Goal: Task Accomplishment & Management: Manage account settings

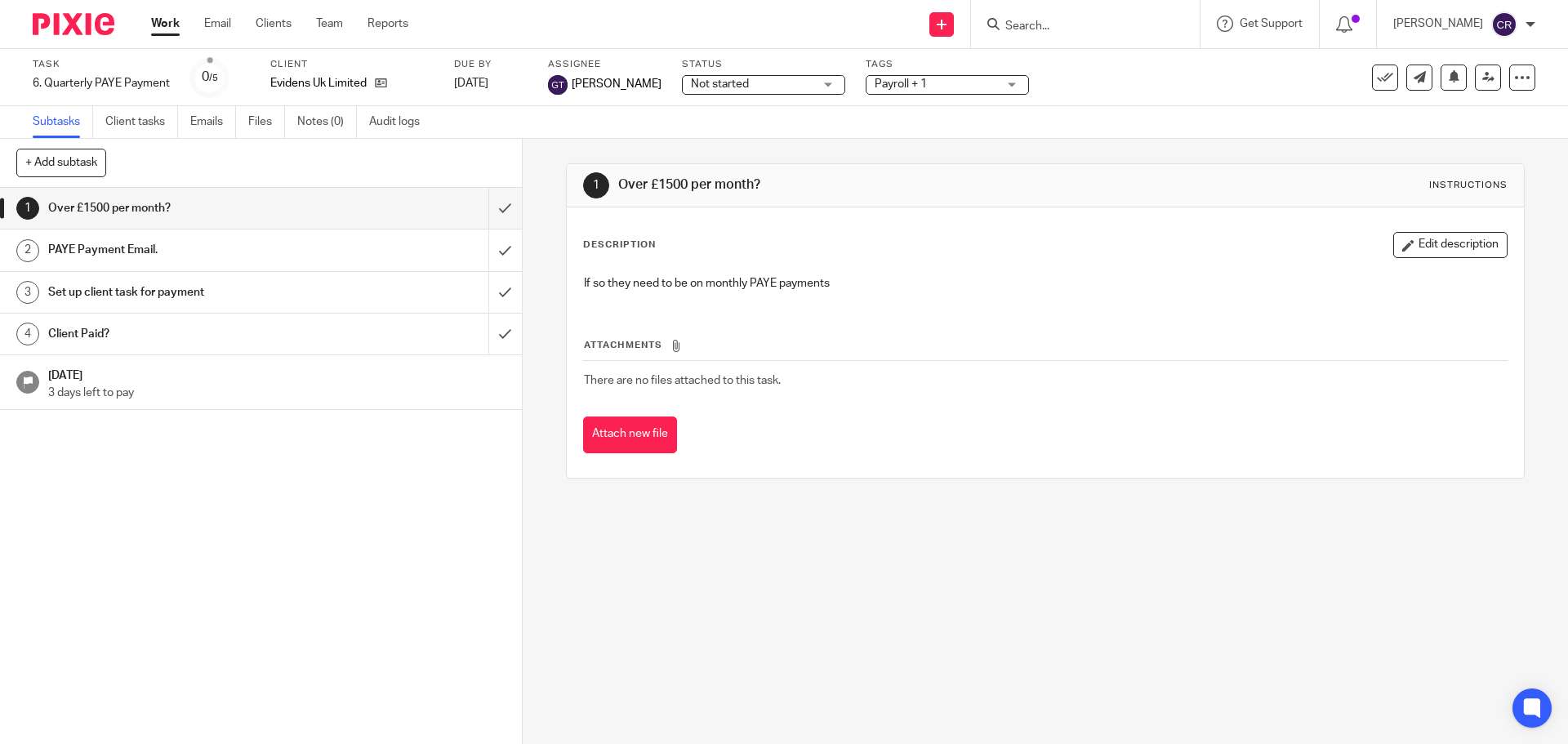
click at [736, 86] on span "Not started" at bounding box center [752, 84] width 122 height 17
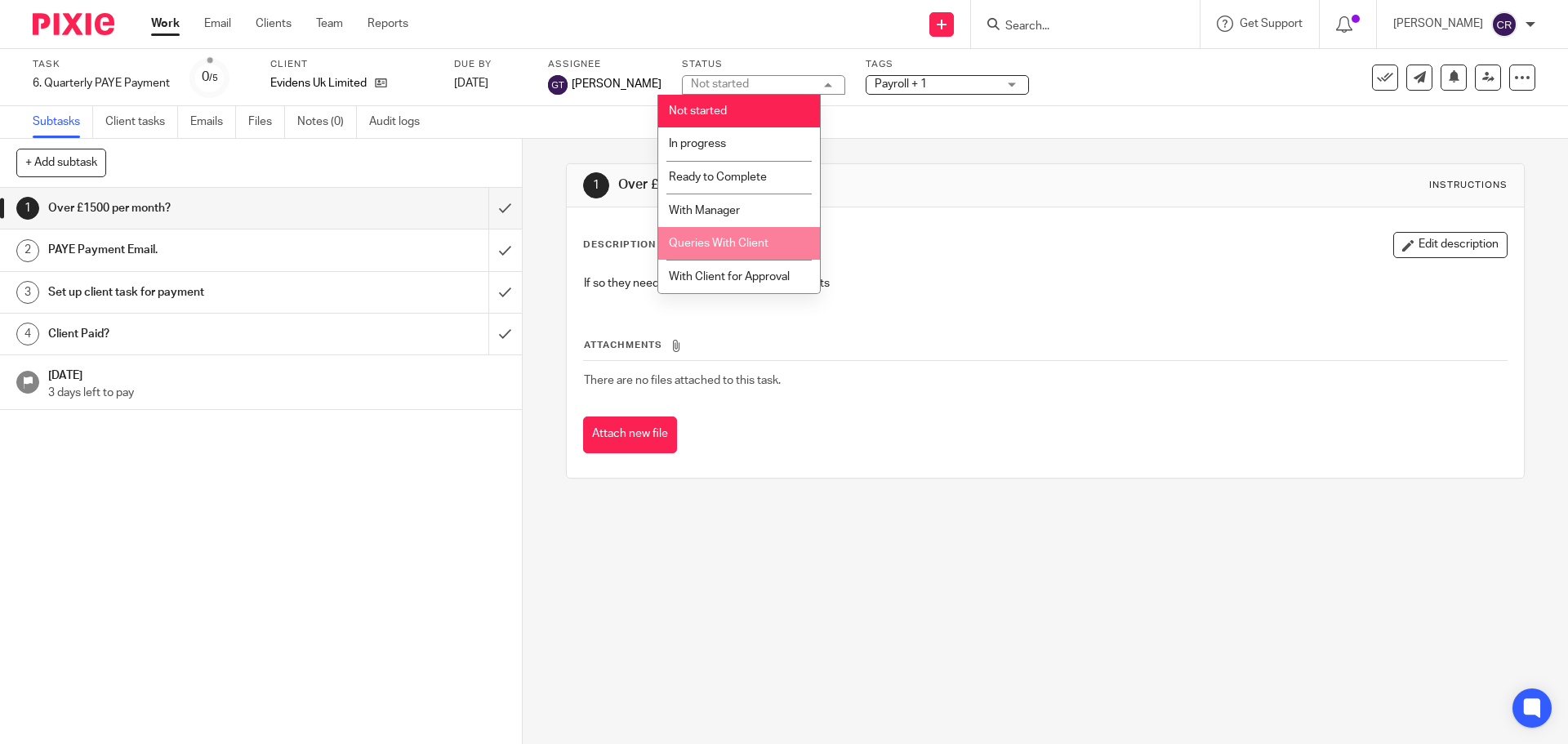
click at [740, 244] on span "Queries With Client" at bounding box center [718, 243] width 99 height 11
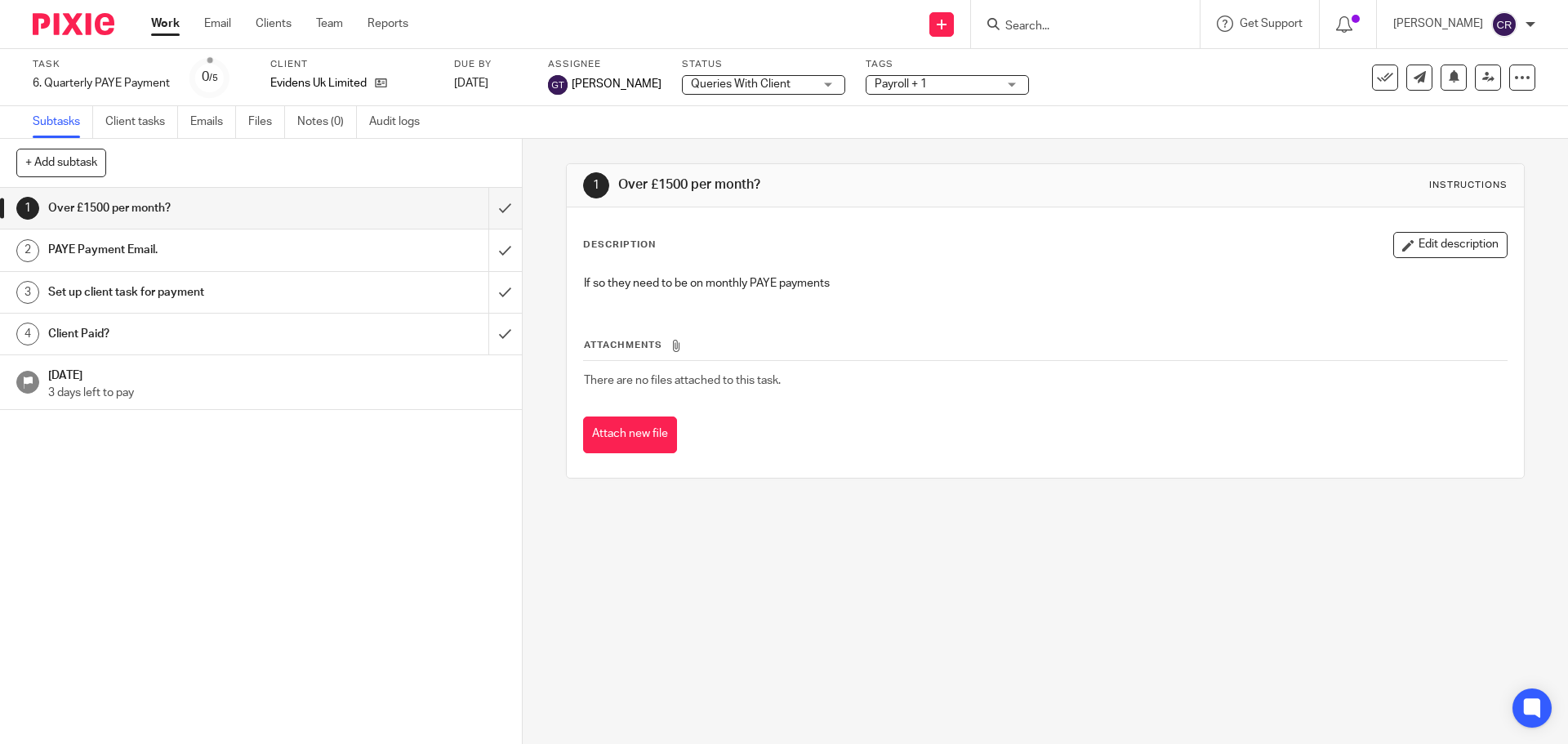
click at [886, 79] on span "Payroll + 1" at bounding box center [900, 84] width 52 height 11
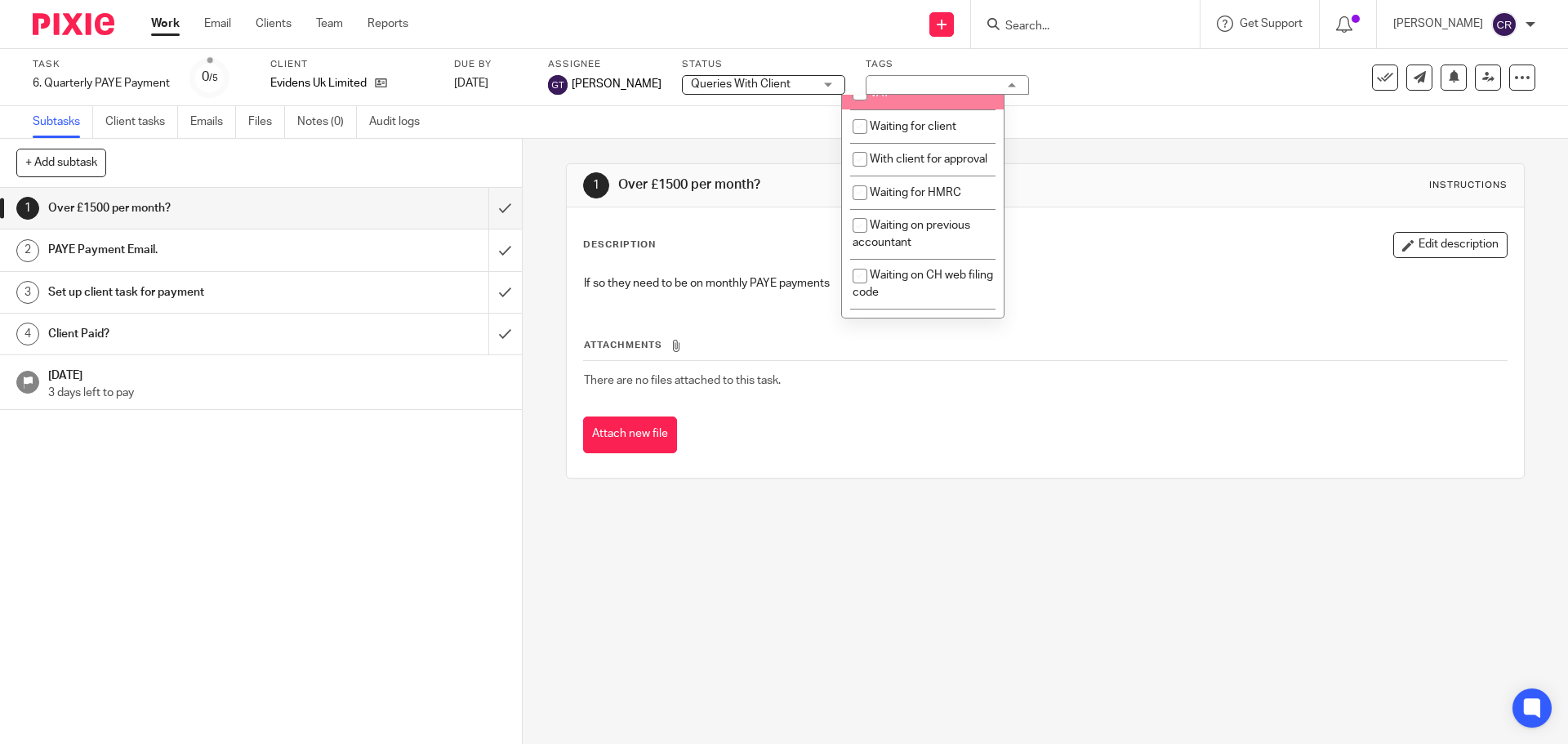
scroll to position [899, 0]
click at [937, 141] on li "Waiting for client" at bounding box center [923, 124] width 161 height 33
checkbox input "true"
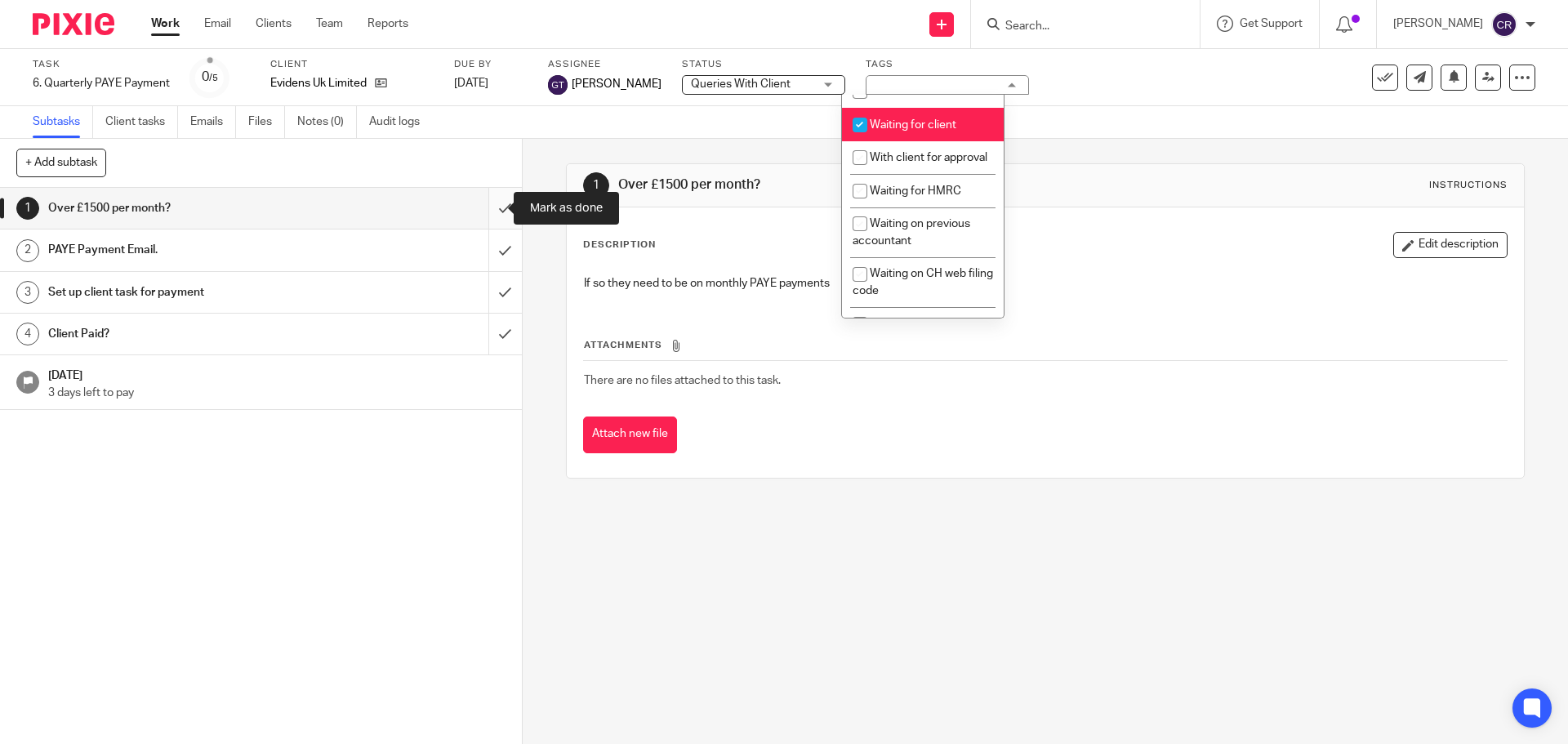
click at [489, 208] on input "submit" at bounding box center [261, 209] width 522 height 41
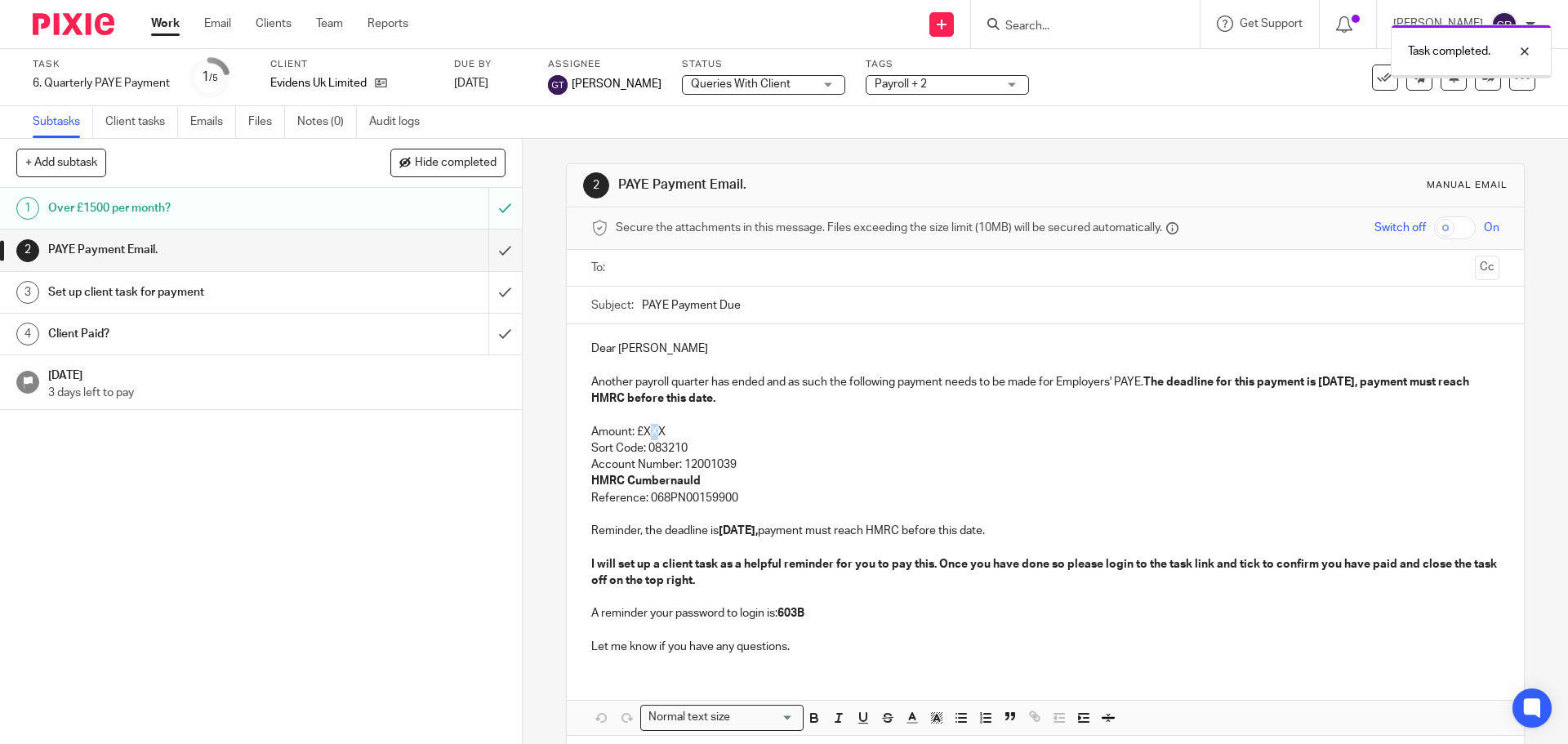
click at [650, 434] on p "Amount: £XXX" at bounding box center [1045, 432] width 907 height 17
drag, startPoint x: 662, startPoint y: 434, endPoint x: 643, endPoint y: 434, distance: 19.0
click at [643, 434] on p "Amount: £XXX" at bounding box center [1045, 432] width 907 height 17
click at [769, 277] on input "text" at bounding box center [1044, 268] width 846 height 19
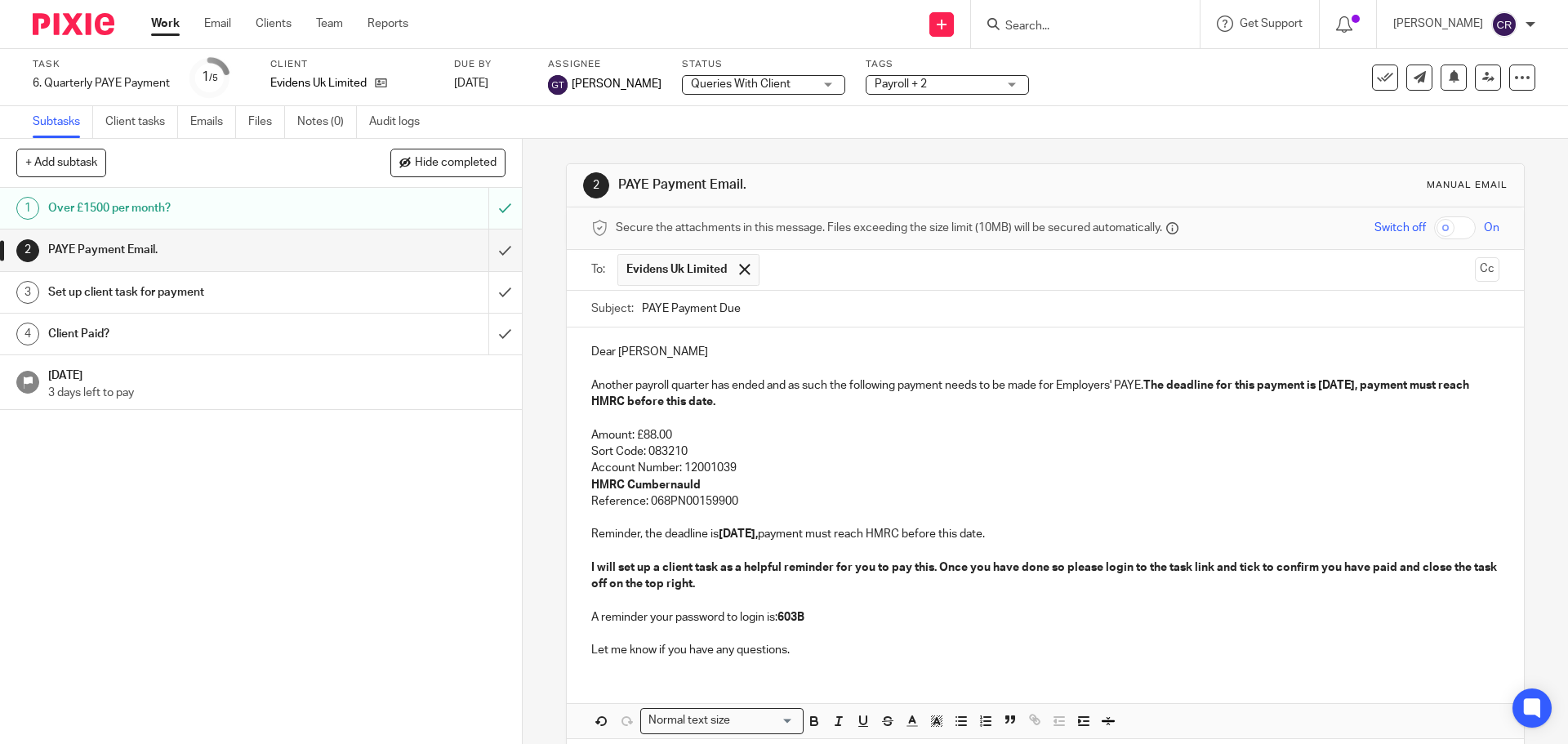
drag, startPoint x: 803, startPoint y: 298, endPoint x: 1090, endPoint y: 286, distance: 287.3
click at [1474, 273] on button "Cc" at bounding box center [1486, 269] width 24 height 24
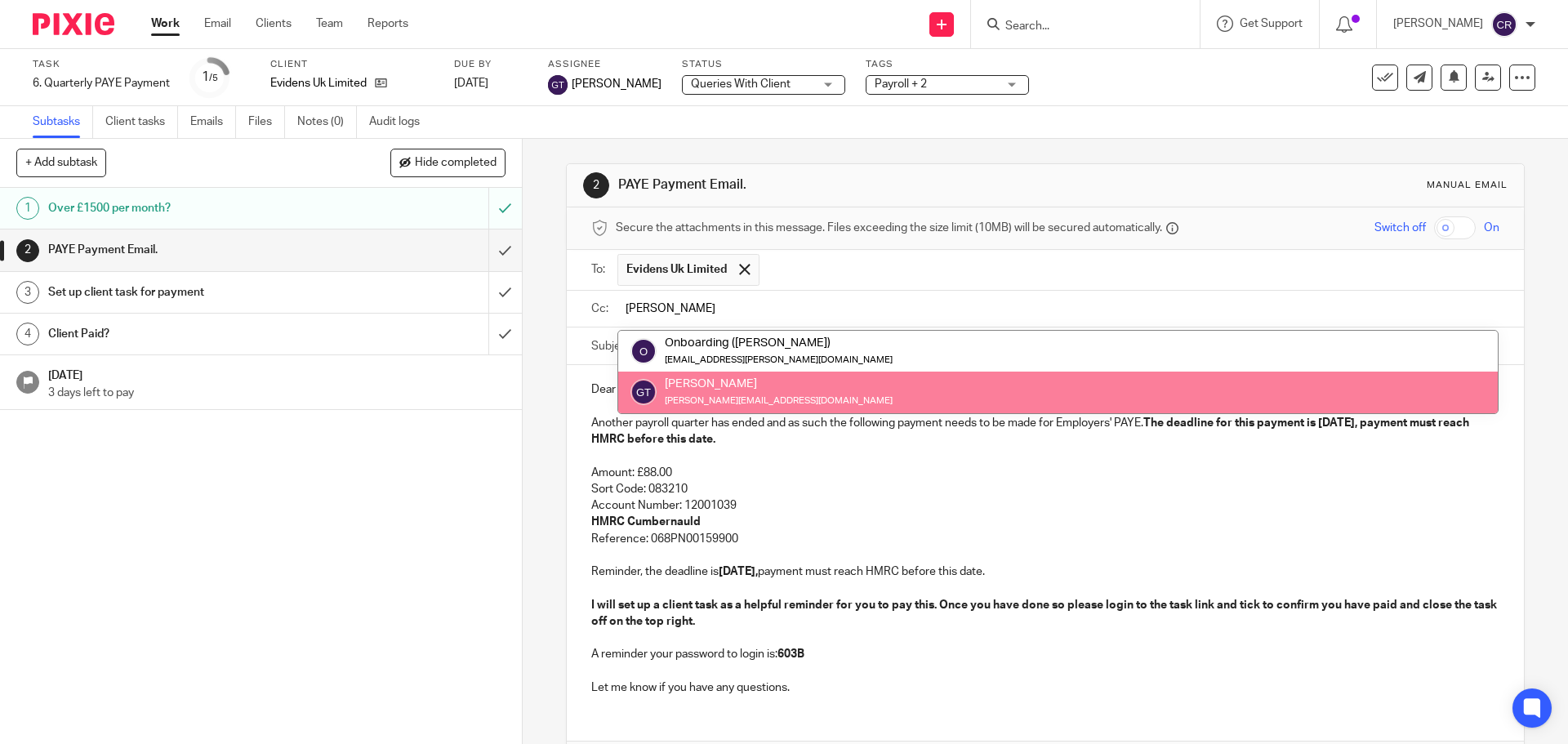
type input "greg"
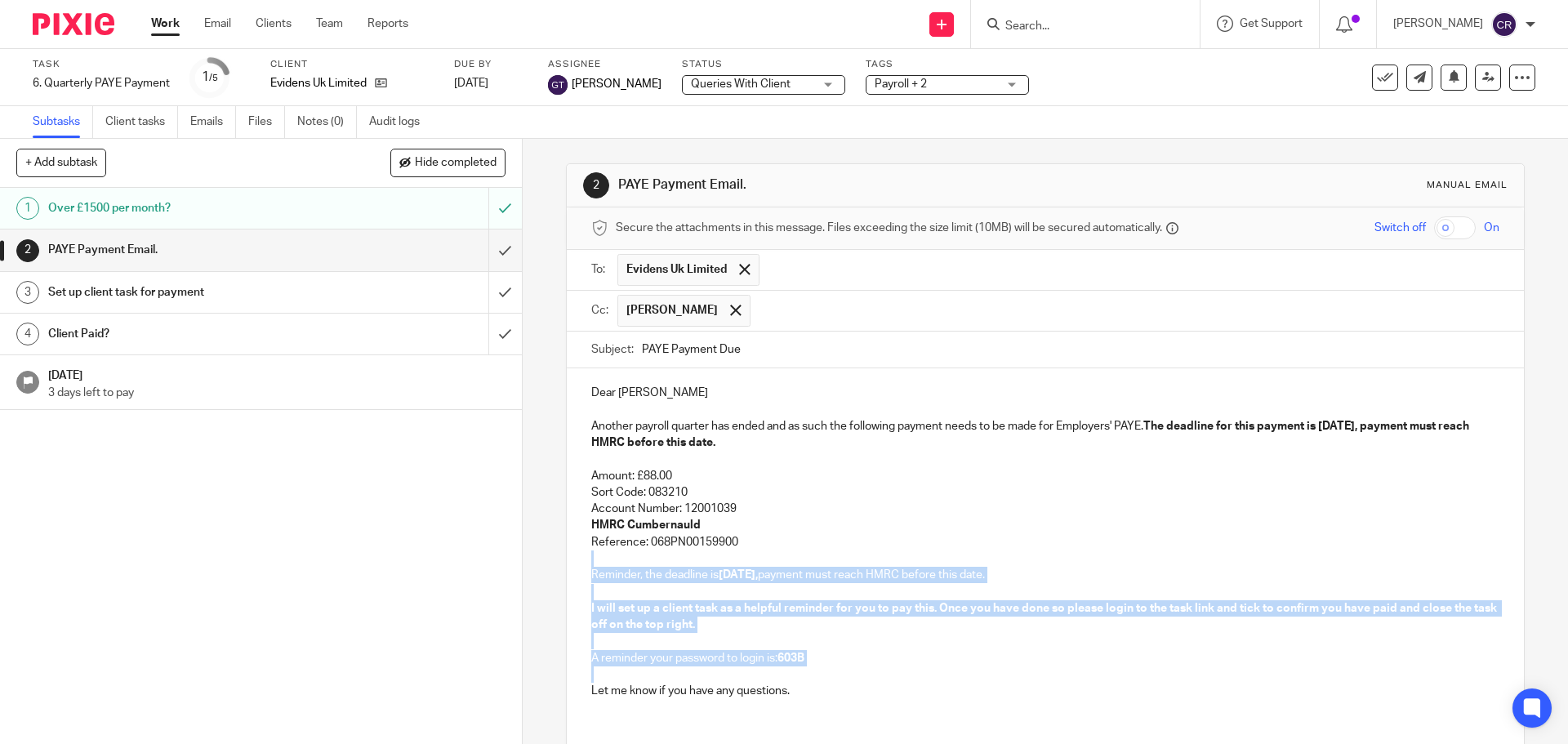
drag, startPoint x: 762, startPoint y: 538, endPoint x: 631, endPoint y: 676, distance: 190.3
click at [631, 676] on div "Dear Liam Another payroll quarter has ended and as such the following payment n…" at bounding box center [1044, 540] width 956 height 343
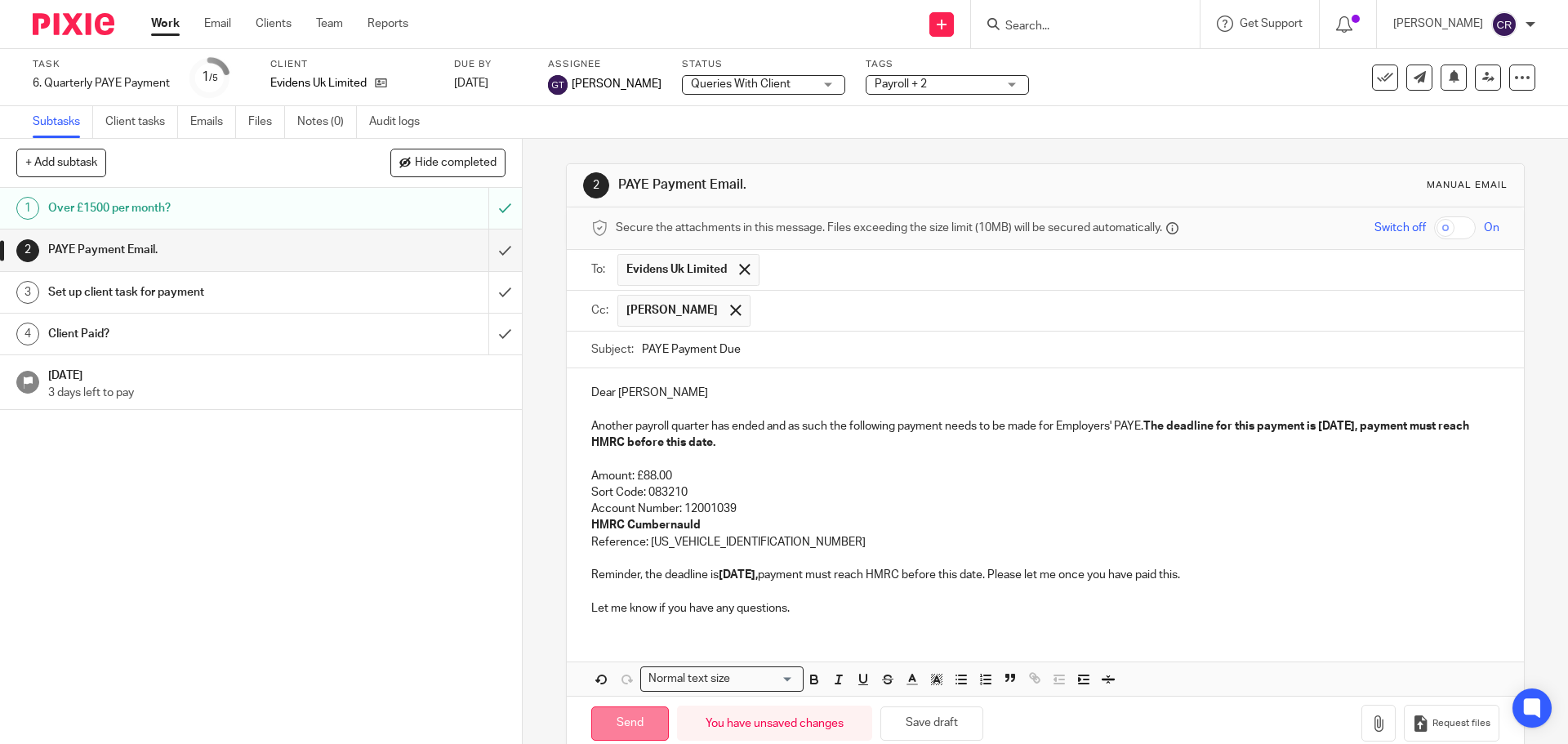
click at [606, 738] on input "Send" at bounding box center [631, 725] width 78 height 35
type input "Sent"
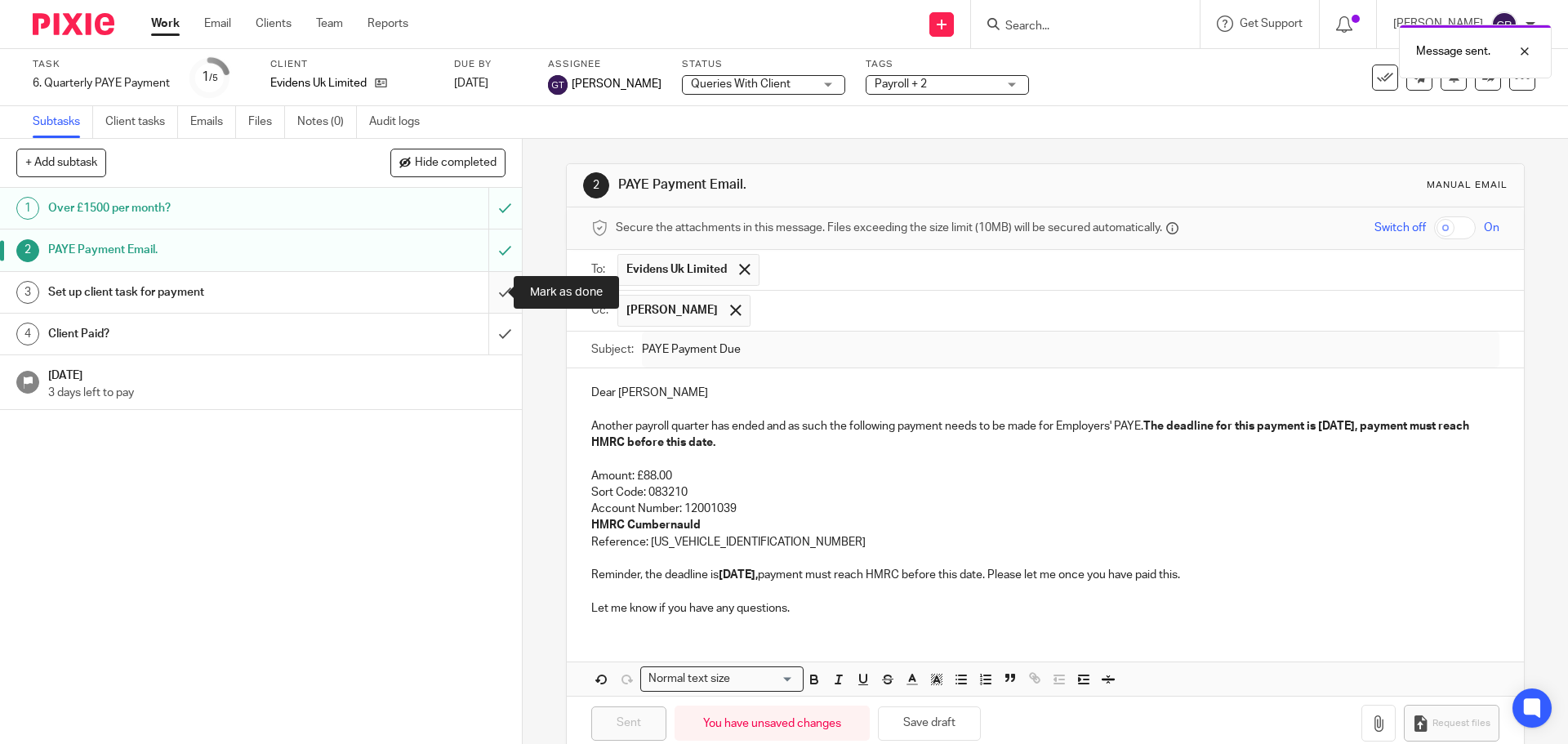
click at [488, 292] on input "submit" at bounding box center [261, 292] width 522 height 41
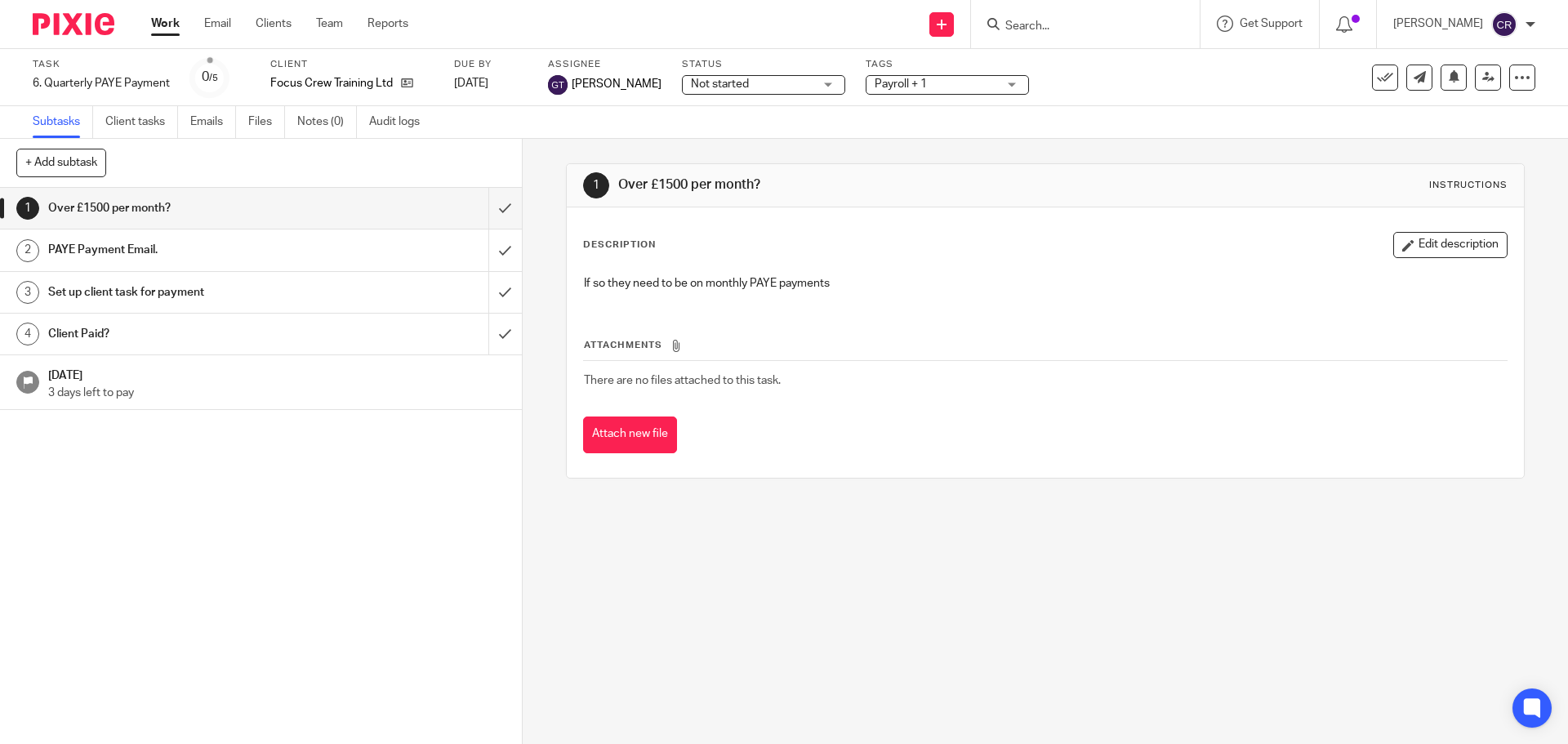
click at [741, 80] on span "Not started" at bounding box center [752, 84] width 122 height 17
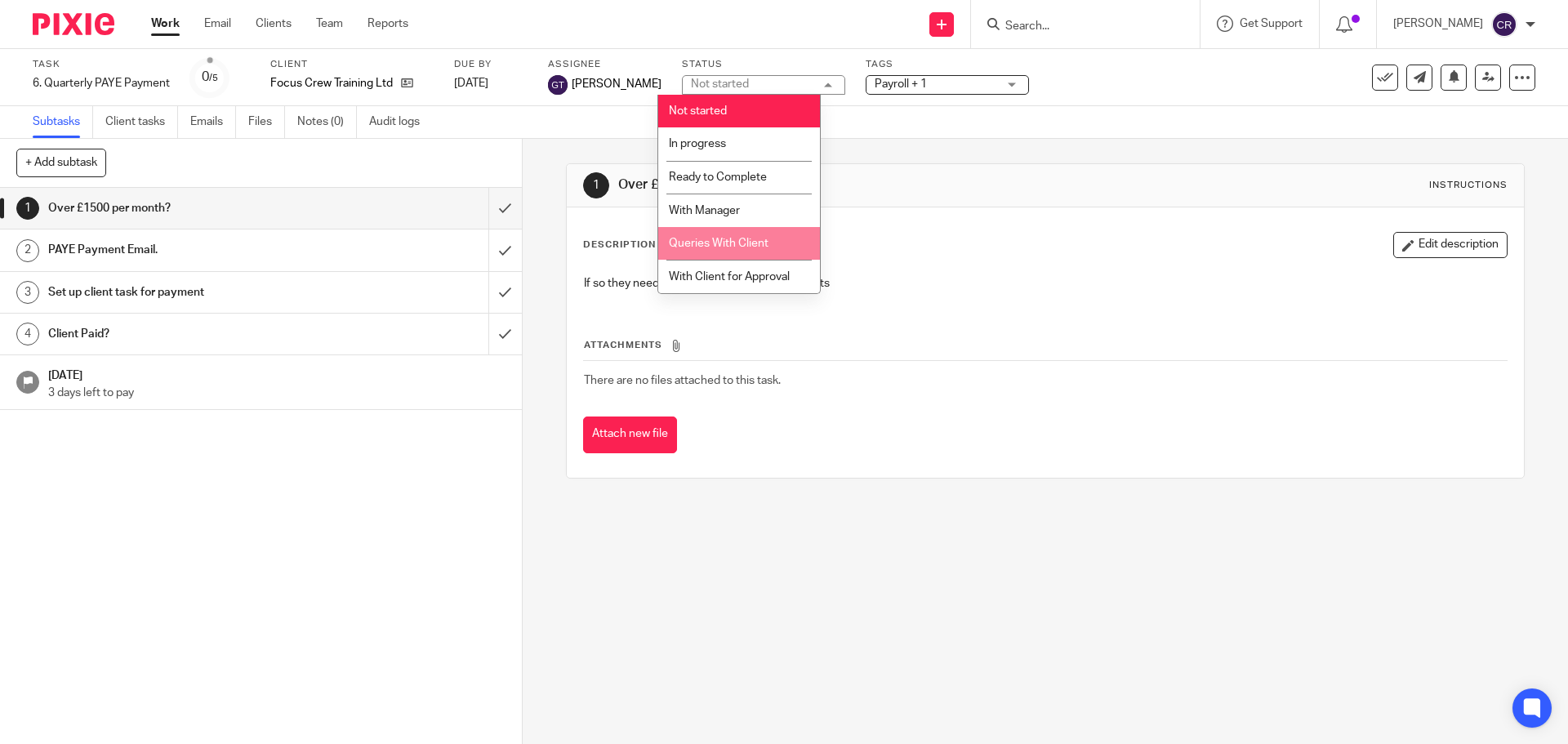
click at [754, 229] on li "Queries With Client" at bounding box center [739, 244] width 161 height 33
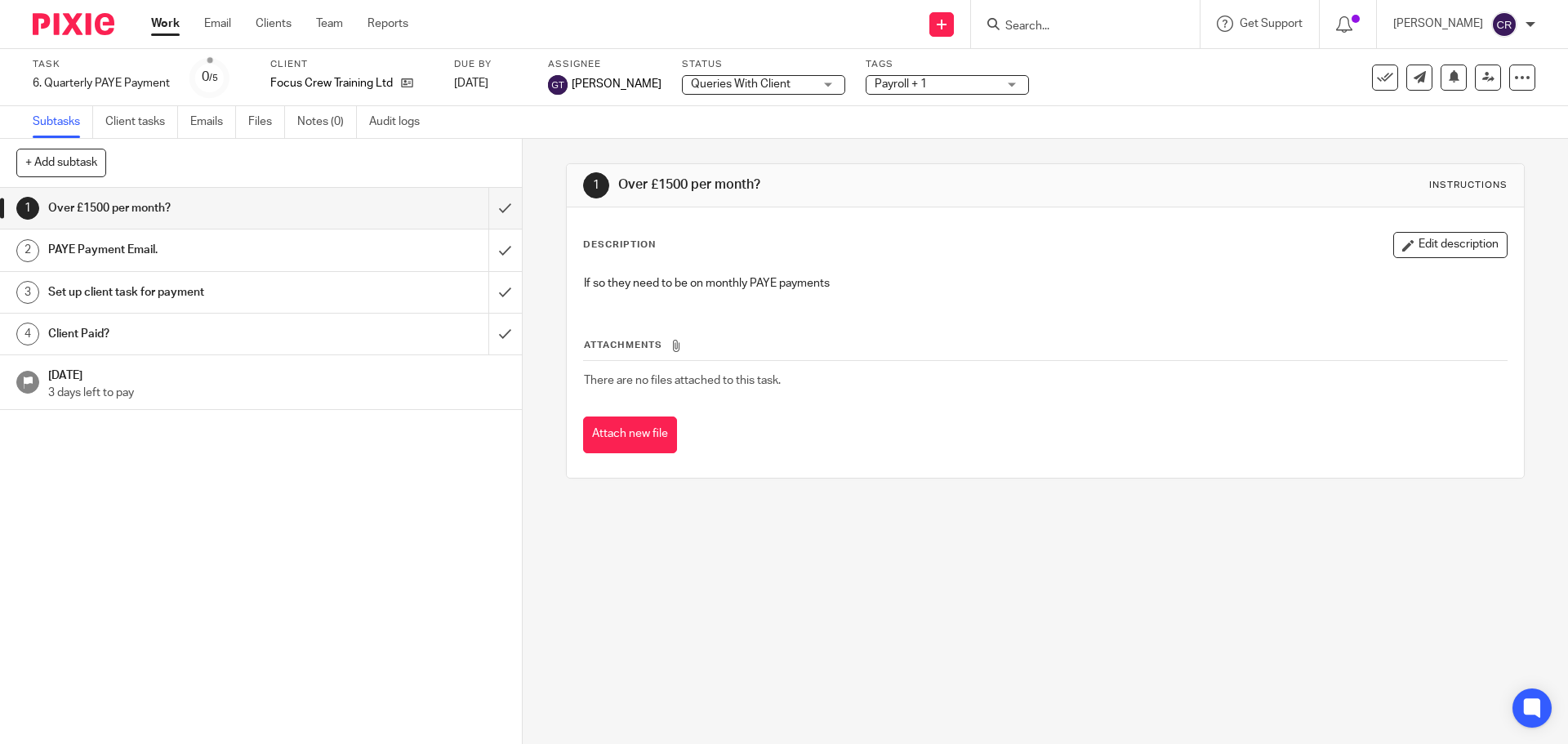
click at [906, 90] on span "Payroll + 1" at bounding box center [936, 84] width 122 height 17
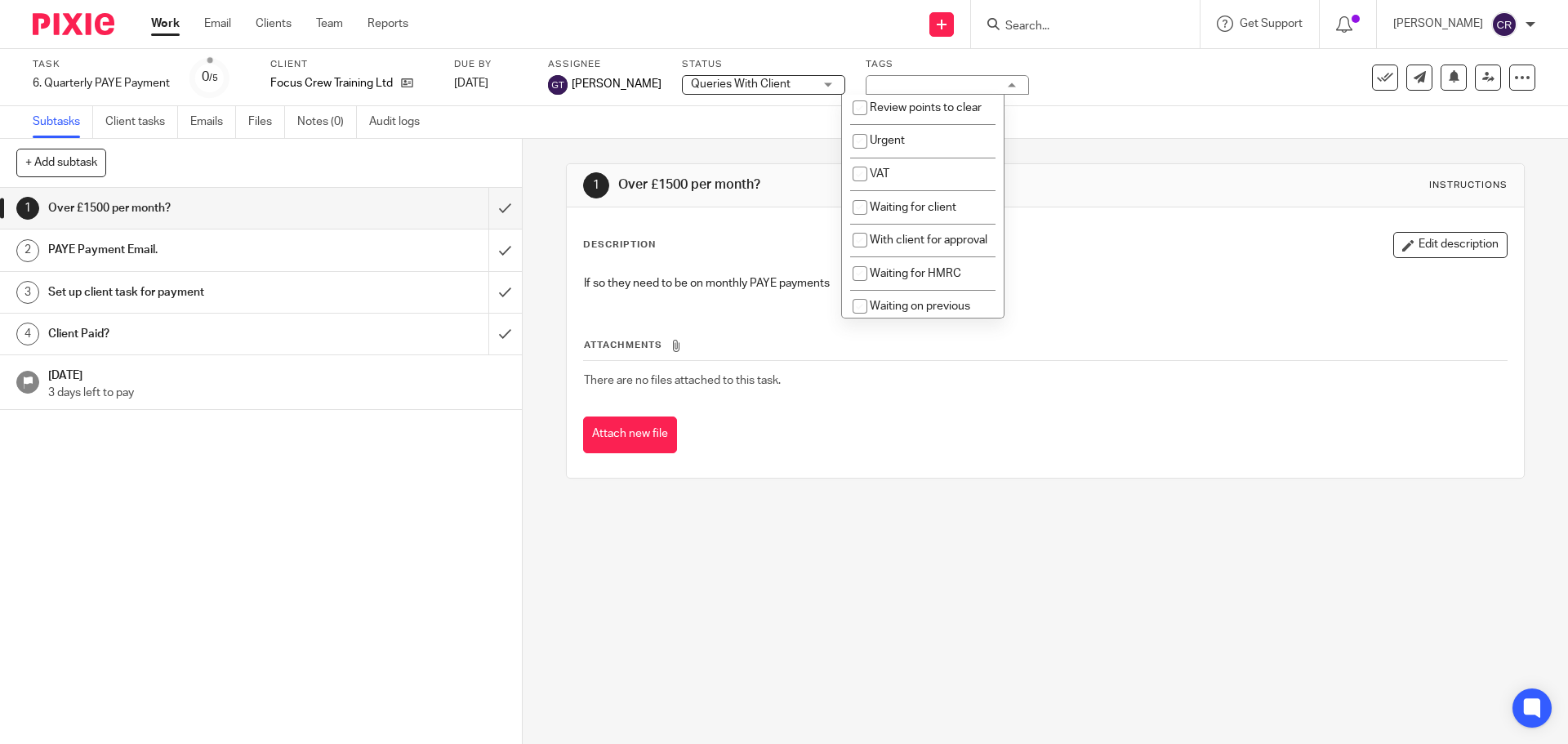
scroll to position [817, 0]
click at [903, 212] on span "Waiting for client" at bounding box center [912, 207] width 86 height 11
checkbox input "true"
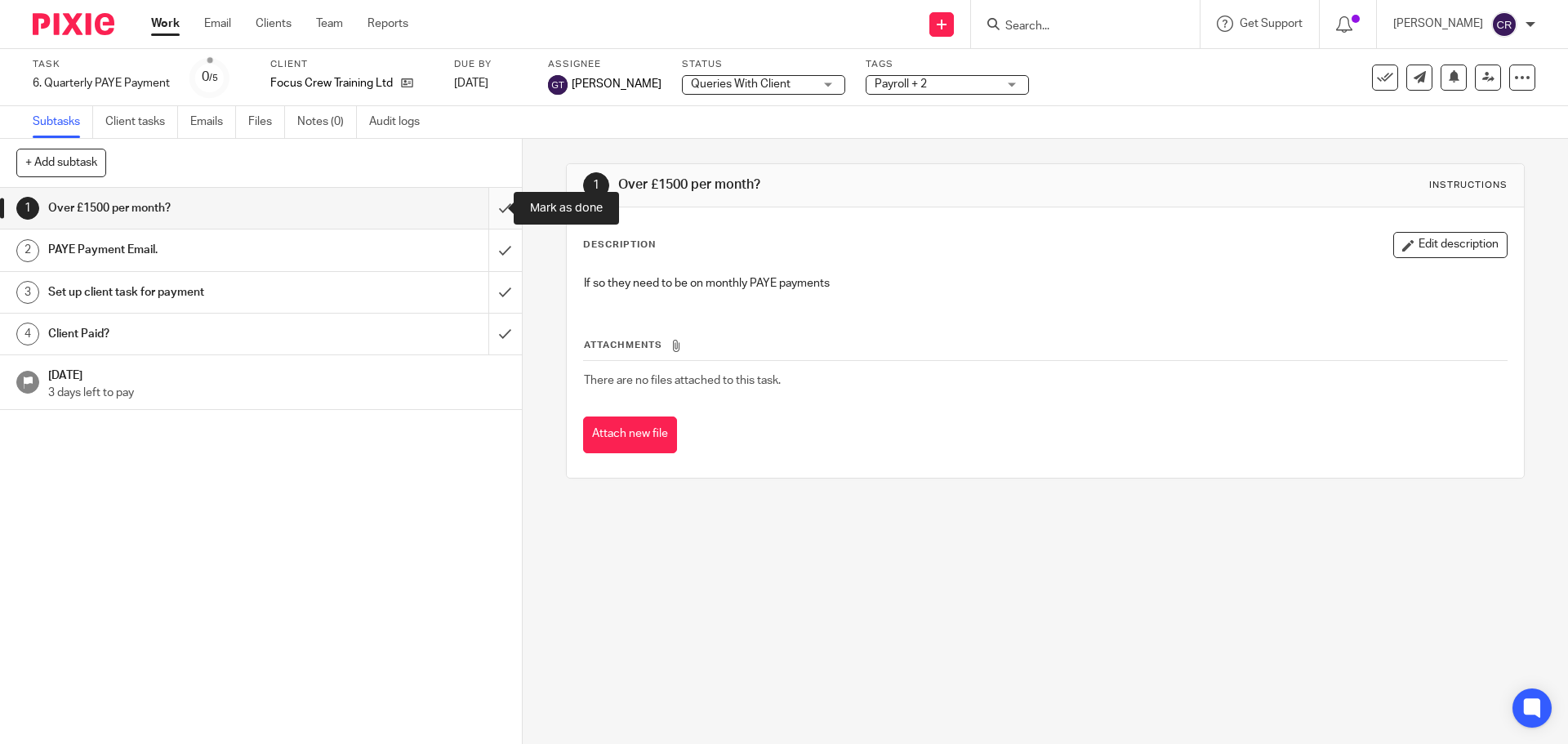
click at [494, 204] on input "submit" at bounding box center [261, 209] width 522 height 41
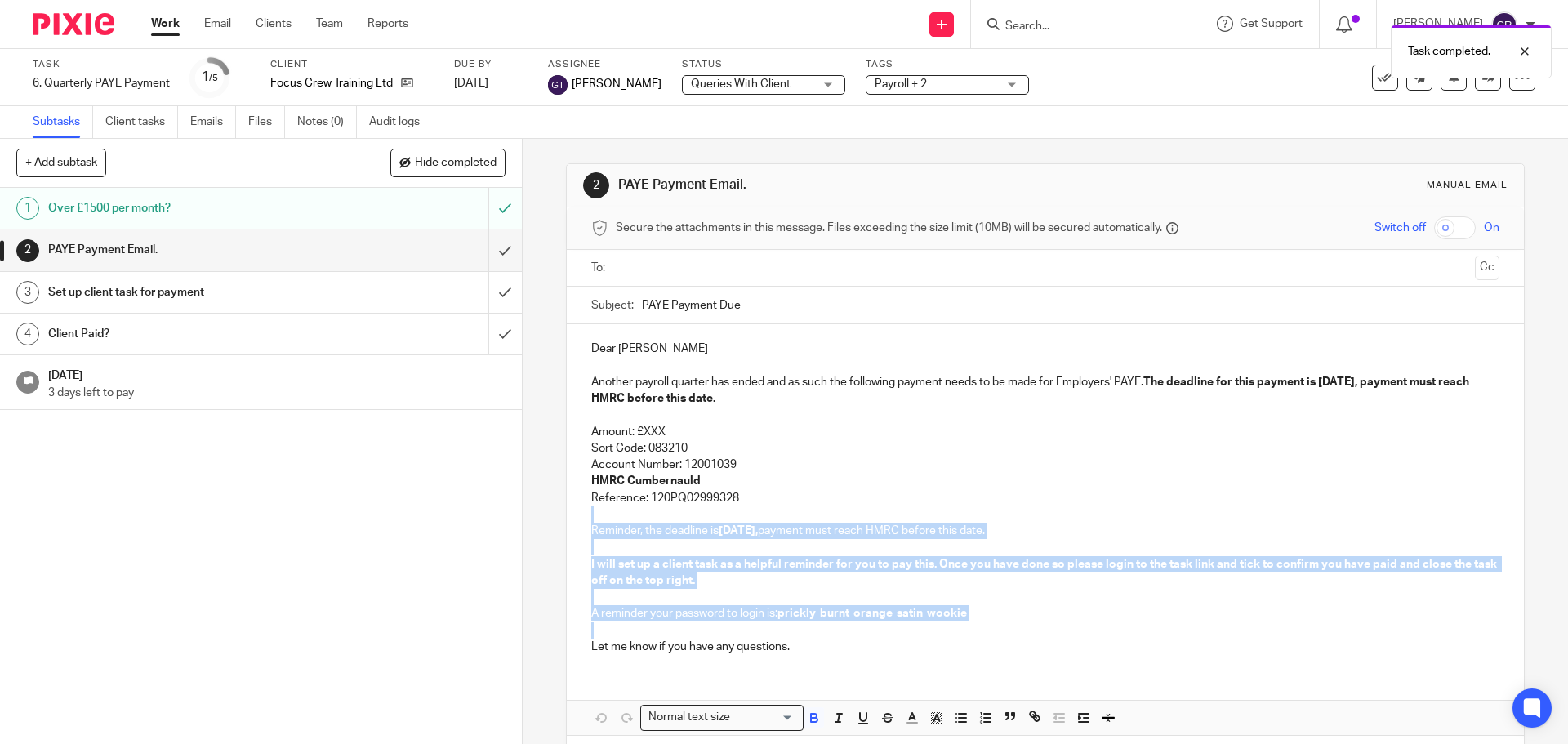
drag, startPoint x: 733, startPoint y: 499, endPoint x: 986, endPoint y: 626, distance: 283.1
click at [986, 626] on div "Dear Robert Another payroll quarter has ended and as such the following payment…" at bounding box center [1044, 496] width 956 height 343
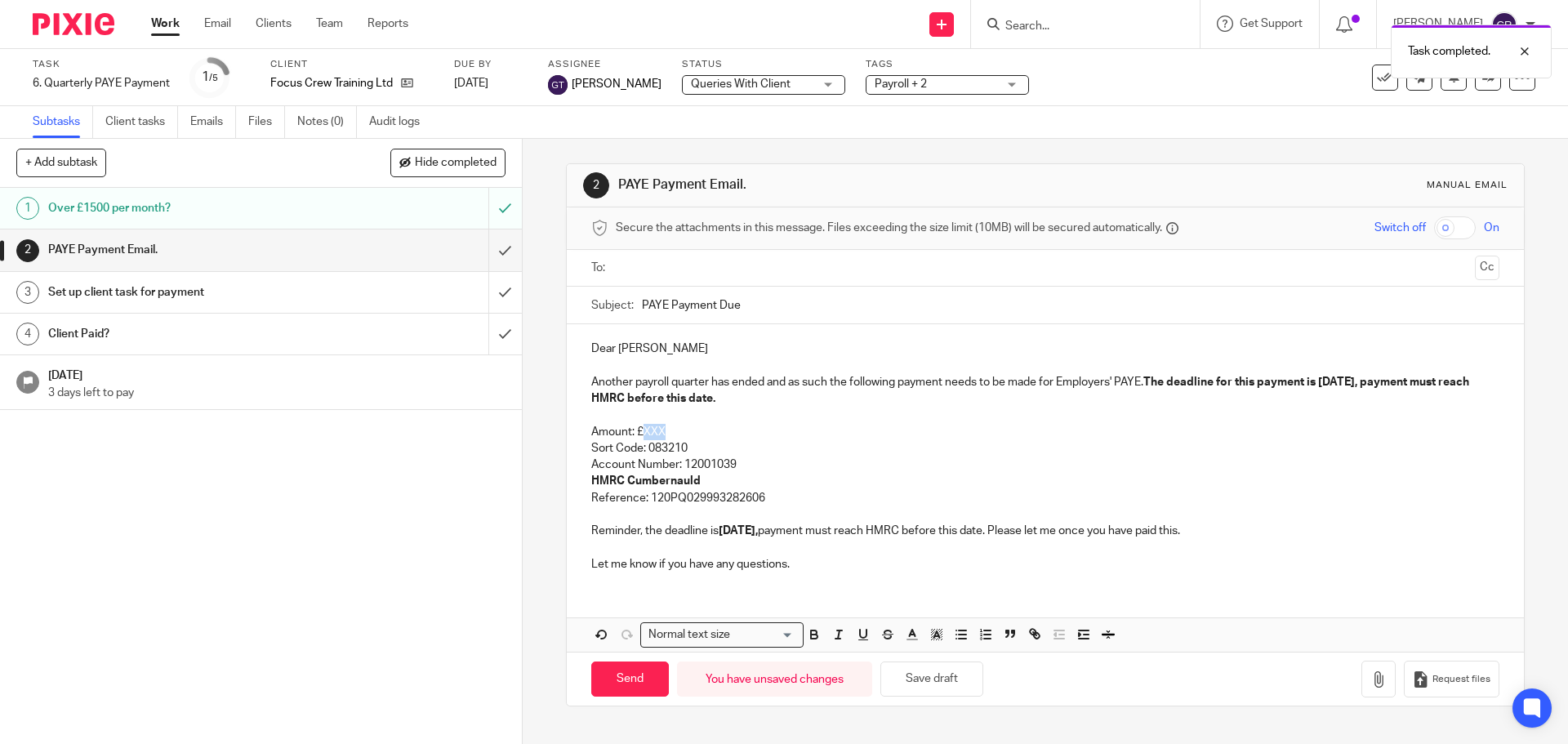
drag, startPoint x: 667, startPoint y: 429, endPoint x: 641, endPoint y: 431, distance: 26.1
click at [641, 431] on p "Amount: £XXX" at bounding box center [1045, 432] width 907 height 17
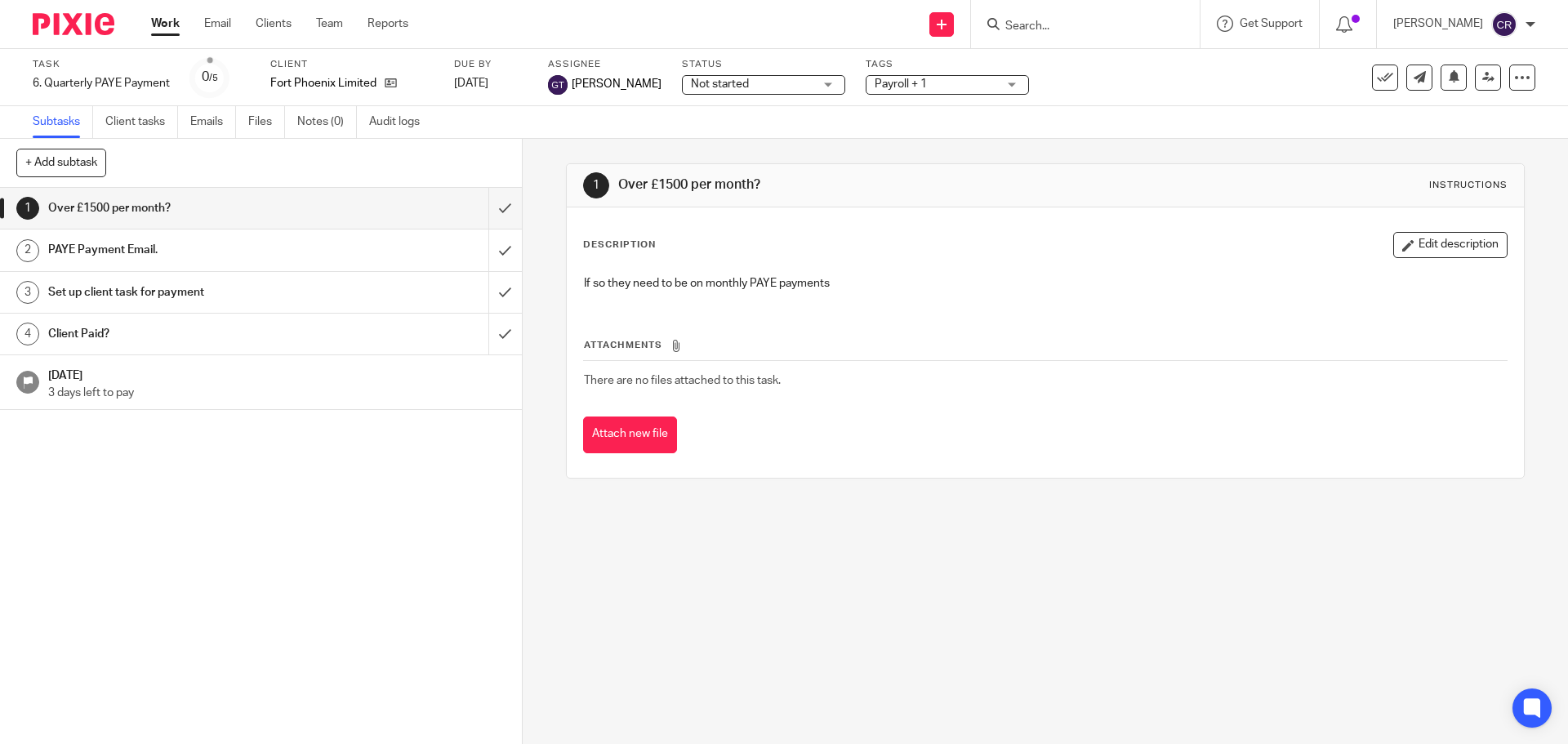
click at [742, 75] on div "Not started Not started" at bounding box center [763, 84] width 163 height 19
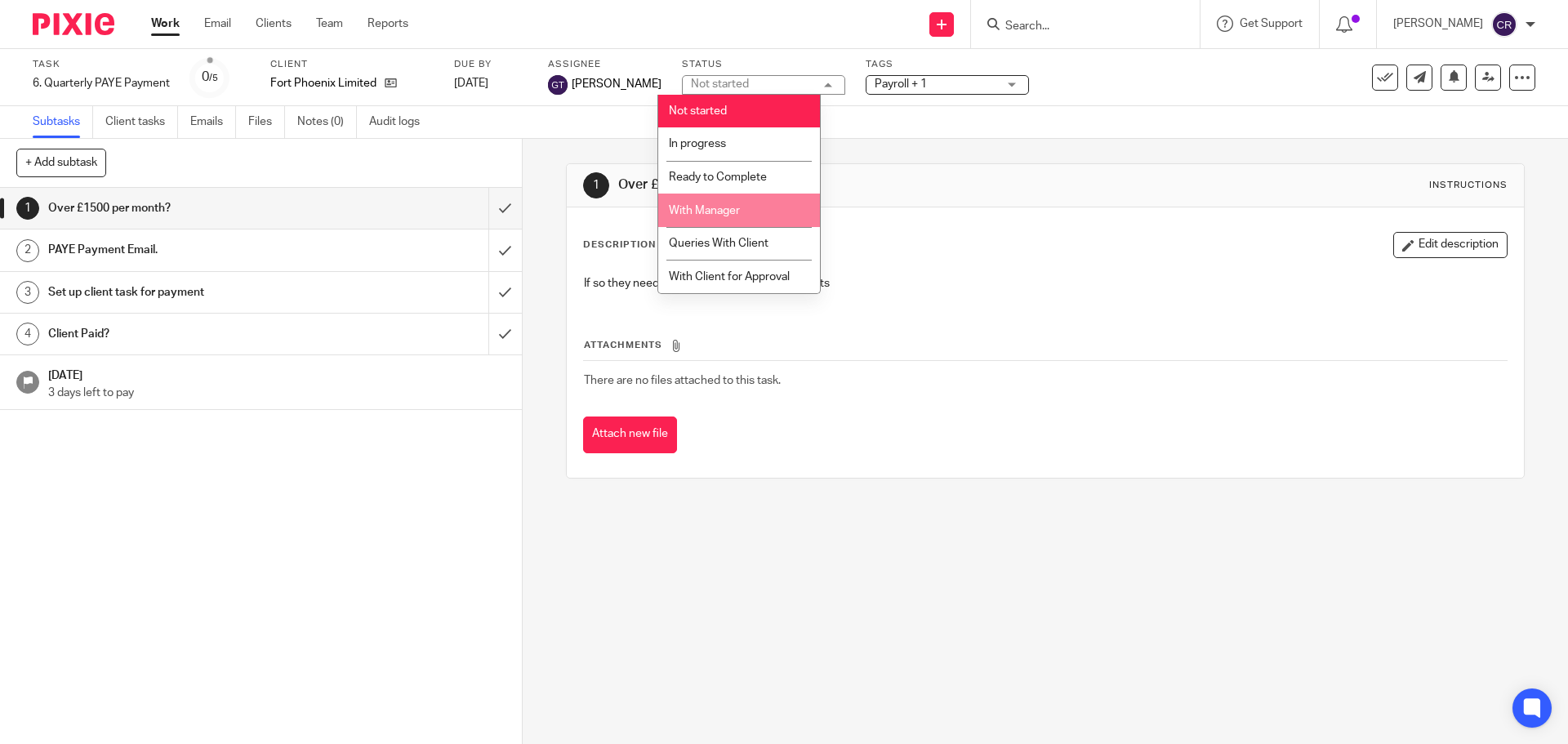
click at [745, 239] on span "Queries With Client" at bounding box center [718, 243] width 99 height 11
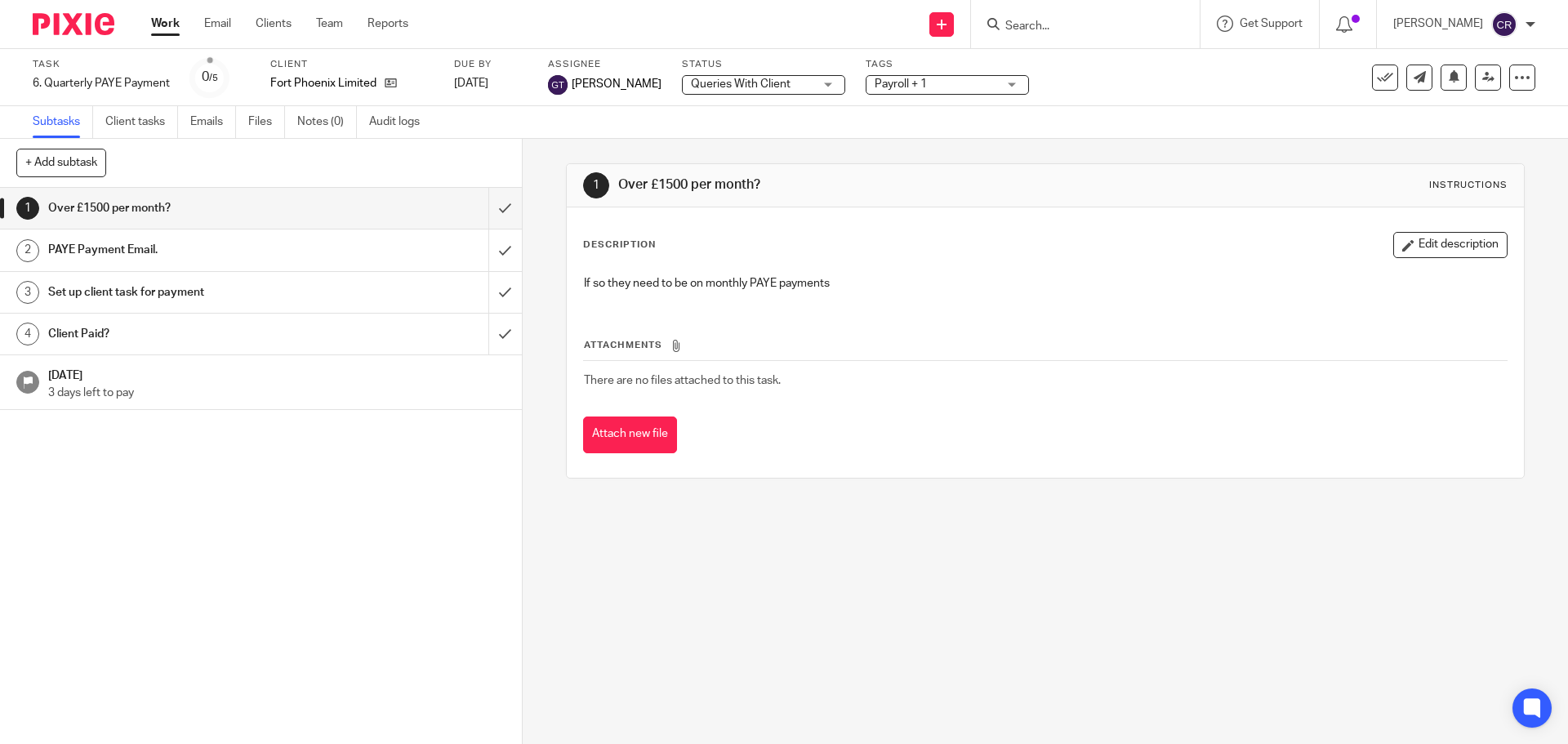
click at [899, 84] on span "Payroll + 1" at bounding box center [900, 84] width 52 height 11
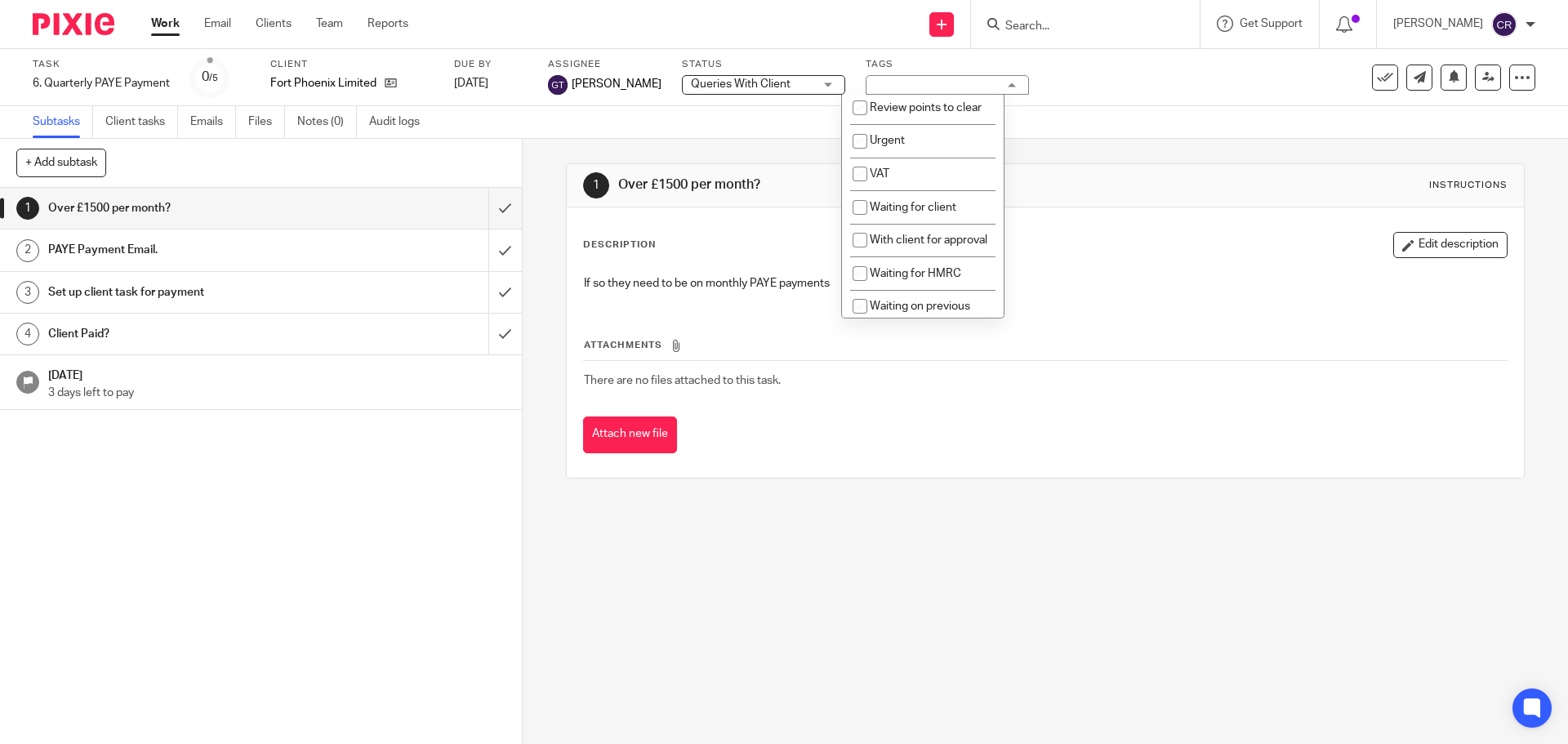
scroll to position [817, 0]
click at [917, 212] on span "Waiting for client" at bounding box center [912, 207] width 86 height 11
checkbox input "true"
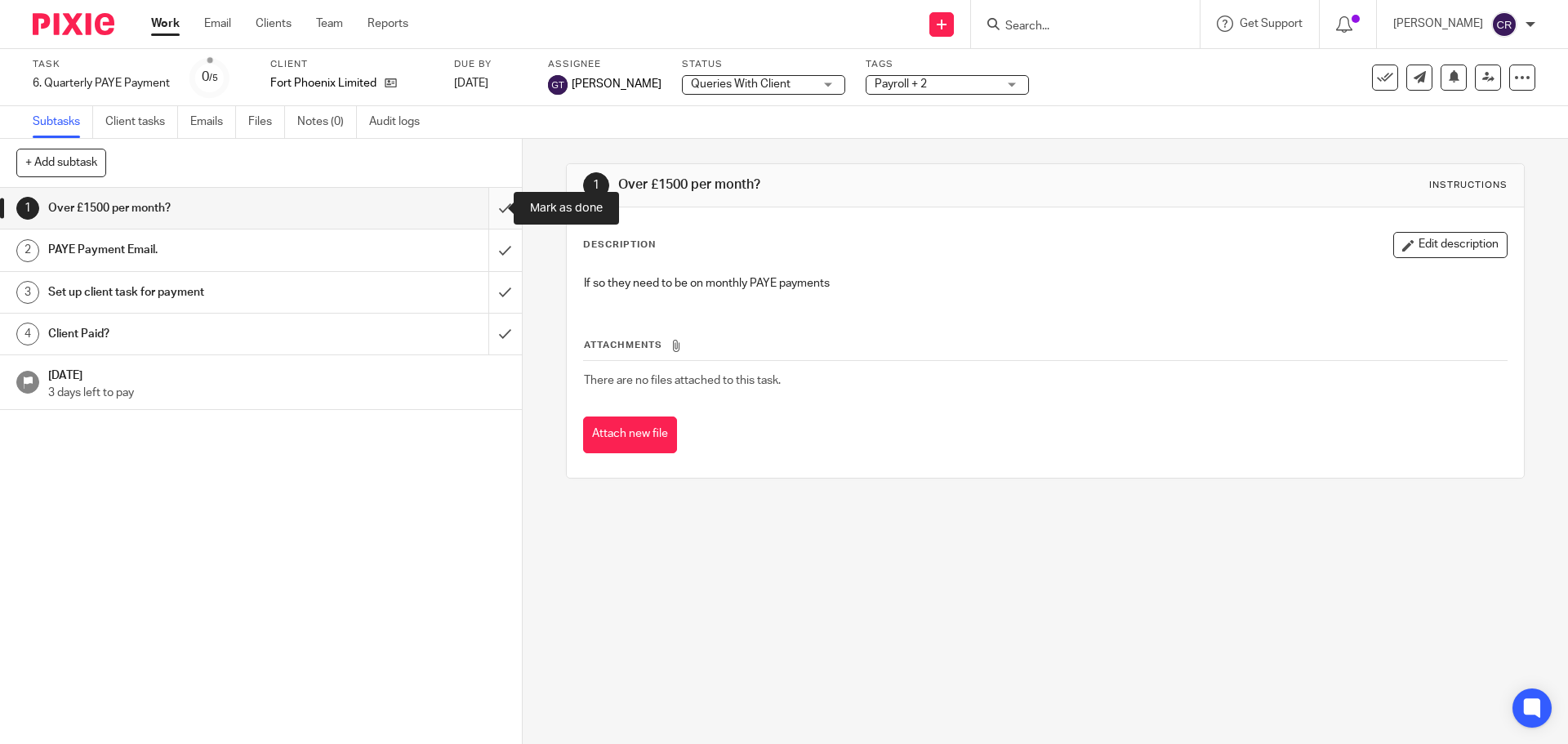
click at [496, 200] on input "submit" at bounding box center [261, 209] width 522 height 41
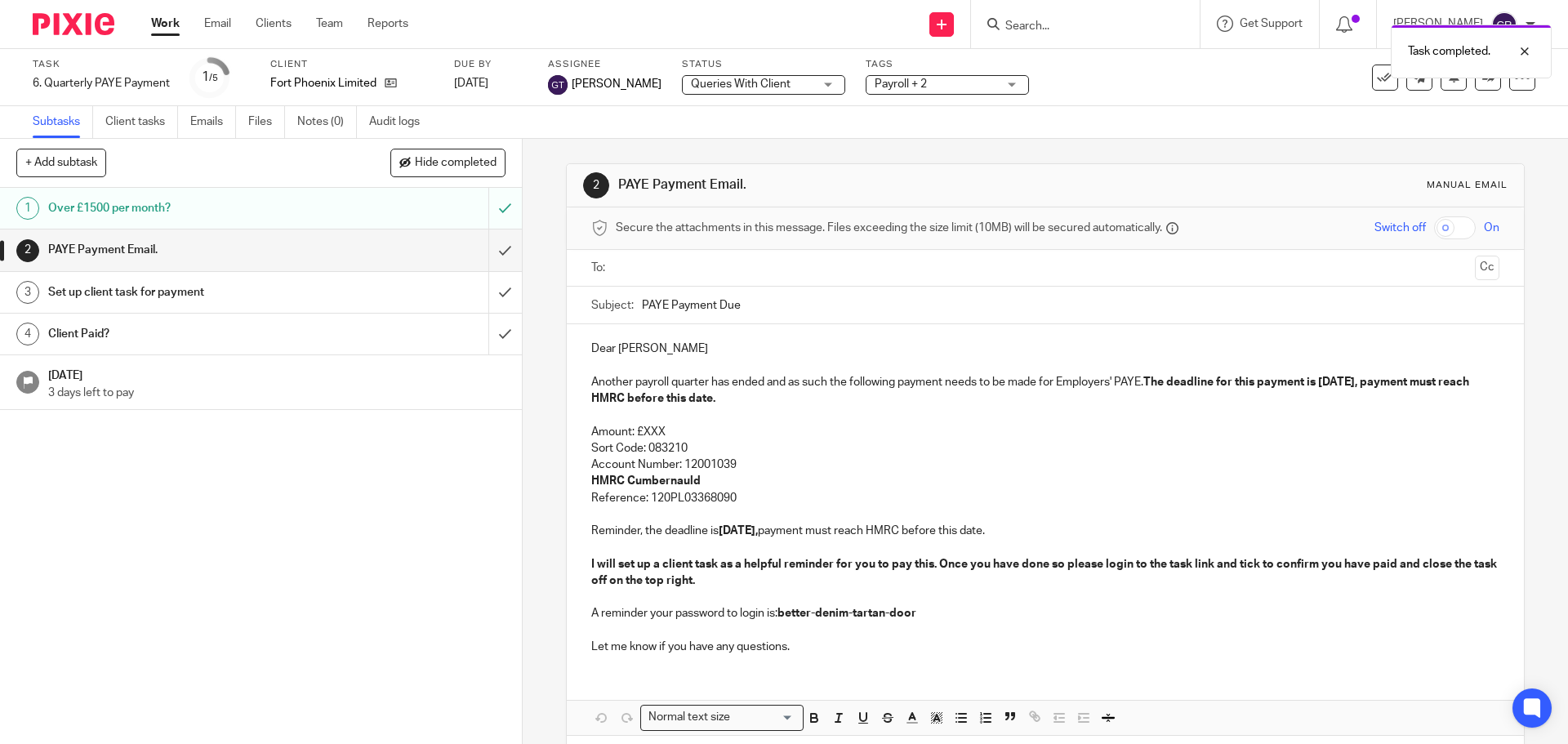
click at [699, 266] on input "text" at bounding box center [1044, 268] width 846 height 19
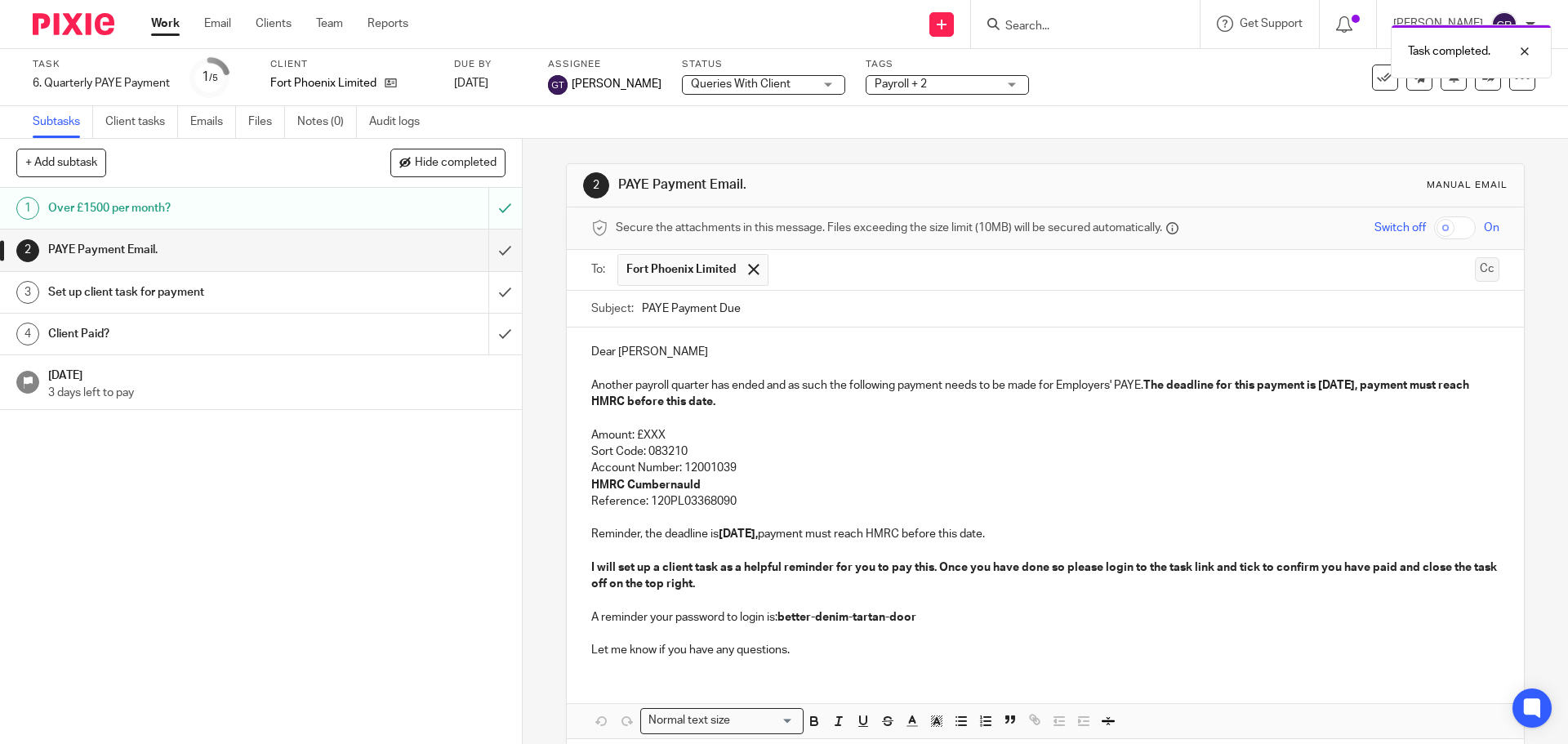
click at [1474, 263] on button "Cc" at bounding box center [1486, 269] width 24 height 24
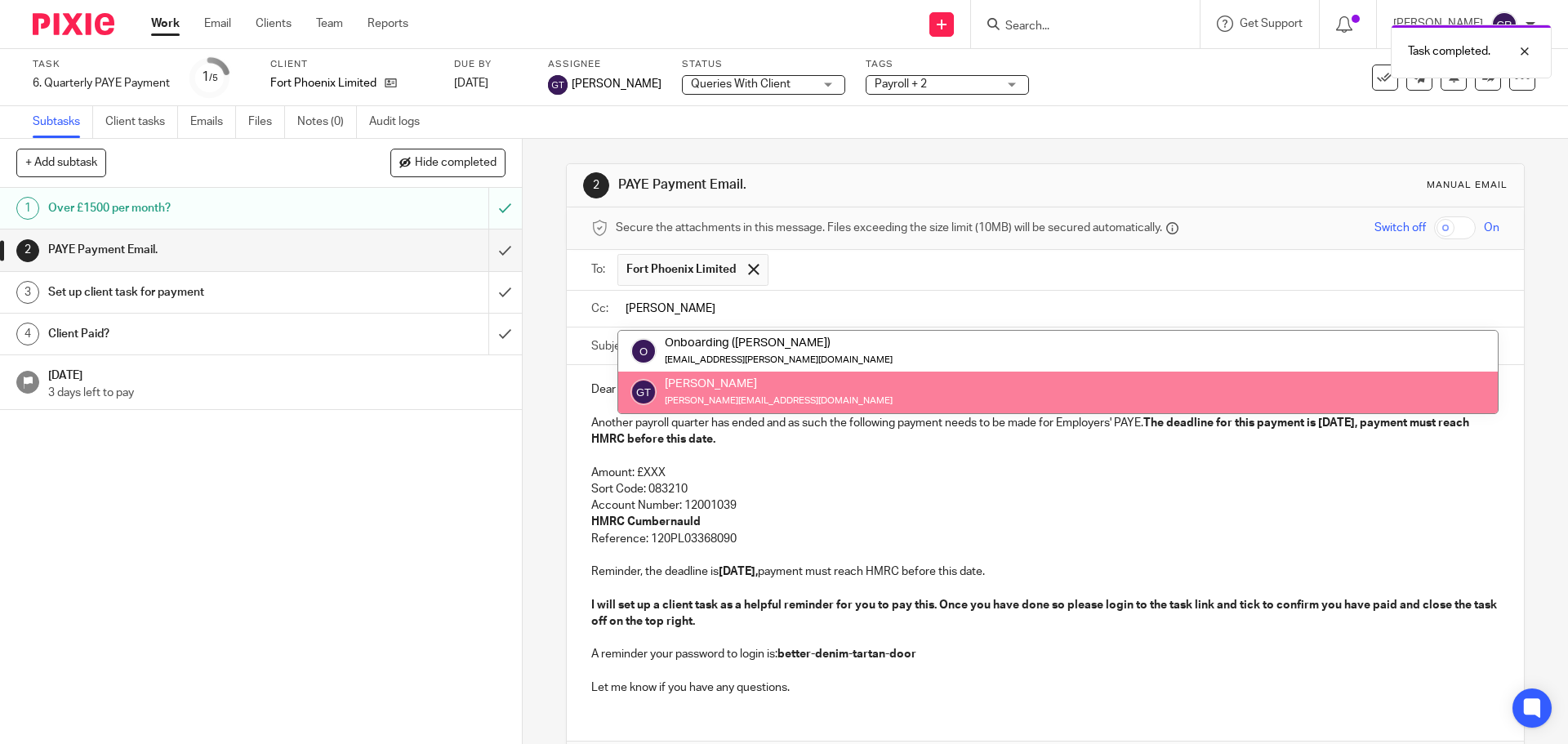
type input "greg"
click at [860, 416] on div "Dear Bo Another payroll quarter has ended and as such the following payment nee…" at bounding box center [1044, 537] width 956 height 343
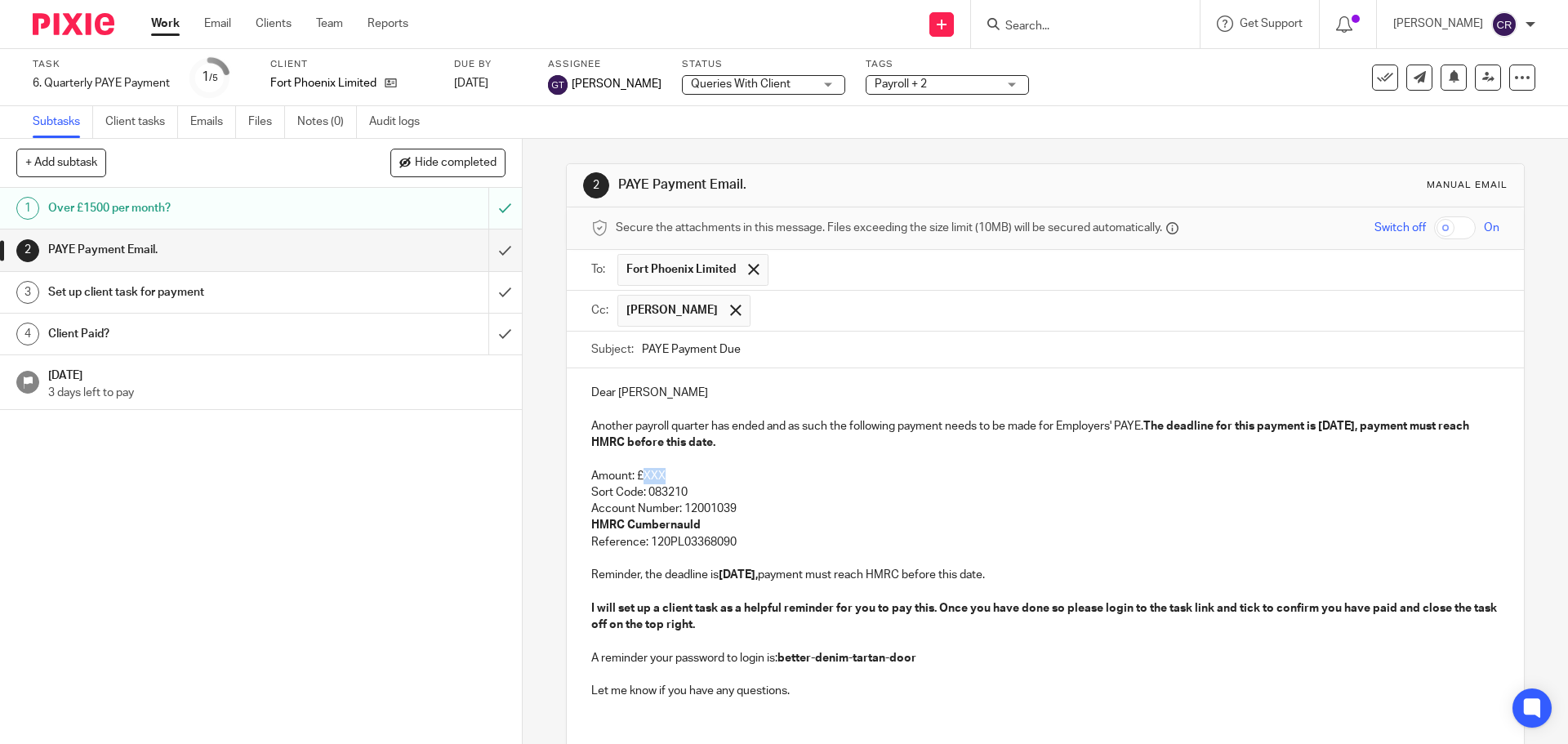
drag, startPoint x: 673, startPoint y: 474, endPoint x: 641, endPoint y: 475, distance: 32.0
click at [641, 475] on p "Amount: £XXX" at bounding box center [1045, 477] width 907 height 17
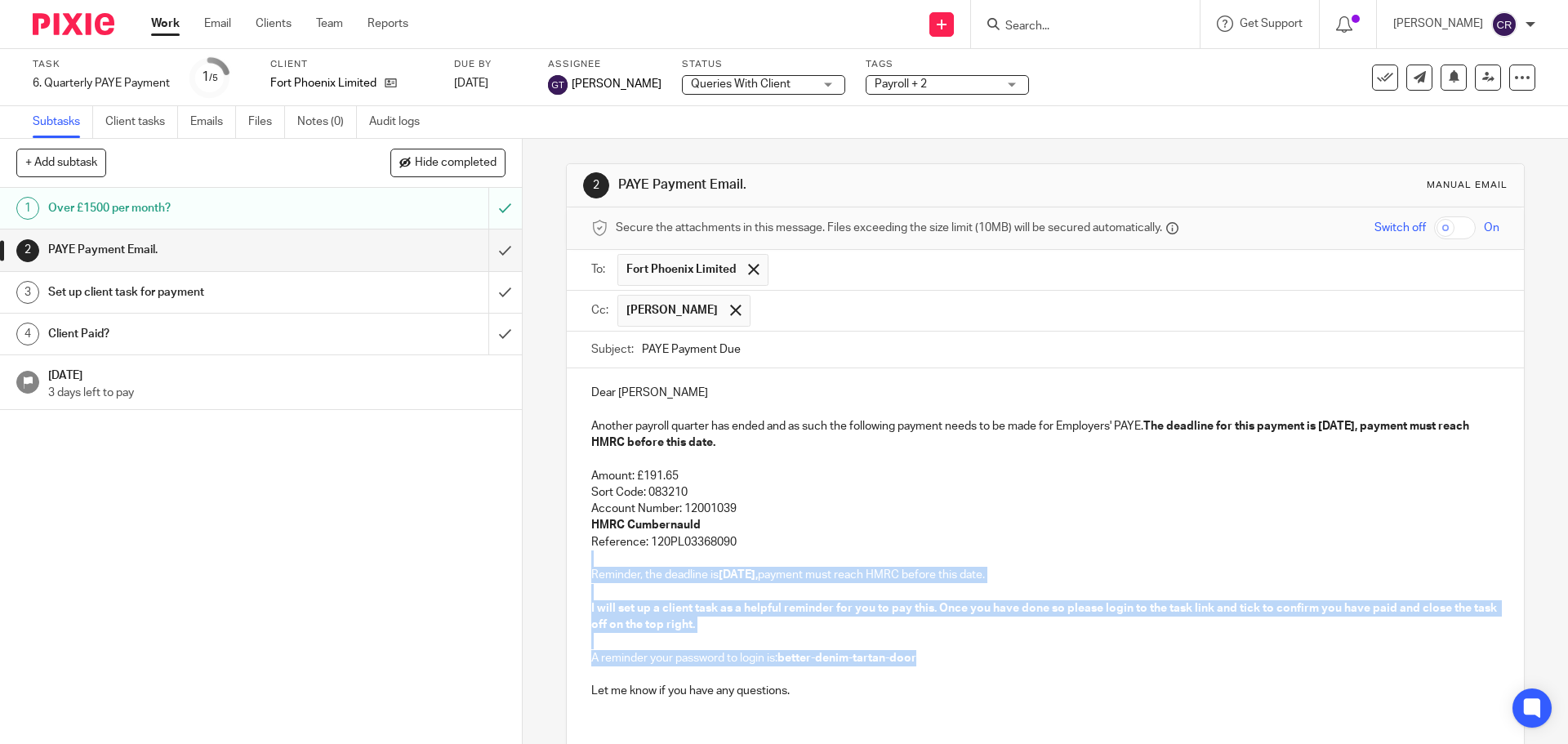
drag, startPoint x: 736, startPoint y: 545, endPoint x: 955, endPoint y: 653, distance: 244.2
click at [955, 653] on div "Dear Bo Another payroll quarter has ended and as such the following payment nee…" at bounding box center [1044, 540] width 956 height 343
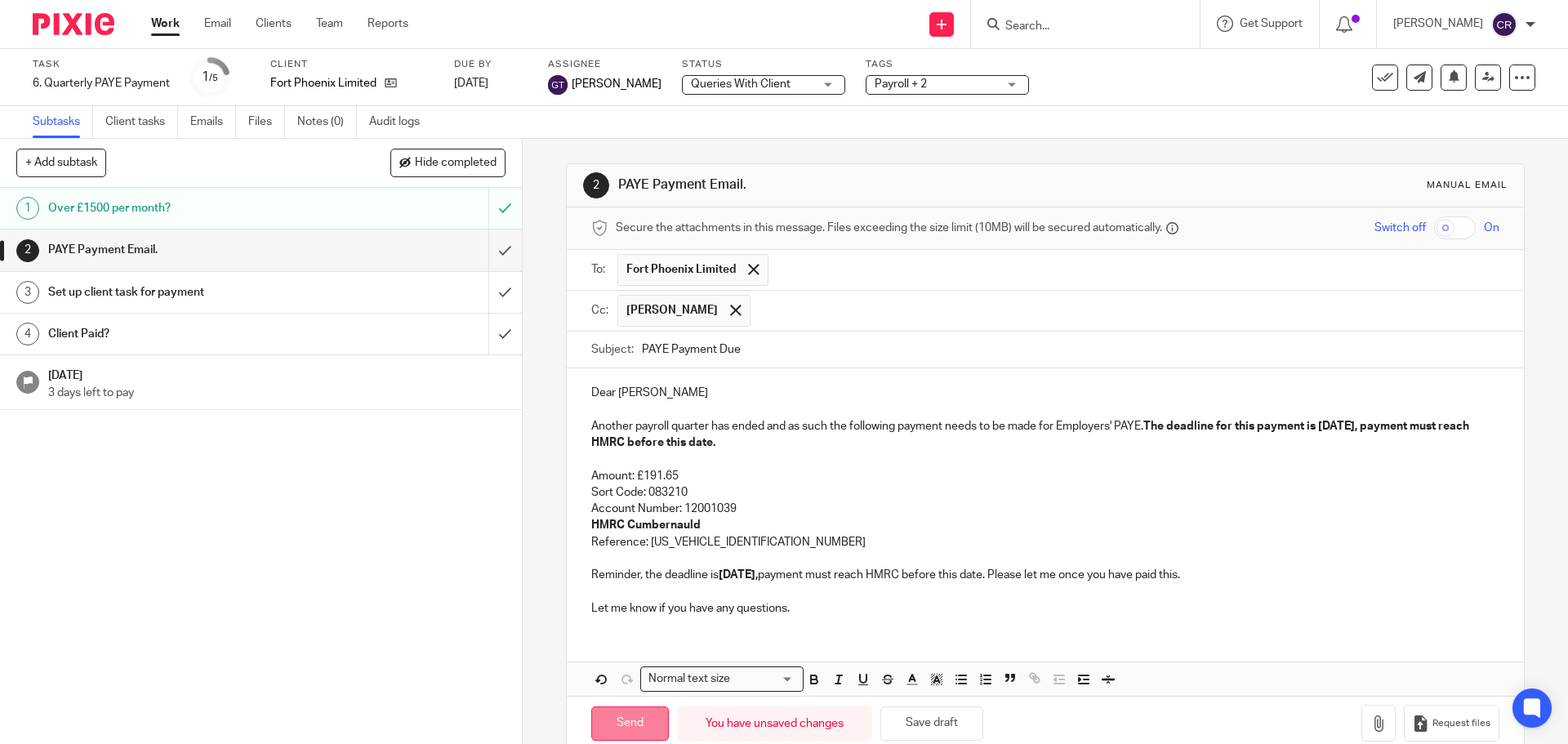
click at [632, 720] on input "Send" at bounding box center [631, 725] width 78 height 35
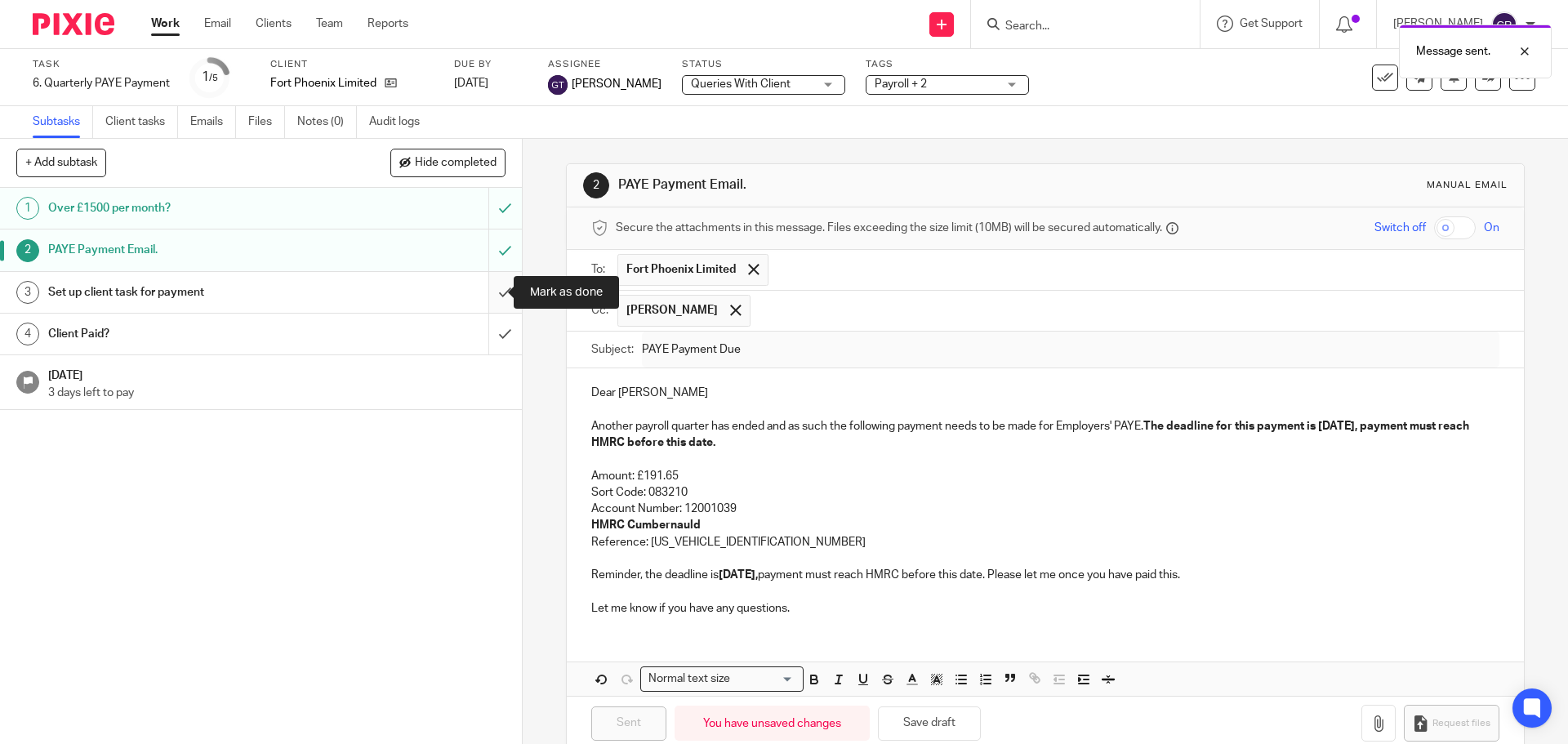
type input "Sent"
click at [481, 286] on input "submit" at bounding box center [261, 292] width 522 height 41
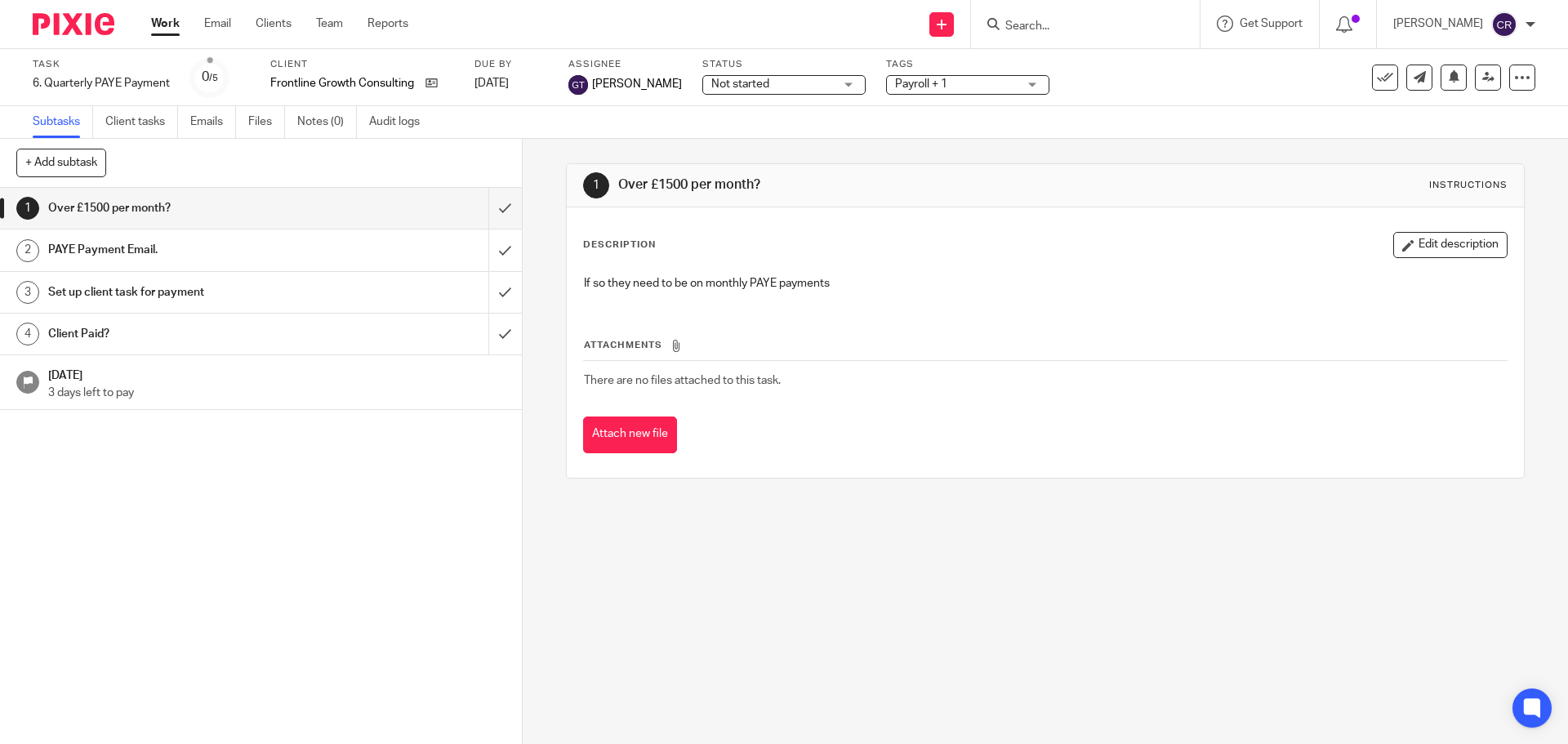
click at [720, 96] on div "Status Not started Not started Not started In progress Ready to Complete With M…" at bounding box center [784, 78] width 163 height 39
click at [731, 87] on span "Not started" at bounding box center [740, 84] width 58 height 11
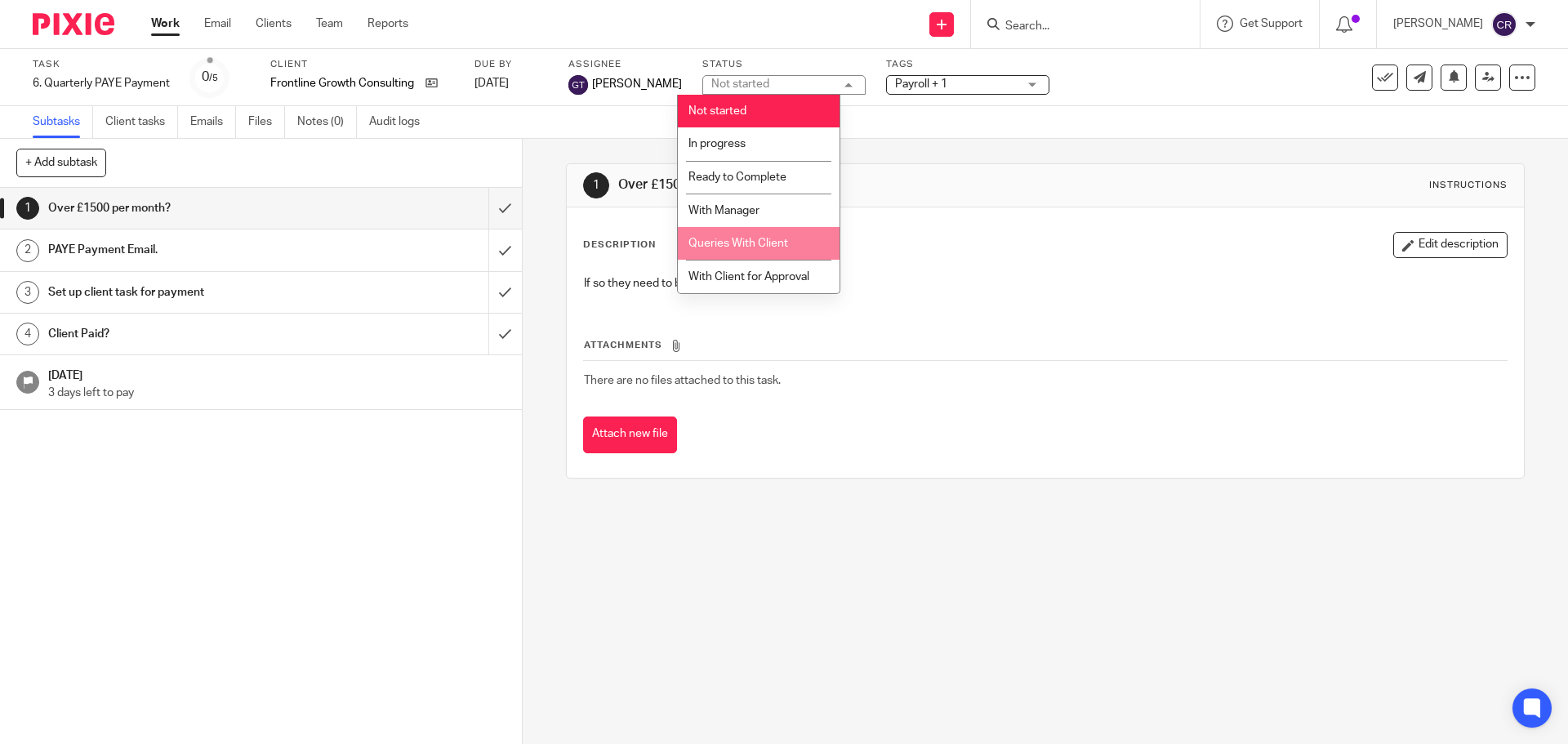
click at [768, 245] on span "Queries With Client" at bounding box center [737, 243] width 99 height 11
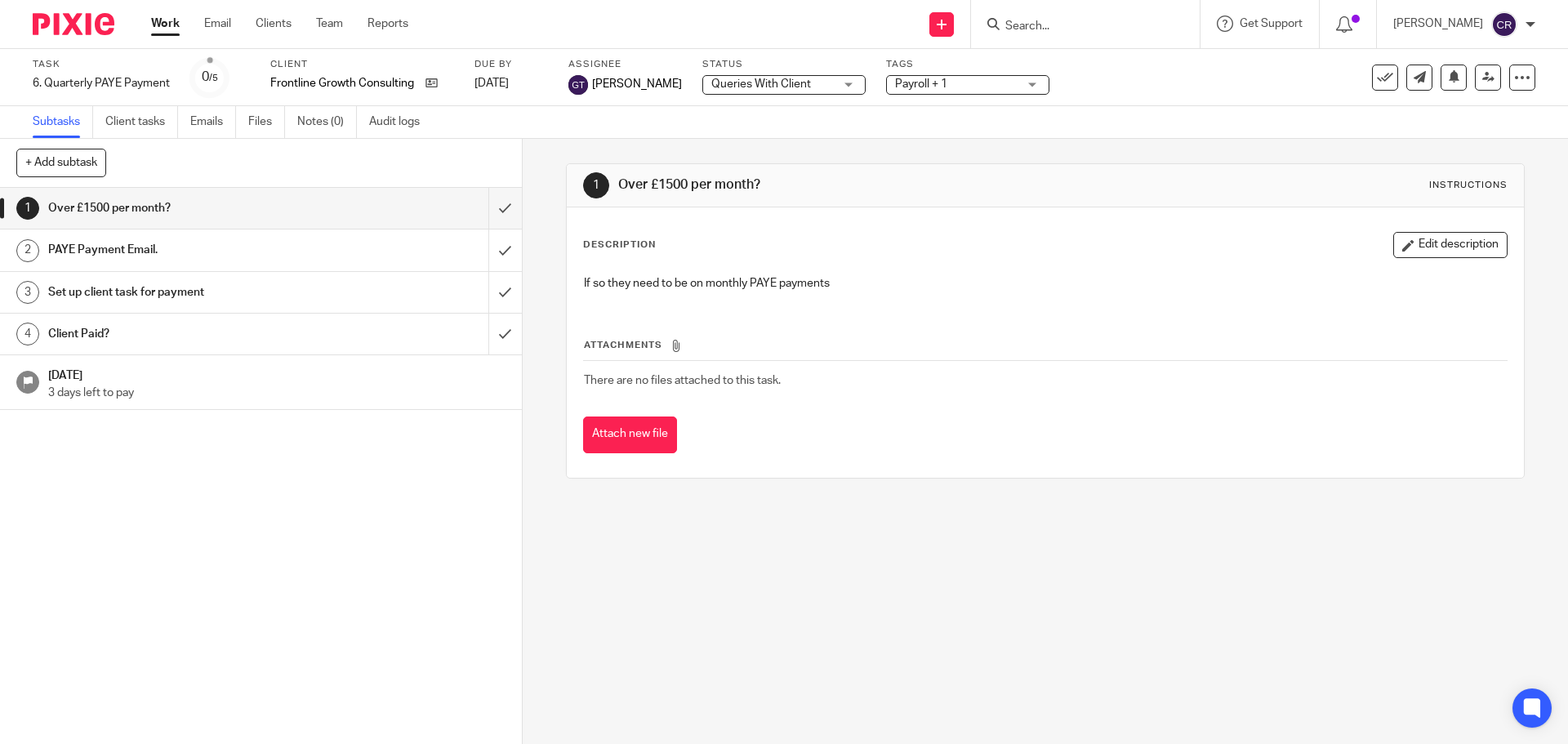
click at [895, 78] on span "Payroll + 1" at bounding box center [956, 84] width 122 height 17
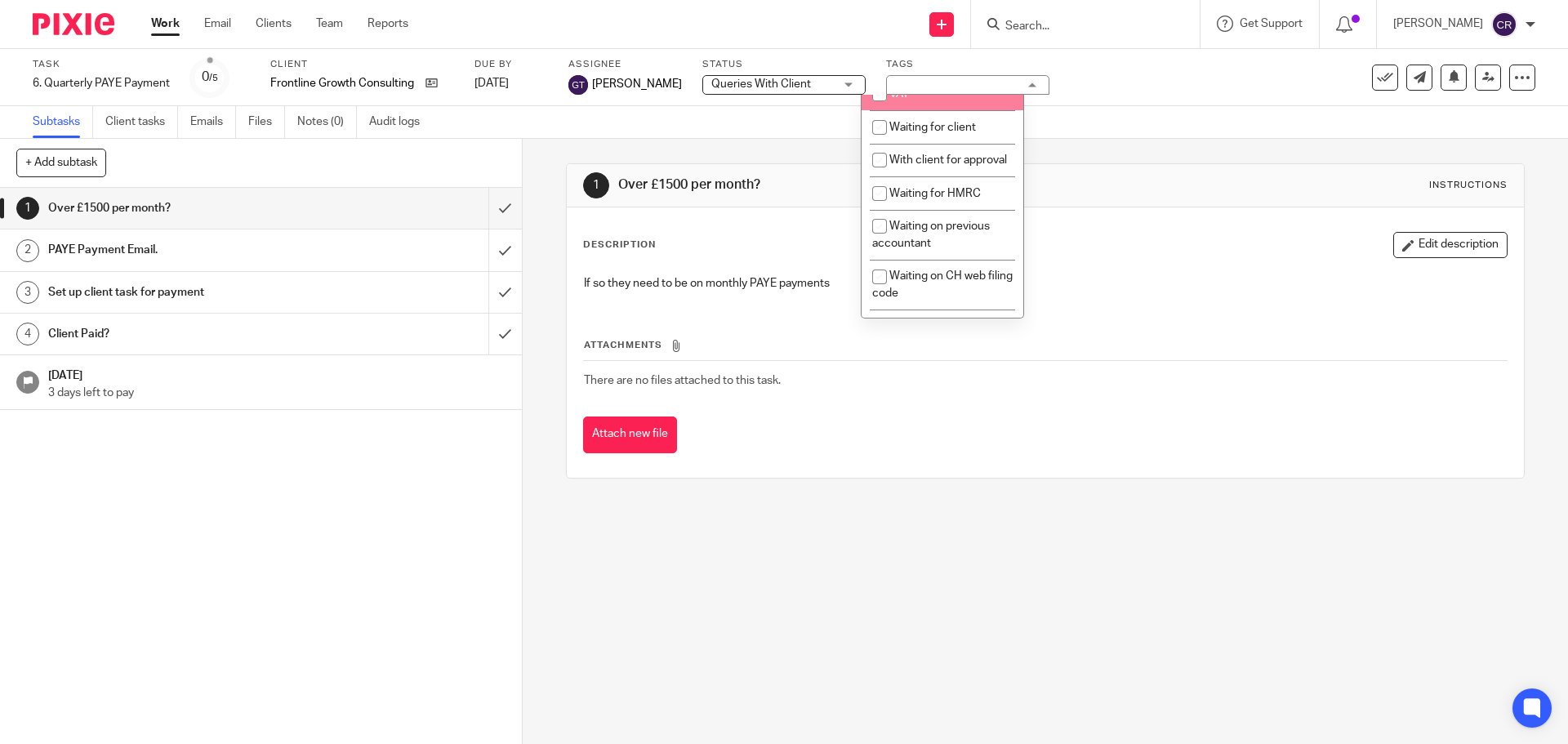
scroll to position [899, 0]
click at [953, 131] on span "Waiting for client" at bounding box center [932, 125] width 86 height 11
checkbox input "true"
click at [1123, 181] on div "1 Over £1500 per month? Instructions" at bounding box center [1045, 186] width 924 height 26
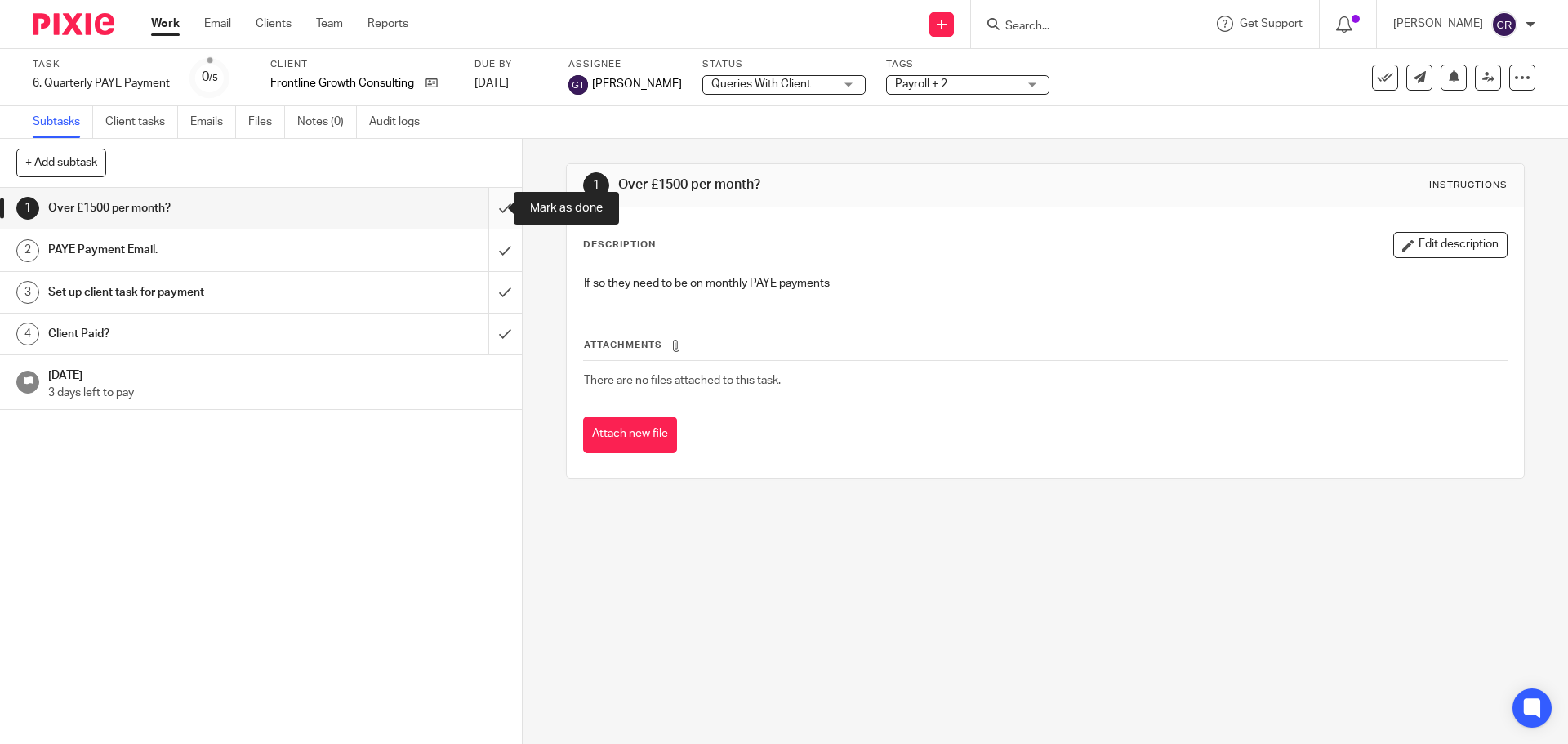
click at [490, 203] on input "submit" at bounding box center [261, 209] width 522 height 41
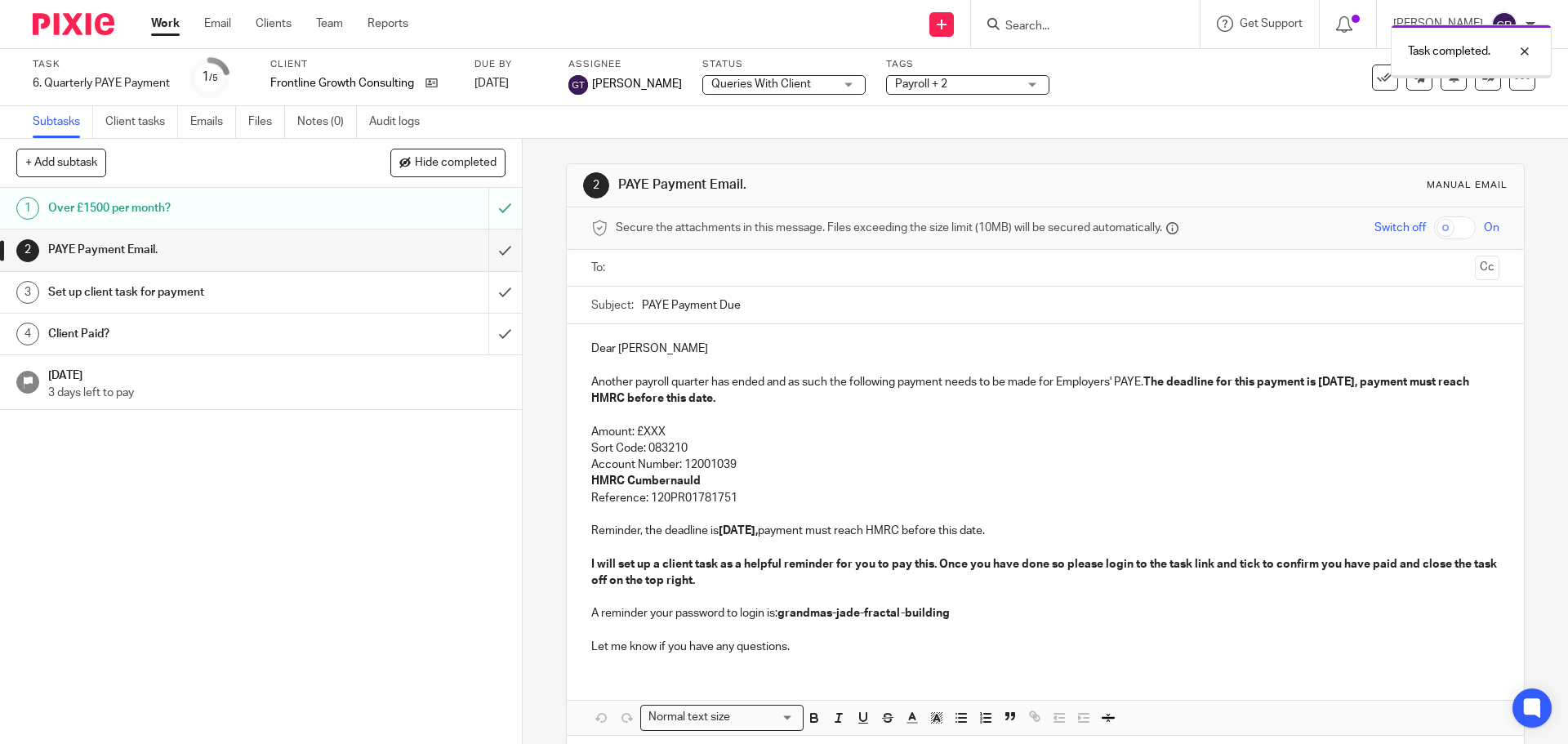
click at [667, 266] on input "text" at bounding box center [1044, 268] width 846 height 19
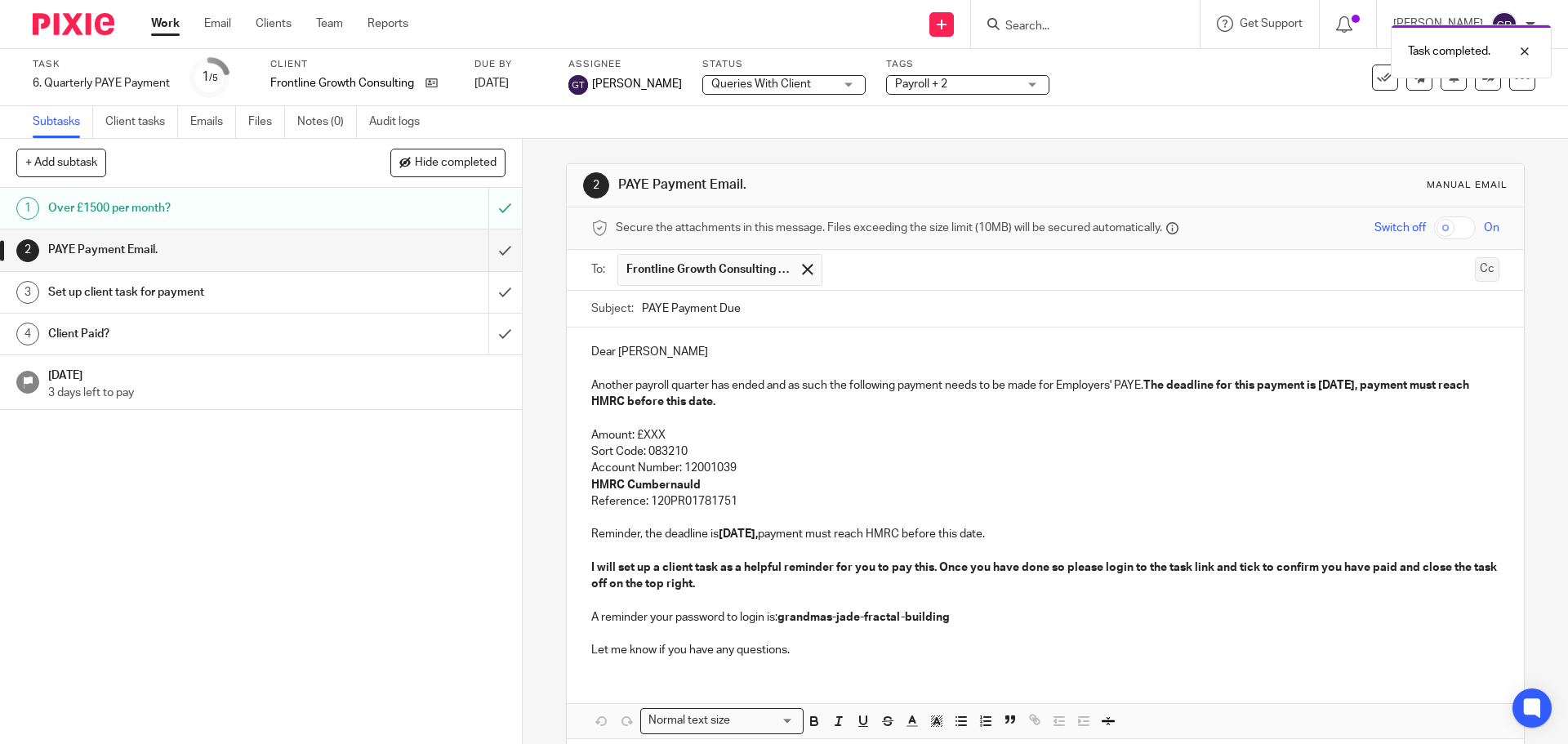
click at [1474, 271] on button "Cc" at bounding box center [1486, 269] width 24 height 24
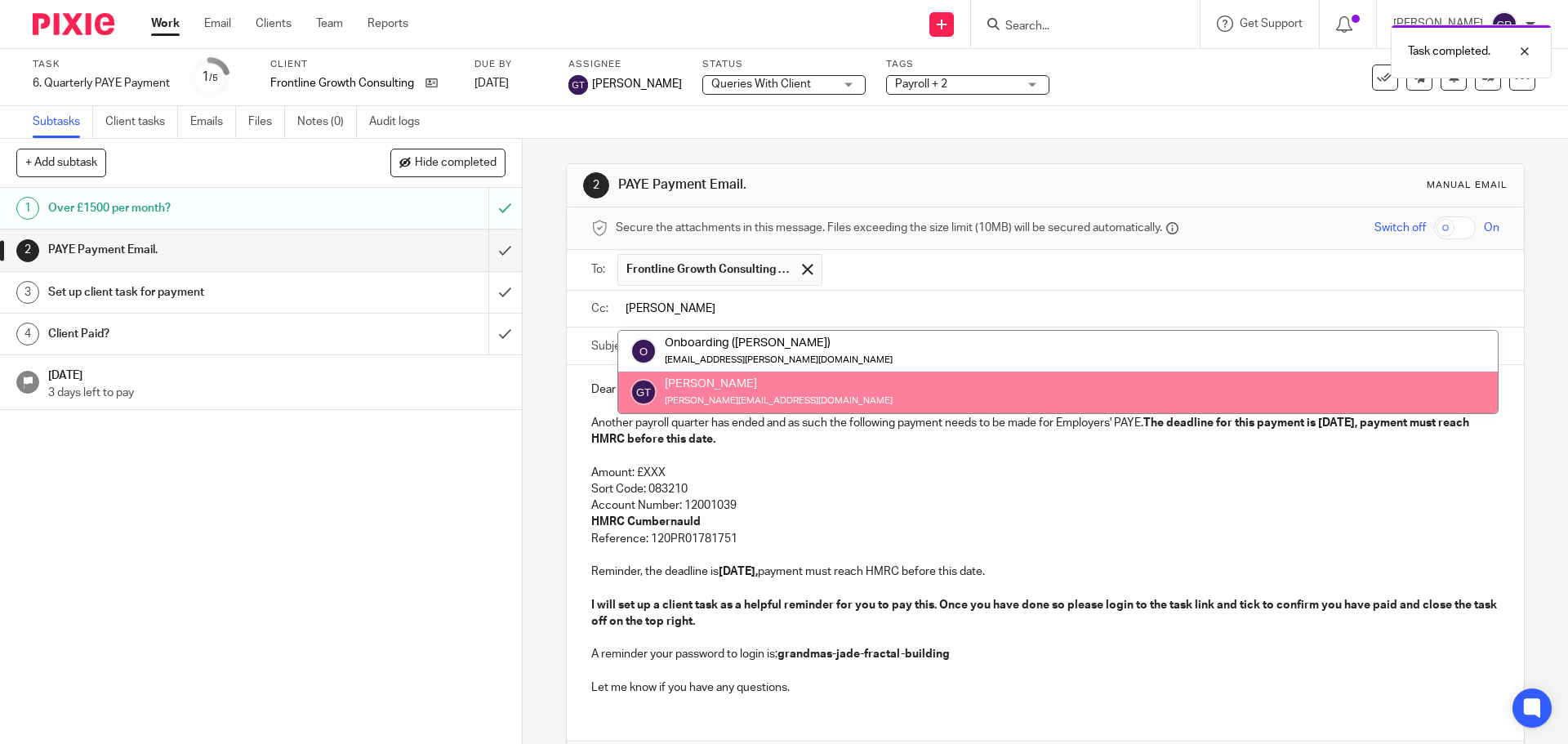
type input "greg"
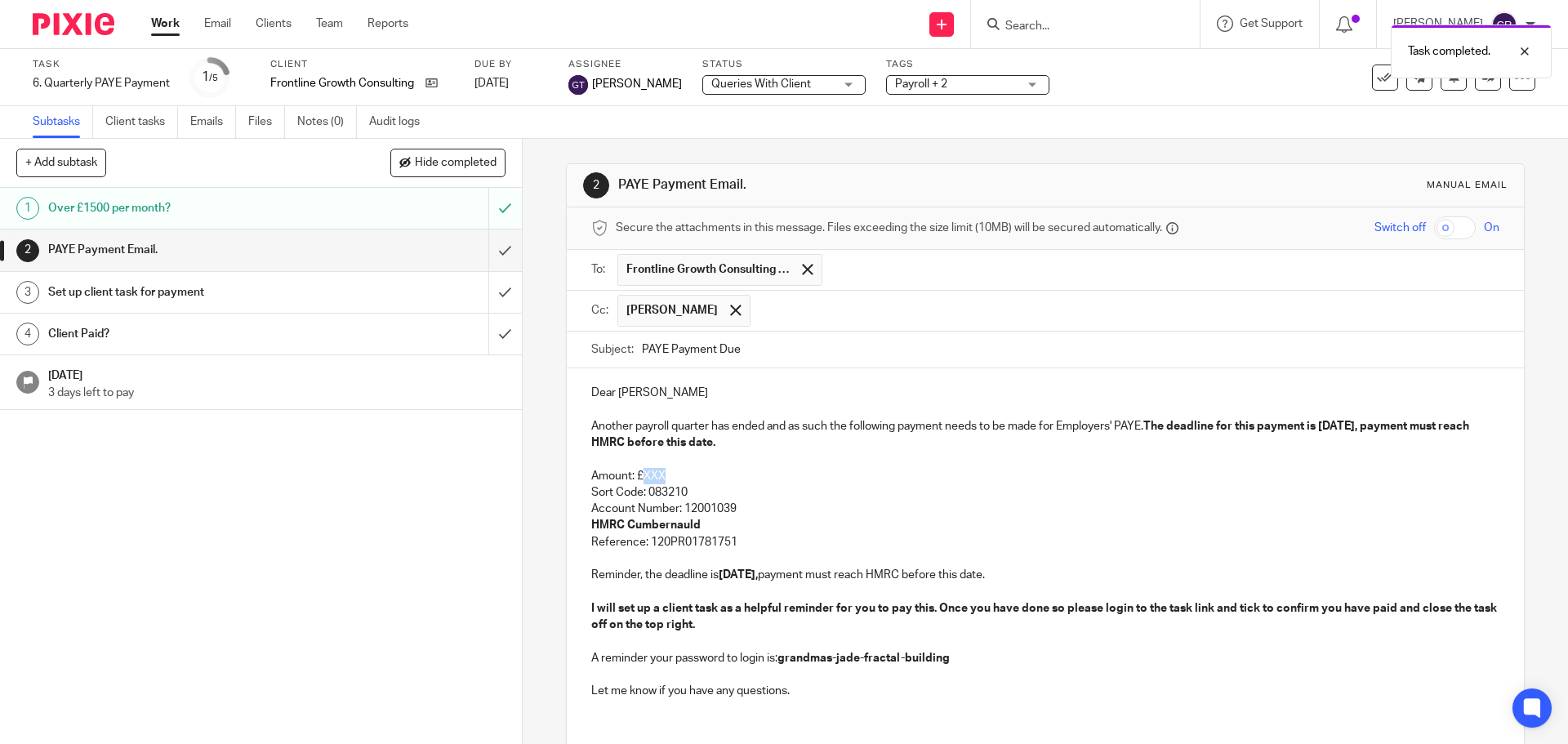
drag, startPoint x: 669, startPoint y: 474, endPoint x: 637, endPoint y: 477, distance: 32.1
click at [637, 477] on p "Amount: £XXX" at bounding box center [1045, 477] width 907 height 17
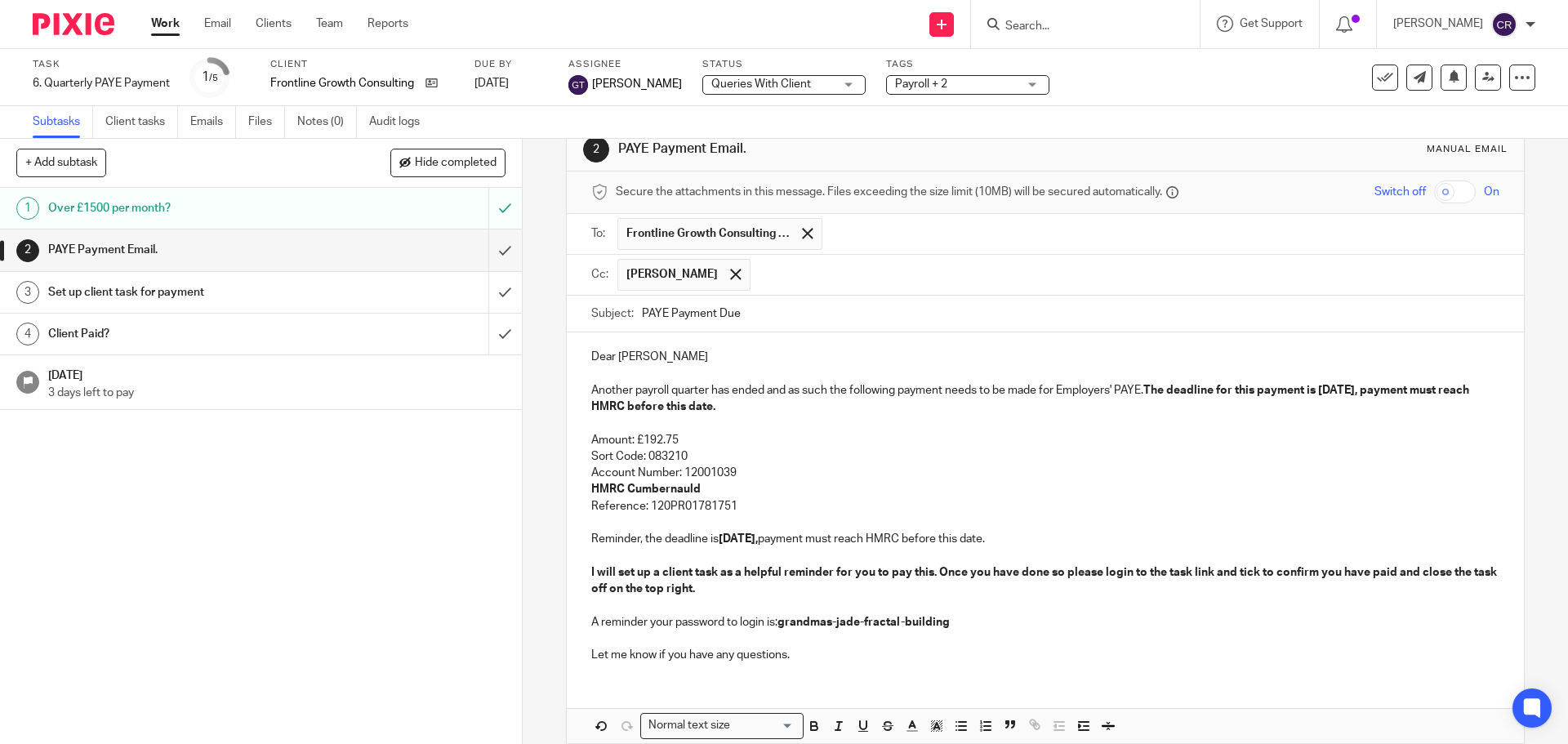
scroll to position [82, 0]
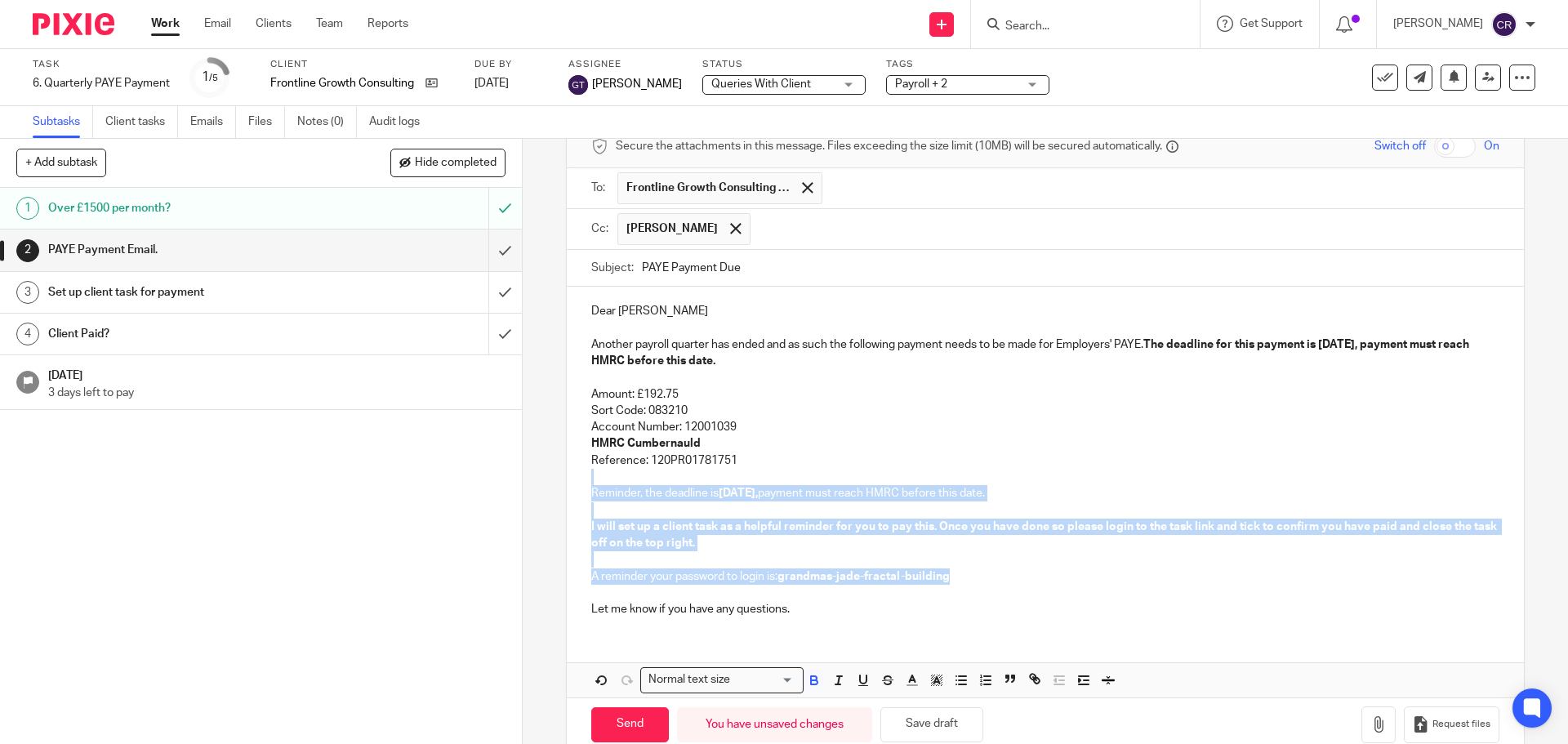
drag, startPoint x: 959, startPoint y: 576, endPoint x: 777, endPoint y: 464, distance: 213.7
click at [777, 464] on div "Dear Samuel Another payroll quarter has ended and as such the following payment…" at bounding box center [1044, 458] width 956 height 343
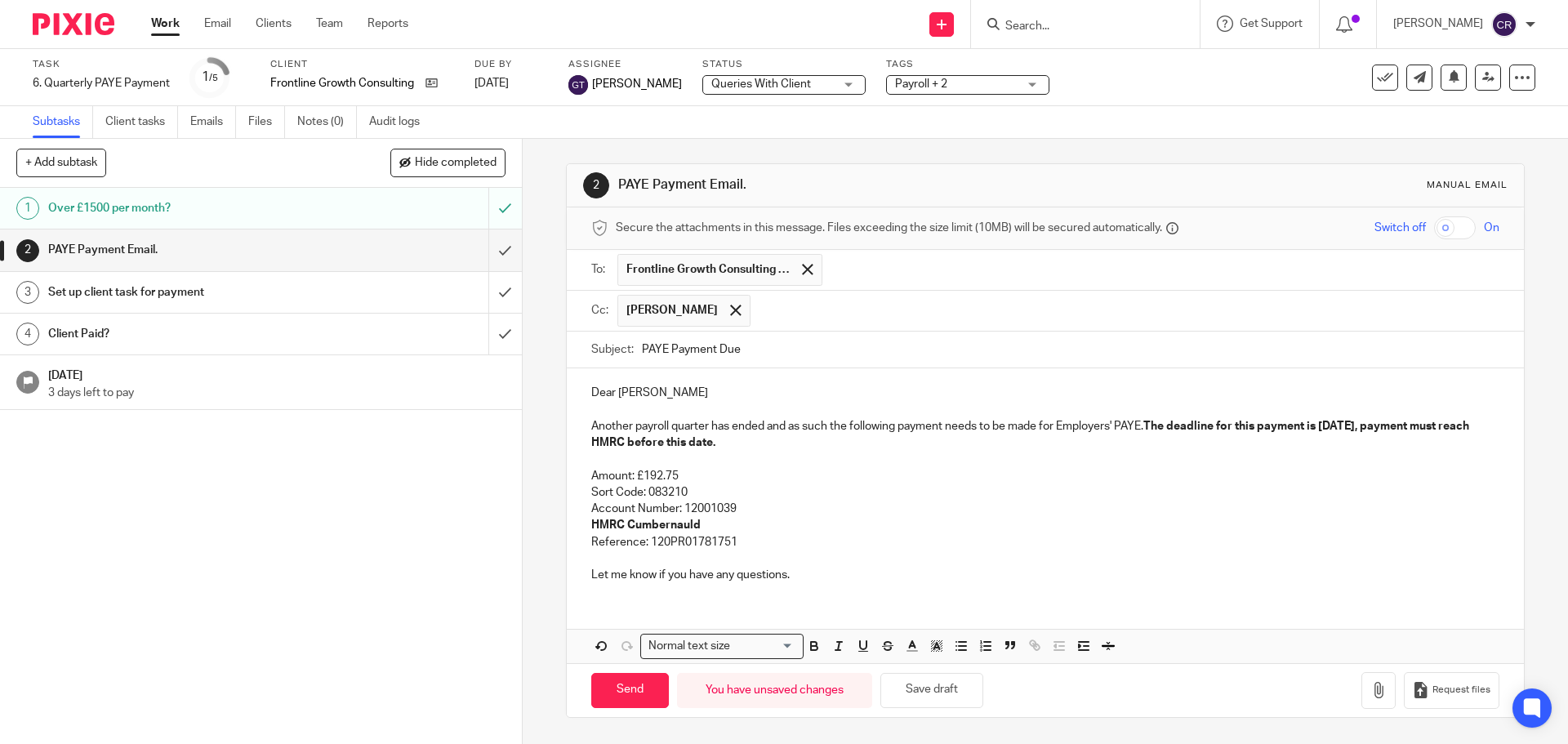
scroll to position [0, 0]
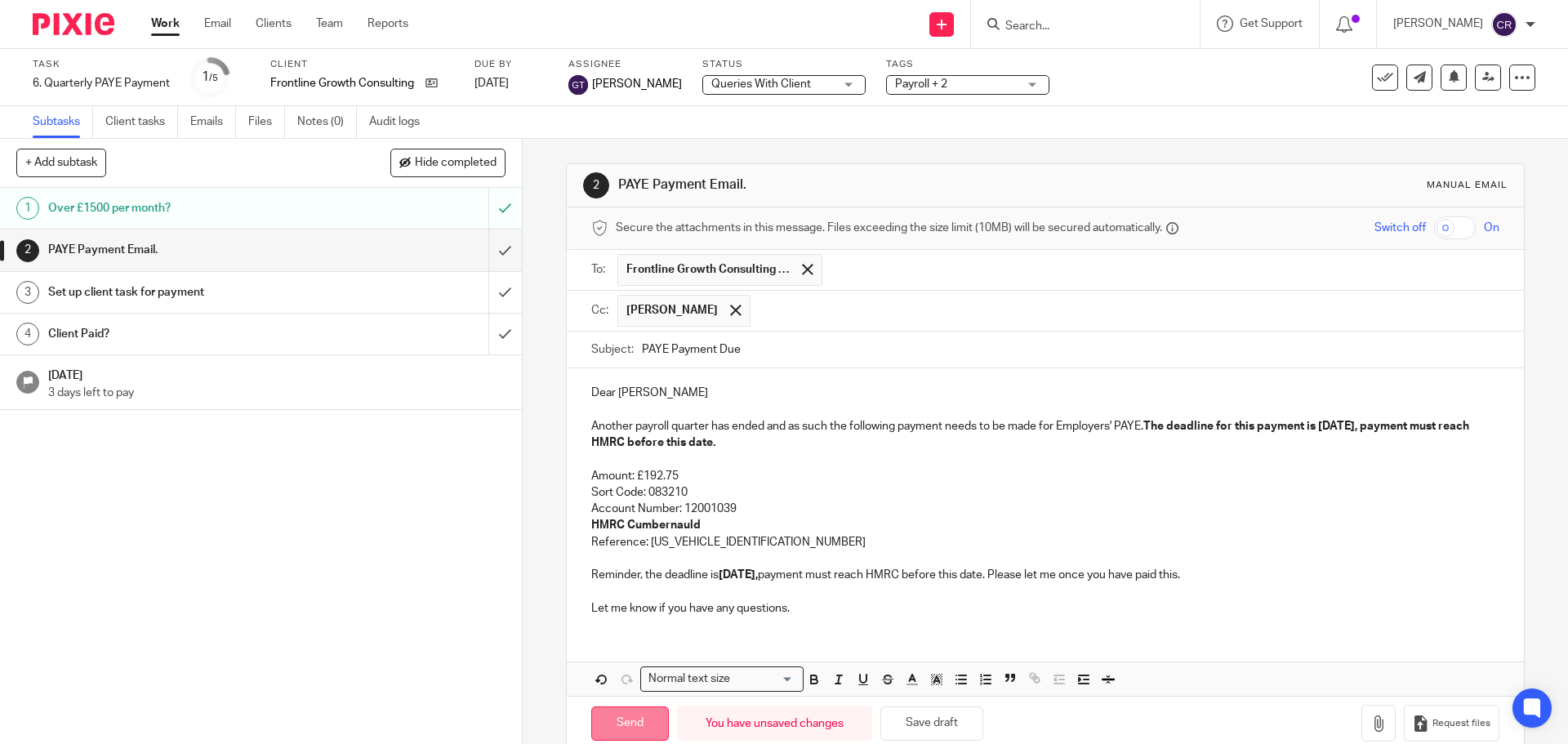
click at [626, 717] on input "Send" at bounding box center [631, 725] width 78 height 35
type input "Sent"
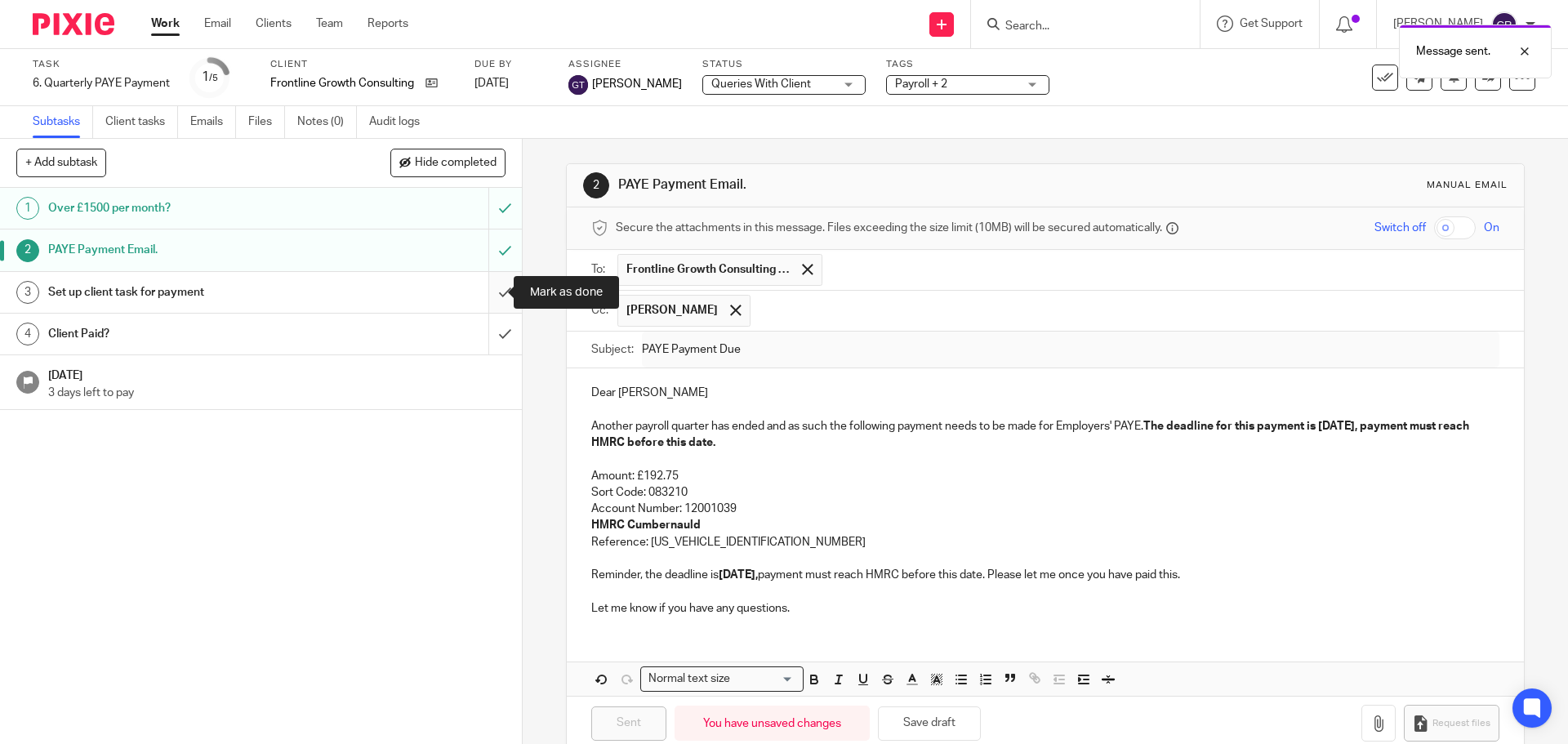
click at [482, 290] on input "submit" at bounding box center [261, 292] width 522 height 41
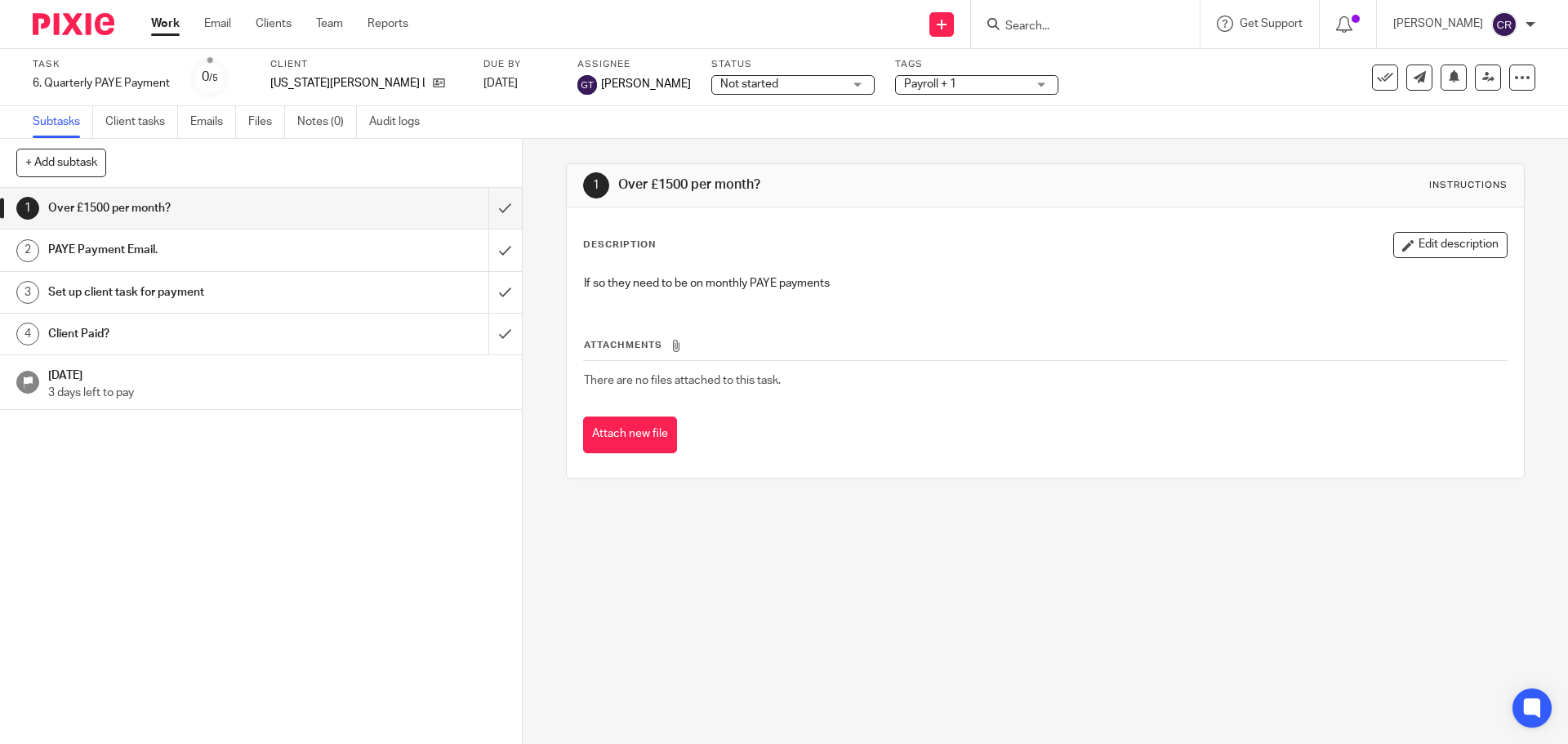
click at [720, 92] on span "Not started" at bounding box center [782, 84] width 122 height 17
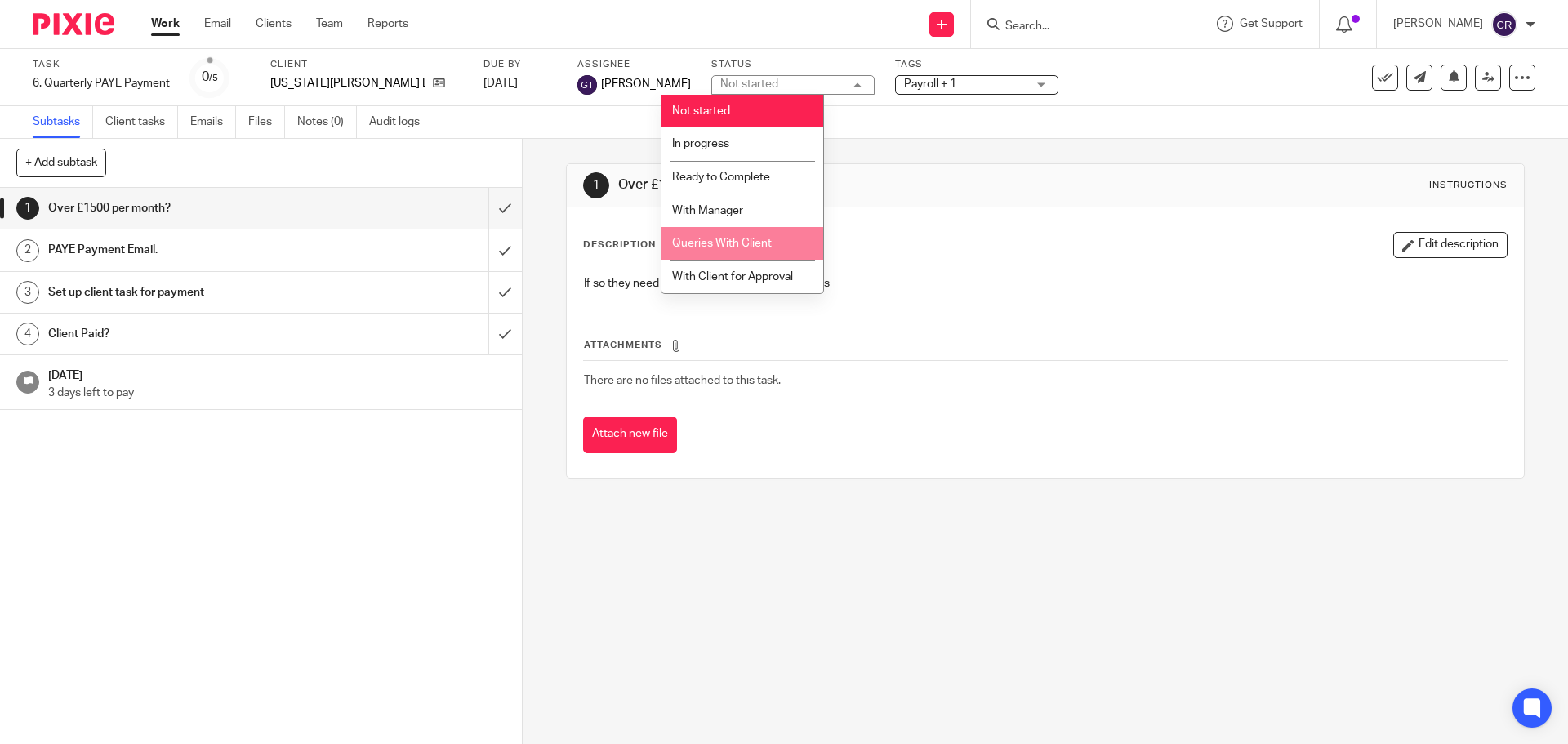
click at [750, 243] on span "Queries With Client" at bounding box center [721, 243] width 99 height 11
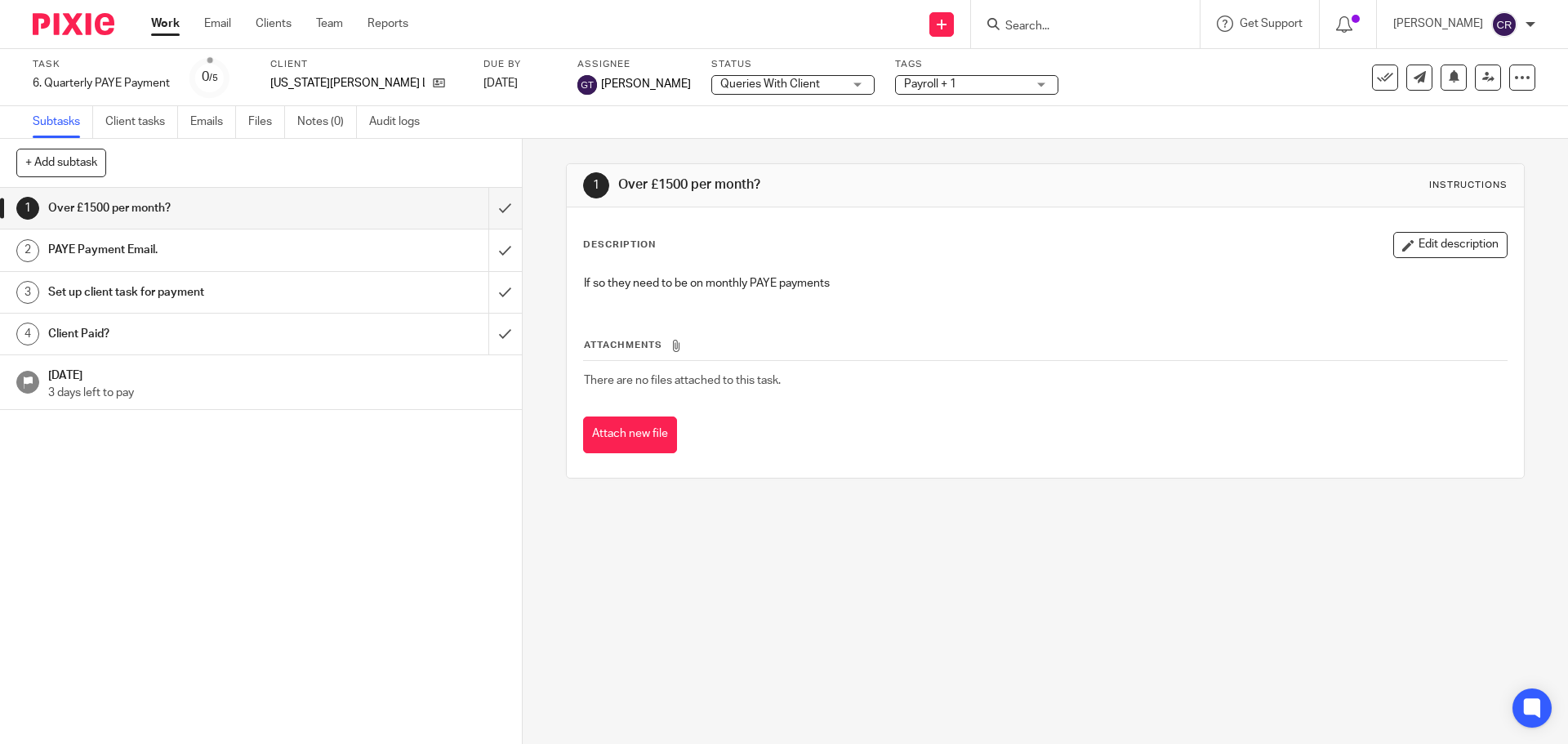
click at [941, 85] on span "Payroll + 1" at bounding box center [965, 84] width 122 height 17
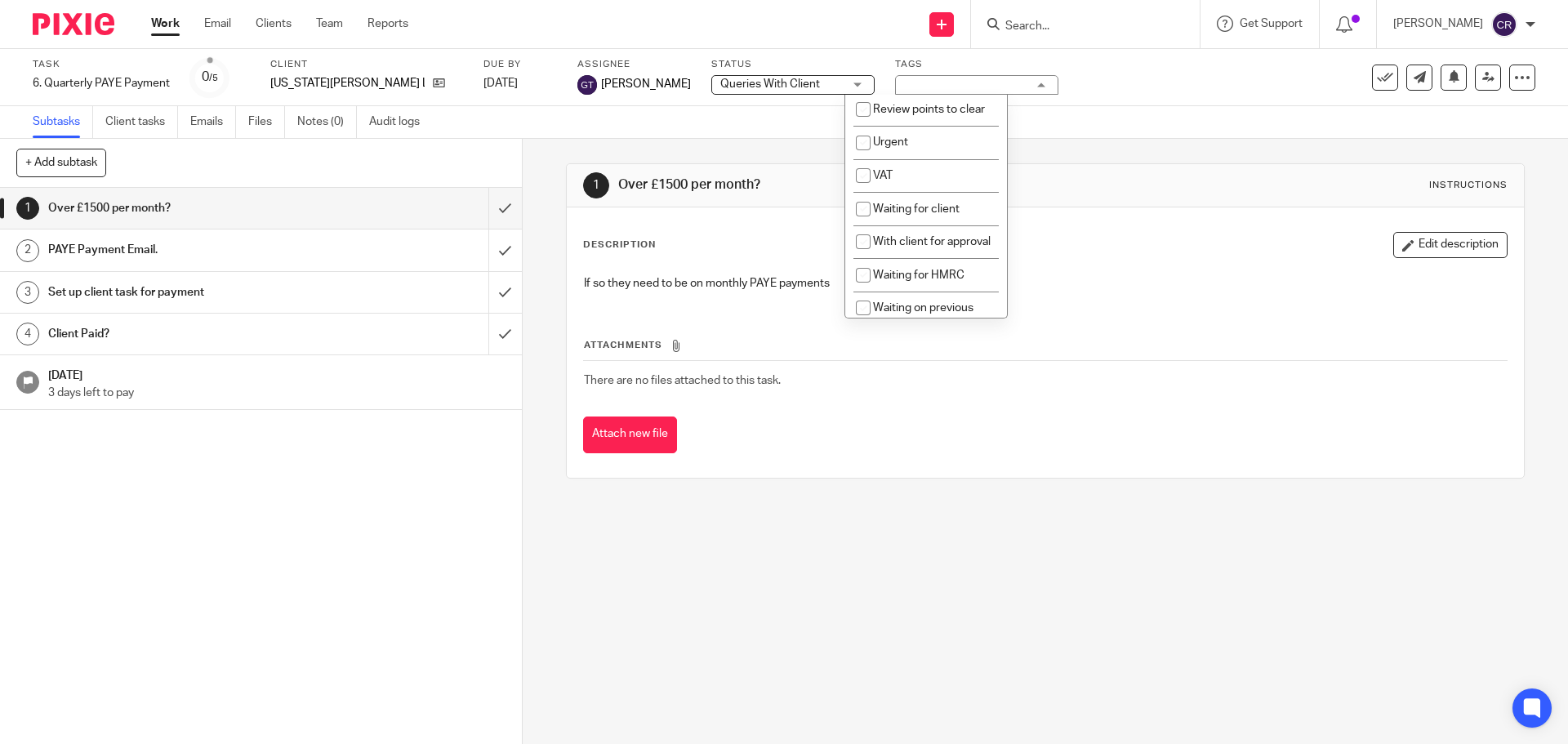
scroll to position [817, 0]
click at [911, 212] on span "Waiting for client" at bounding box center [915, 207] width 86 height 11
checkbox input "true"
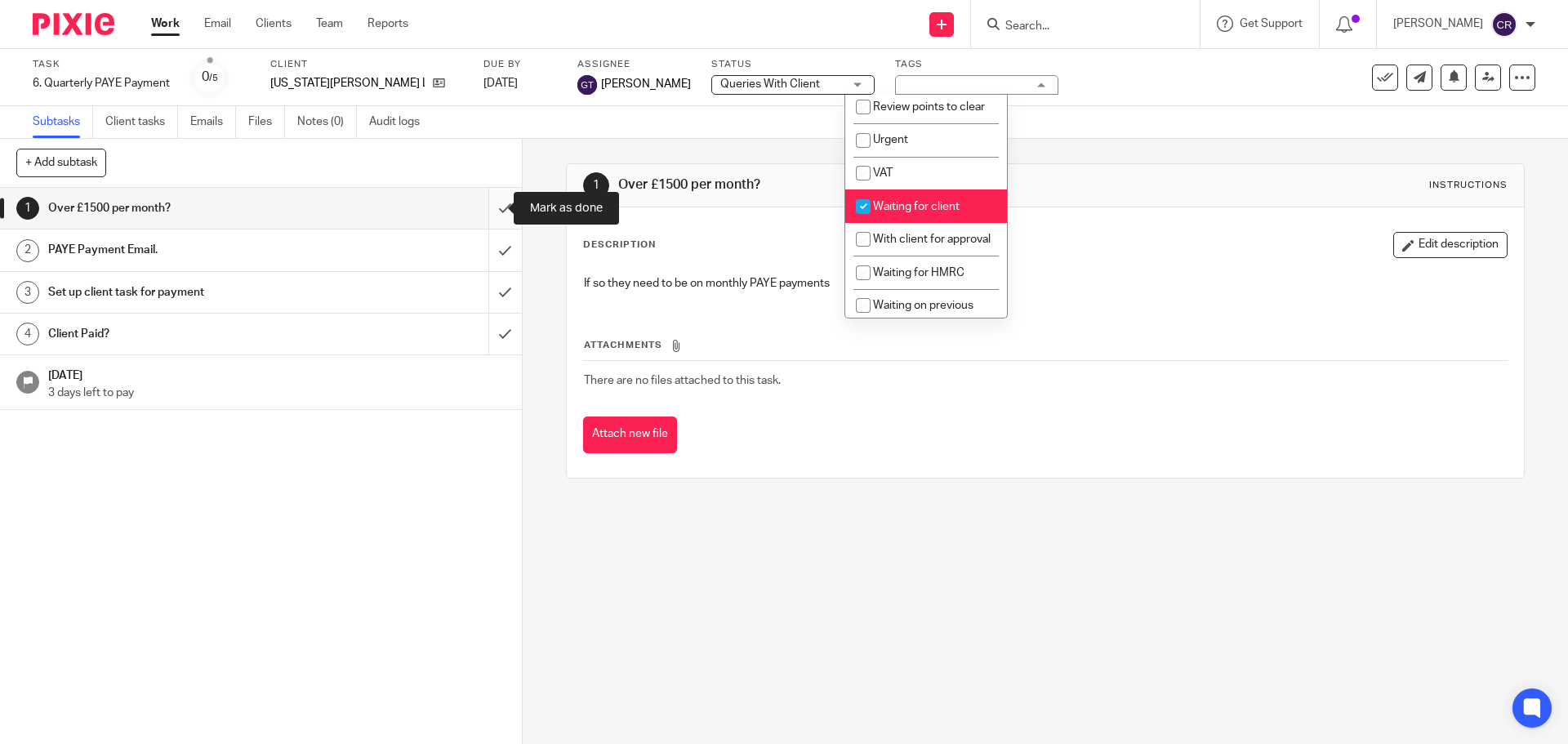
click at [482, 211] on input "submit" at bounding box center [261, 209] width 522 height 41
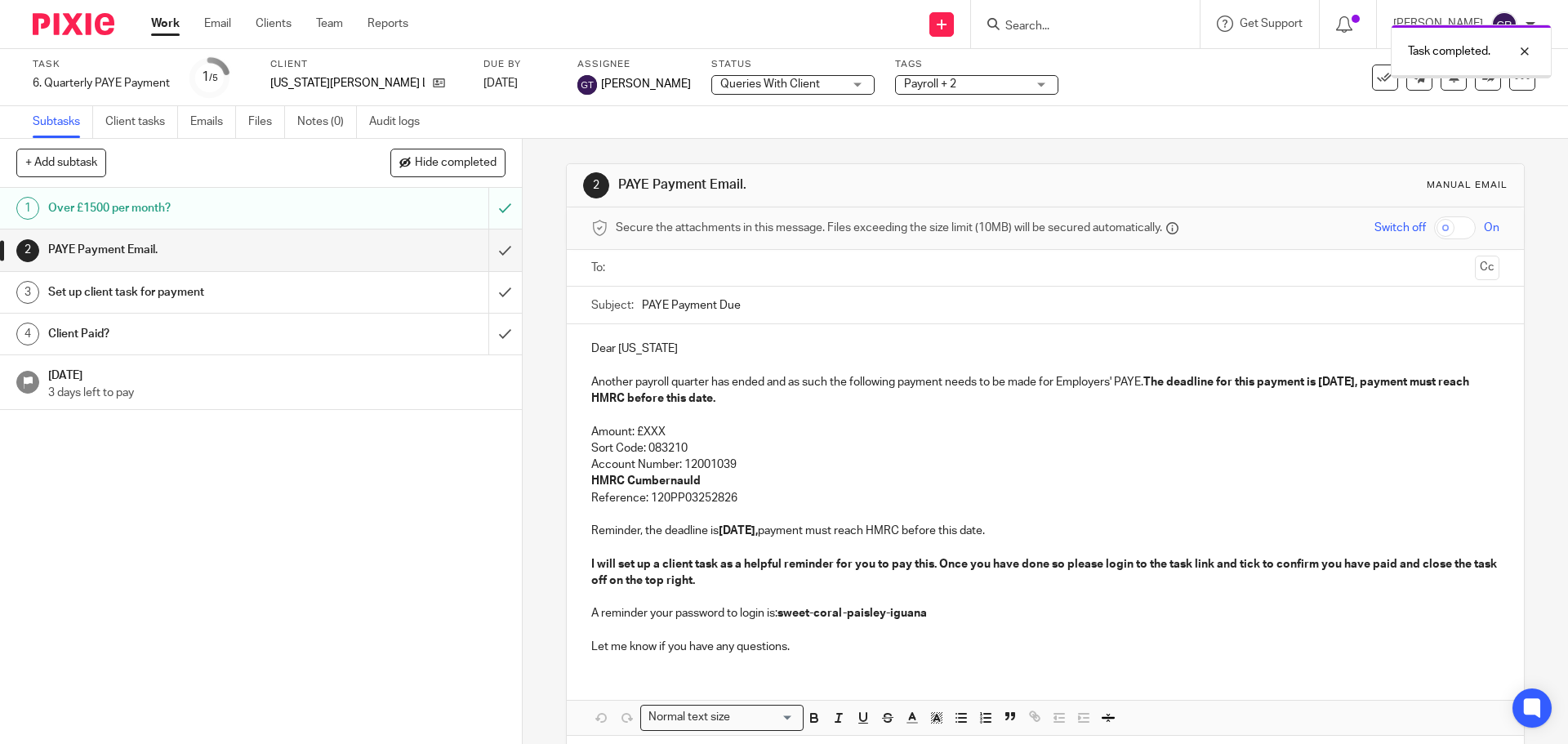
click at [749, 263] on input "text" at bounding box center [1044, 268] width 846 height 19
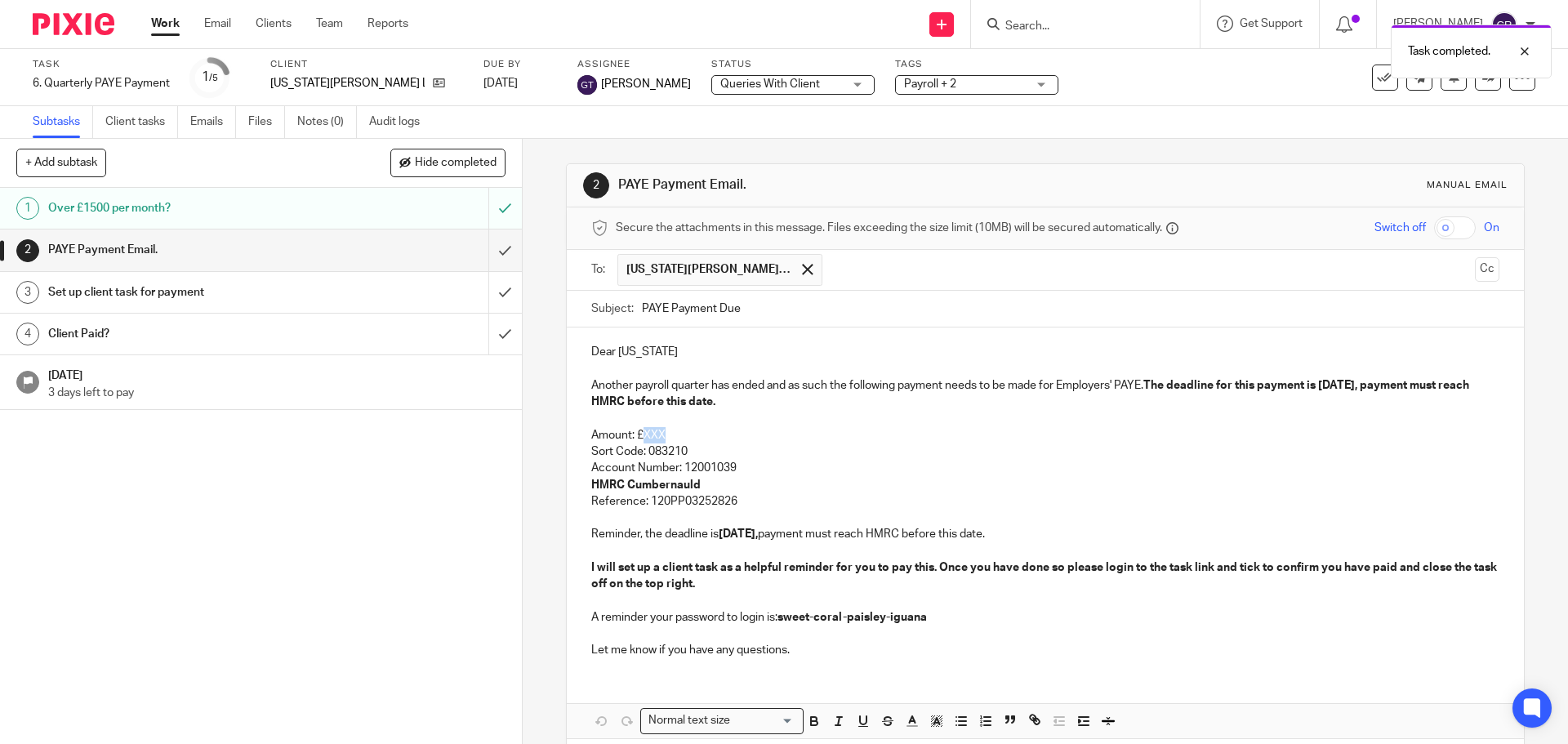
drag, startPoint x: 655, startPoint y: 428, endPoint x: 641, endPoint y: 434, distance: 15.2
click at [641, 434] on p "Amount: £XXX" at bounding box center [1045, 436] width 907 height 17
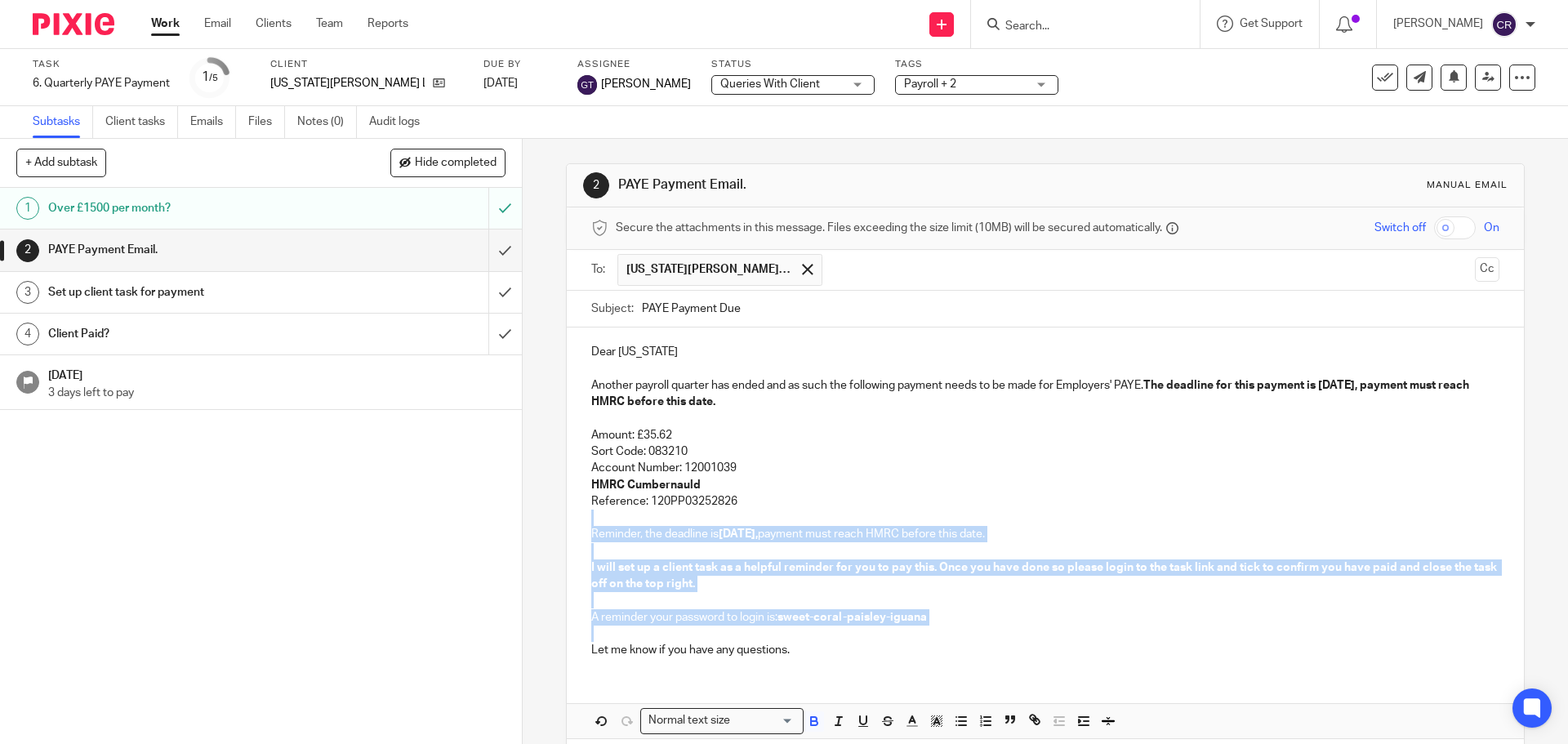
drag, startPoint x: 744, startPoint y: 501, endPoint x: 941, endPoint y: 631, distance: 236.0
click at [941, 631] on div "Dear Georgia Another payroll quarter has ended and as such the following paymen…" at bounding box center [1044, 499] width 956 height 343
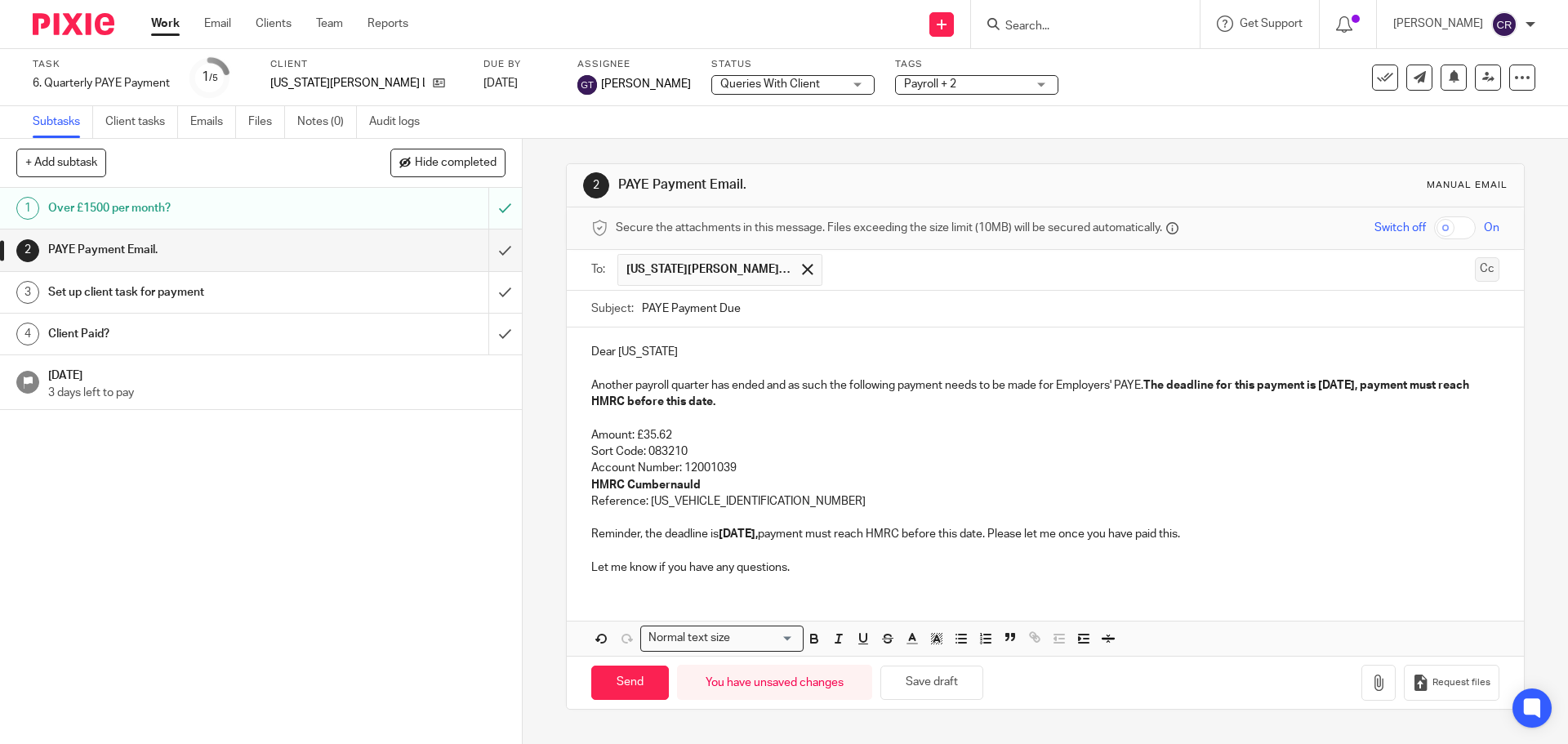
click at [1474, 271] on button "Cc" at bounding box center [1486, 269] width 24 height 24
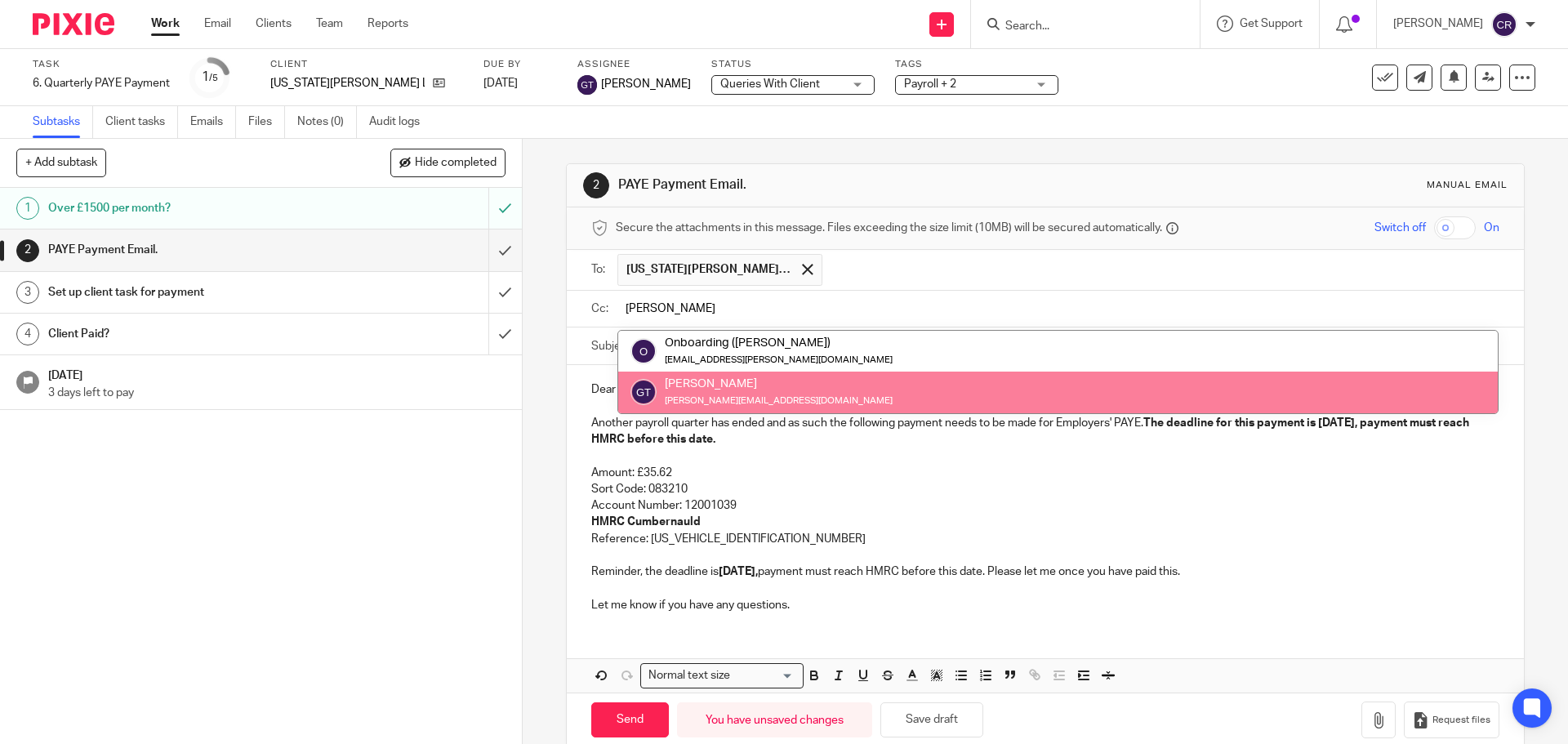
type input "greg"
click at [848, 414] on div "Dear Georgia Another payroll quarter has ended and as such the following paymen…" at bounding box center [1044, 495] width 956 height 261
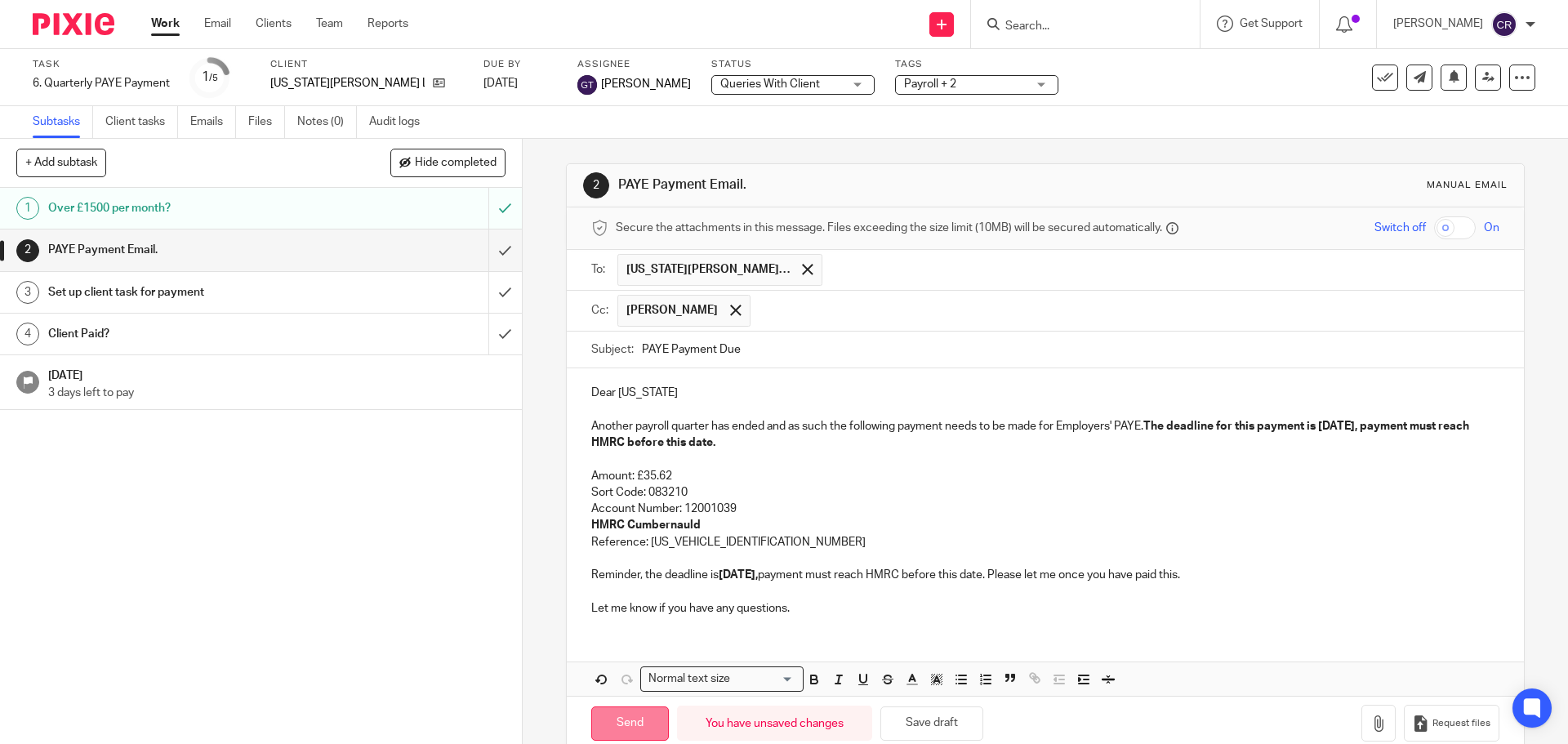
click at [618, 722] on input "Send" at bounding box center [631, 725] width 78 height 35
type input "Sent"
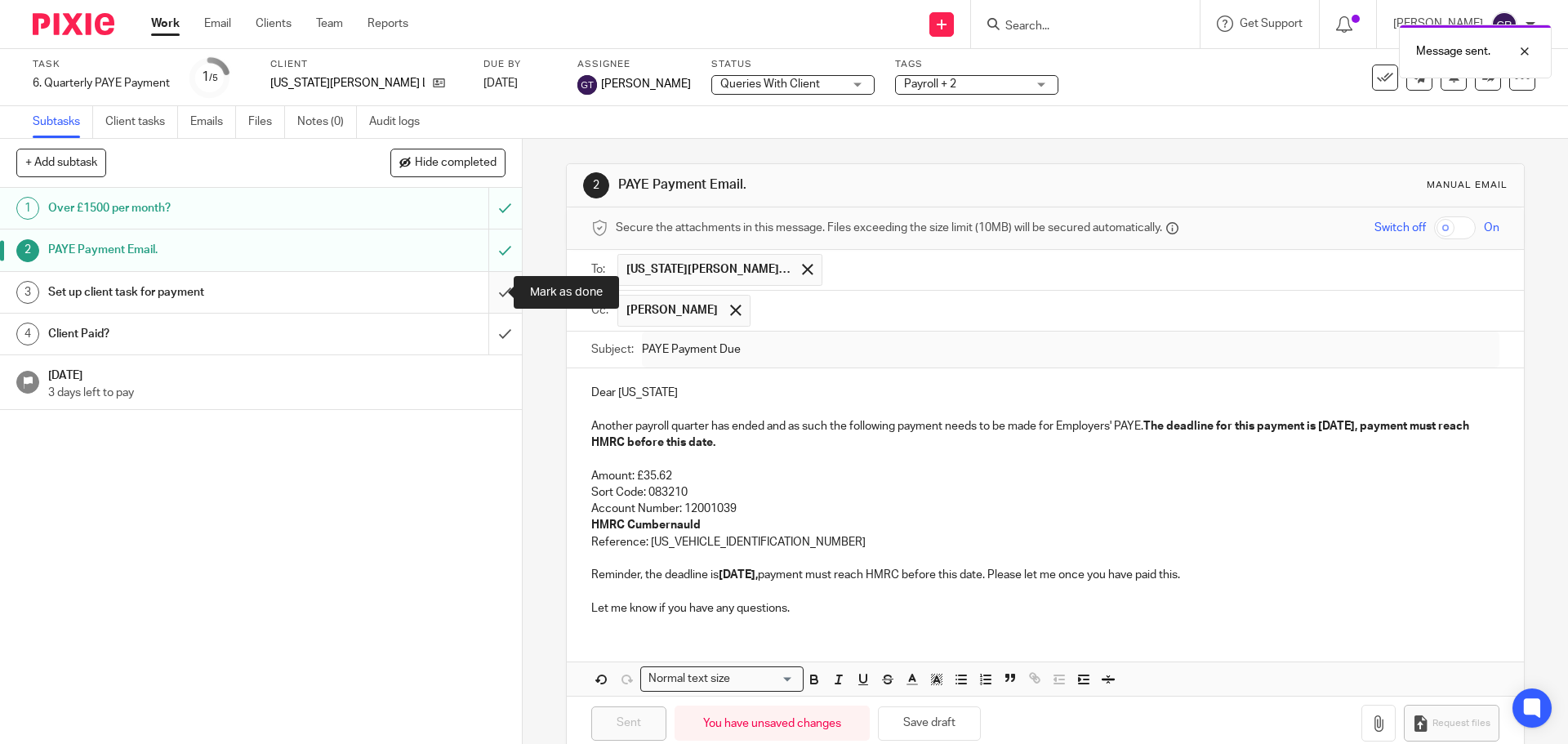
click at [491, 293] on input "submit" at bounding box center [261, 292] width 522 height 41
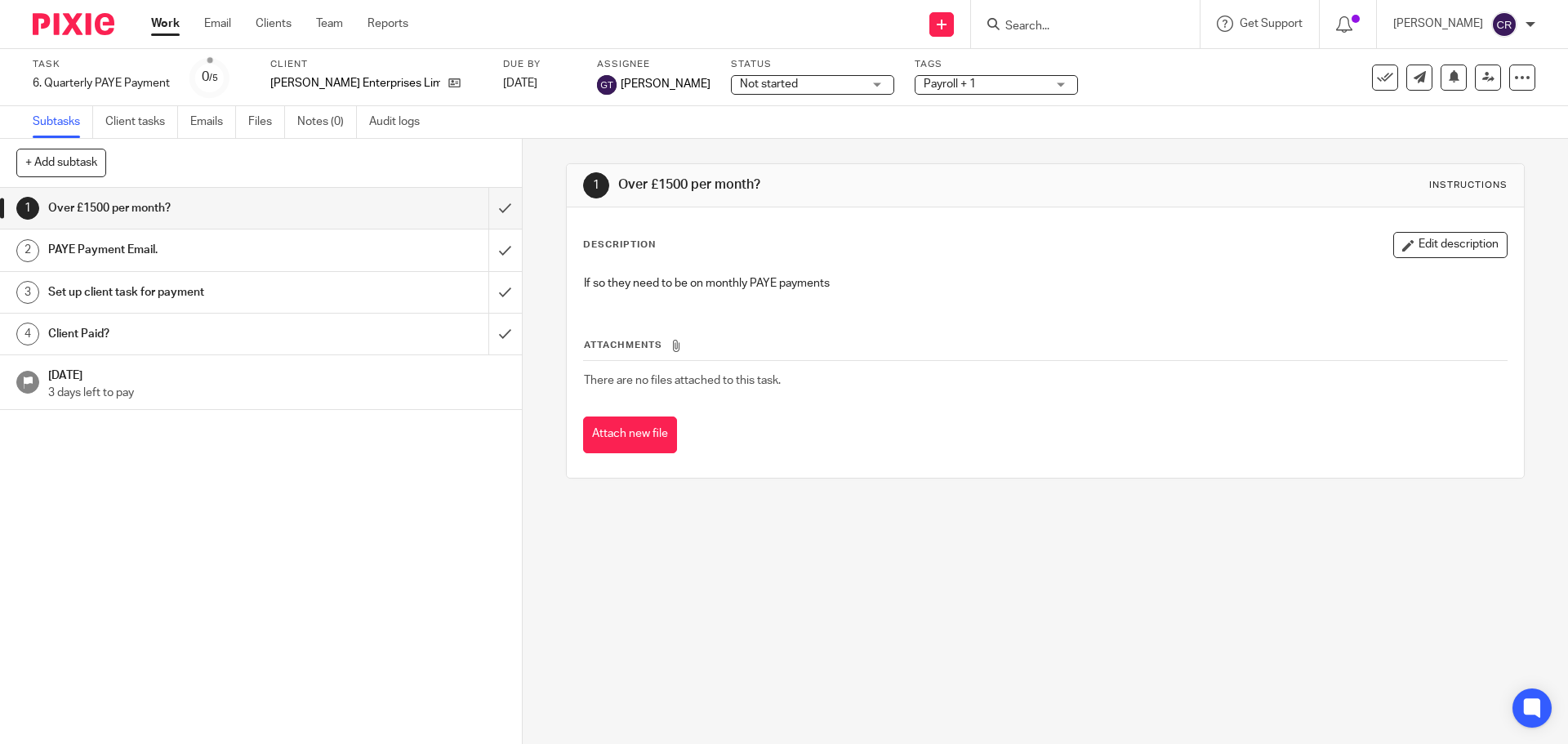
drag, startPoint x: 757, startPoint y: 90, endPoint x: 757, endPoint y: 103, distance: 13.0
click at [757, 90] on span "Not started" at bounding box center [801, 84] width 122 height 17
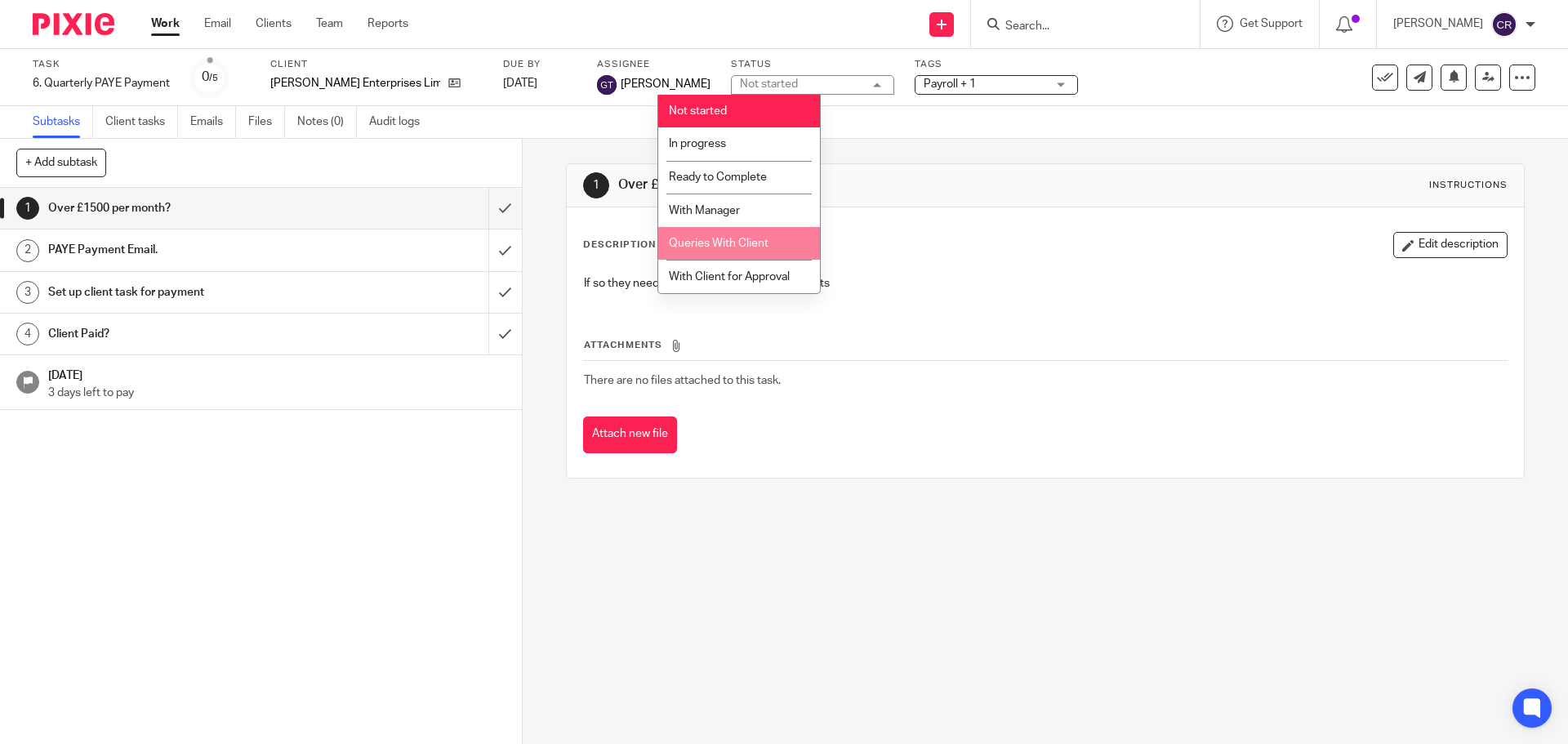
click at [733, 243] on span "Queries With Client" at bounding box center [718, 243] width 99 height 11
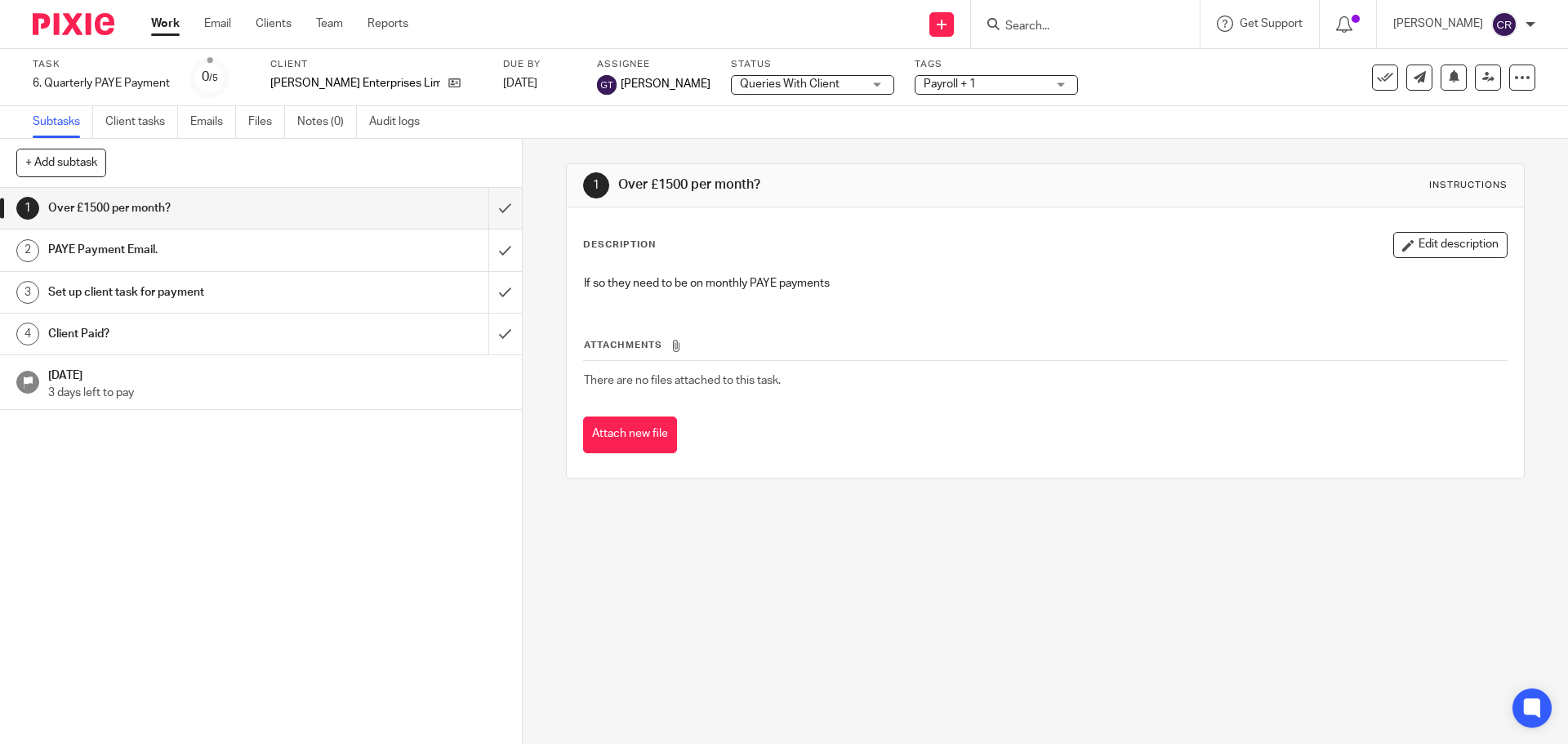
click at [924, 83] on span "Payroll + 1" at bounding box center [985, 84] width 122 height 17
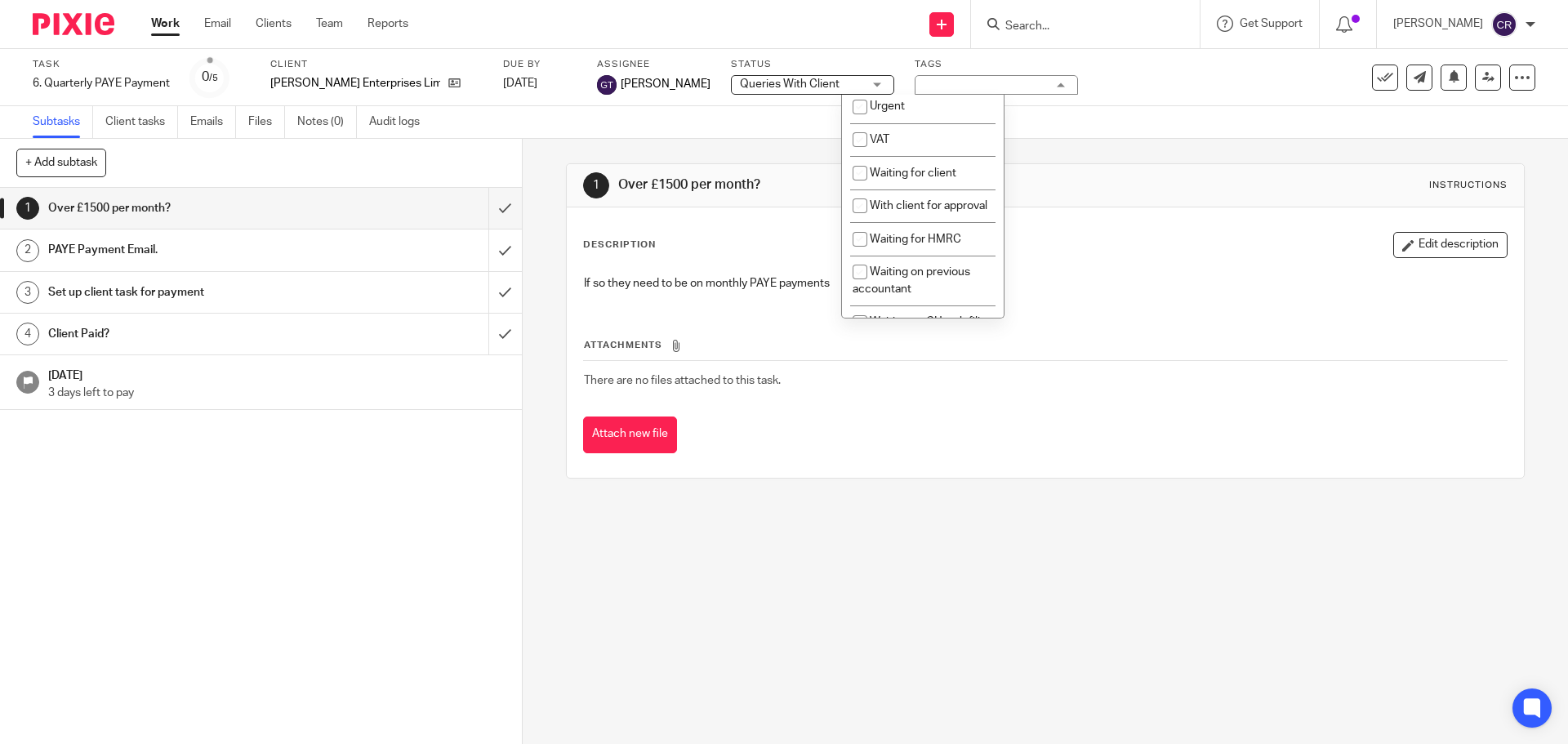
scroll to position [899, 0]
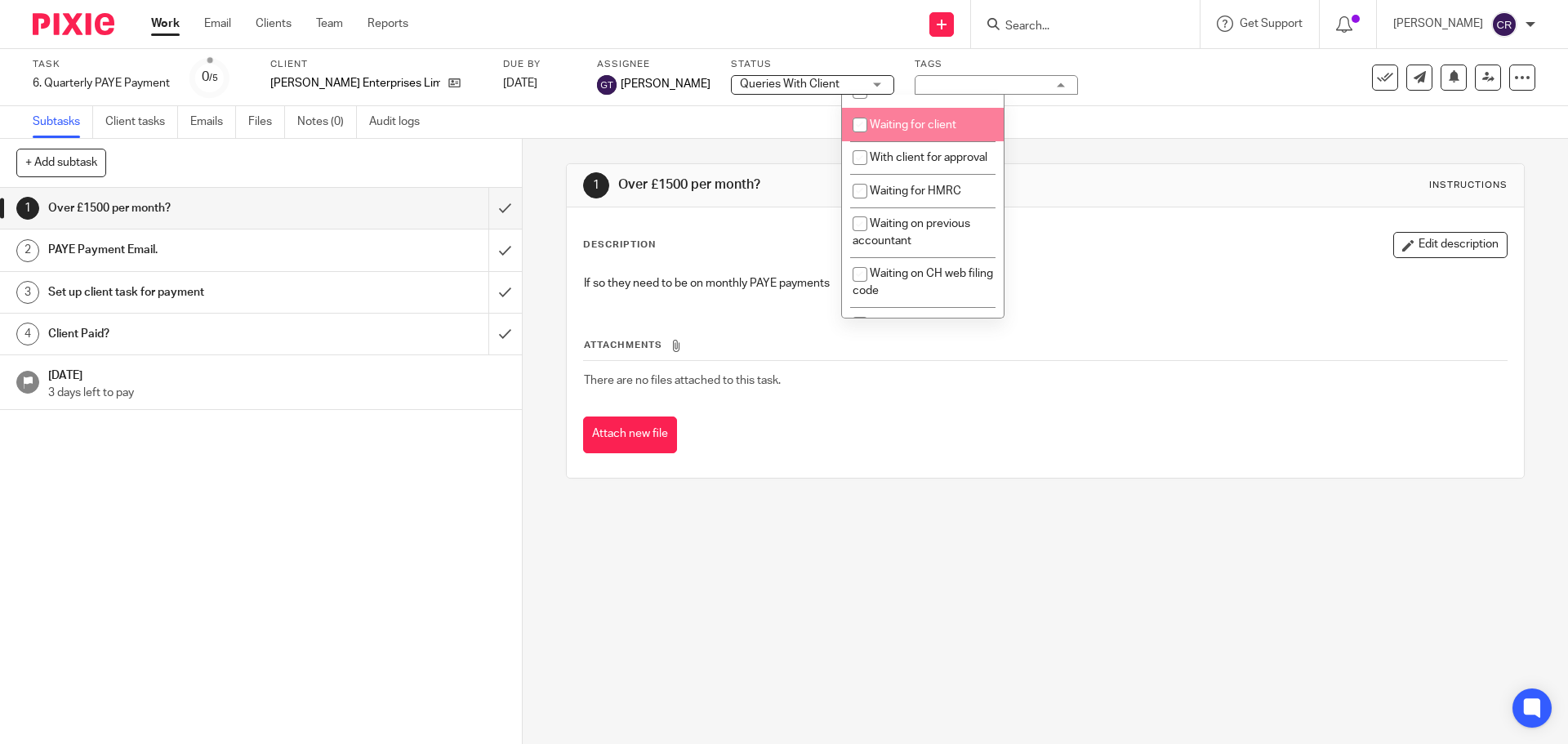
click at [932, 131] on span "Waiting for client" at bounding box center [912, 125] width 86 height 11
checkbox input "true"
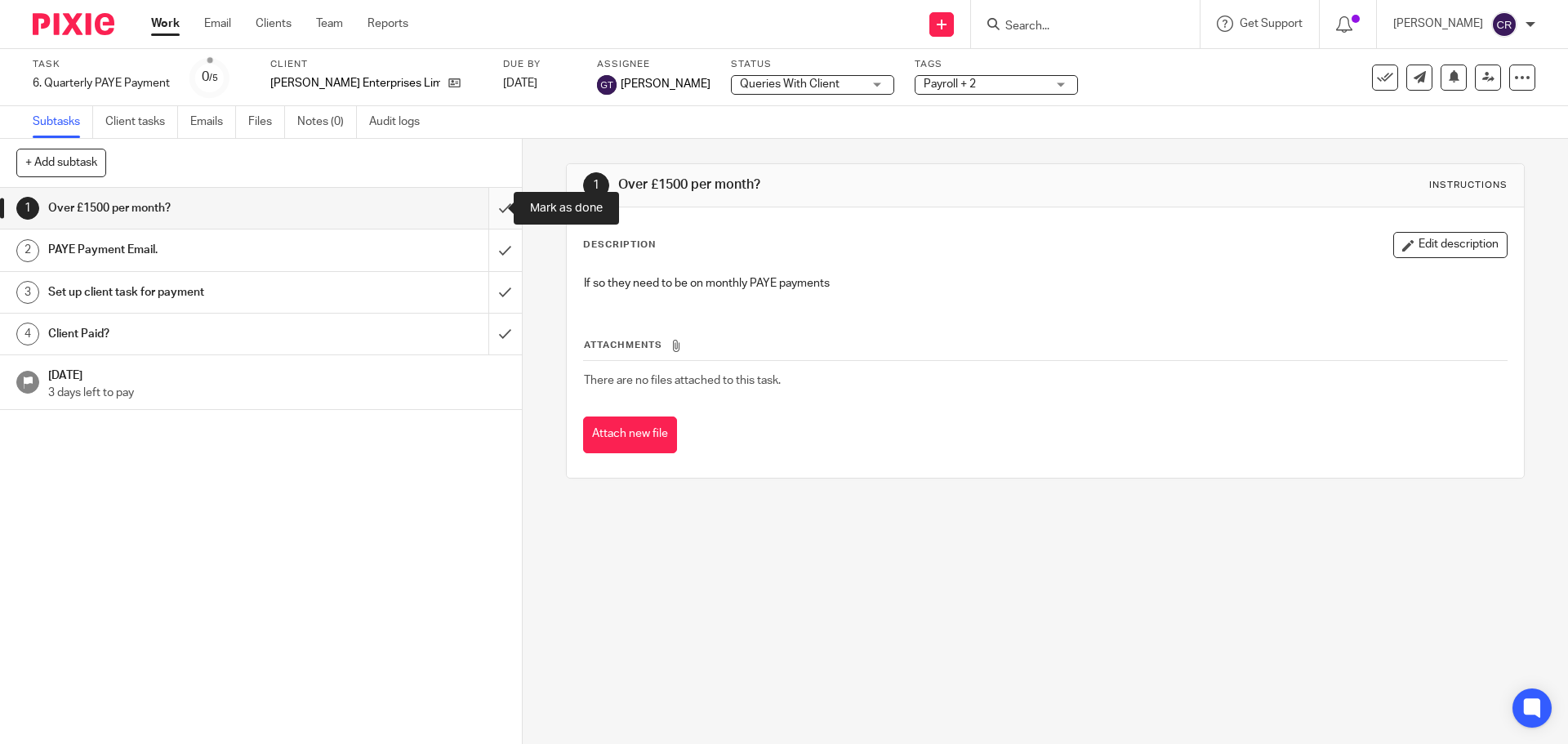
click at [487, 209] on input "submit" at bounding box center [261, 209] width 522 height 41
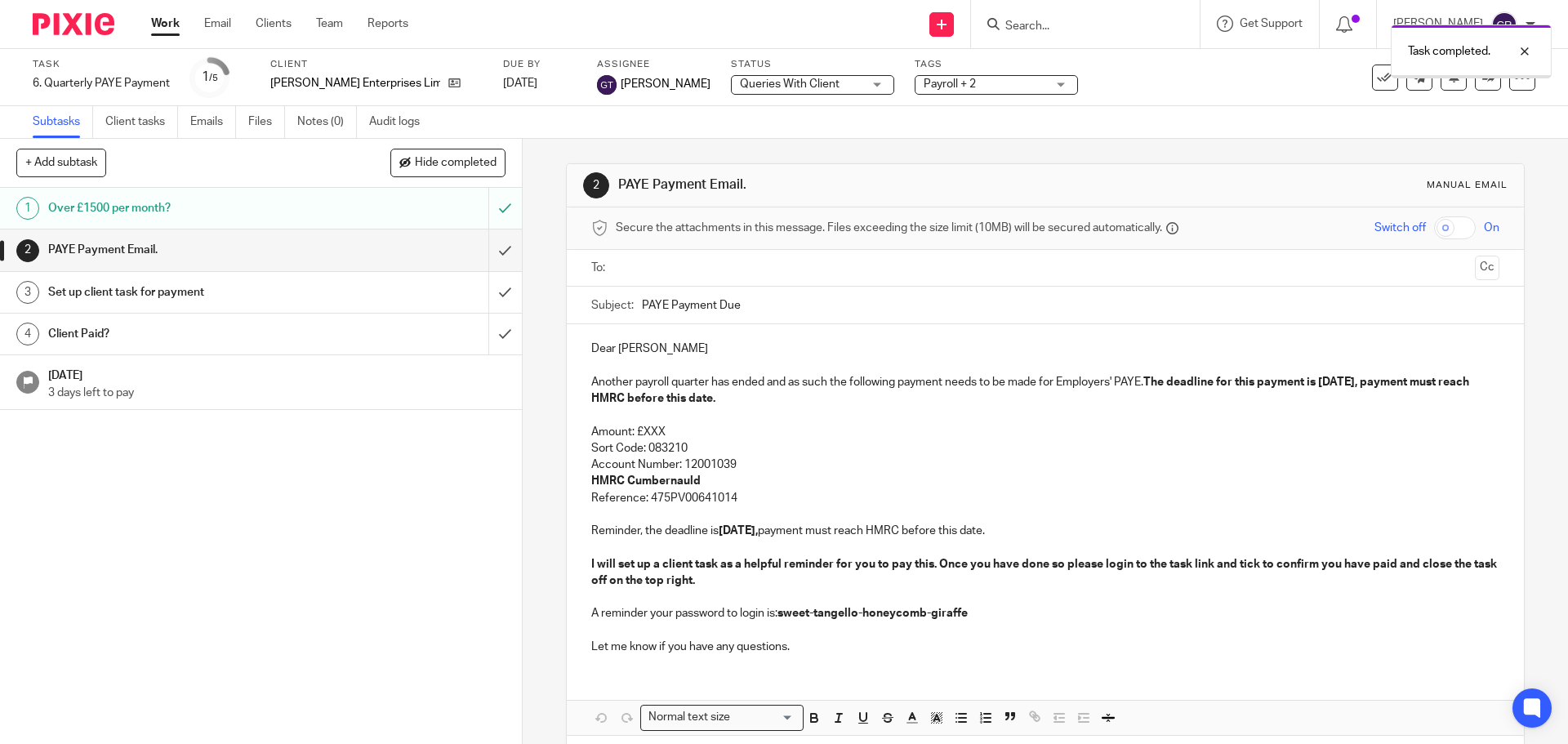
click at [771, 256] on ul at bounding box center [1046, 268] width 857 height 27
click at [771, 264] on input "text" at bounding box center [1044, 268] width 846 height 19
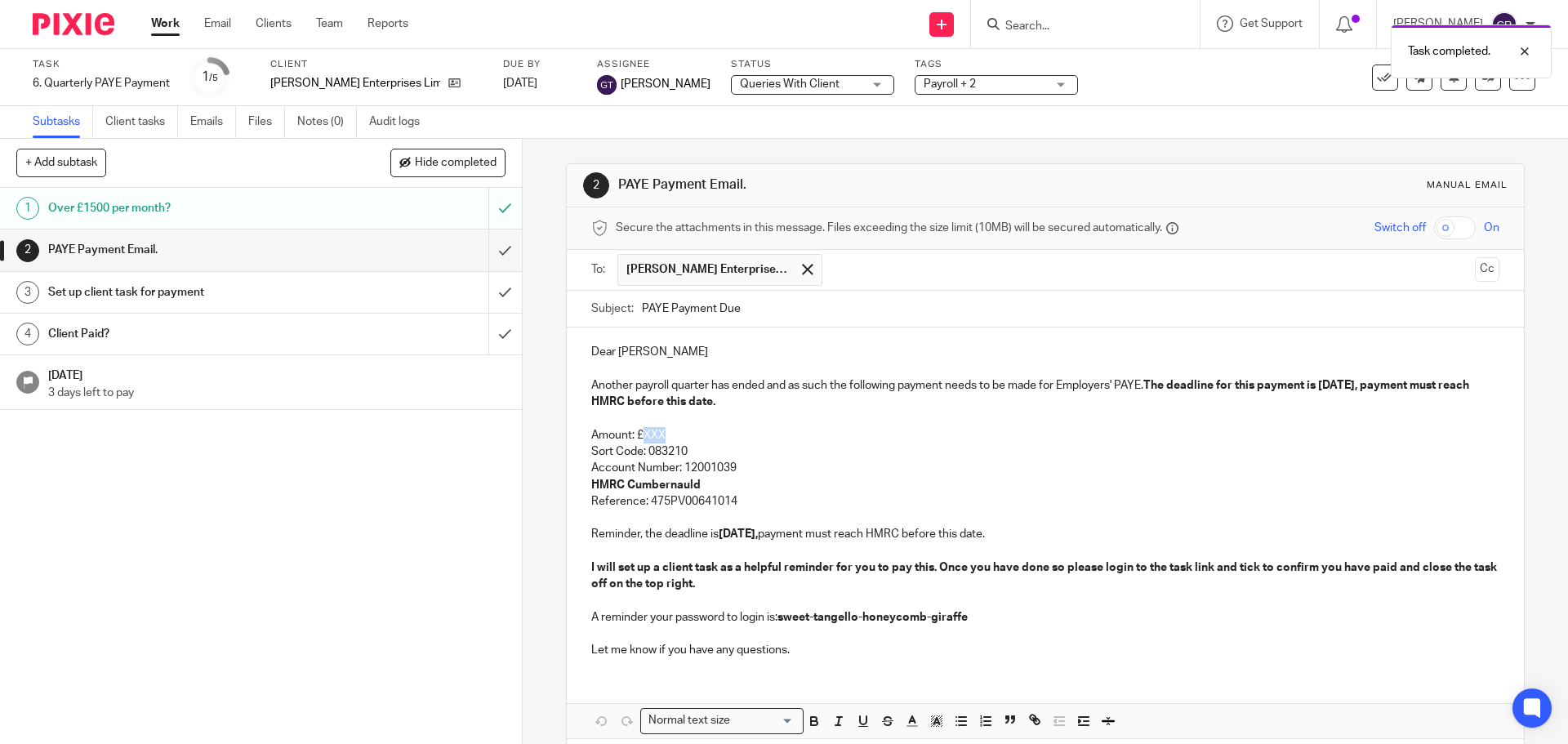
drag, startPoint x: 671, startPoint y: 434, endPoint x: 639, endPoint y: 434, distance: 32.0
click at [639, 434] on p "Amount: £XXX" at bounding box center [1045, 436] width 907 height 17
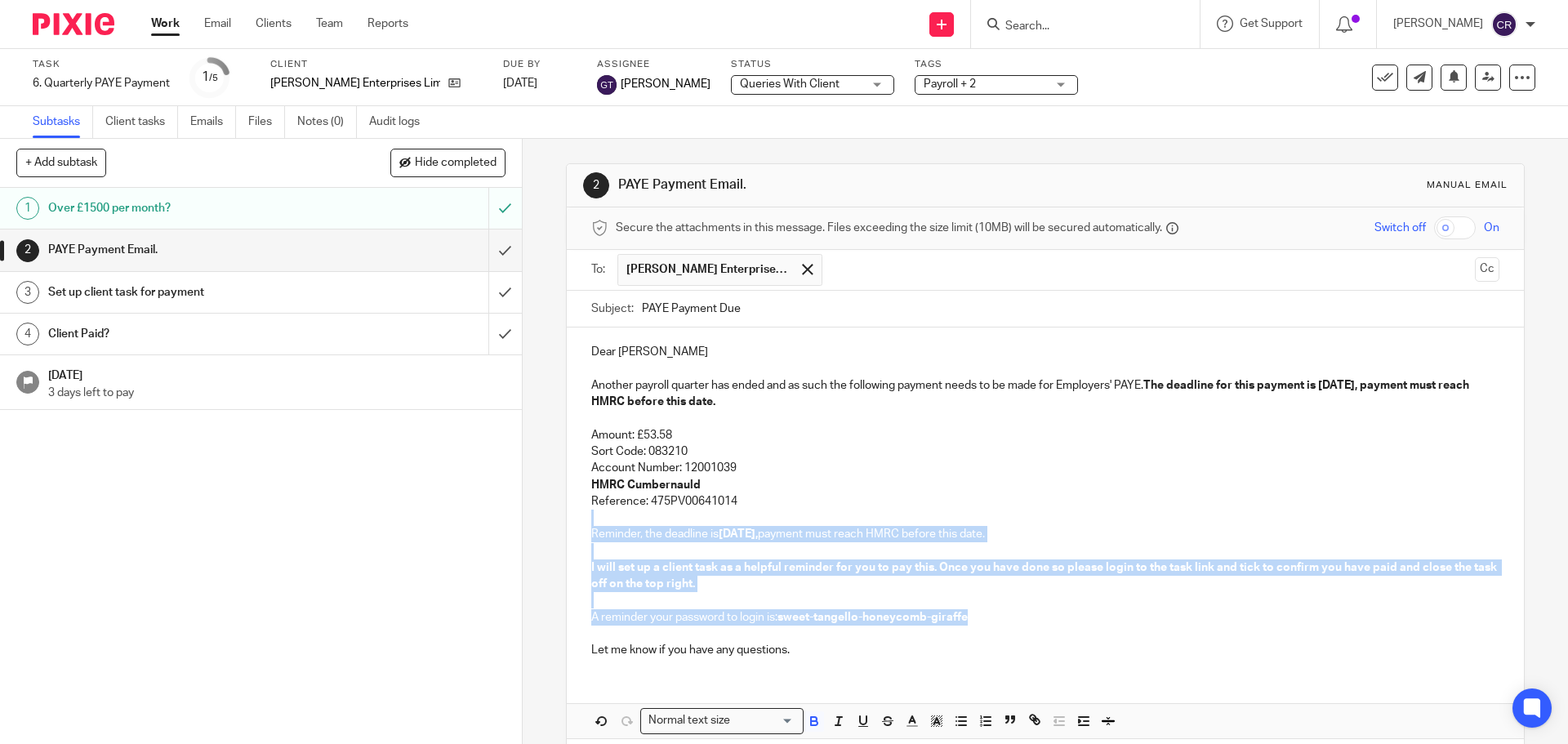
drag, startPoint x: 810, startPoint y: 506, endPoint x: 966, endPoint y: 619, distance: 192.6
click at [966, 619] on div "Dear Jon Another payroll quarter has ended and as such the following payment ne…" at bounding box center [1044, 499] width 956 height 343
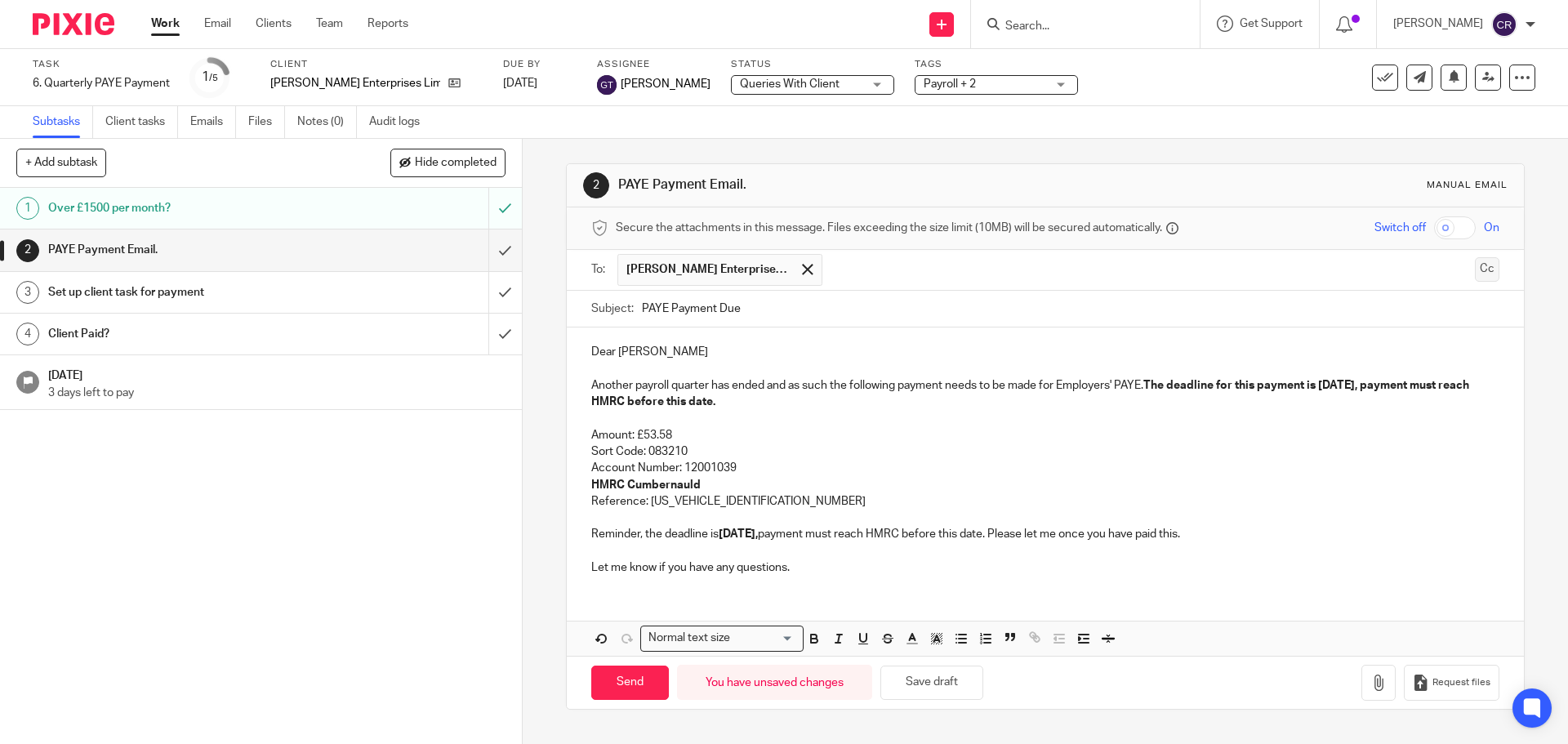
click at [1474, 265] on button "Cc" at bounding box center [1486, 269] width 24 height 24
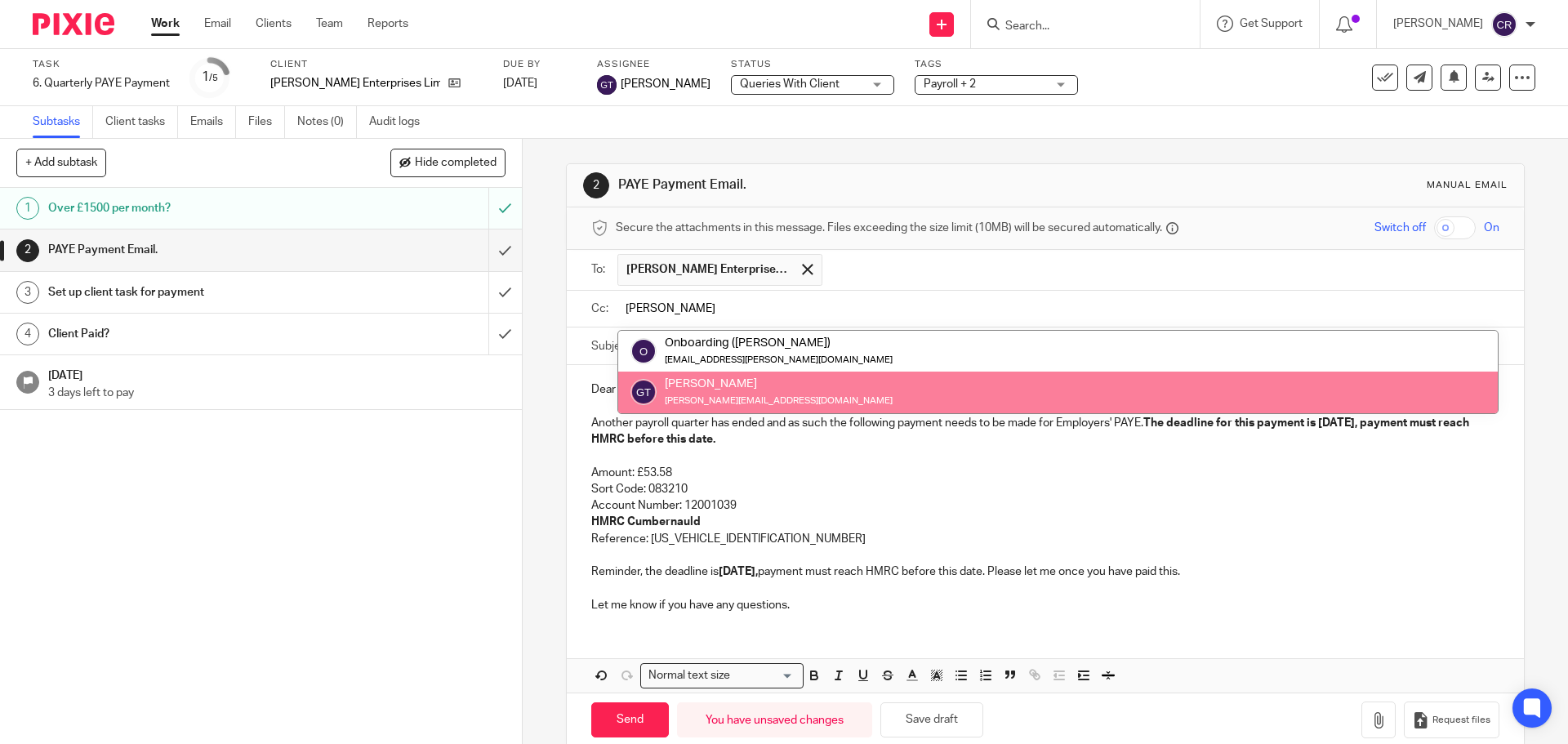
type input "greg"
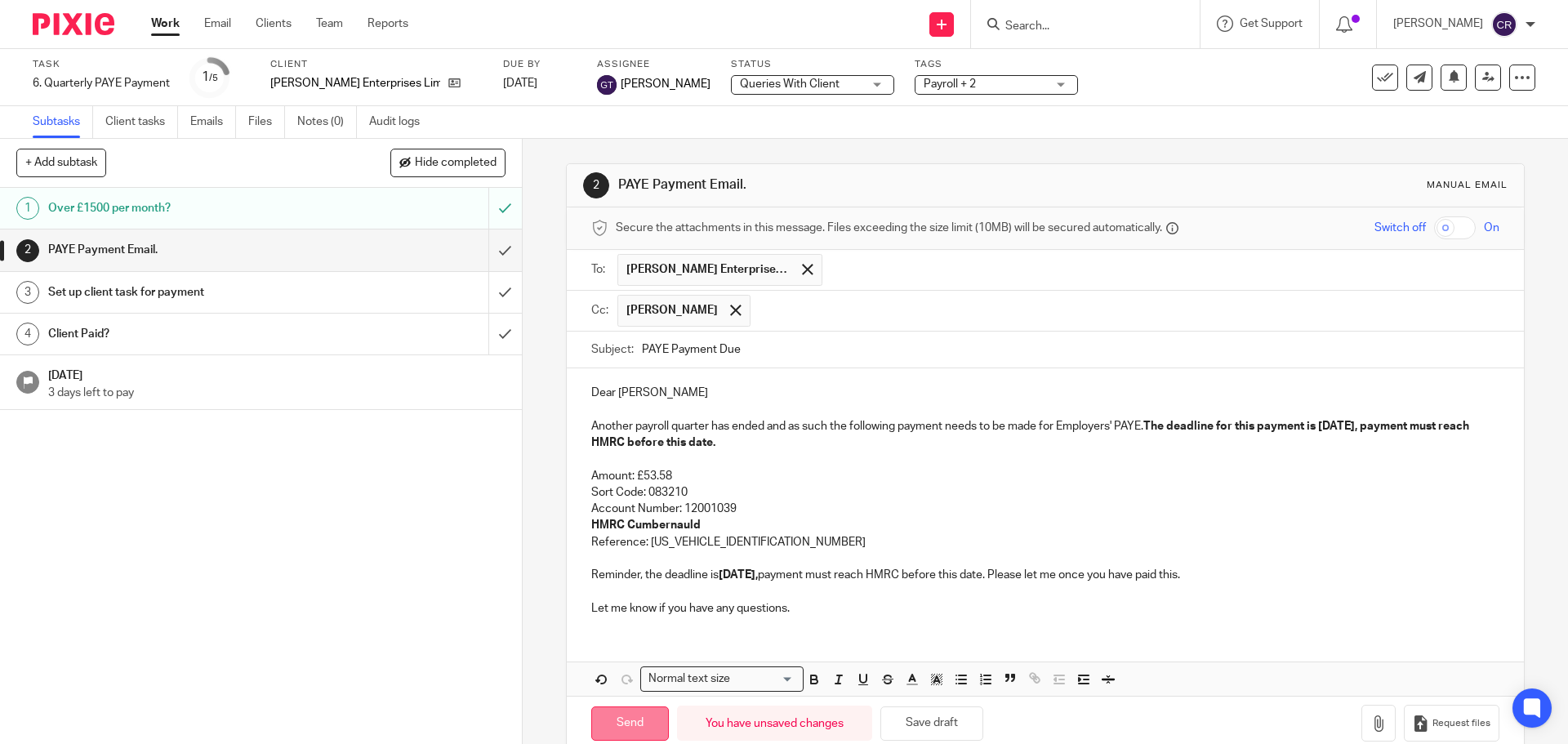
click at [640, 717] on input "Send" at bounding box center [631, 725] width 78 height 35
type input "Sent"
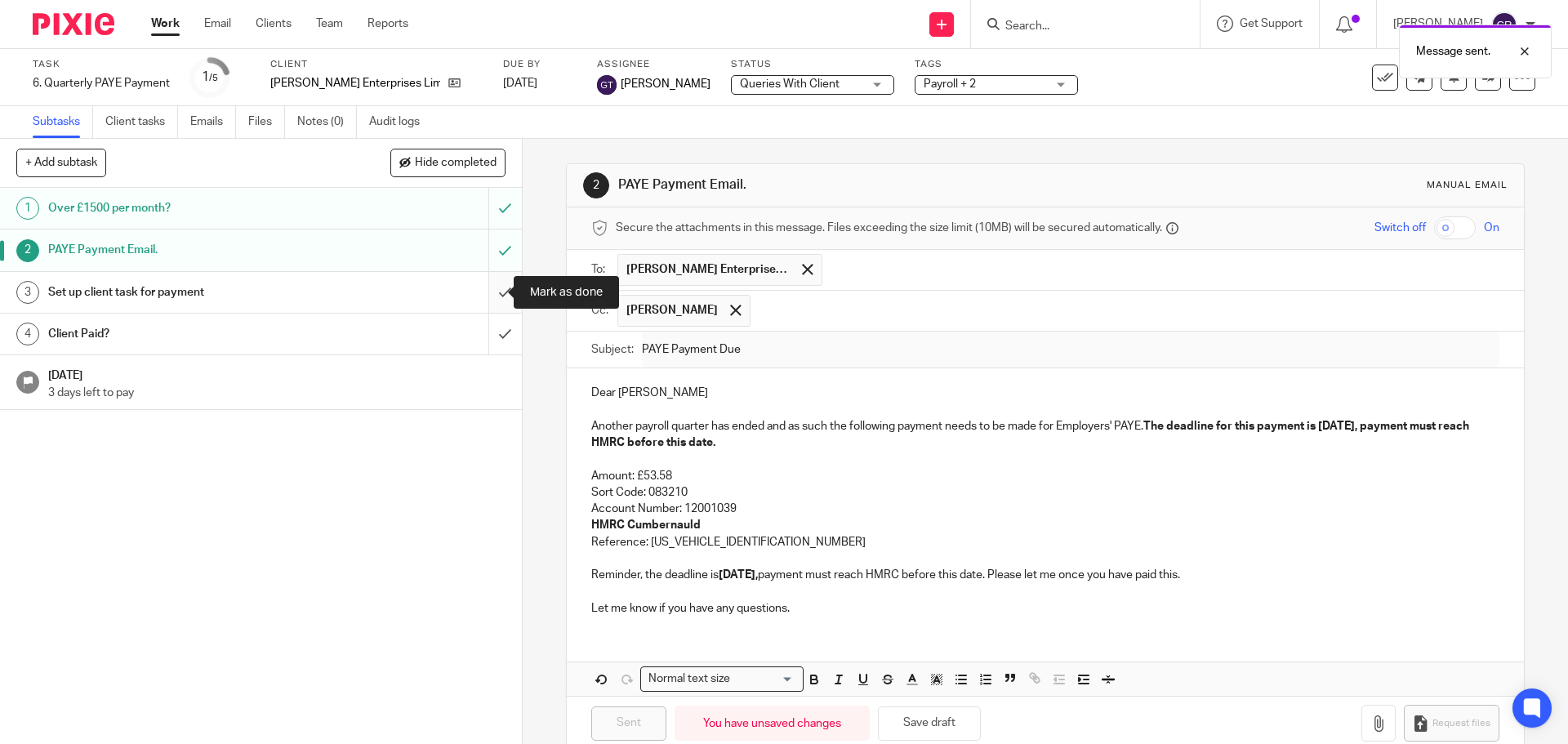
click at [491, 287] on input "submit" at bounding box center [261, 292] width 522 height 41
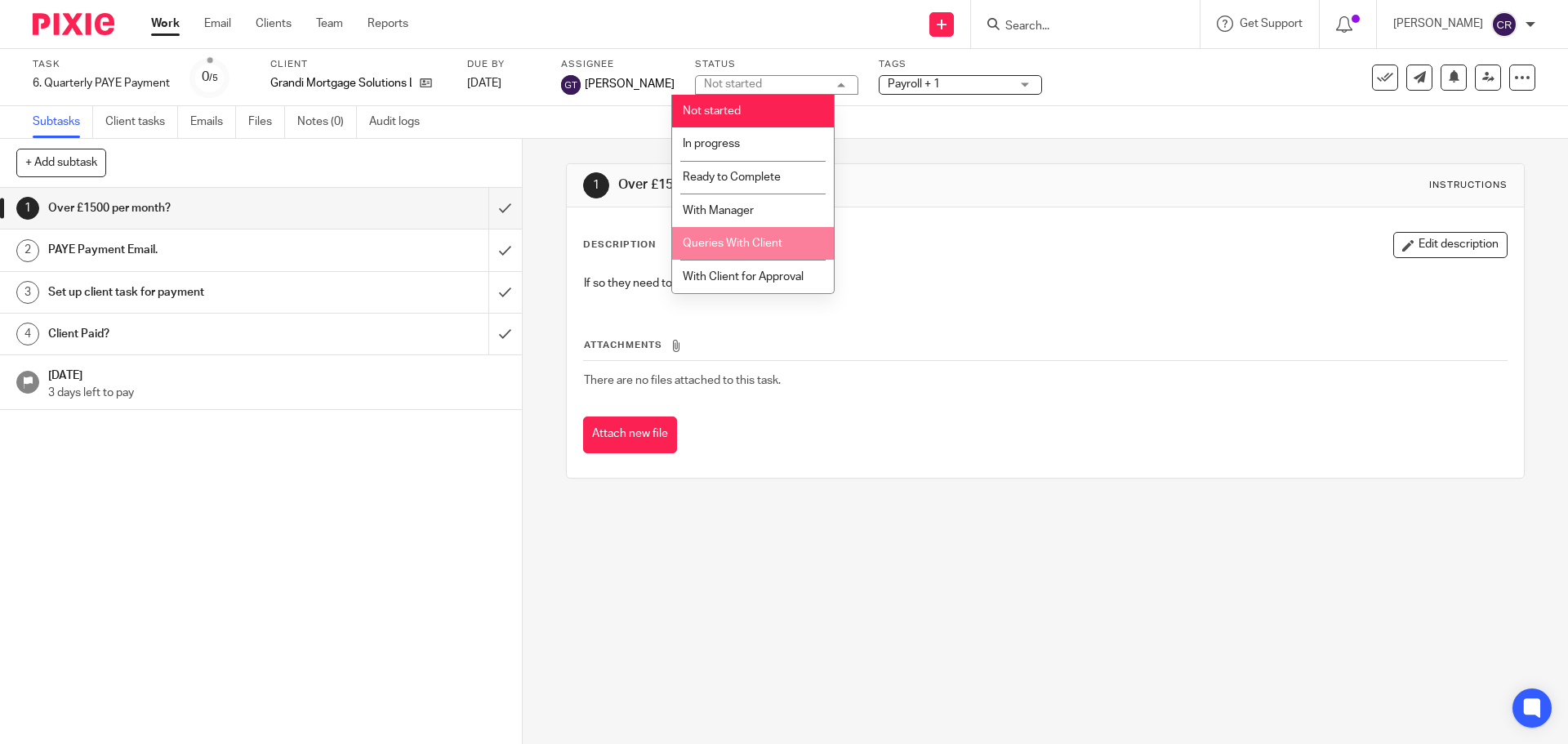
click at [754, 236] on li "Queries With Client" at bounding box center [753, 244] width 161 height 33
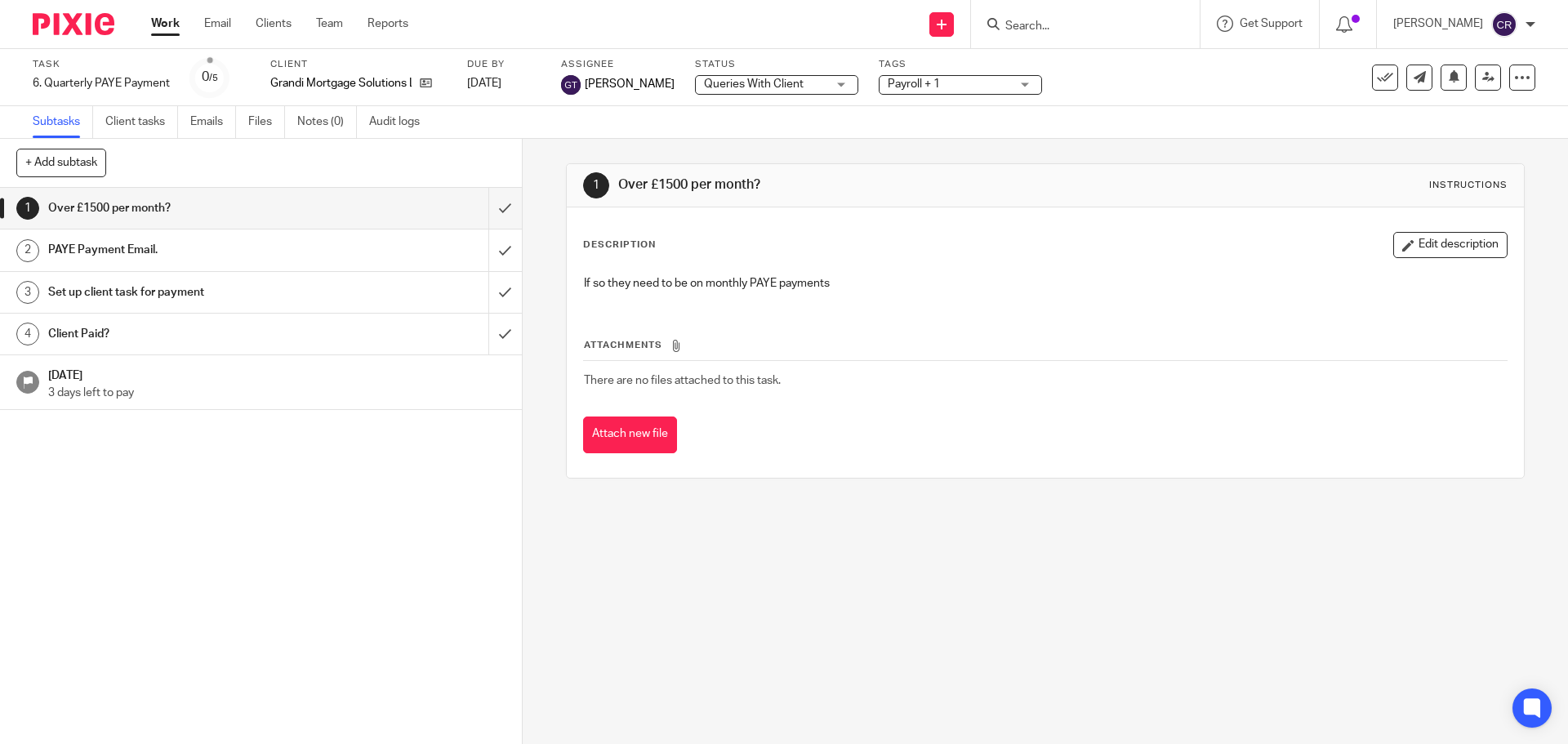
click at [933, 81] on span "Payroll + 1" at bounding box center [949, 84] width 122 height 17
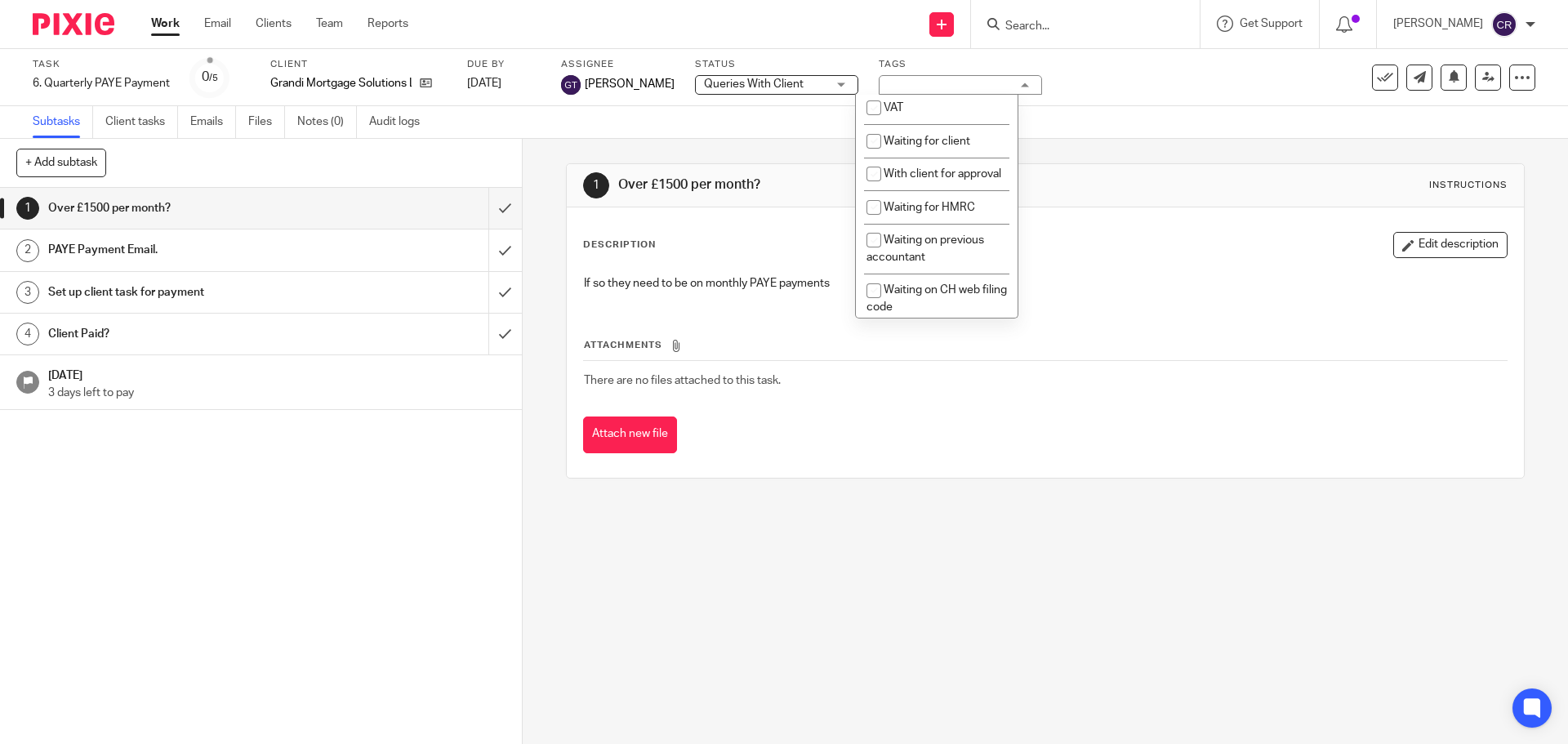
scroll to position [899, 0]
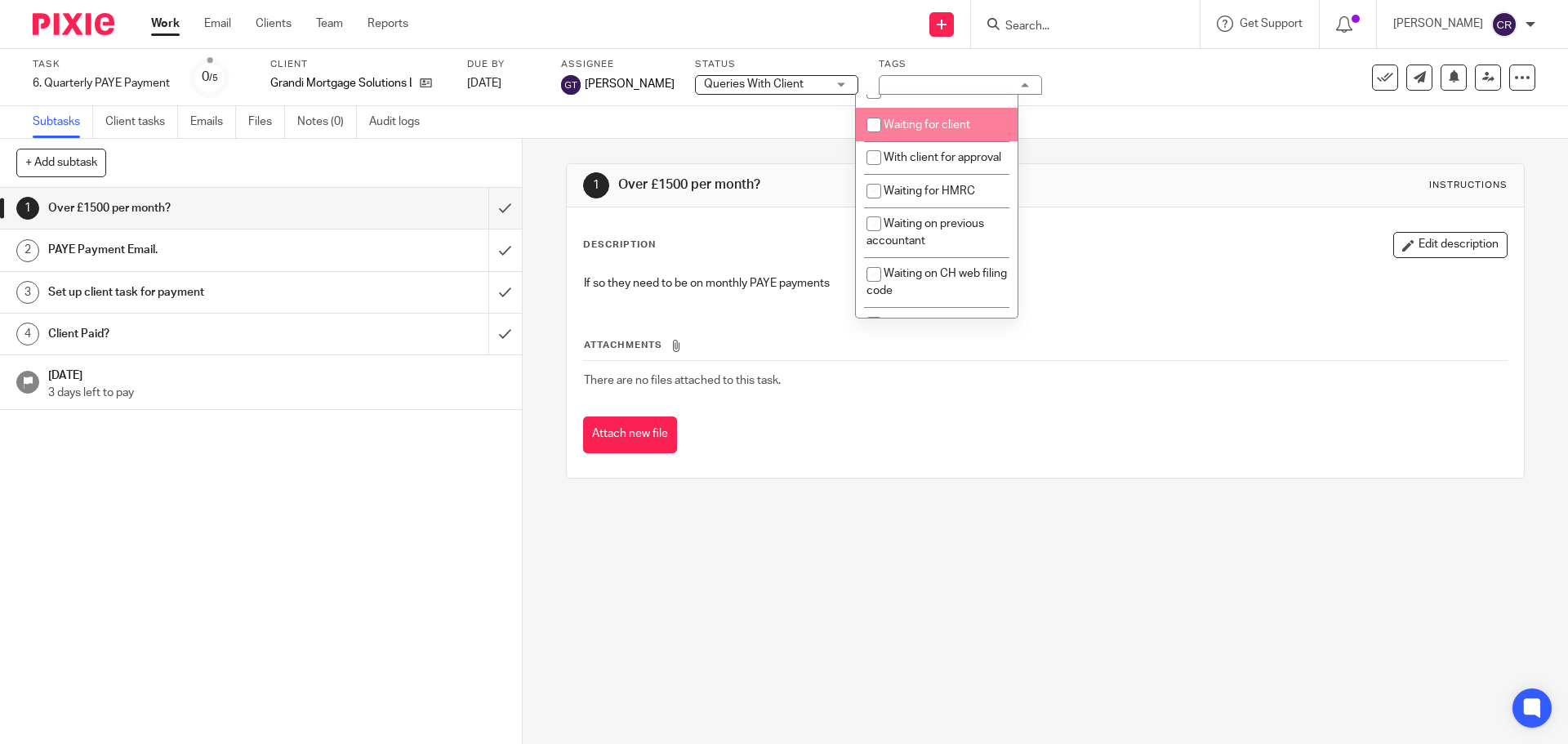
click at [939, 141] on li "Waiting for client" at bounding box center [937, 124] width 161 height 33
checkbox input "true"
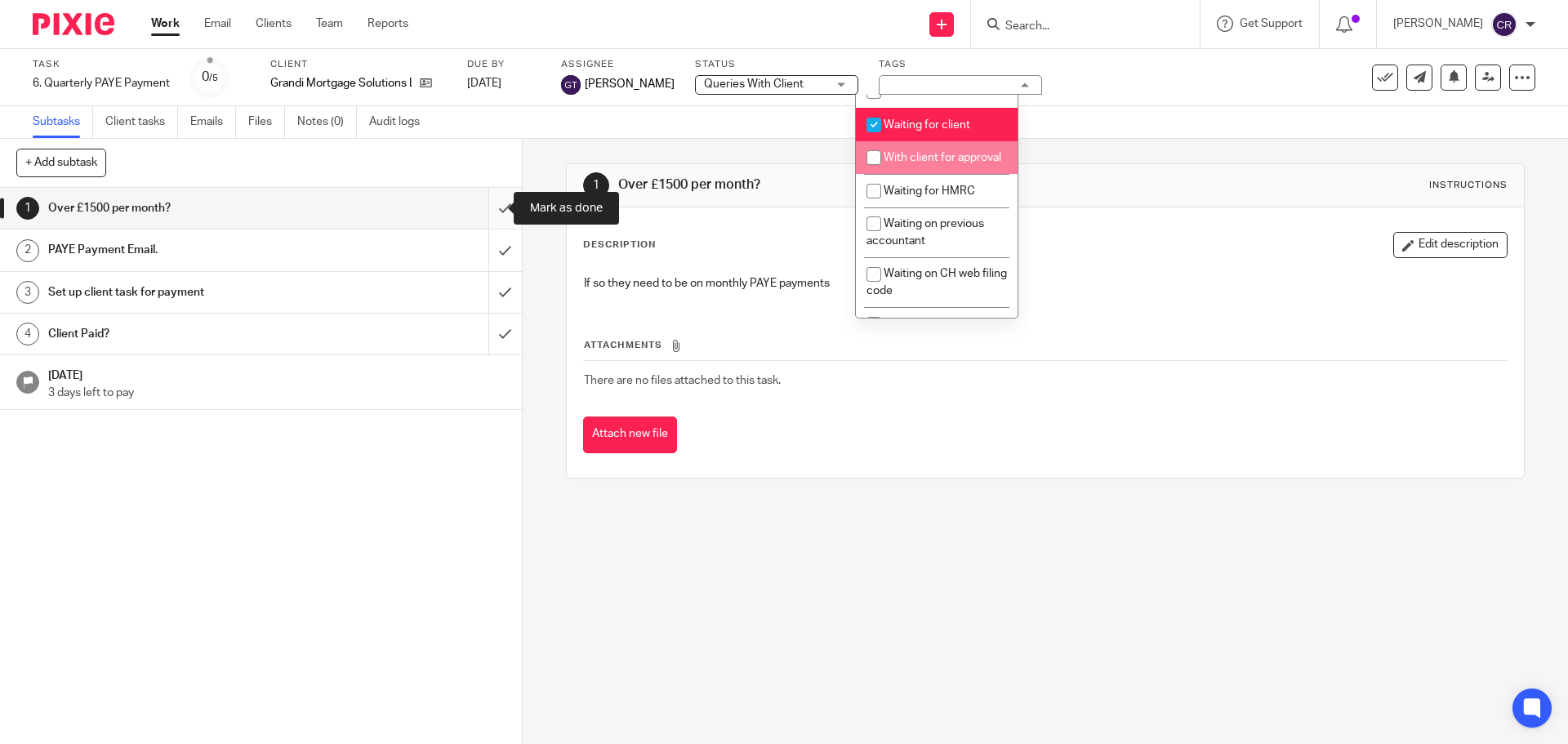
click at [478, 202] on input "submit" at bounding box center [261, 209] width 522 height 41
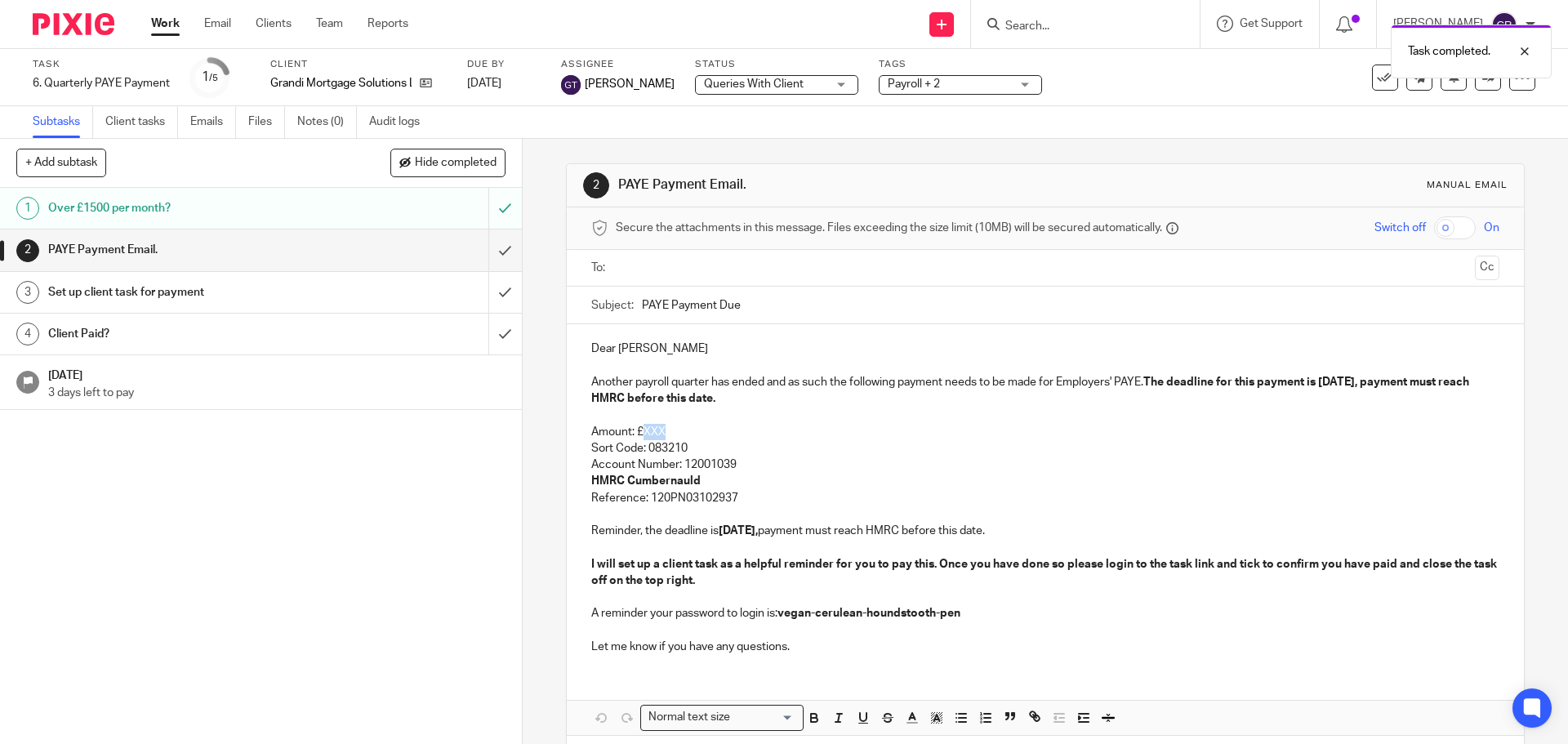
drag, startPoint x: 689, startPoint y: 433, endPoint x: 642, endPoint y: 431, distance: 47.0
click at [642, 431] on p "Amount: £XXX" at bounding box center [1045, 432] width 907 height 17
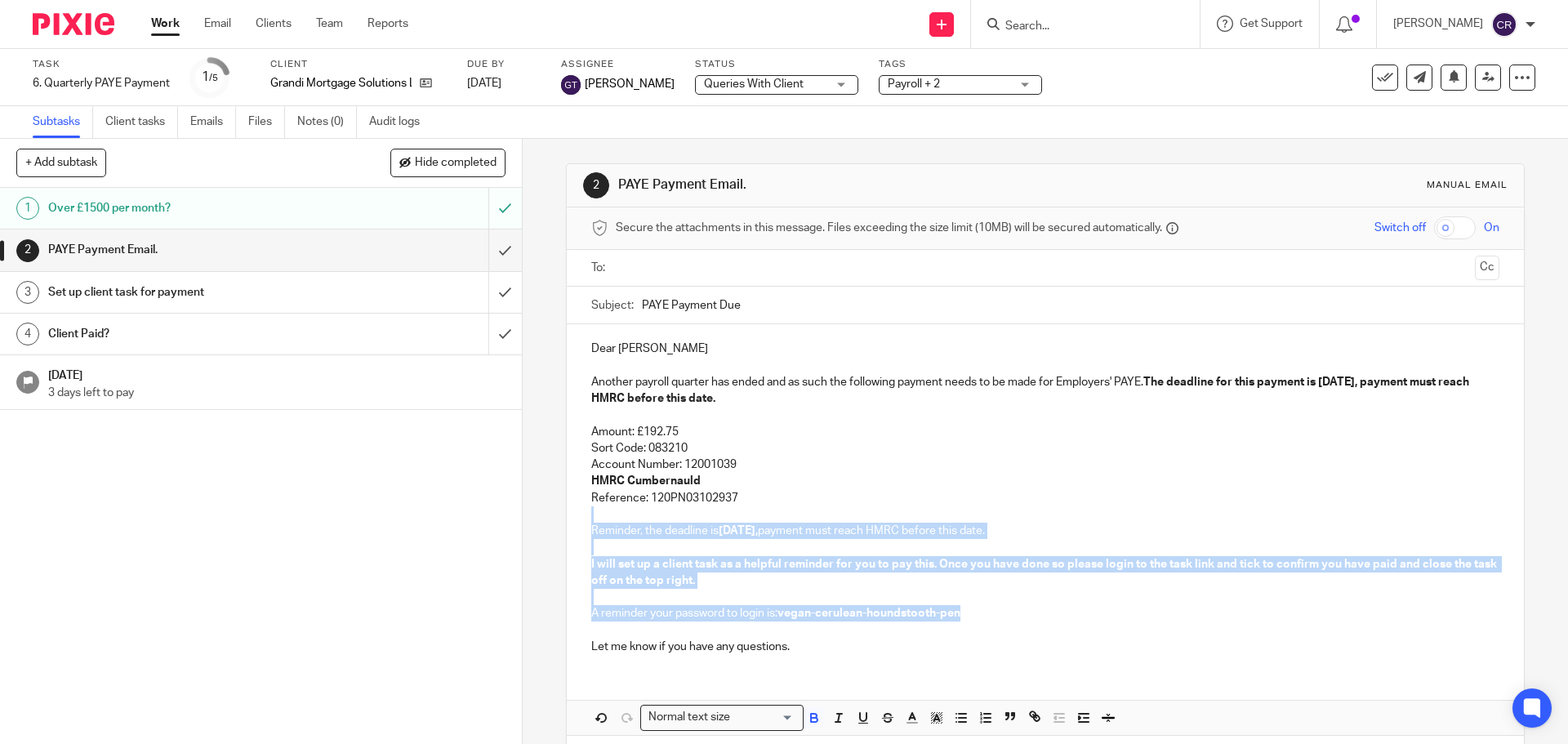
drag, startPoint x: 948, startPoint y: 614, endPoint x: 760, endPoint y: 495, distance: 222.5
click at [760, 495] on div "Dear Ben Another payroll quarter has ended and as such the following payment ne…" at bounding box center [1044, 496] width 956 height 343
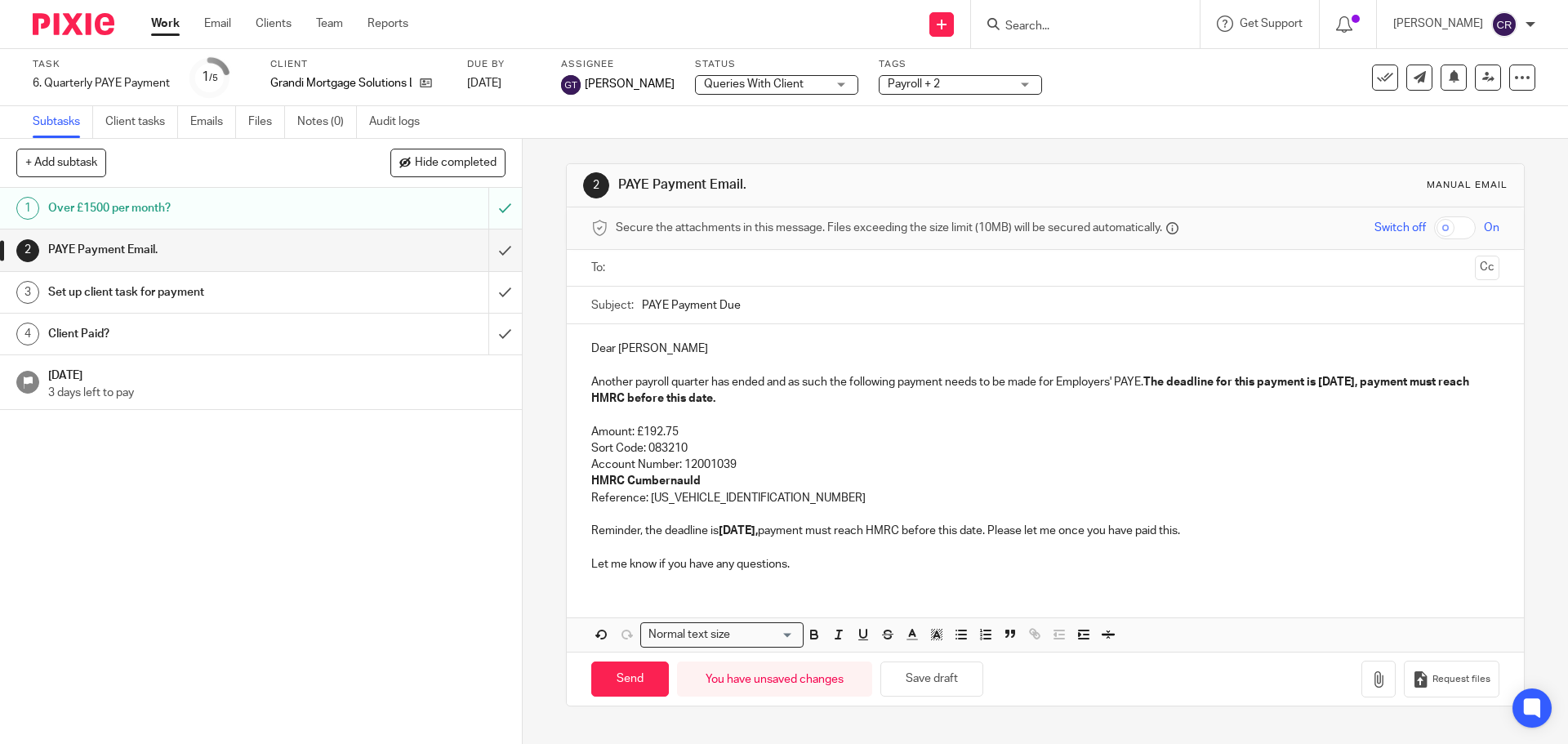
click at [776, 260] on input "text" at bounding box center [1044, 268] width 846 height 19
click at [1474, 265] on button "Cc" at bounding box center [1486, 269] width 24 height 24
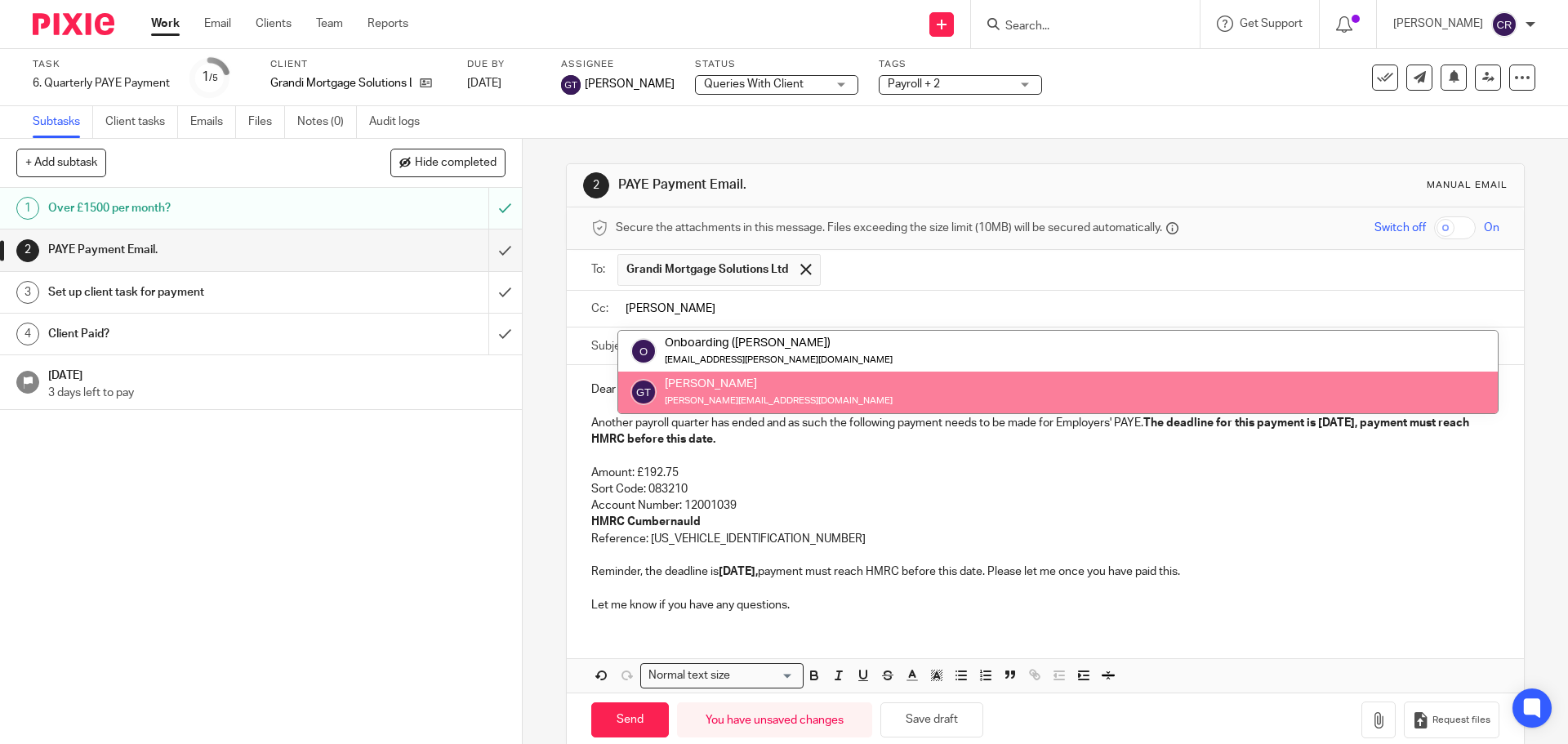
type input "greg"
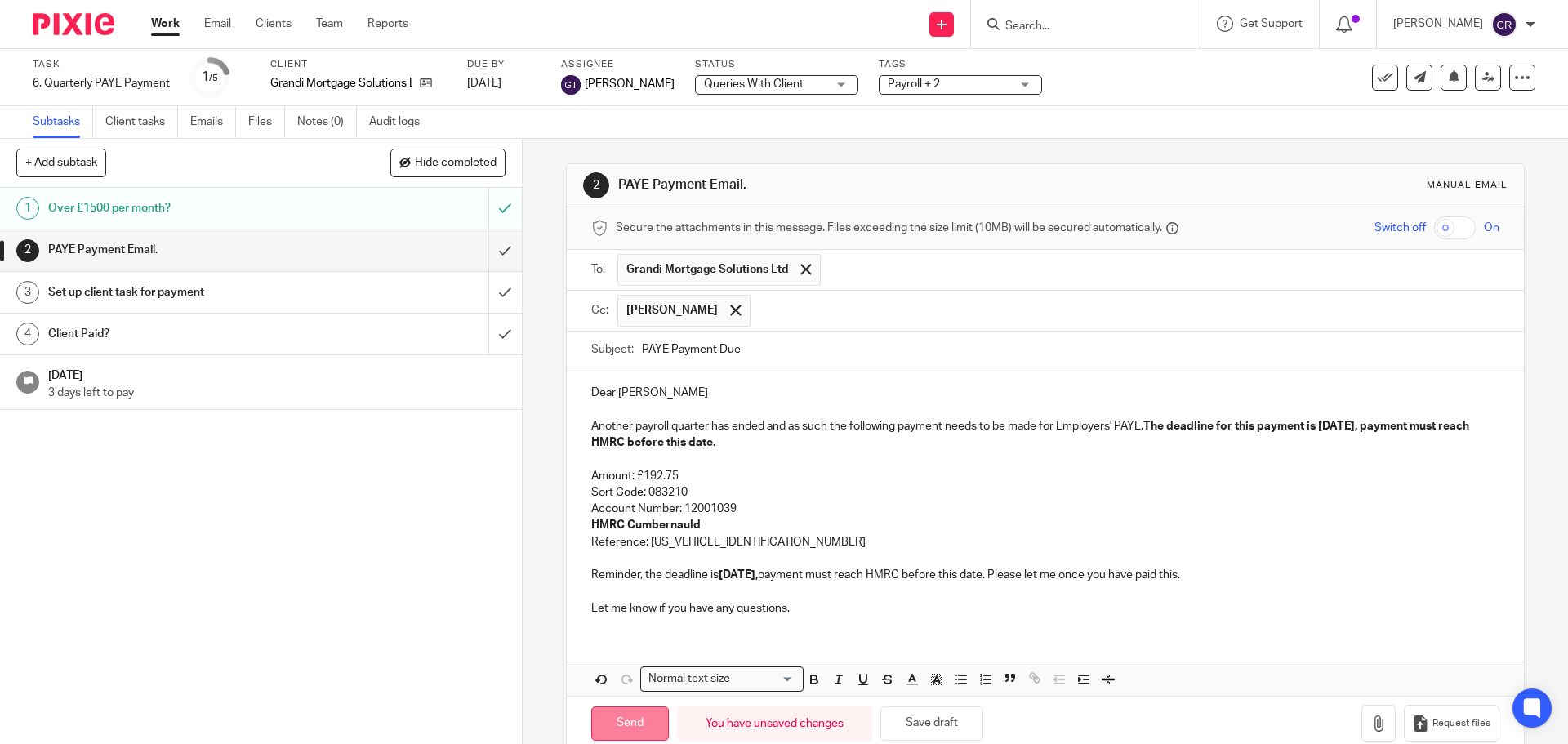
click at [621, 721] on input "Send" at bounding box center [631, 725] width 78 height 35
type input "Sent"
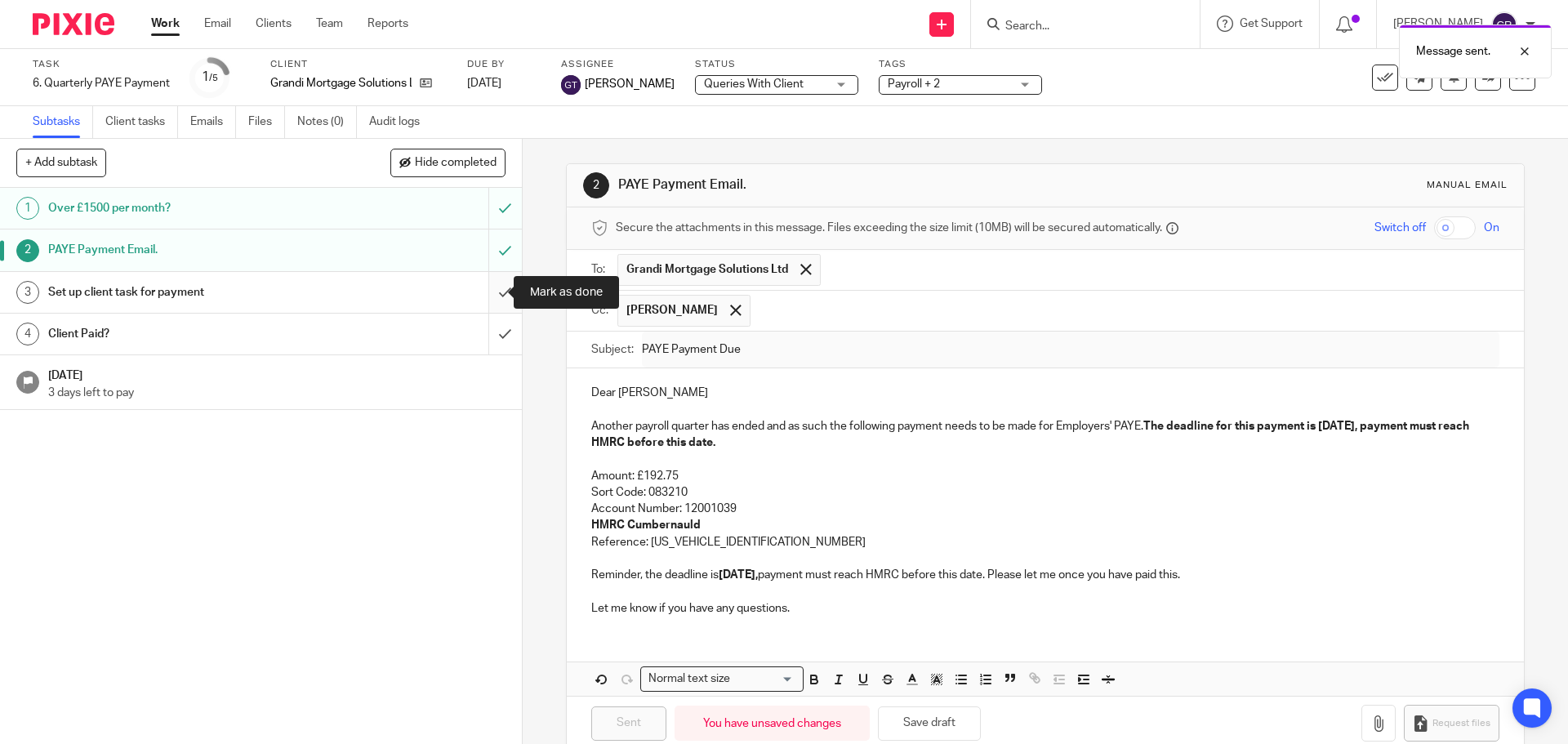
click at [488, 291] on input "submit" at bounding box center [261, 292] width 522 height 41
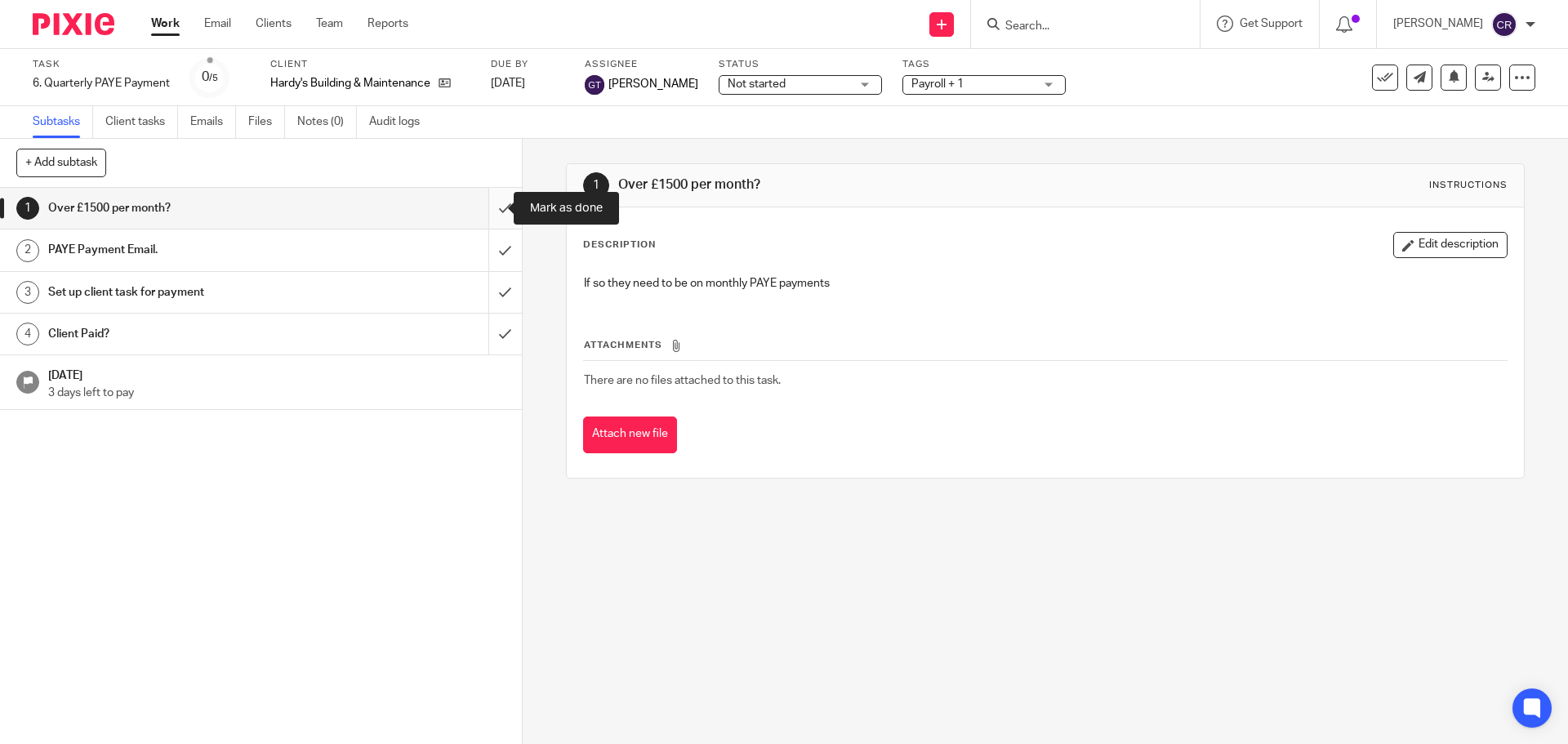
click at [490, 209] on input "submit" at bounding box center [261, 209] width 522 height 41
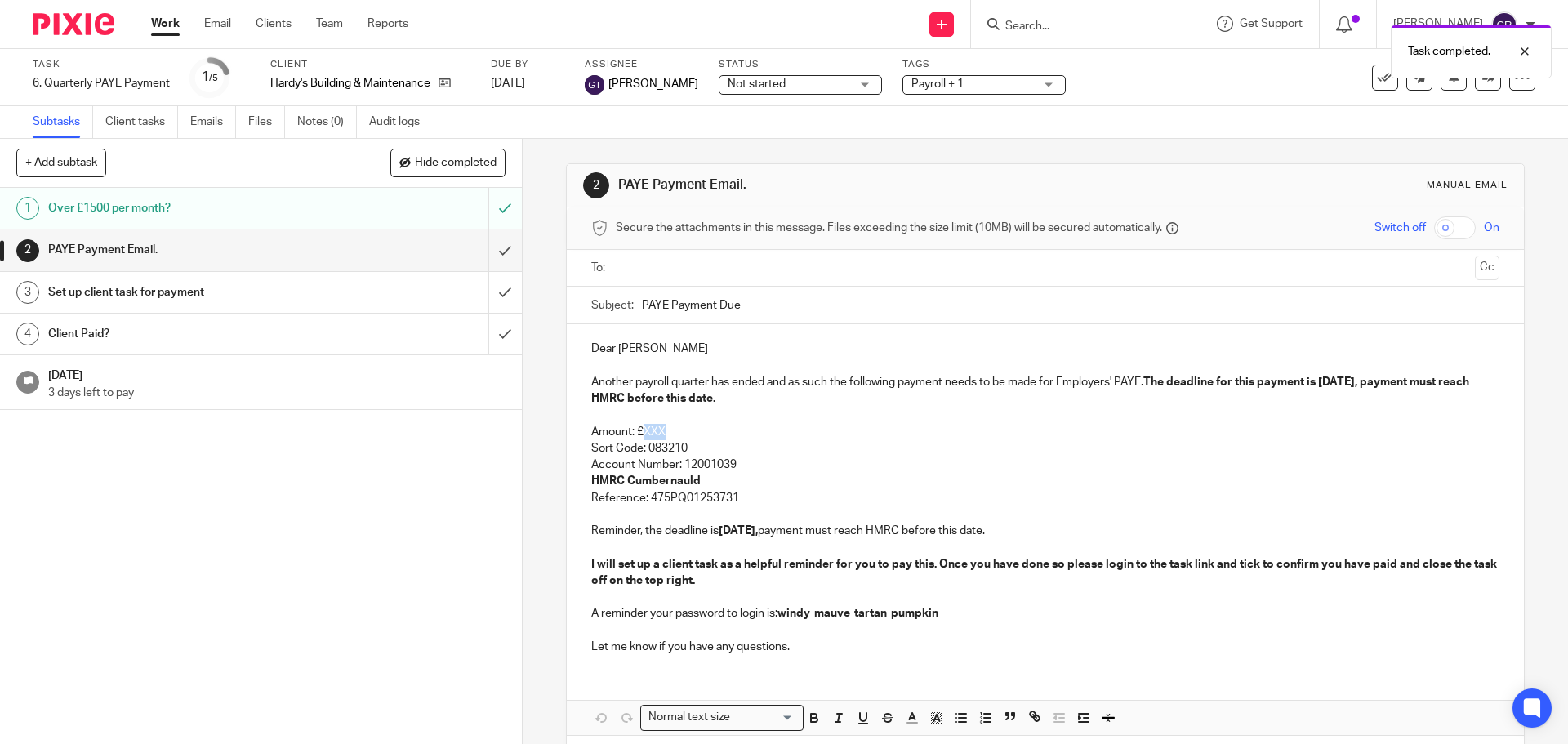
drag, startPoint x: 687, startPoint y: 430, endPoint x: 639, endPoint y: 430, distance: 48.0
click at [639, 430] on p "Amount: £XXX" at bounding box center [1045, 432] width 907 height 17
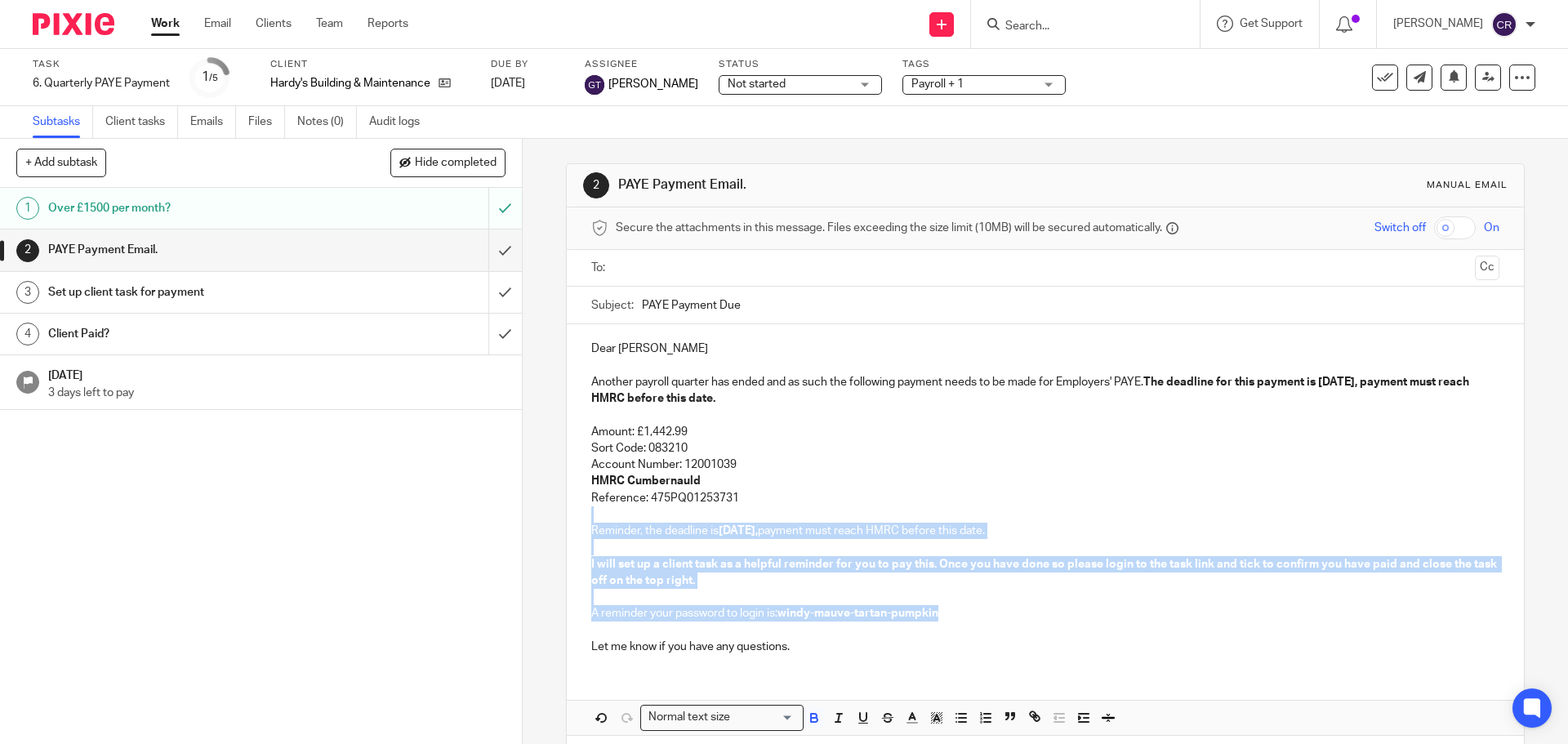
drag, startPoint x: 953, startPoint y: 611, endPoint x: 585, endPoint y: 517, distance: 379.8
click at [585, 517] on div "Dear Jonathan Another payroll quarter has ended and as such the following payme…" at bounding box center [1044, 496] width 956 height 343
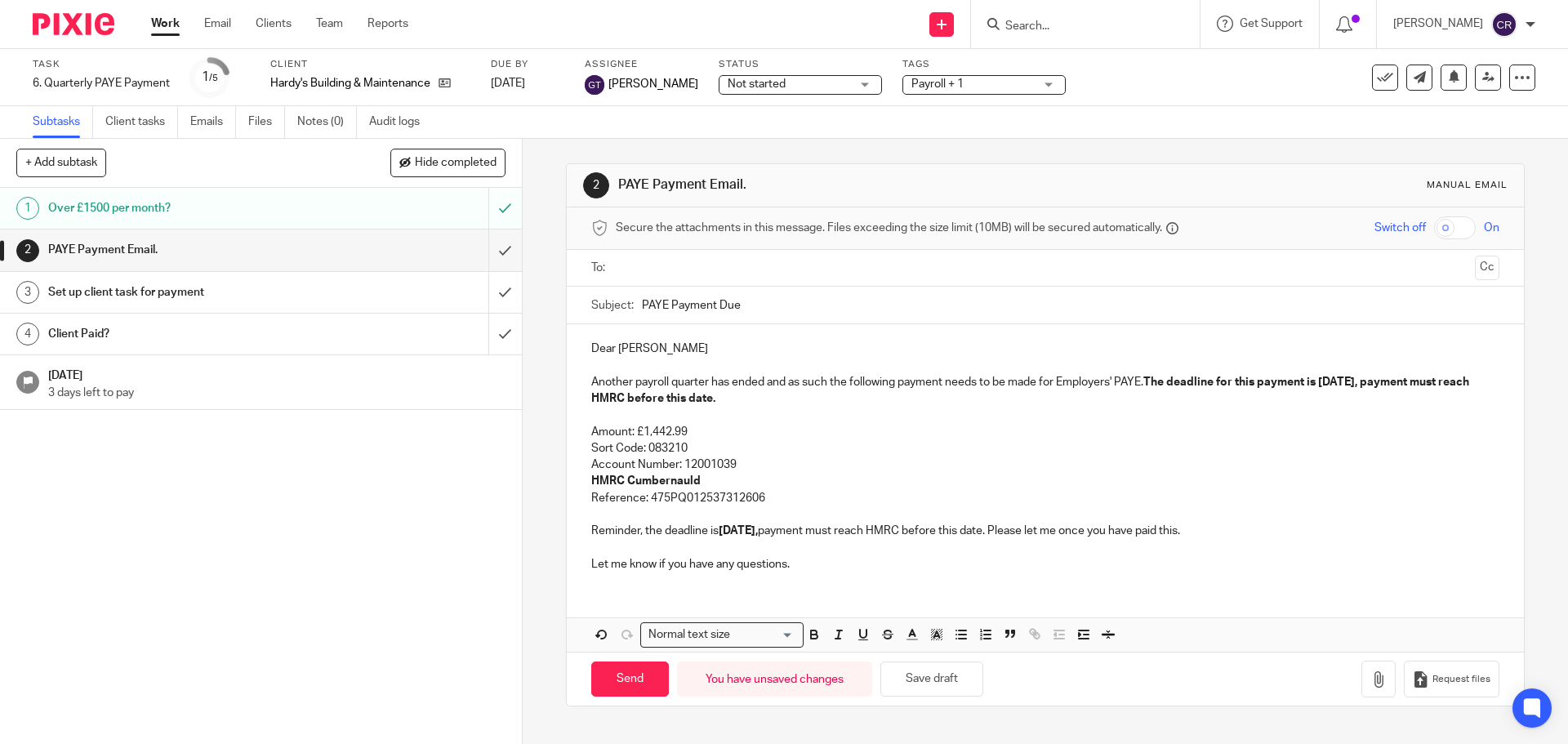
click at [797, 275] on input "text" at bounding box center [1044, 268] width 846 height 19
click at [1474, 264] on button "Cc" at bounding box center [1486, 269] width 24 height 24
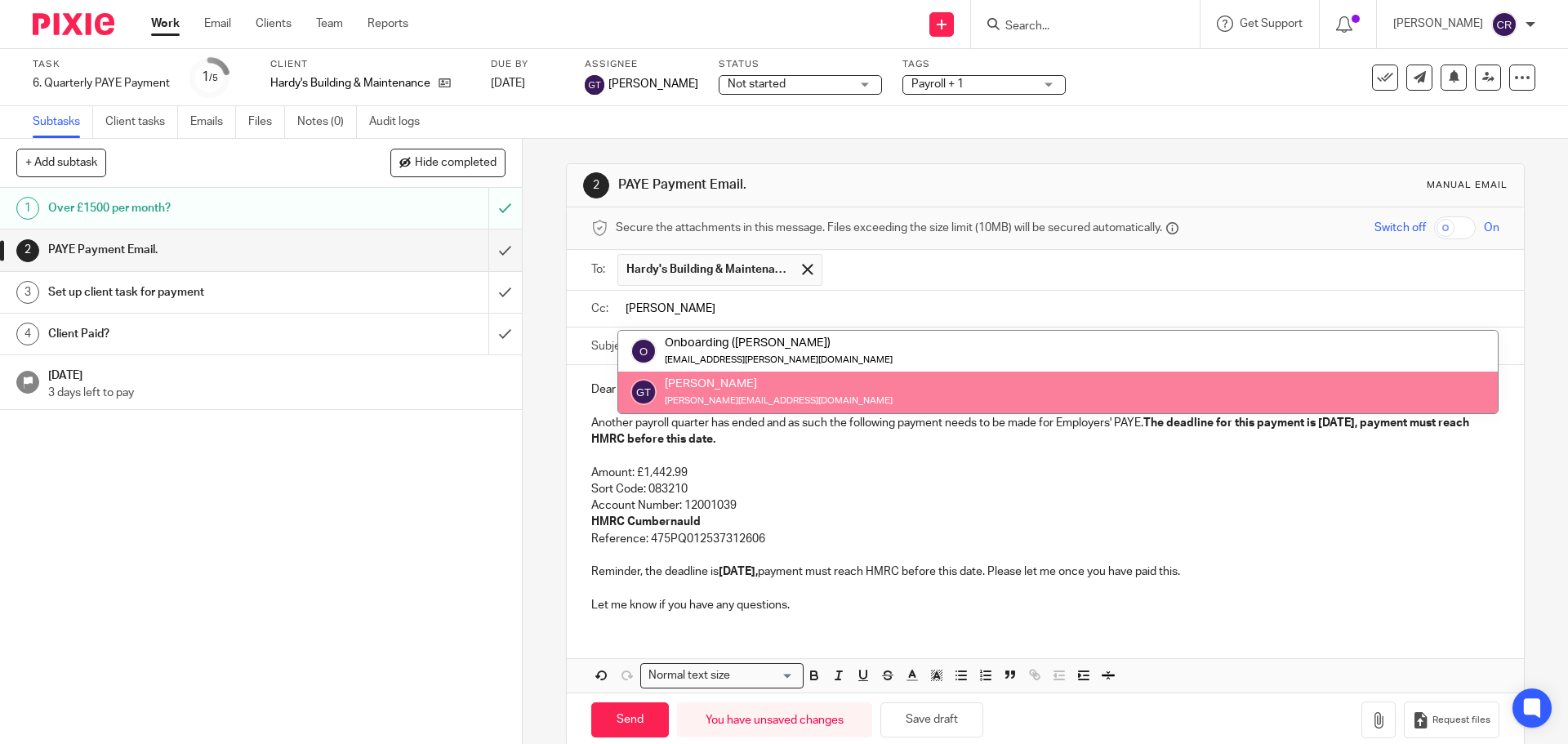
type input "greg"
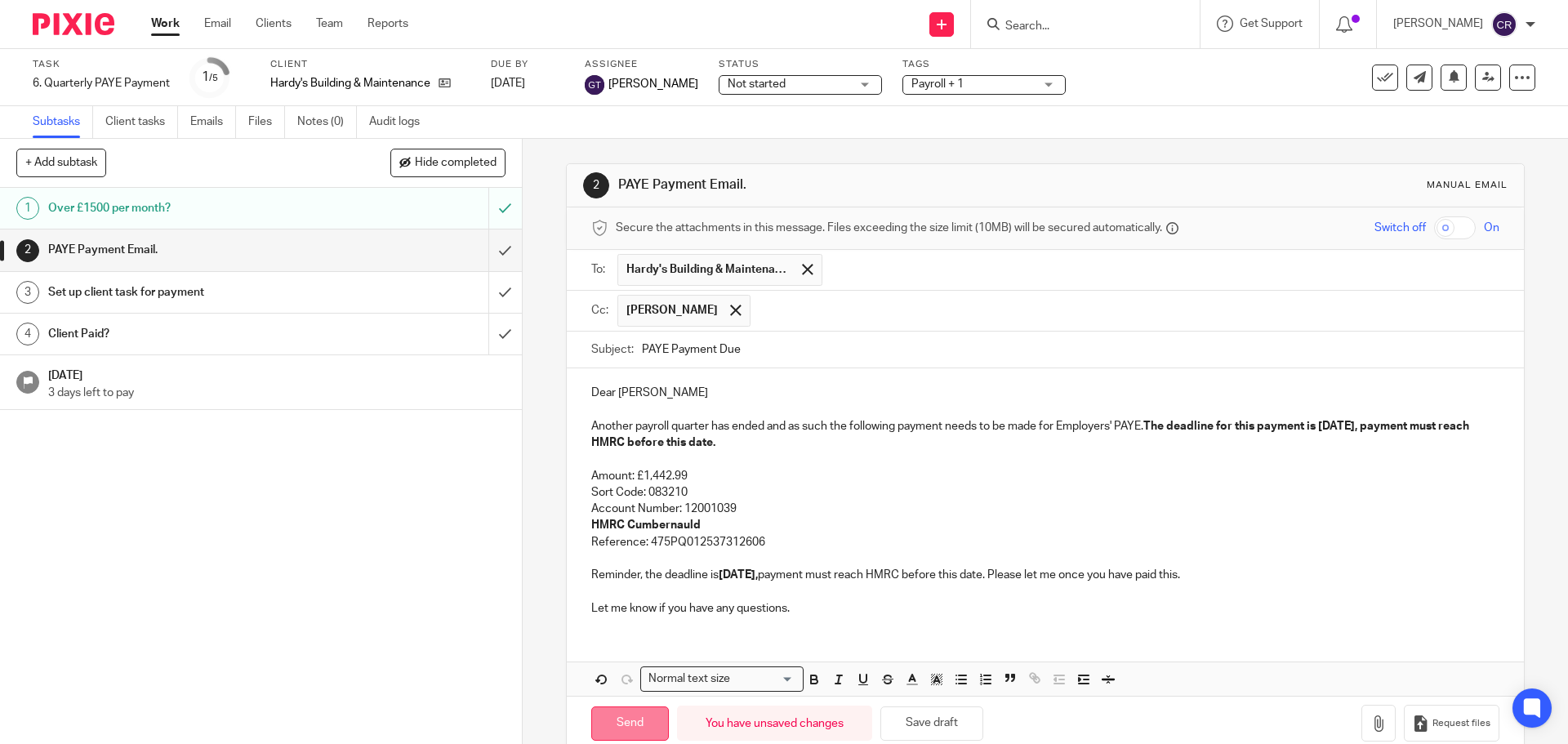
click at [621, 719] on input "Send" at bounding box center [631, 725] width 78 height 35
click at [492, 276] on input "submit" at bounding box center [261, 292] width 522 height 41
type input "Sent"
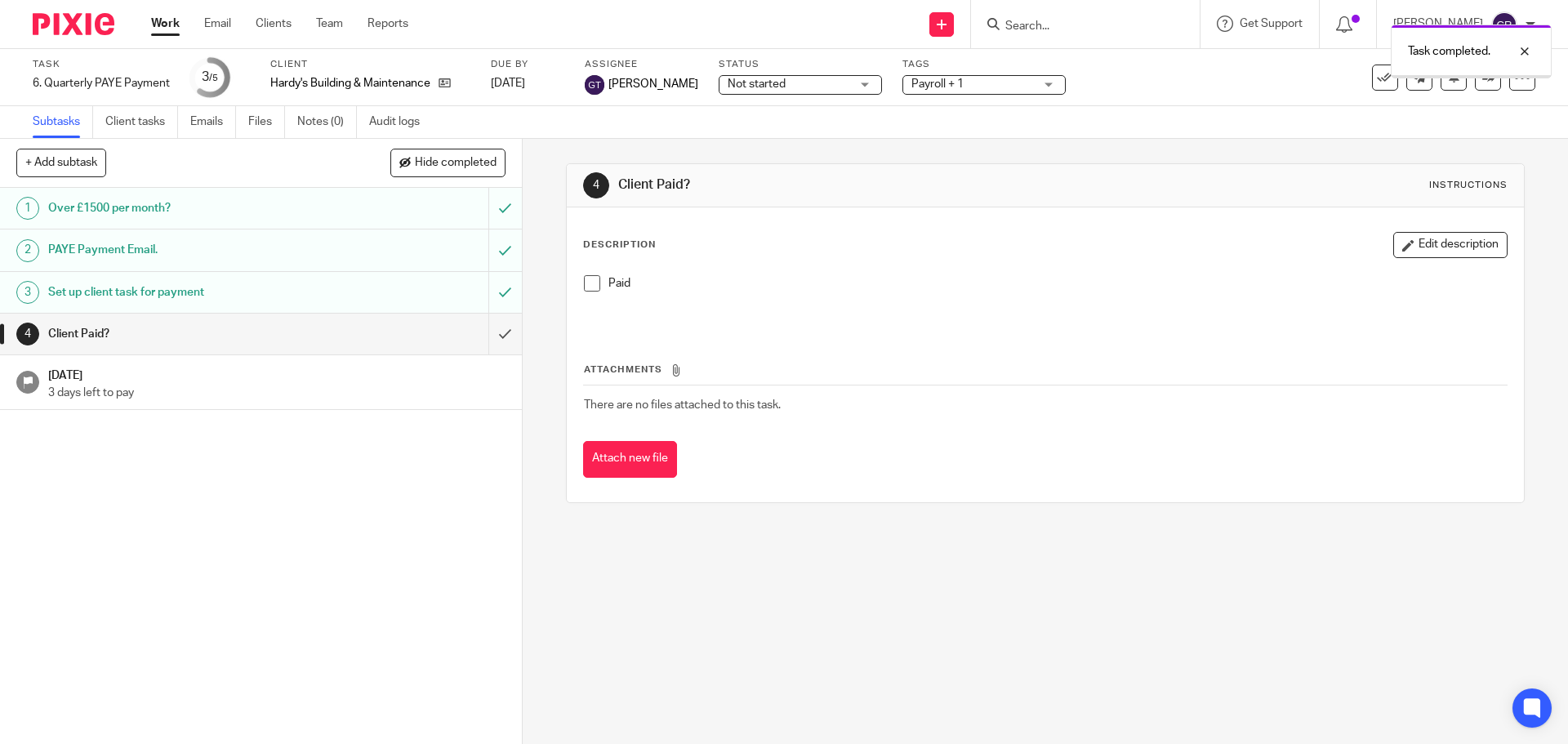
click at [765, 83] on span "Not started" at bounding box center [789, 84] width 122 height 17
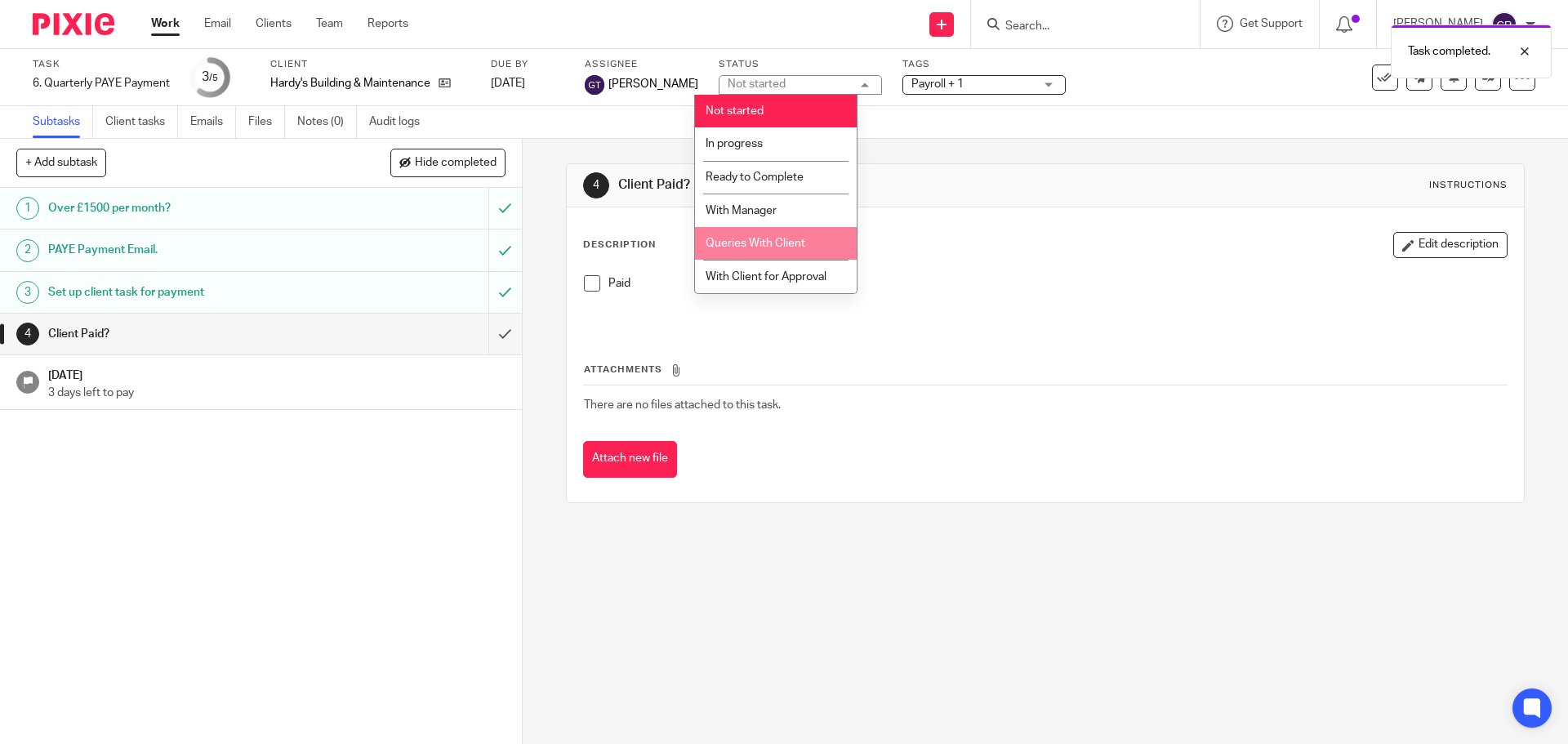
click at [777, 239] on span "Queries With Client" at bounding box center [755, 243] width 99 height 11
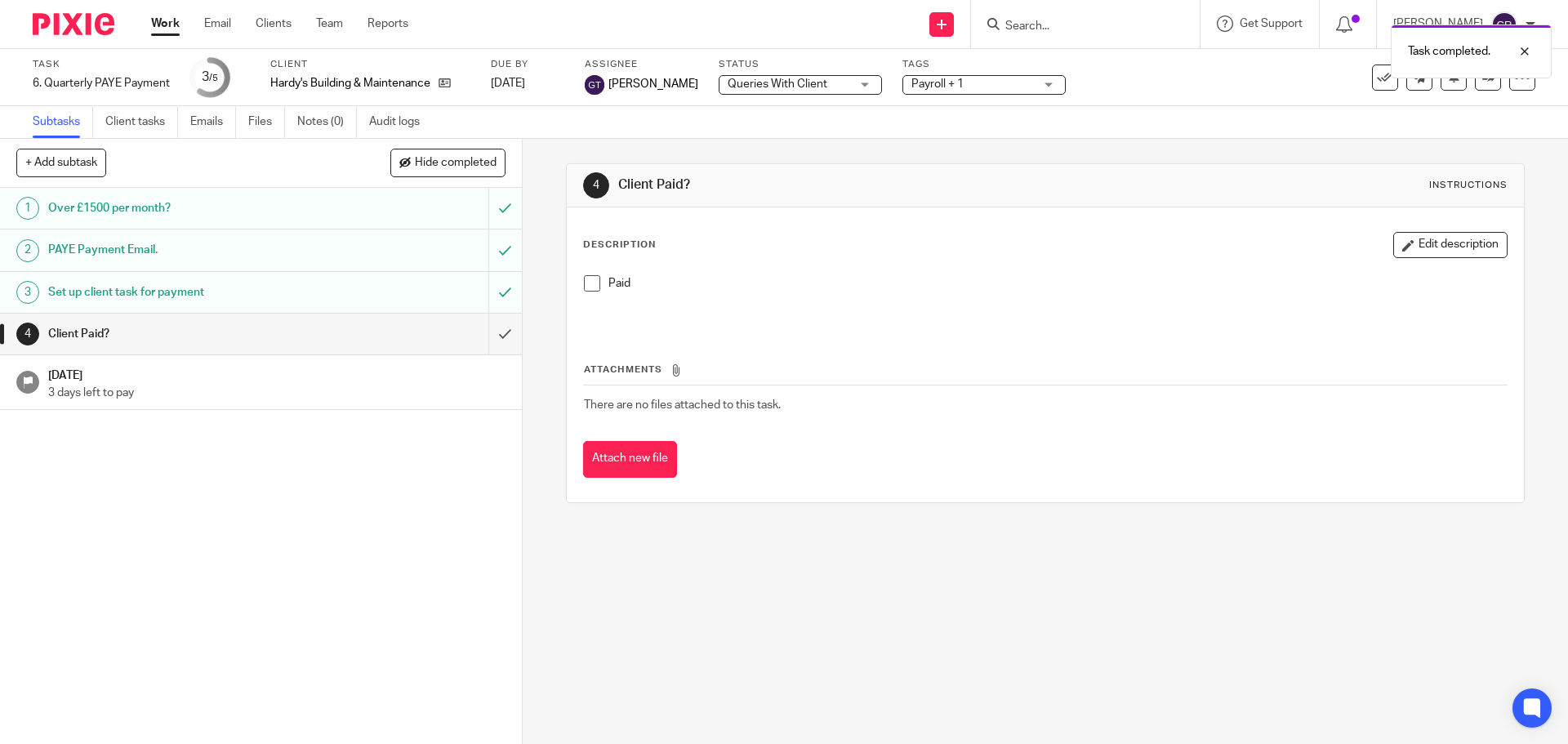
drag, startPoint x: 913, startPoint y: 70, endPoint x: 923, endPoint y: 86, distance: 18.9
click at [914, 70] on div "Task completed." at bounding box center [1167, 47] width 768 height 62
click at [924, 86] on span "Payroll + 1" at bounding box center [937, 84] width 52 height 11
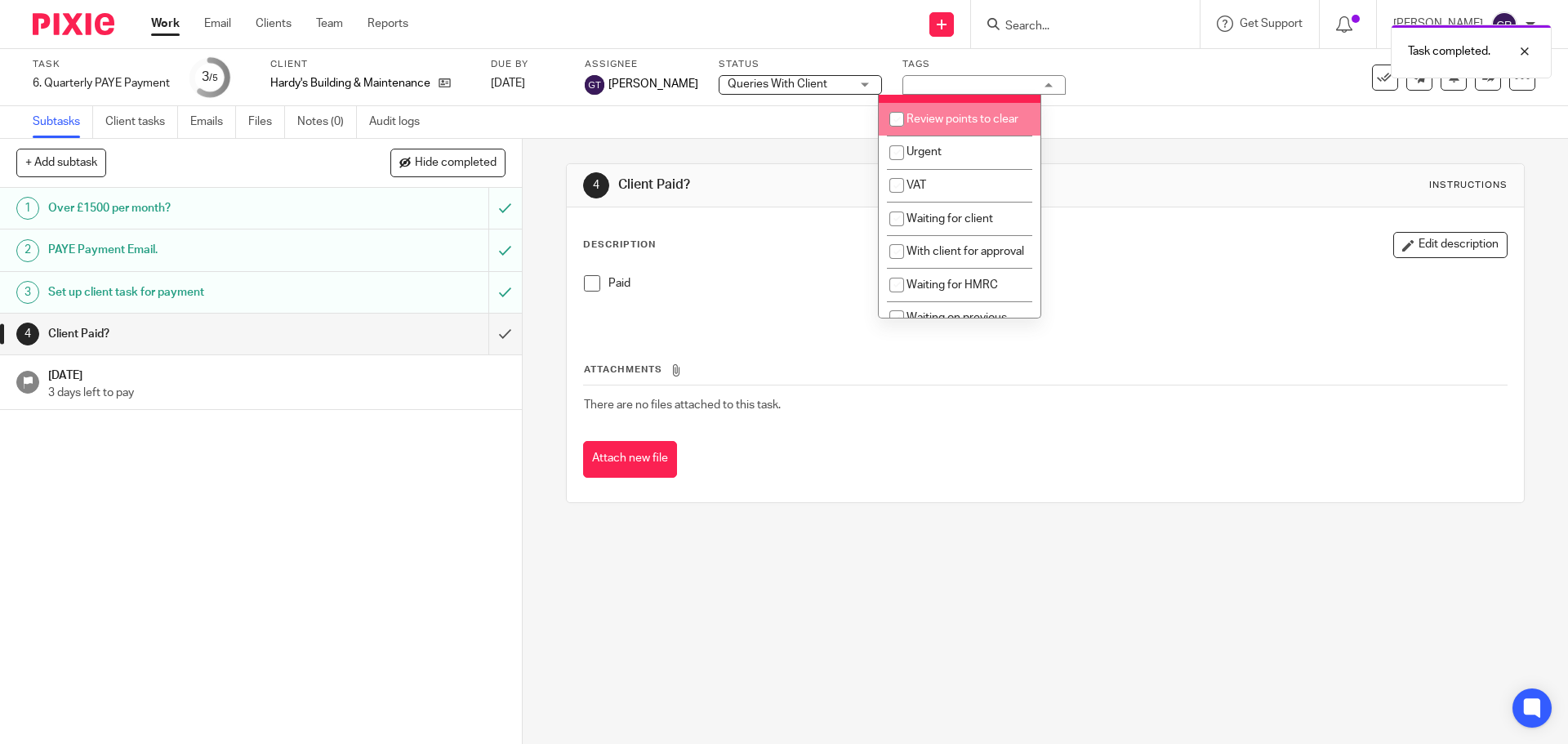
scroll to position [817, 0]
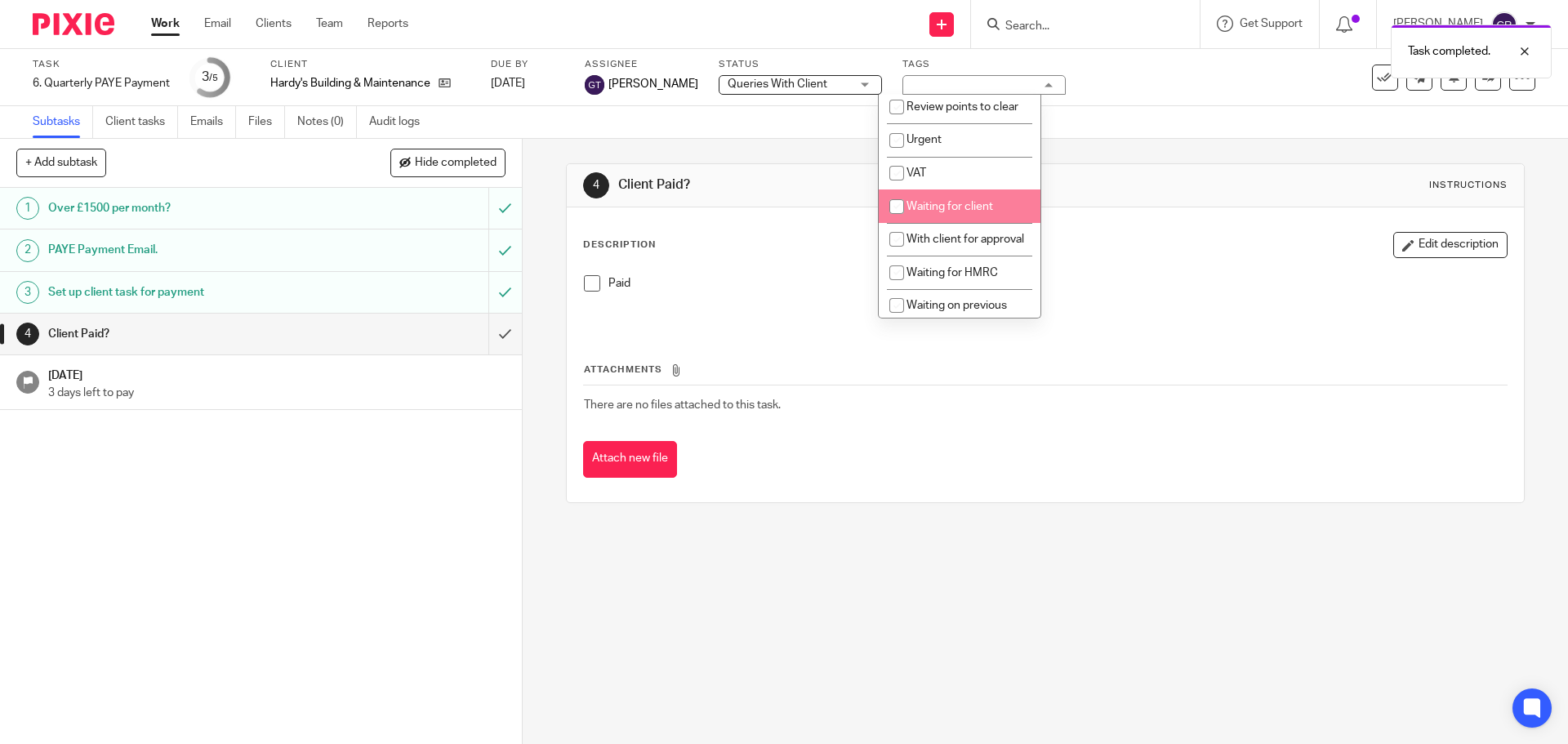
click at [982, 223] on li "Waiting for client" at bounding box center [959, 206] width 161 height 33
checkbox input "true"
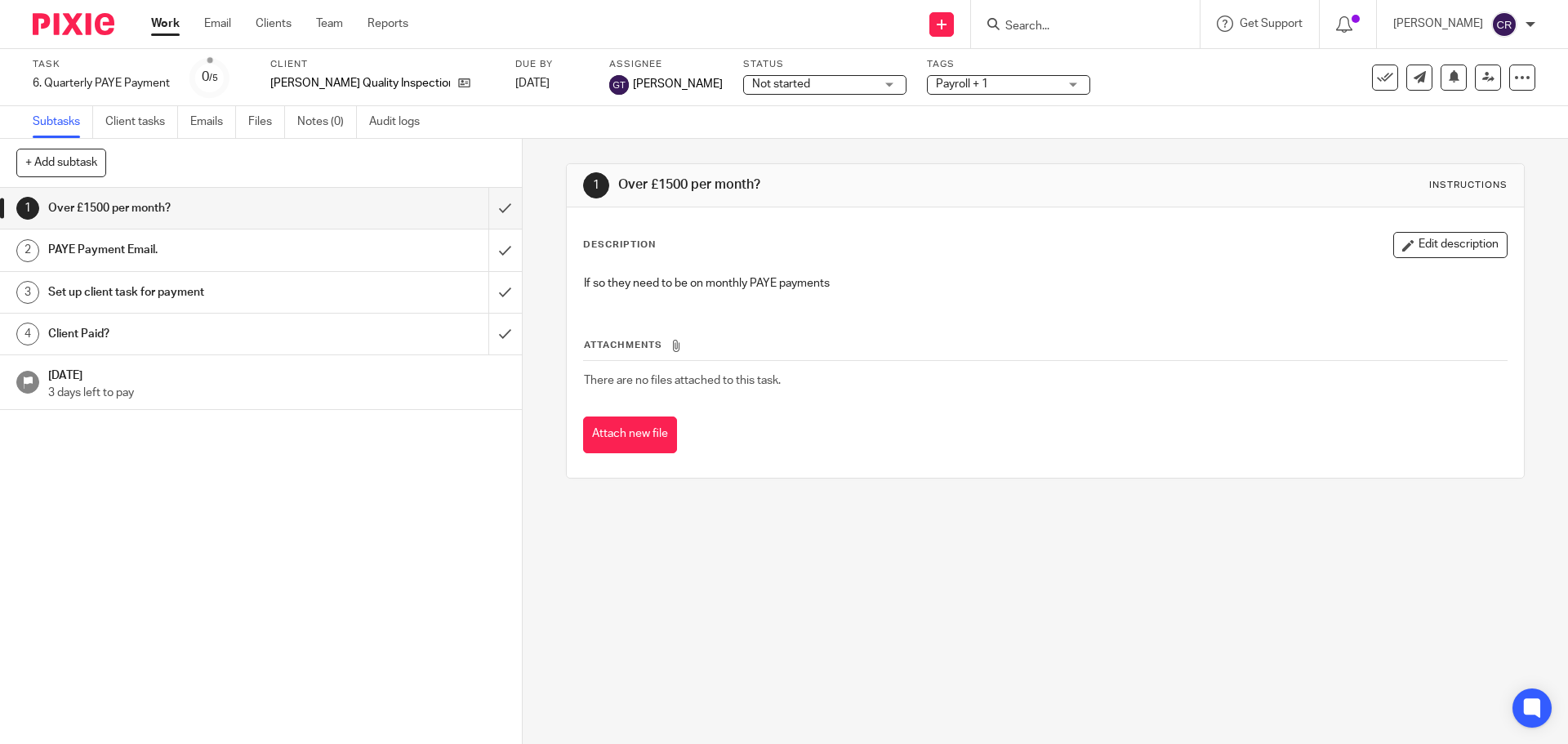
drag, startPoint x: 727, startPoint y: 88, endPoint x: 738, endPoint y: 116, distance: 30.1
click at [752, 90] on span "Not started" at bounding box center [813, 84] width 122 height 17
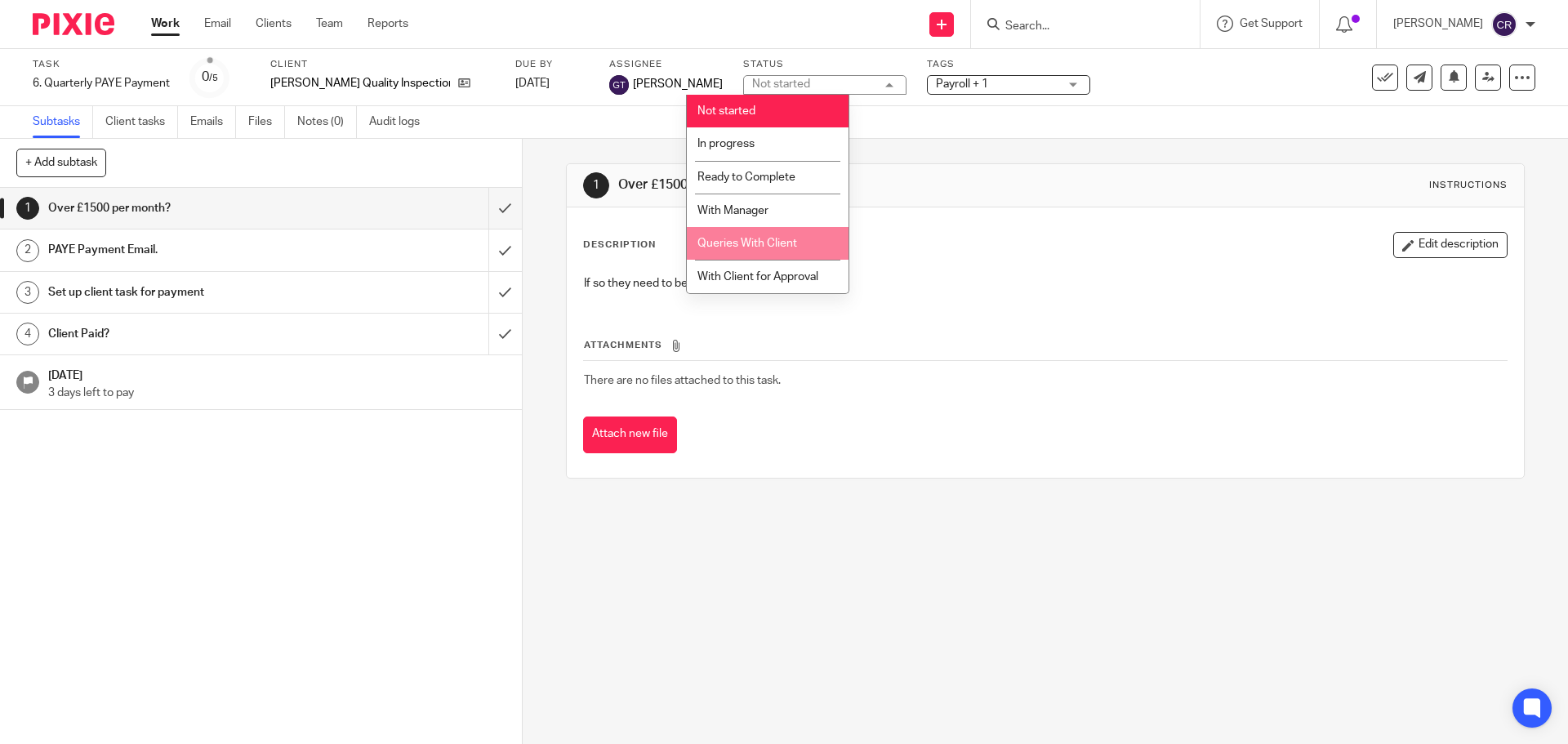
click at [774, 237] on li "Queries With Client" at bounding box center [768, 244] width 161 height 33
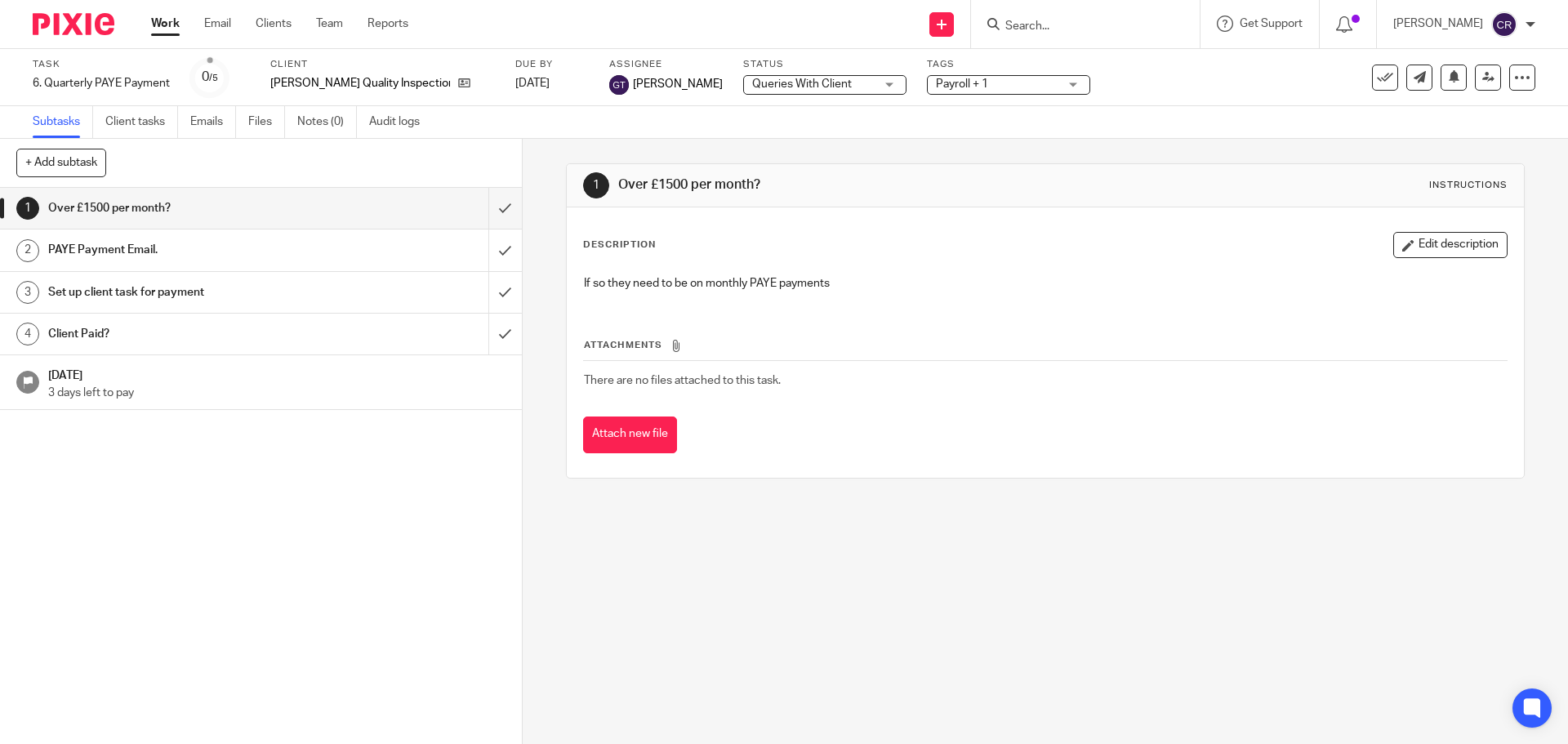
click at [936, 76] on span "Payroll + 1" at bounding box center [997, 84] width 122 height 17
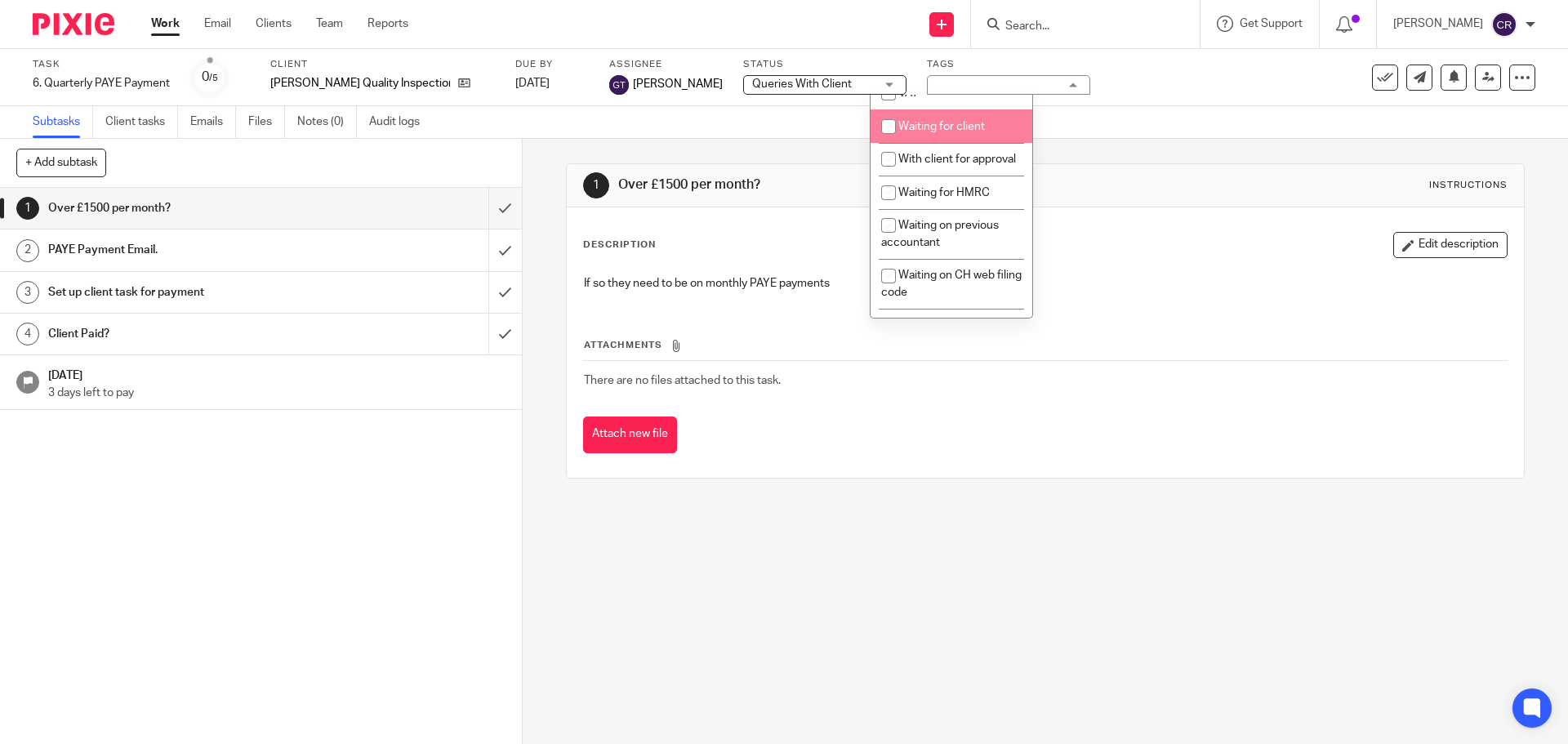
scroll to position [899, 0]
click at [933, 141] on li "Waiting for client" at bounding box center [951, 124] width 161 height 33
checkbox input "true"
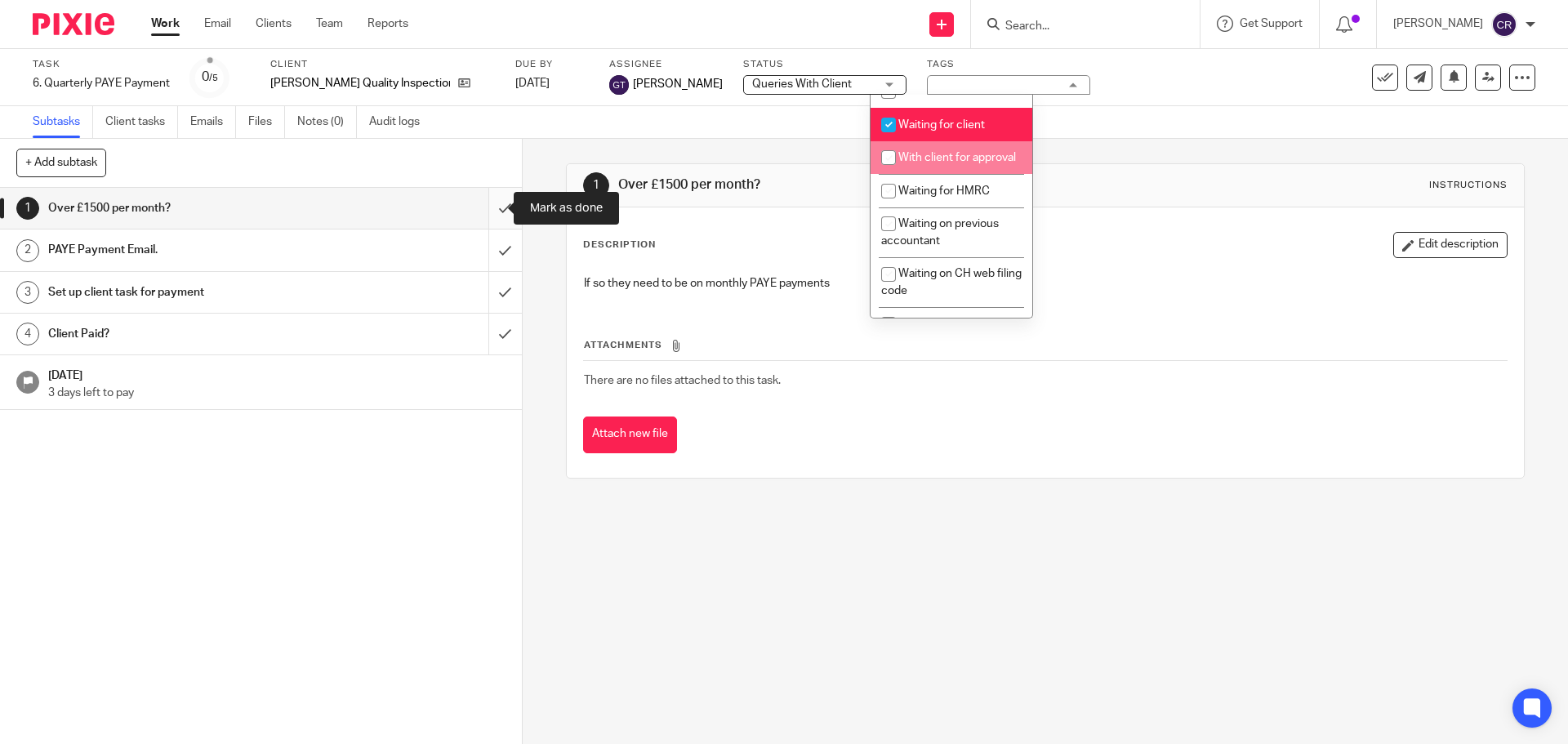
click at [487, 202] on input "submit" at bounding box center [261, 209] width 522 height 41
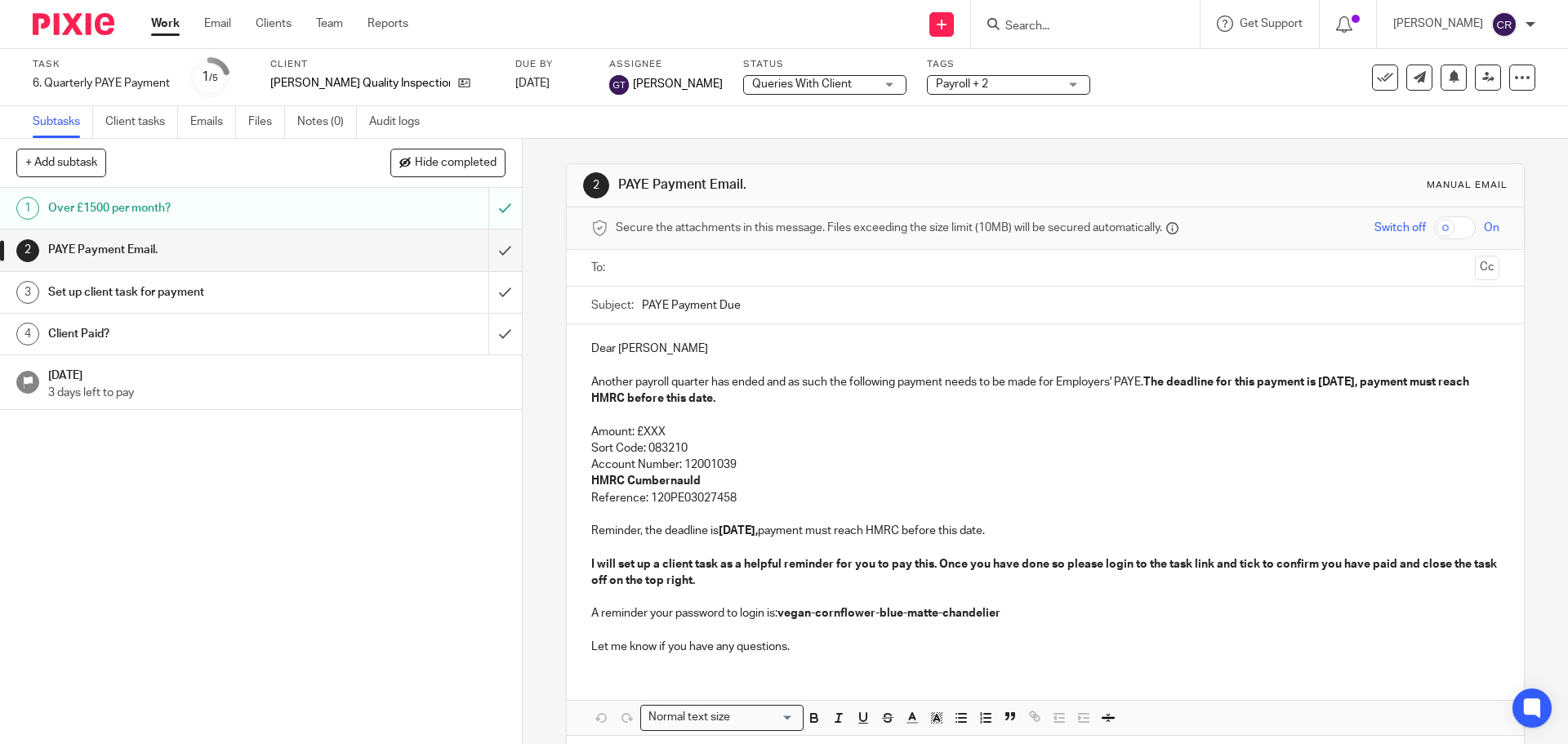
click at [695, 277] on input "text" at bounding box center [1044, 268] width 846 height 19
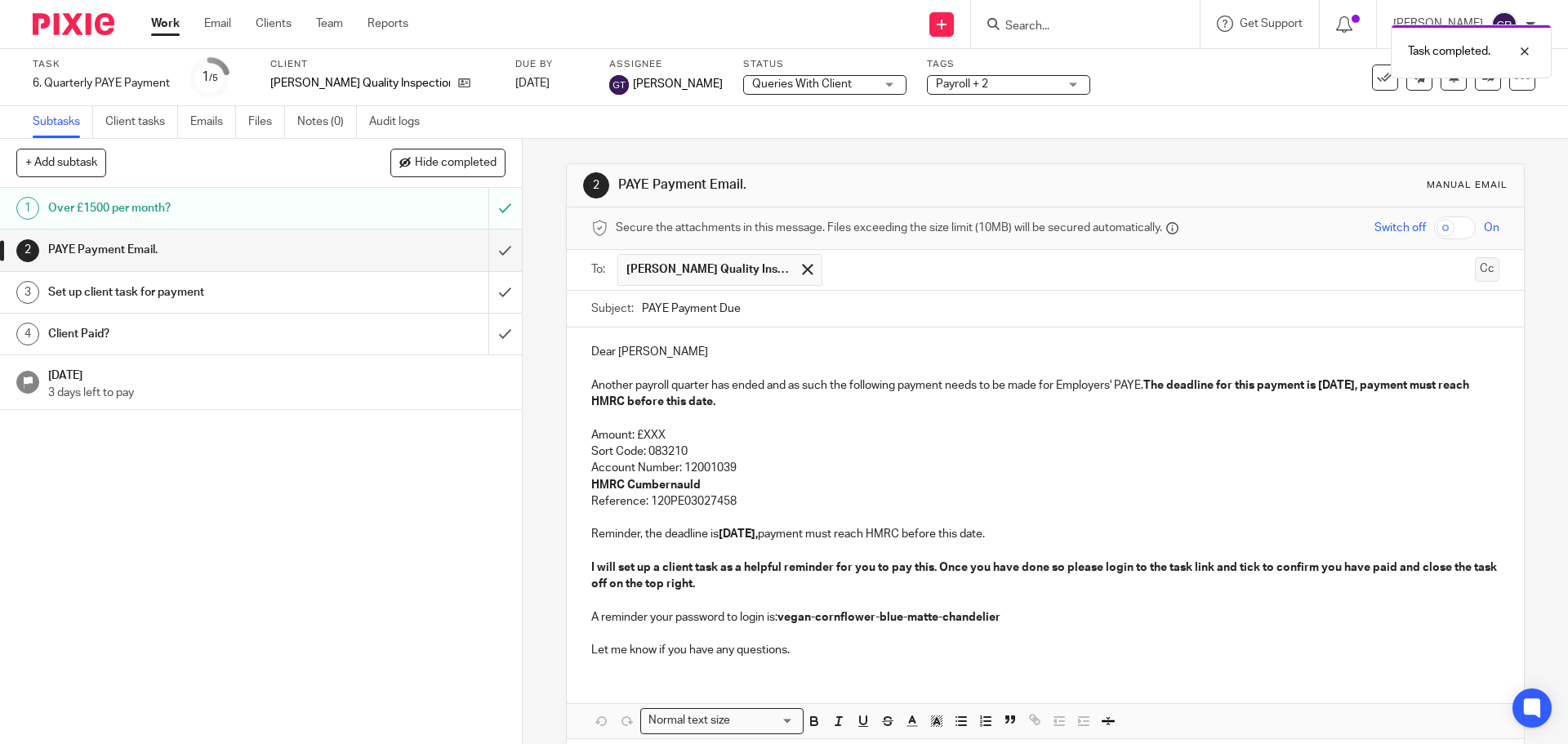
click at [1474, 269] on button "Cc" at bounding box center [1486, 269] width 24 height 24
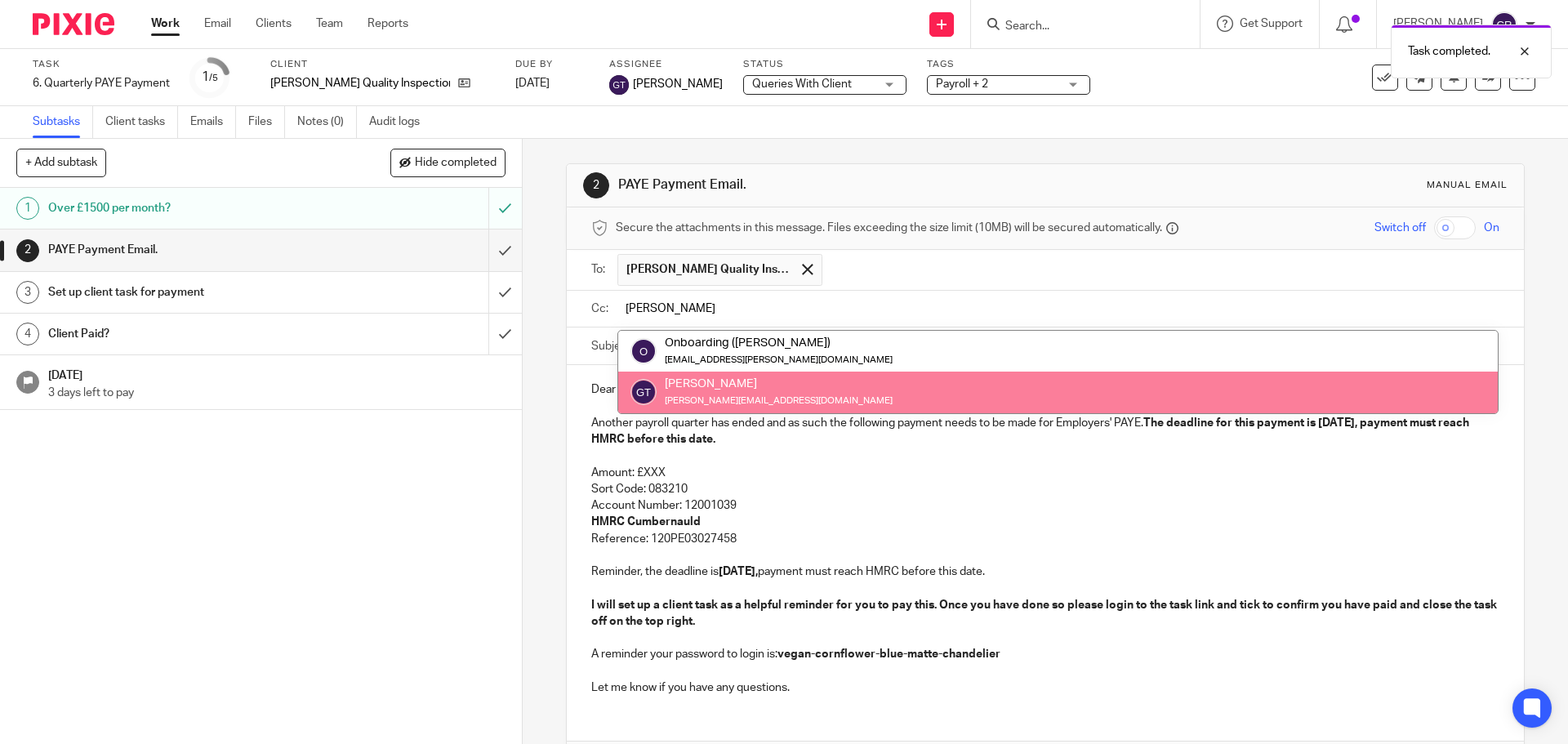
type input "[PERSON_NAME]"
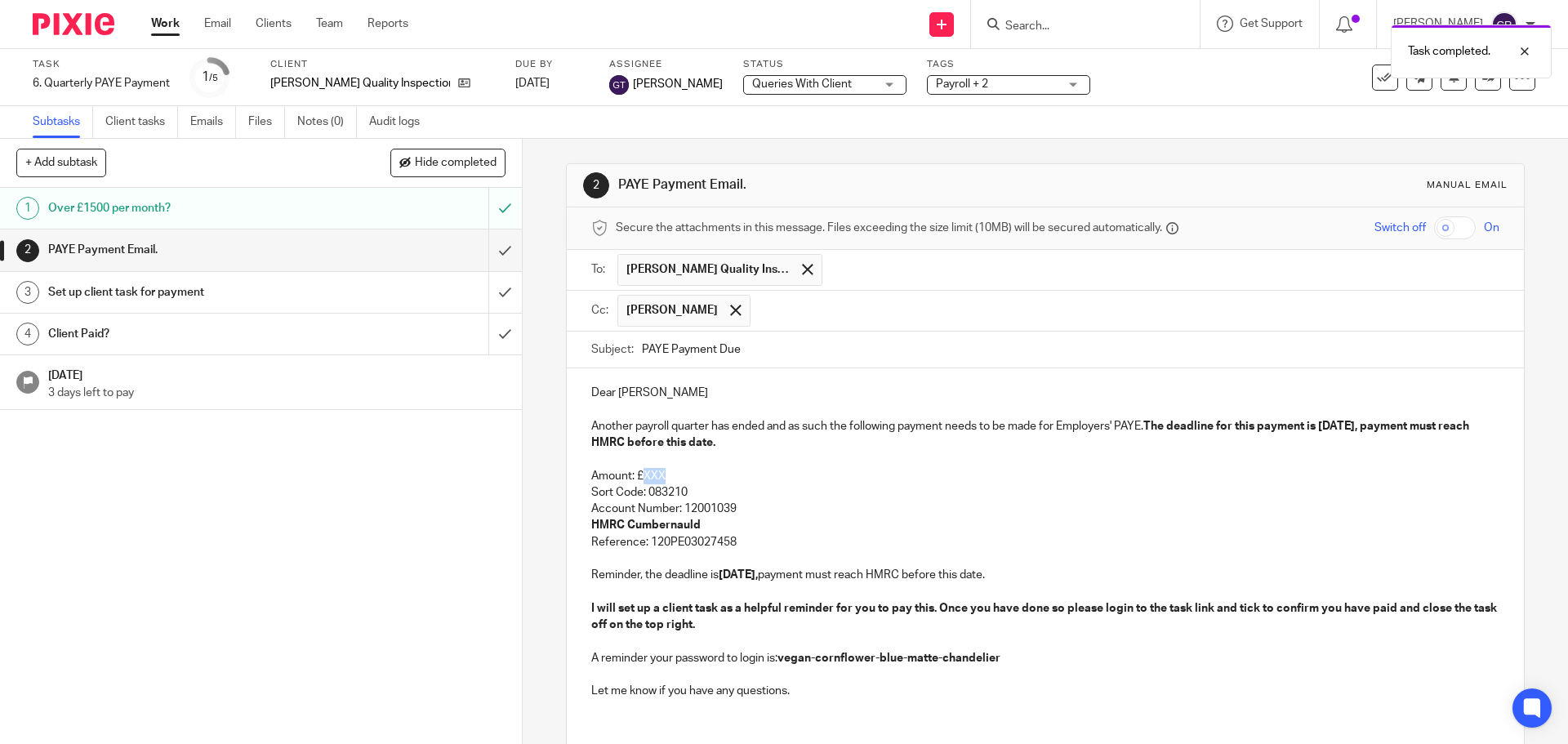
drag, startPoint x: 665, startPoint y: 476, endPoint x: 642, endPoint y: 480, distance: 23.3
click at [642, 480] on p "Amount: £XXX" at bounding box center [1045, 477] width 907 height 17
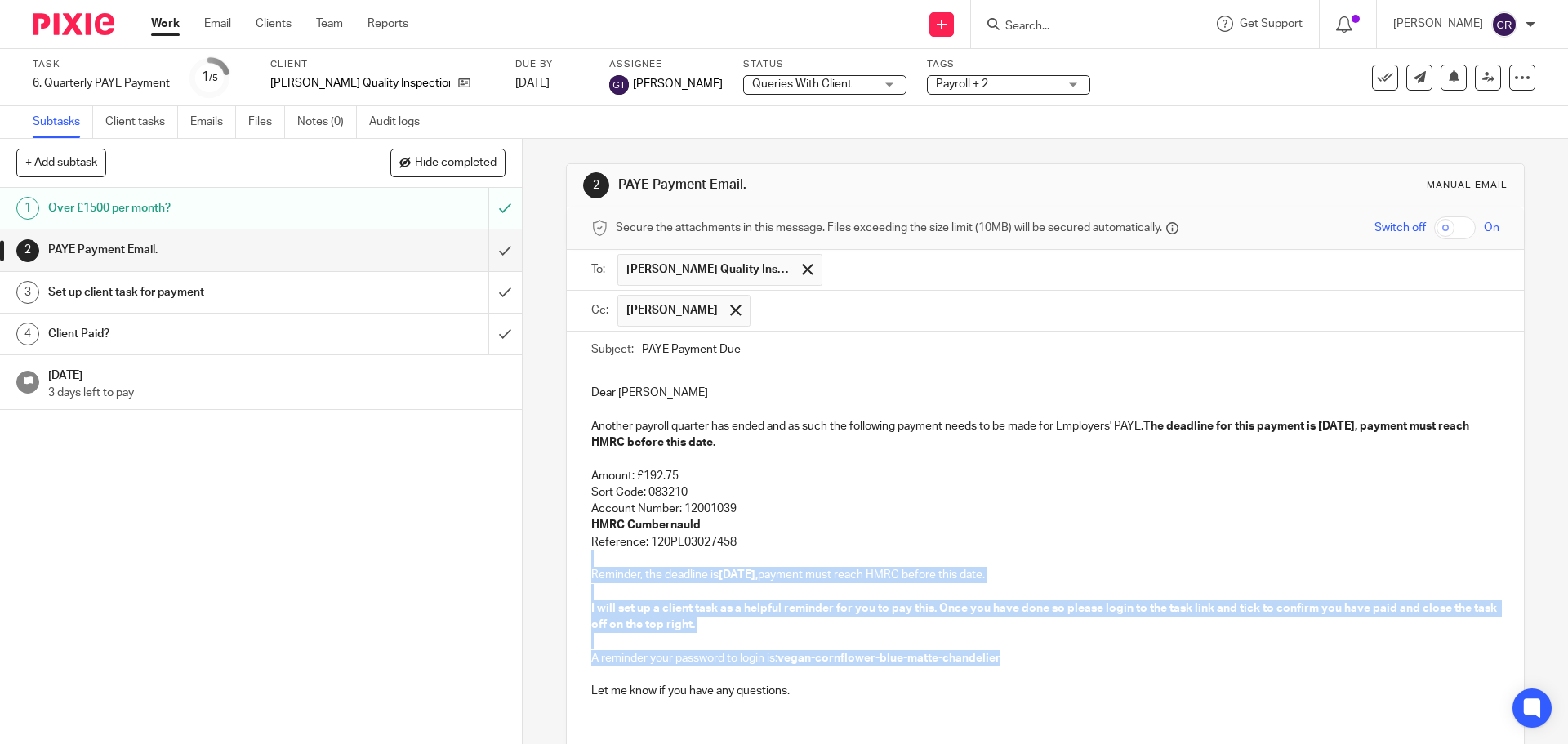
drag, startPoint x: 762, startPoint y: 544, endPoint x: 1015, endPoint y: 657, distance: 277.1
click at [1015, 657] on div "Dear Steven Another payroll quarter has ended and as such the following payment…" at bounding box center [1044, 540] width 956 height 343
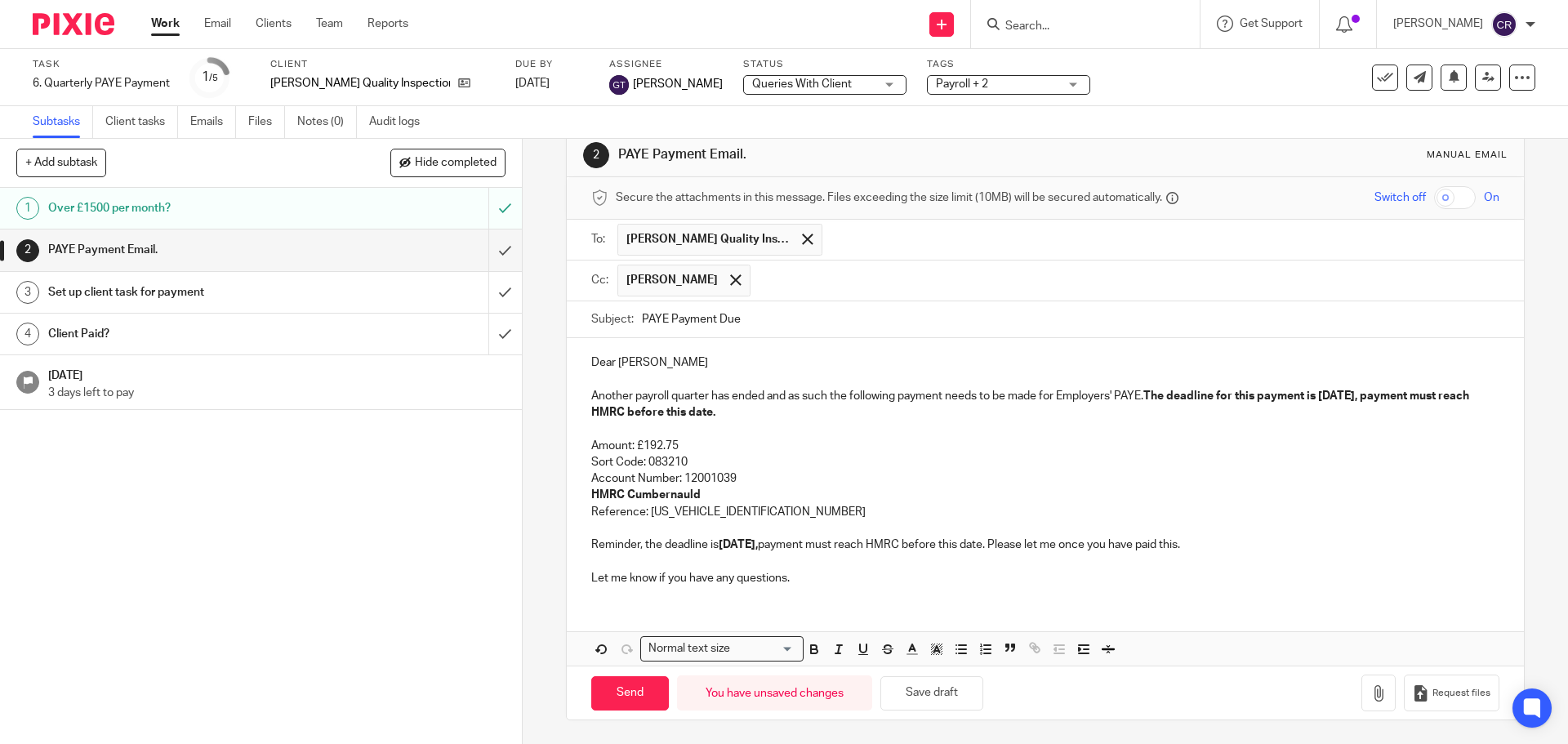
scroll to position [31, 0]
click at [624, 701] on input "Send" at bounding box center [631, 693] width 78 height 35
type input "Sent"
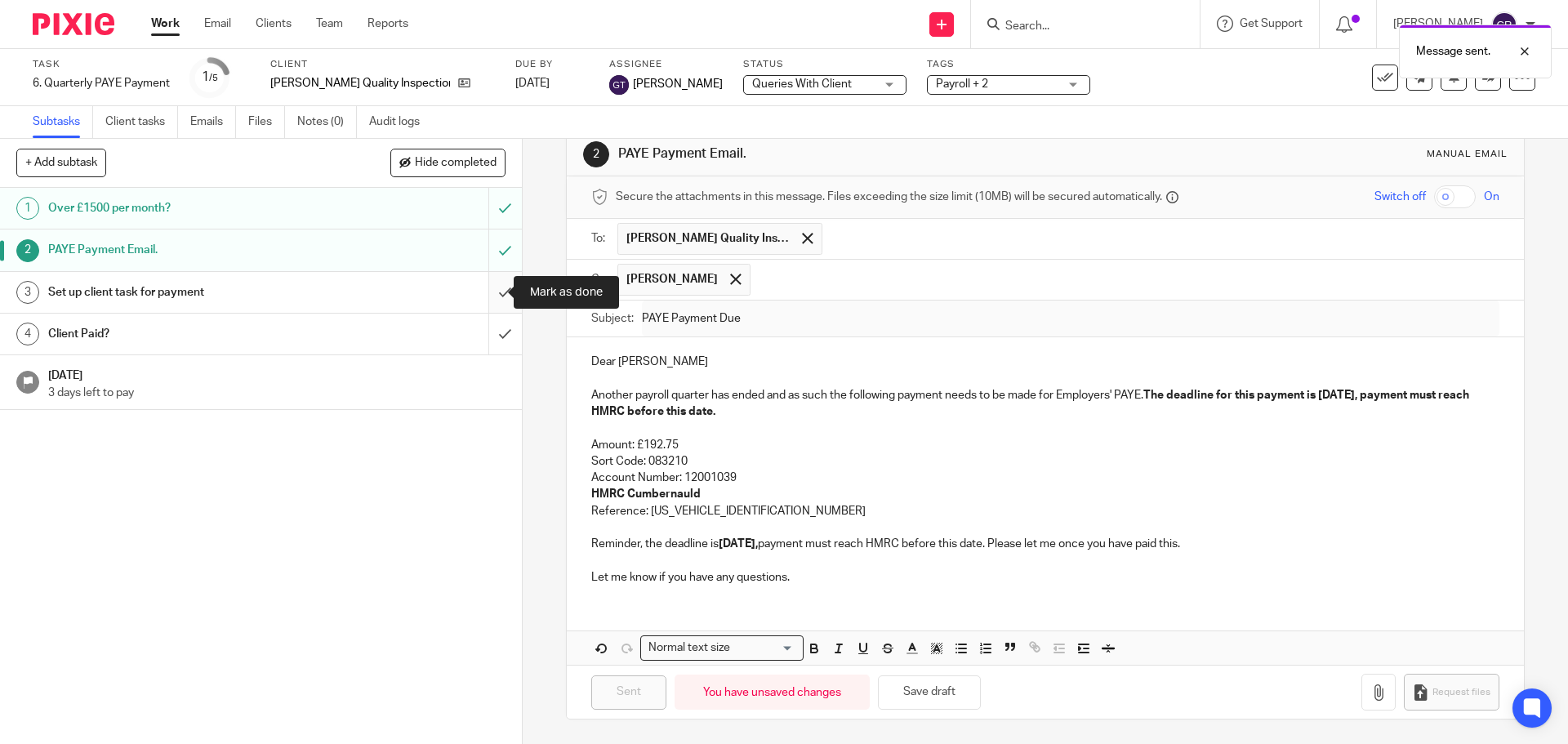
click at [489, 289] on input "submit" at bounding box center [261, 292] width 522 height 41
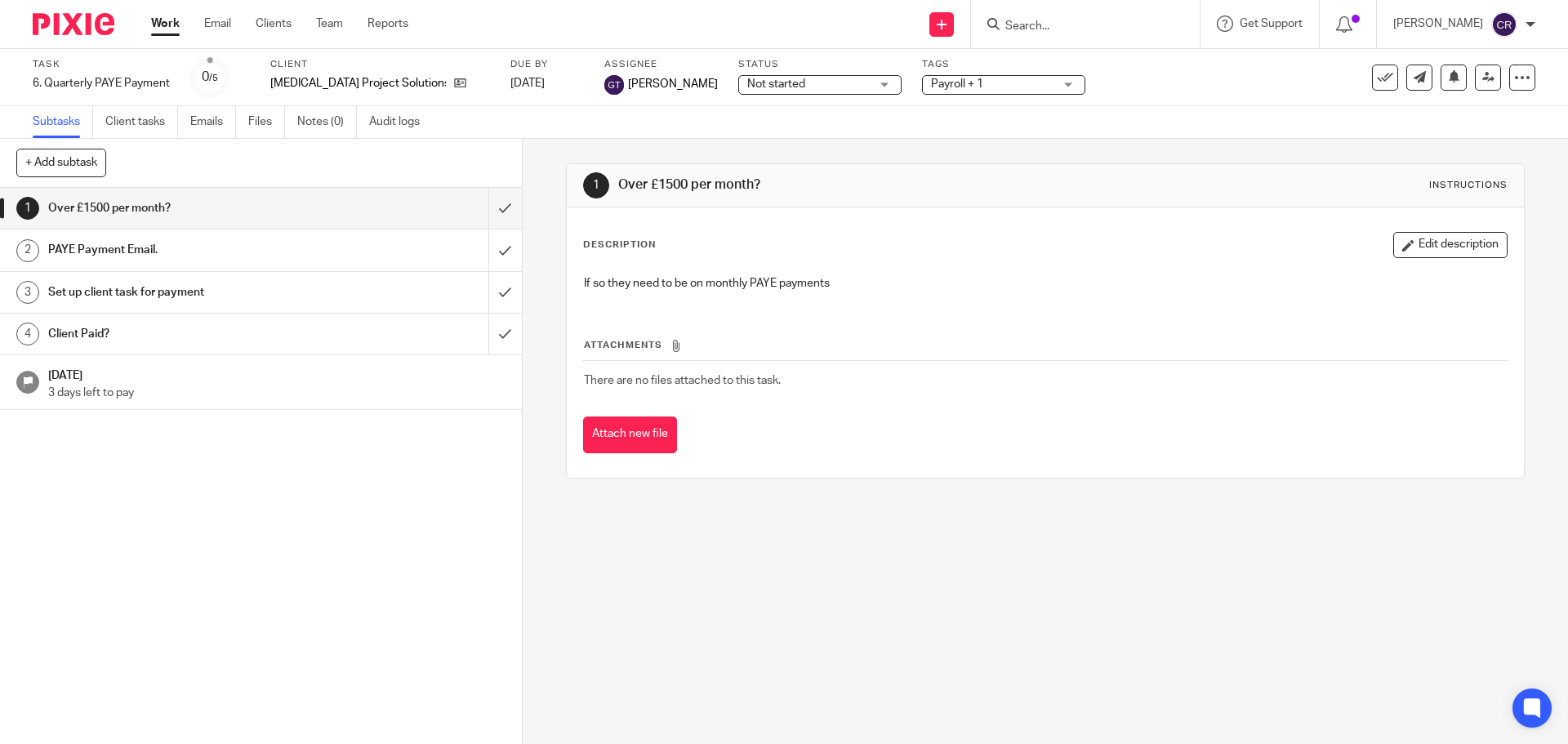
click at [747, 77] on span "Not started" at bounding box center [809, 84] width 122 height 17
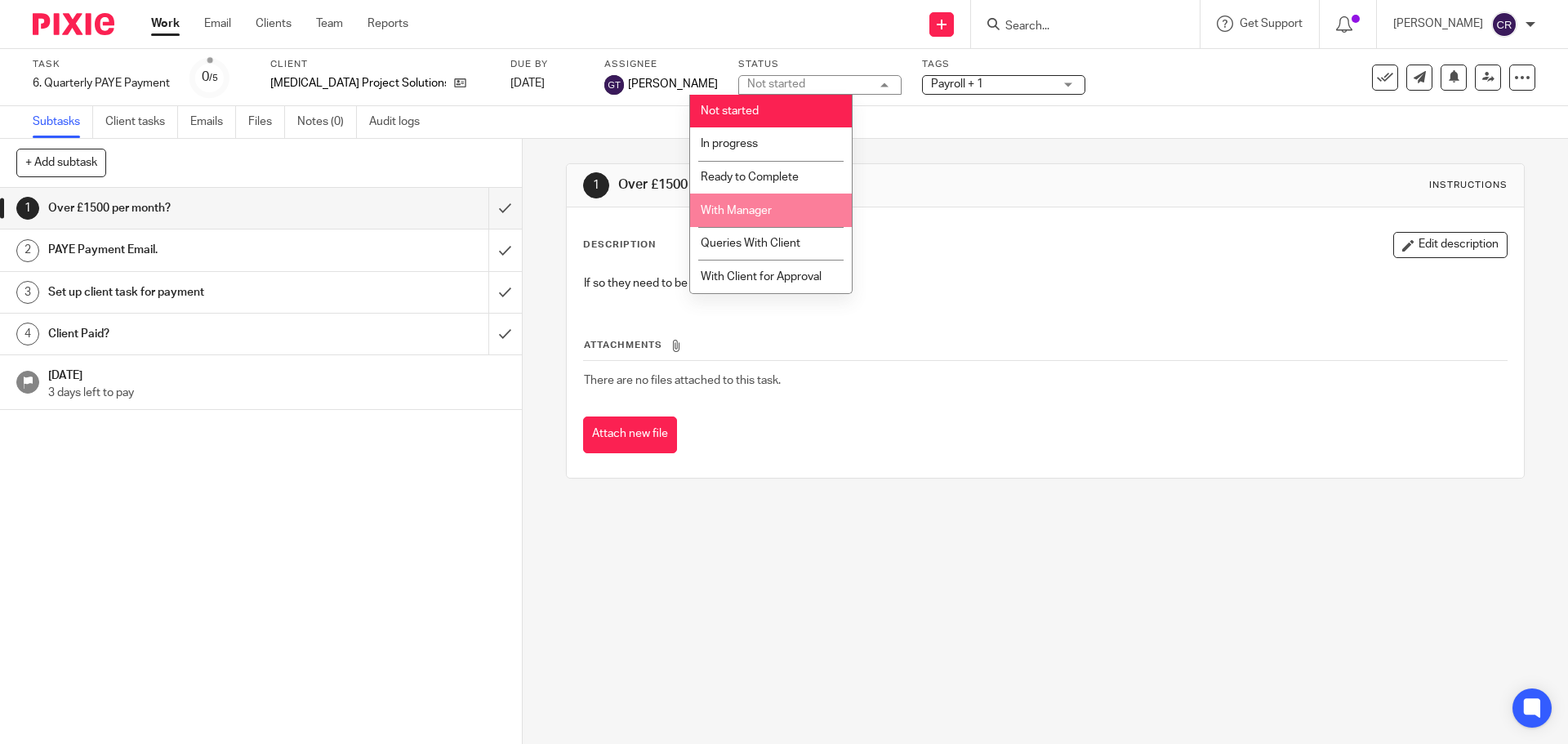
drag, startPoint x: 804, startPoint y: 200, endPoint x: 817, endPoint y: 188, distance: 17.7
click at [803, 200] on li "With Manager" at bounding box center [771, 211] width 161 height 33
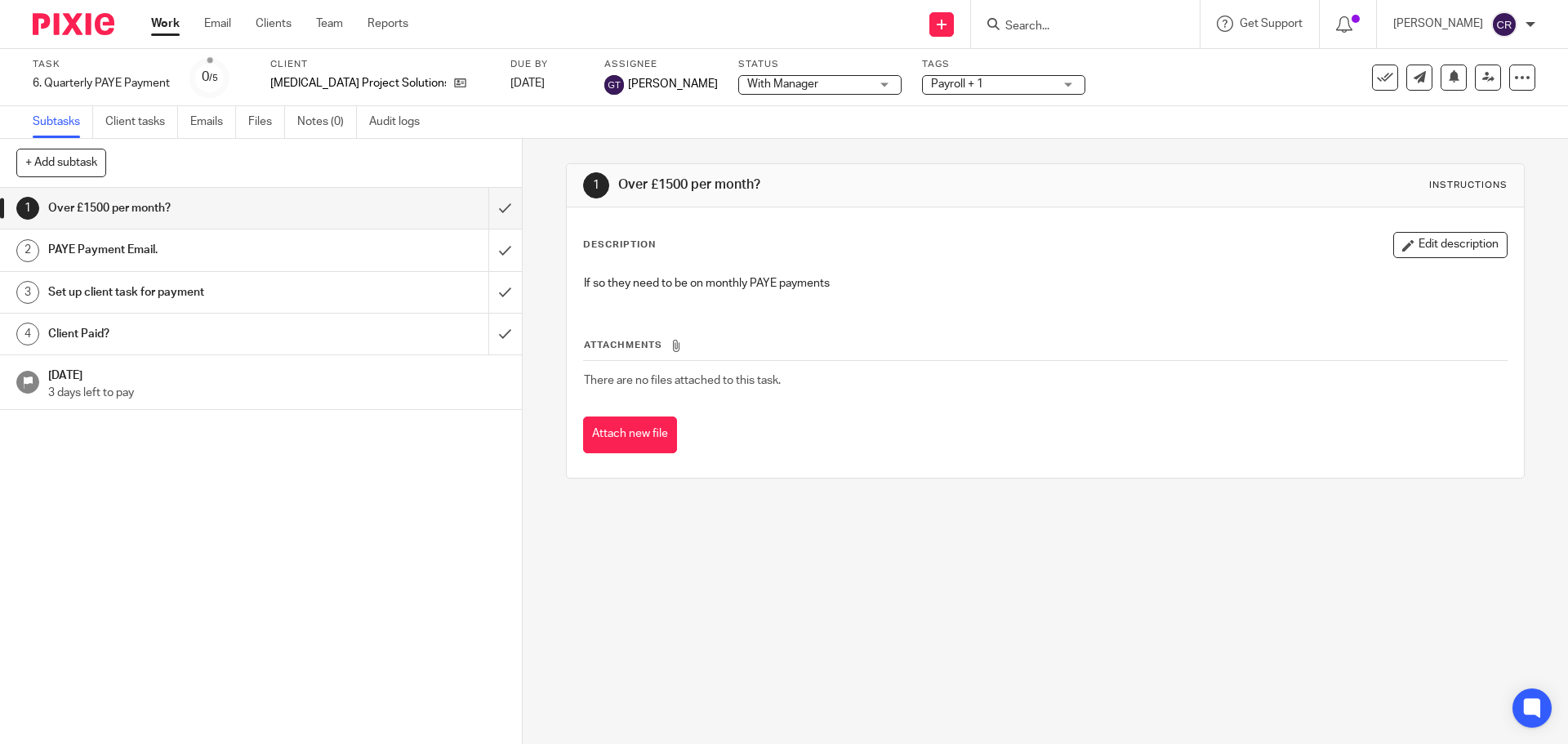
click at [950, 83] on span "Payroll + 1" at bounding box center [992, 84] width 122 height 17
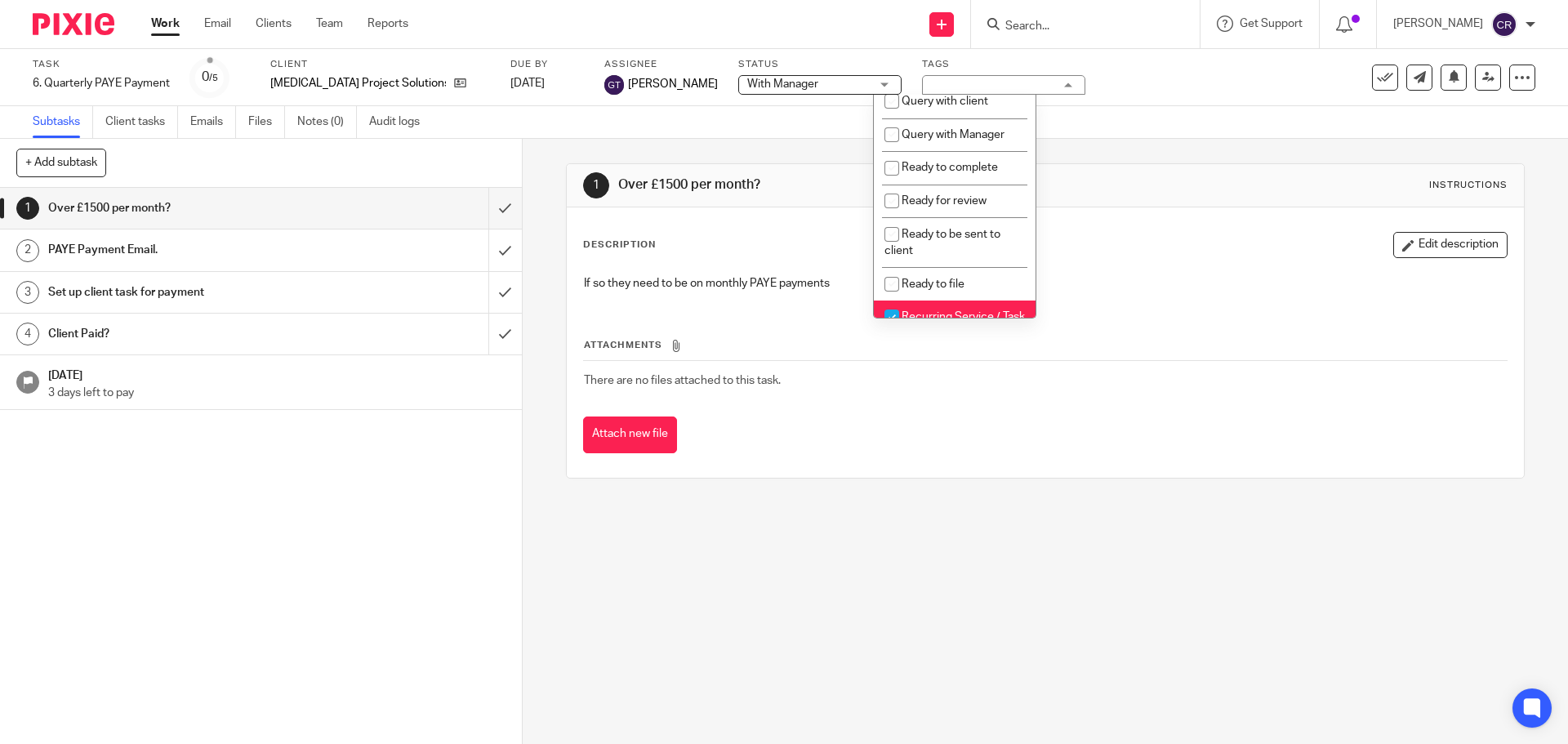
scroll to position [571, 0]
click at [957, 145] on li "Query with Manager" at bounding box center [954, 136] width 161 height 33
checkbox input "true"
click at [1249, 247] on div "Description Edit description" at bounding box center [1045, 245] width 924 height 26
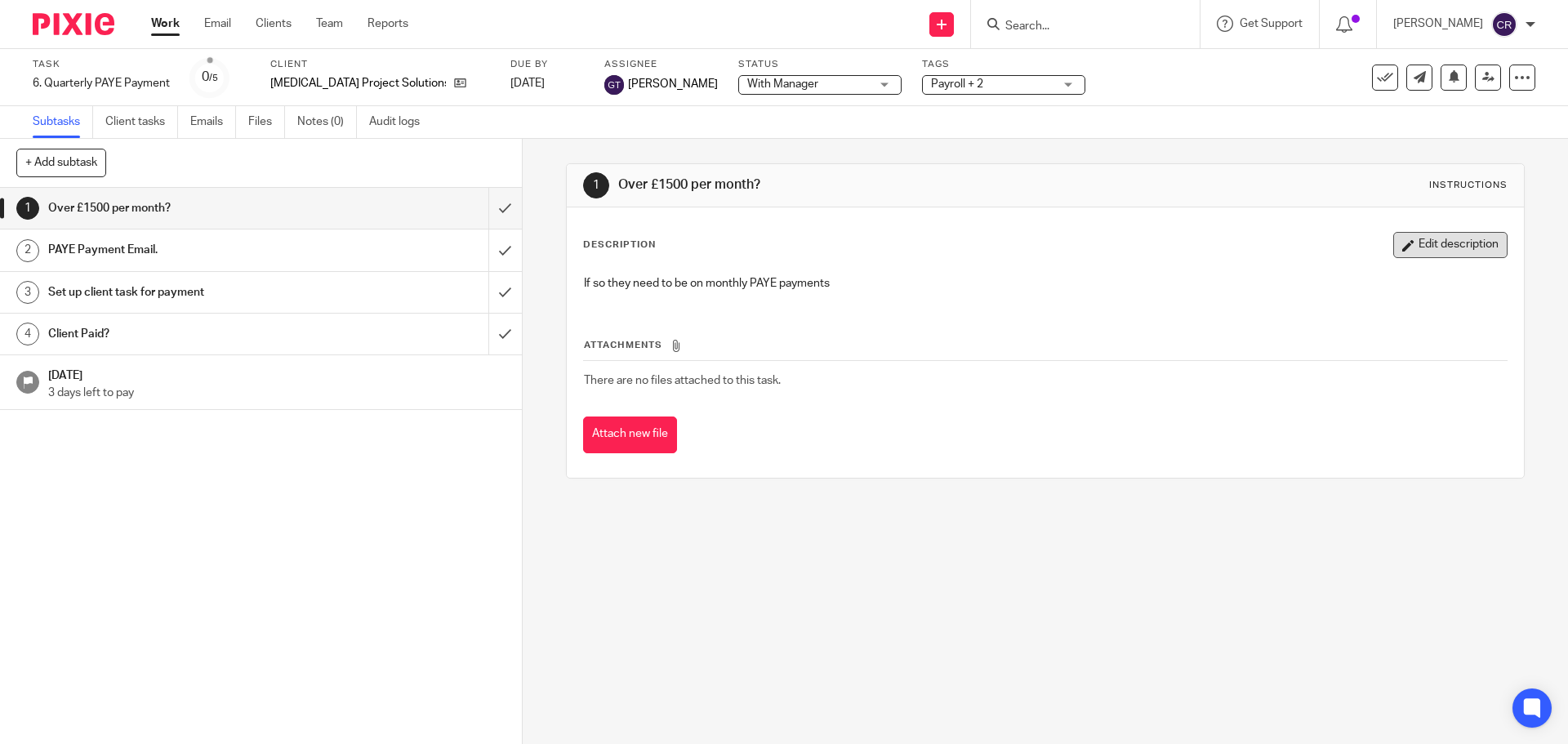
click at [1416, 246] on button "Edit description" at bounding box center [1449, 245] width 114 height 26
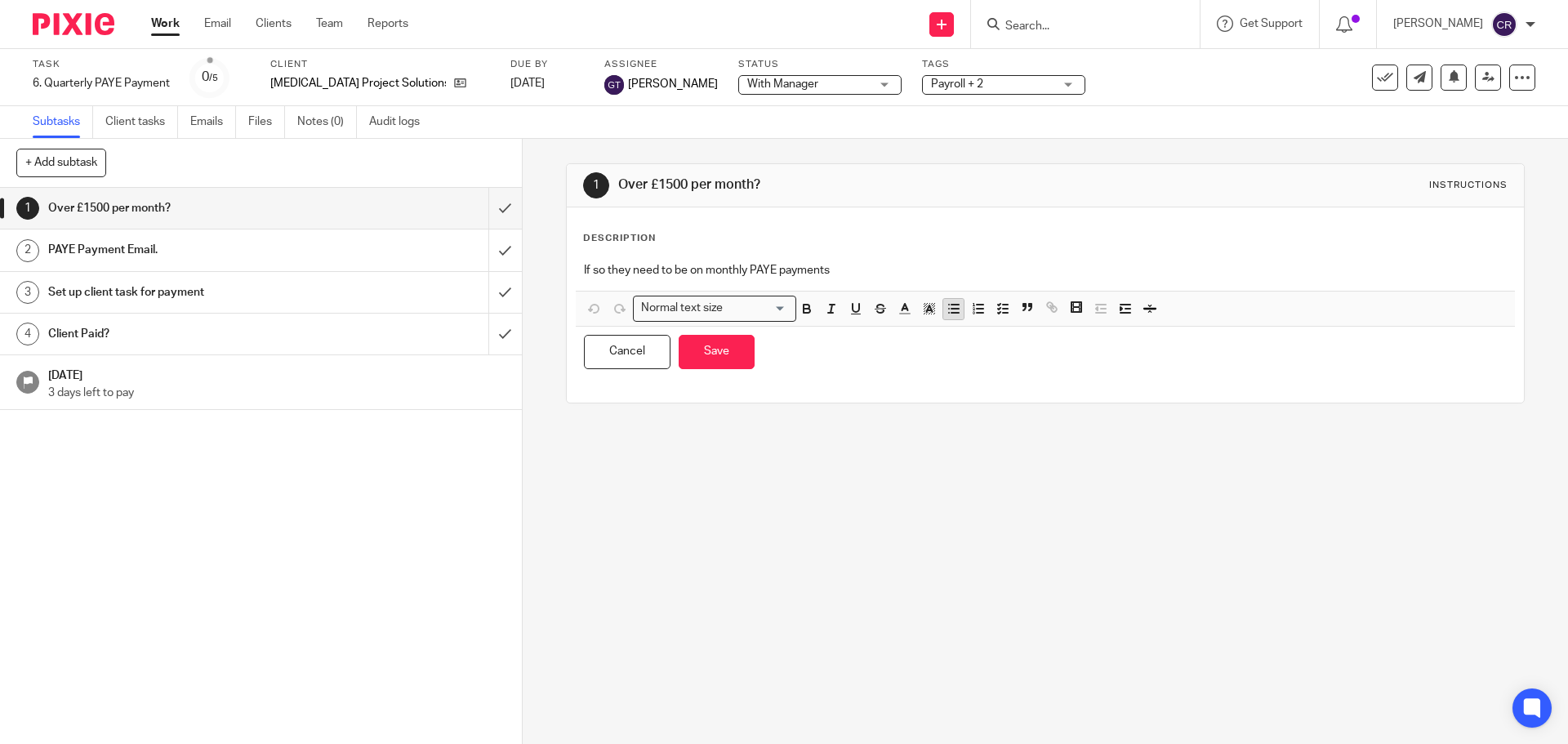
click at [947, 300] on button "button" at bounding box center [953, 309] width 20 height 20
click at [988, 280] on div "If so they need to be on monthly PAYE payments" at bounding box center [1045, 273] width 938 height 37
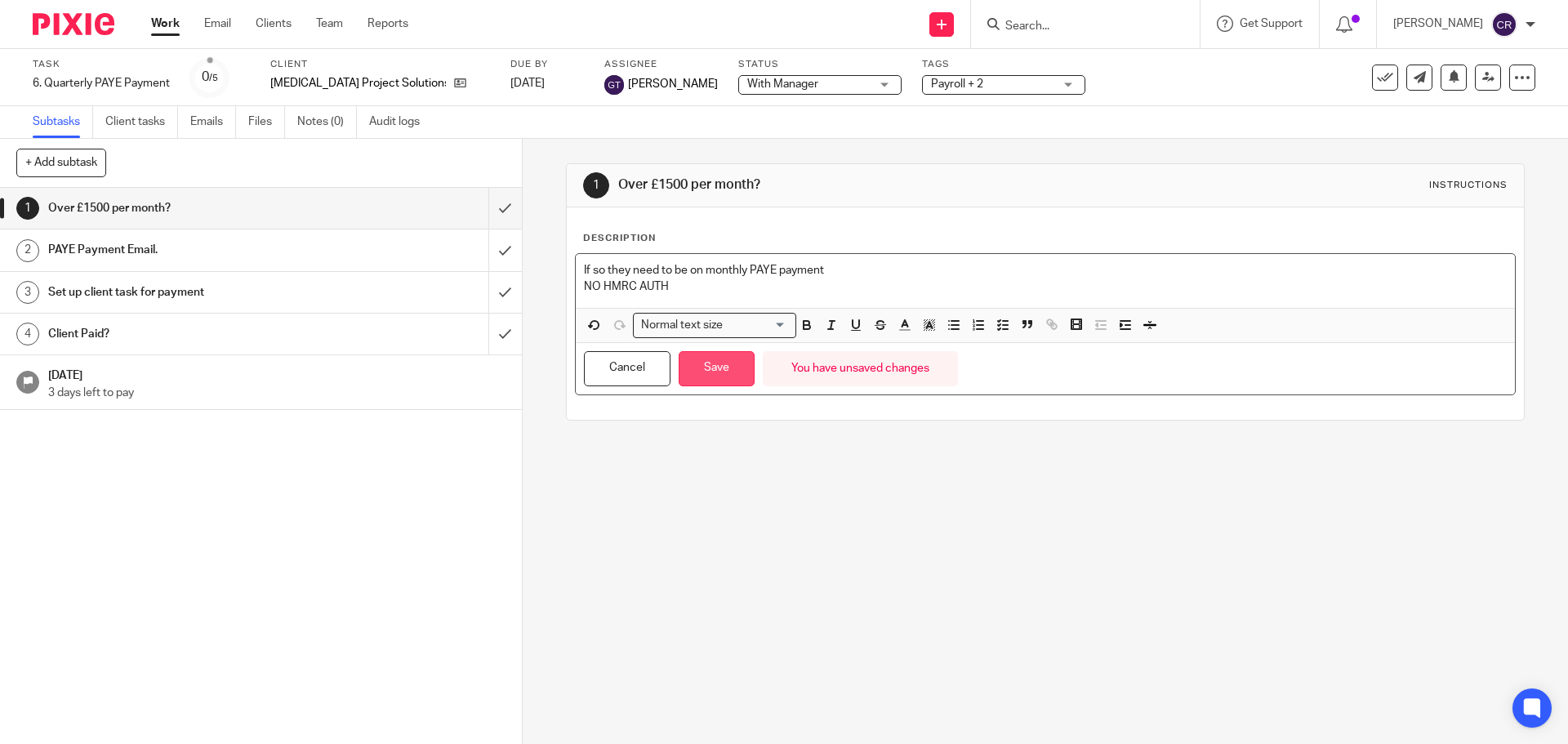
click at [721, 381] on button "Save" at bounding box center [717, 369] width 76 height 35
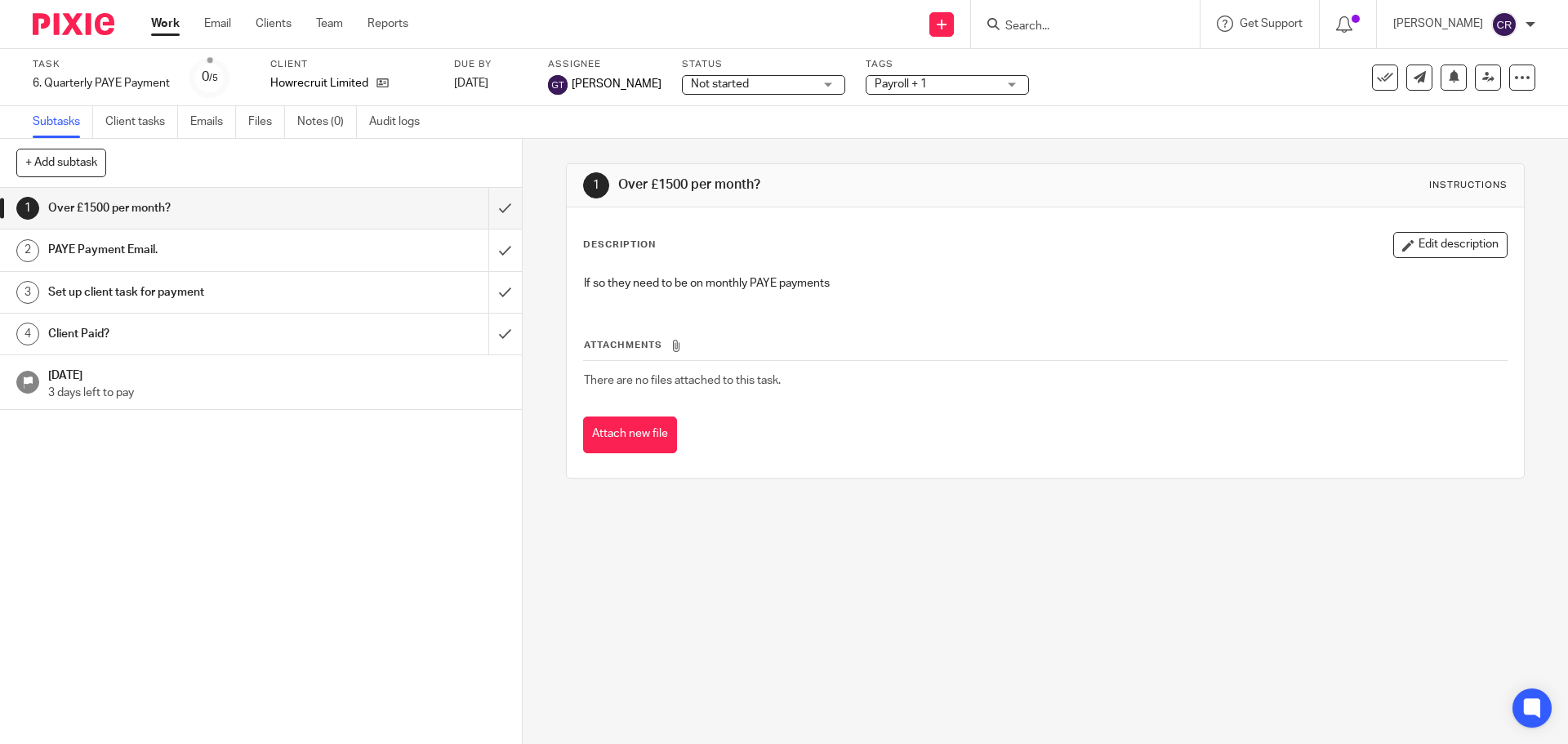
click at [721, 81] on span "Not started" at bounding box center [720, 84] width 58 height 11
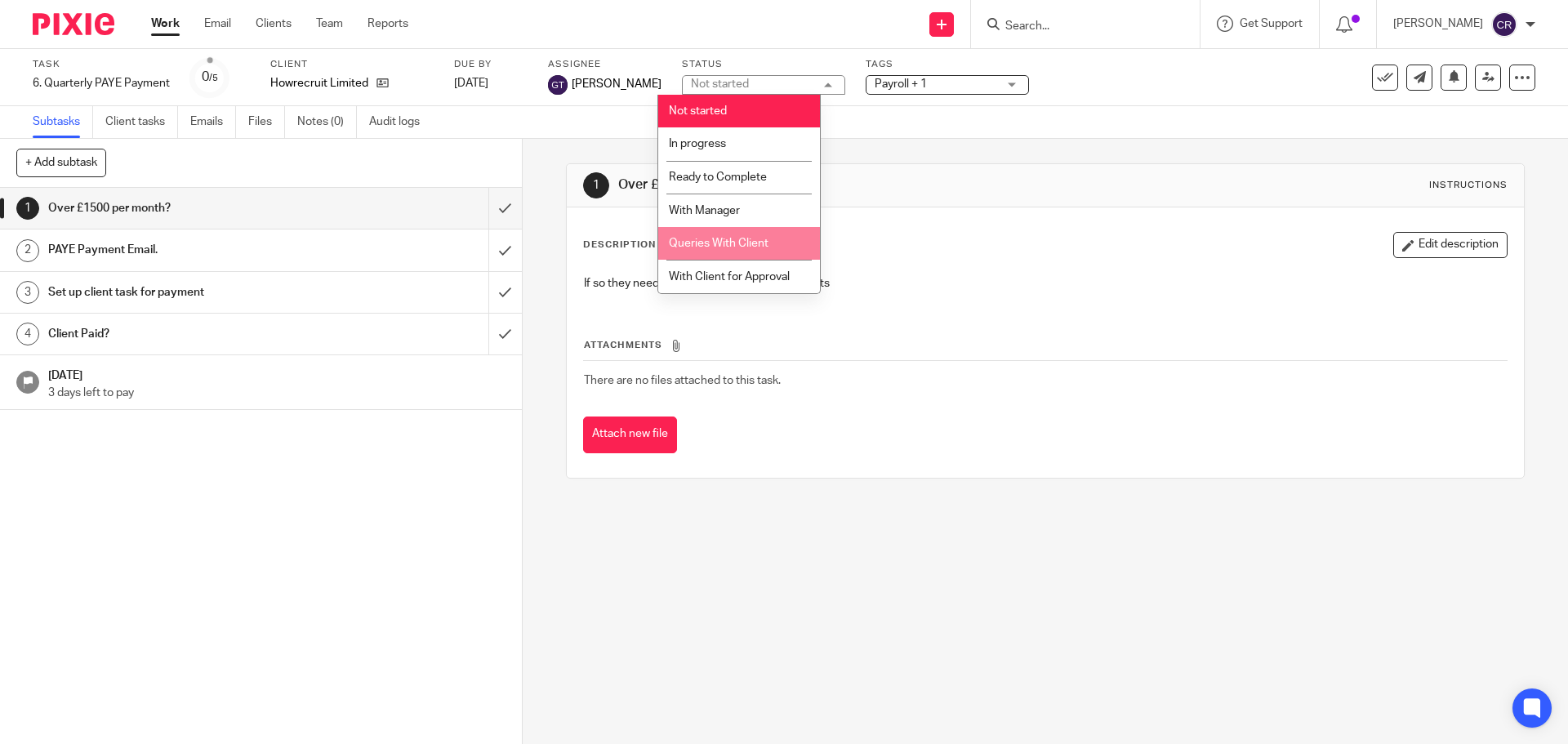
drag, startPoint x: 723, startPoint y: 236, endPoint x: 816, endPoint y: 156, distance: 122.7
click at [728, 236] on li "Queries With Client" at bounding box center [739, 244] width 161 height 33
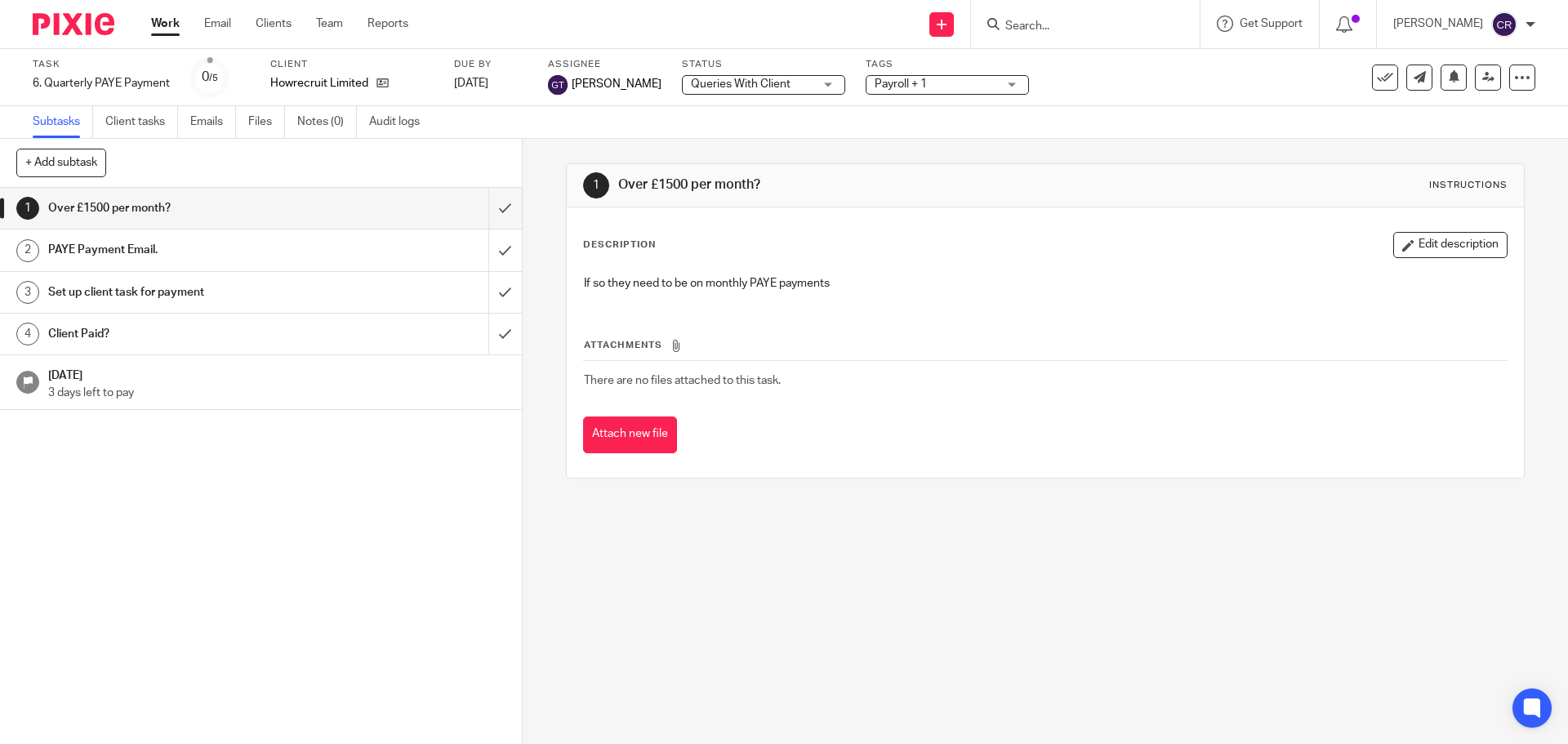
click at [913, 94] on div "Payroll + 1" at bounding box center [947, 84] width 163 height 19
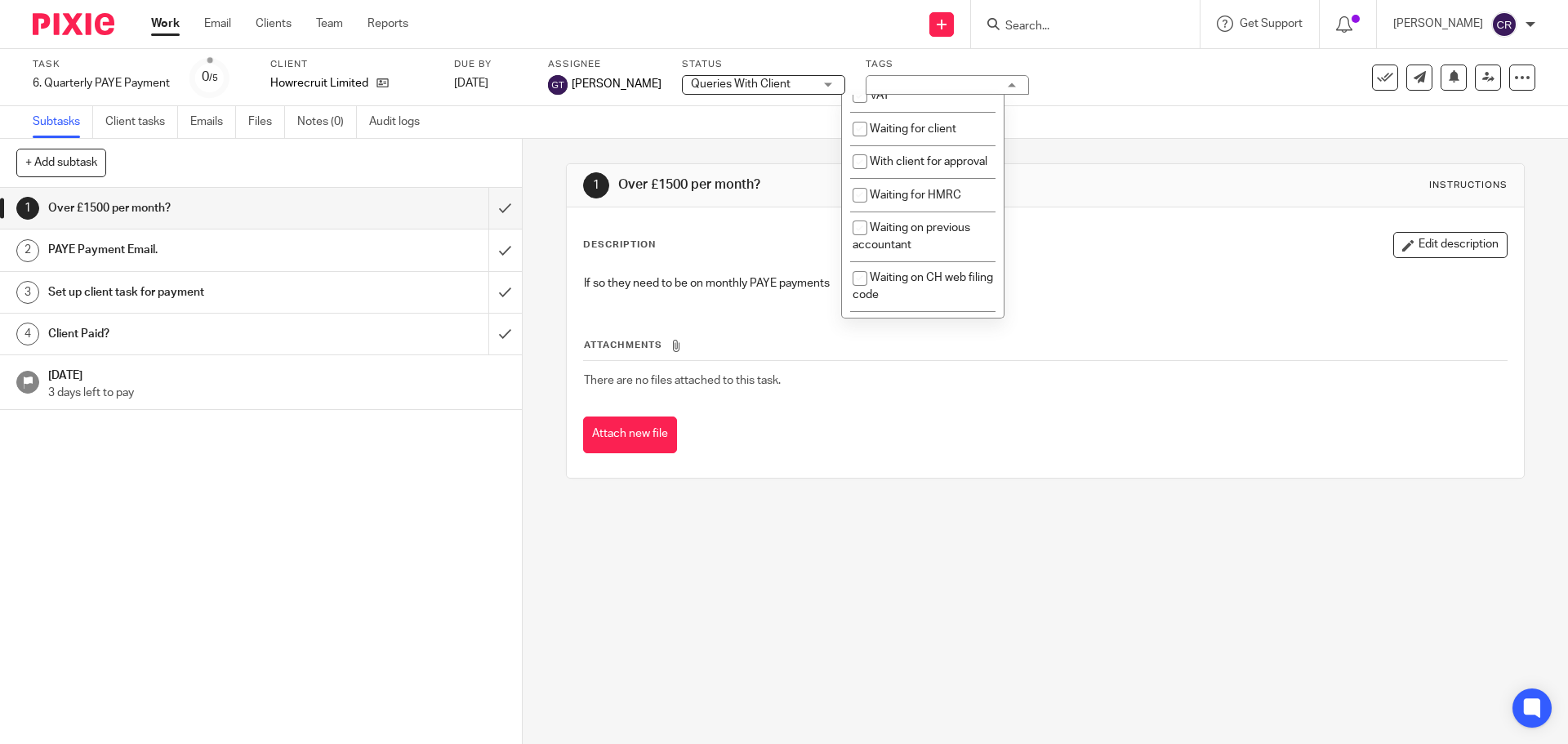
scroll to position [899, 0]
click at [922, 131] on span "Waiting for client" at bounding box center [912, 125] width 86 height 11
checkbox input "true"
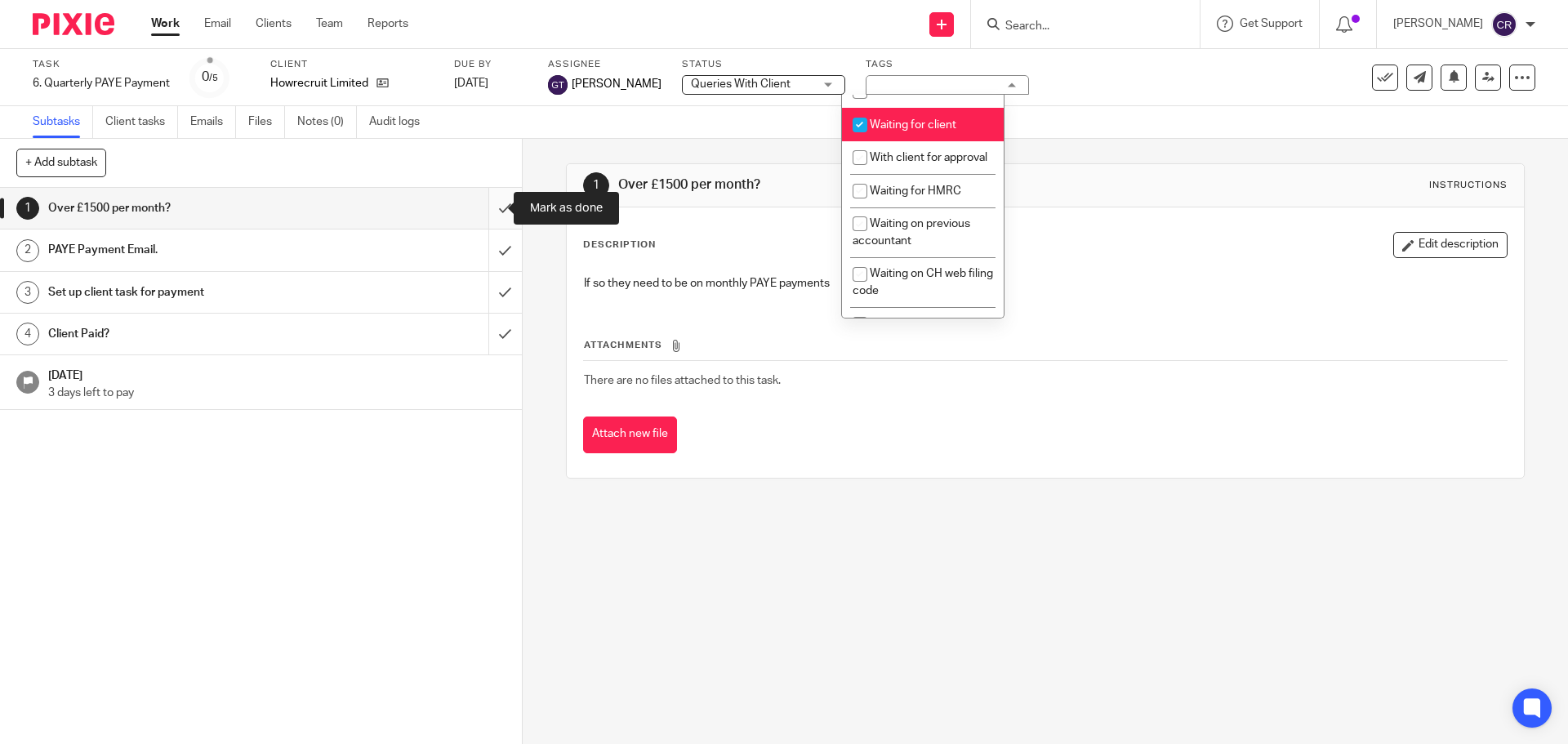
click at [498, 209] on input "submit" at bounding box center [261, 209] width 522 height 41
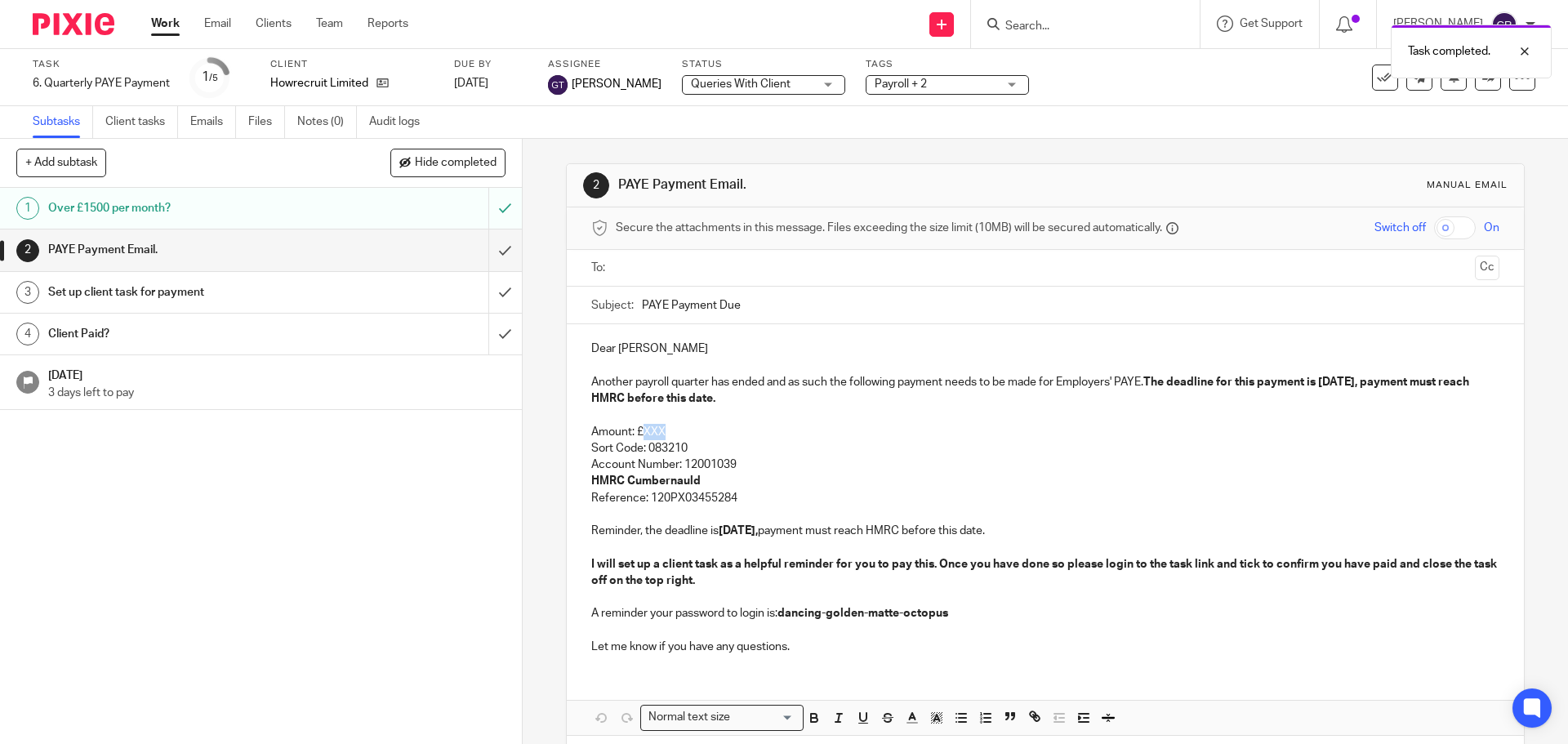
drag, startPoint x: 668, startPoint y: 429, endPoint x: 640, endPoint y: 434, distance: 28.4
click at [640, 432] on p "Amount: £XXX" at bounding box center [1045, 432] width 907 height 17
click at [652, 275] on input "text" at bounding box center [1044, 268] width 846 height 19
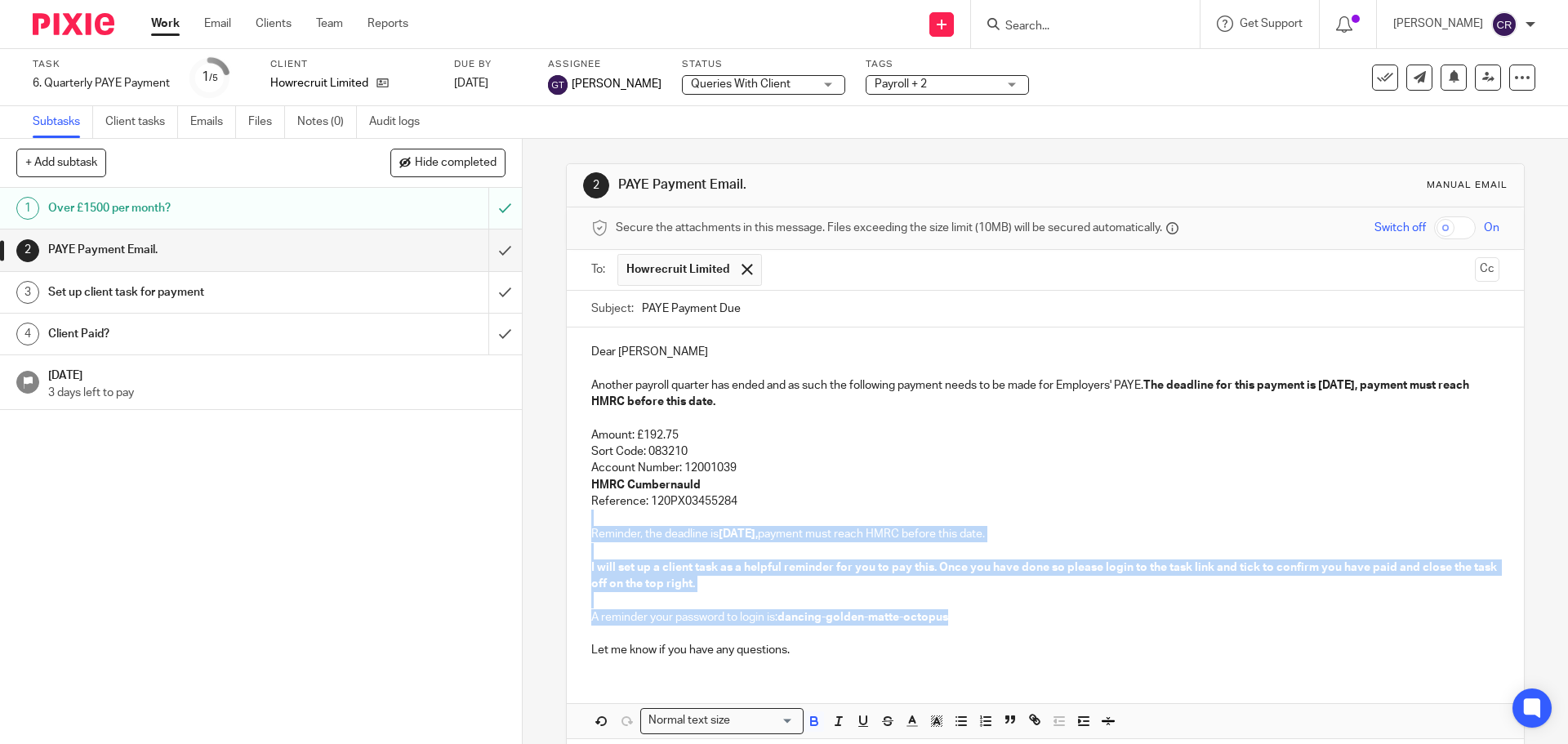
drag, startPoint x: 762, startPoint y: 506, endPoint x: 957, endPoint y: 622, distance: 226.9
click at [957, 622] on div "Dear Patrick Another payroll quarter has ended and as such the following paymen…" at bounding box center [1044, 499] width 956 height 343
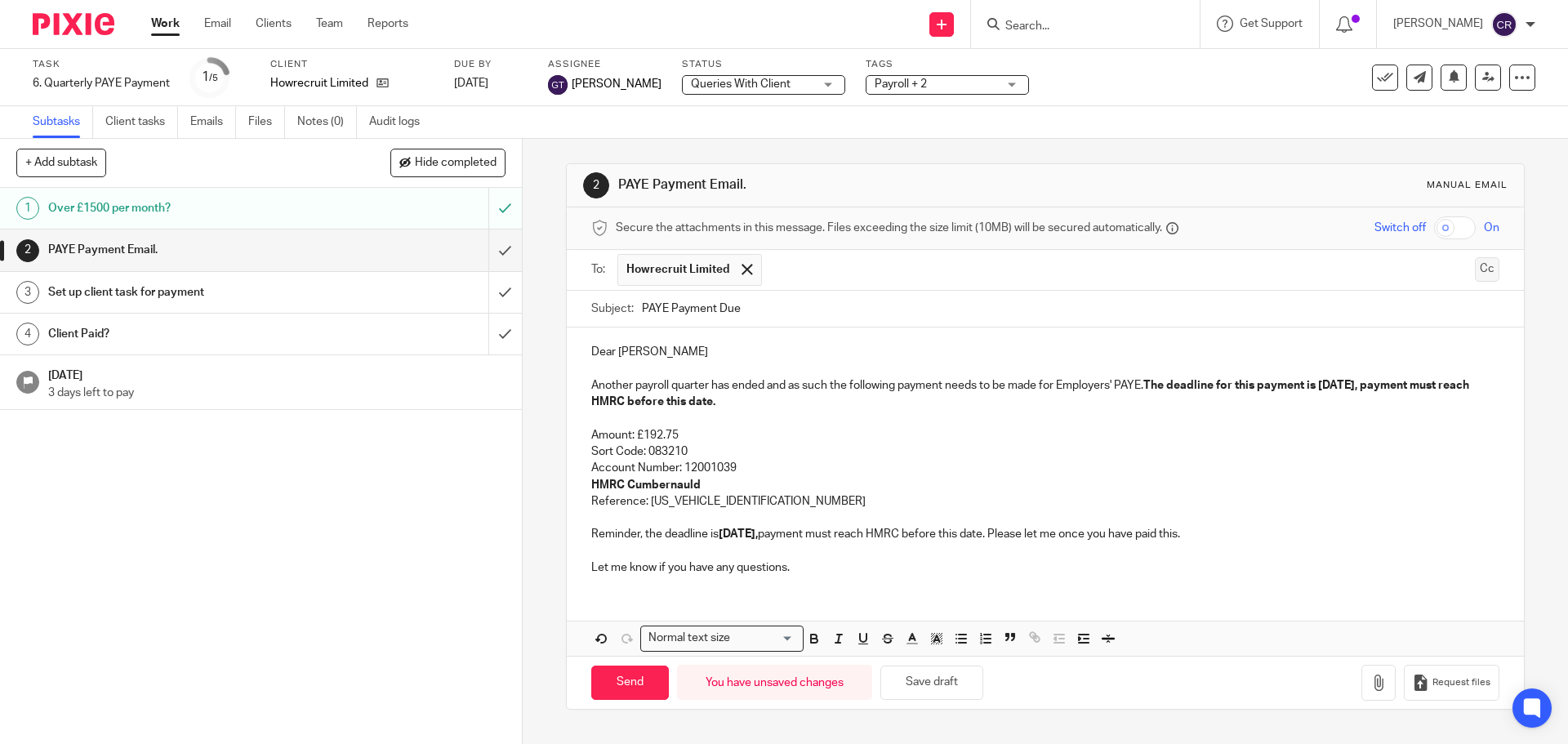
click at [1474, 270] on button "Cc" at bounding box center [1486, 269] width 24 height 24
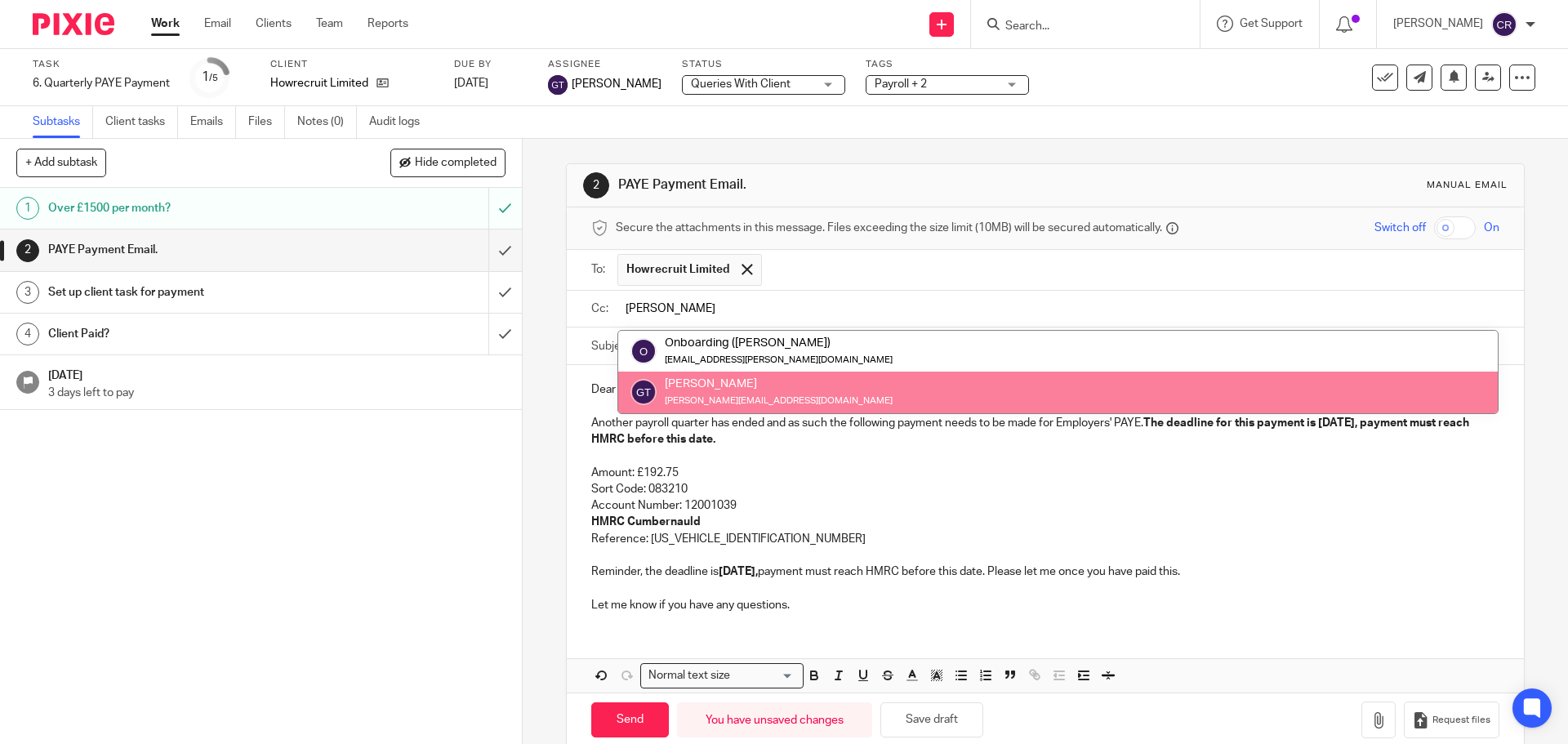
type input "[PERSON_NAME]"
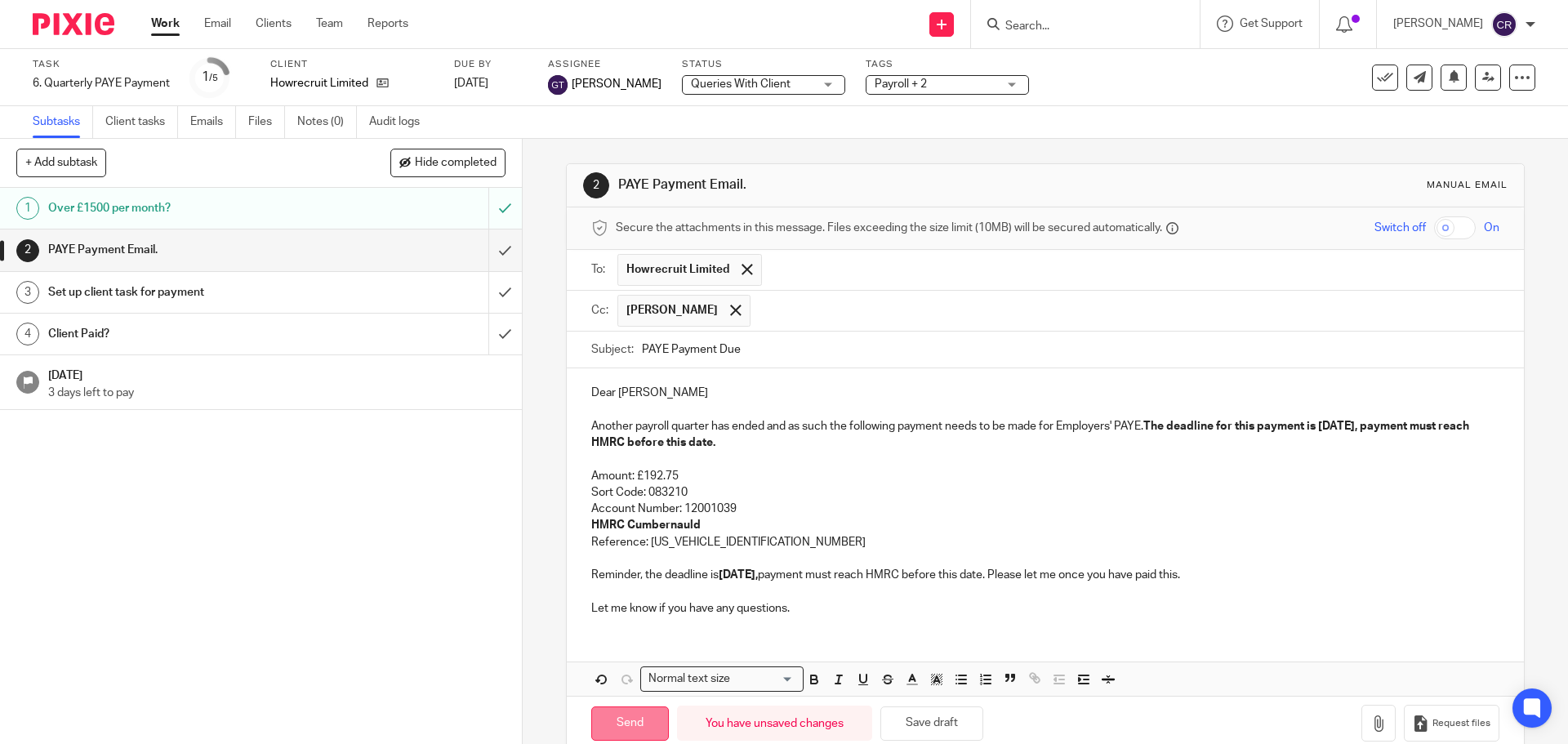
click at [619, 730] on input "Send" at bounding box center [631, 725] width 78 height 35
type input "Sent"
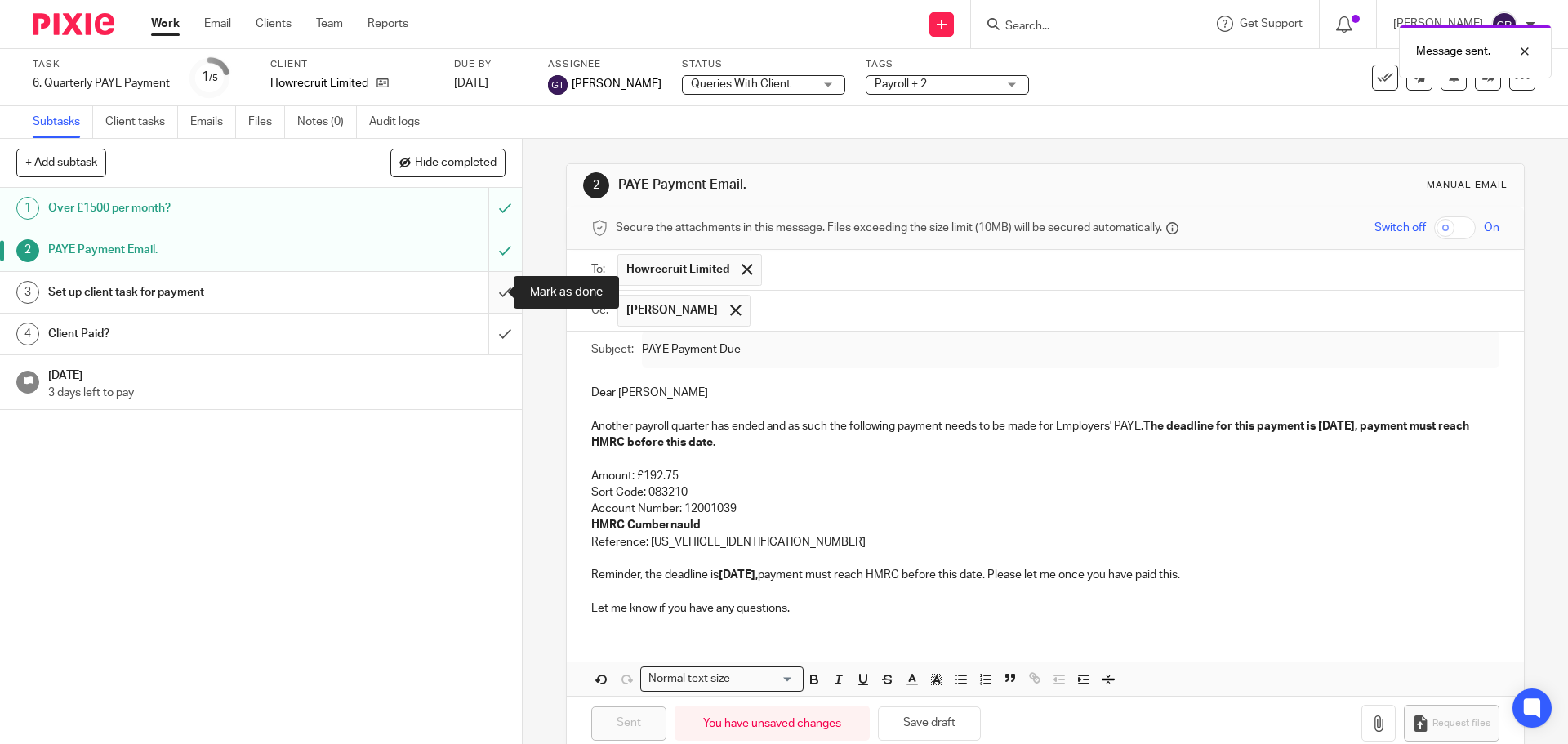
click at [491, 278] on input "submit" at bounding box center [261, 292] width 522 height 41
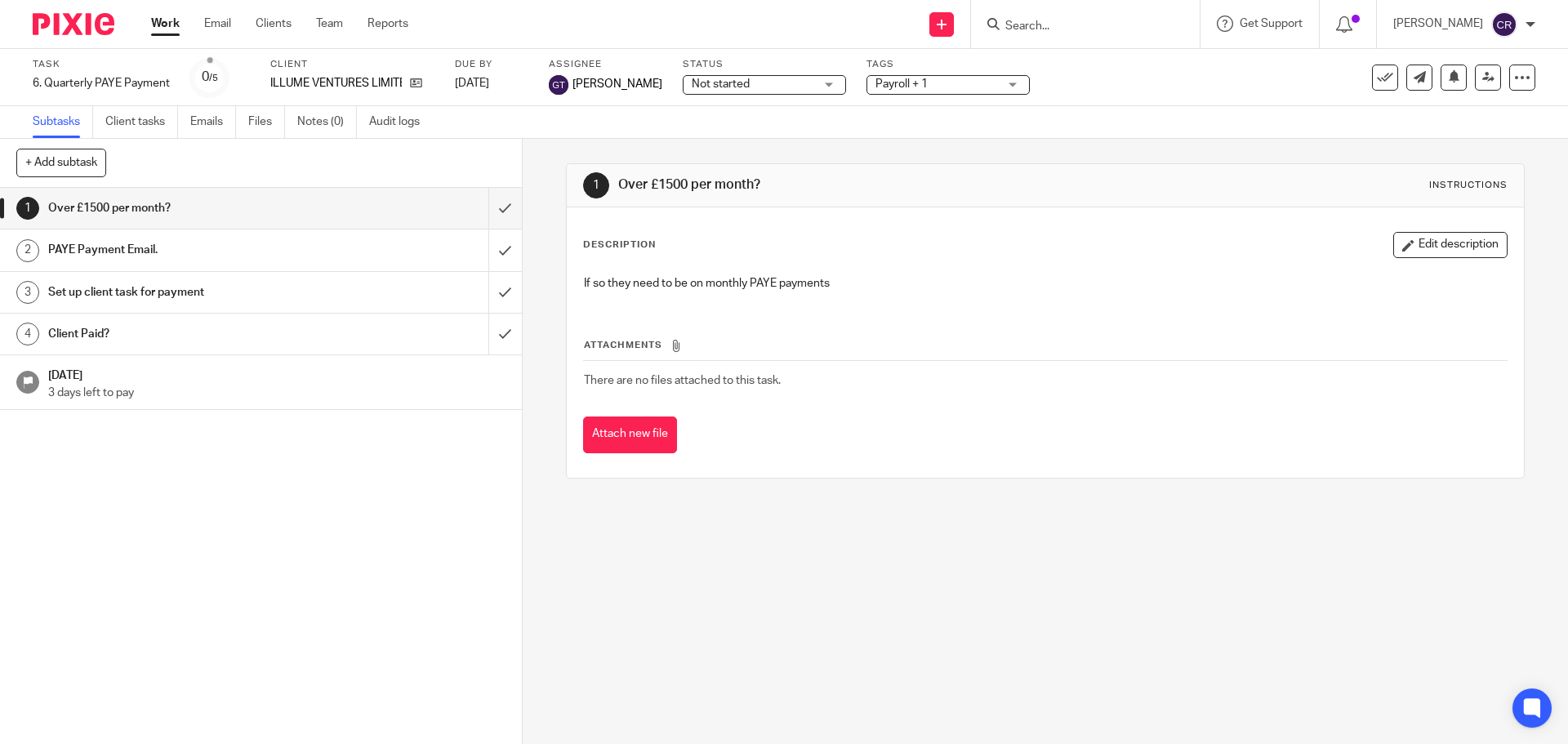
click at [708, 77] on span "Not started" at bounding box center [753, 84] width 122 height 17
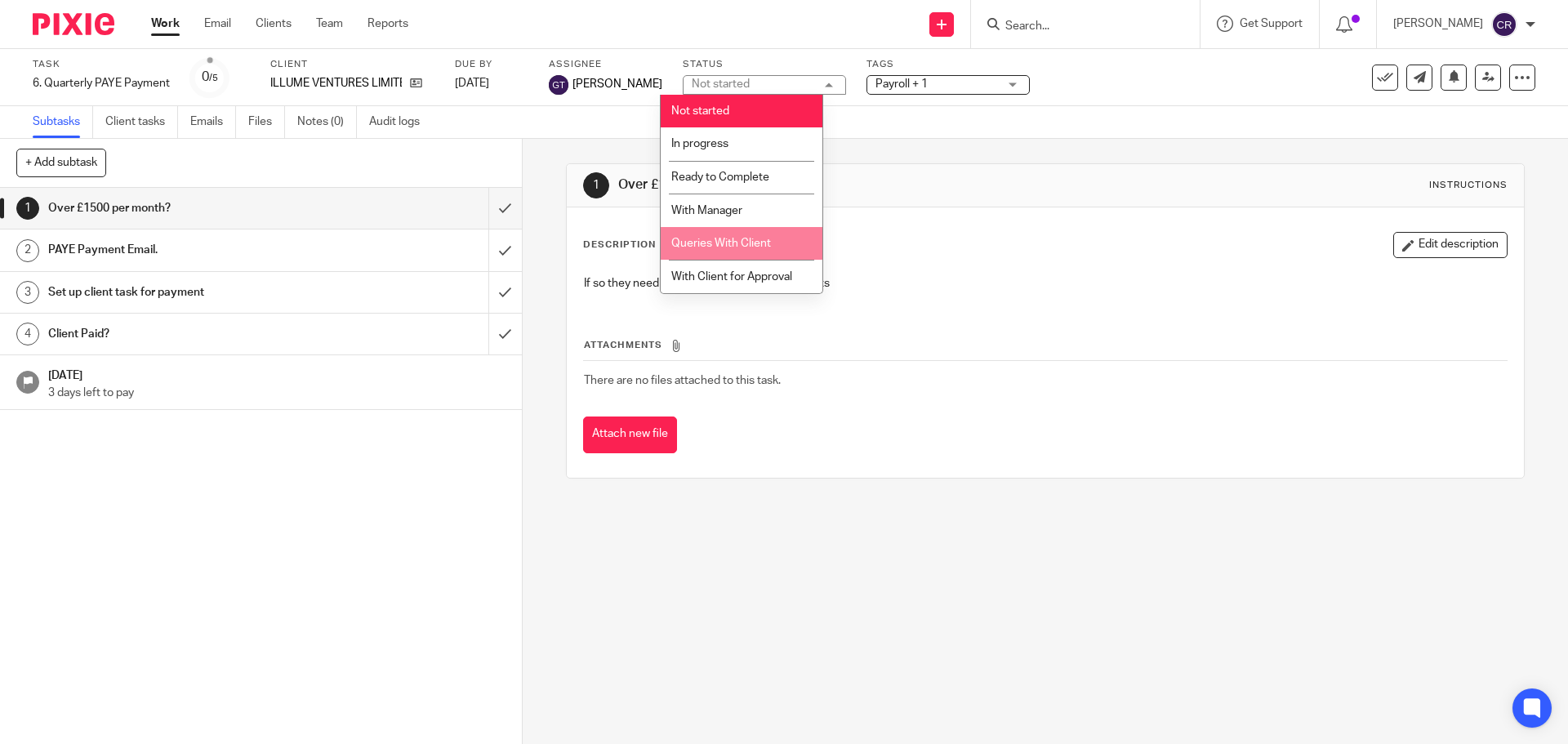
click at [760, 247] on span "Queries With Client" at bounding box center [720, 243] width 99 height 11
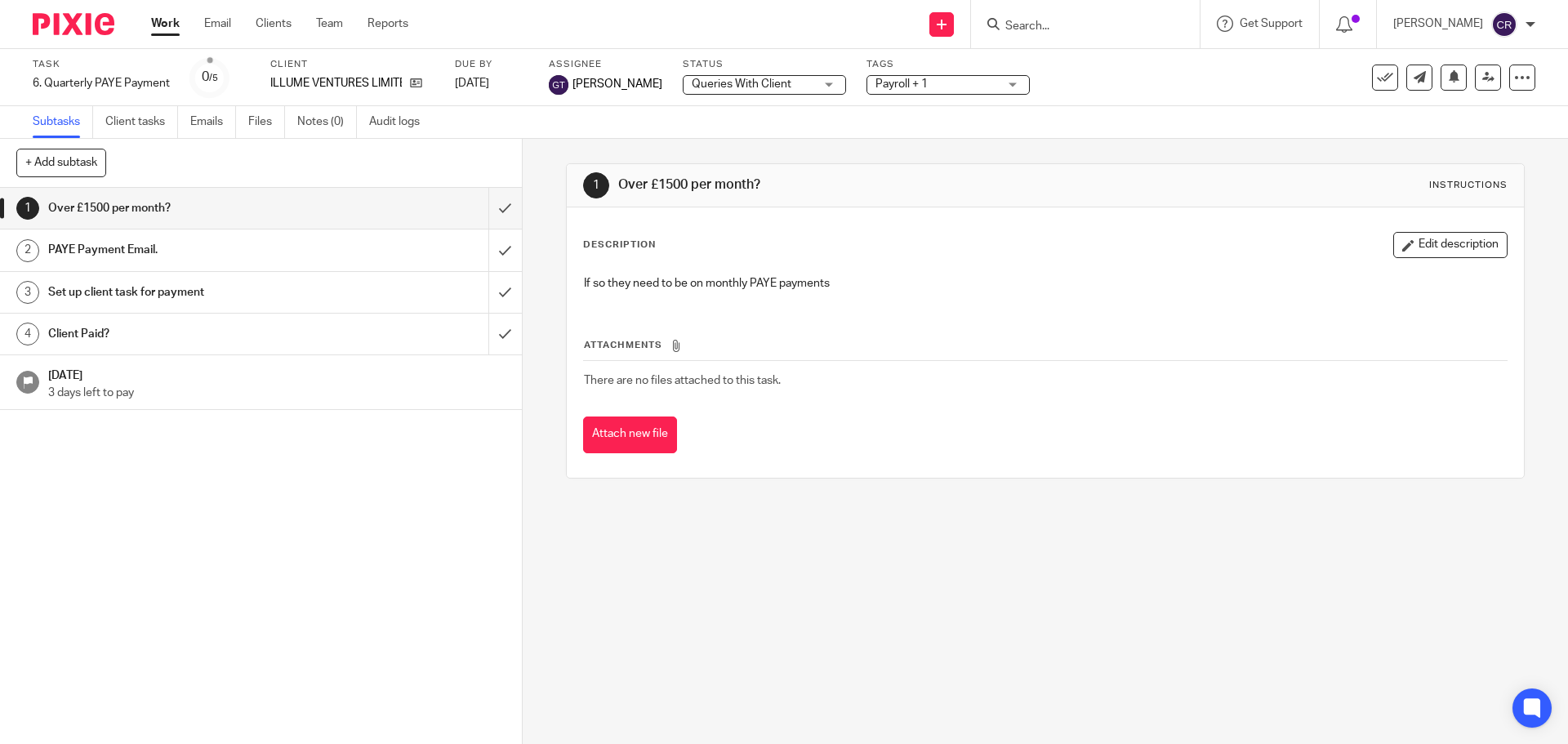
click at [910, 58] on label "Tags" at bounding box center [948, 65] width 163 height 13
click at [906, 87] on span "Payroll + 1" at bounding box center [937, 84] width 122 height 17
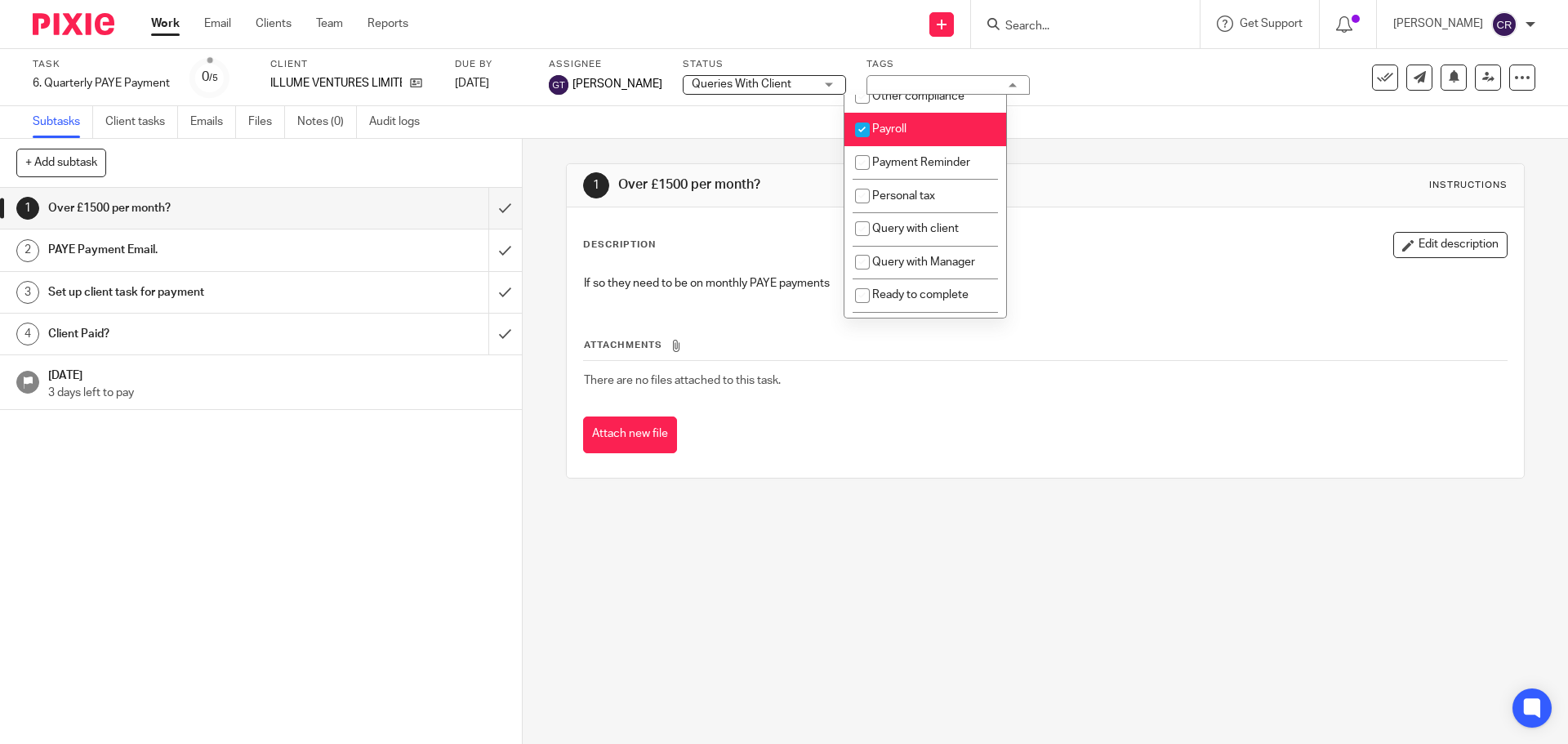
scroll to position [490, 0]
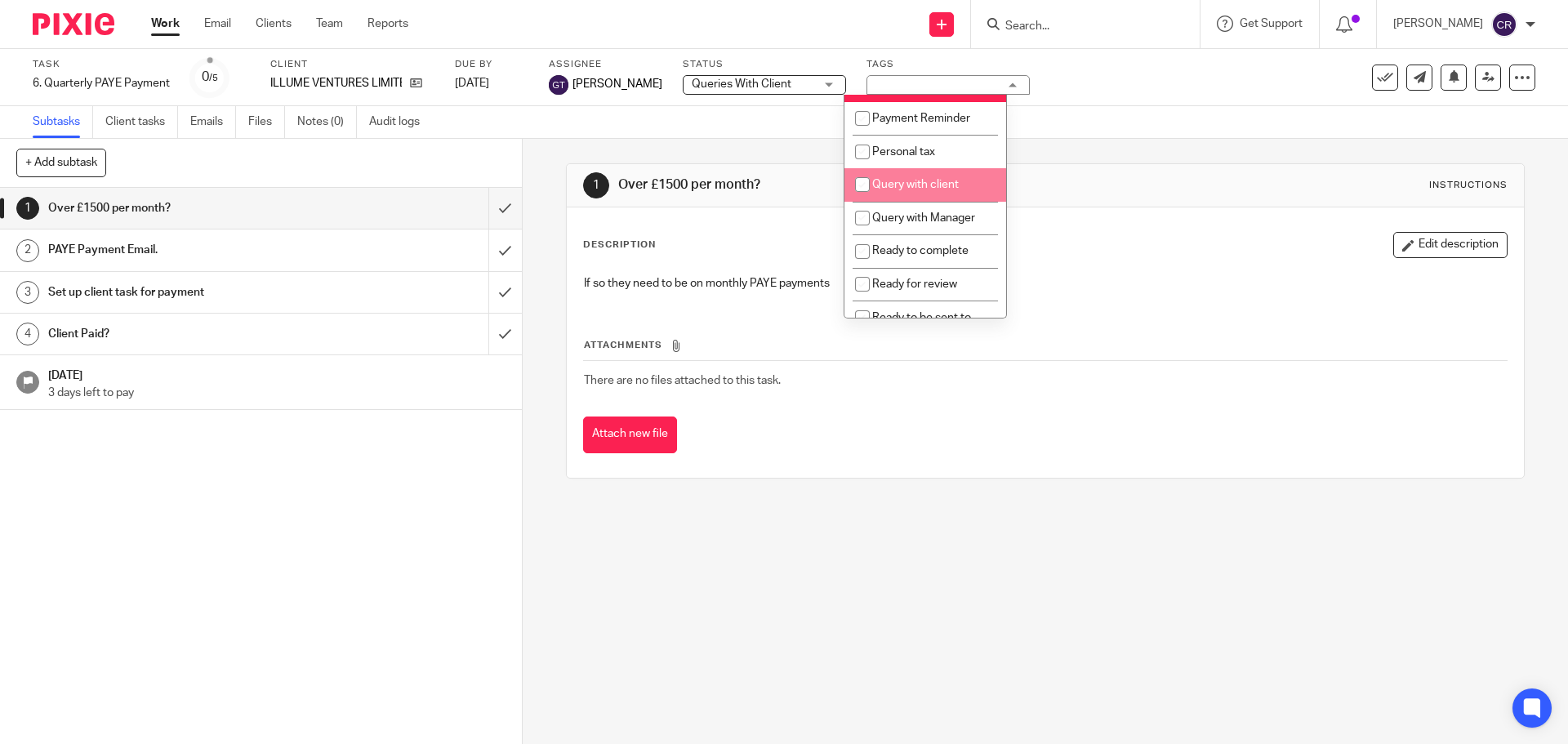
click at [953, 201] on li "Query with client" at bounding box center [924, 185] width 161 height 33
checkbox input "true"
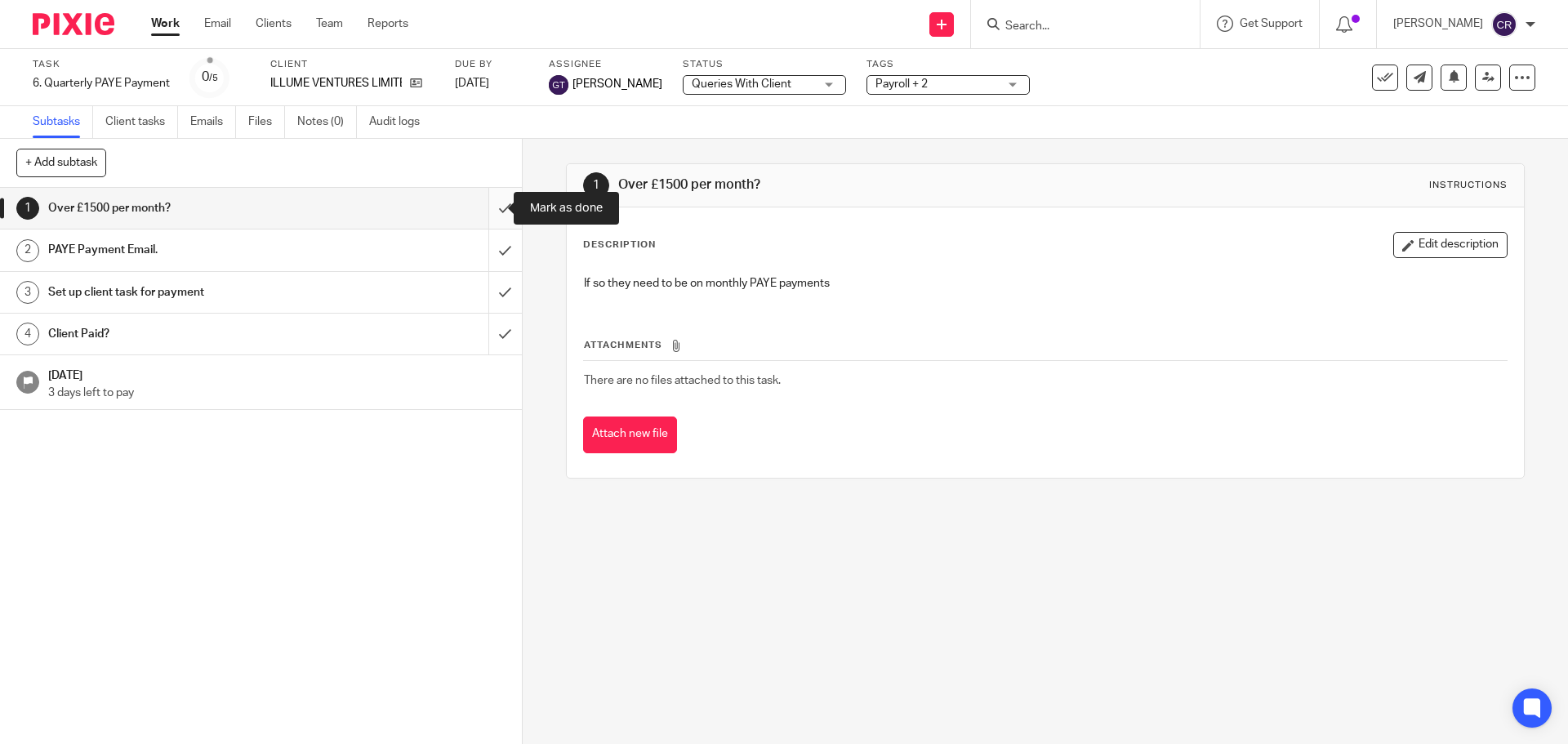
click at [495, 207] on input "submit" at bounding box center [261, 209] width 522 height 41
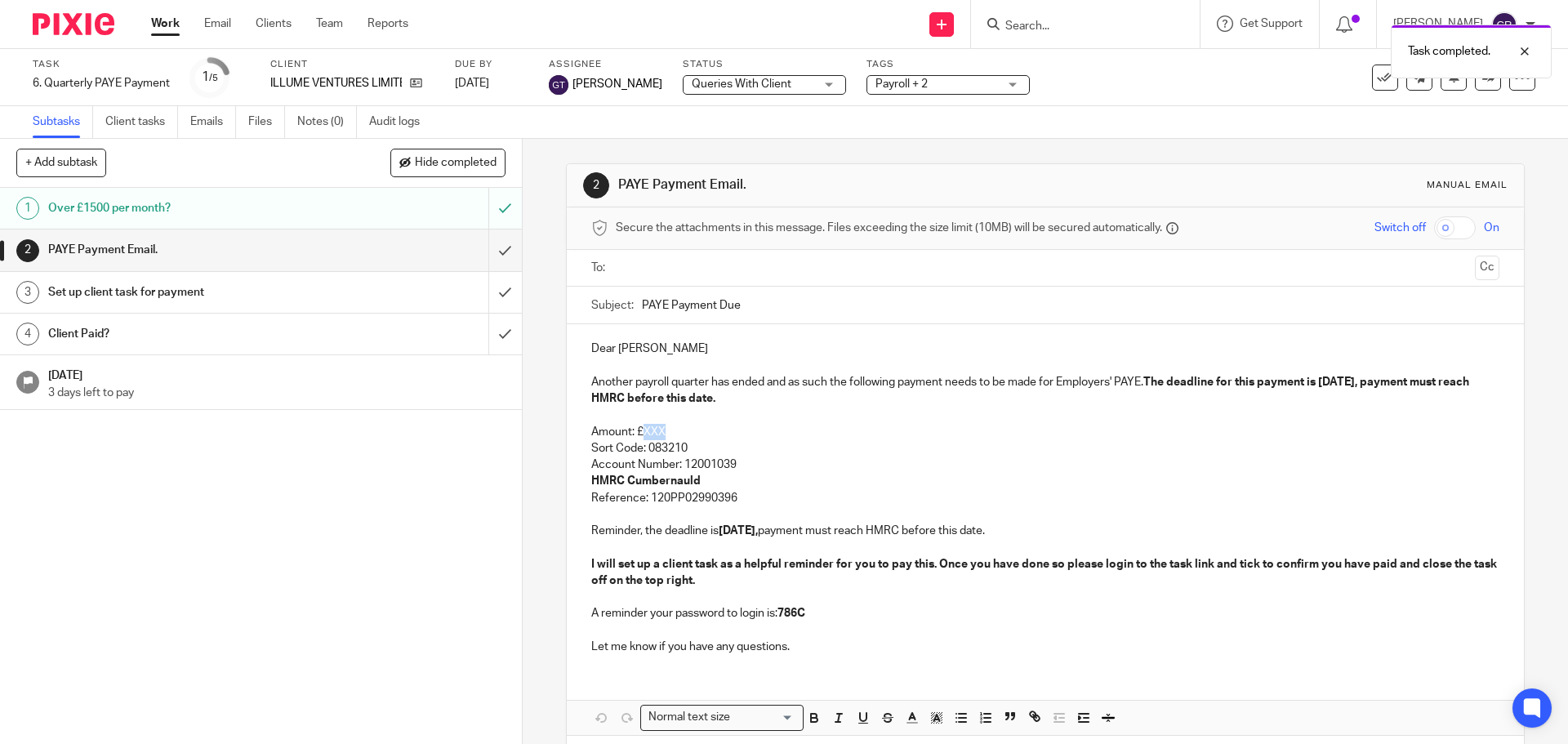
drag, startPoint x: 676, startPoint y: 428, endPoint x: 641, endPoint y: 430, distance: 35.1
click at [641, 430] on p "Amount: £XXX" at bounding box center [1045, 432] width 907 height 17
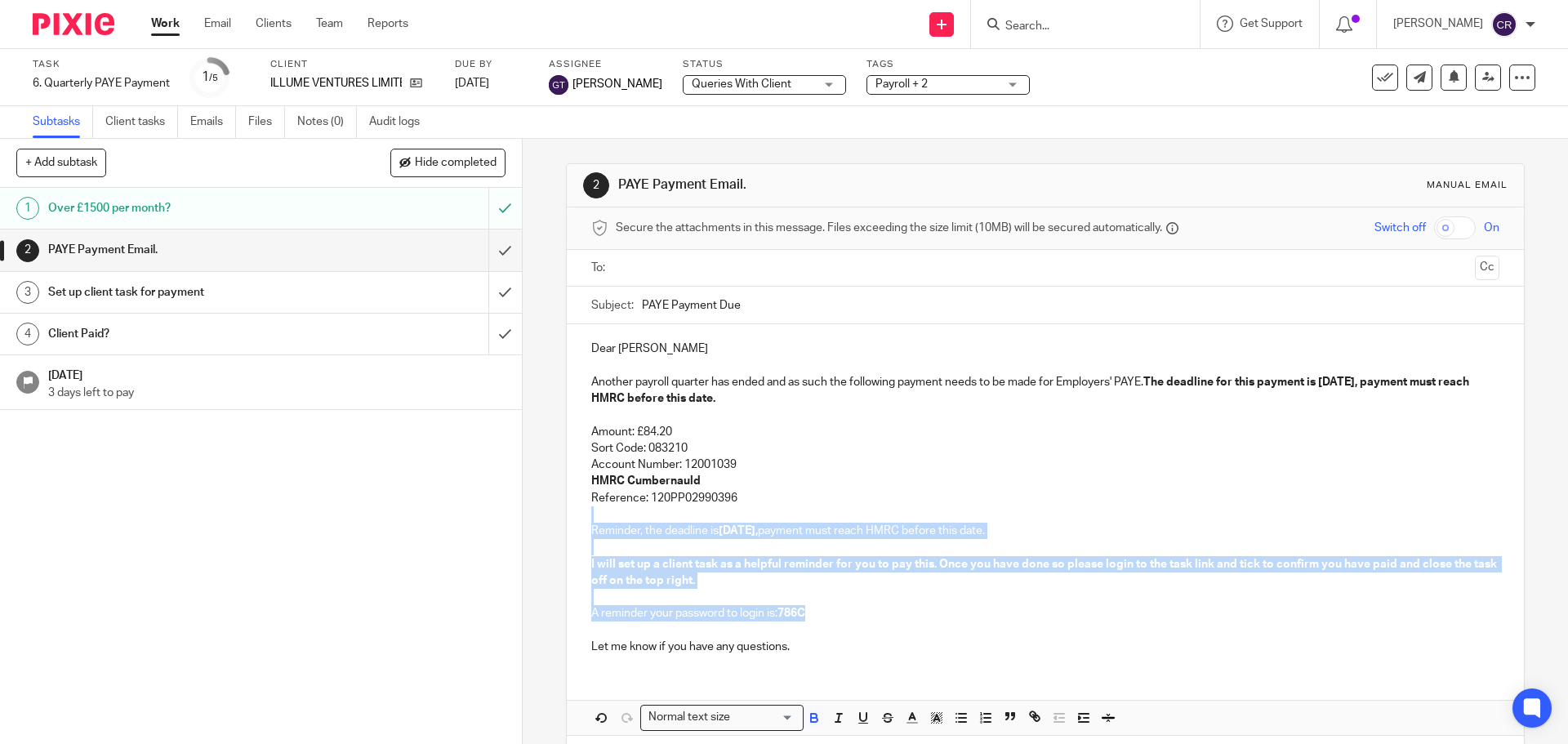
drag, startPoint x: 742, startPoint y: 497, endPoint x: 824, endPoint y: 612, distance: 141.2
click at [824, 612] on div "Dear [PERSON_NAME] Another payroll quarter has ended and as such the following …" at bounding box center [1044, 496] width 956 height 343
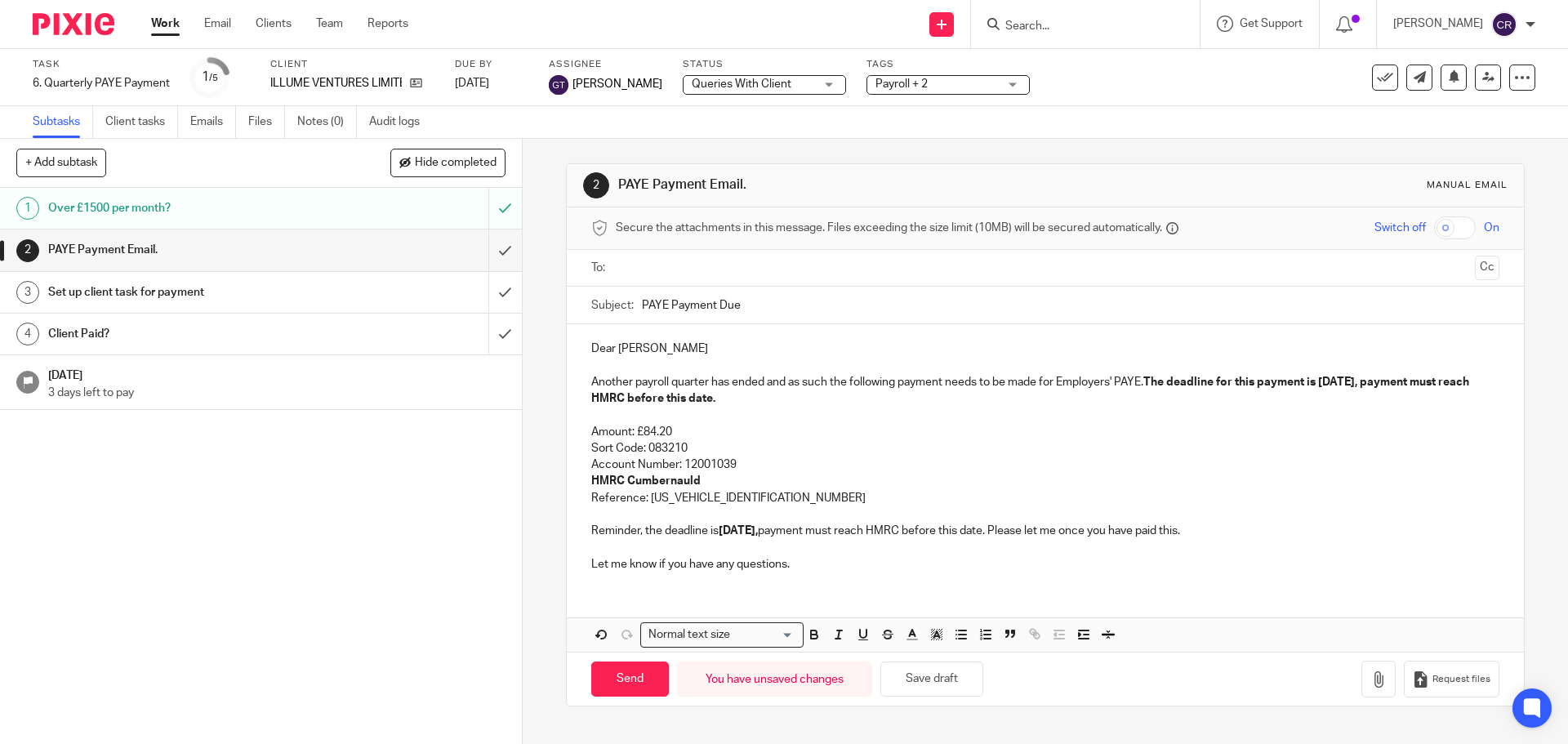
click at [830, 269] on input "text" at bounding box center [1044, 268] width 846 height 19
click at [1474, 269] on button "Cc" at bounding box center [1486, 269] width 24 height 24
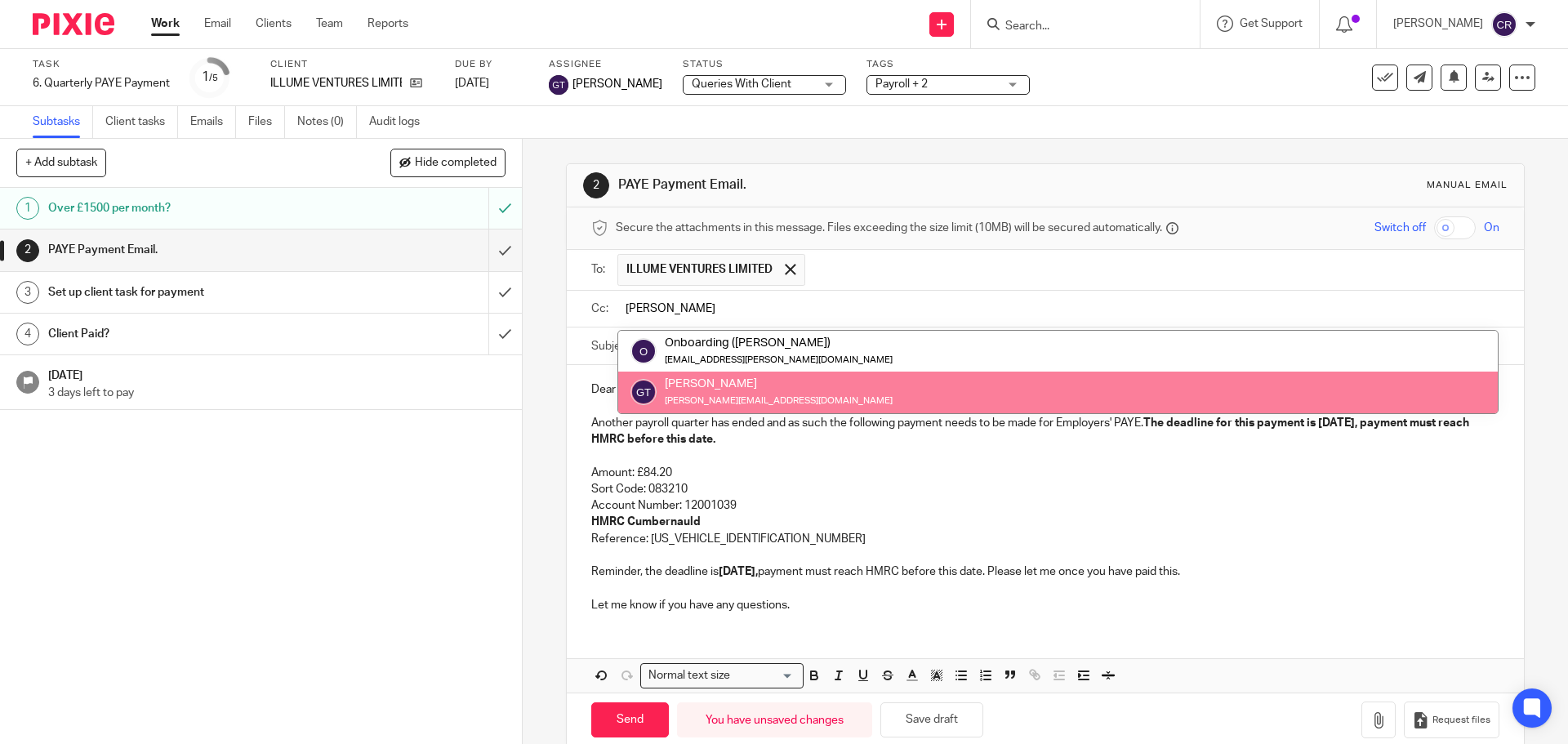
type input "[PERSON_NAME]"
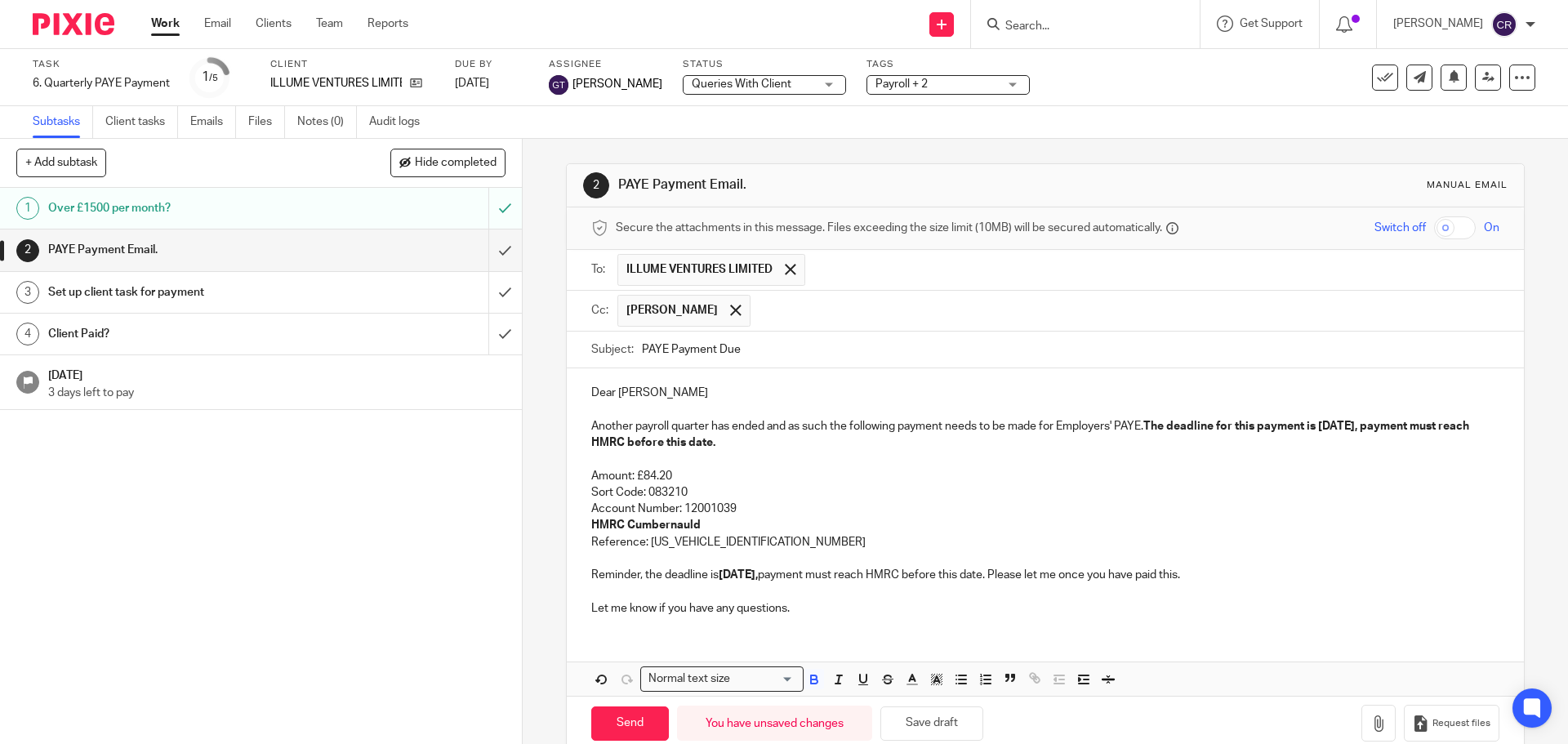
click at [1208, 419] on p "Another payroll quarter has ended and as such the following payment needs to be…" at bounding box center [1045, 435] width 907 height 33
click at [632, 727] on input "Send" at bounding box center [631, 725] width 78 height 35
type input "Sent"
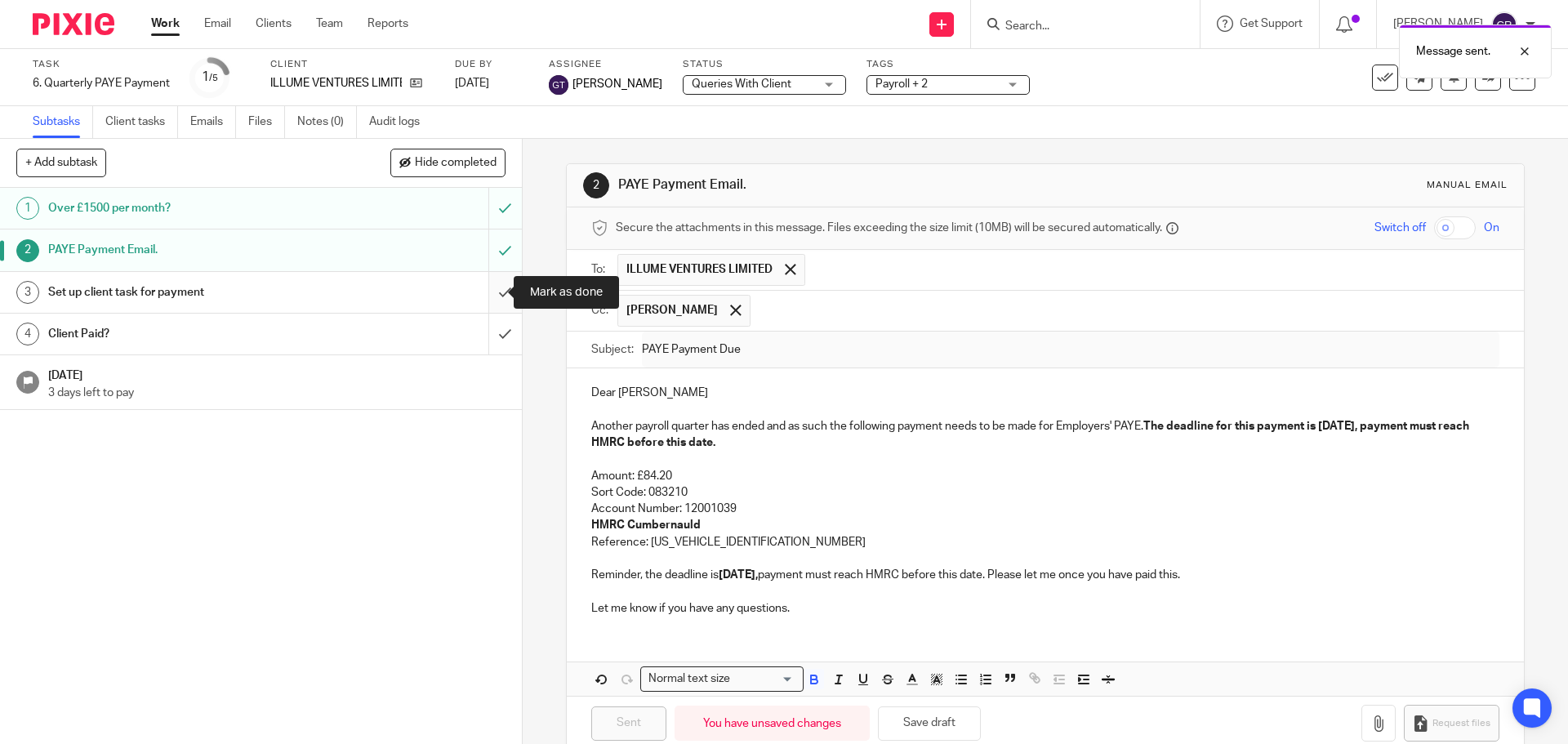
click at [491, 290] on input "submit" at bounding box center [261, 292] width 522 height 41
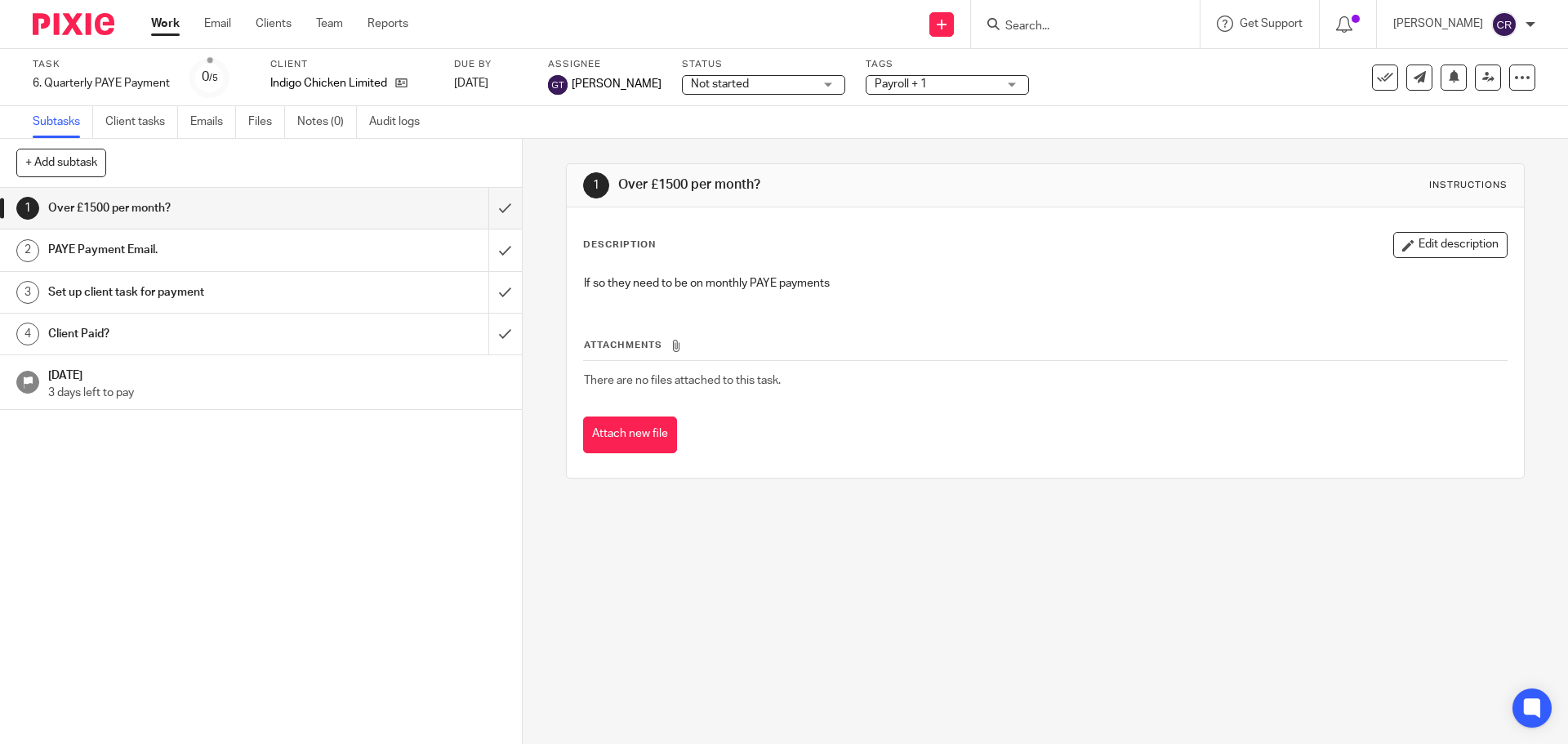
click at [727, 77] on span "Not started" at bounding box center [752, 84] width 122 height 17
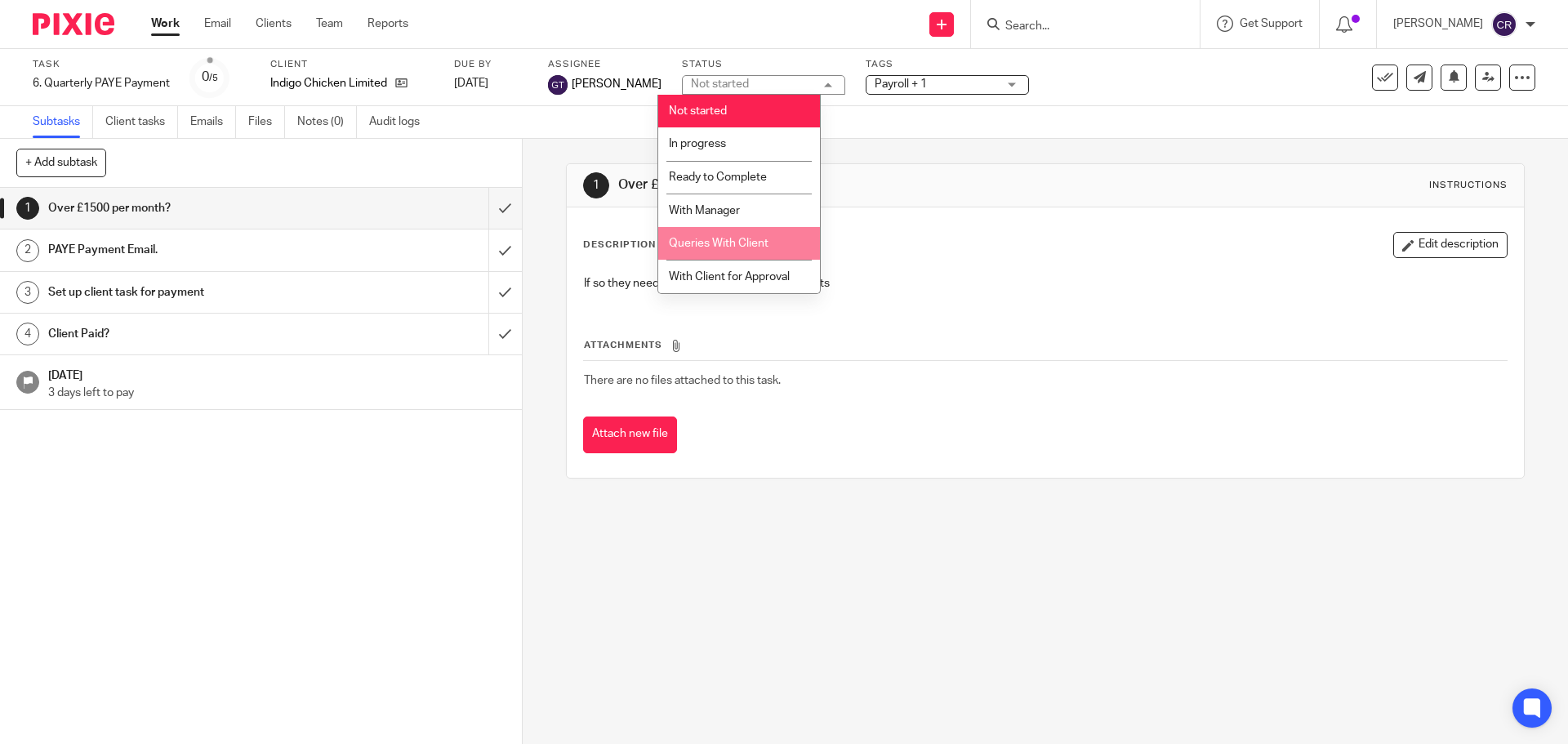
click at [741, 238] on span "Queries With Client" at bounding box center [718, 243] width 99 height 11
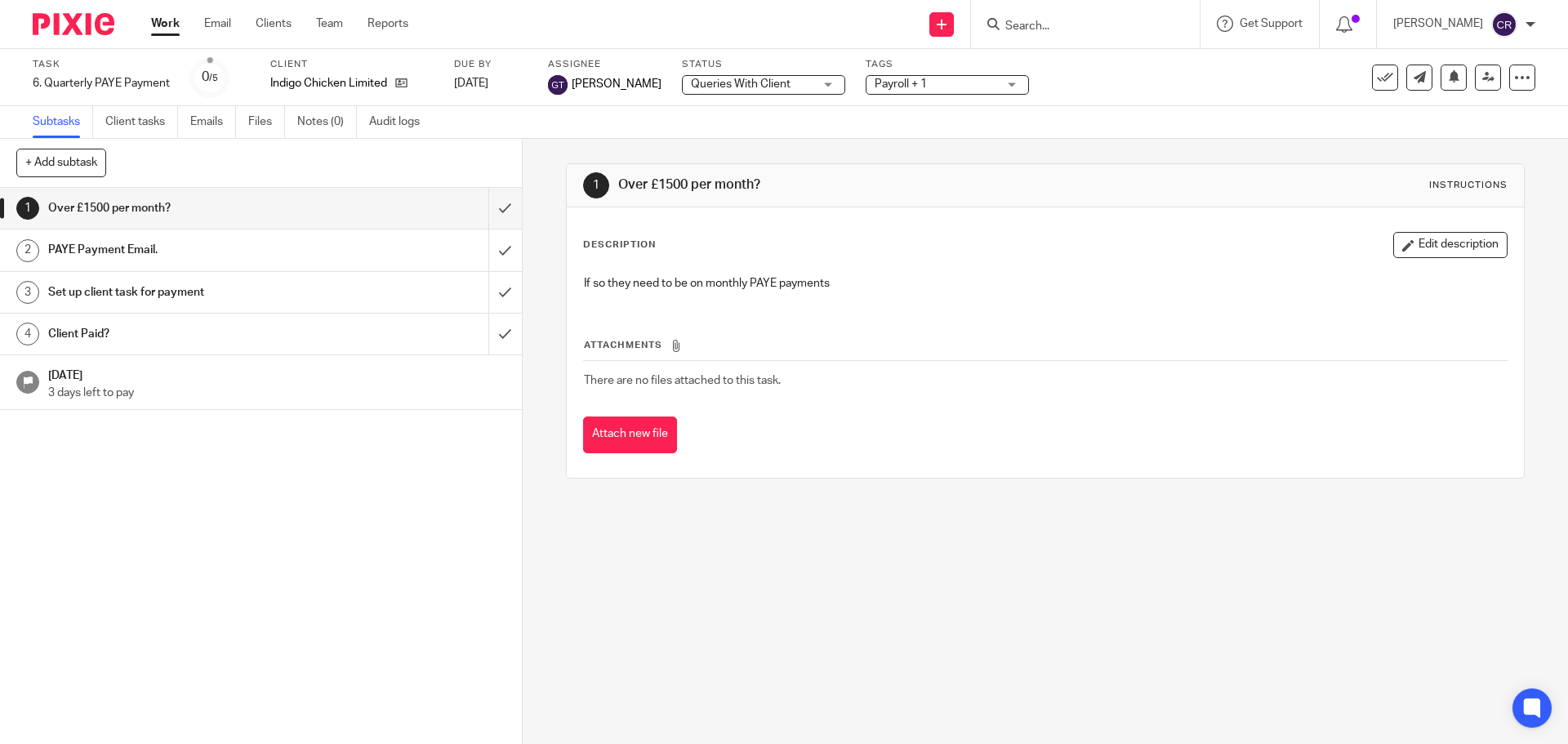
click at [881, 89] on span "Payroll + 1" at bounding box center [900, 84] width 52 height 11
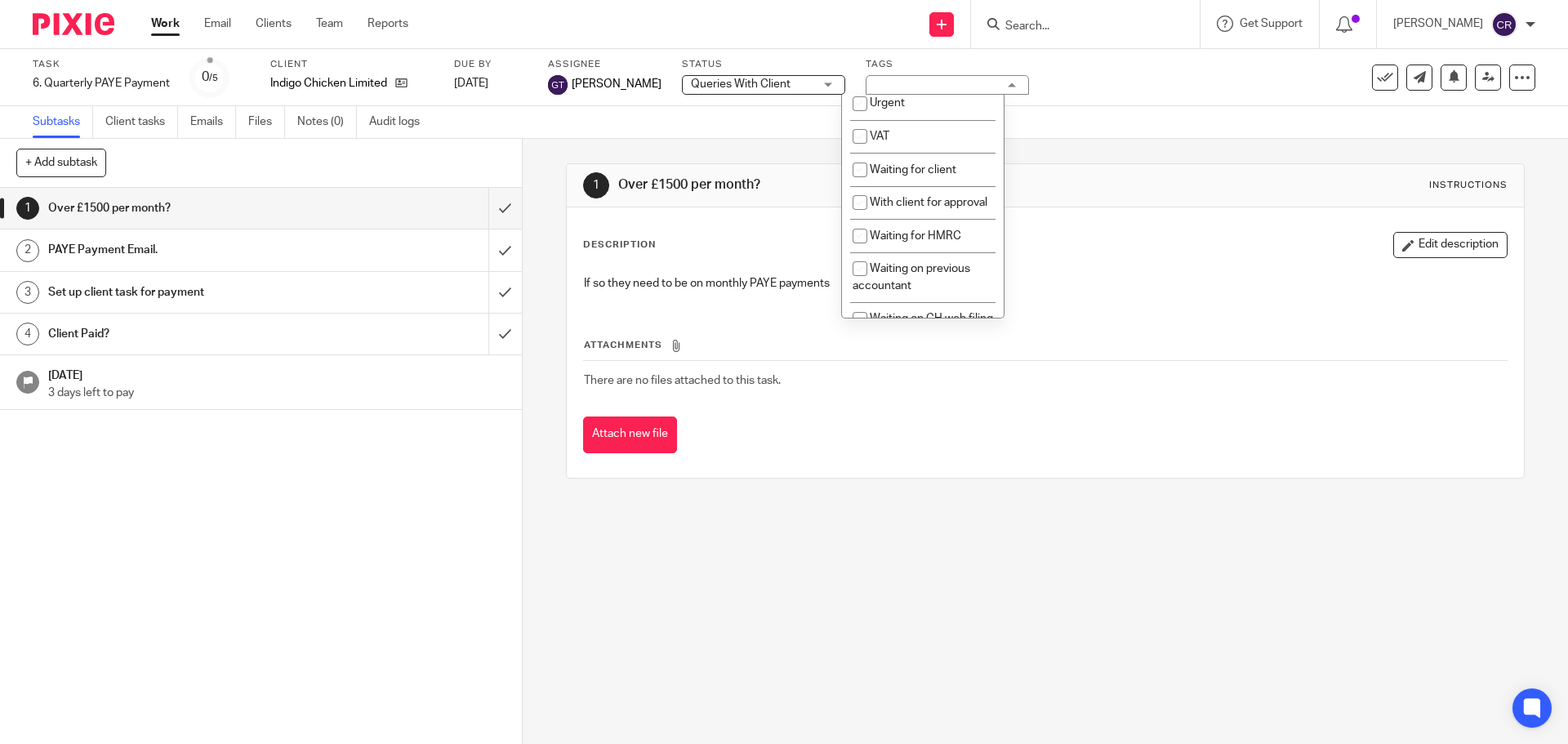
scroll to position [899, 0]
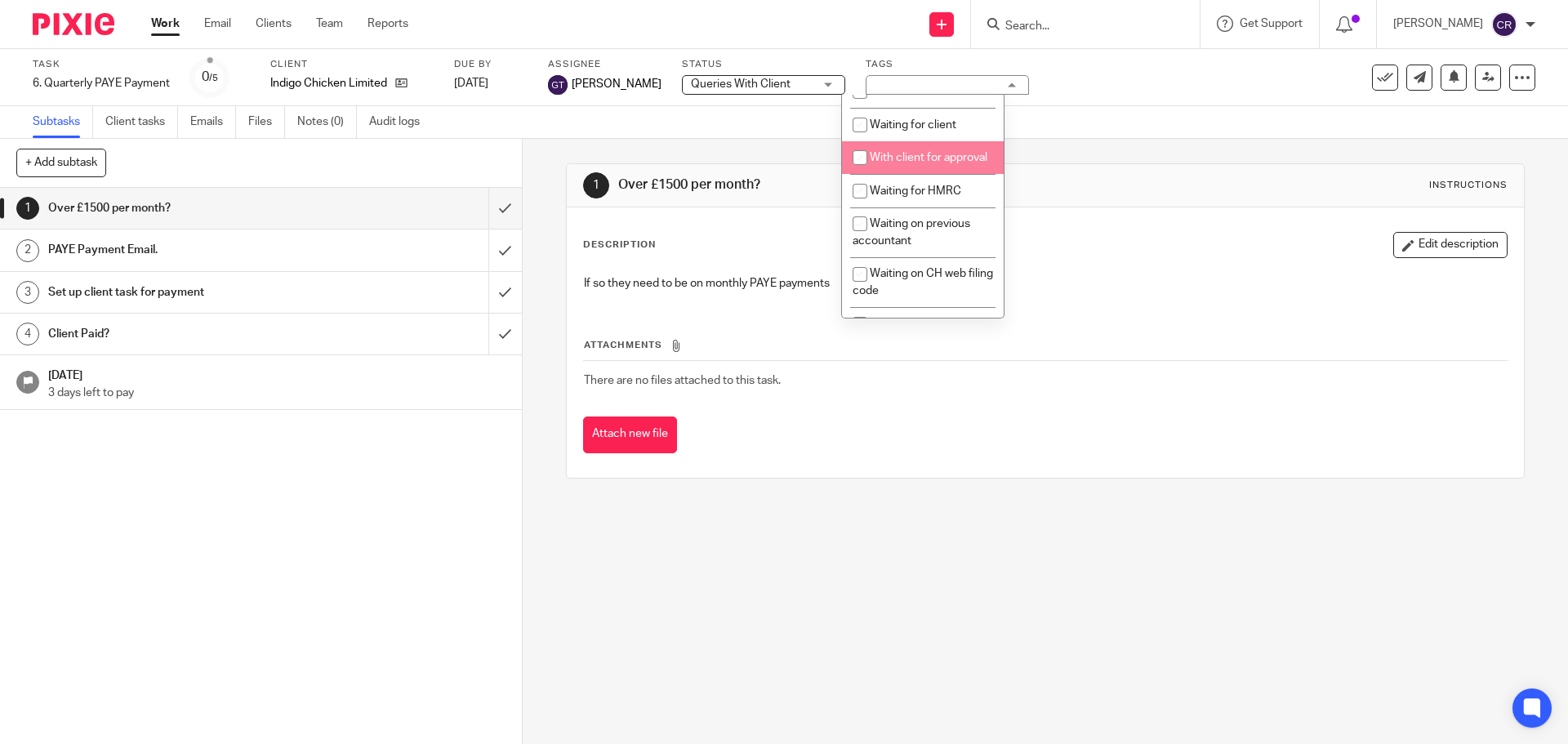
click at [905, 141] on li "Waiting for client" at bounding box center [923, 124] width 161 height 33
checkbox input "true"
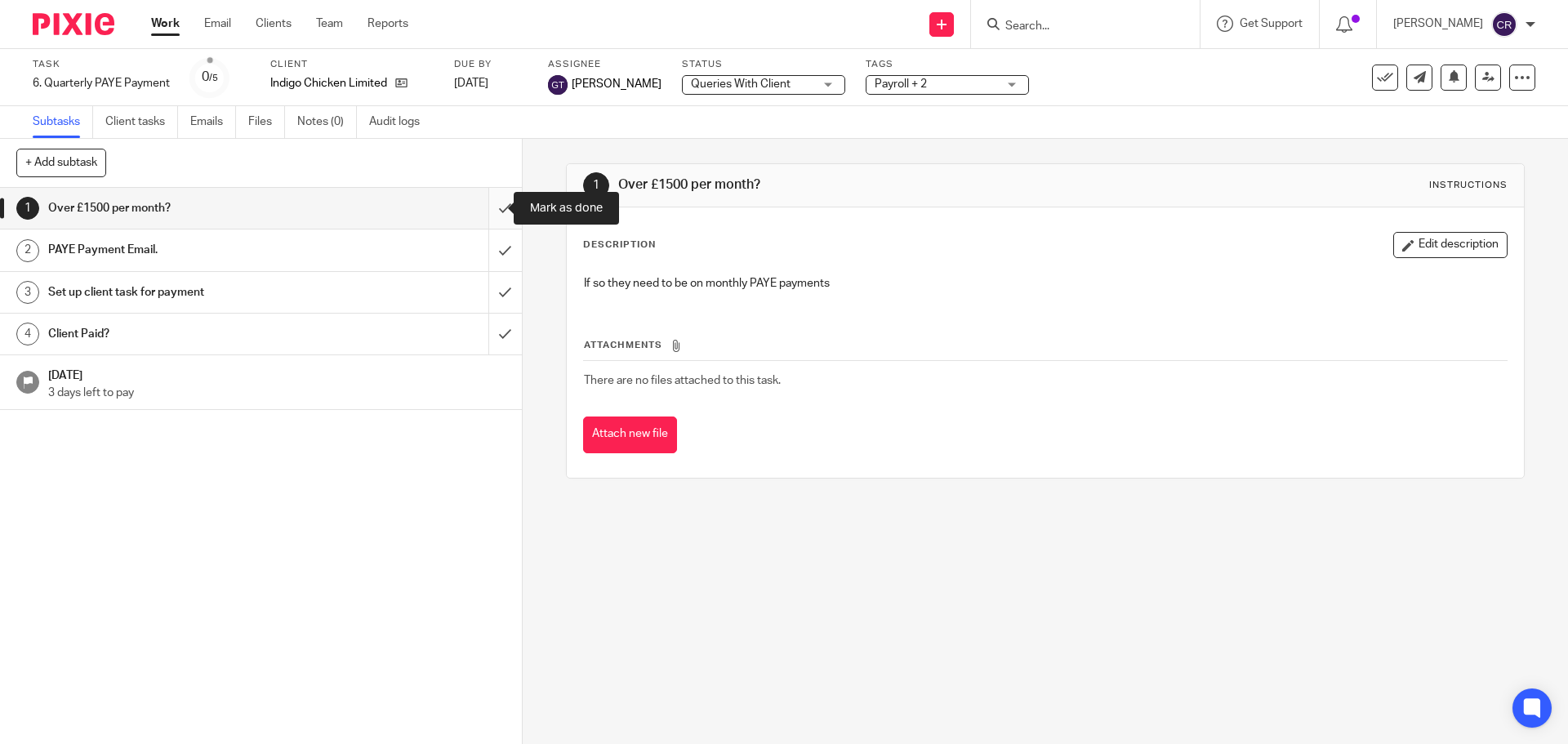
click at [494, 209] on input "submit" at bounding box center [261, 209] width 522 height 41
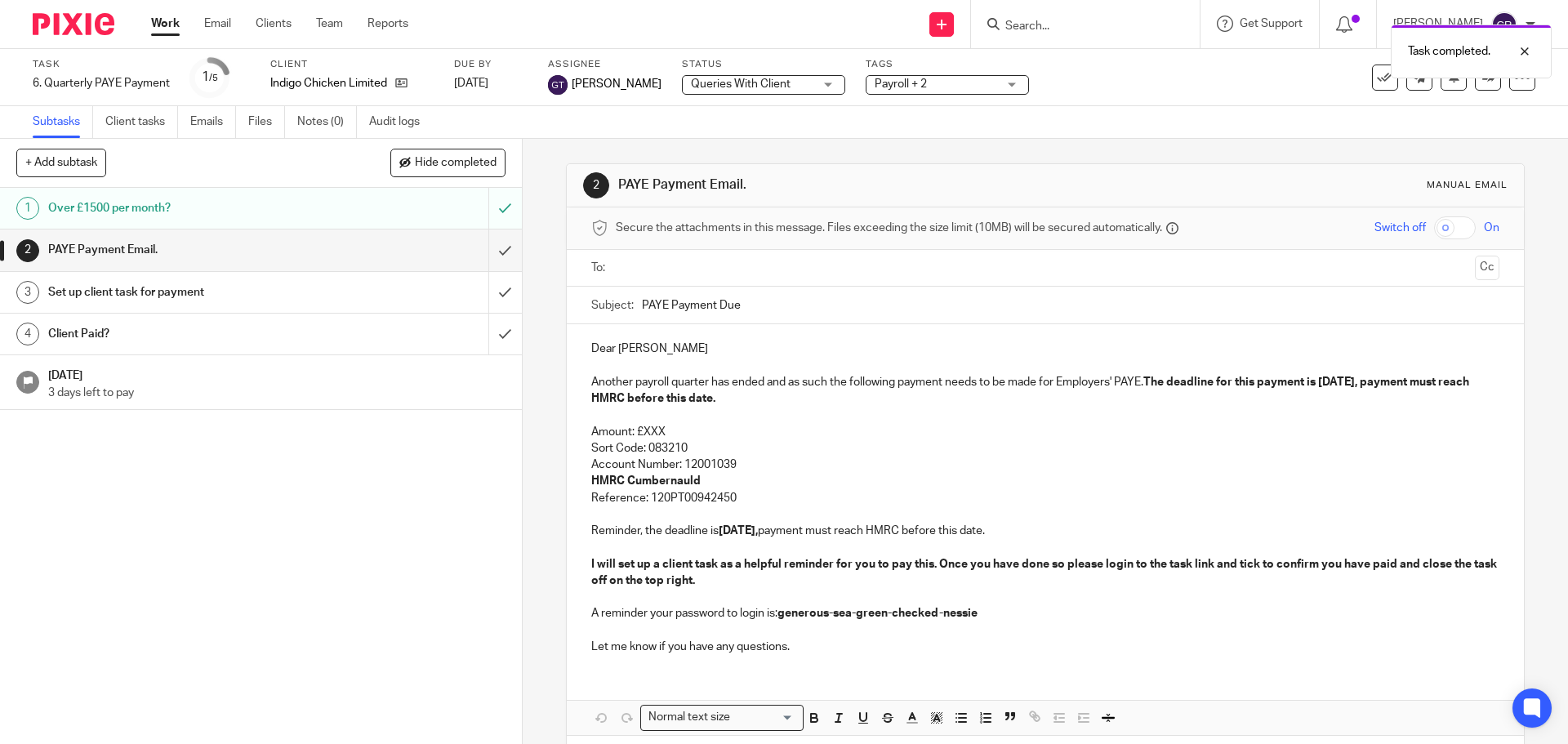
click at [709, 256] on ul at bounding box center [1046, 268] width 857 height 27
click at [708, 263] on input "text" at bounding box center [1044, 268] width 846 height 19
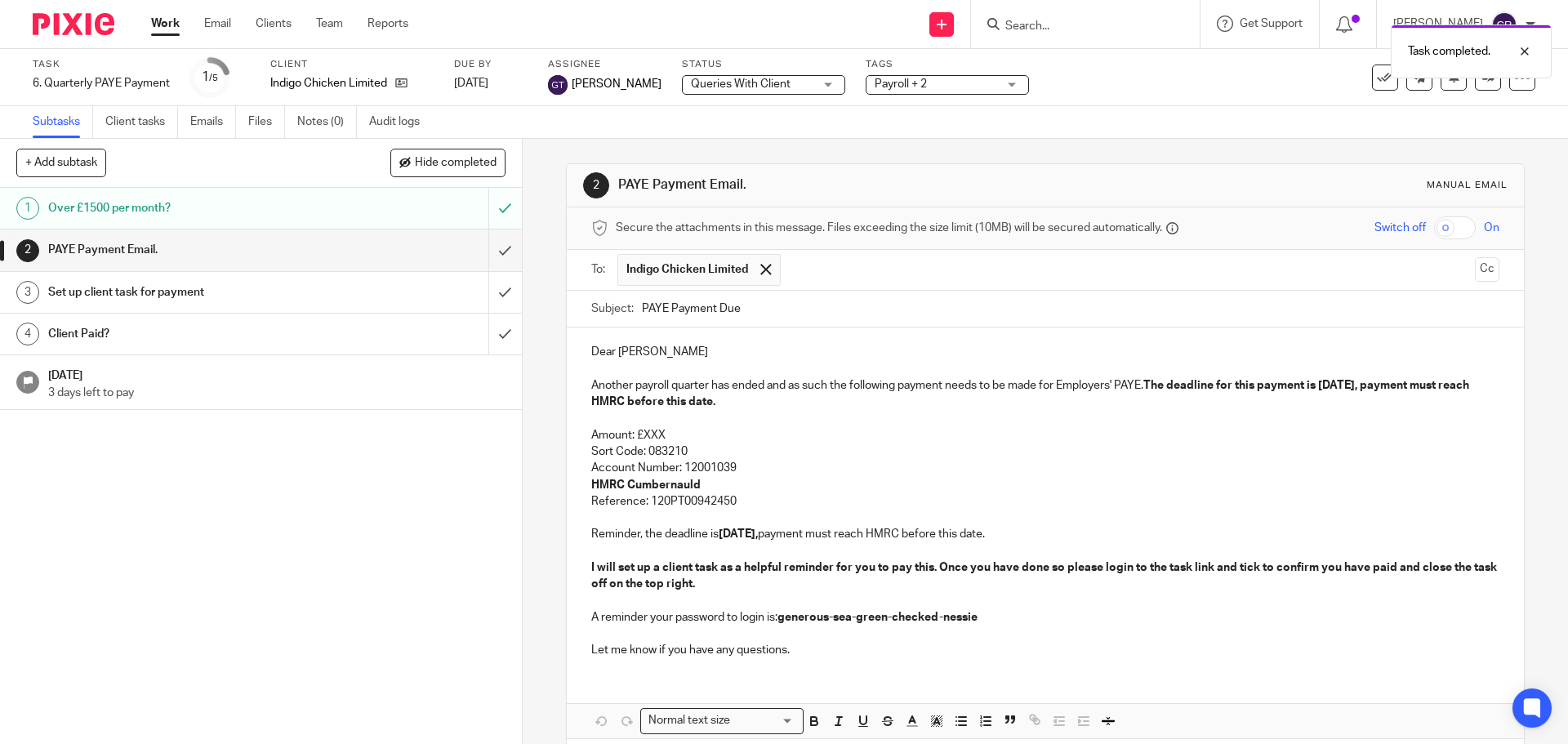
drag, startPoint x: 725, startPoint y: 295, endPoint x: 718, endPoint y: 351, distance: 56.4
drag, startPoint x: 669, startPoint y: 442, endPoint x: 636, endPoint y: 437, distance: 33.4
click at [636, 437] on p "Amount: £XXX" at bounding box center [1045, 436] width 907 height 17
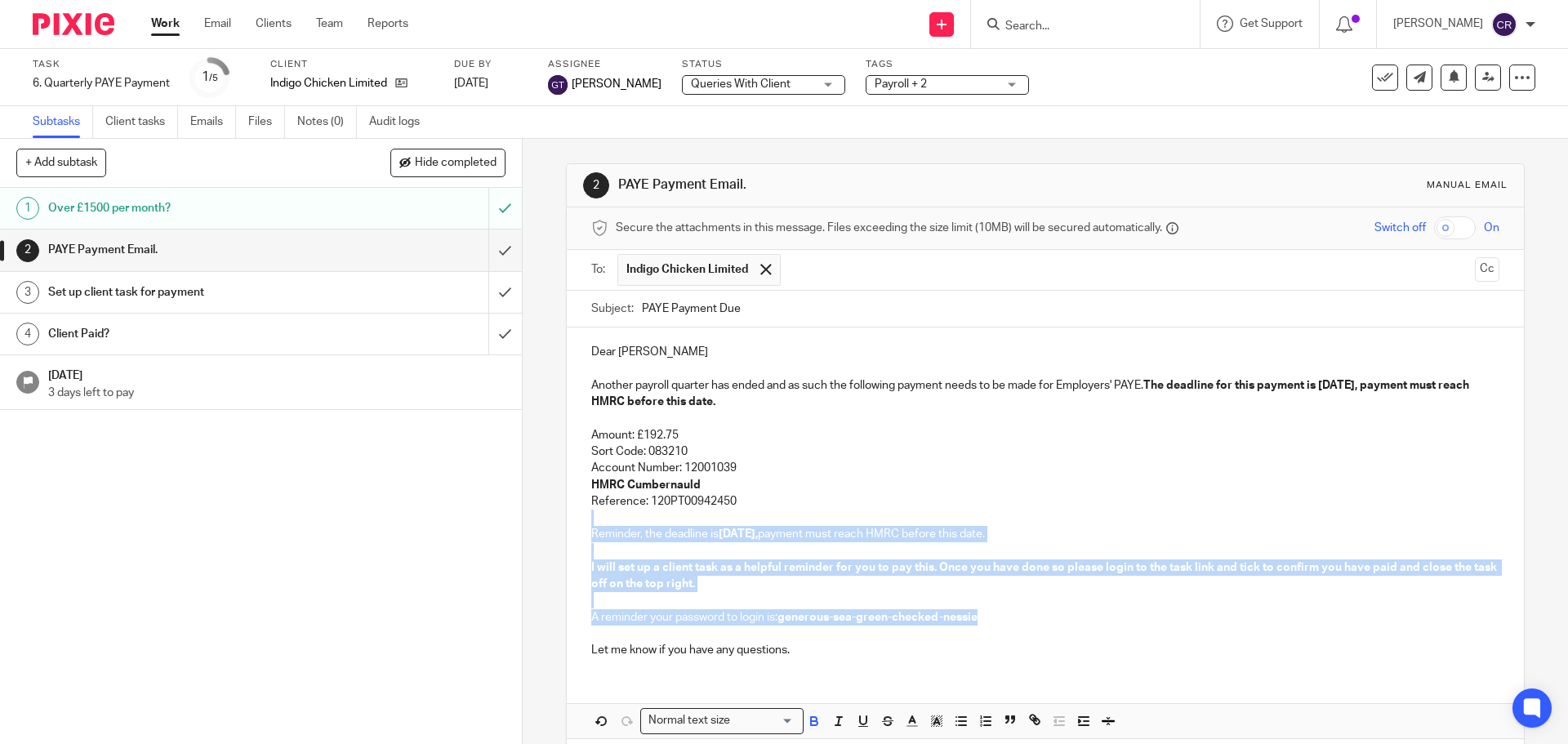
drag, startPoint x: 744, startPoint y: 505, endPoint x: 984, endPoint y: 617, distance: 264.8
click at [984, 617] on div "Dear Nicholas Another payroll quarter has ended and as such the following payme…" at bounding box center [1044, 499] width 956 height 343
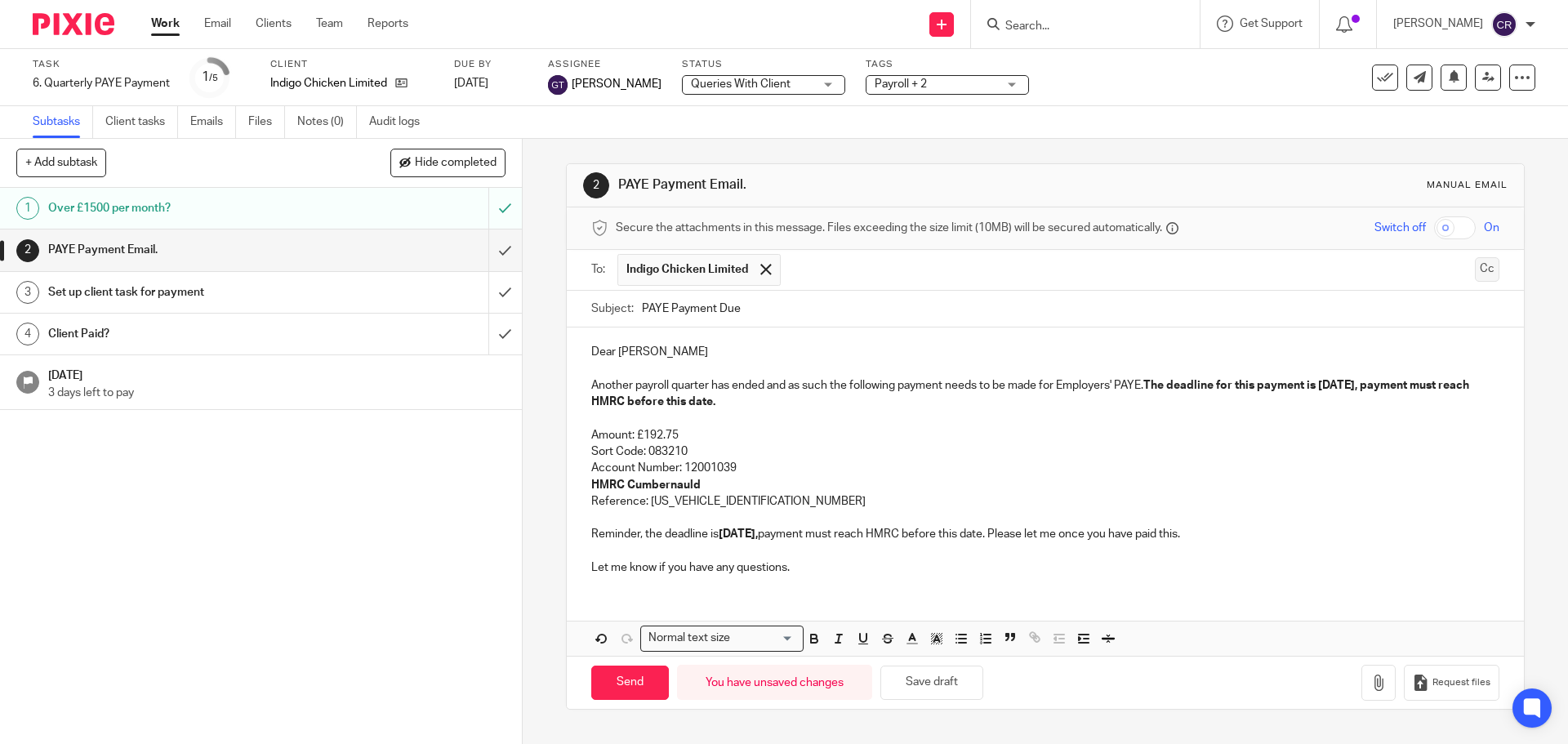
click at [1474, 274] on button "Cc" at bounding box center [1486, 269] width 24 height 24
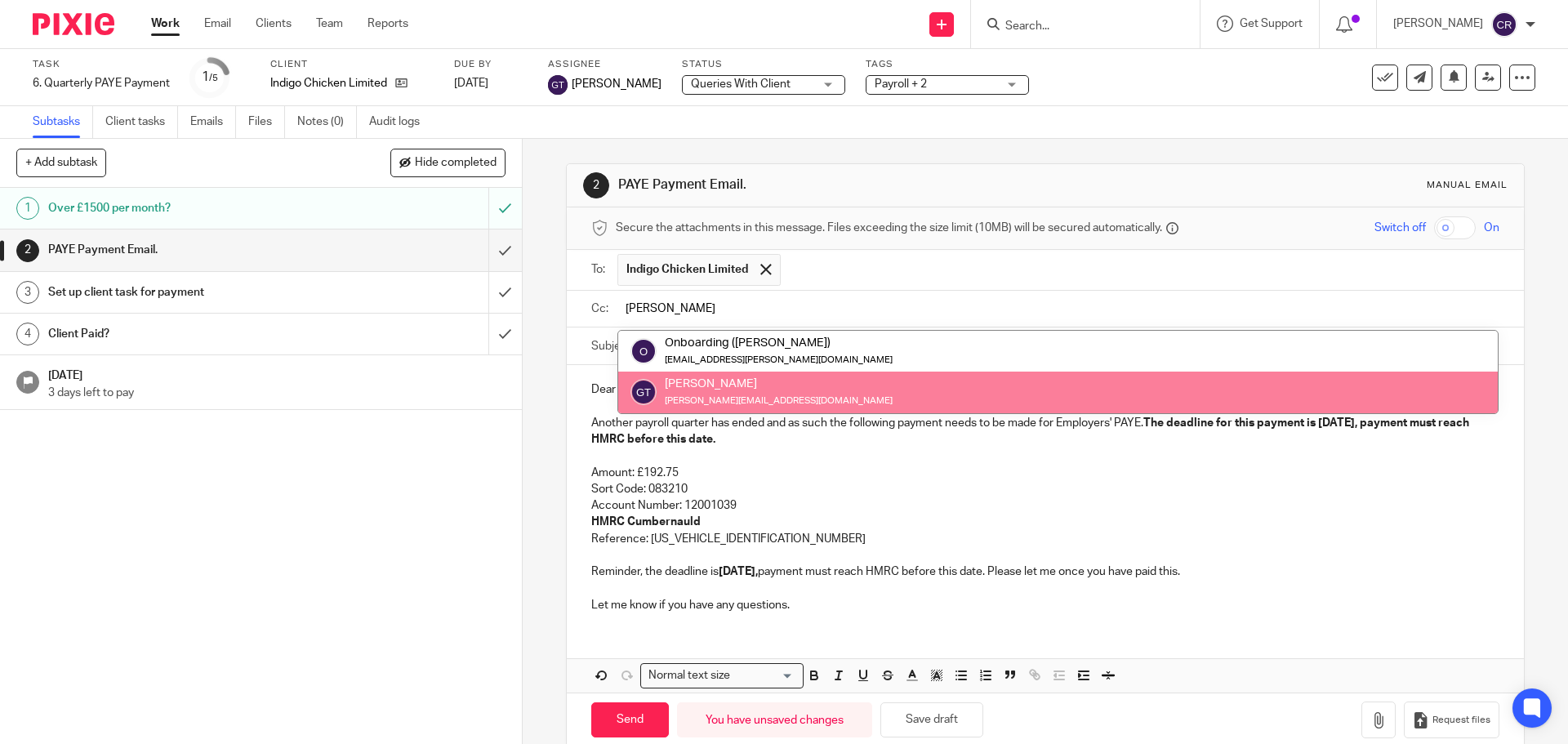
type input "greg"
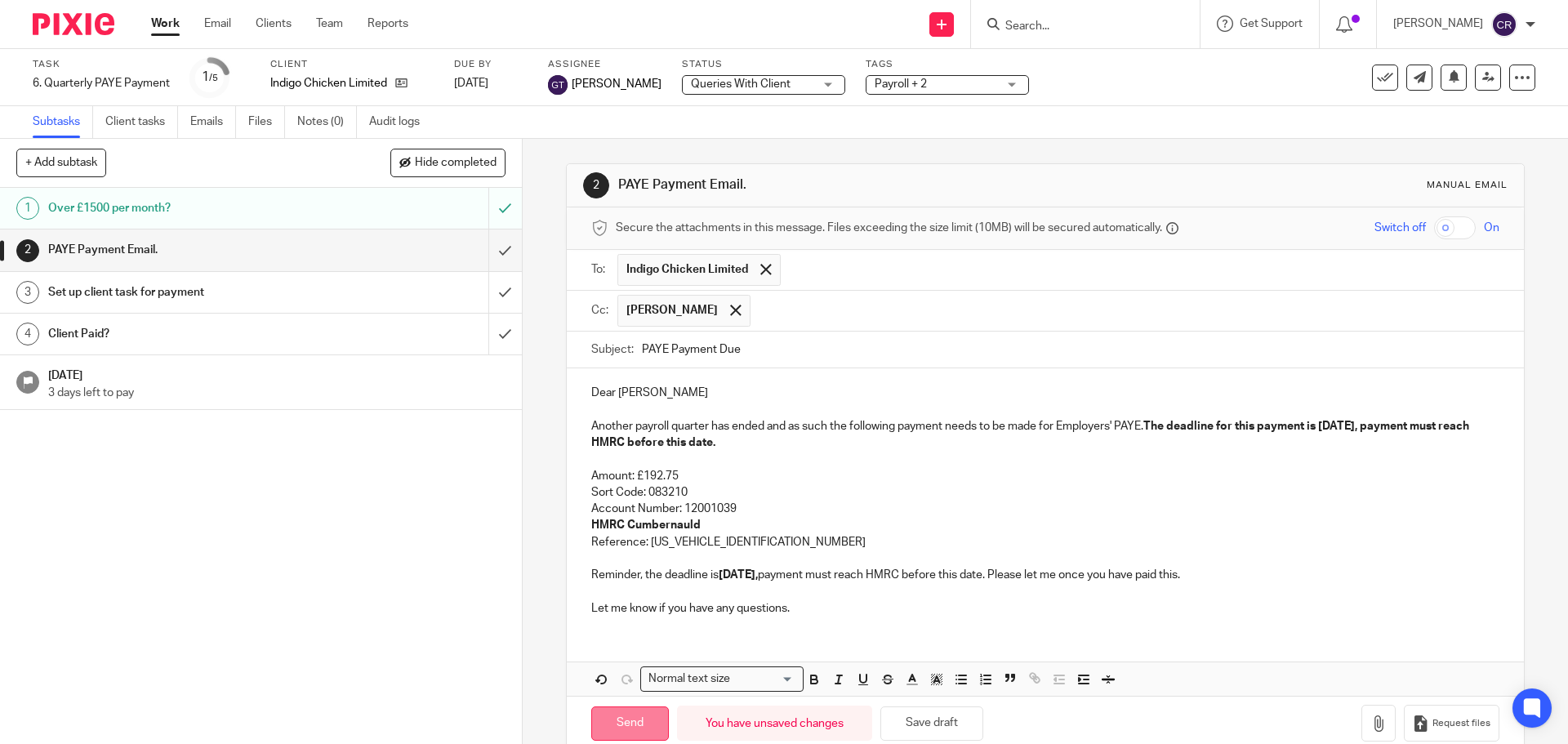
click at [630, 709] on input "Send" at bounding box center [631, 725] width 78 height 35
click at [493, 293] on input "submit" at bounding box center [261, 292] width 522 height 41
type input "Sent"
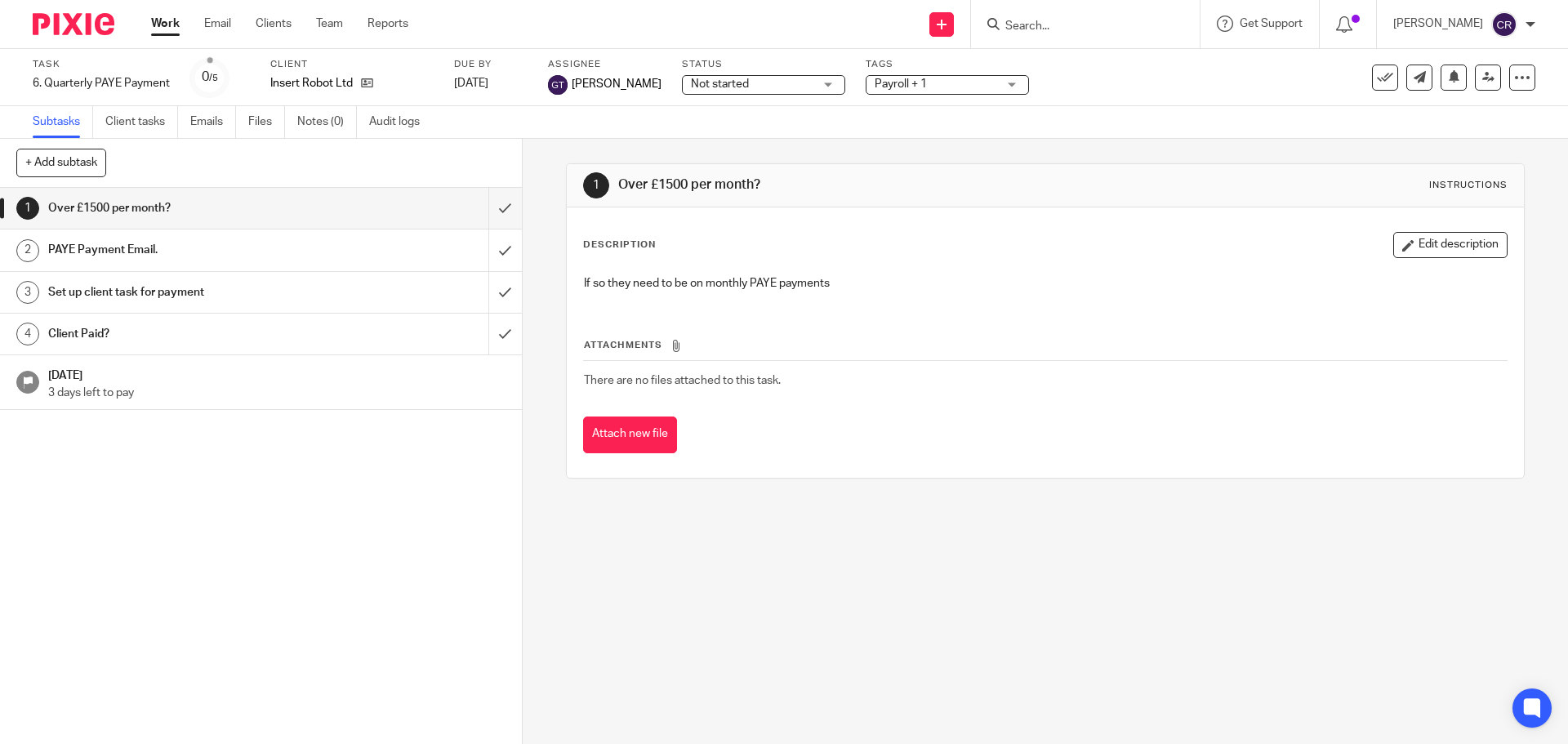
click at [728, 90] on span "Not started" at bounding box center [752, 84] width 122 height 17
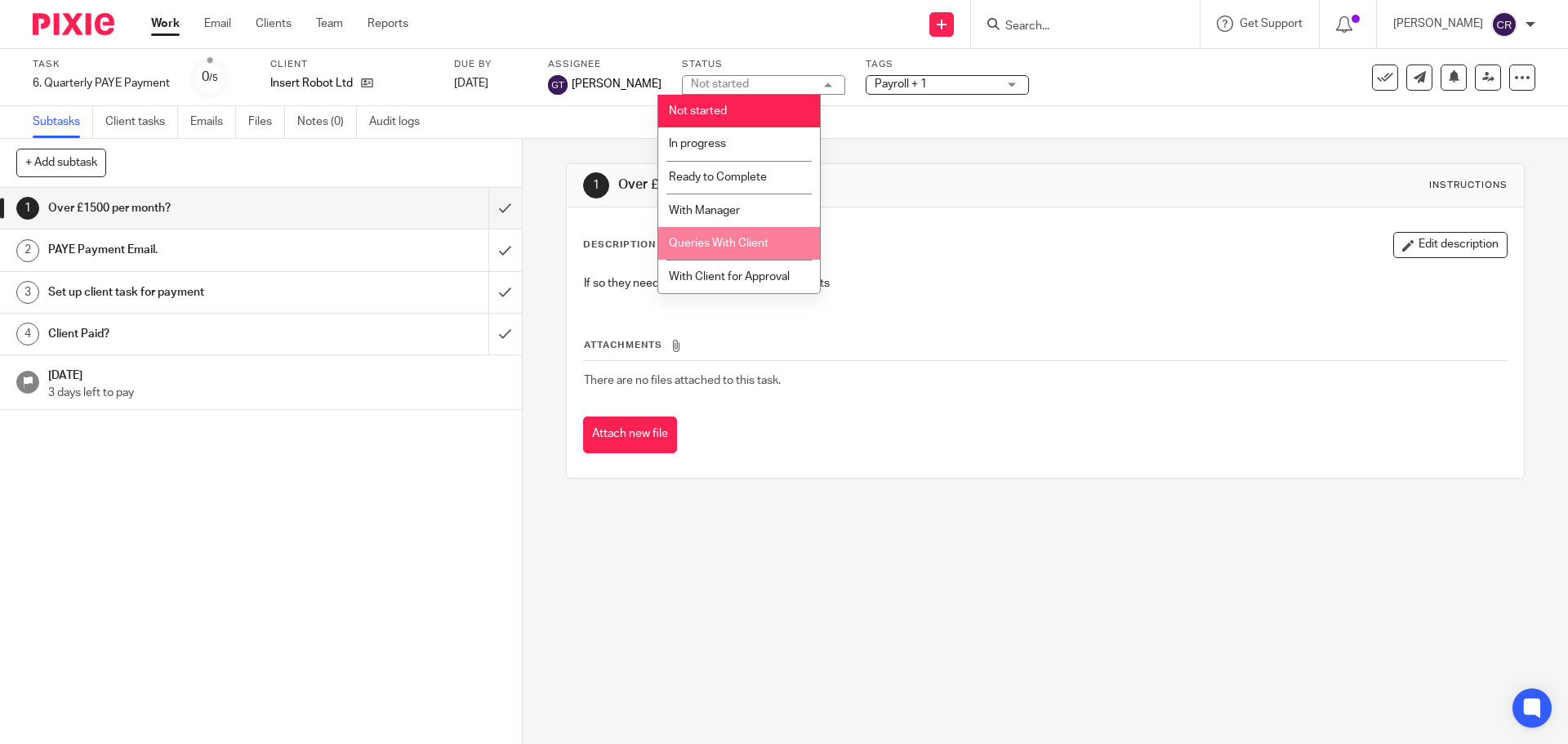
click at [778, 239] on li "Queries With Client" at bounding box center [739, 244] width 161 height 33
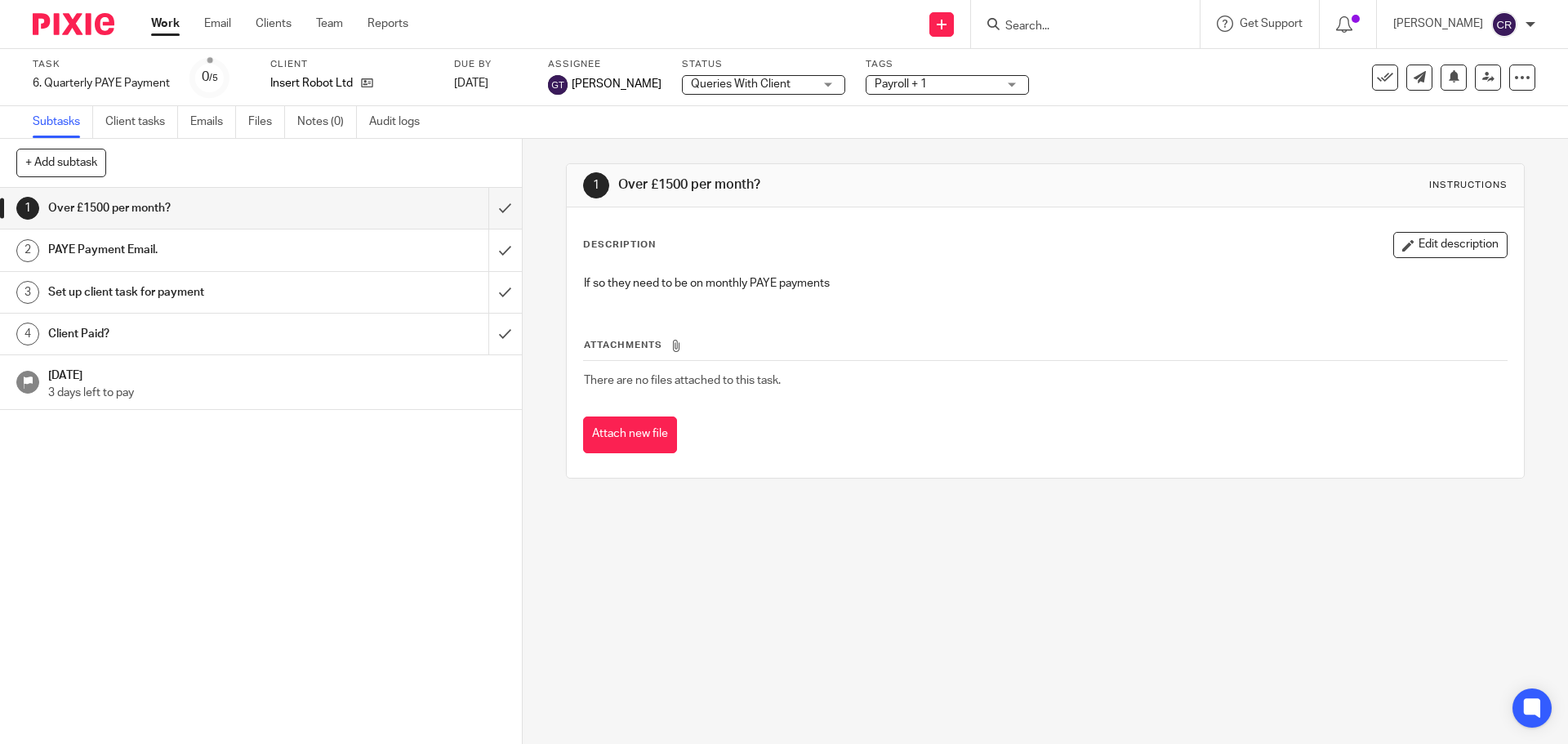
click at [901, 83] on span "Payroll + 1" at bounding box center [900, 84] width 52 height 11
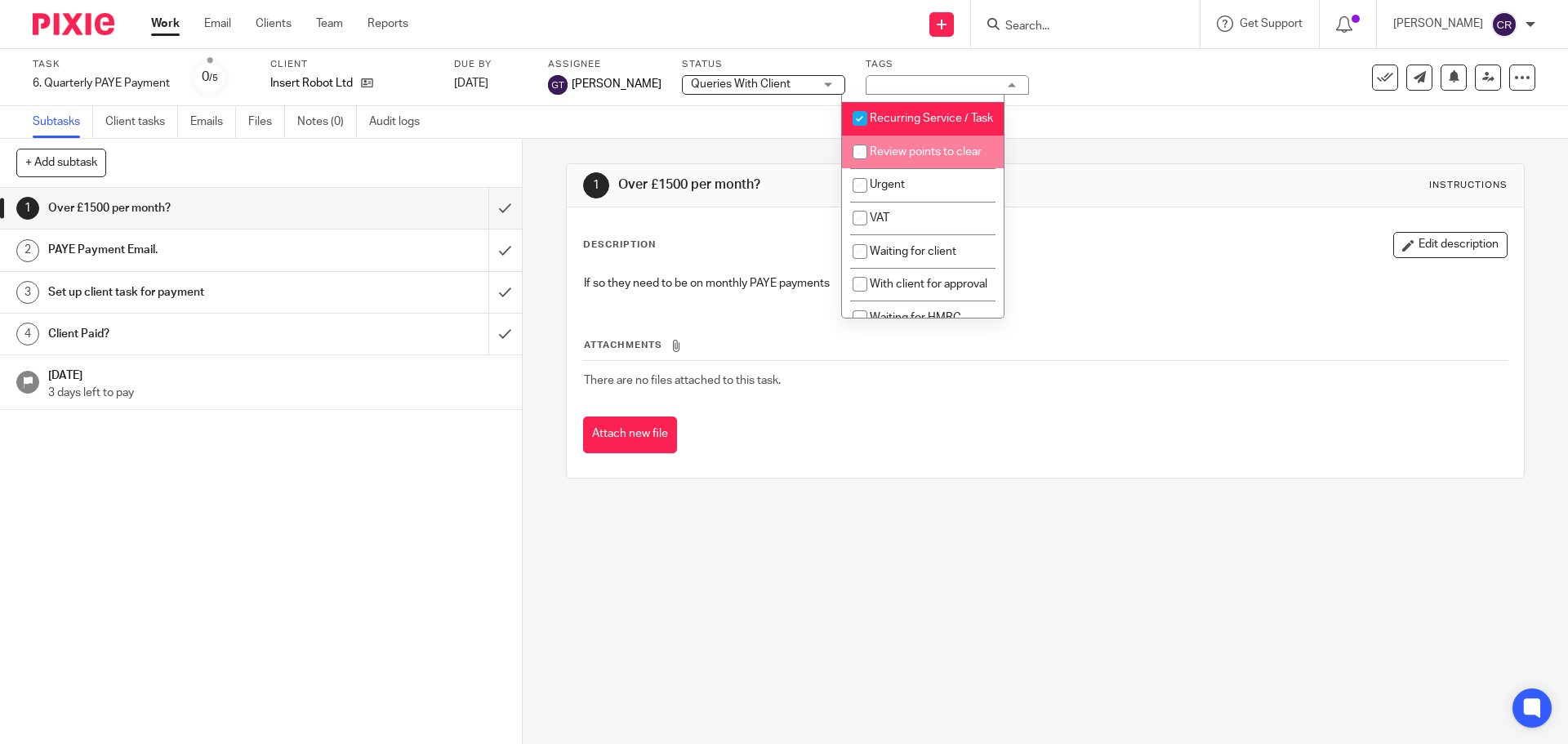
scroll to position [817, 0]
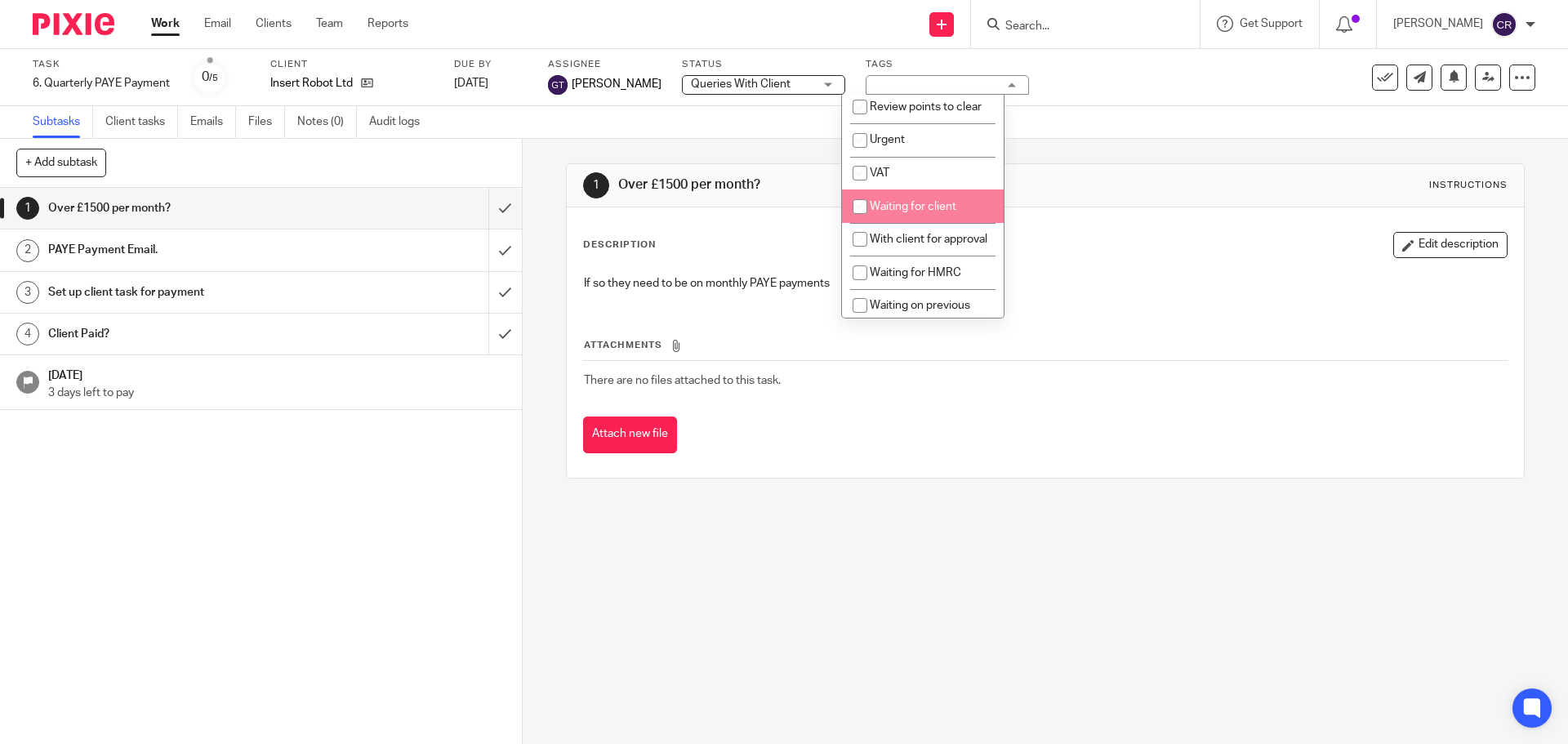
click at [940, 212] on span "Waiting for client" at bounding box center [912, 207] width 86 height 11
checkbox input "true"
click at [1073, 308] on div "Attachments There are no files attached to this task. Attach new file" at bounding box center [1045, 378] width 924 height 148
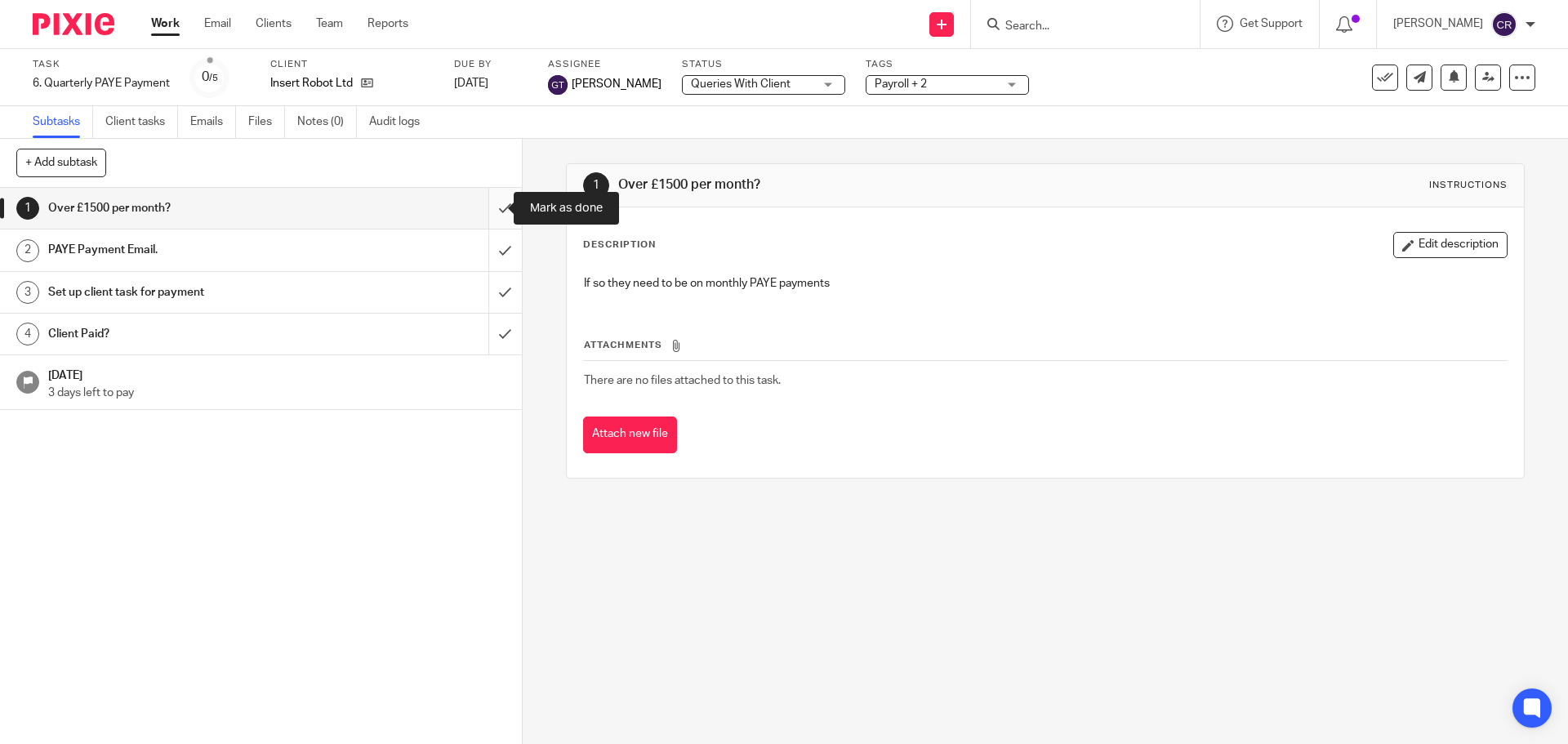
click at [495, 209] on input "submit" at bounding box center [261, 209] width 522 height 41
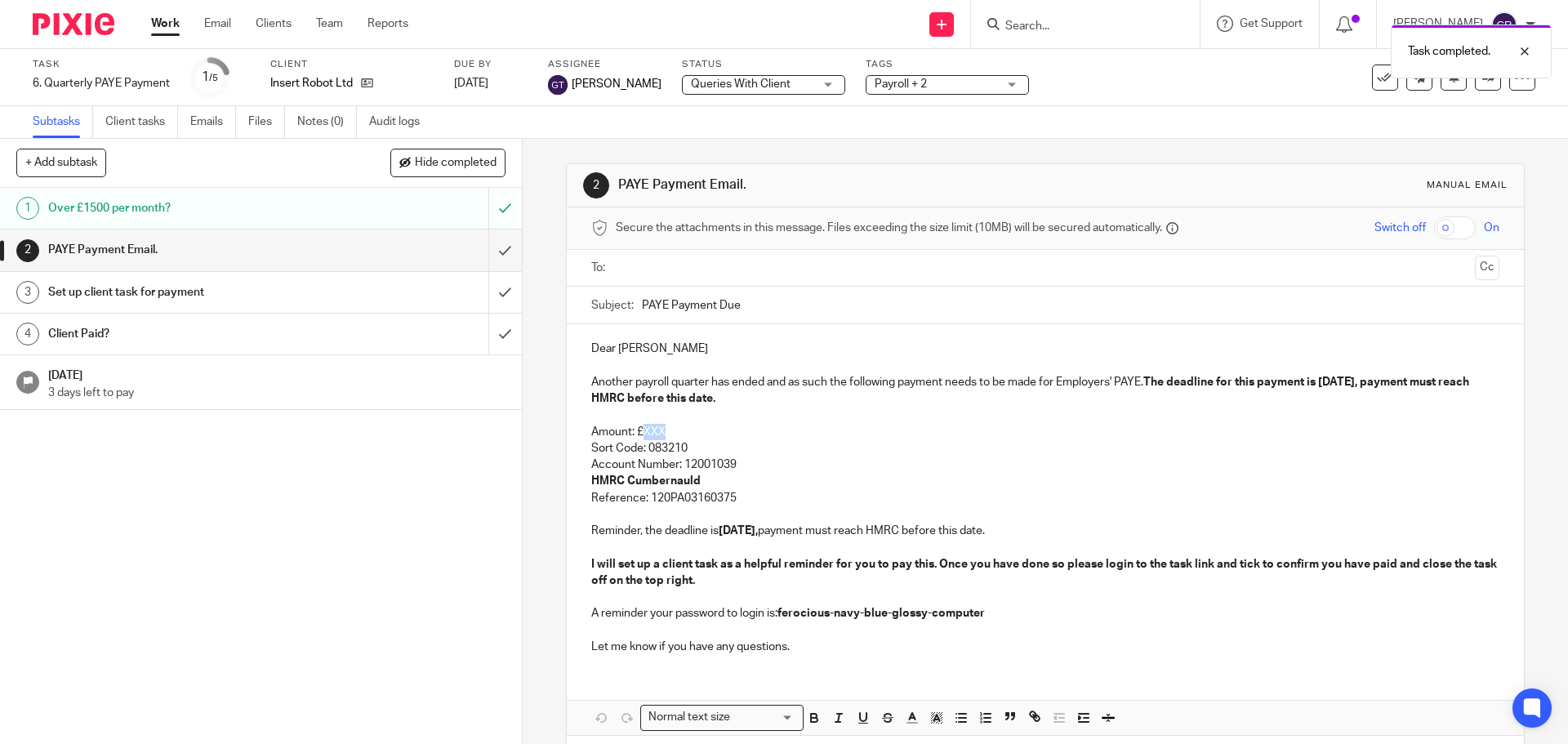
drag, startPoint x: 663, startPoint y: 431, endPoint x: 639, endPoint y: 434, distance: 24.2
click at [639, 434] on p "Amount: £XXX" at bounding box center [1045, 432] width 907 height 17
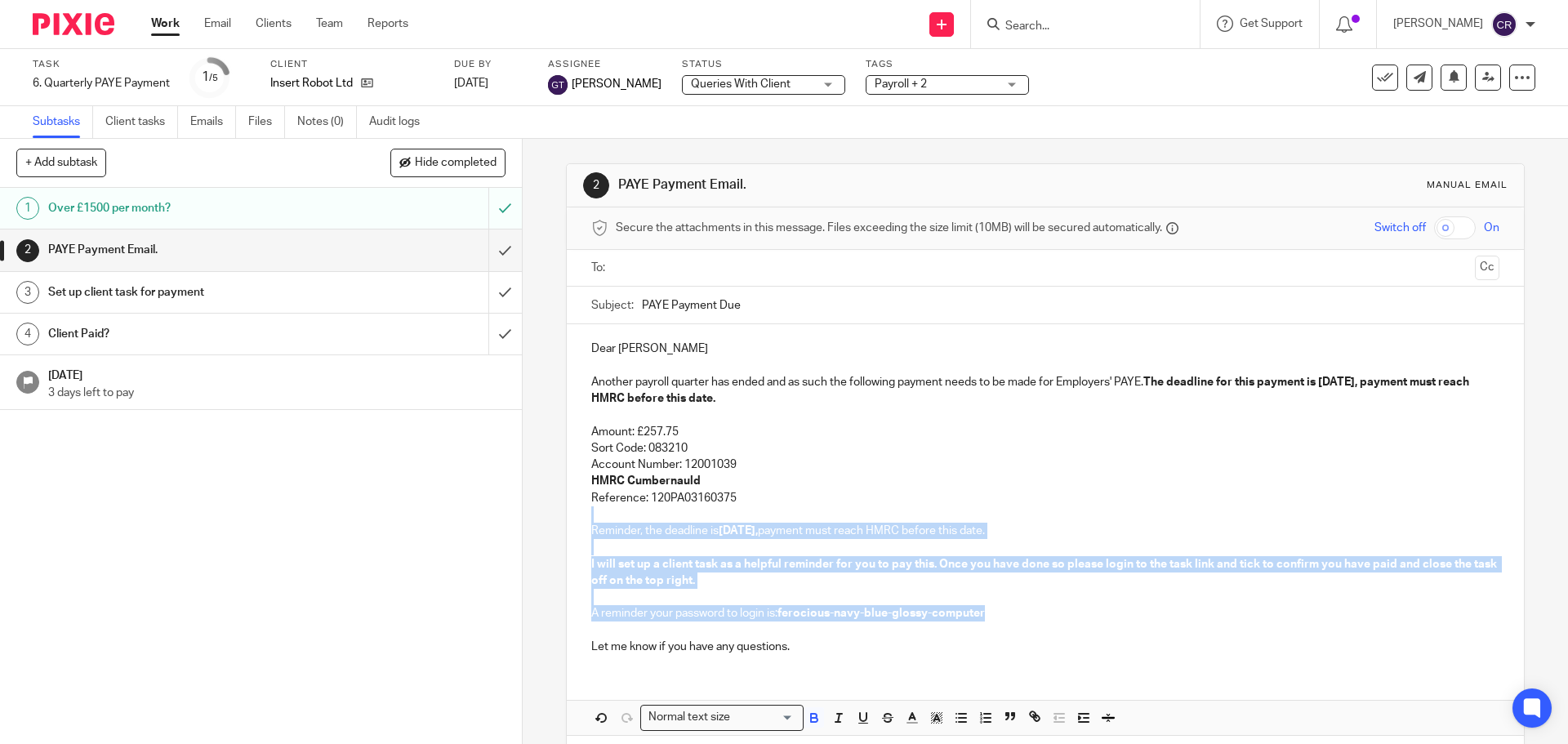
drag, startPoint x: 749, startPoint y: 502, endPoint x: 987, endPoint y: 614, distance: 263.0
click at [987, 614] on div "Dear Alex Another payroll quarter has ended and as such the following payment n…" at bounding box center [1044, 496] width 956 height 343
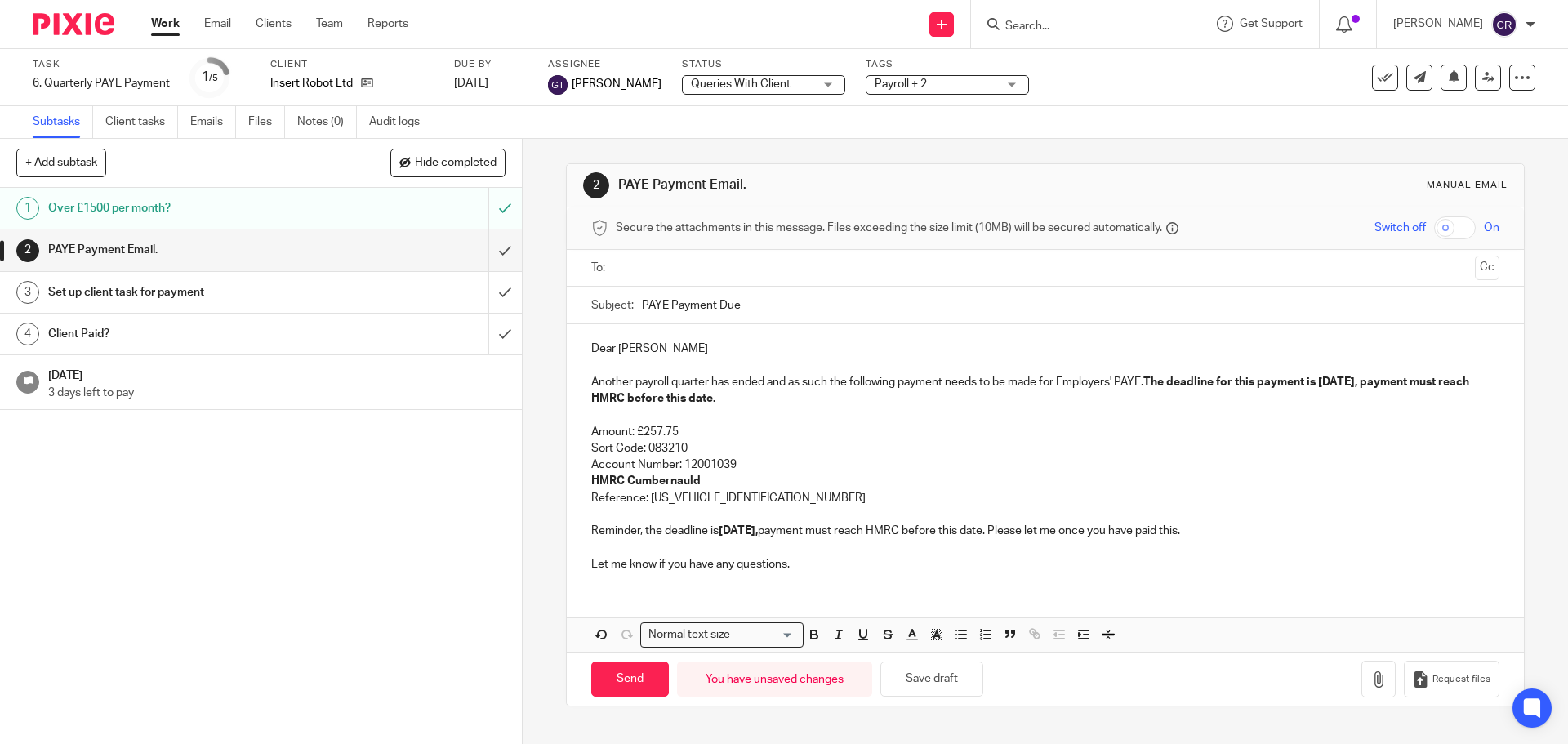
click at [752, 263] on input "text" at bounding box center [1044, 268] width 846 height 19
drag, startPoint x: 769, startPoint y: 307, endPoint x: 810, endPoint y: 314, distance: 41.6
click at [1474, 274] on button "Cc" at bounding box center [1486, 269] width 24 height 24
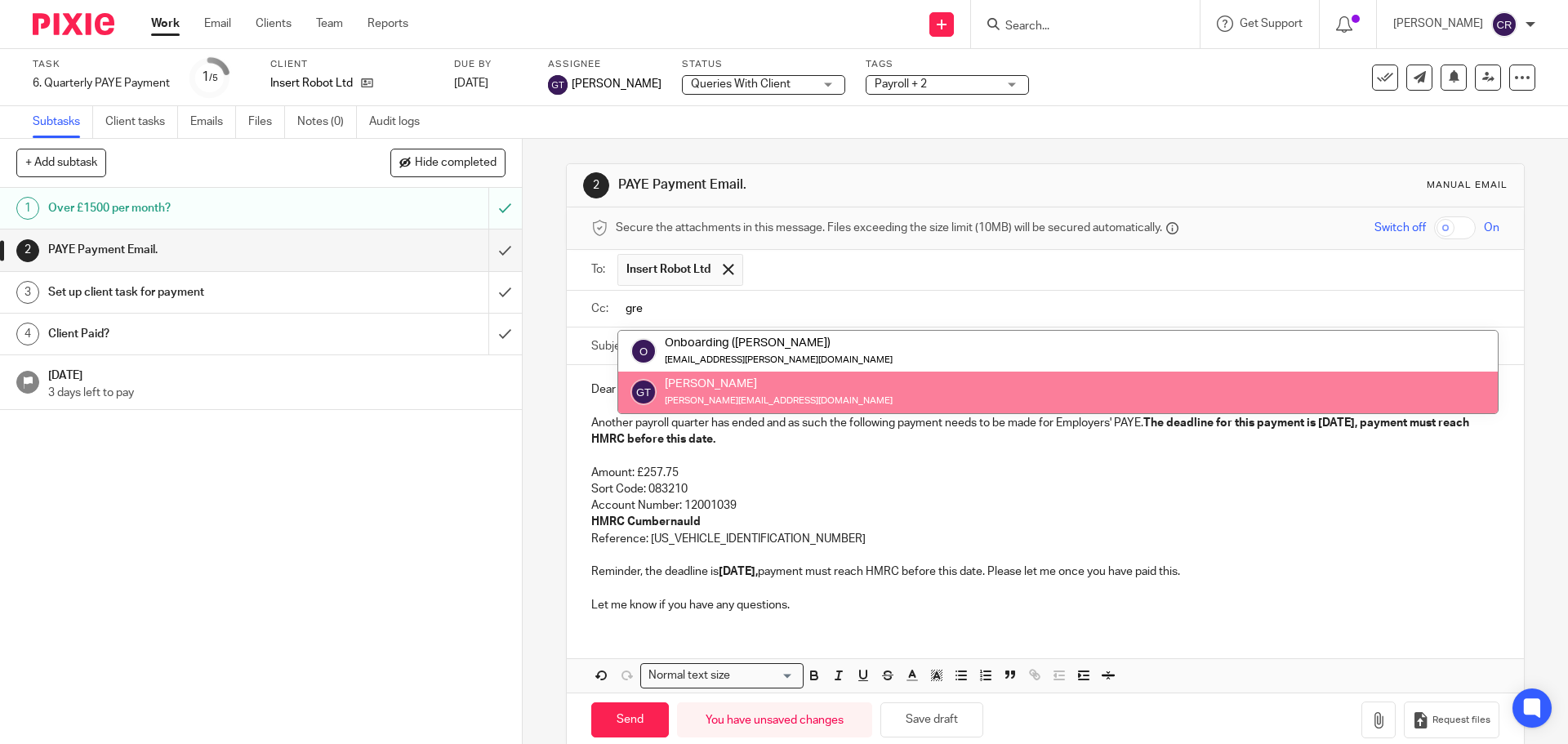
type input "gre"
drag, startPoint x: 872, startPoint y: 396, endPoint x: 884, endPoint y: 435, distance: 40.8
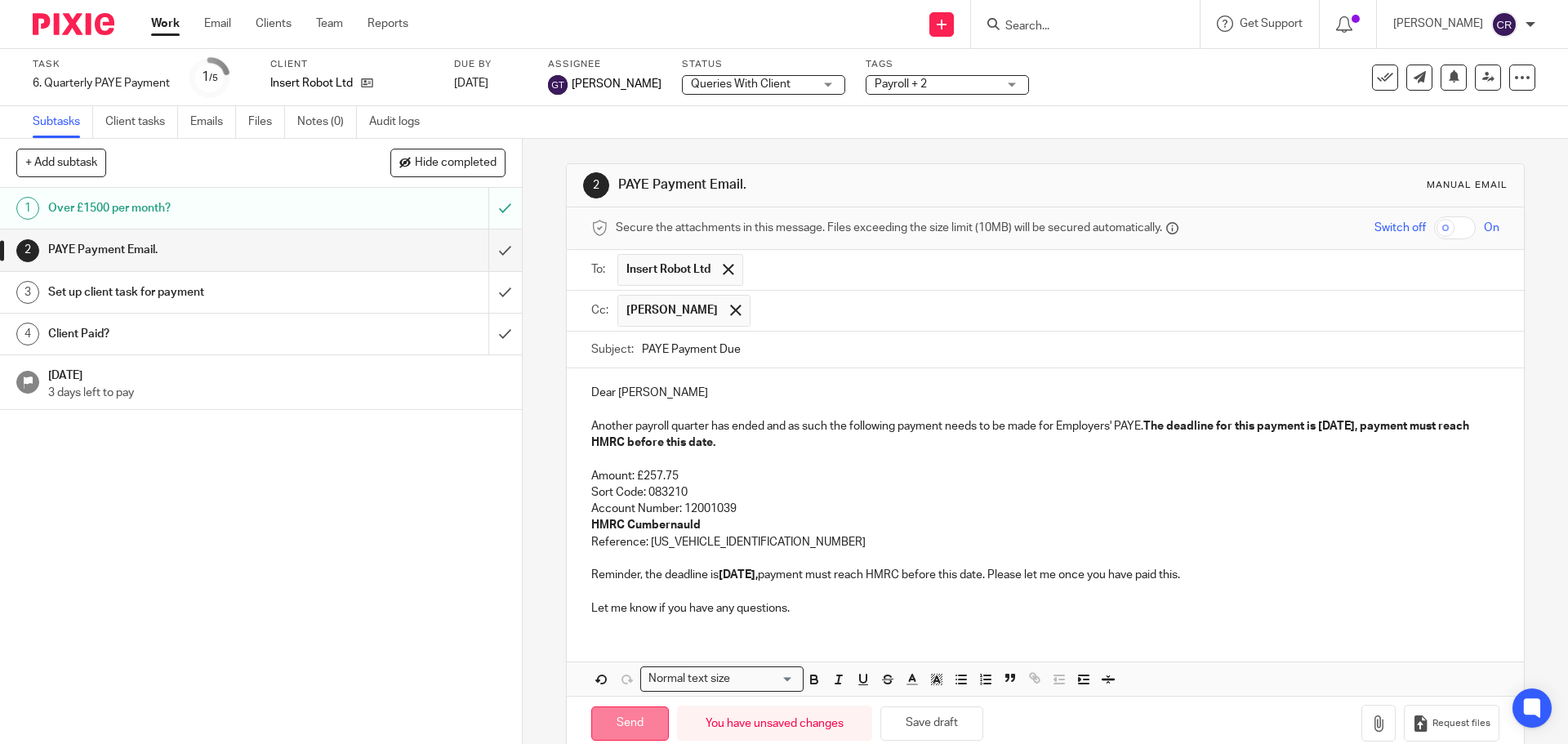
click at [631, 717] on input "Send" at bounding box center [631, 725] width 78 height 35
type input "Sent"
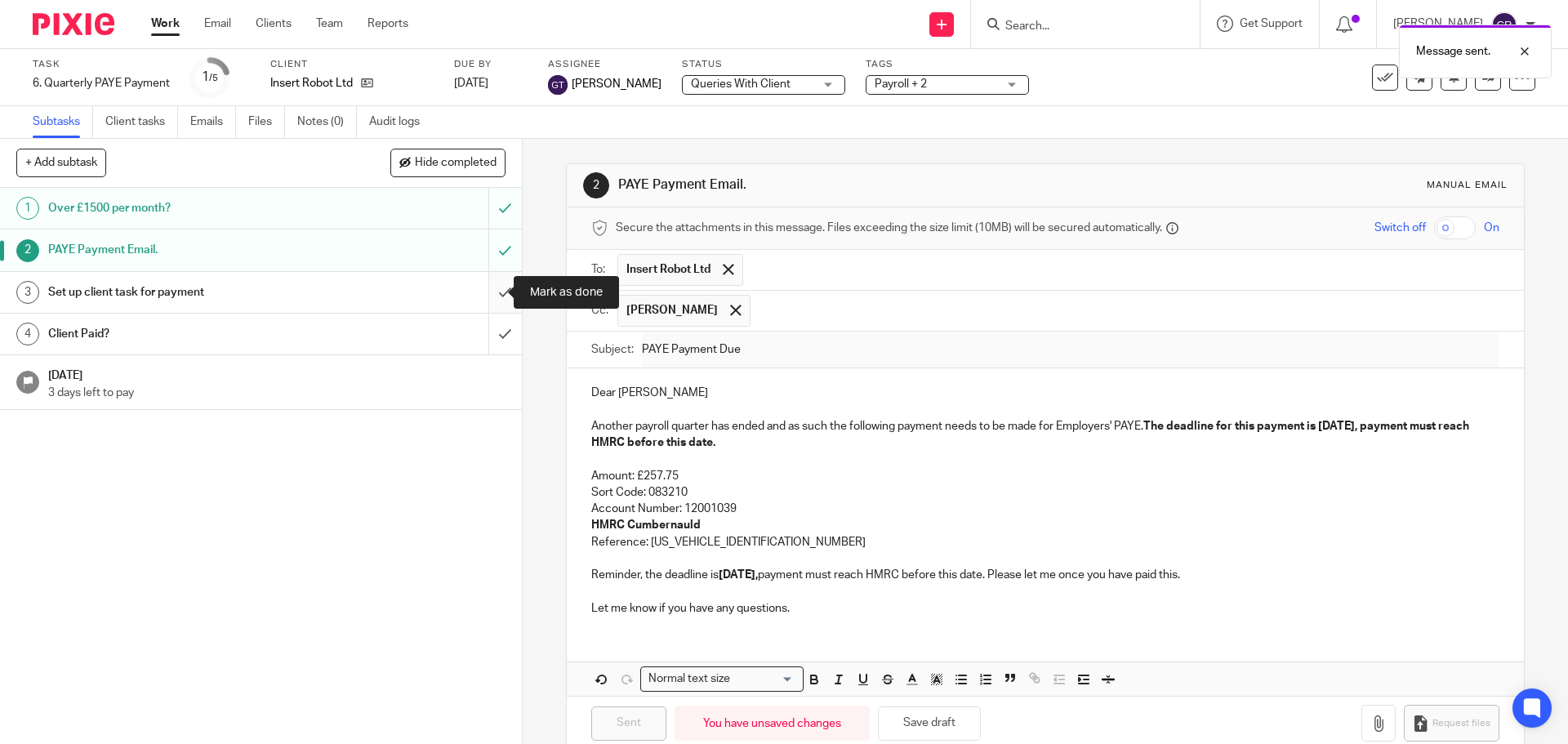
click at [483, 298] on input "submit" at bounding box center [261, 292] width 522 height 41
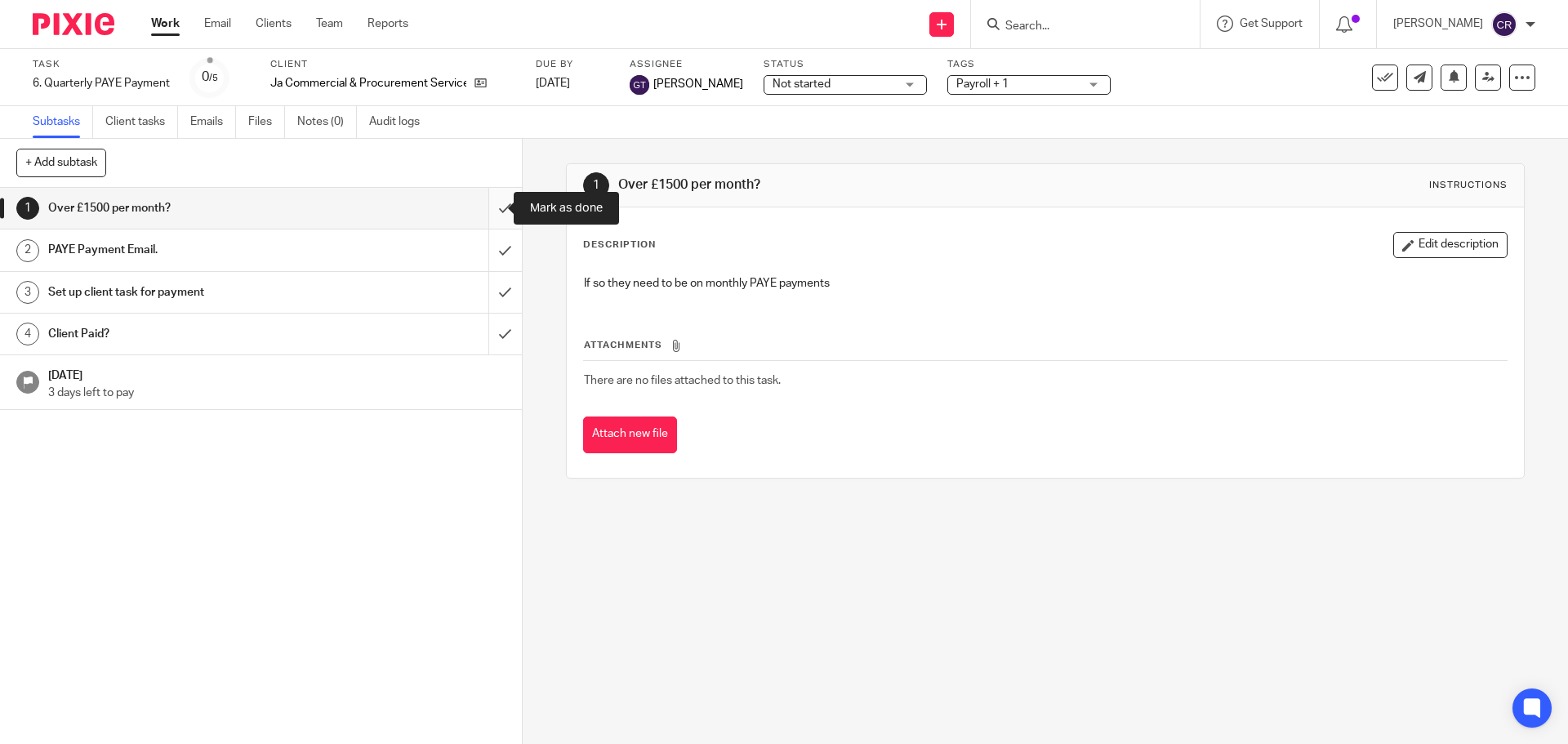
click at [481, 205] on input "submit" at bounding box center [261, 209] width 522 height 41
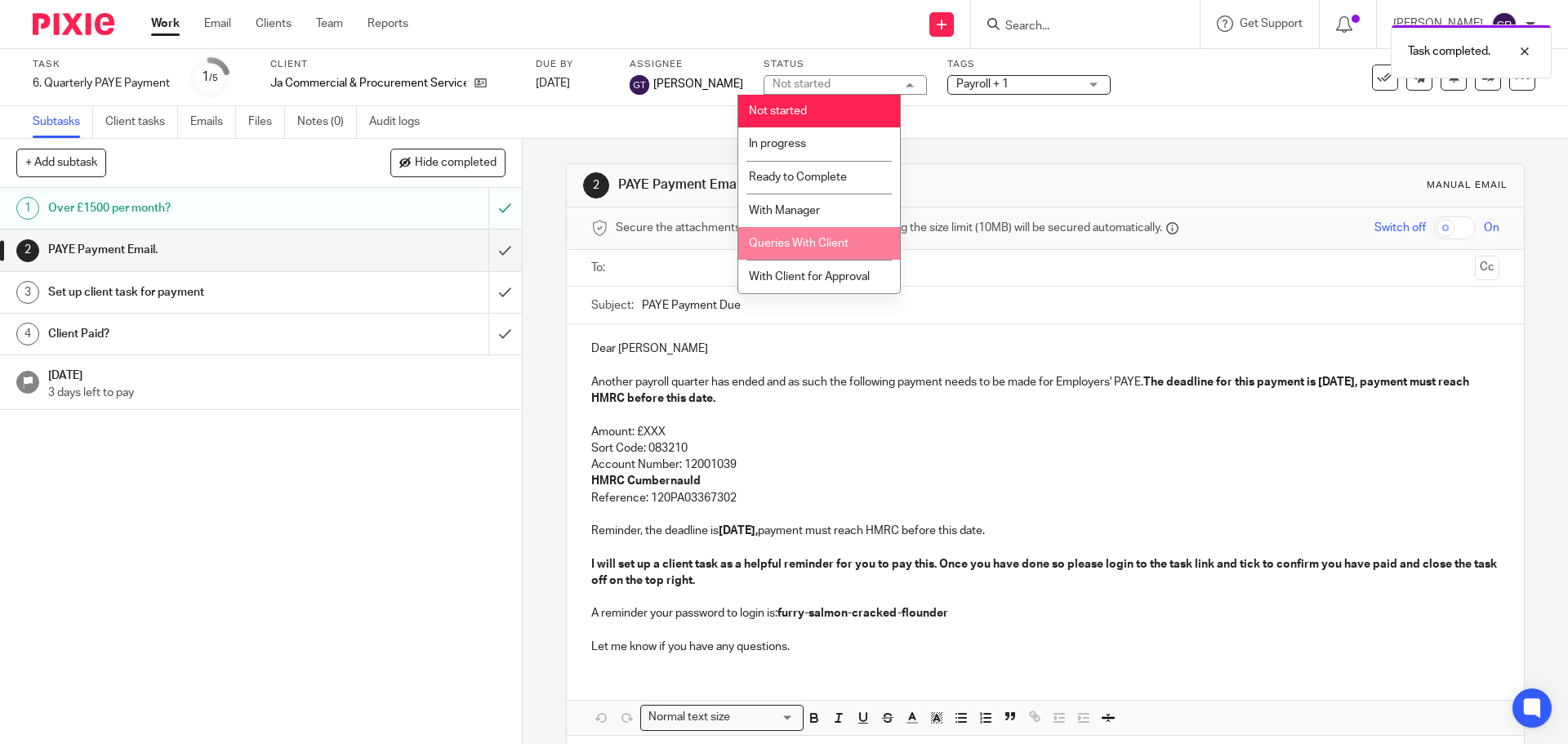
click at [807, 236] on li "Queries With Client" at bounding box center [819, 244] width 161 height 33
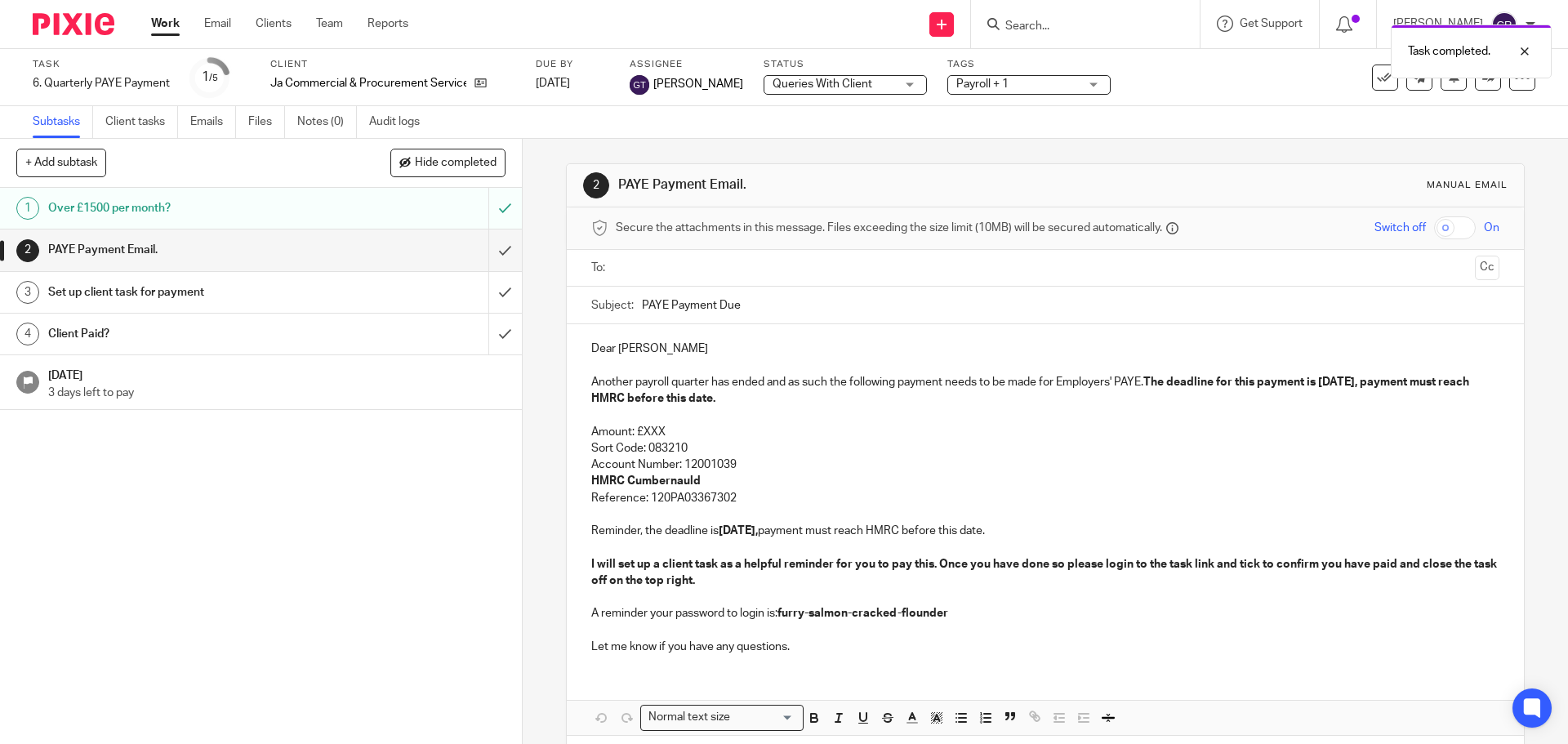
click at [996, 103] on div "Task 6. Quarterly PAYE Payment Save 6. Quarterly PAYE Payment 1 /5 Client Ja Co…" at bounding box center [784, 78] width 1568 height 58
click at [1001, 79] on span "Payroll + 1" at bounding box center [1017, 84] width 122 height 17
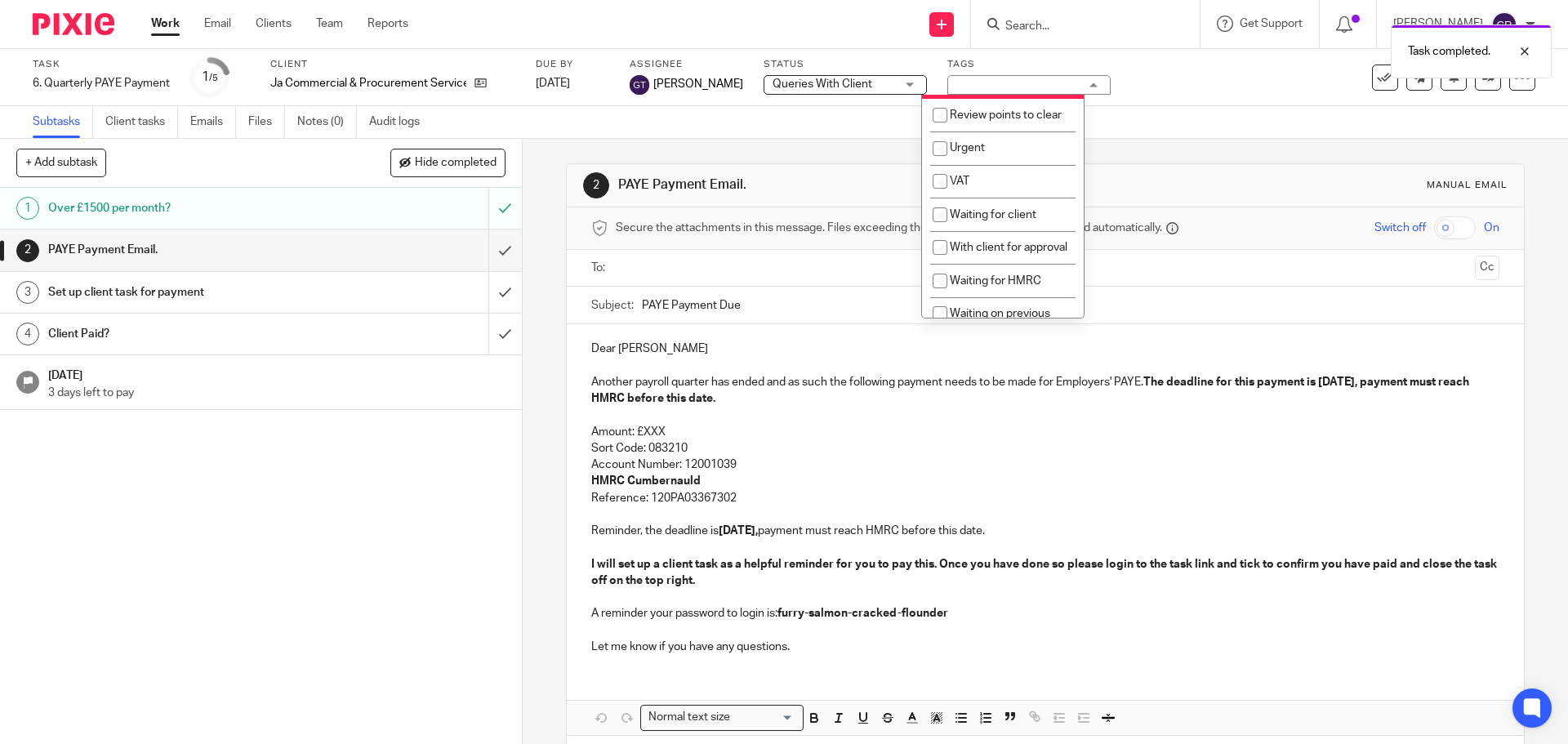
scroll to position [817, 0]
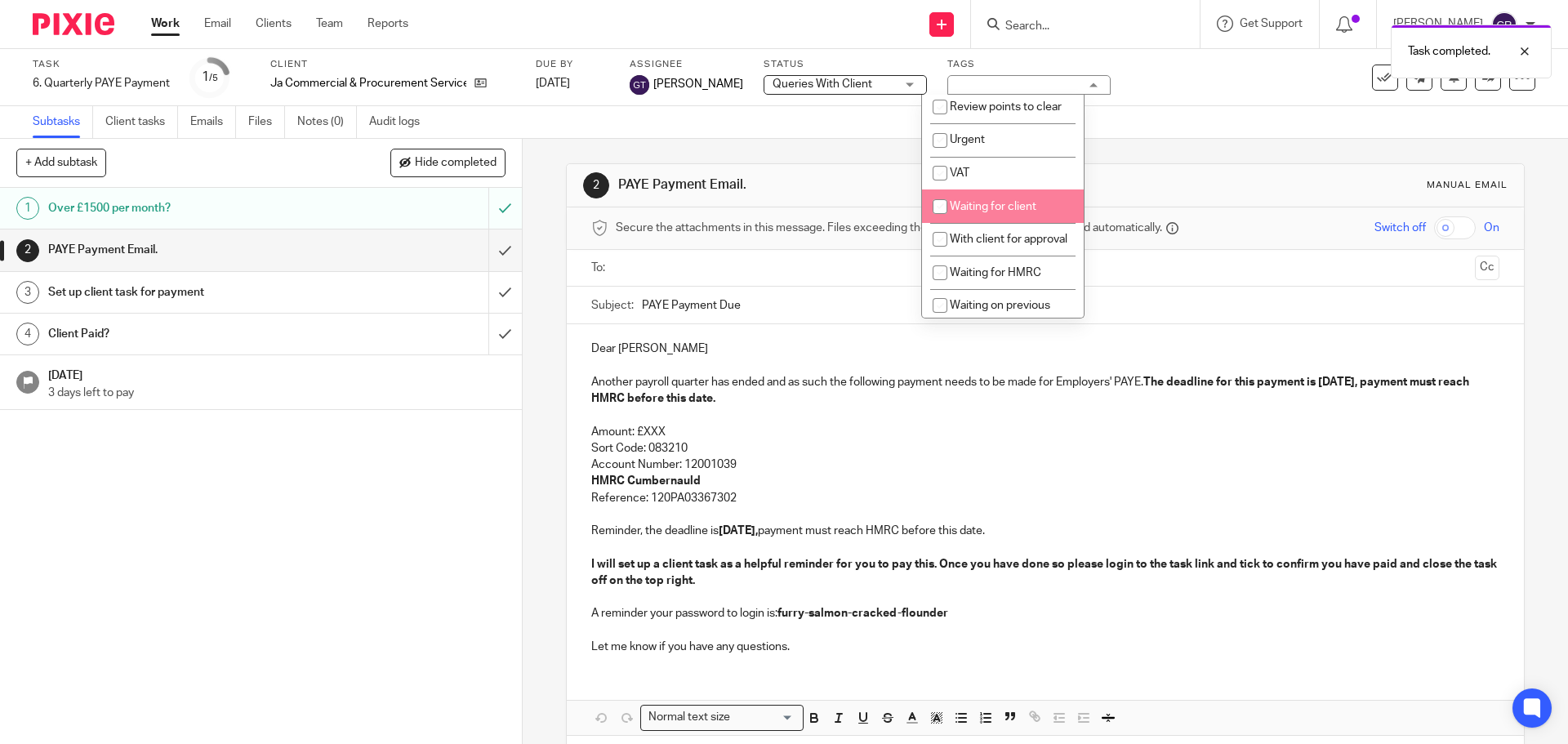
click at [989, 223] on li "Waiting for client" at bounding box center [1002, 206] width 161 height 33
checkbox input "true"
click at [800, 263] on input "text" at bounding box center [1044, 268] width 846 height 19
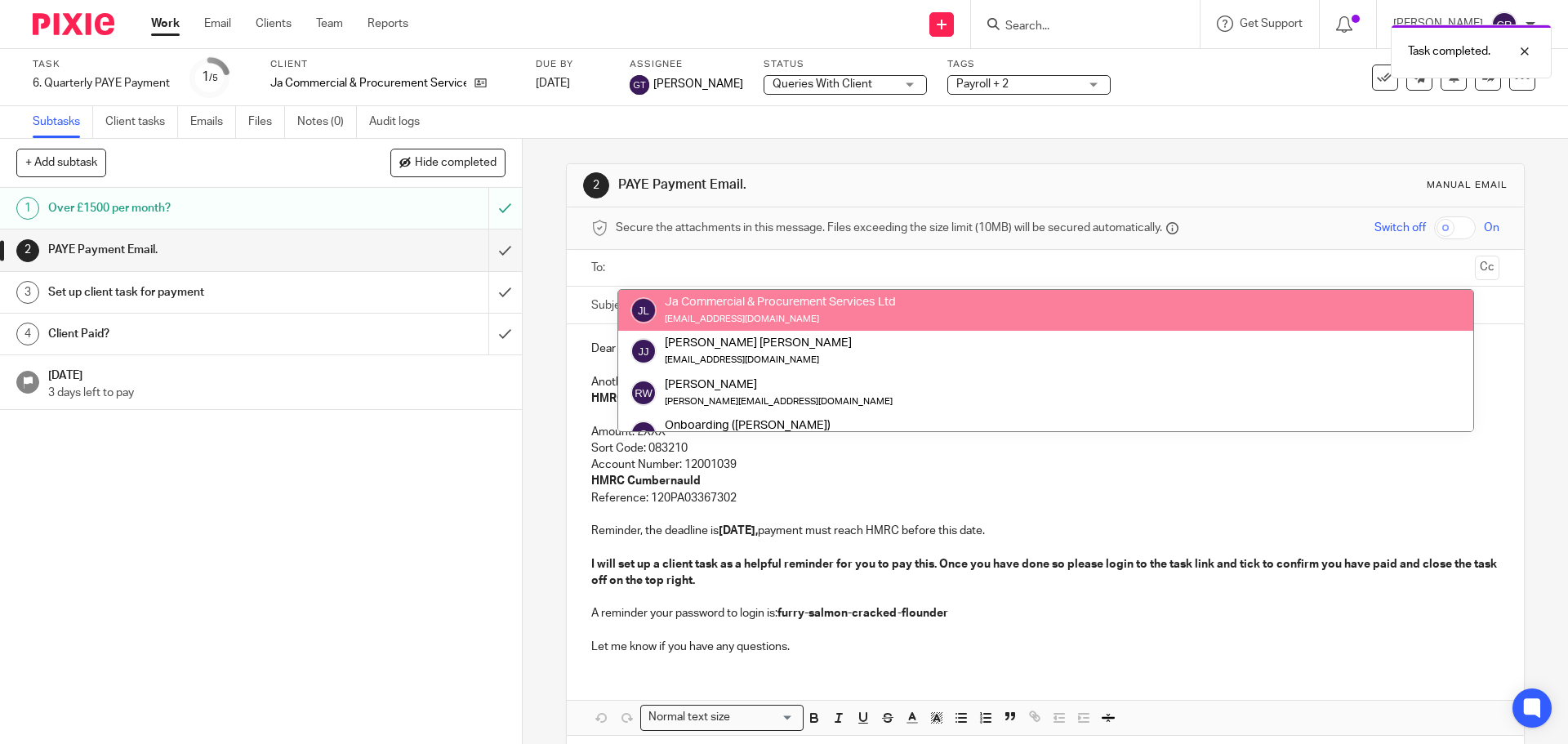
drag, startPoint x: 803, startPoint y: 301, endPoint x: 816, endPoint y: 301, distance: 13.0
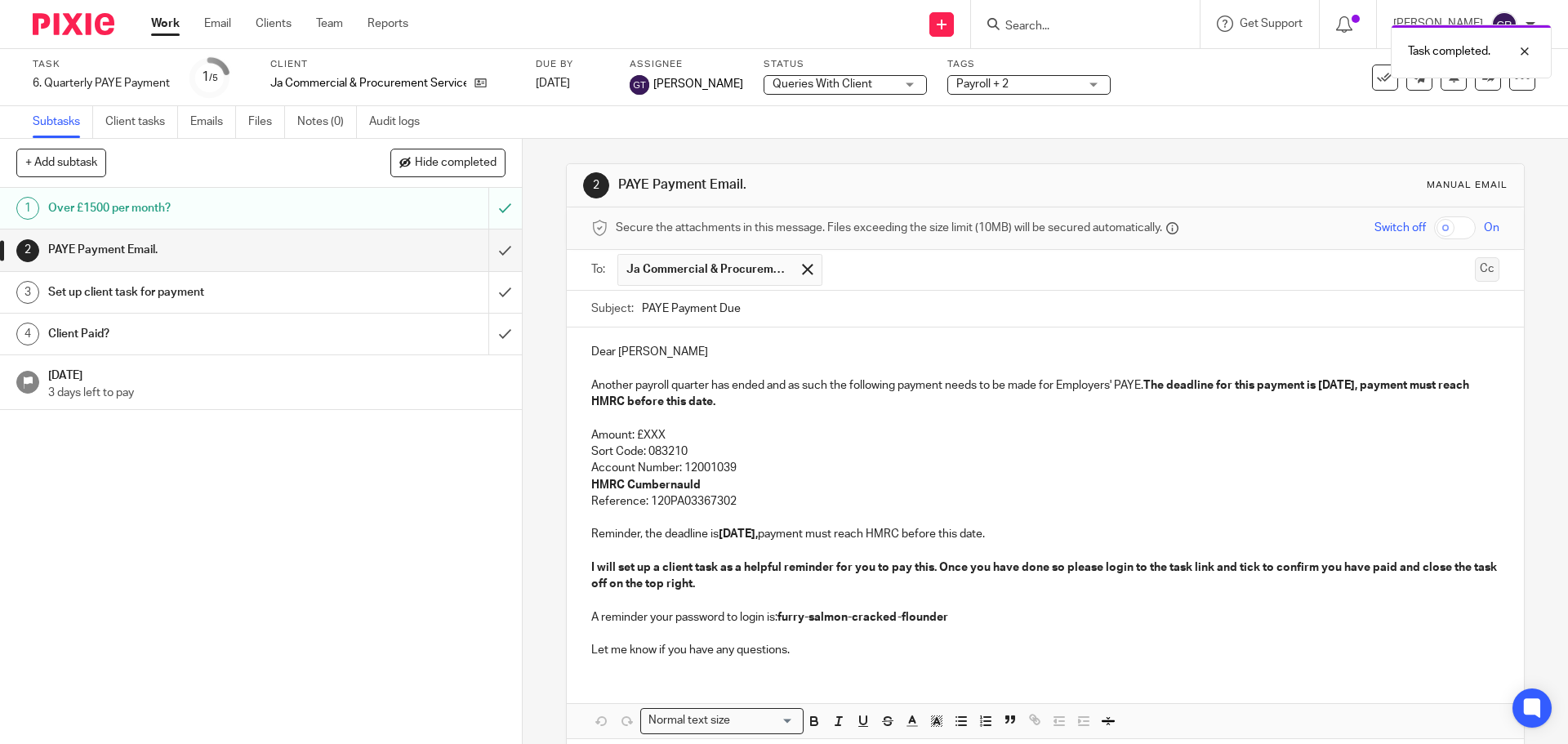
click at [1474, 279] on button "Cc" at bounding box center [1486, 269] width 24 height 24
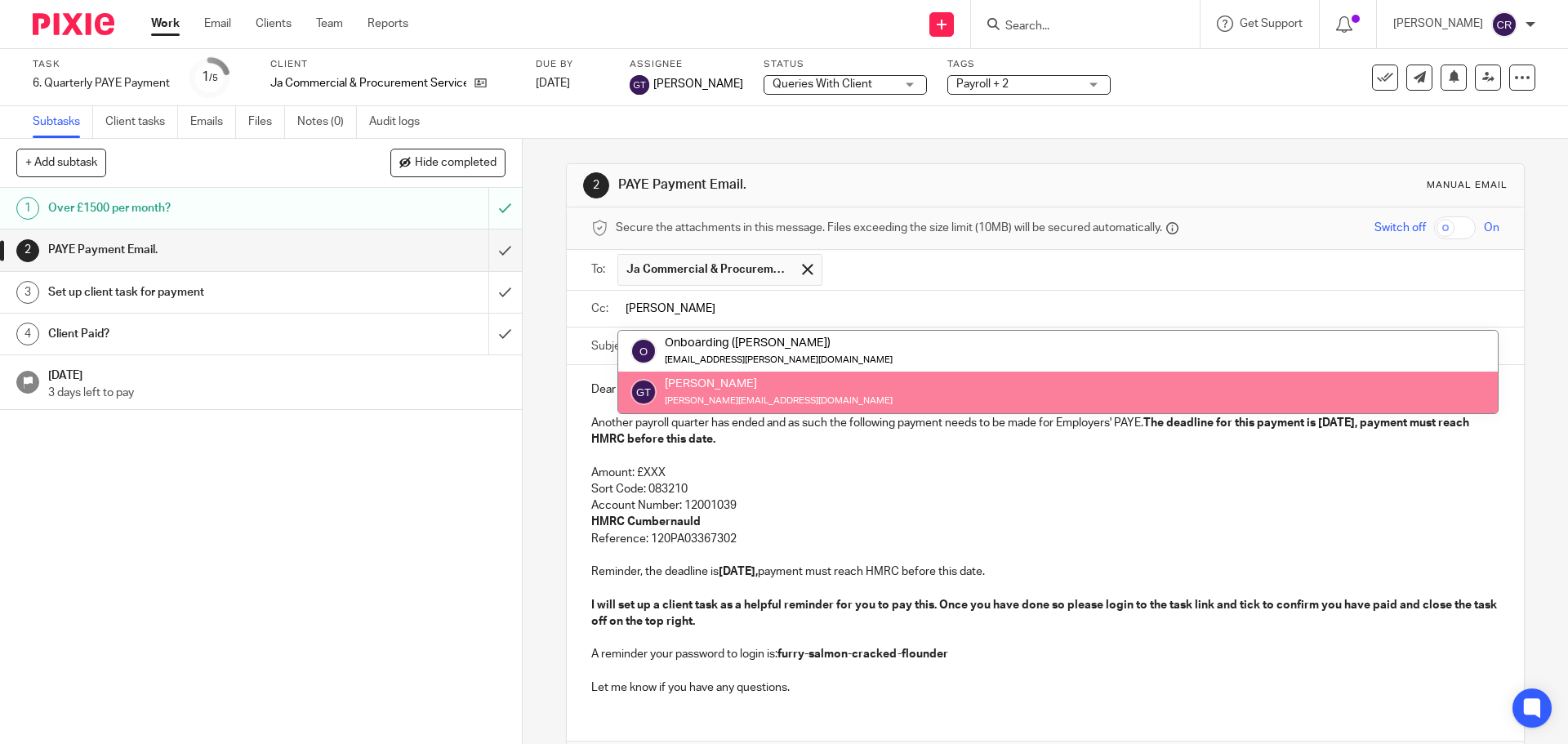
type input "[PERSON_NAME]"
drag, startPoint x: 874, startPoint y: 390, endPoint x: 899, endPoint y: 414, distance: 34.7
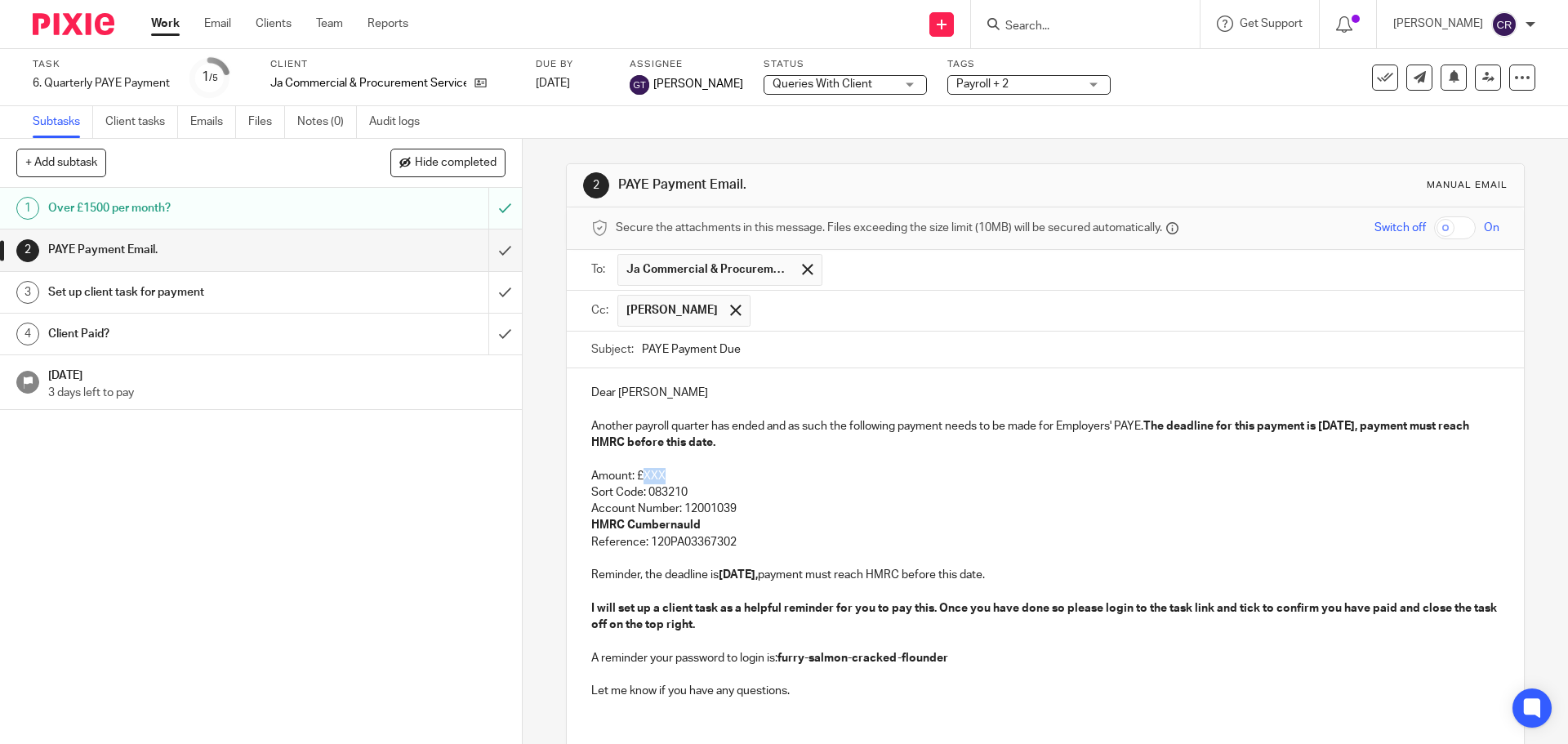
drag, startPoint x: 661, startPoint y: 478, endPoint x: 639, endPoint y: 474, distance: 22.4
click at [639, 474] on p "Amount: £XXX" at bounding box center [1045, 477] width 907 height 17
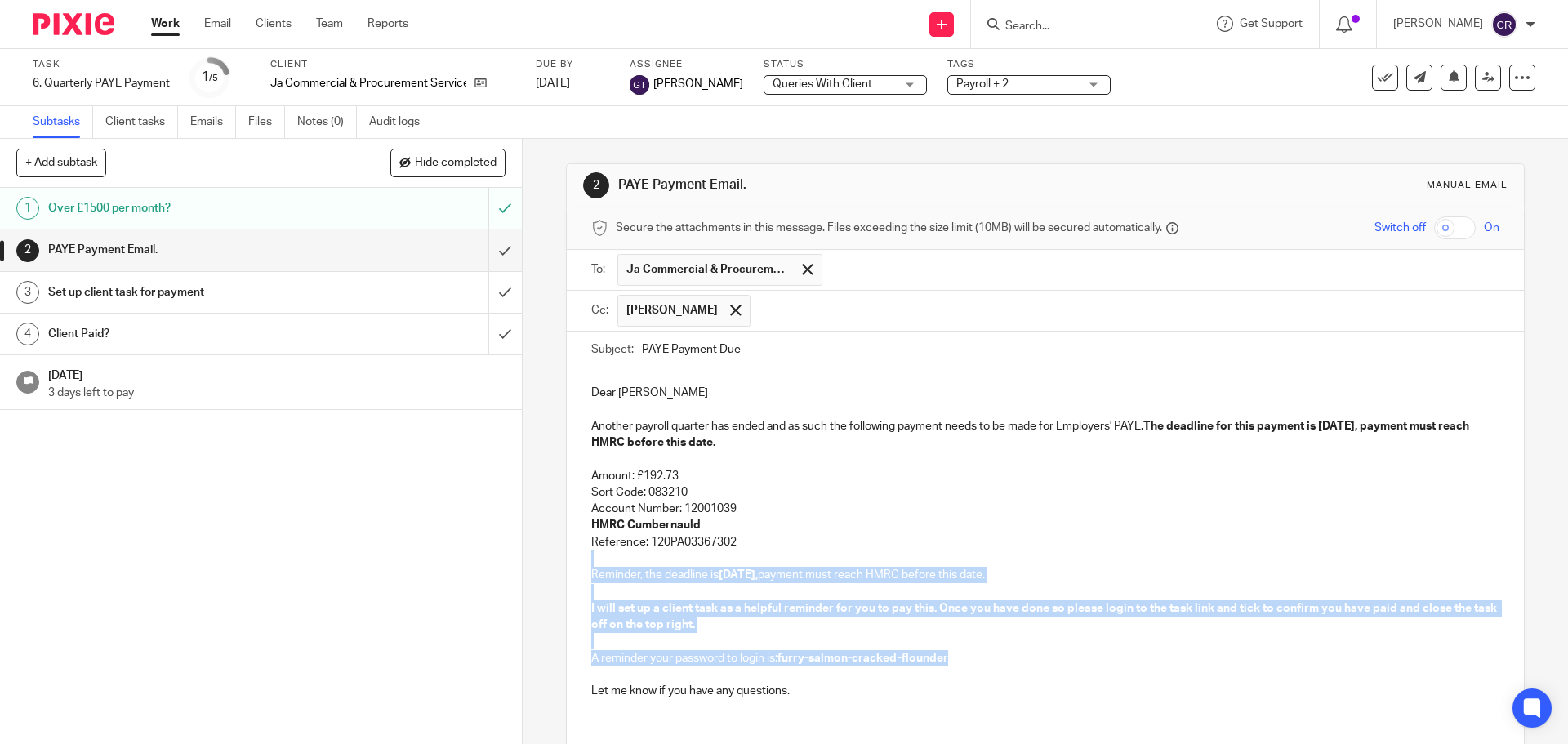
drag, startPoint x: 761, startPoint y: 537, endPoint x: 973, endPoint y: 653, distance: 241.7
click at [973, 653] on div "Dear Joshua Another payroll quarter has ended and as such the following payment…" at bounding box center [1044, 540] width 956 height 343
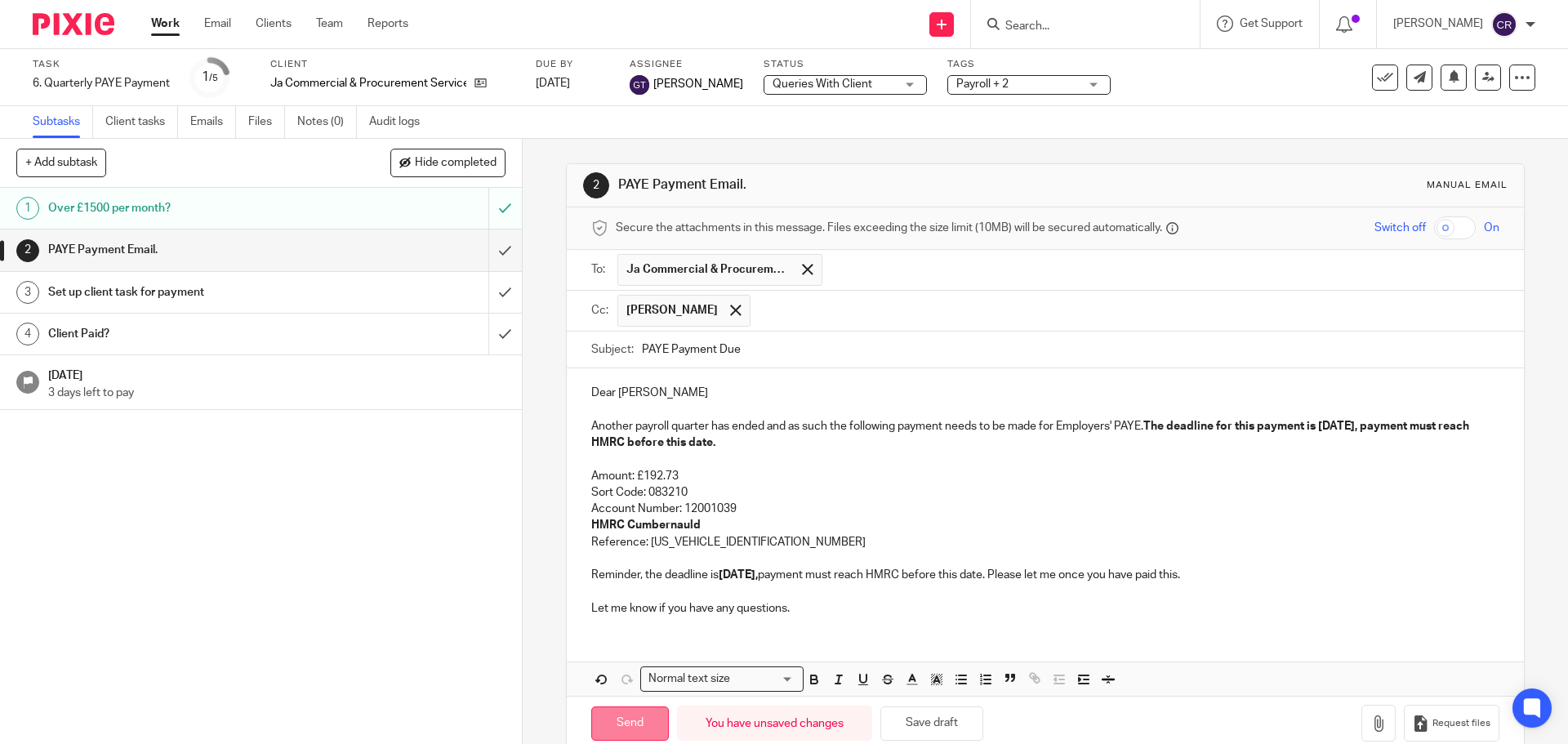
click at [601, 726] on input "Send" at bounding box center [631, 725] width 78 height 35
type input "Sent"
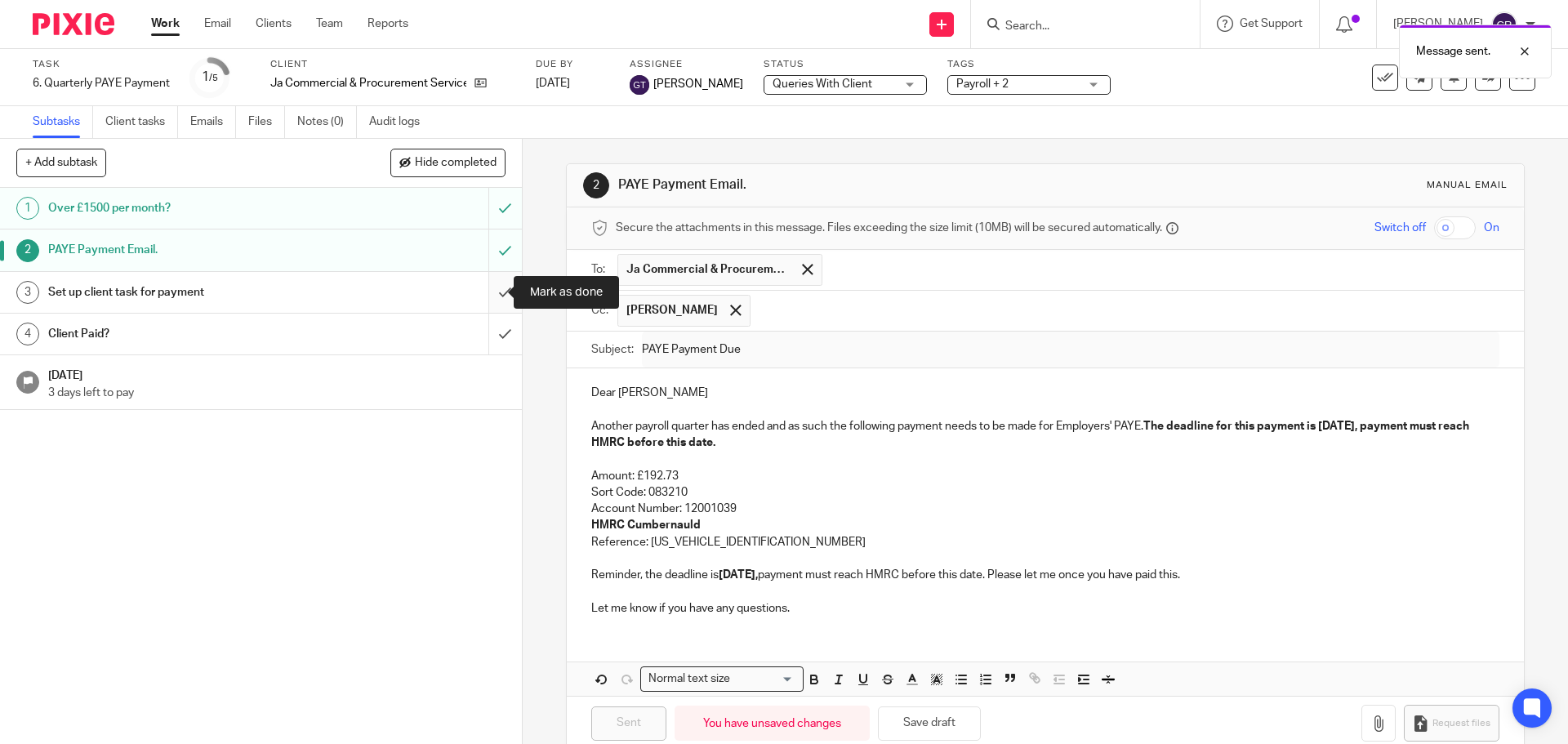
click at [482, 288] on input "submit" at bounding box center [261, 292] width 522 height 41
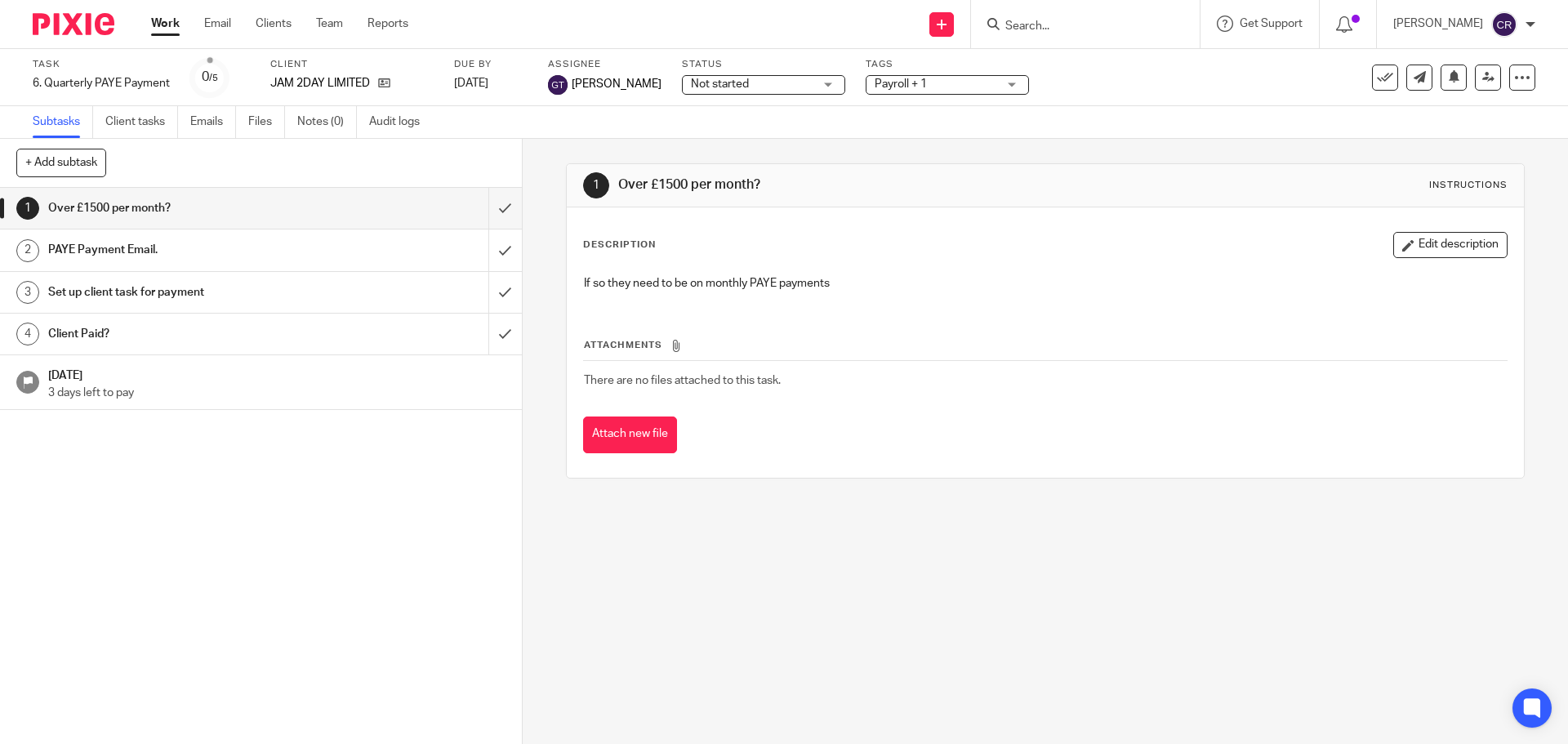
click at [762, 81] on span "Not started" at bounding box center [752, 84] width 122 height 17
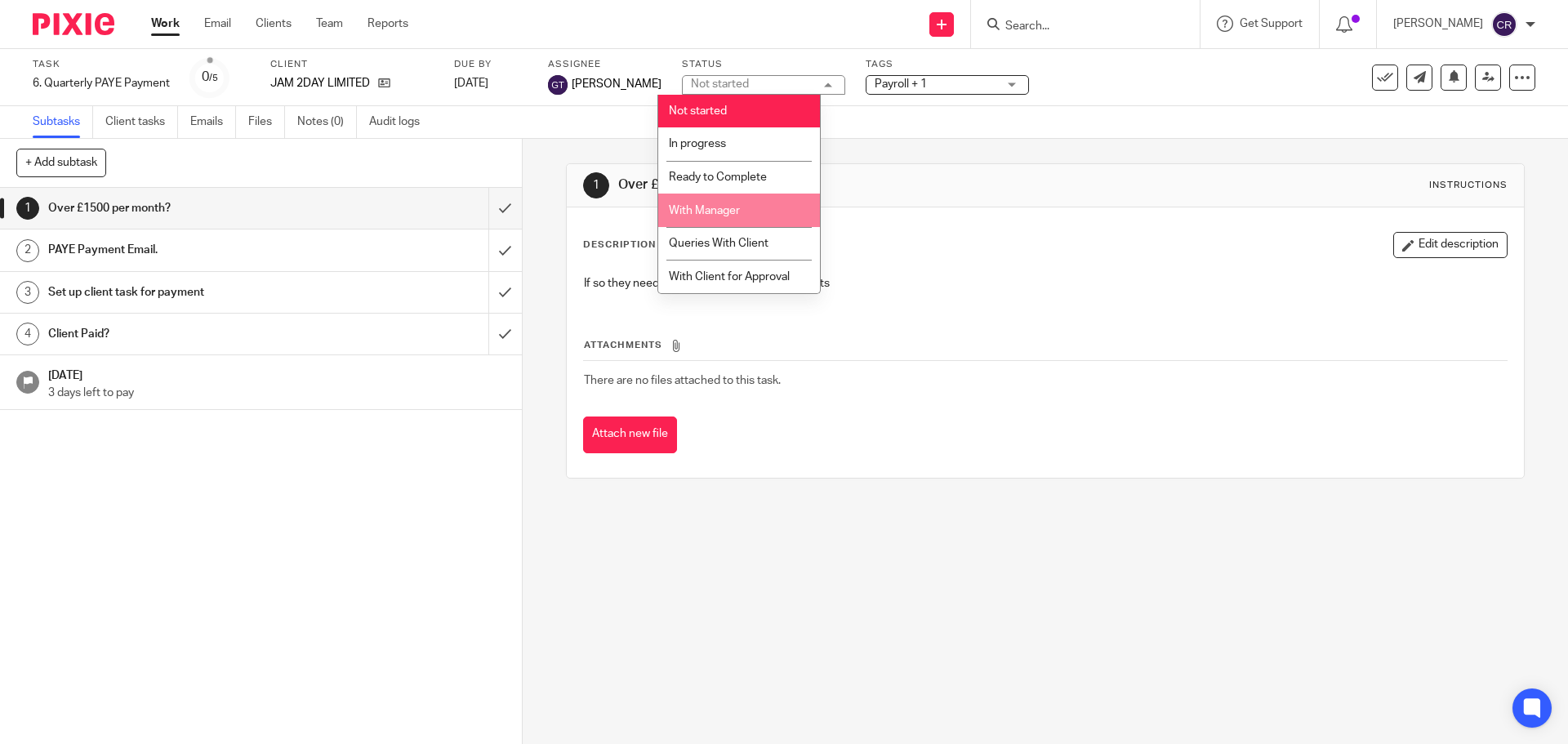
drag, startPoint x: 761, startPoint y: 210, endPoint x: 836, endPoint y: 168, distance: 86.0
click at [769, 206] on li "With Manager" at bounding box center [739, 211] width 161 height 33
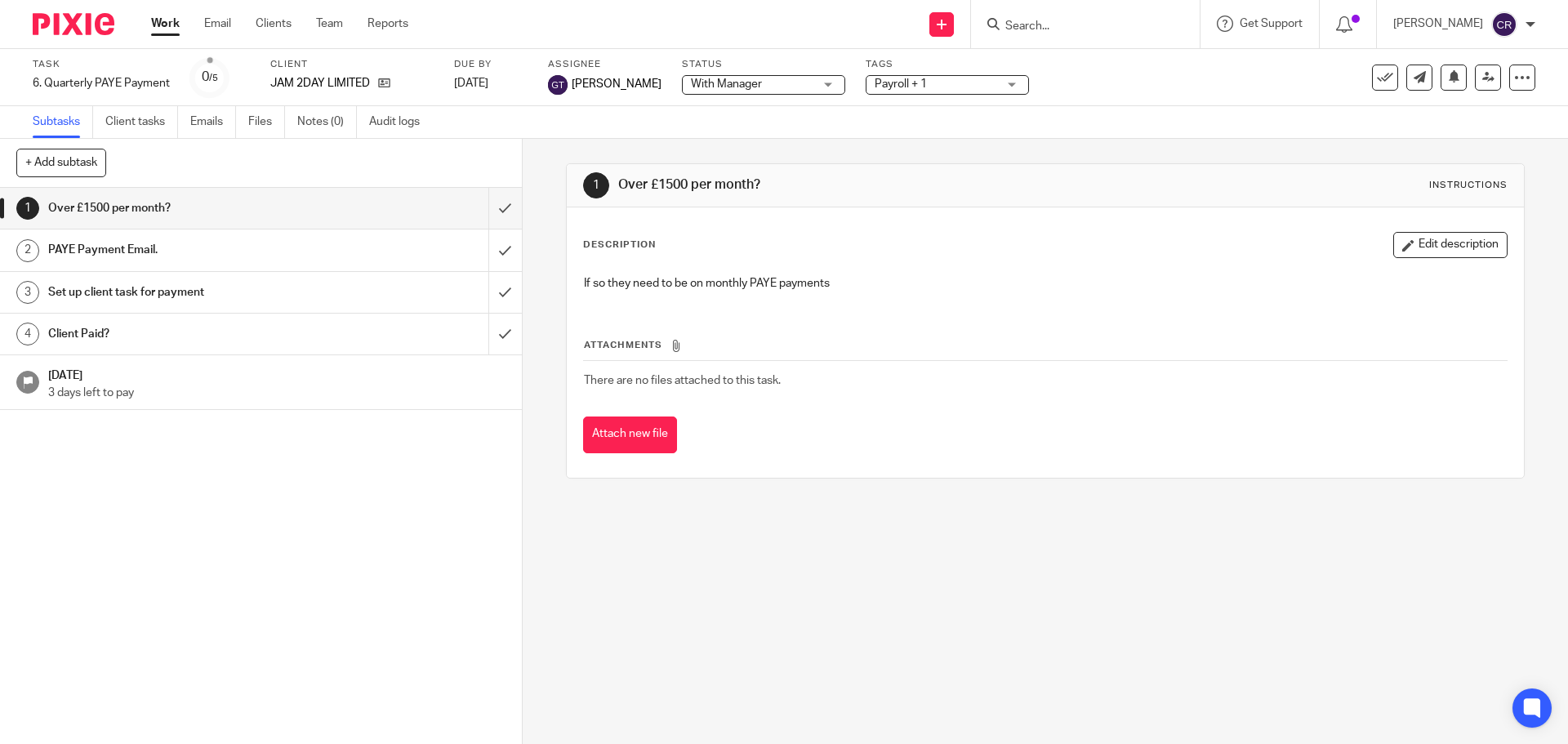
click at [886, 88] on span "Payroll + 1" at bounding box center [900, 84] width 52 height 11
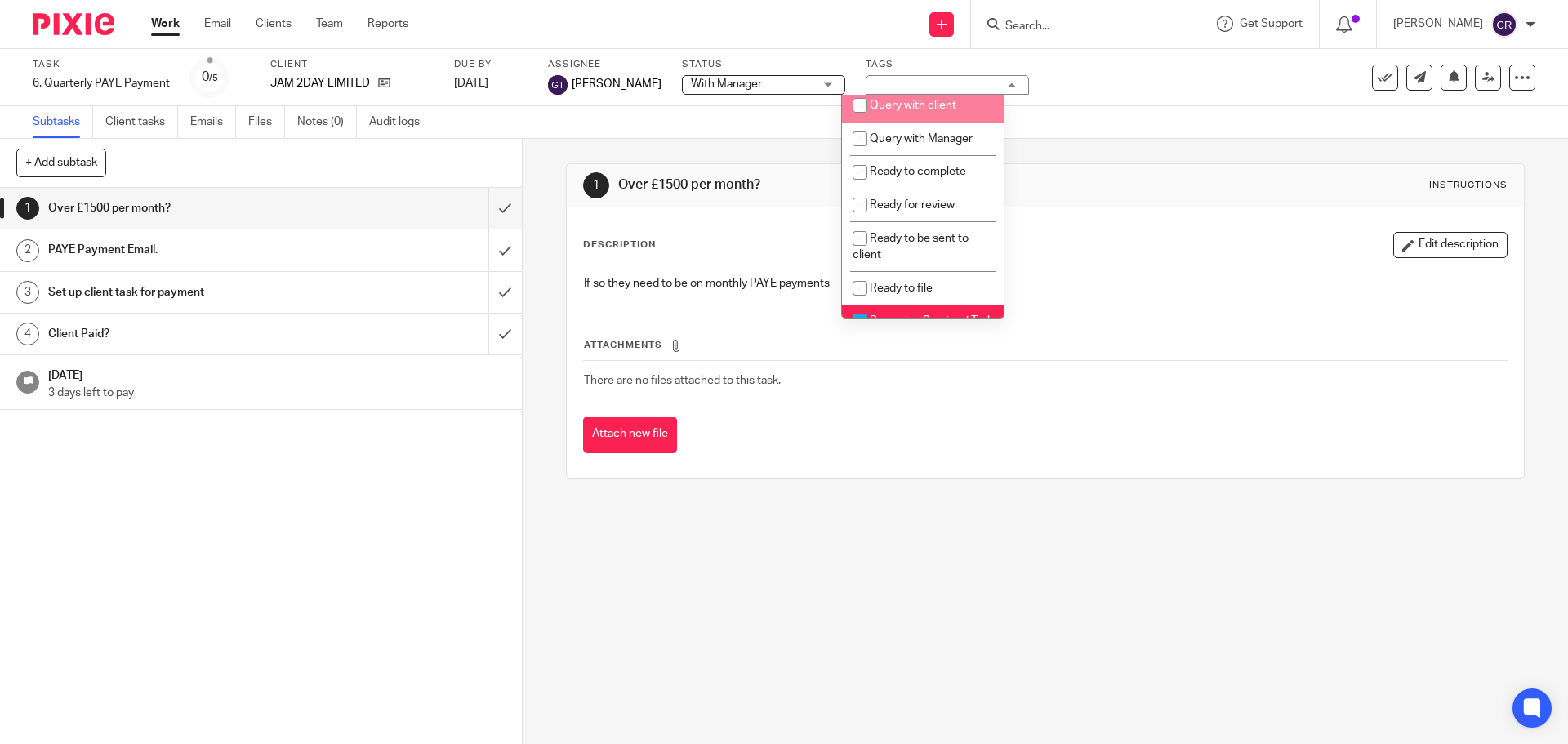
scroll to position [571, 0]
click at [924, 142] on span "Query with Manager" at bounding box center [921, 136] width 103 height 11
checkbox input "true"
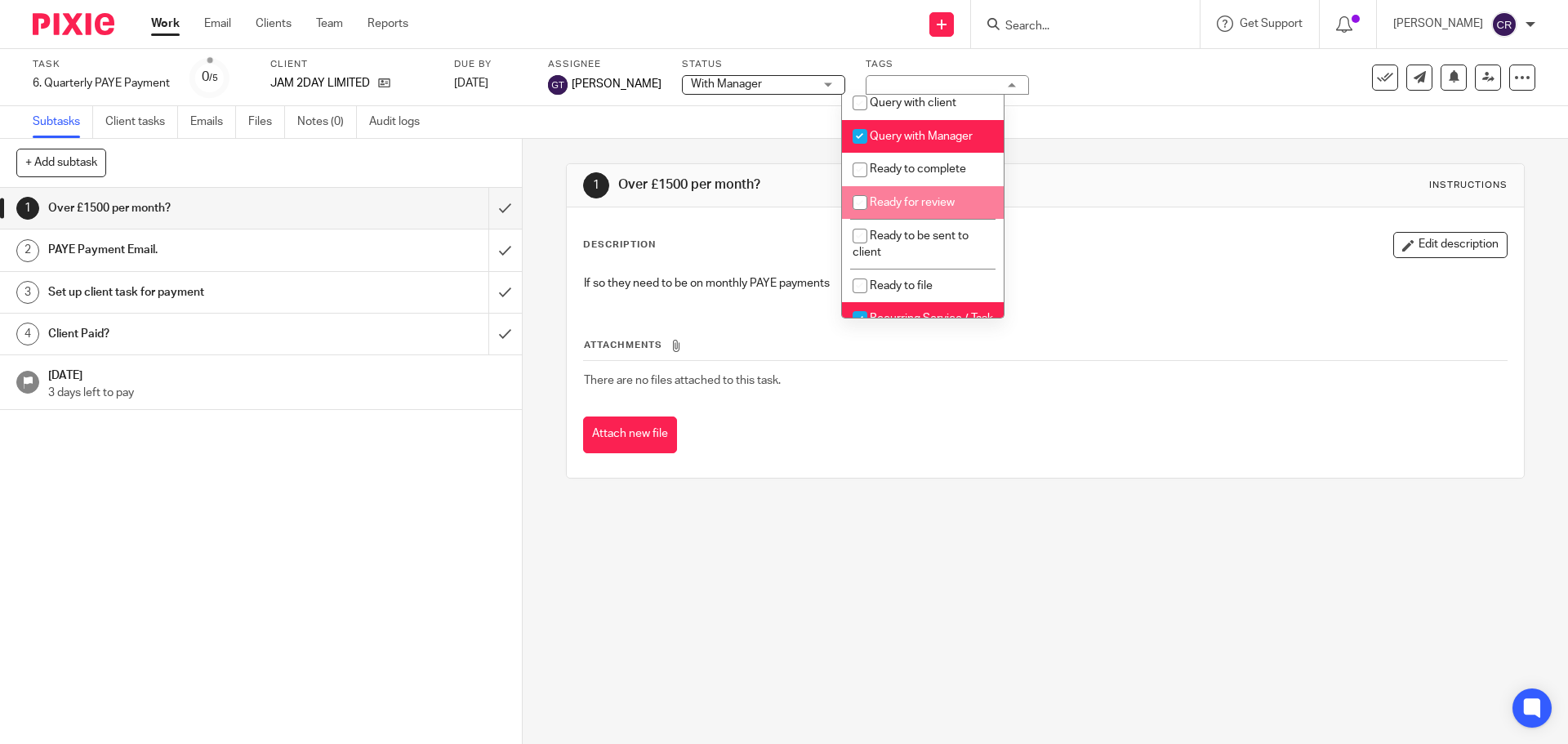
click at [929, 209] on li "Ready for review" at bounding box center [923, 203] width 161 height 33
checkbox input "true"
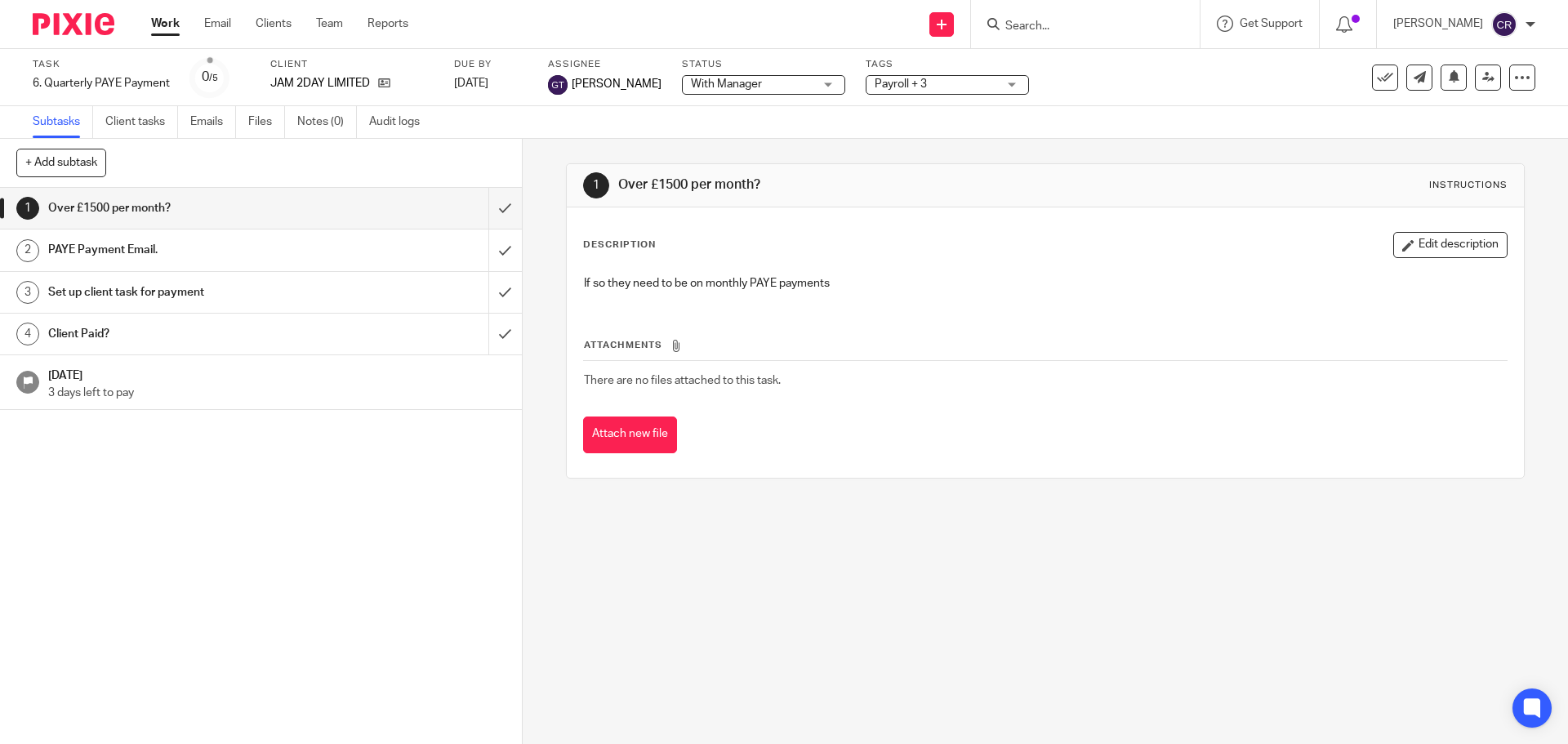
click at [1052, 231] on div "Description Edit description If so they need to be on monthly PAYE payments Att…" at bounding box center [1044, 342] width 956 height 270
drag, startPoint x: 1425, startPoint y: 250, endPoint x: 1411, endPoint y: 258, distance: 16.1
click at [1424, 250] on button "Edit description" at bounding box center [1449, 245] width 114 height 26
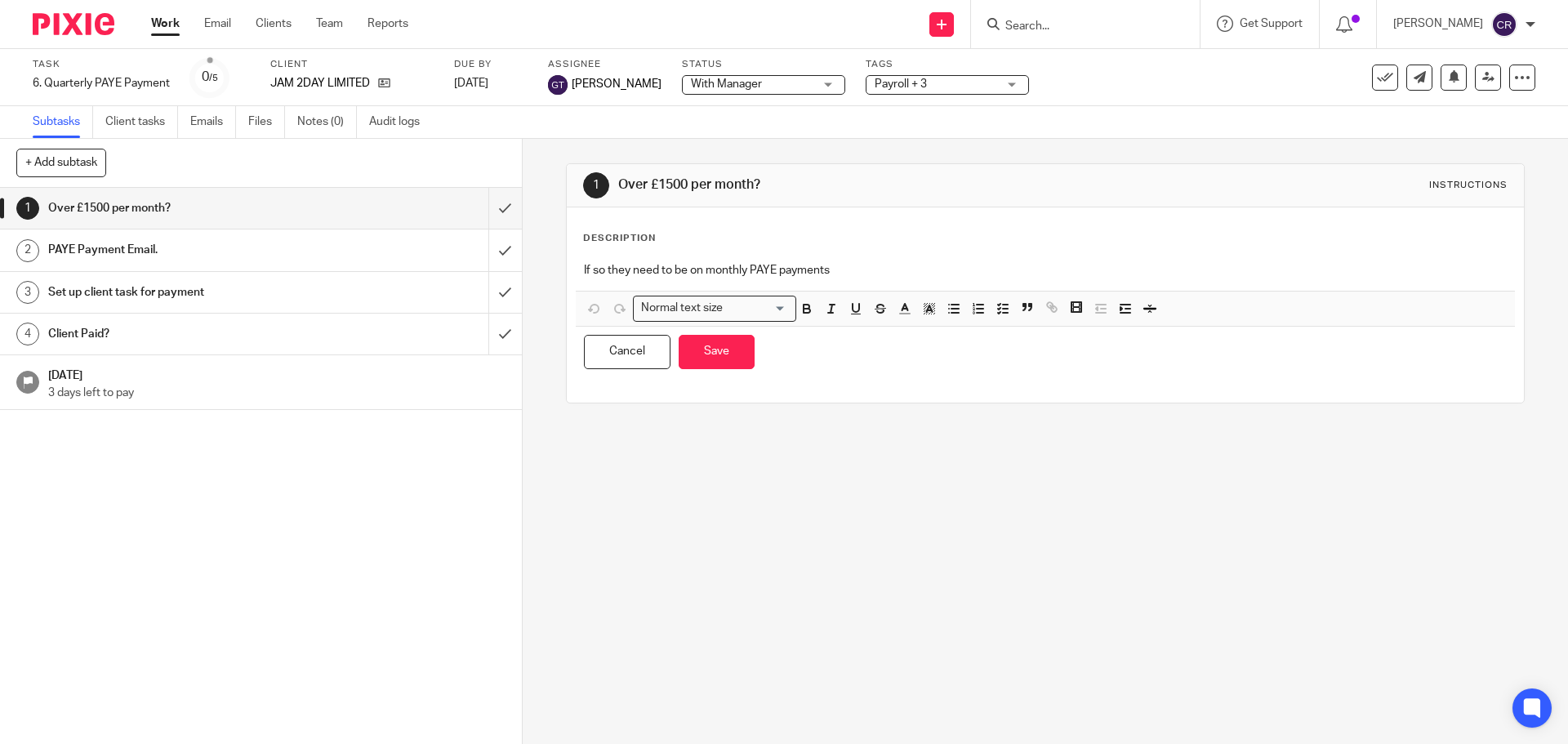
click at [1065, 267] on p "If so they need to be on monthly PAYE payments" at bounding box center [1045, 271] width 922 height 17
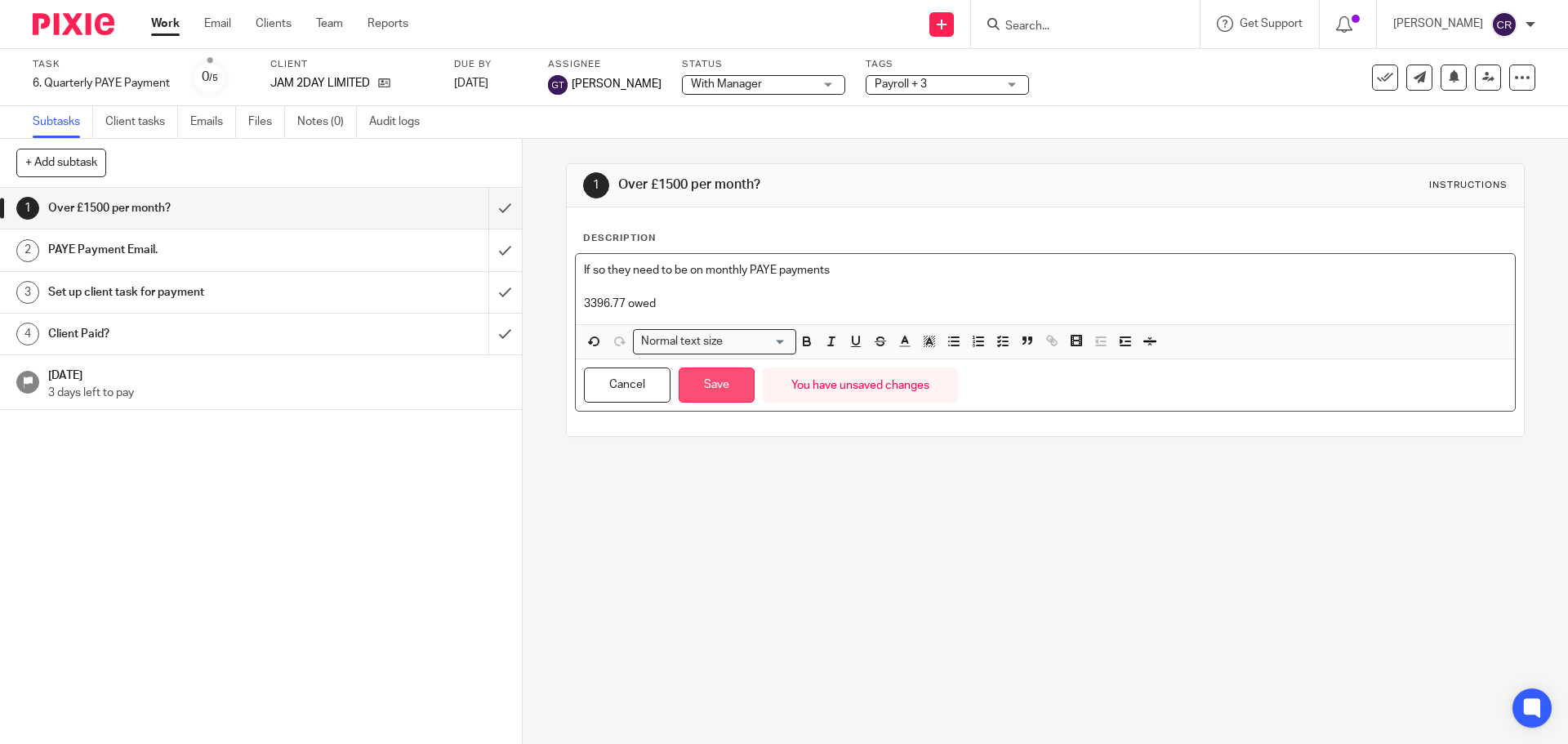
click at [704, 387] on button "Save" at bounding box center [717, 385] width 76 height 35
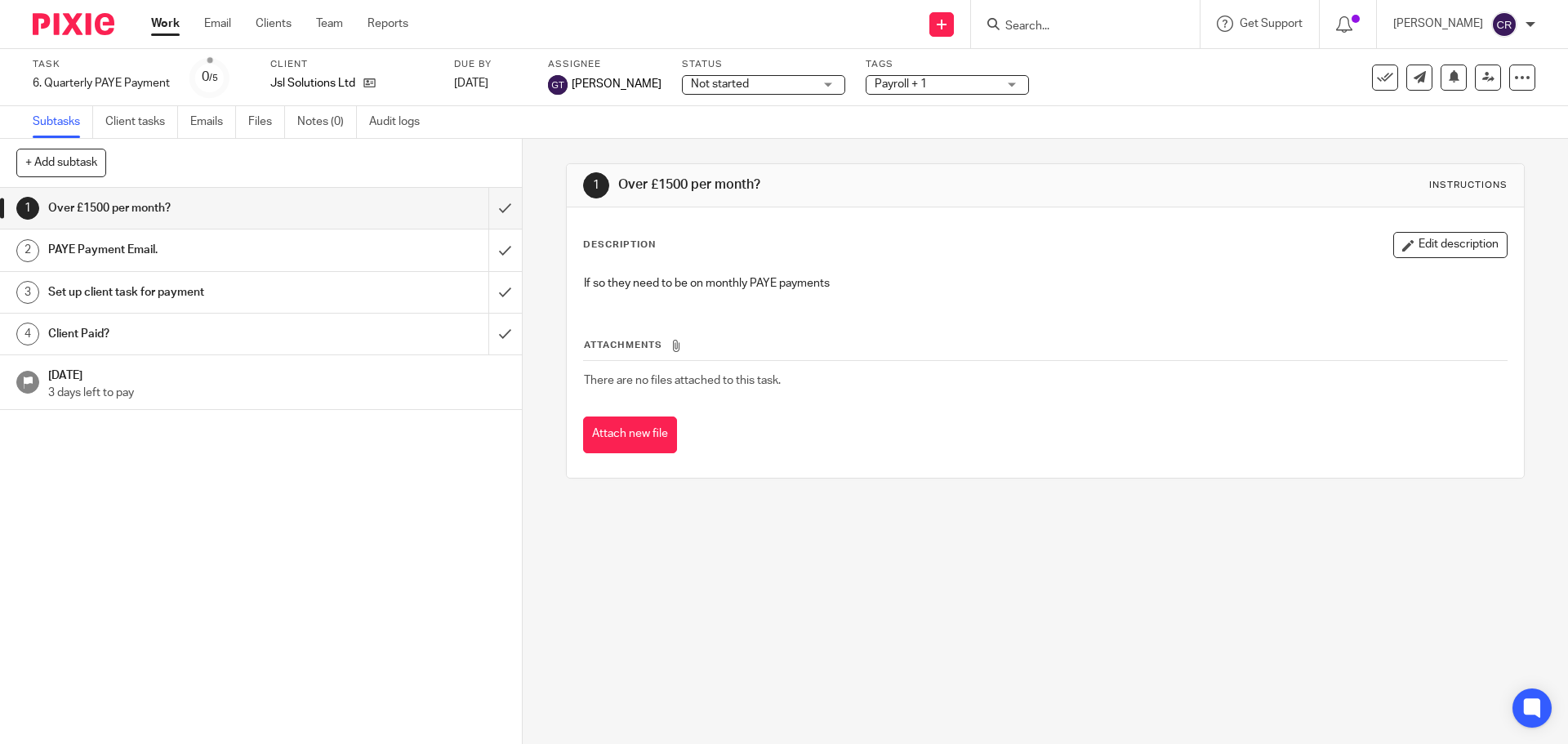
click at [759, 77] on span "Not started" at bounding box center [752, 84] width 122 height 17
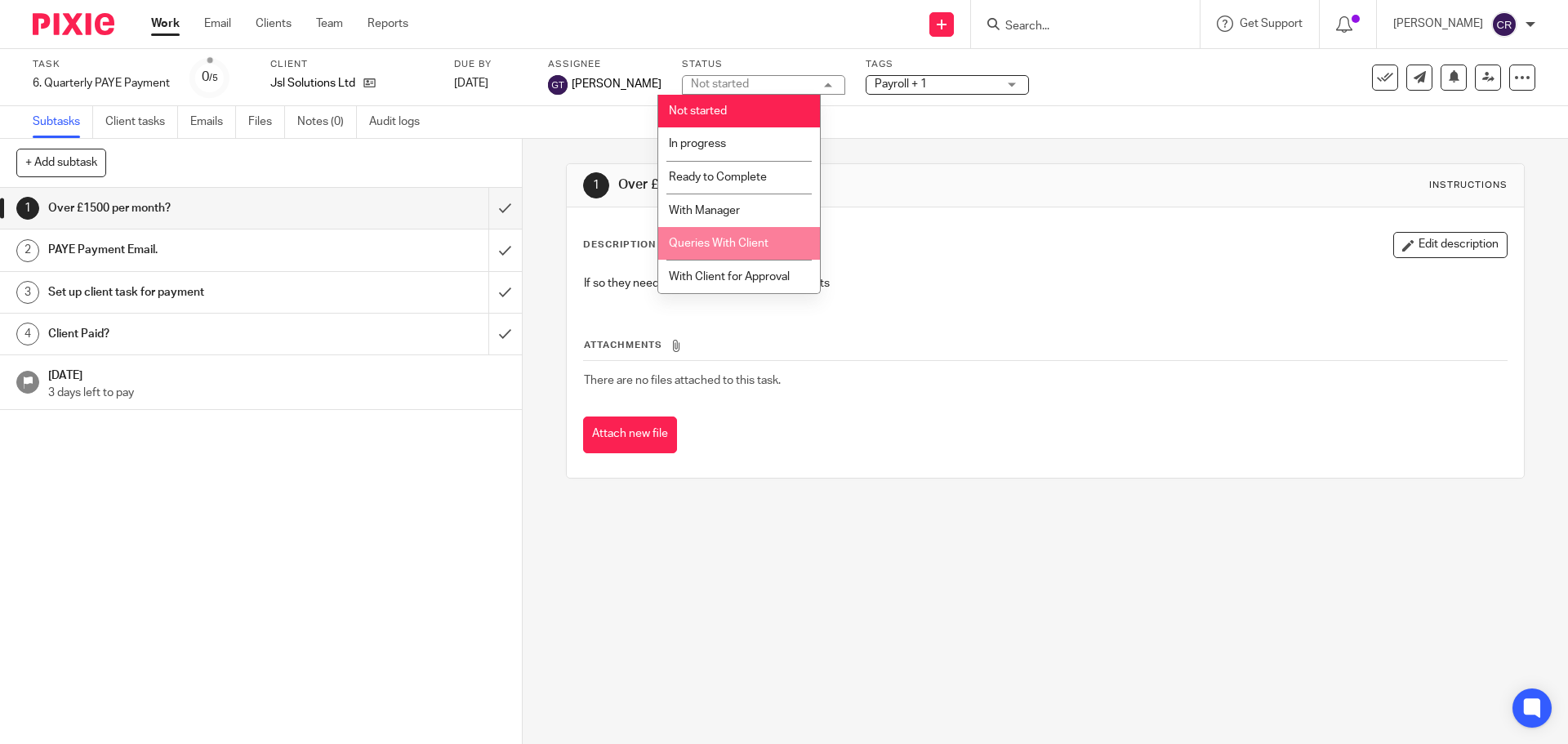
click at [749, 243] on span "Queries With Client" at bounding box center [718, 243] width 99 height 11
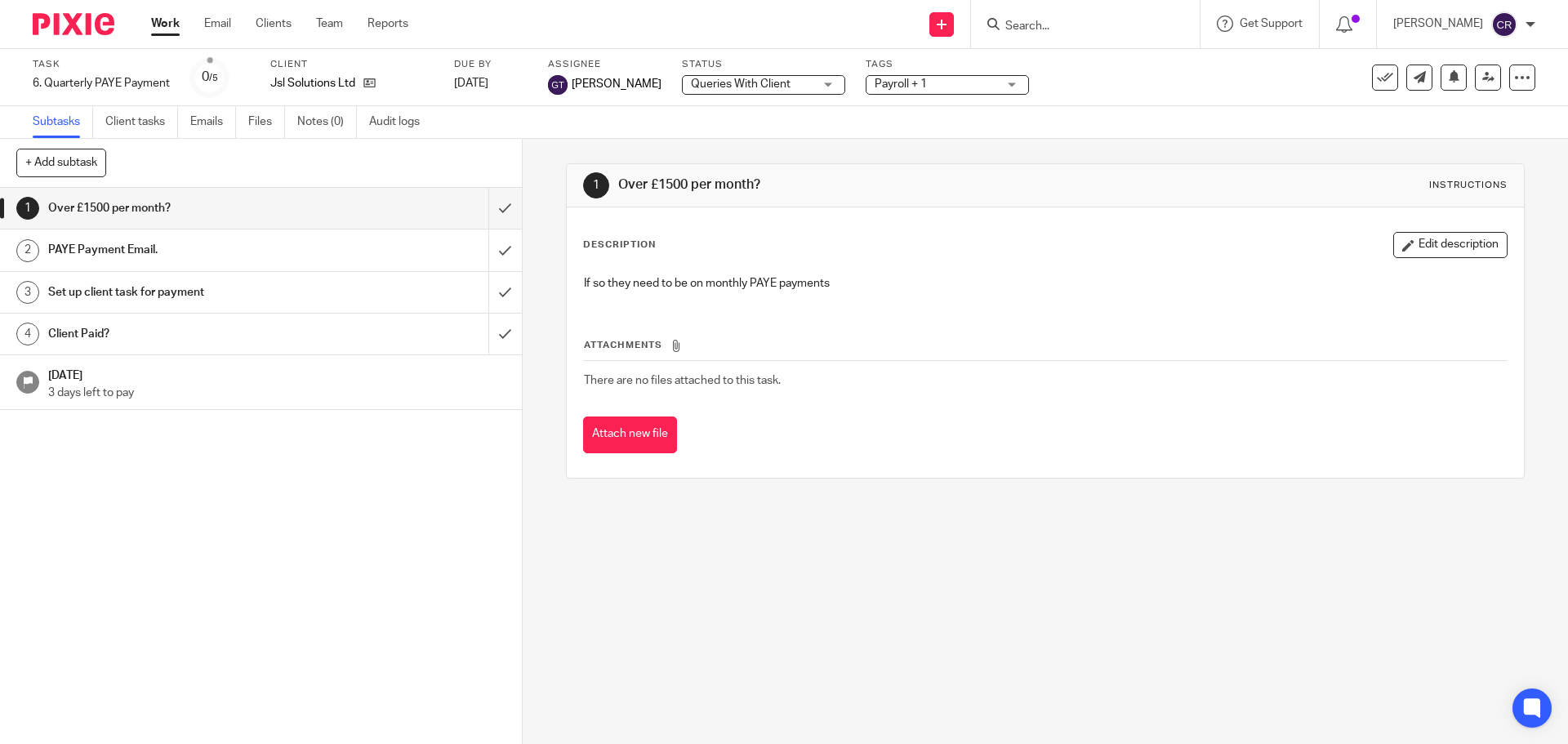
click at [886, 83] on span "Payroll + 1" at bounding box center [900, 84] width 52 height 11
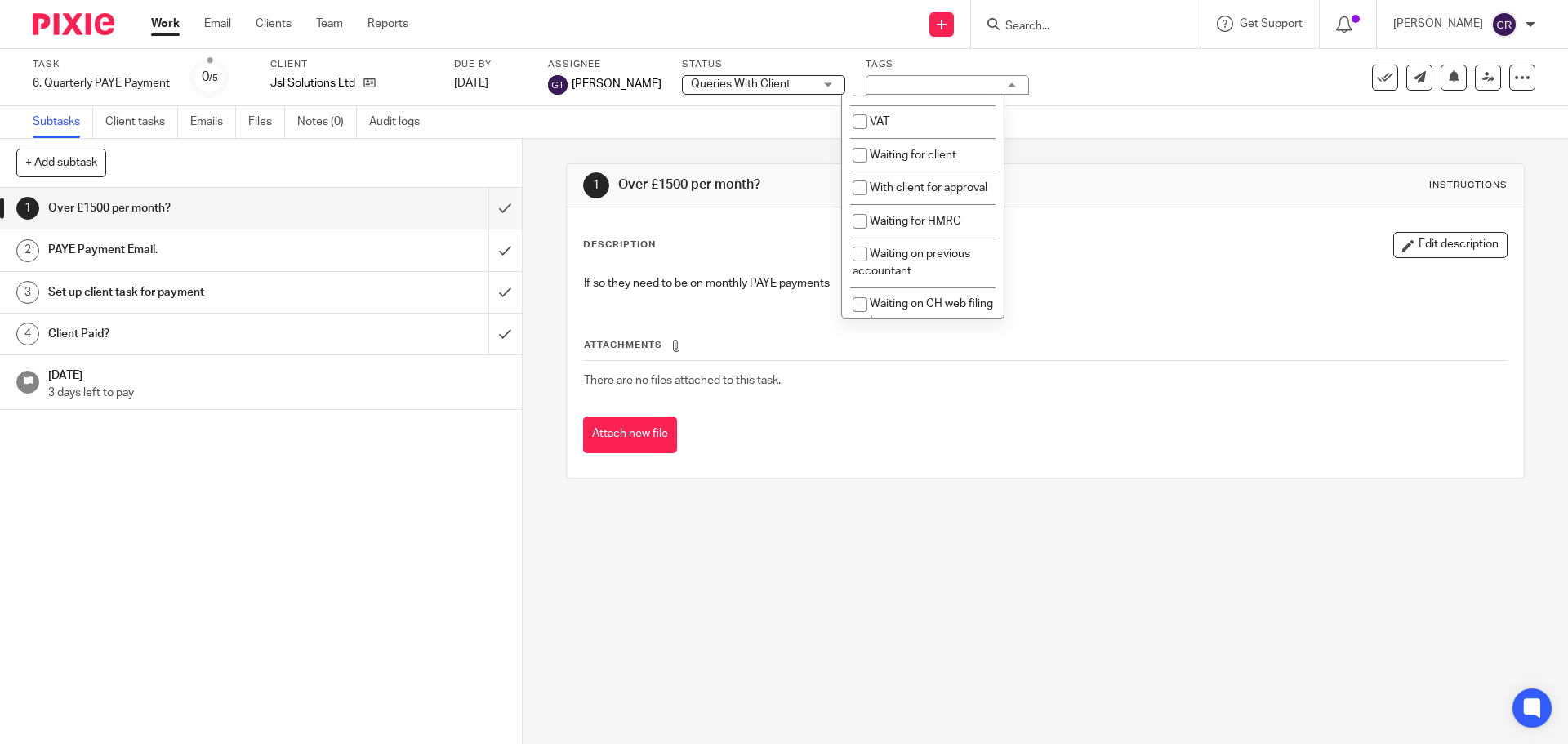
scroll to position [899, 0]
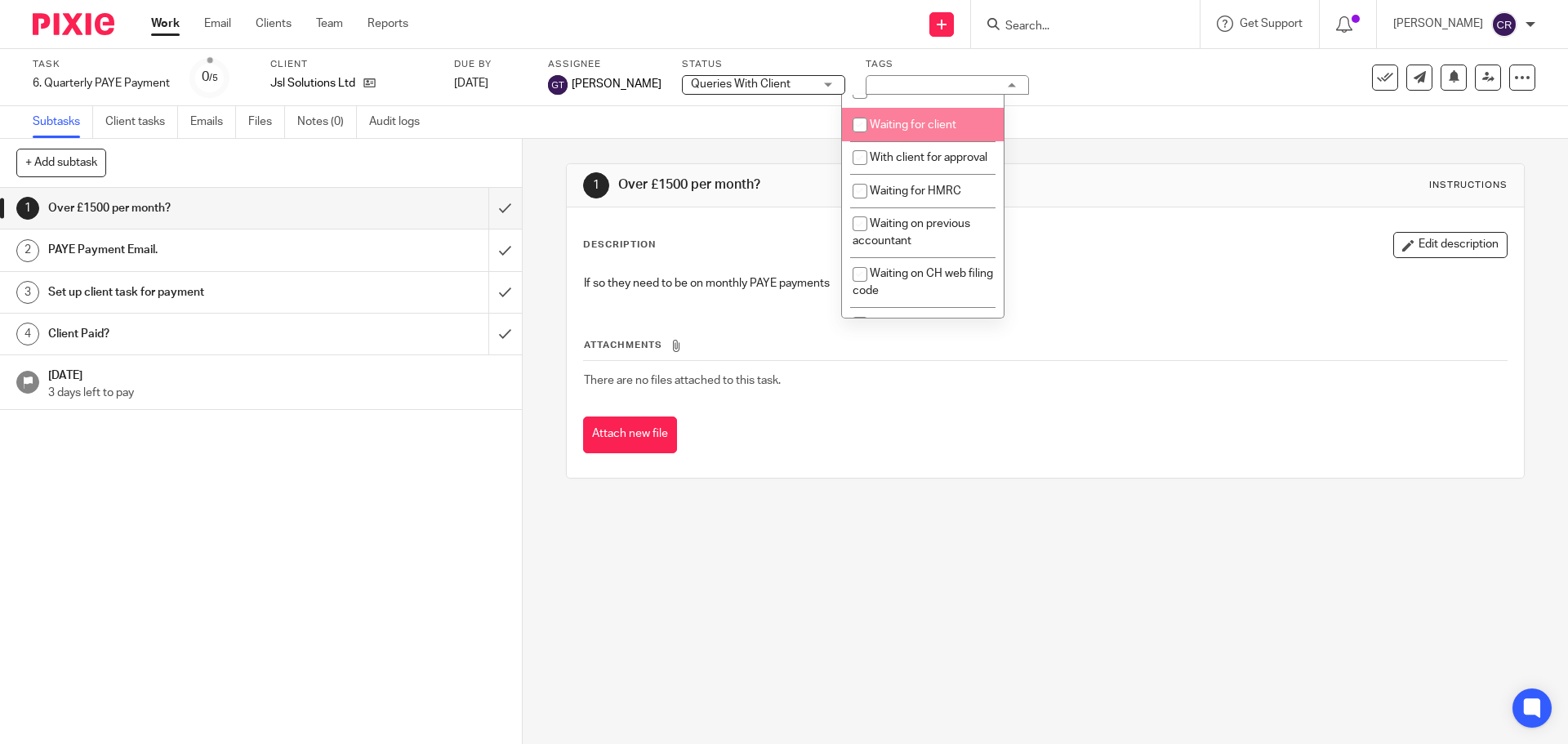
click at [926, 131] on span "Waiting for client" at bounding box center [912, 125] width 86 height 11
checkbox input "true"
click at [482, 202] on input "submit" at bounding box center [261, 209] width 522 height 41
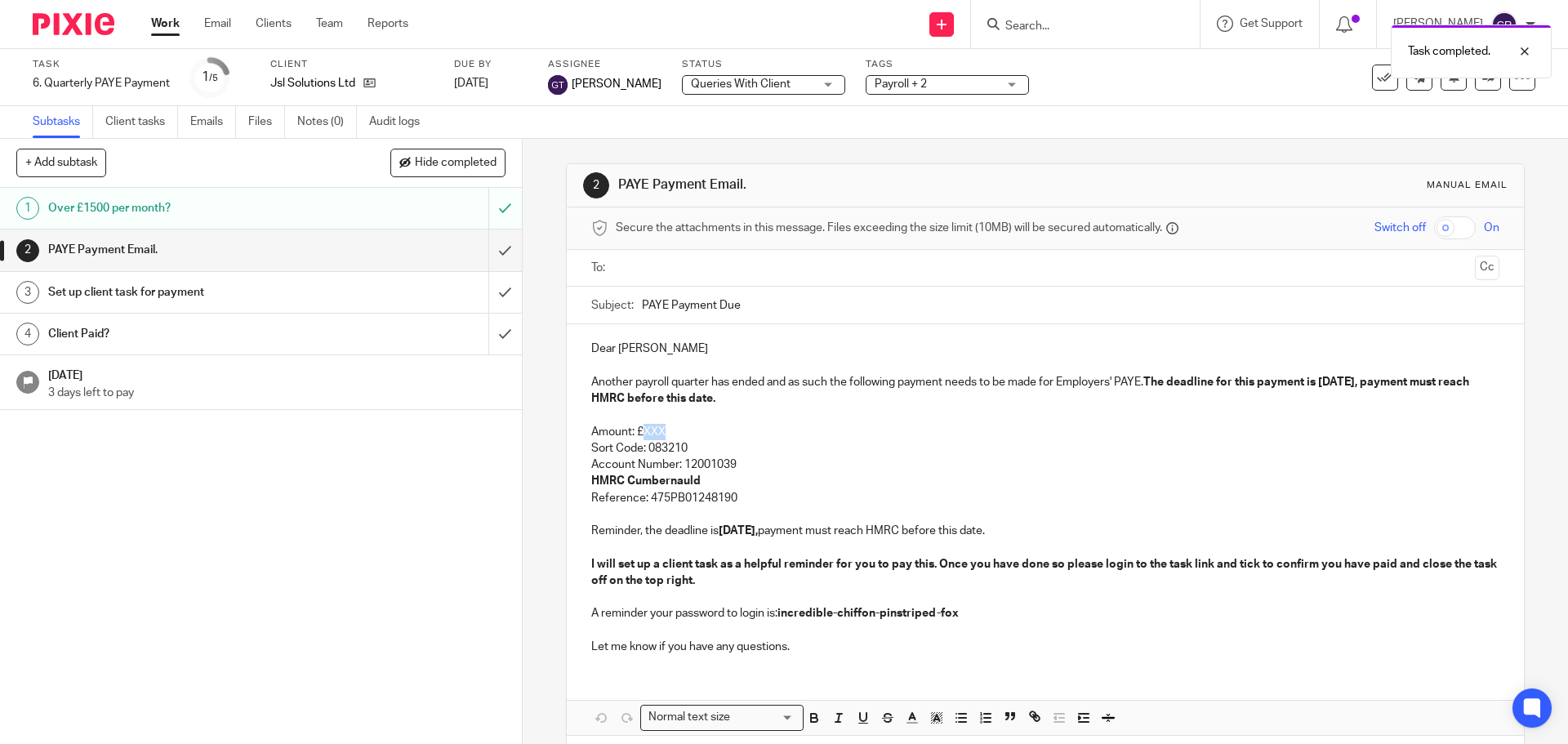
drag, startPoint x: 672, startPoint y: 429, endPoint x: 639, endPoint y: 433, distance: 33.2
click at [639, 433] on p "Amount: £XXX" at bounding box center [1045, 432] width 907 height 17
click at [734, 272] on input "text" at bounding box center [1044, 268] width 846 height 19
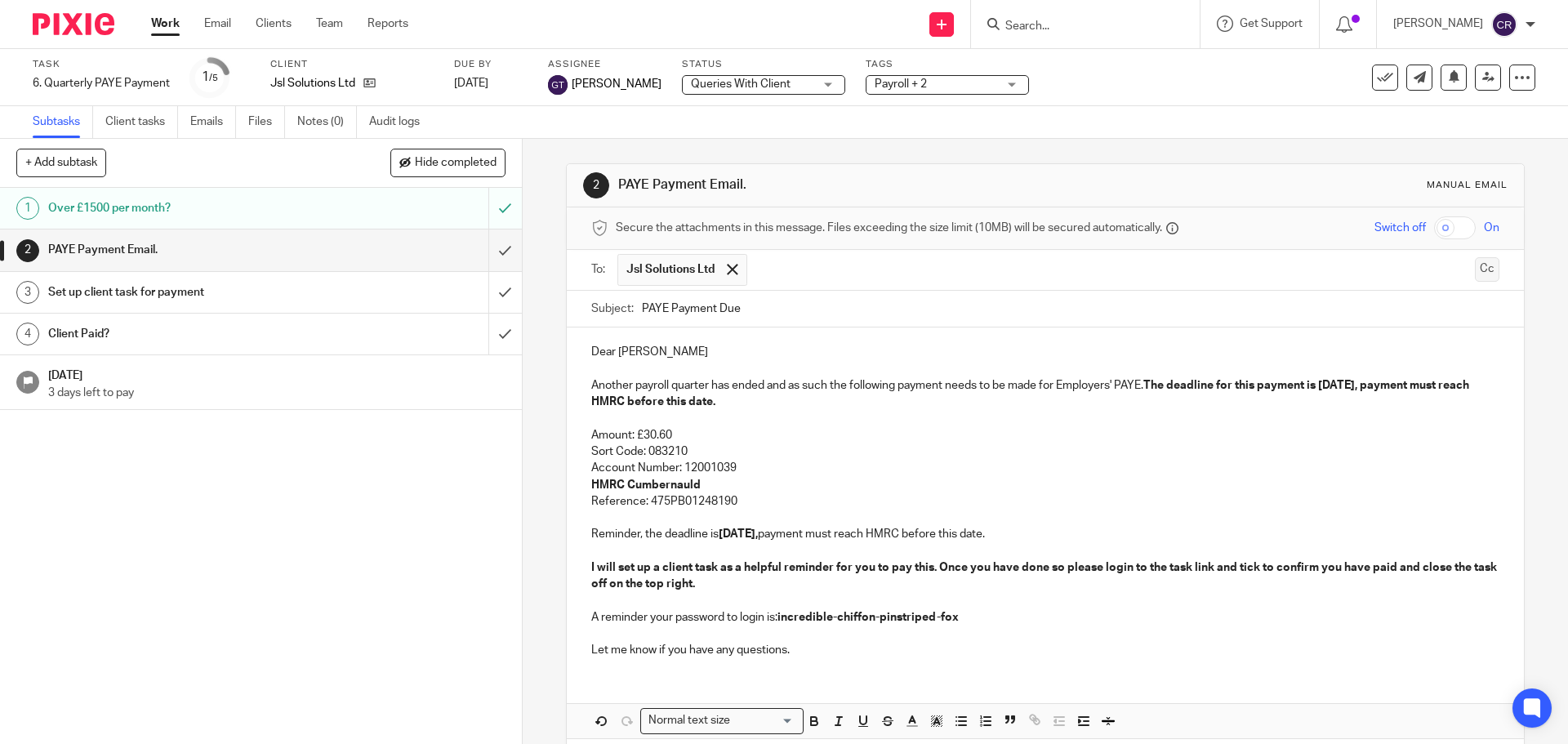
click at [1474, 269] on button "Cc" at bounding box center [1486, 269] width 24 height 24
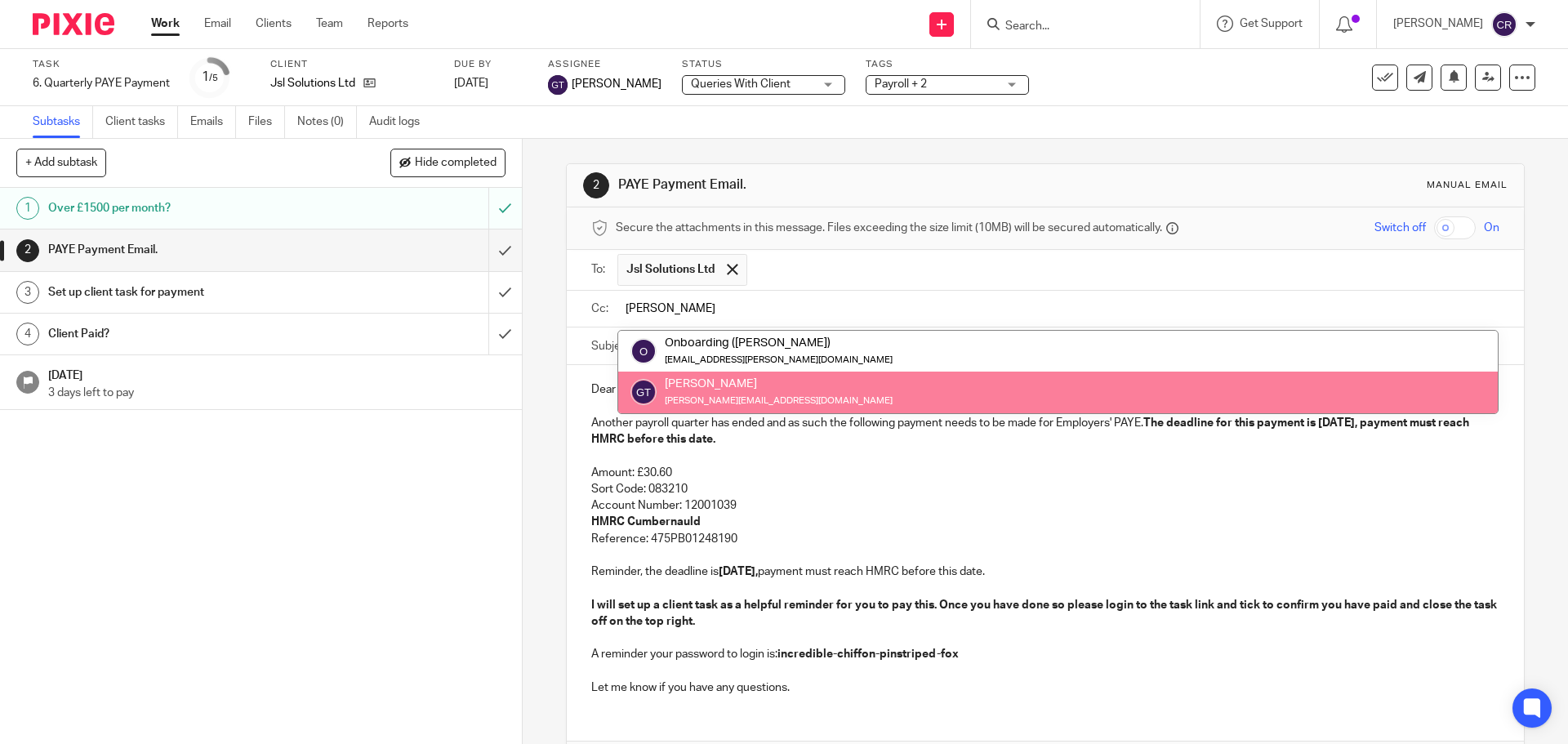
type input "greg"
click at [1029, 424] on p "Another payroll quarter has ended and as such the following payment needs to be…" at bounding box center [1045, 431] width 907 height 33
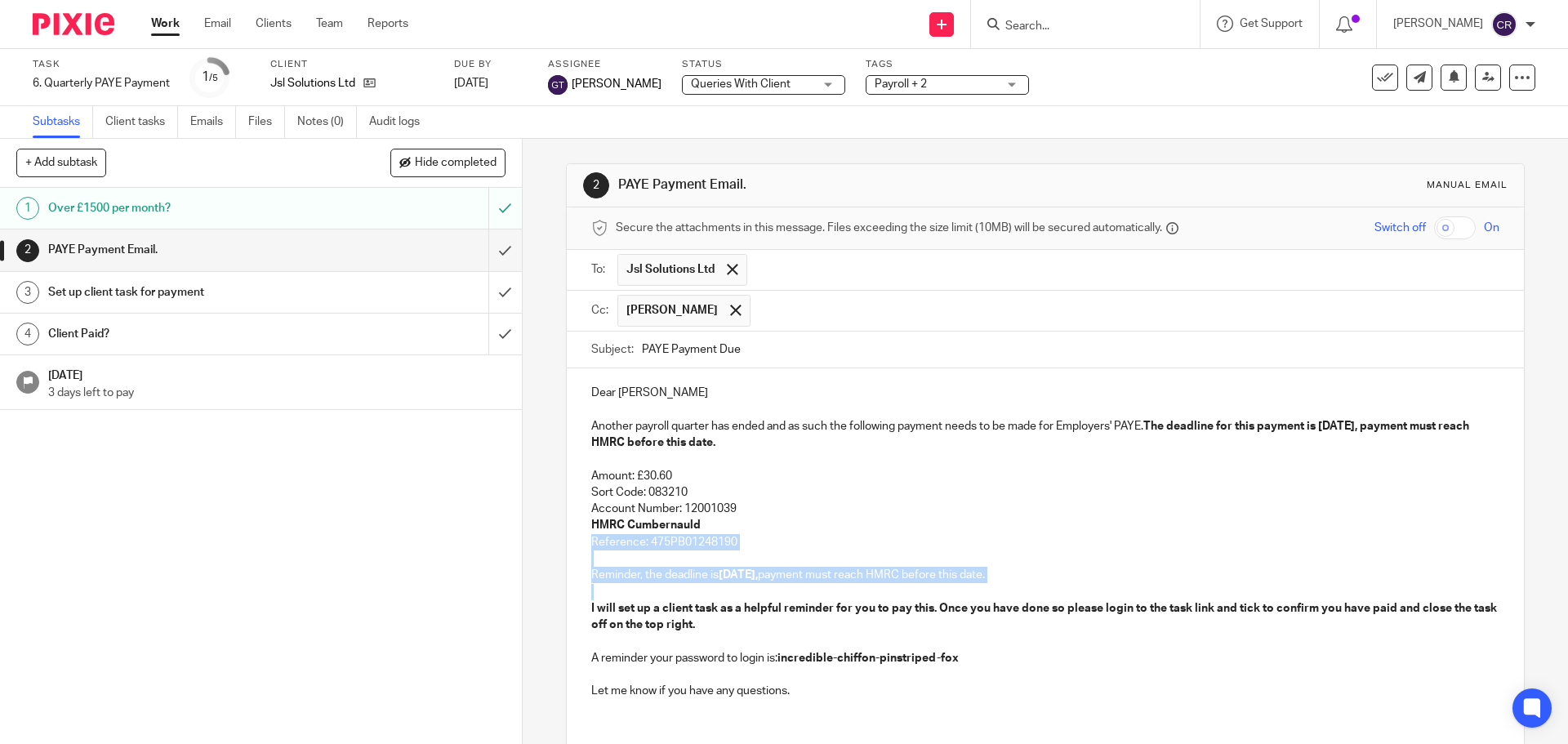
drag, startPoint x: 811, startPoint y: 532, endPoint x: 886, endPoint y: 555, distance: 78.4
click at [899, 584] on div "Dear Stewart Another payroll quarter has ended and as such the following paymen…" at bounding box center [1044, 540] width 956 height 343
drag, startPoint x: 882, startPoint y: 542, endPoint x: 796, endPoint y: 544, distance: 86.0
click at [879, 543] on p "Reference: 475PB01248190" at bounding box center [1045, 543] width 907 height 17
click at [763, 541] on p "Reference: 475PB01248190" at bounding box center [1045, 543] width 907 height 17
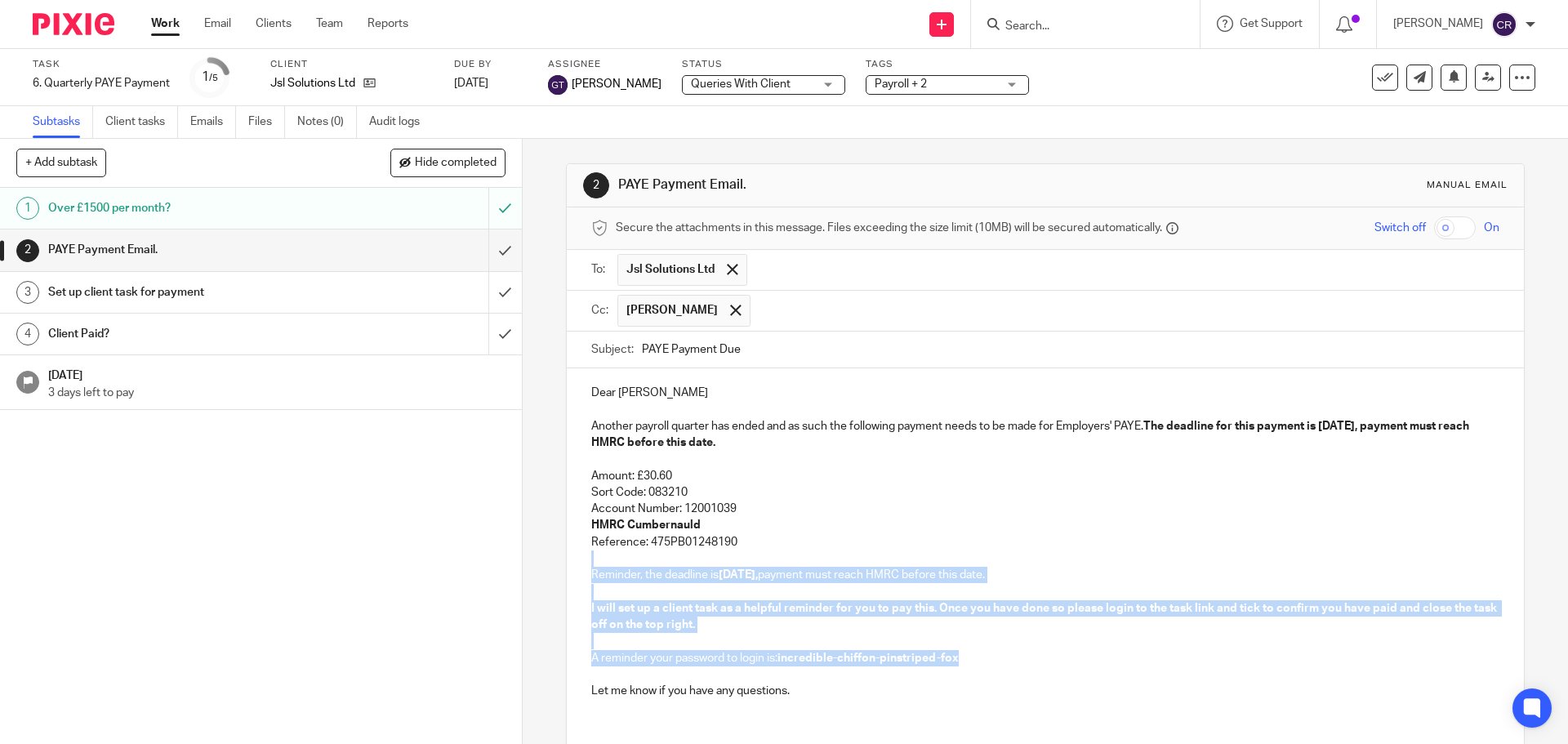
drag, startPoint x: 731, startPoint y: 542, endPoint x: 956, endPoint y: 659, distance: 253.6
click at [956, 659] on div "Dear Stewart Another payroll quarter has ended and as such the following paymen…" at bounding box center [1044, 540] width 956 height 343
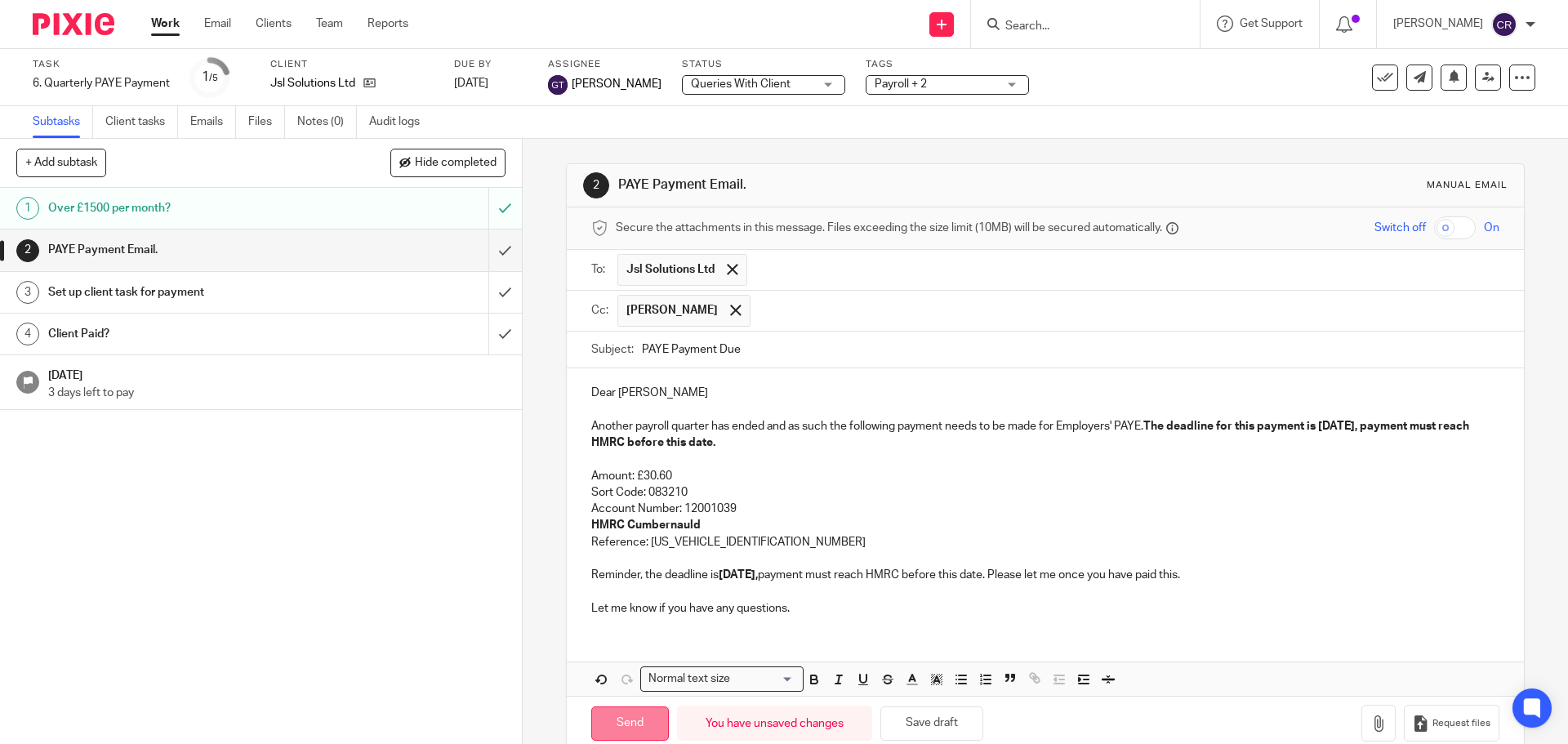
click at [626, 723] on input "Send" at bounding box center [631, 725] width 78 height 35
click at [486, 293] on input "submit" at bounding box center [261, 292] width 522 height 41
type input "Sent"
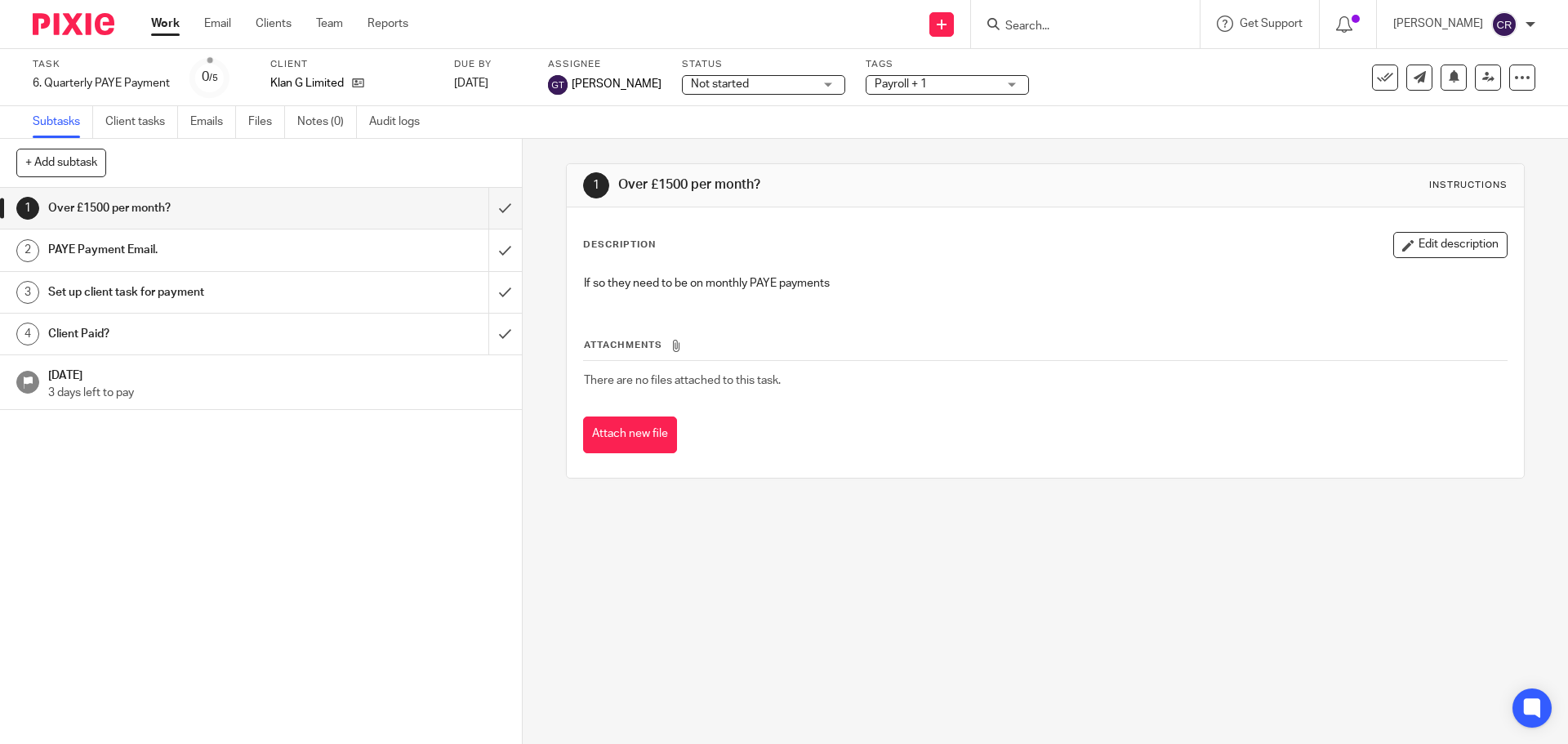
click at [776, 84] on span "Not started" at bounding box center [752, 84] width 122 height 17
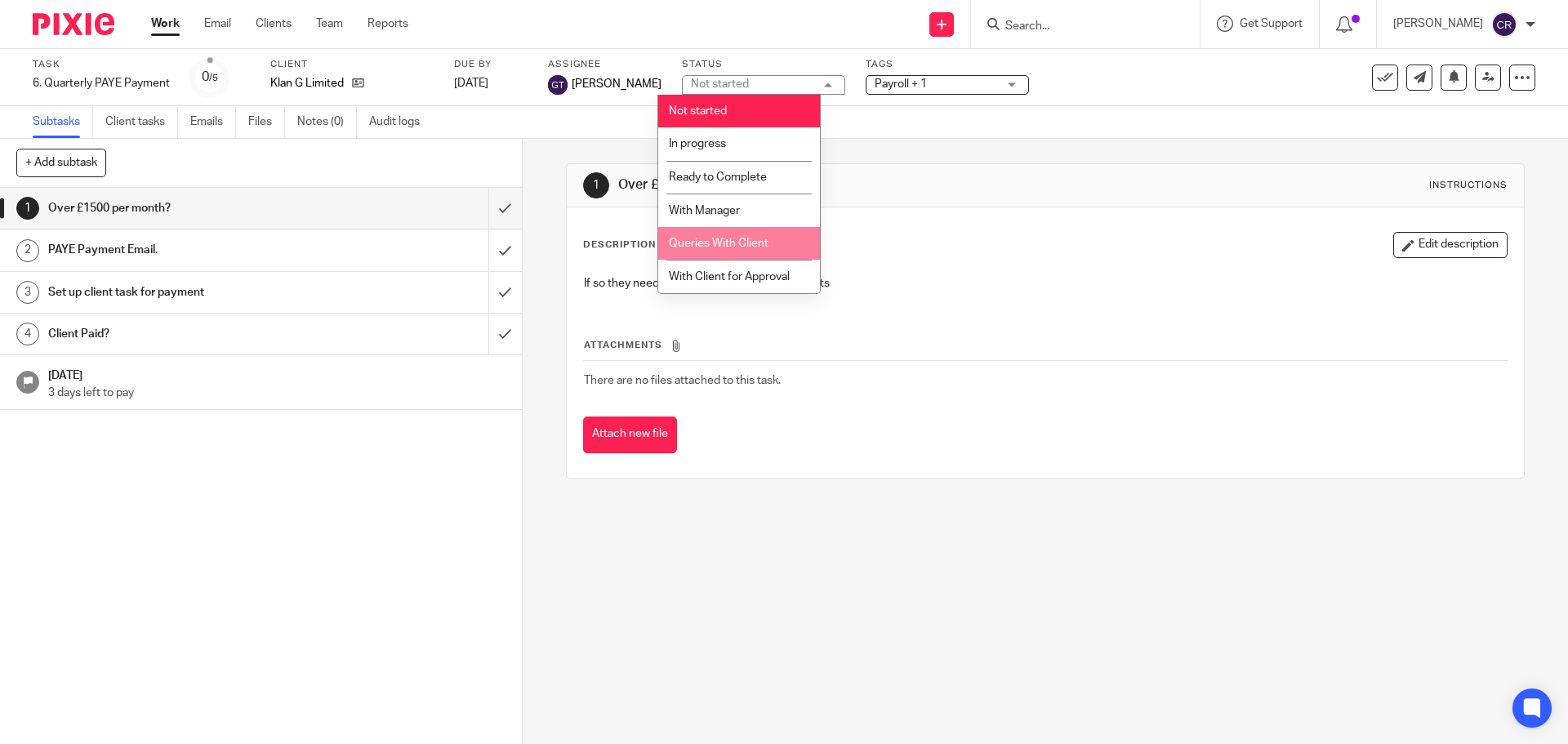
click at [745, 238] on span "Queries With Client" at bounding box center [718, 243] width 99 height 11
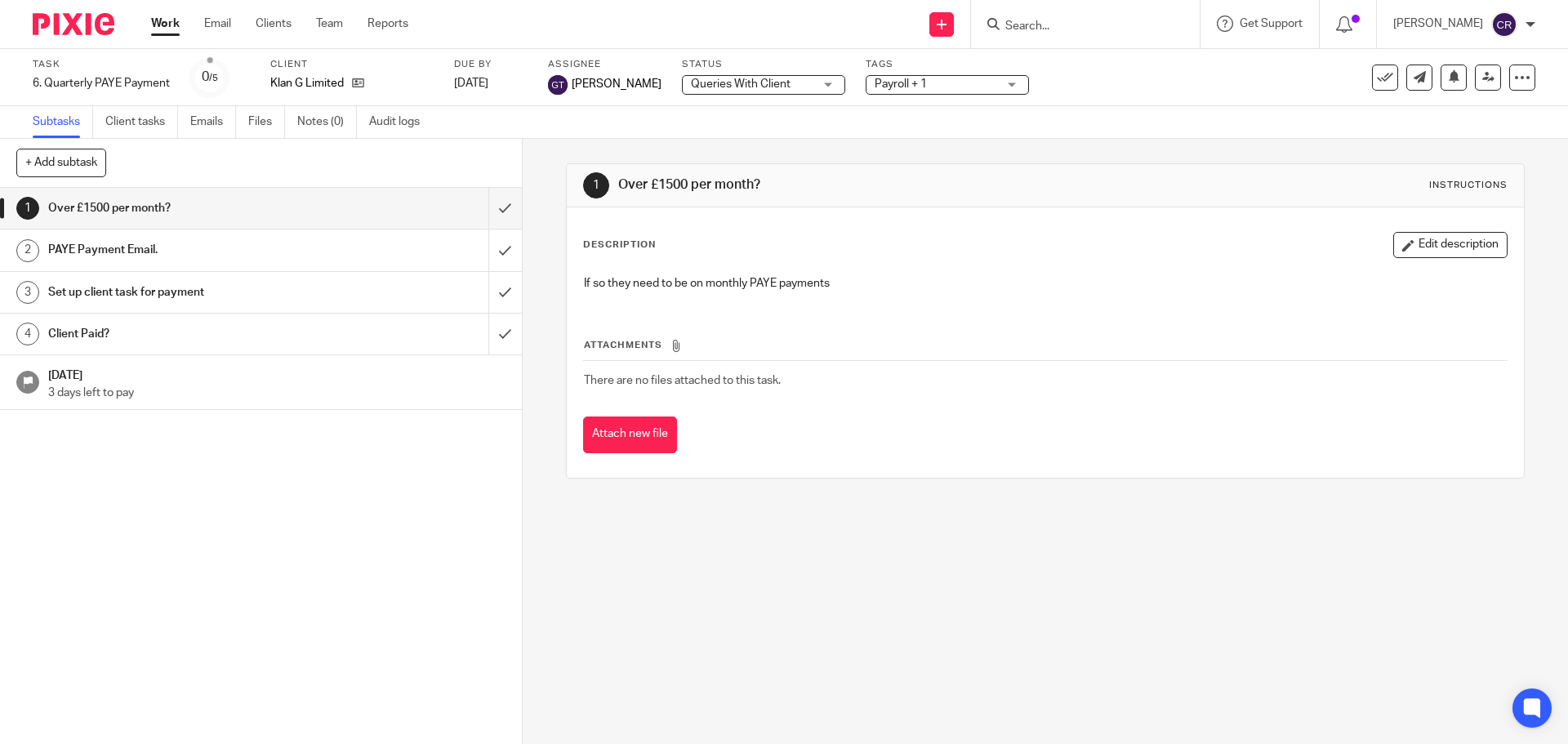
click at [913, 74] on div "Tags Payroll + 1 Admin Tasks Advisory / Proactive Annual accounts Bookkeeping B…" at bounding box center [947, 78] width 163 height 39
click at [912, 86] on span "Payroll + 1" at bounding box center [936, 84] width 122 height 17
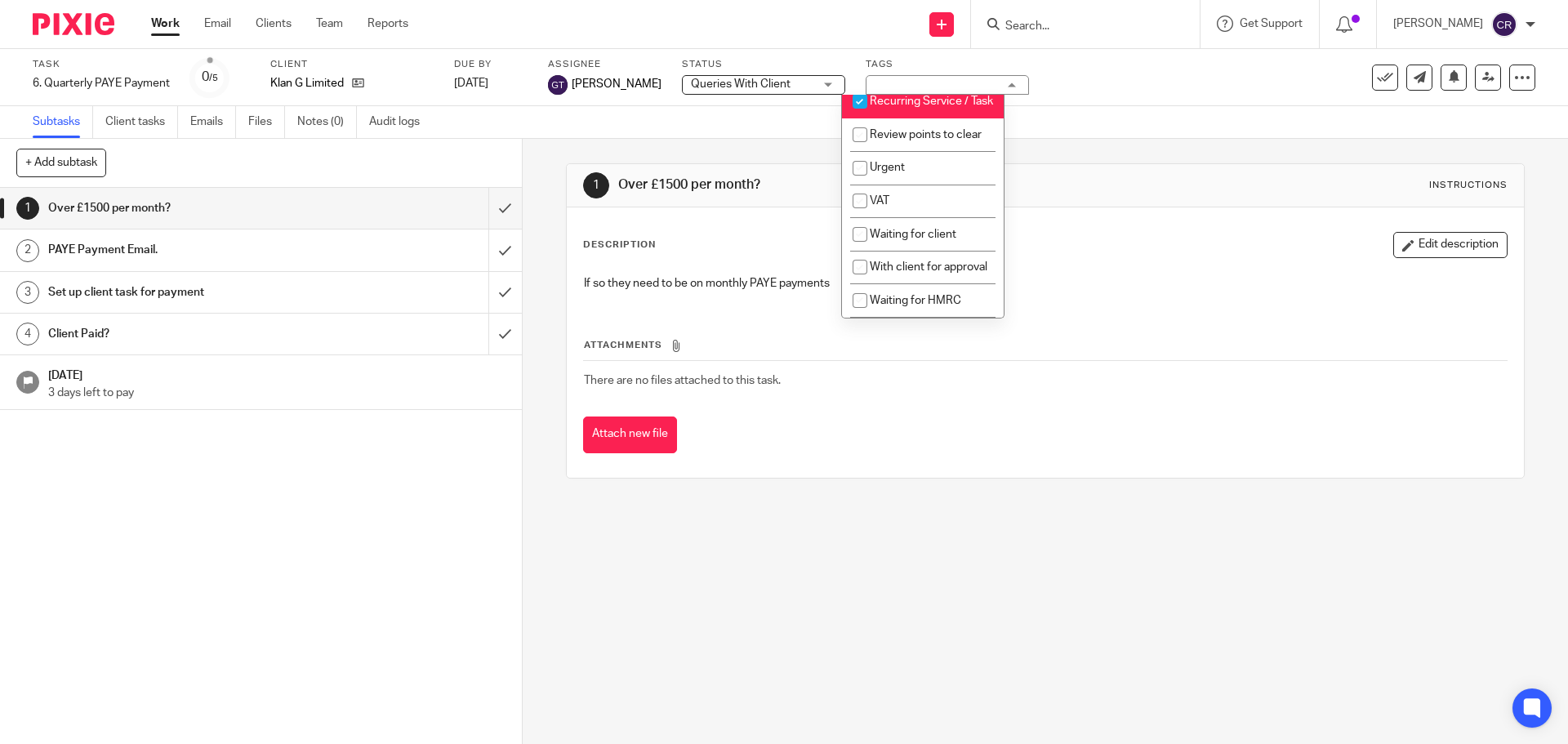
scroll to position [817, 0]
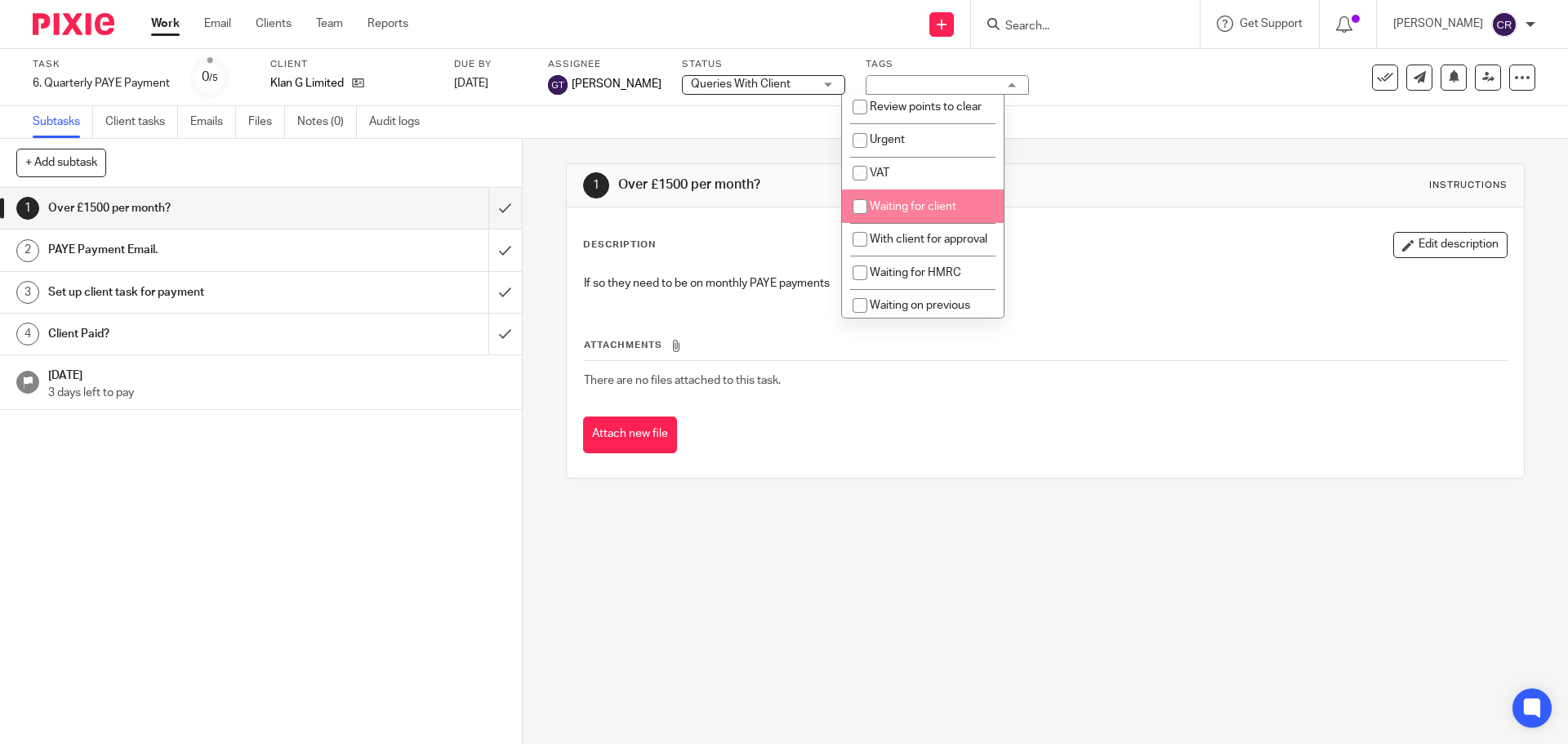
click at [933, 223] on li "Waiting for client" at bounding box center [923, 206] width 161 height 33
checkbox input "true"
click at [483, 204] on input "submit" at bounding box center [261, 209] width 522 height 41
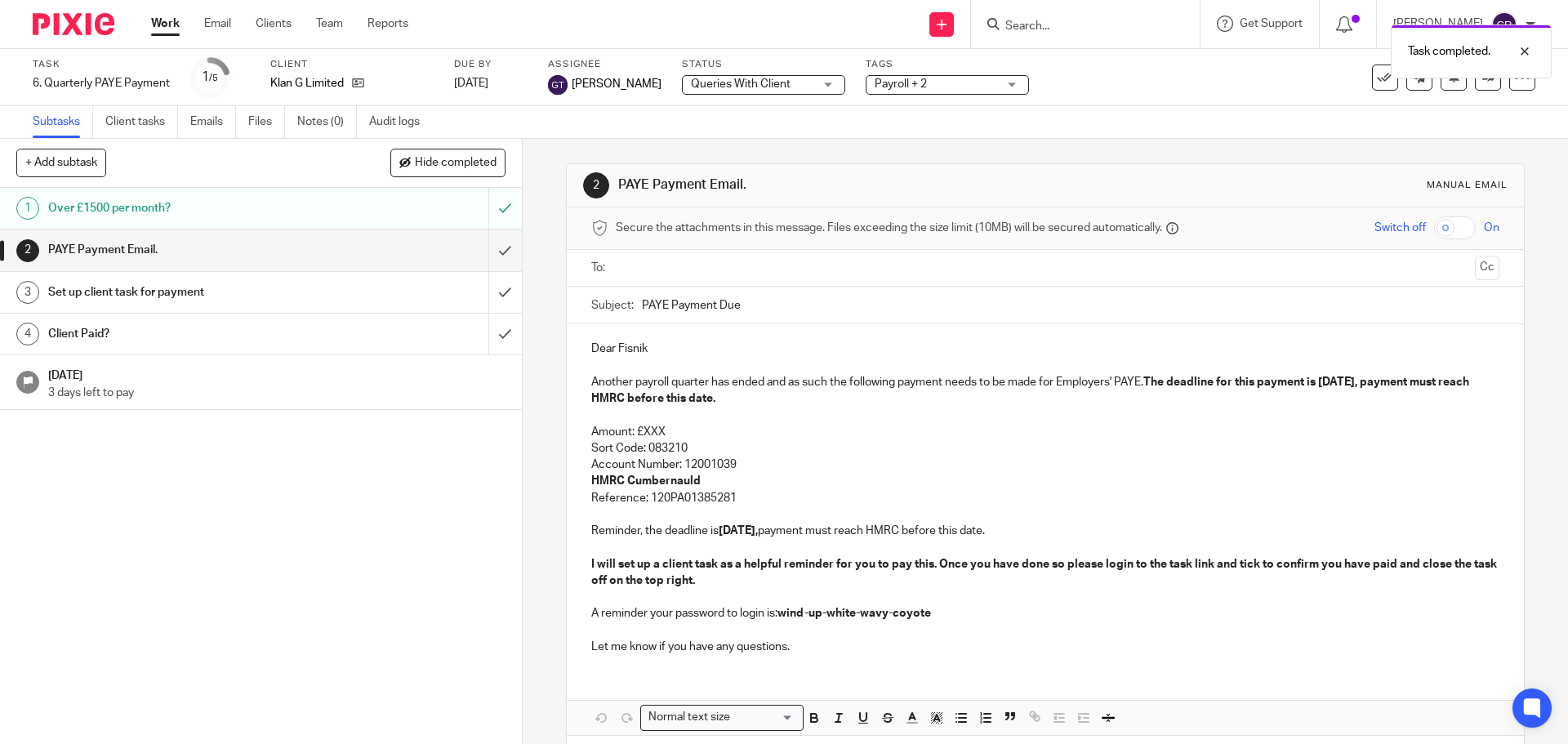
click at [726, 268] on input "text" at bounding box center [1044, 268] width 846 height 19
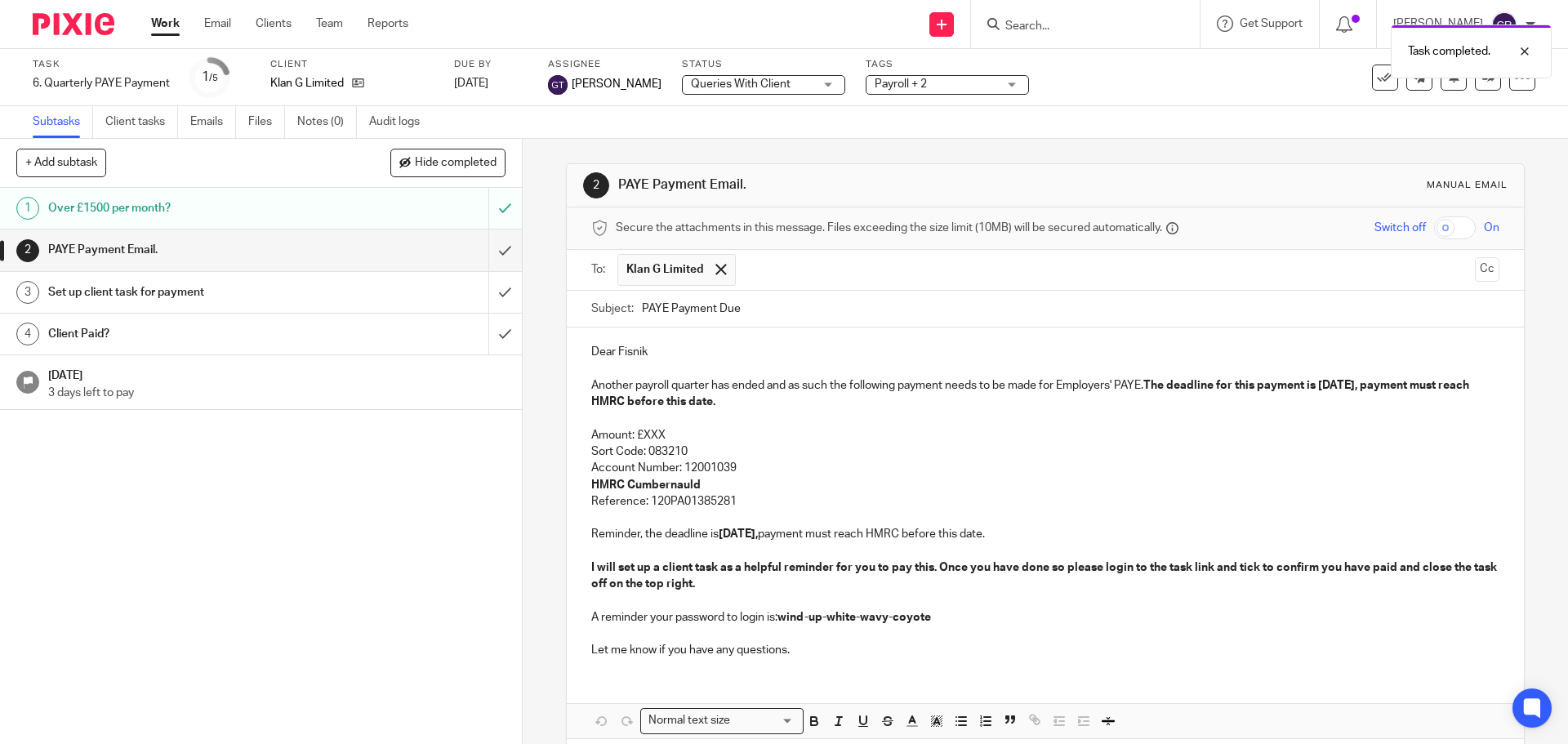
drag, startPoint x: 739, startPoint y: 307, endPoint x: 953, endPoint y: 298, distance: 214.2
click at [1474, 267] on button "Cc" at bounding box center [1486, 269] width 24 height 24
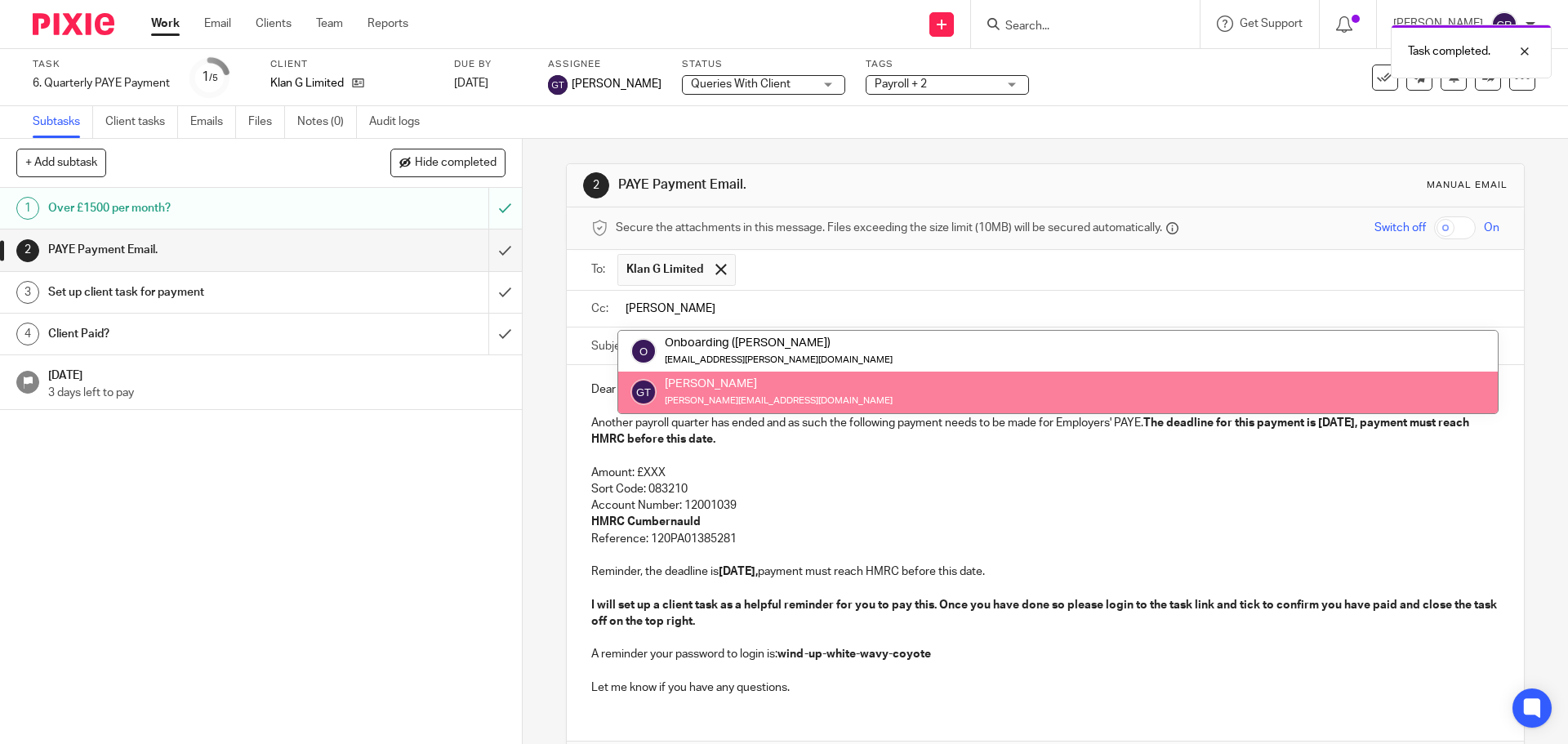
type input "[PERSON_NAME]"
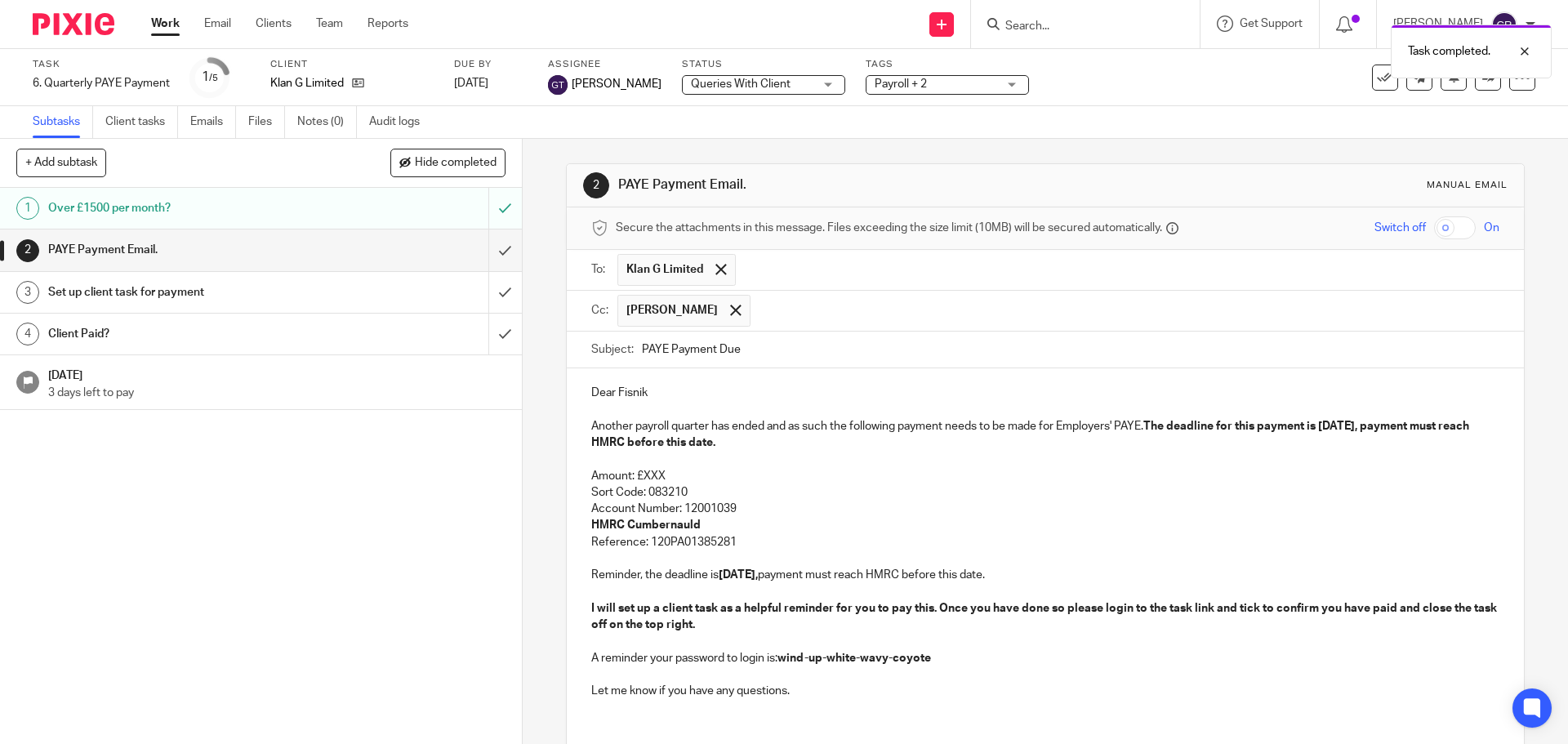
drag, startPoint x: 1041, startPoint y: 393, endPoint x: 934, endPoint y: 404, distance: 107.6
drag, startPoint x: 659, startPoint y: 475, endPoint x: 640, endPoint y: 479, distance: 19.4
click at [640, 476] on p "Amount: £XXX" at bounding box center [1045, 477] width 907 height 17
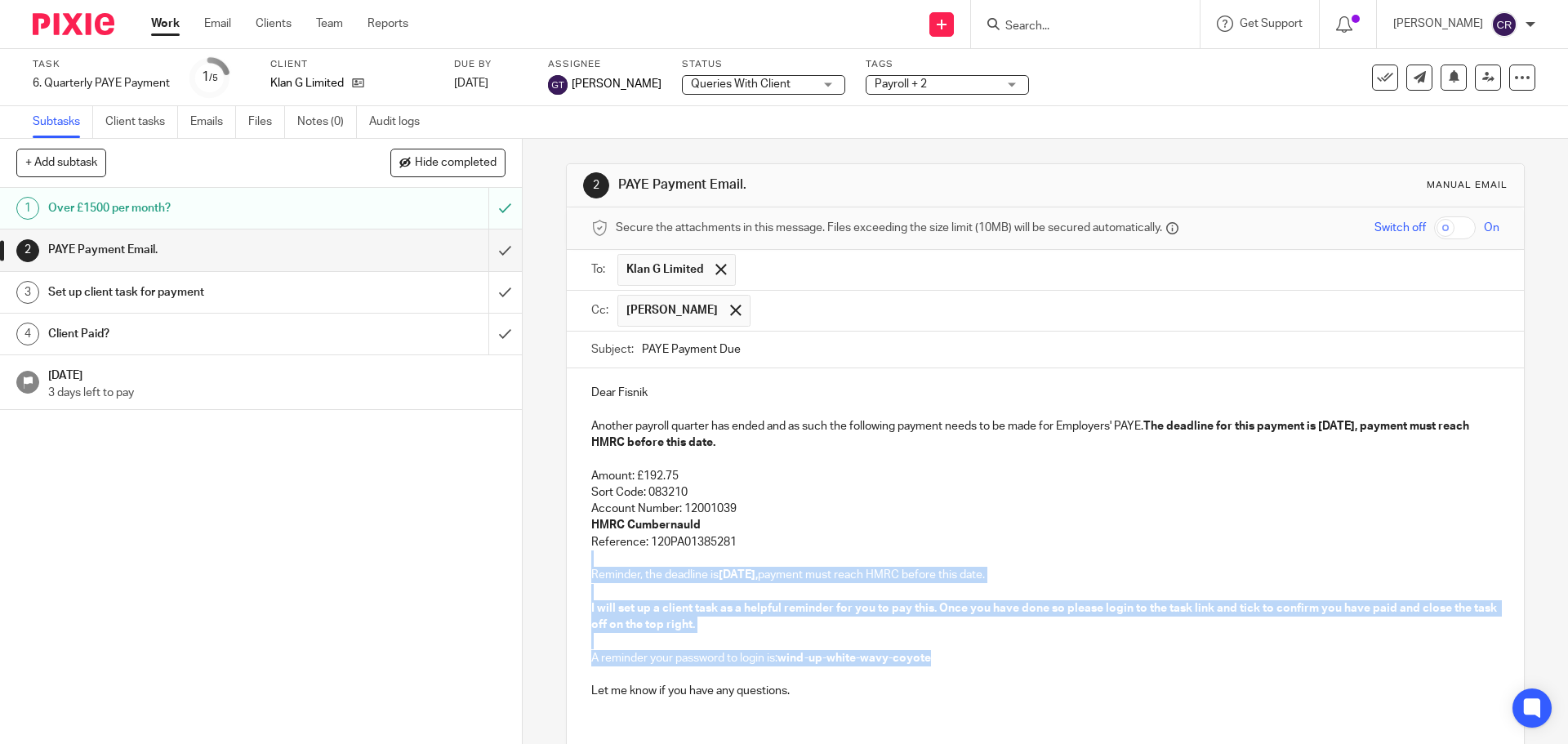
drag, startPoint x: 784, startPoint y: 536, endPoint x: 947, endPoint y: 660, distance: 204.8
click at [947, 659] on div "Dear Fisnik Another payroll quarter has ended and as such the following payment…" at bounding box center [1044, 540] width 956 height 343
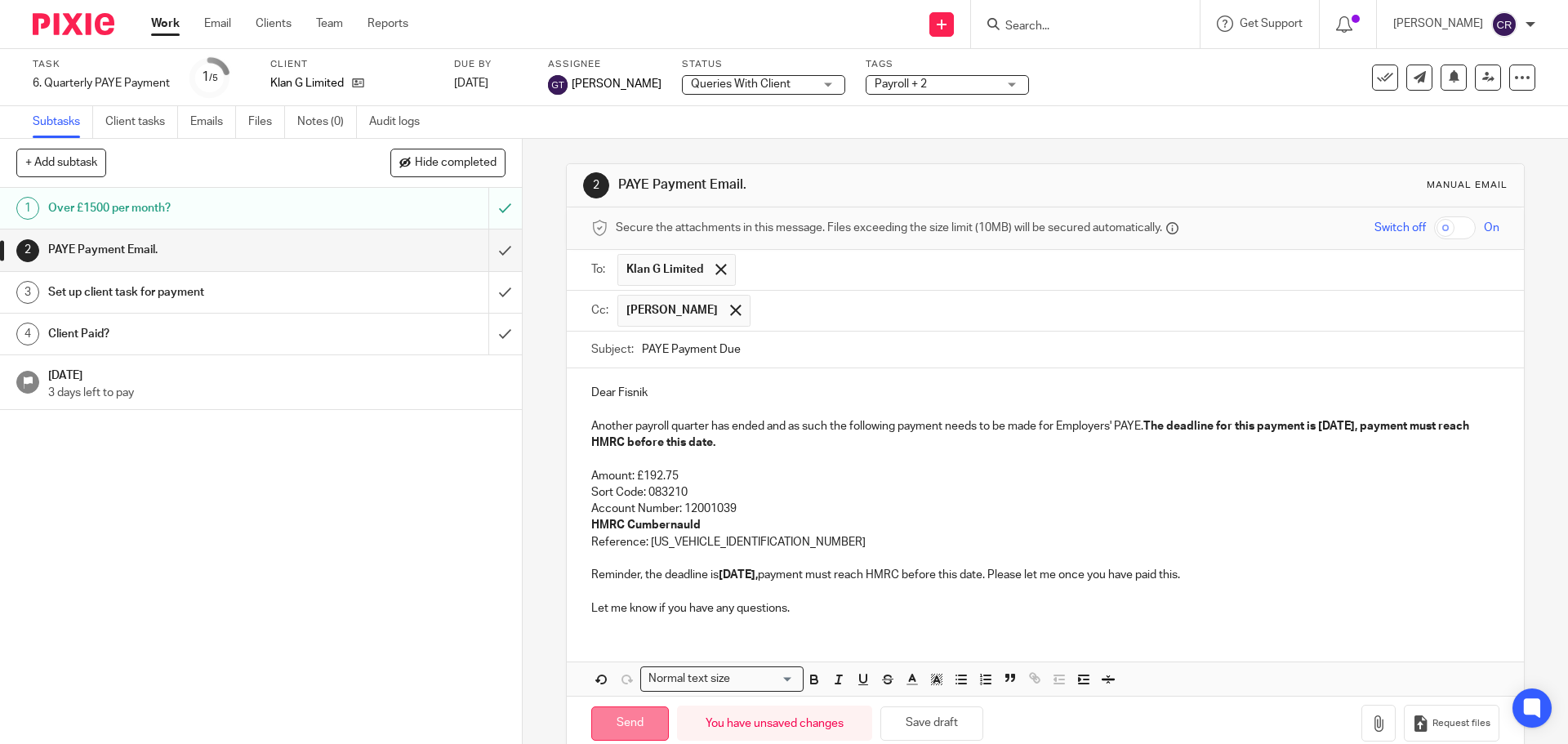
click at [625, 721] on input "Send" at bounding box center [631, 725] width 78 height 35
click at [482, 286] on input "submit" at bounding box center [261, 292] width 522 height 41
type input "Sent"
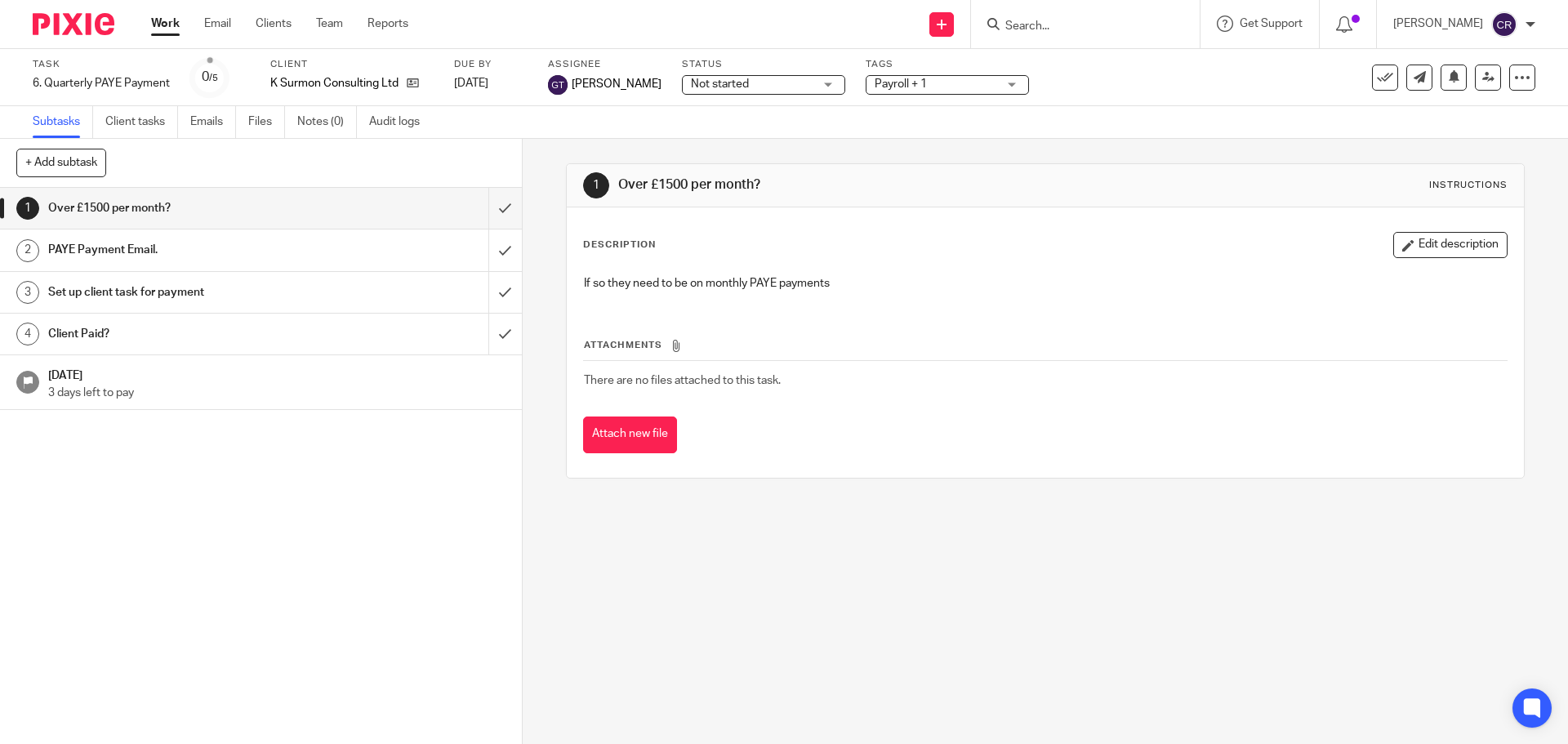
click at [716, 89] on span "Not started" at bounding box center [720, 84] width 58 height 11
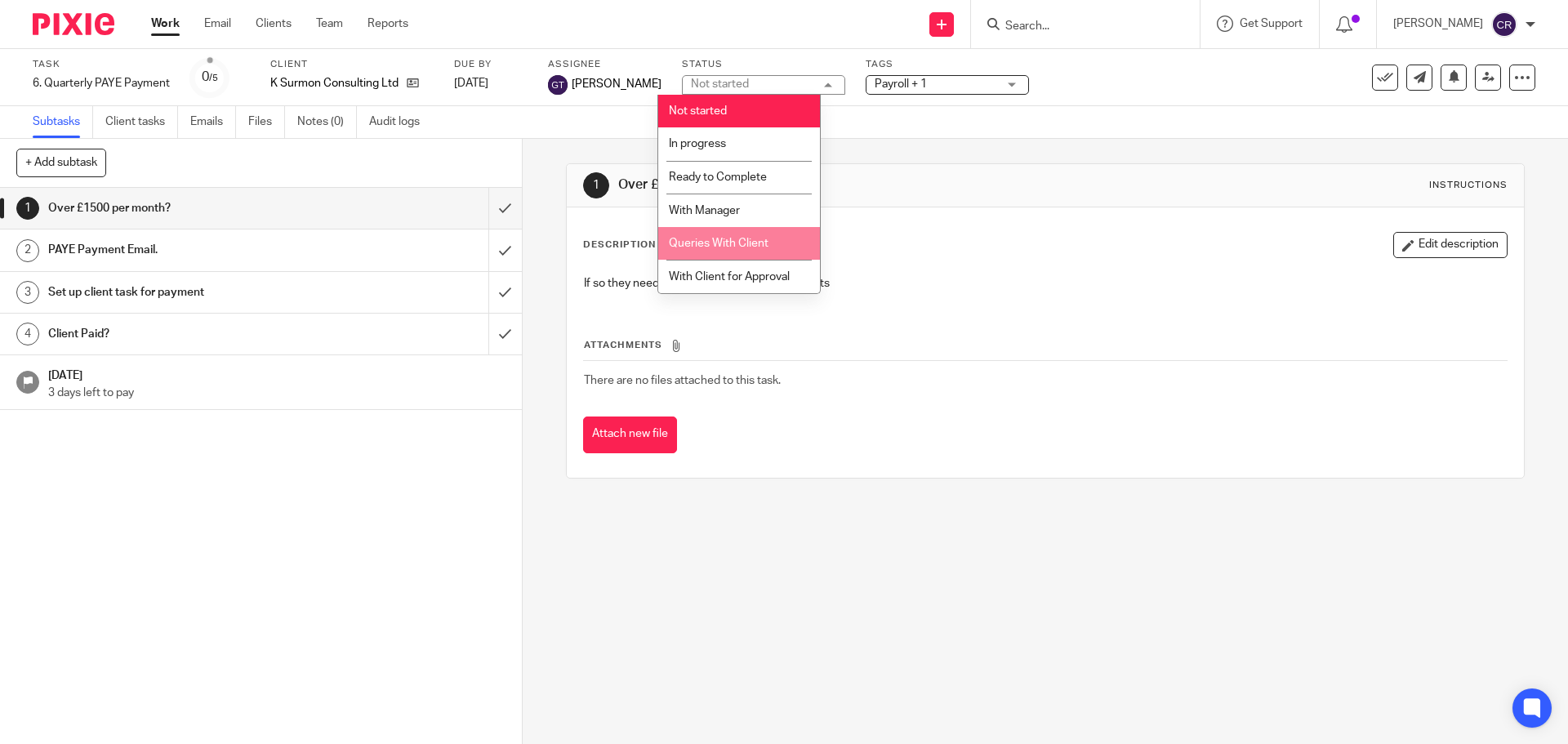
click at [744, 233] on li "Queries With Client" at bounding box center [739, 244] width 161 height 33
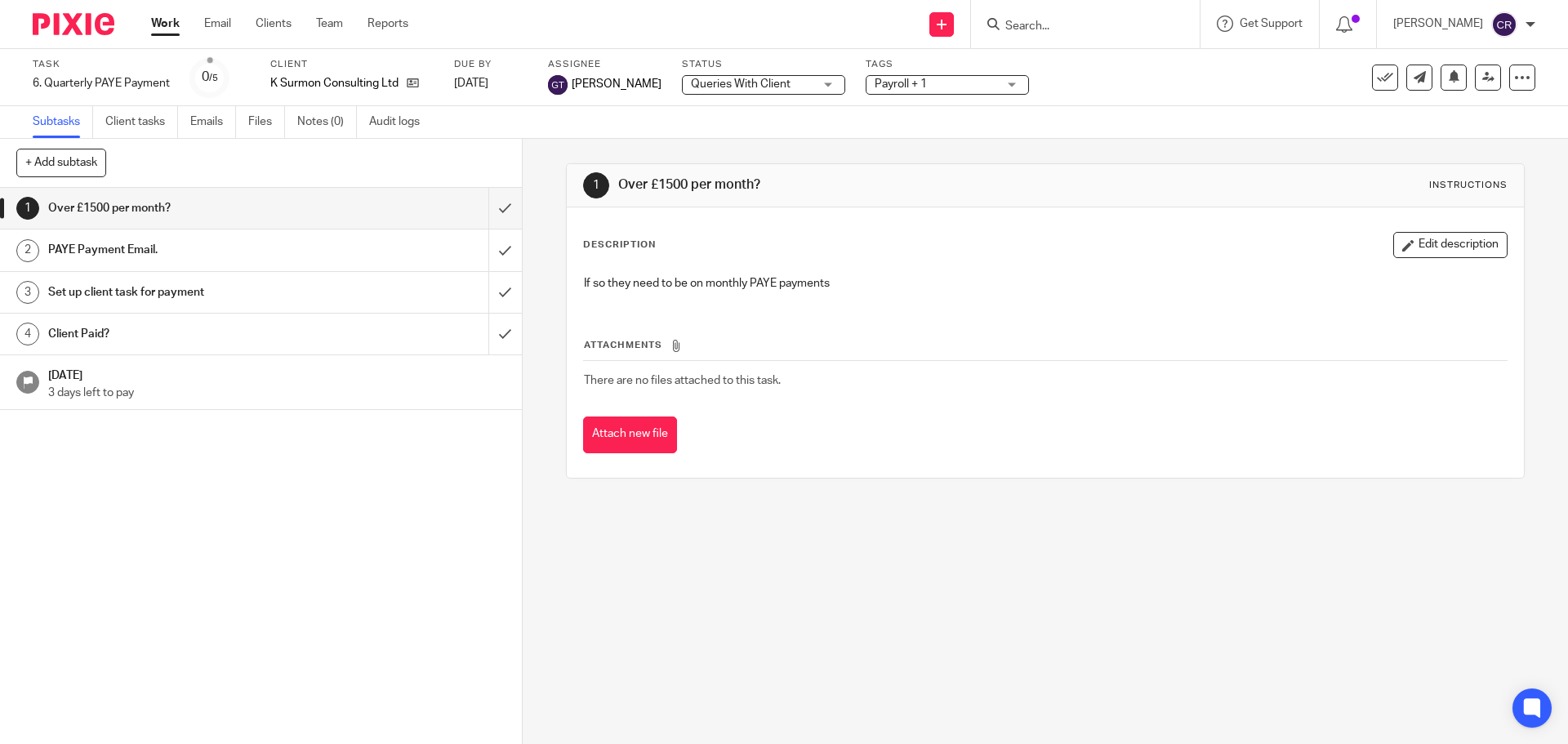
drag, startPoint x: 899, startPoint y: 84, endPoint x: 911, endPoint y: 99, distance: 19.2
click at [901, 86] on span "Payroll + 1" at bounding box center [900, 84] width 52 height 11
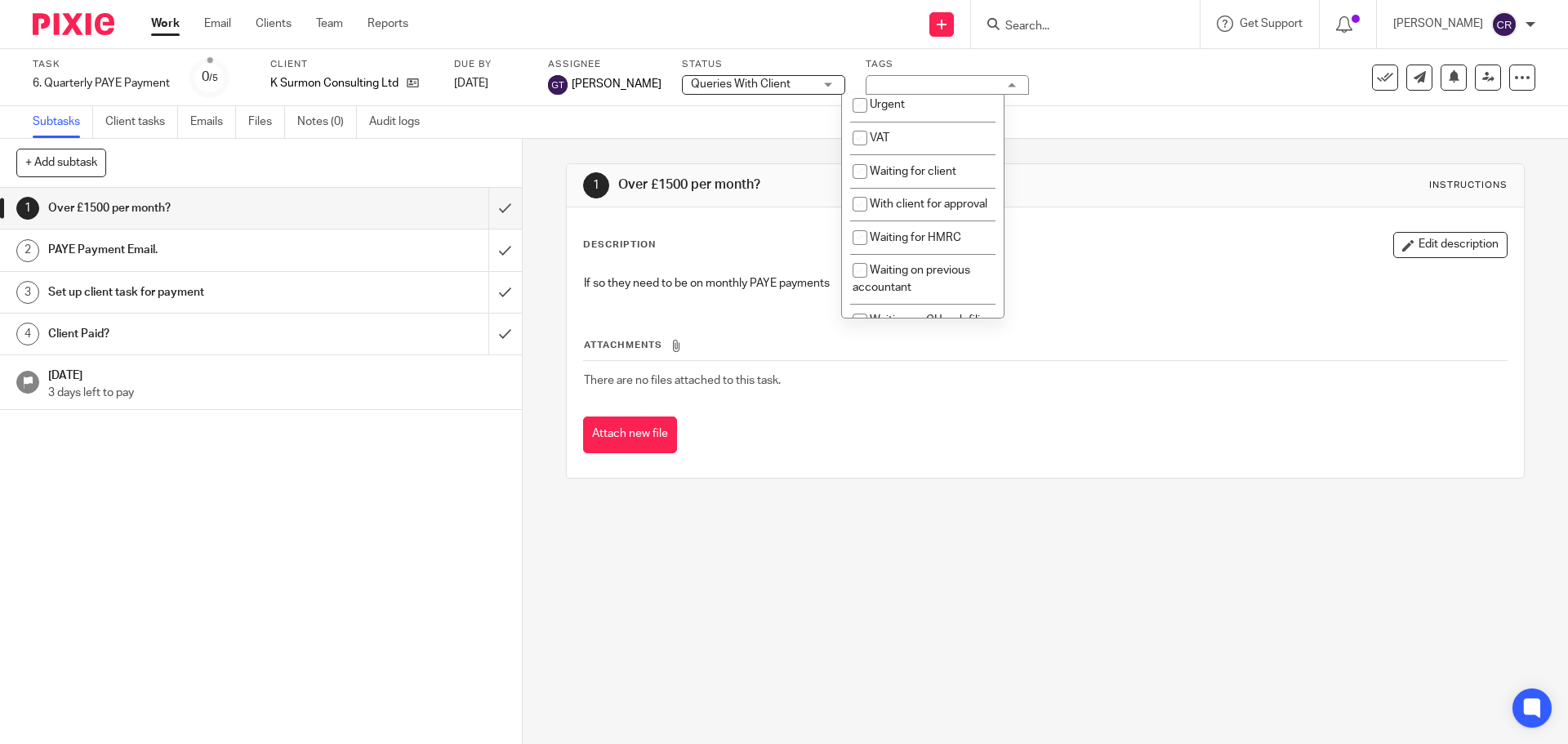
scroll to position [899, 0]
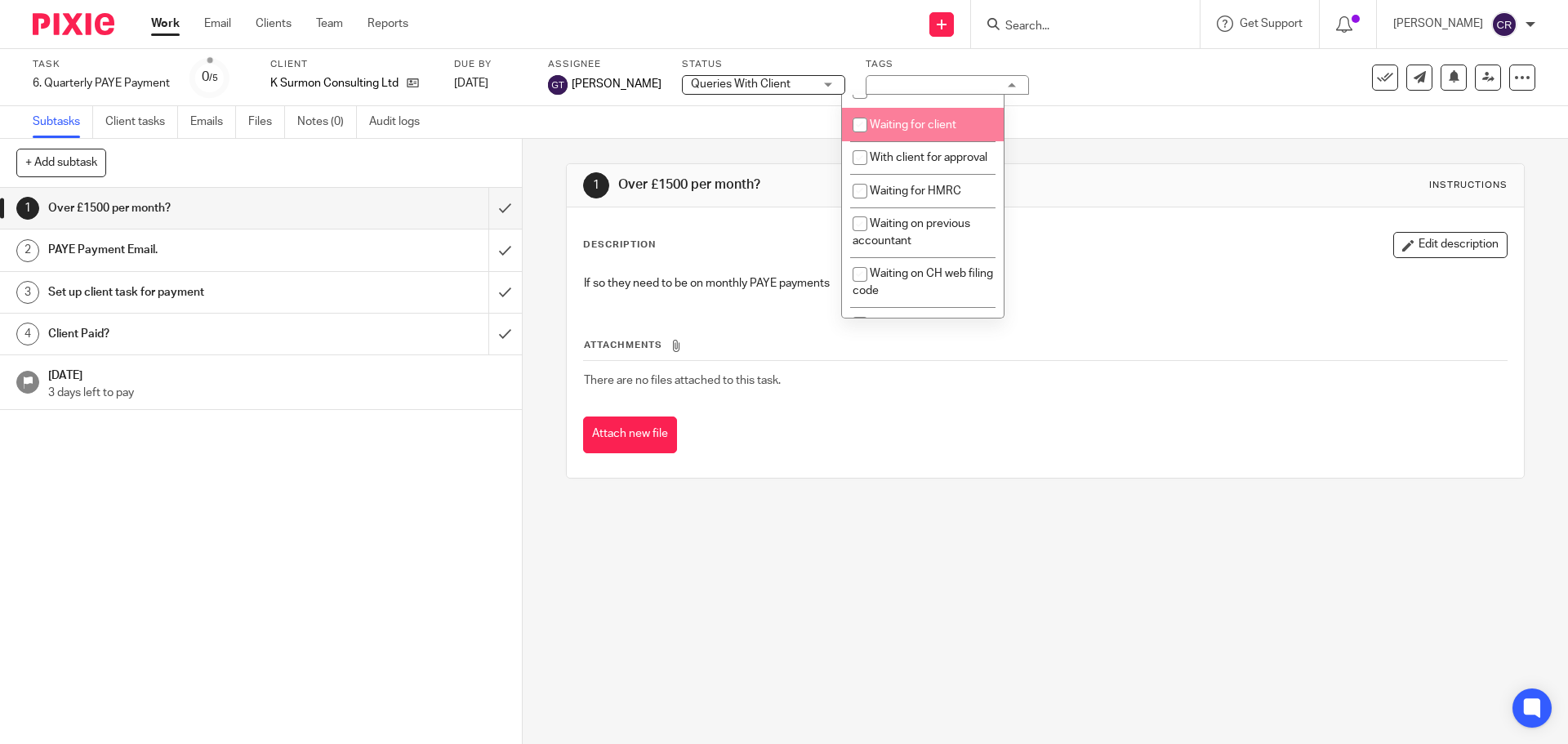
drag, startPoint x: 913, startPoint y: 186, endPoint x: 900, endPoint y: 186, distance: 13.0
click at [913, 141] on li "Waiting for client" at bounding box center [923, 124] width 161 height 33
checkbox input "true"
click at [486, 202] on input "submit" at bounding box center [261, 209] width 522 height 41
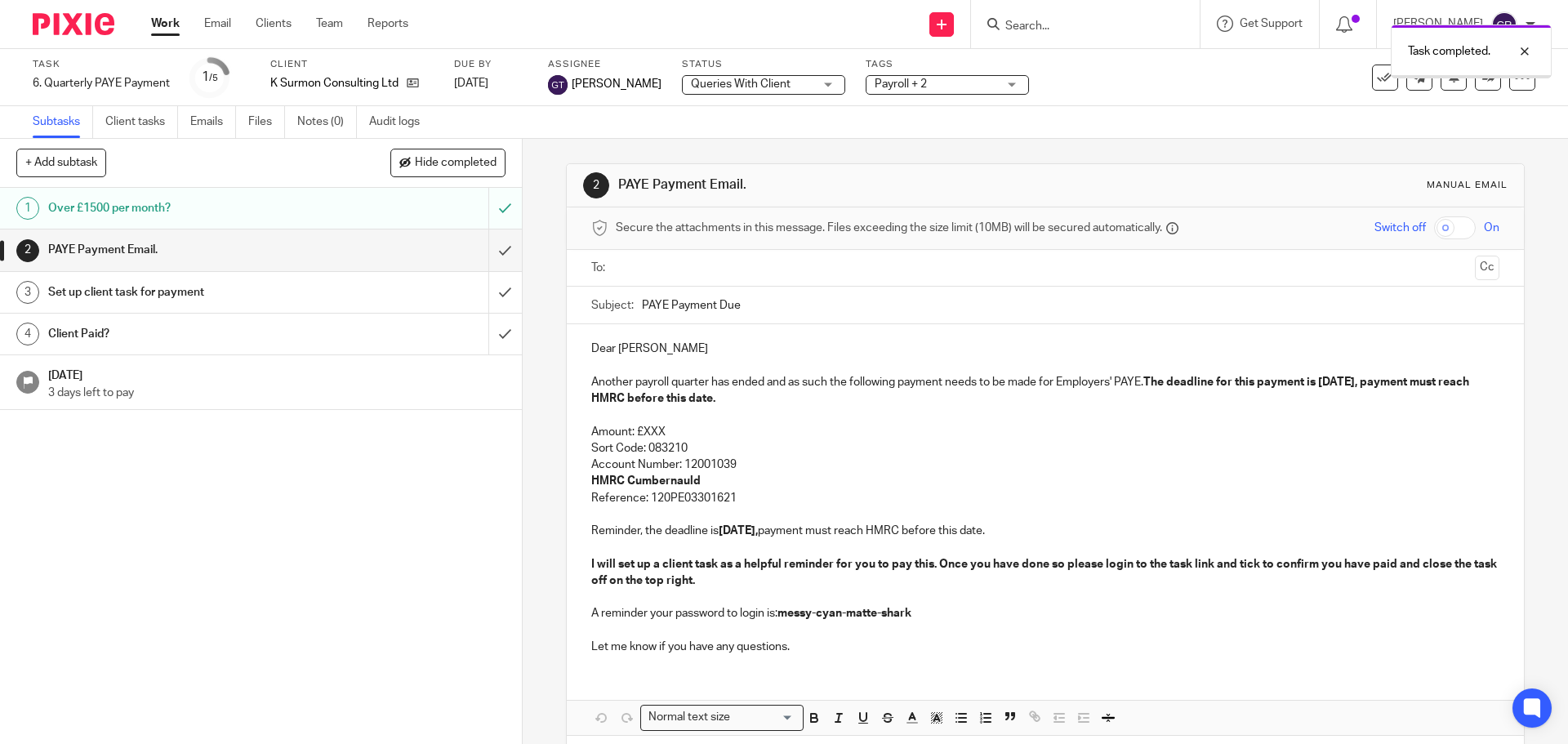
click at [711, 276] on input "text" at bounding box center [1044, 268] width 846 height 19
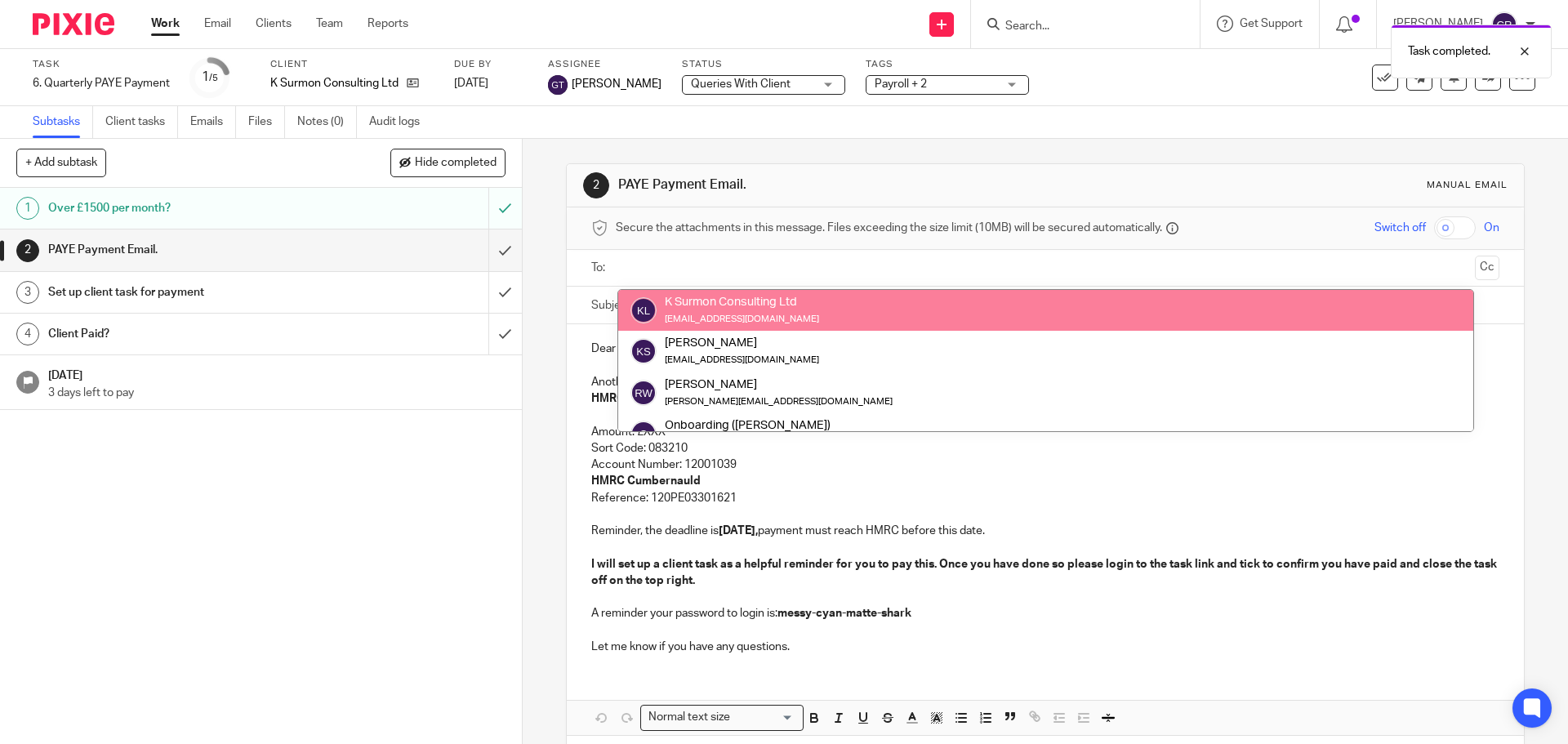
drag, startPoint x: 741, startPoint y: 297, endPoint x: 1330, endPoint y: 297, distance: 589.0
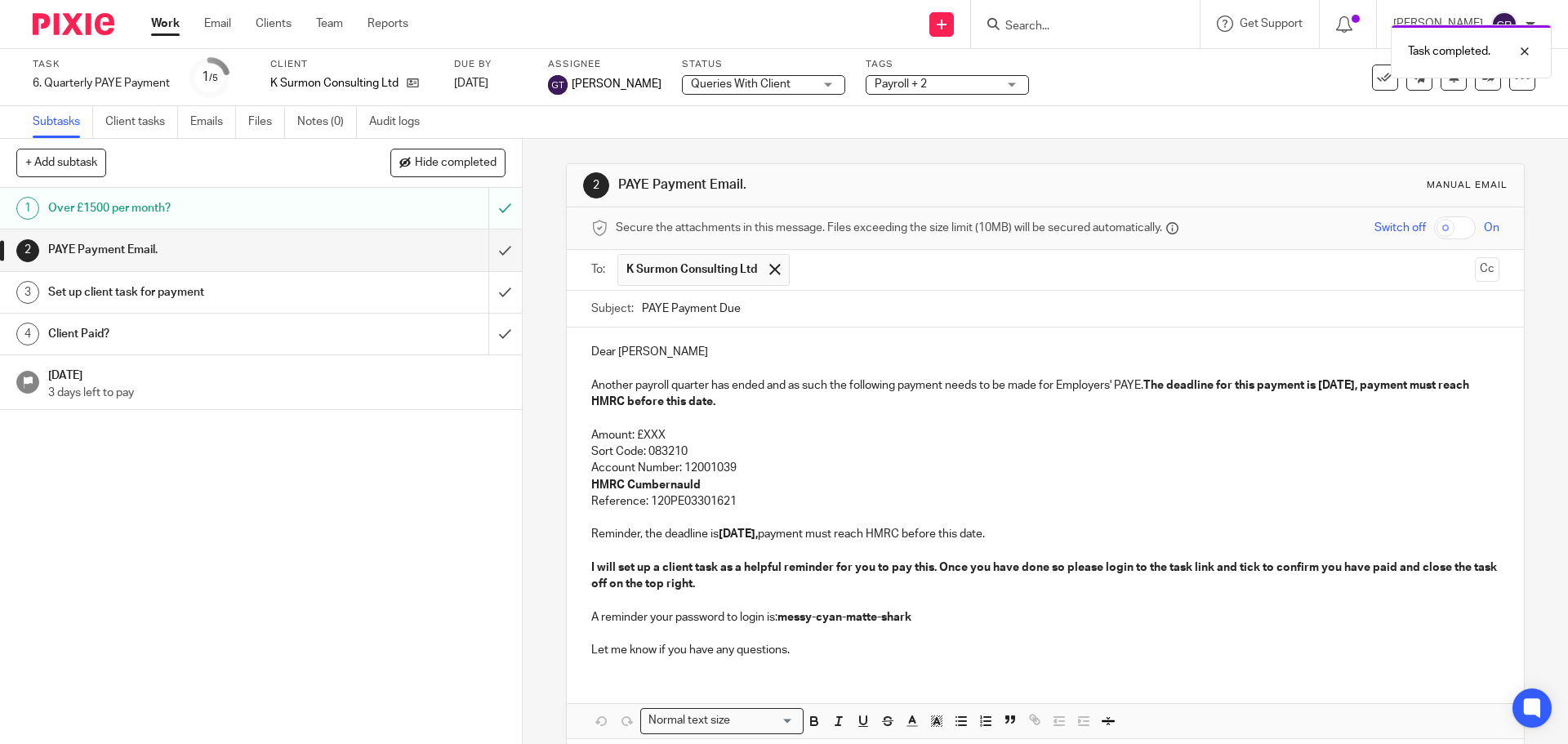
click at [1474, 270] on button "Cc" at bounding box center [1486, 269] width 24 height 24
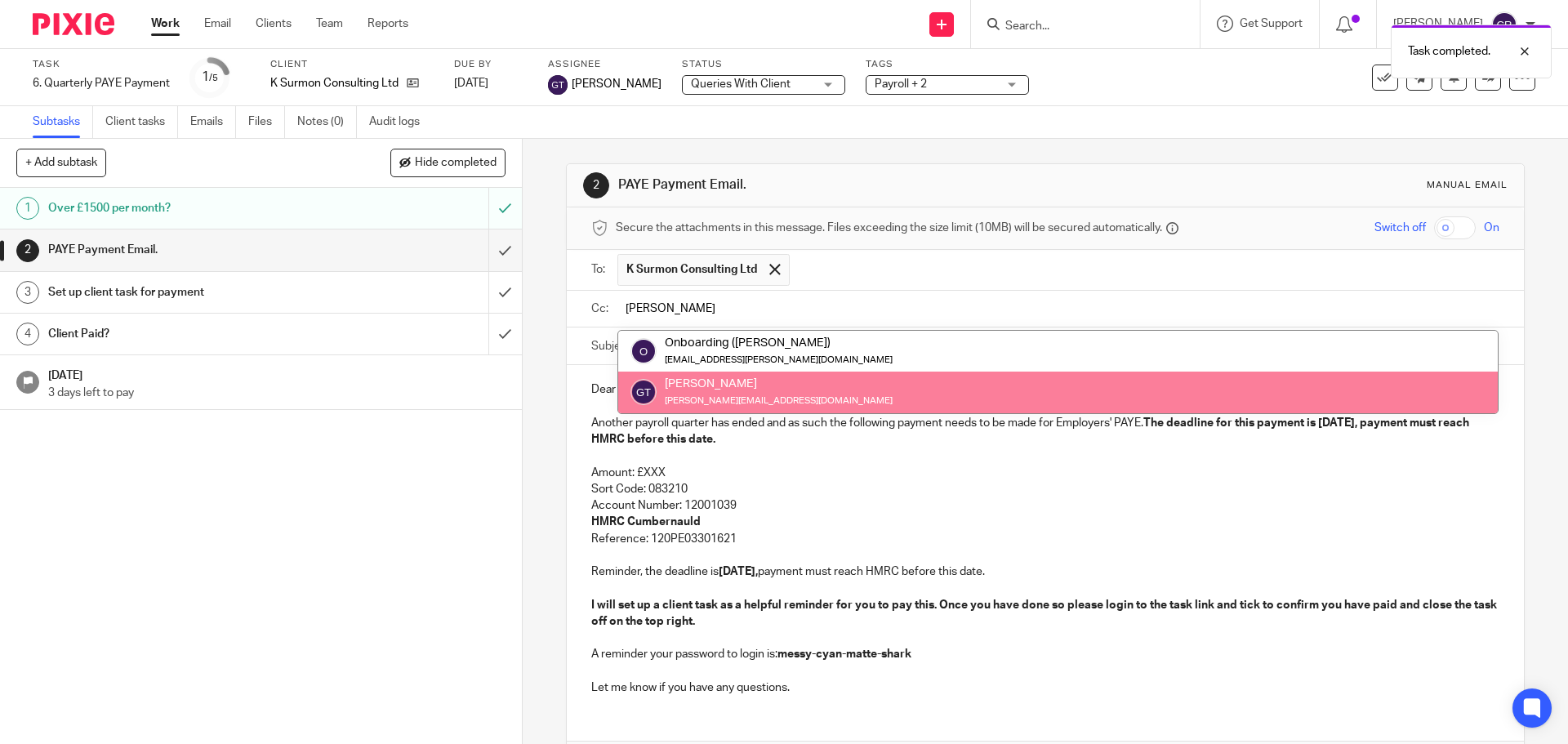
type input "greg"
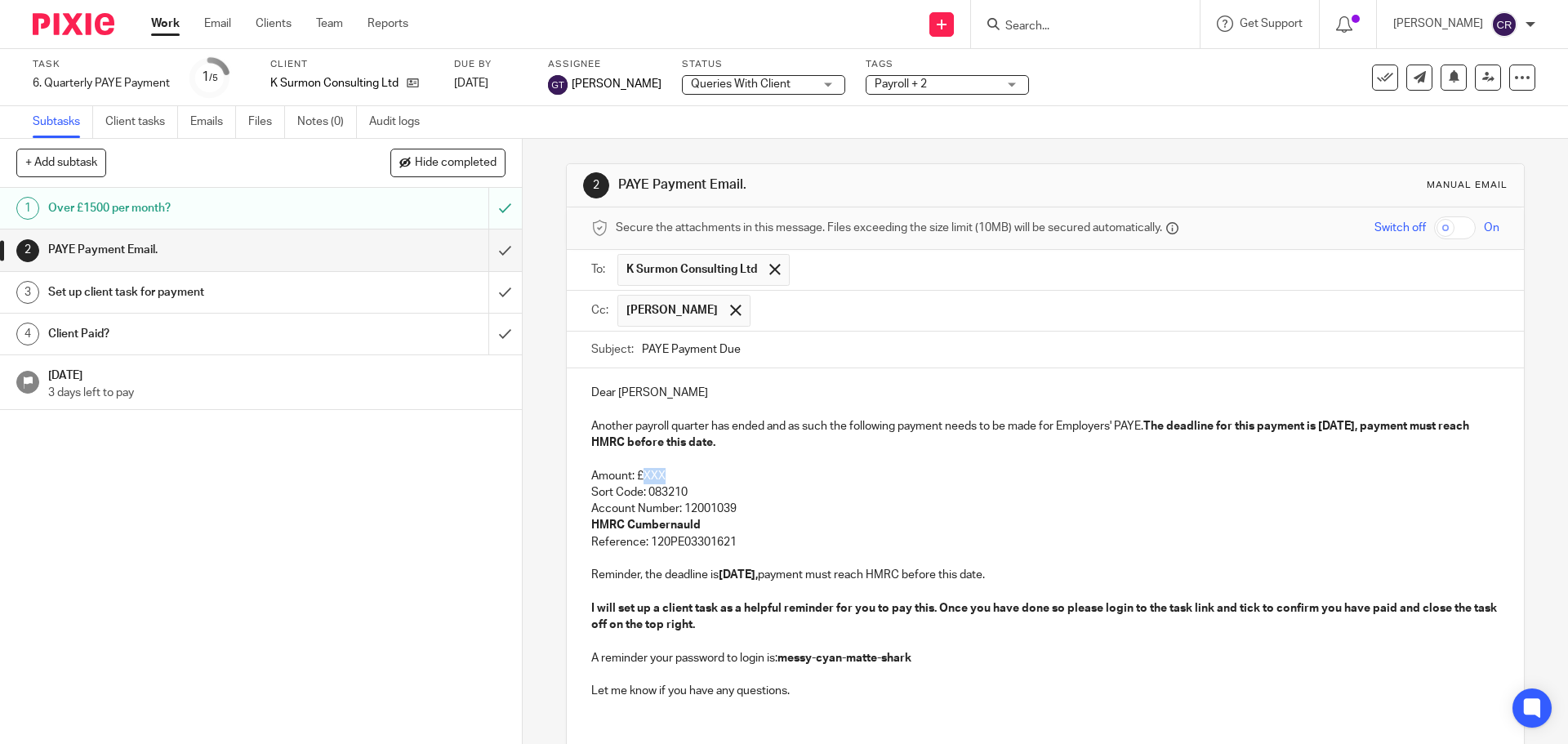
drag, startPoint x: 652, startPoint y: 477, endPoint x: 640, endPoint y: 476, distance: 12.0
click at [640, 476] on p "Amount: £XXX" at bounding box center [1045, 477] width 907 height 17
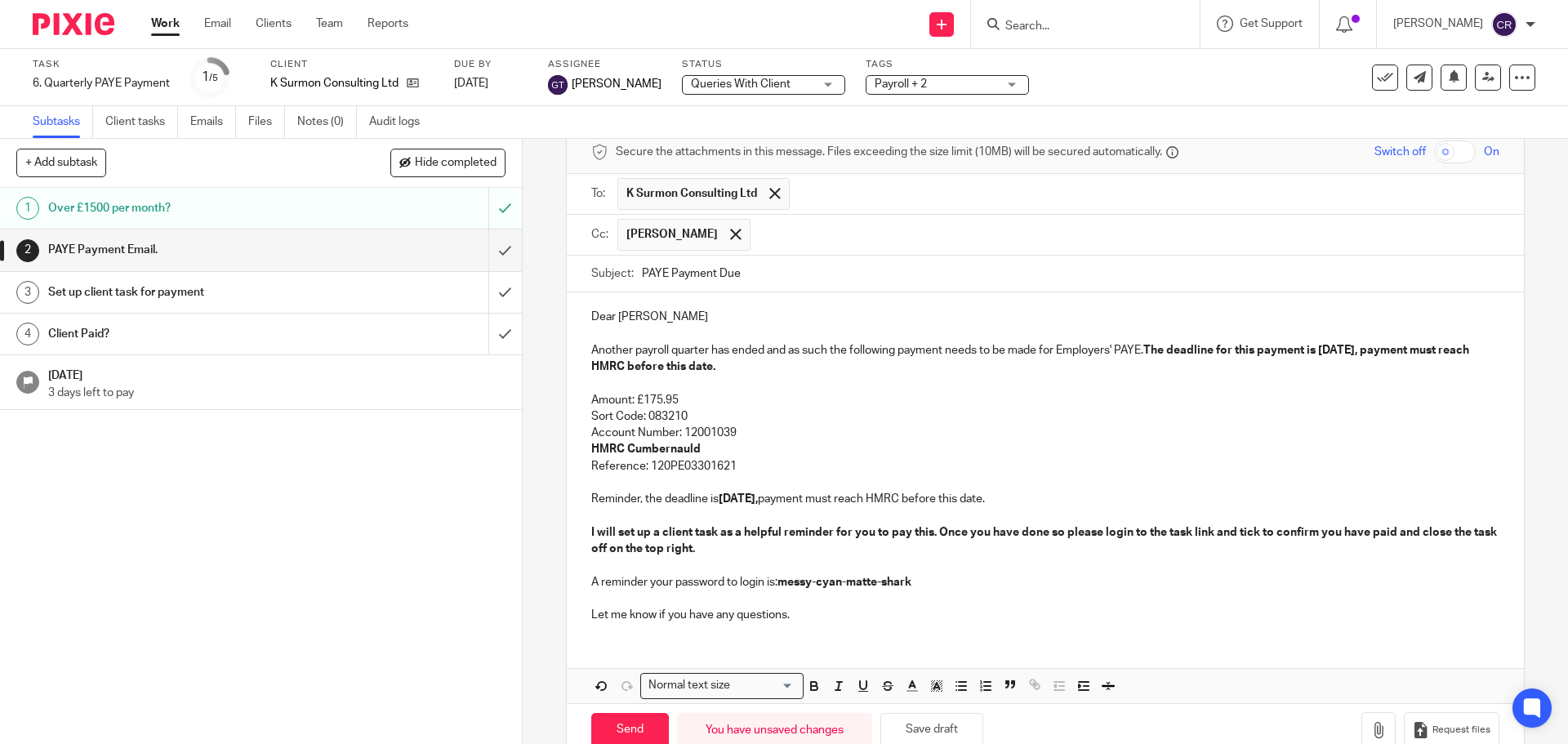
scroll to position [82, 0]
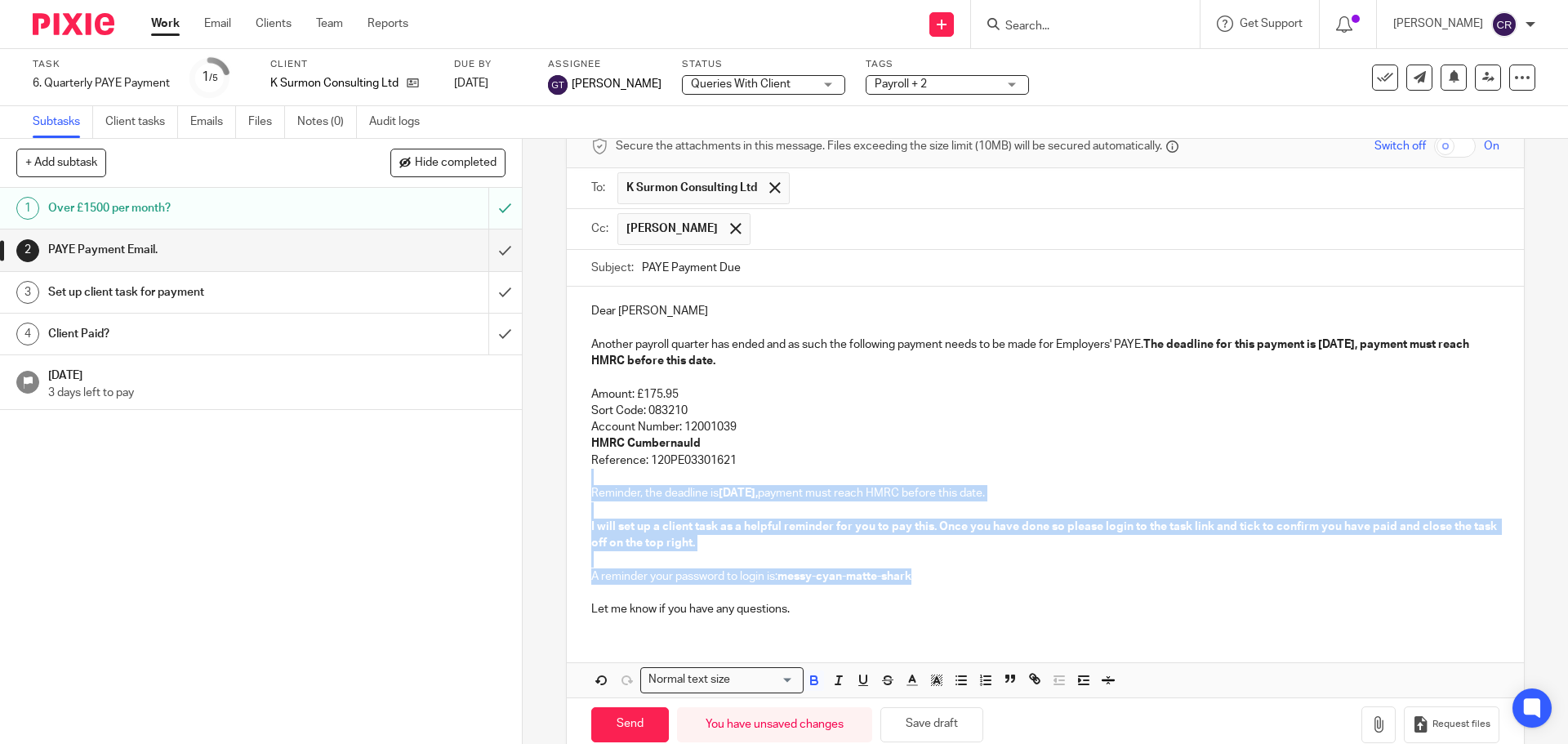
drag, startPoint x: 776, startPoint y: 463, endPoint x: 1019, endPoint y: 580, distance: 269.7
click at [1019, 580] on div "Dear Kiri Another payroll quarter has ended and as such the following payment n…" at bounding box center [1044, 458] width 956 height 343
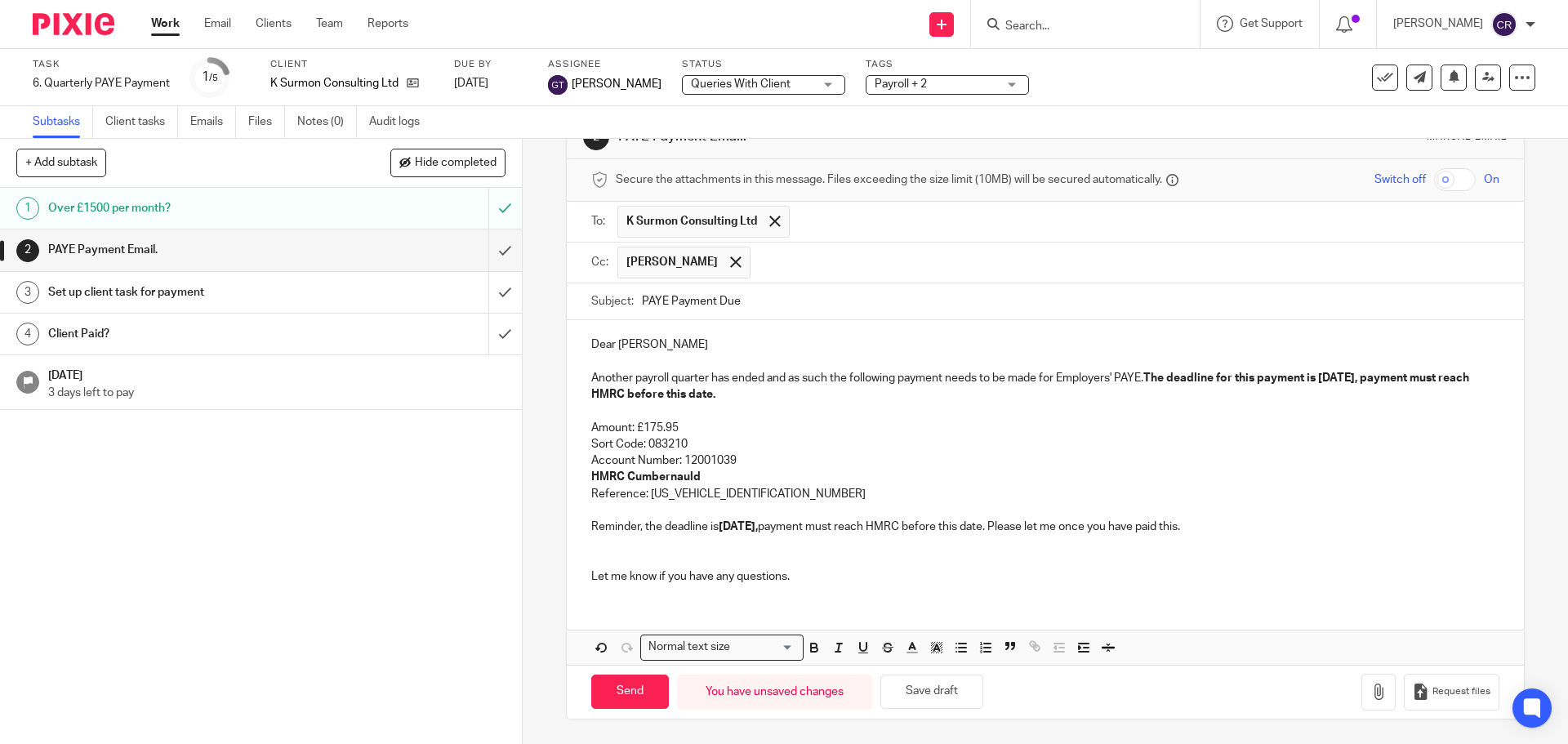
scroll to position [31, 0]
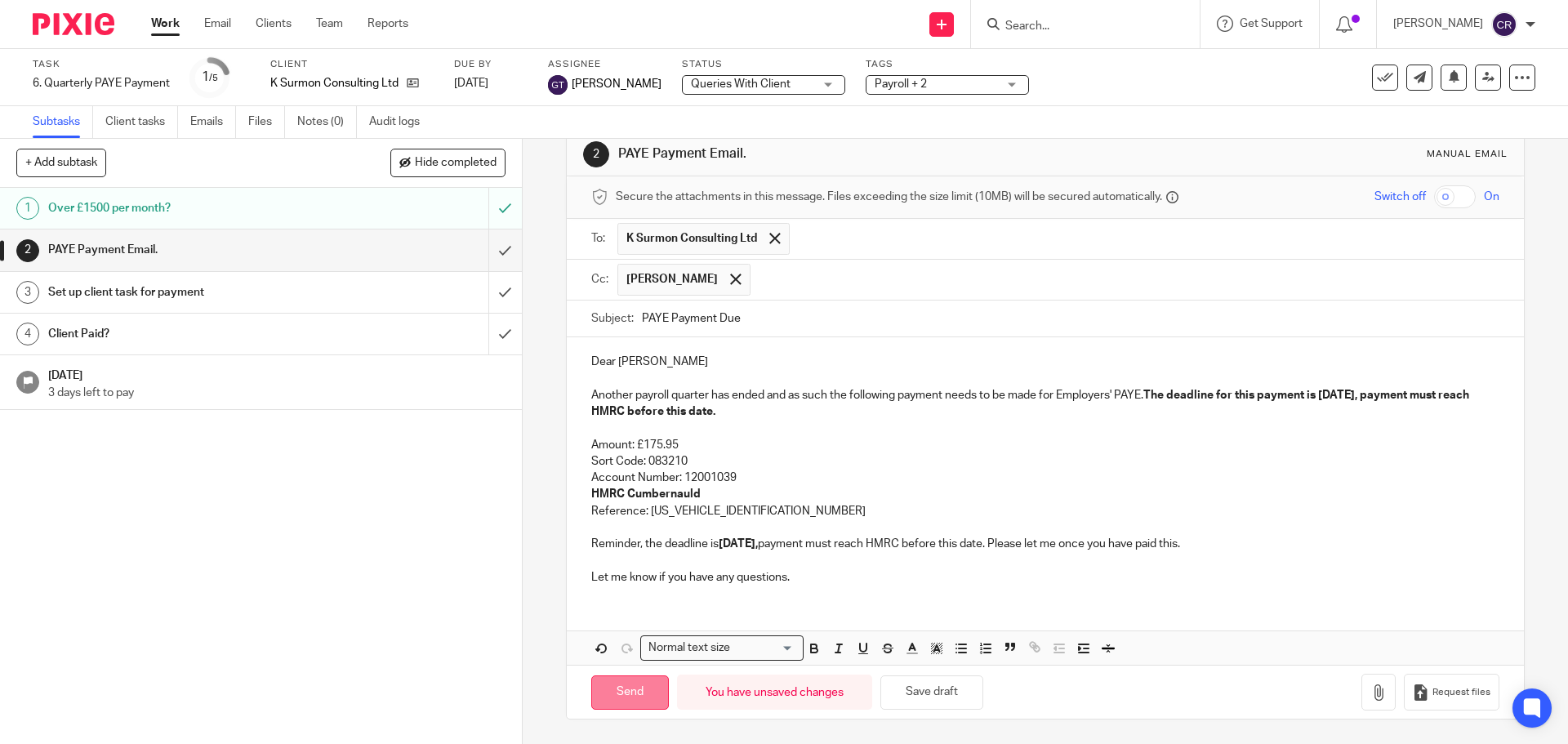
click at [618, 694] on input "Send" at bounding box center [631, 693] width 78 height 35
type input "Sent"
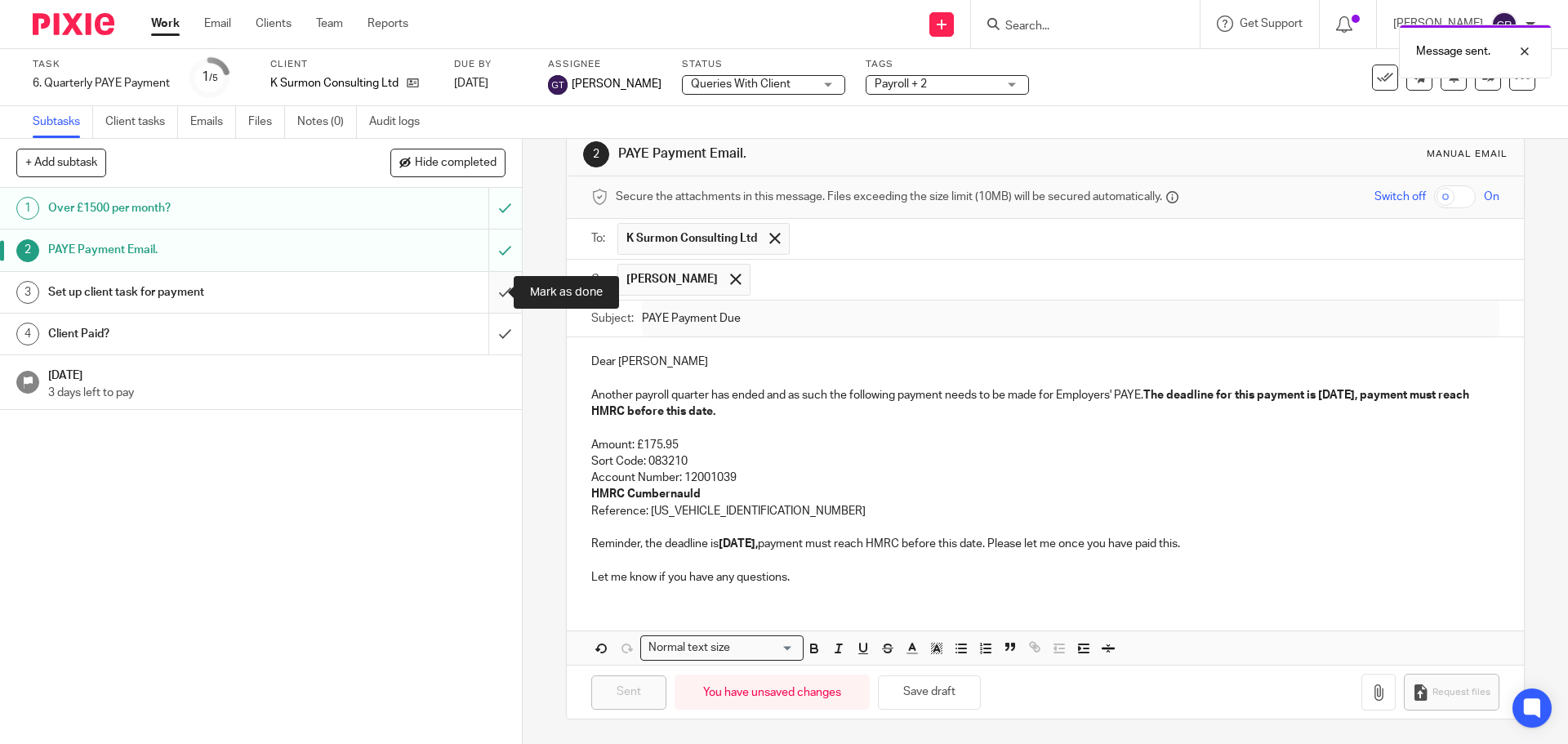
click at [491, 289] on input "submit" at bounding box center [261, 292] width 522 height 41
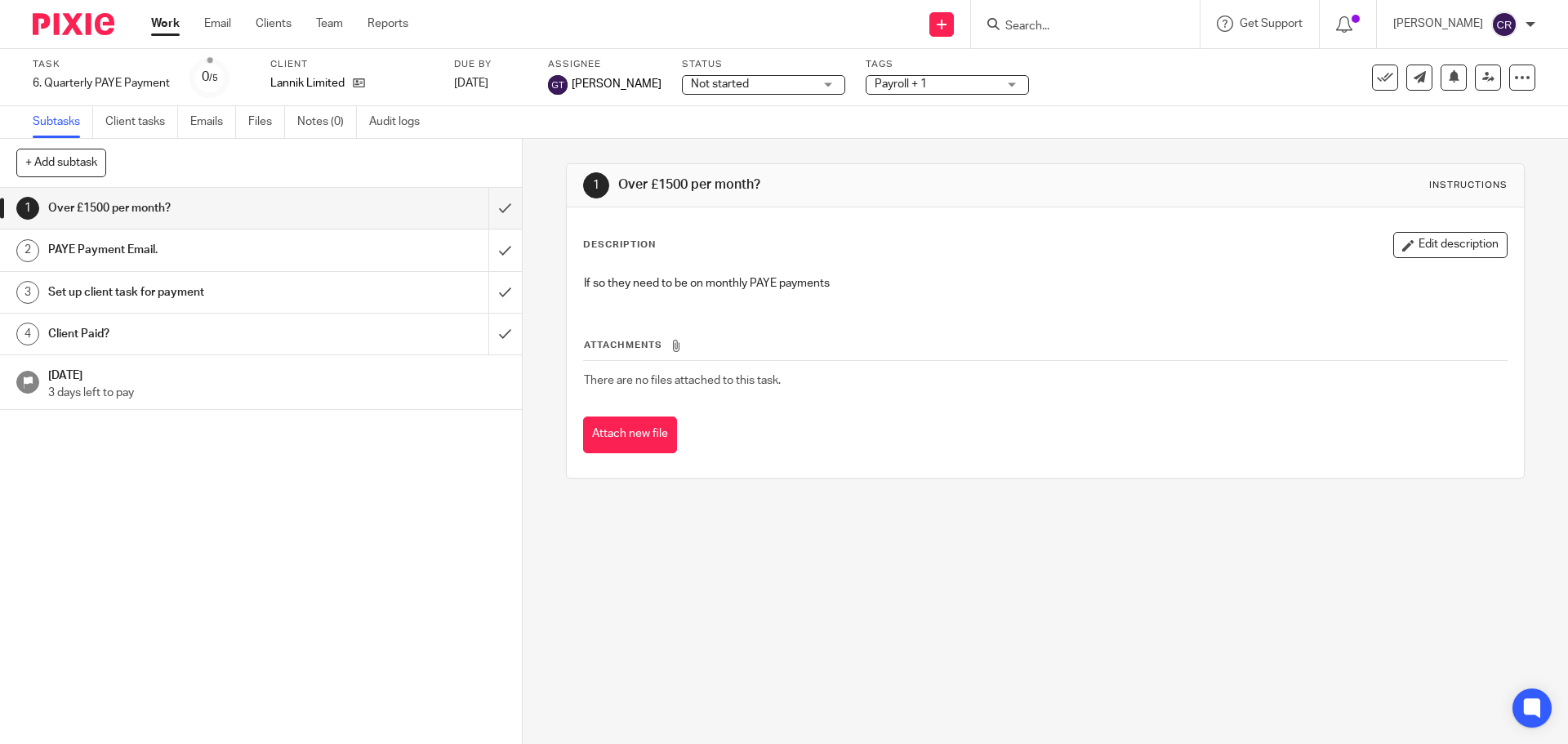
drag, startPoint x: 741, startPoint y: 86, endPoint x: 784, endPoint y: 128, distance: 60.1
click at [742, 86] on span "Not started" at bounding box center [752, 84] width 122 height 17
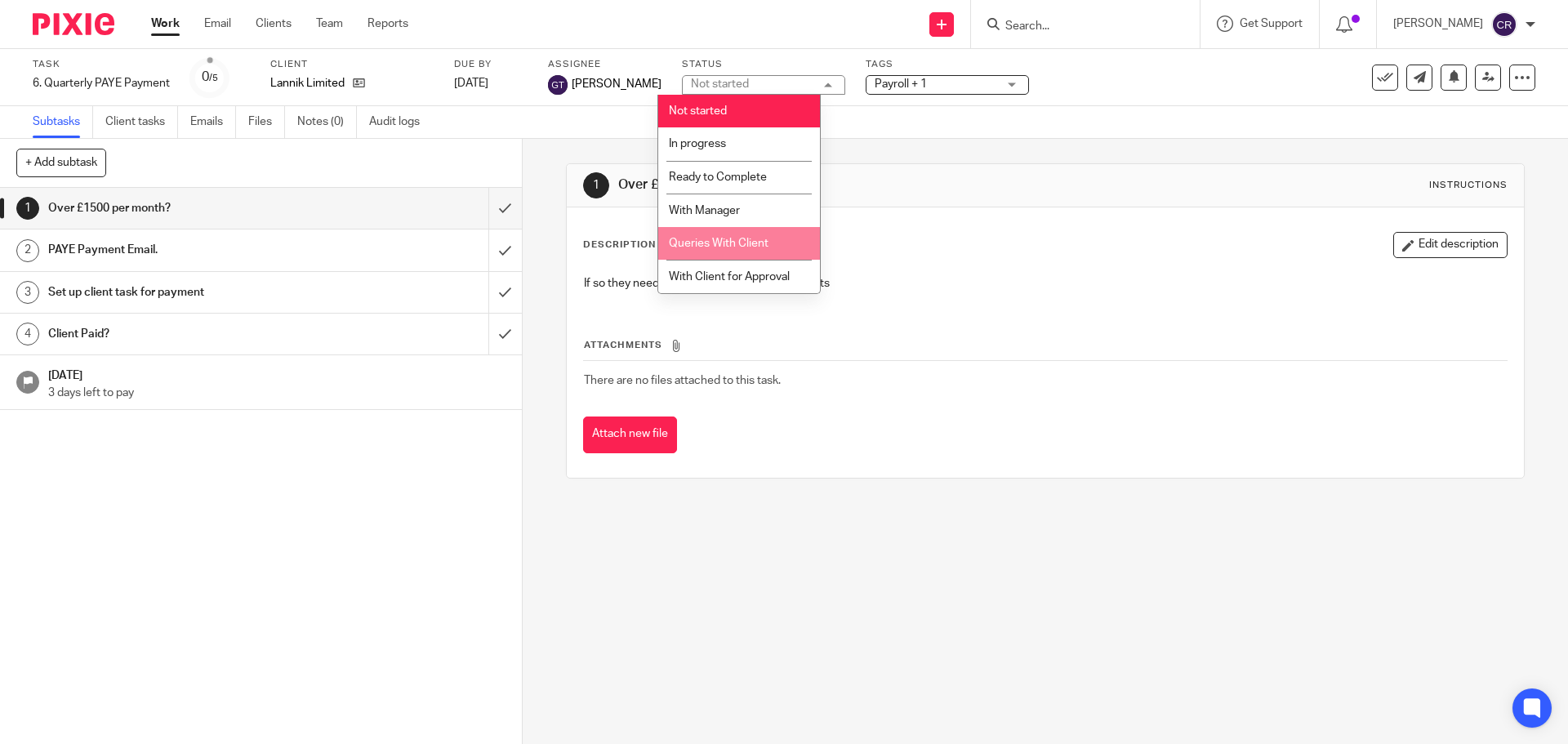
click at [768, 208] on li "With Manager" at bounding box center [739, 211] width 161 height 33
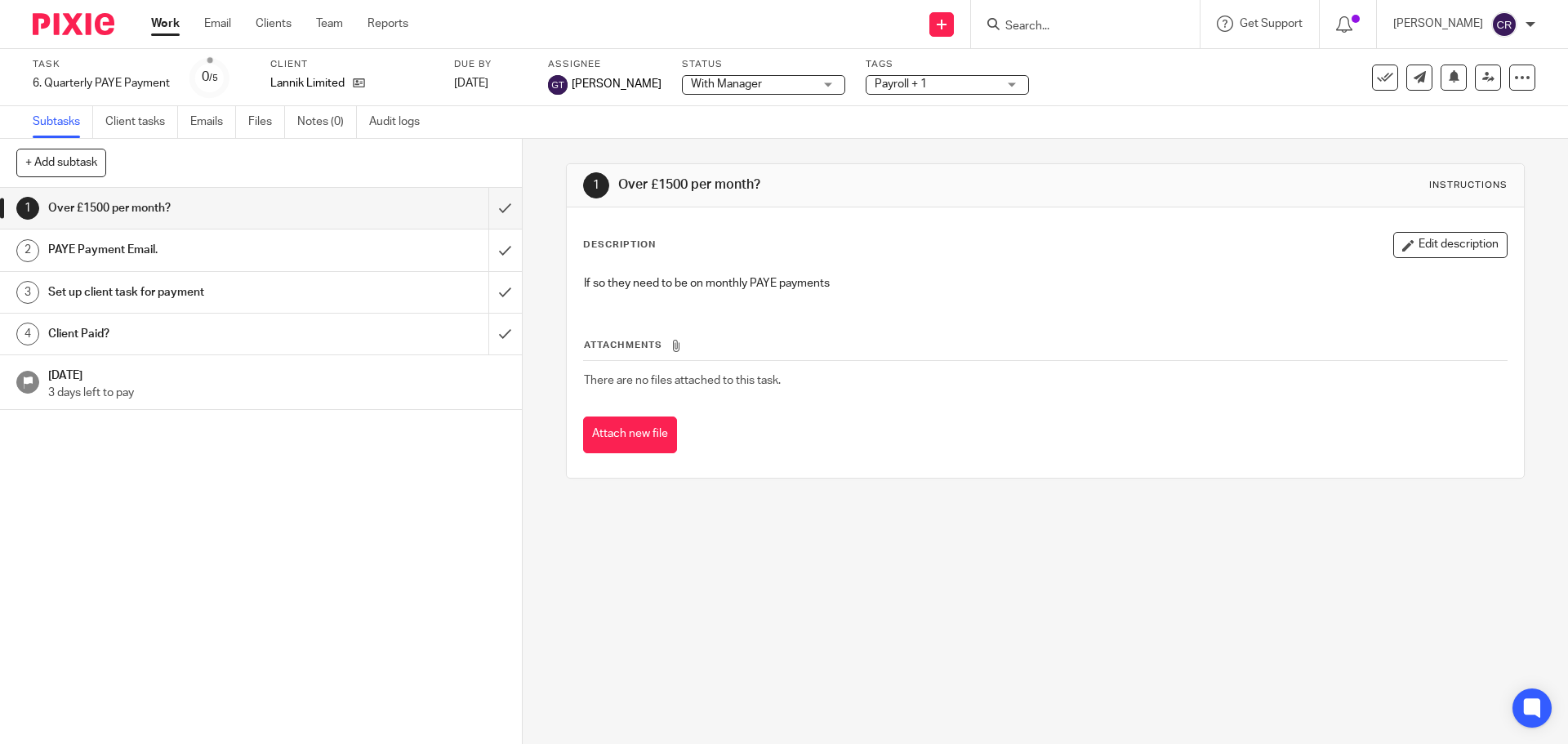
click at [911, 90] on span "Payroll + 1" at bounding box center [936, 84] width 122 height 17
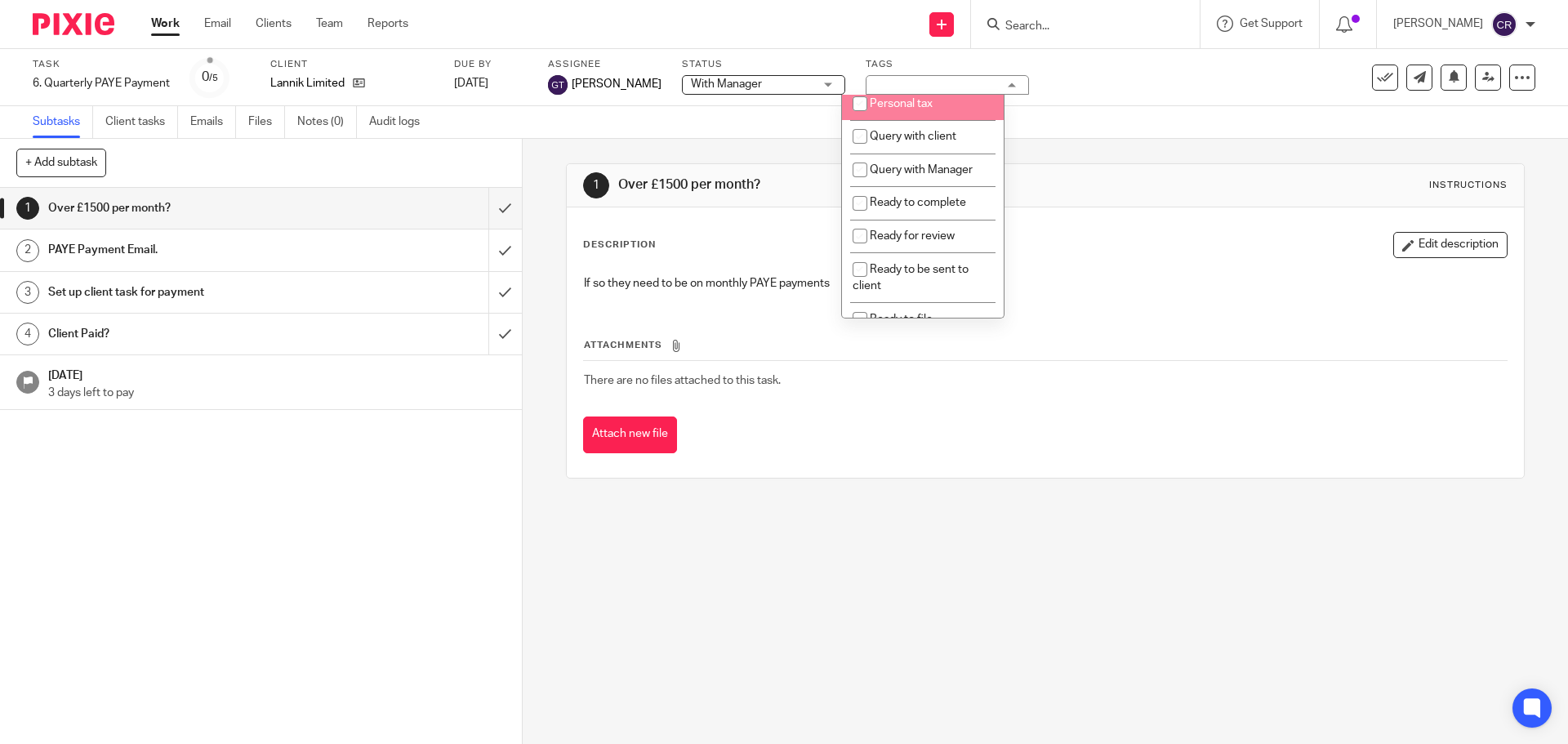
scroll to position [571, 0]
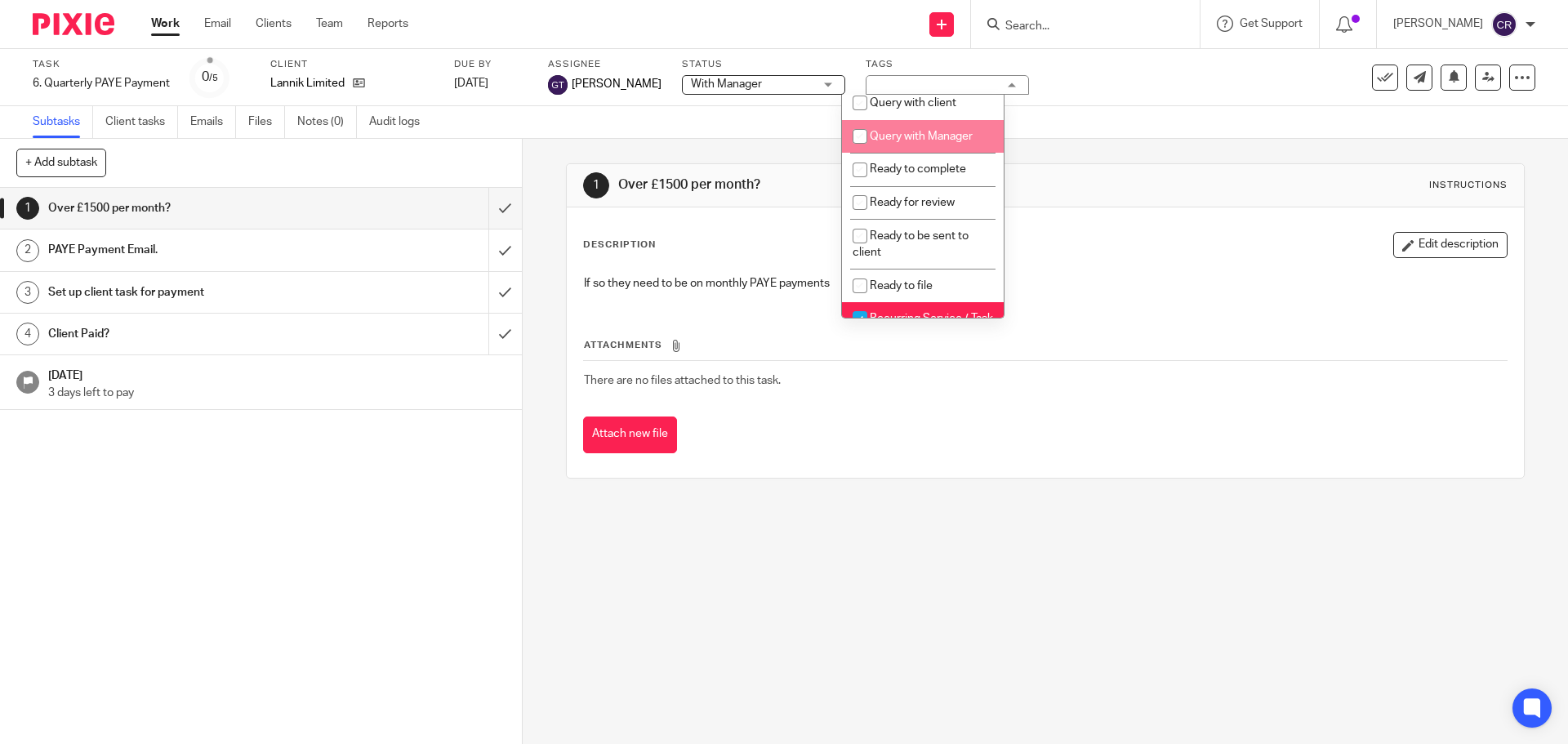
click at [963, 120] on li "Query with client" at bounding box center [923, 103] width 161 height 33
checkbox input "true"
click at [954, 142] on span "Query with Manager" at bounding box center [921, 136] width 103 height 11
checkbox input "true"
click at [953, 109] on span "Query with client" at bounding box center [912, 103] width 86 height 11
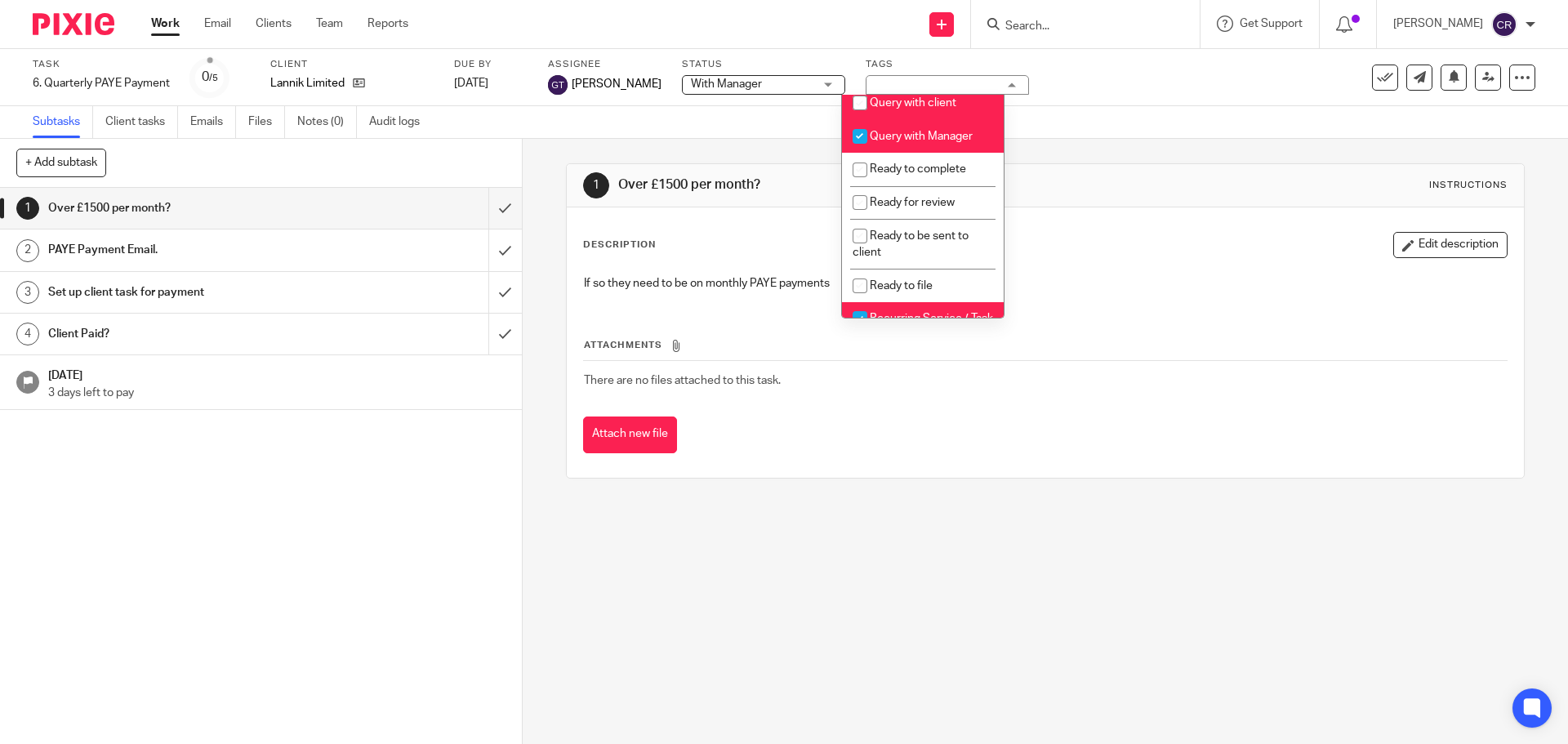
checkbox input "false"
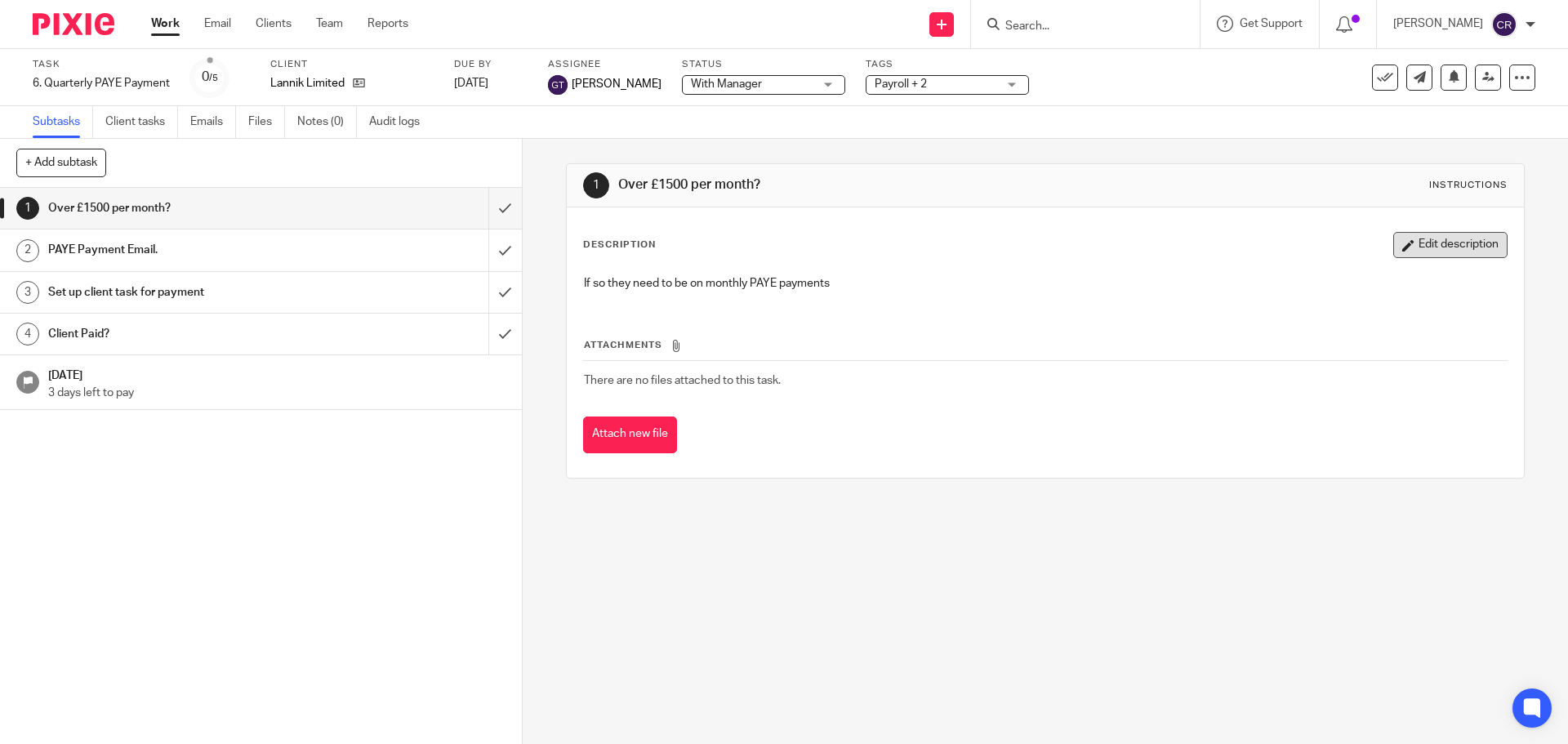
click at [1449, 240] on button "Edit description" at bounding box center [1449, 245] width 114 height 26
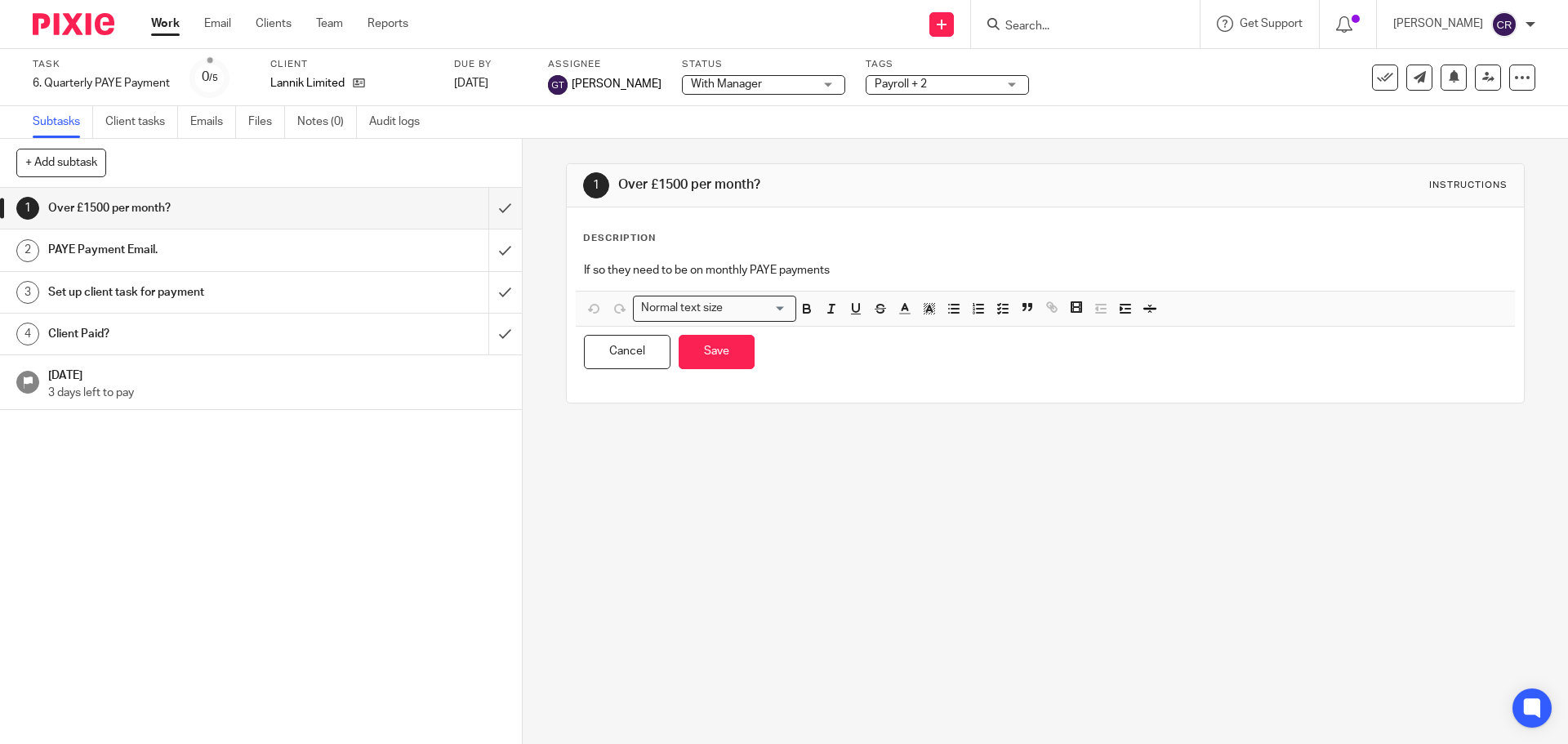
click at [986, 277] on p "If so they need to be on monthly PAYE payments" at bounding box center [1045, 271] width 922 height 17
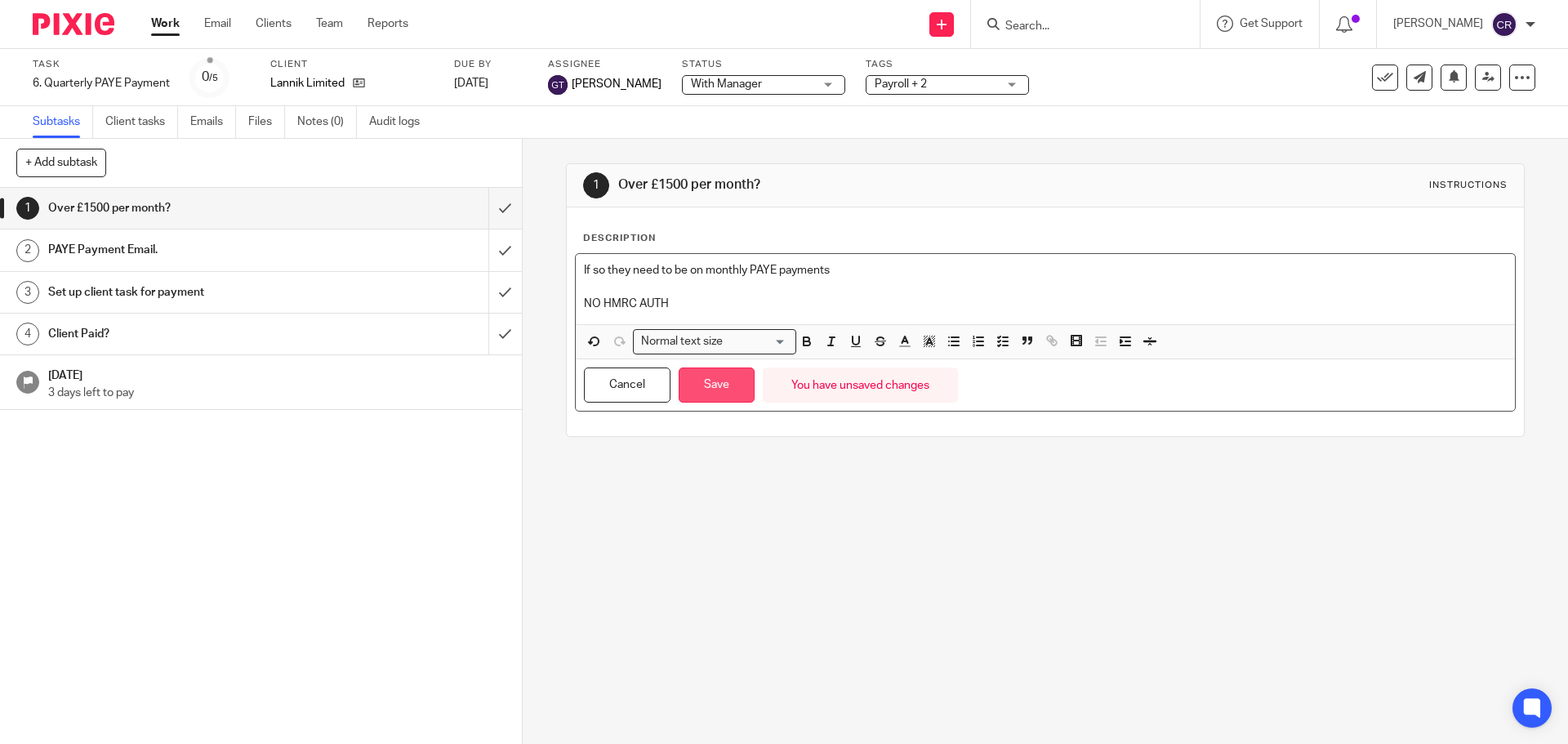
click at [701, 395] on button "Save" at bounding box center [717, 385] width 76 height 35
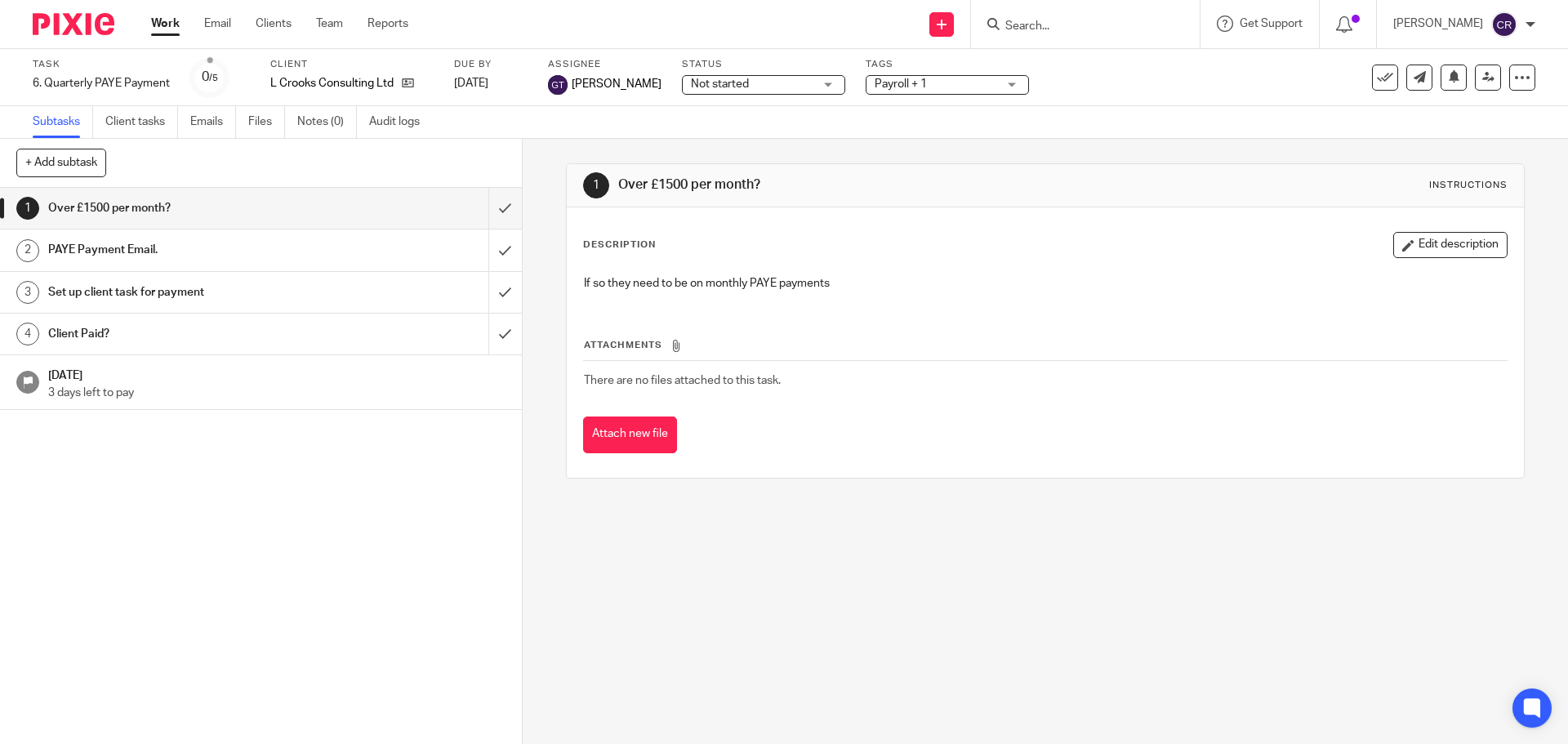
click at [774, 85] on span "Not started" at bounding box center [752, 84] width 122 height 17
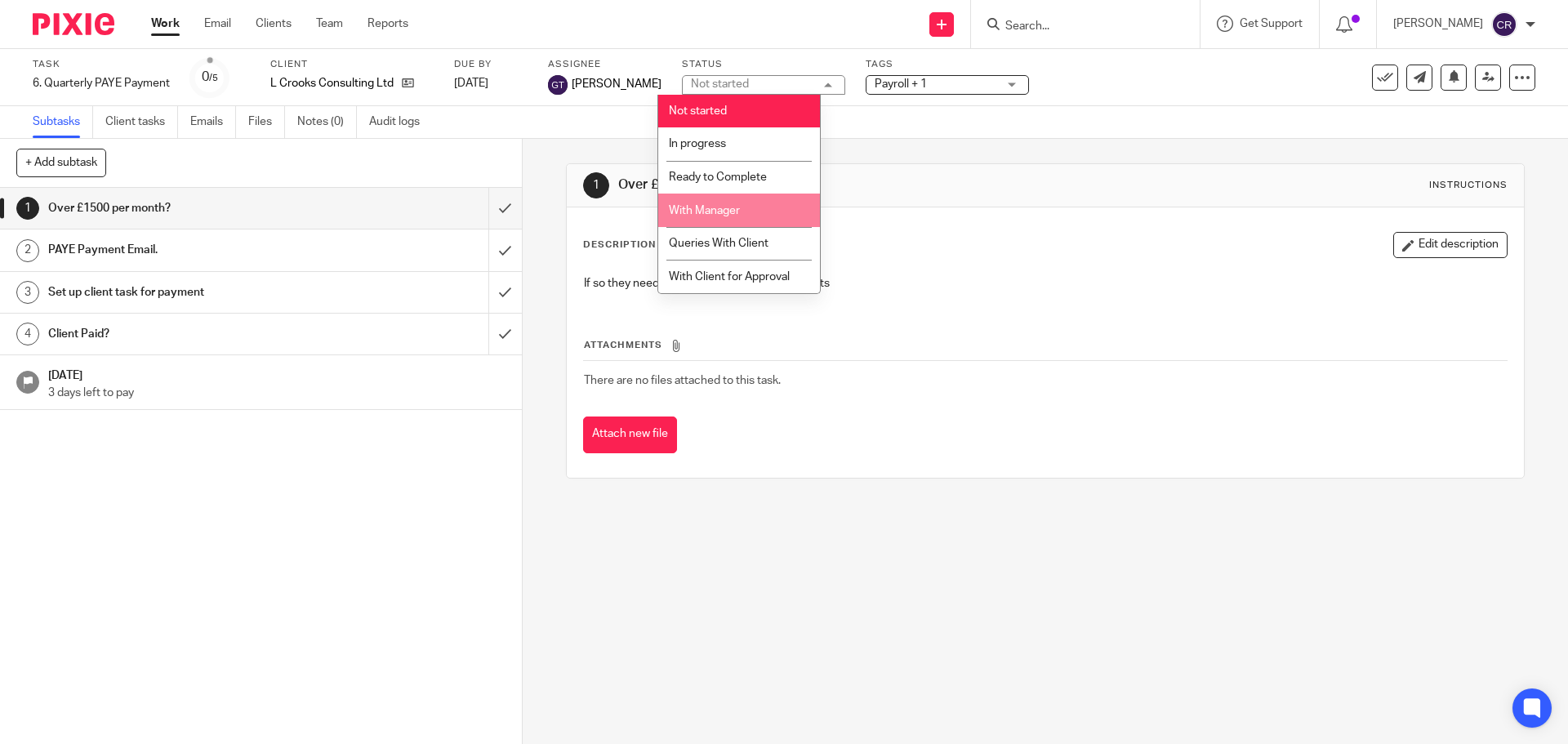
click at [770, 209] on li "With Manager" at bounding box center [739, 211] width 161 height 33
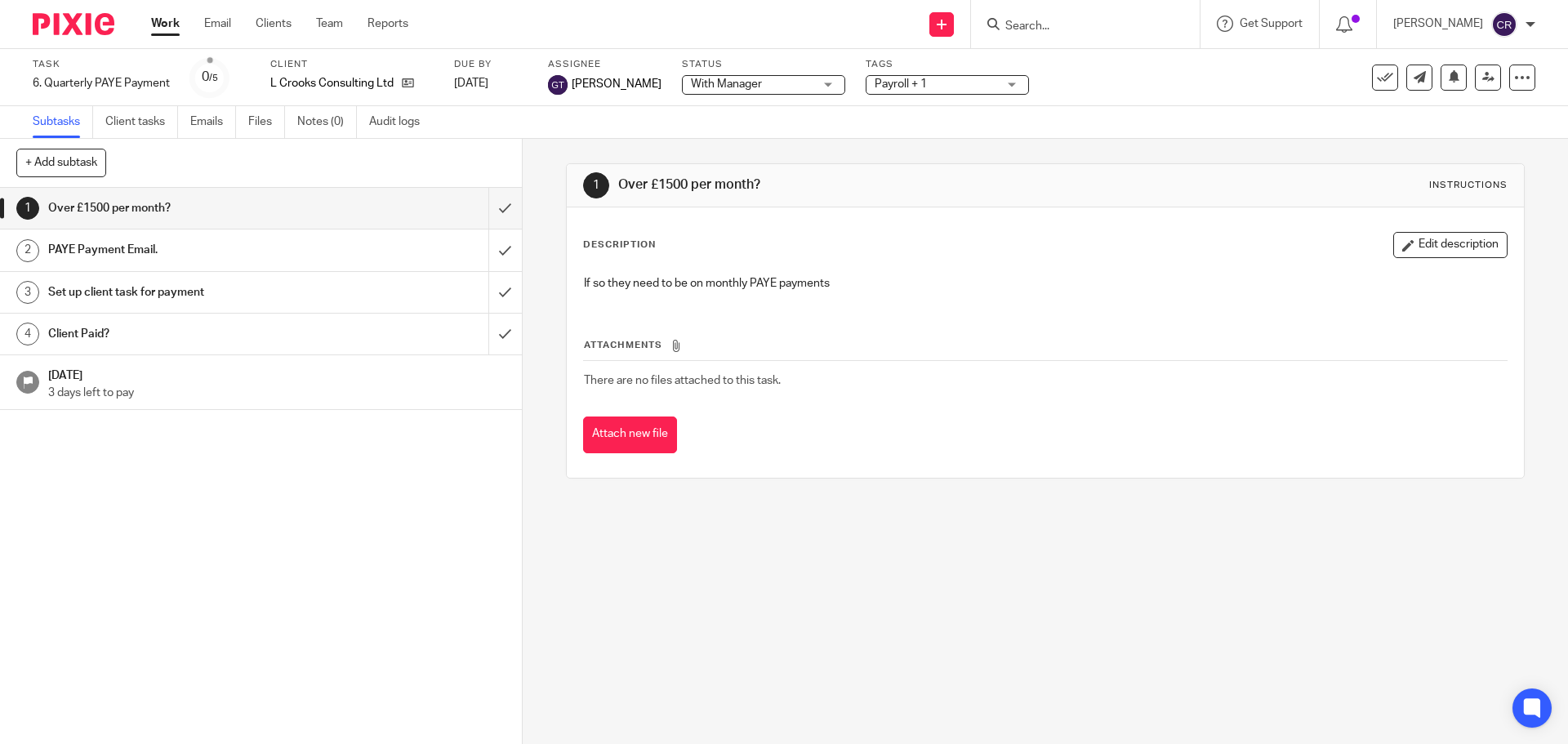
click at [933, 80] on span "Payroll + 1" at bounding box center [936, 84] width 122 height 17
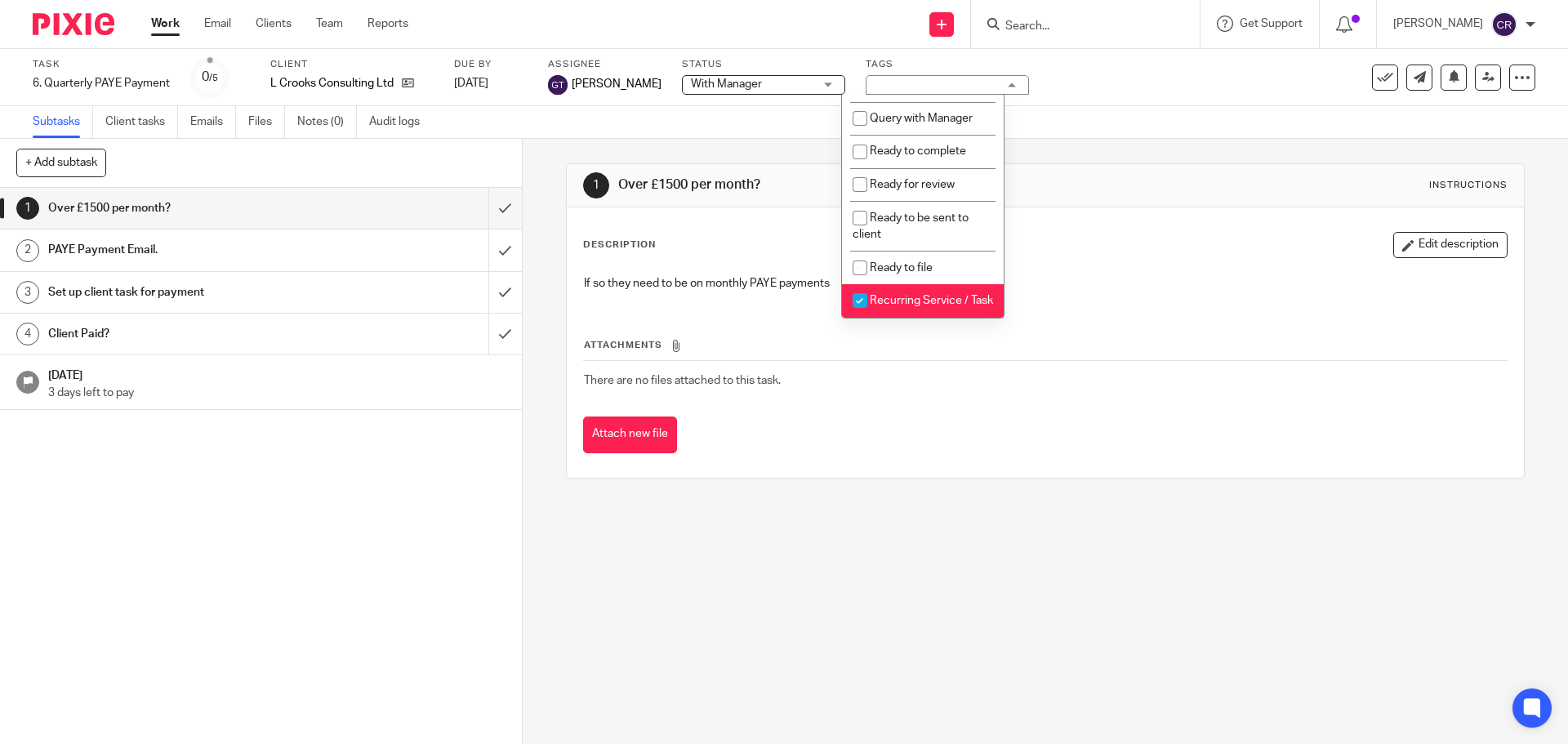
scroll to position [571, 0]
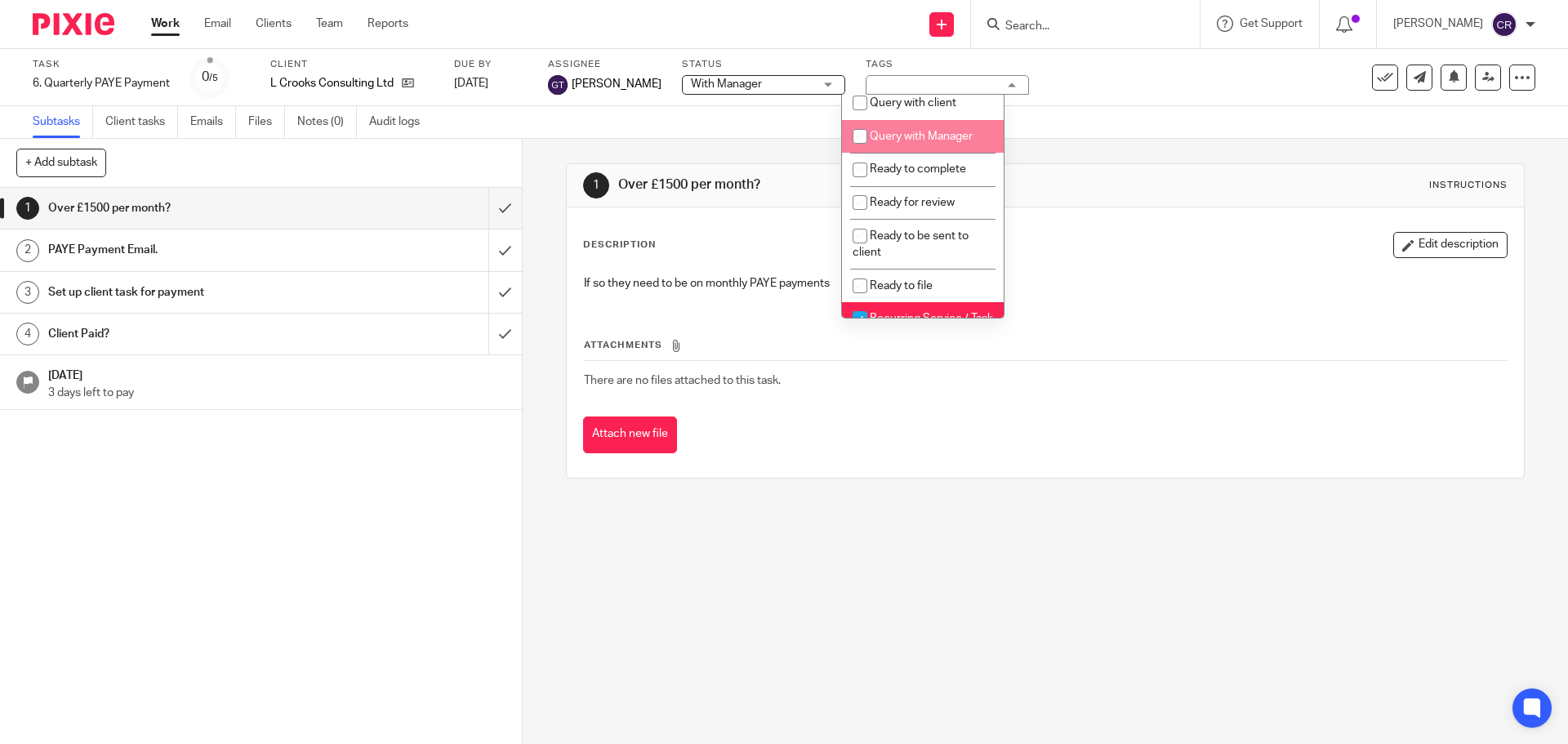
click at [932, 142] on span "Query with Manager" at bounding box center [921, 136] width 103 height 11
checkbox input "true"
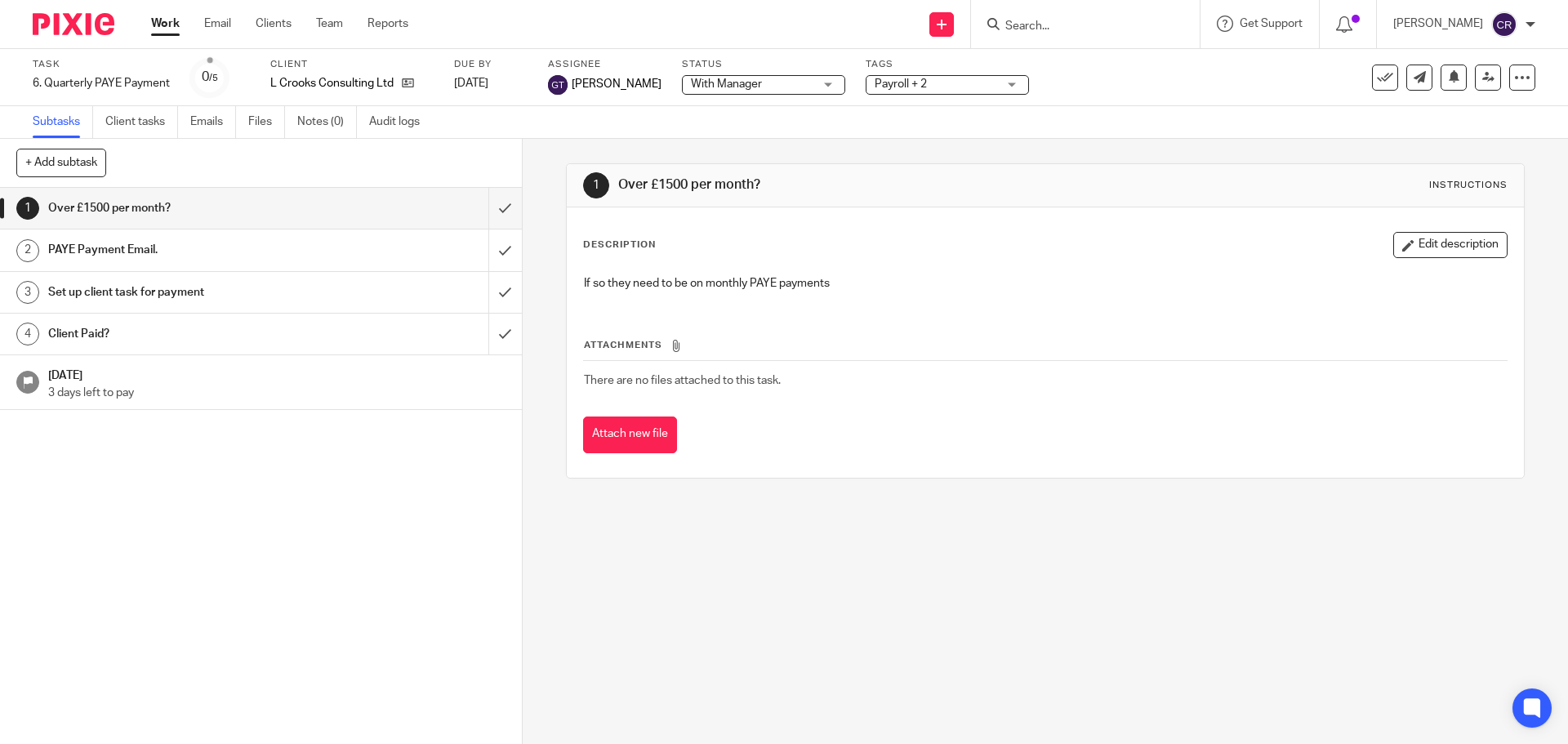
drag, startPoint x: 1270, startPoint y: 224, endPoint x: 1360, endPoint y: 236, distance: 90.8
click at [1270, 225] on div "Description Edit description If so they need to be on monthly PAYE payments Att…" at bounding box center [1044, 342] width 956 height 270
drag, startPoint x: 1430, startPoint y: 245, endPoint x: 1304, endPoint y: 288, distance: 133.1
click at [1427, 248] on button "Edit description" at bounding box center [1449, 245] width 114 height 26
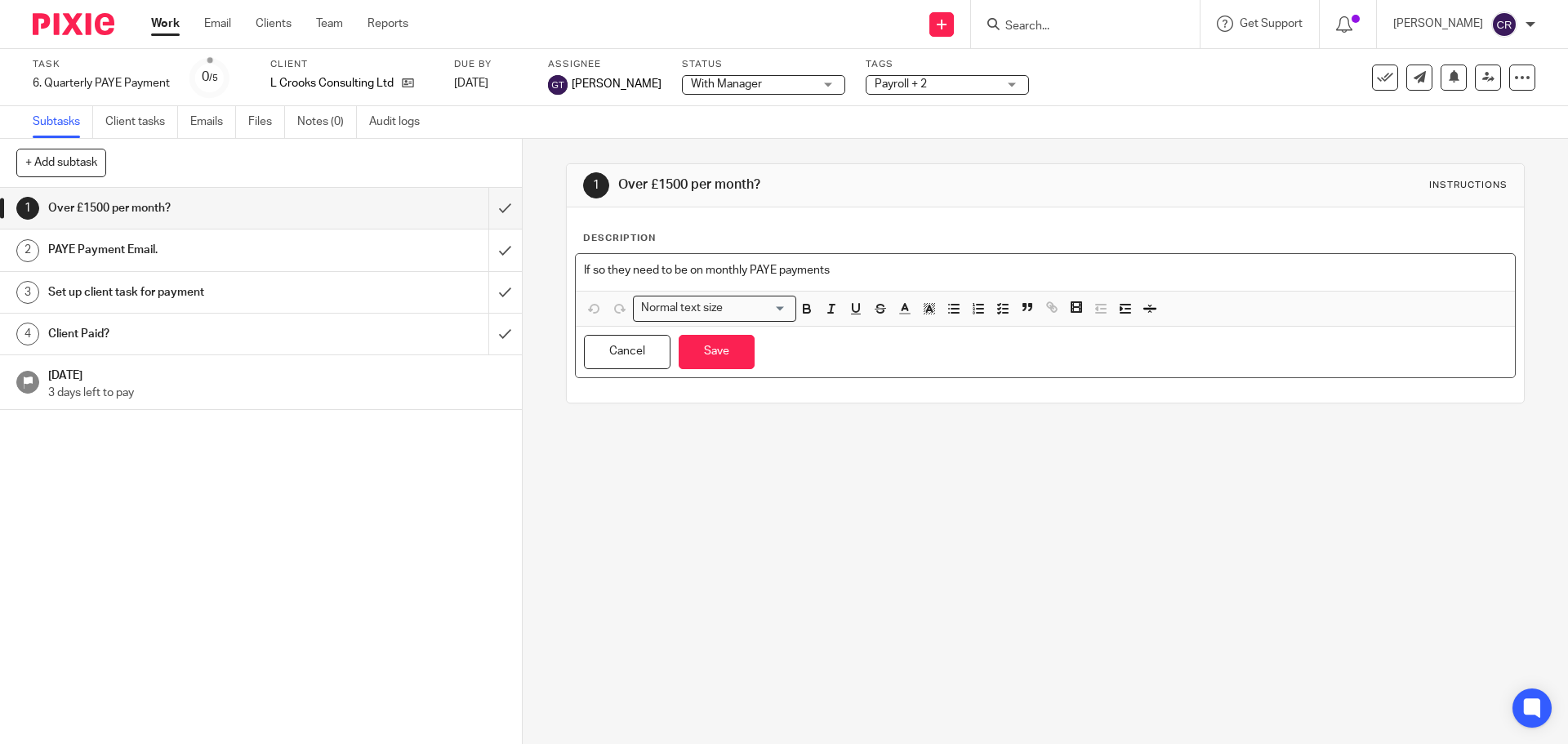
click at [1131, 276] on p "If so they need to be on monthly PAYE payments" at bounding box center [1045, 271] width 922 height 17
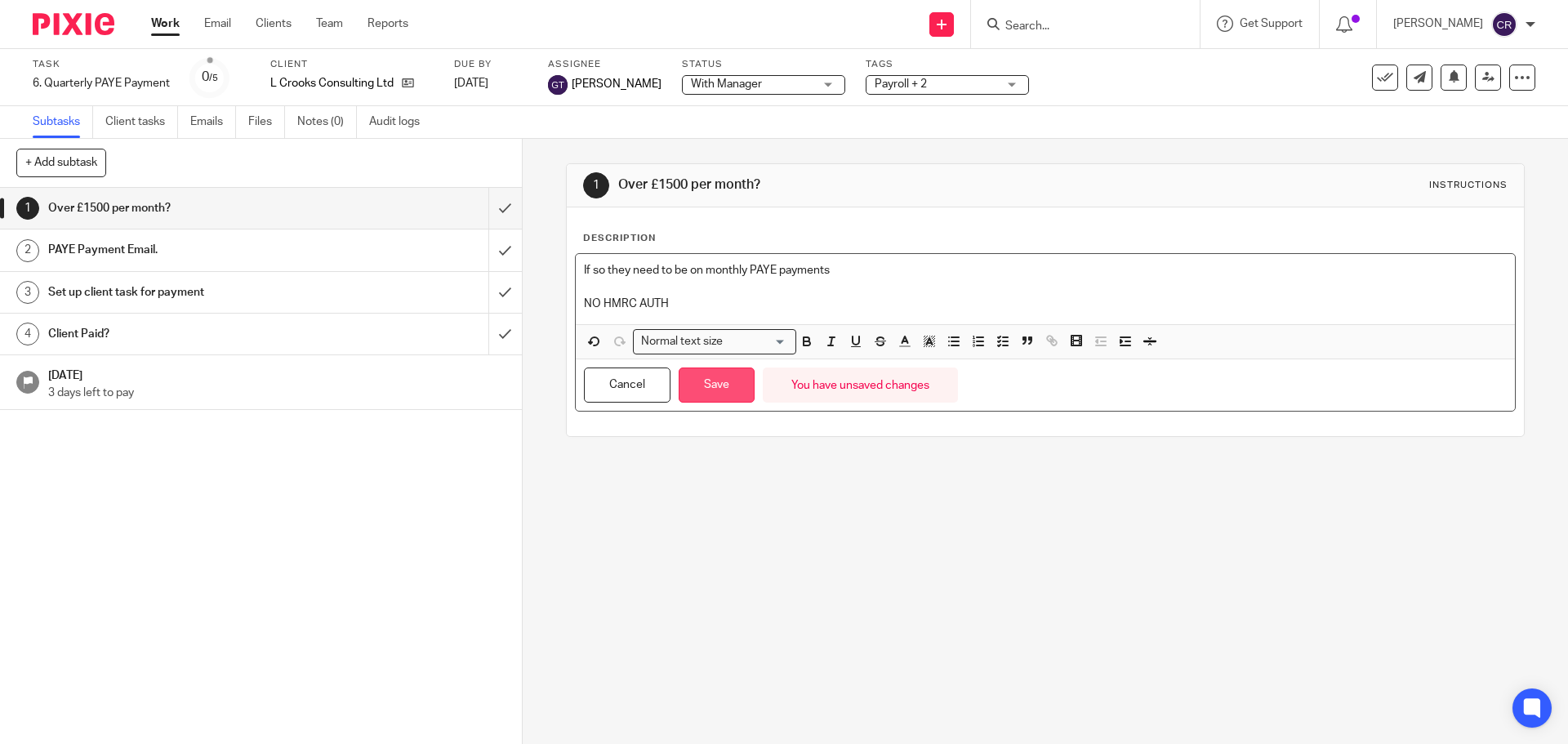
click at [714, 386] on button "Save" at bounding box center [717, 385] width 76 height 35
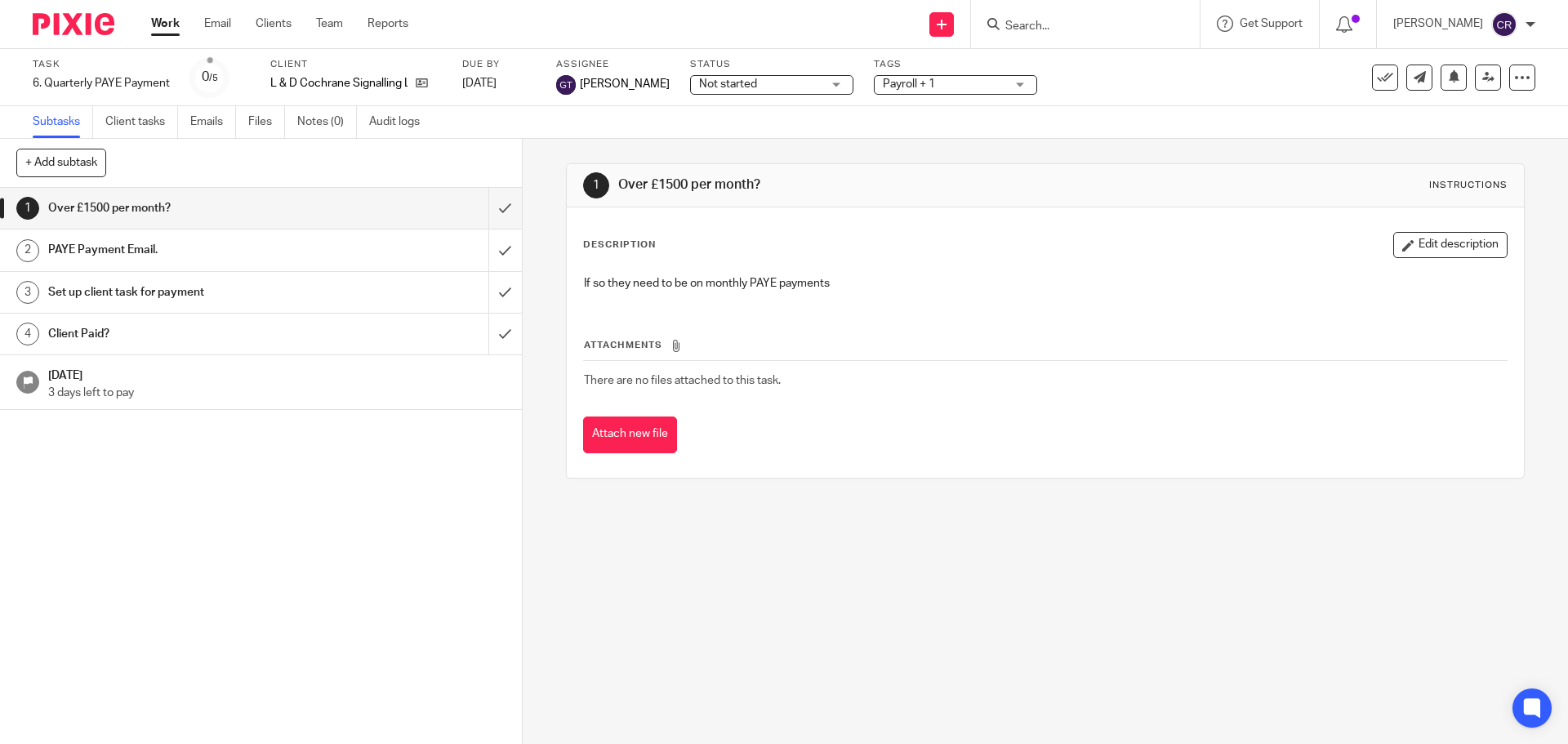
click at [735, 69] on label "Status" at bounding box center [771, 65] width 163 height 13
click at [733, 85] on span "Not started" at bounding box center [728, 84] width 58 height 11
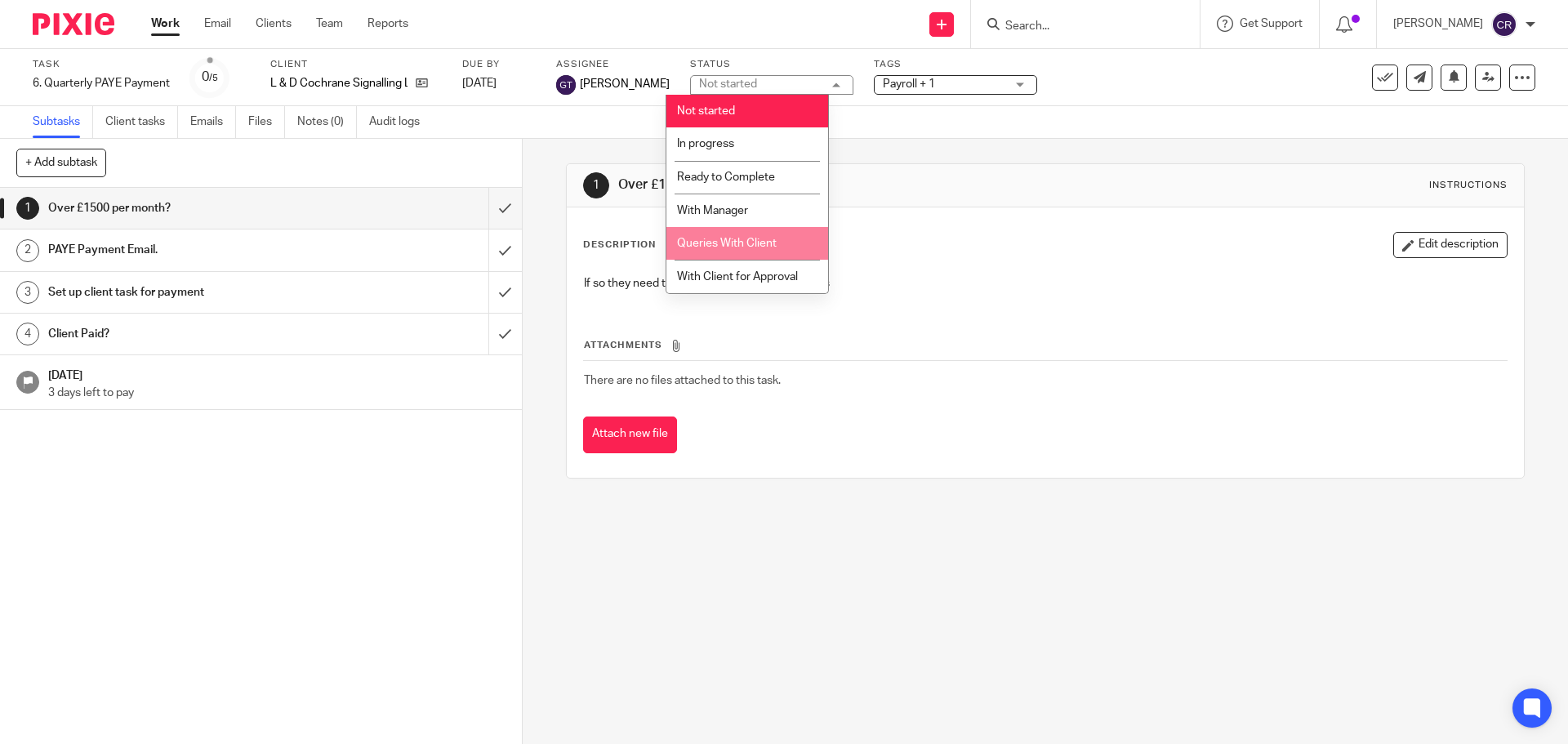
click at [748, 229] on li "Queries With Client" at bounding box center [747, 244] width 161 height 33
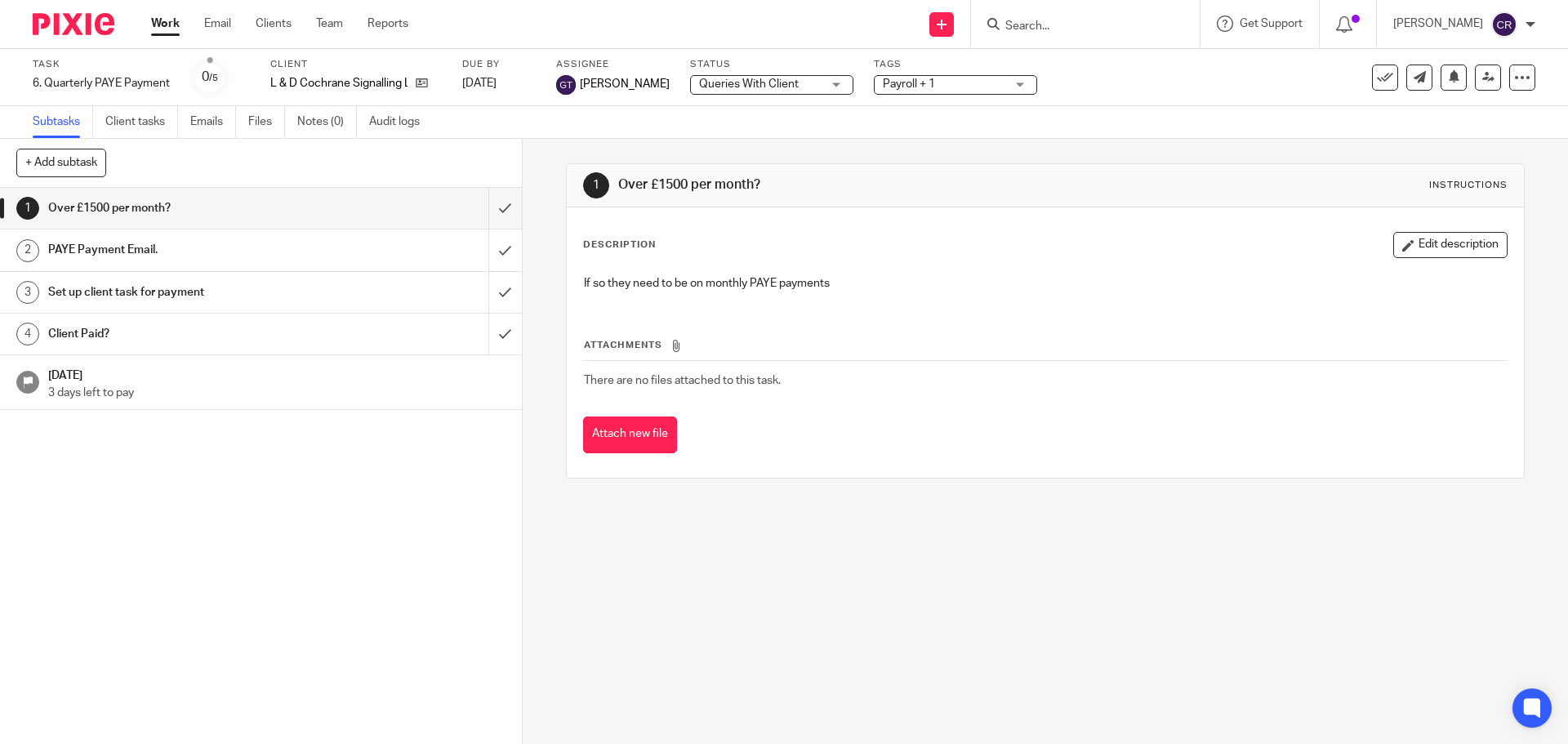
drag, startPoint x: 851, startPoint y: 111, endPoint x: 883, endPoint y: 97, distance: 34.9
click at [871, 106] on div "Subtasks Client tasks Emails Files Notes (0) Audit logs" at bounding box center [784, 122] width 1568 height 32
click at [899, 83] on span "Payroll + 1" at bounding box center [909, 84] width 52 height 11
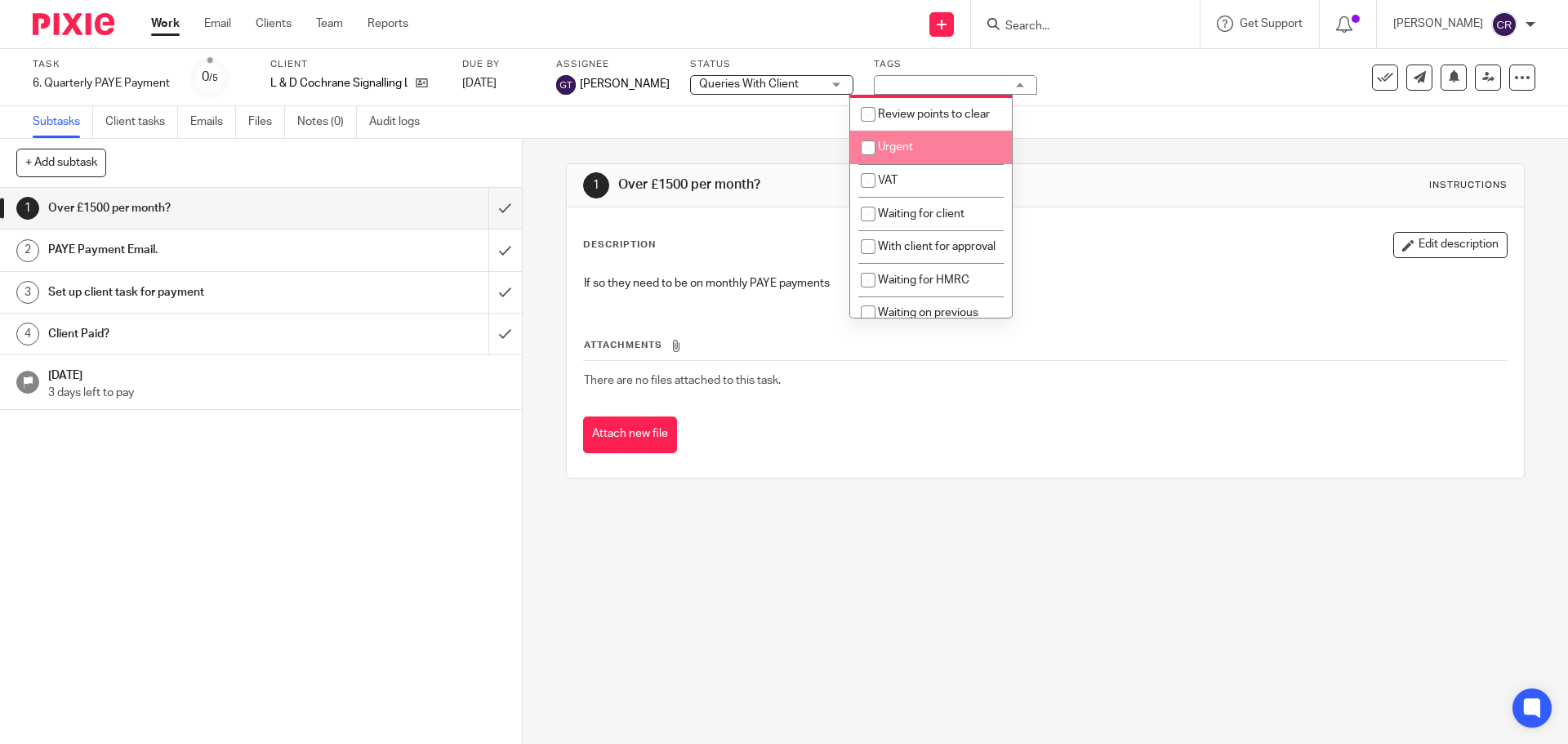
scroll to position [817, 0]
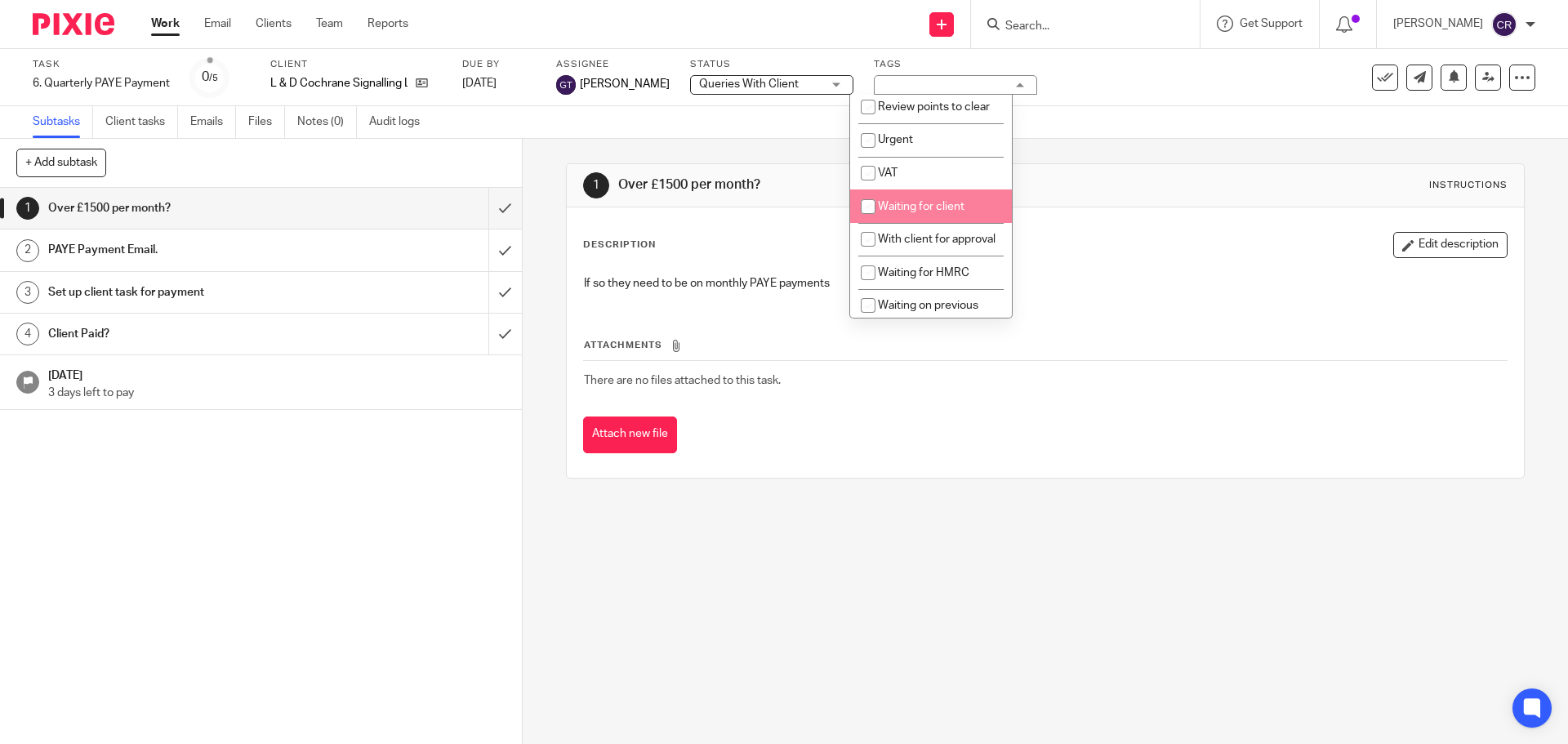
click at [941, 212] on span "Waiting for client" at bounding box center [921, 207] width 86 height 11
checkbox input "true"
click at [481, 215] on input "submit" at bounding box center [261, 209] width 522 height 41
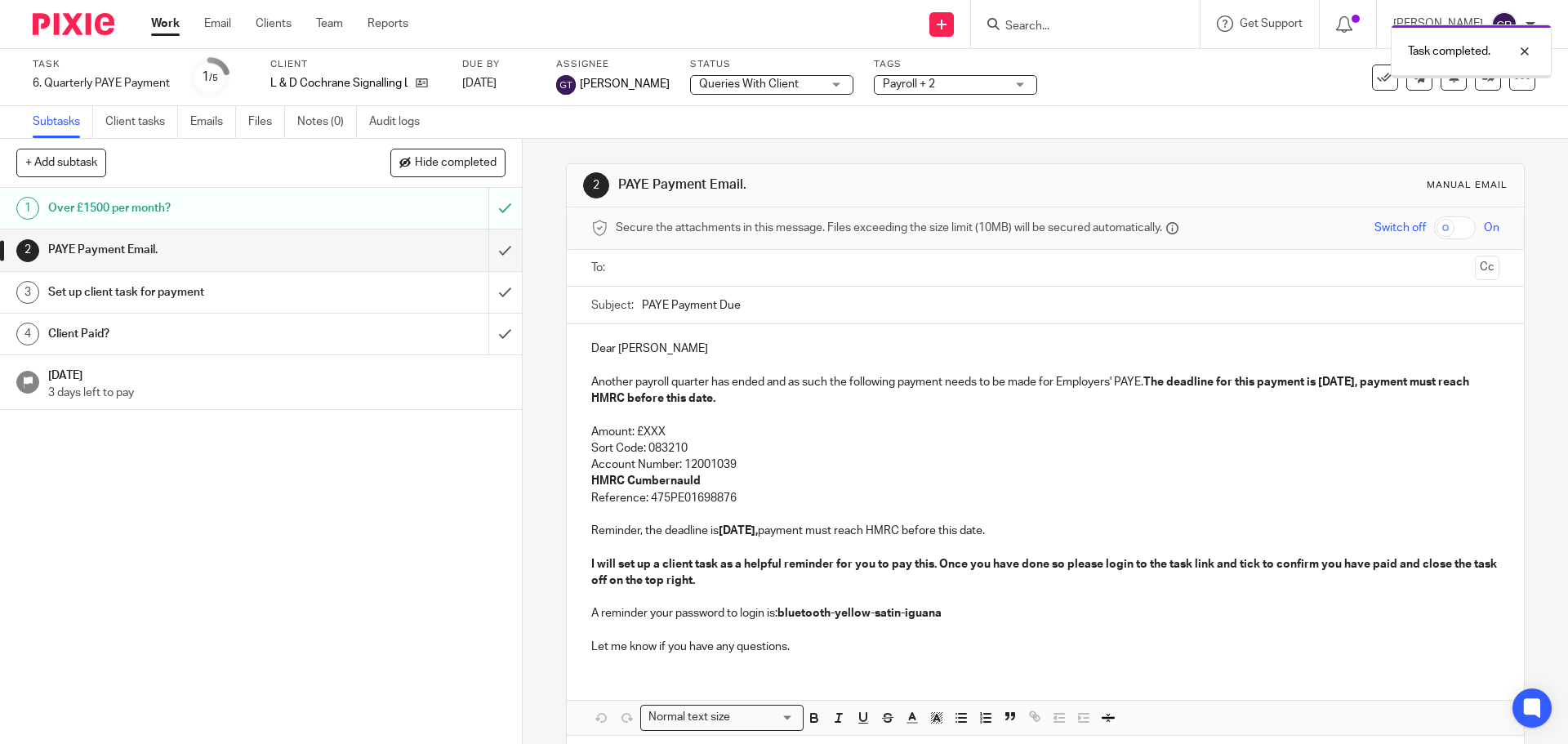
click at [682, 267] on input "text" at bounding box center [1044, 268] width 846 height 19
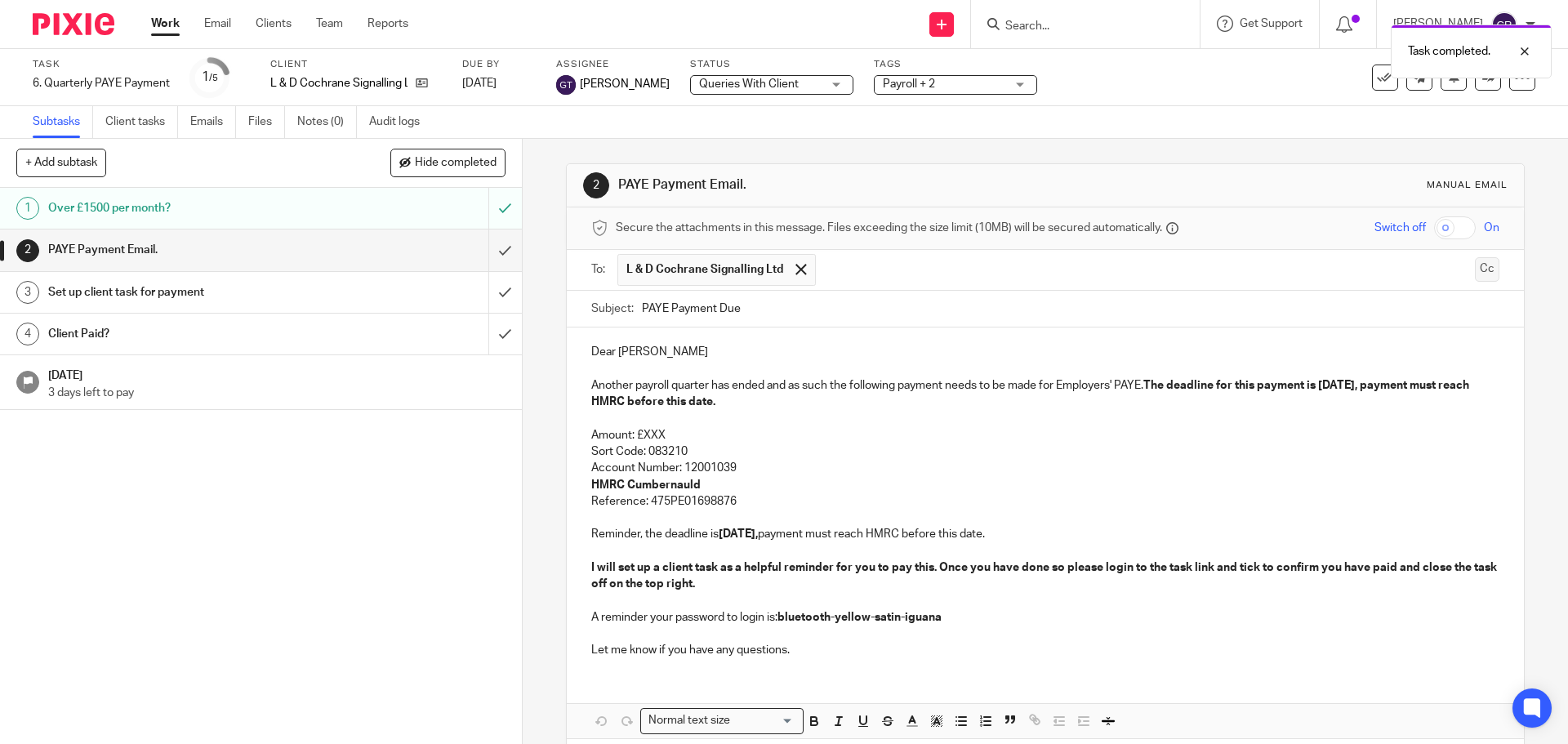
click at [1474, 276] on button "Cc" at bounding box center [1486, 269] width 24 height 24
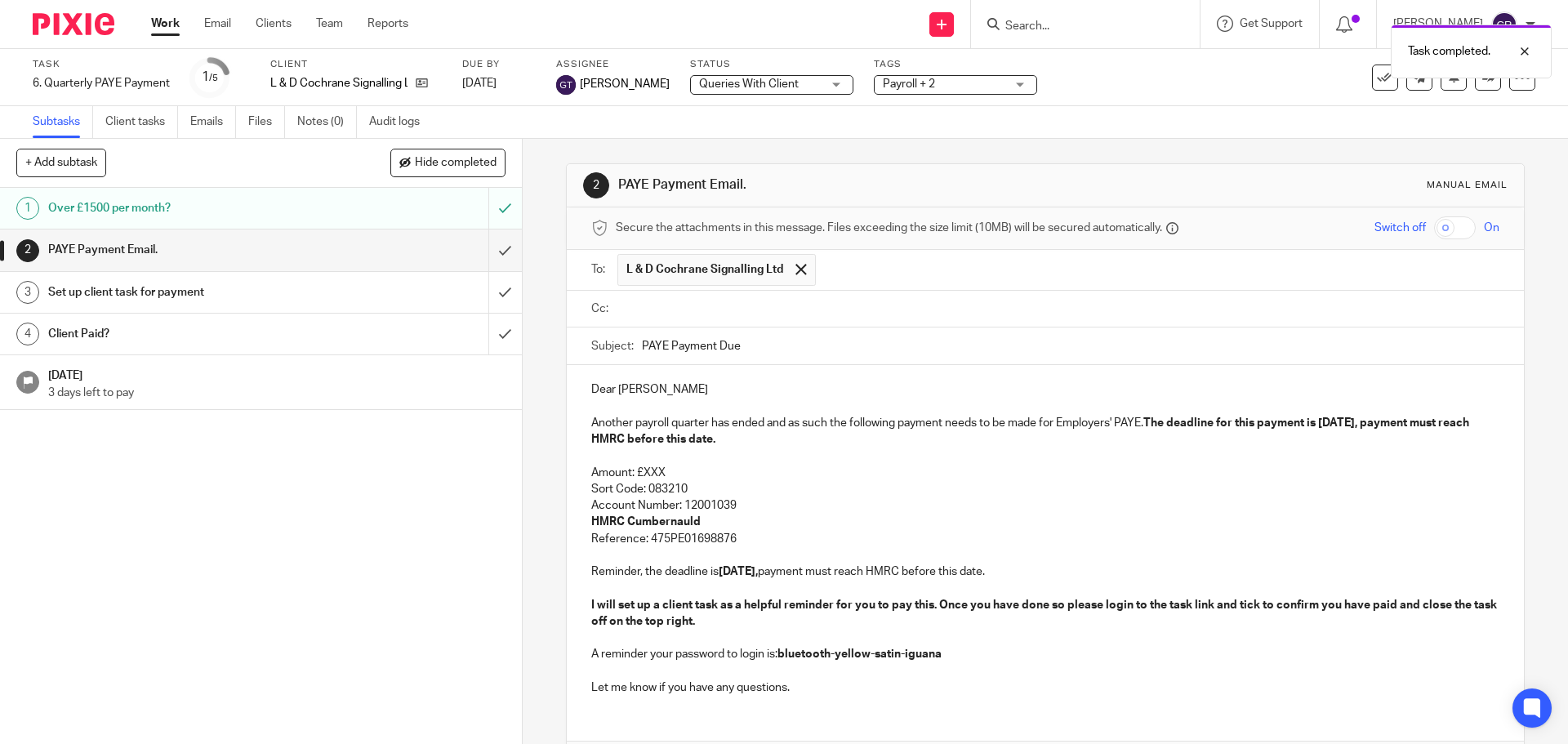
click at [675, 391] on p "Dear Daniel" at bounding box center [1045, 390] width 907 height 17
click at [899, 270] on input "text" at bounding box center [1157, 270] width 669 height 32
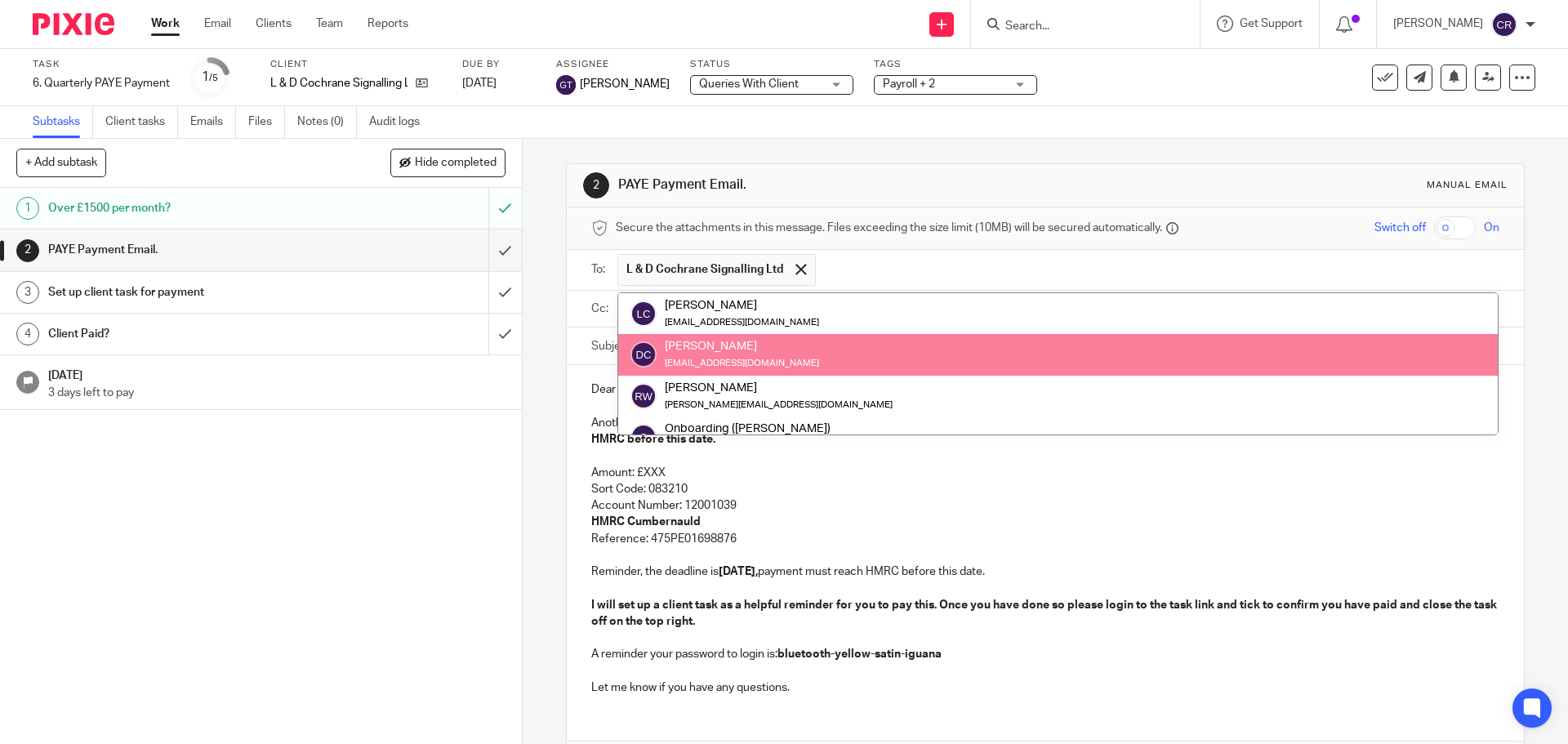
click at [843, 345] on div "Daniel Cochrane lindsay08.lj@gmail.com" at bounding box center [1058, 354] width 855 height 32
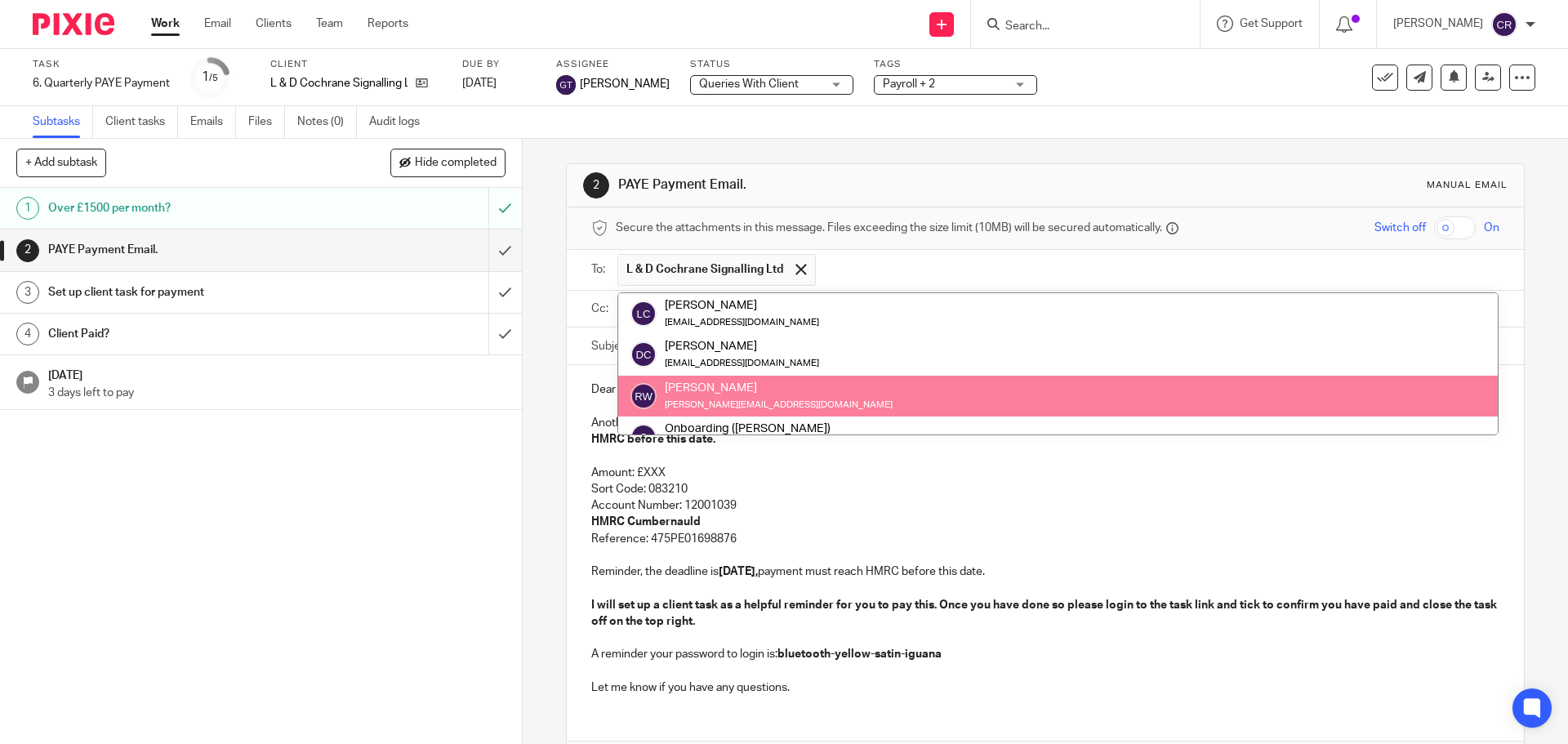
click at [778, 382] on div "[PERSON_NAME]" at bounding box center [779, 388] width 228 height 17
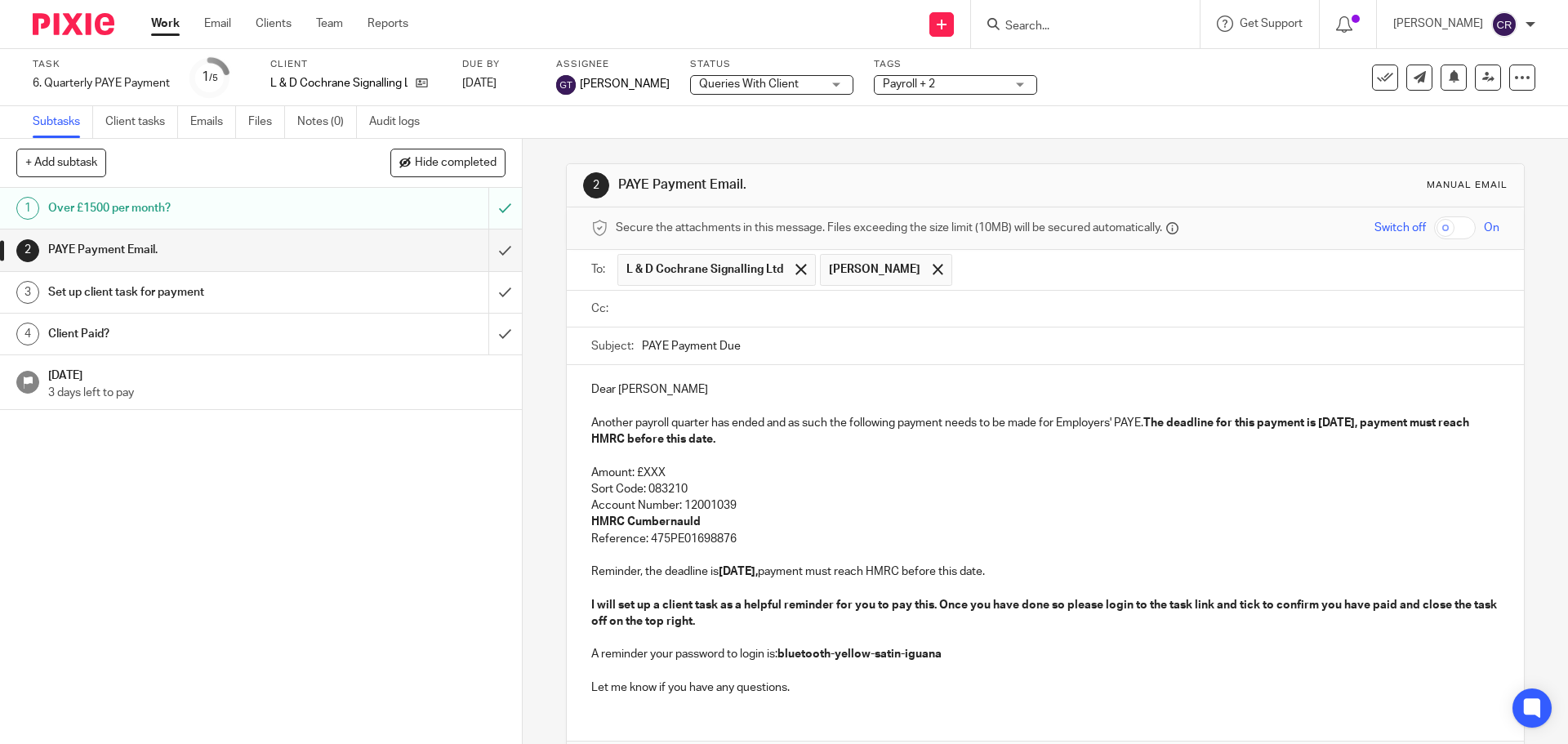
click at [902, 264] on span "Ricky Whitfield" at bounding box center [886, 270] width 133 height 32
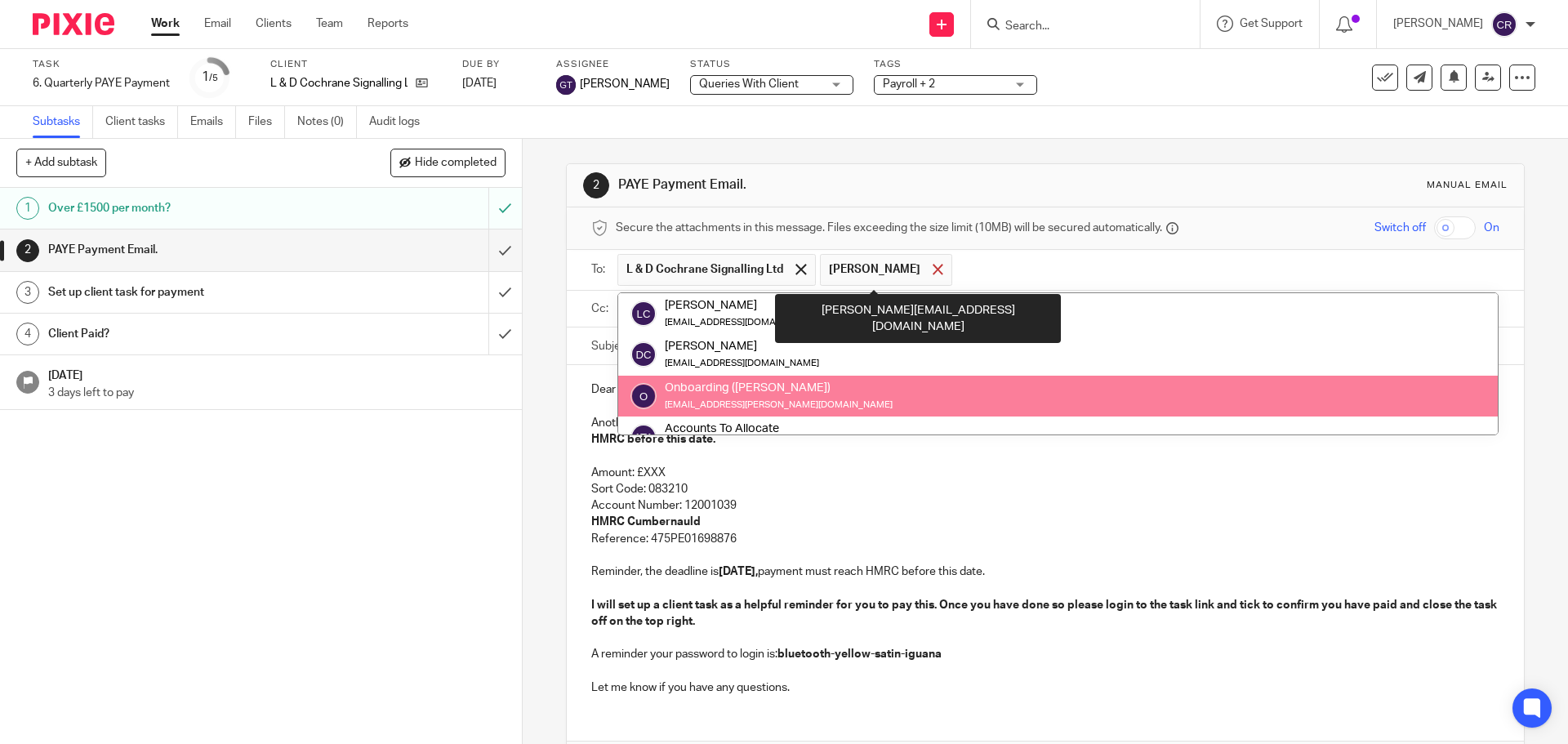
click at [933, 264] on span at bounding box center [937, 268] width 10 height 10
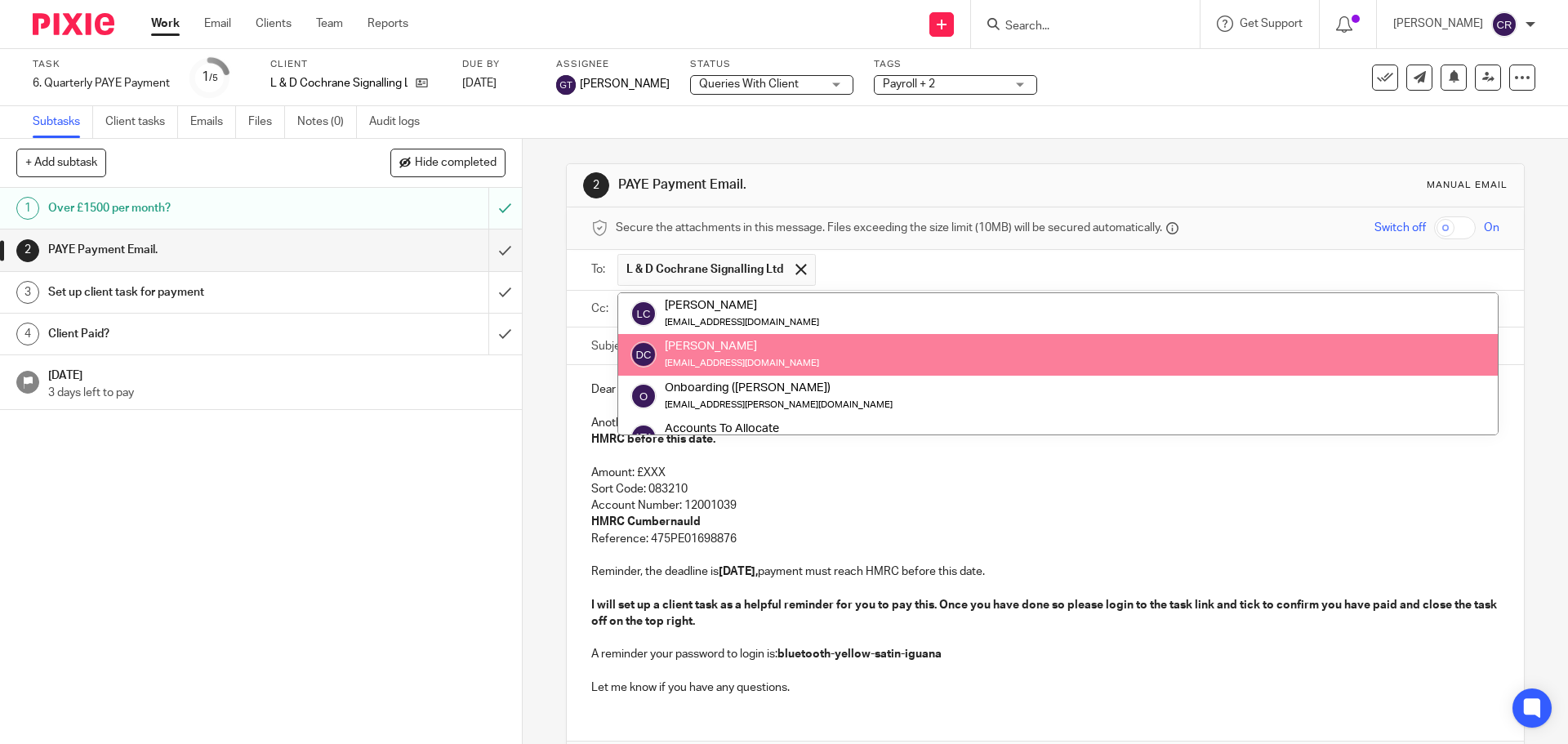
click at [873, 340] on div "Daniel Cochrane lindsay08.lj@gmail.com" at bounding box center [1058, 354] width 855 height 32
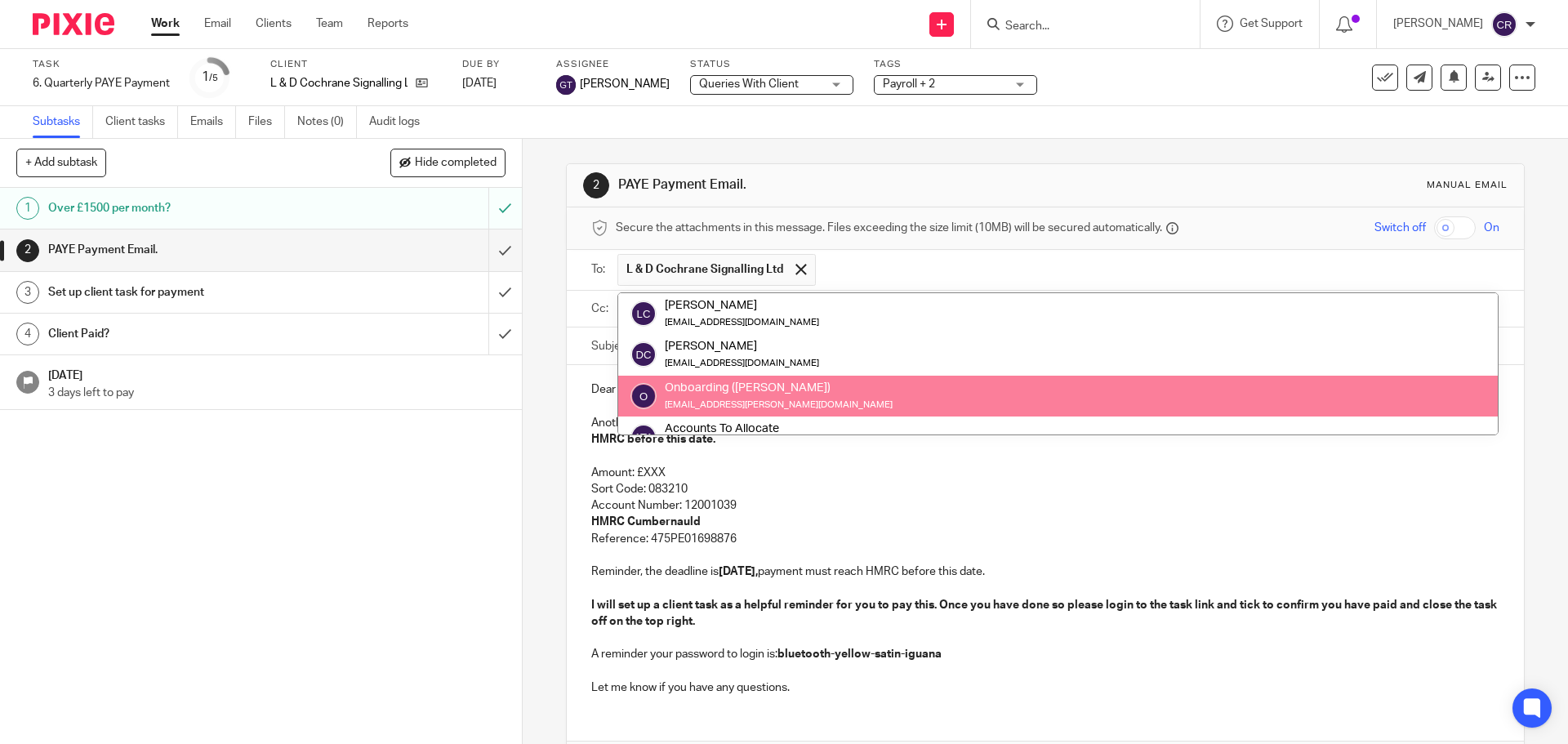
click at [828, 391] on div "Onboarding (Greg)" at bounding box center [779, 388] width 228 height 17
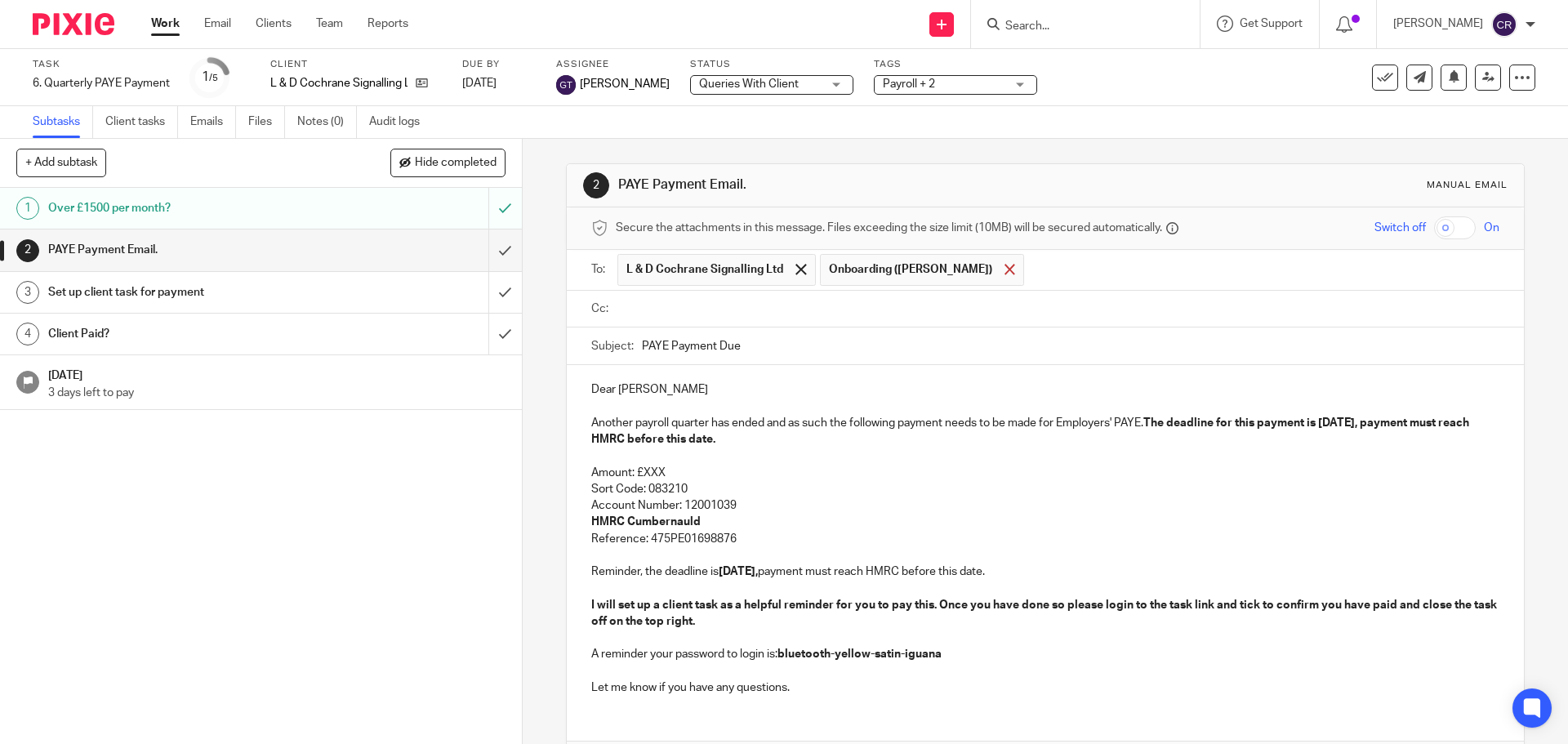
click at [1001, 263] on div at bounding box center [1010, 269] width 19 height 24
click at [712, 391] on p "Dear Daniel" at bounding box center [1045, 390] width 907 height 17
drag, startPoint x: 695, startPoint y: 470, endPoint x: 641, endPoint y: 476, distance: 54.3
click at [641, 476] on p "Amount: £XXX" at bounding box center [1045, 473] width 907 height 17
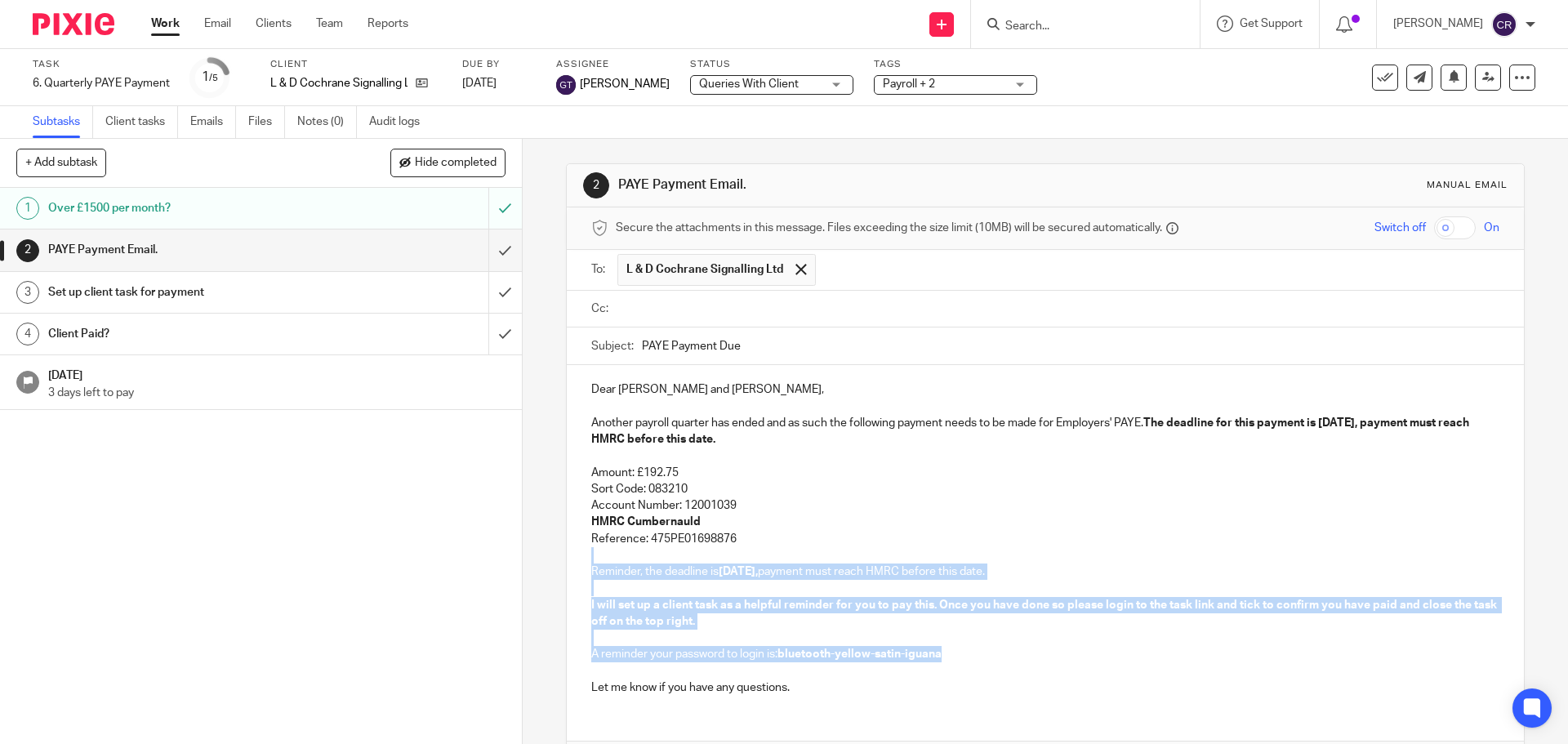
drag, startPoint x: 779, startPoint y: 540, endPoint x: 976, endPoint y: 653, distance: 227.1
click at [976, 653] on div "Dear Daniel and Lindsay, Another payroll quarter has ended and as such the foll…" at bounding box center [1044, 537] width 956 height 343
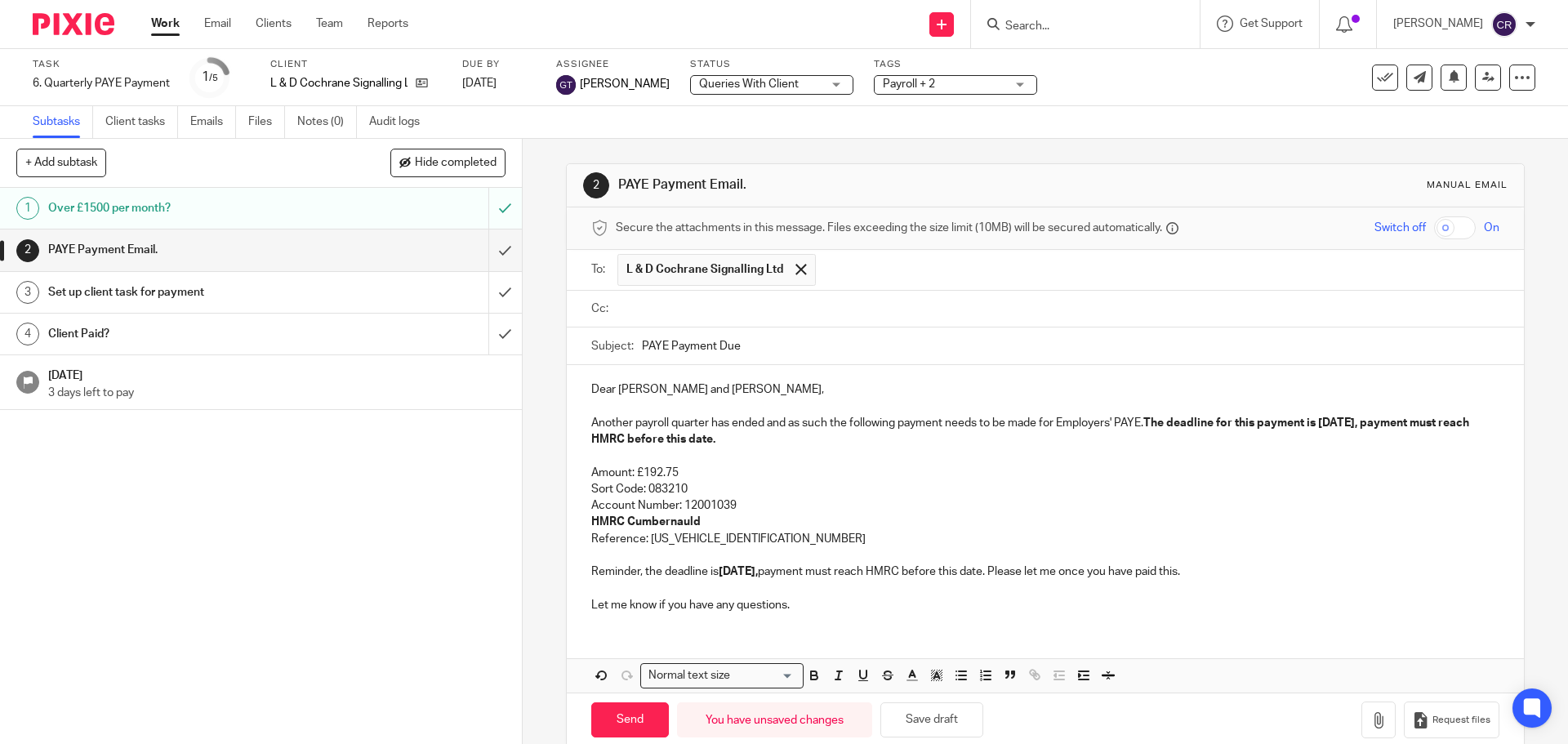
click at [768, 318] on input "text" at bounding box center [1056, 309] width 871 height 19
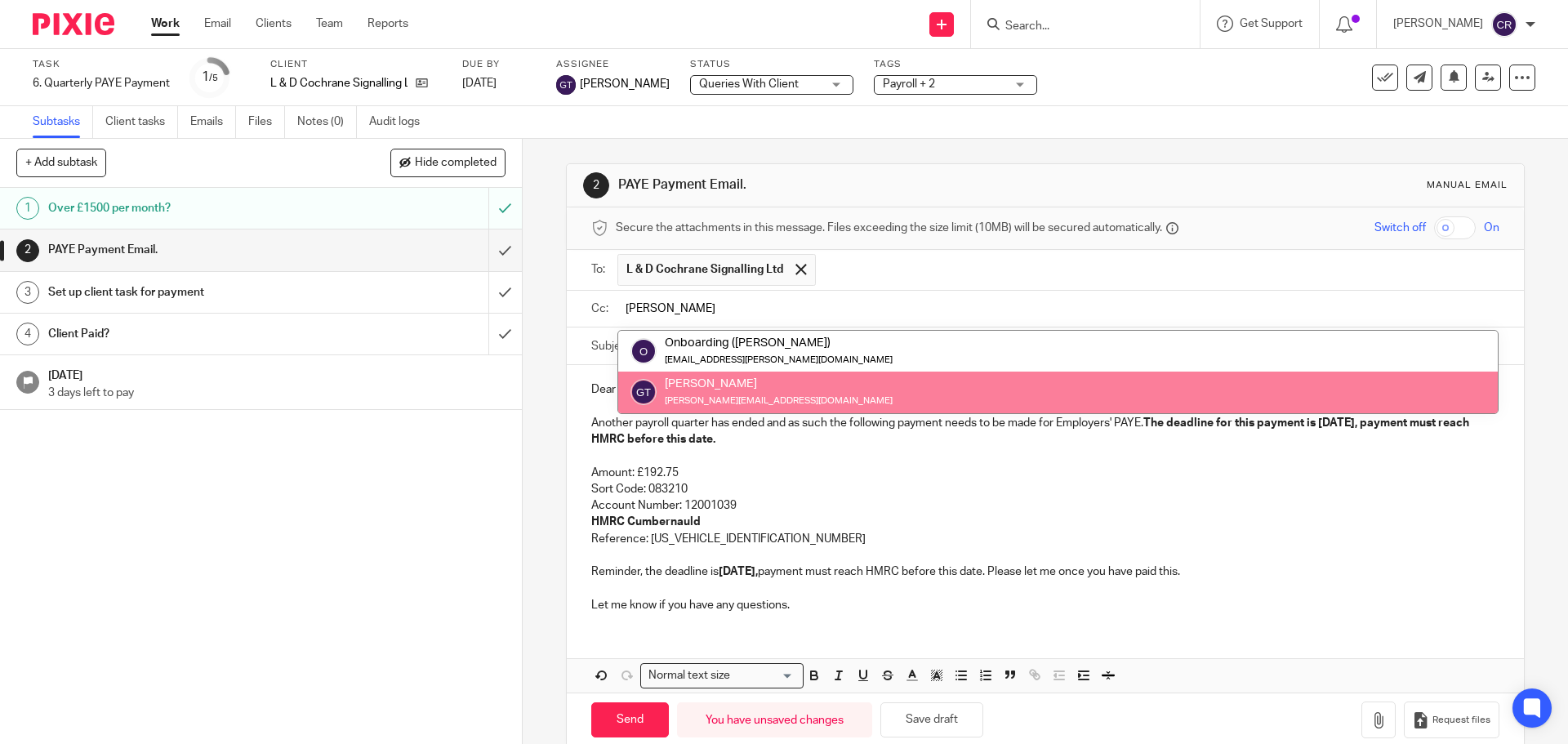
type input "greg"
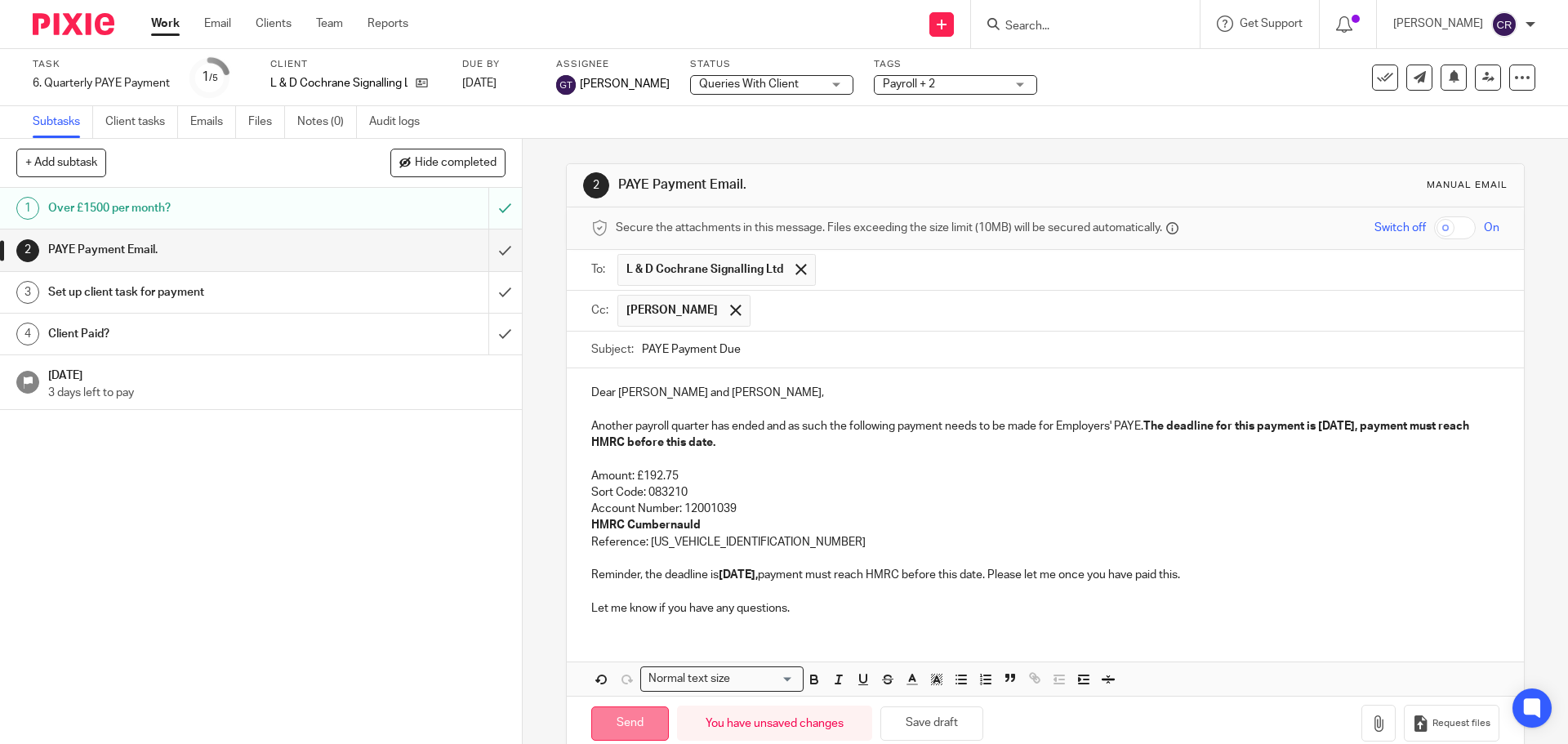
click at [628, 714] on input "Send" at bounding box center [631, 725] width 78 height 35
click at [485, 289] on input "submit" at bounding box center [261, 292] width 522 height 41
type input "Sent"
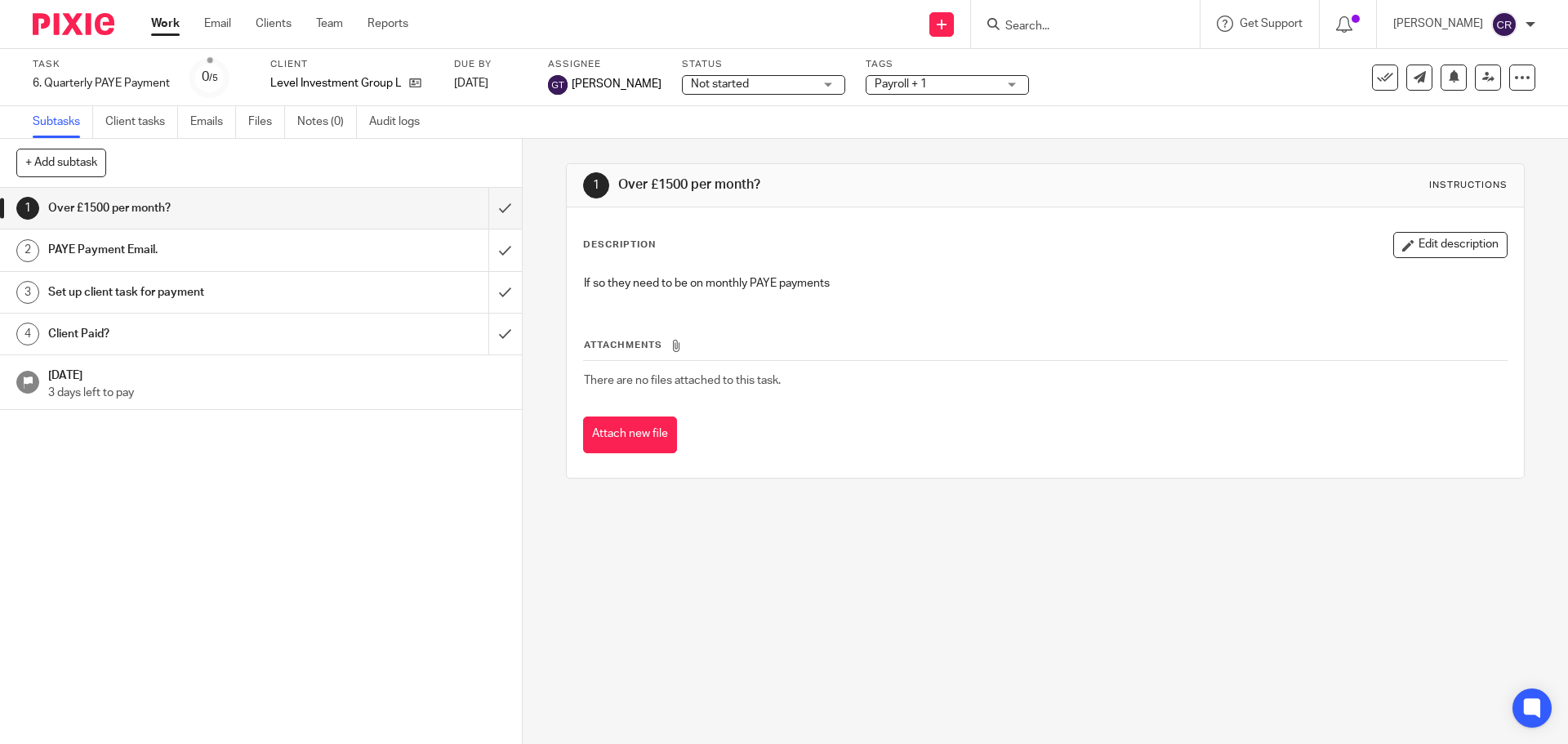
click at [720, 73] on div "Status Not started Not started Not started In progress Ready to Complete With M…" at bounding box center [763, 78] width 163 height 39
click at [723, 84] on span "Not started" at bounding box center [720, 84] width 58 height 11
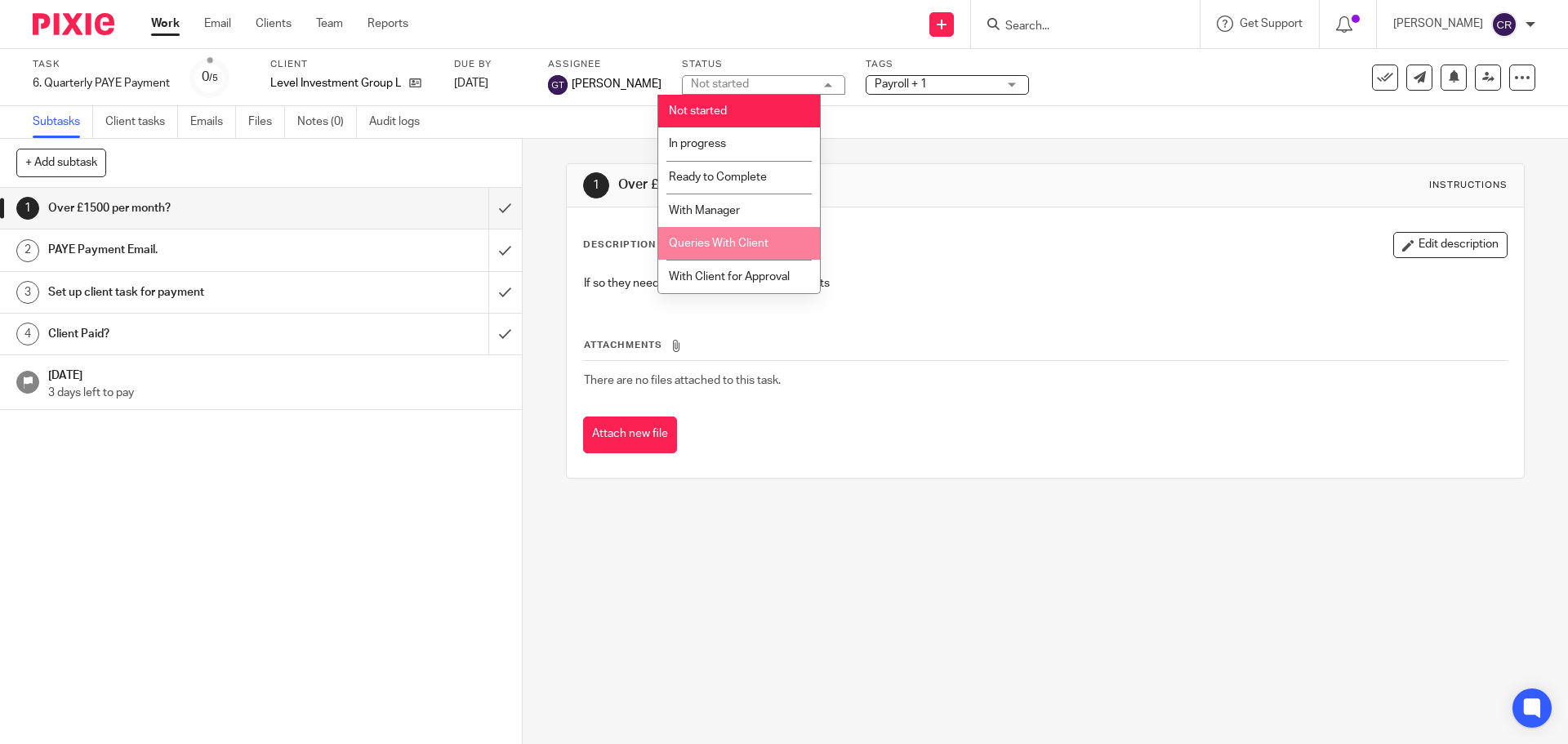
click at [745, 241] on span "Queries With Client" at bounding box center [718, 243] width 99 height 11
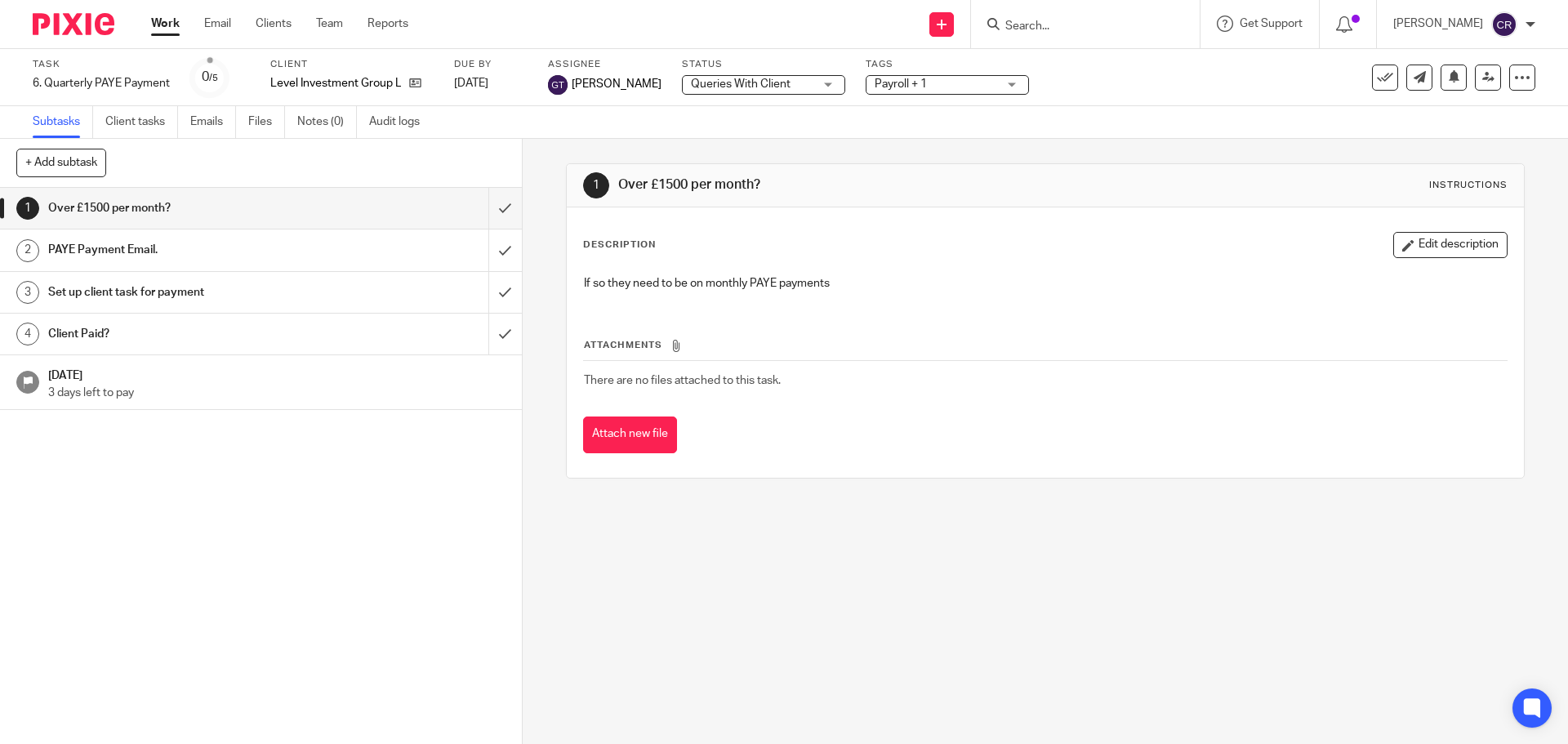
click at [906, 82] on span "Payroll + 1" at bounding box center [936, 84] width 122 height 17
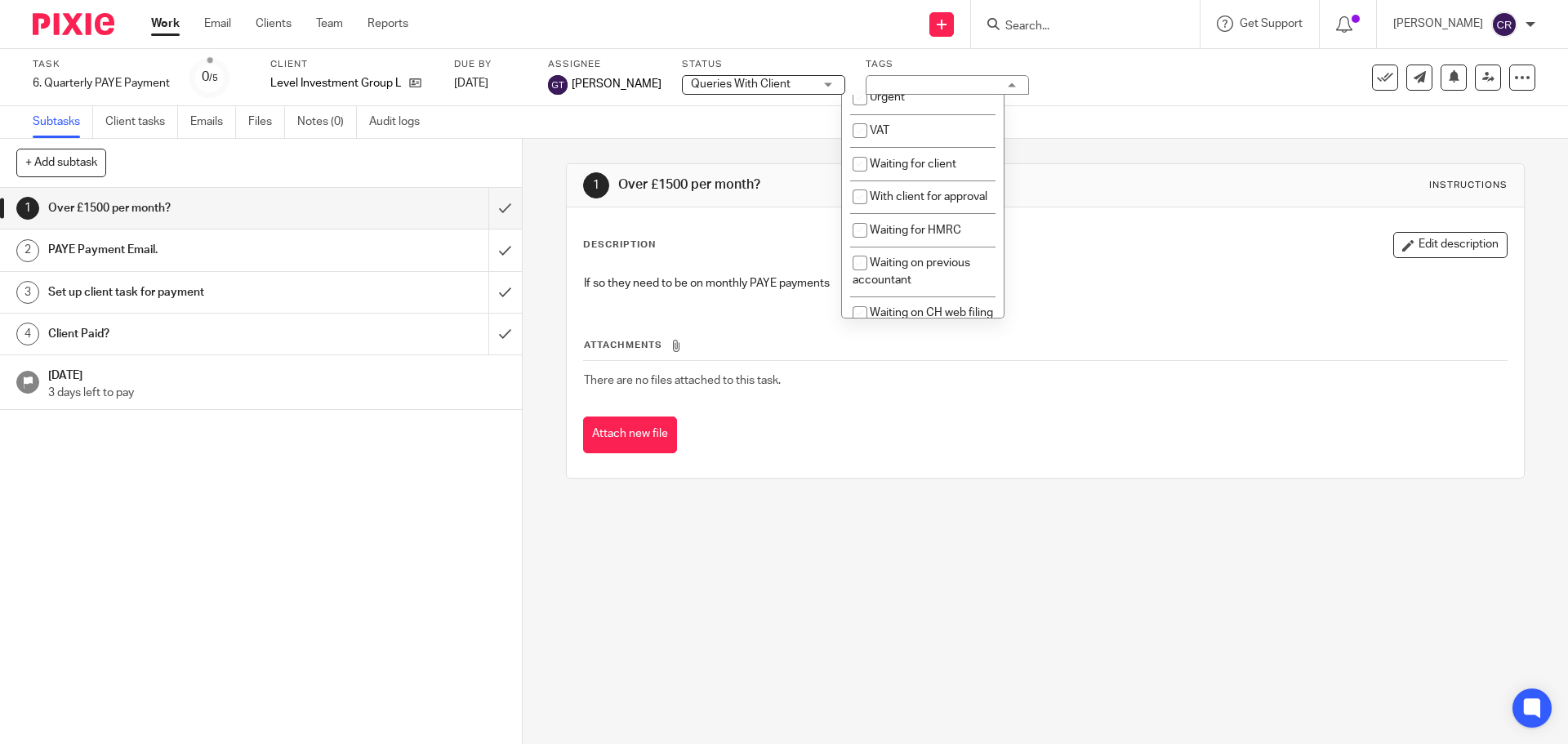
scroll to position [899, 0]
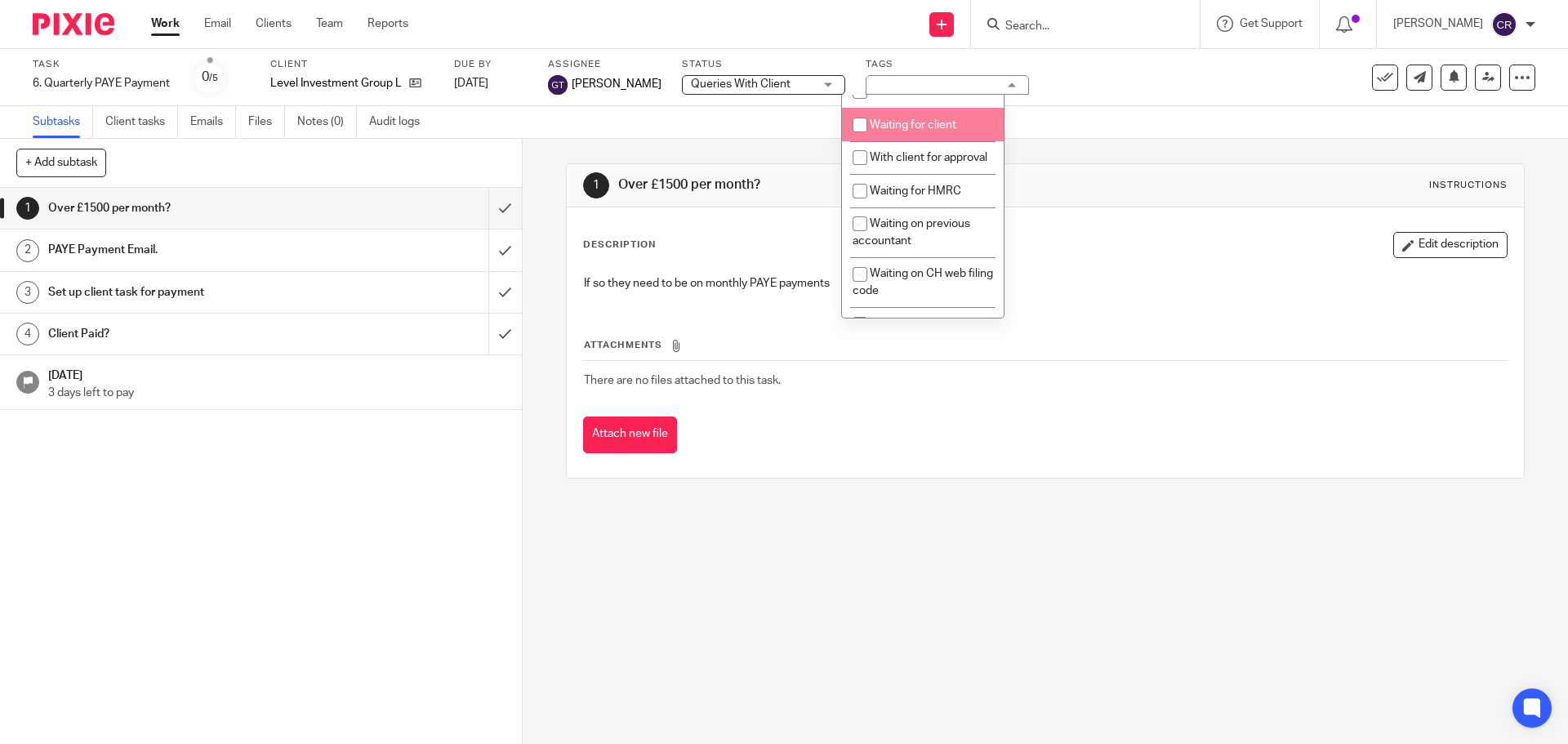
click at [922, 141] on li "Waiting for client" at bounding box center [923, 124] width 161 height 33
checkbox input "true"
click at [489, 205] on input "submit" at bounding box center [261, 209] width 522 height 41
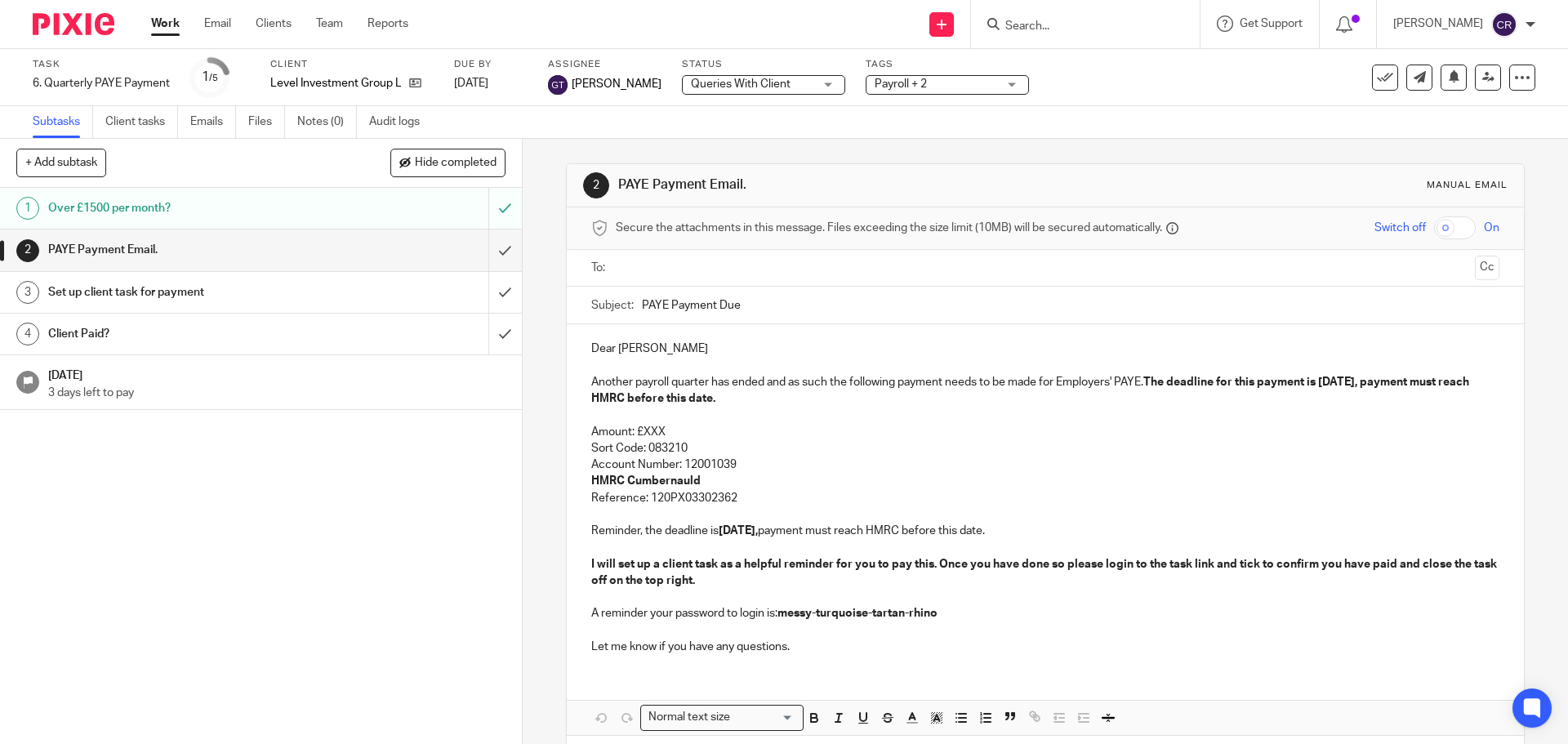
click at [791, 270] on input "text" at bounding box center [1044, 268] width 846 height 19
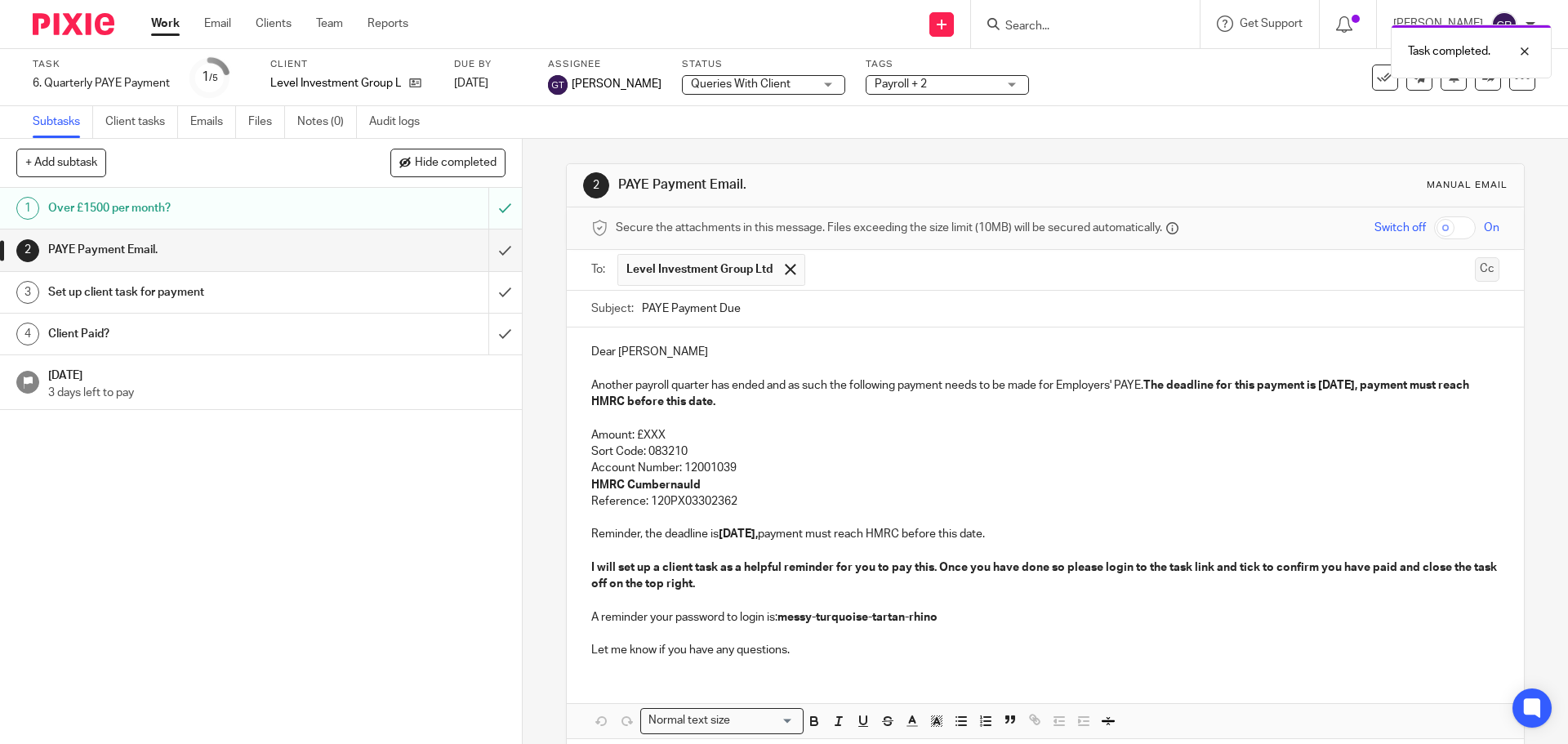
click at [1474, 276] on button "Cc" at bounding box center [1486, 269] width 24 height 24
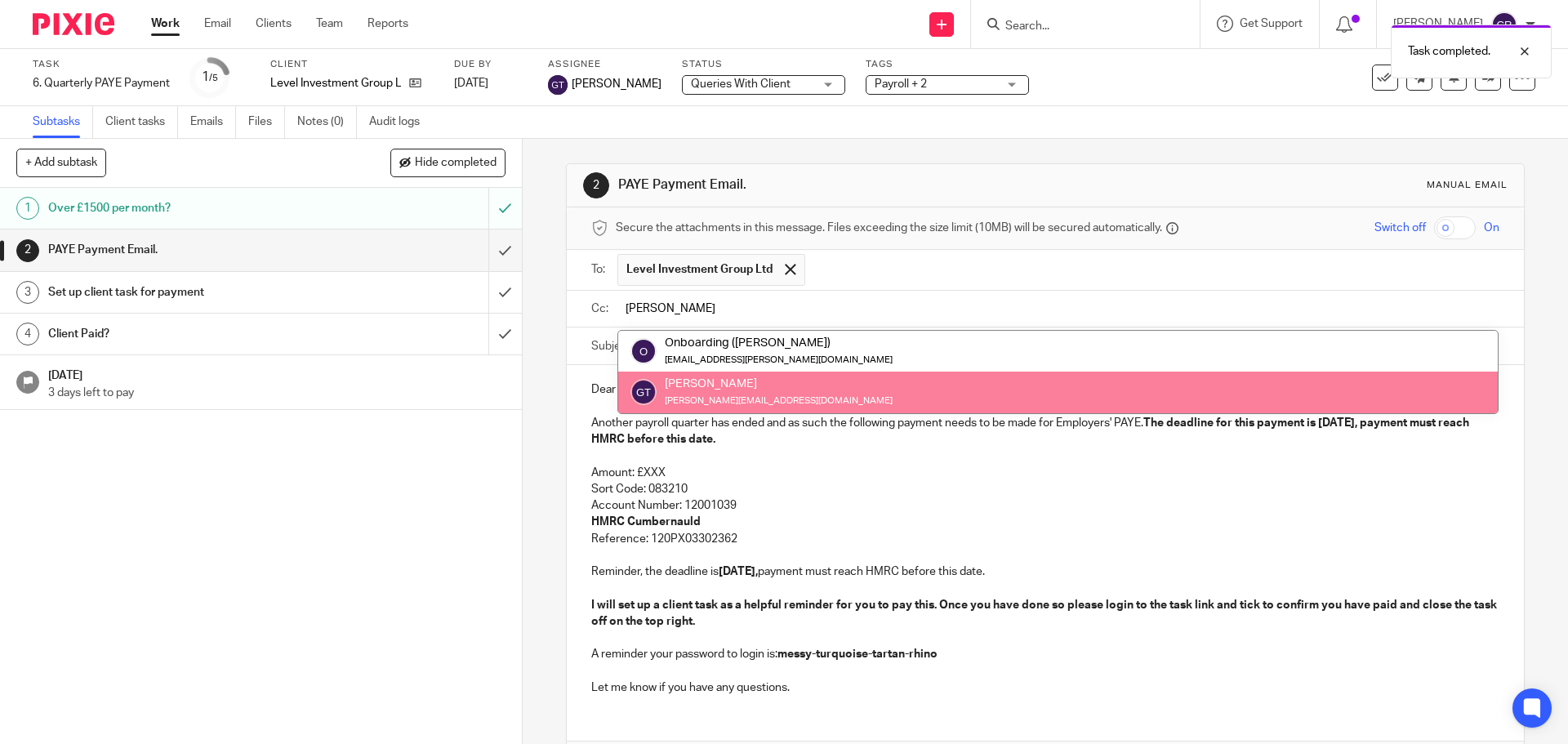
type input "[PERSON_NAME]"
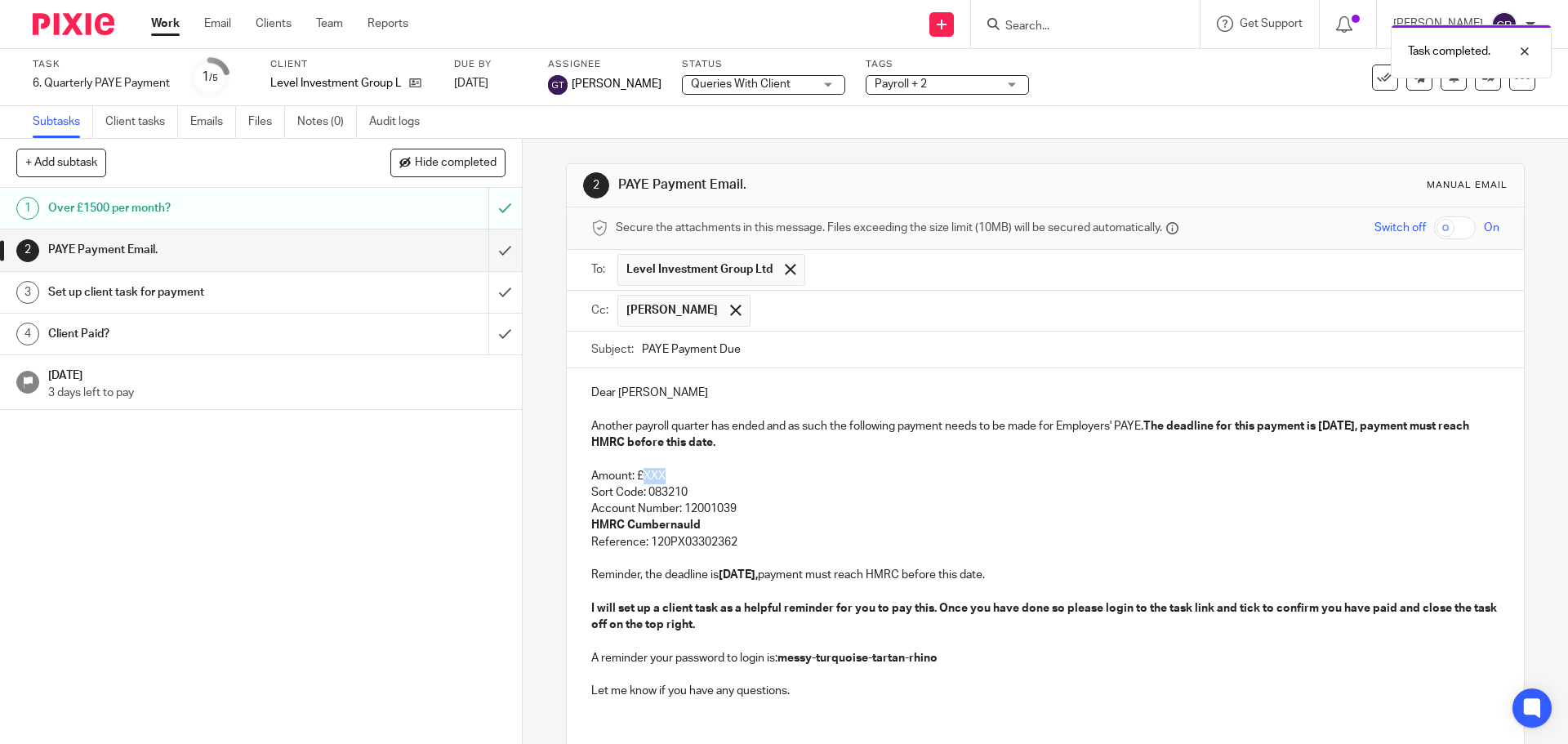
drag, startPoint x: 664, startPoint y: 477, endPoint x: 640, endPoint y: 477, distance: 24.0
click at [640, 477] on p "Amount: £XXX" at bounding box center [1045, 477] width 907 height 17
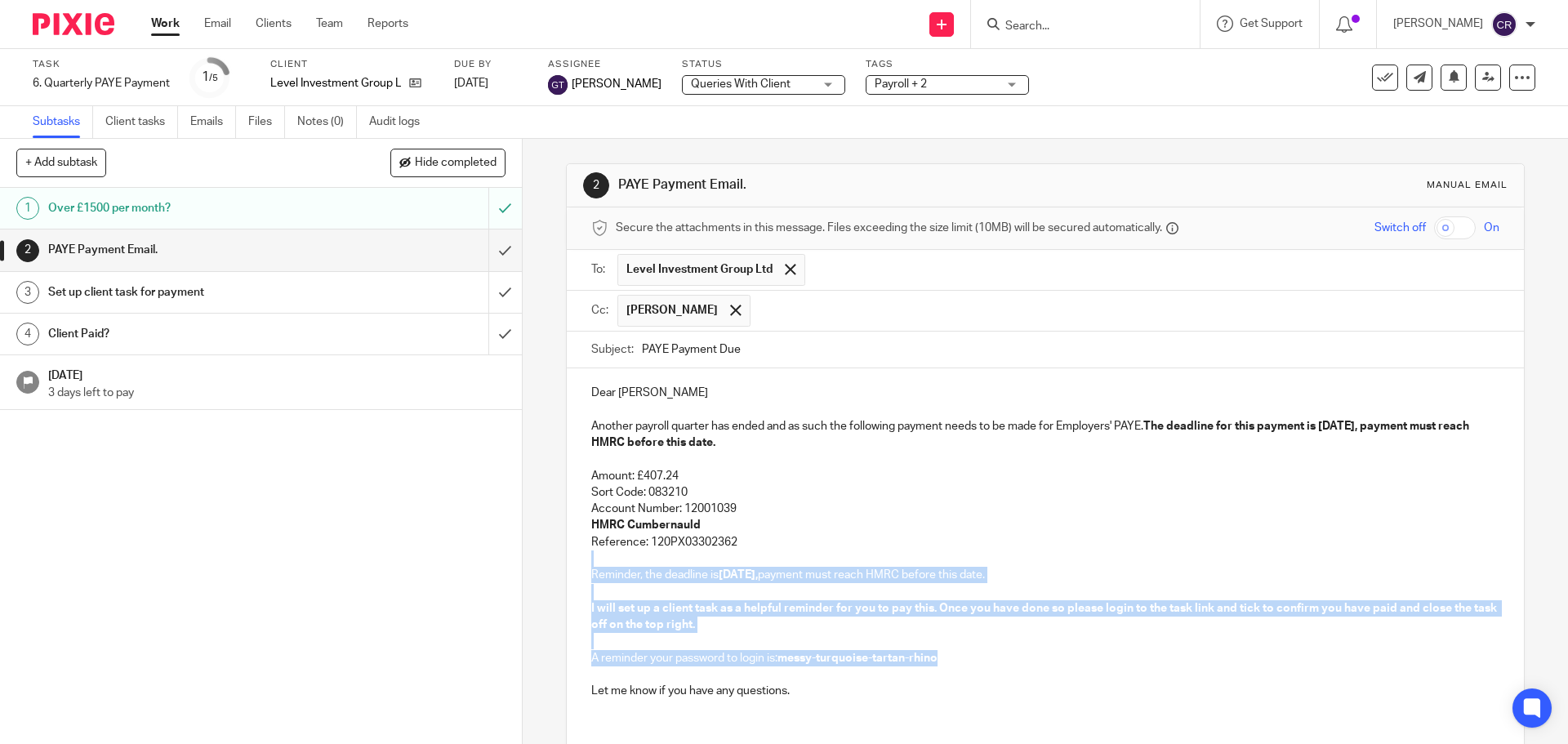
drag, startPoint x: 742, startPoint y: 546, endPoint x: 961, endPoint y: 657, distance: 245.5
click at [961, 657] on div "Dear [PERSON_NAME] Another payroll quarter has ended and as such the following …" at bounding box center [1044, 540] width 956 height 343
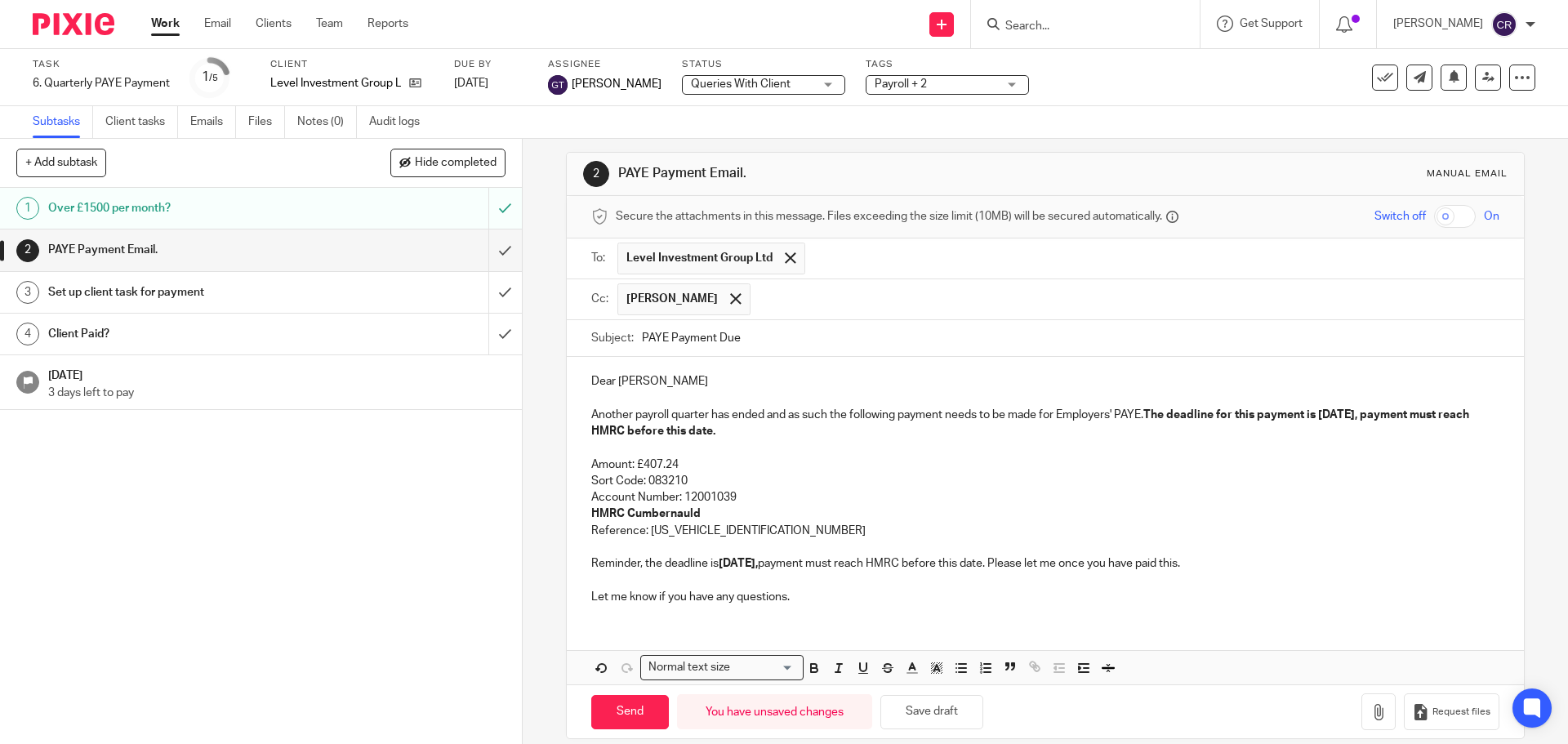
scroll to position [31, 0]
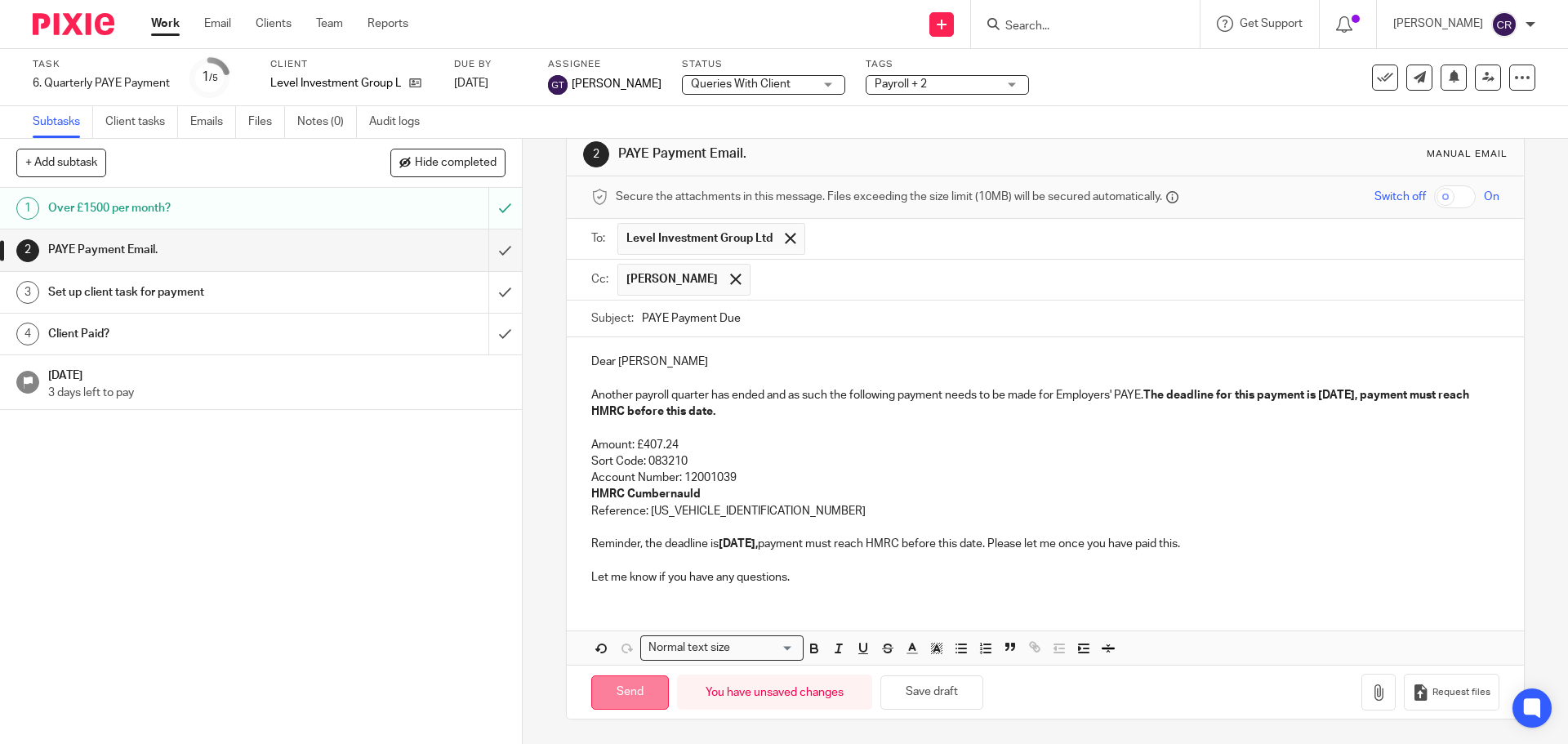
click at [606, 699] on input "Send" at bounding box center [631, 693] width 78 height 35
type input "Sent"
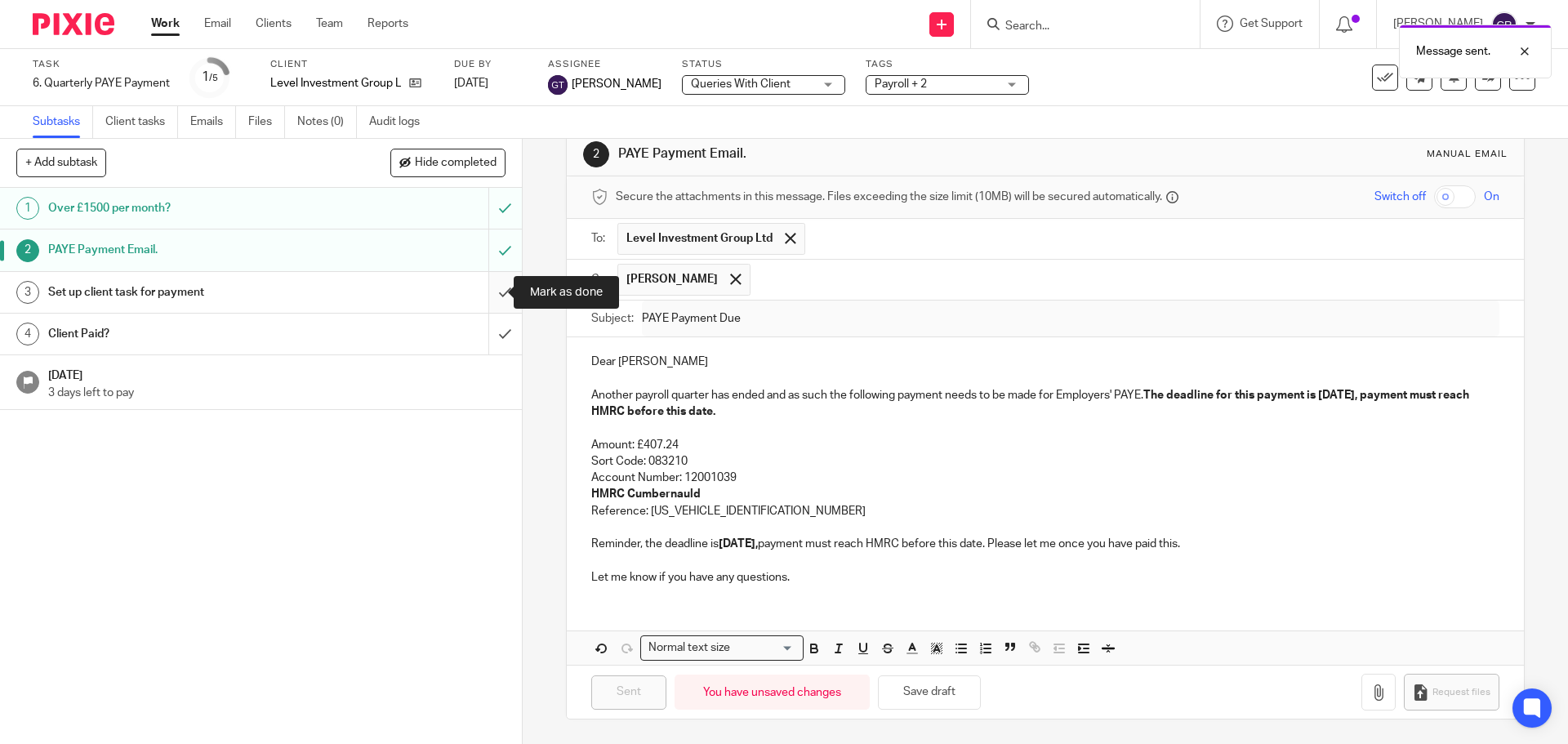
click at [489, 298] on input "submit" at bounding box center [261, 292] width 522 height 41
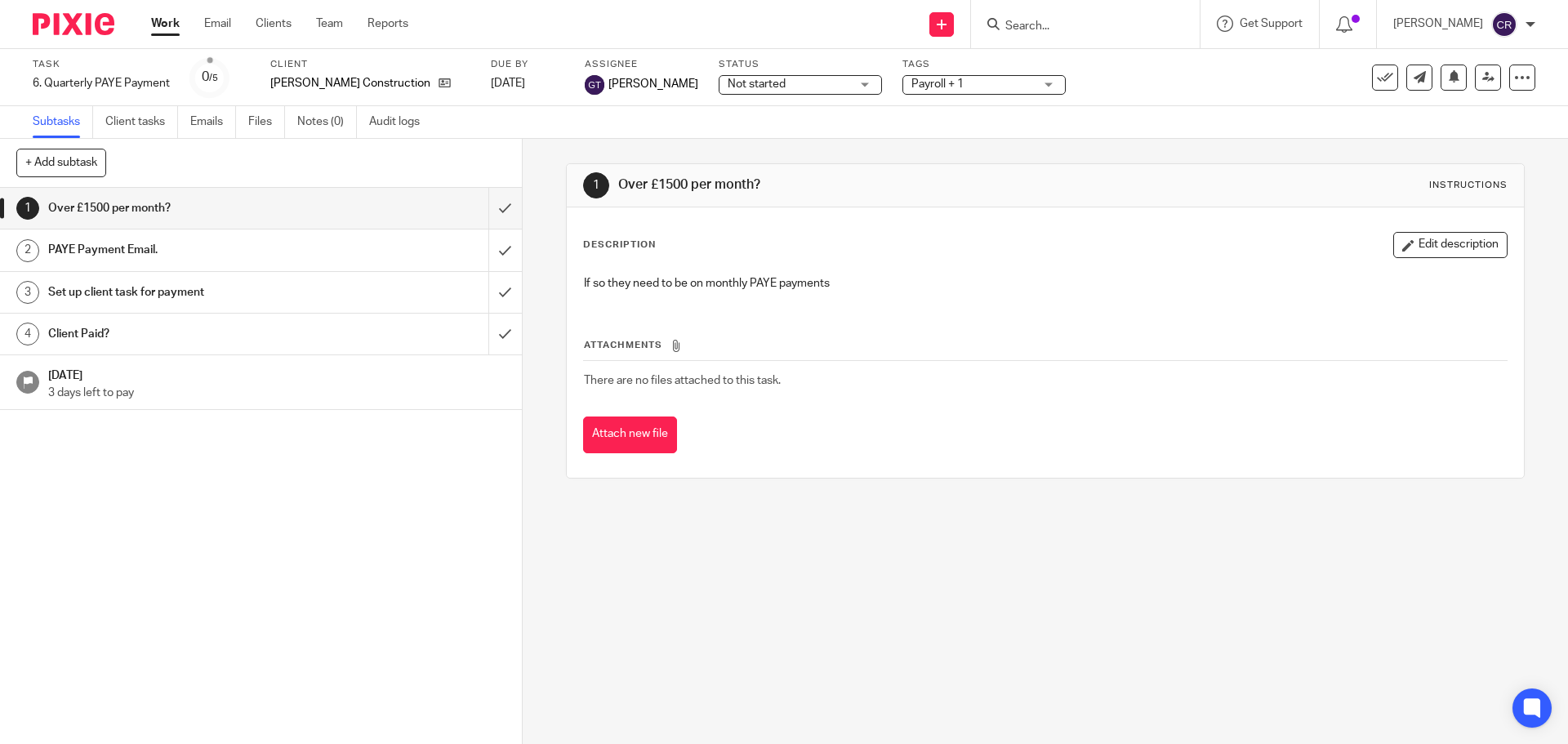
drag, startPoint x: 757, startPoint y: 79, endPoint x: 772, endPoint y: 114, distance: 38.1
click at [758, 79] on span "Not started" at bounding box center [789, 84] width 122 height 17
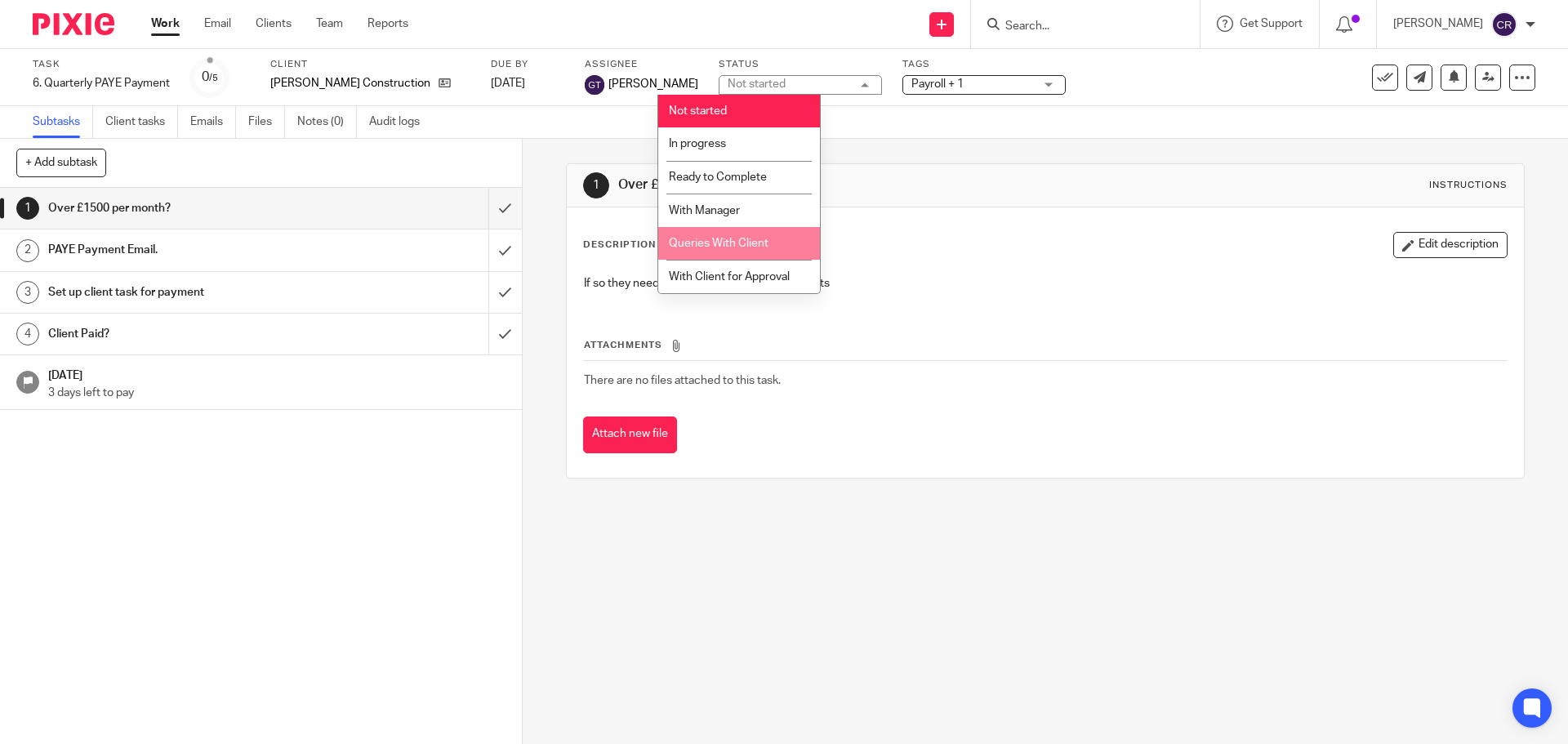
drag, startPoint x: 744, startPoint y: 237, endPoint x: 930, endPoint y: 113, distance: 223.5
click at [746, 237] on li "Queries With Client" at bounding box center [739, 244] width 161 height 33
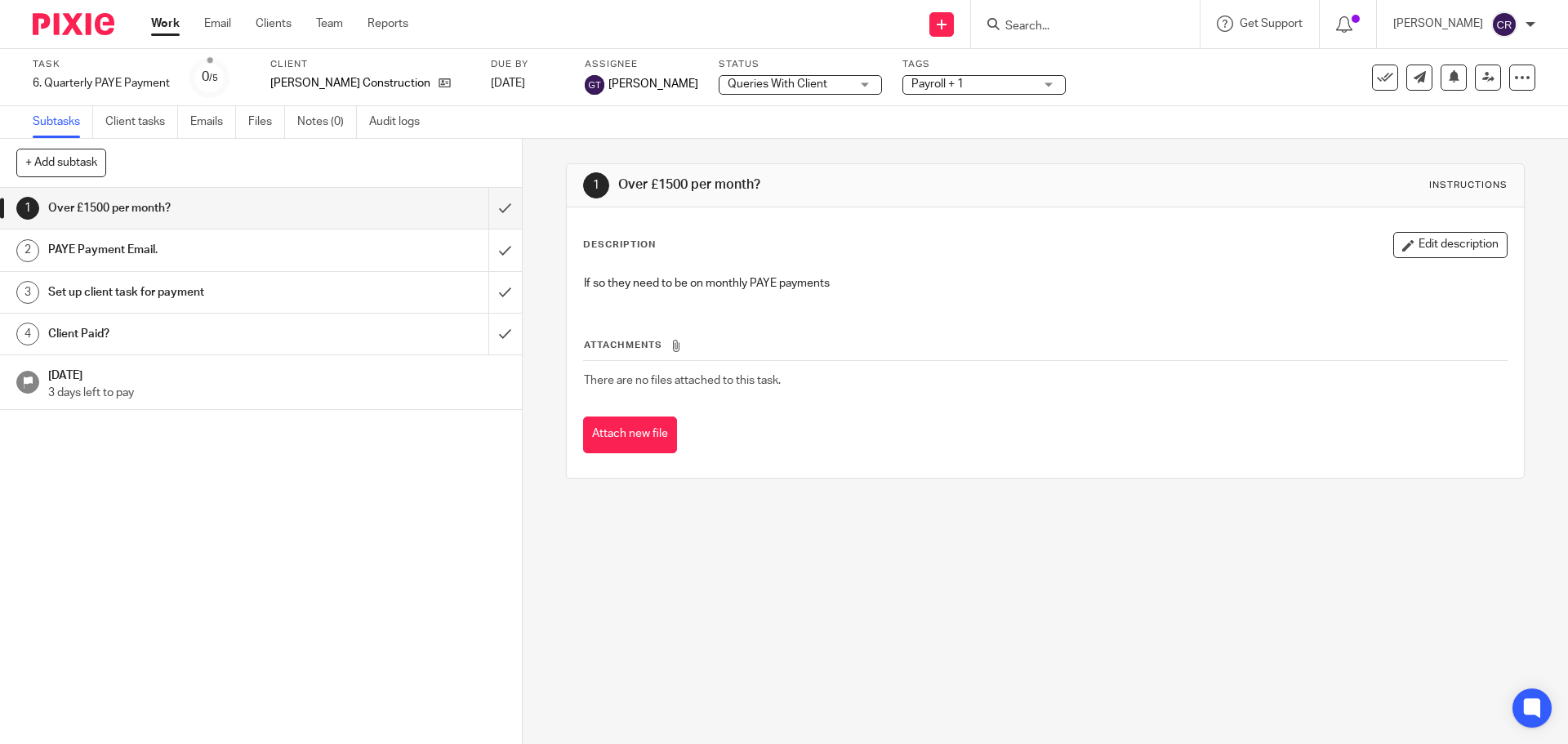
click at [940, 95] on div "Tags Payroll + 1 Admin Tasks Advisory / Proactive Annual accounts Bookkeeping B…" at bounding box center [984, 78] width 163 height 39
click at [940, 85] on span "Payroll + 1" at bounding box center [973, 84] width 122 height 17
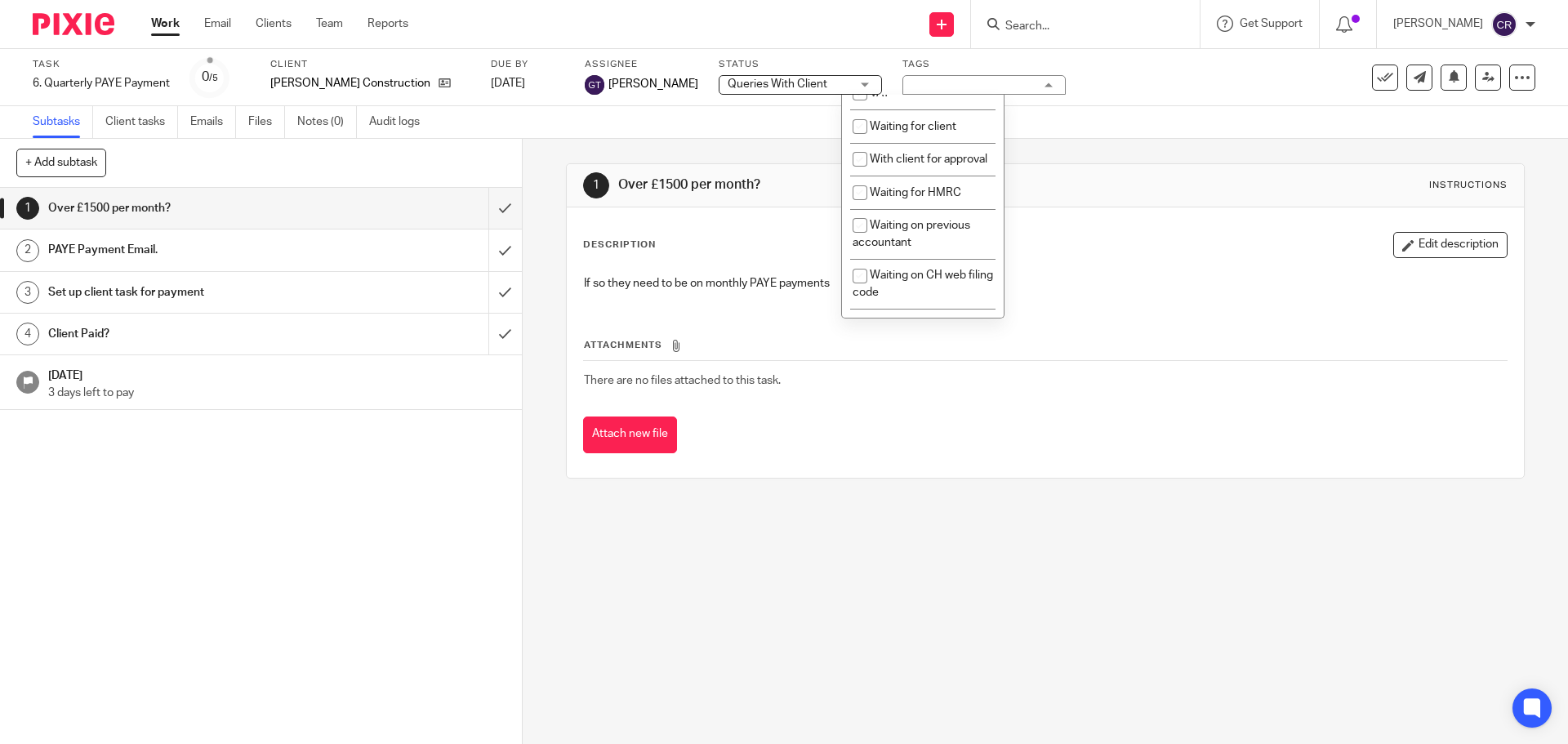
scroll to position [899, 0]
click at [942, 131] on span "Waiting for client" at bounding box center [912, 125] width 86 height 11
checkbox input "true"
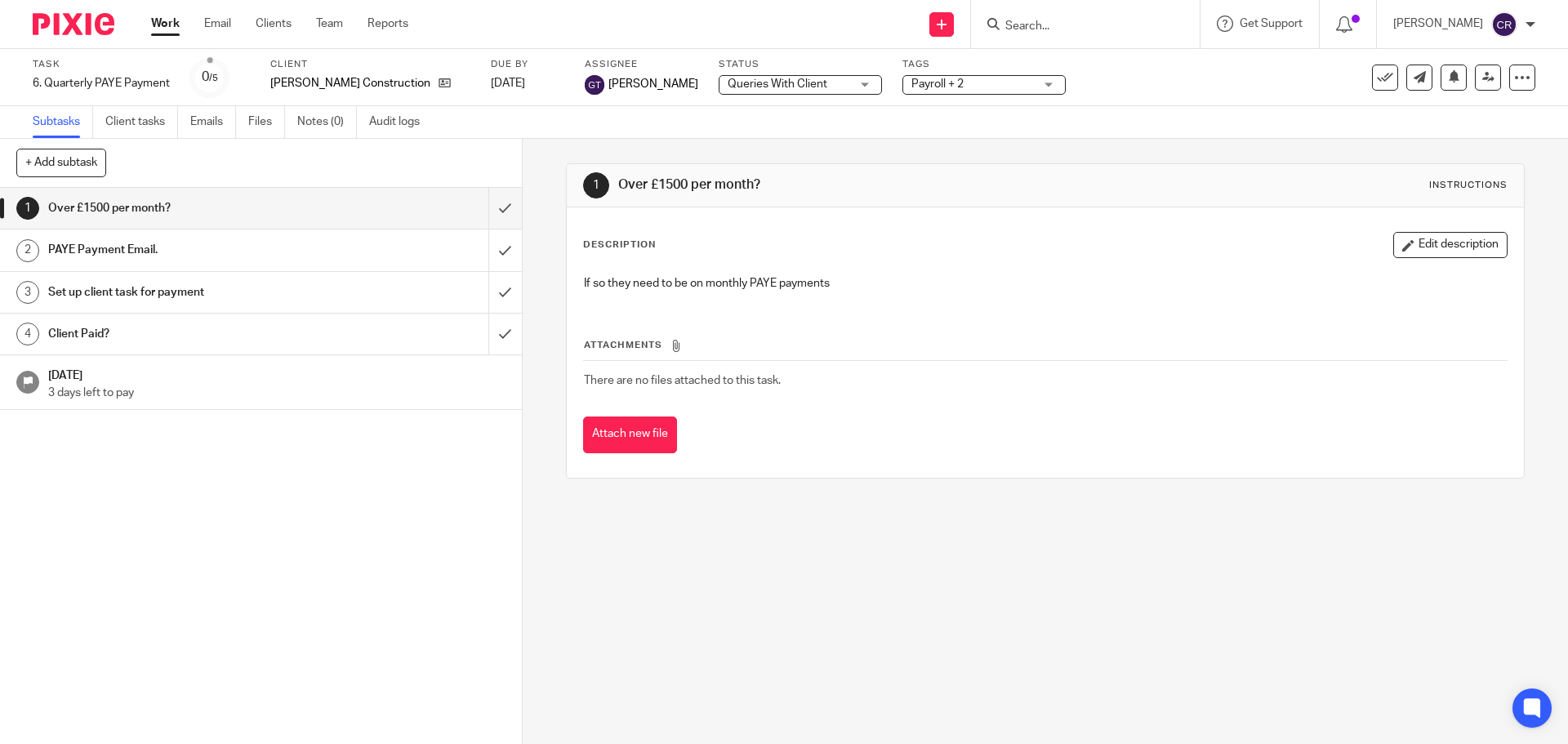
click at [1090, 181] on div "1 Over £1500 per month? Instructions" at bounding box center [1045, 186] width 924 height 26
click at [496, 210] on input "submit" at bounding box center [261, 209] width 522 height 41
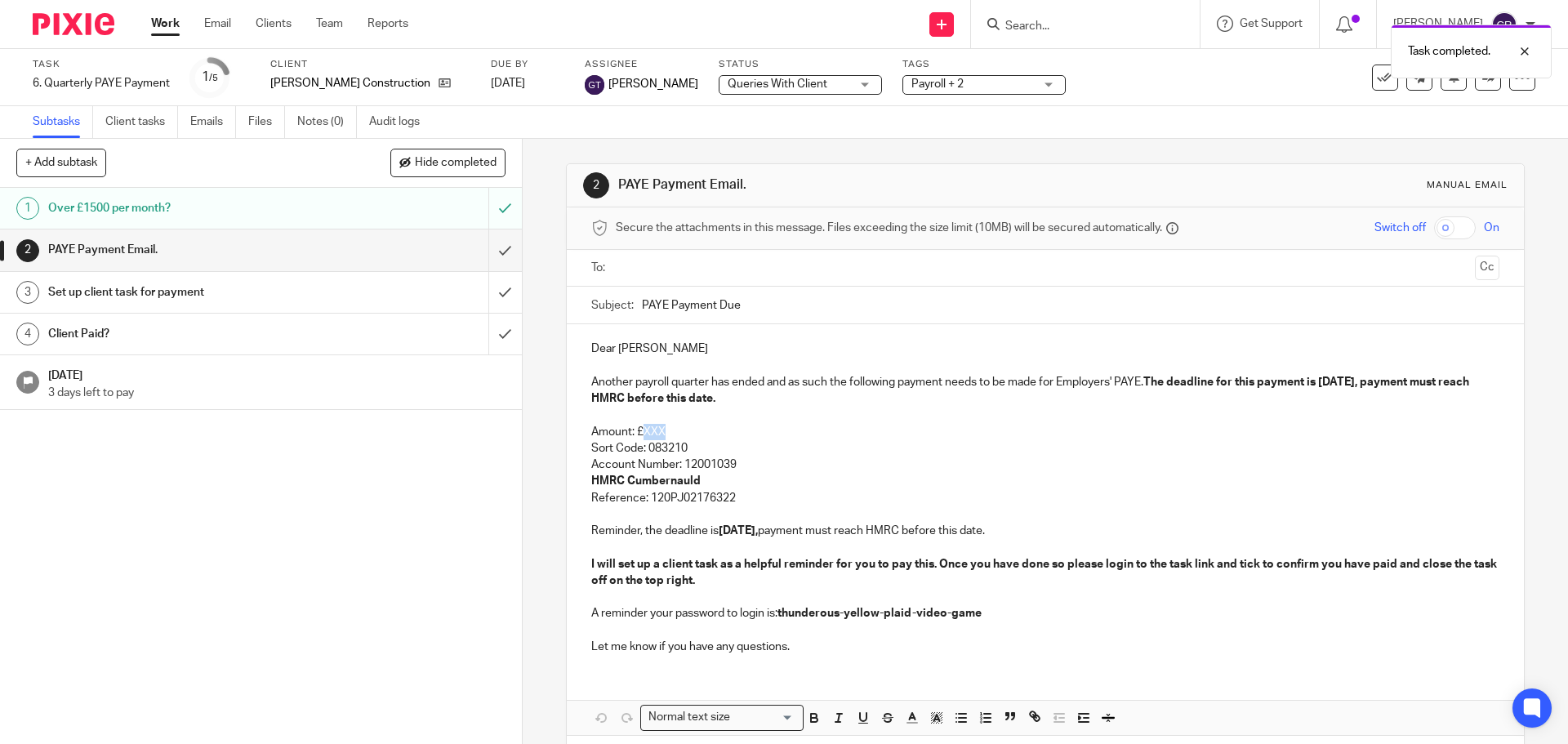
drag, startPoint x: 673, startPoint y: 431, endPoint x: 642, endPoint y: 433, distance: 31.1
click at [642, 433] on p "Amount: £XXX" at bounding box center [1045, 432] width 907 height 17
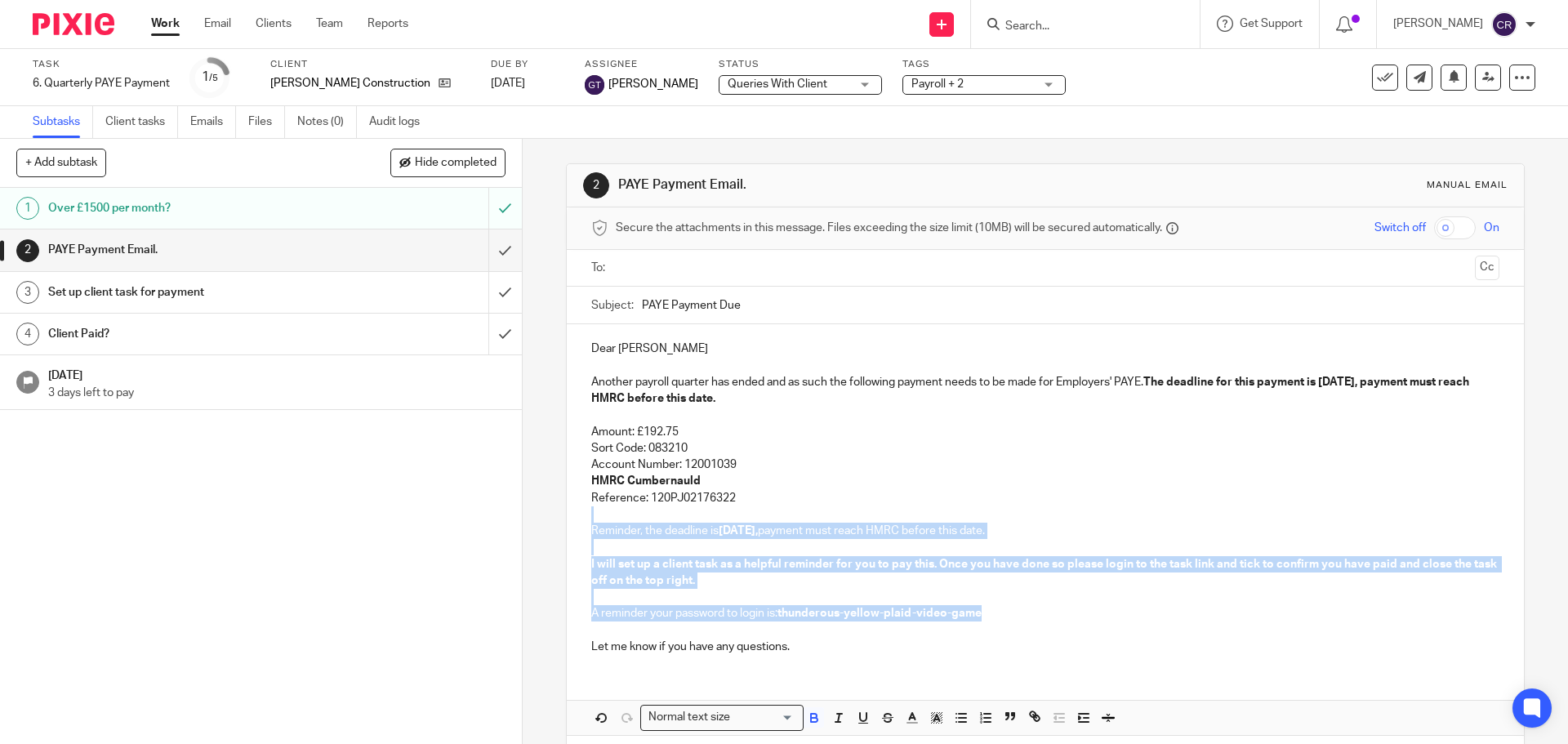
drag, startPoint x: 758, startPoint y: 495, endPoint x: 997, endPoint y: 613, distance: 266.5
click at [997, 613] on div "Dear Jack Another payroll quarter has ended and as such the following payment n…" at bounding box center [1044, 496] width 956 height 343
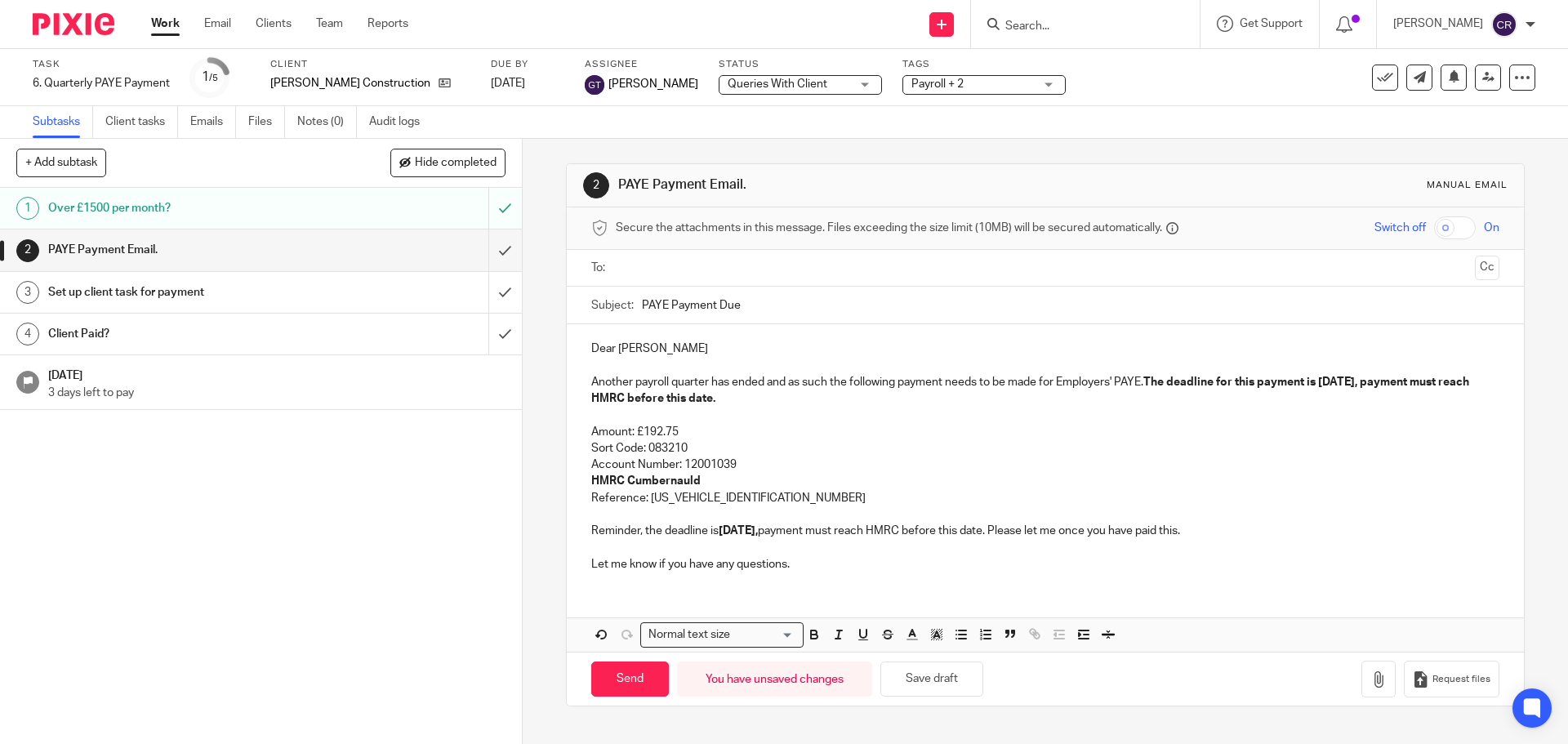
drag, startPoint x: 664, startPoint y: 284, endPoint x: 668, endPoint y: 291, distance: 8.1
click at [665, 287] on form "Secure the attachments in this message. Files exceeding the size limit (10MB) w…" at bounding box center [1044, 456] width 956 height 498
click at [705, 279] on ul at bounding box center [1046, 268] width 857 height 27
click at [726, 268] on input "text" at bounding box center [1044, 268] width 846 height 19
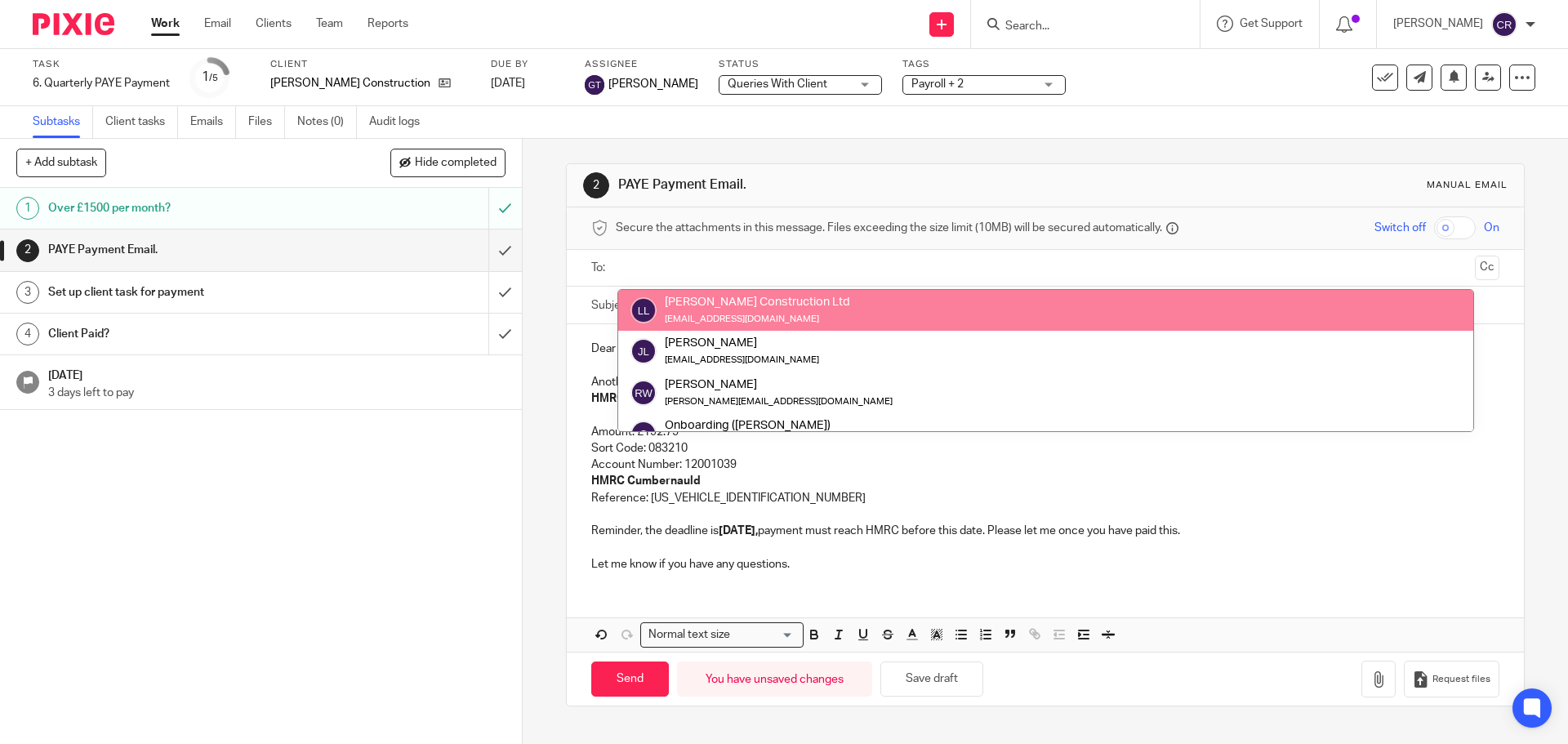
drag, startPoint x: 744, startPoint y: 308, endPoint x: 1083, endPoint y: 292, distance: 339.4
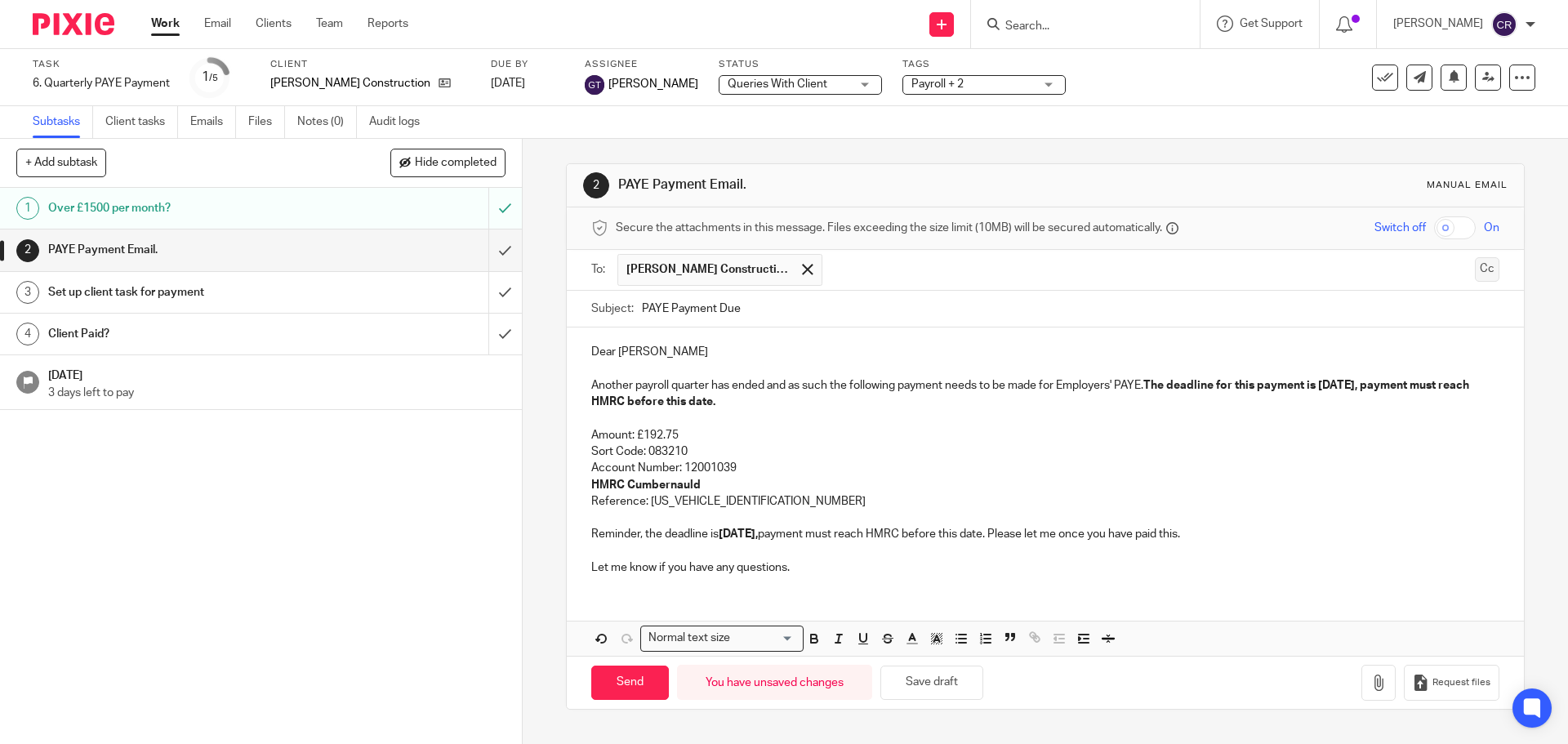
click at [1474, 270] on button "Cc" at bounding box center [1486, 269] width 24 height 24
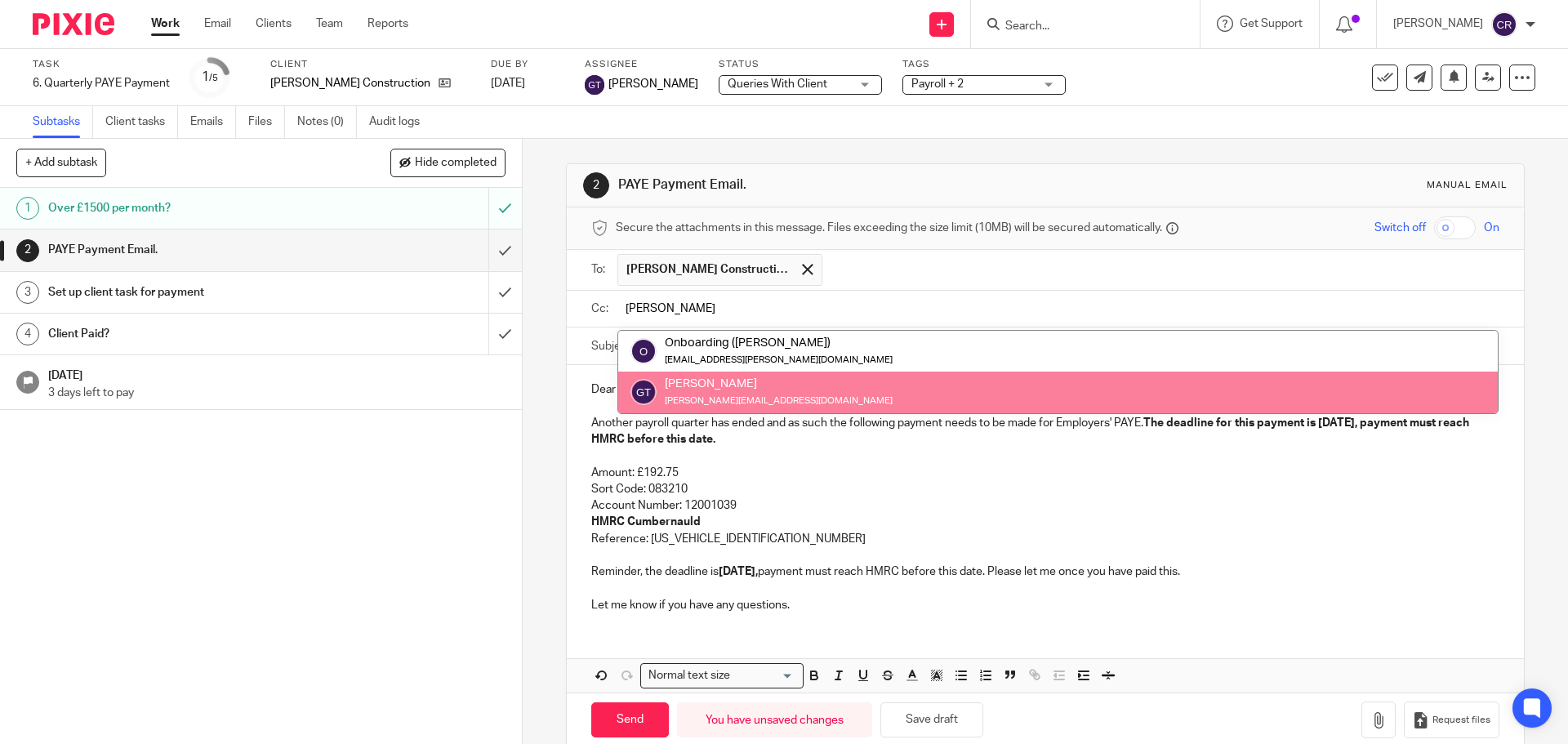
type input "[PERSON_NAME]"
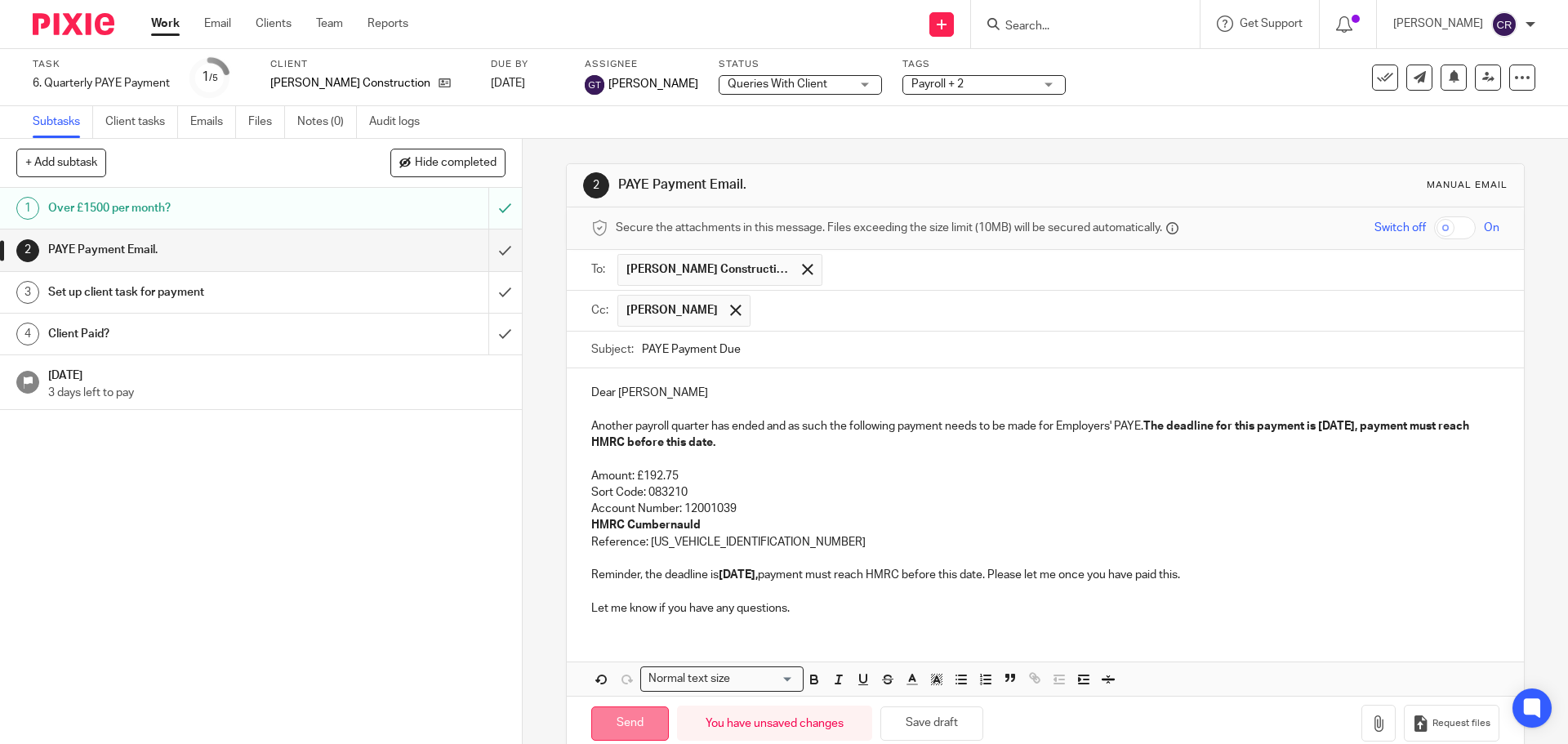
drag, startPoint x: 632, startPoint y: 733, endPoint x: 623, endPoint y: 708, distance: 26.6
click at [632, 731] on input "Send" at bounding box center [631, 725] width 78 height 35
drag, startPoint x: 476, startPoint y: 287, endPoint x: 465, endPoint y: 255, distance: 33.8
click at [476, 287] on input "submit" at bounding box center [261, 292] width 522 height 41
type input "Sent"
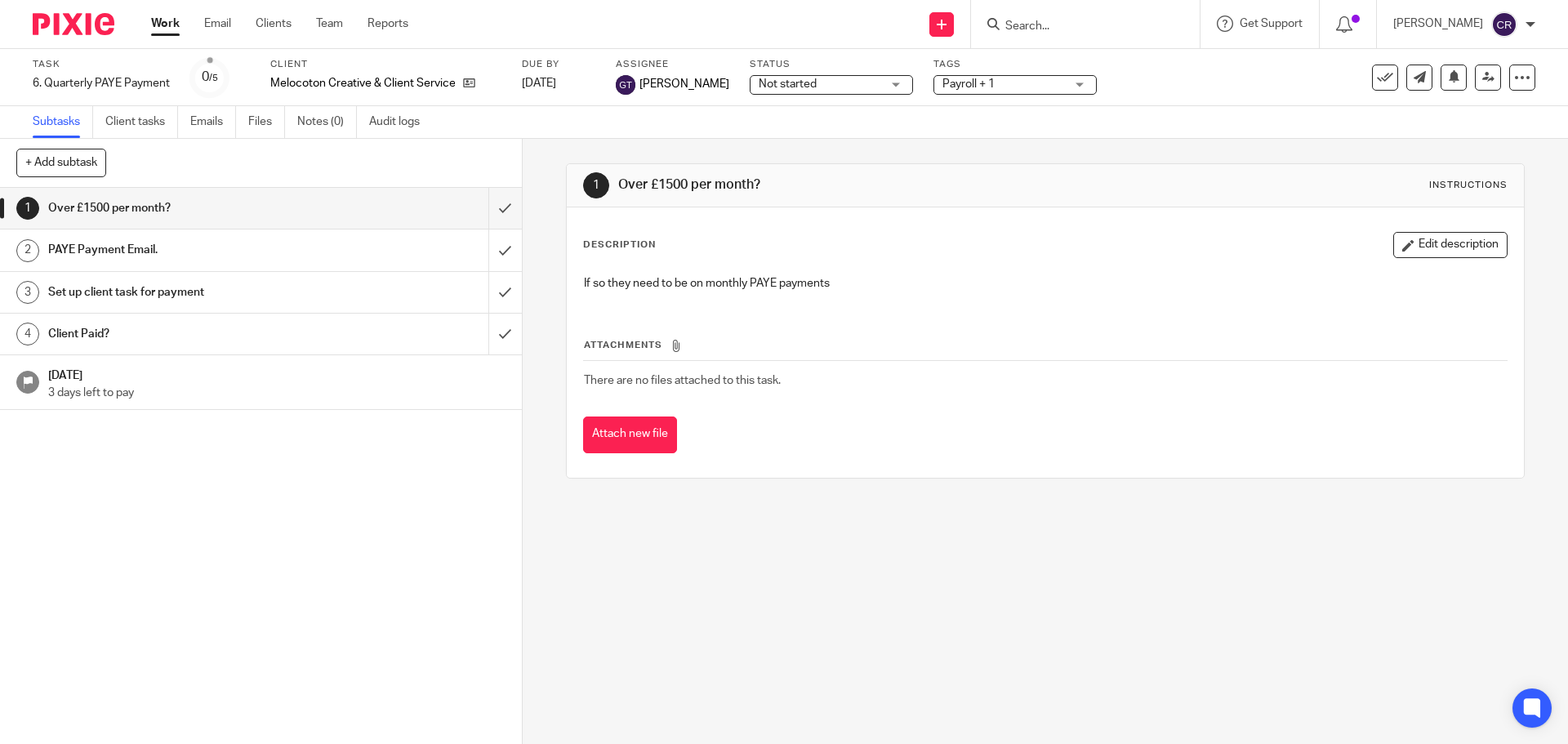
click at [830, 88] on span "Not started" at bounding box center [820, 84] width 122 height 17
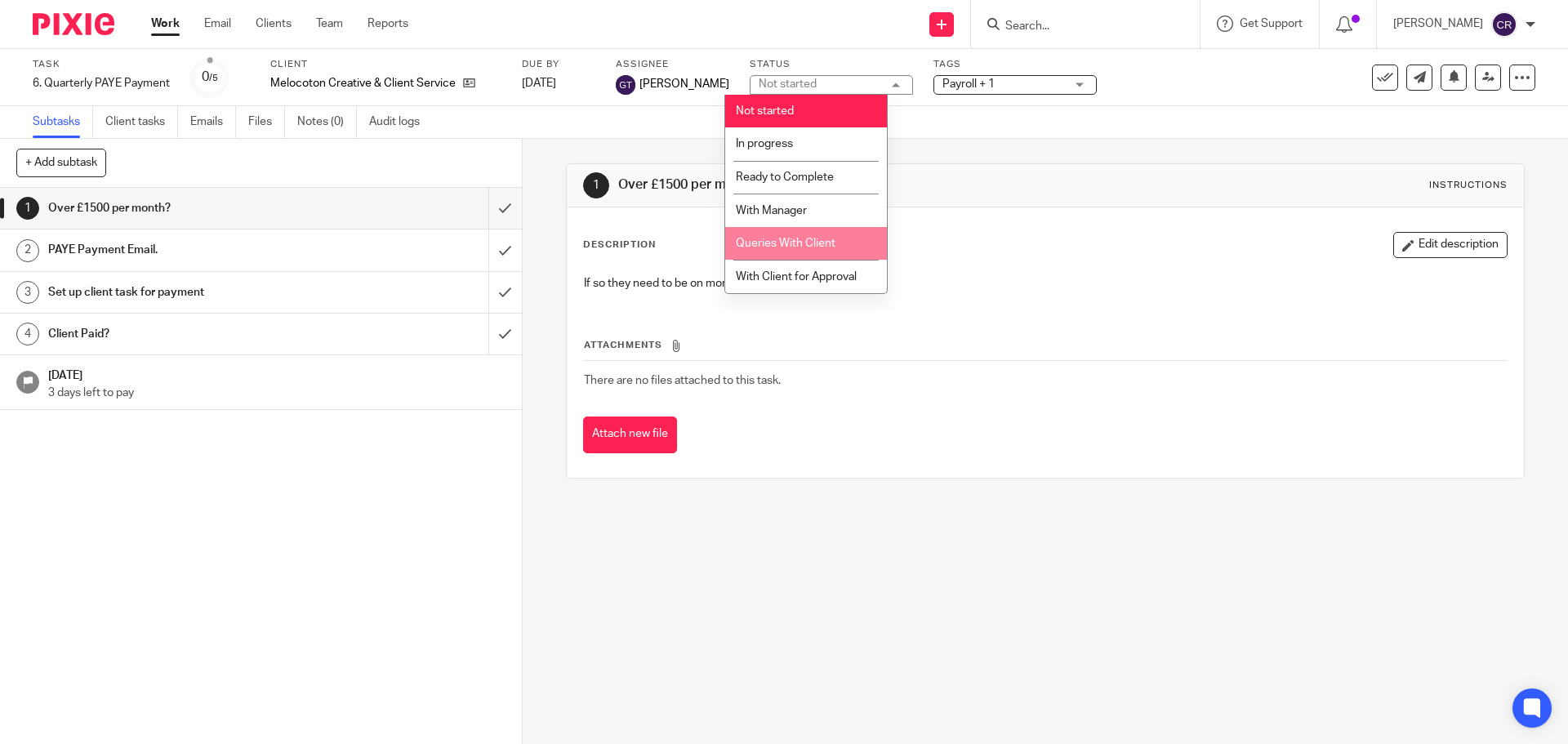
click at [818, 244] on span "Queries With Client" at bounding box center [784, 243] width 99 height 11
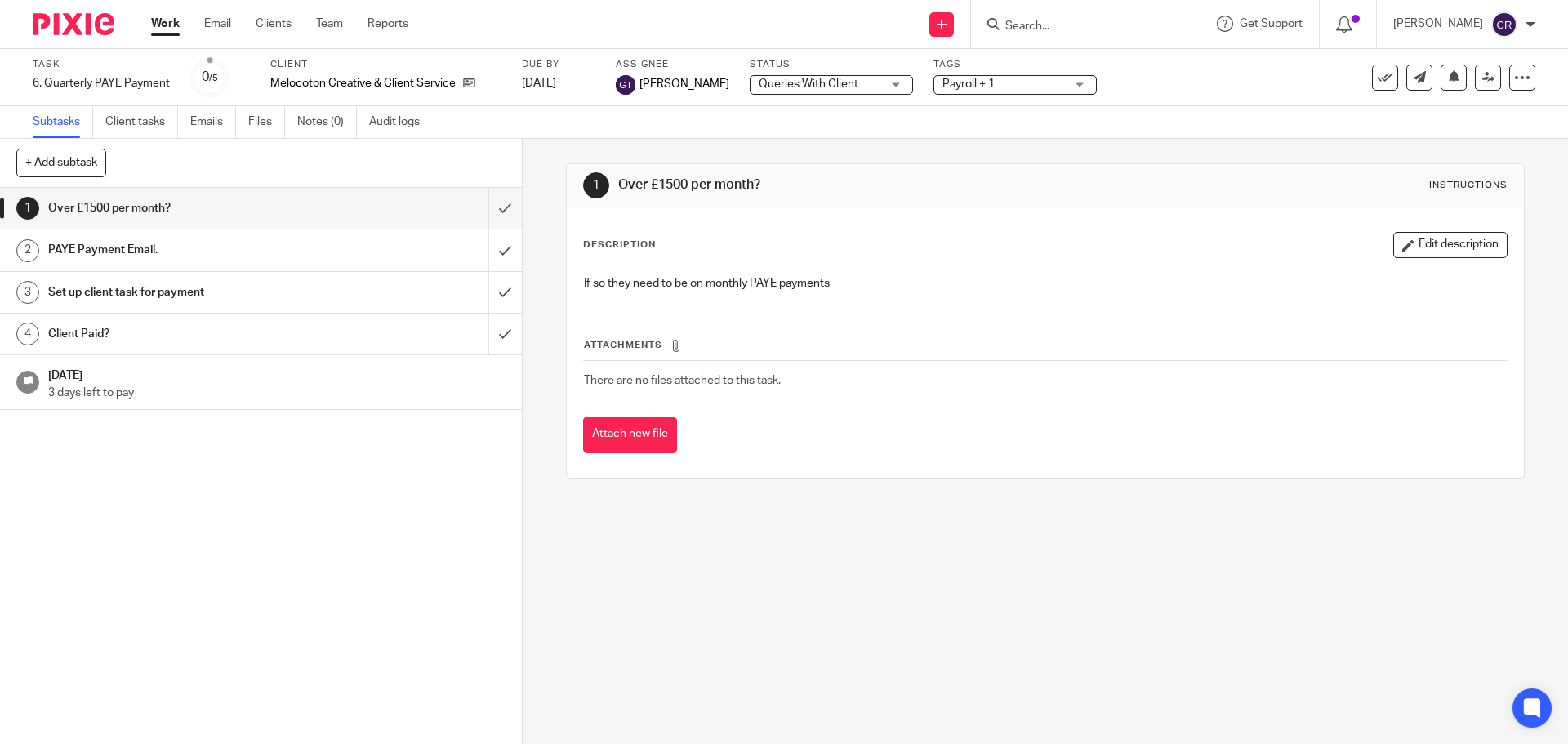
drag, startPoint x: 990, startPoint y: 73, endPoint x: 988, endPoint y: 85, distance: 12.2
click at [990, 75] on div "Tags Payroll + 1 Admin Tasks Advisory / Proactive Annual accounts Bookkeeping B…" at bounding box center [1014, 78] width 163 height 39
click at [988, 86] on span "Payroll + 1" at bounding box center [1003, 84] width 122 height 17
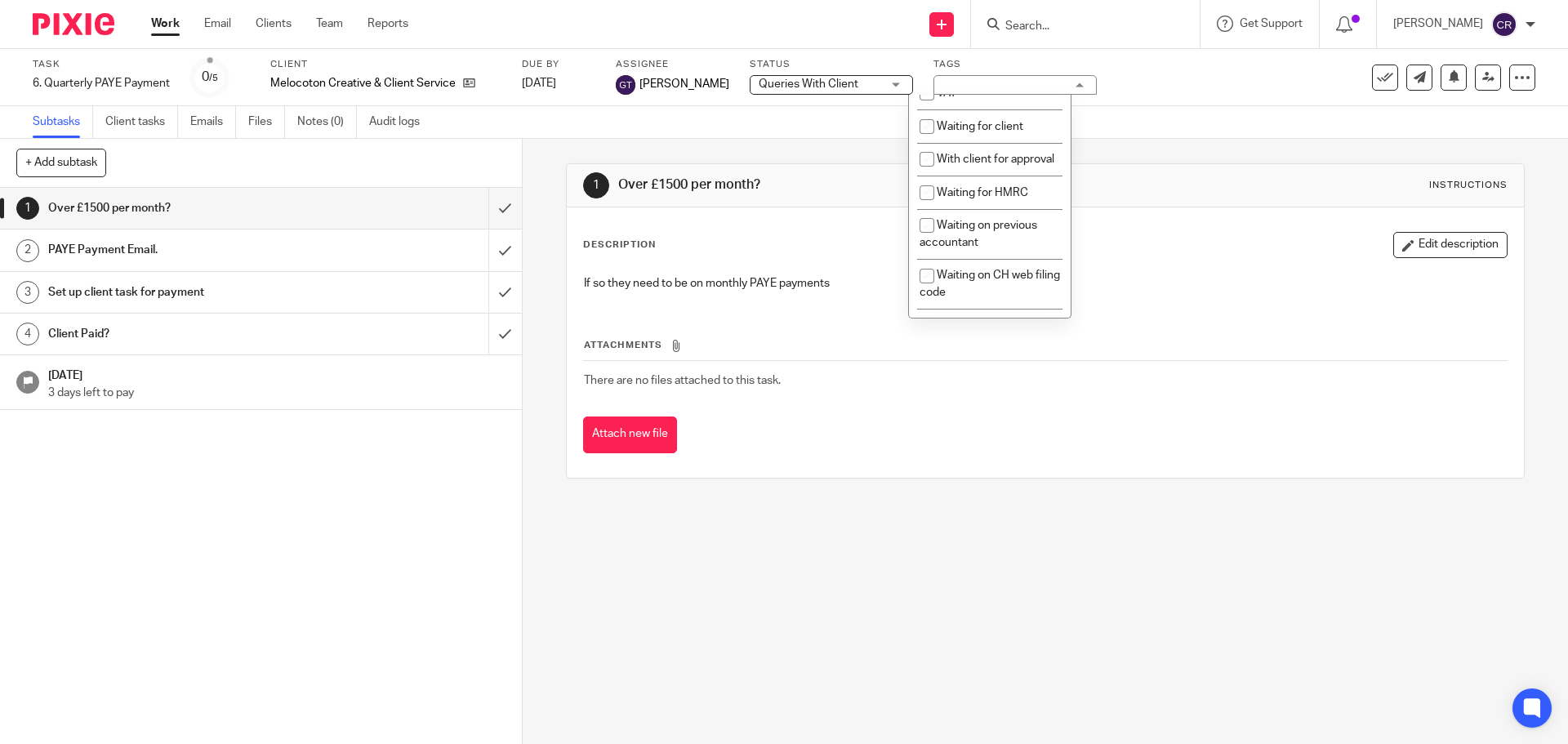
scroll to position [899, 0]
click at [992, 131] on span "Waiting for client" at bounding box center [979, 125] width 86 height 11
checkbox input "true"
click at [1091, 183] on div "1 Over £1500 per month? Instructions" at bounding box center [1045, 186] width 924 height 26
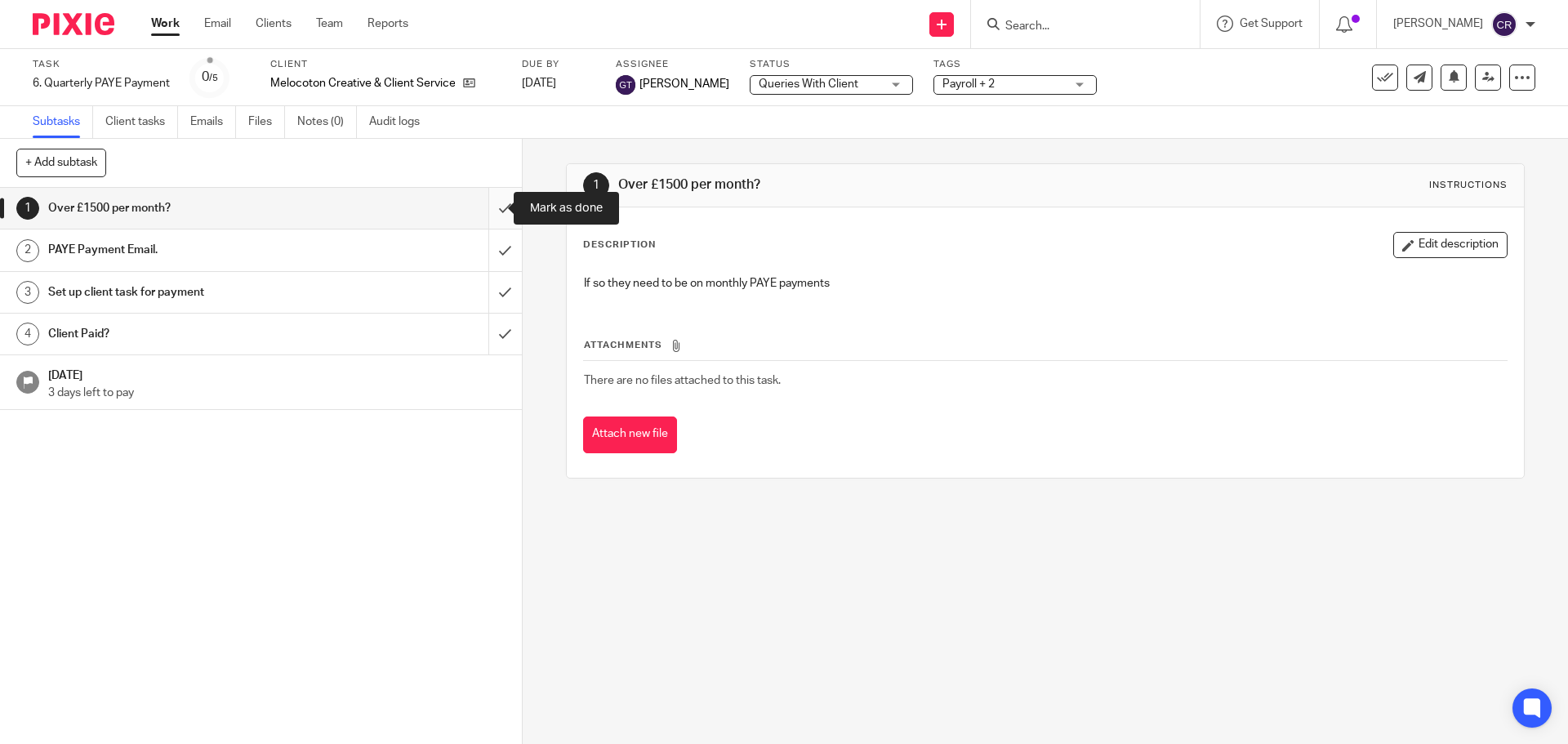
click at [484, 212] on input "submit" at bounding box center [261, 209] width 522 height 41
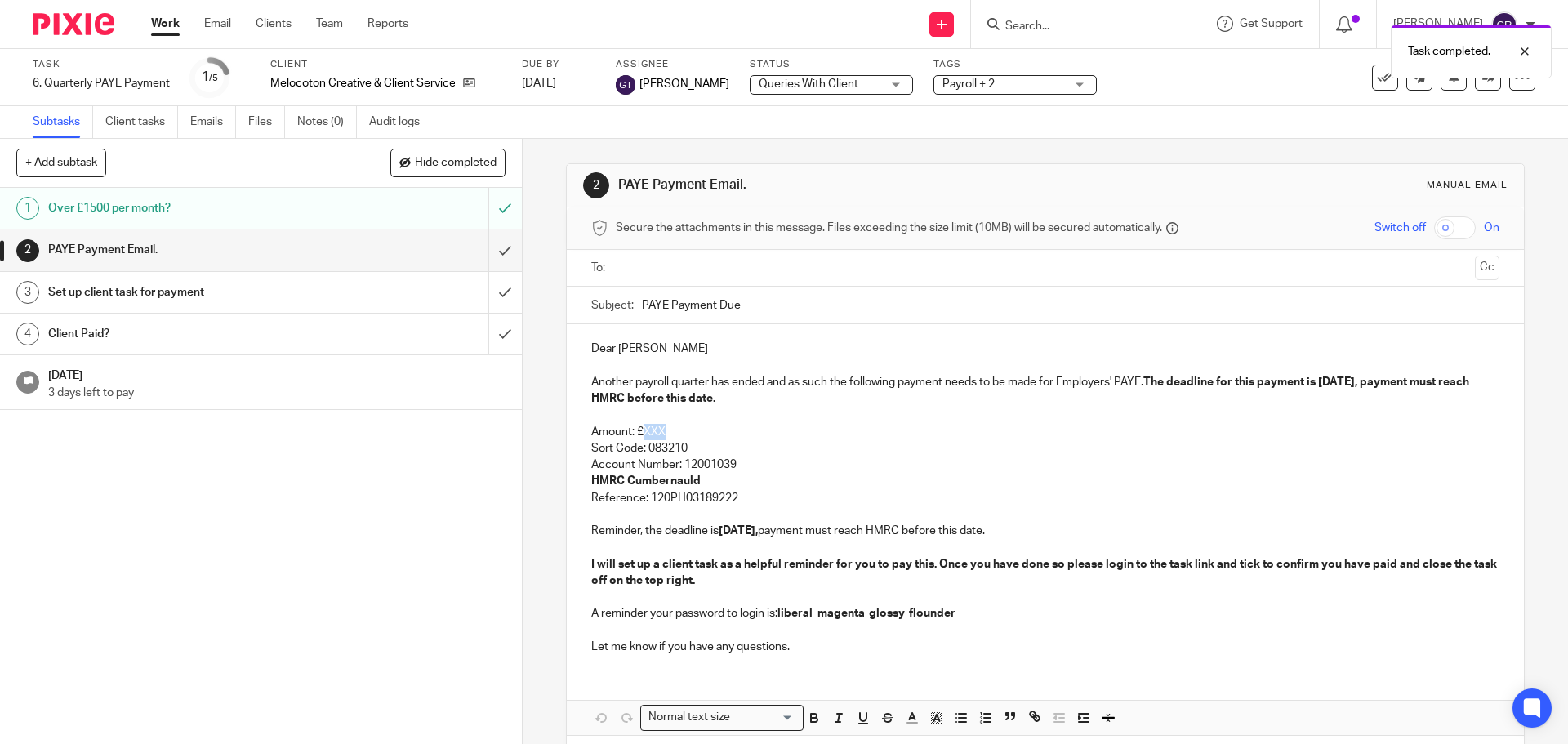
drag, startPoint x: 692, startPoint y: 424, endPoint x: 641, endPoint y: 433, distance: 51.8
click at [641, 433] on p "Amount: £XXX" at bounding box center [1045, 432] width 907 height 17
click at [729, 272] on input "text" at bounding box center [1044, 268] width 846 height 19
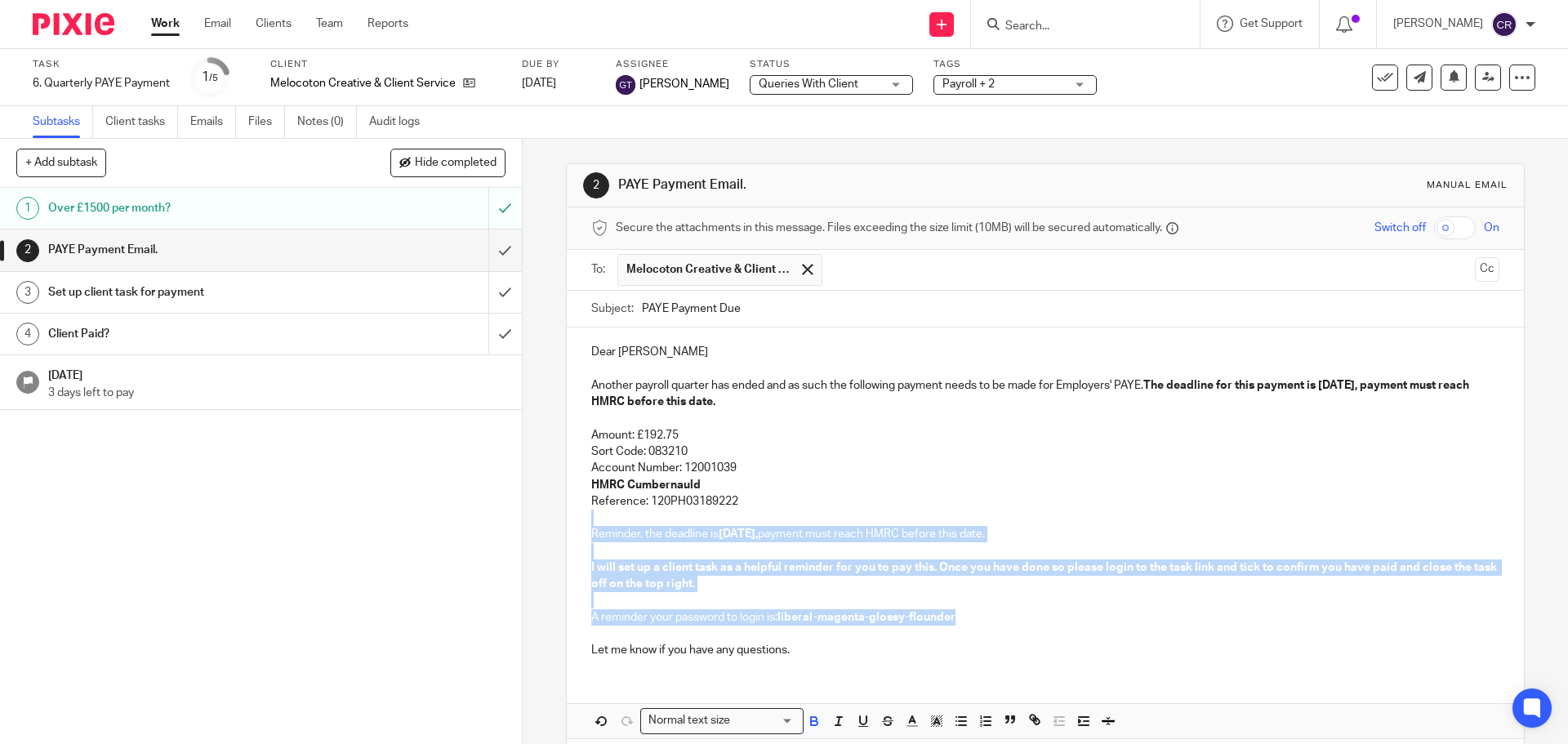
drag, startPoint x: 762, startPoint y: 501, endPoint x: 952, endPoint y: 622, distance: 225.3
click at [956, 620] on div "Dear [PERSON_NAME] Another payroll quarter has ended and as such the following …" at bounding box center [1044, 499] width 956 height 343
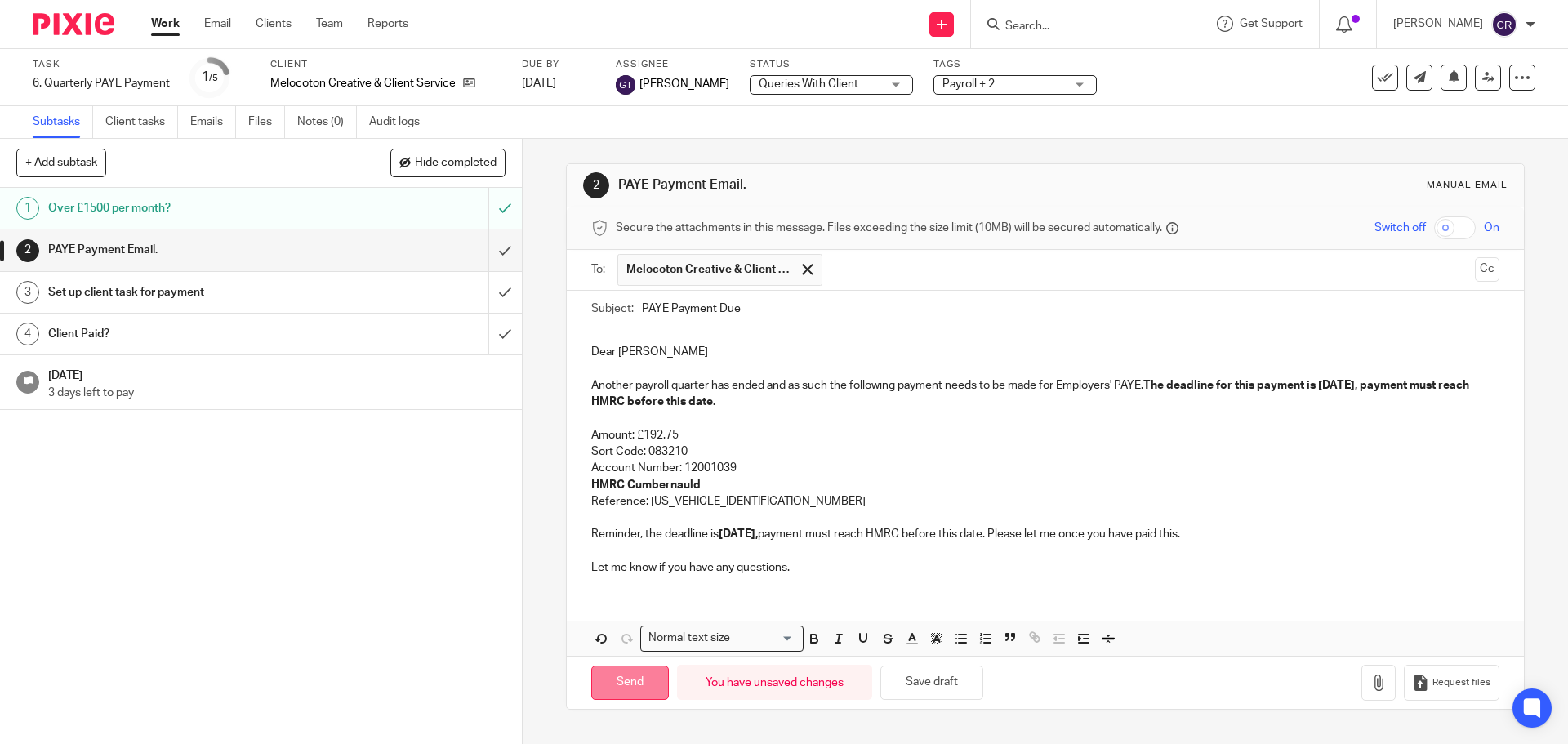
click at [620, 681] on input "Send" at bounding box center [631, 684] width 78 height 35
type input "Sent"
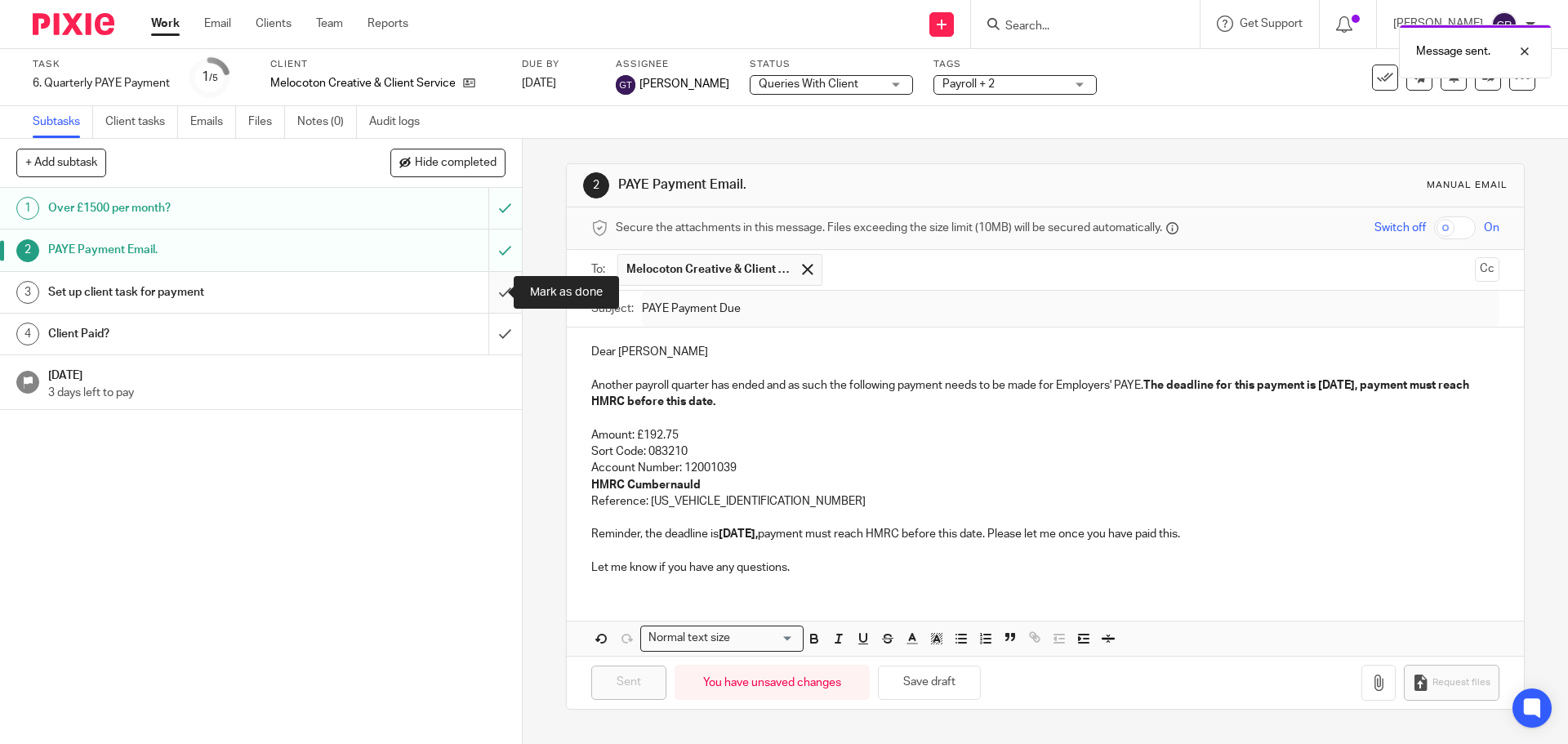
click at [493, 294] on input "submit" at bounding box center [261, 292] width 522 height 41
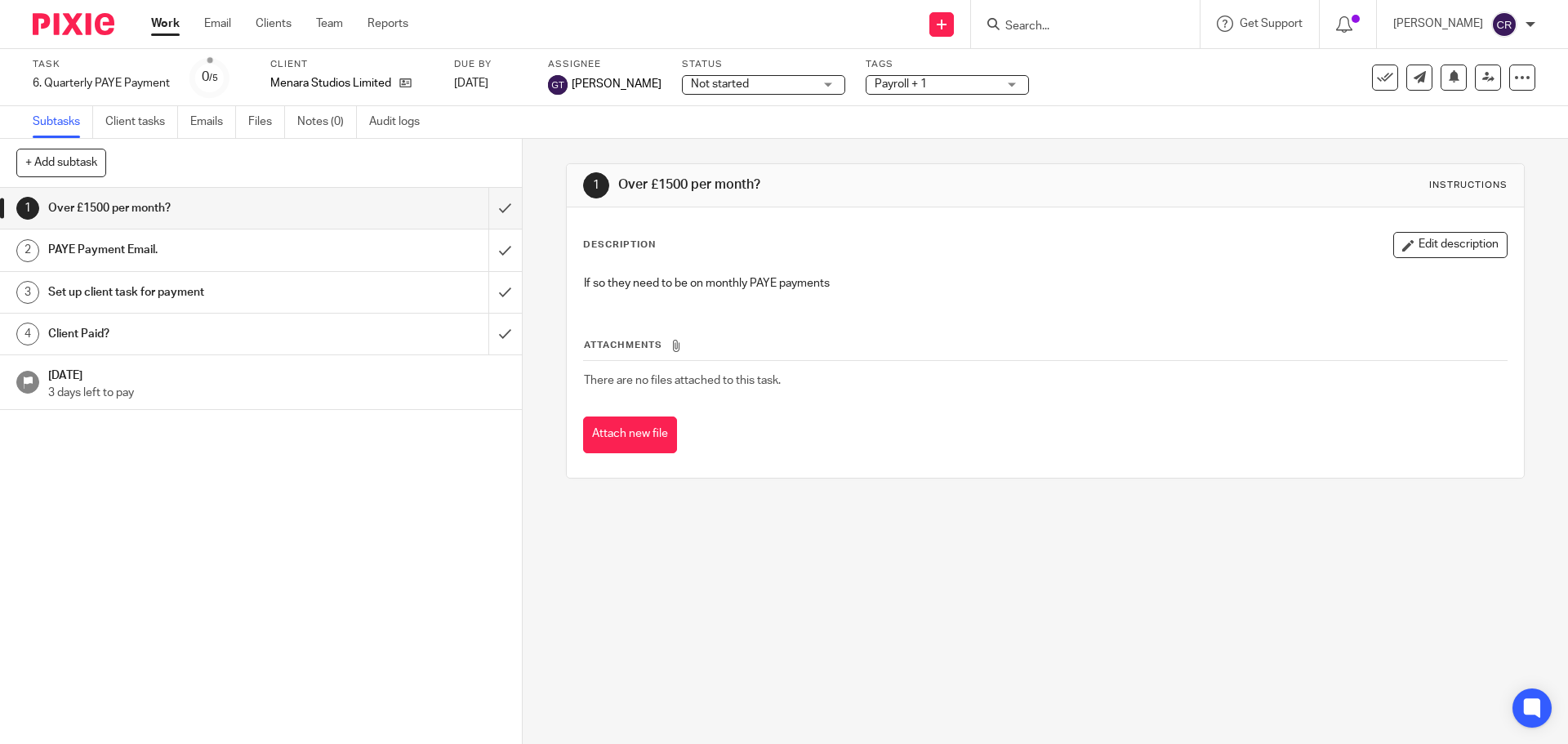
click at [720, 79] on span "Not started" at bounding box center [720, 84] width 58 height 11
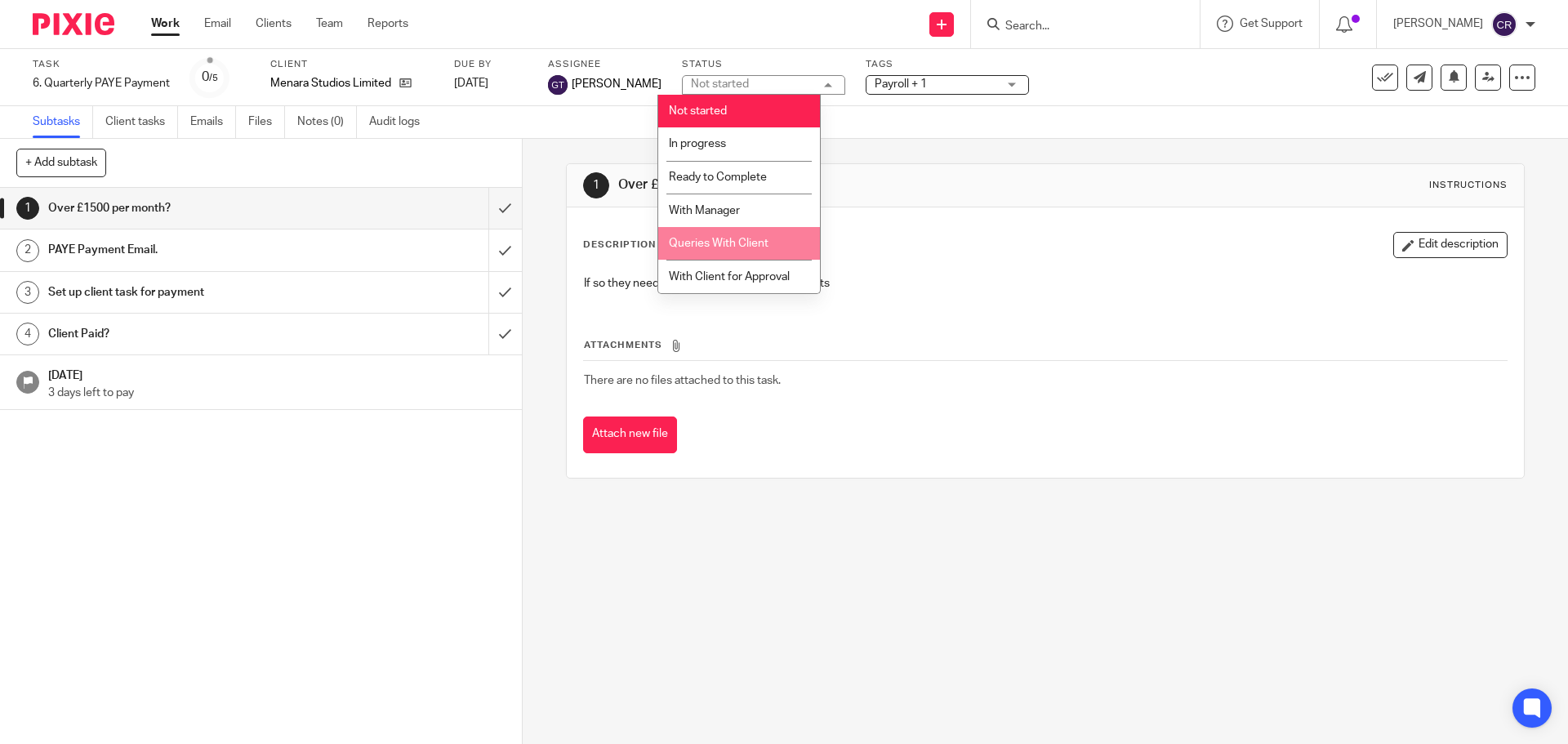
click at [754, 239] on span "Queries With Client" at bounding box center [718, 243] width 99 height 11
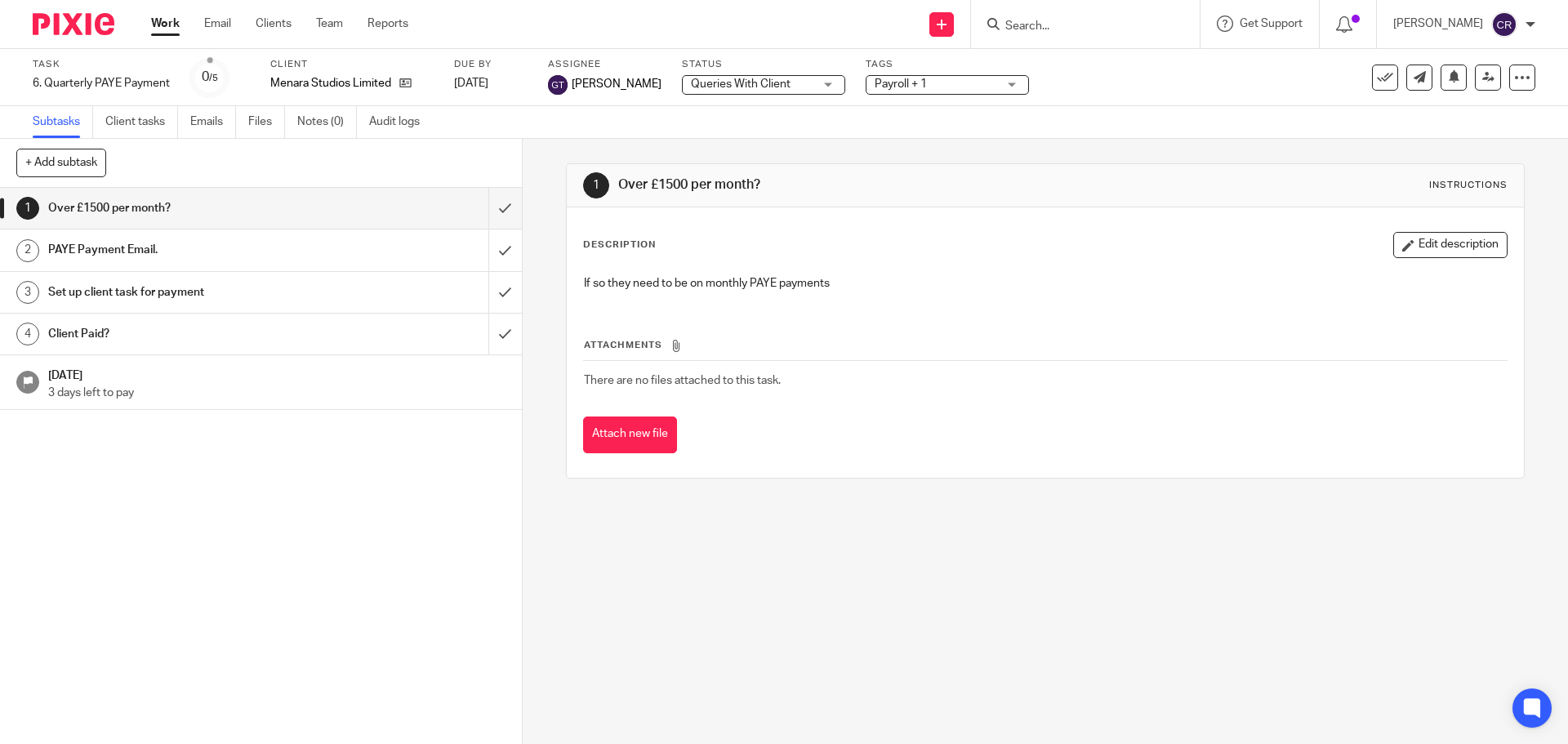
click at [896, 87] on span "Payroll + 1" at bounding box center [900, 84] width 52 height 11
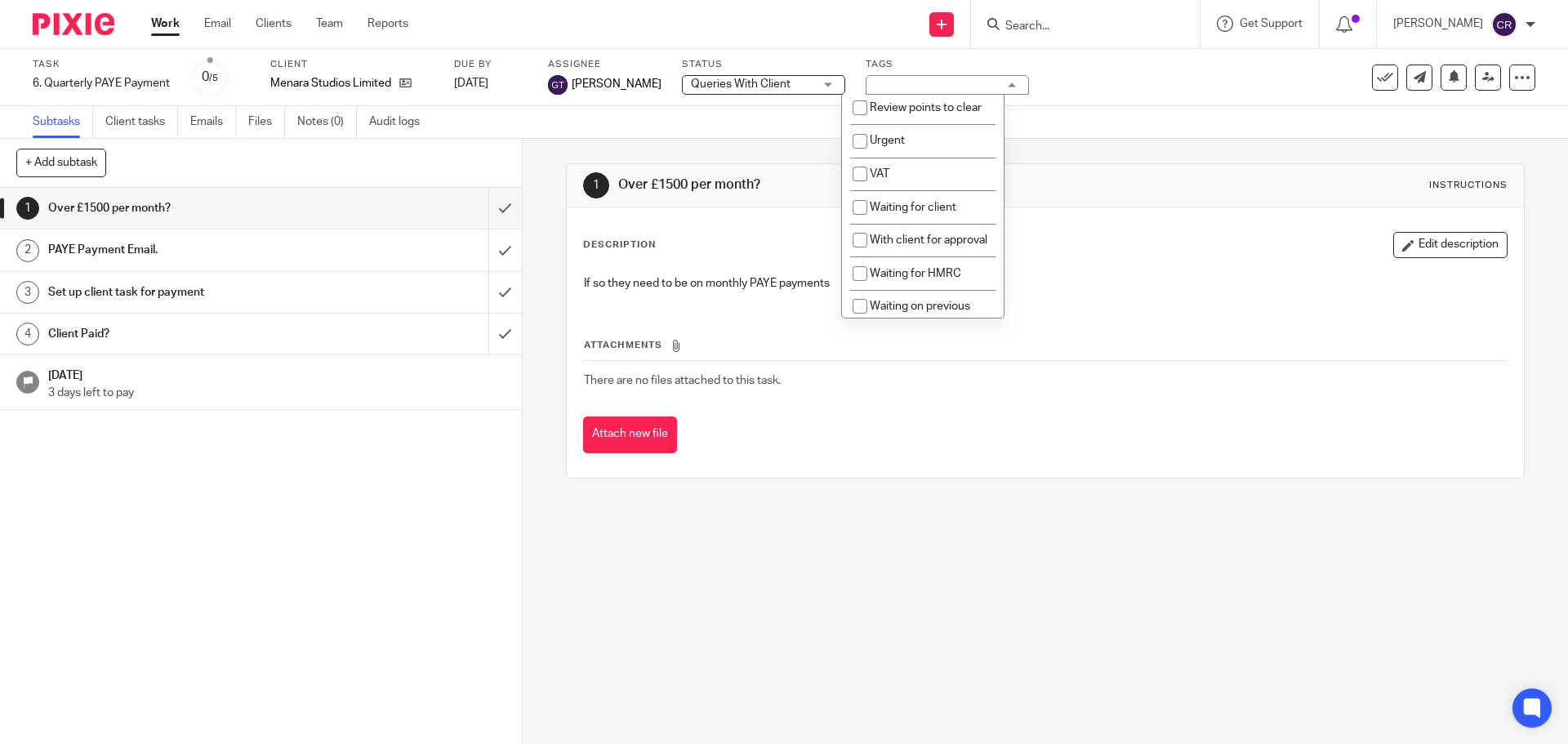
scroll to position [817, 0]
click at [910, 212] on span "Waiting for client" at bounding box center [912, 207] width 86 height 11
checkbox input "true"
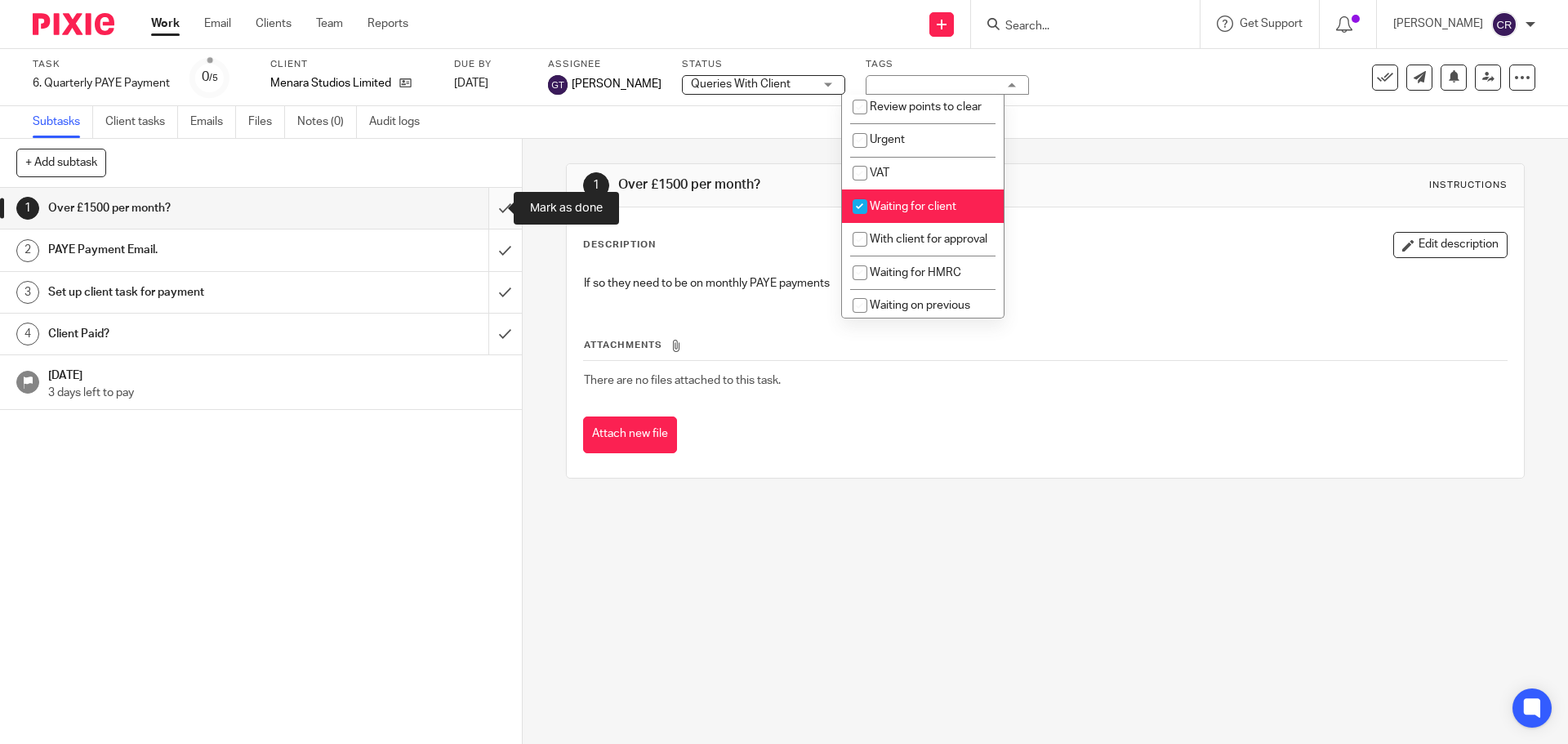
click at [482, 210] on input "submit" at bounding box center [261, 209] width 522 height 41
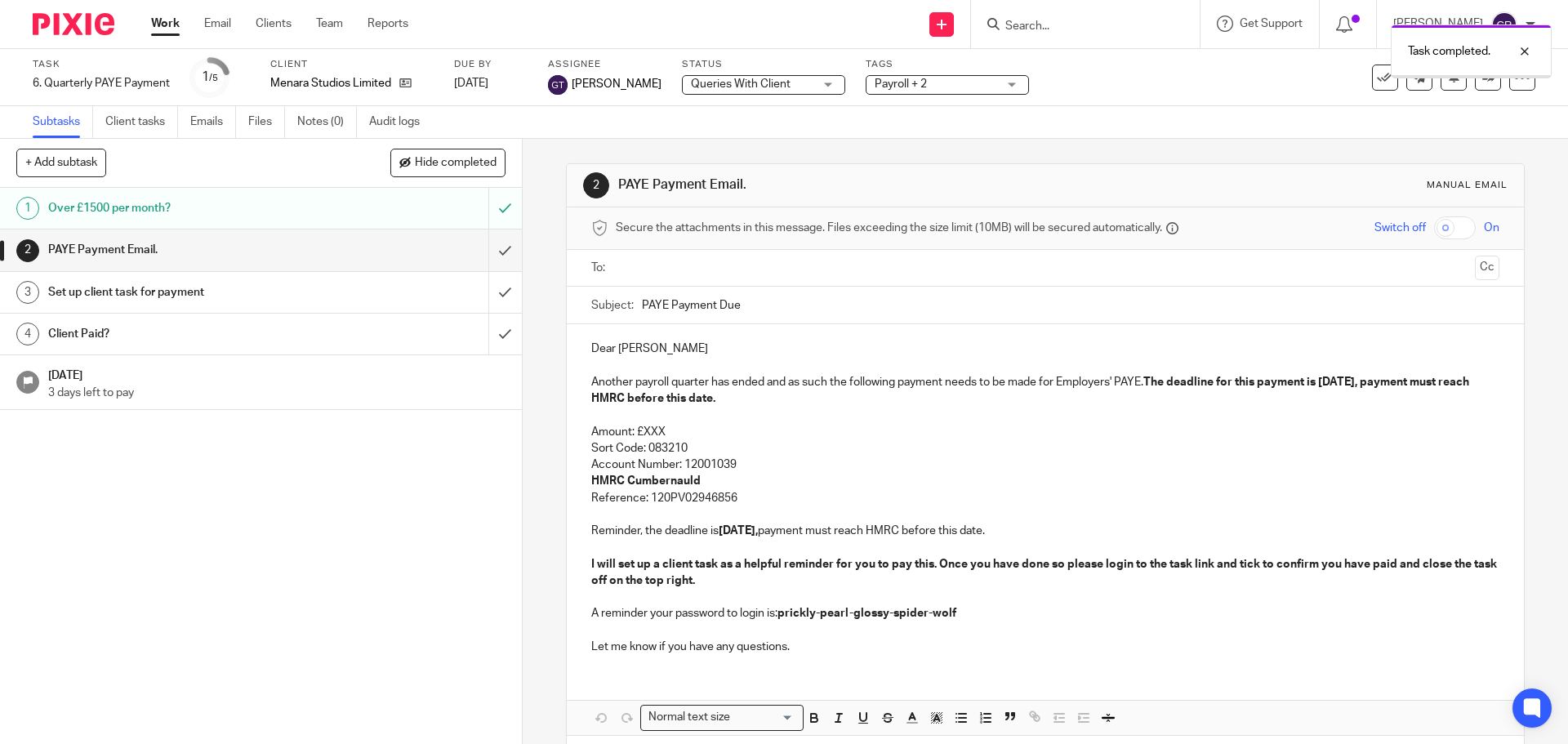
click at [679, 272] on input "text" at bounding box center [1044, 268] width 846 height 19
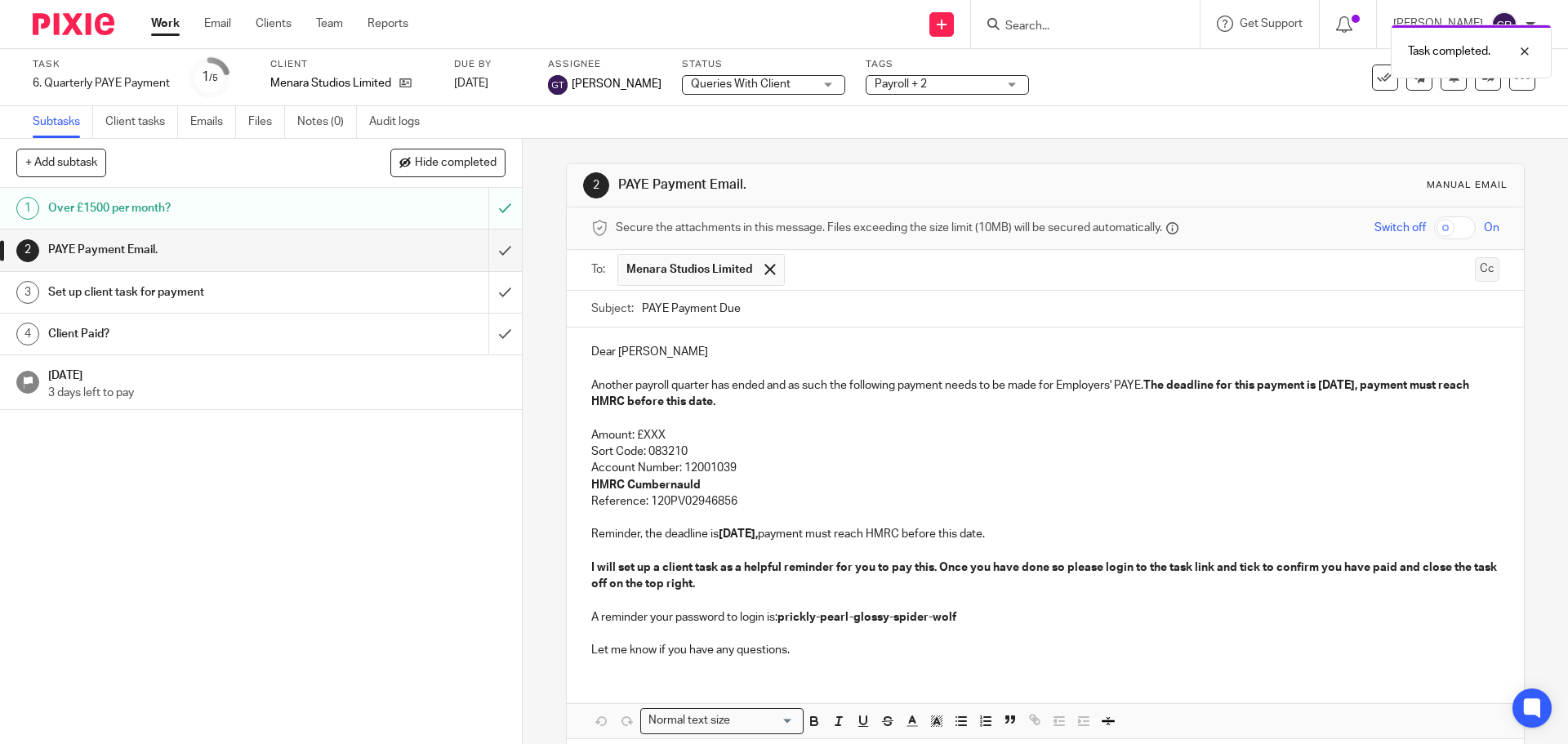
click at [1474, 270] on button "Cc" at bounding box center [1486, 269] width 24 height 24
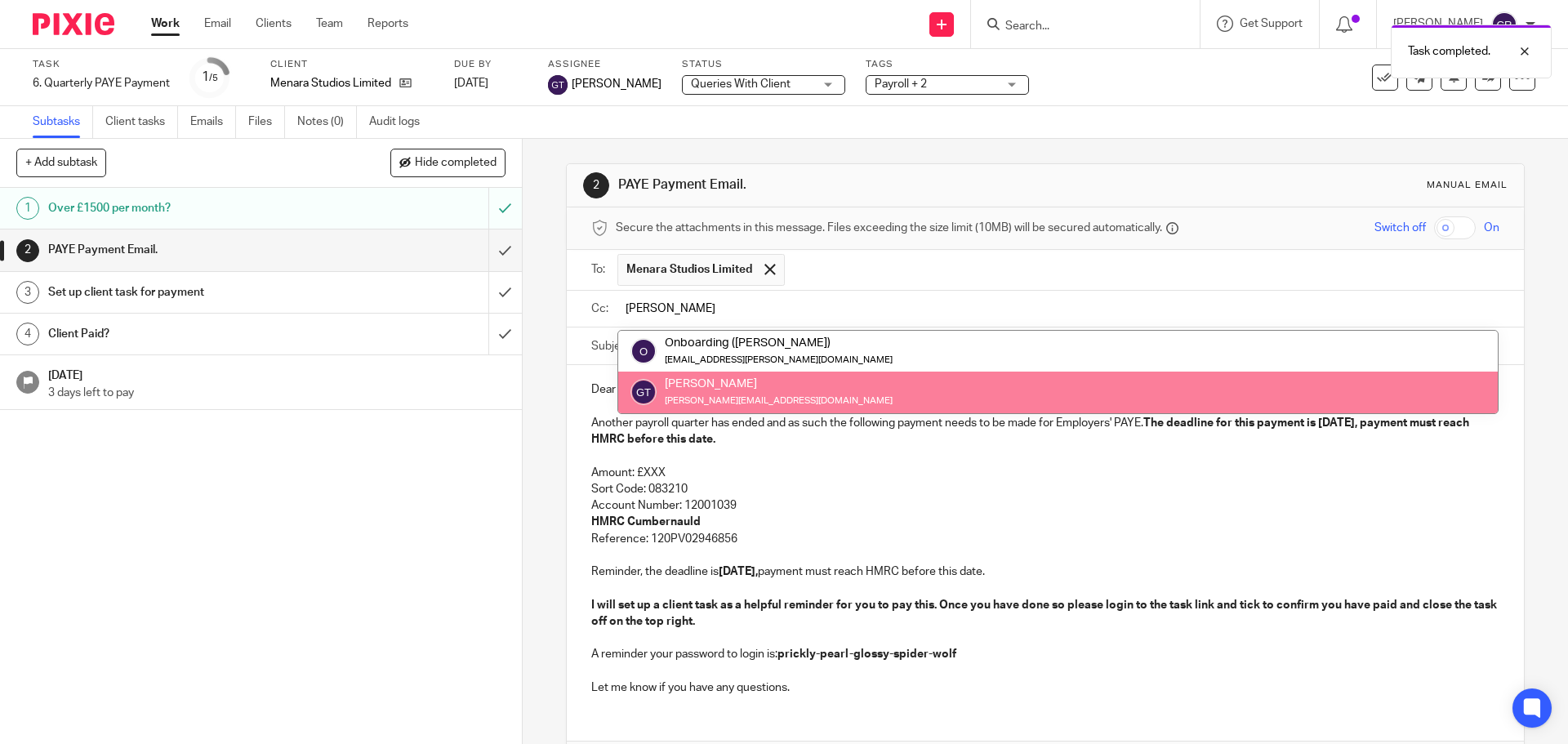
type input "[PERSON_NAME]"
drag, startPoint x: 1029, startPoint y: 378, endPoint x: 1063, endPoint y: 382, distance: 34.2
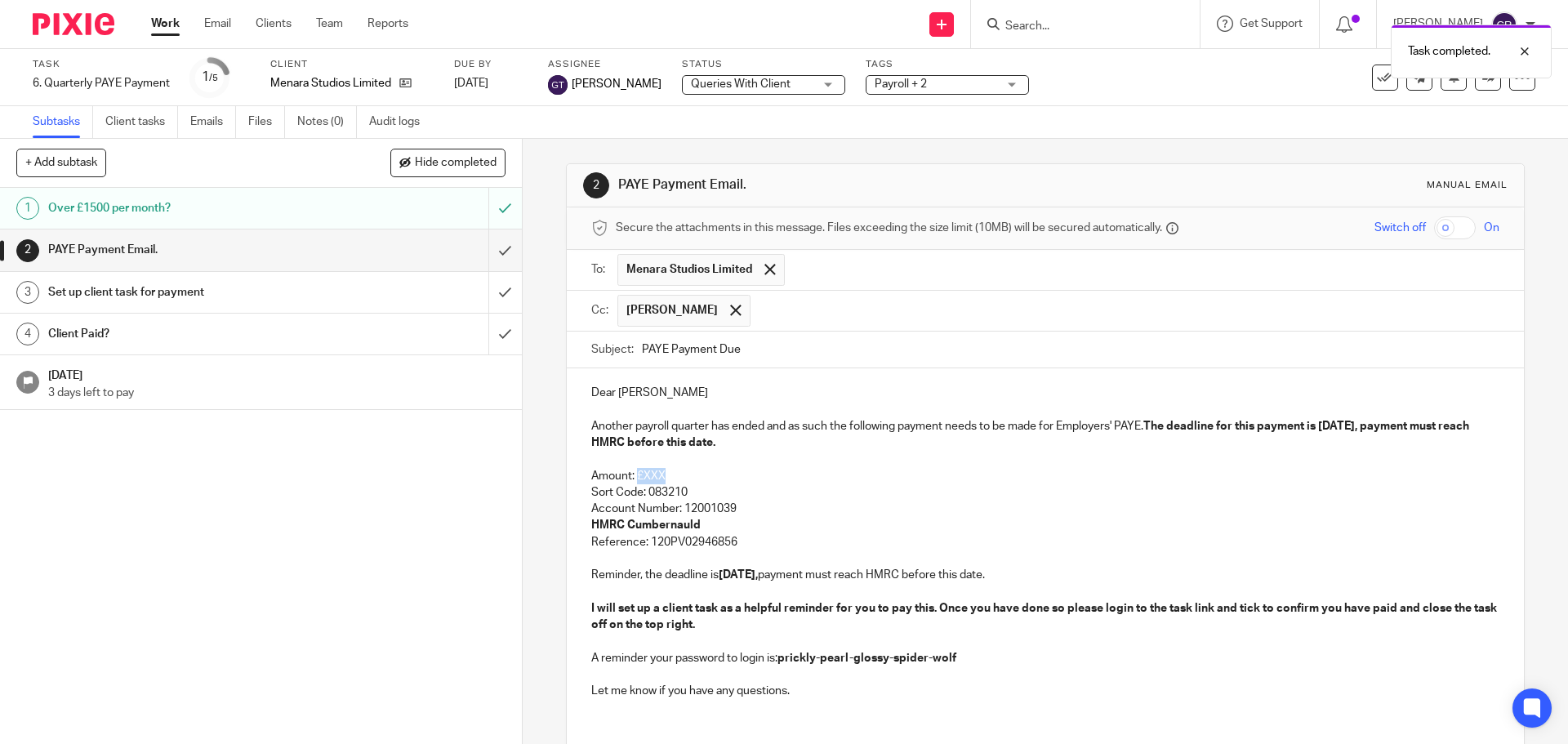
drag, startPoint x: 683, startPoint y: 479, endPoint x: 635, endPoint y: 480, distance: 48.0
click at [635, 480] on p "Amount: £XXX" at bounding box center [1045, 477] width 907 height 17
click at [667, 469] on p "Amount: £XXX" at bounding box center [1045, 477] width 907 height 17
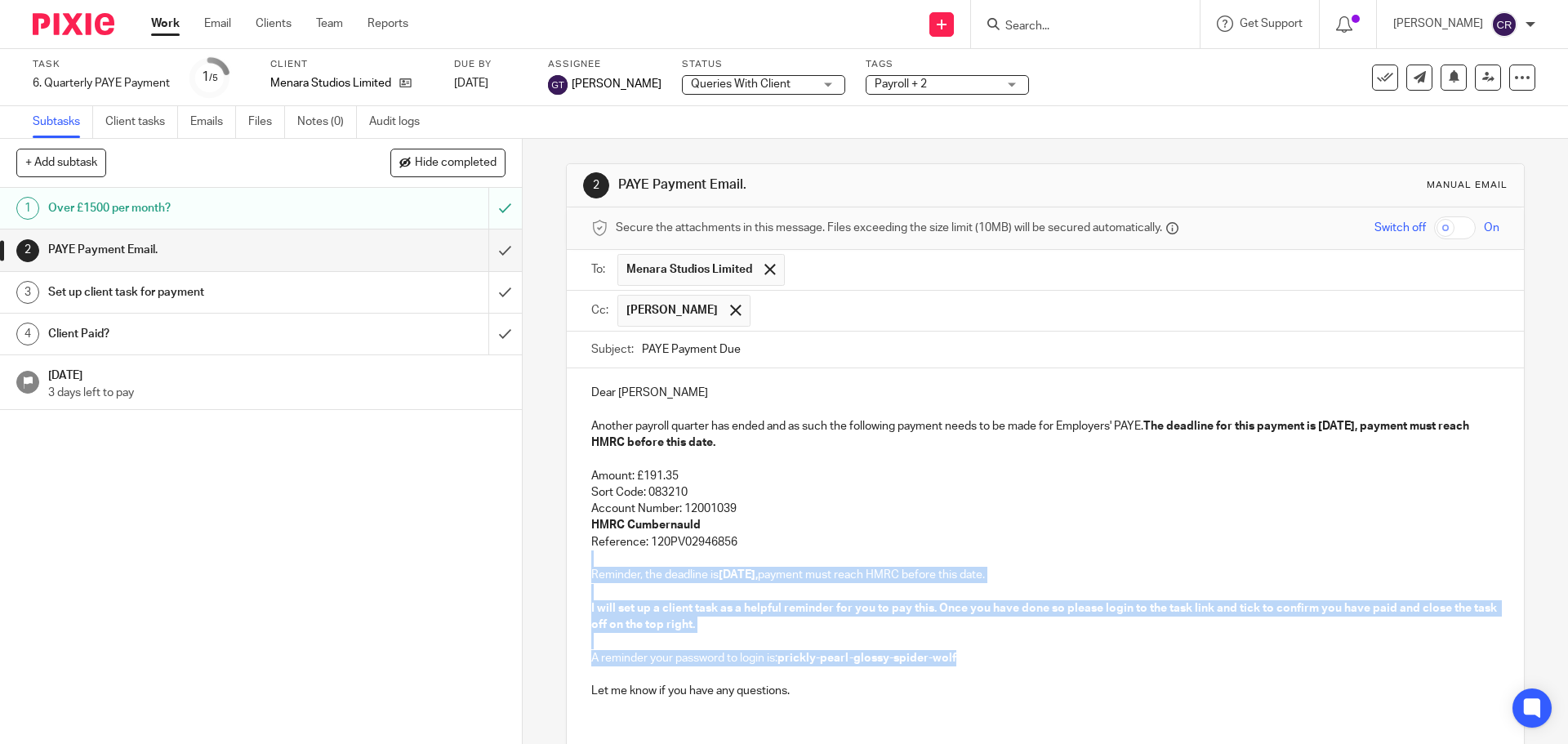
drag, startPoint x: 798, startPoint y: 537, endPoint x: 955, endPoint y: 659, distance: 198.8
click at [955, 659] on div "Dear Joel Another payroll quarter has ended and as such the following payment n…" at bounding box center [1044, 540] width 956 height 343
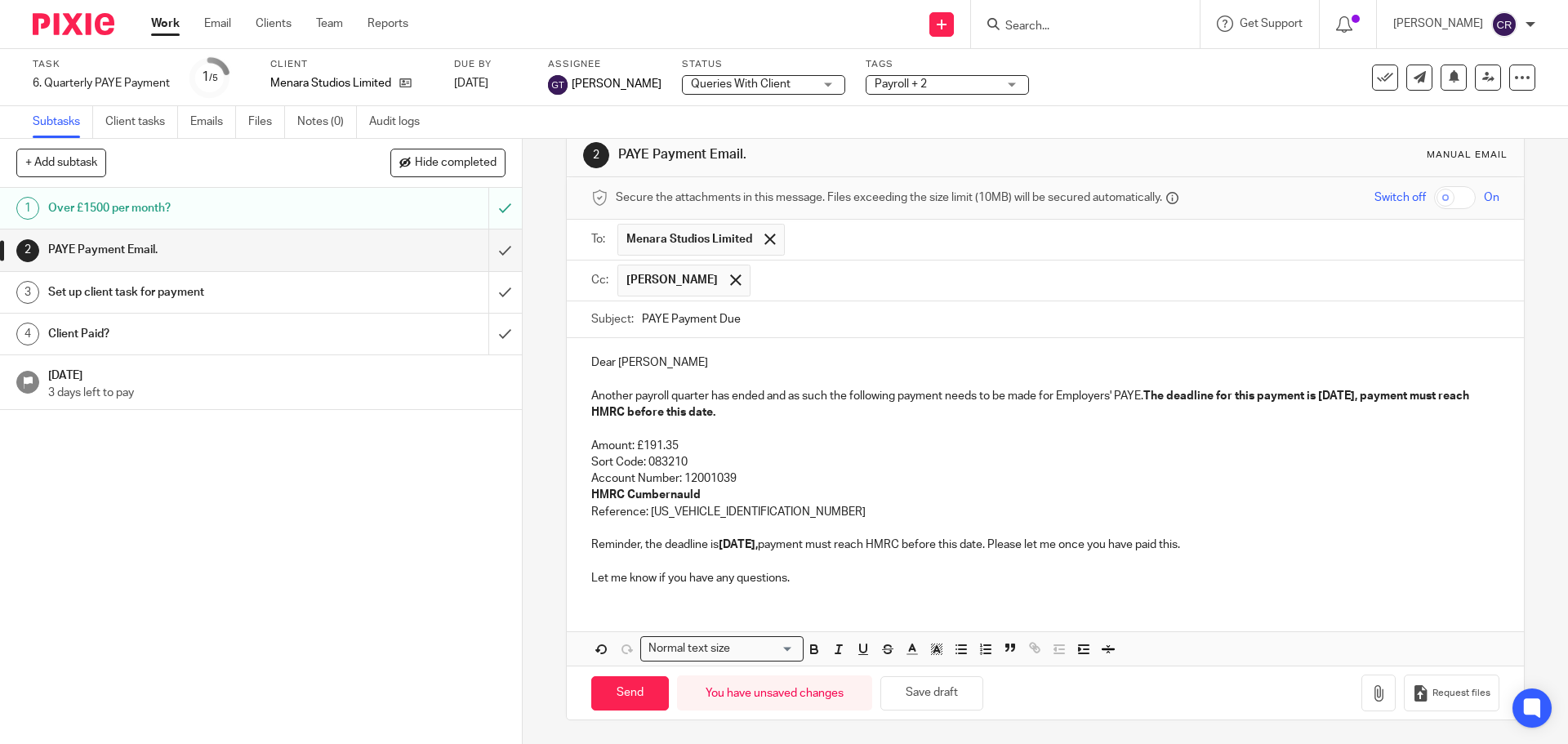
scroll to position [31, 0]
click at [624, 686] on input "Send" at bounding box center [631, 693] width 78 height 35
type input "Sent"
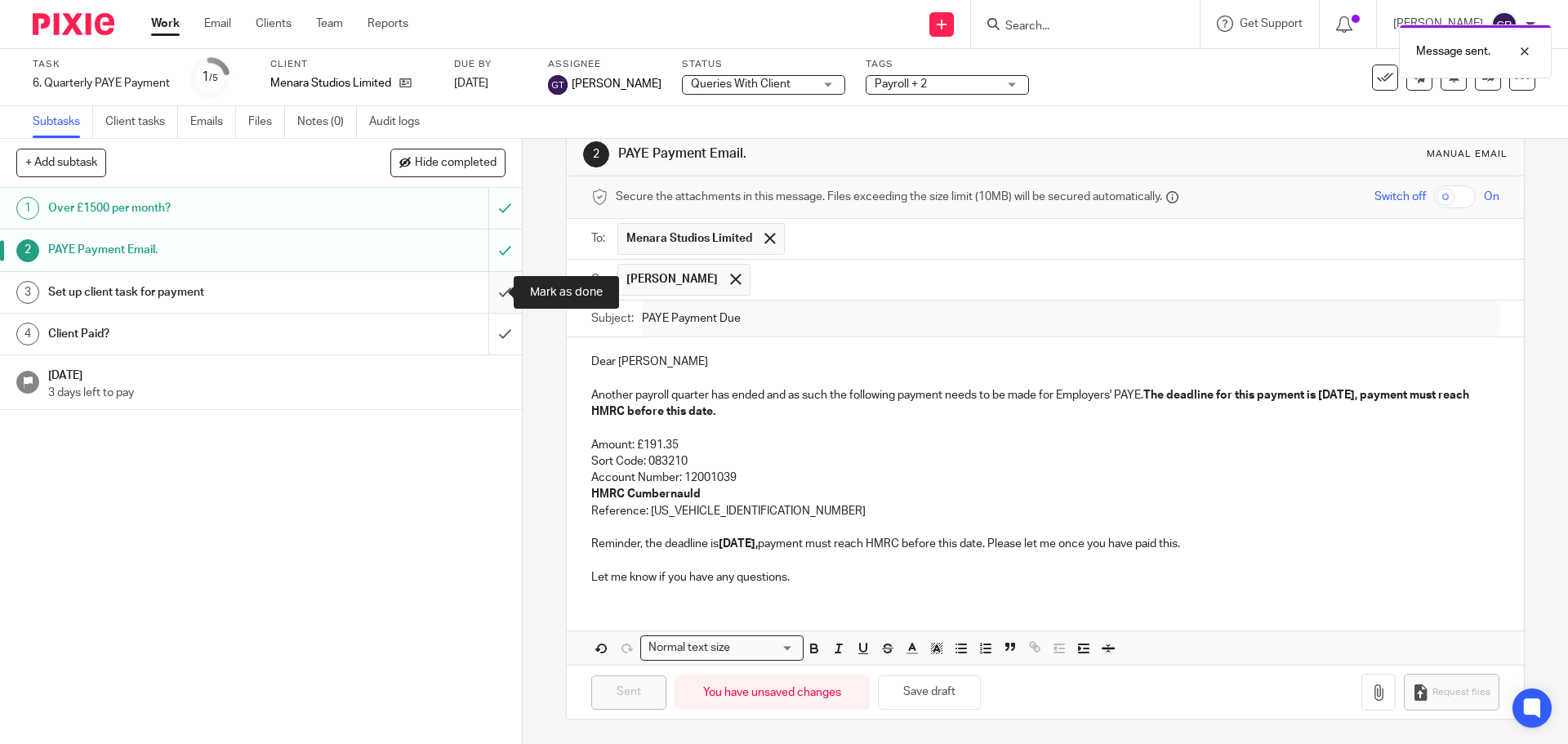
click at [489, 290] on input "submit" at bounding box center [261, 292] width 522 height 41
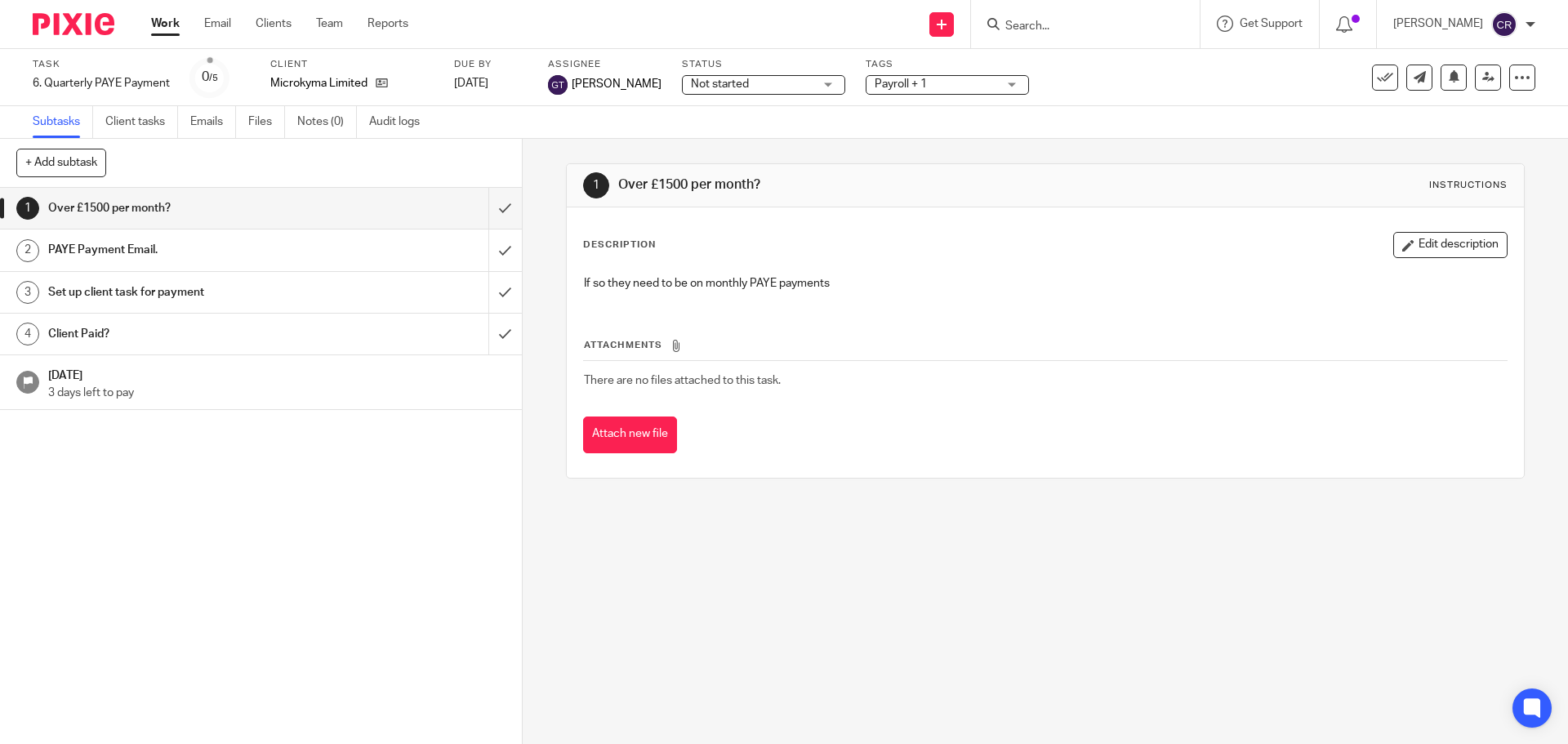
click at [691, 92] on span "Not started" at bounding box center [752, 84] width 122 height 17
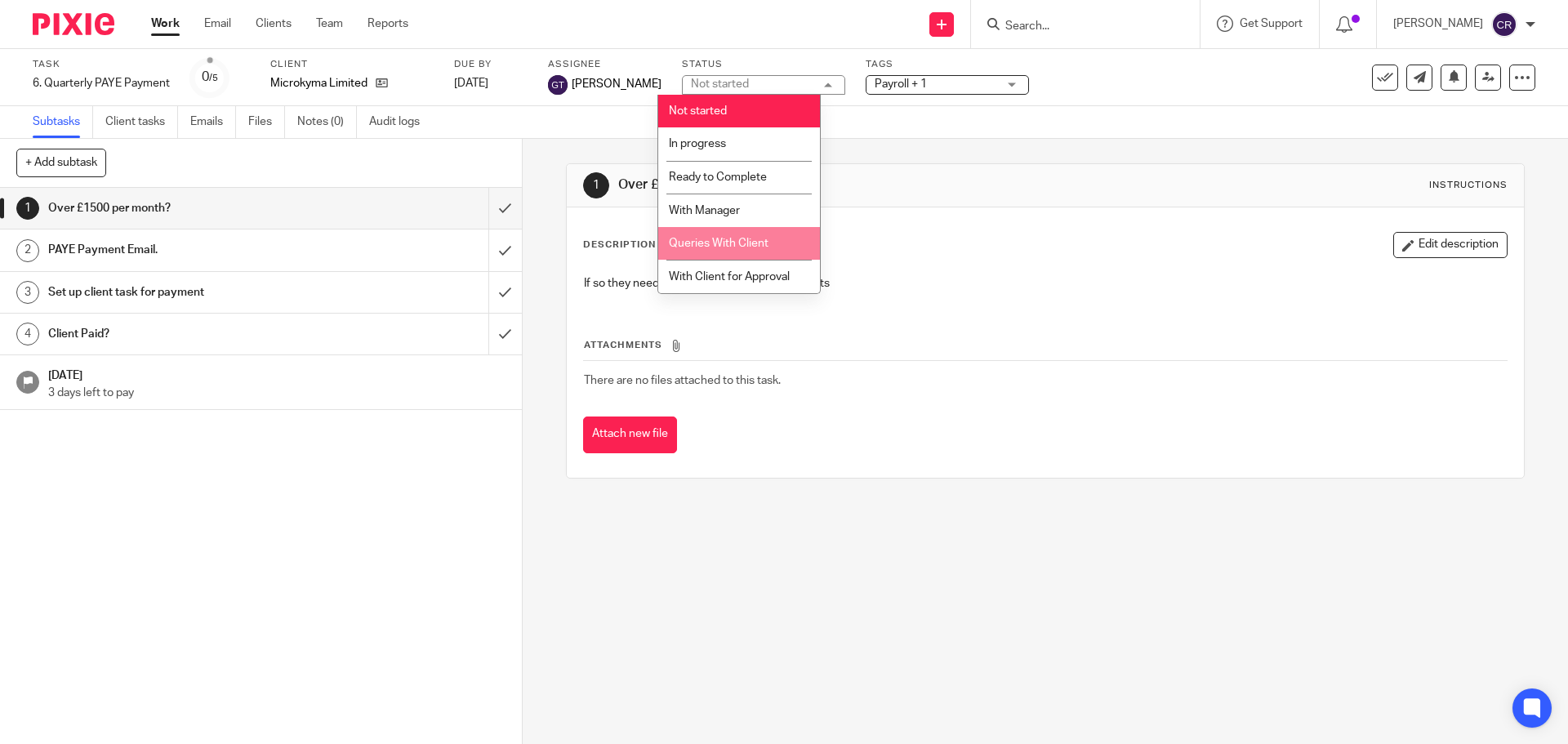
click at [755, 251] on li "Queries With Client" at bounding box center [739, 244] width 161 height 33
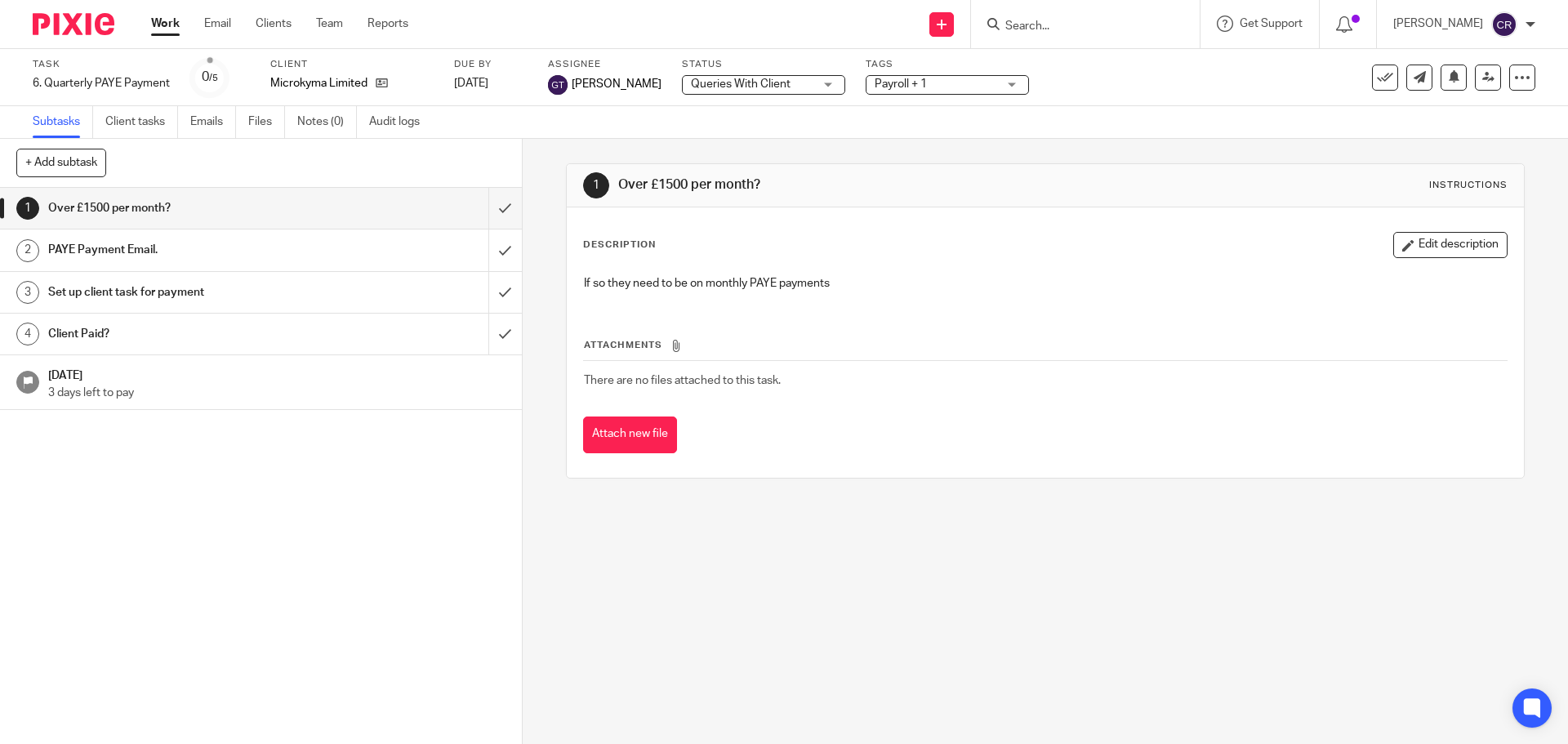
click at [895, 79] on span "Payroll + 1" at bounding box center [900, 84] width 52 height 11
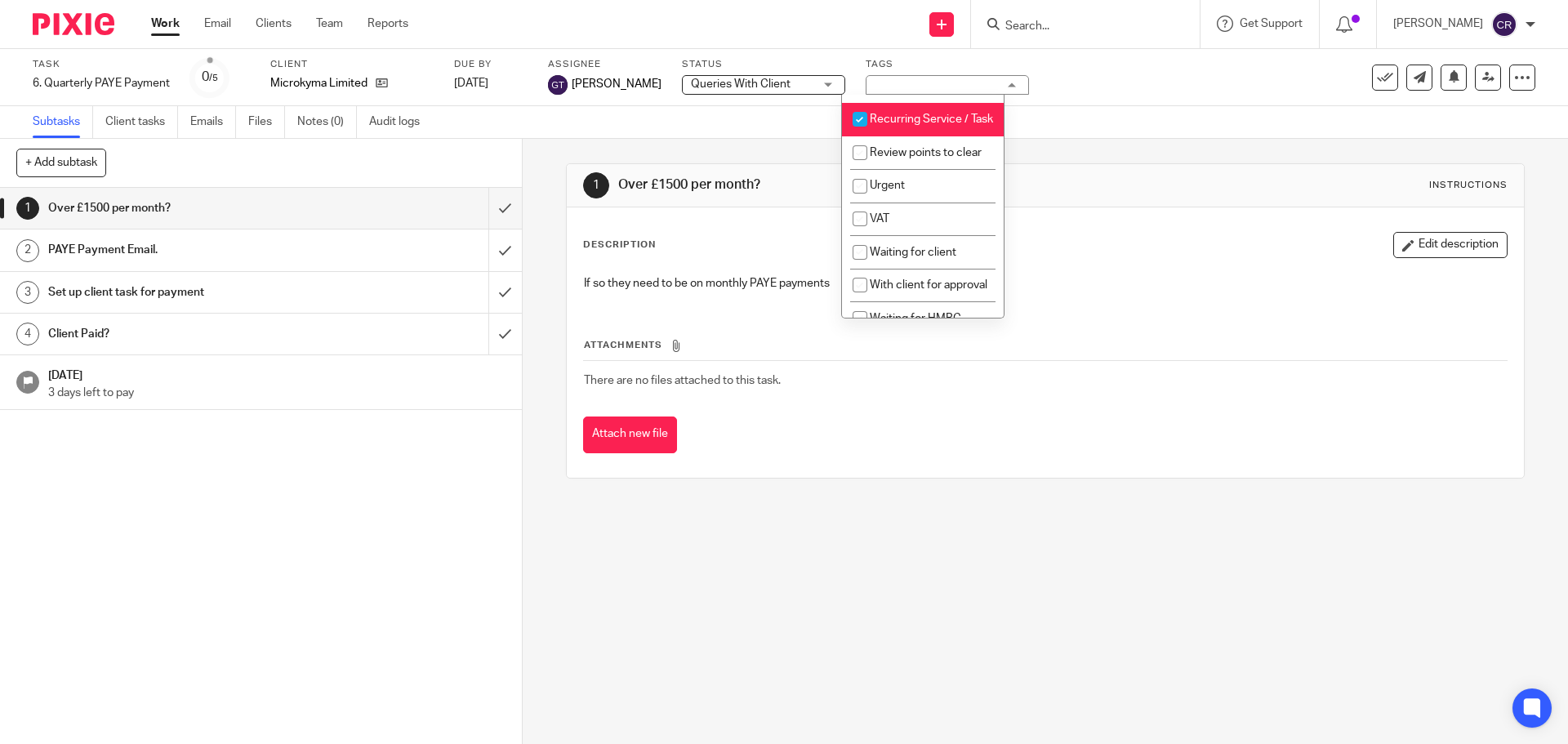
scroll to position [817, 0]
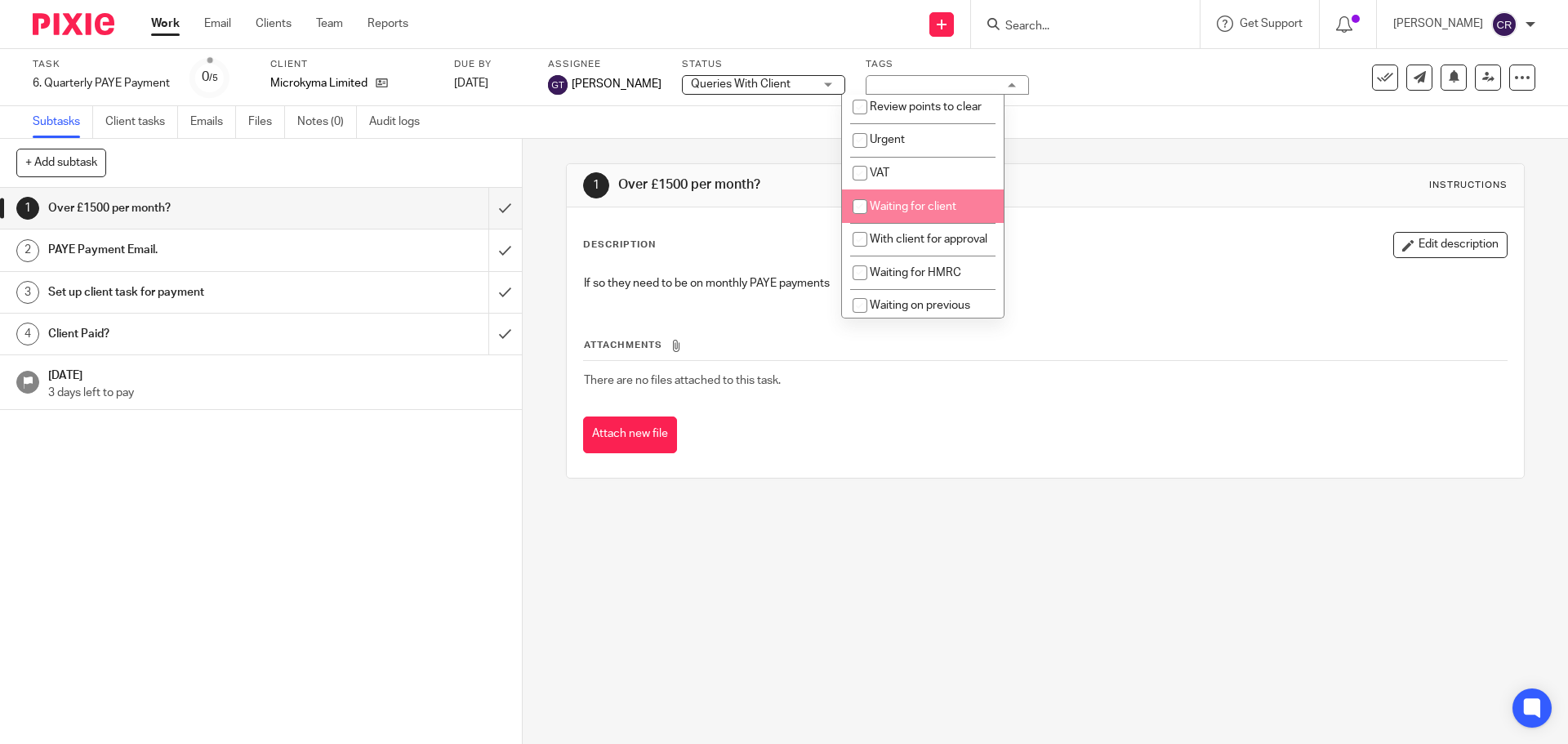
click at [934, 223] on li "Waiting for client" at bounding box center [923, 206] width 161 height 33
checkbox input "true"
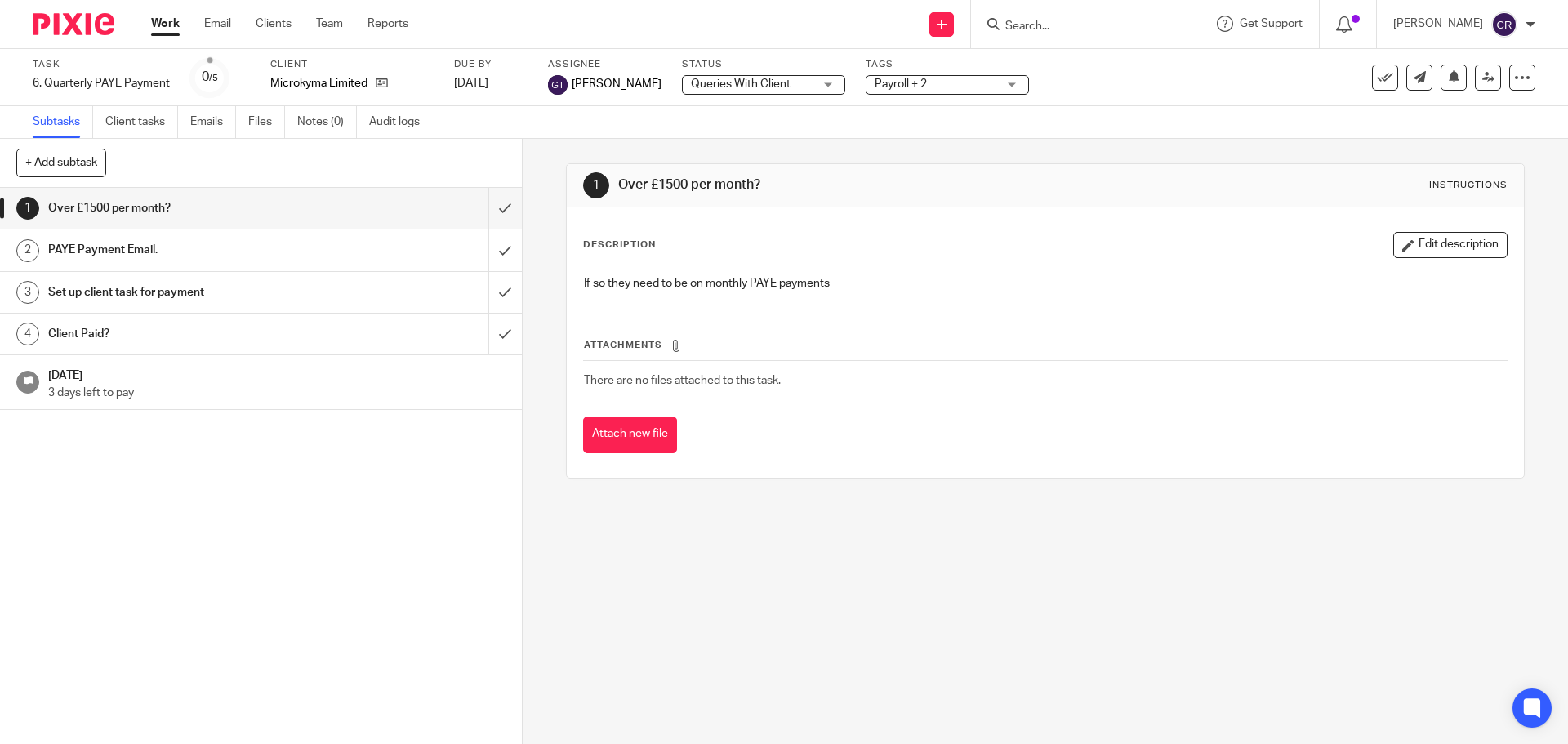
click at [1038, 247] on div "Description Edit description" at bounding box center [1045, 245] width 924 height 26
click at [491, 209] on input "submit" at bounding box center [261, 209] width 522 height 41
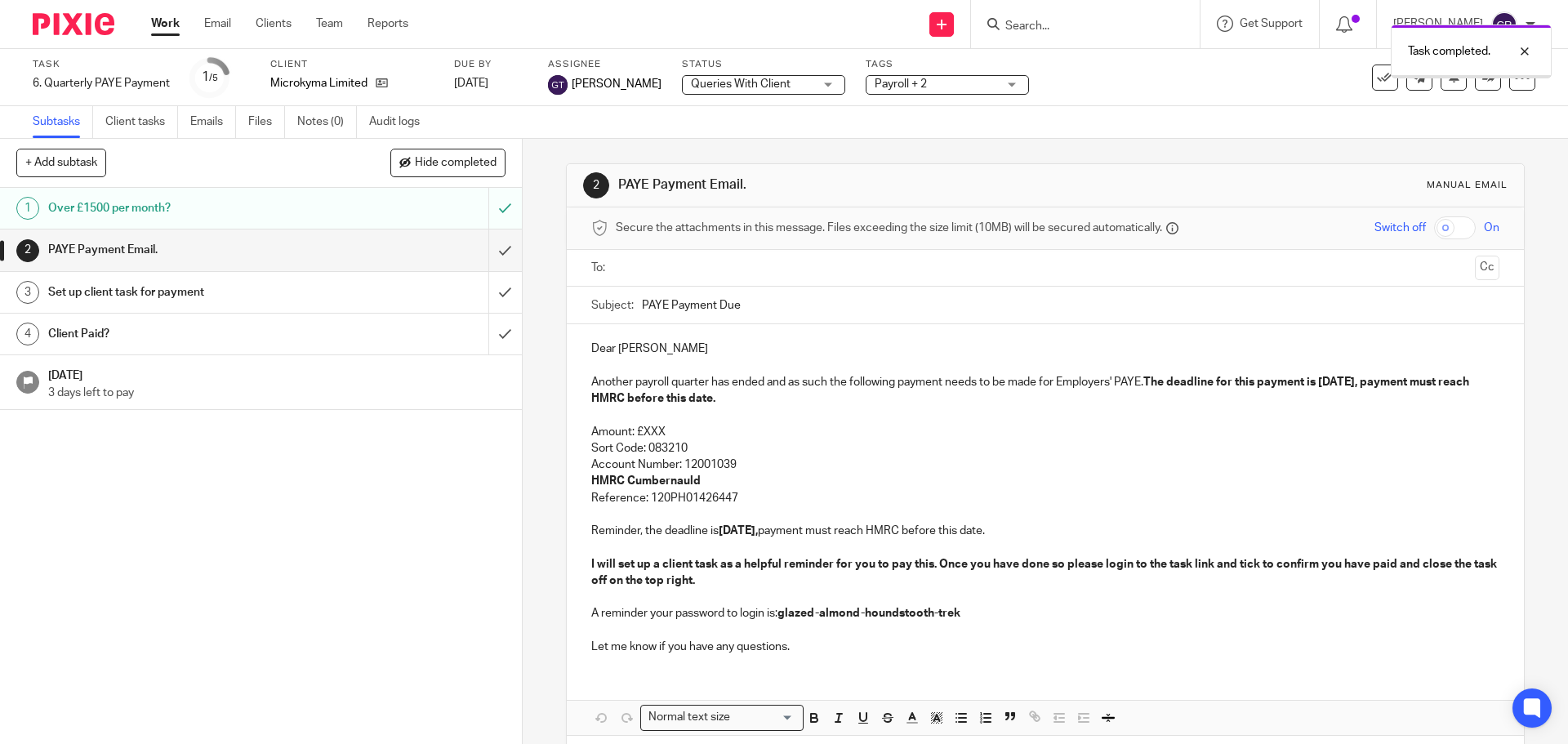
click at [756, 263] on input "text" at bounding box center [1044, 268] width 846 height 19
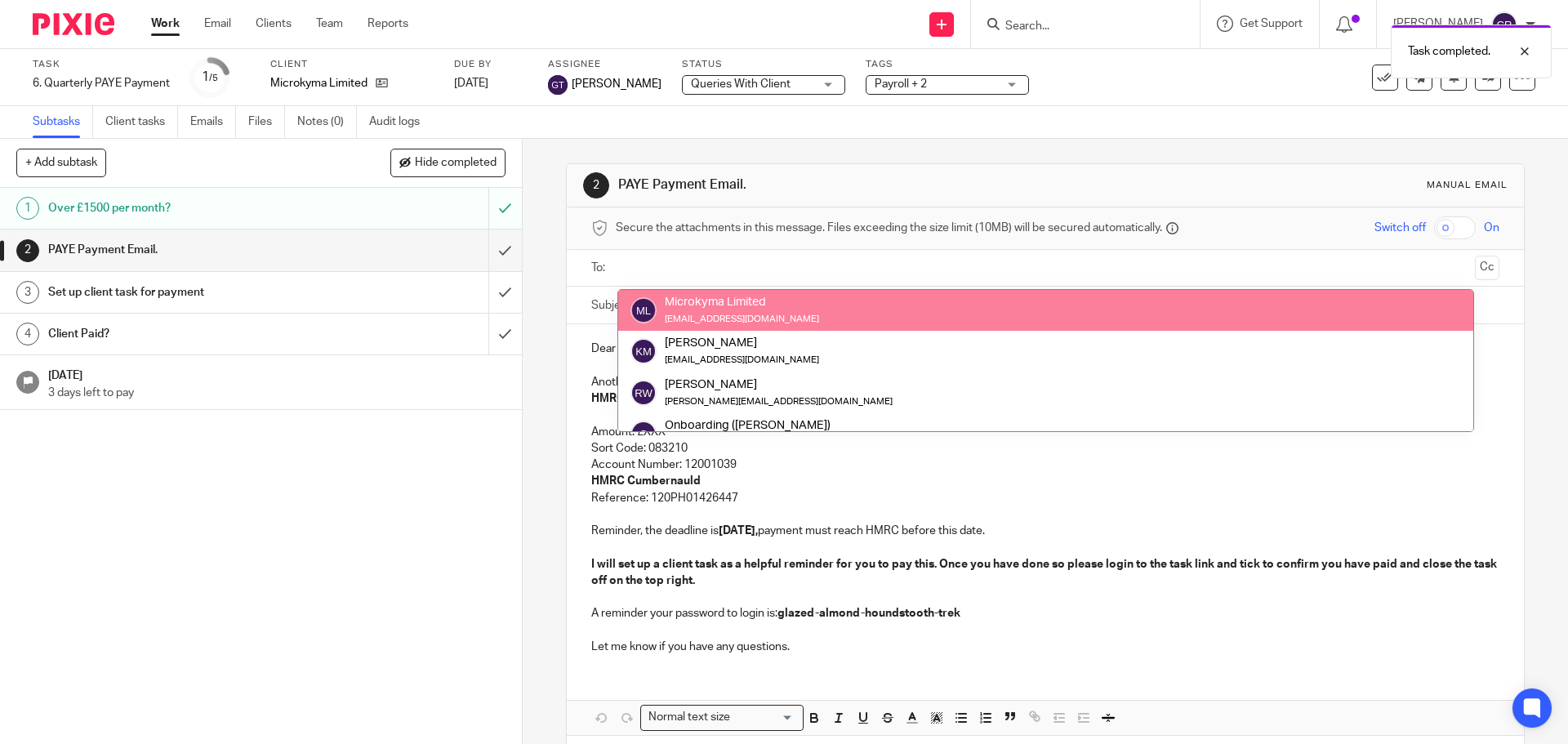
drag, startPoint x: 776, startPoint y: 307, endPoint x: 1127, endPoint y: 285, distance: 351.7
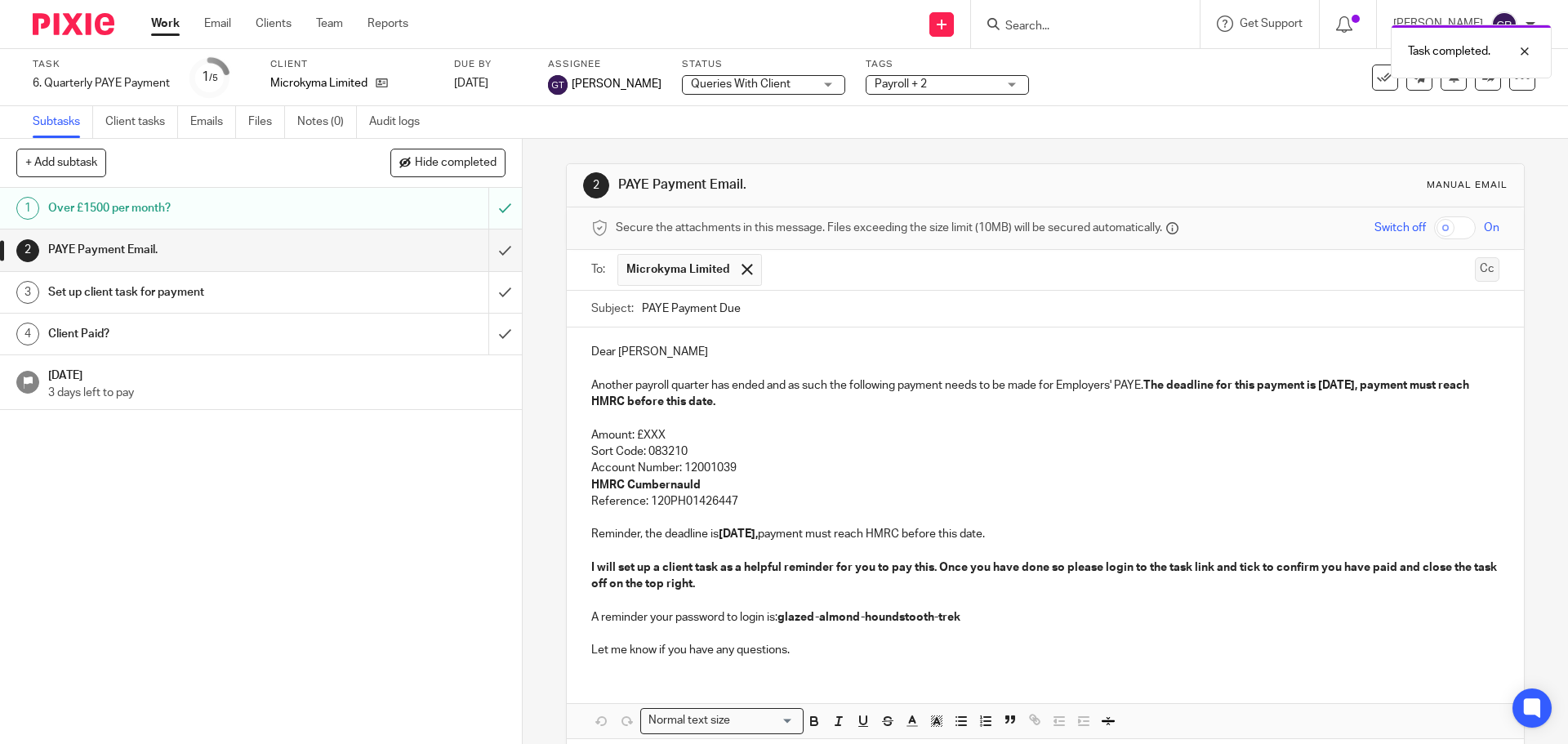
click at [1474, 269] on button "Cc" at bounding box center [1486, 269] width 24 height 24
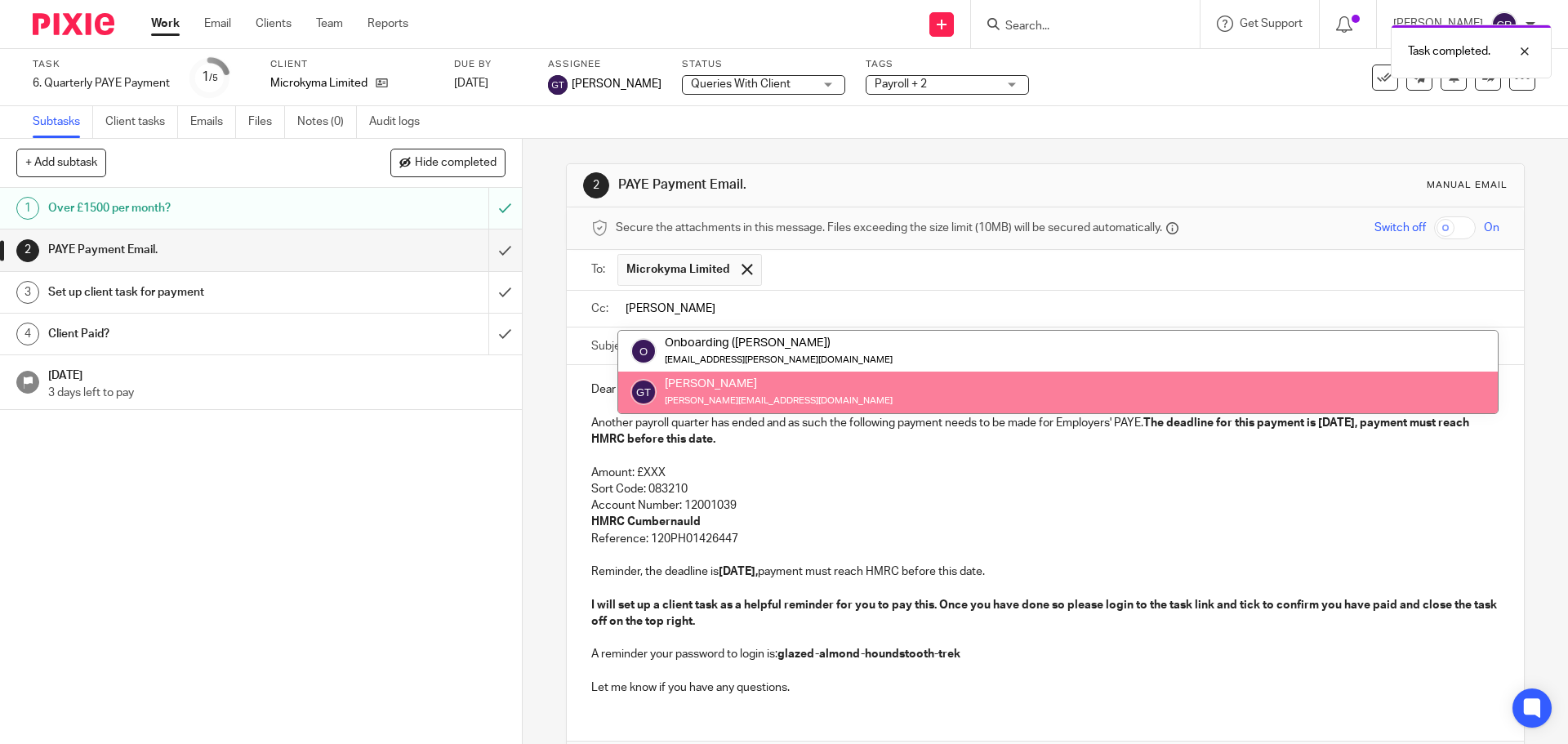
type input "greg"
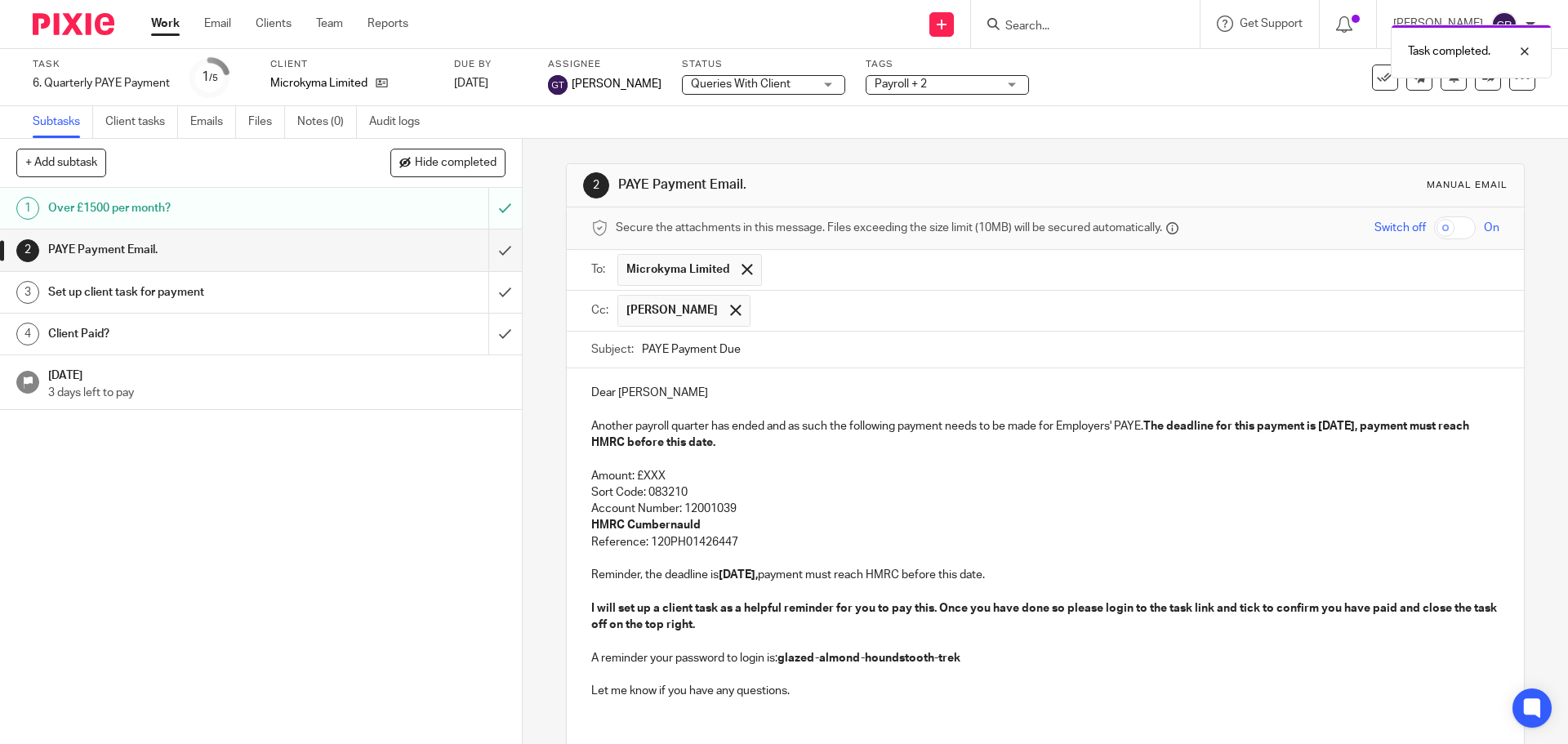
click at [1029, 421] on p "Another payroll quarter has ended and as such the following payment needs to be…" at bounding box center [1045, 435] width 907 height 33
drag, startPoint x: 663, startPoint y: 475, endPoint x: 640, endPoint y: 475, distance: 23.0
click at [640, 475] on p "Amount: £XXX" at bounding box center [1045, 477] width 907 height 17
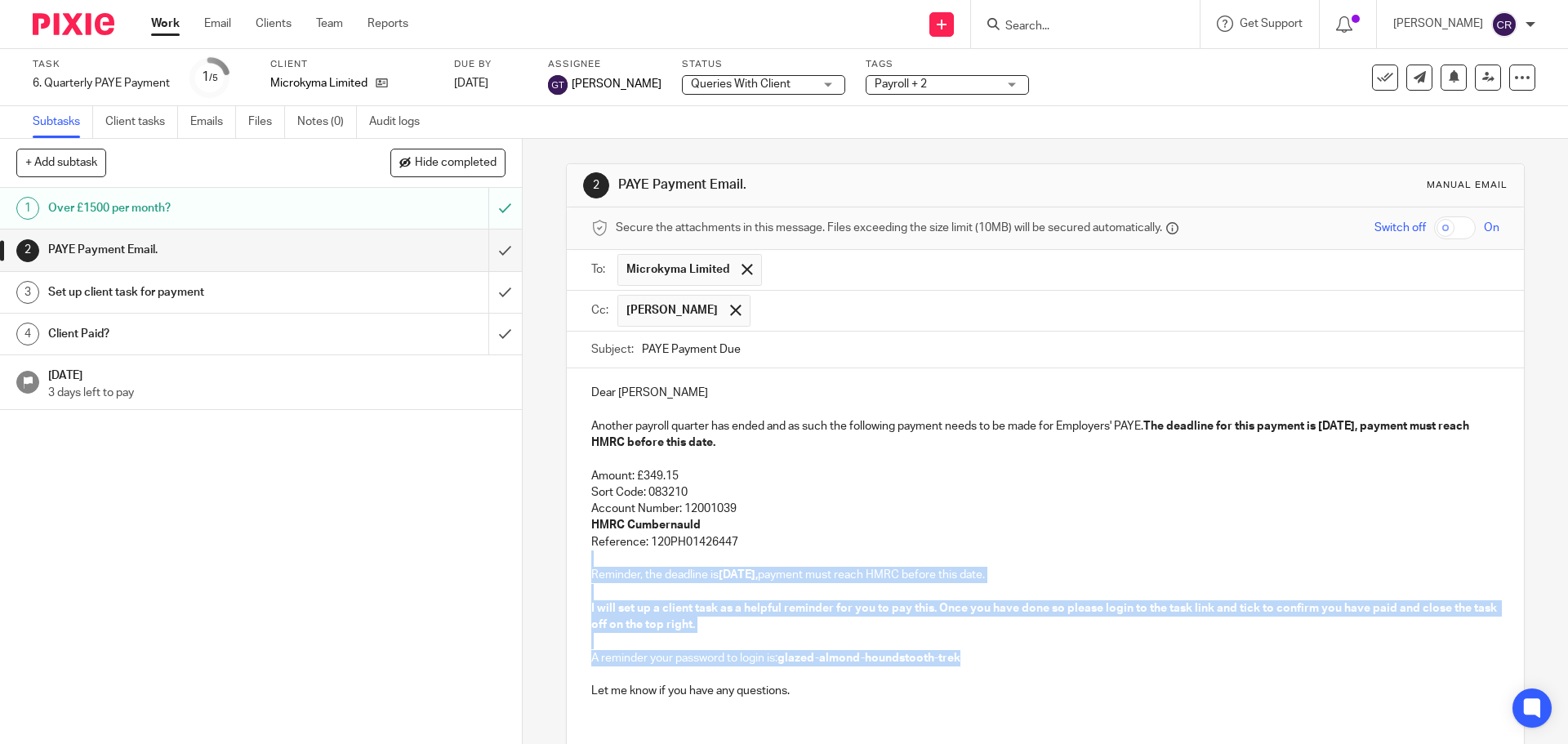
drag, startPoint x: 783, startPoint y: 539, endPoint x: 977, endPoint y: 656, distance: 226.6
click at [977, 656] on div "Dear Konstantinos Another payroll quarter has ended and as such the following p…" at bounding box center [1044, 540] width 956 height 343
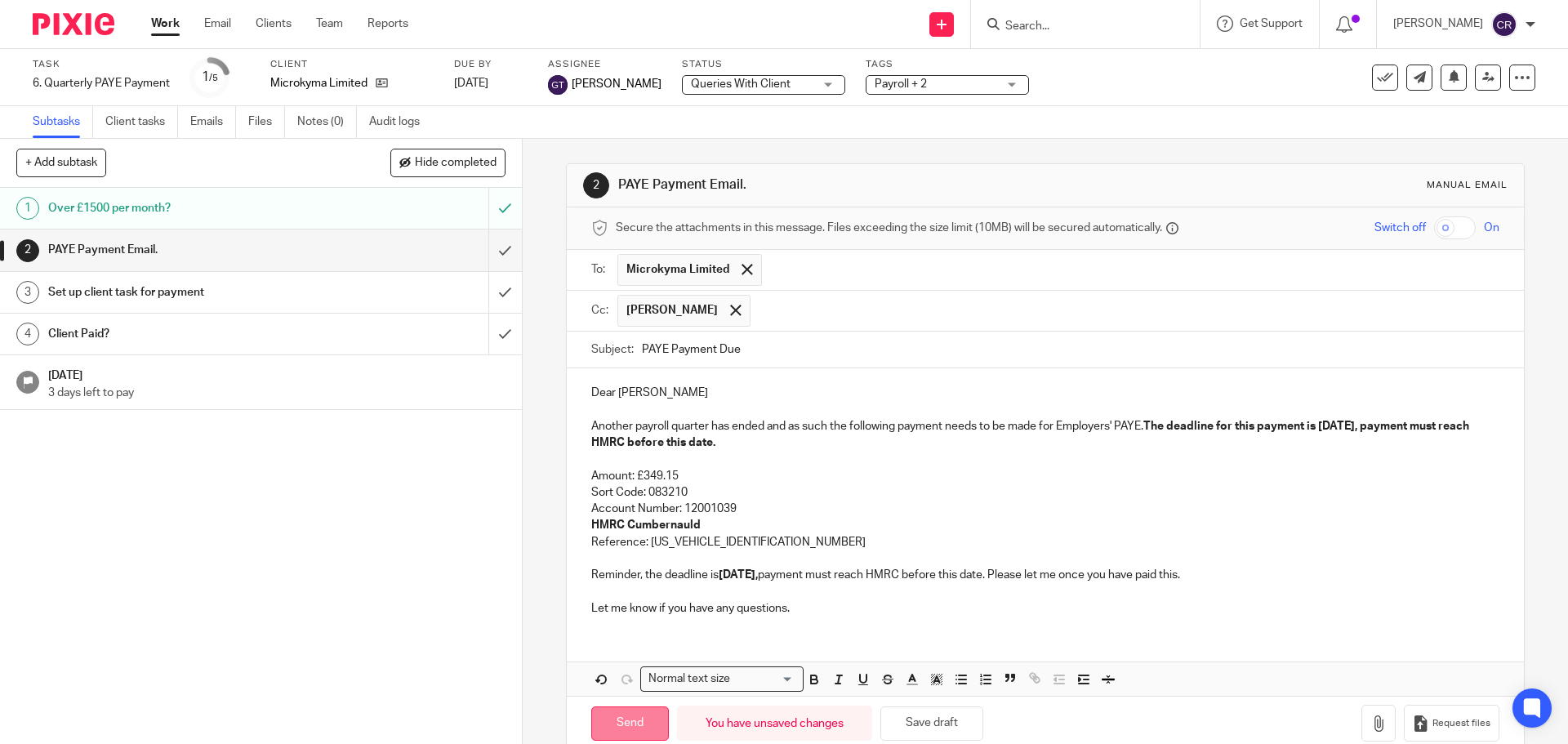
click at [623, 728] on input "Send" at bounding box center [631, 725] width 78 height 35
click at [484, 287] on input "submit" at bounding box center [261, 292] width 522 height 41
type input "Sent"
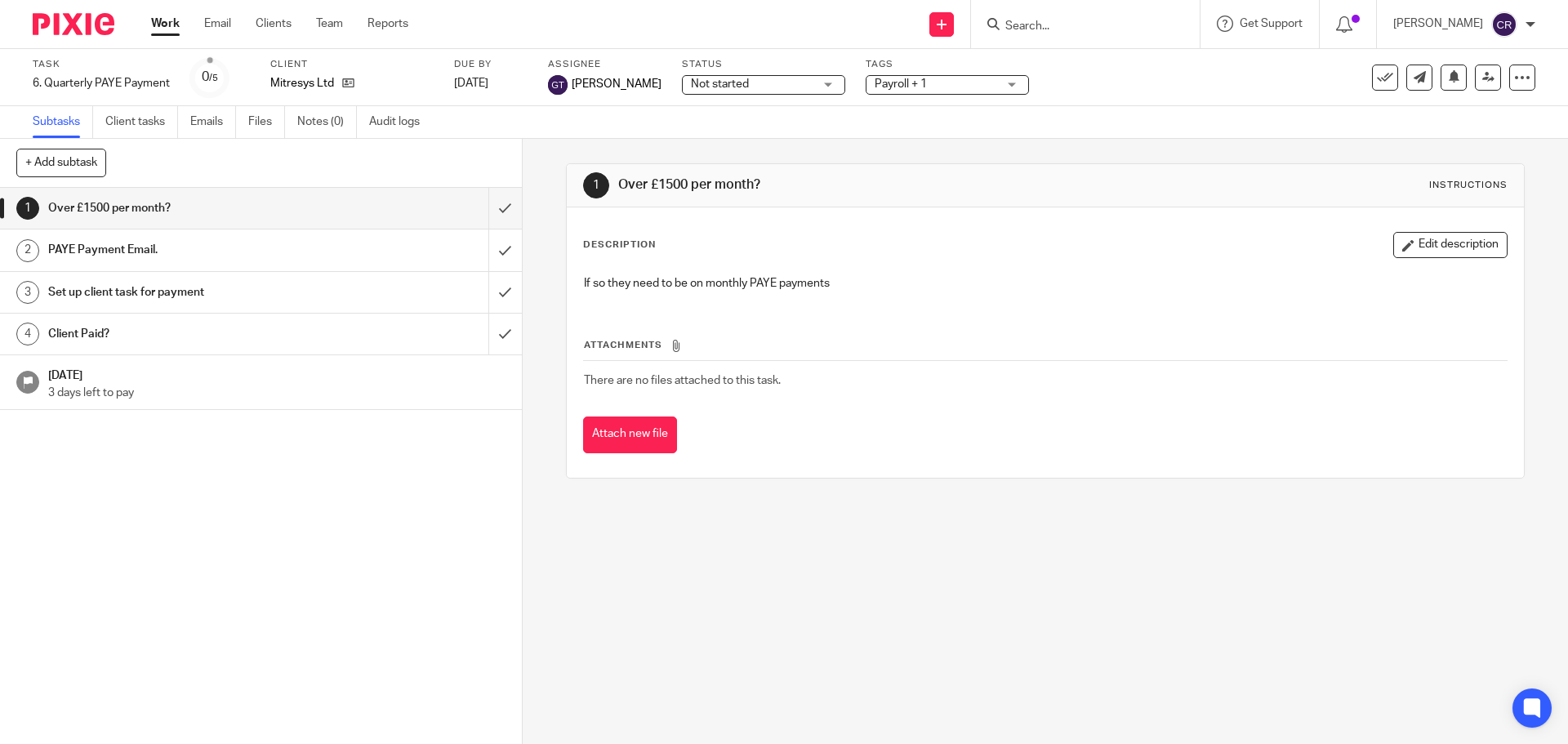
click at [749, 79] on span "Not started" at bounding box center [752, 84] width 122 height 17
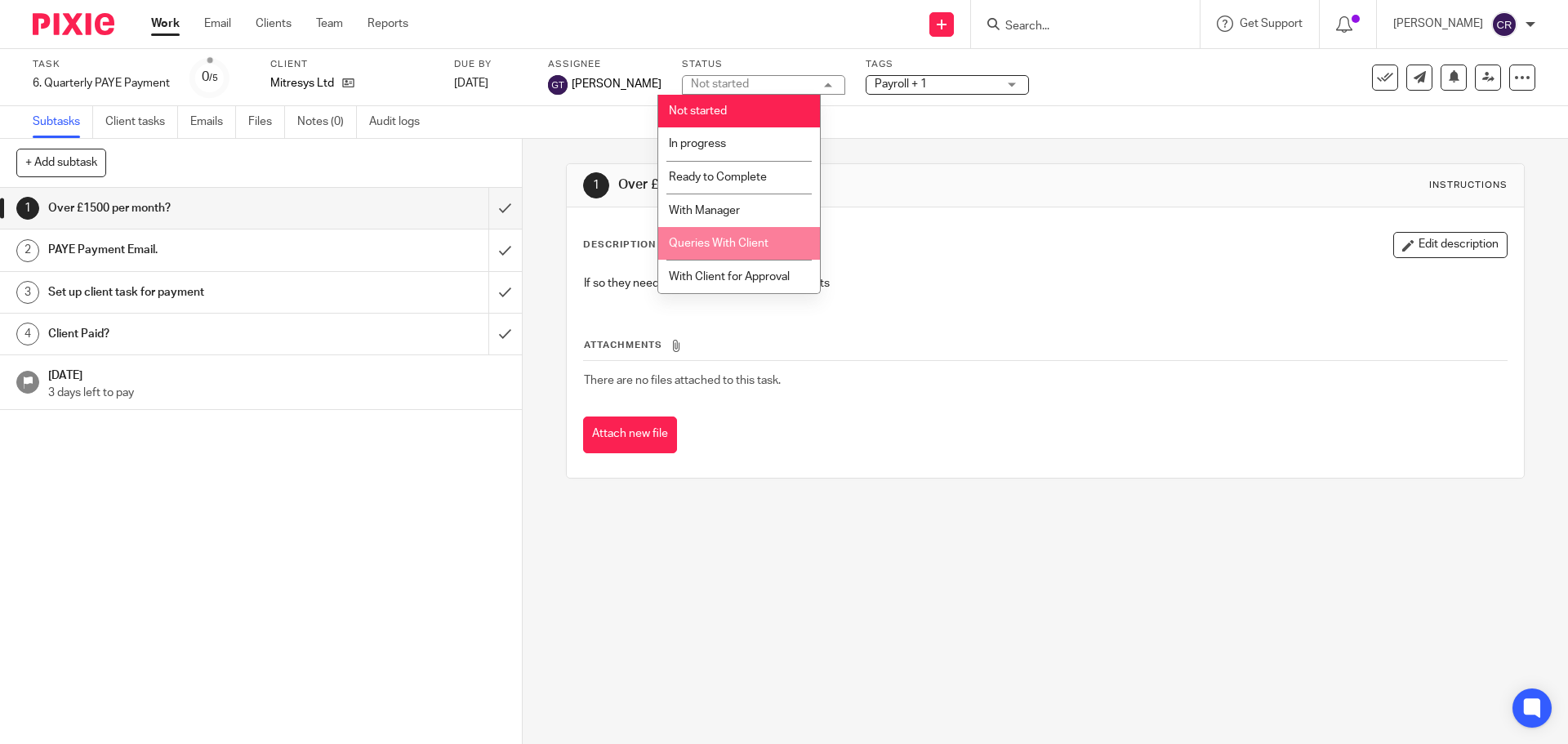
click at [771, 251] on li "Queries With Client" at bounding box center [739, 244] width 161 height 33
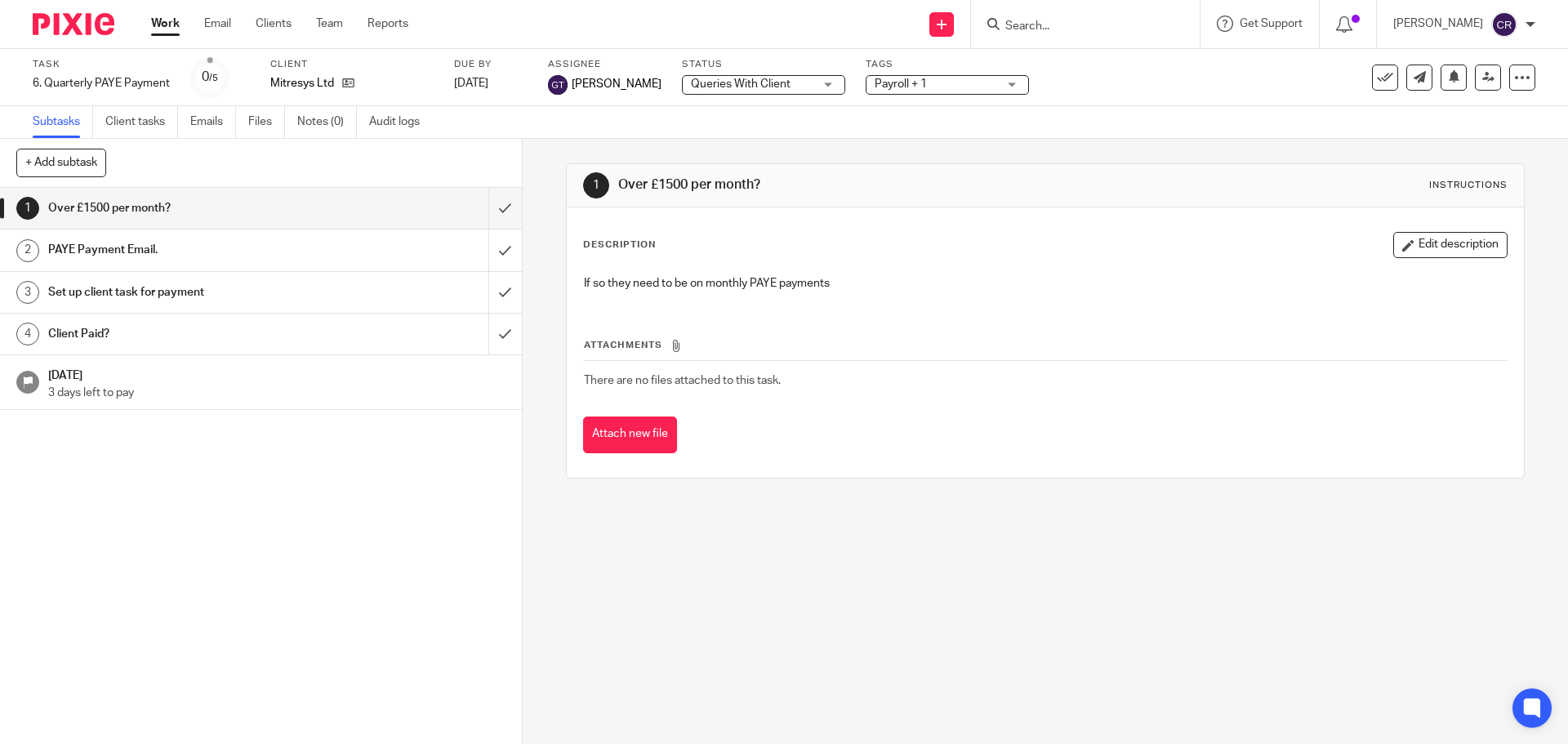
click at [892, 88] on span "Payroll + 1" at bounding box center [900, 84] width 52 height 11
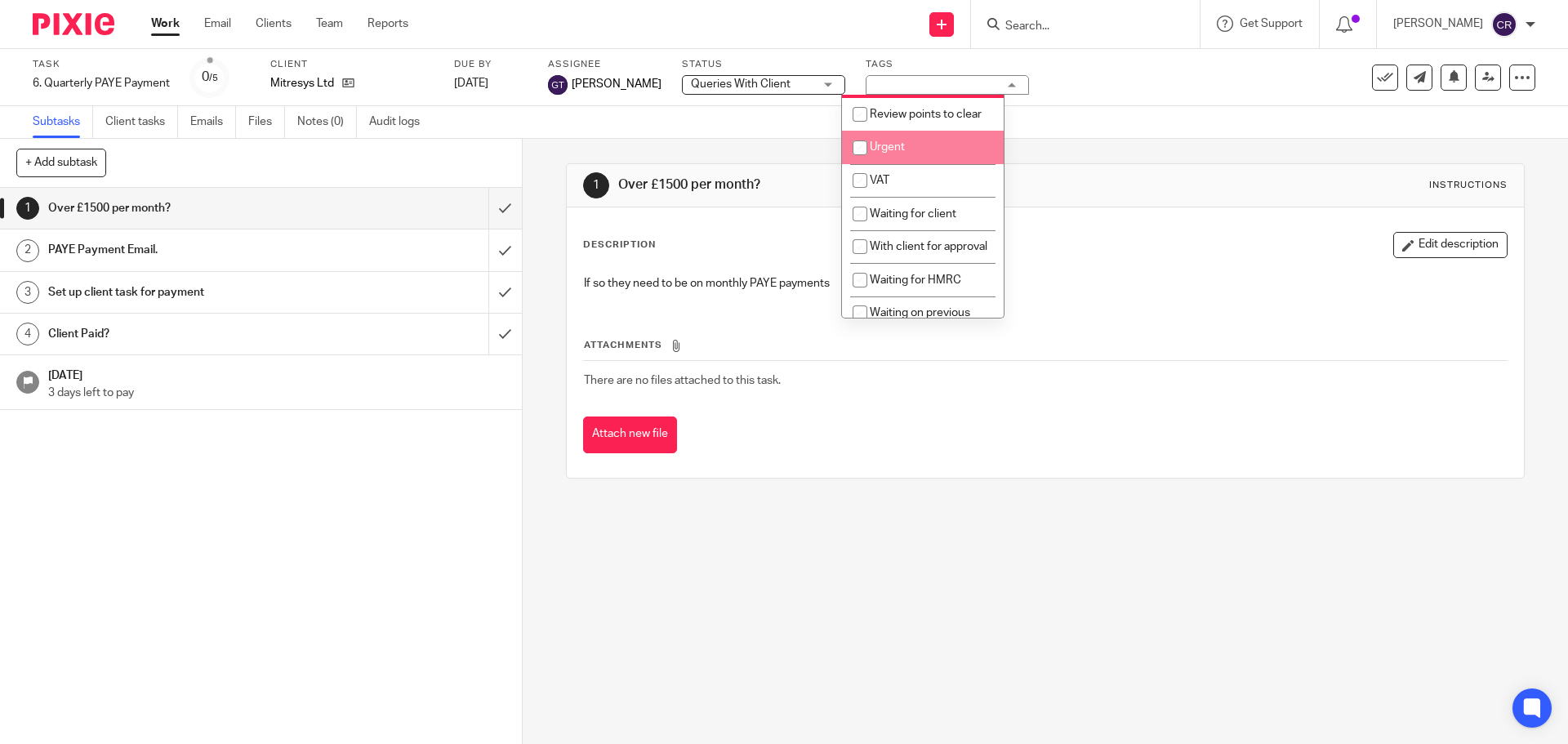
scroll to position [817, 0]
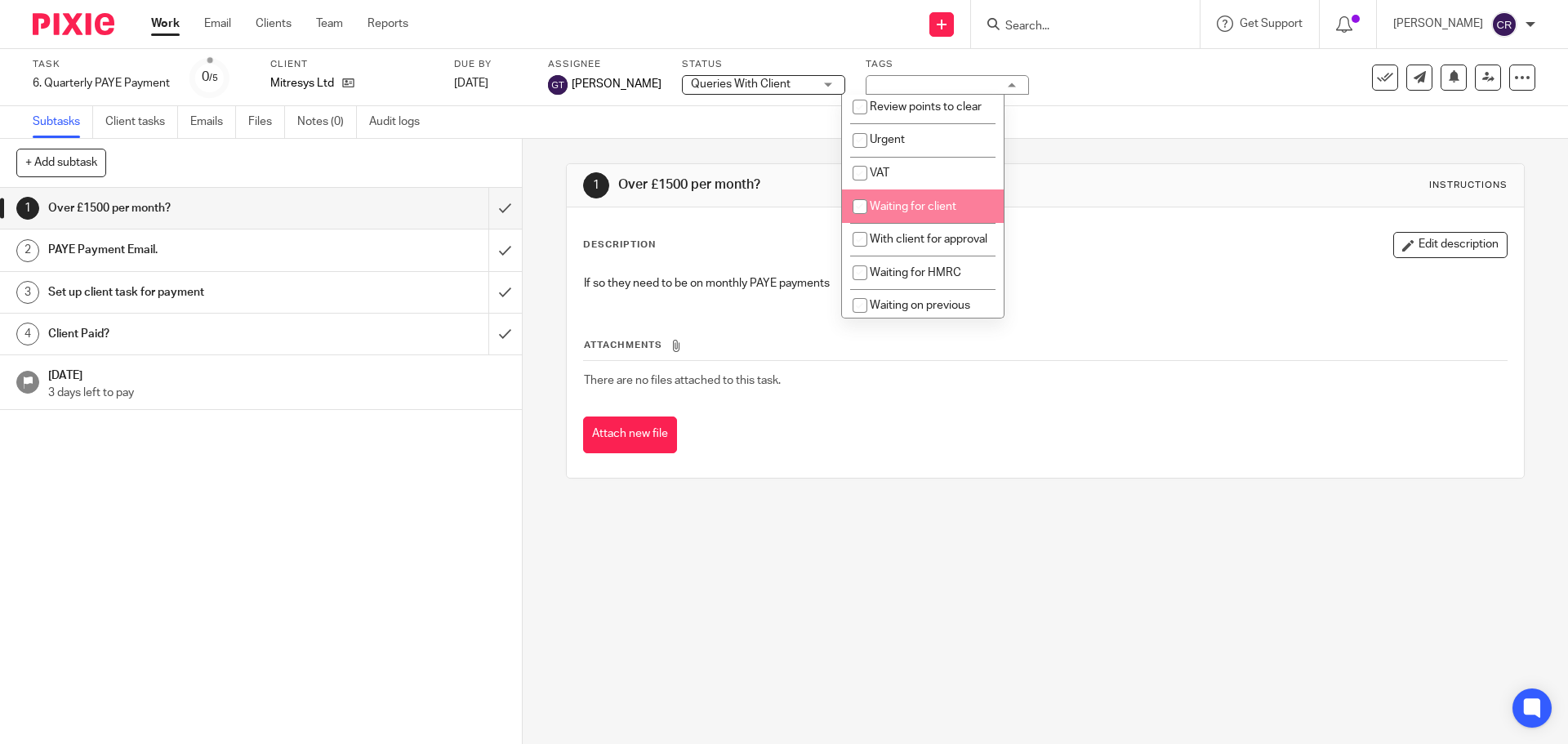
click at [916, 212] on span "Waiting for client" at bounding box center [912, 207] width 86 height 11
checkbox input "true"
click at [503, 204] on input "submit" at bounding box center [261, 209] width 522 height 41
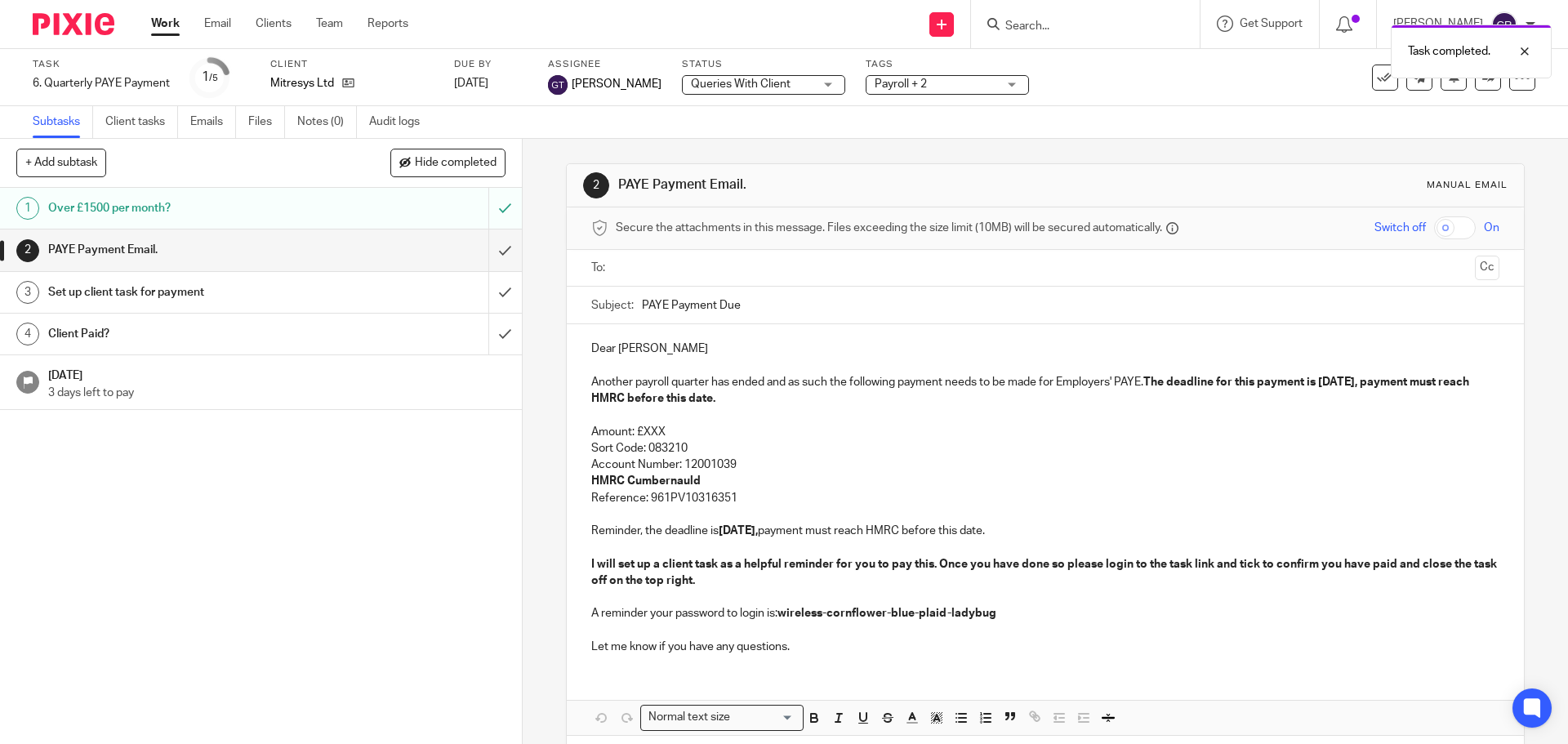
click at [725, 276] on input "text" at bounding box center [1044, 268] width 846 height 19
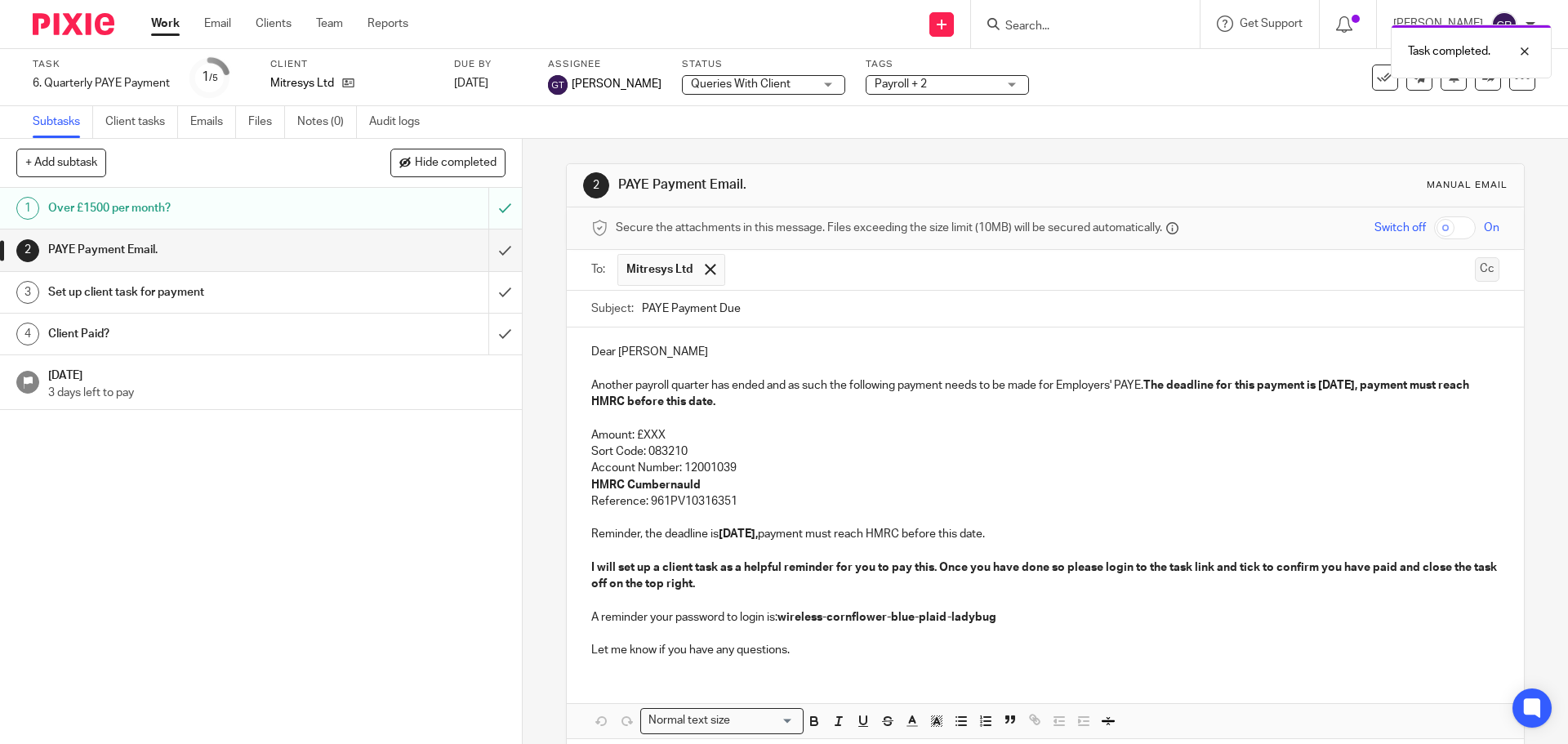
click at [1474, 262] on button "Cc" at bounding box center [1486, 269] width 24 height 24
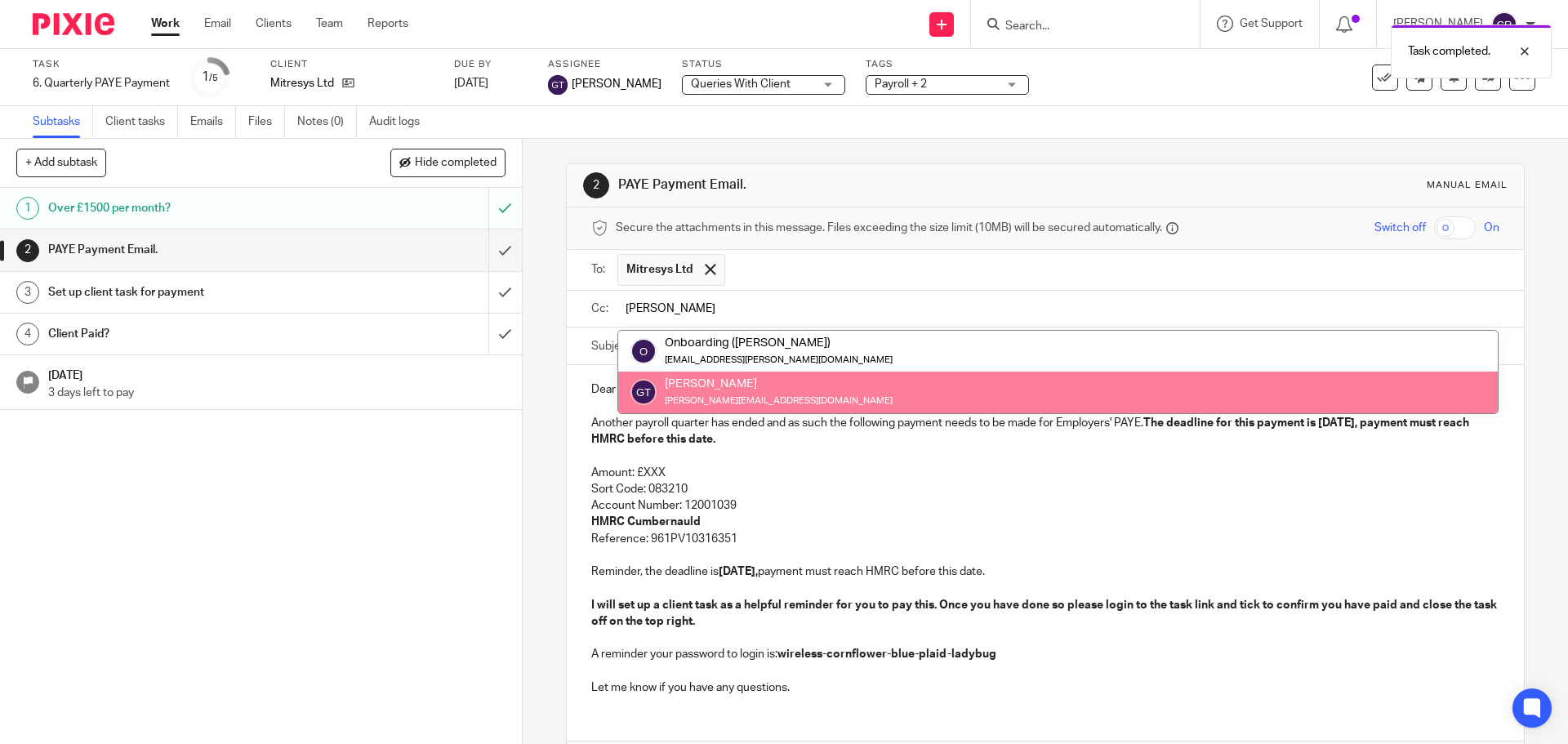
type input "[PERSON_NAME]"
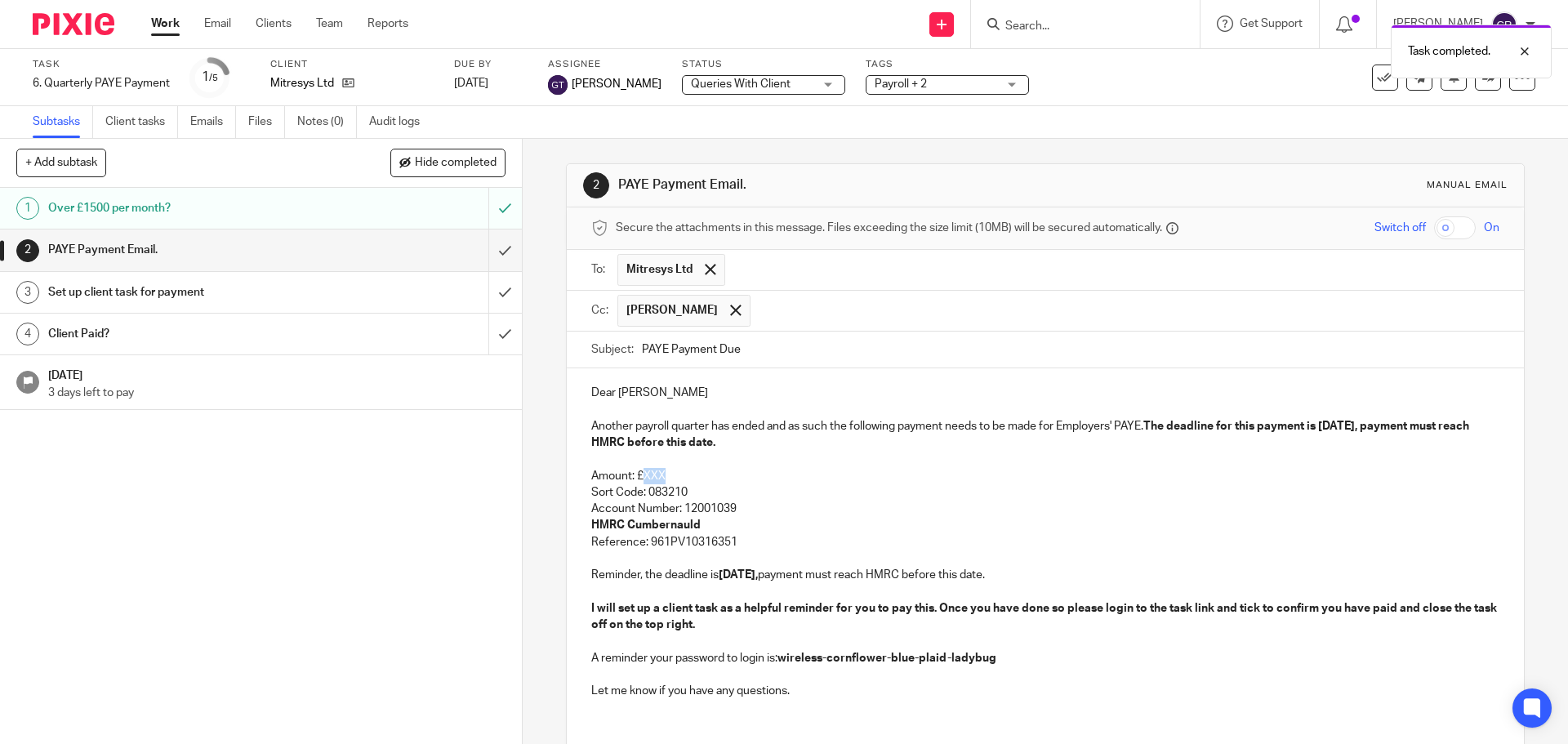
drag, startPoint x: 658, startPoint y: 475, endPoint x: 643, endPoint y: 475, distance: 15.0
click at [643, 475] on p "Amount: £XXX" at bounding box center [1045, 477] width 907 height 17
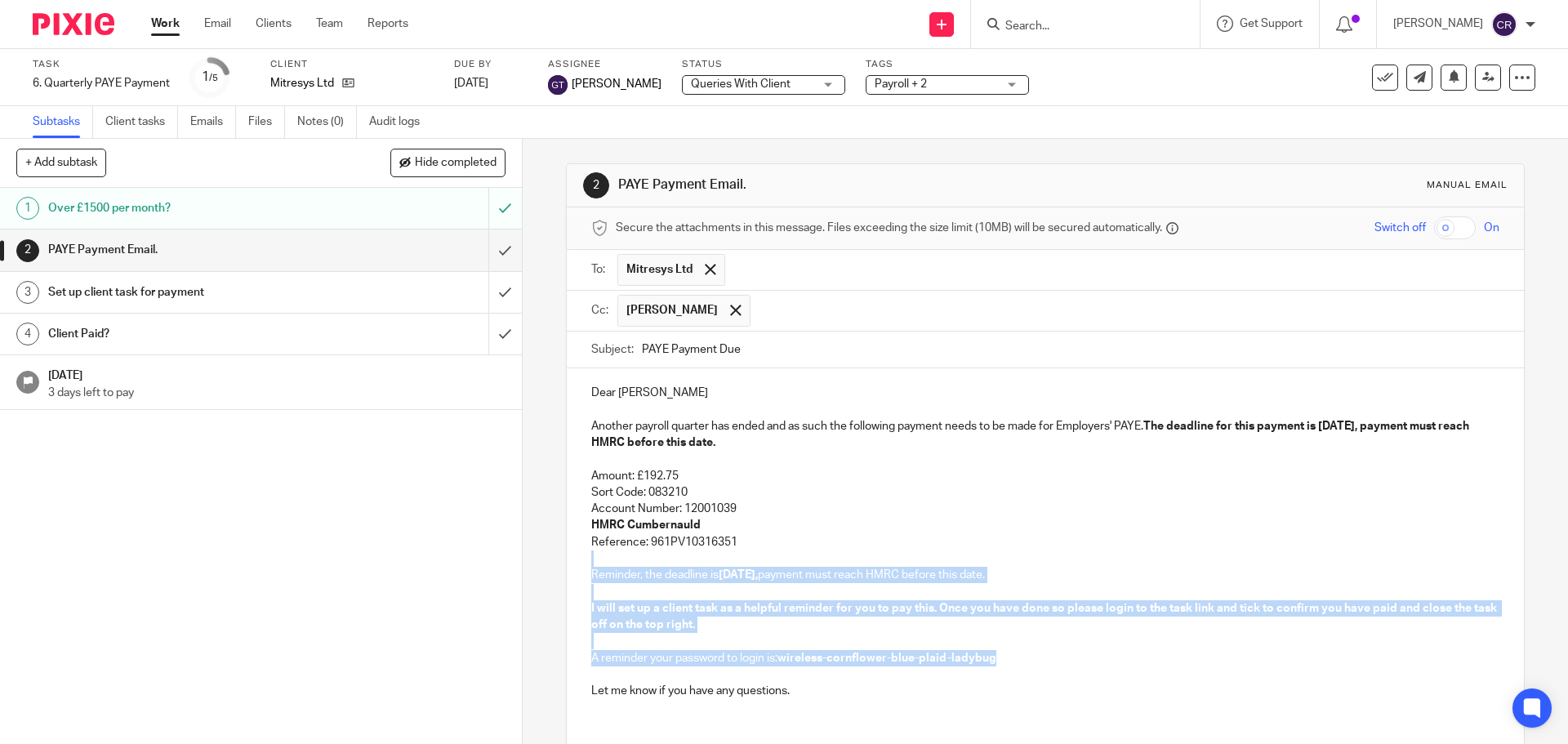
drag, startPoint x: 790, startPoint y: 538, endPoint x: 1001, endPoint y: 661, distance: 244.2
click at [1001, 661] on div "Dear [PERSON_NAME] Another payroll quarter has ended and as such the following …" at bounding box center [1044, 540] width 956 height 343
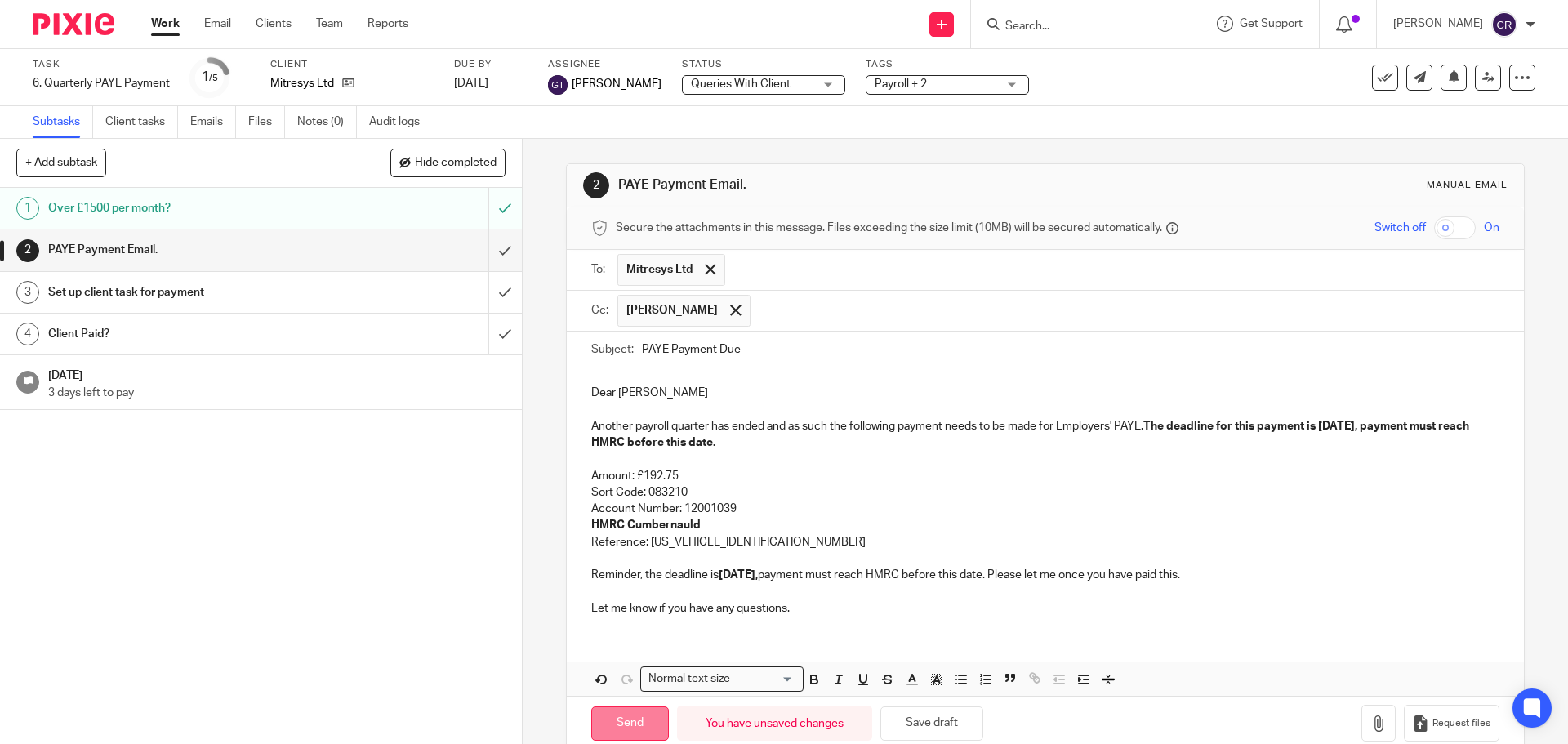
click at [613, 725] on input "Send" at bounding box center [631, 725] width 78 height 35
click at [495, 284] on input "submit" at bounding box center [261, 292] width 522 height 41
type input "Sent"
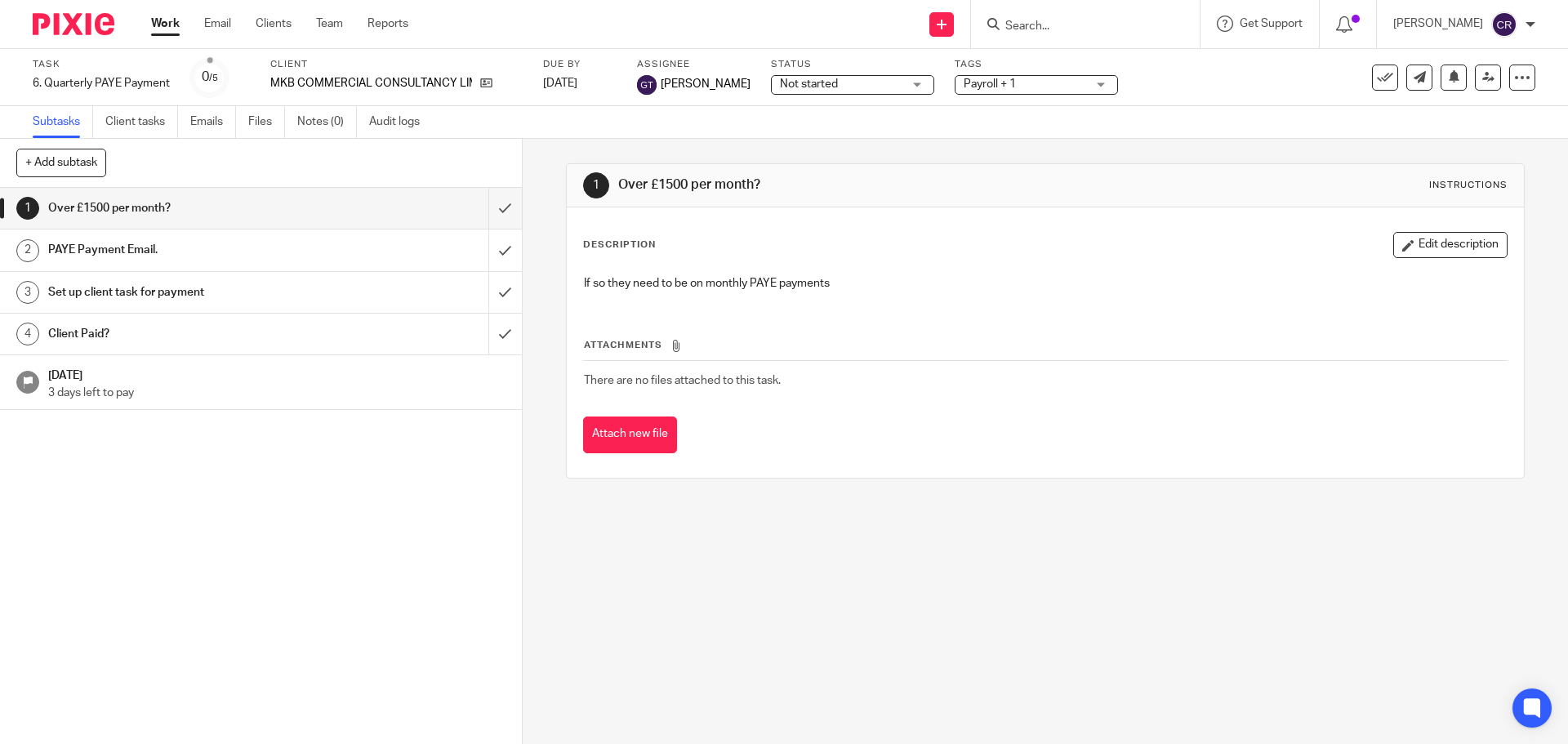
click at [822, 92] on span "Not started" at bounding box center [841, 84] width 122 height 17
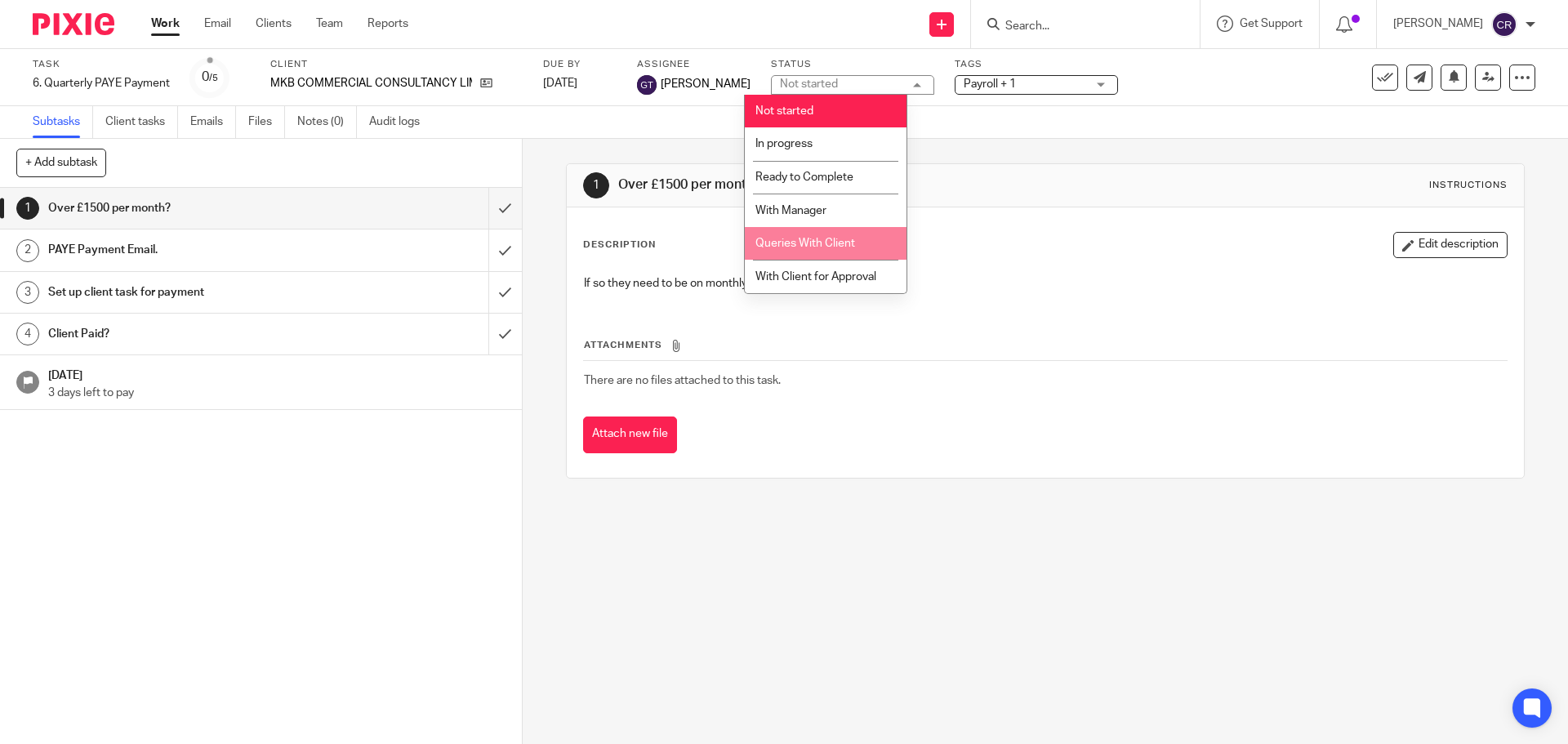
click at [824, 237] on li "Queries With Client" at bounding box center [825, 244] width 161 height 33
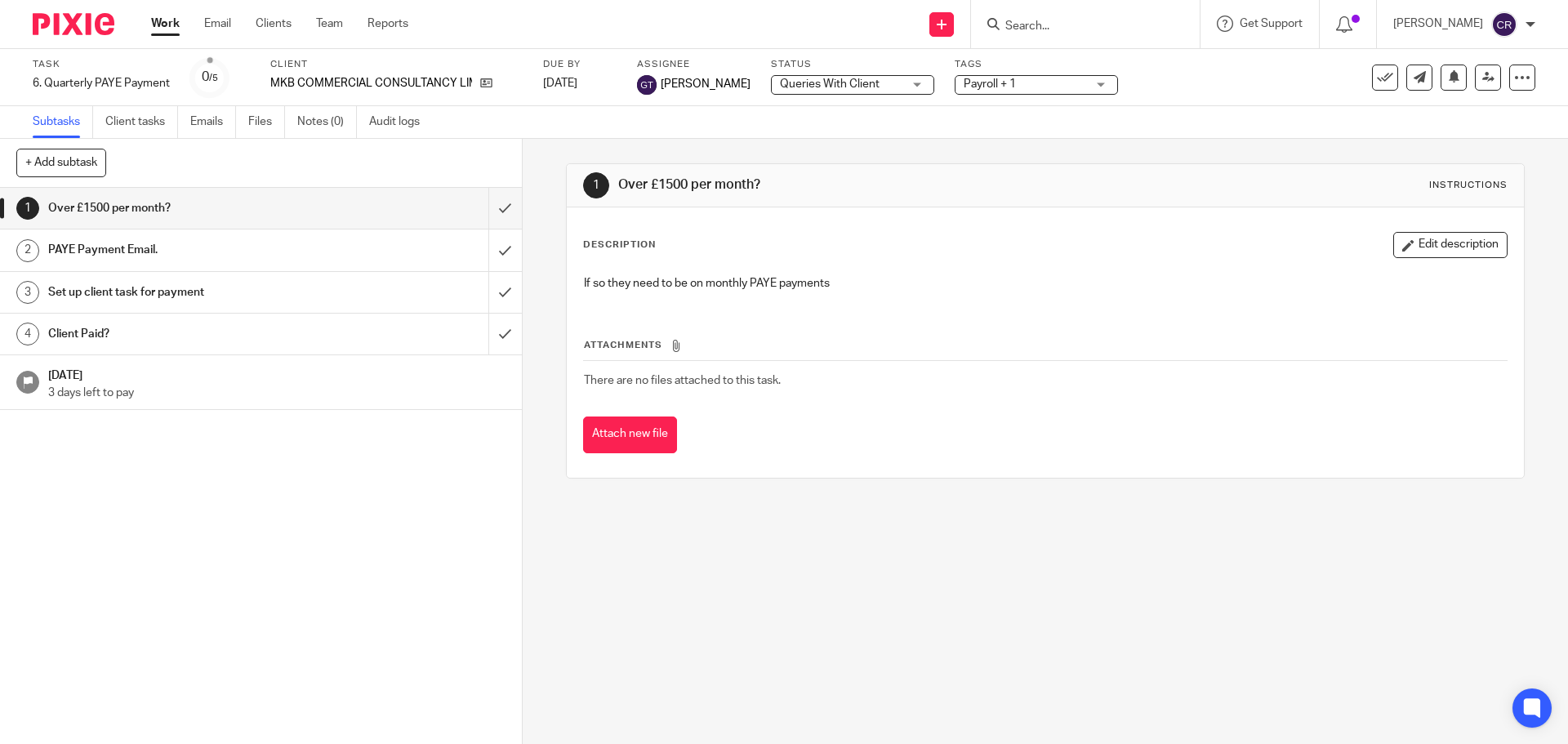
click at [1033, 76] on span "Payroll + 1" at bounding box center [1025, 84] width 122 height 17
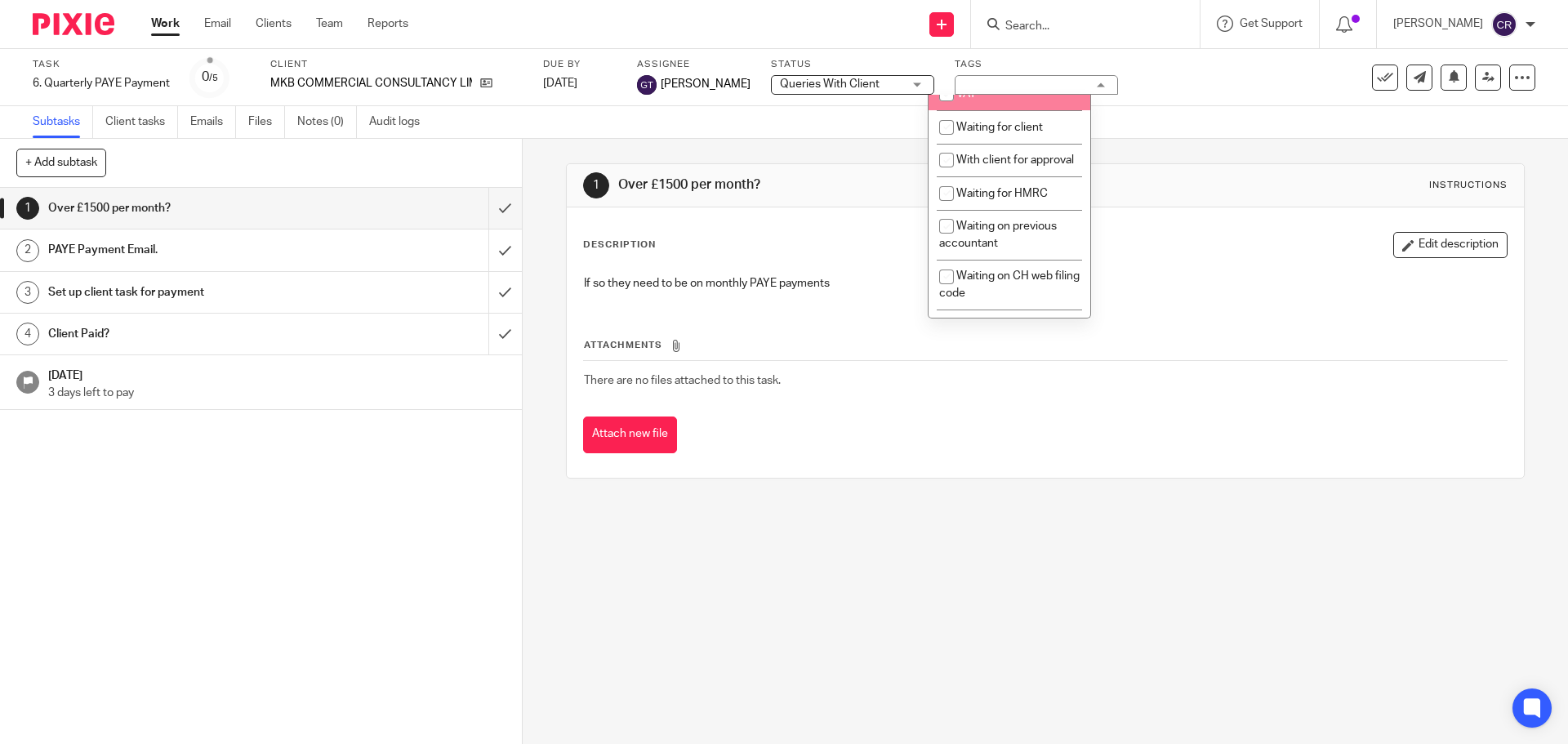
scroll to position [899, 0]
click at [1015, 141] on li "Waiting for client" at bounding box center [1009, 124] width 161 height 33
checkbox input "true"
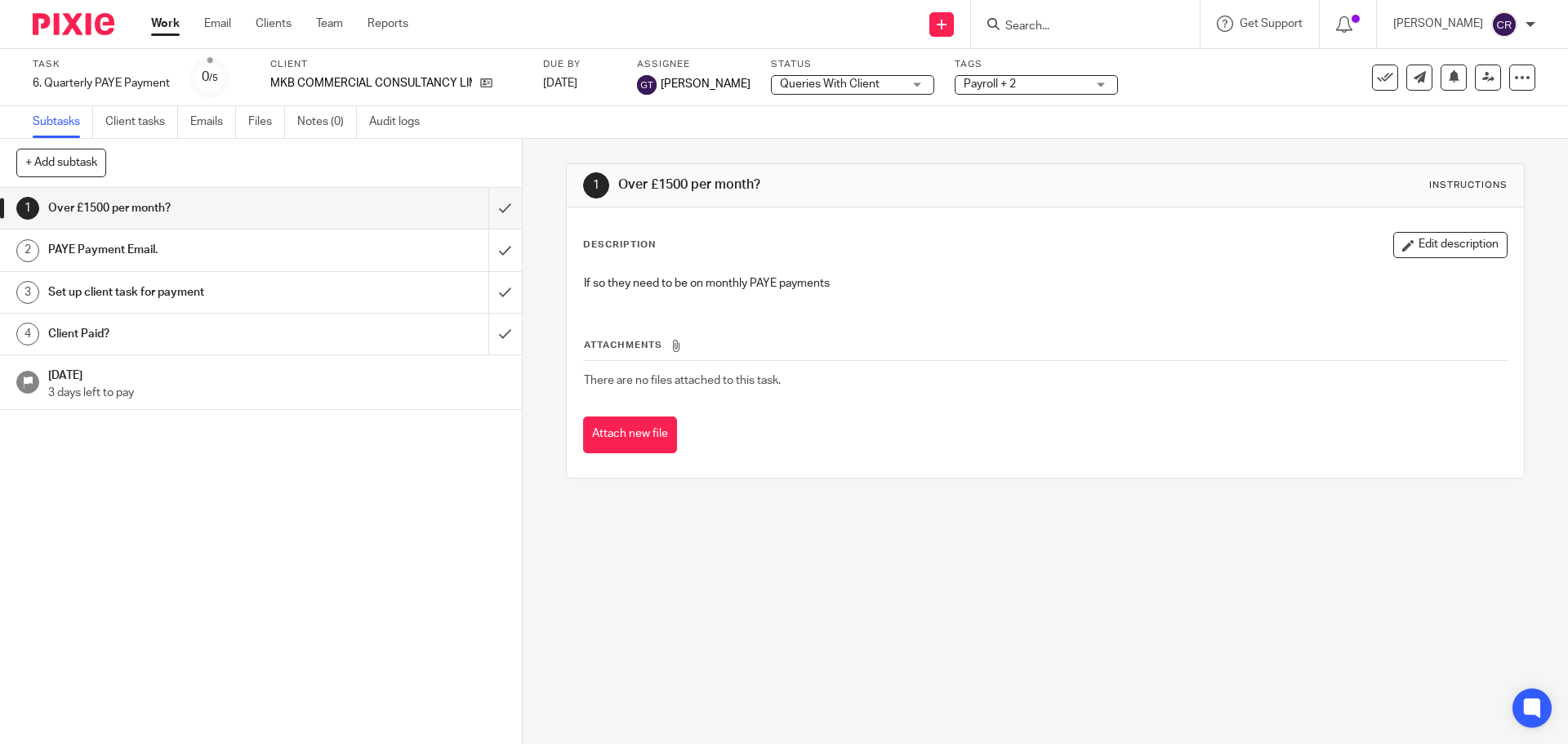
click at [1152, 178] on div "1 Over £1500 per month? Instructions" at bounding box center [1045, 186] width 924 height 26
click at [485, 208] on input "submit" at bounding box center [261, 209] width 522 height 41
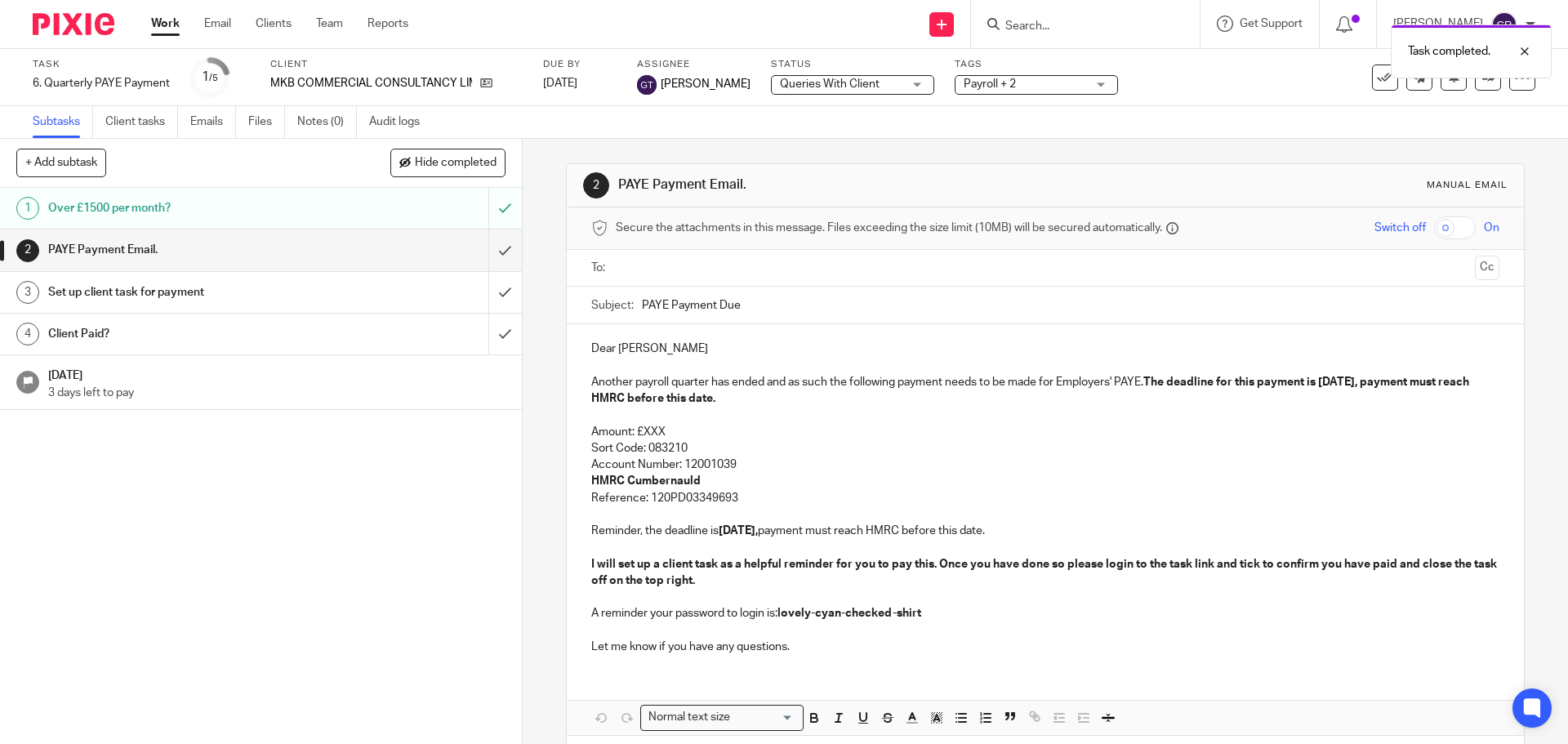
click at [706, 264] on input "text" at bounding box center [1044, 268] width 846 height 19
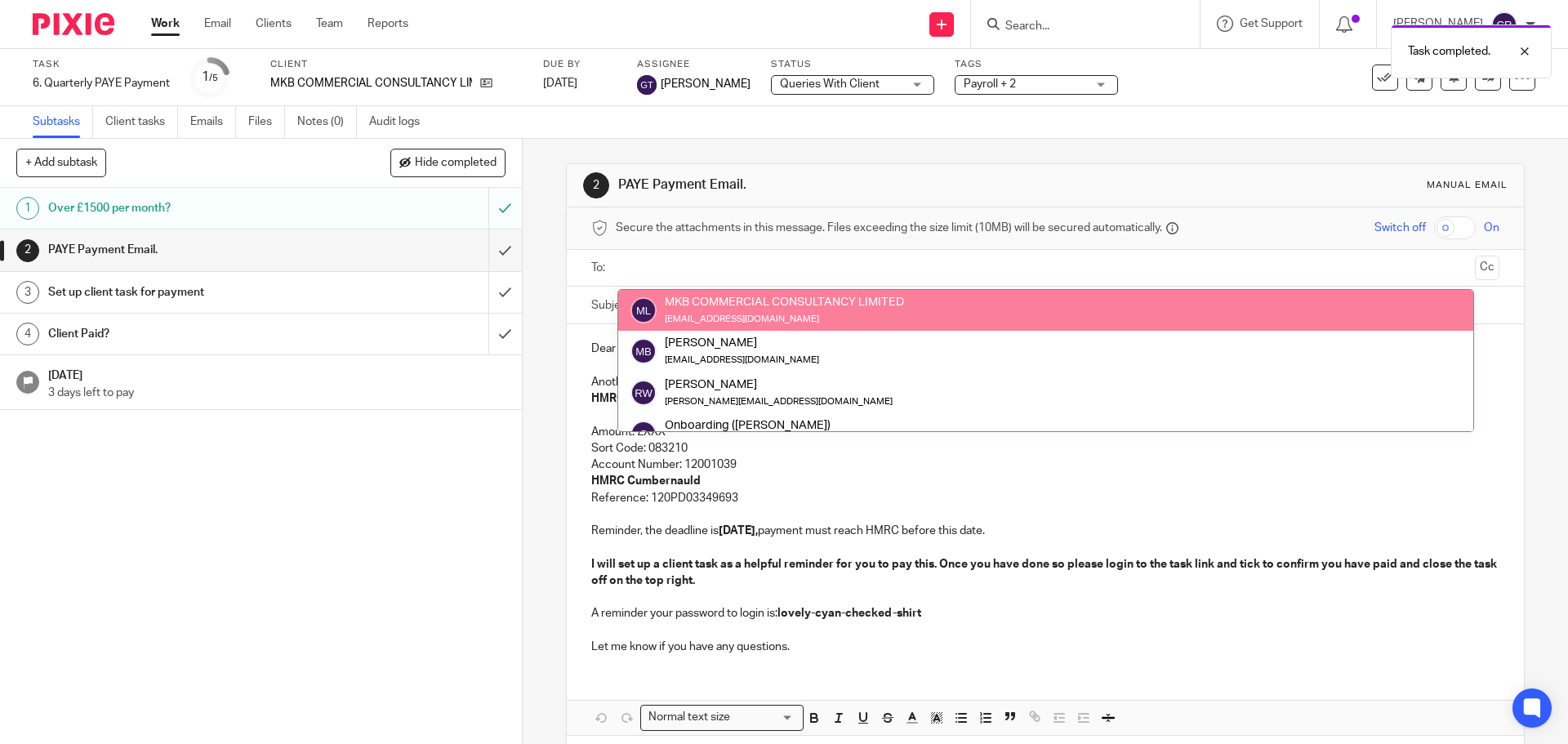
drag, startPoint x: 758, startPoint y: 297, endPoint x: 823, endPoint y: 289, distance: 65.5
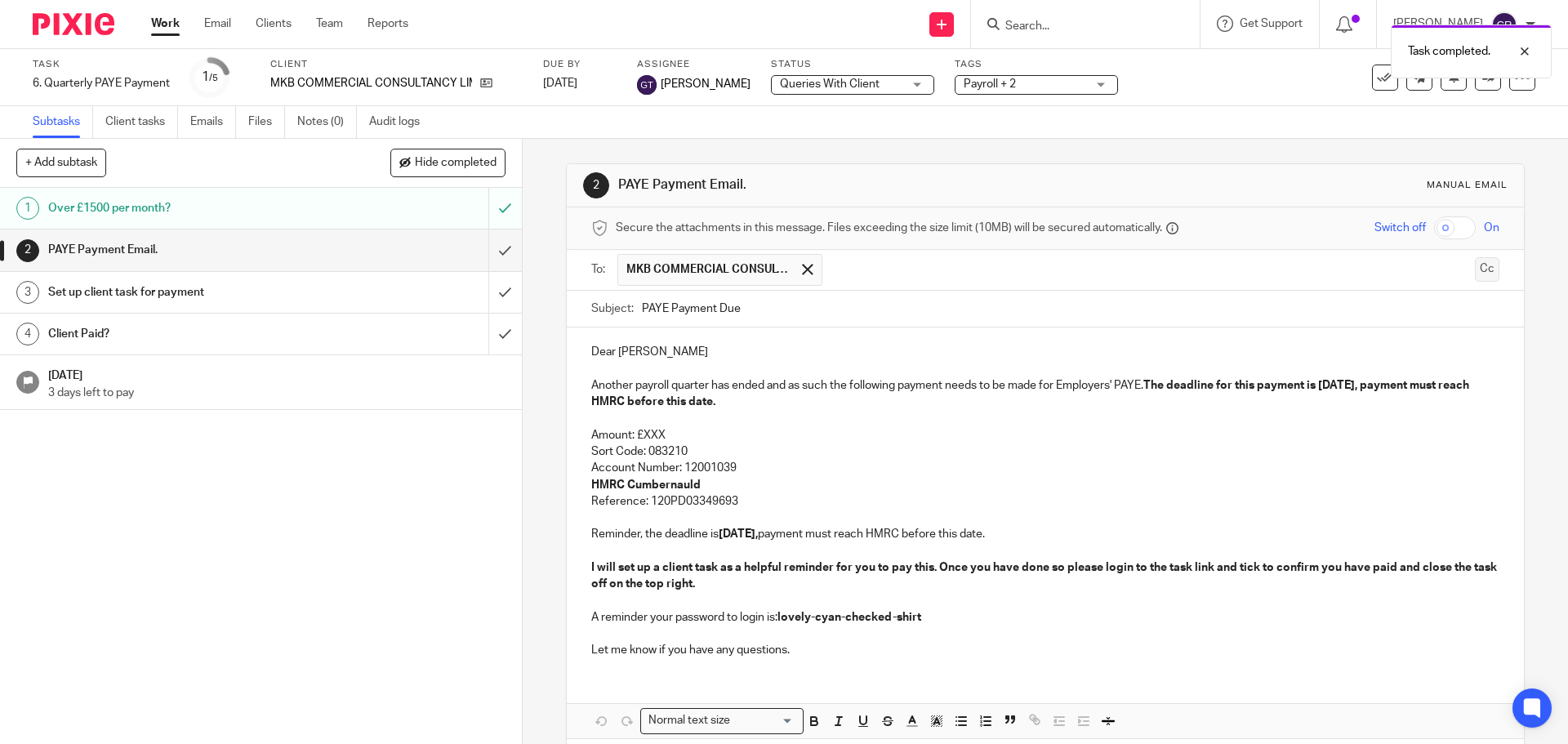
click at [1474, 274] on button "Cc" at bounding box center [1486, 269] width 24 height 24
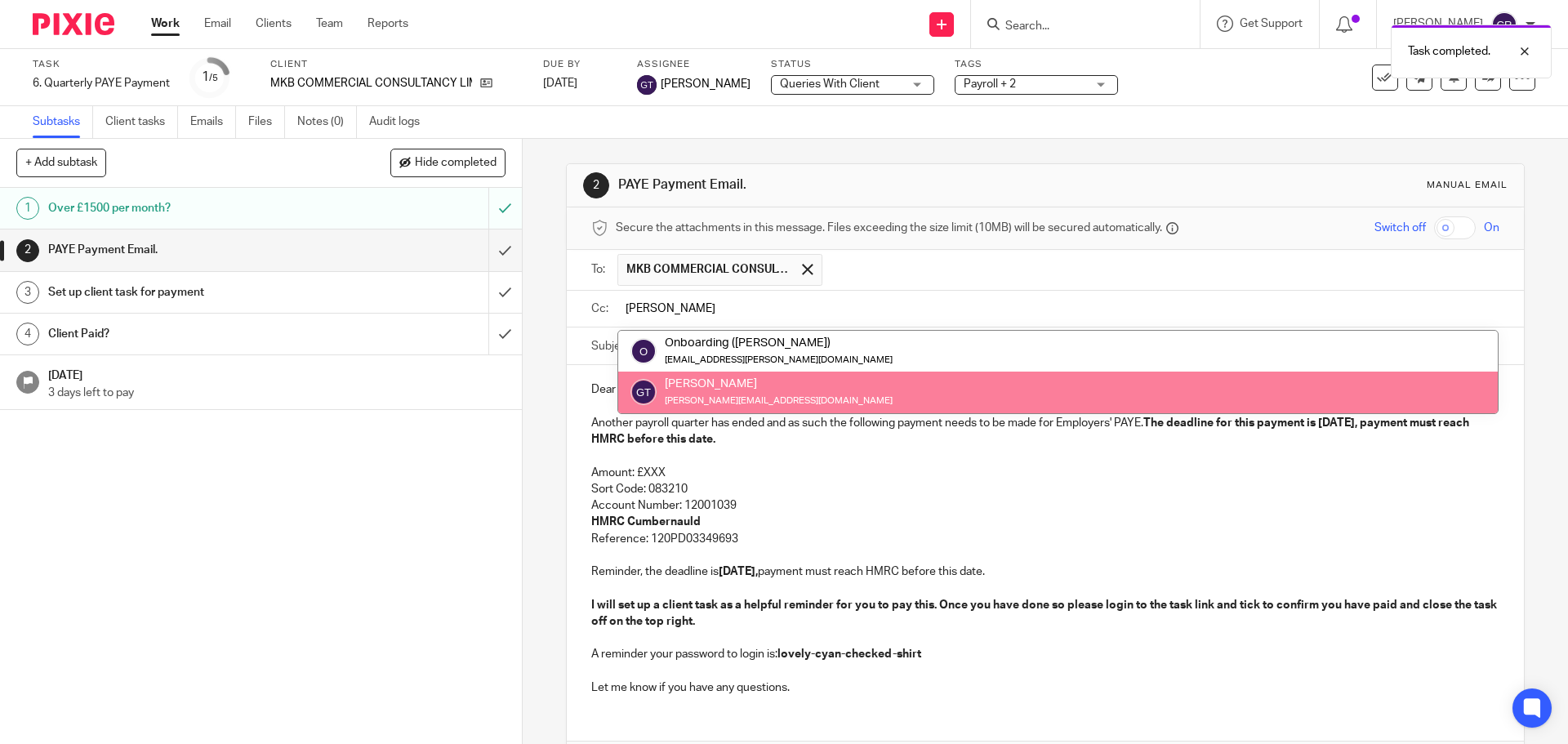
type input "greg"
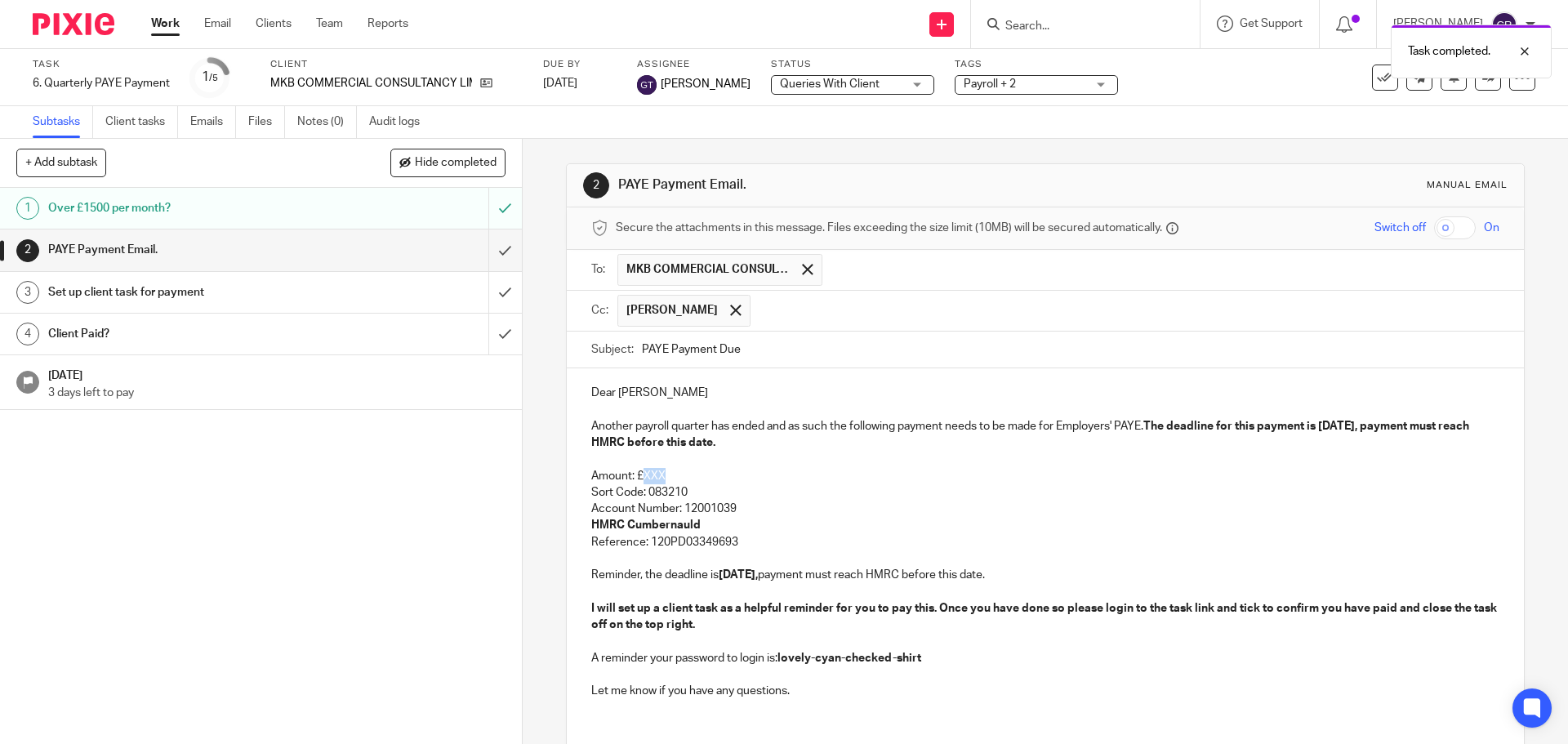
drag, startPoint x: 692, startPoint y: 470, endPoint x: 642, endPoint y: 480, distance: 51.0
click at [642, 480] on p "Amount: £XXX" at bounding box center [1045, 477] width 907 height 17
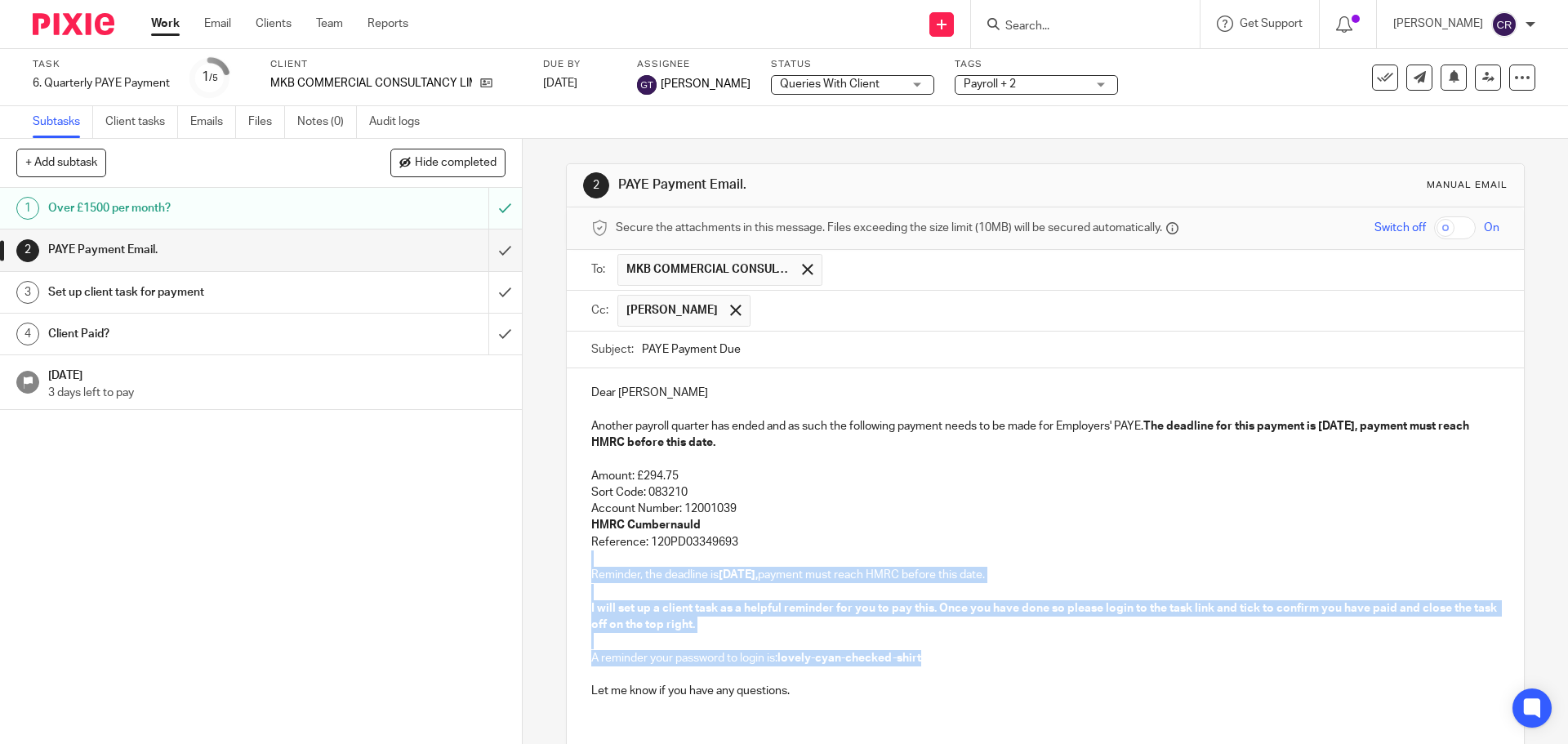
drag, startPoint x: 776, startPoint y: 544, endPoint x: 926, endPoint y: 654, distance: 186.0
click at [926, 654] on div "Dear Manjinder Another payroll quarter has ended and as such the following paym…" at bounding box center [1044, 540] width 956 height 343
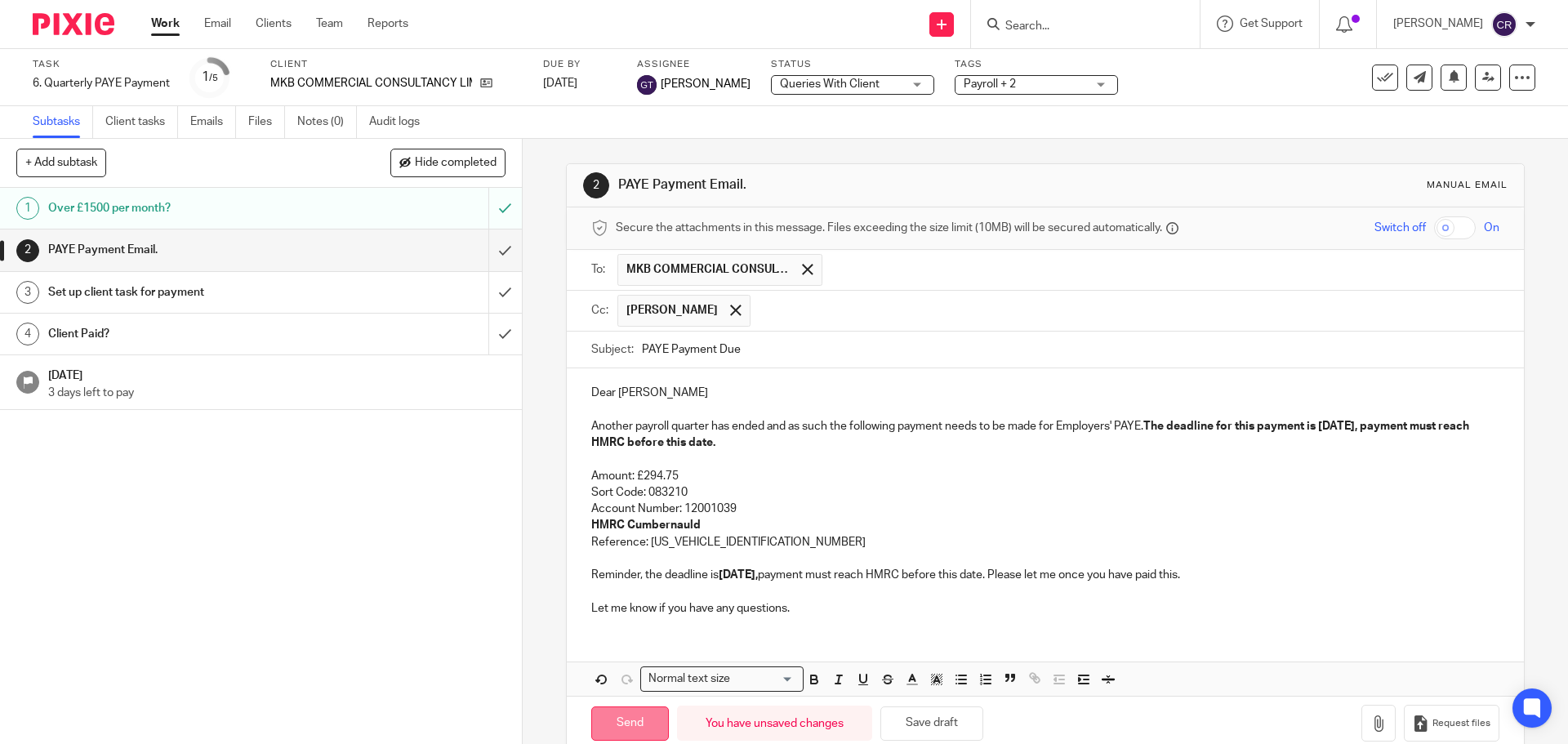
click at [618, 714] on input "Send" at bounding box center [631, 725] width 78 height 35
click at [495, 296] on input "submit" at bounding box center [261, 292] width 522 height 41
type input "Sent"
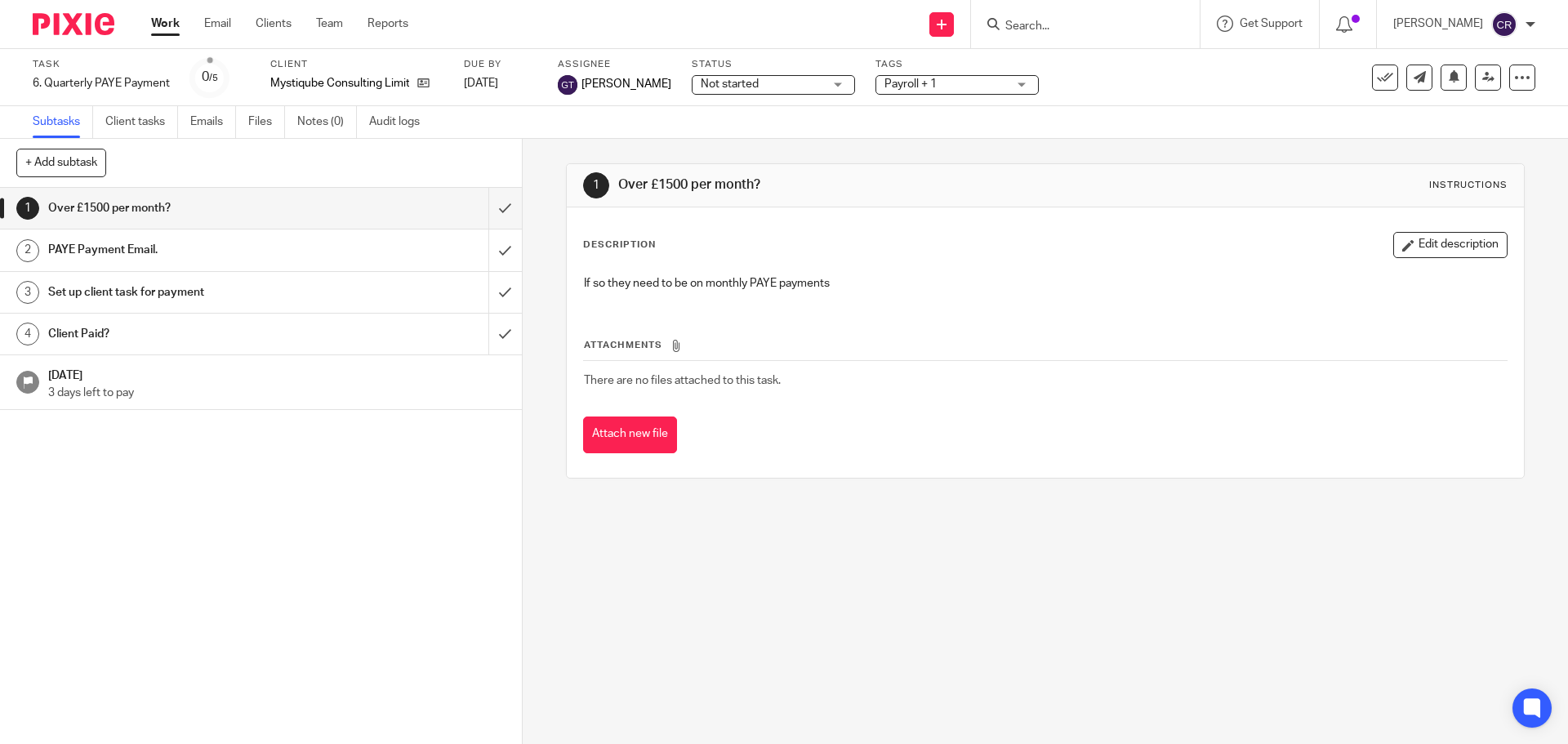
click at [743, 77] on span "Not started" at bounding box center [762, 84] width 122 height 17
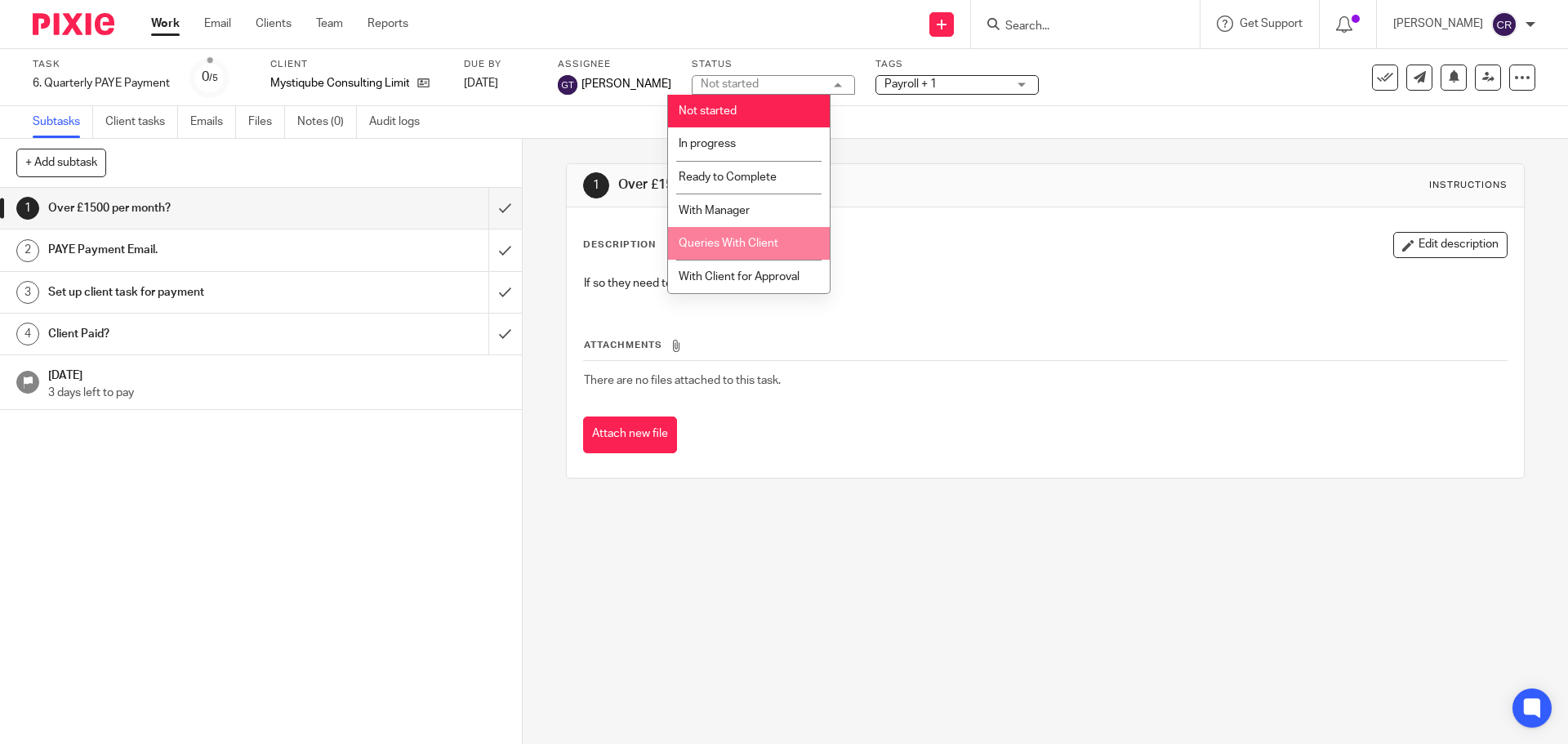
click at [754, 243] on span "Queries With Client" at bounding box center [728, 243] width 99 height 11
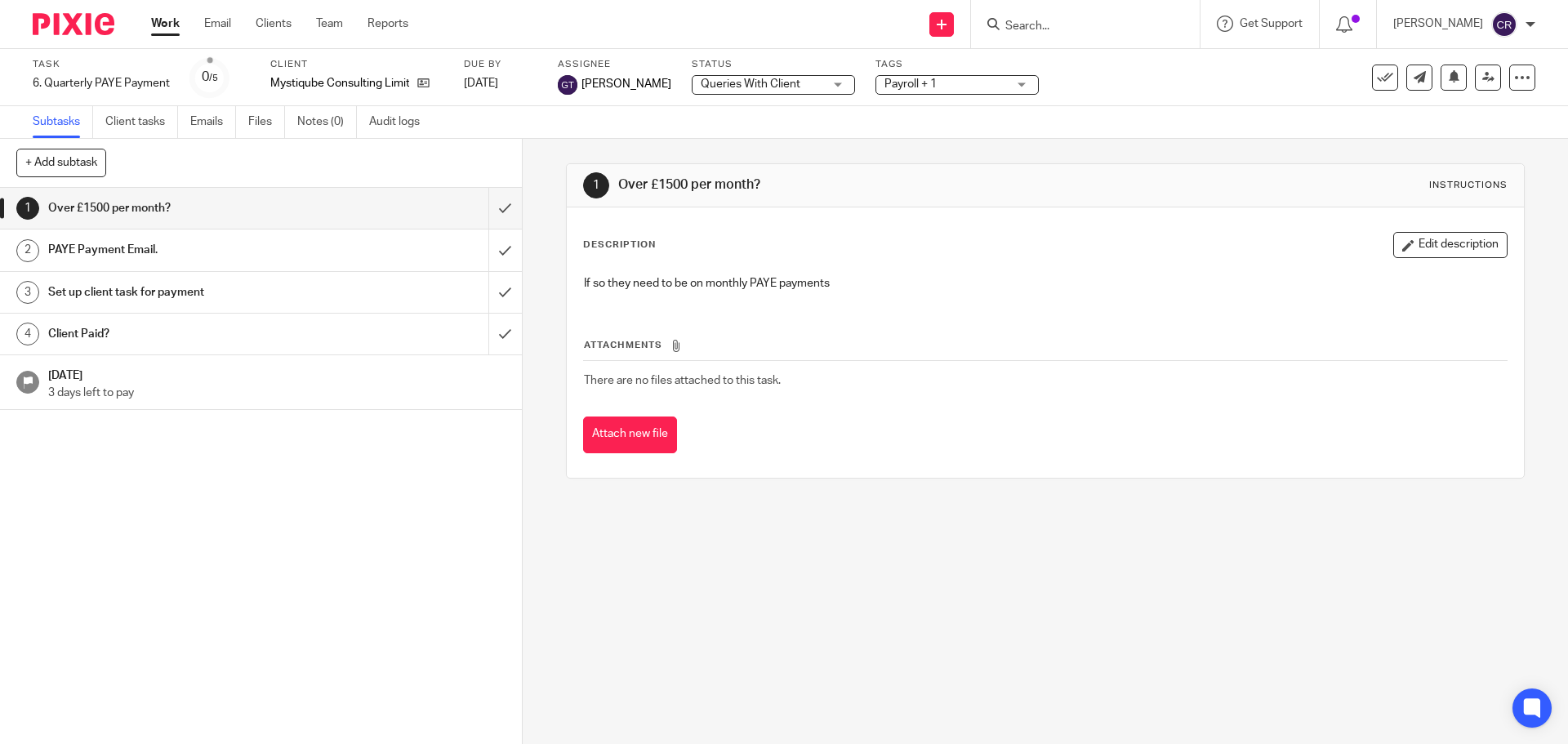
click at [927, 90] on span "Payroll + 1" at bounding box center [946, 84] width 122 height 17
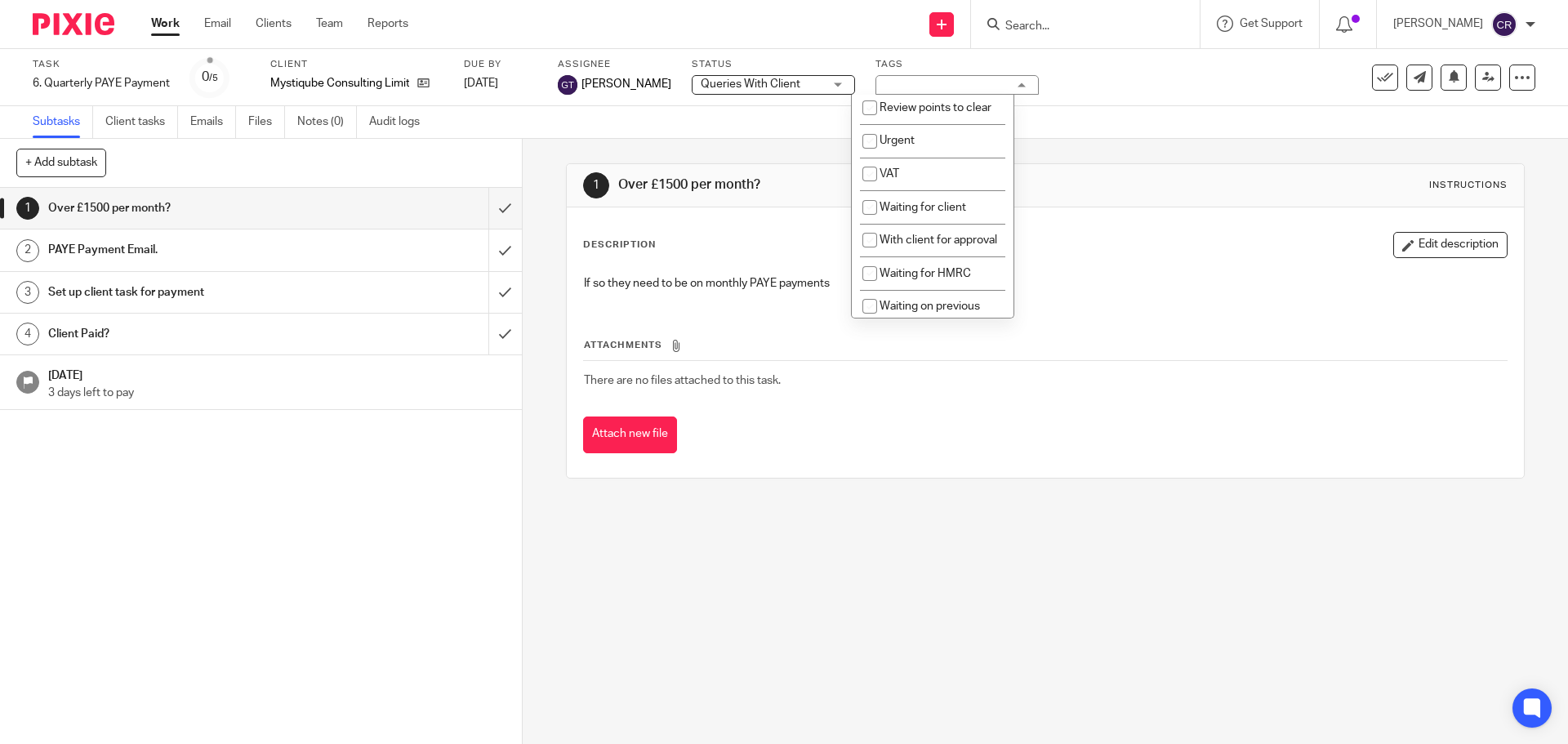
scroll to position [817, 0]
click at [927, 212] on span "Waiting for client" at bounding box center [922, 207] width 86 height 11
checkbox input "true"
click at [1030, 246] on div "Description Edit description" at bounding box center [1045, 245] width 924 height 26
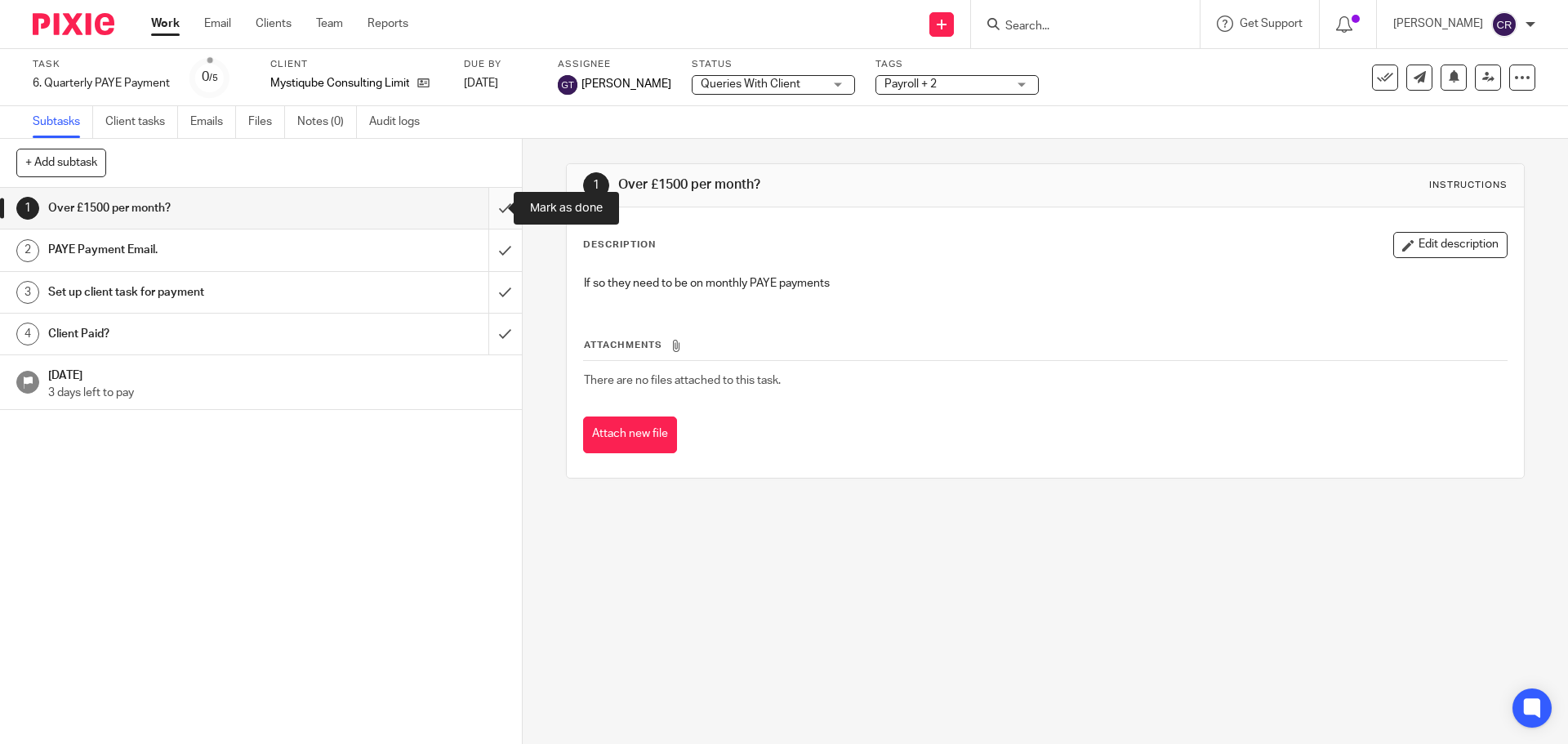
click at [482, 204] on input "submit" at bounding box center [261, 209] width 522 height 41
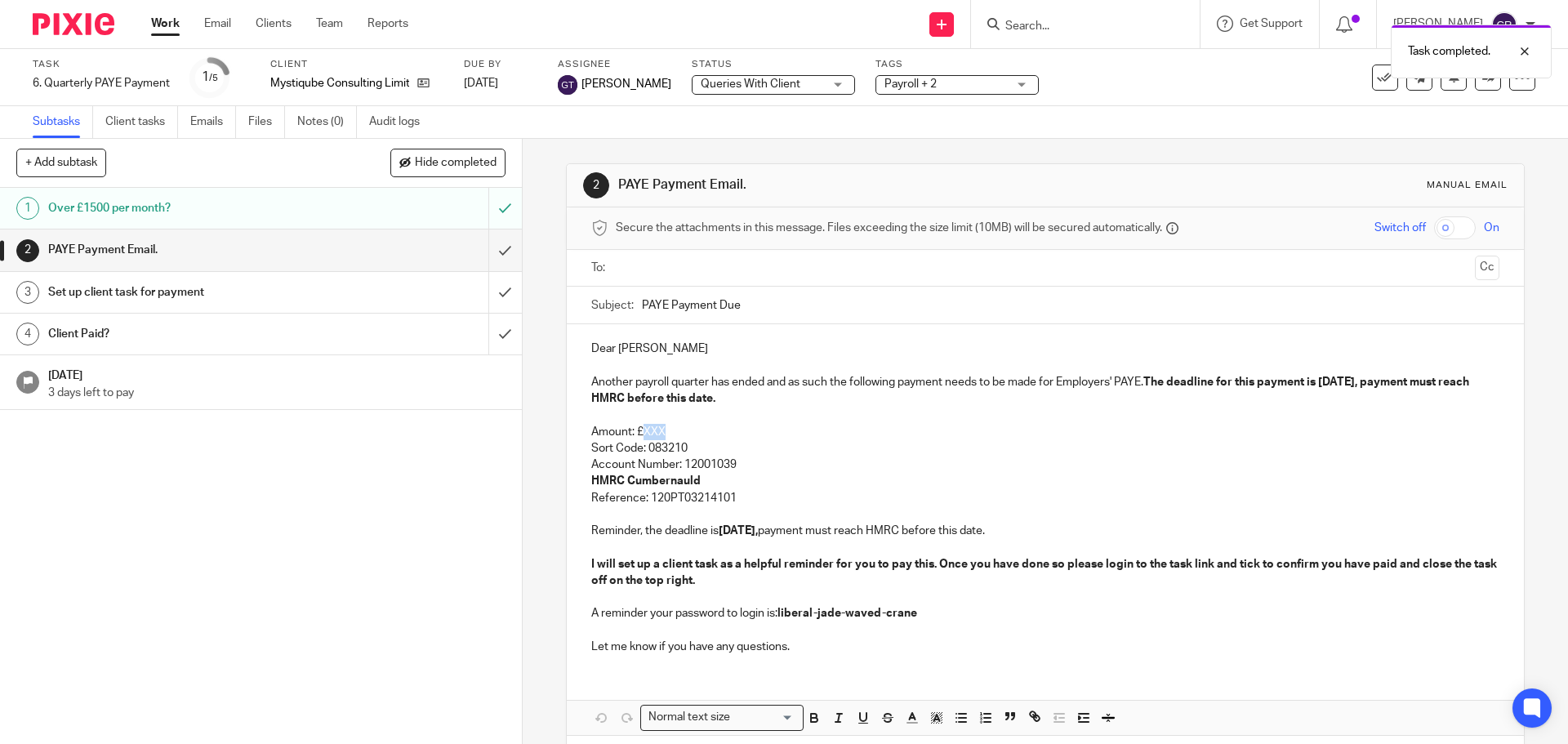
drag, startPoint x: 663, startPoint y: 430, endPoint x: 643, endPoint y: 431, distance: 20.0
click at [643, 431] on p "Amount: £XXX" at bounding box center [1045, 432] width 907 height 17
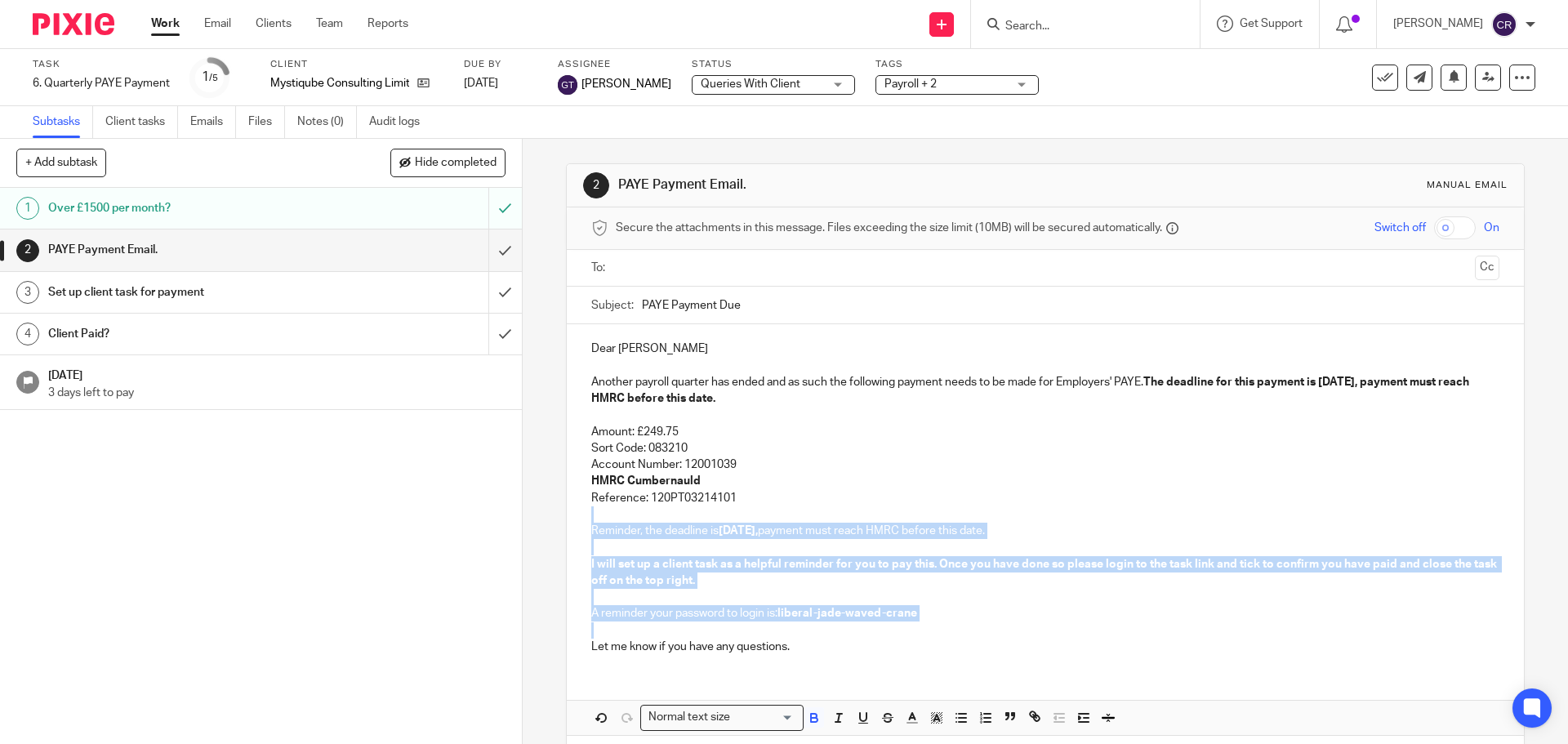
drag, startPoint x: 754, startPoint y: 498, endPoint x: 919, endPoint y: 622, distance: 206.4
click at [919, 622] on div "Dear Ricard Another payroll quarter has ended and as such the following payment…" at bounding box center [1044, 496] width 956 height 343
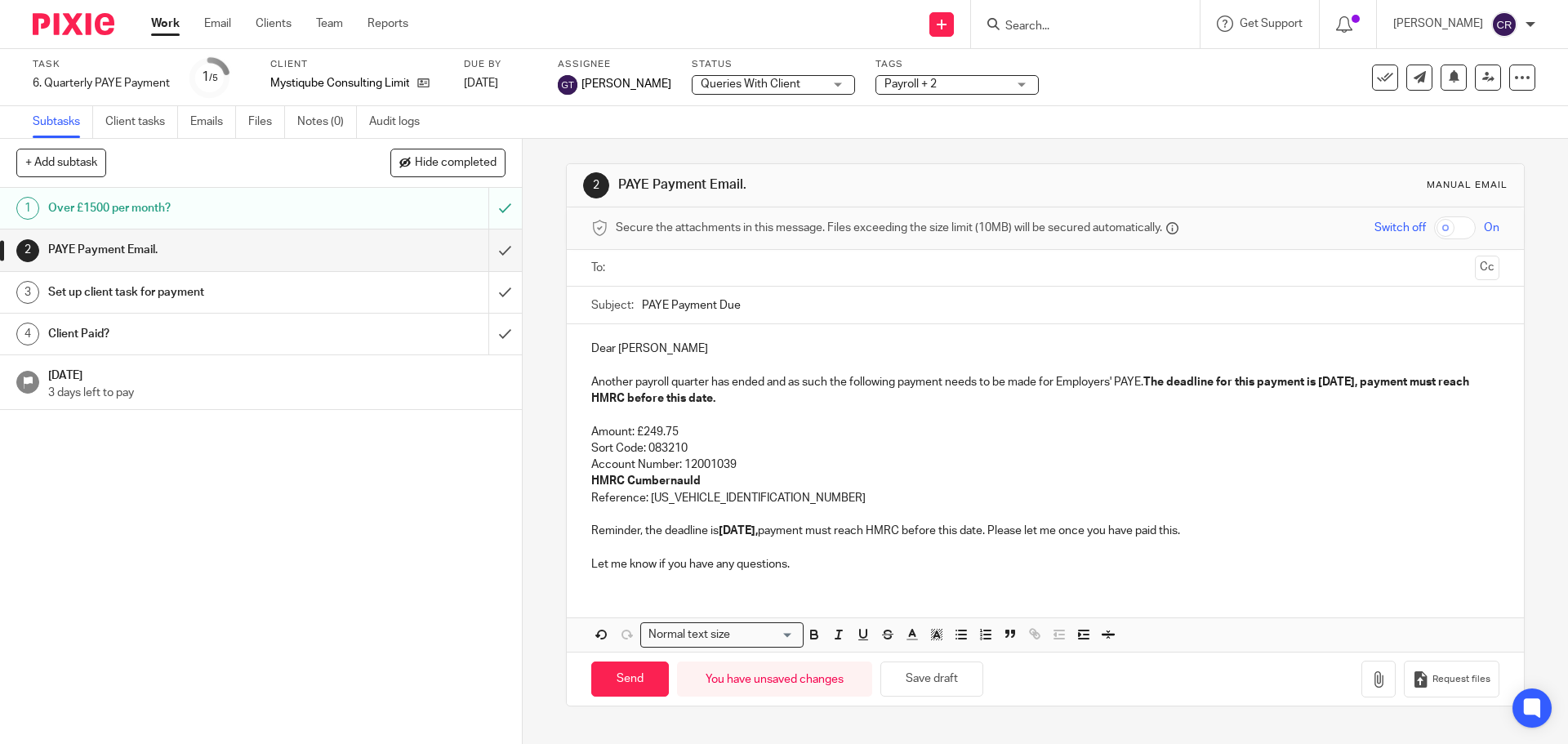
click at [735, 278] on ul at bounding box center [1046, 268] width 857 height 27
click at [745, 257] on ul at bounding box center [1046, 268] width 857 height 27
drag, startPoint x: 749, startPoint y: 275, endPoint x: 753, endPoint y: 288, distance: 13.6
click at [749, 276] on input "text" at bounding box center [1044, 268] width 846 height 19
click at [1474, 280] on button "Cc" at bounding box center [1486, 269] width 24 height 24
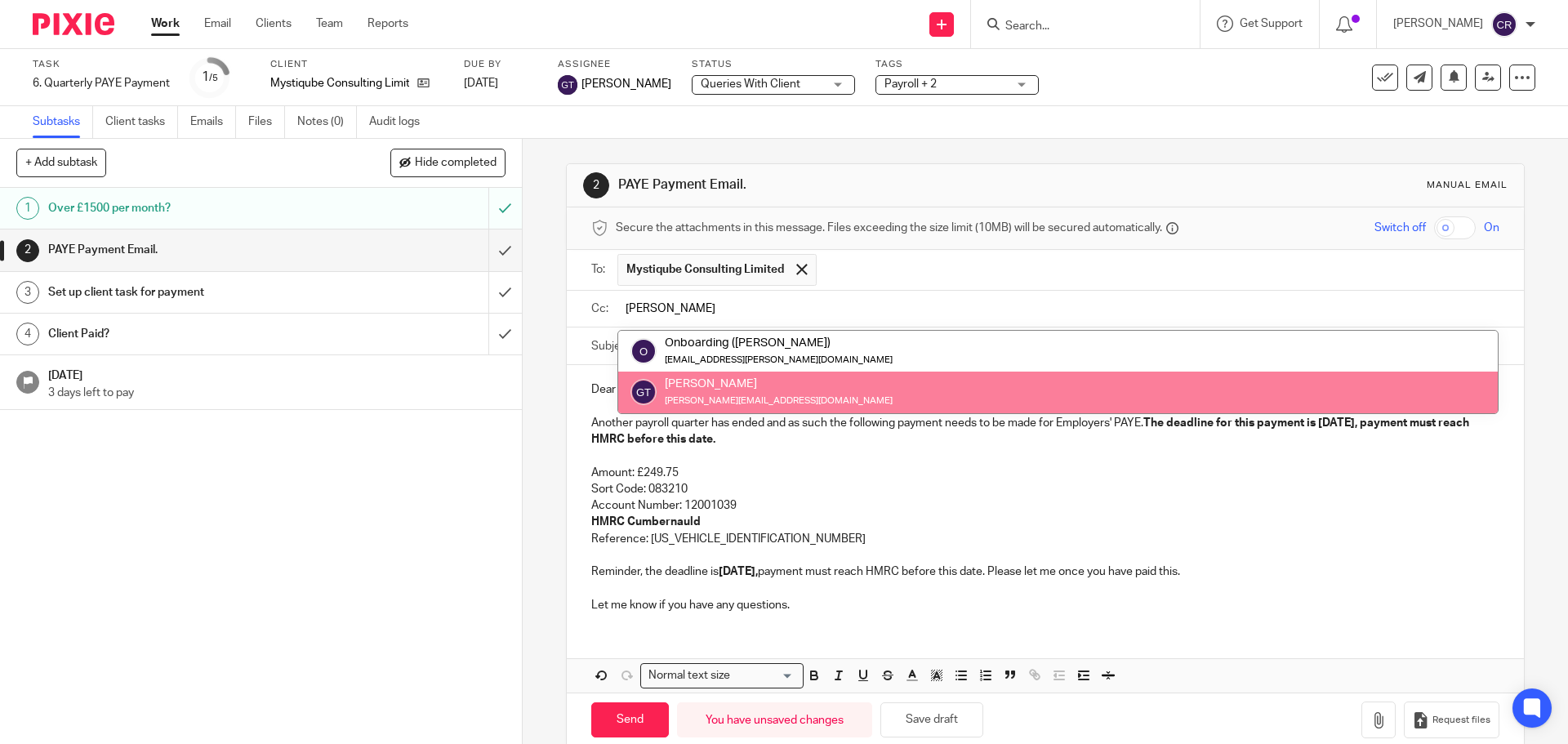
type input "greg"
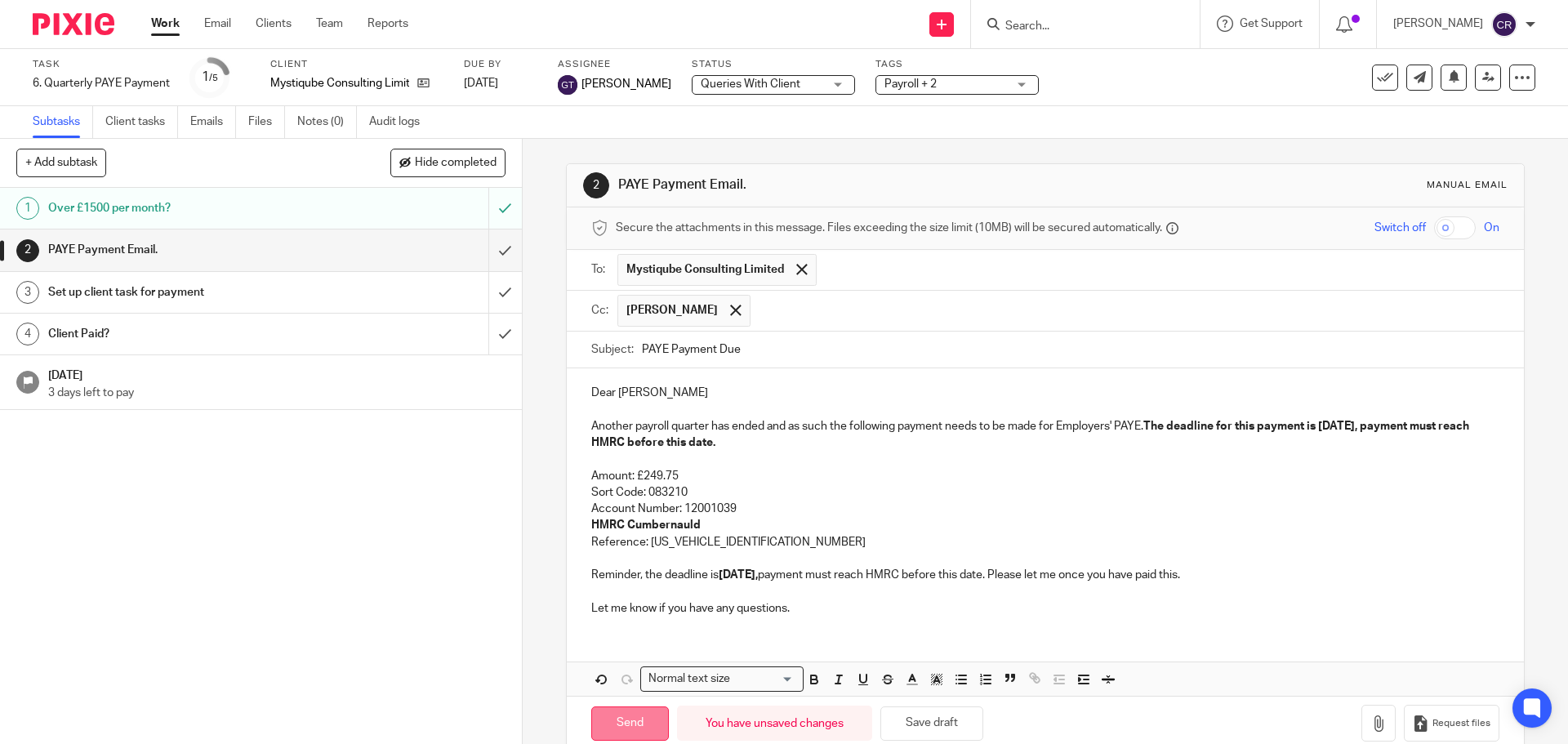
click at [612, 725] on input "Send" at bounding box center [631, 725] width 78 height 35
type input "Sent"
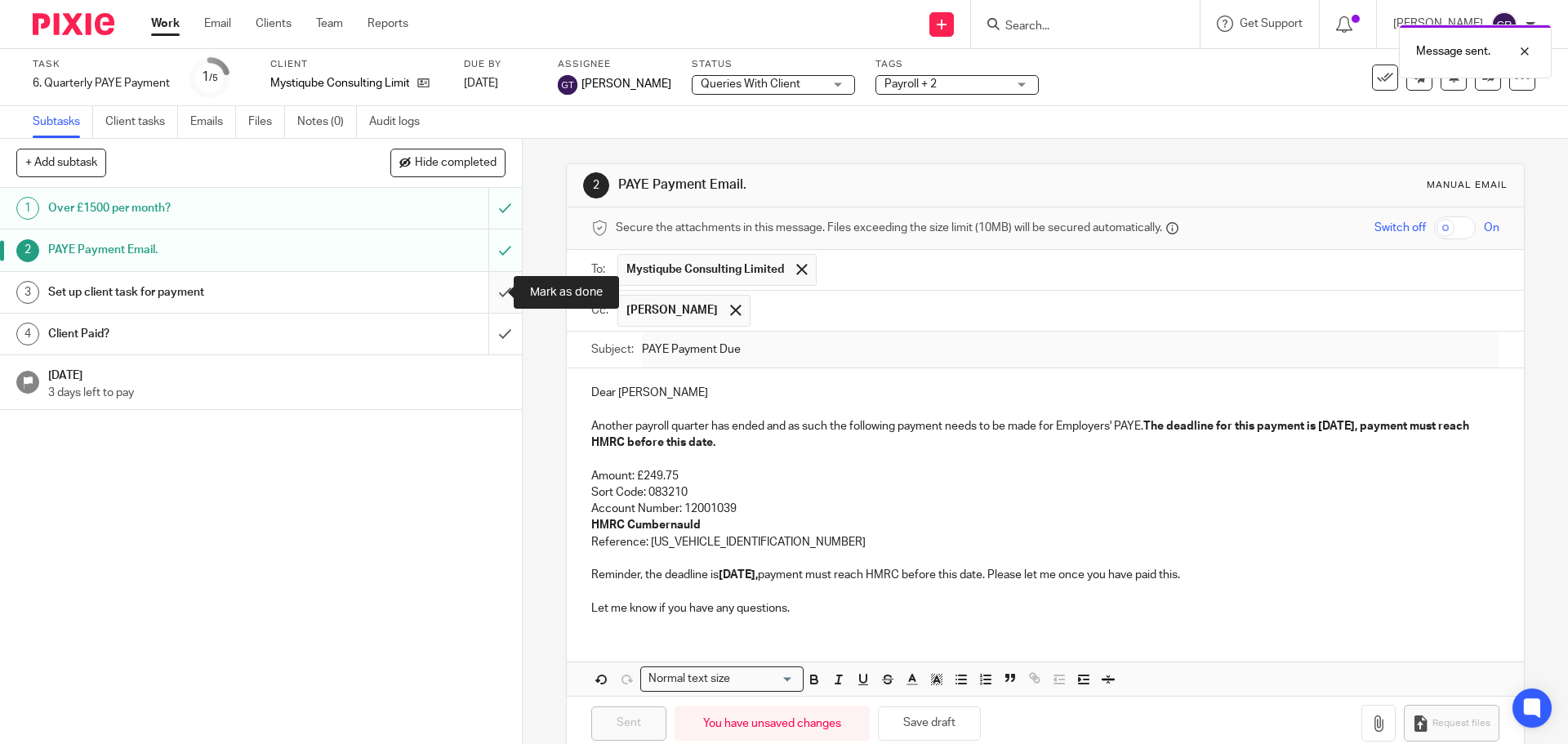
click at [495, 289] on input "submit" at bounding box center [261, 292] width 522 height 41
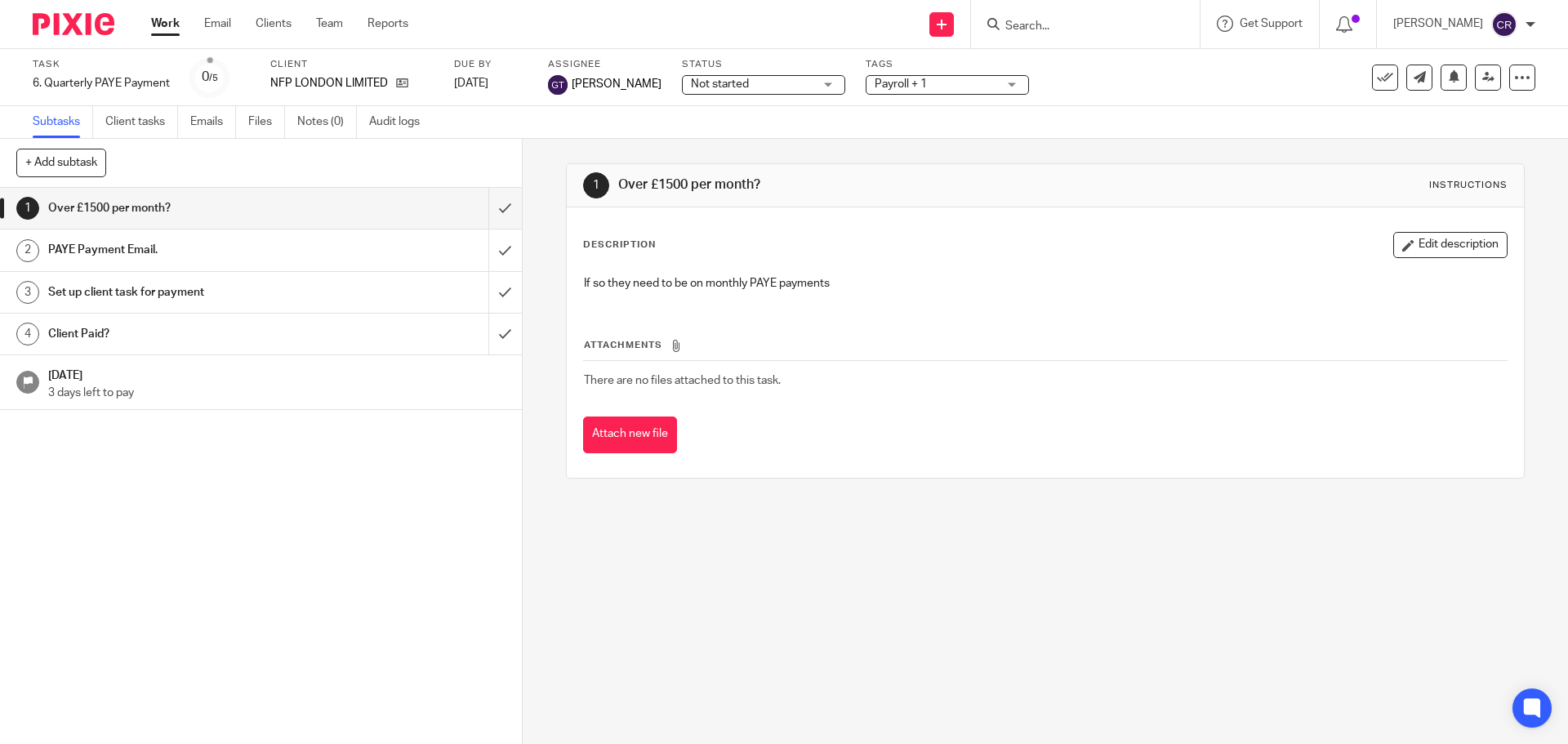
click at [776, 80] on span "Not started" at bounding box center [752, 84] width 122 height 17
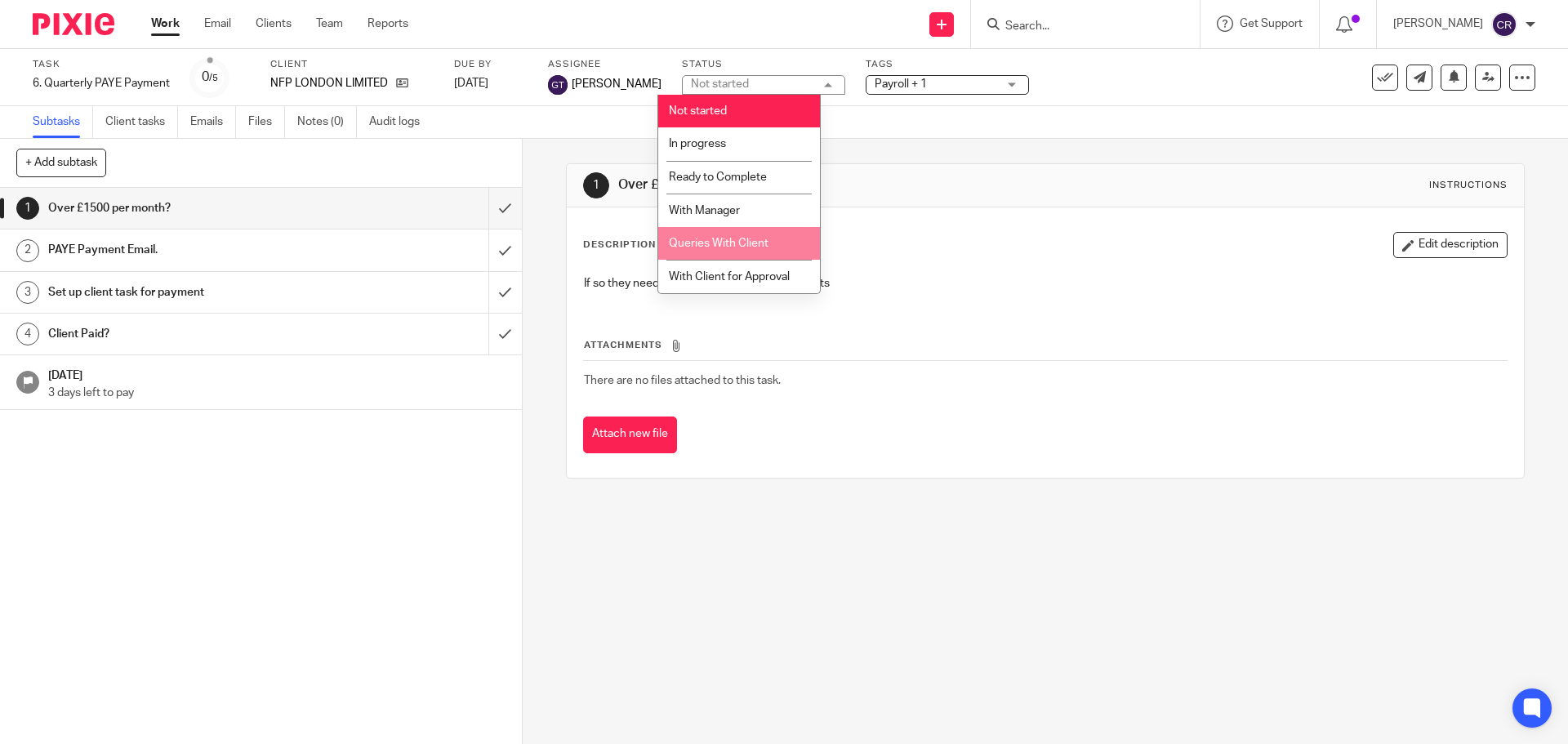
click at [769, 238] on li "Queries With Client" at bounding box center [739, 244] width 161 height 33
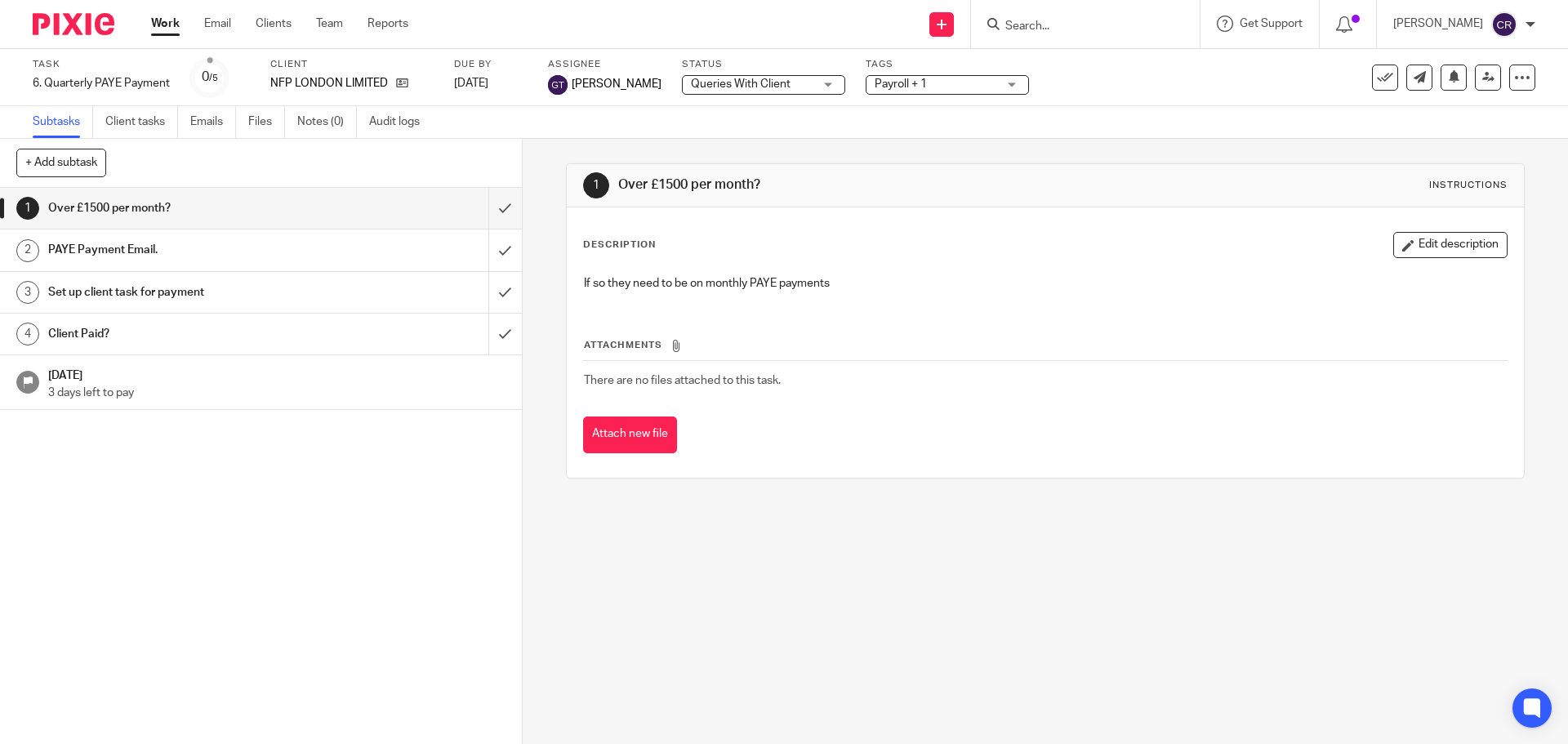
click at [892, 85] on span "Payroll + 1" at bounding box center [900, 84] width 52 height 11
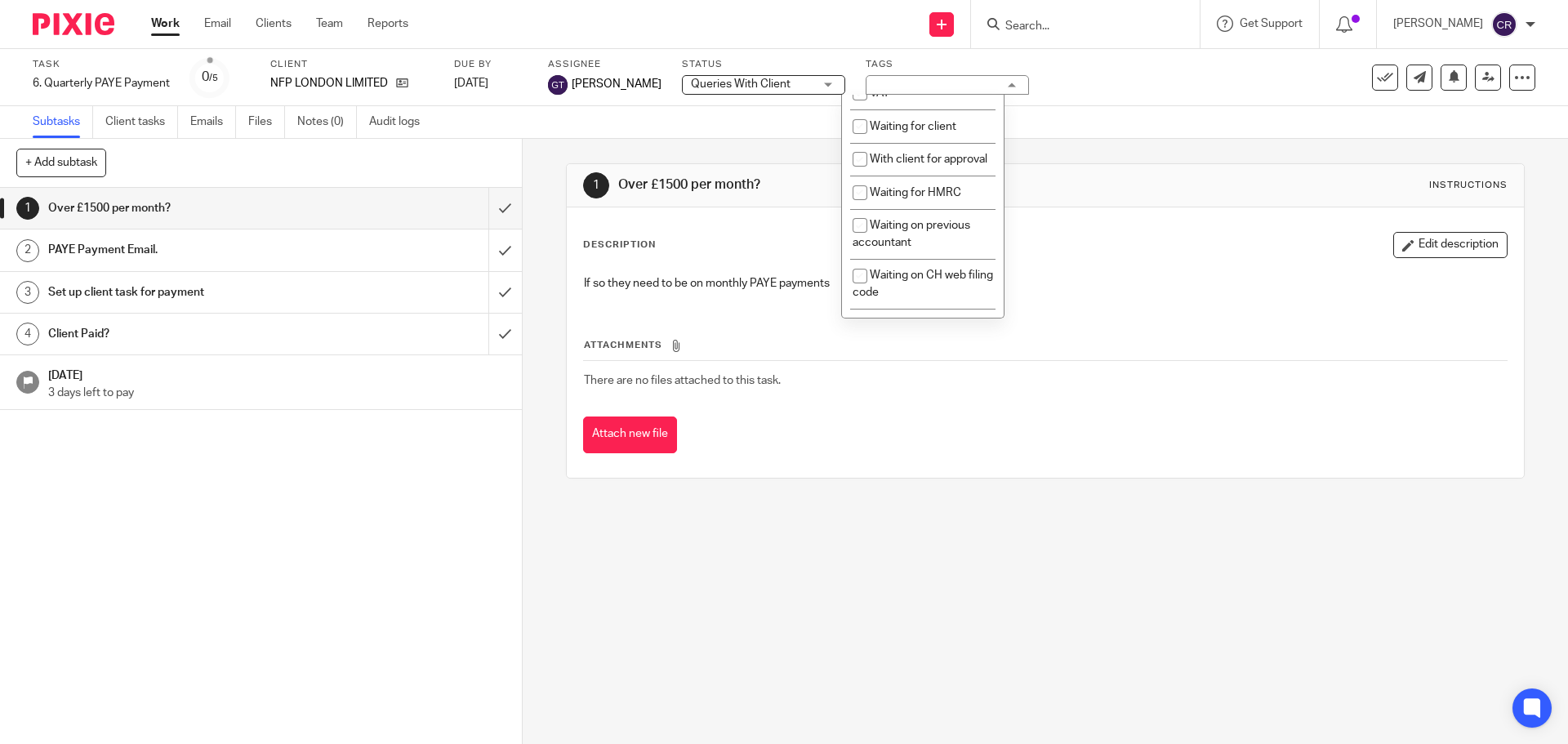
scroll to position [899, 0]
click at [933, 131] on span "Waiting for client" at bounding box center [912, 125] width 86 height 11
checkbox input "true"
click at [1070, 199] on div "1 Over £1500 per month? Instructions" at bounding box center [1044, 186] width 956 height 44
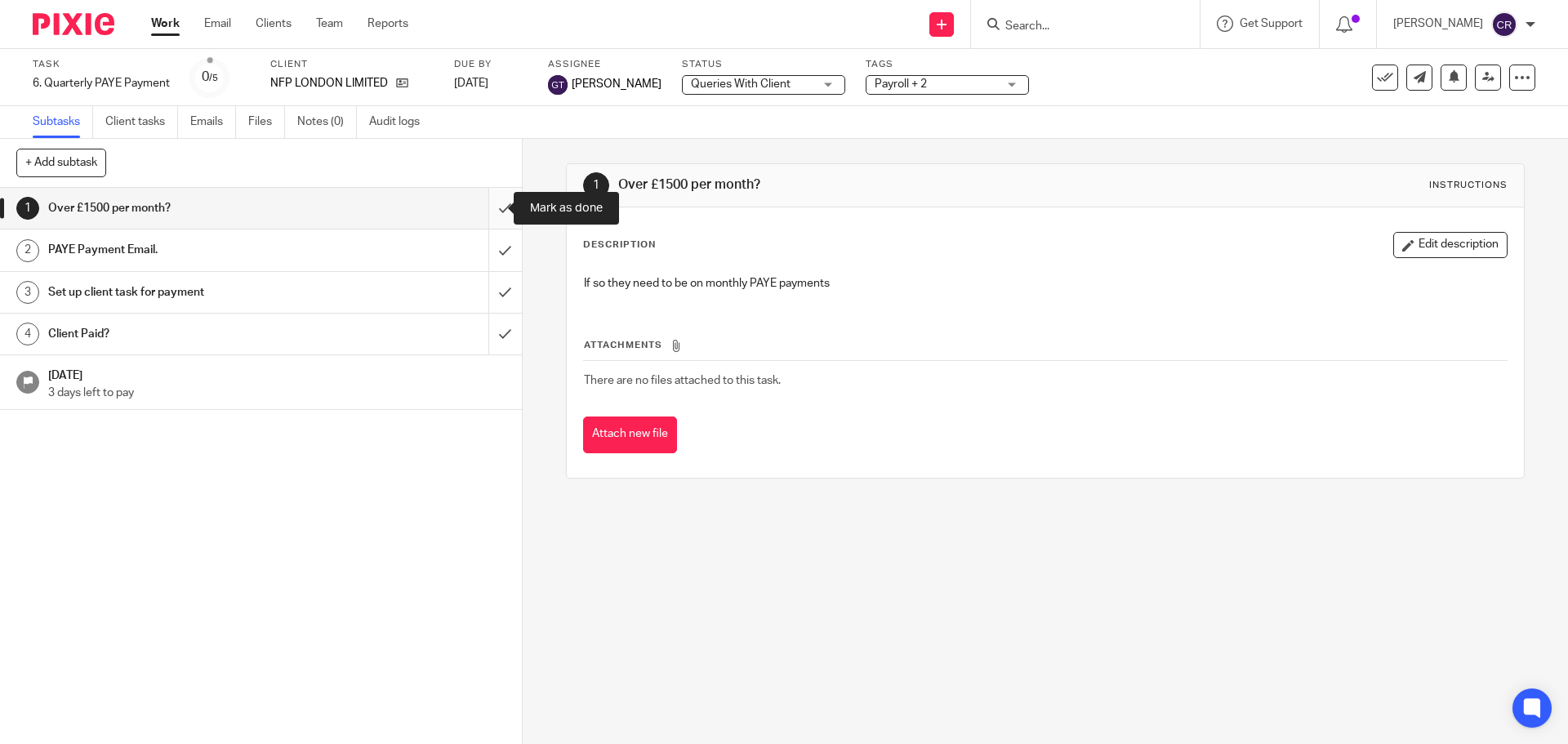
click at [489, 201] on input "submit" at bounding box center [261, 209] width 522 height 41
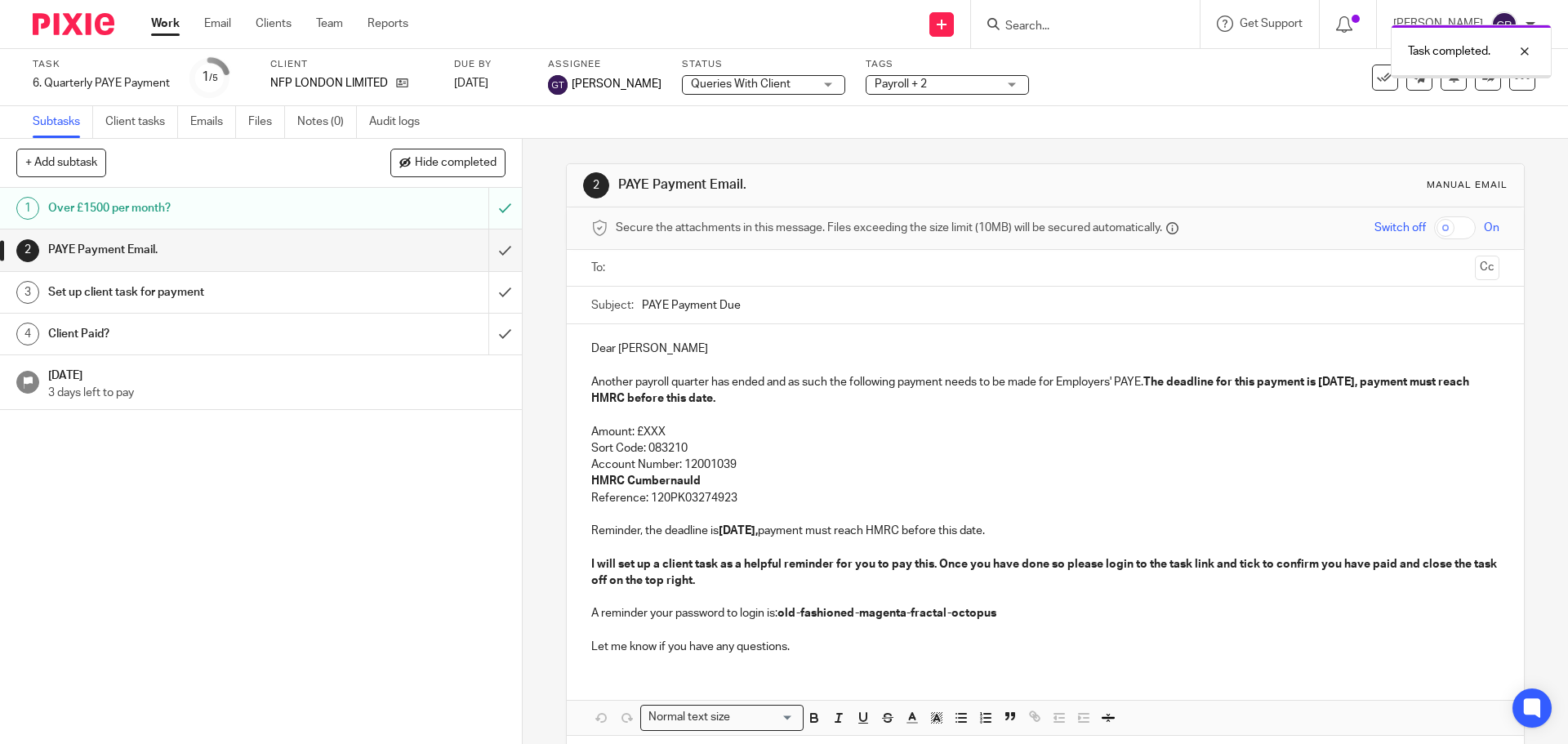
click at [683, 271] on input "text" at bounding box center [1044, 268] width 846 height 19
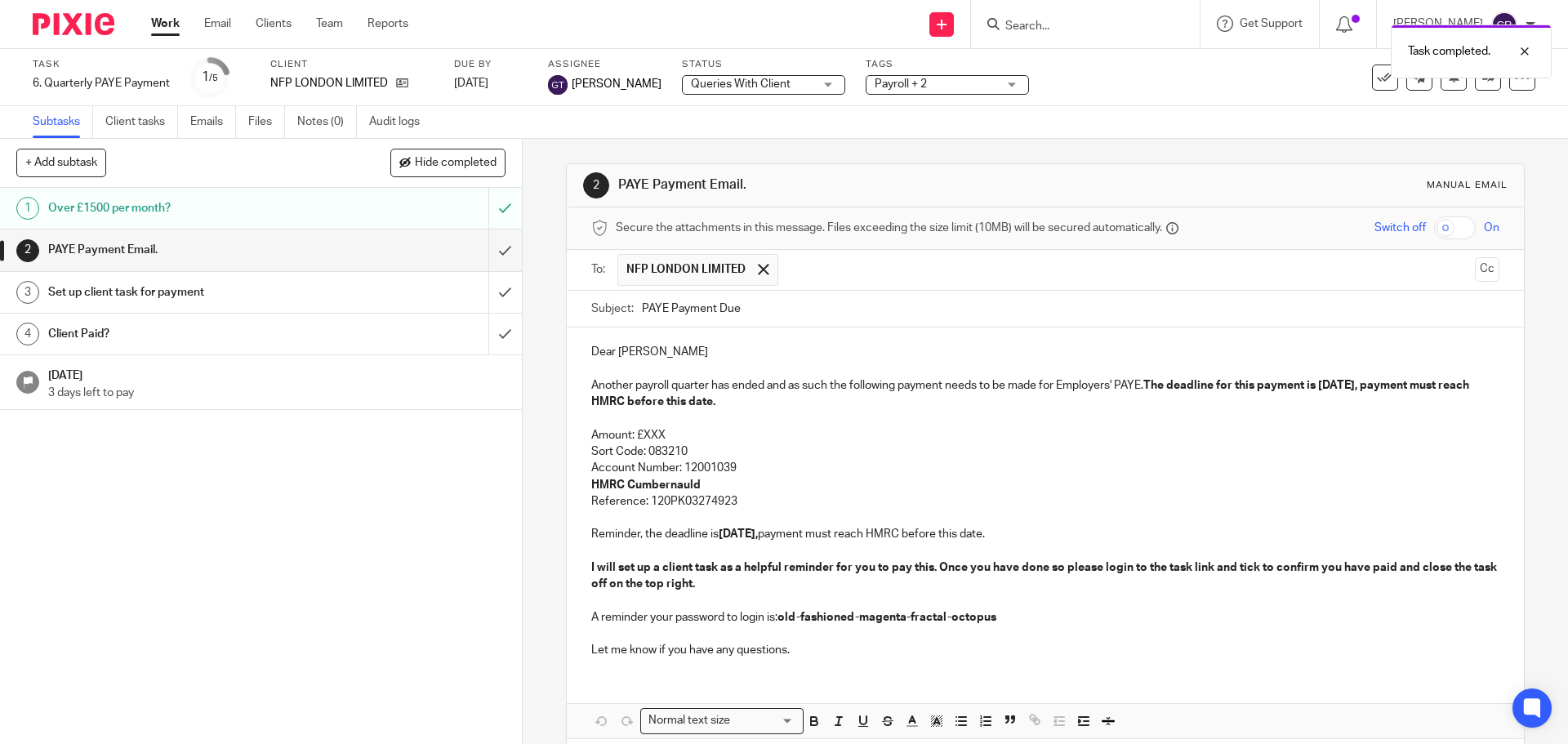
click at [660, 426] on p at bounding box center [1045, 418] width 907 height 17
drag, startPoint x: 661, startPoint y: 430, endPoint x: 641, endPoint y: 434, distance: 20.4
click at [641, 434] on p "Amount: £XXX" at bounding box center [1045, 436] width 907 height 17
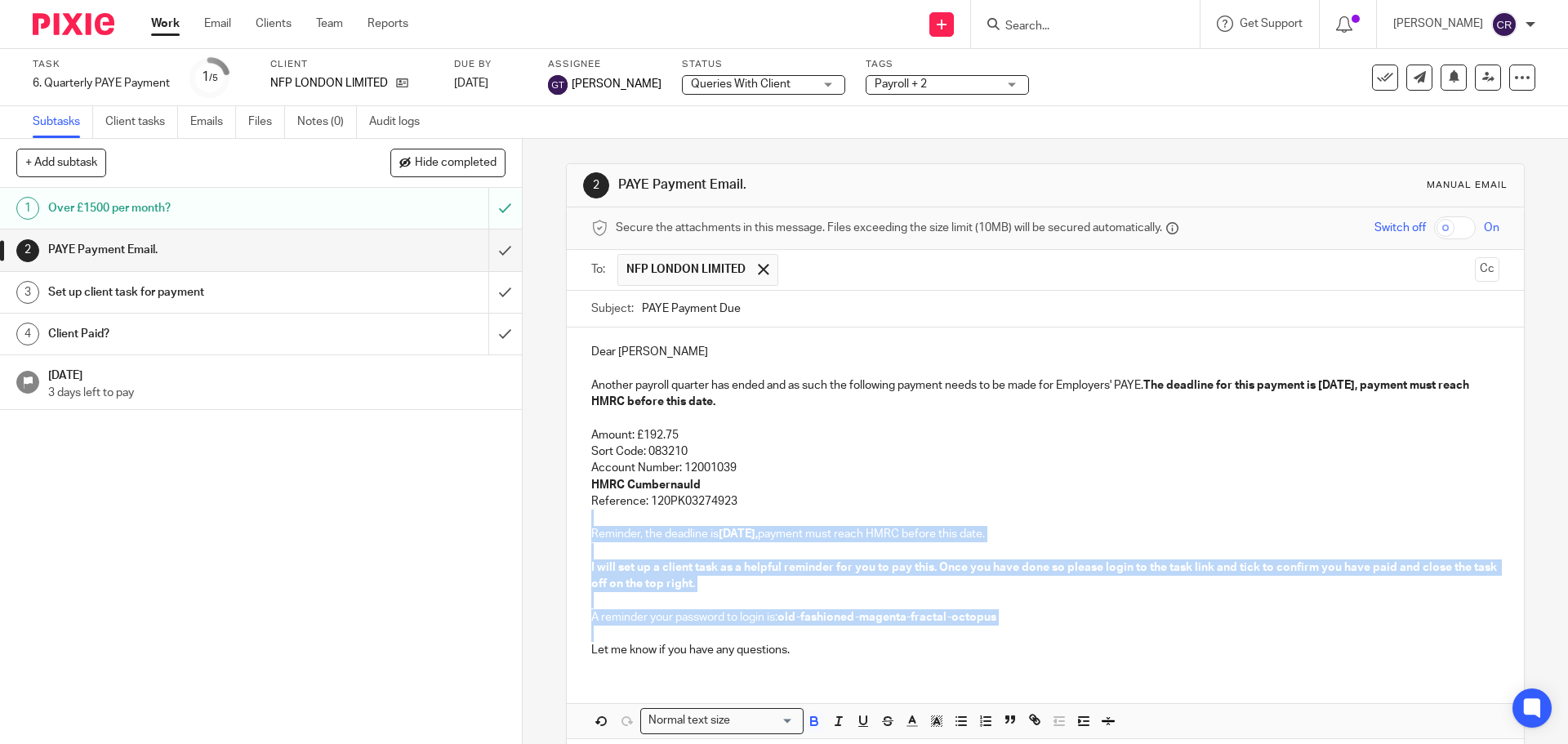
drag, startPoint x: 761, startPoint y: 497, endPoint x: 1015, endPoint y: 637, distance: 290.0
click at [1015, 637] on div "Dear Victoria Another payroll quarter has ended and as such the following payme…" at bounding box center [1044, 499] width 956 height 343
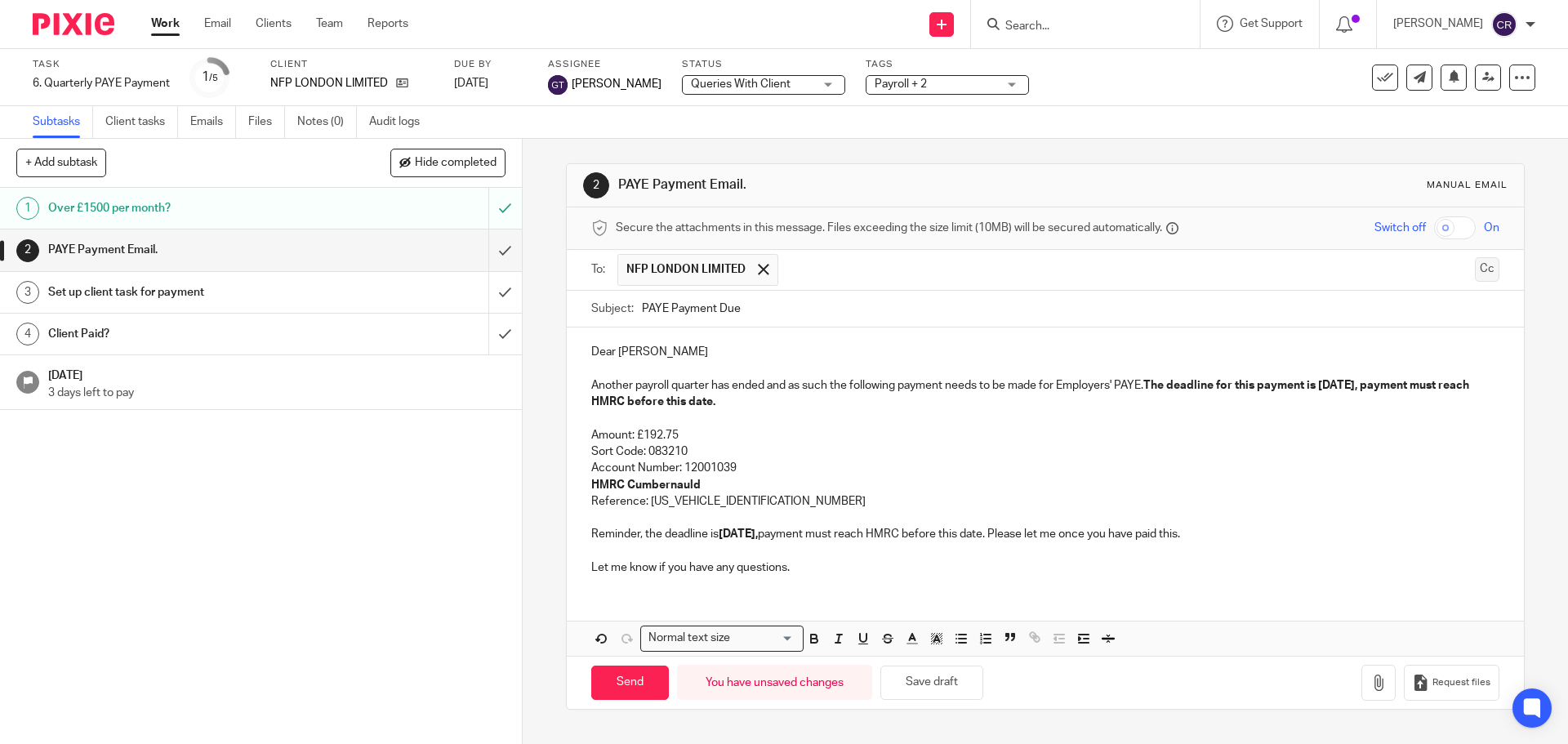
click at [1474, 274] on button "Cc" at bounding box center [1486, 269] width 24 height 24
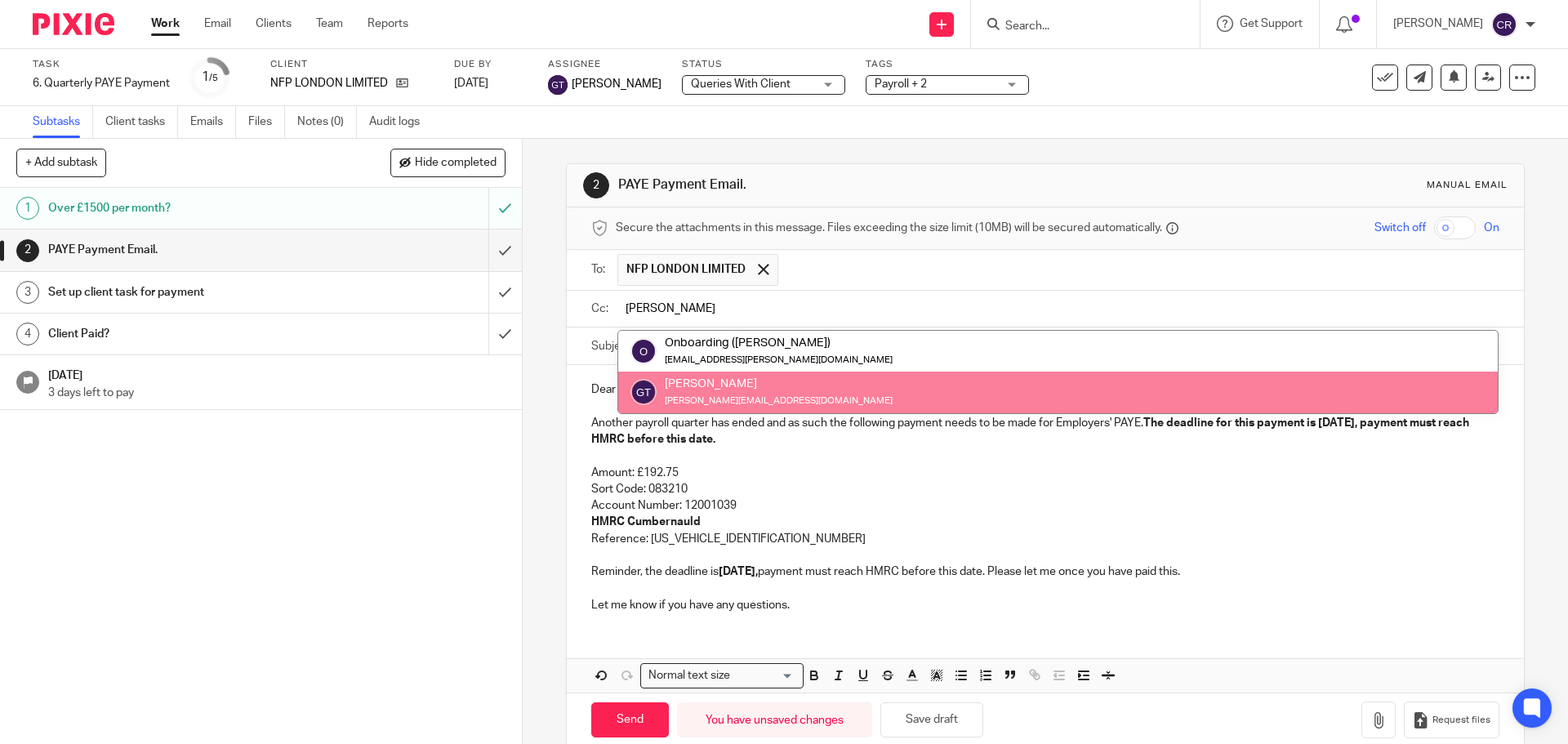
type input "greg"
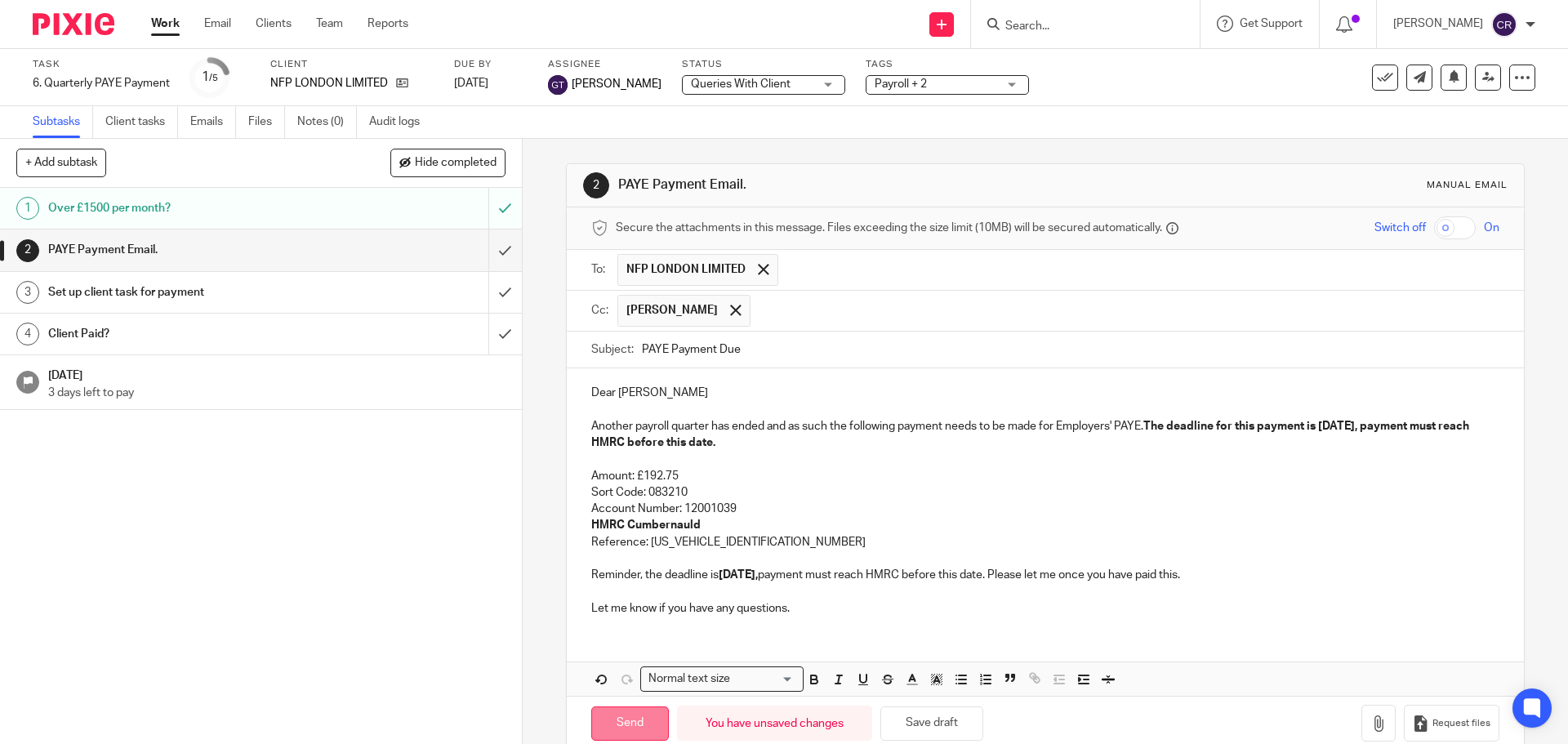
click at [625, 723] on input "Send" at bounding box center [631, 725] width 78 height 35
click at [491, 287] on input "submit" at bounding box center [261, 292] width 522 height 41
type input "Sent"
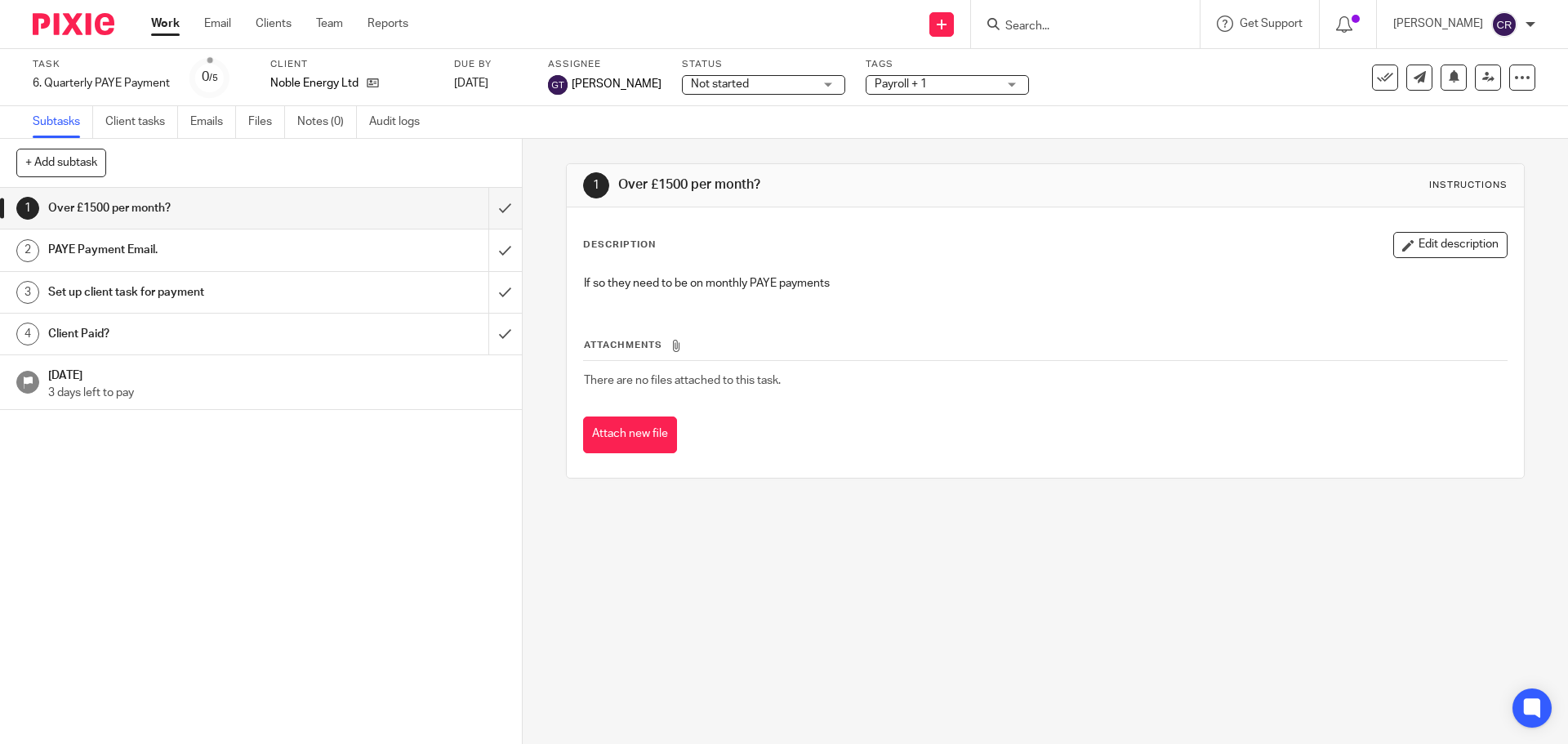
click at [756, 85] on span "Not started" at bounding box center [752, 84] width 122 height 17
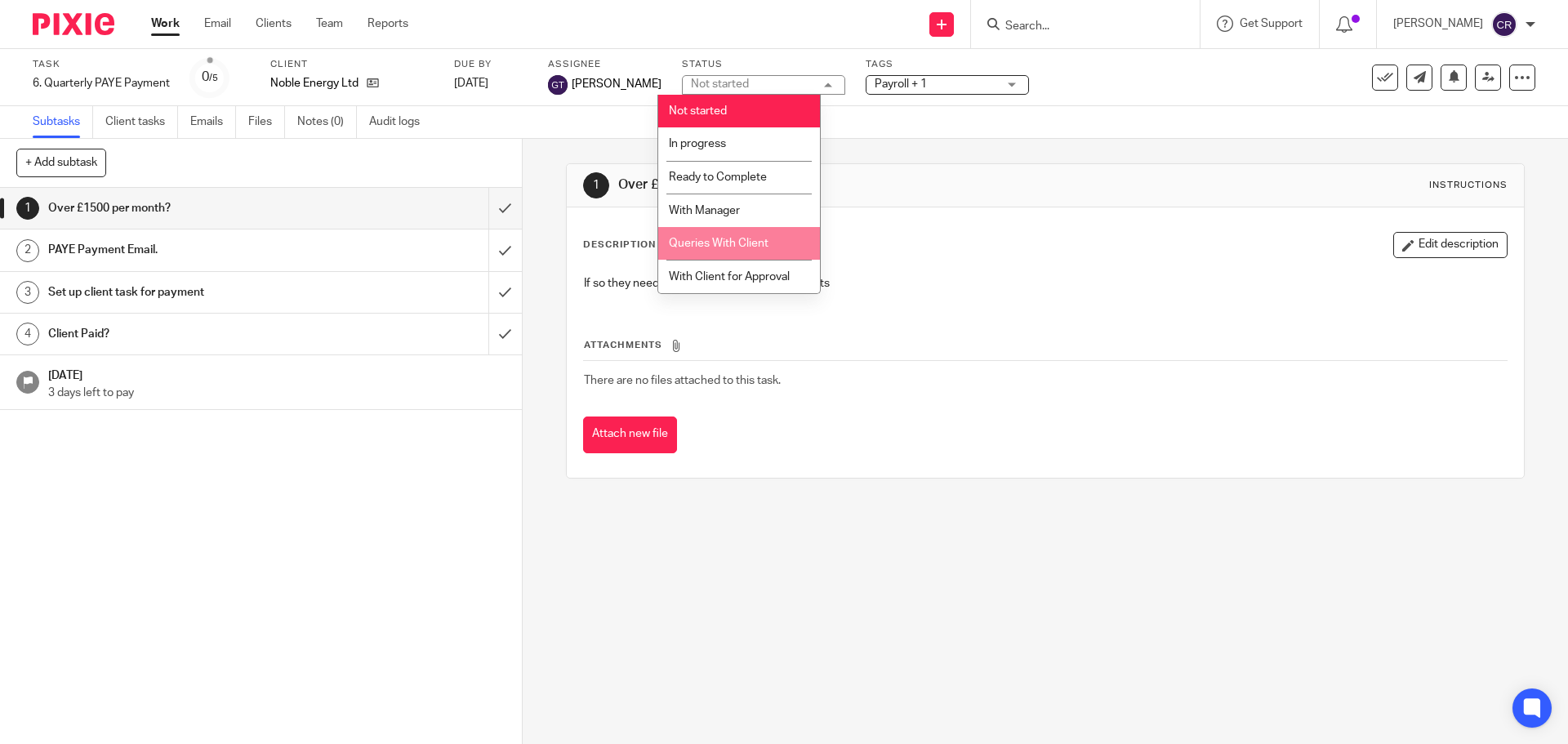
click at [756, 244] on span "Queries With Client" at bounding box center [718, 243] width 99 height 11
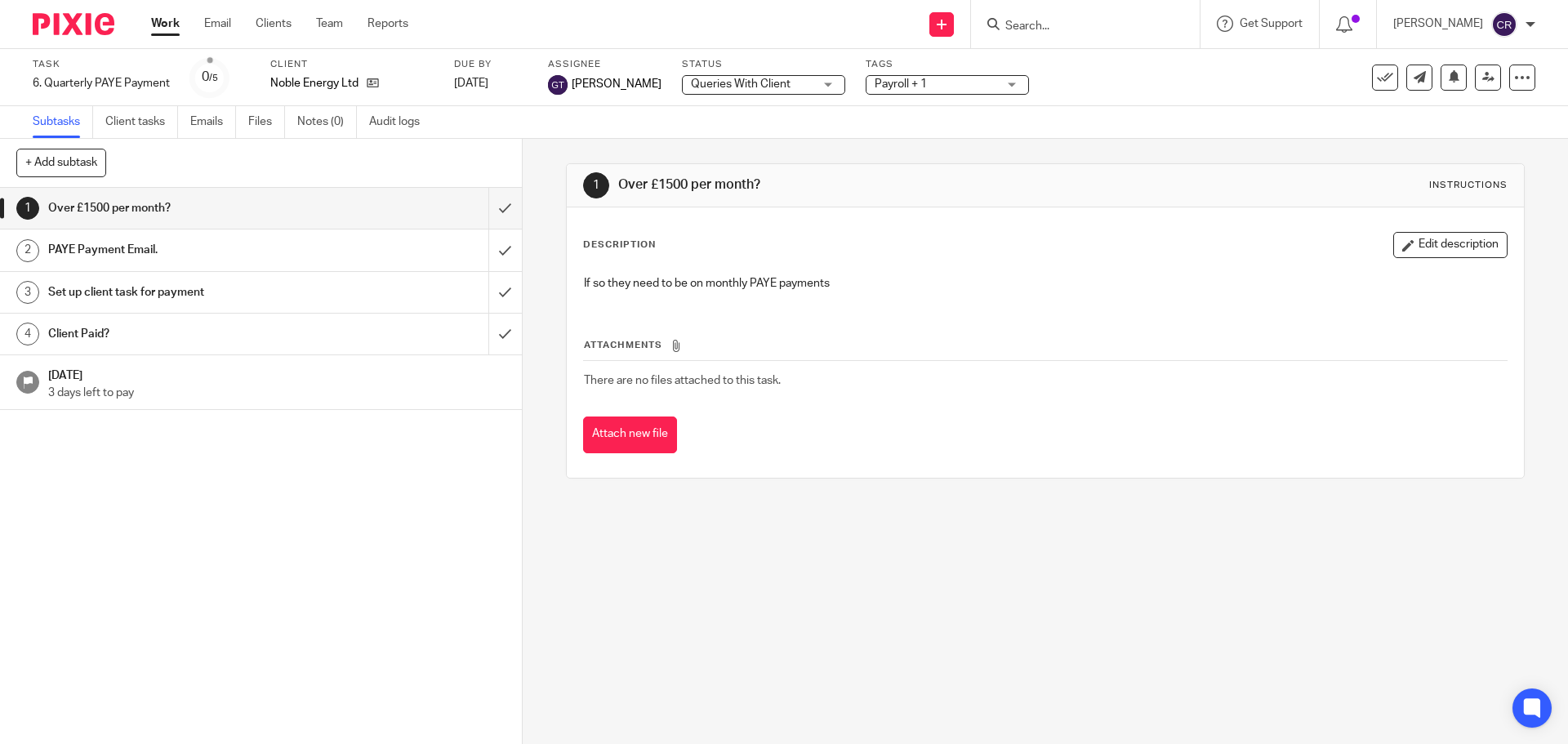
click at [913, 72] on div "Tags Payroll + 1 Admin Tasks Advisory / Proactive Annual accounts Bookkeeping B…" at bounding box center [947, 78] width 163 height 39
drag, startPoint x: 913, startPoint y: 79, endPoint x: 913, endPoint y: 113, distance: 34.0
click at [913, 81] on span "Payroll + 1" at bounding box center [936, 84] width 122 height 17
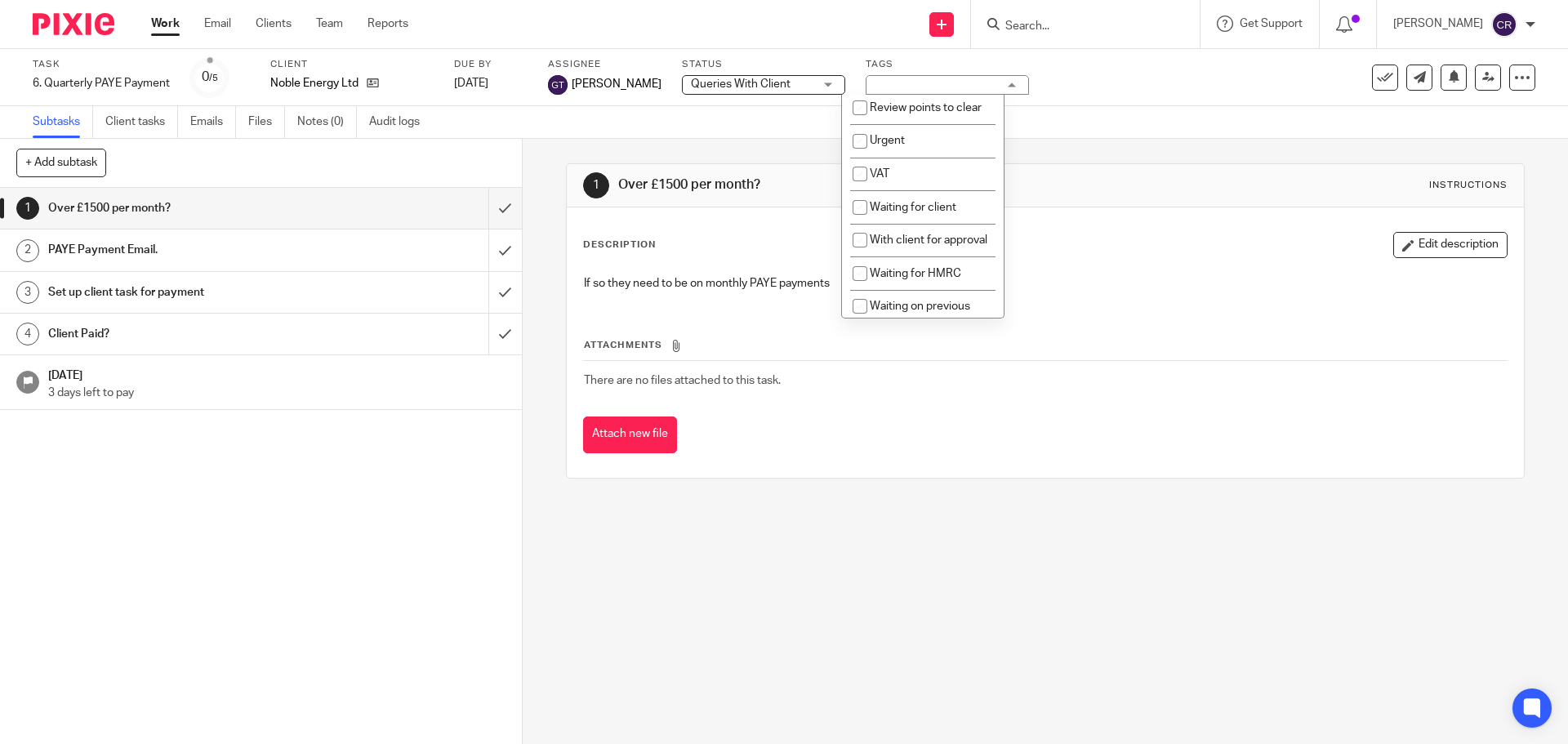
scroll to position [817, 0]
click at [913, 223] on li "Waiting for client" at bounding box center [923, 206] width 161 height 33
checkbox input "true"
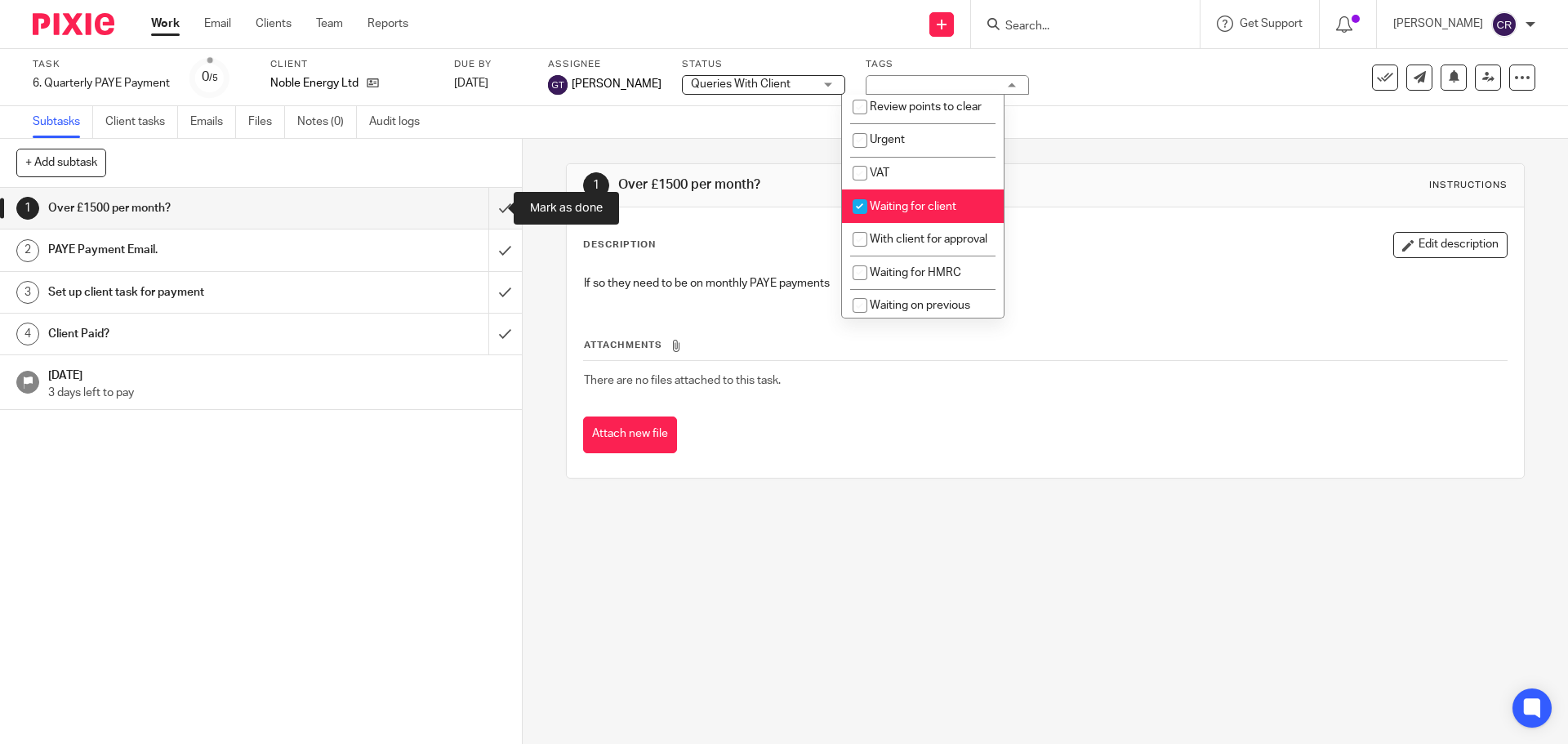
click at [471, 196] on link "1 Over £1500 per month?" at bounding box center [244, 209] width 489 height 41
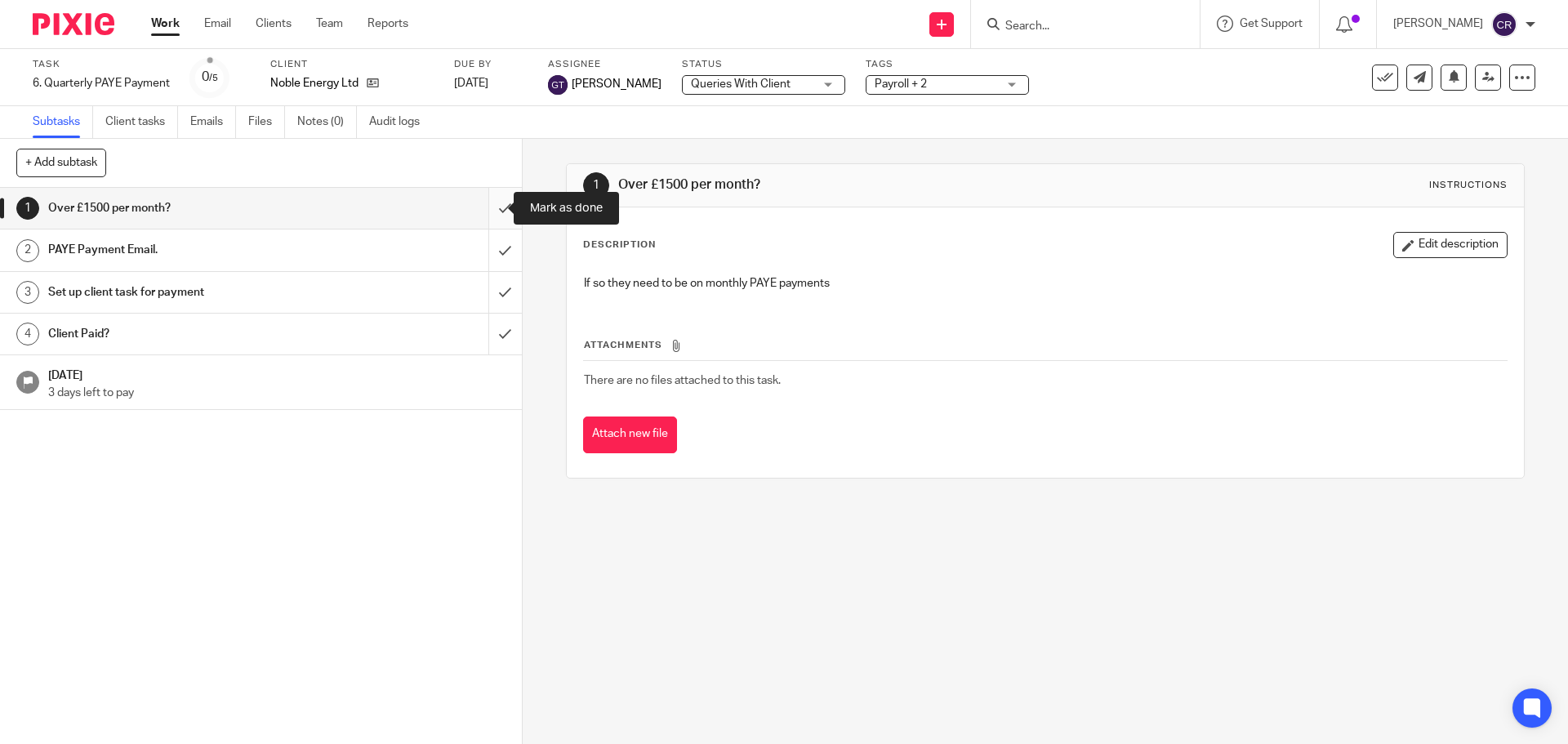
click at [479, 211] on input "submit" at bounding box center [261, 209] width 522 height 41
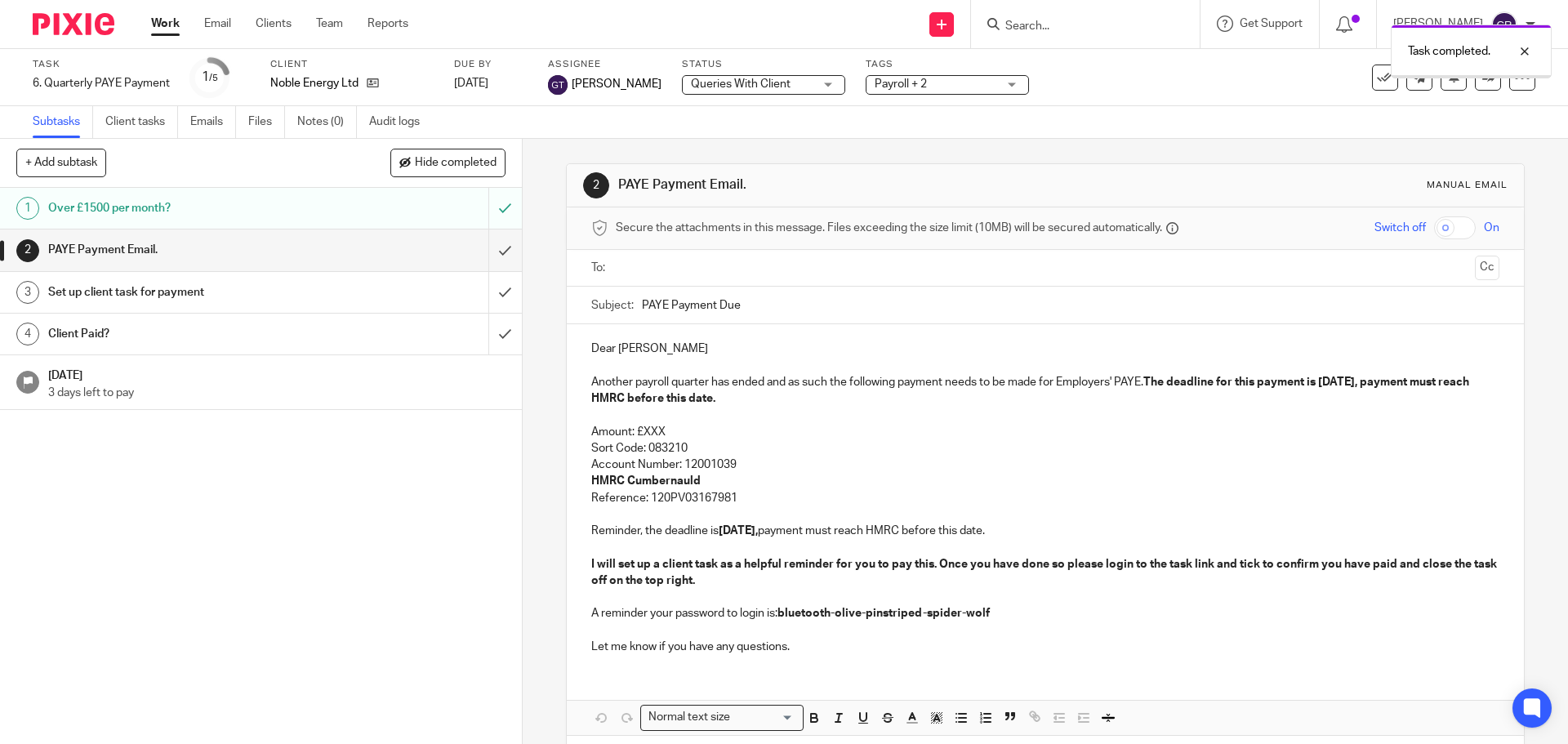
click at [708, 259] on input "text" at bounding box center [1044, 268] width 846 height 19
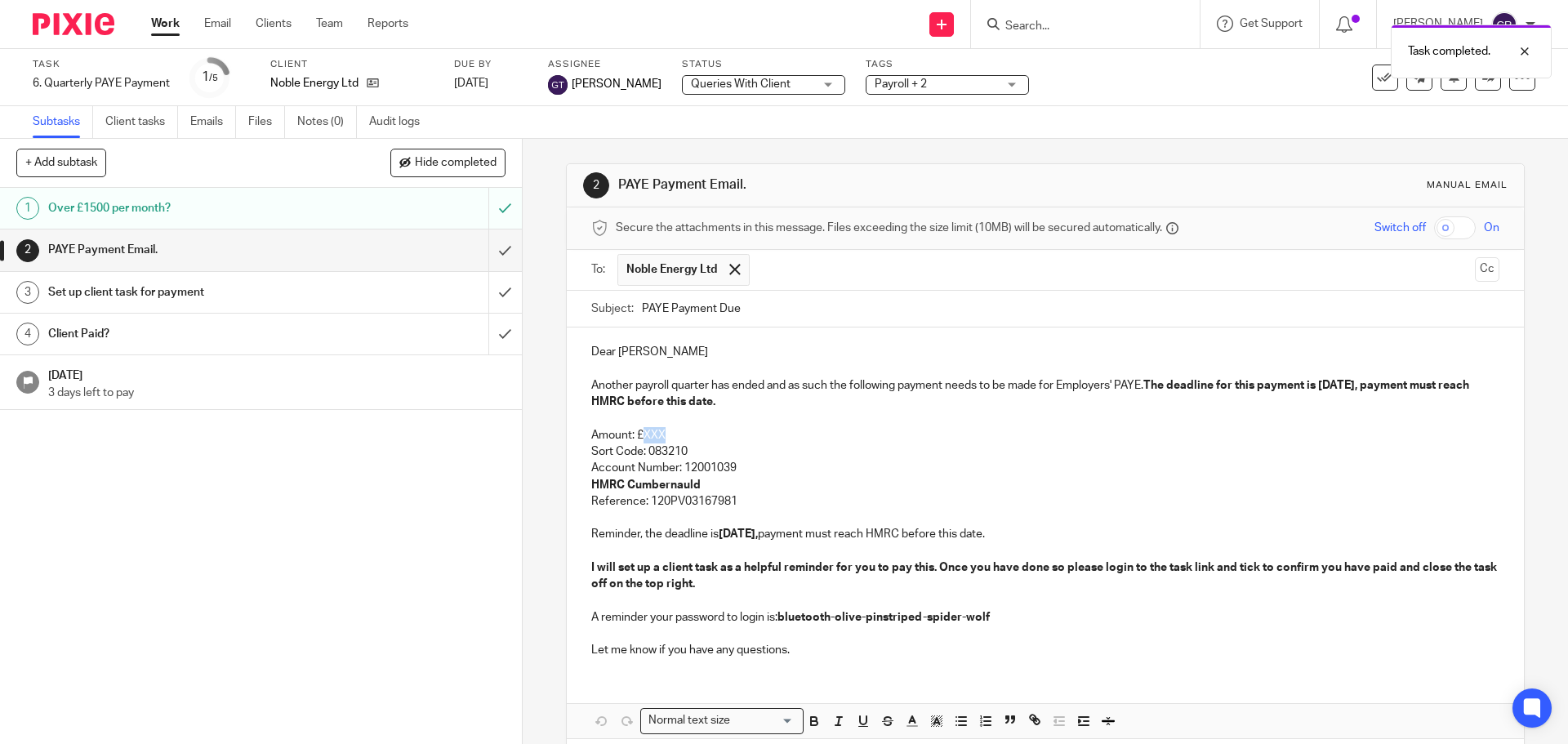
drag, startPoint x: 663, startPoint y: 430, endPoint x: 640, endPoint y: 432, distance: 23.1
click at [640, 432] on p "Amount: £XXX" at bounding box center [1045, 436] width 907 height 17
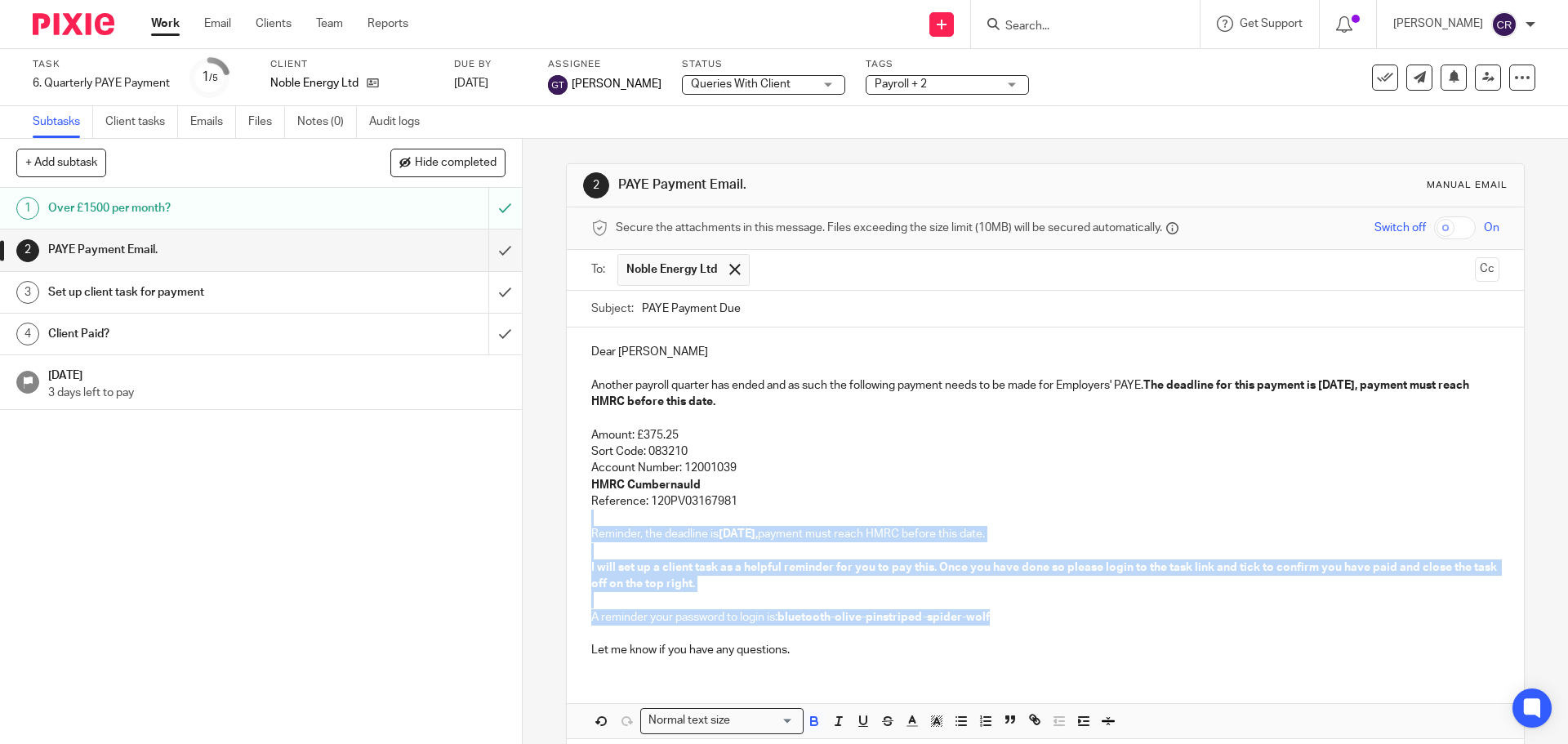
drag, startPoint x: 772, startPoint y: 504, endPoint x: 995, endPoint y: 621, distance: 251.8
click at [995, 621] on div "Dear Arun Another payroll quarter has ended and as such the following payment n…" at bounding box center [1044, 499] width 956 height 343
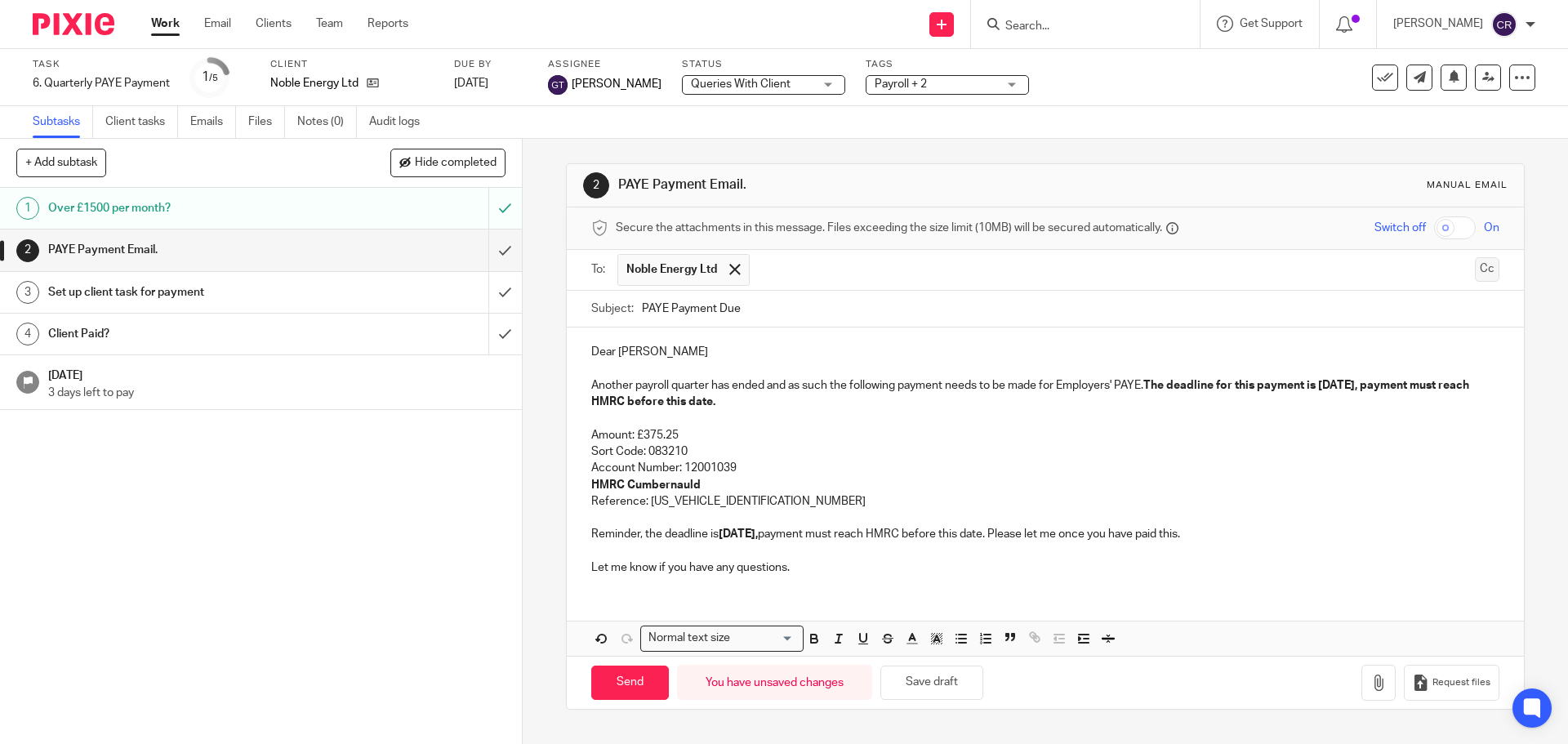
click at [1473, 277] on div "To: Noble Energy Ltd Noble Energy Ltd Cc" at bounding box center [1044, 270] width 956 height 41
click at [1474, 276] on button "Cc" at bounding box center [1486, 269] width 24 height 24
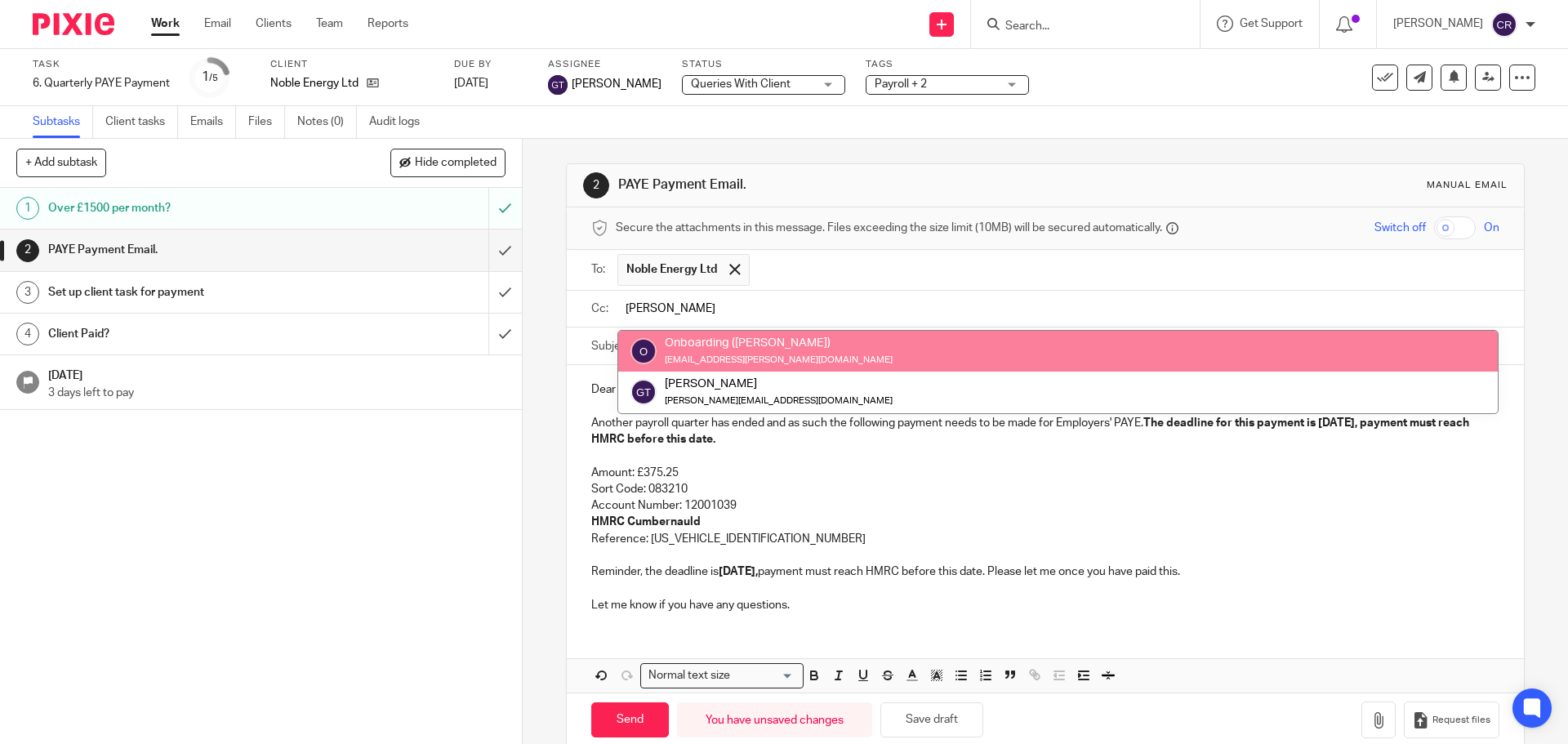
type input "greg"
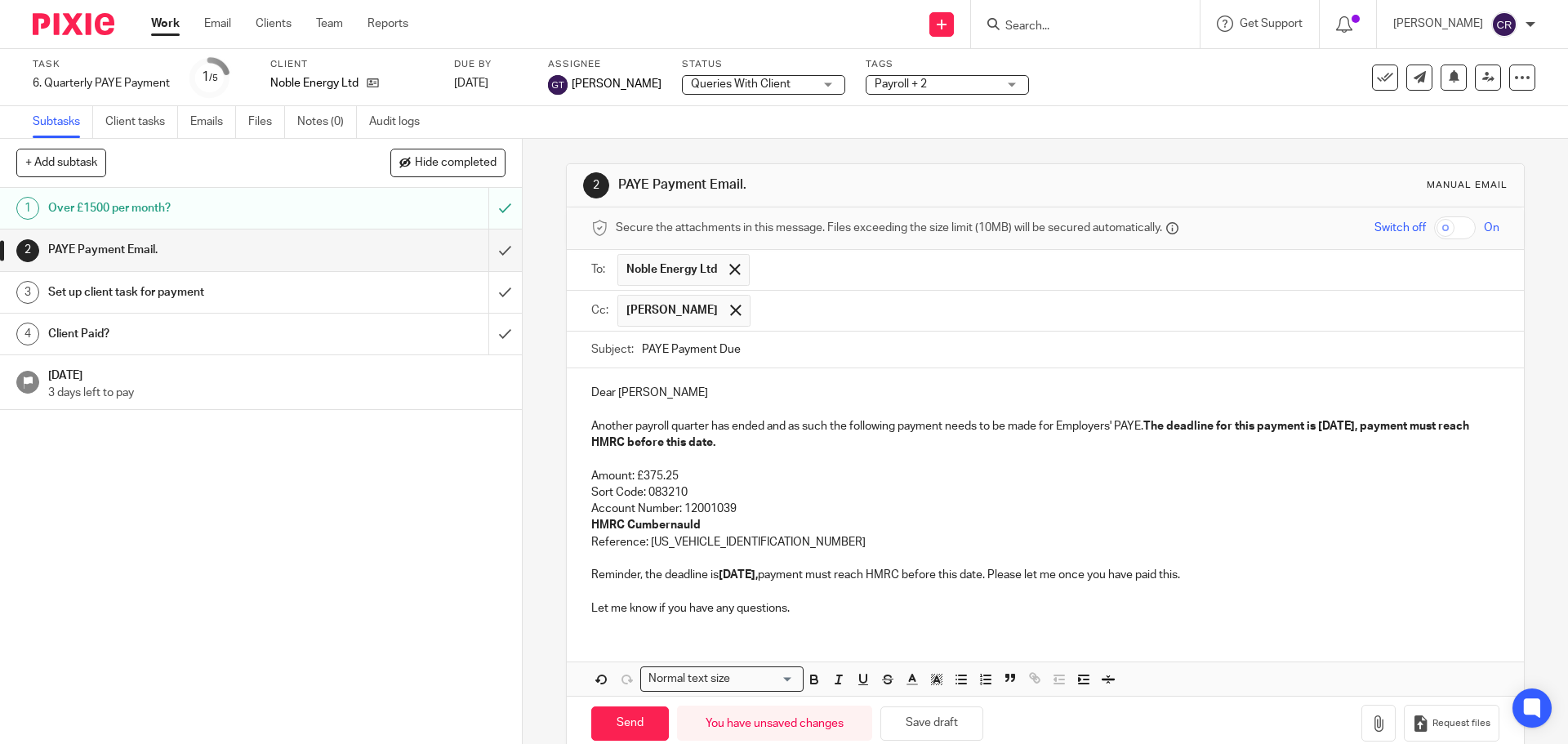
drag, startPoint x: 808, startPoint y: 391, endPoint x: 708, endPoint y: 540, distance: 179.4
click at [645, 712] on input "Send" at bounding box center [631, 725] width 78 height 35
type input "Sent"
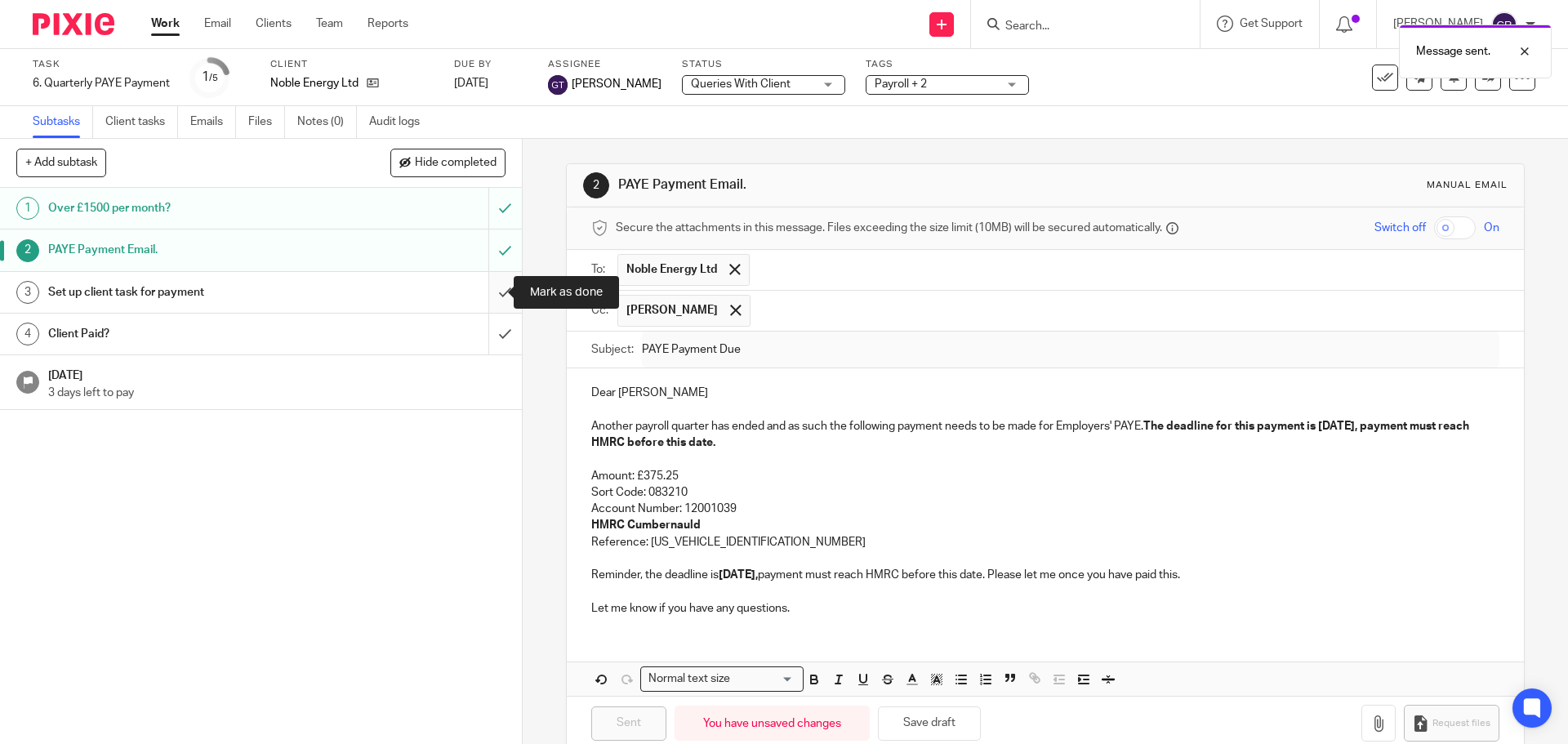
click at [488, 289] on input "submit" at bounding box center [261, 292] width 522 height 41
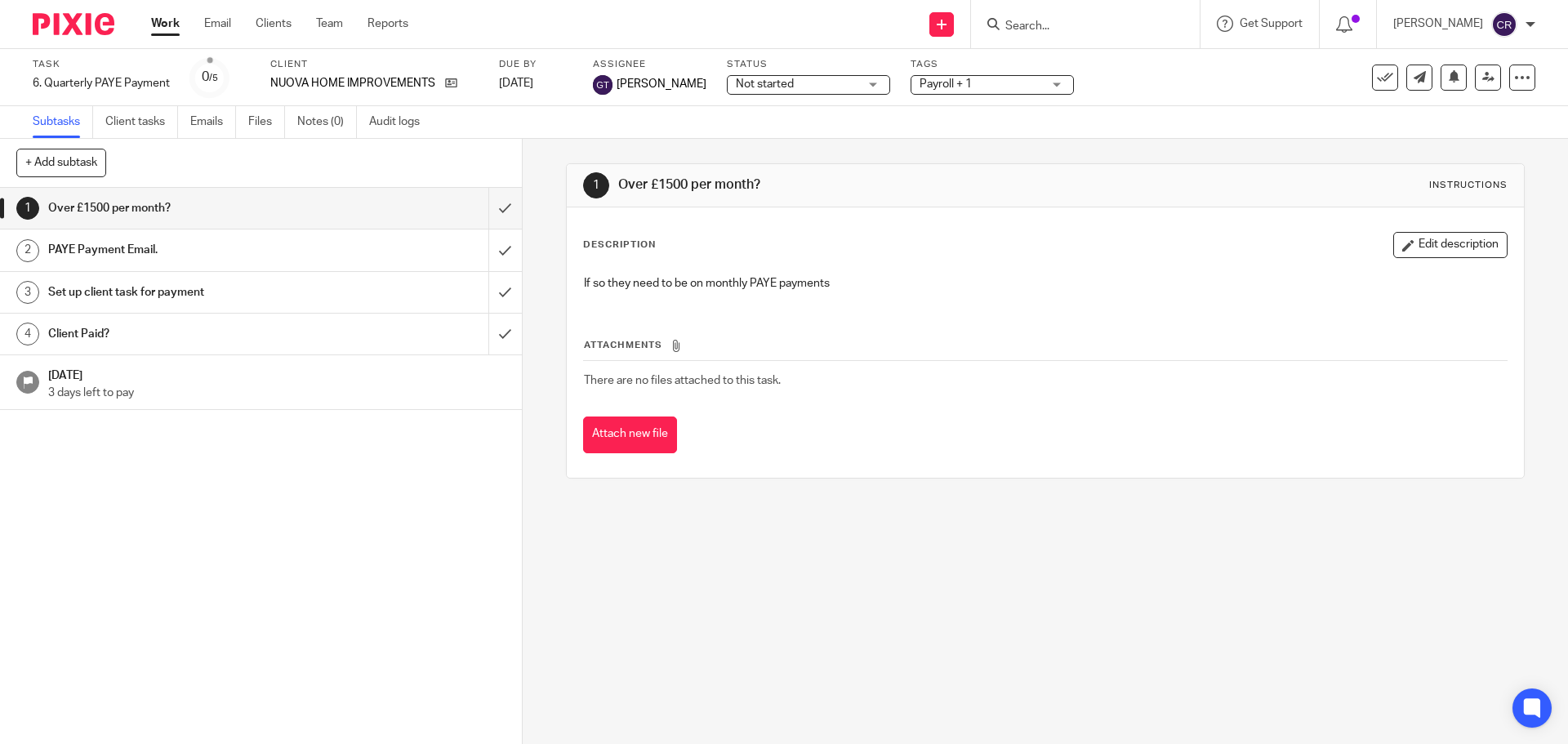
click at [789, 81] on span "Not started" at bounding box center [797, 84] width 122 height 17
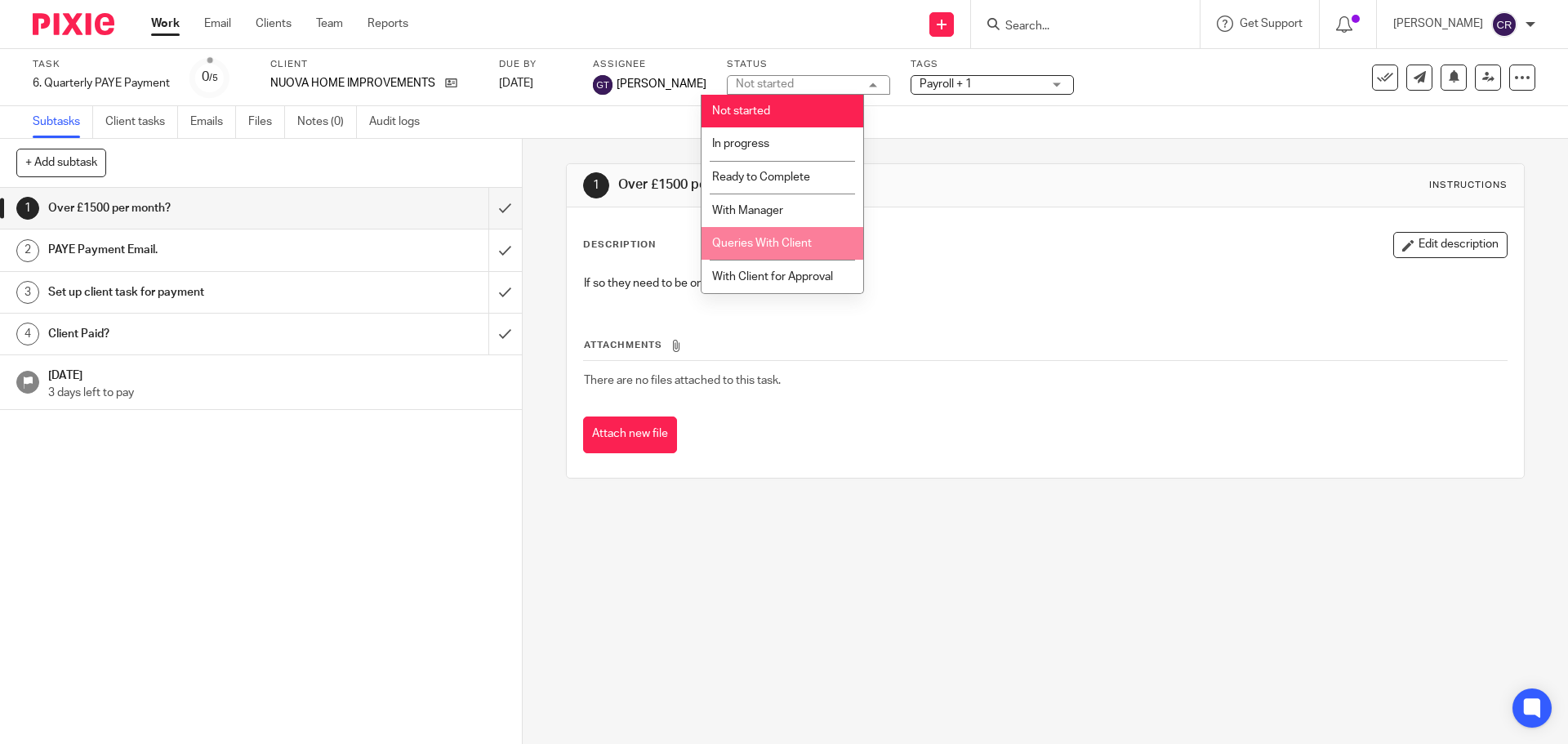
click at [776, 239] on span "Queries With Client" at bounding box center [761, 243] width 99 height 11
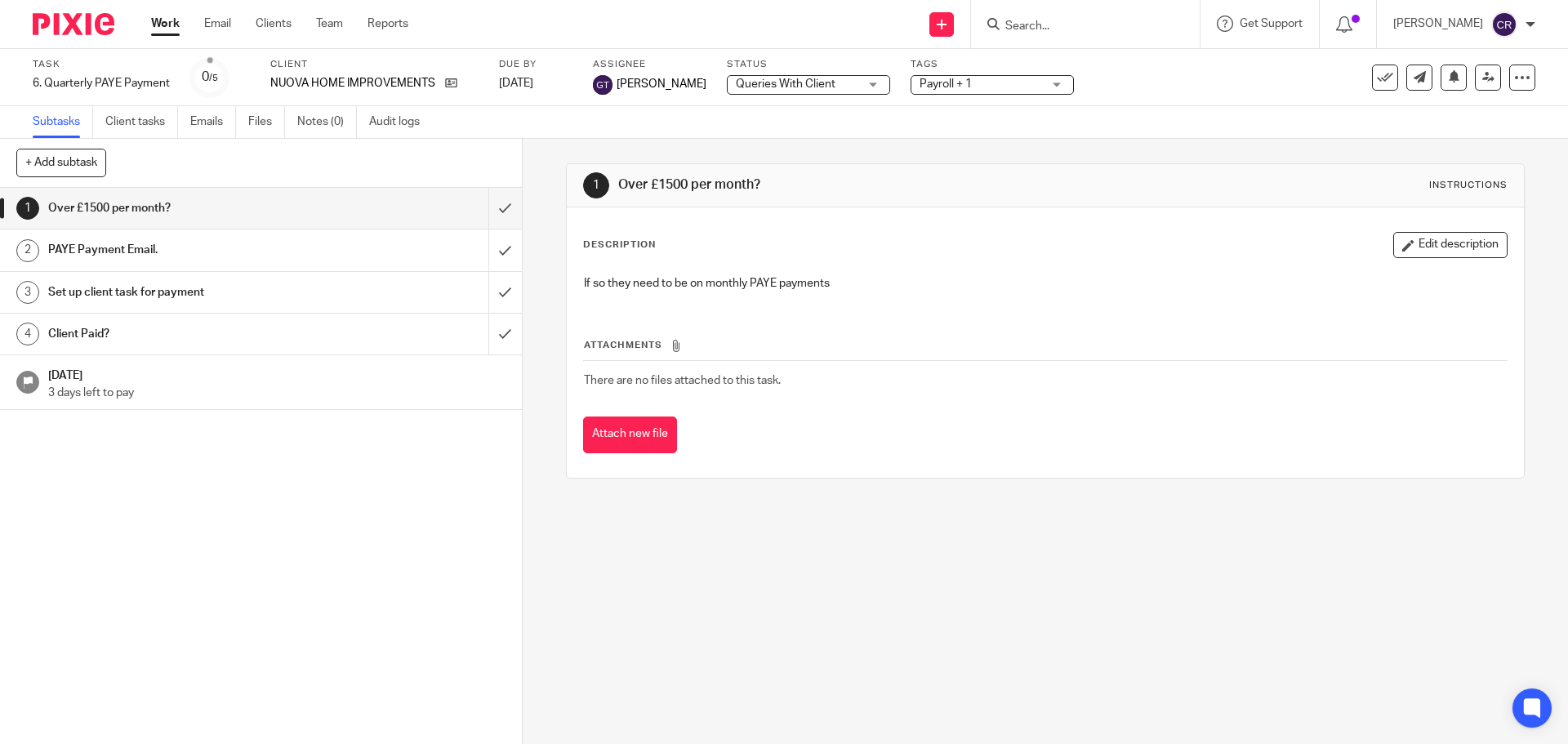
click at [921, 75] on div "Tags Payroll + 1 Admin Tasks Advisory / Proactive Annual accounts Bookkeeping B…" at bounding box center [992, 78] width 163 height 39
click at [965, 84] on span "Payroll + 1" at bounding box center [981, 84] width 122 height 17
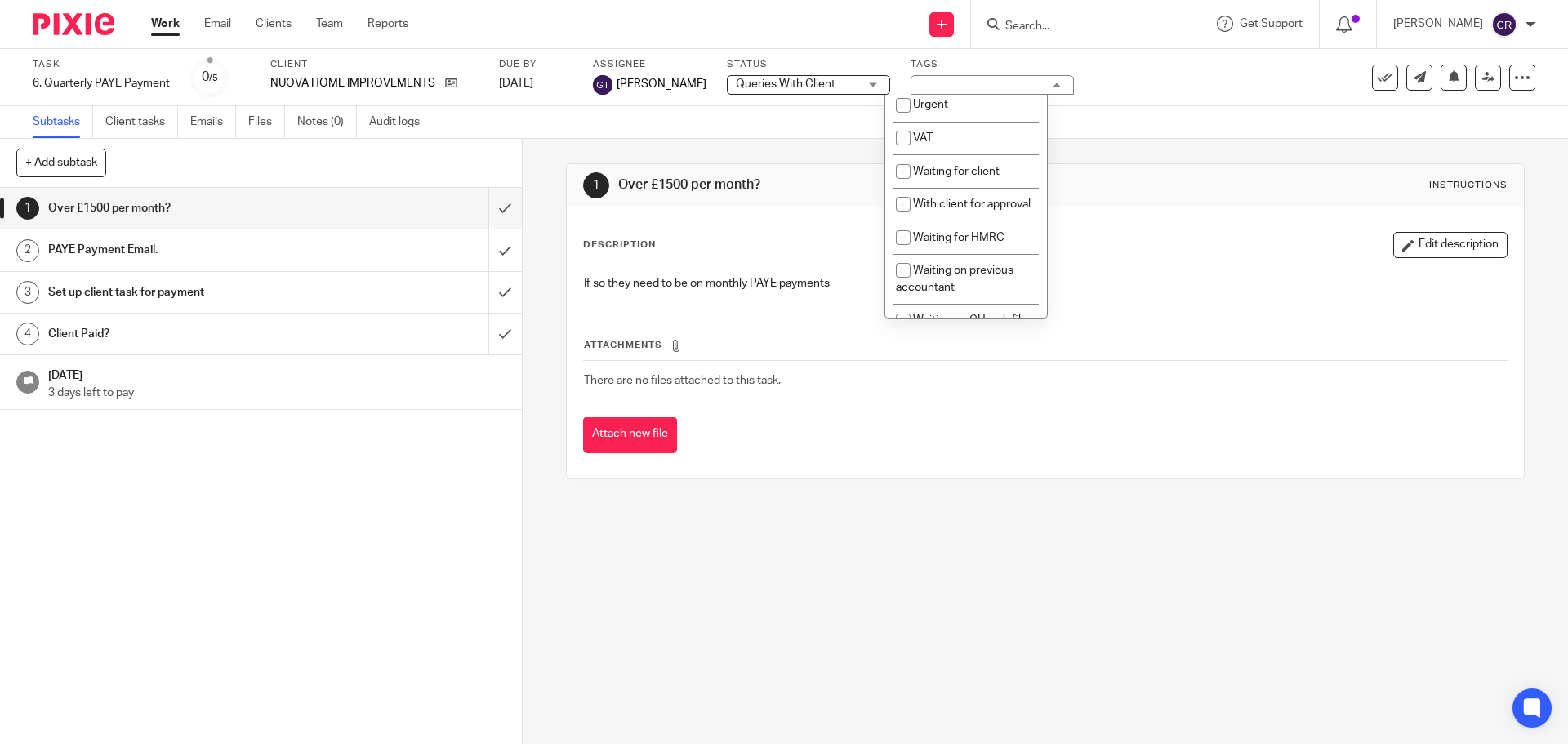
scroll to position [899, 0]
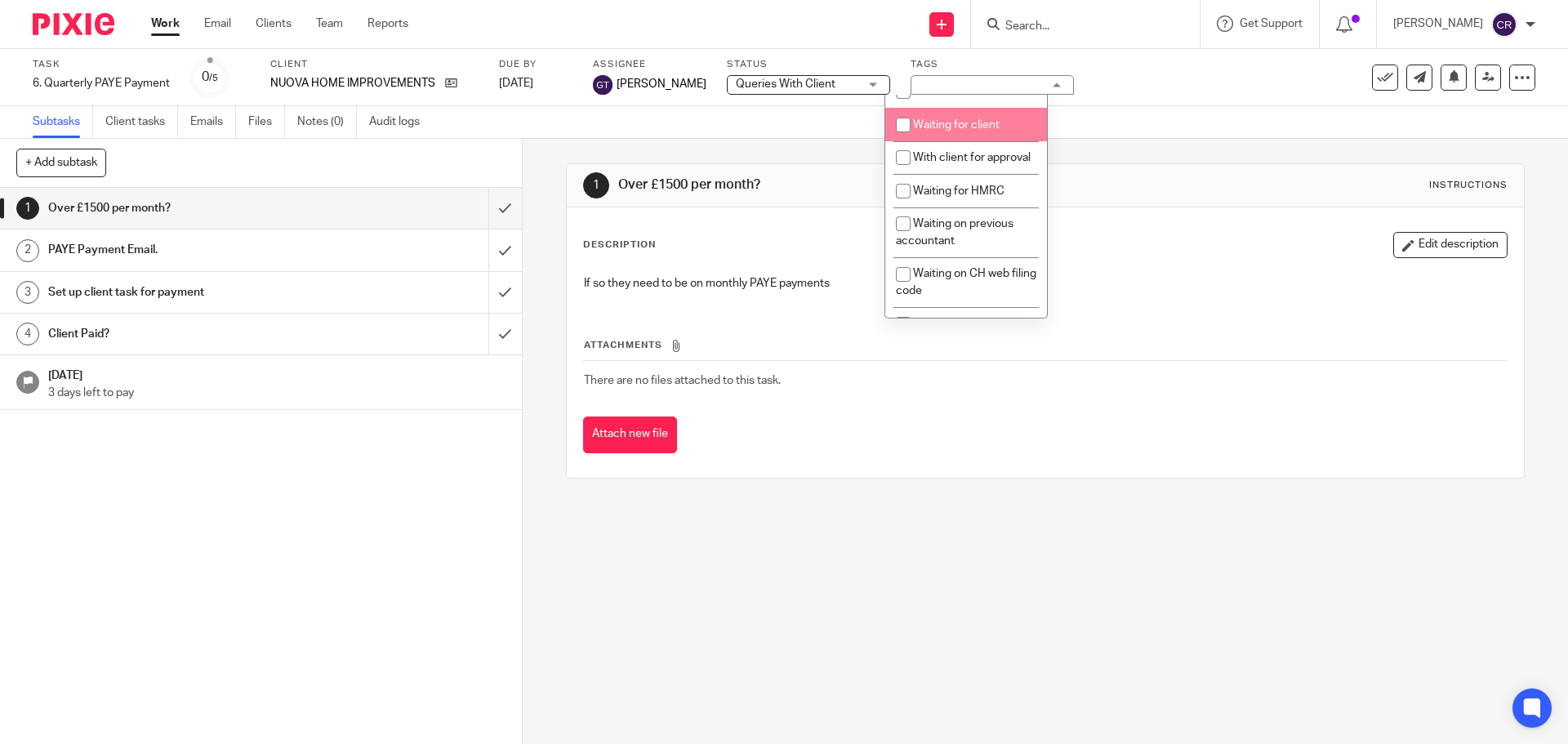
click at [970, 131] on span "Waiting for client" at bounding box center [955, 125] width 86 height 11
checkbox input "true"
click at [769, 250] on div "Description Edit description" at bounding box center [1045, 245] width 924 height 26
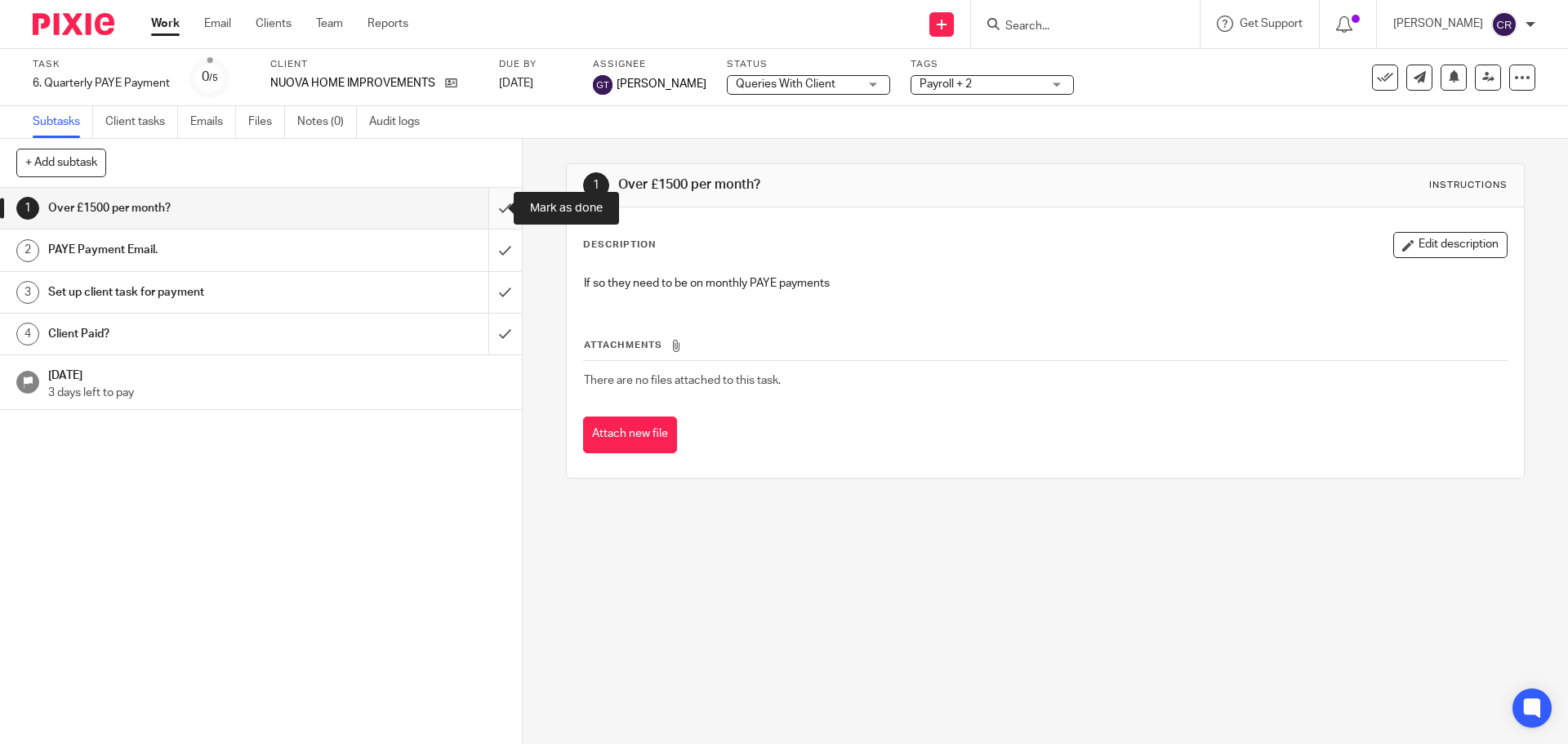
click at [493, 210] on input "submit" at bounding box center [261, 209] width 522 height 41
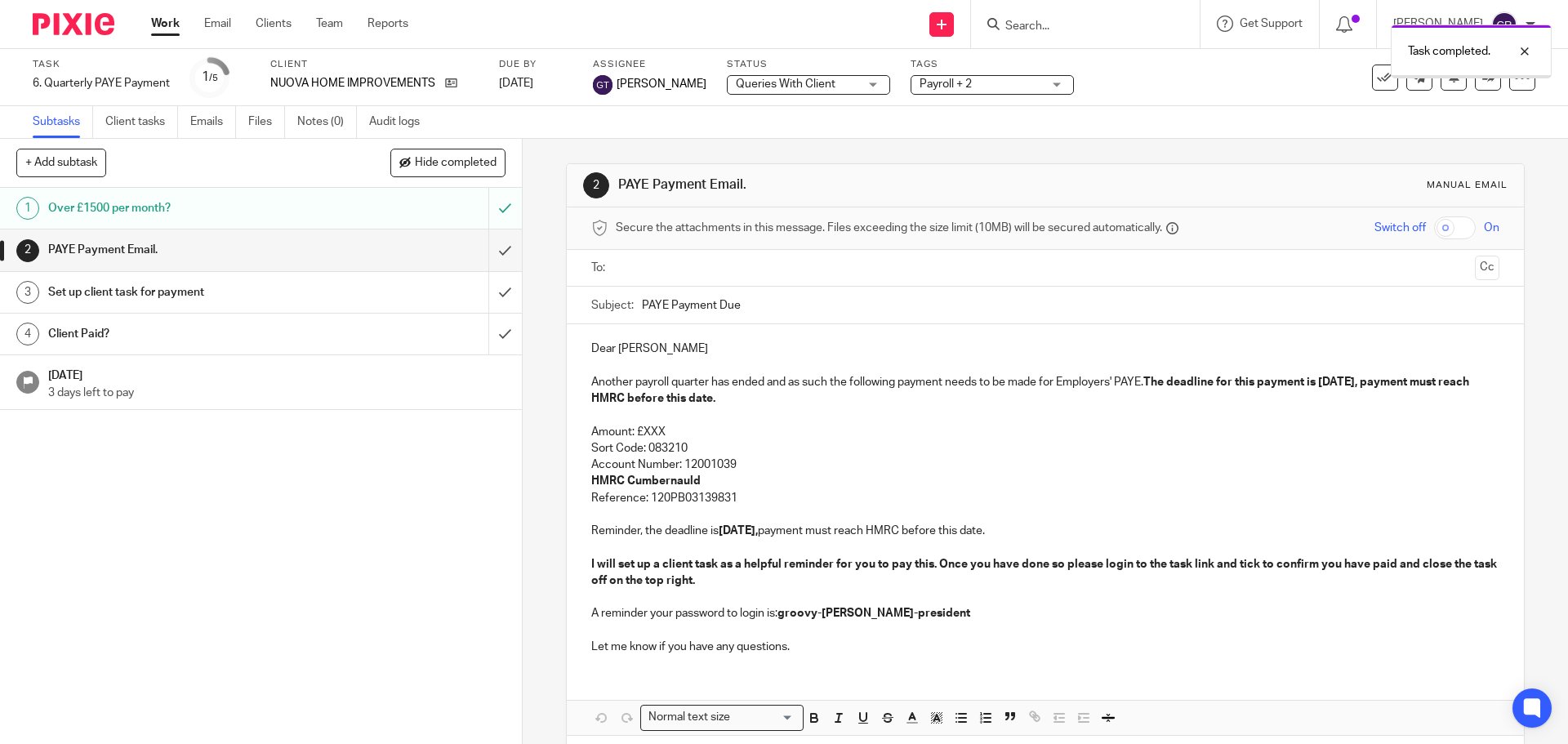
click at [735, 271] on input "text" at bounding box center [1044, 268] width 846 height 19
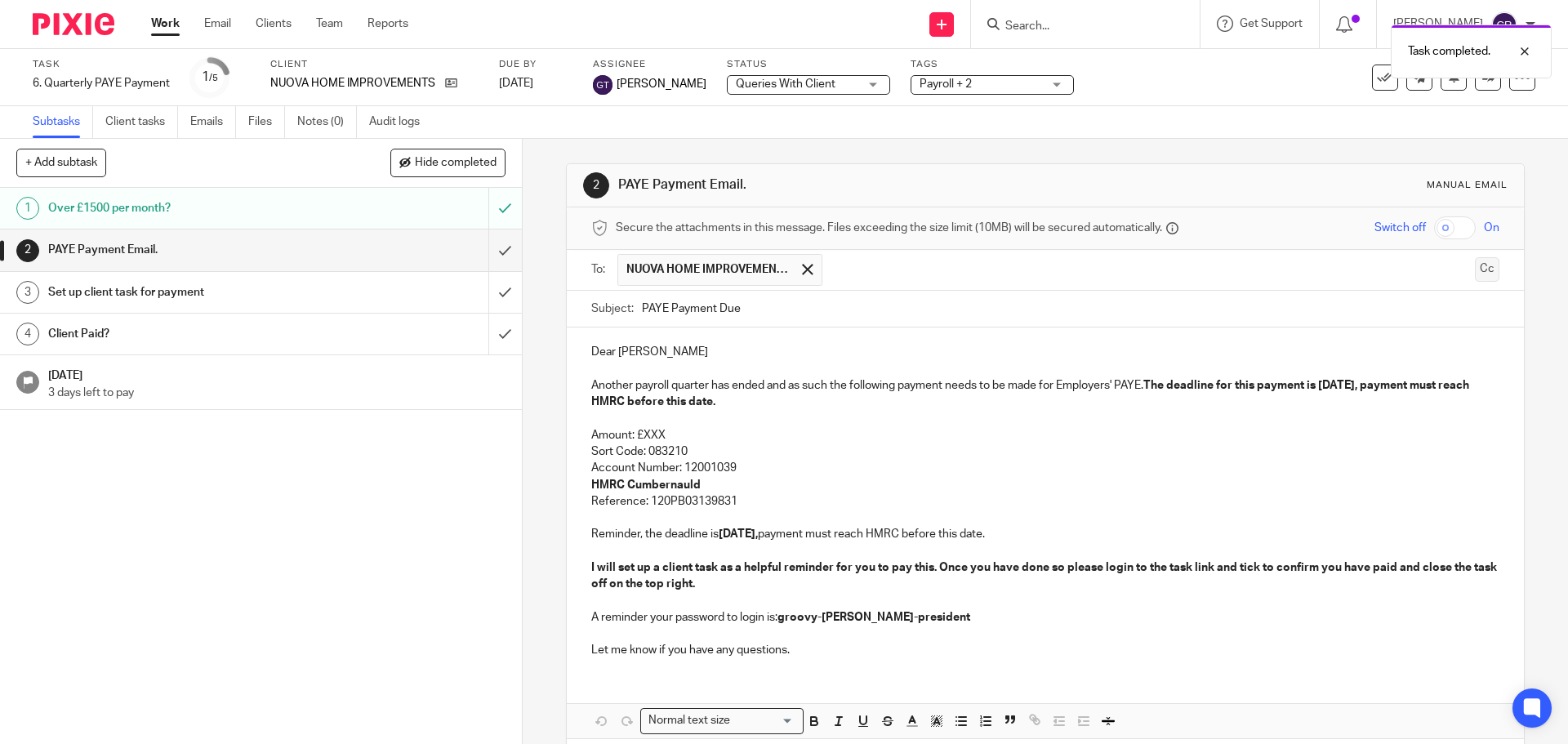
click at [1474, 274] on button "Cc" at bounding box center [1486, 269] width 24 height 24
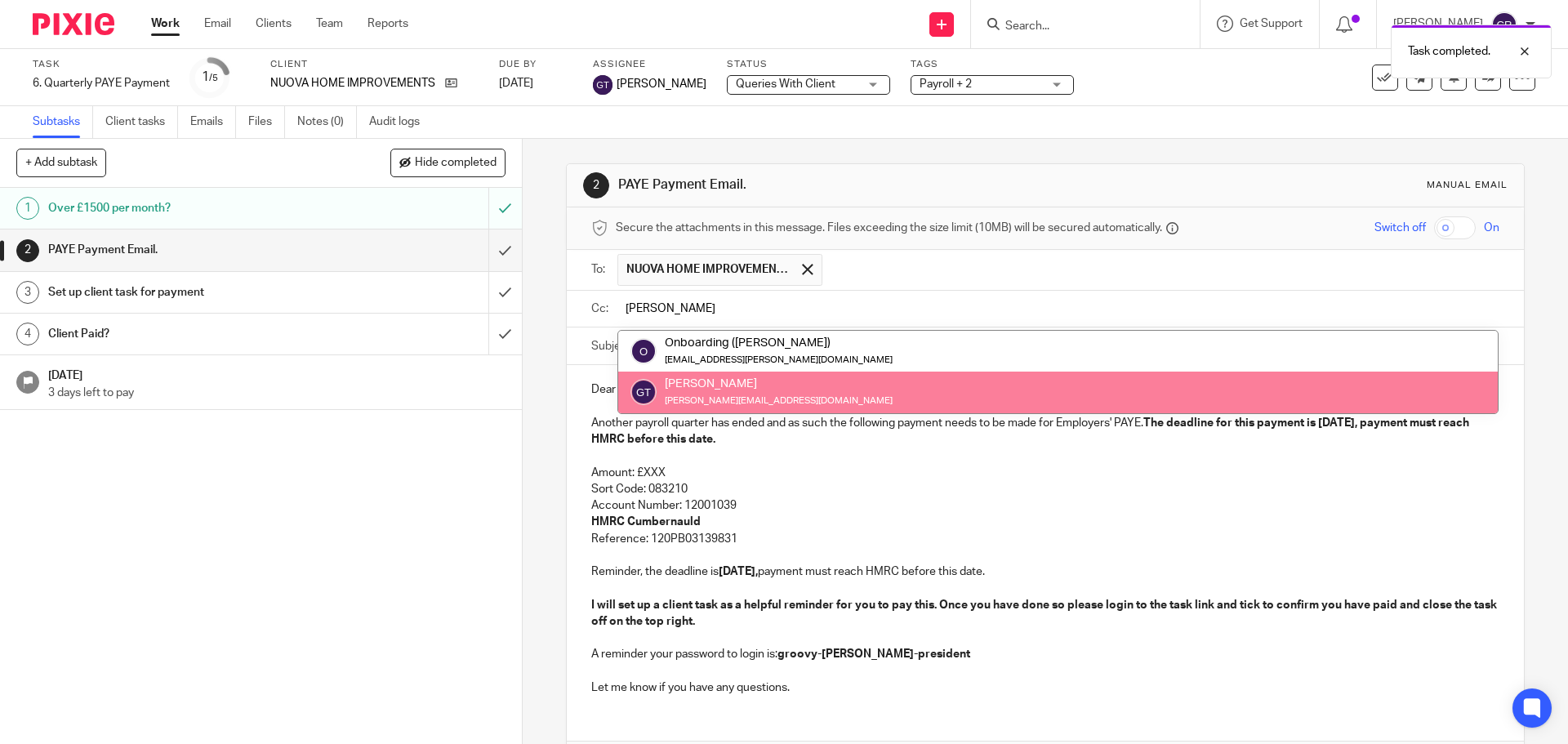
type input "greg"
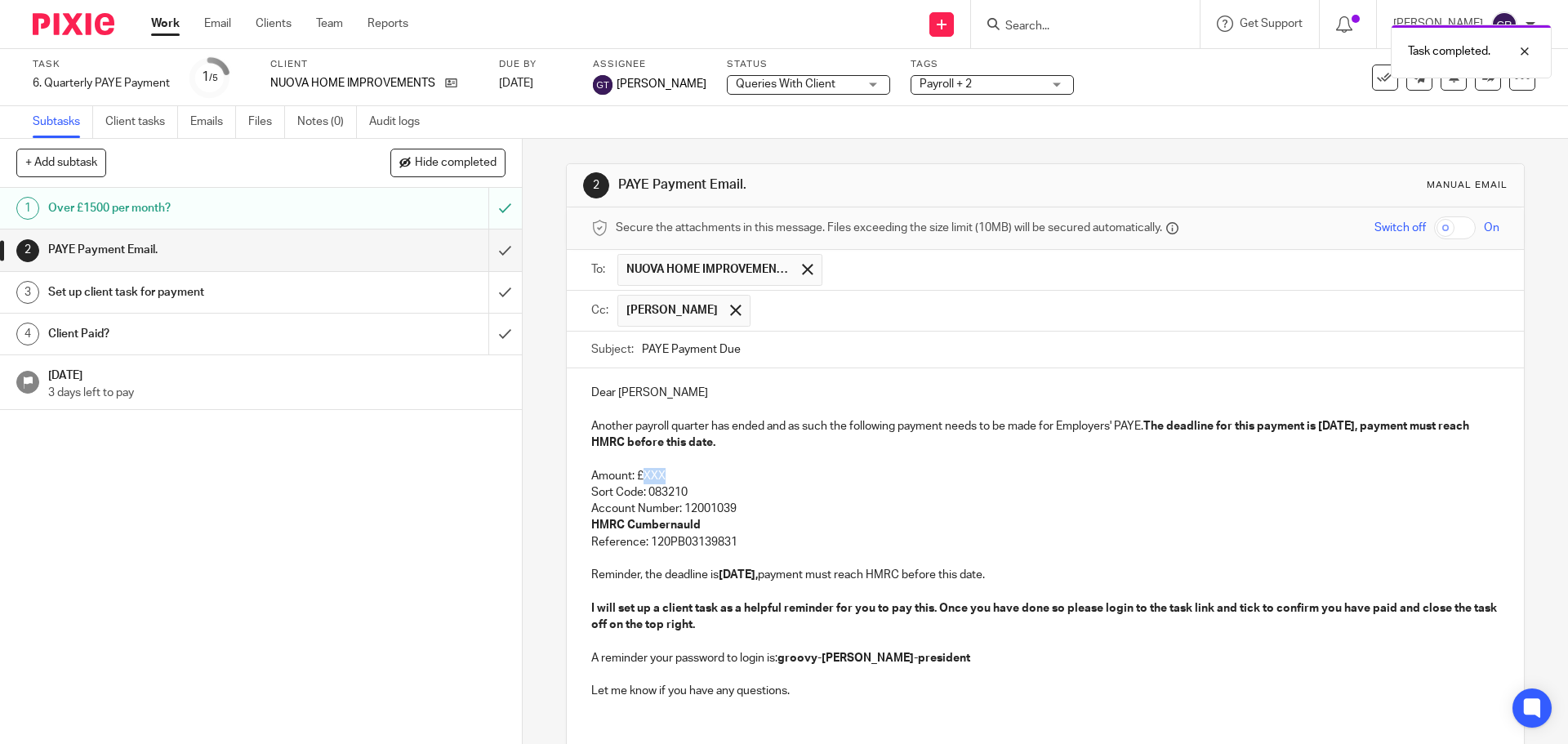
drag, startPoint x: 673, startPoint y: 475, endPoint x: 639, endPoint y: 475, distance: 34.0
click at [639, 475] on p "Amount: £XXX" at bounding box center [1045, 477] width 907 height 17
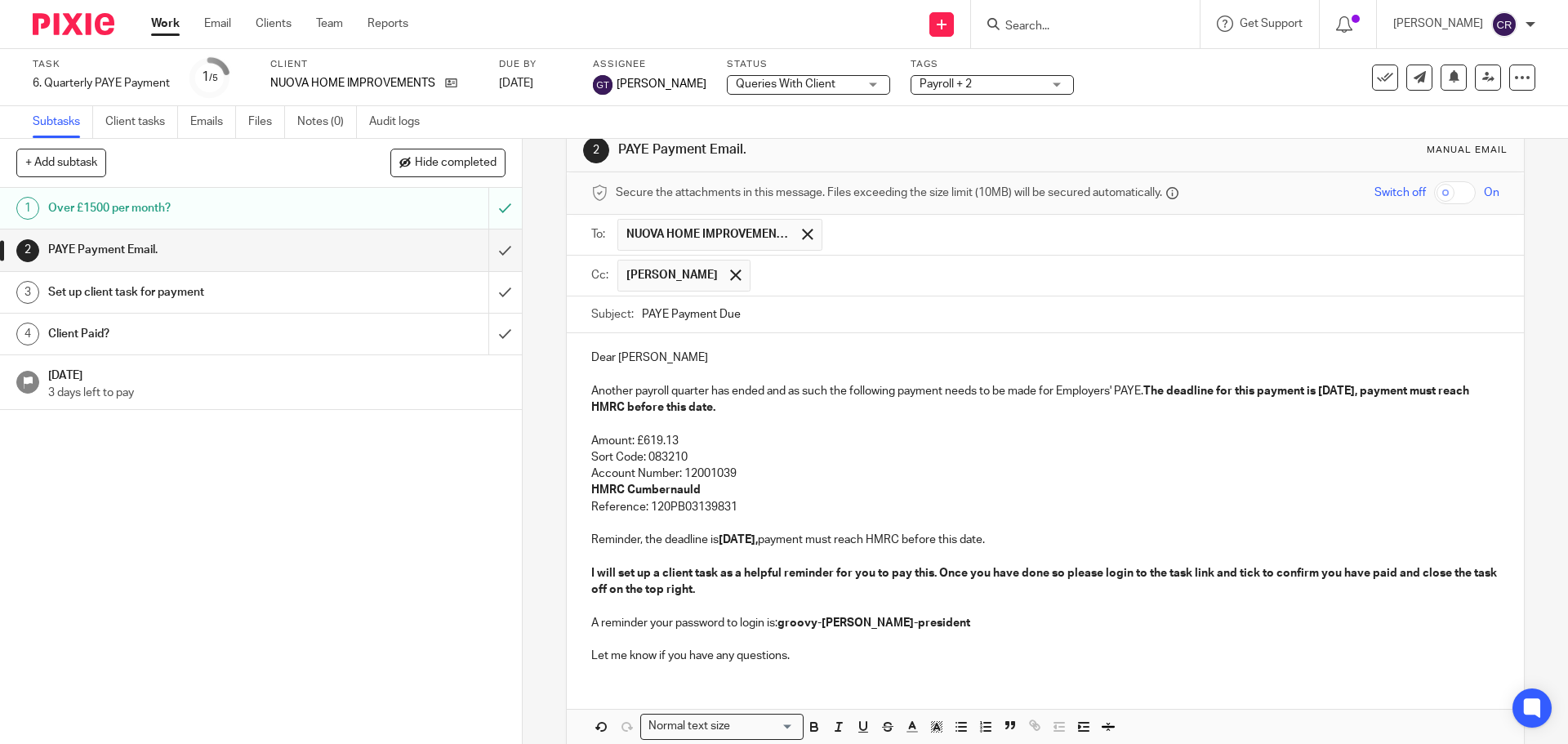
scroll to position [82, 0]
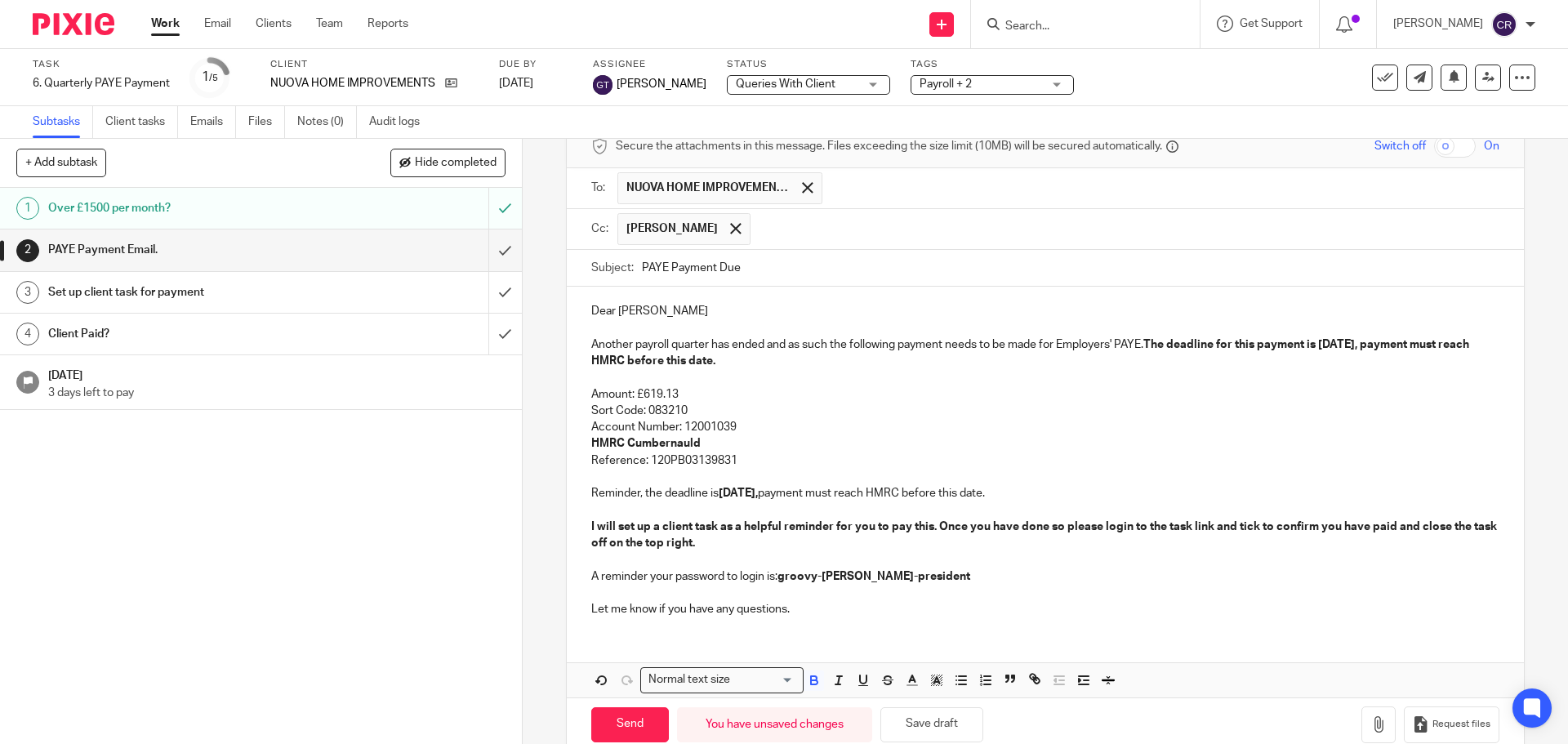
drag, startPoint x: 767, startPoint y: 458, endPoint x: 1016, endPoint y: 571, distance: 273.4
click at [1016, 571] on div "Dear Angelo Another payroll quarter has ended and as such the following payment…" at bounding box center [1044, 458] width 956 height 343
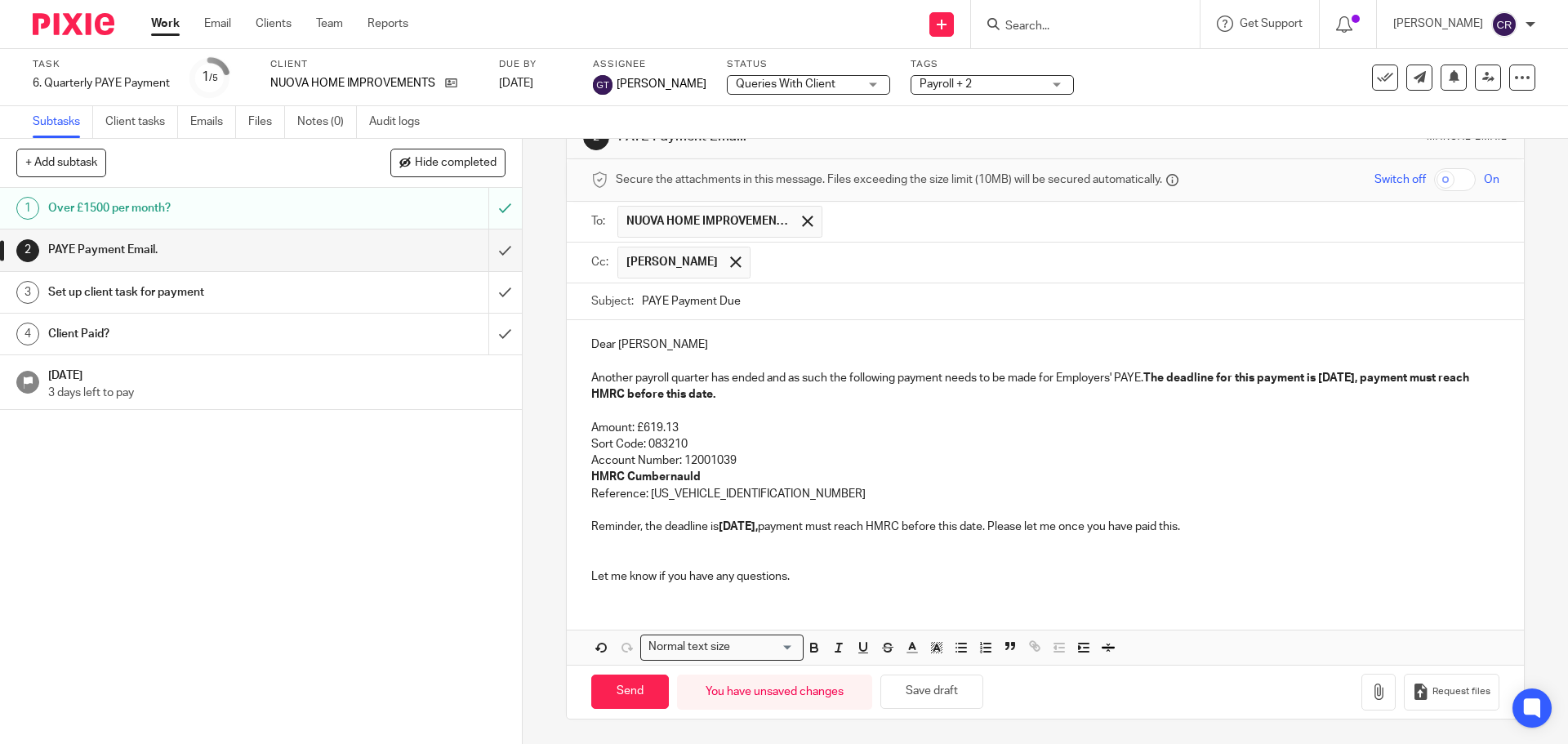
scroll to position [31, 0]
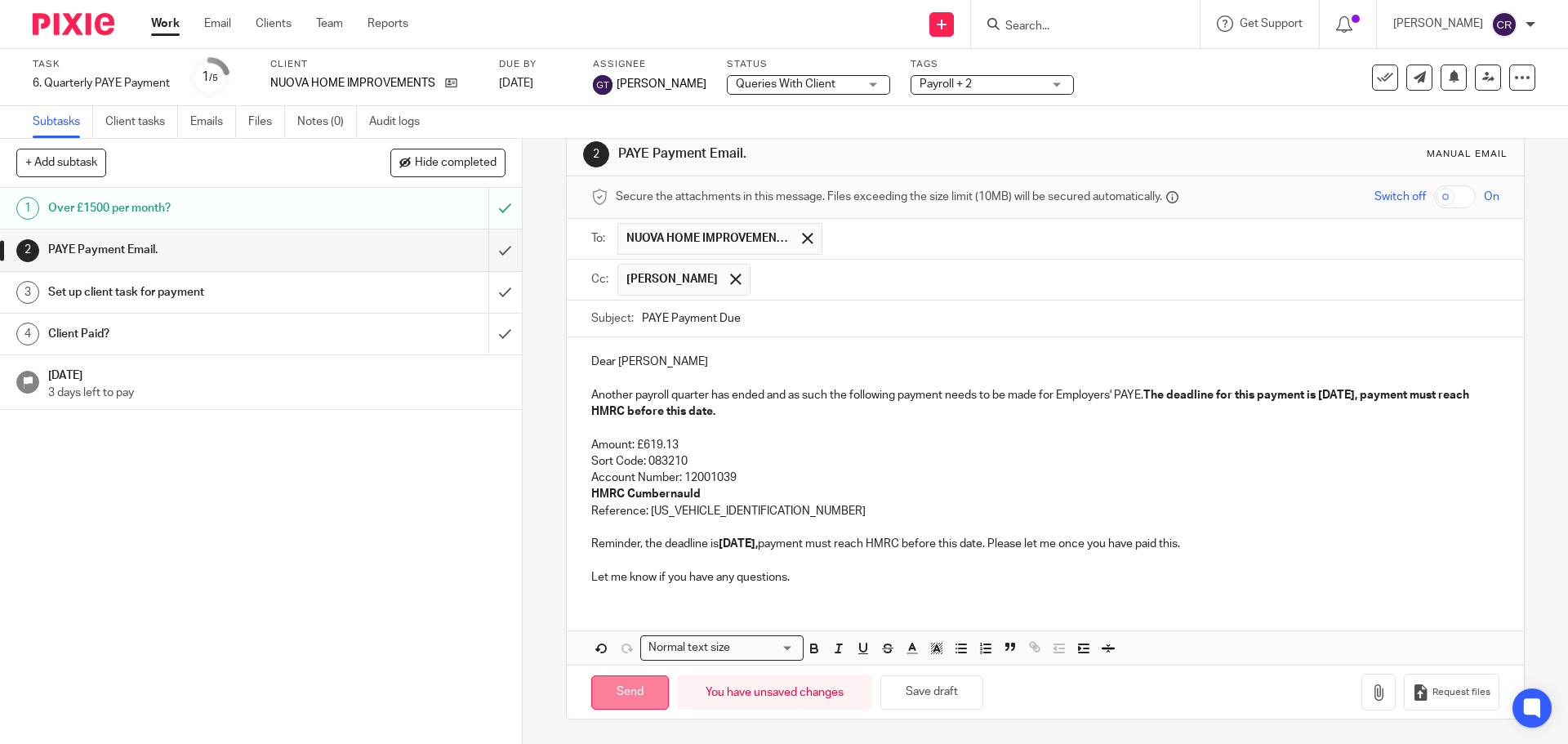
click at [616, 690] on input "Send" at bounding box center [631, 693] width 78 height 35
click at [492, 298] on input "submit" at bounding box center [261, 292] width 522 height 41
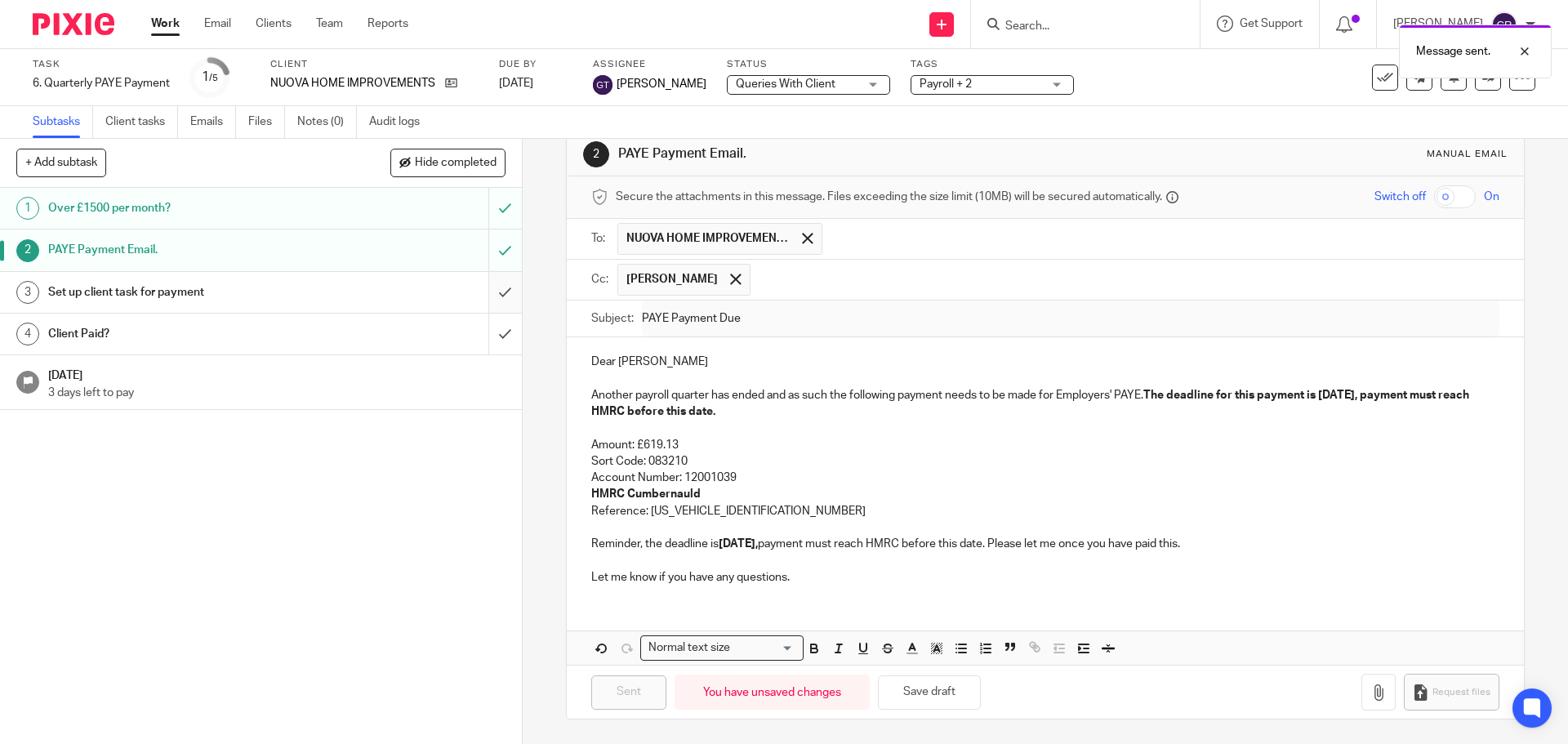
type input "Sent"
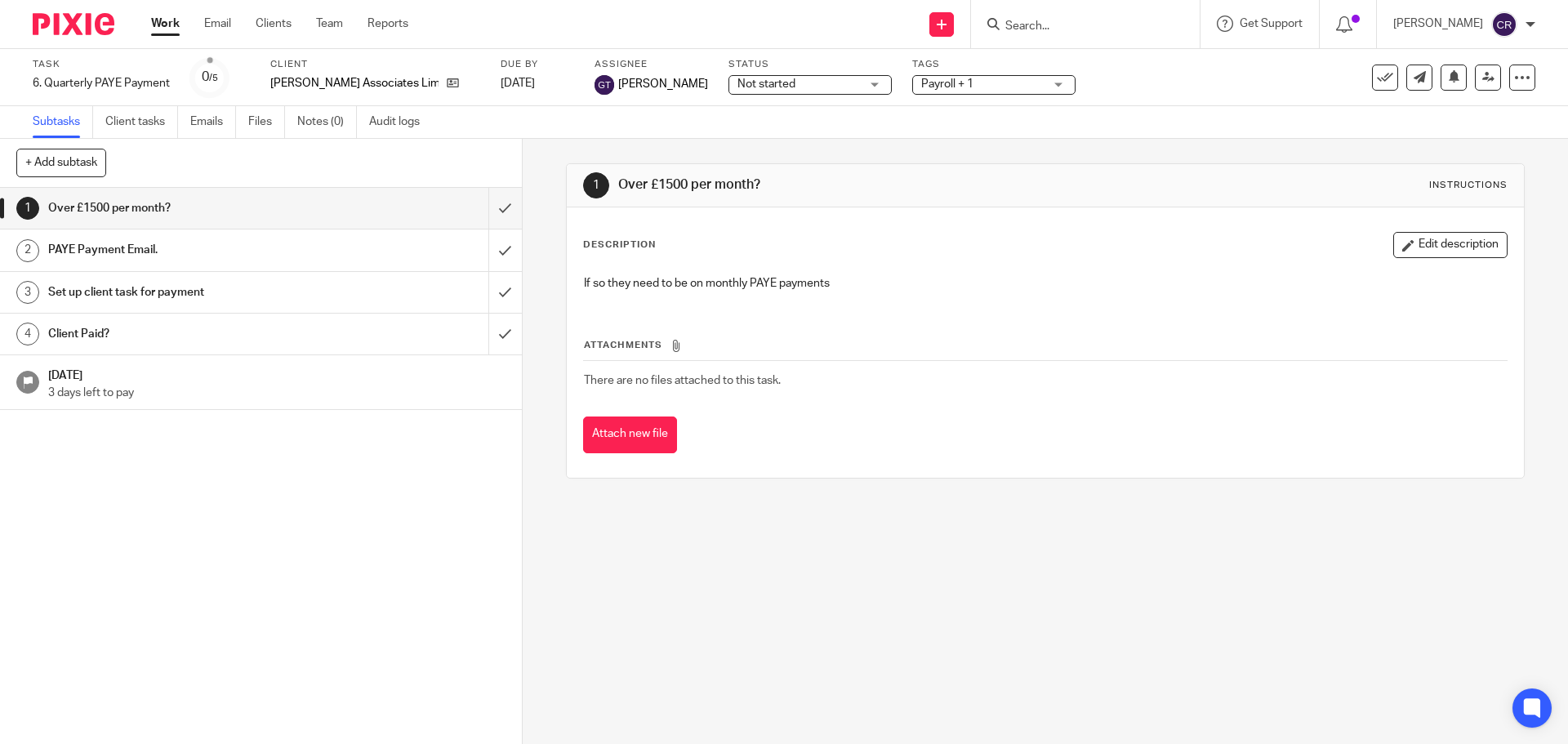
click at [794, 85] on span "Not started" at bounding box center [798, 84] width 122 height 17
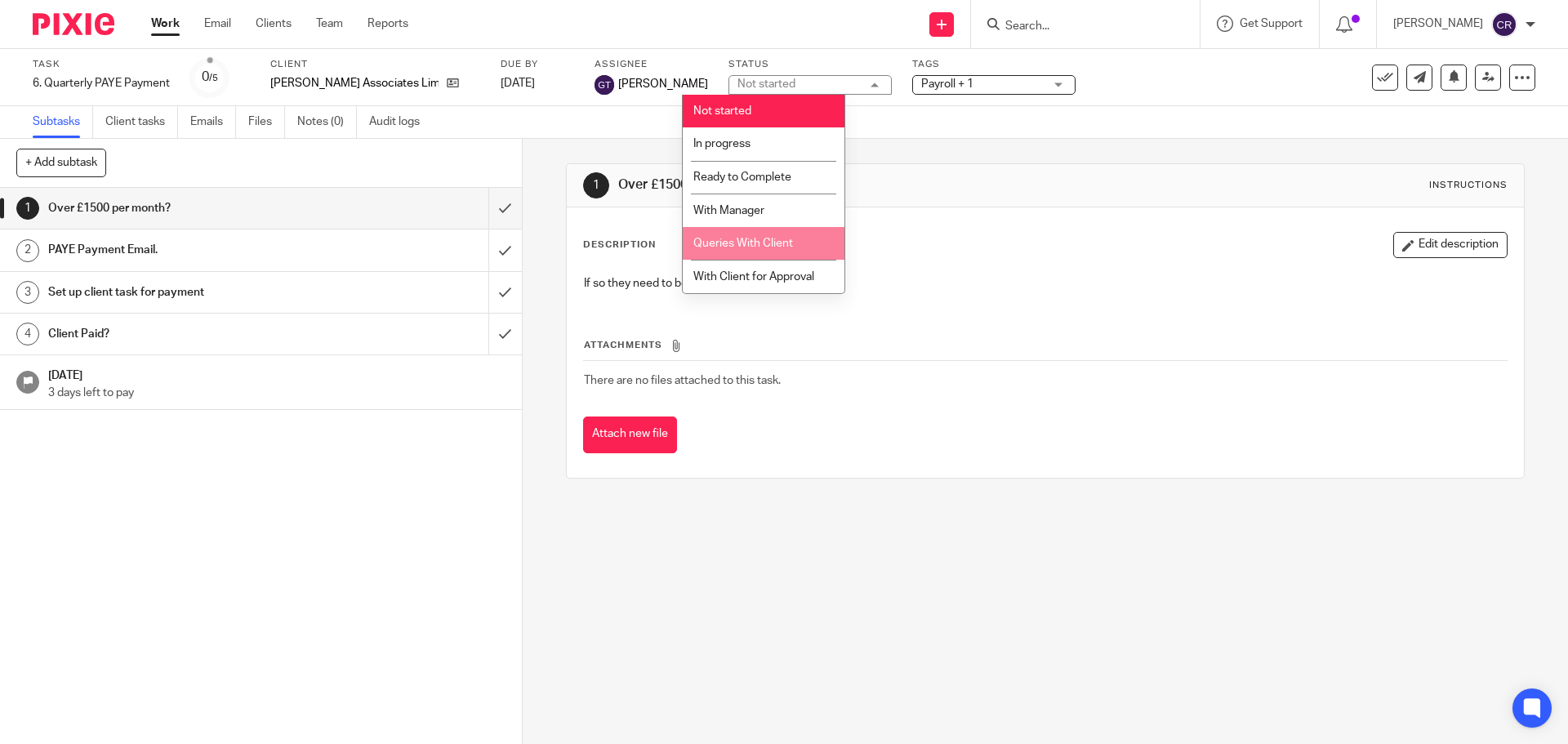
click at [775, 237] on span "Queries With Client" at bounding box center [743, 243] width 99 height 11
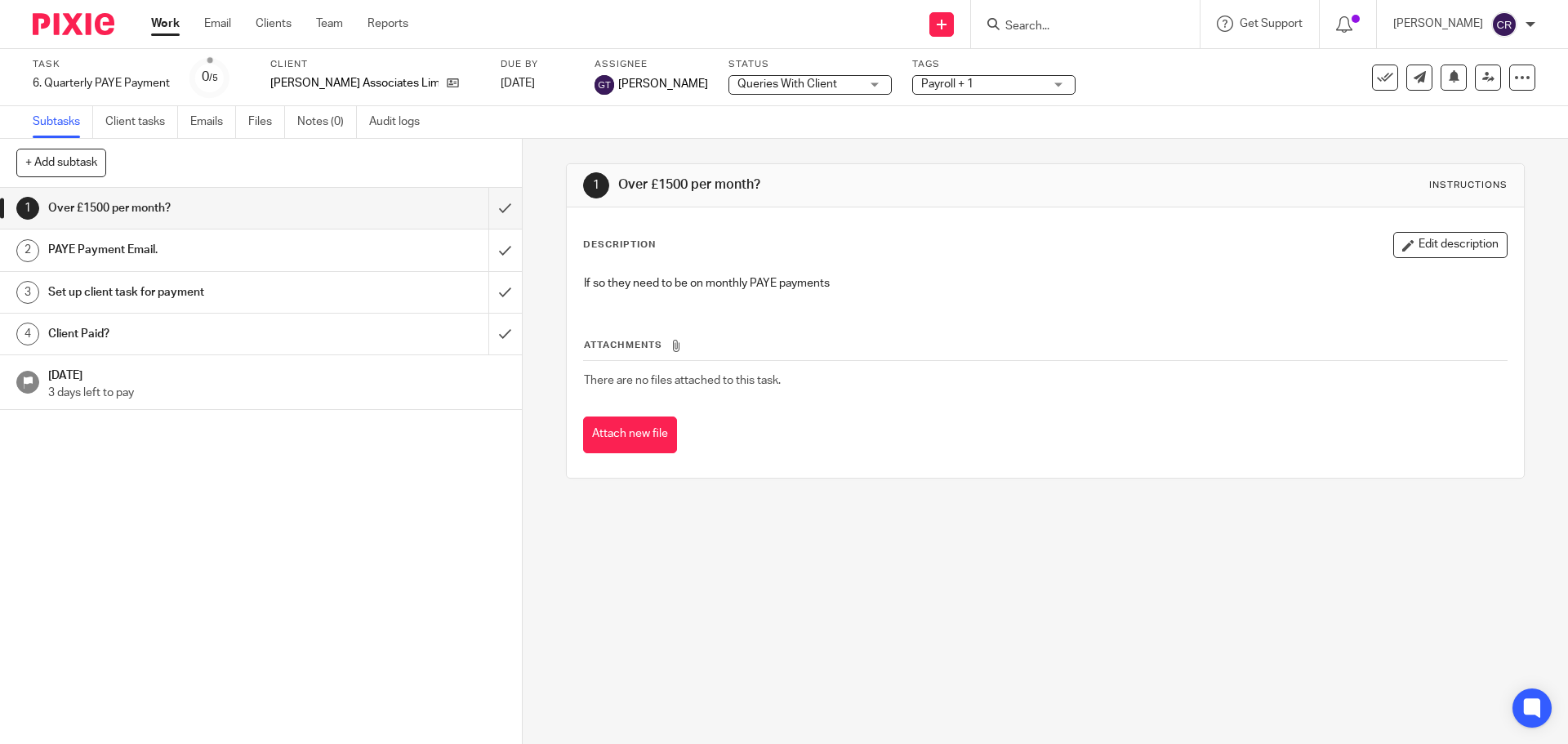
click at [921, 85] on span "Payroll + 1" at bounding box center [947, 84] width 52 height 11
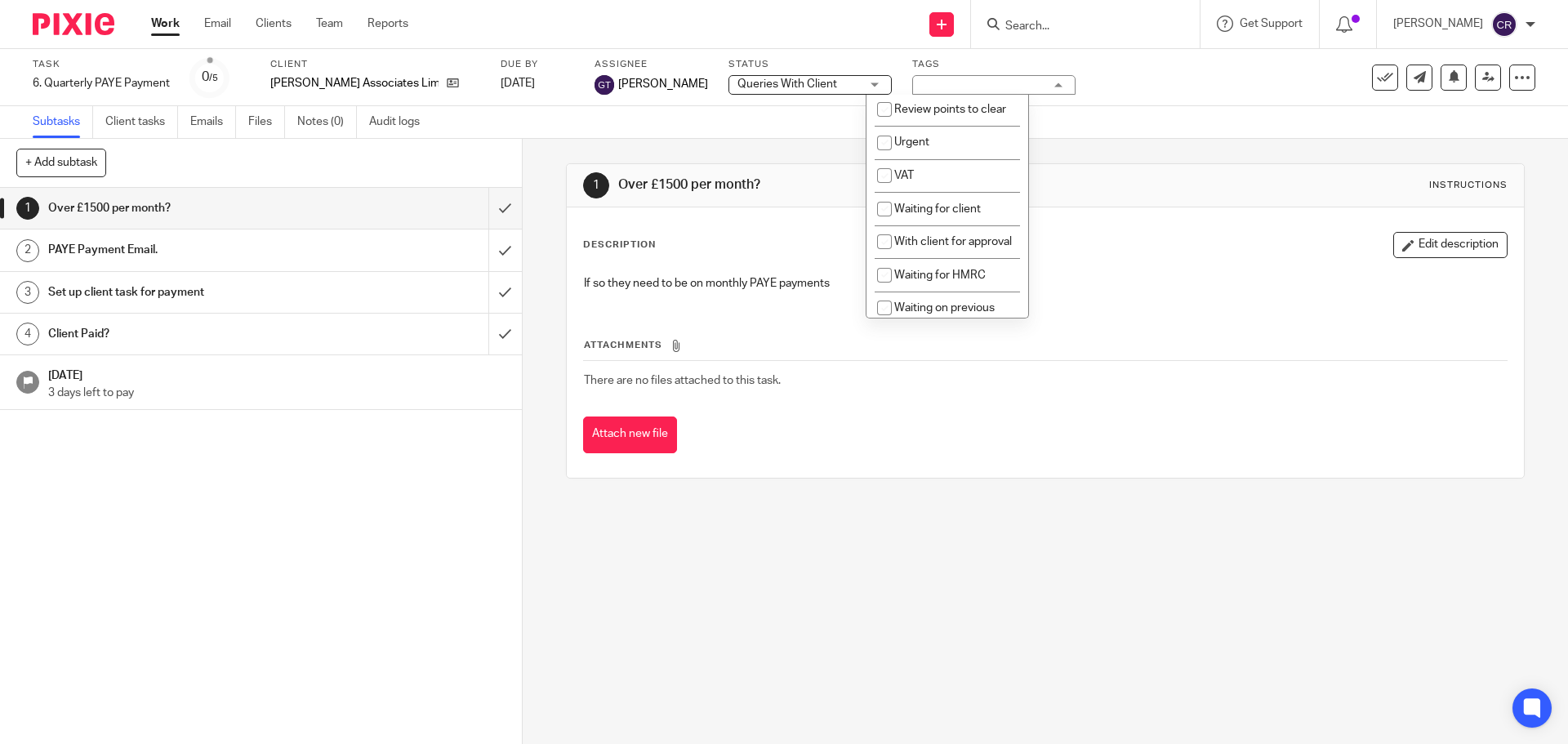
scroll to position [817, 0]
click at [939, 223] on li "Waiting for client" at bounding box center [947, 206] width 161 height 33
checkbox input "true"
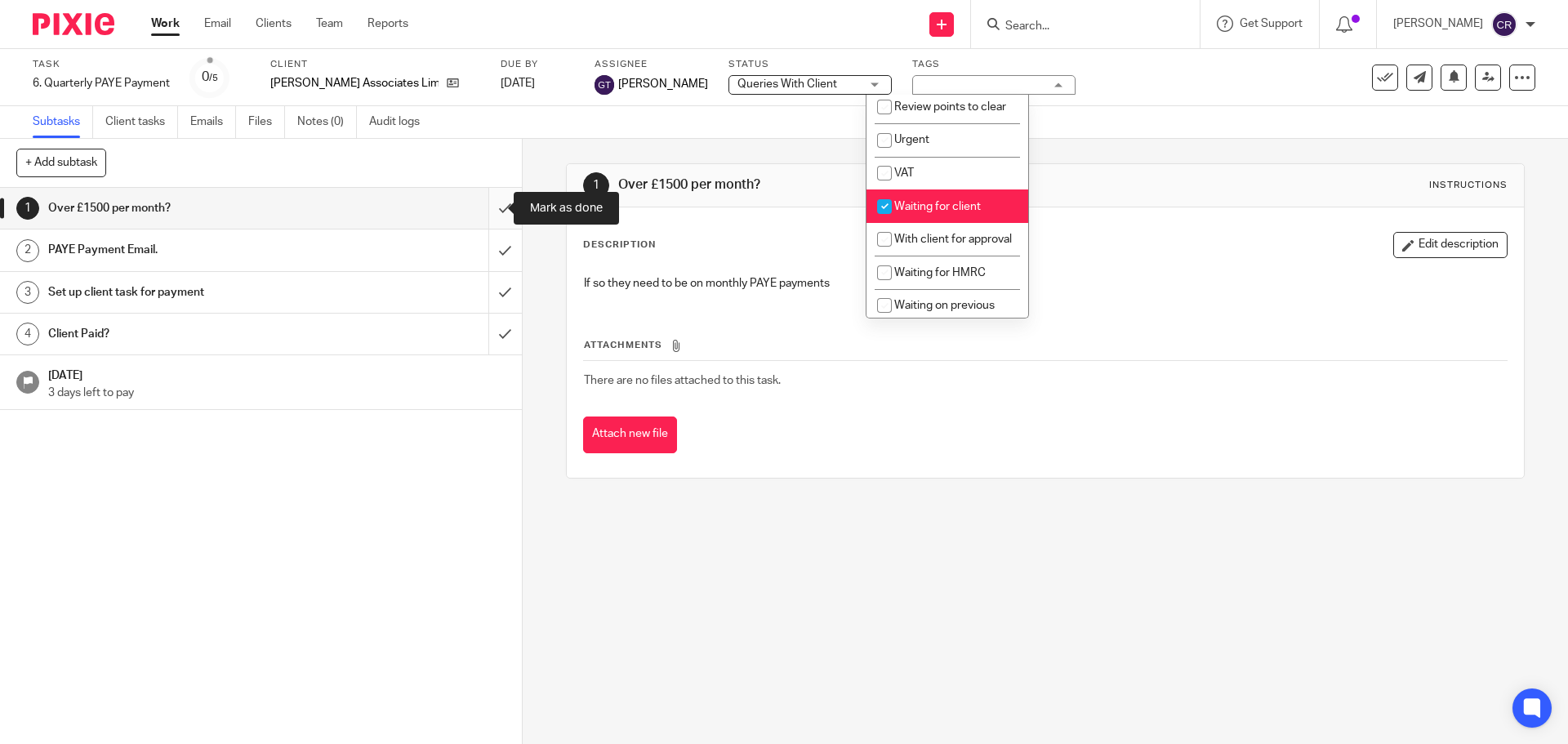
click at [482, 209] on input "submit" at bounding box center [261, 209] width 522 height 41
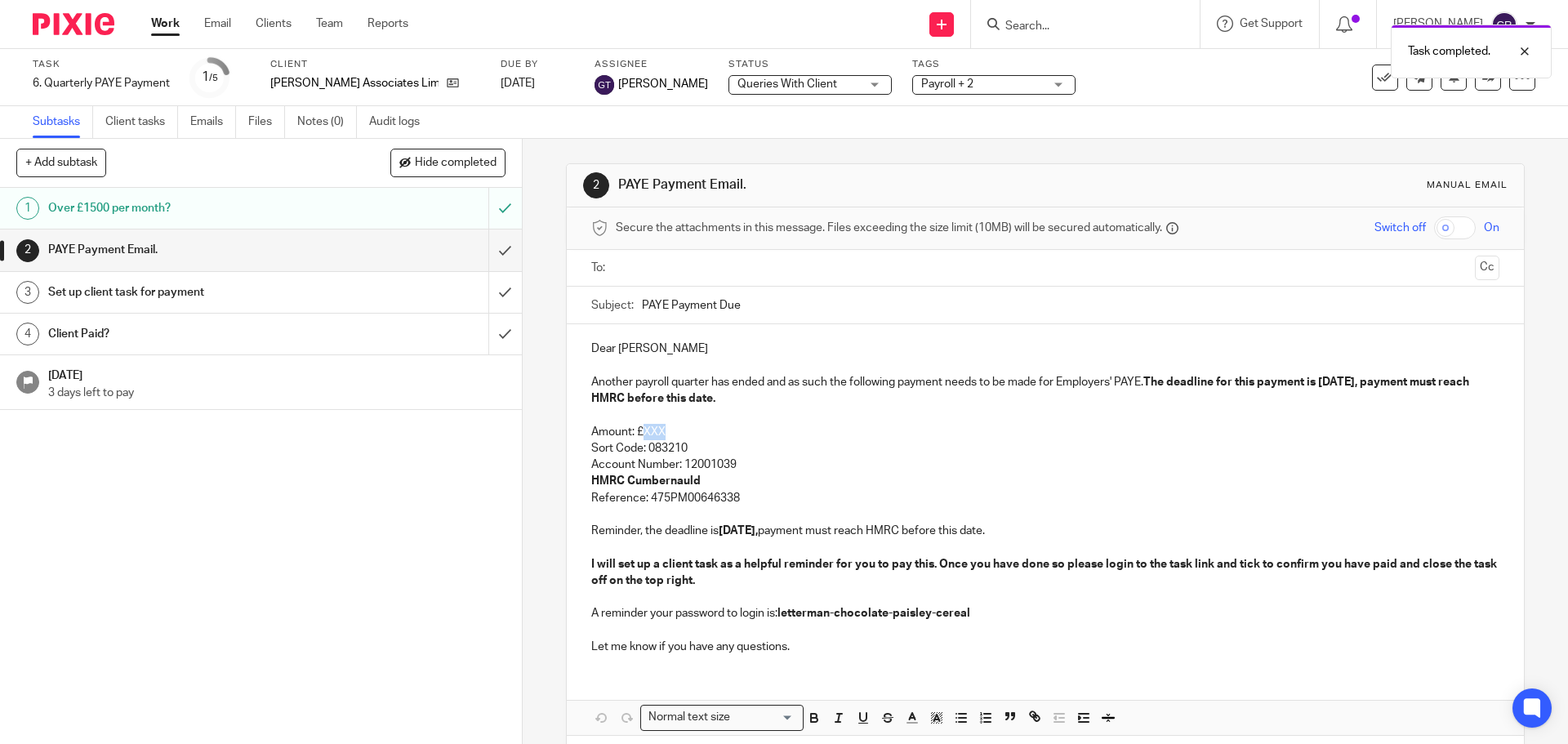
drag, startPoint x: 682, startPoint y: 427, endPoint x: 641, endPoint y: 429, distance: 41.0
click at [641, 429] on p "Amount: £XXX" at bounding box center [1045, 432] width 907 height 17
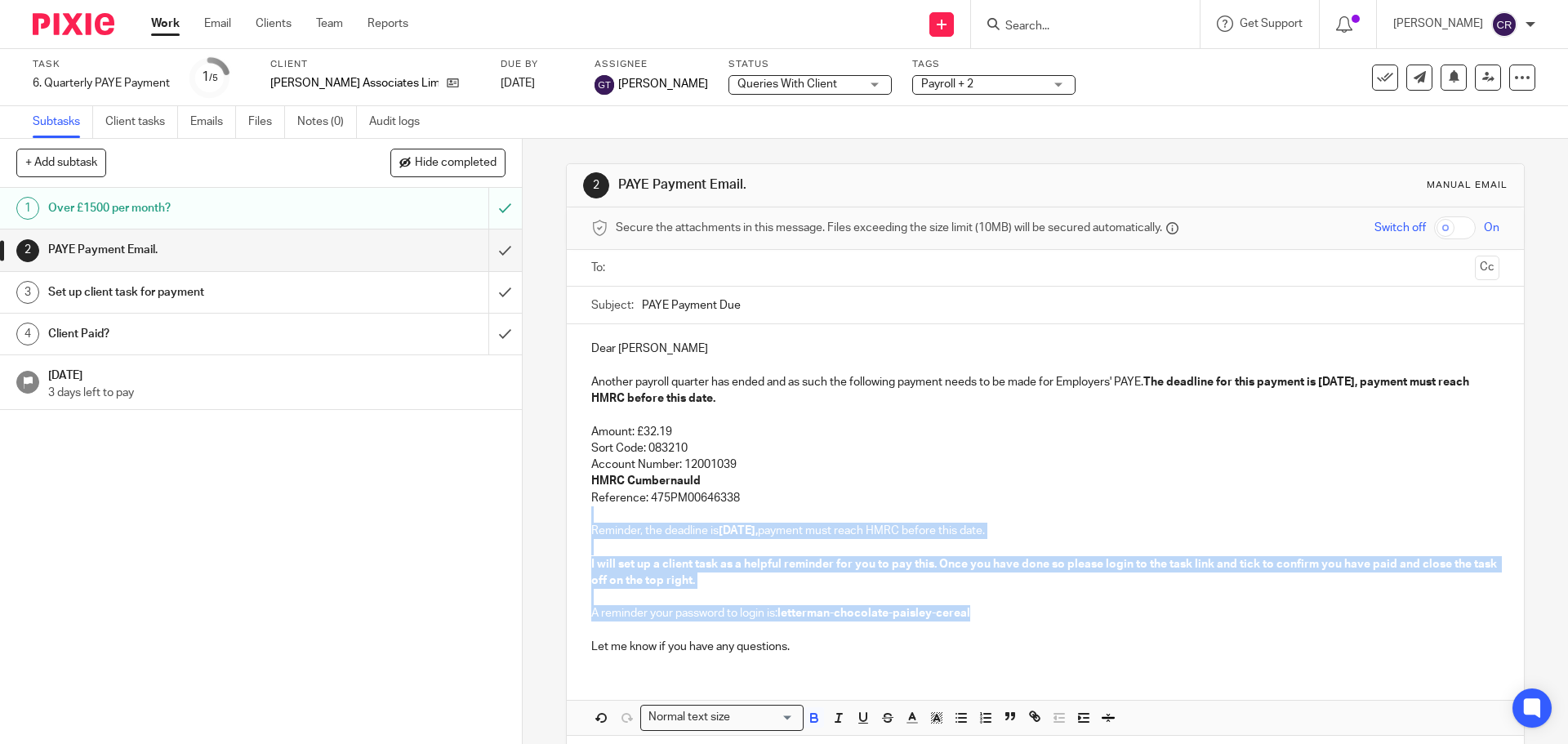
drag, startPoint x: 755, startPoint y: 495, endPoint x: 969, endPoint y: 619, distance: 247.3
click at [969, 619] on div "Dear Paul Another payroll quarter has ended and as such the following payment n…" at bounding box center [1044, 496] width 956 height 343
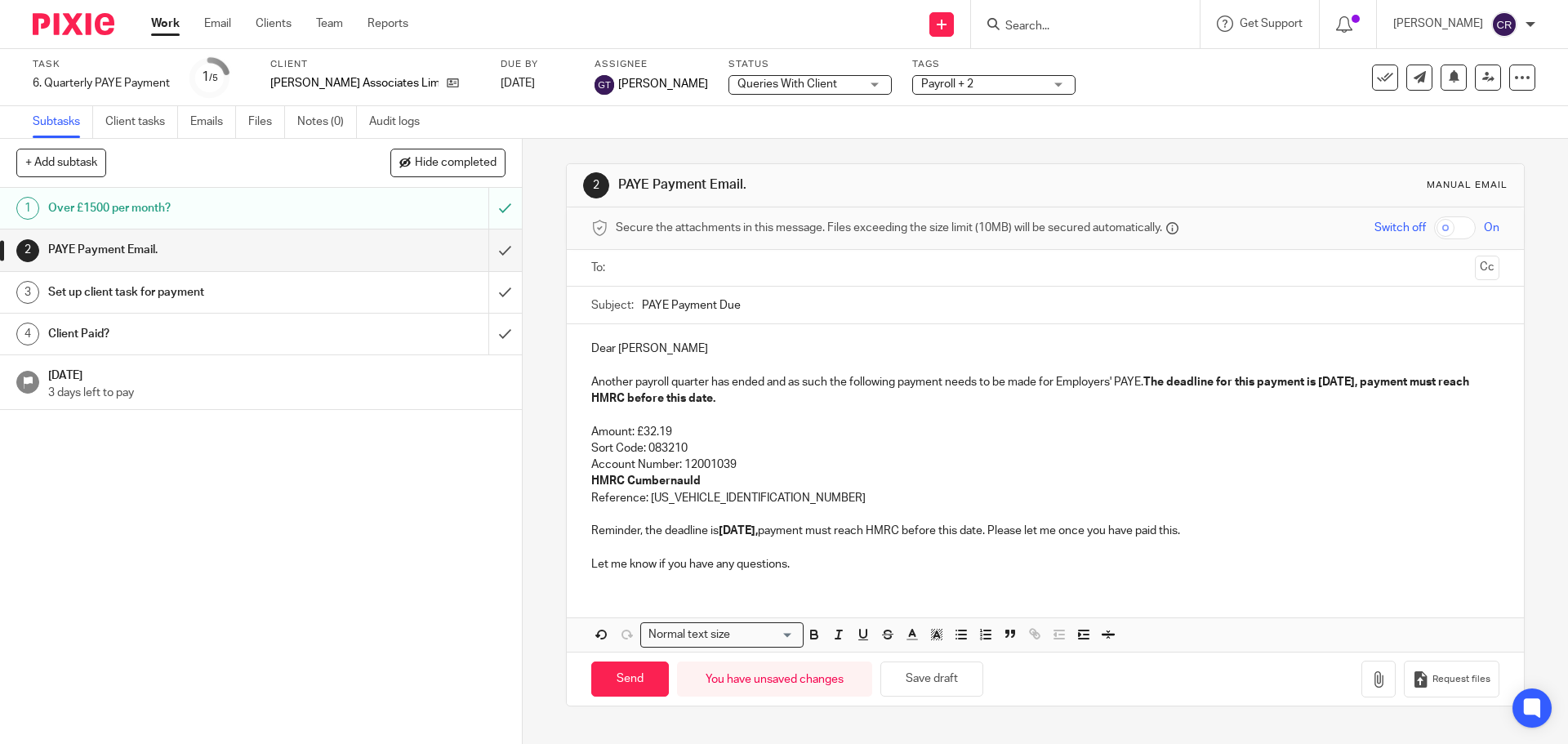
click at [700, 262] on input "text" at bounding box center [1044, 268] width 846 height 19
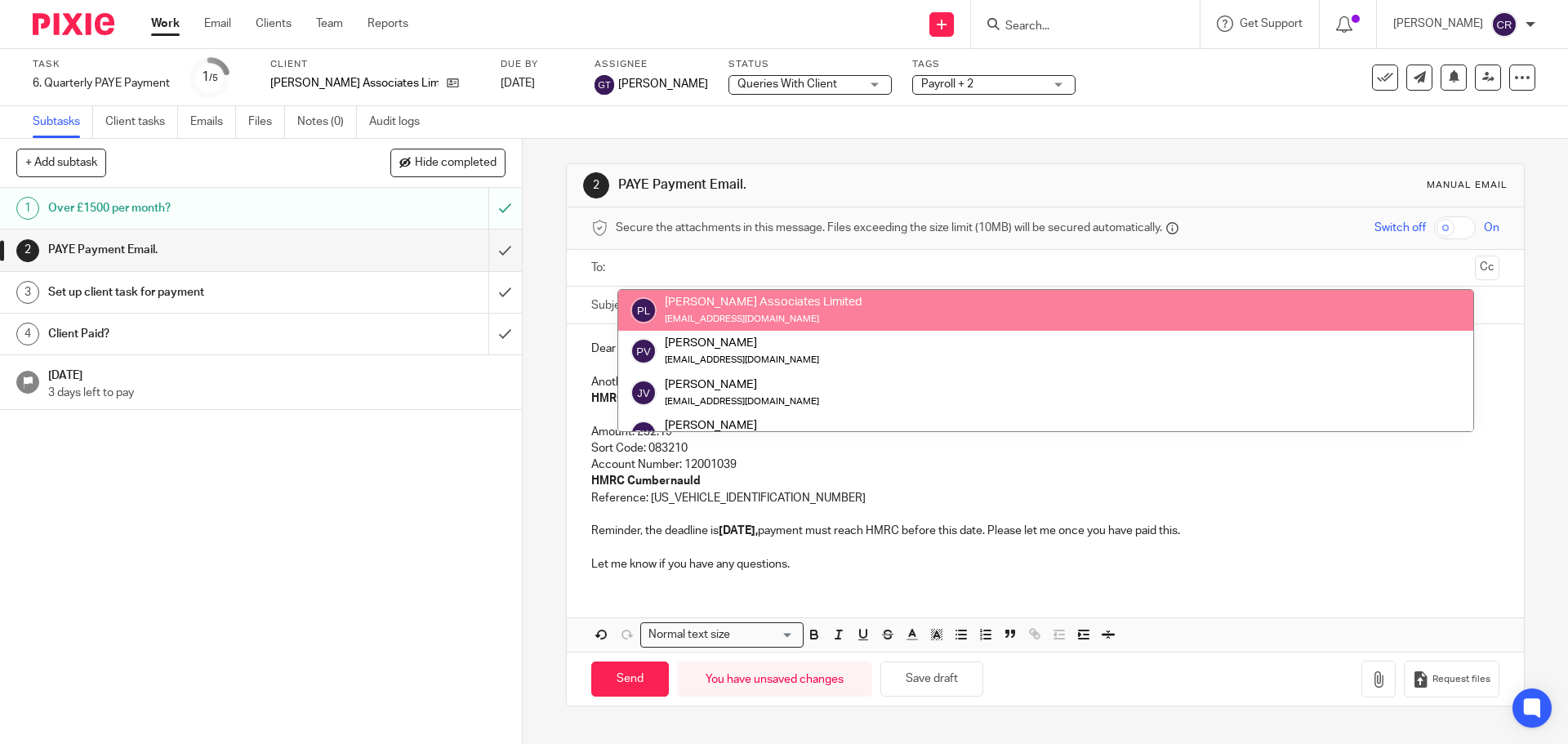
drag, startPoint x: 773, startPoint y: 313, endPoint x: 1180, endPoint y: 297, distance: 407.3
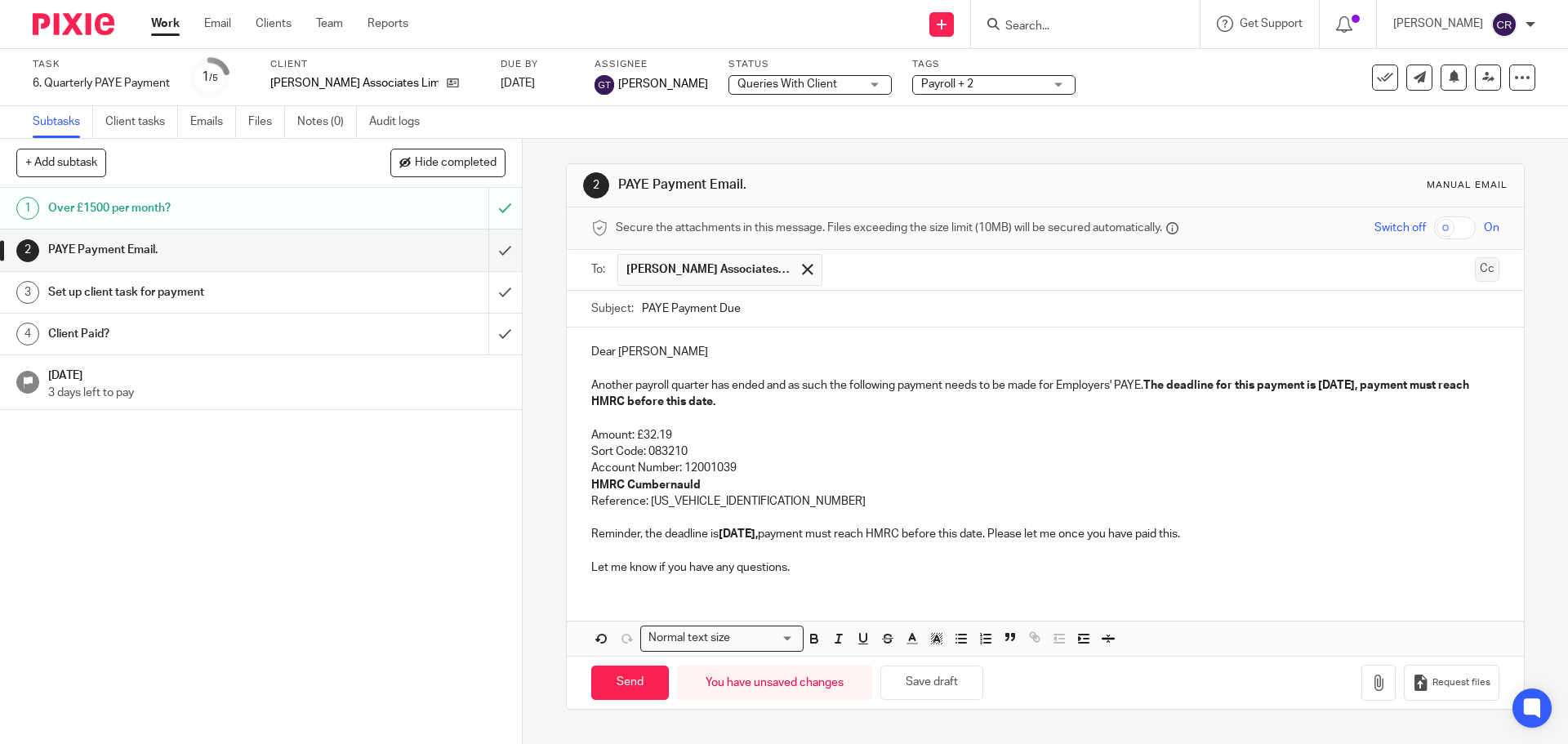
click at [1474, 272] on button "Cc" at bounding box center [1486, 269] width 24 height 24
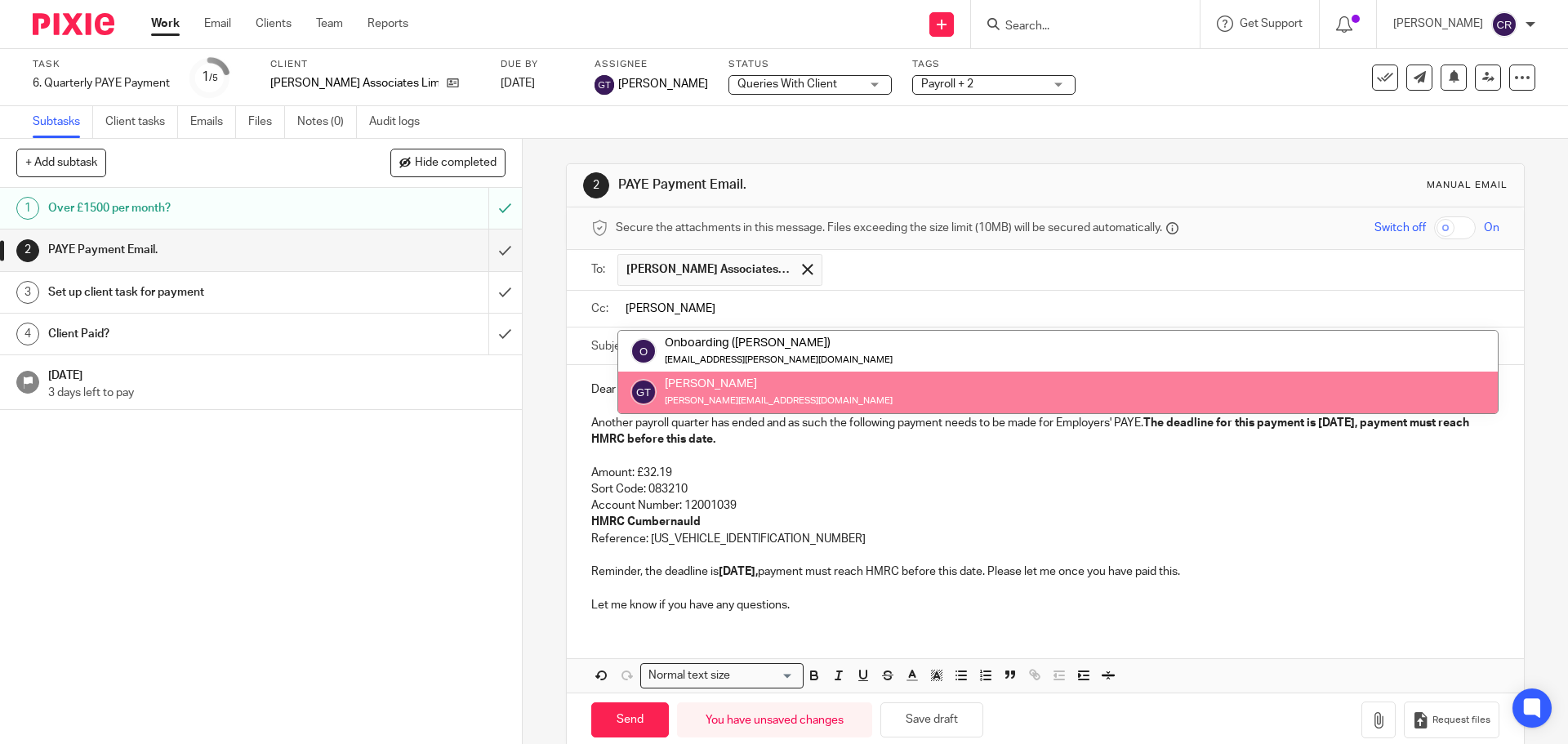
type input "greg"
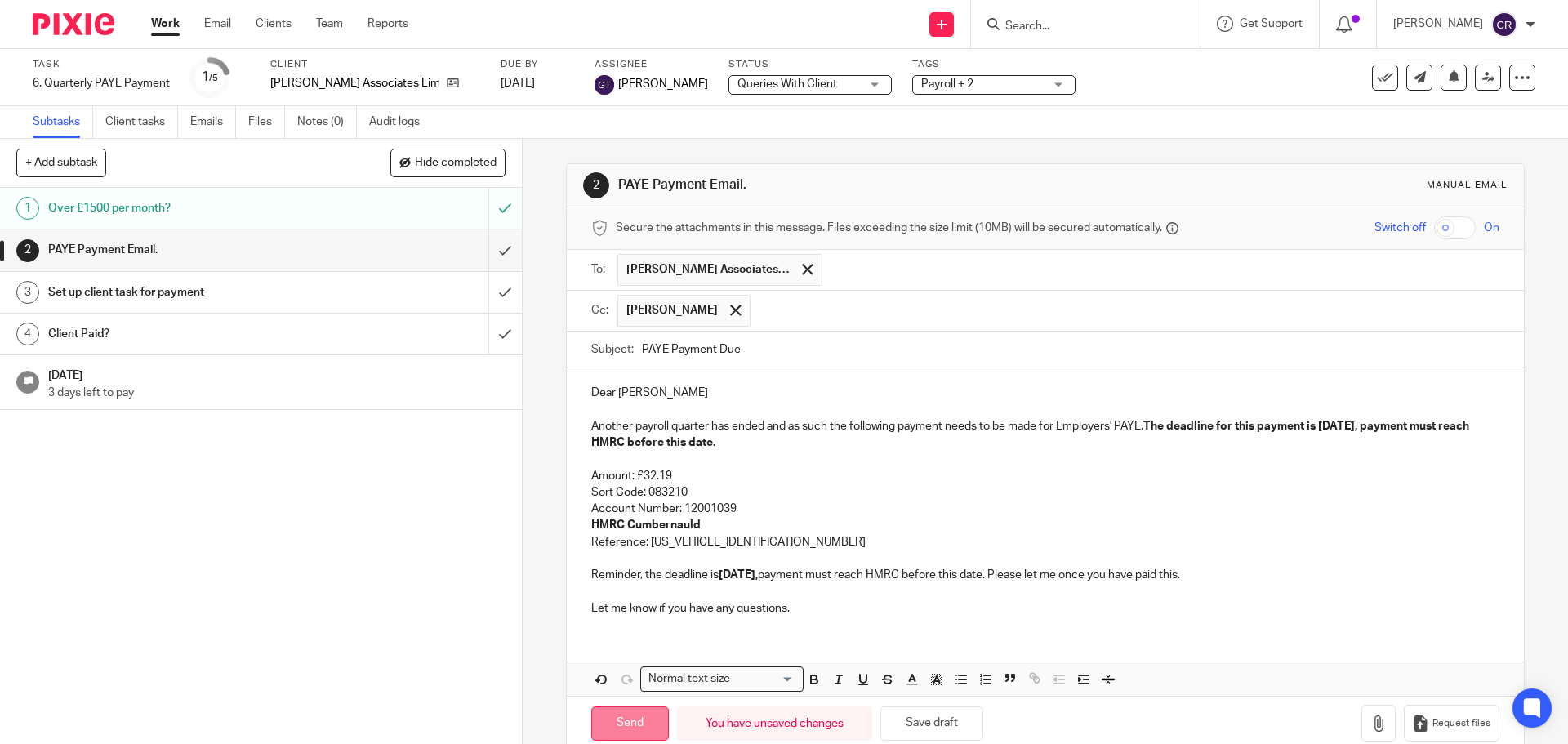
click at [639, 730] on input "Send" at bounding box center [631, 725] width 78 height 35
click at [491, 287] on input "submit" at bounding box center [261, 292] width 522 height 41
type input "Sent"
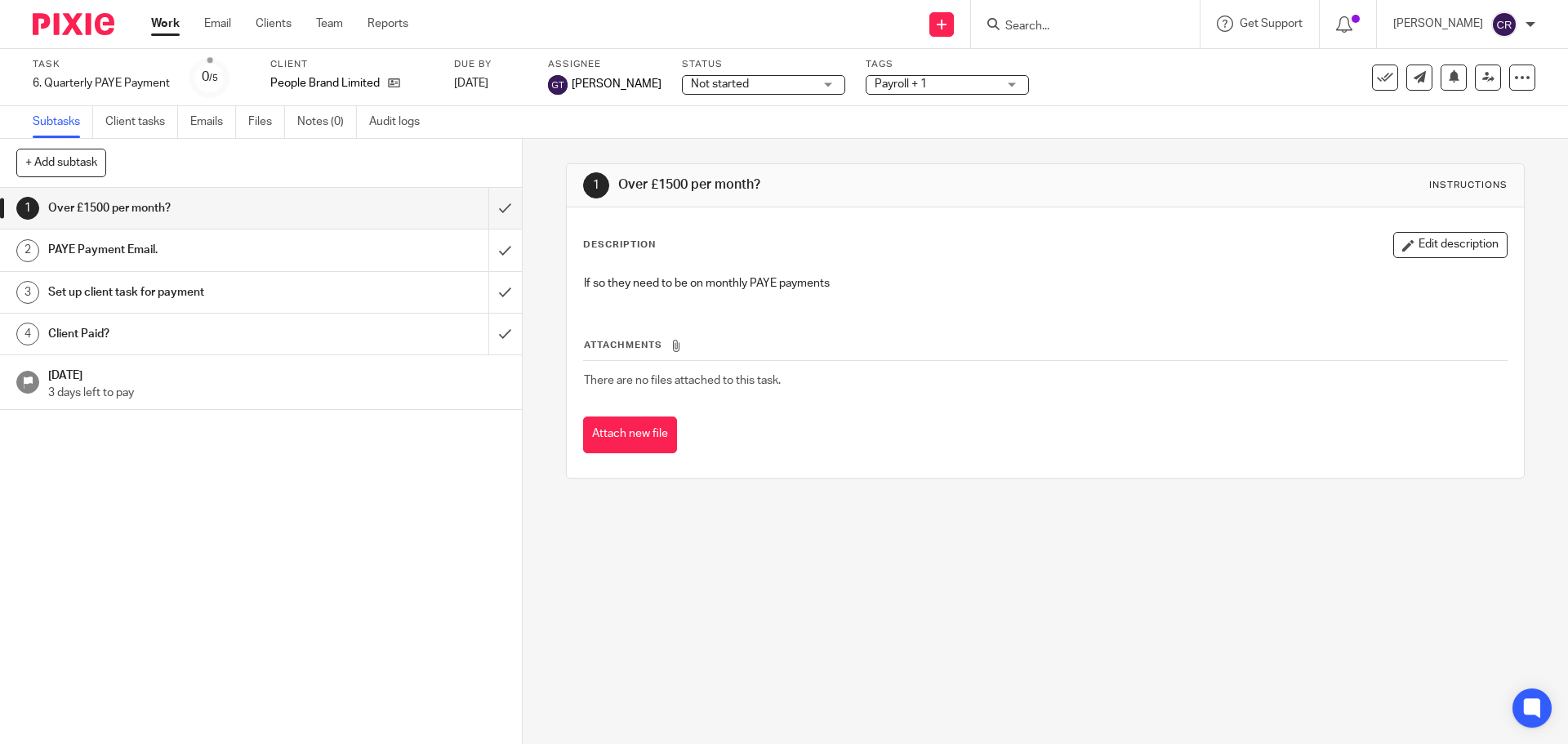
click at [747, 83] on span "Not started" at bounding box center [752, 84] width 122 height 17
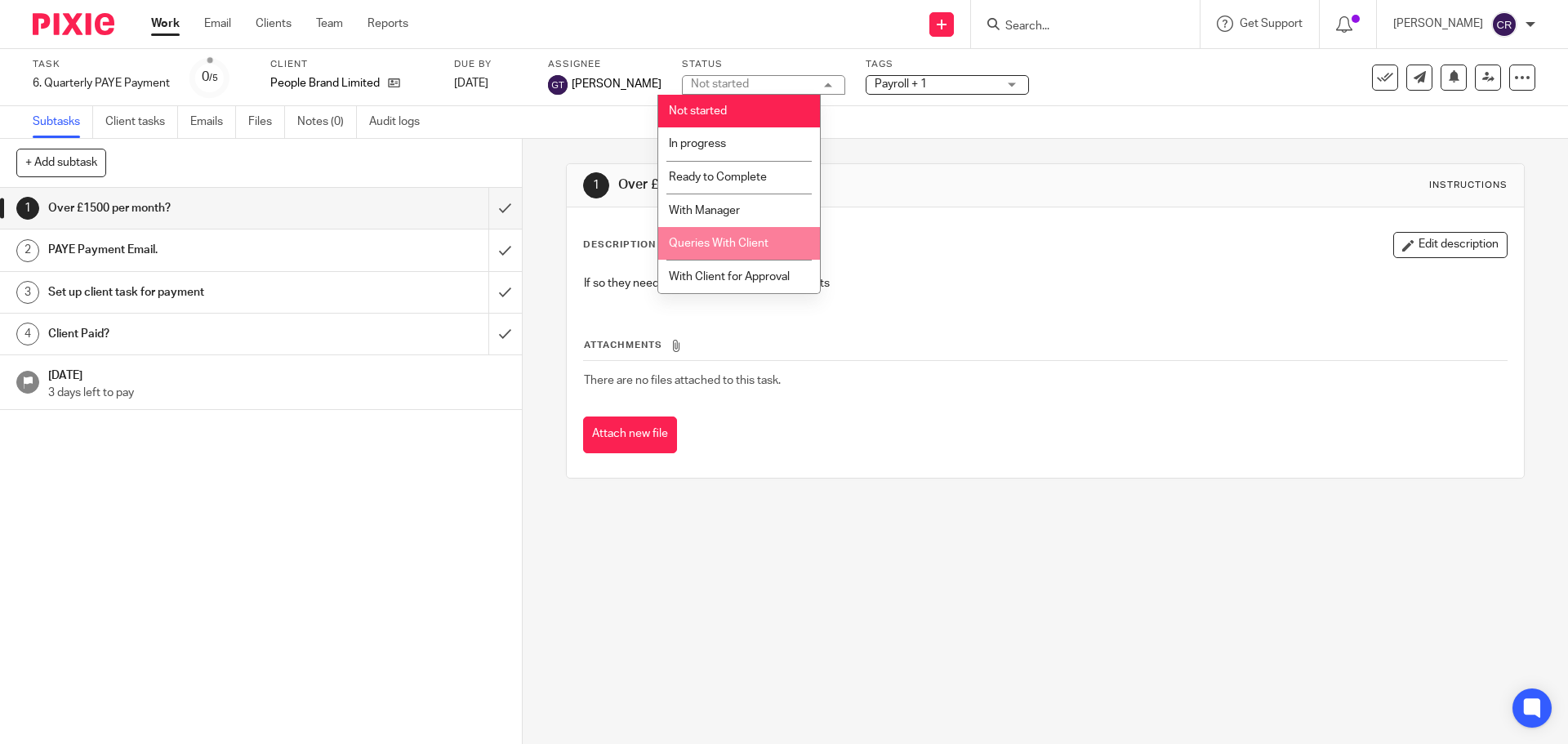
click at [746, 237] on span "Queries With Client" at bounding box center [718, 243] width 99 height 11
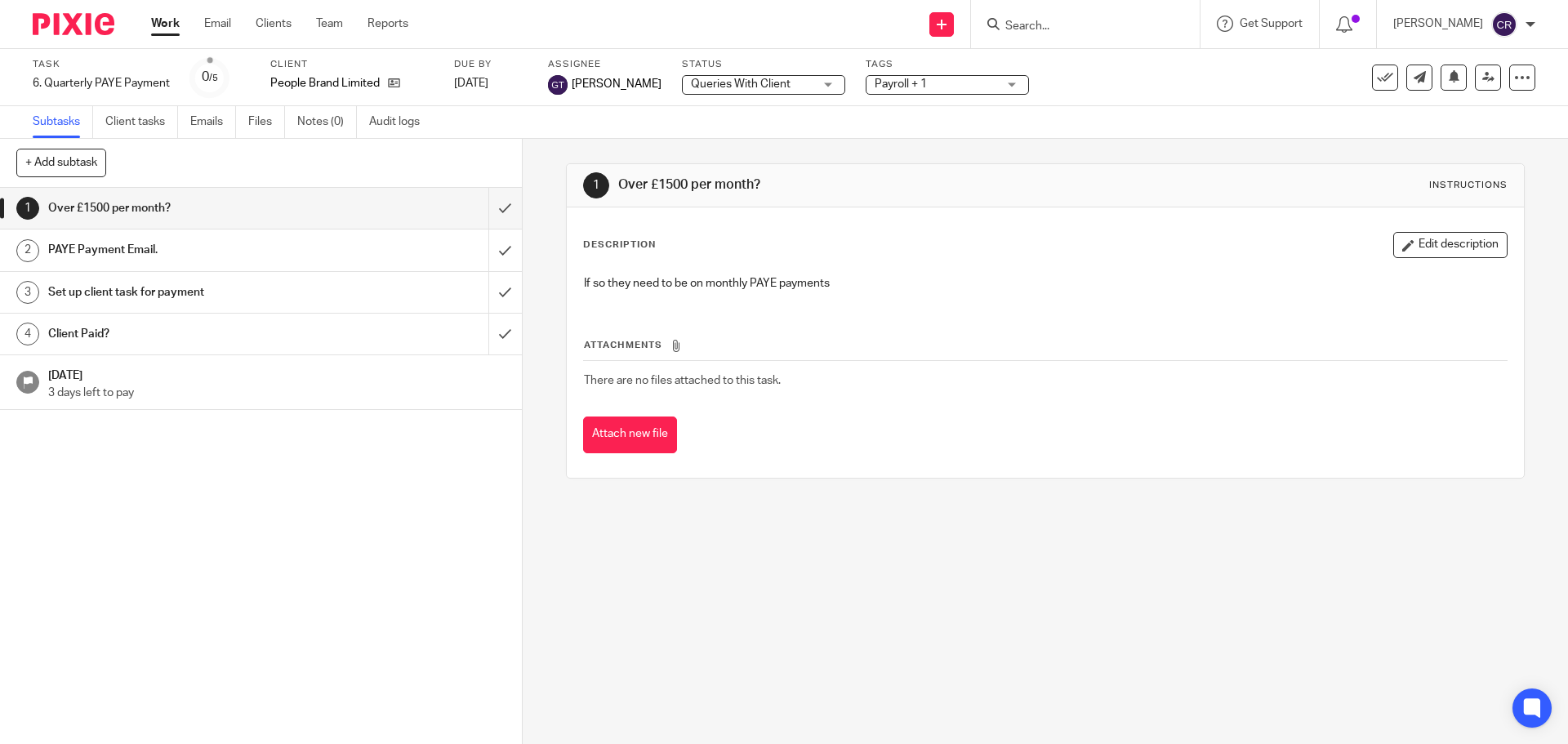
drag, startPoint x: 873, startPoint y: 110, endPoint x: 892, endPoint y: 89, distance: 28.3
click at [876, 109] on div "Subtasks Client tasks Emails Files Notes (0) Audit logs" at bounding box center [784, 122] width 1568 height 32
click at [892, 89] on span "Payroll + 1" at bounding box center [900, 84] width 52 height 11
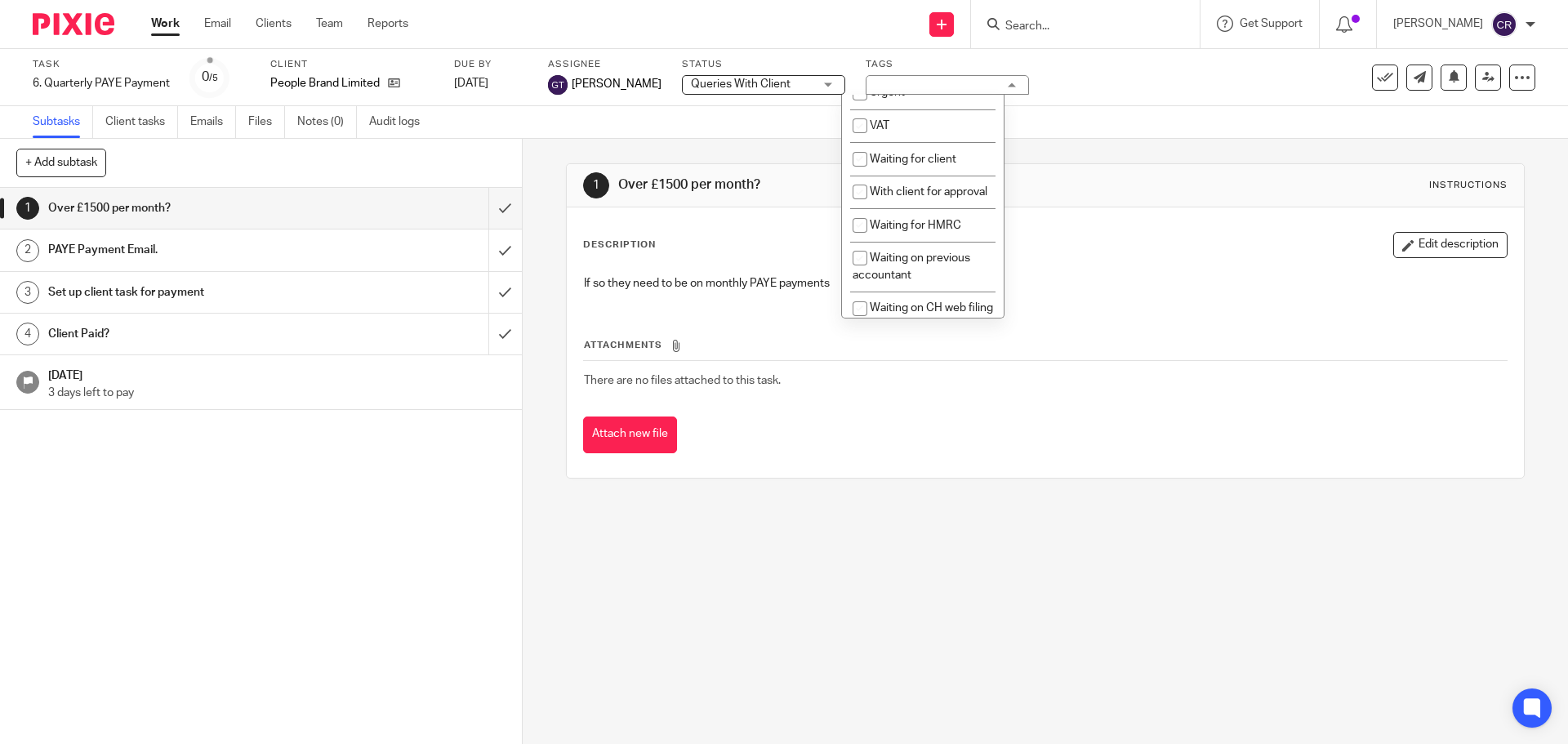
scroll to position [899, 0]
click at [933, 131] on span "Waiting for client" at bounding box center [912, 125] width 86 height 11
checkbox input "true"
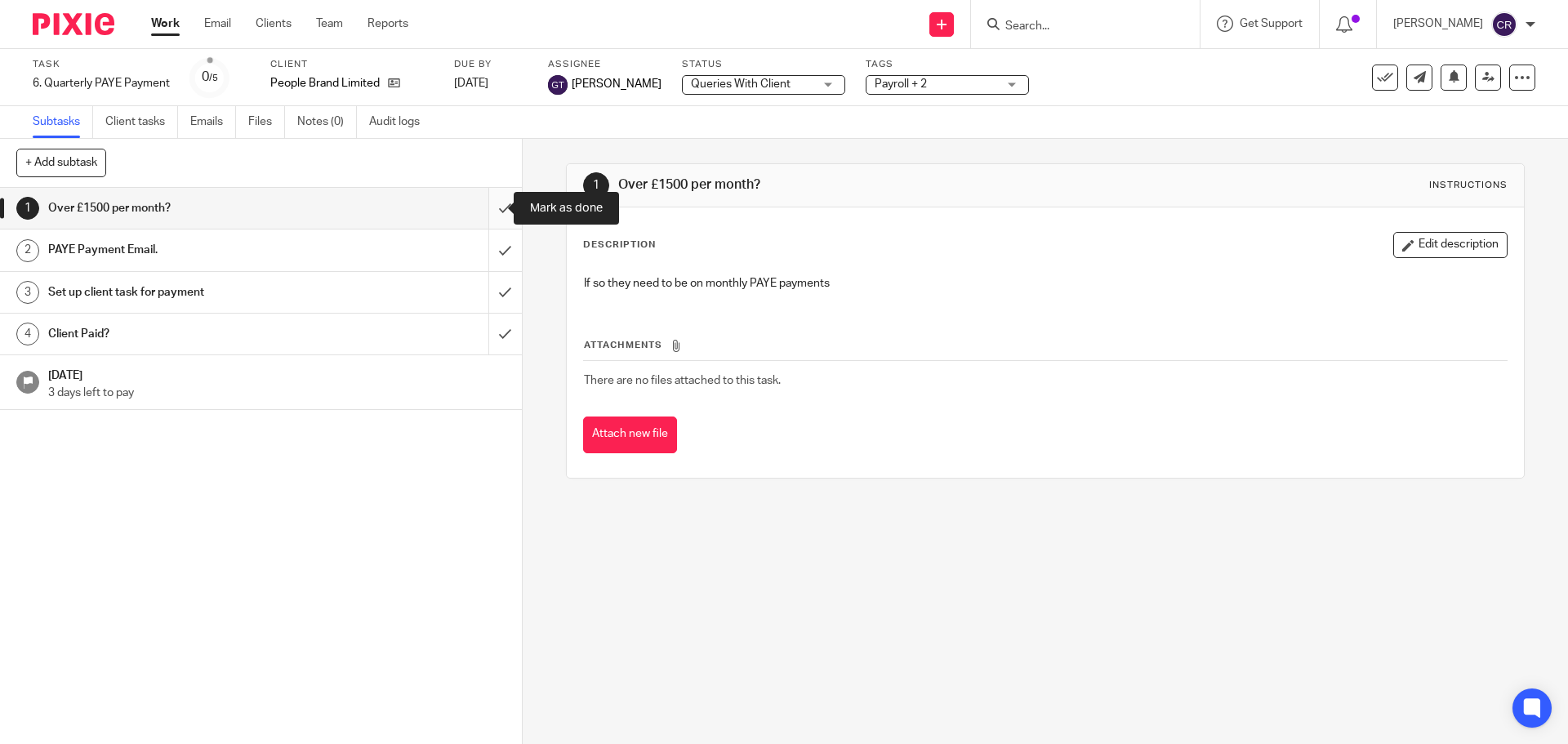
click at [484, 207] on input "submit" at bounding box center [261, 209] width 522 height 41
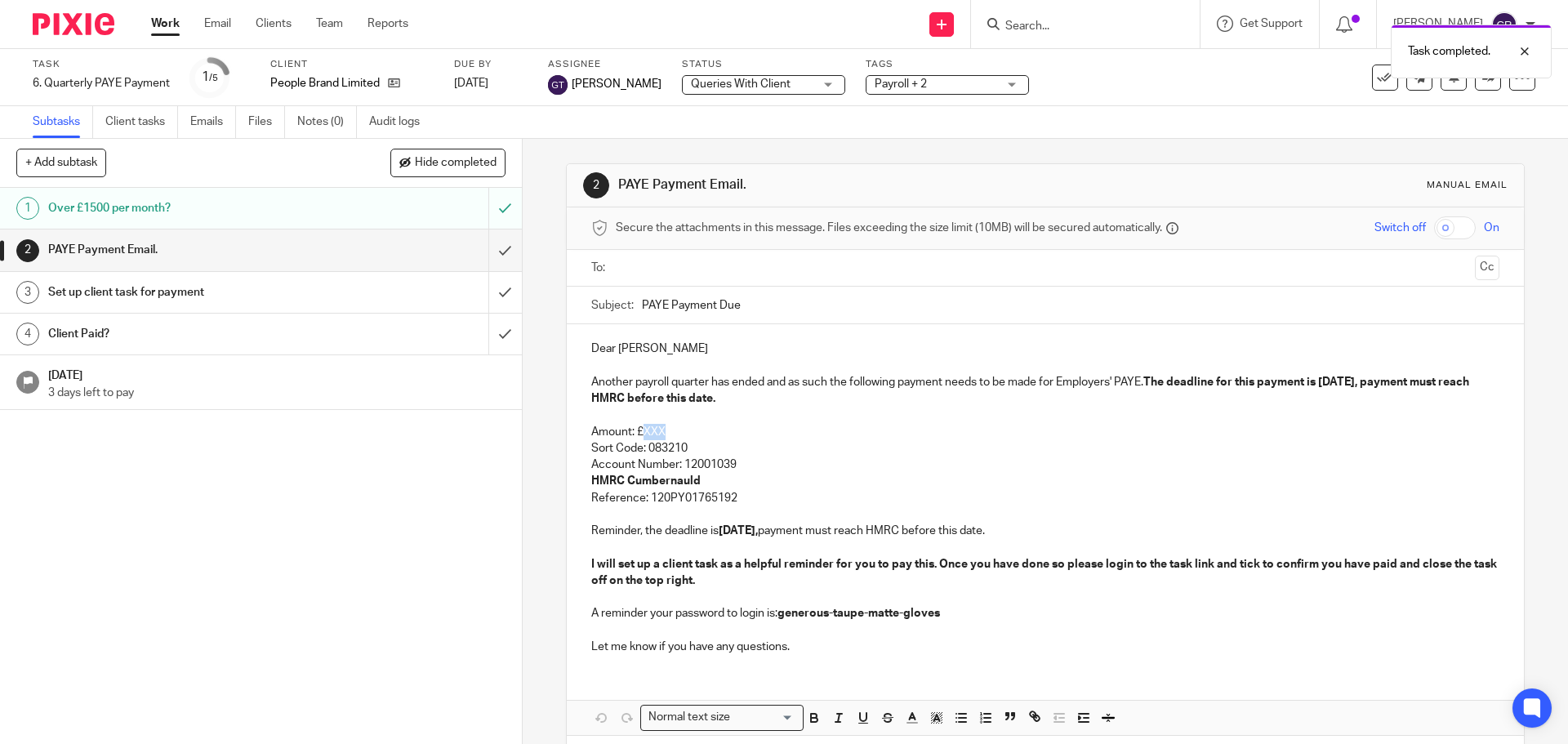
drag, startPoint x: 667, startPoint y: 430, endPoint x: 640, endPoint y: 432, distance: 27.1
click at [640, 432] on p "Amount: £XXX" at bounding box center [1045, 432] width 907 height 17
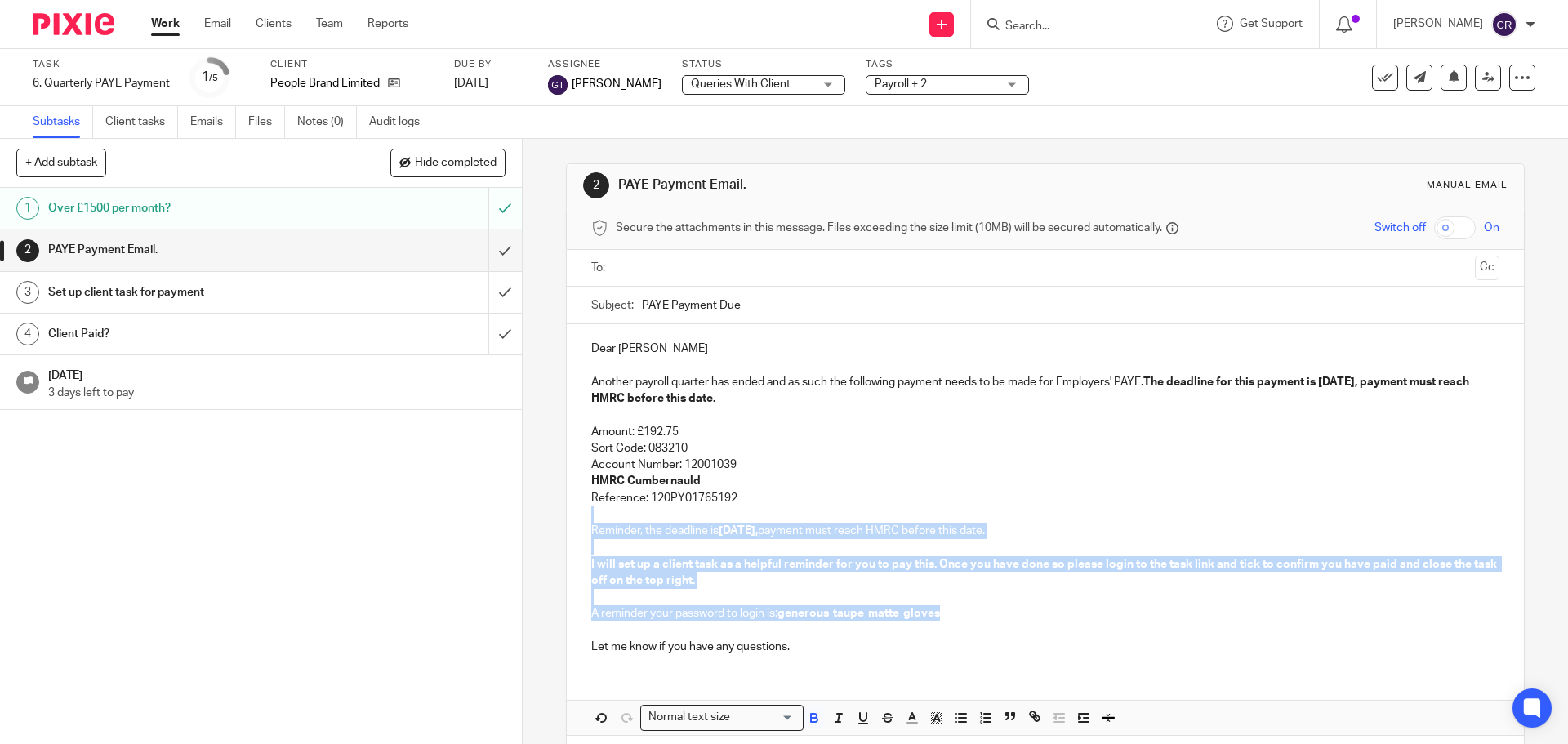
drag, startPoint x: 748, startPoint y: 498, endPoint x: 978, endPoint y: 618, distance: 259.4
click at [978, 618] on div "Dear Sara Another payroll quarter has ended and as such the following payment n…" at bounding box center [1044, 496] width 956 height 343
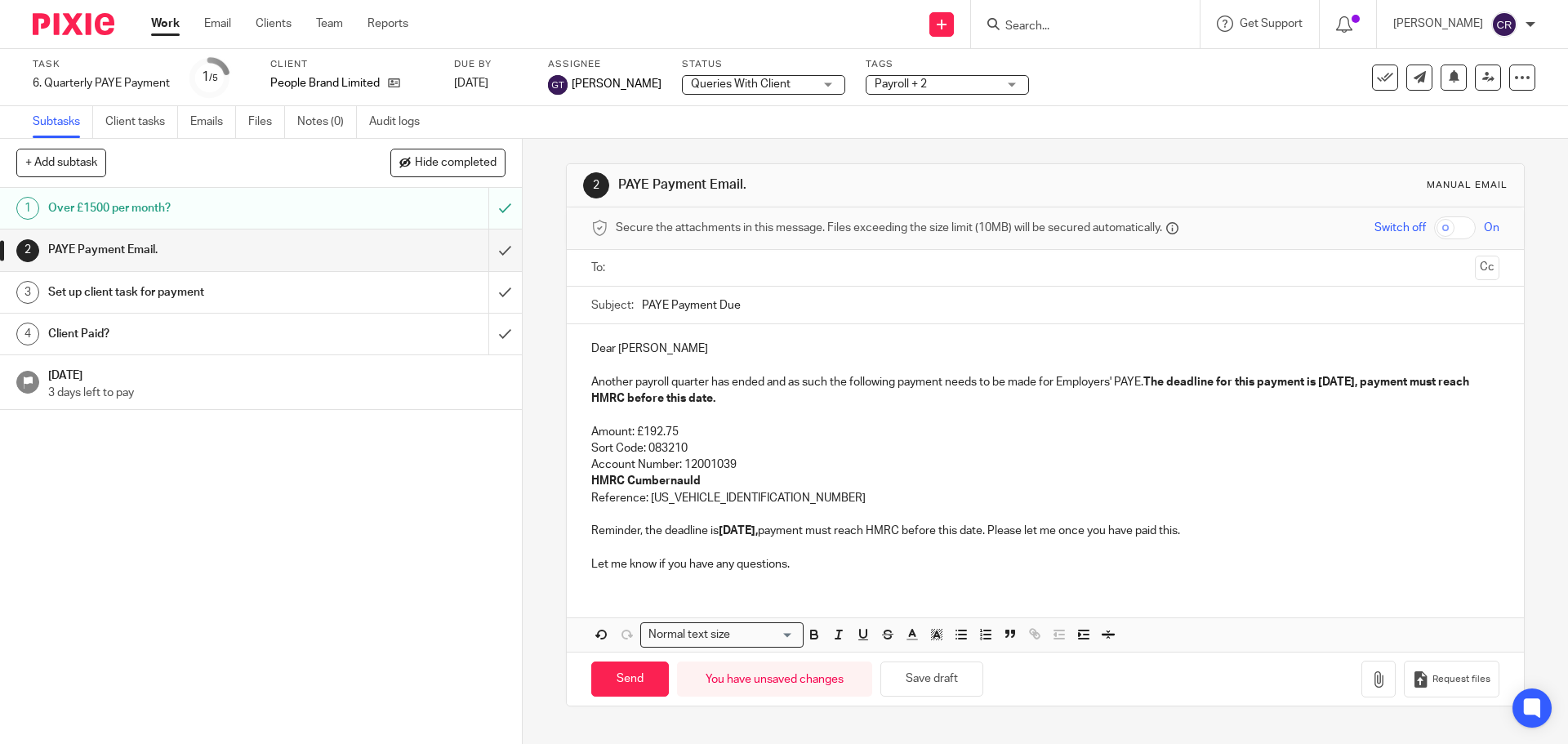
click at [698, 263] on input "text" at bounding box center [1044, 268] width 846 height 19
drag, startPoint x: 770, startPoint y: 301, endPoint x: 787, endPoint y: 301, distance: 17.0
click at [1474, 276] on button "Cc" at bounding box center [1486, 269] width 24 height 24
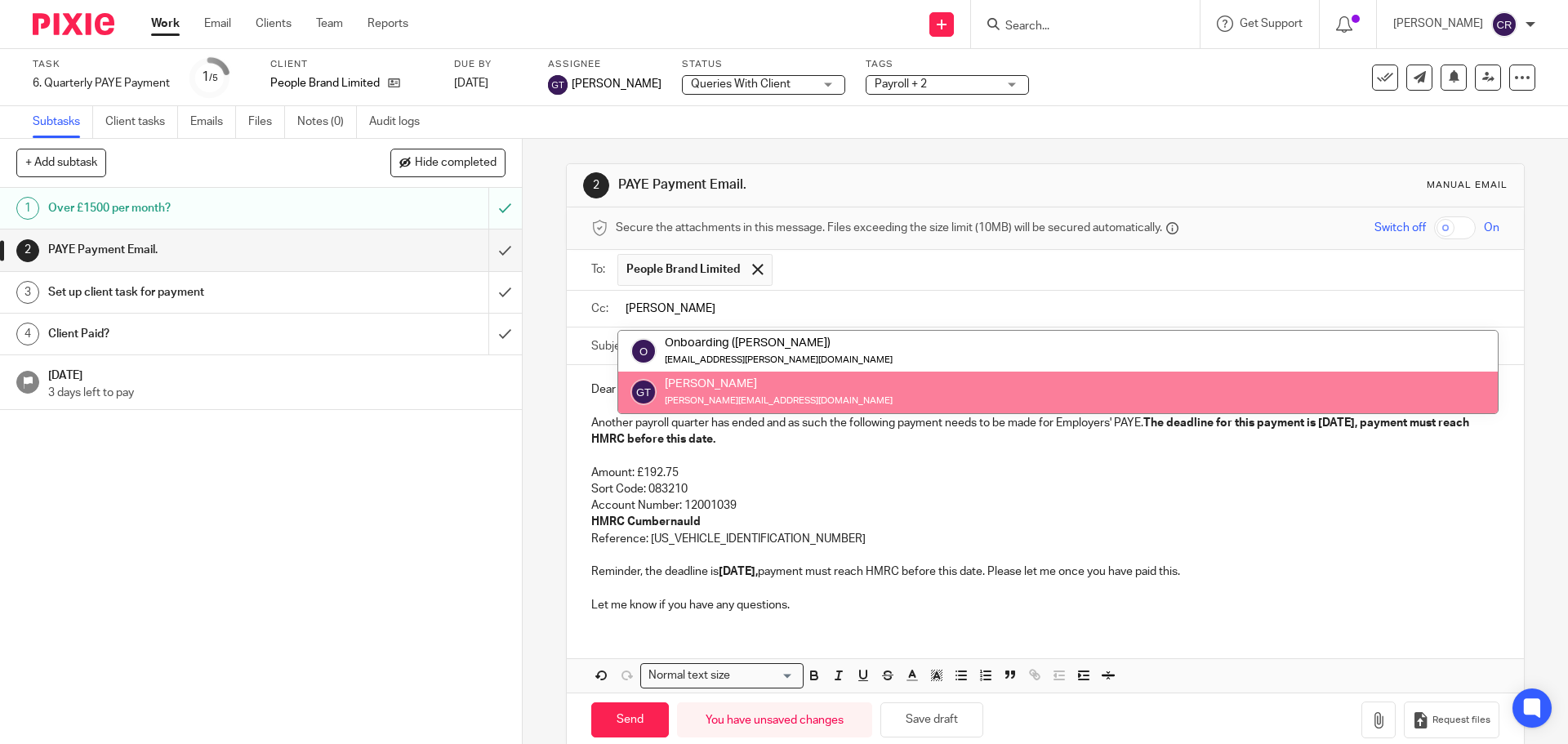
type input "greg"
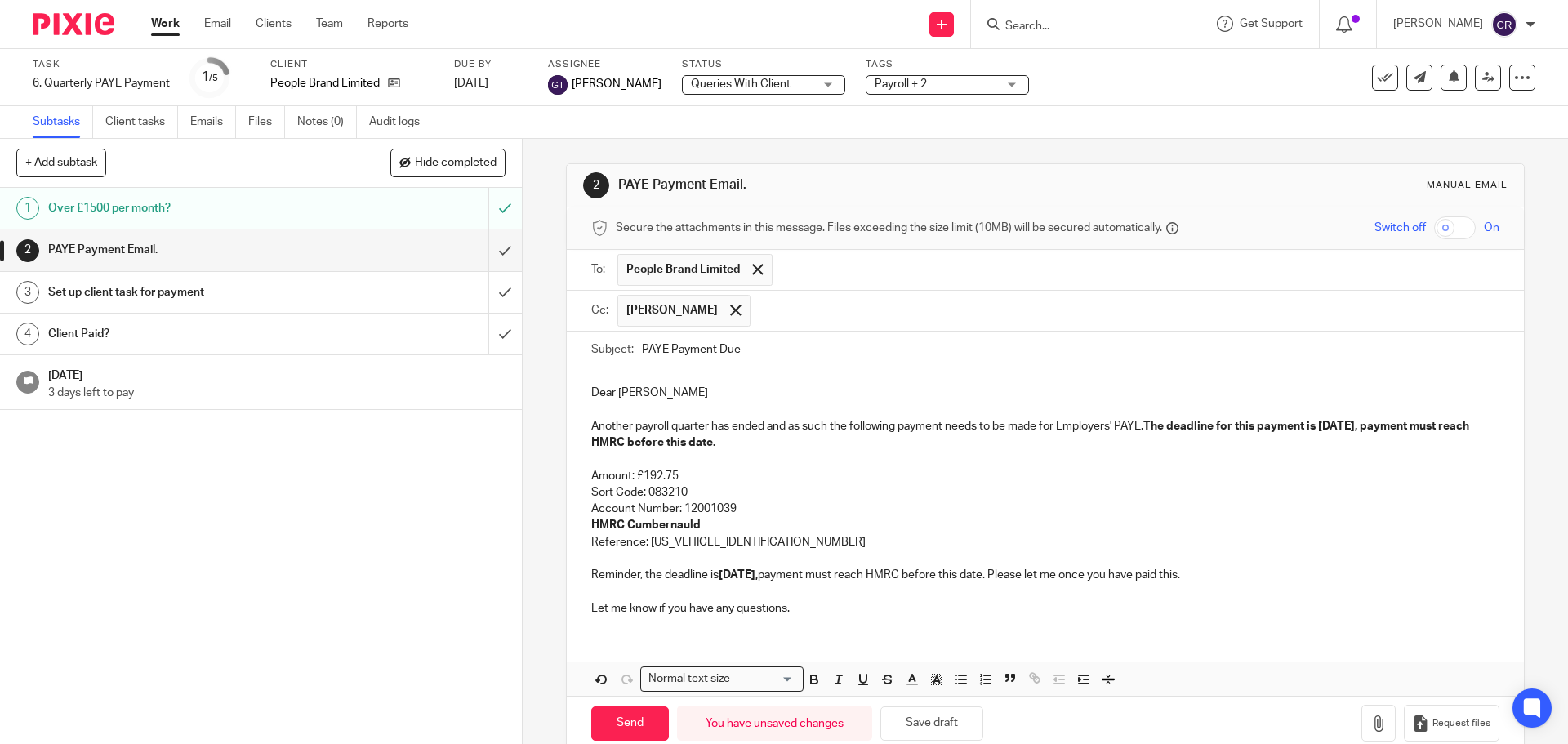
drag, startPoint x: 617, startPoint y: 719, endPoint x: 605, endPoint y: 698, distance: 24.2
click at [611, 724] on input "Send" at bounding box center [631, 725] width 78 height 35
click at [489, 285] on input "submit" at bounding box center [261, 292] width 522 height 41
type input "Sent"
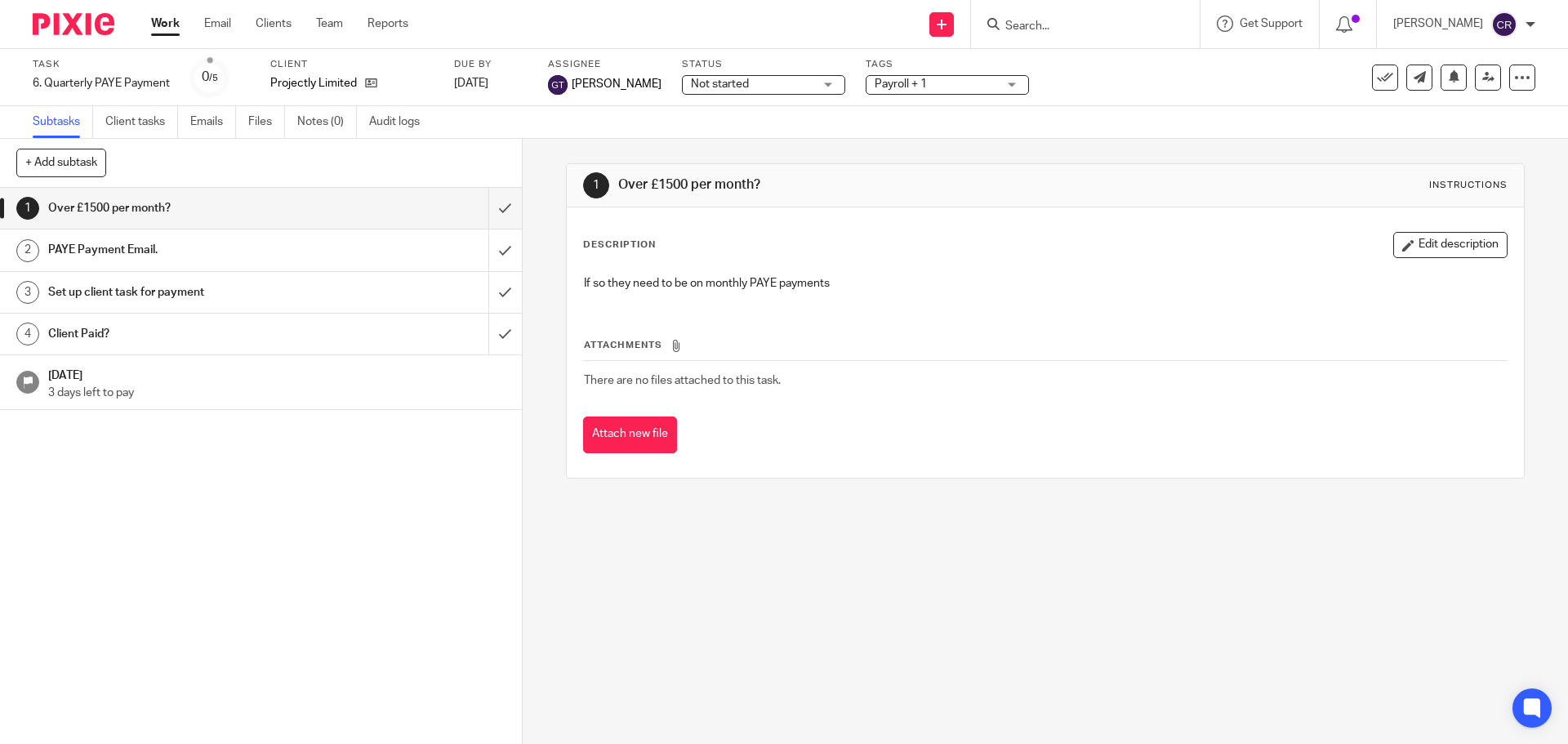
click at [739, 80] on span "Not started" at bounding box center [752, 84] width 122 height 17
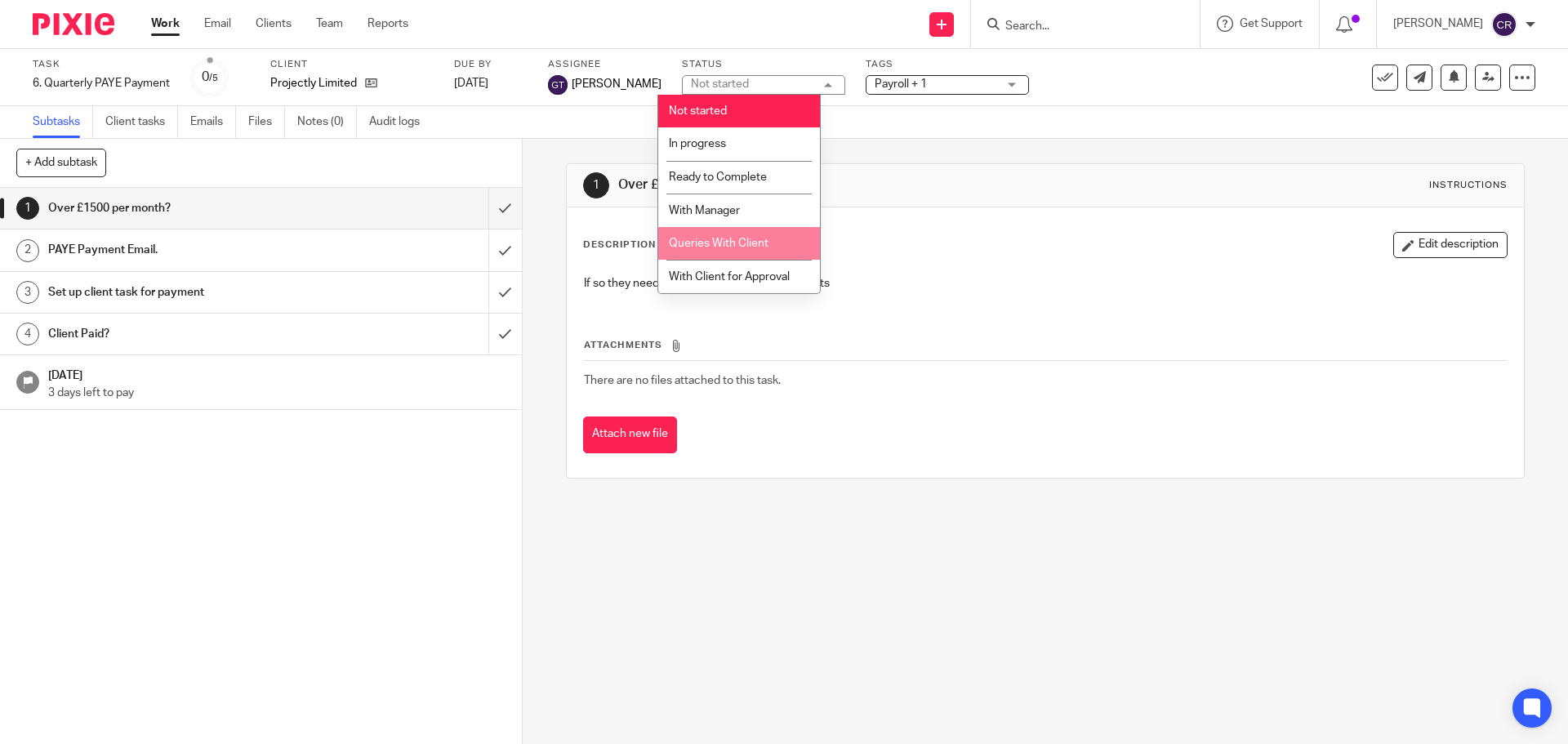
click at [762, 247] on span "Queries With Client" at bounding box center [718, 243] width 99 height 11
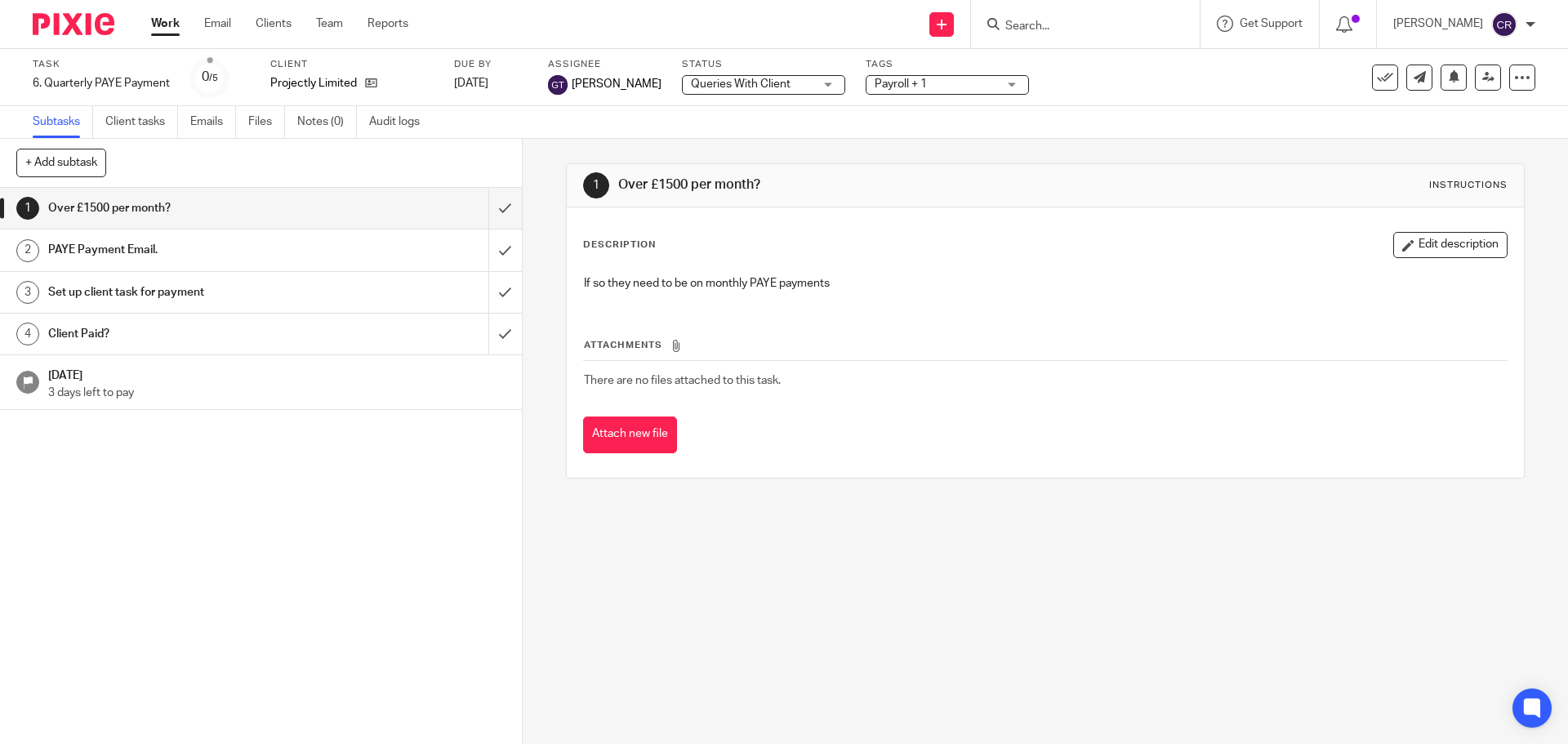
click at [900, 87] on span "Payroll + 1" at bounding box center [900, 84] width 52 height 11
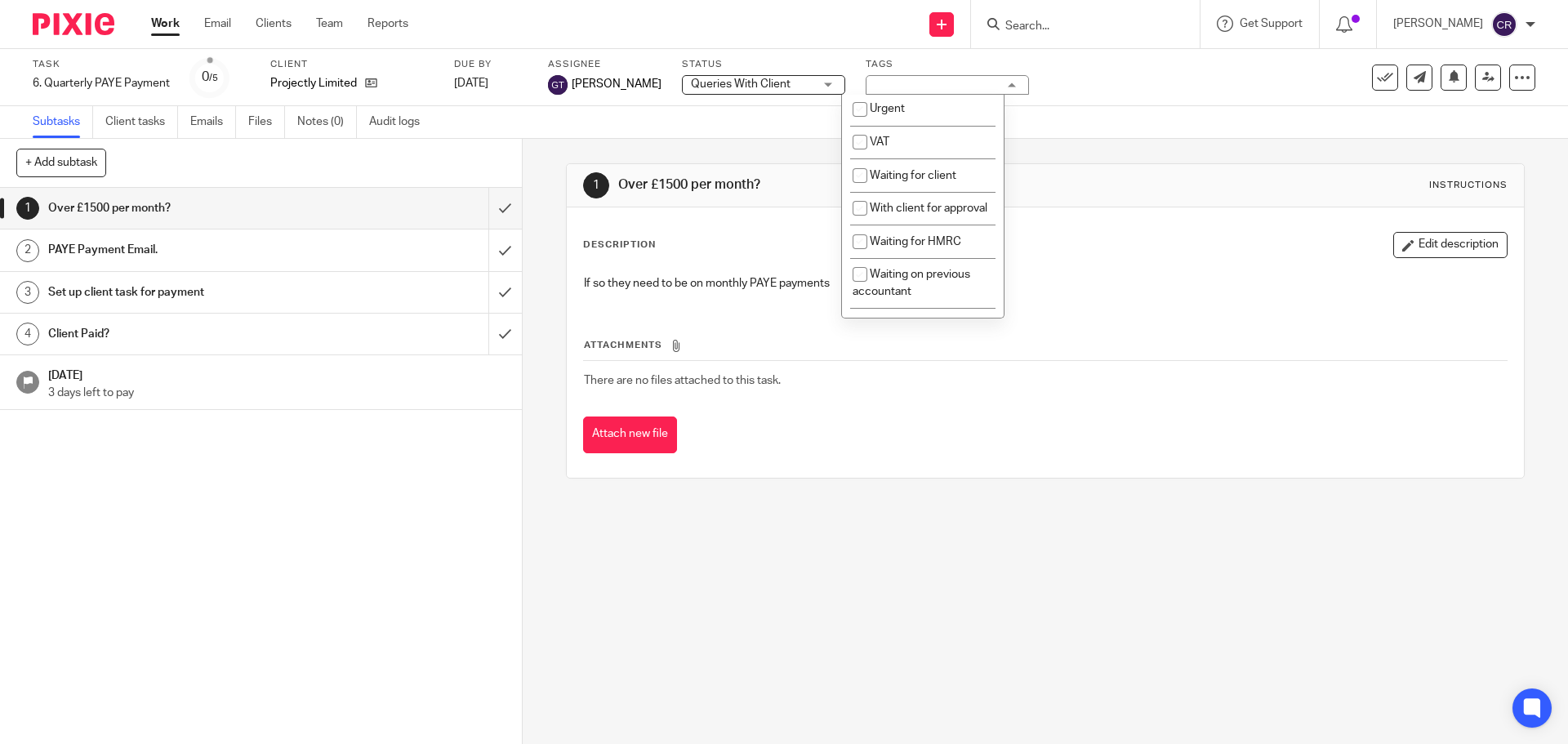
scroll to position [899, 0]
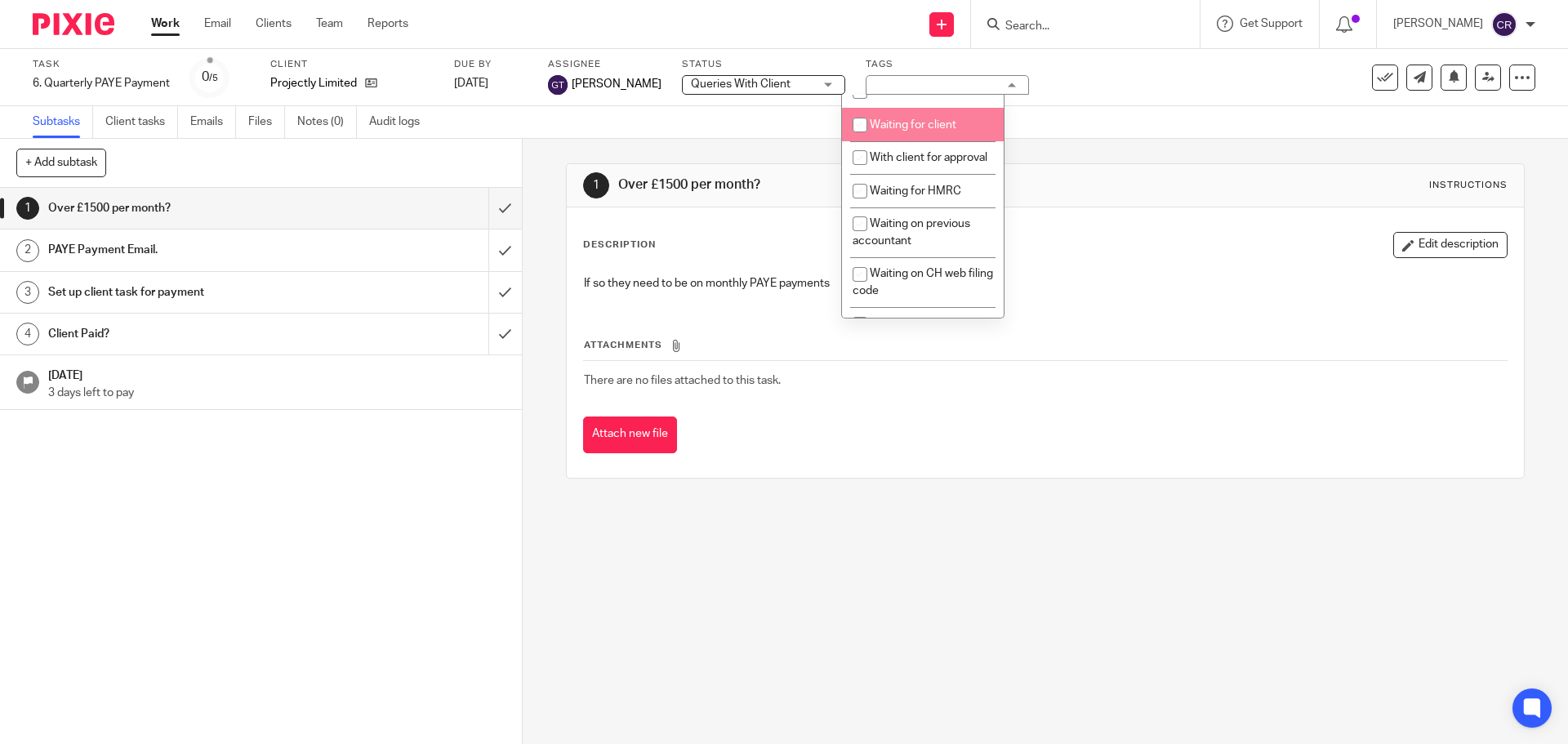
click at [919, 141] on li "Waiting for client" at bounding box center [923, 124] width 161 height 33
checkbox input "true"
click at [474, 203] on input "submit" at bounding box center [261, 209] width 522 height 41
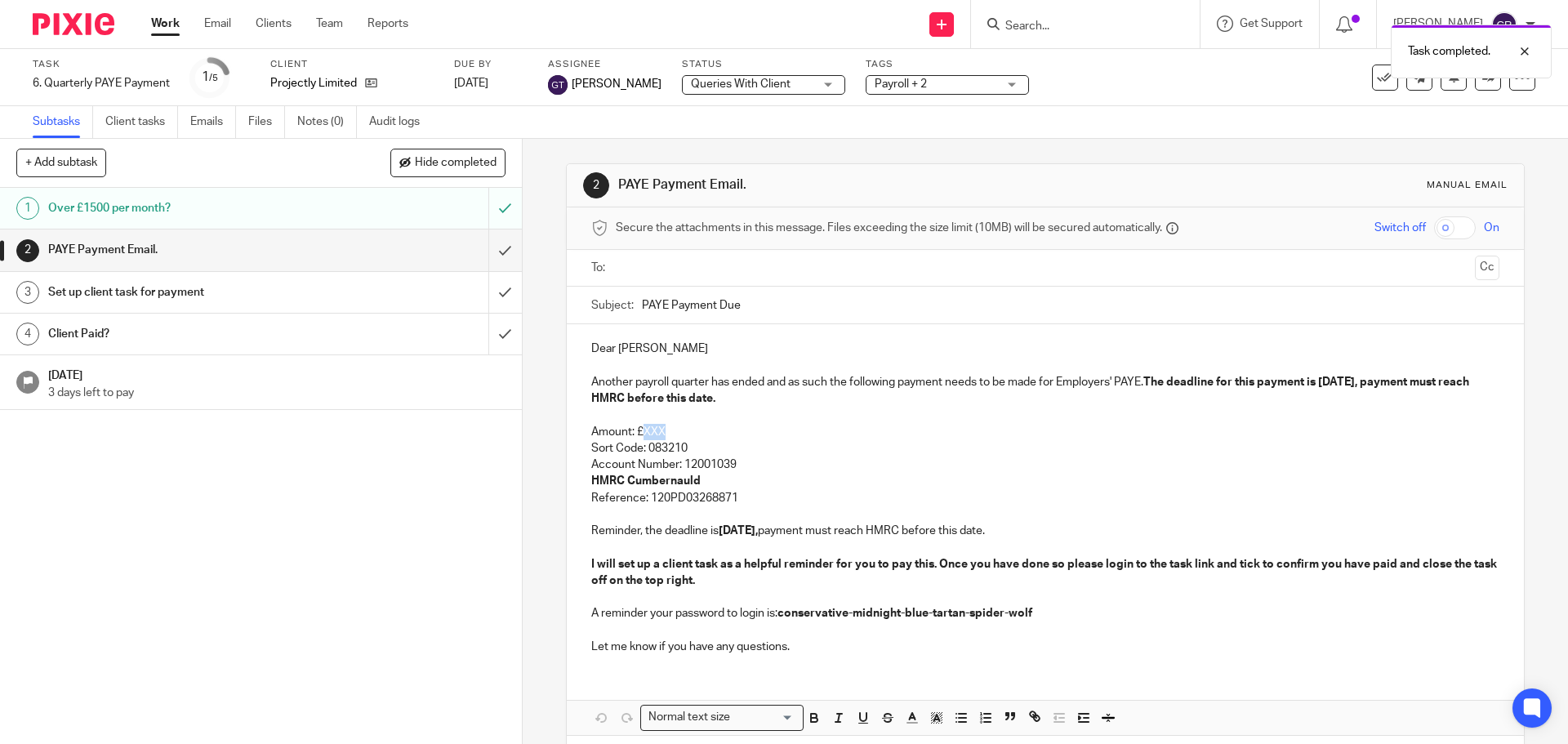
drag, startPoint x: 675, startPoint y: 431, endPoint x: 642, endPoint y: 430, distance: 33.0
click at [642, 430] on p "Amount: £XXX" at bounding box center [1045, 432] width 907 height 17
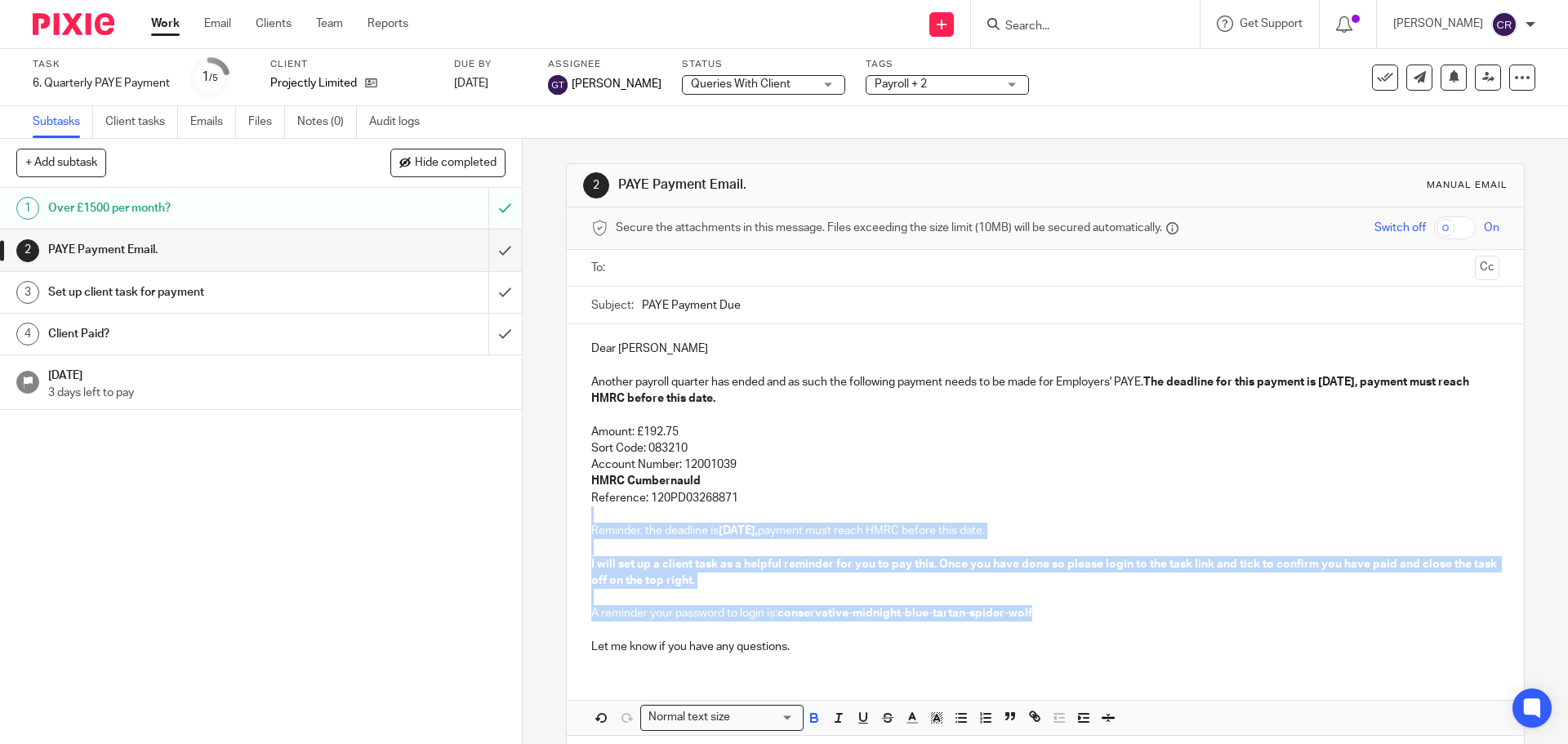
drag, startPoint x: 779, startPoint y: 498, endPoint x: 1035, endPoint y: 622, distance: 284.5
click at [1037, 621] on div "Dear Wahida Another payroll quarter has ended and as such the following payment…" at bounding box center [1044, 496] width 956 height 343
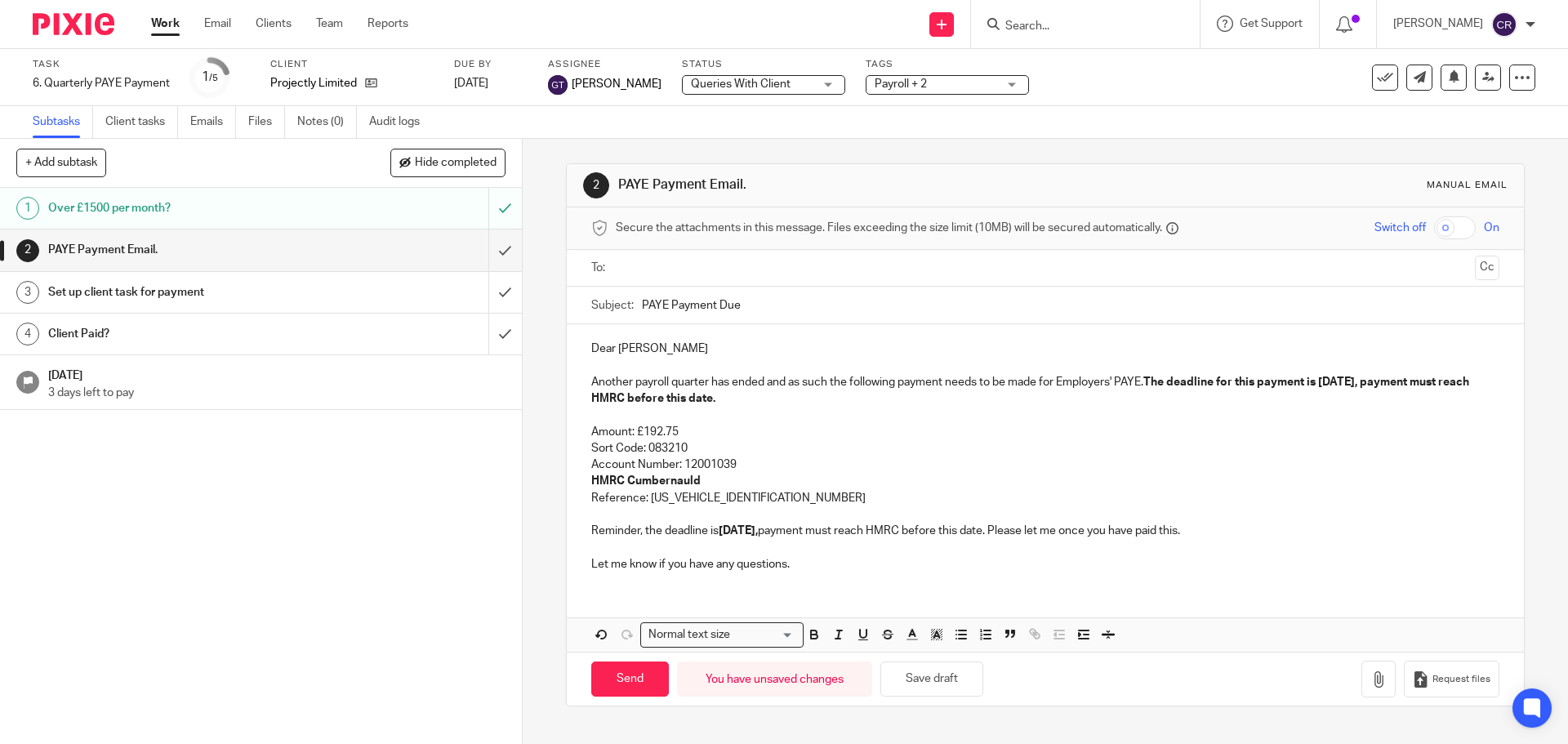
click at [752, 262] on input "text" at bounding box center [1044, 268] width 846 height 19
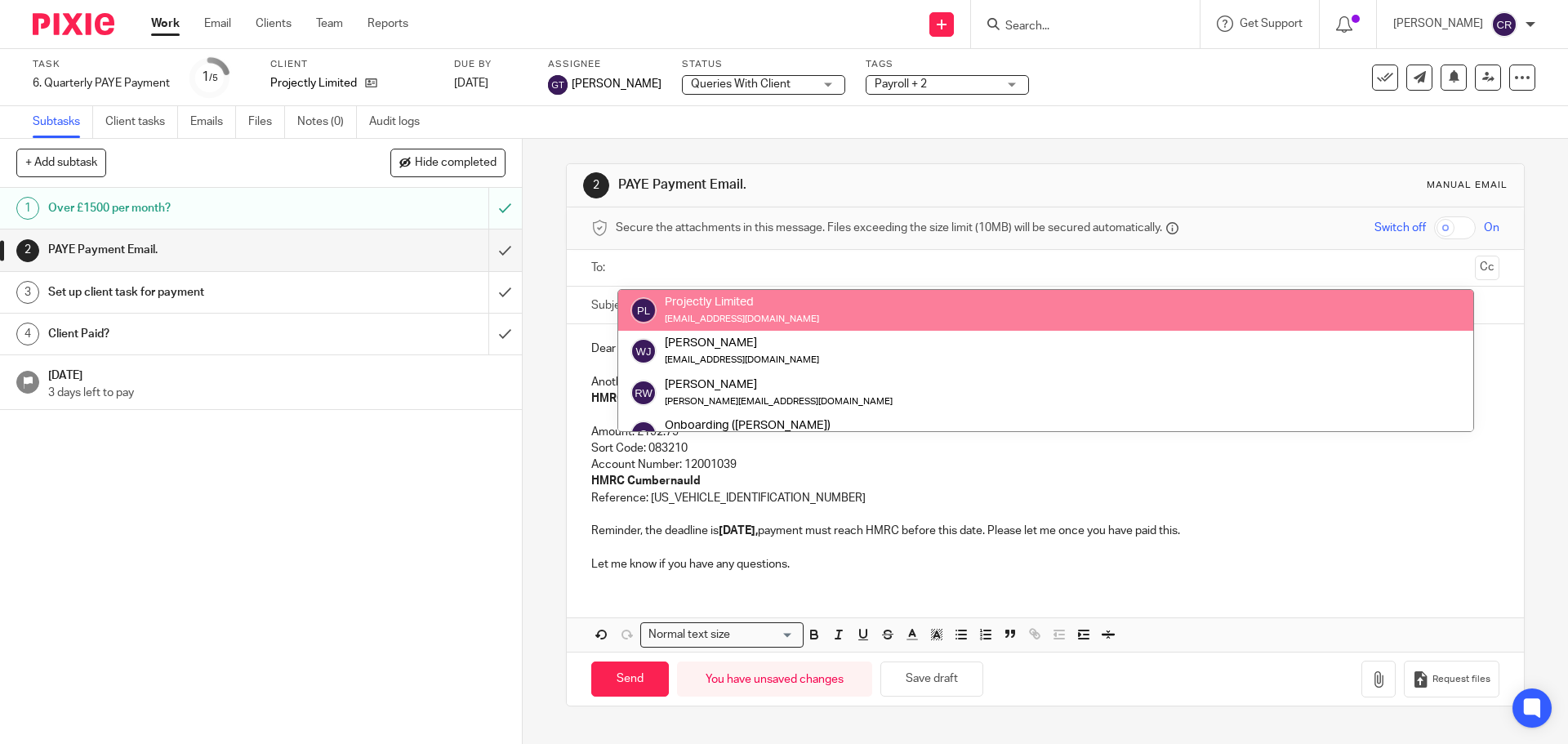
drag, startPoint x: 747, startPoint y: 309, endPoint x: 1166, endPoint y: 301, distance: 419.1
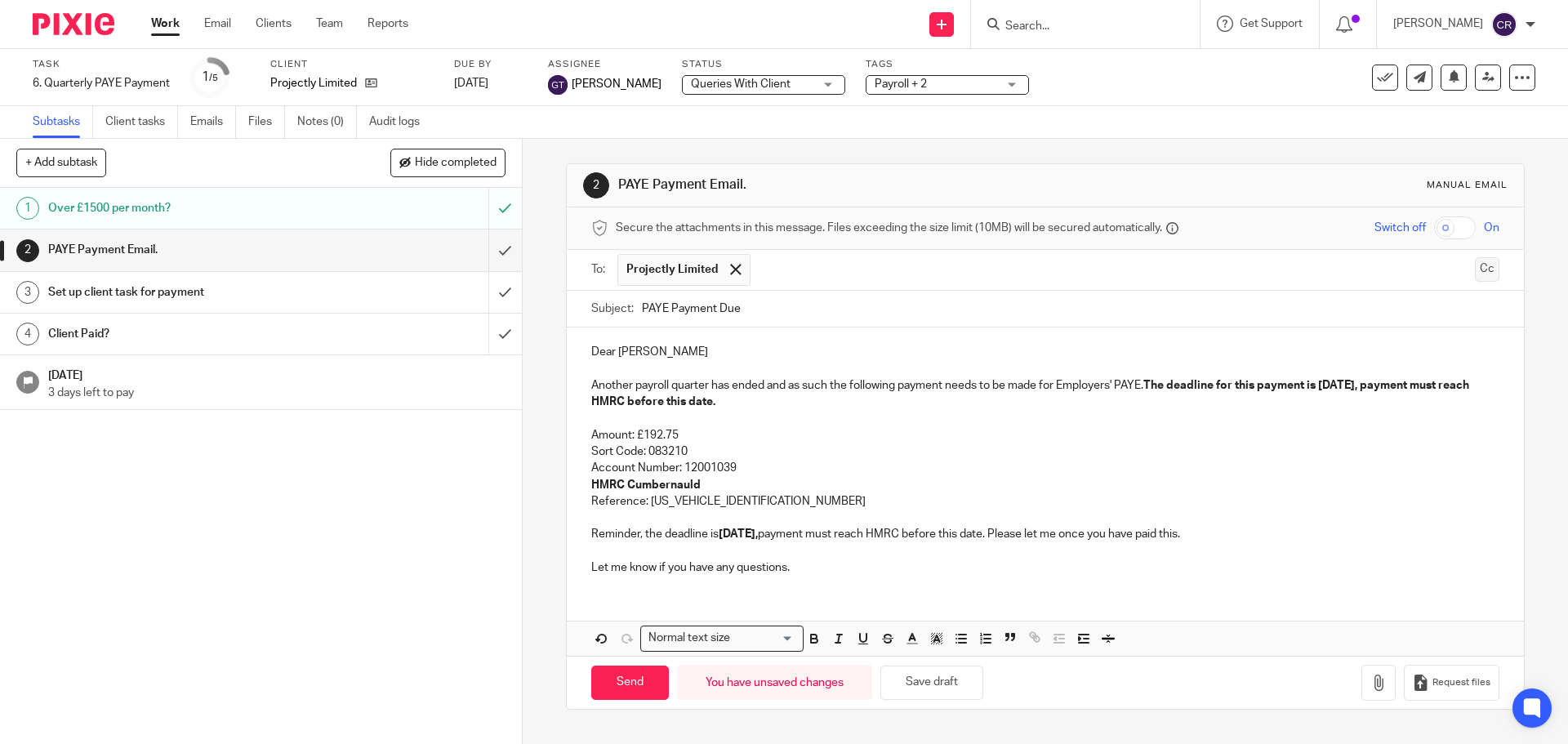
click at [1474, 275] on button "Cc" at bounding box center [1486, 269] width 24 height 24
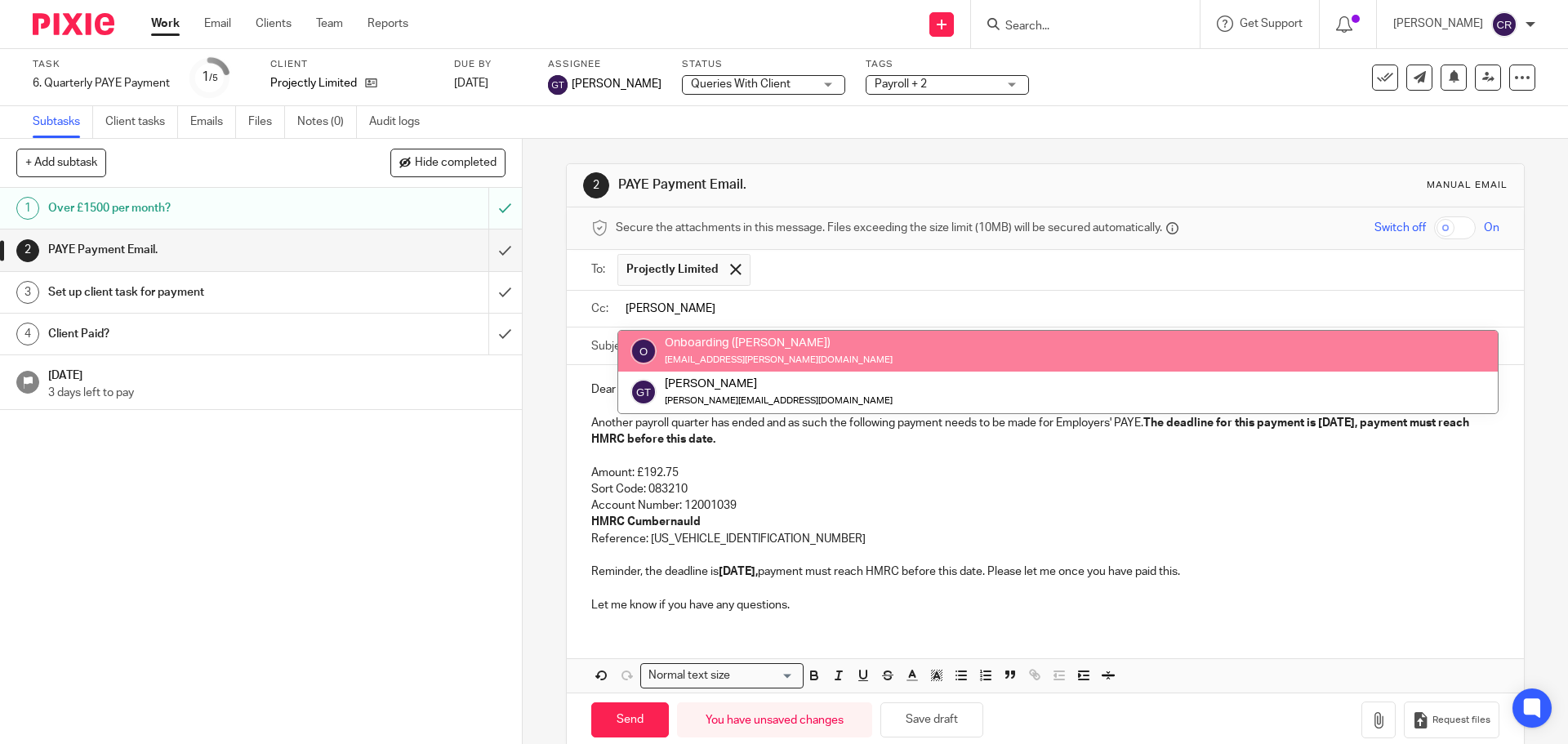
type input "greg"
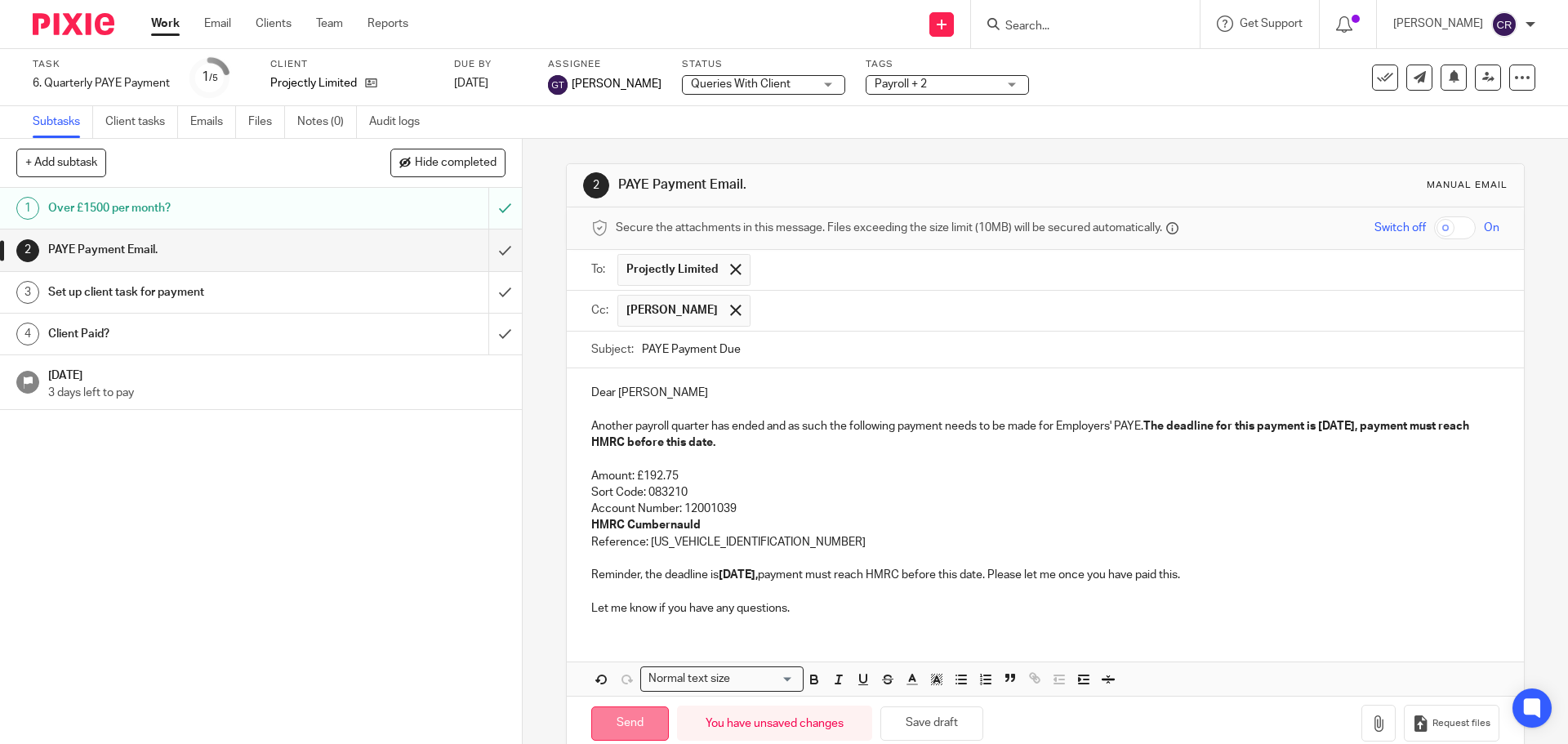
click at [621, 724] on input "Send" at bounding box center [631, 725] width 78 height 35
click at [489, 288] on input "submit" at bounding box center [261, 292] width 522 height 41
type input "Sent"
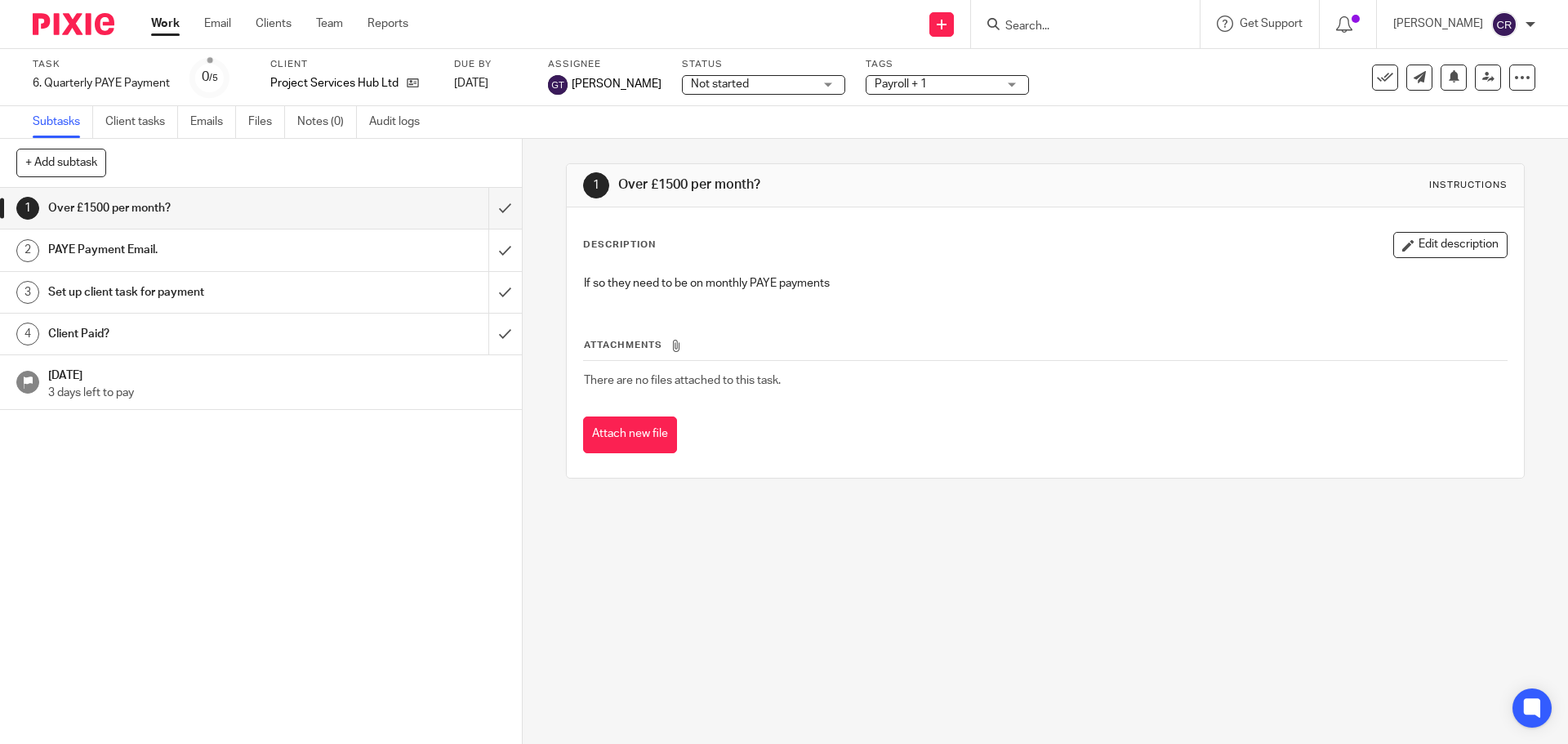
click at [708, 76] on span "Not started" at bounding box center [752, 84] width 122 height 17
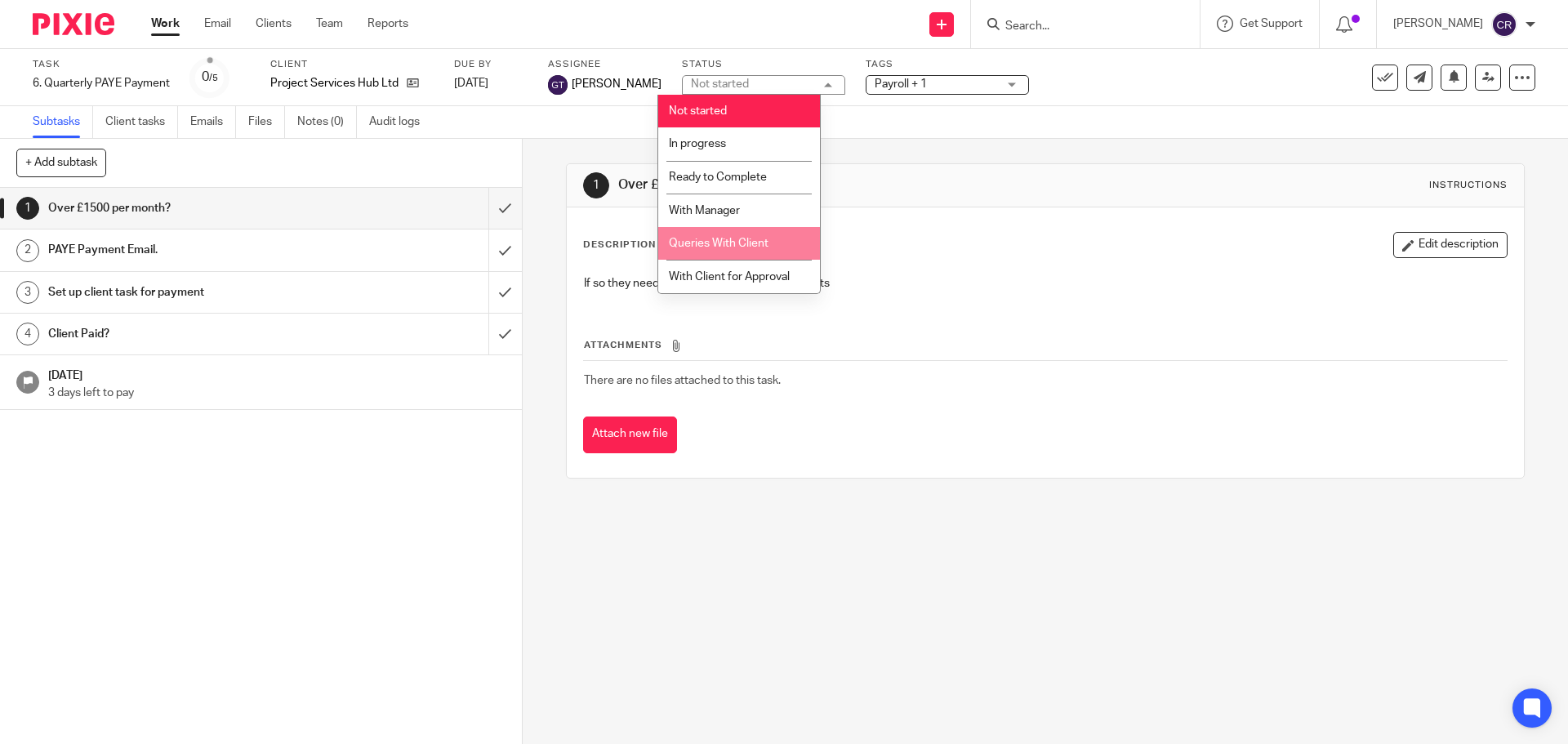
click at [764, 236] on li "Queries With Client" at bounding box center [739, 244] width 161 height 33
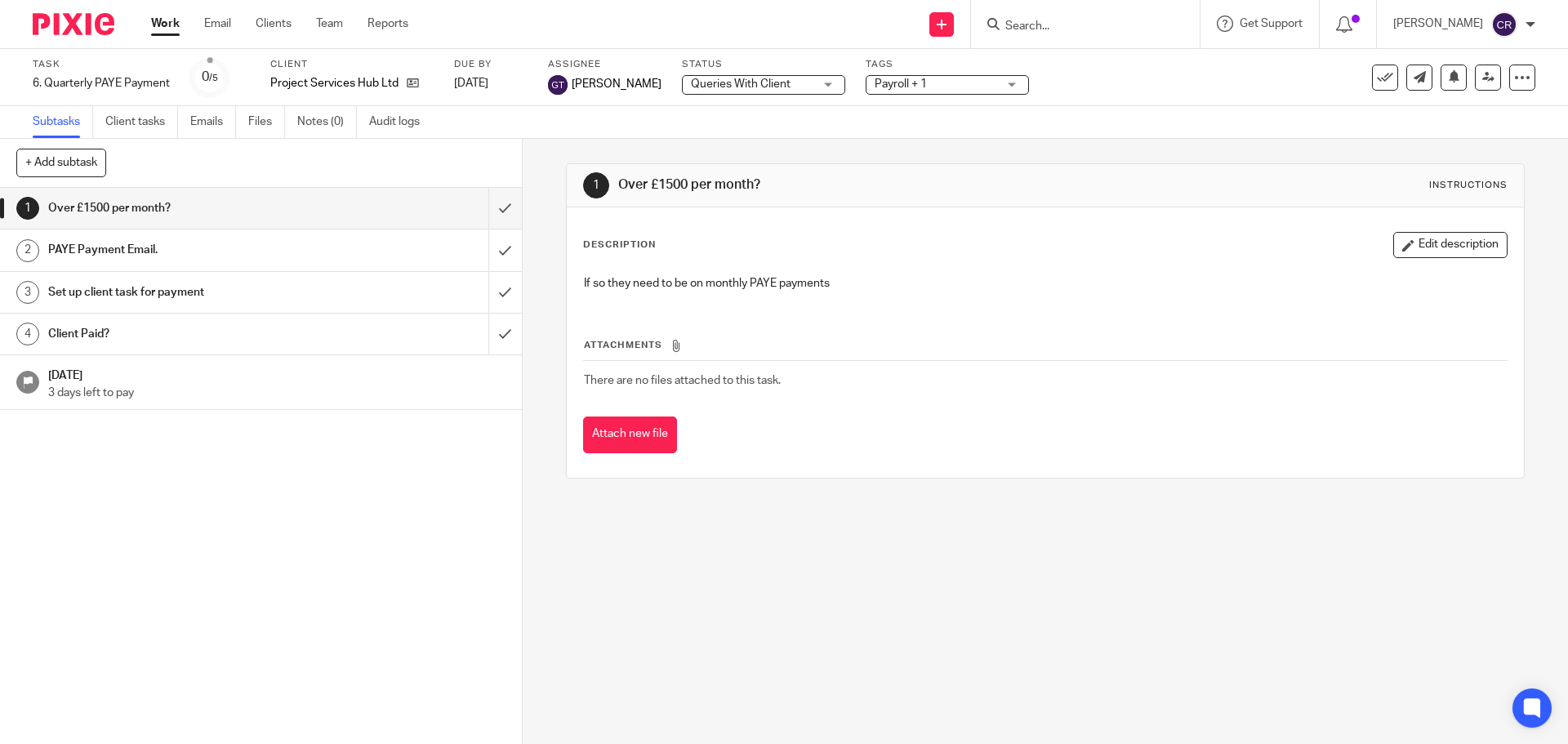
click at [899, 72] on div "Tags Payroll + 1 Admin Tasks Advisory / Proactive Annual accounts Bookkeeping B…" at bounding box center [947, 78] width 163 height 39
click at [899, 83] on span "Payroll + 1" at bounding box center [900, 84] width 52 height 11
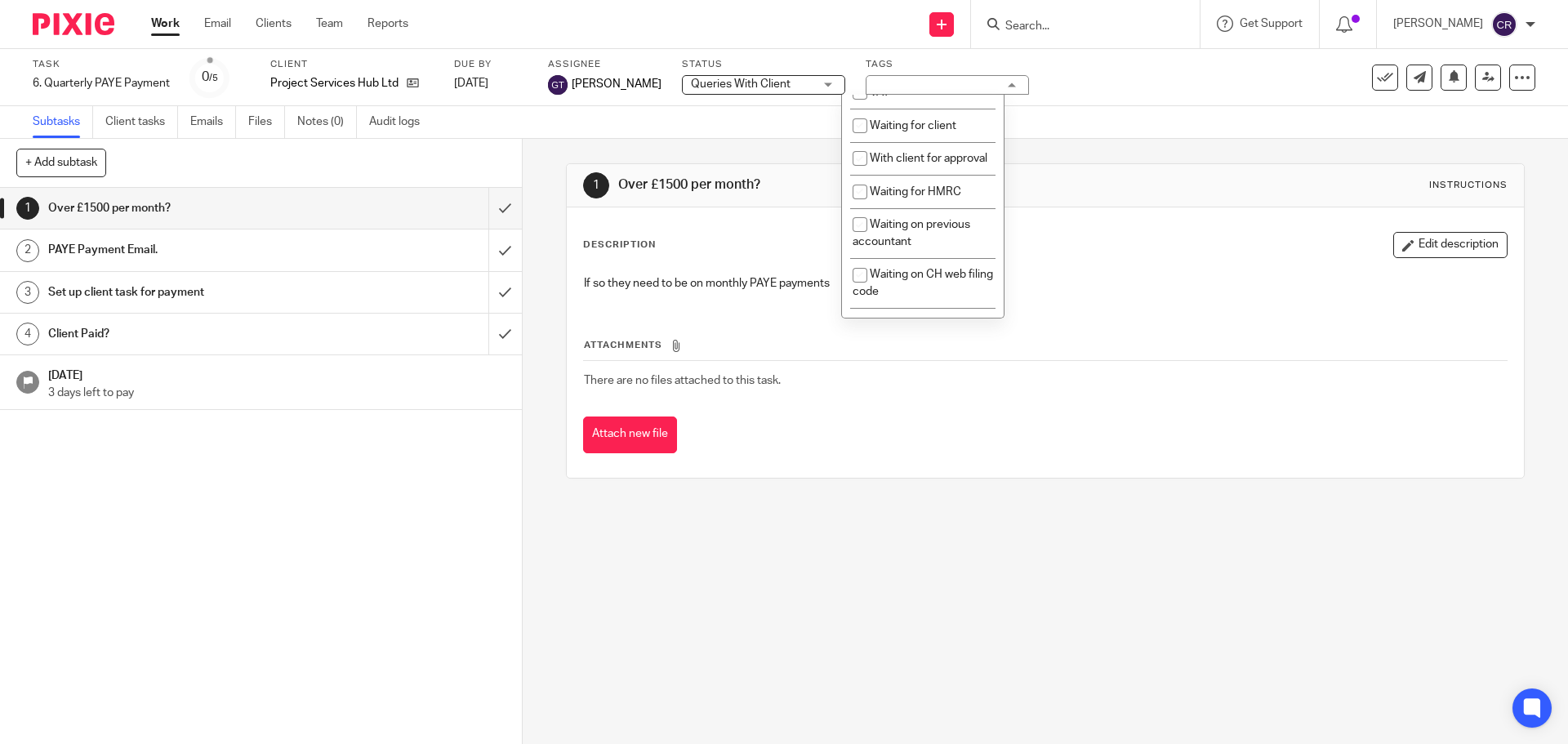
scroll to position [899, 0]
click at [932, 174] on li "With client for approval" at bounding box center [923, 158] width 161 height 33
checkbox input "true"
click at [929, 131] on span "Waiting for client" at bounding box center [912, 125] width 86 height 11
checkbox input "true"
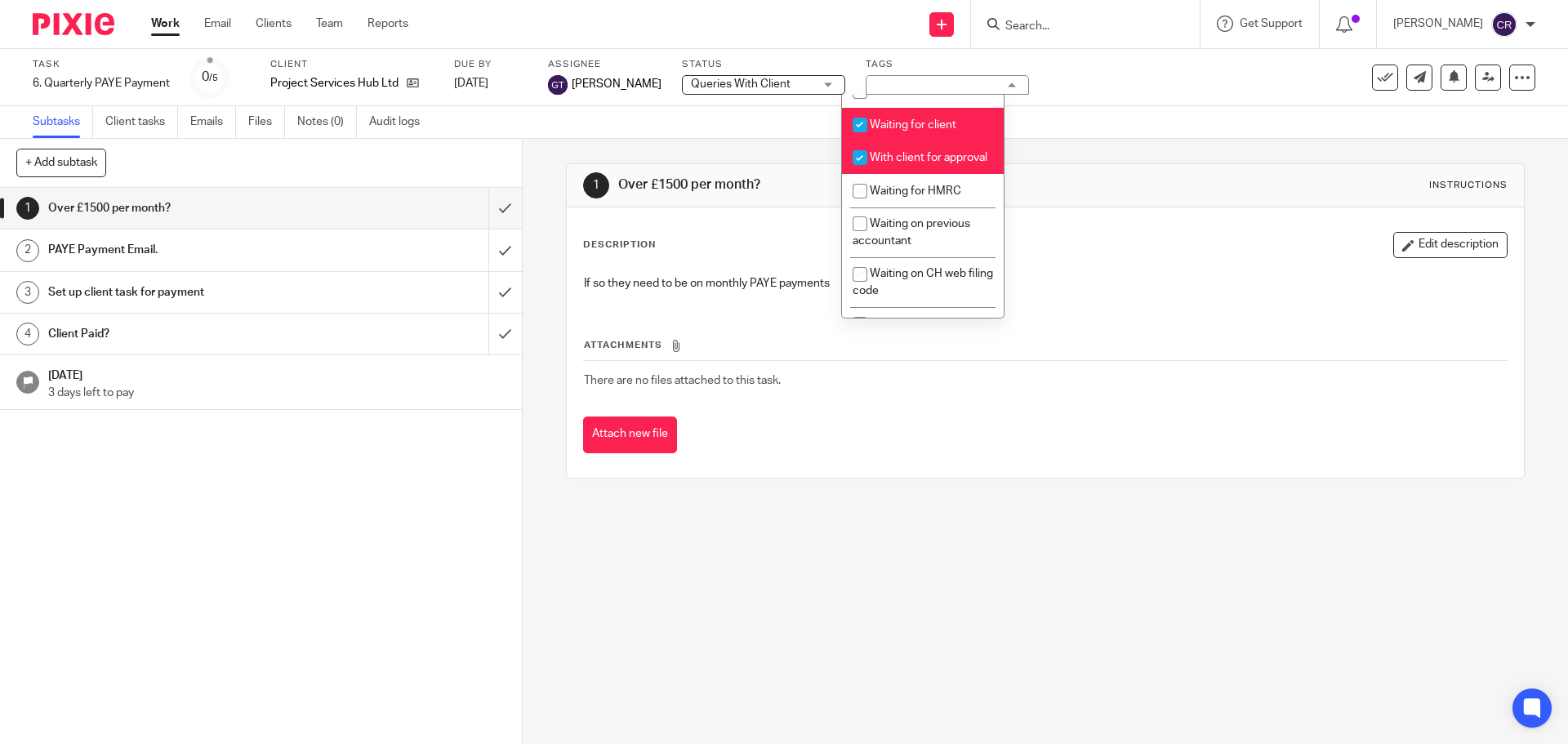
click at [920, 174] on li "With client for approval" at bounding box center [923, 158] width 161 height 33
checkbox input "false"
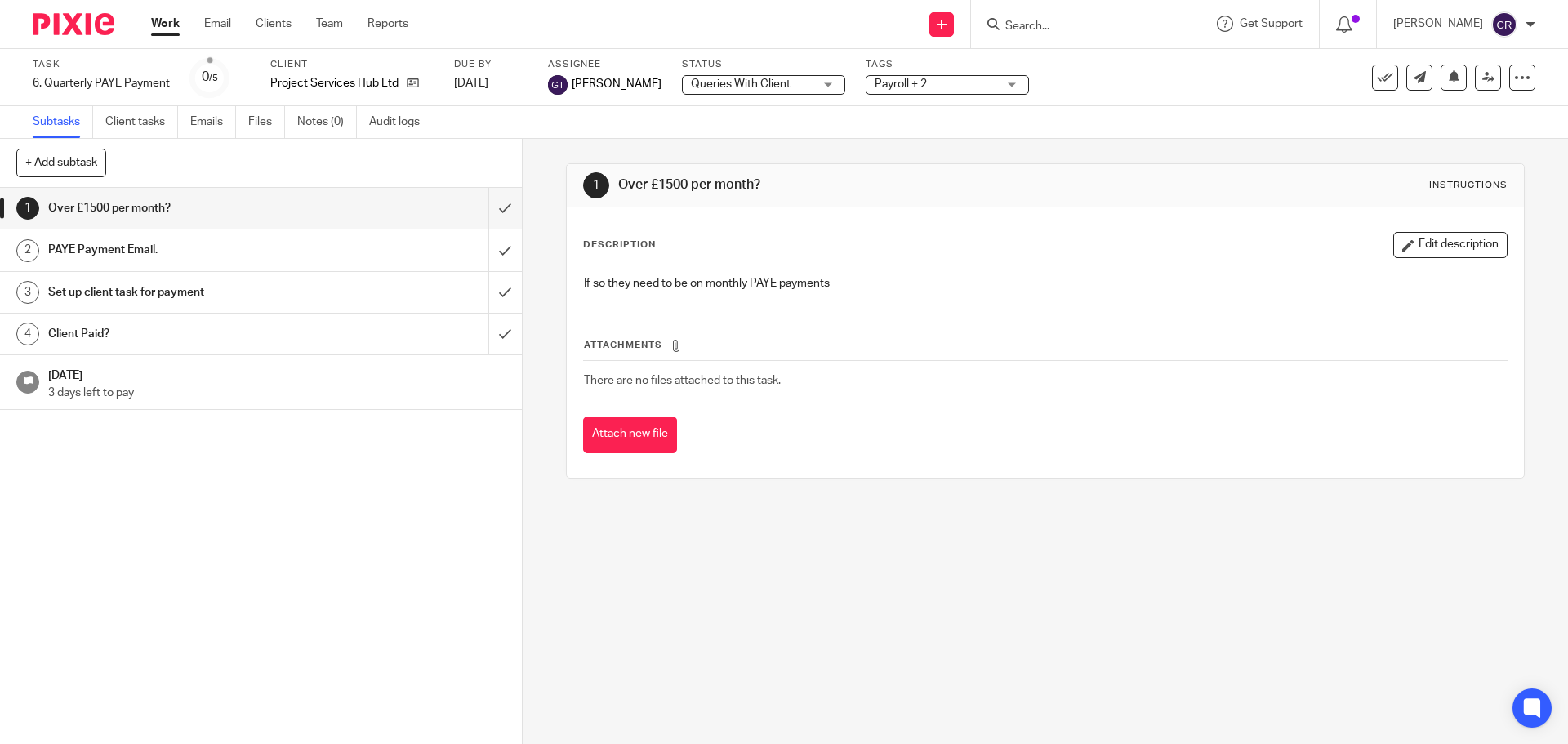
click at [1028, 223] on div "Description Edit description If so they need to be on monthly PAYE payments Att…" at bounding box center [1044, 342] width 956 height 270
click at [491, 211] on input "submit" at bounding box center [261, 209] width 522 height 41
click at [753, 87] on span "Not started" at bounding box center [752, 84] width 122 height 17
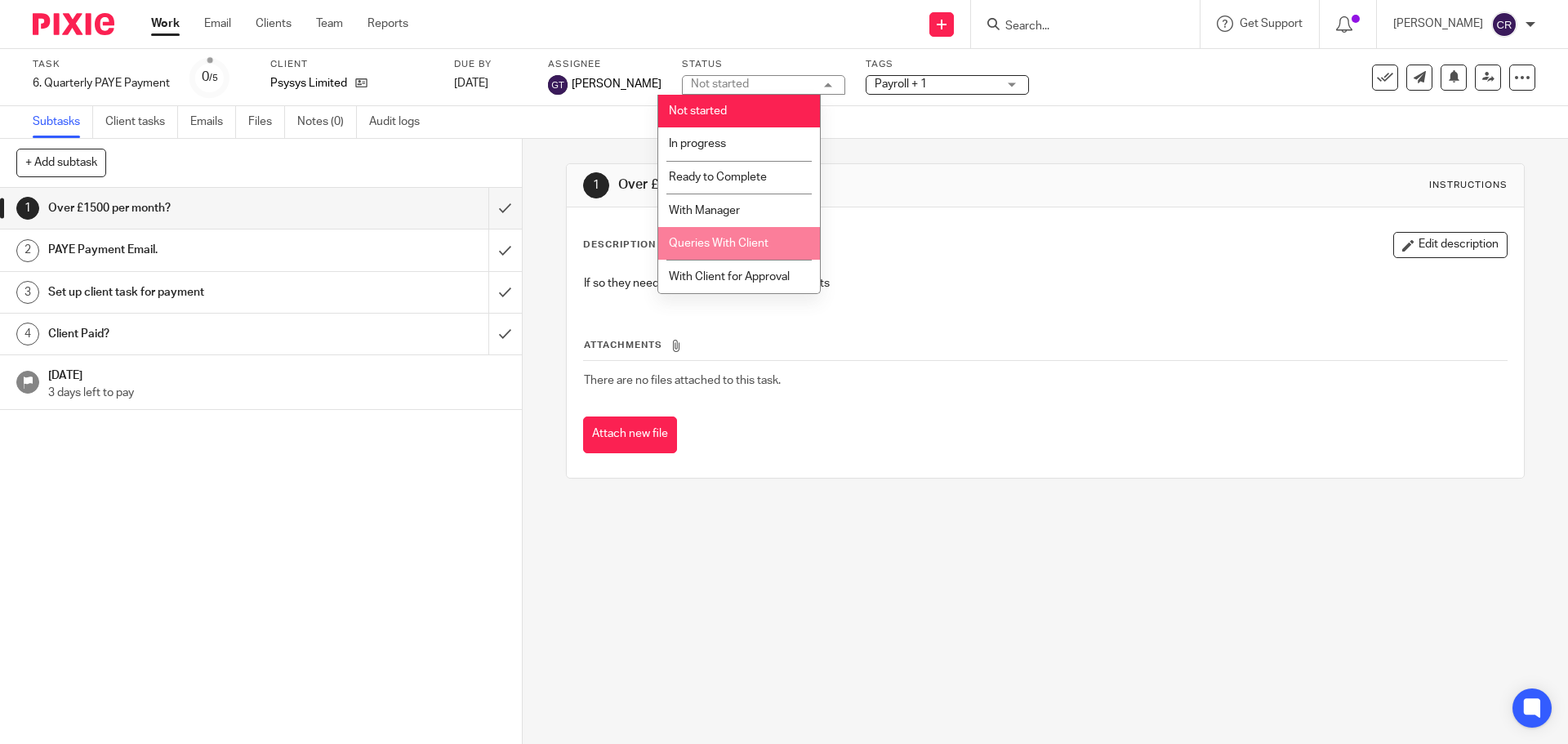
click at [742, 249] on span "Queries With Client" at bounding box center [718, 243] width 99 height 11
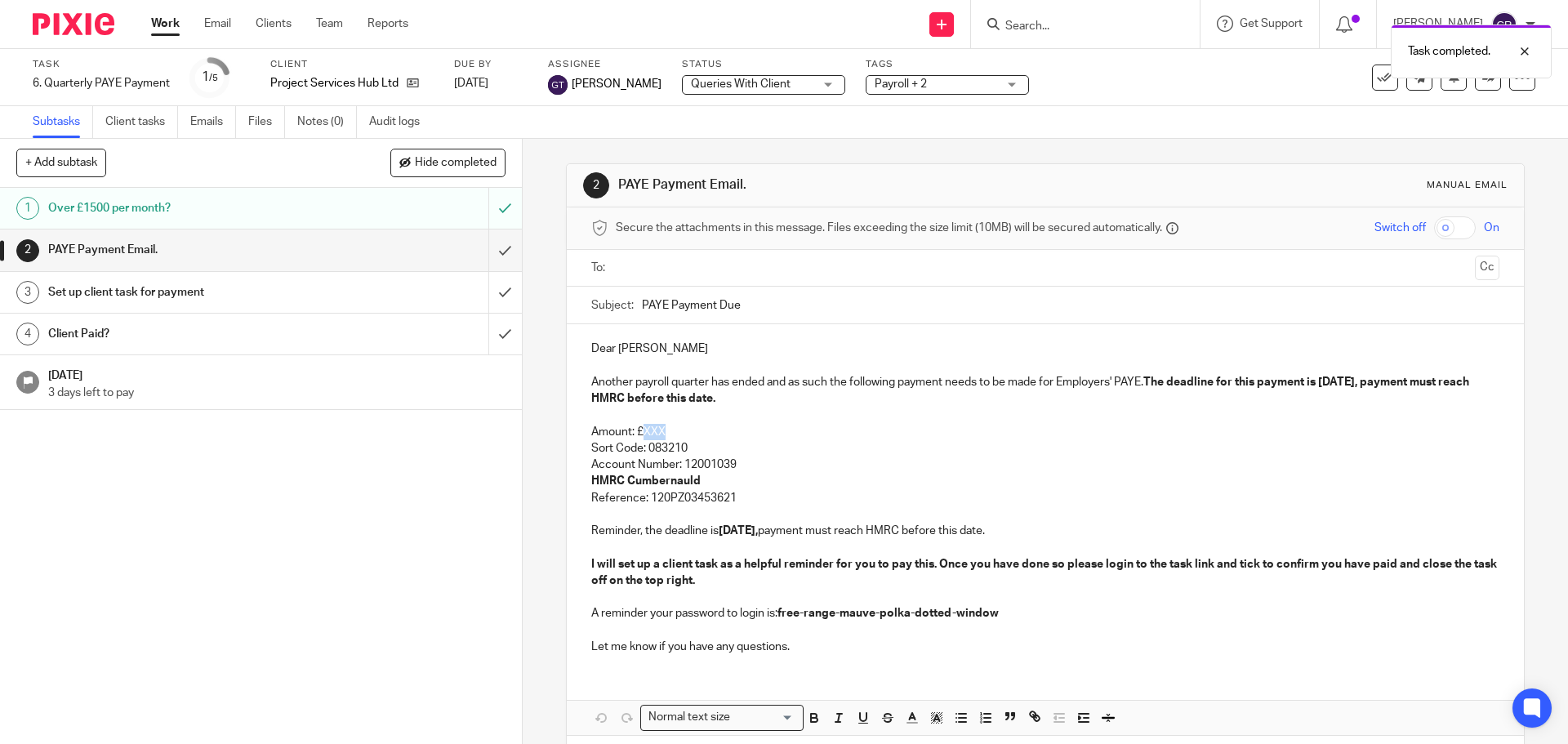
drag, startPoint x: 673, startPoint y: 433, endPoint x: 641, endPoint y: 433, distance: 32.0
click at [641, 433] on p "Amount: £XXX" at bounding box center [1045, 432] width 907 height 17
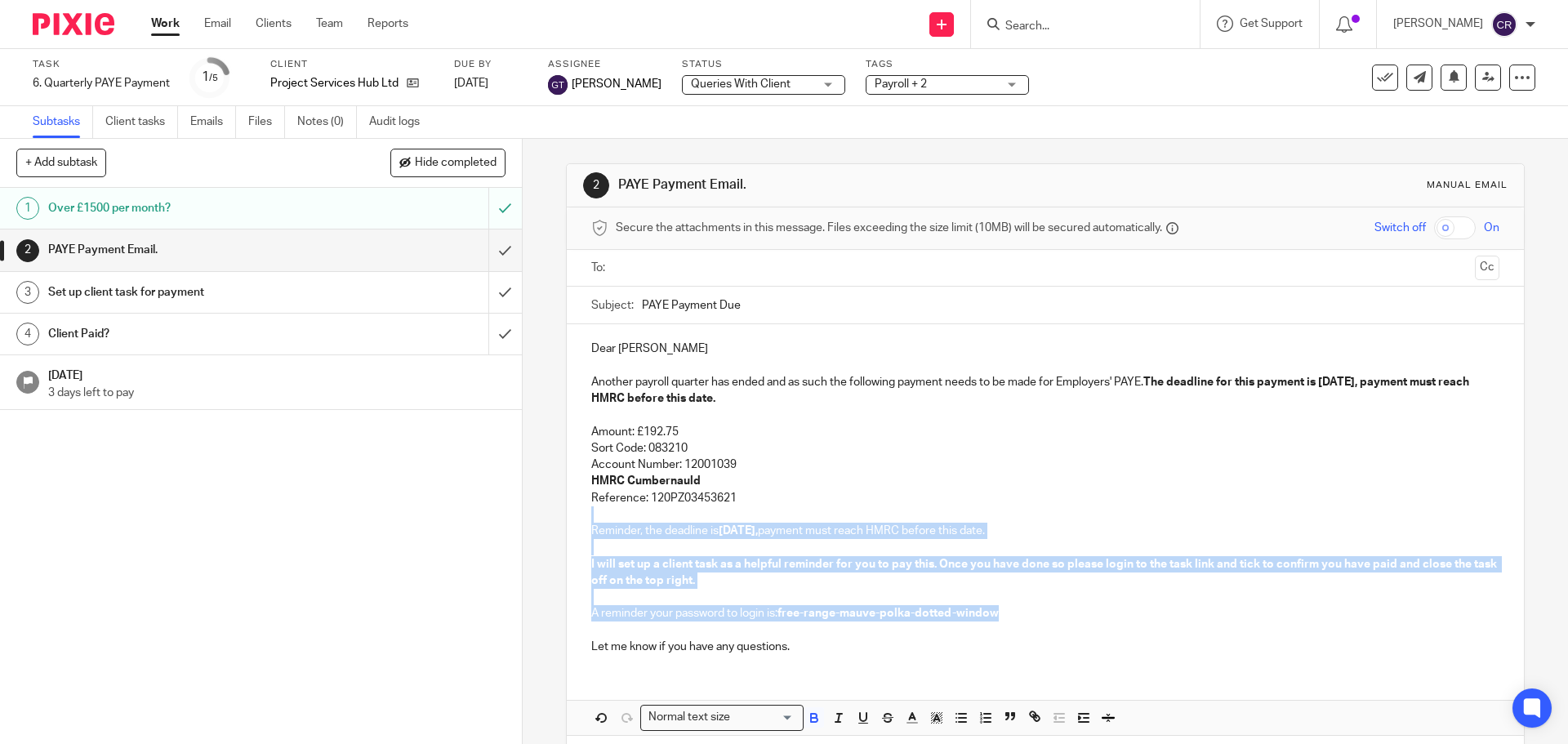
drag, startPoint x: 757, startPoint y: 510, endPoint x: 1001, endPoint y: 612, distance: 264.5
click at [1001, 612] on div "Dear Richard Another payroll quarter has ended and as such the following paymen…" at bounding box center [1044, 496] width 956 height 343
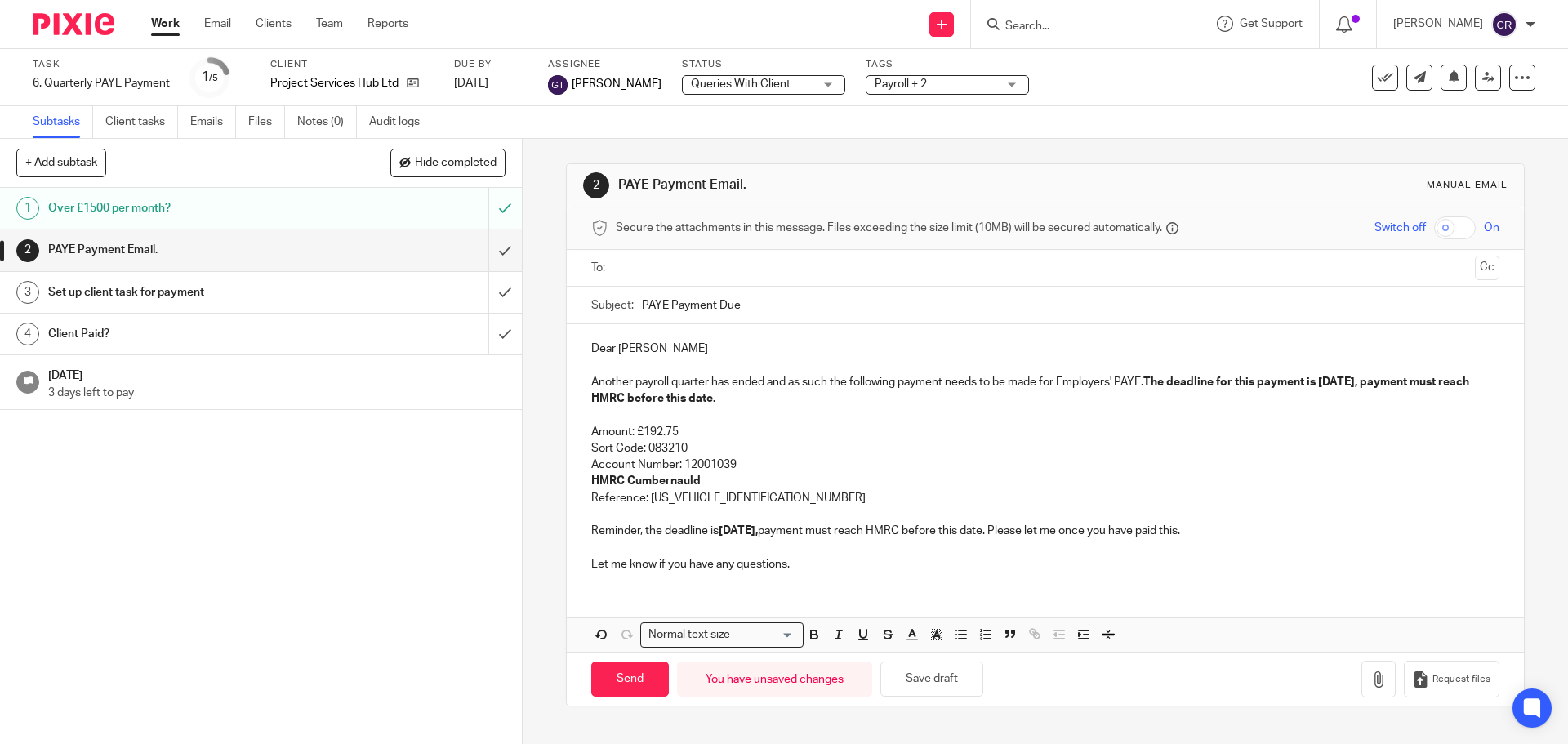
click at [727, 270] on input "text" at bounding box center [1044, 268] width 846 height 19
click at [1474, 275] on button "Cc" at bounding box center [1486, 269] width 24 height 24
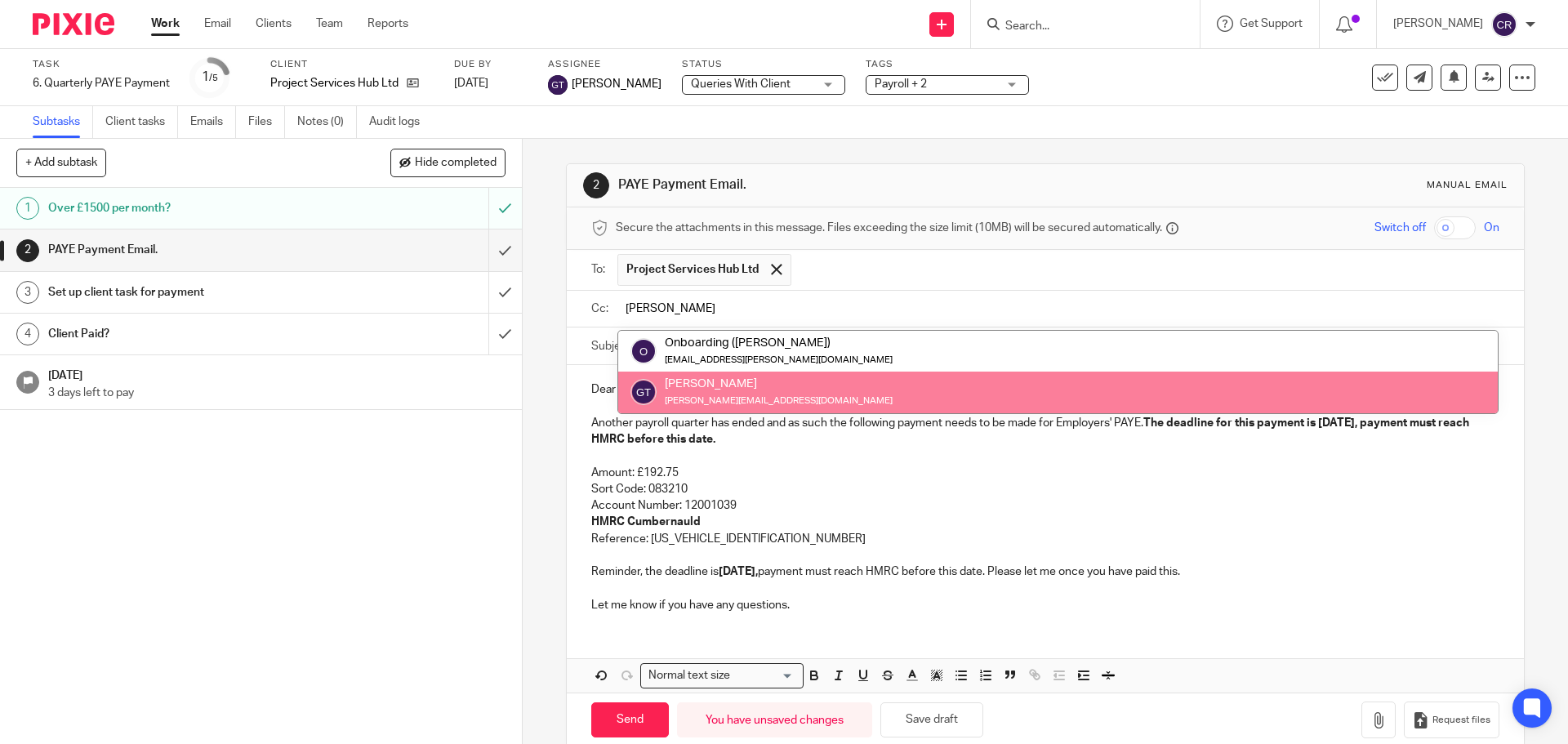
type input "greg"
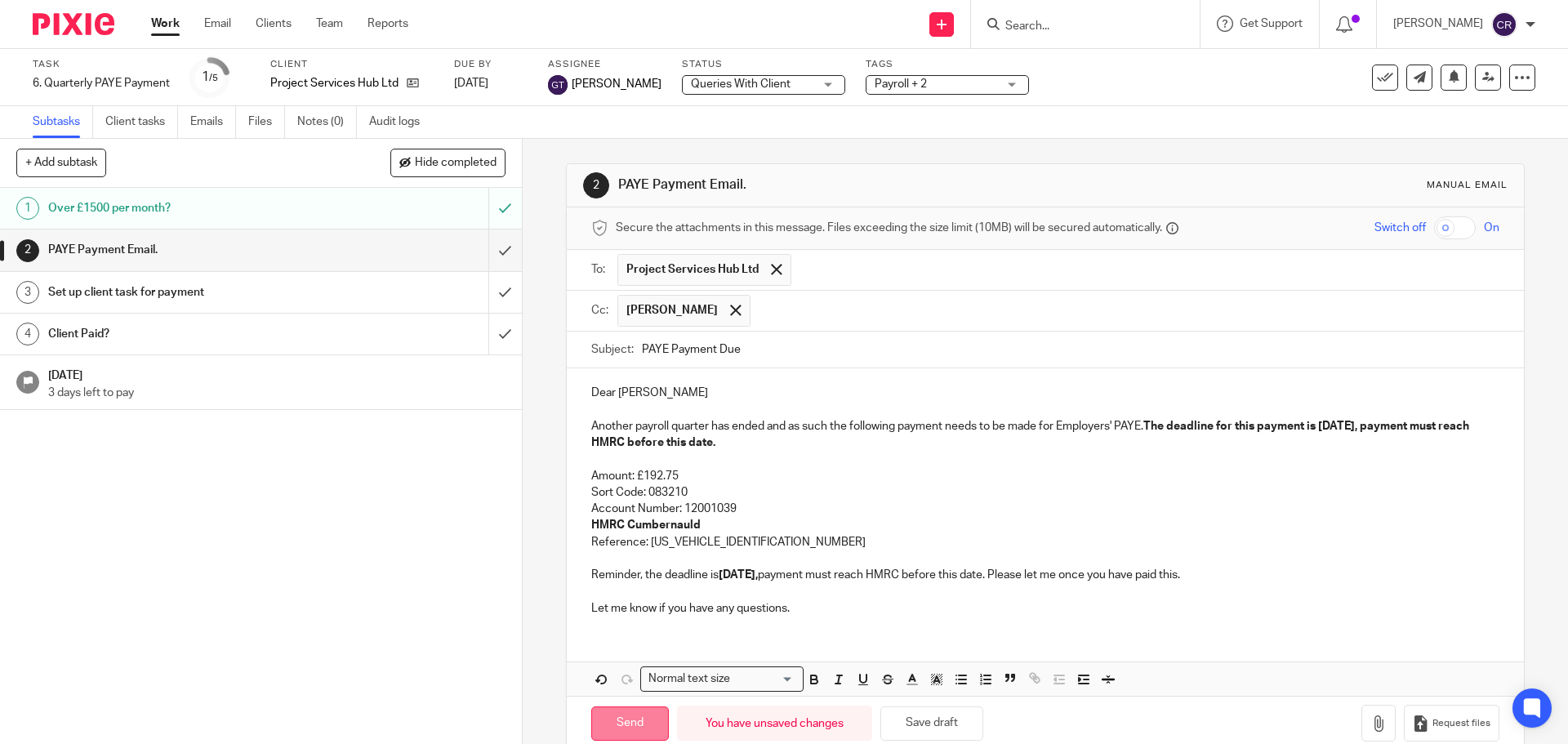
click at [618, 733] on input "Send" at bounding box center [631, 725] width 78 height 35
type input "Sent"
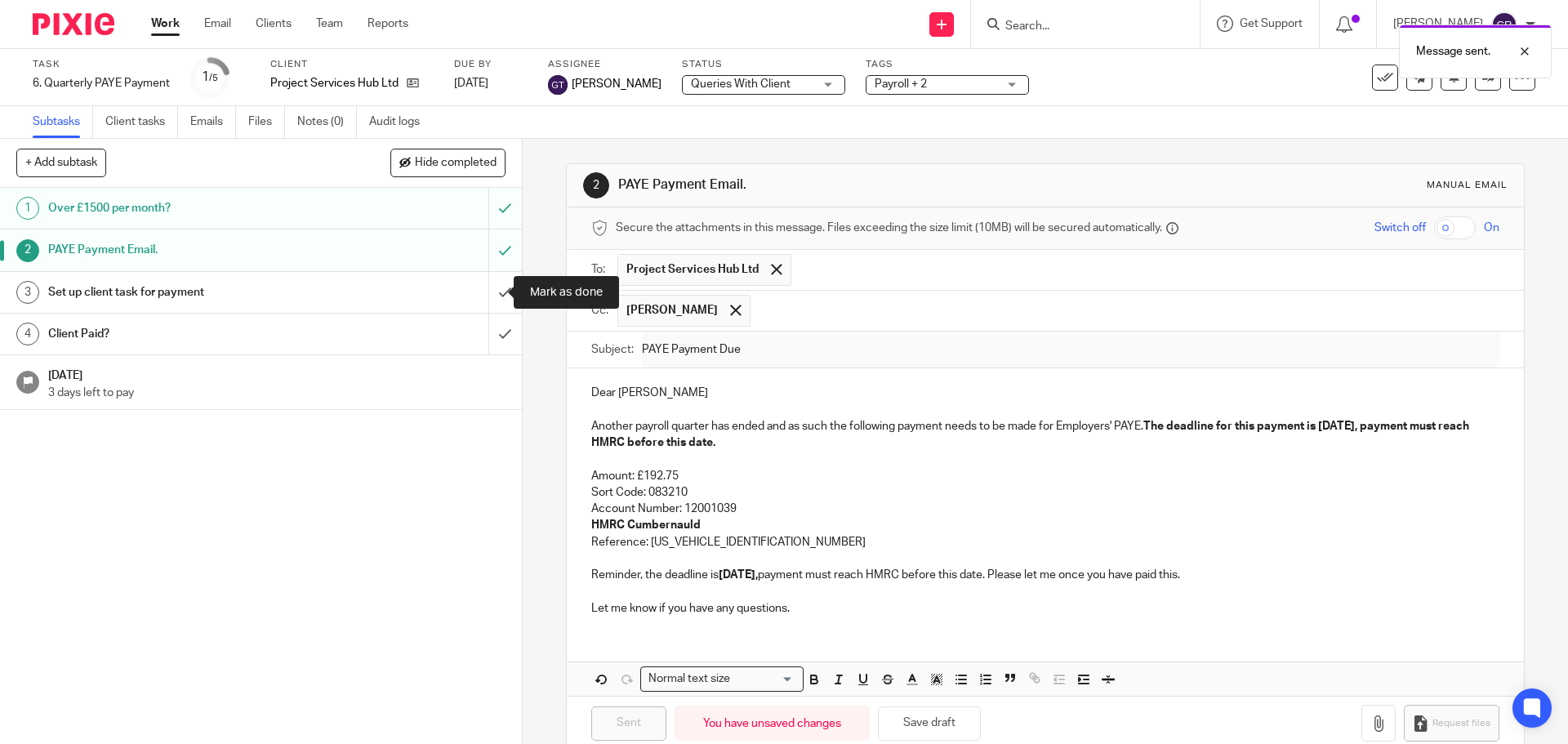
drag, startPoint x: 492, startPoint y: 291, endPoint x: 521, endPoint y: 188, distance: 107.0
click at [492, 291] on input "submit" at bounding box center [261, 292] width 522 height 41
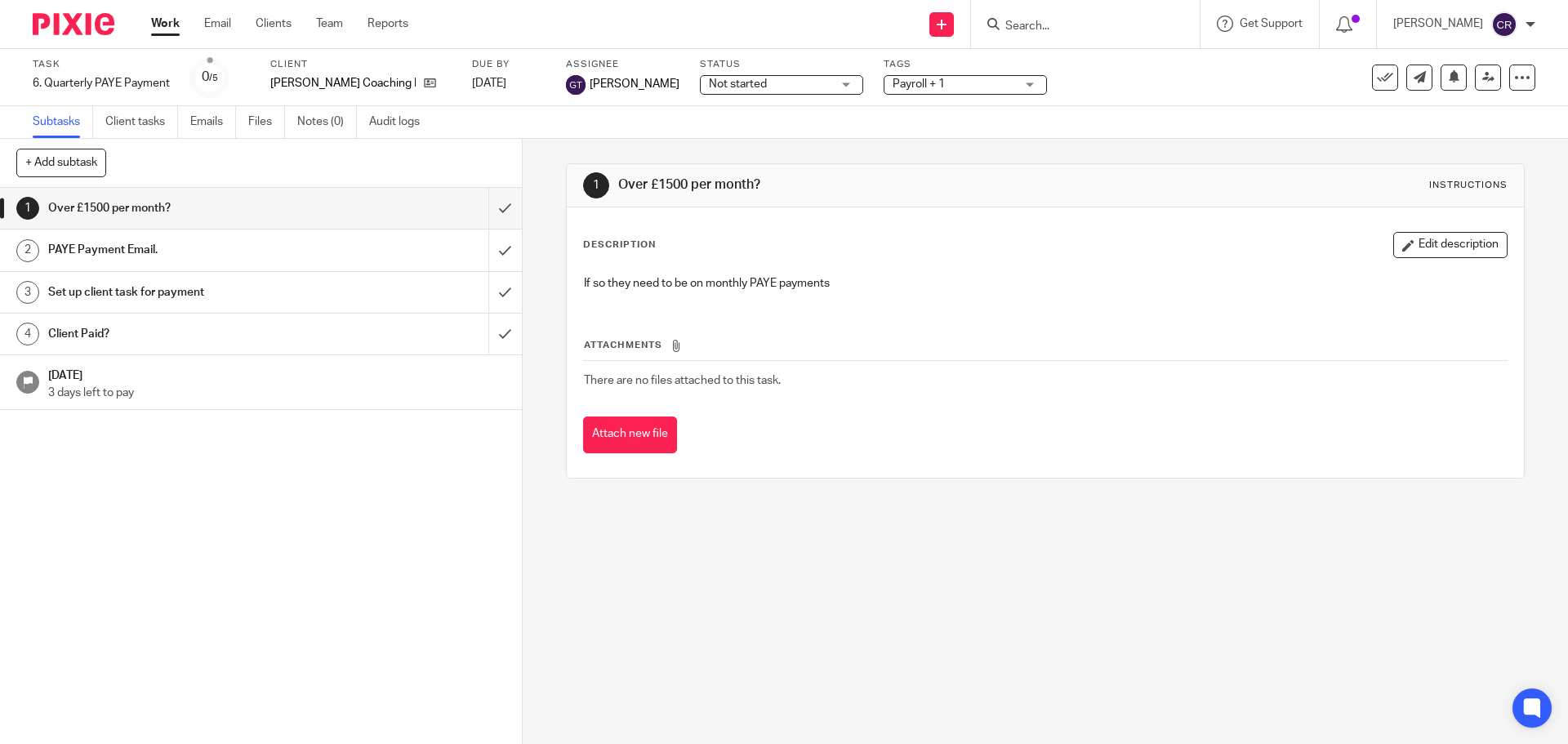
click at [730, 82] on span "Not started" at bounding box center [737, 84] width 58 height 11
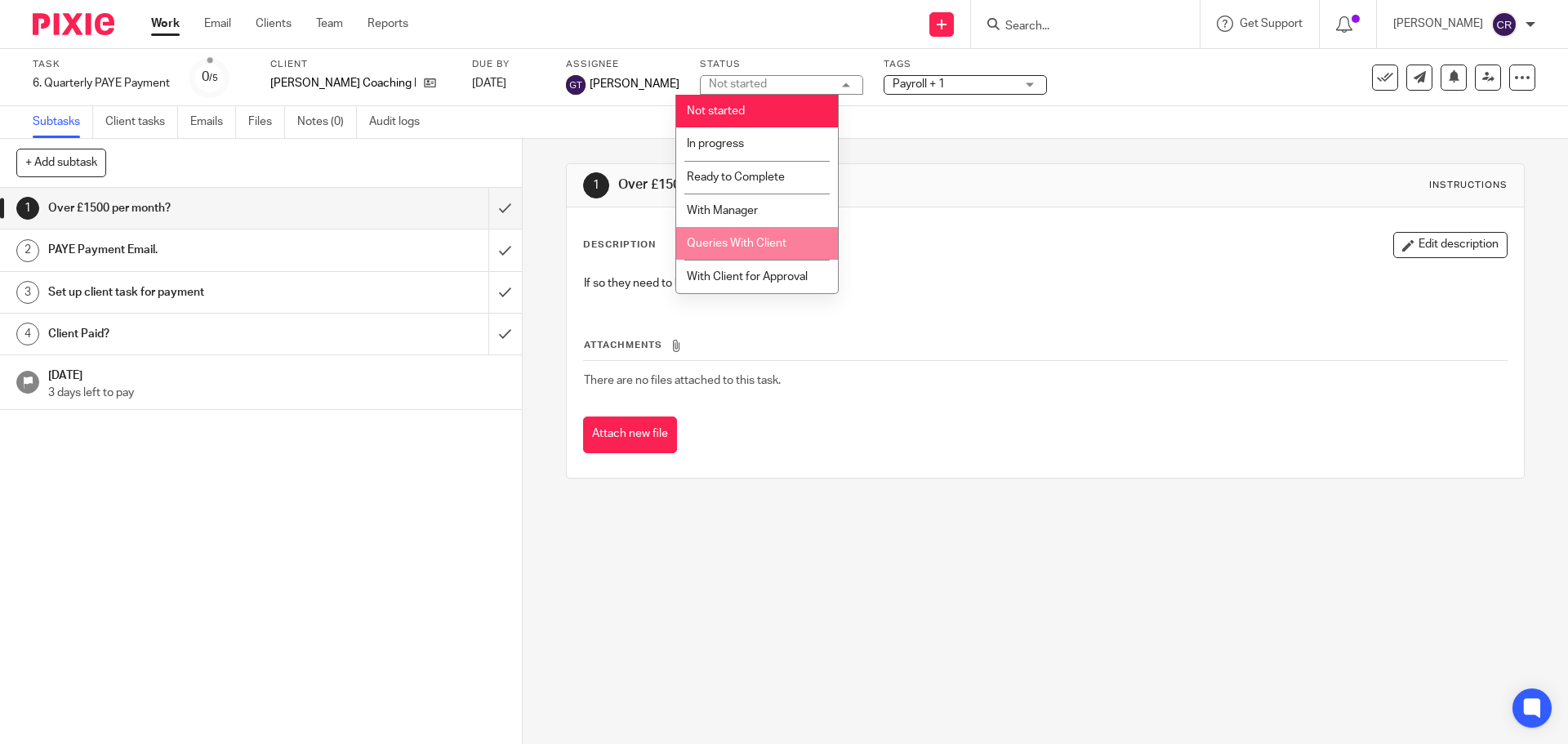
click at [748, 251] on li "Queries With Client" at bounding box center [757, 244] width 161 height 33
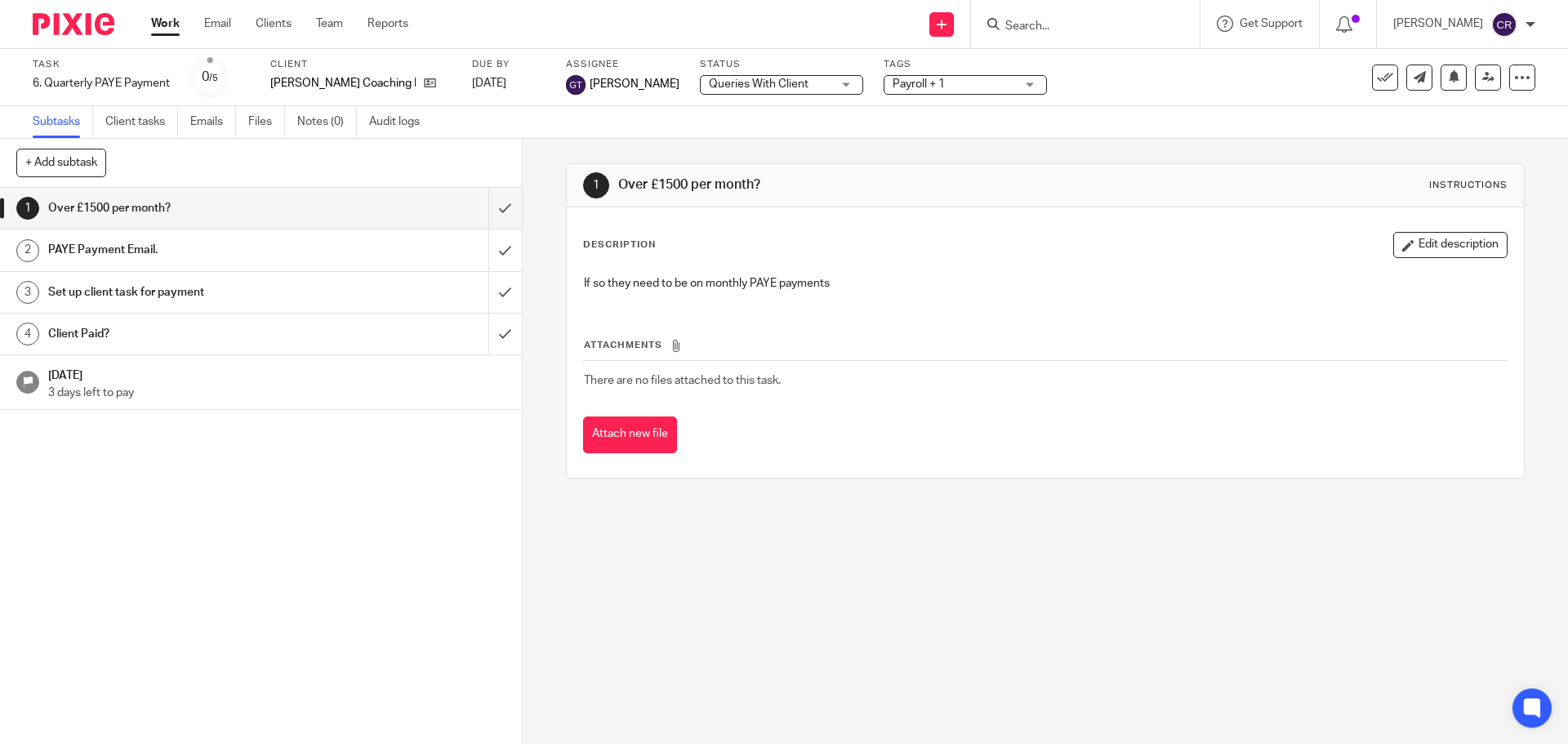
drag, startPoint x: 934, startPoint y: 83, endPoint x: 934, endPoint y: 193, distance: 110.0
click at [935, 84] on span "Payroll + 1" at bounding box center [953, 84] width 122 height 17
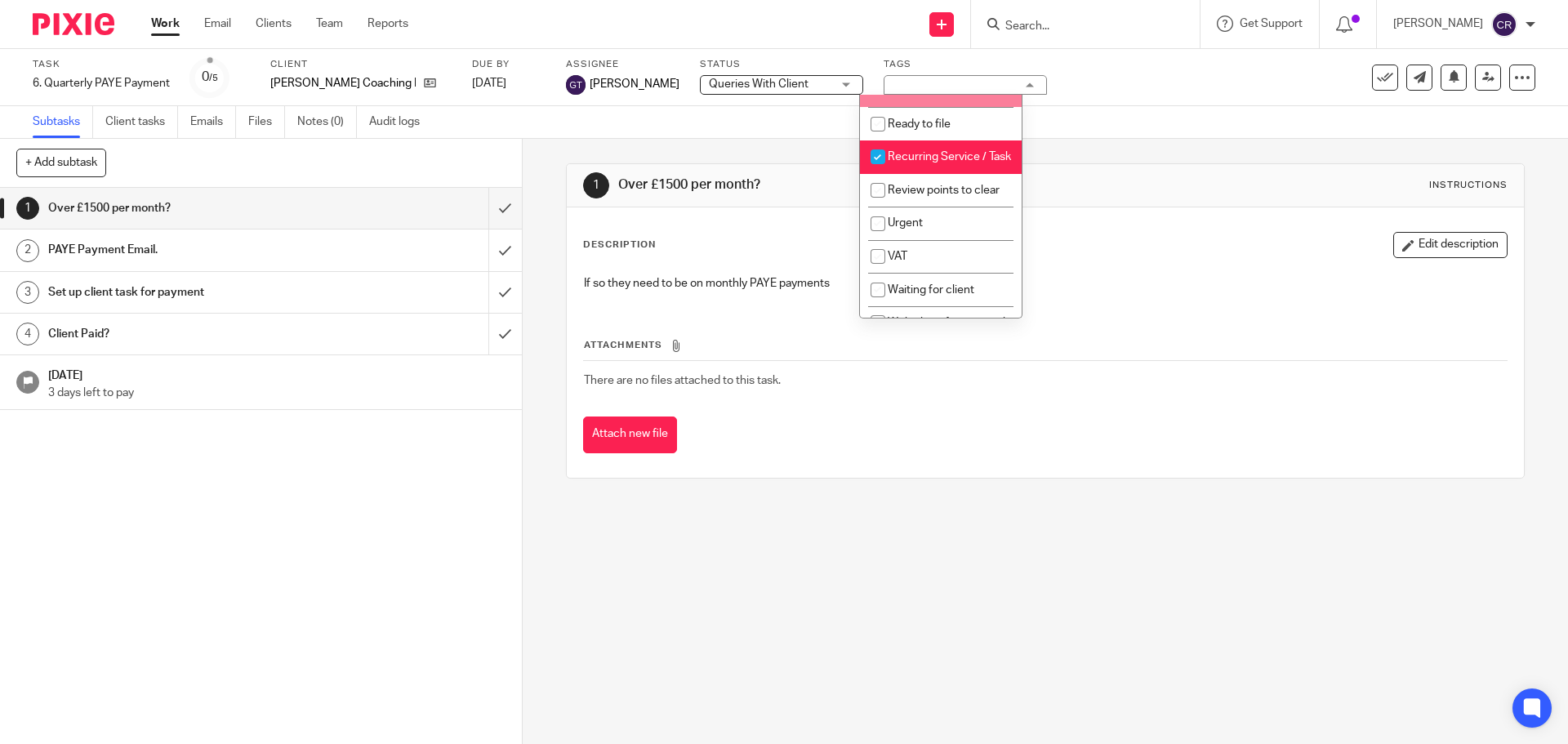
scroll to position [899, 0]
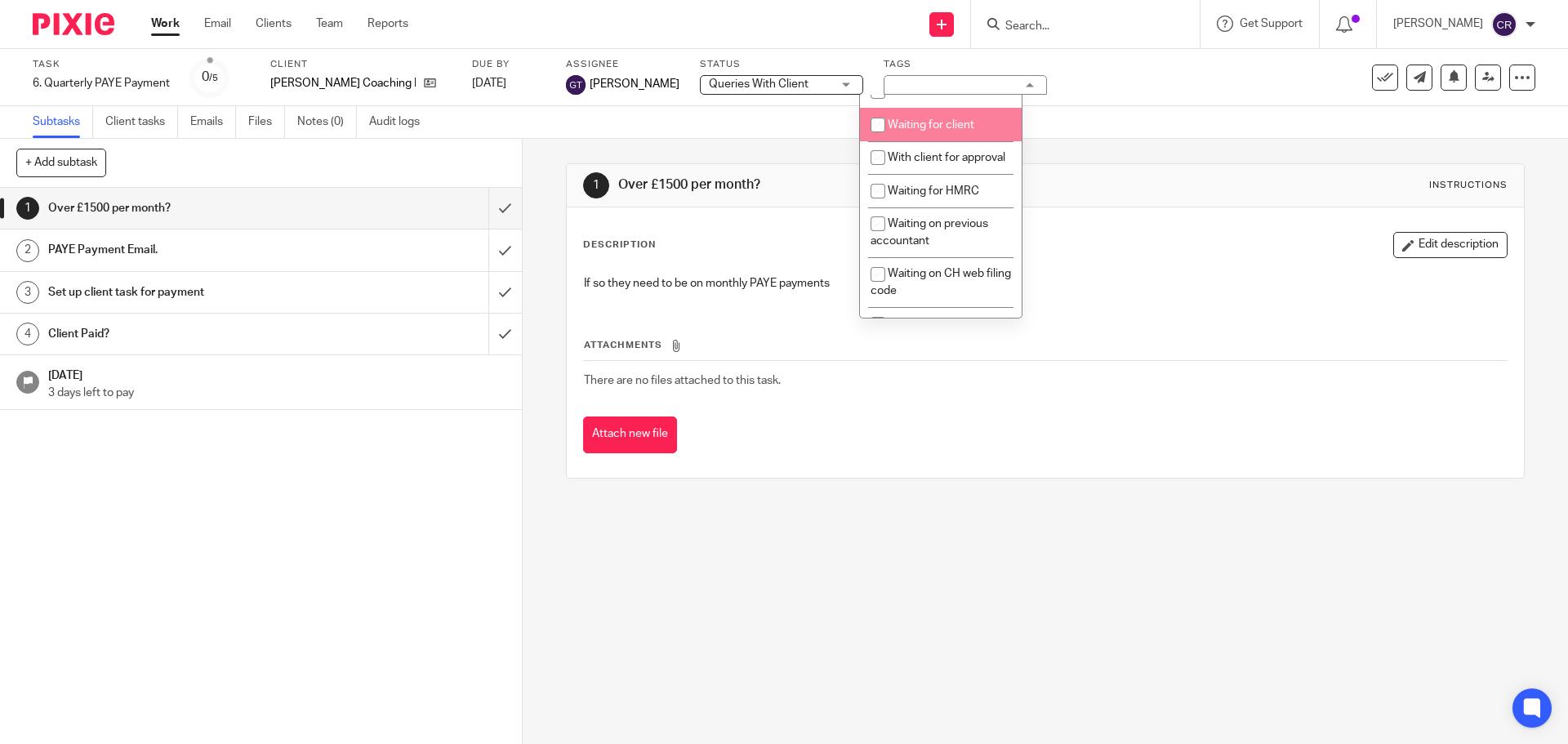
click at [933, 131] on span "Waiting for client" at bounding box center [930, 125] width 86 height 11
checkbox input "true"
click at [501, 209] on input "submit" at bounding box center [261, 209] width 522 height 41
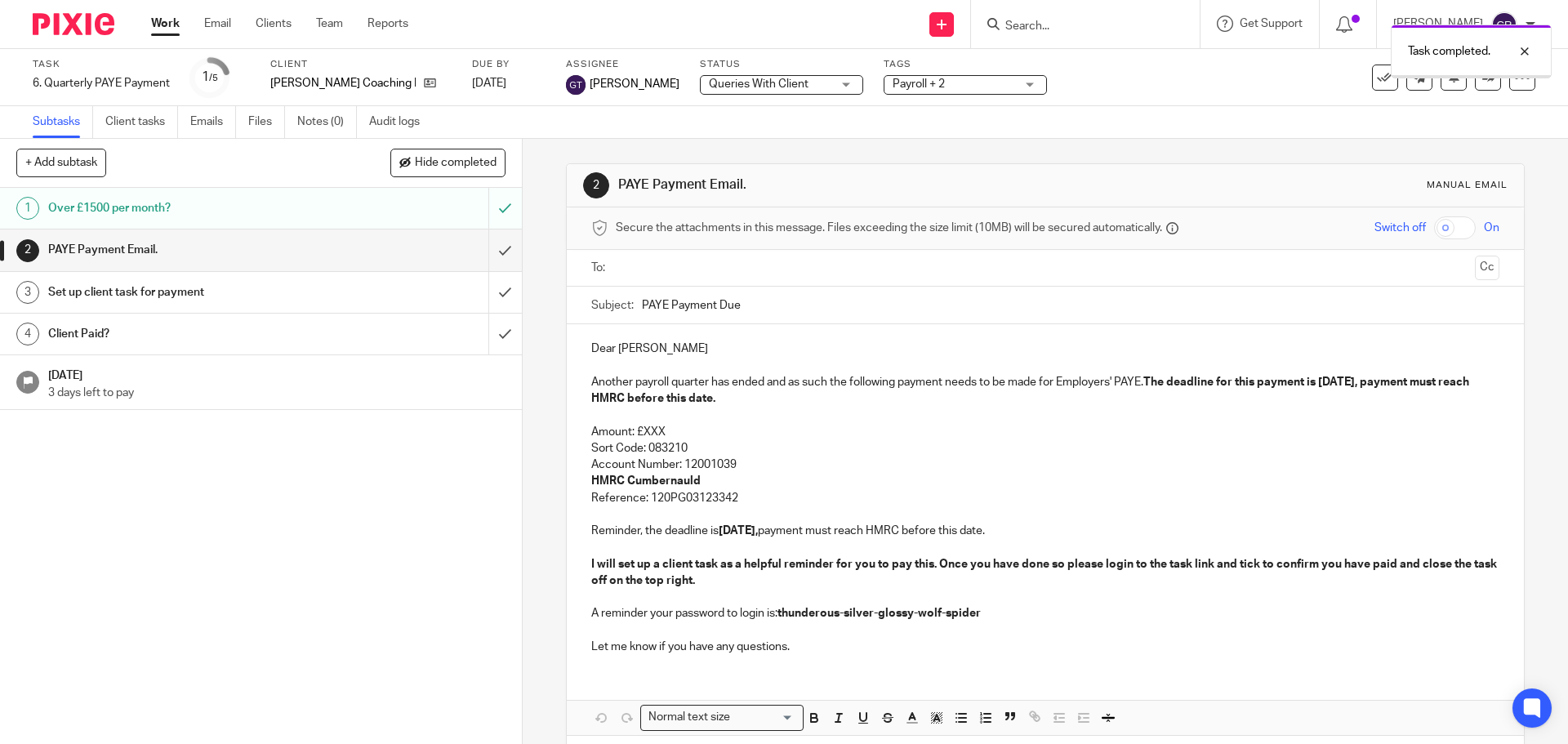
drag, startPoint x: 0, startPoint y: 0, endPoint x: 680, endPoint y: 263, distance: 729.1
click at [678, 263] on input "text" at bounding box center [1044, 268] width 846 height 19
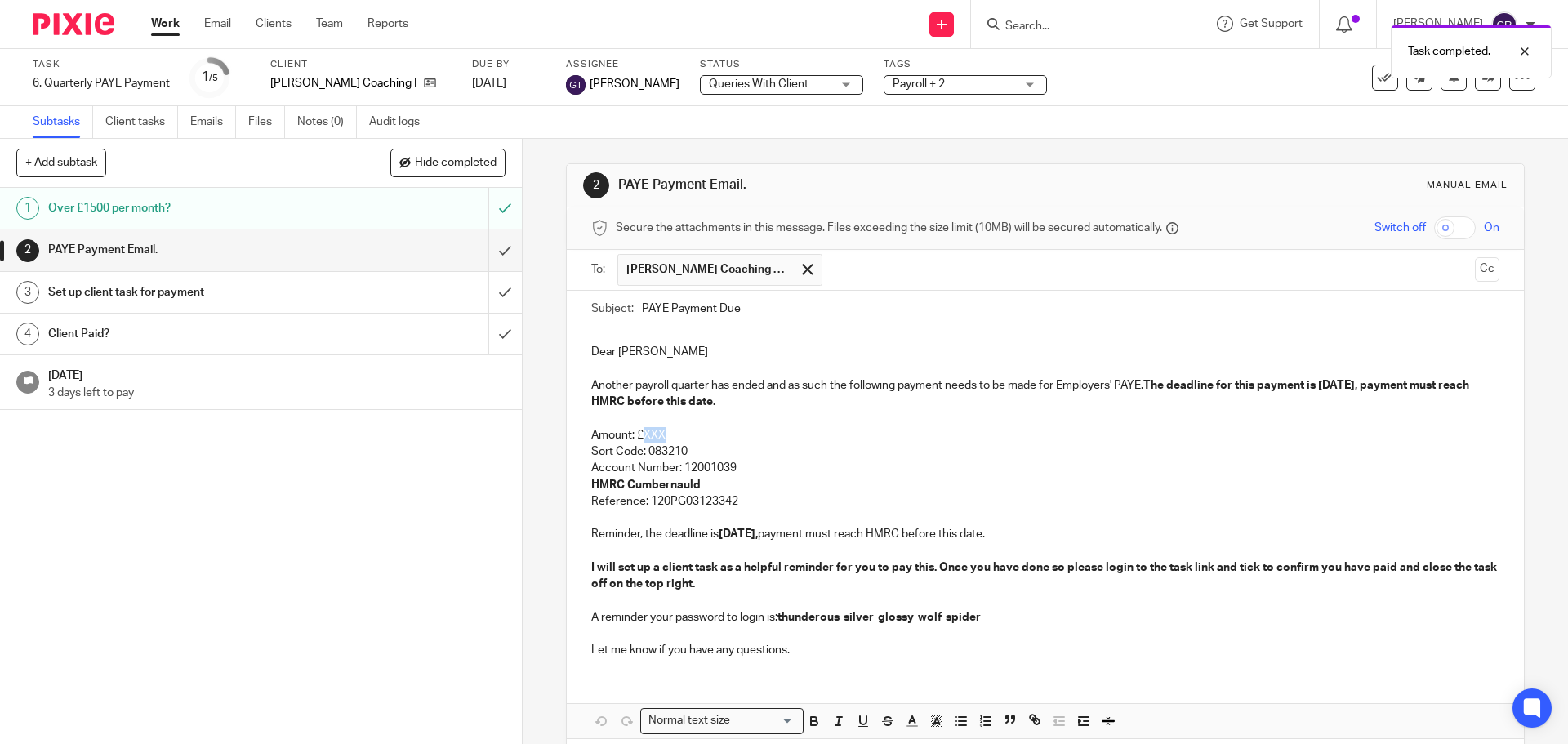
drag, startPoint x: 681, startPoint y: 433, endPoint x: 639, endPoint y: 434, distance: 42.0
click at [639, 434] on p "Amount: £XXX" at bounding box center [1045, 436] width 907 height 17
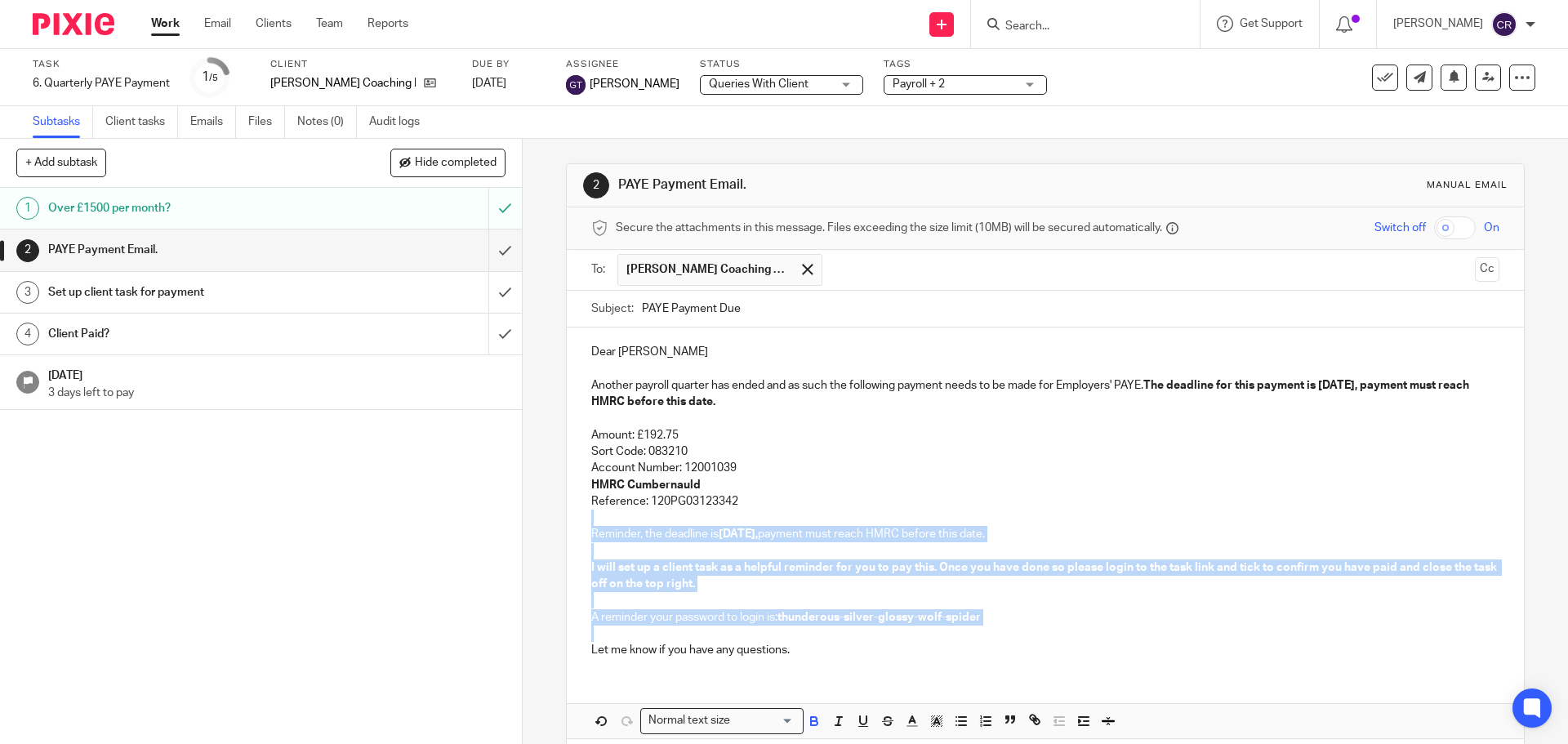
drag, startPoint x: 755, startPoint y: 502, endPoint x: 981, endPoint y: 626, distance: 257.8
click at [981, 626] on div "Dear Rachel Another payroll quarter has ended and as such the following payment…" at bounding box center [1044, 499] width 956 height 343
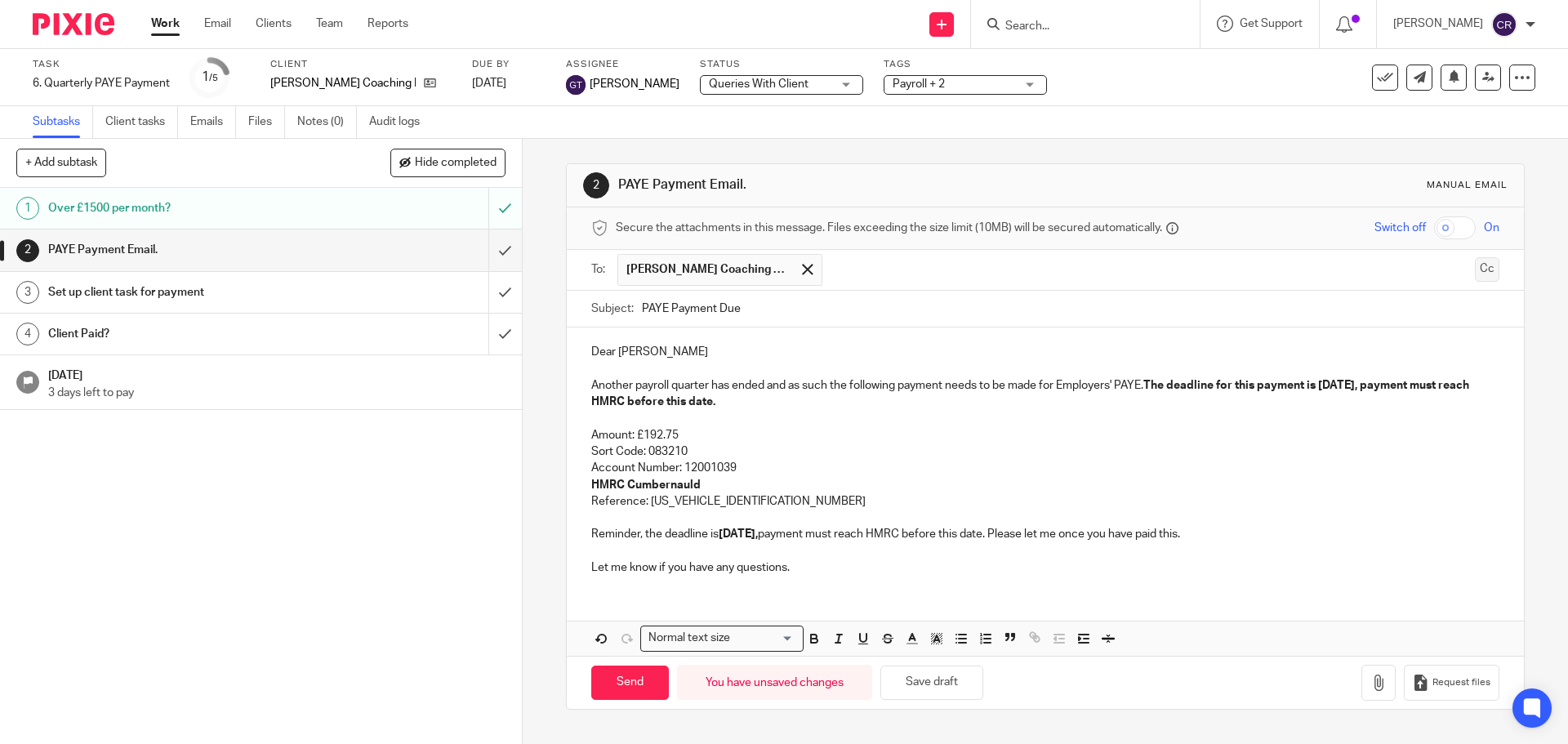
click at [1474, 271] on button "Cc" at bounding box center [1486, 269] width 24 height 24
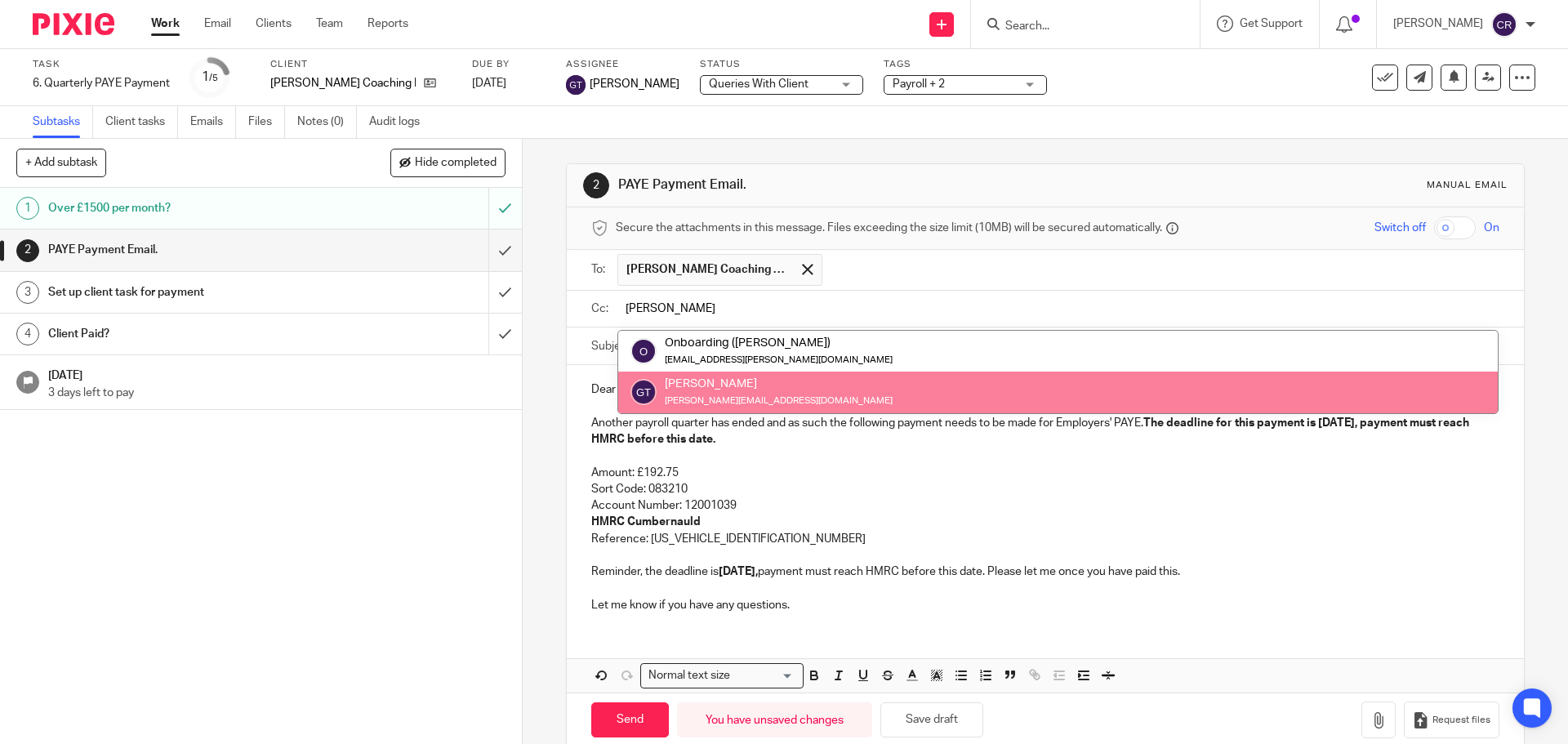
type input "greg"
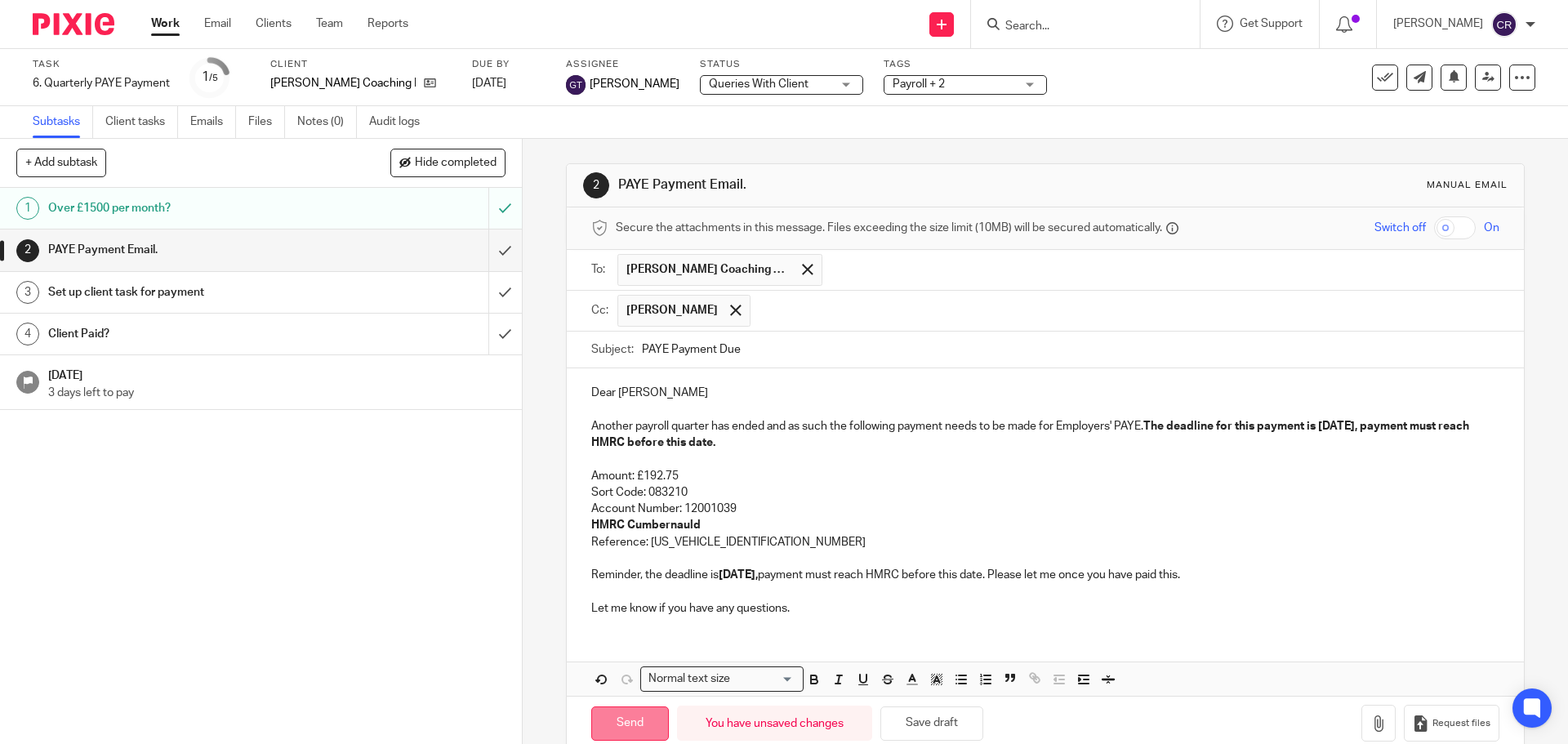
click at [621, 724] on input "Send" at bounding box center [631, 725] width 78 height 35
click at [489, 295] on input "submit" at bounding box center [261, 292] width 522 height 41
type input "Sent"
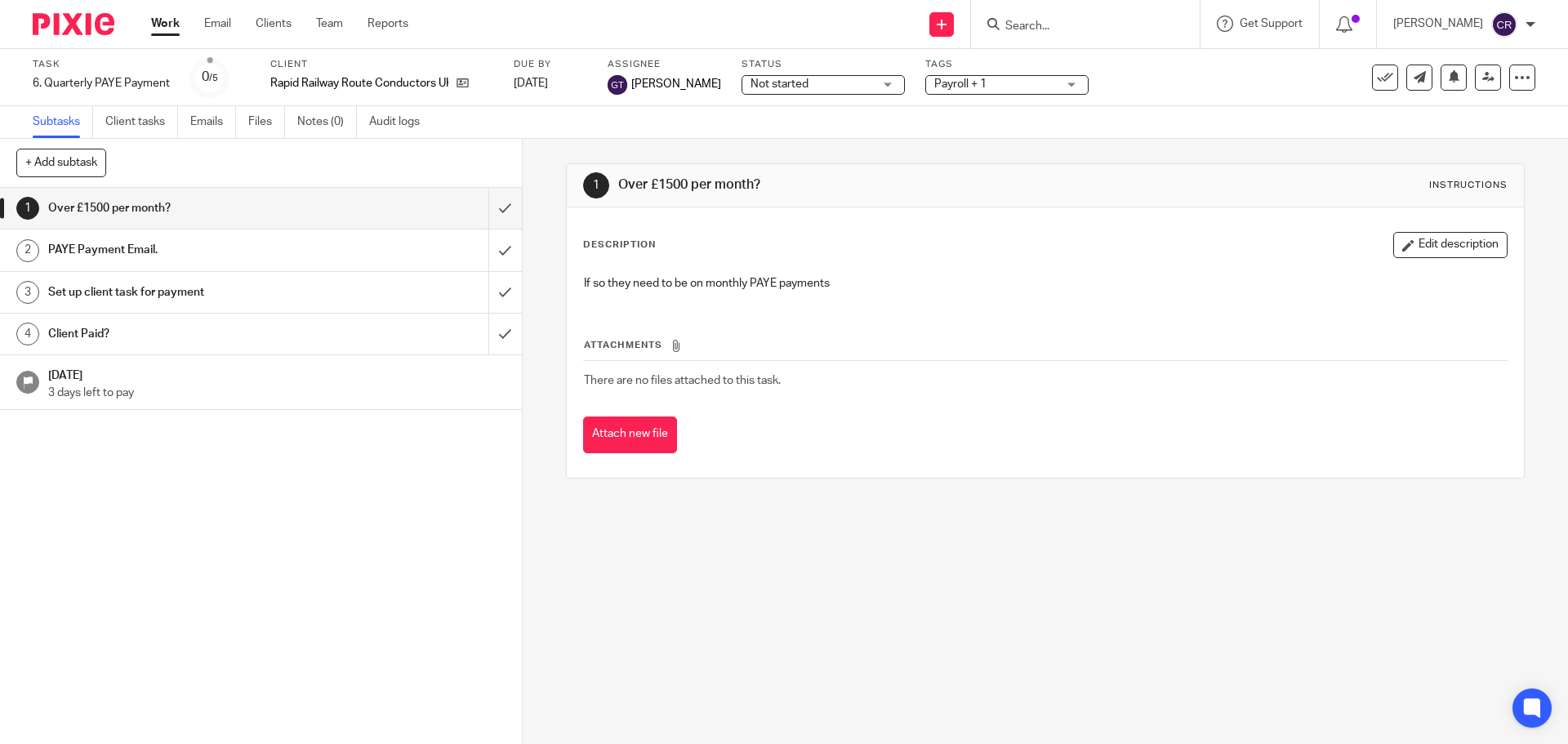
click at [793, 60] on label "Status" at bounding box center [823, 65] width 163 height 13
click at [789, 95] on div "Status Not started Not started Not started In progress Ready to Complete With M…" at bounding box center [823, 78] width 163 height 39
click at [796, 79] on span "Not started" at bounding box center [811, 84] width 122 height 17
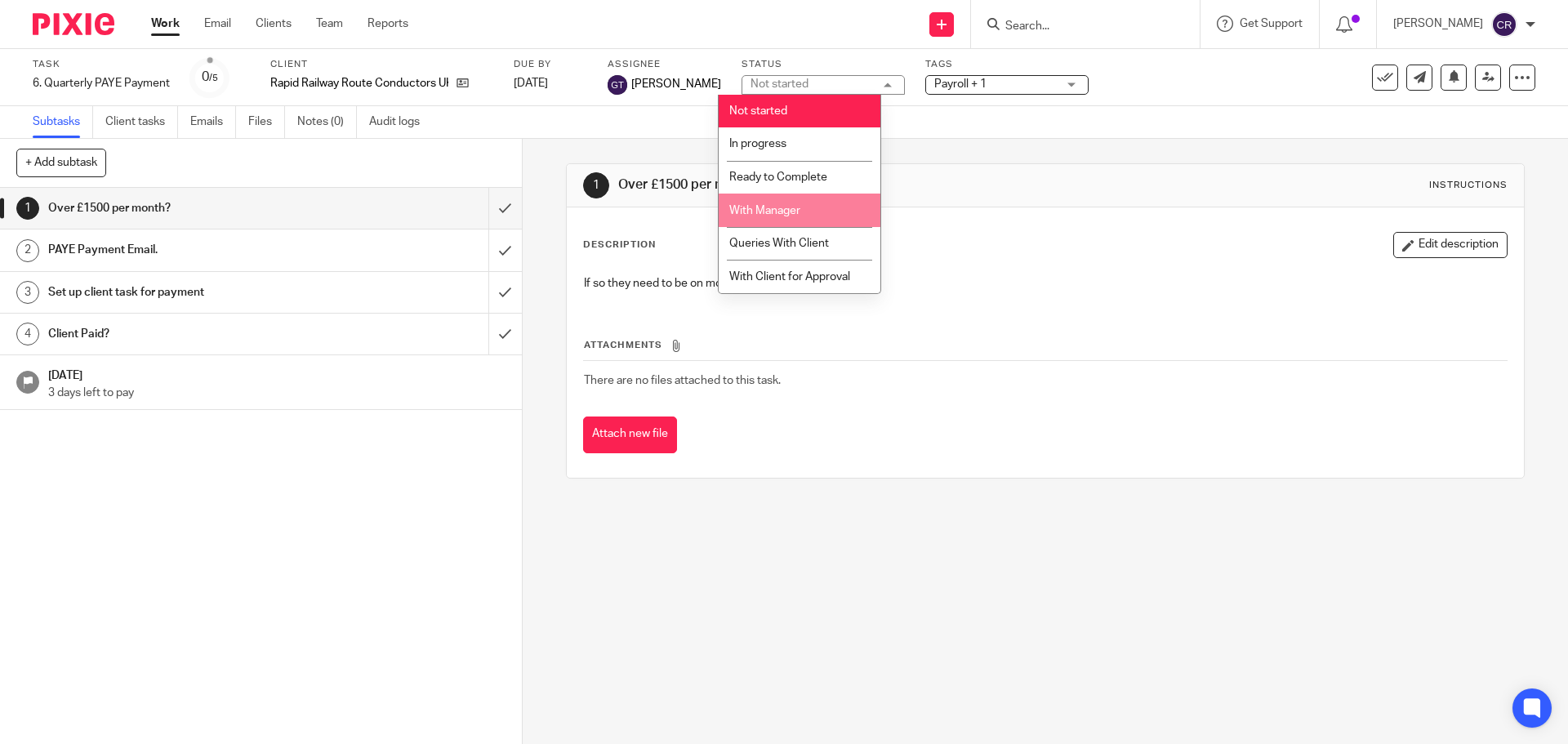
click at [785, 237] on span "Queries With Client" at bounding box center [778, 243] width 99 height 11
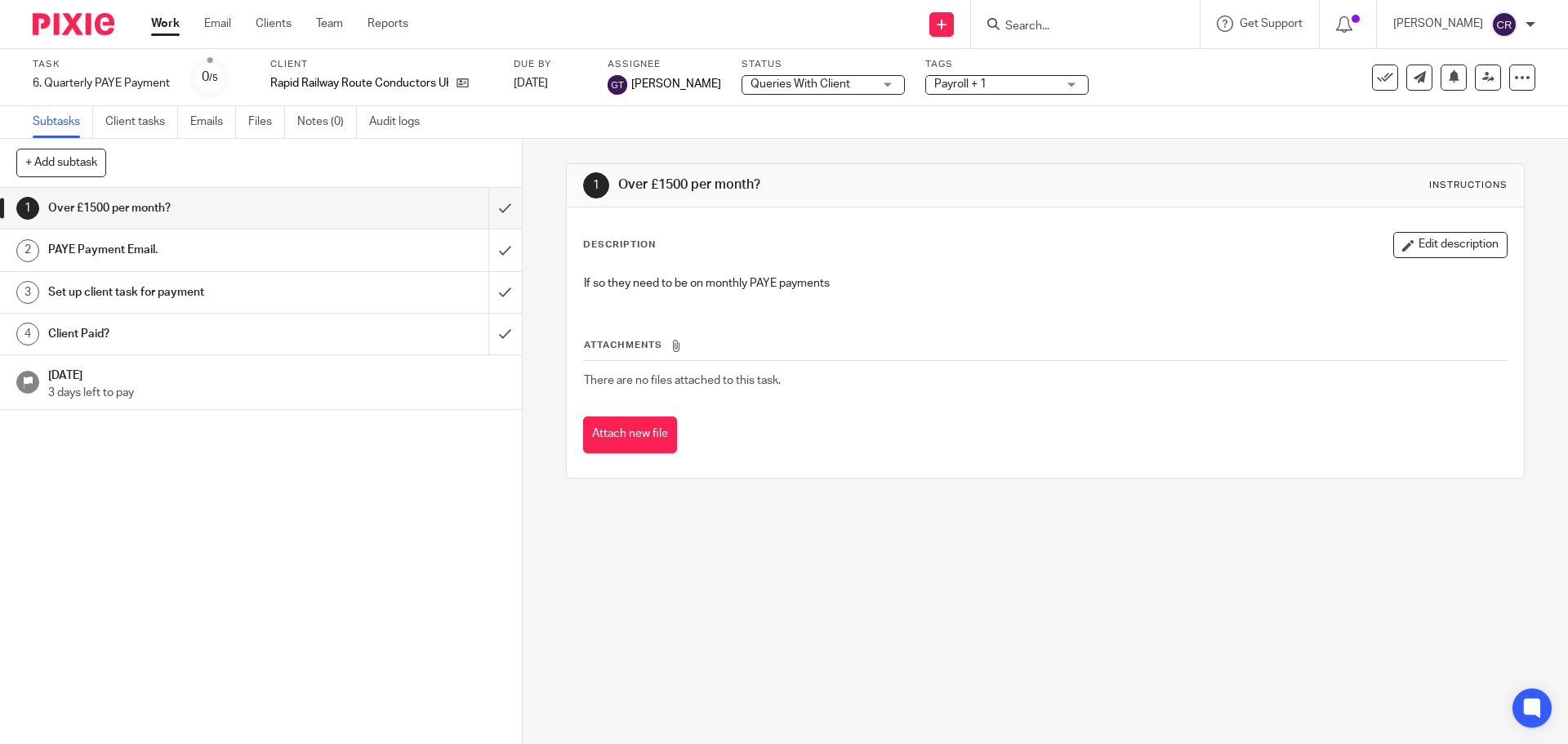
click at [953, 93] on span "Payroll + 1" at bounding box center [995, 84] width 122 height 17
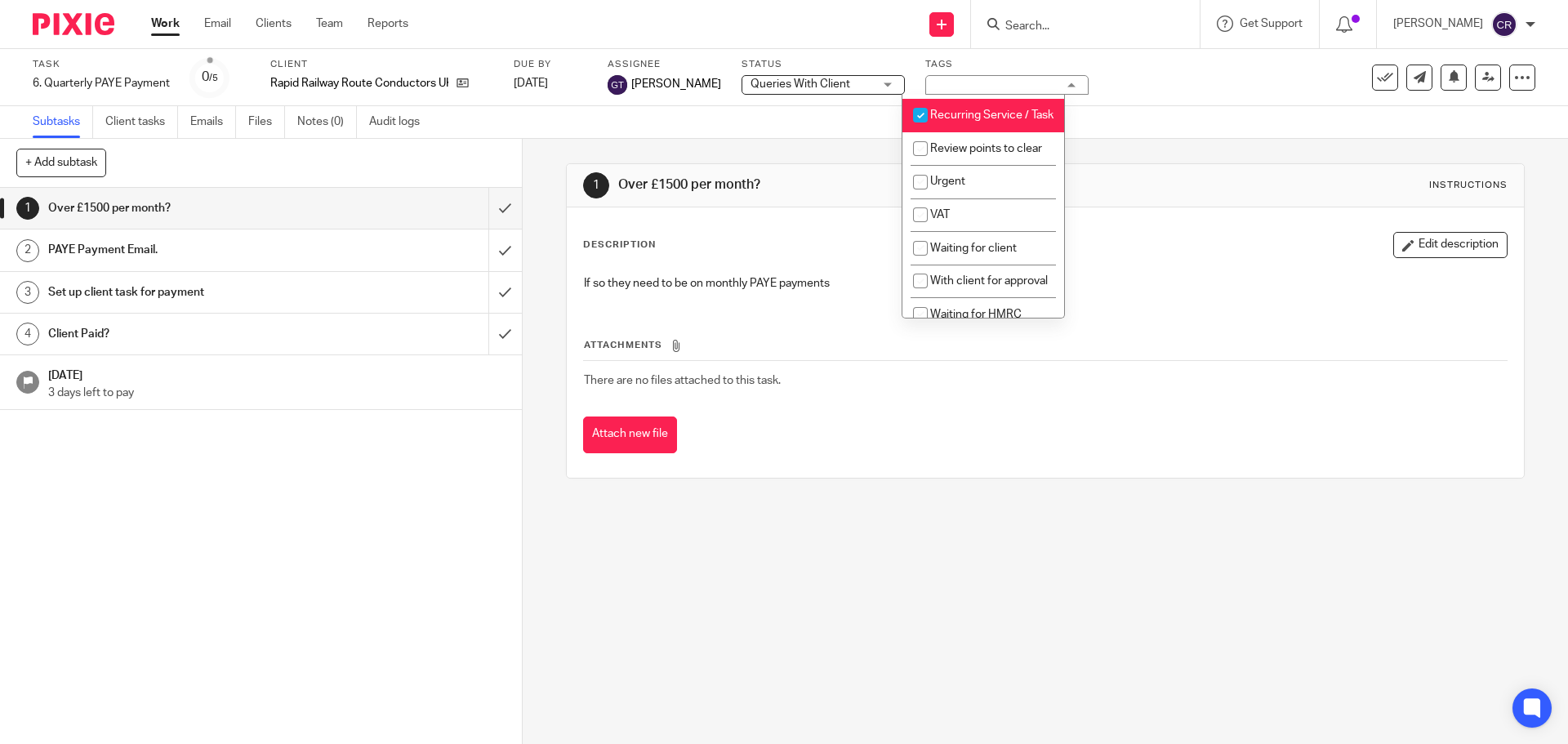
scroll to position [817, 0]
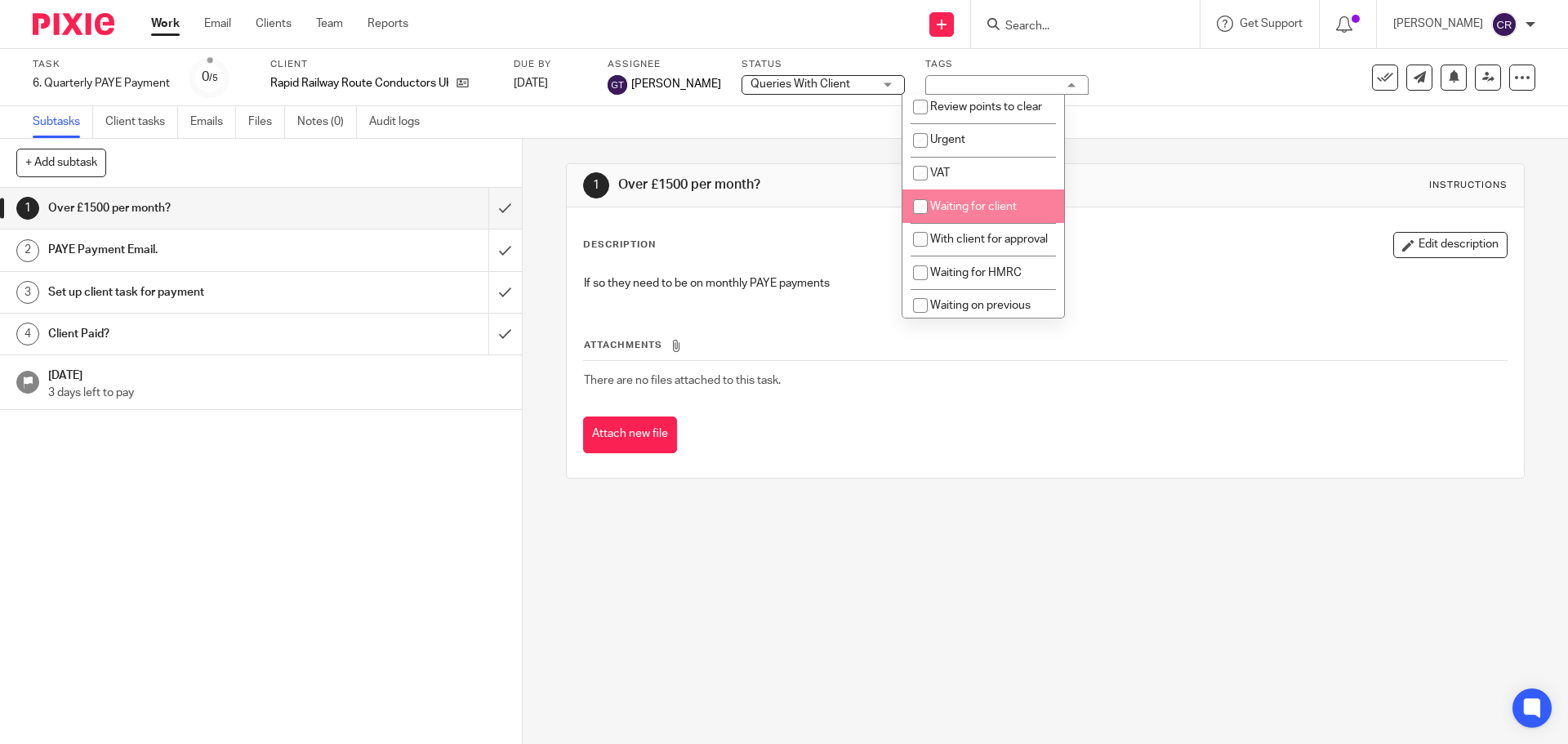
click at [959, 212] on span "Waiting for client" at bounding box center [973, 207] width 86 height 11
checkbox input "true"
click at [482, 208] on input "submit" at bounding box center [261, 209] width 522 height 41
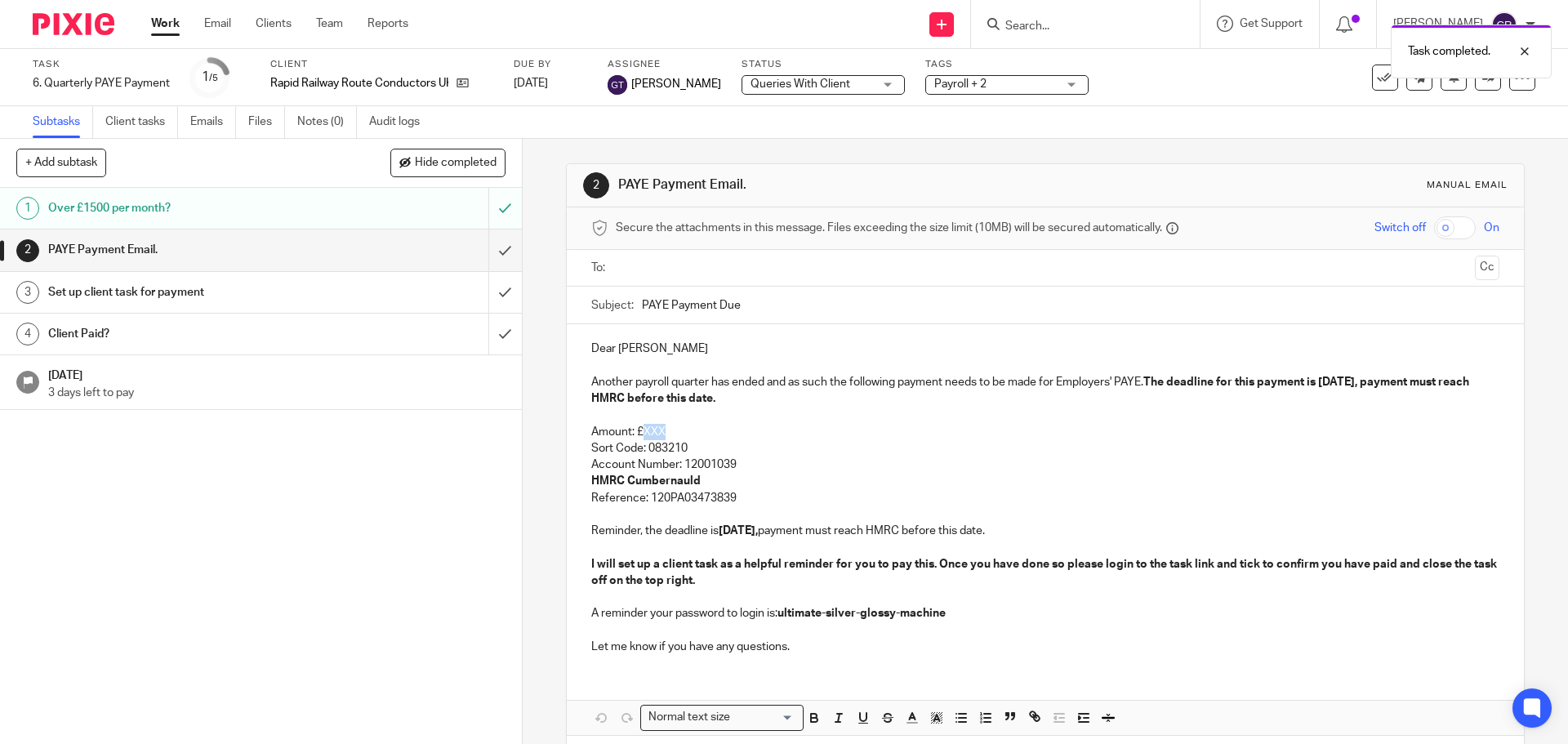
drag, startPoint x: 646, startPoint y: 430, endPoint x: 639, endPoint y: 434, distance: 8.1
click at [639, 434] on p "Amount: £XXX" at bounding box center [1045, 432] width 907 height 17
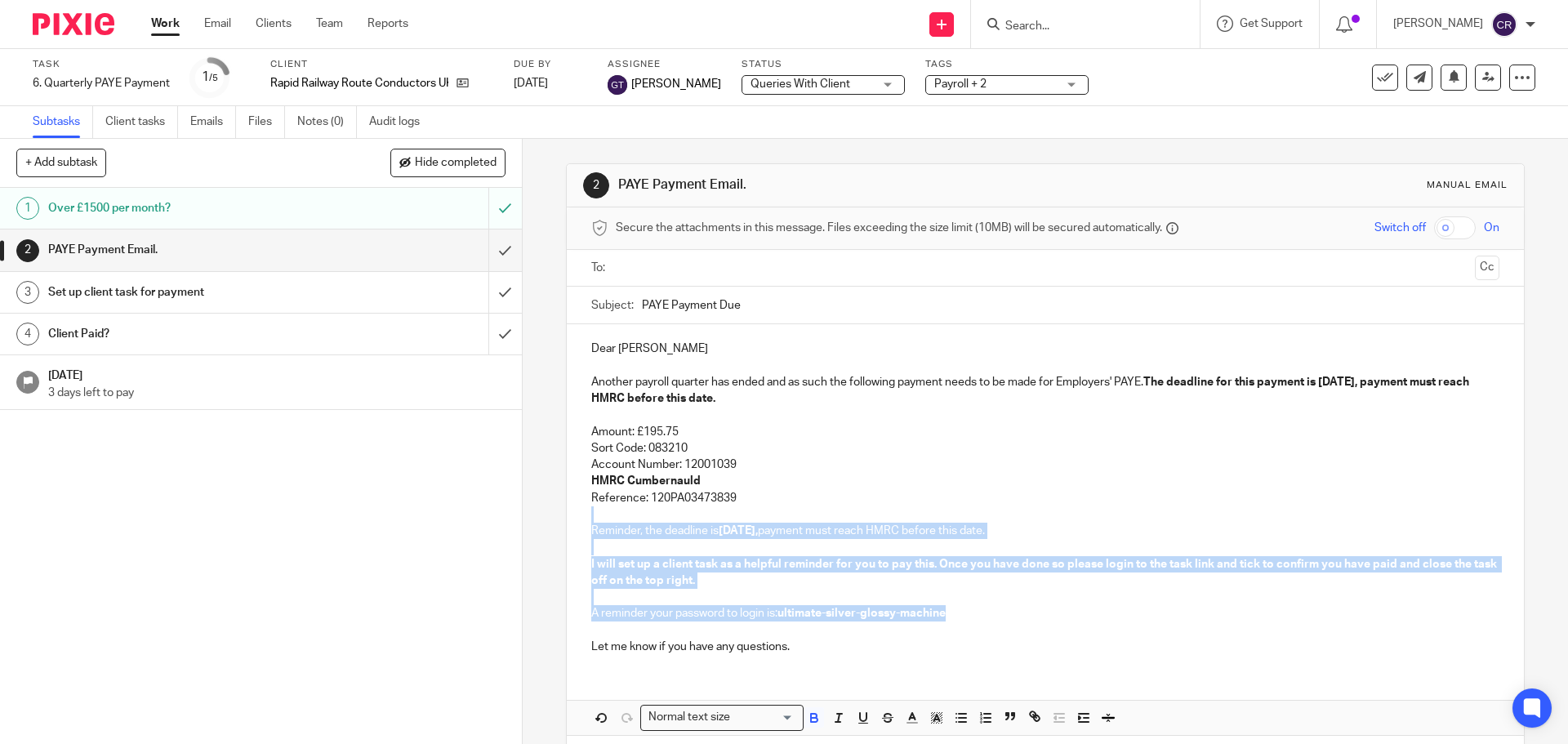
drag, startPoint x: 749, startPoint y: 501, endPoint x: 961, endPoint y: 611, distance: 238.8
click at [961, 611] on div "Dear John Another payroll quarter has ended and as such the following payment n…" at bounding box center [1044, 496] width 956 height 343
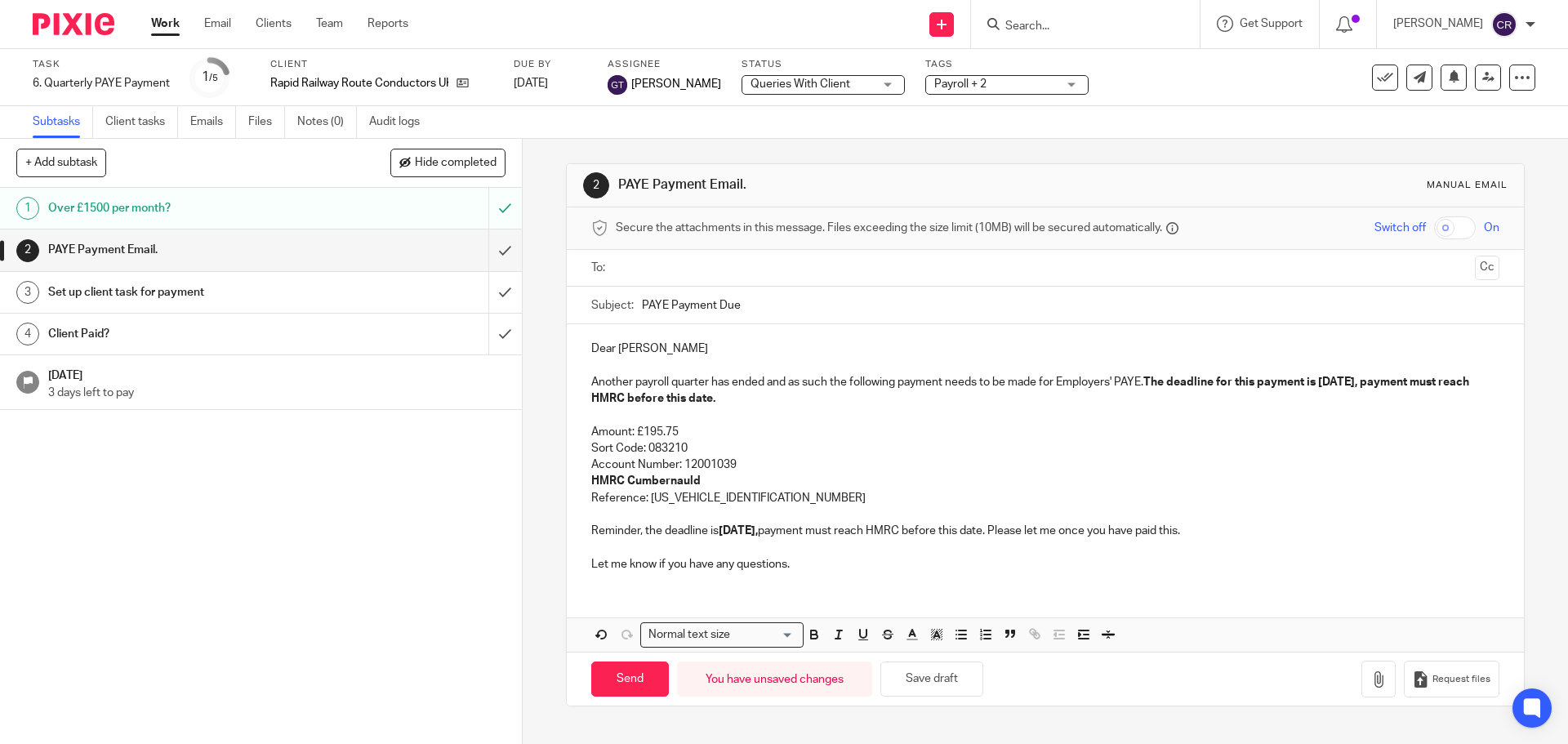
click at [741, 267] on input "text" at bounding box center [1044, 268] width 846 height 19
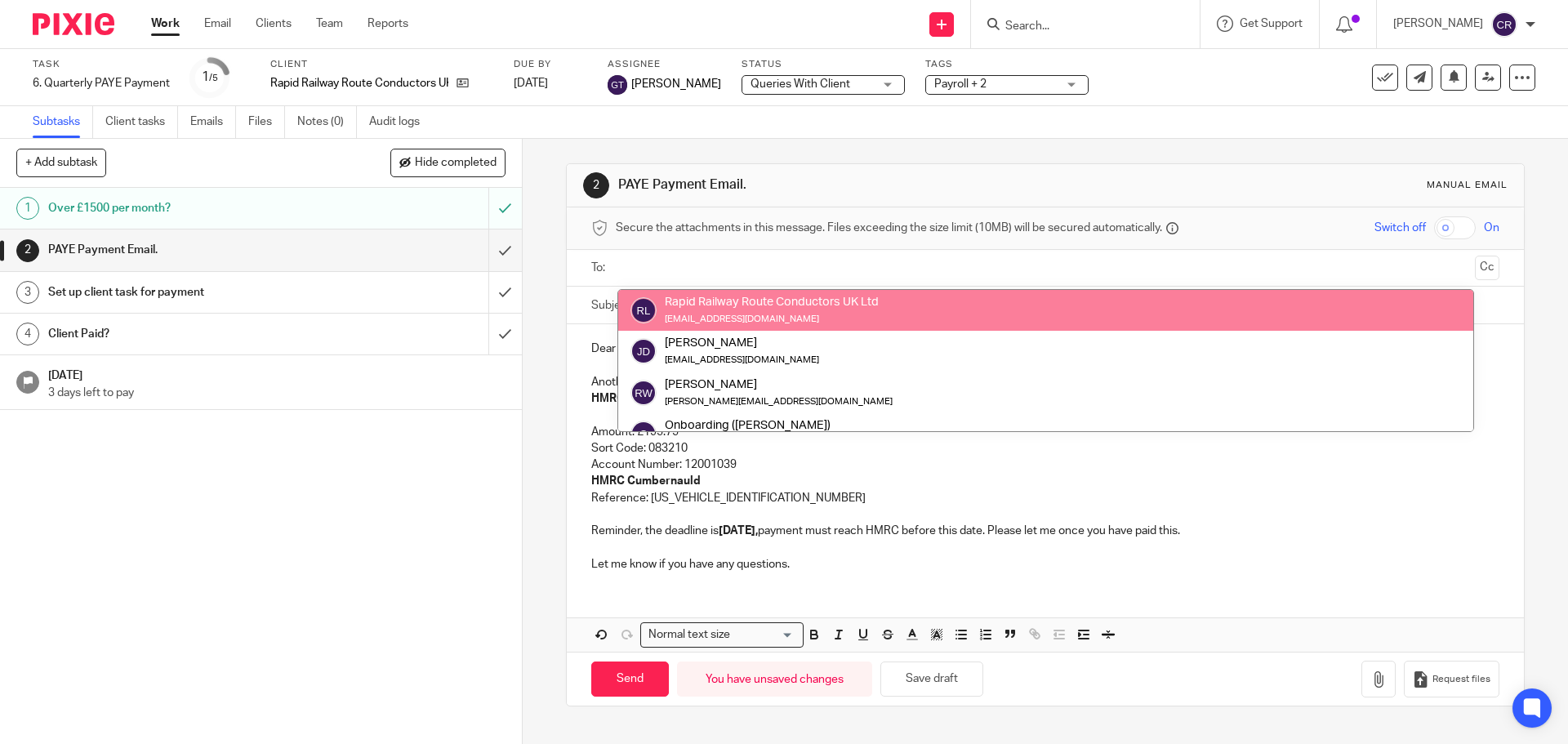
drag, startPoint x: 758, startPoint y: 309, endPoint x: 767, endPoint y: 309, distance: 9.0
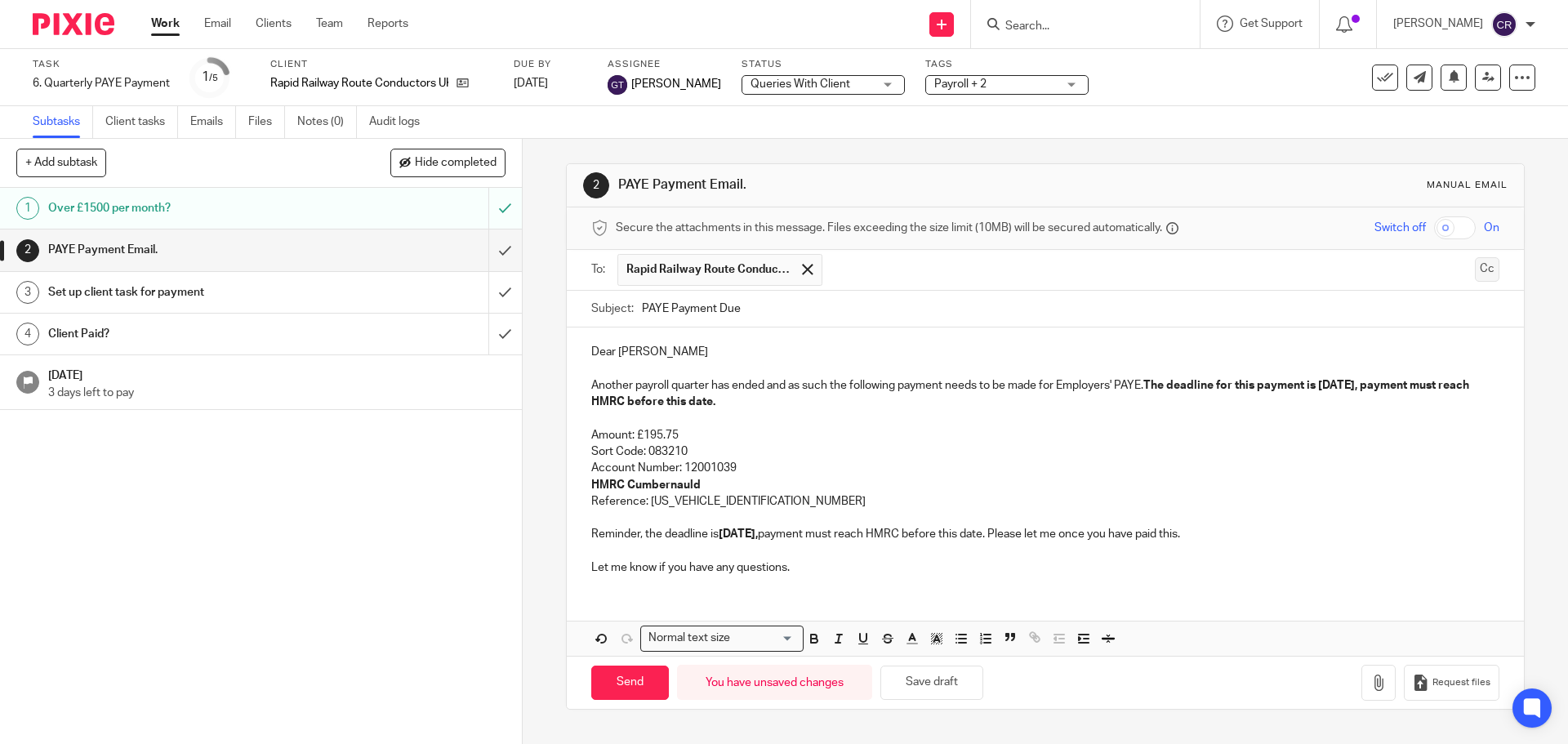
click at [1474, 276] on button "Cc" at bounding box center [1486, 269] width 24 height 24
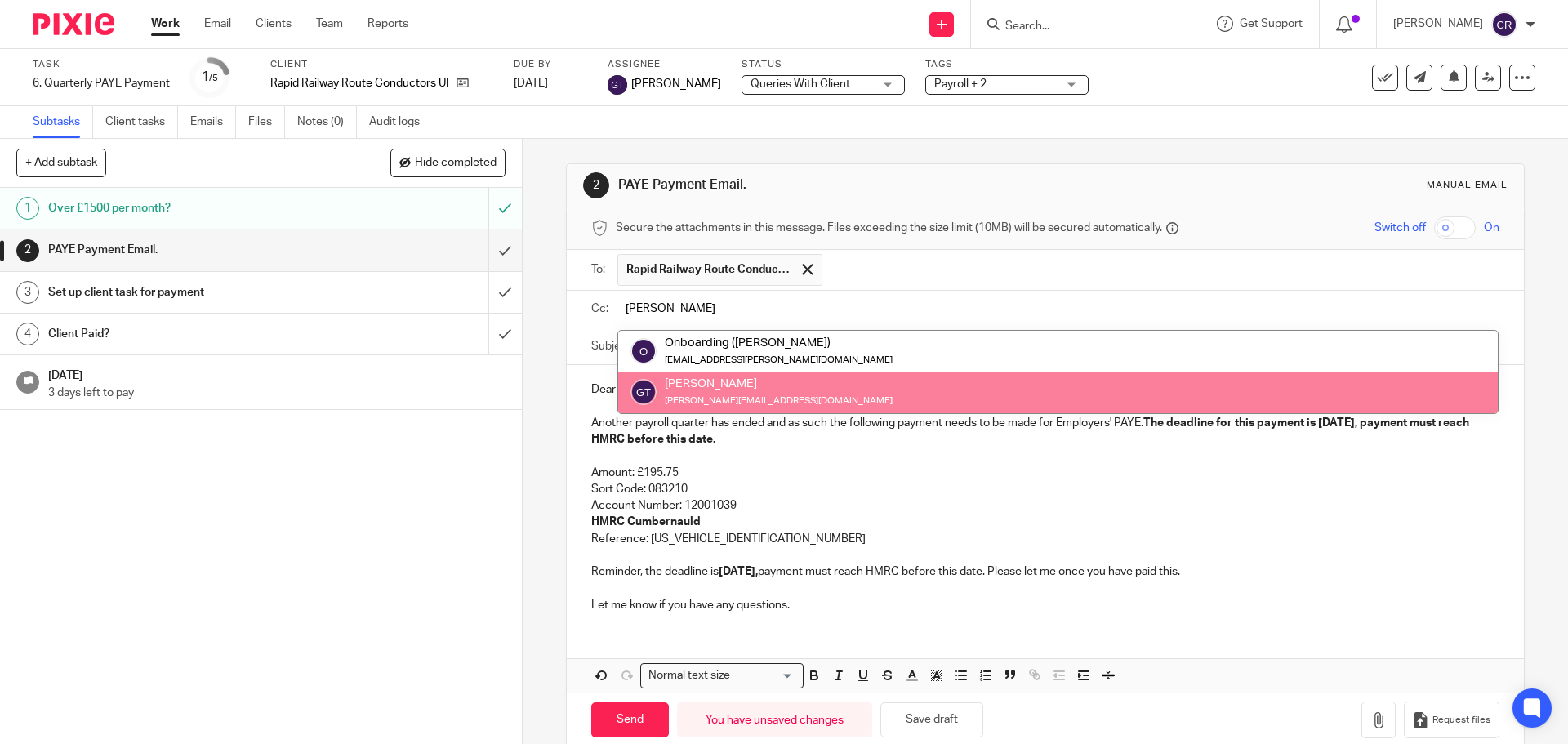
type input "[PERSON_NAME]"
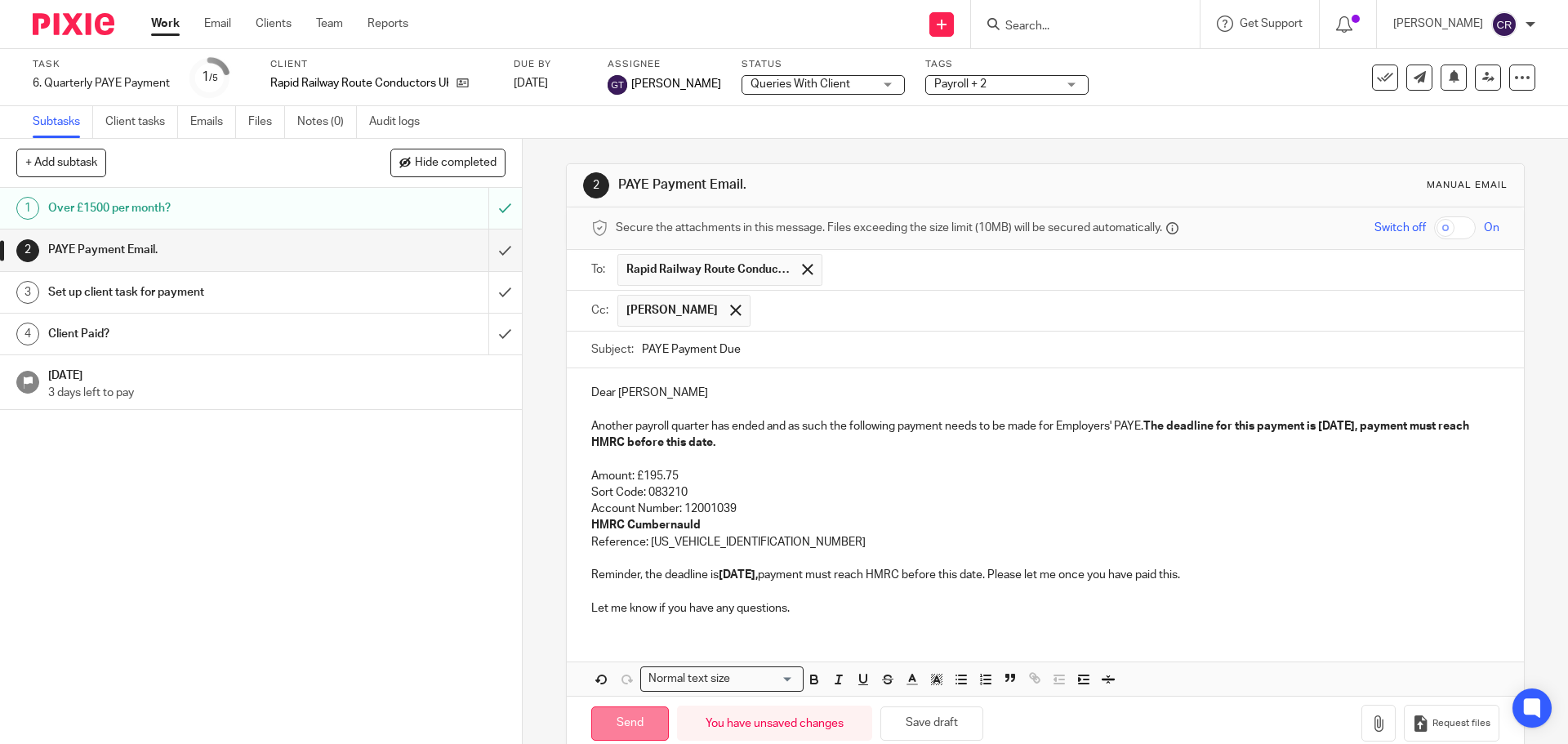
click at [625, 723] on input "Send" at bounding box center [631, 725] width 78 height 35
click at [492, 286] on input "submit" at bounding box center [261, 292] width 522 height 41
type input "Sent"
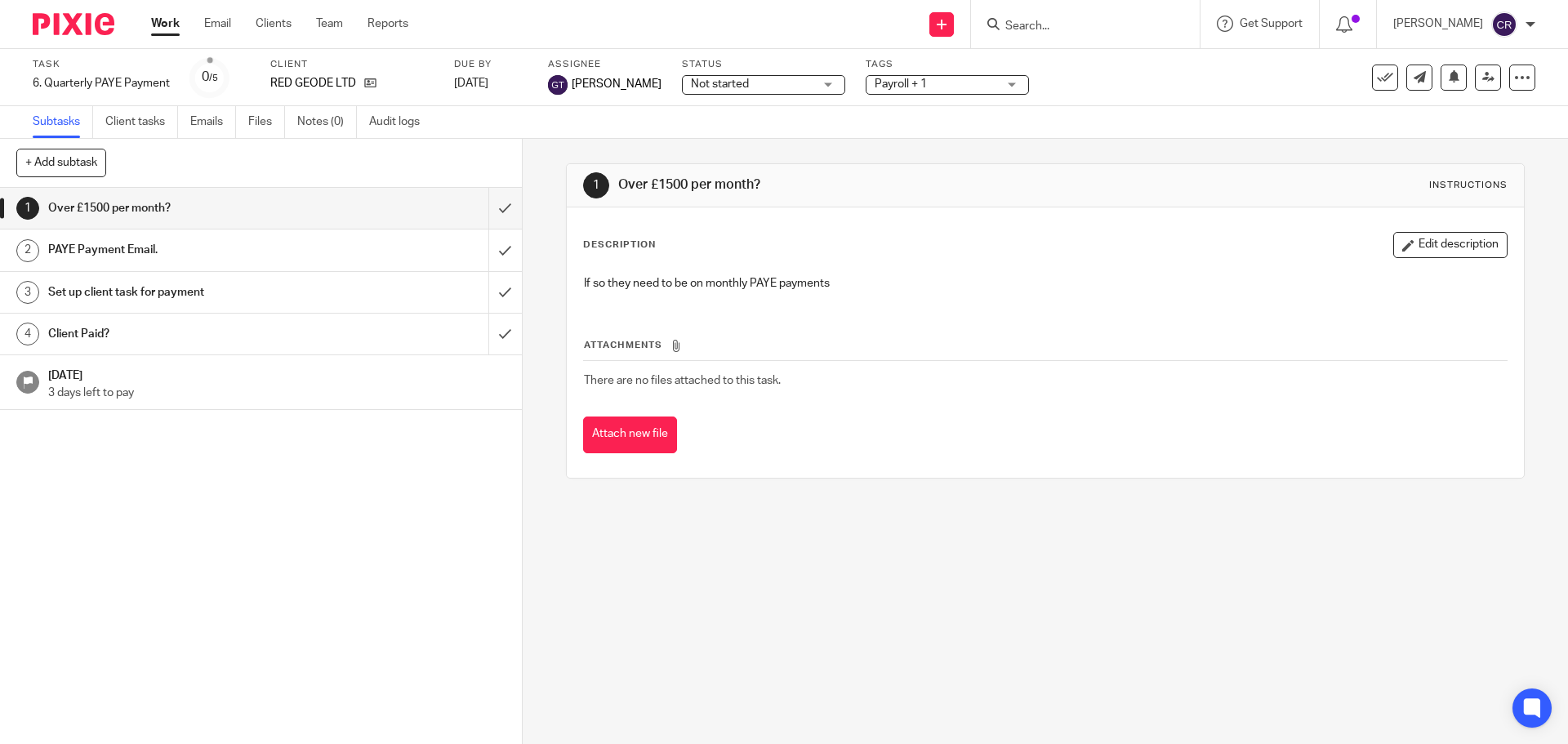
click at [719, 80] on span "Not started" at bounding box center [720, 84] width 58 height 11
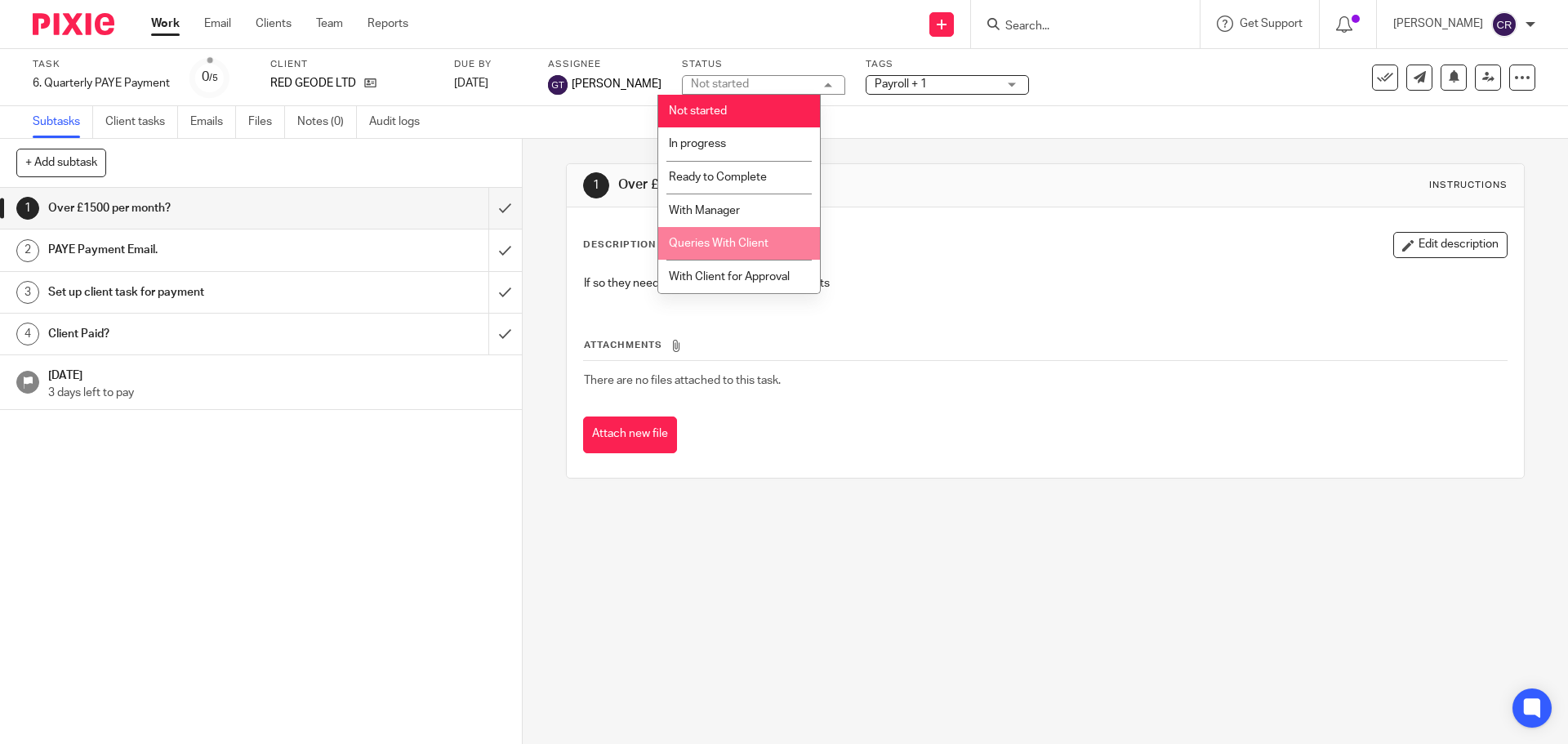
drag, startPoint x: 741, startPoint y: 247, endPoint x: 766, endPoint y: 236, distance: 27.3
click at [742, 247] on span "Queries With Client" at bounding box center [718, 243] width 99 height 11
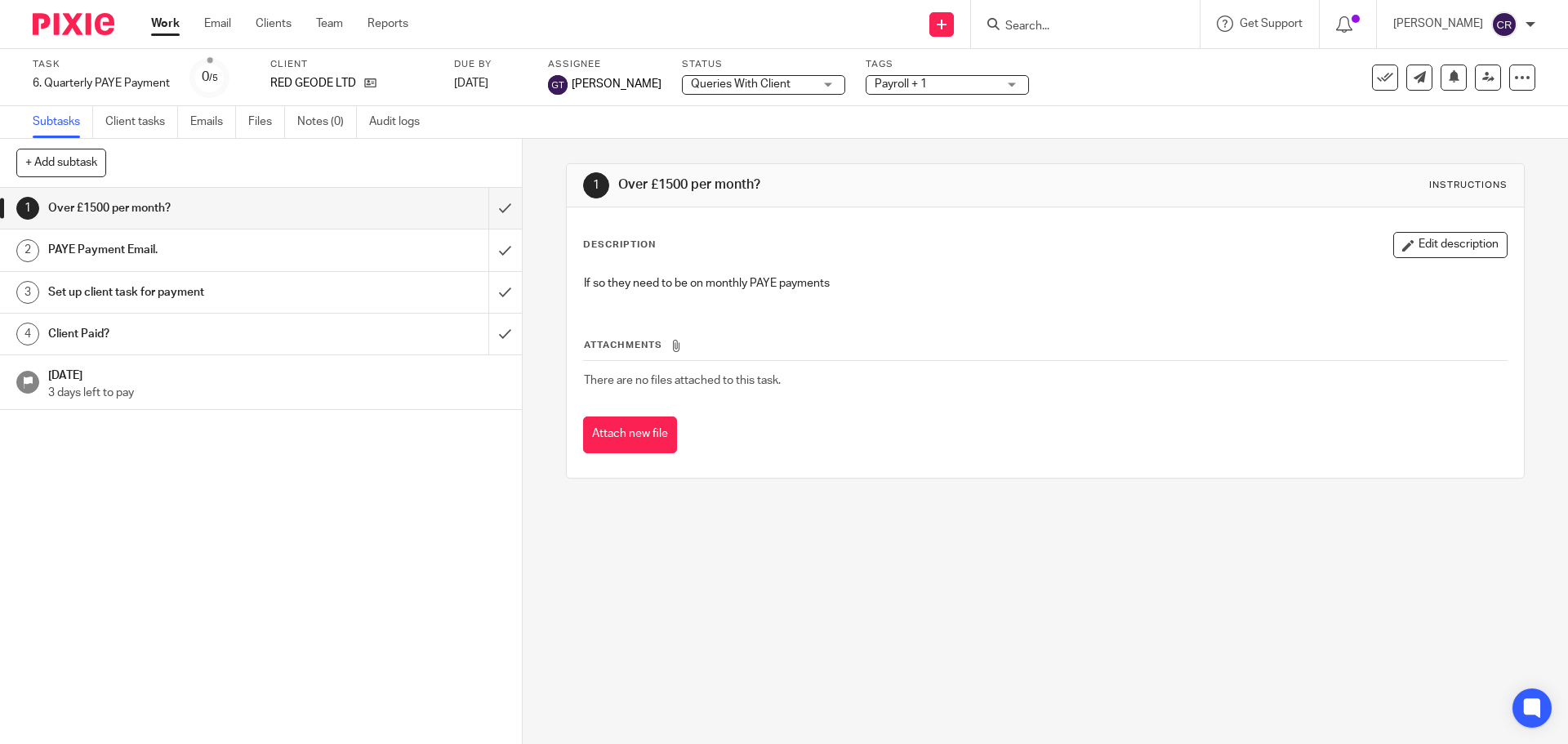
click at [895, 93] on span "Payroll + 1" at bounding box center [936, 84] width 122 height 17
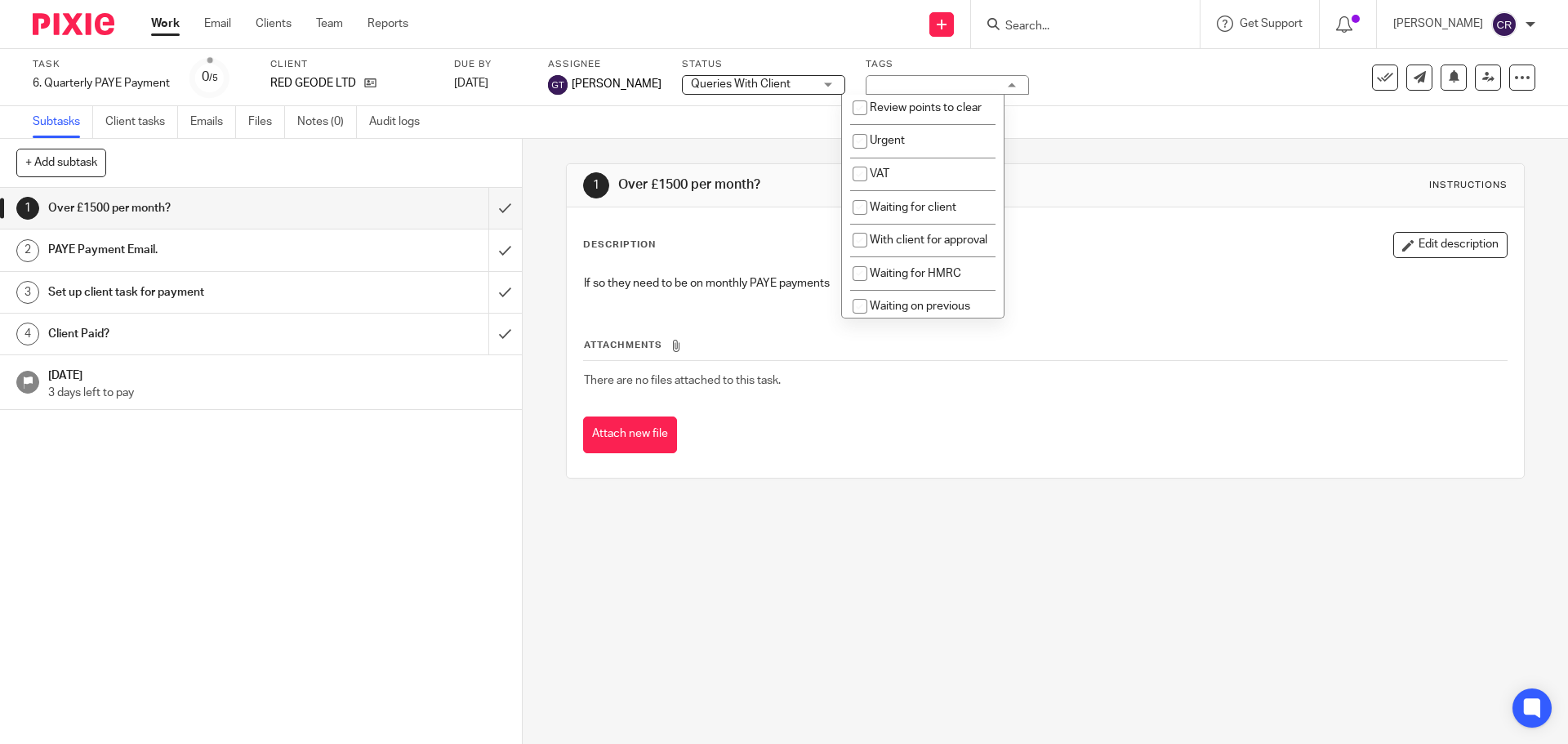
scroll to position [817, 0]
click at [925, 212] on span "Waiting for client" at bounding box center [912, 207] width 86 height 11
checkbox input "true"
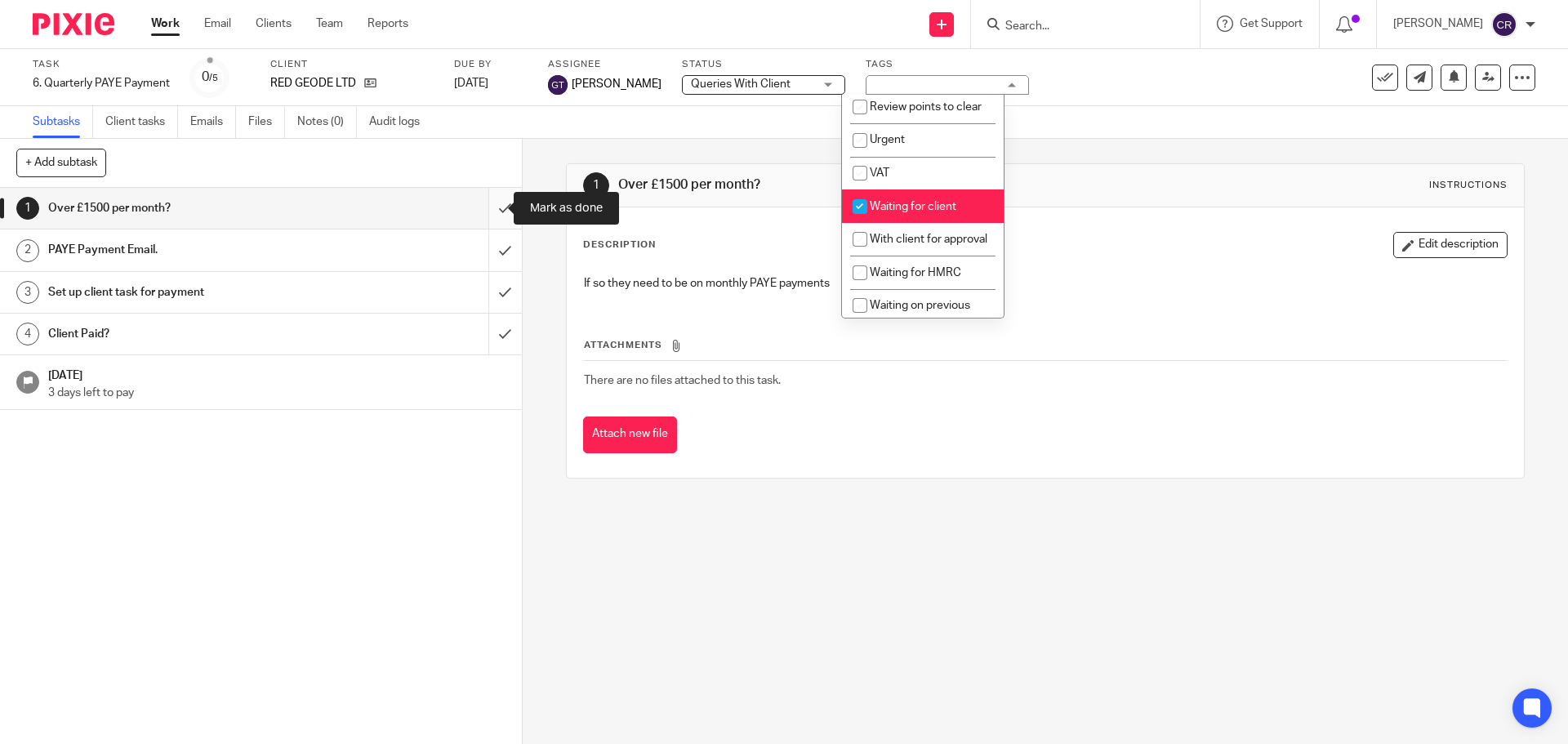
click at [478, 203] on input "submit" at bounding box center [261, 209] width 522 height 41
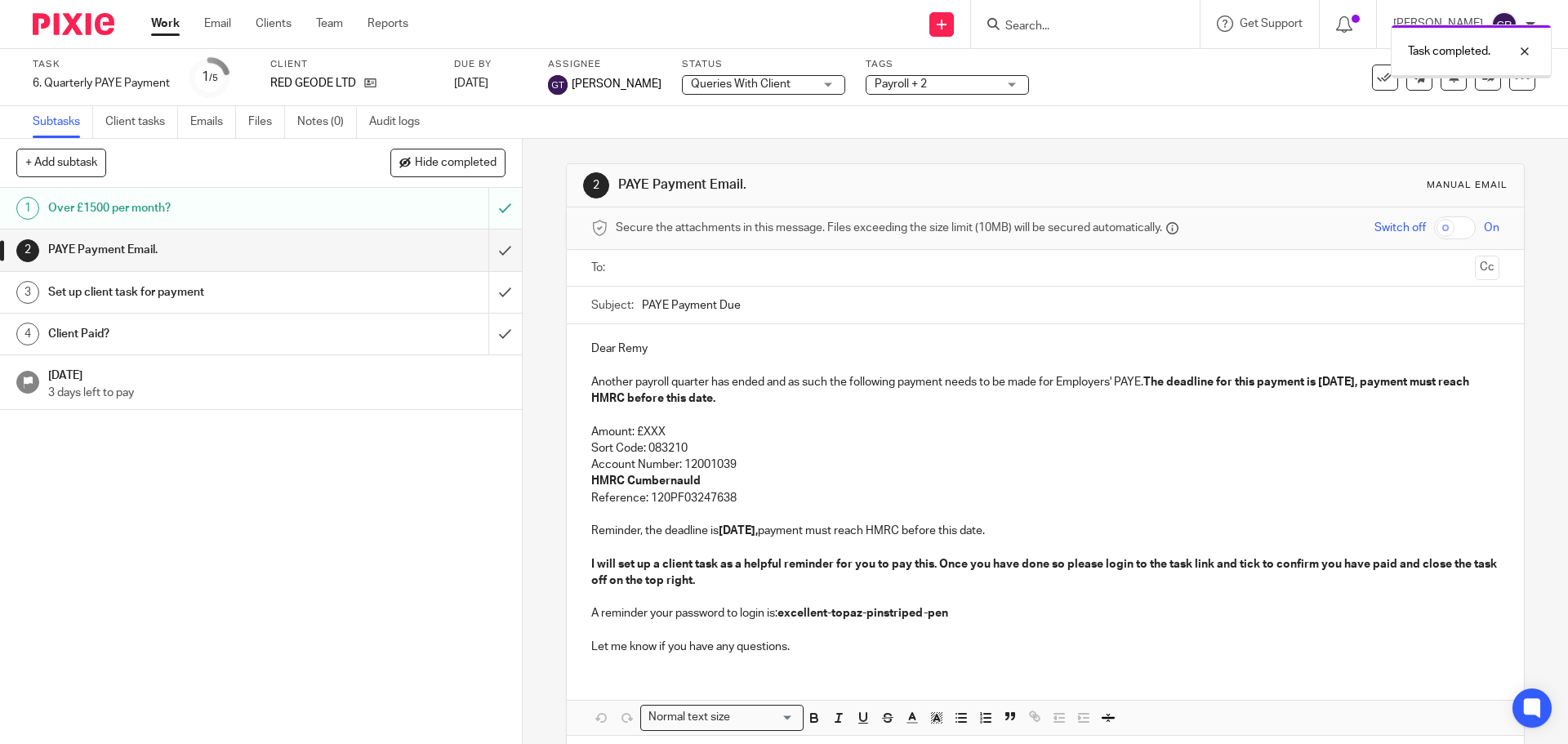
click at [716, 277] on ul at bounding box center [1046, 268] width 857 height 27
drag, startPoint x: 720, startPoint y: 273, endPoint x: 733, endPoint y: 289, distance: 20.6
click at [720, 274] on input "text" at bounding box center [1044, 268] width 846 height 19
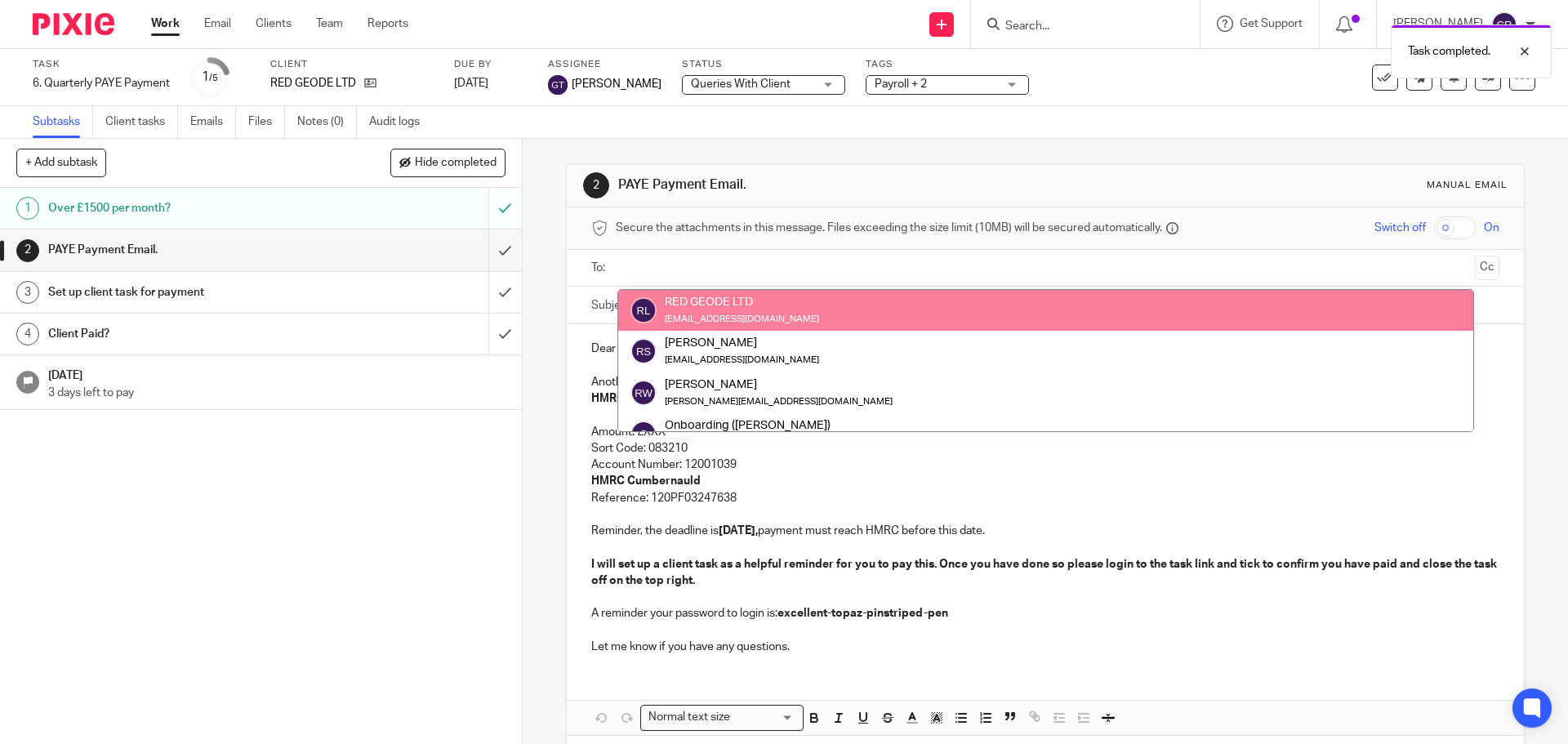
drag, startPoint x: 748, startPoint y: 300, endPoint x: 804, endPoint y: 301, distance: 56.0
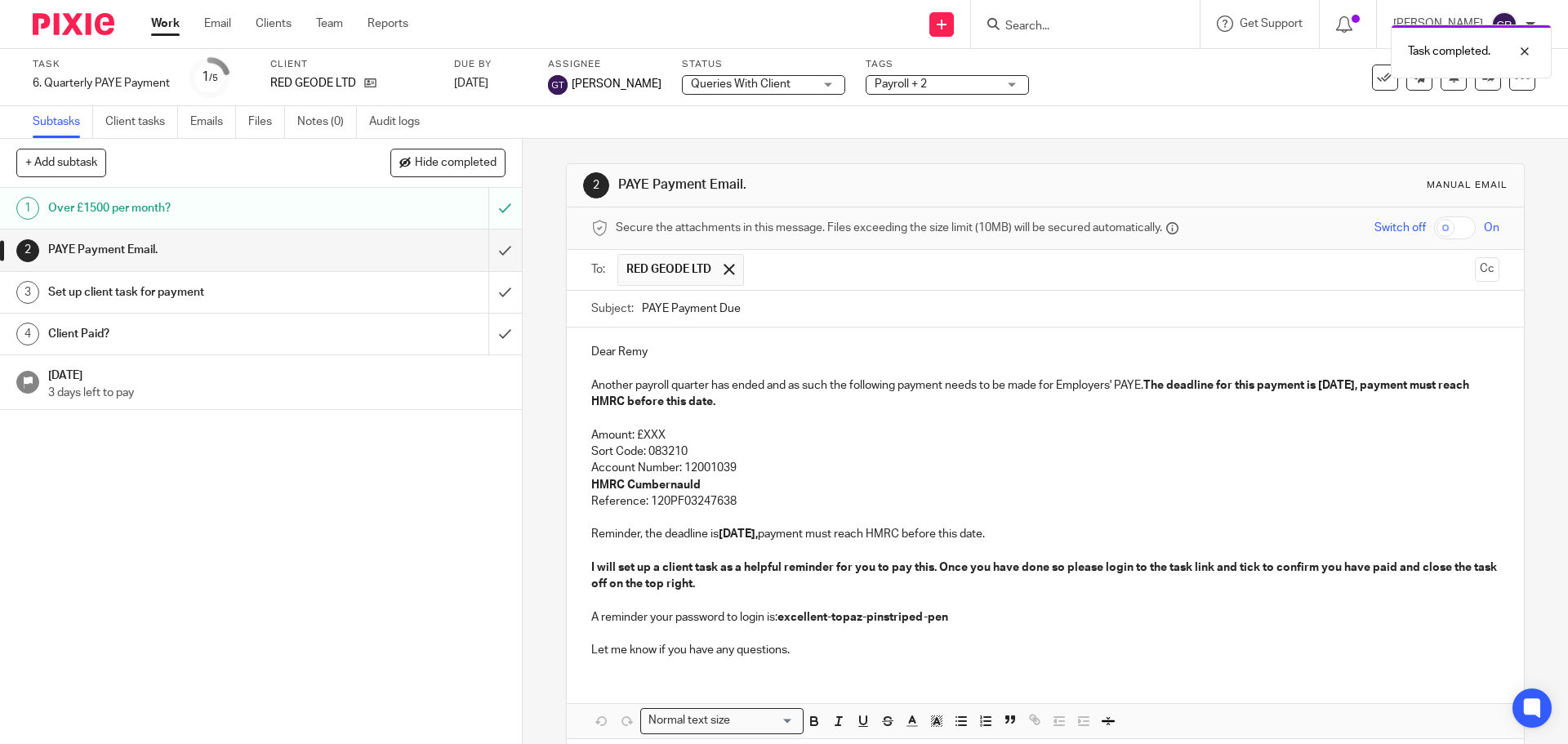
click at [1474, 278] on button "Cc" at bounding box center [1486, 269] width 24 height 24
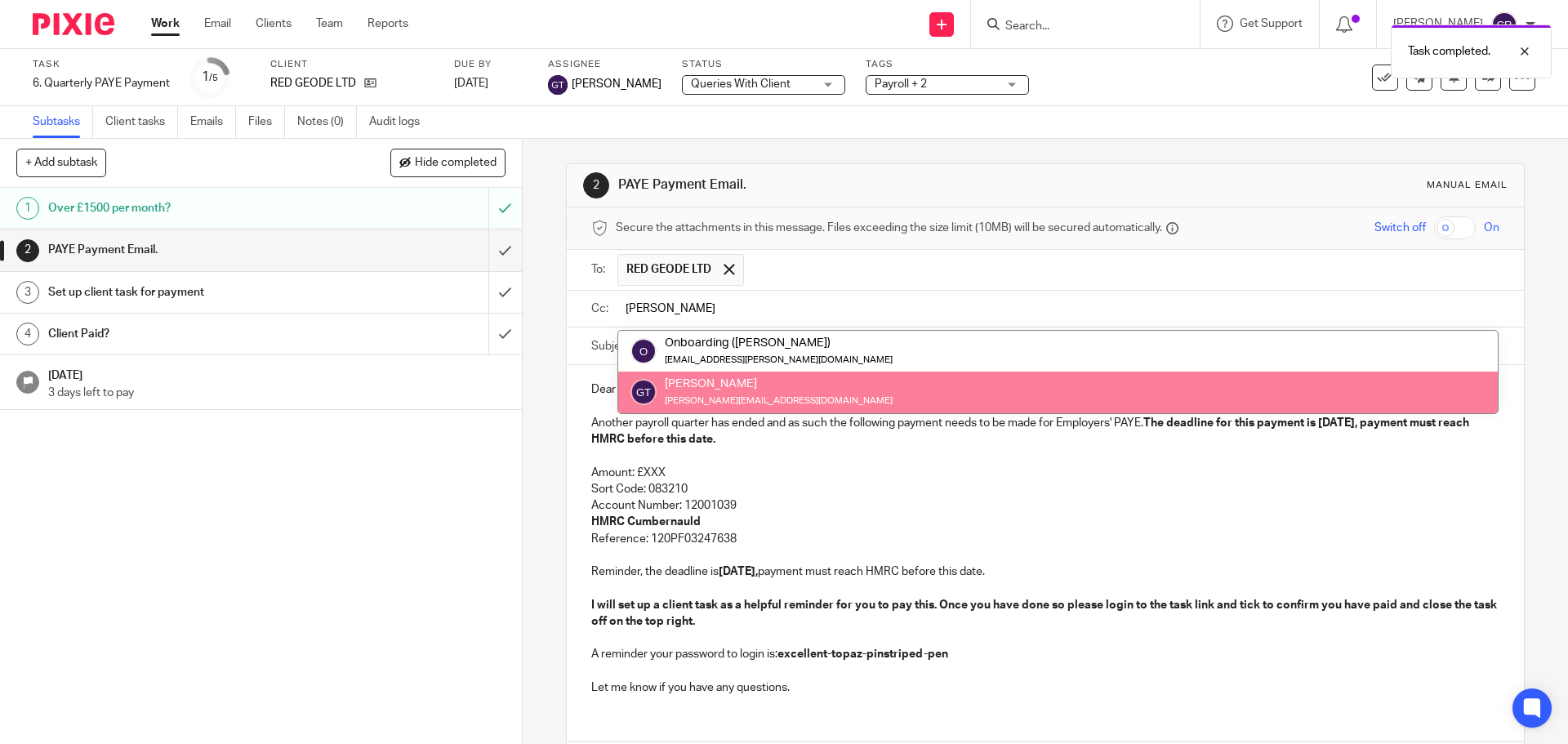
type input "greg"
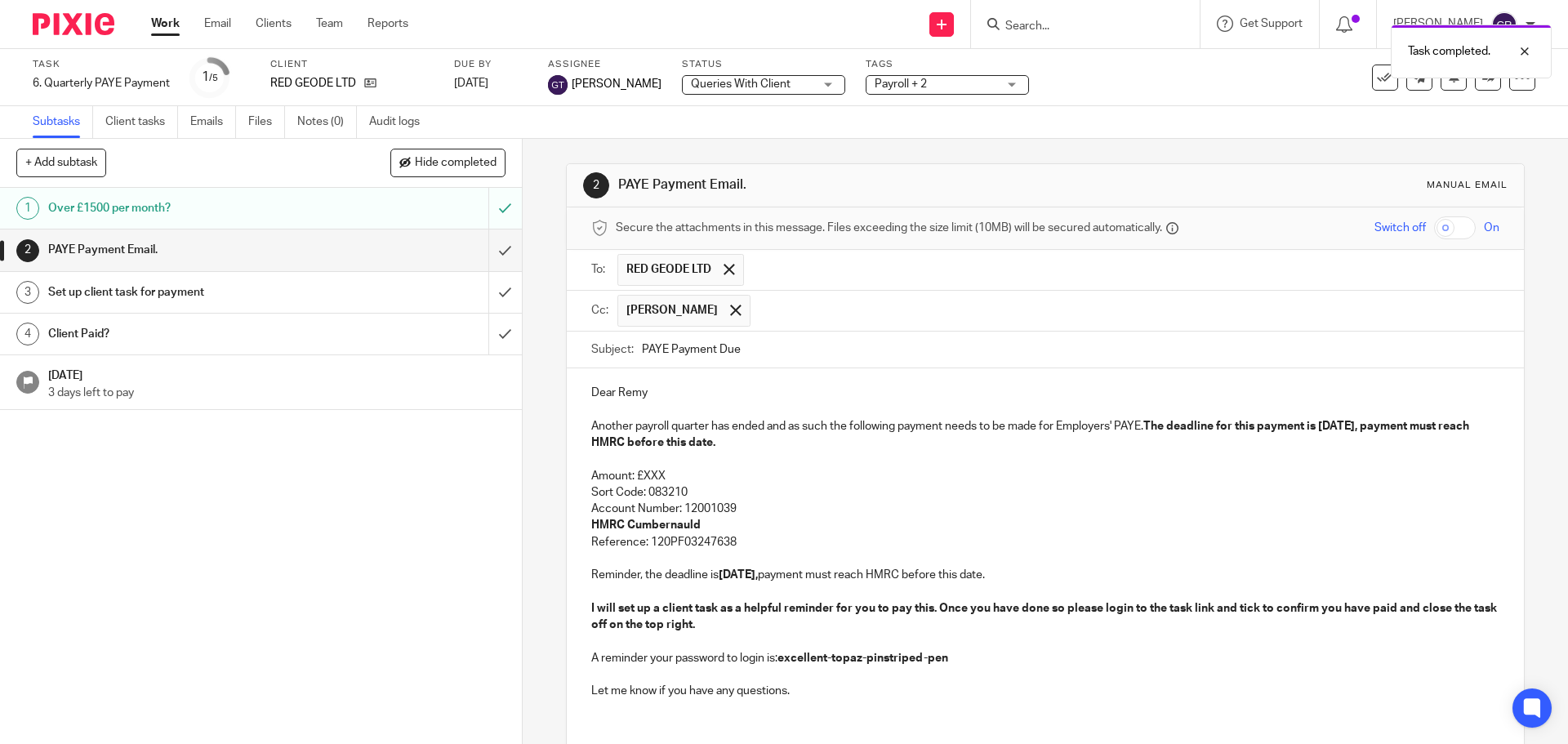
drag, startPoint x: 952, startPoint y: 397, endPoint x: 799, endPoint y: 457, distance: 164.3
drag, startPoint x: 669, startPoint y: 476, endPoint x: 639, endPoint y: 480, distance: 30.3
click at [639, 480] on p "Amount: £XXX" at bounding box center [1045, 477] width 907 height 17
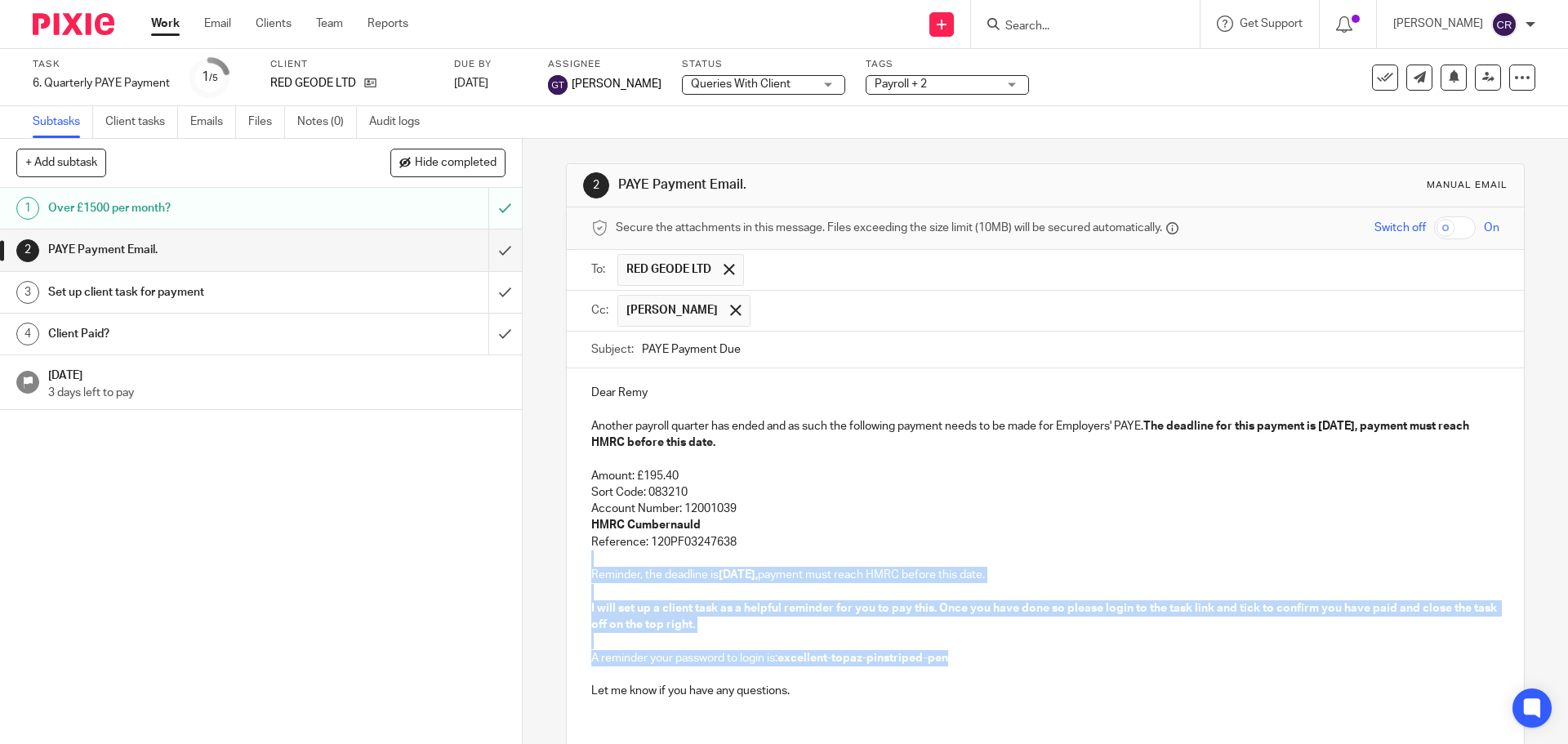
drag, startPoint x: 768, startPoint y: 548, endPoint x: 961, endPoint y: 659, distance: 222.6
click at [961, 659] on div "Dear Remy Another payroll quarter has ended and as such the following payment n…" at bounding box center [1044, 540] width 956 height 343
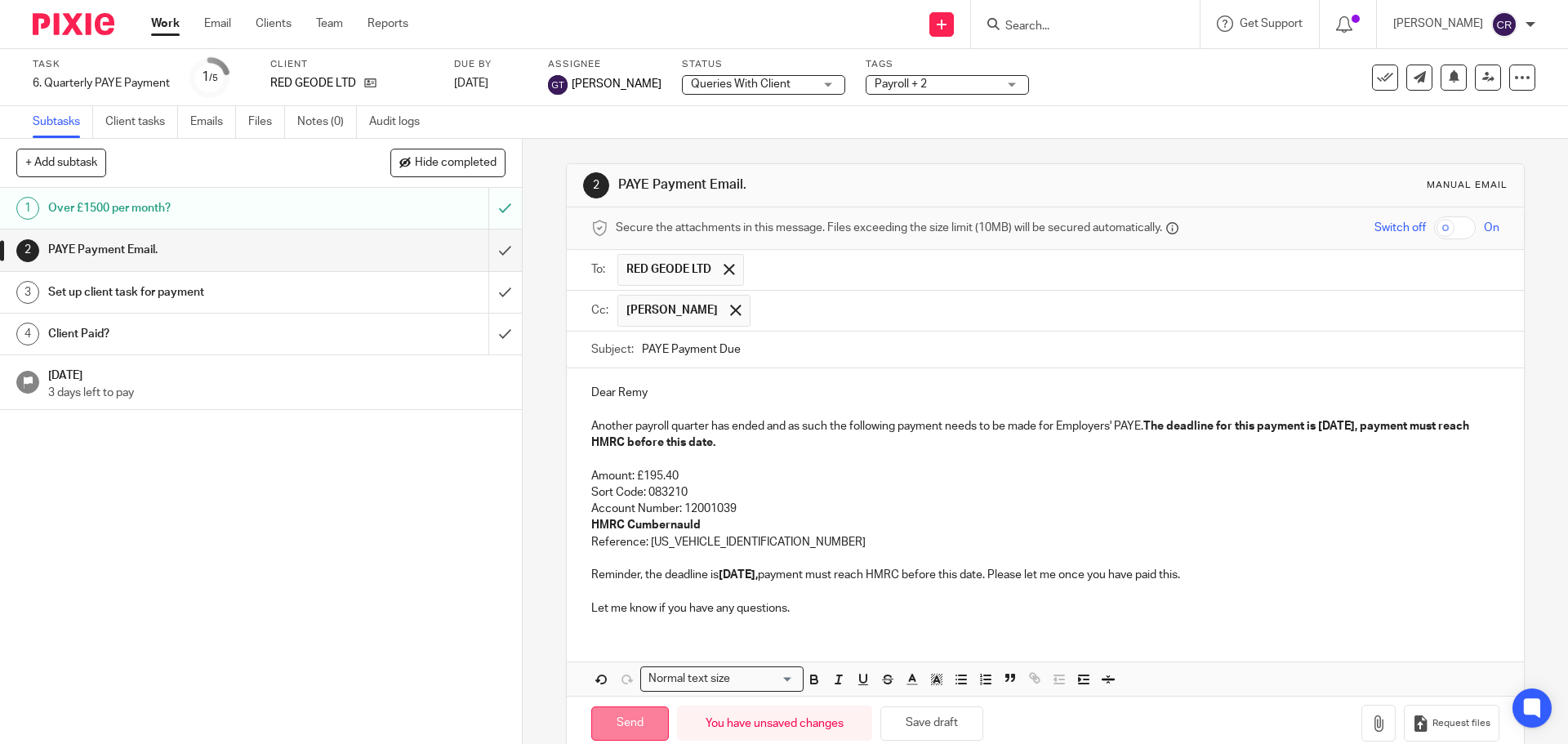
click at [615, 725] on input "Send" at bounding box center [631, 725] width 78 height 35
click at [485, 292] on input "submit" at bounding box center [261, 292] width 522 height 41
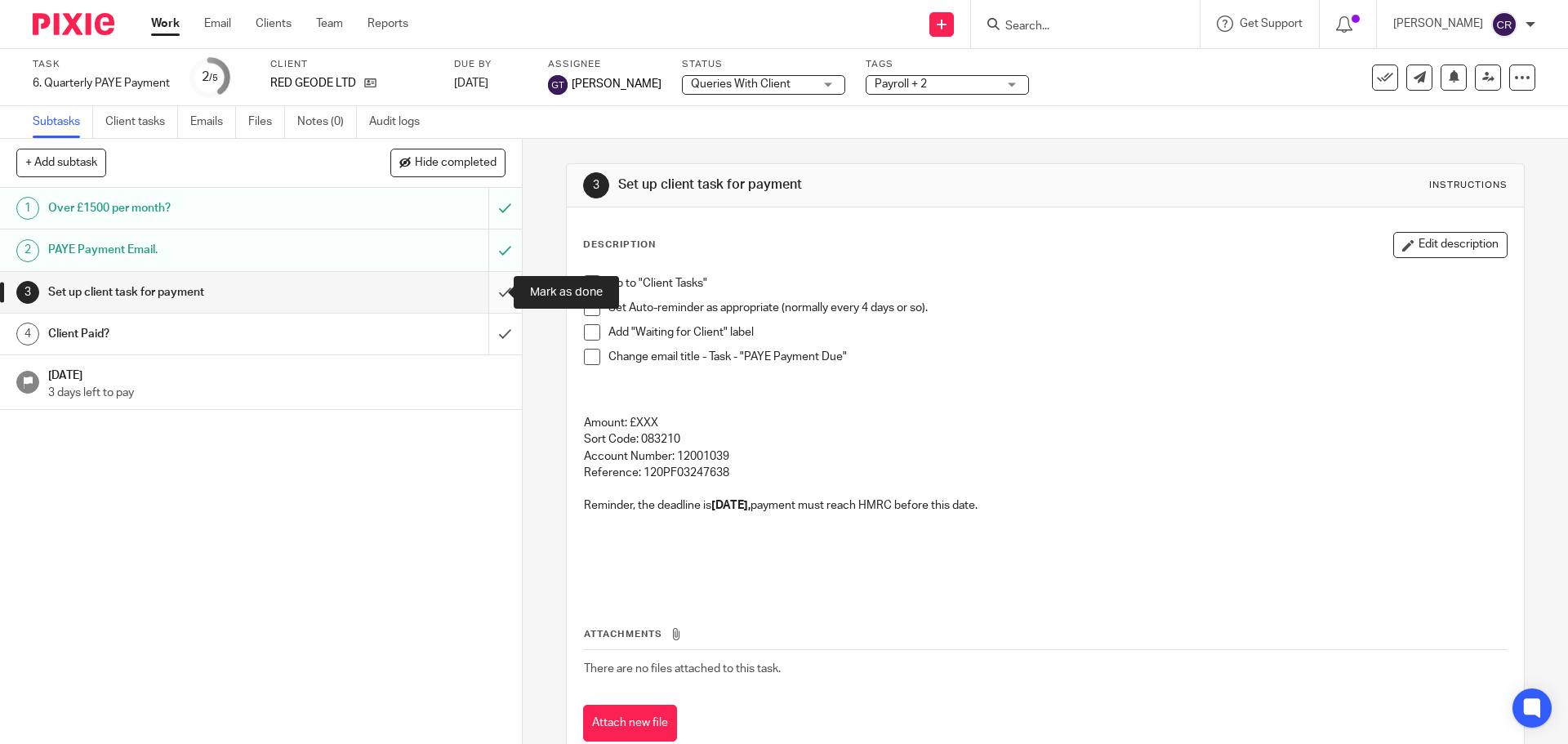
click at [489, 295] on input "submit" at bounding box center [261, 292] width 522 height 41
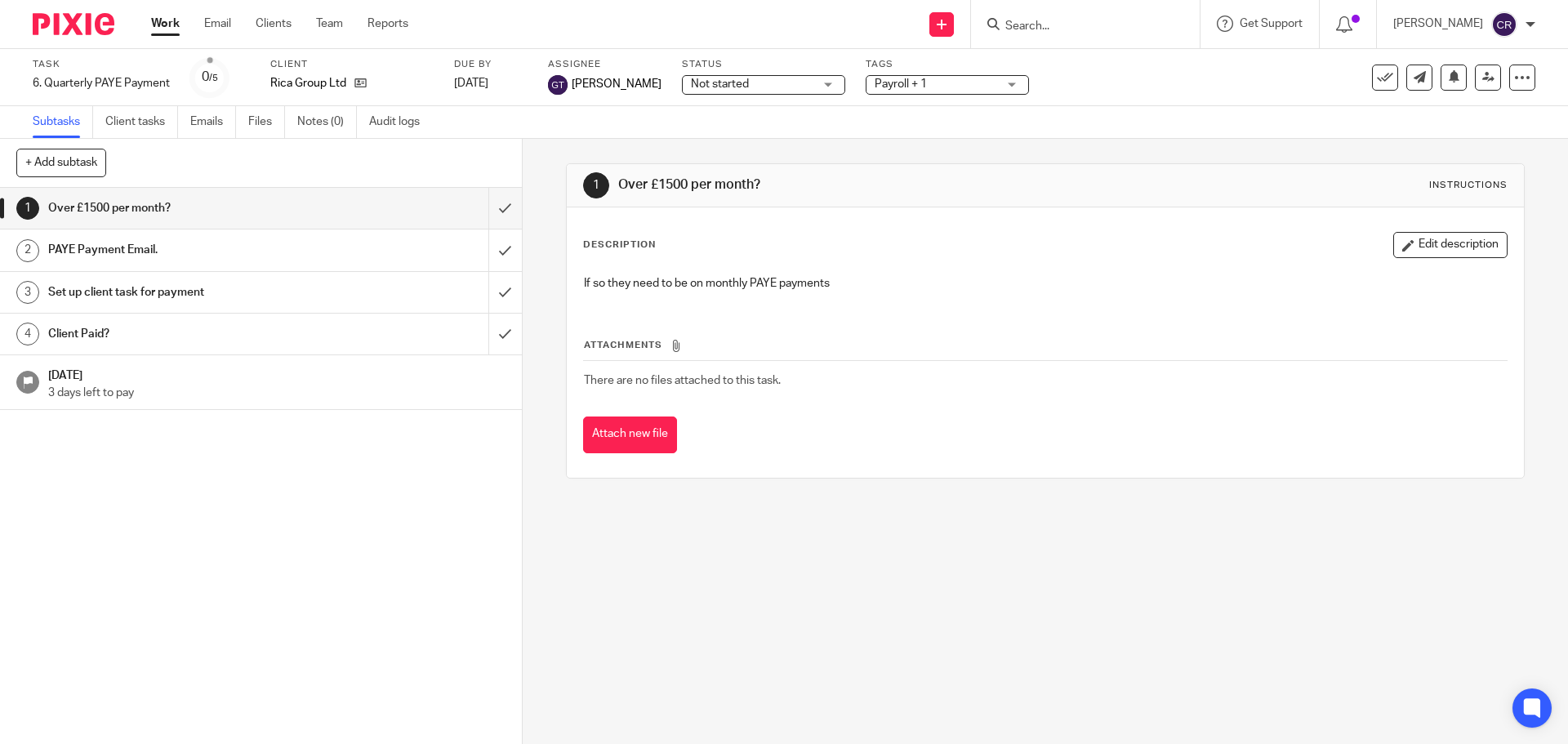
click at [747, 85] on span "Not started" at bounding box center [752, 84] width 122 height 17
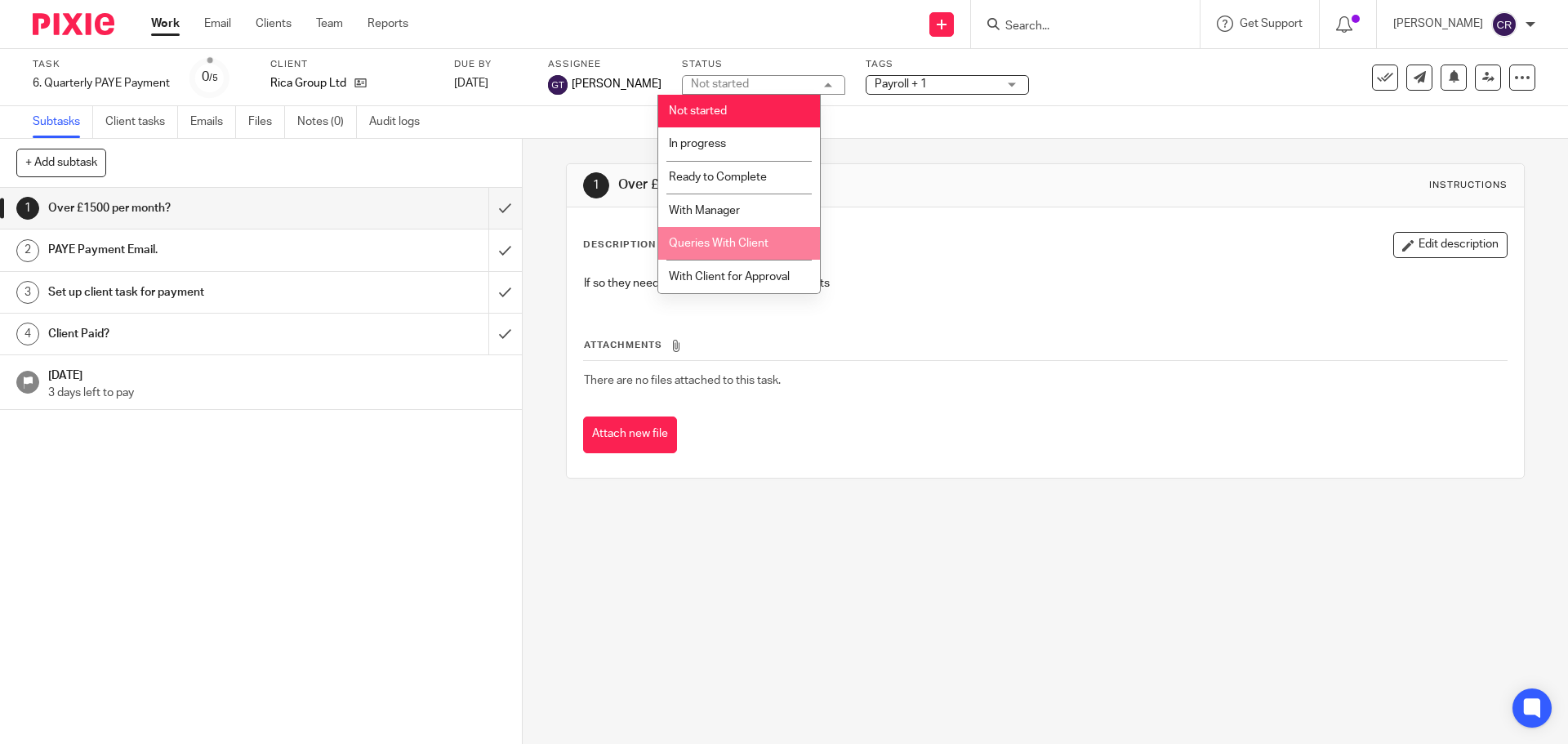
click at [734, 229] on li "Queries With Client" at bounding box center [739, 244] width 161 height 33
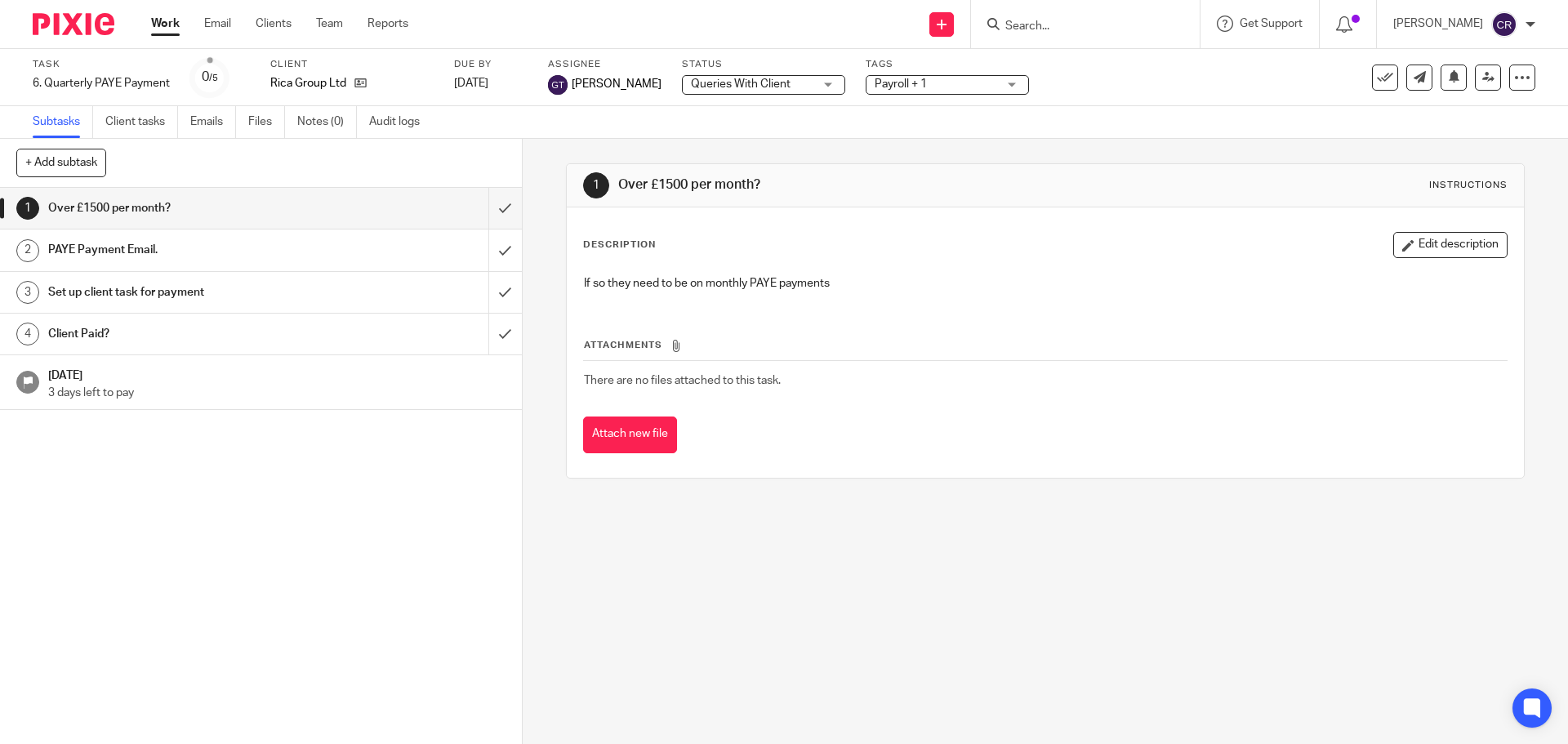
click at [886, 88] on span "Payroll + 1" at bounding box center [900, 84] width 52 height 11
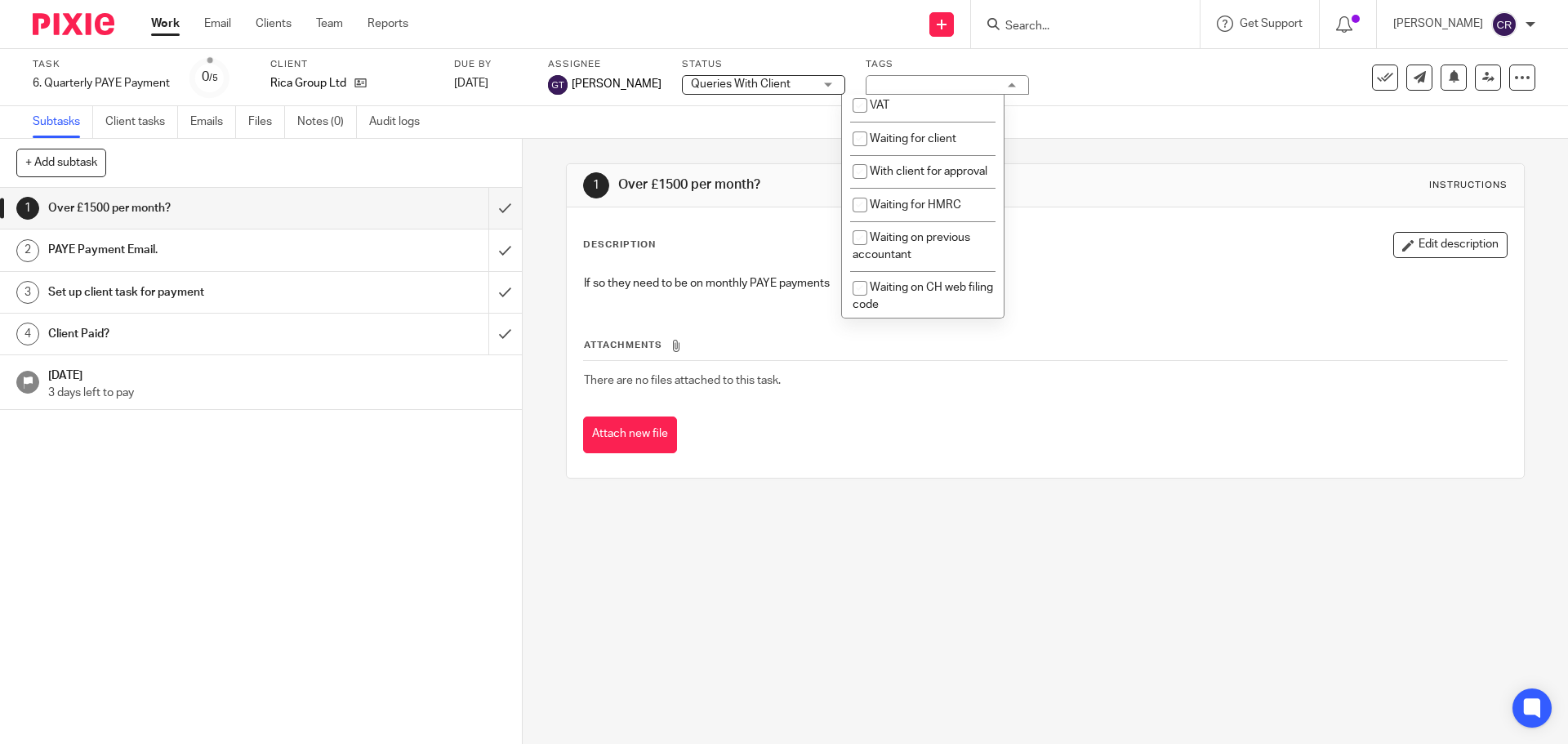
scroll to position [899, 0]
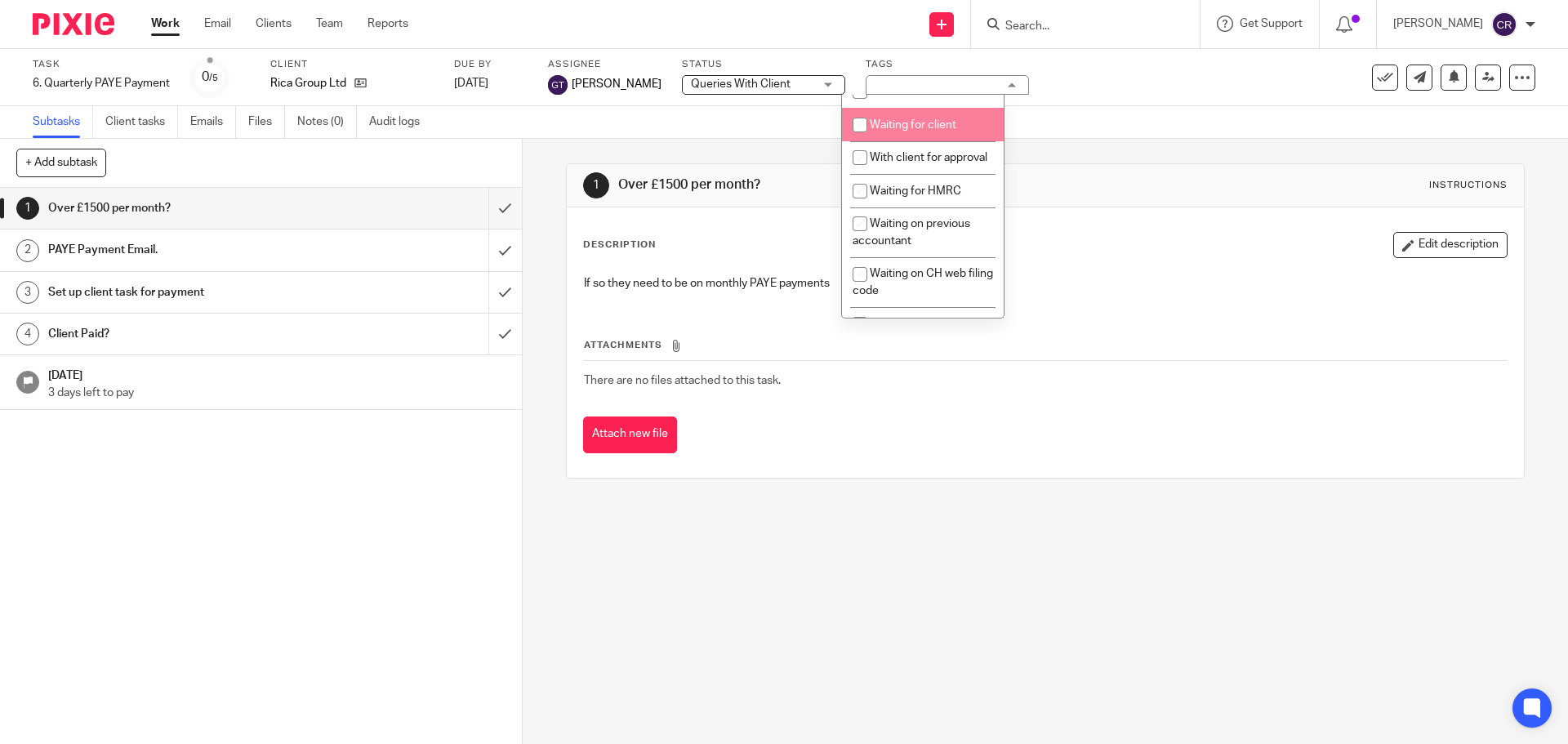
click at [932, 131] on span "Waiting for client" at bounding box center [912, 125] width 86 height 11
checkbox input "true"
click at [492, 209] on input "submit" at bounding box center [261, 209] width 522 height 41
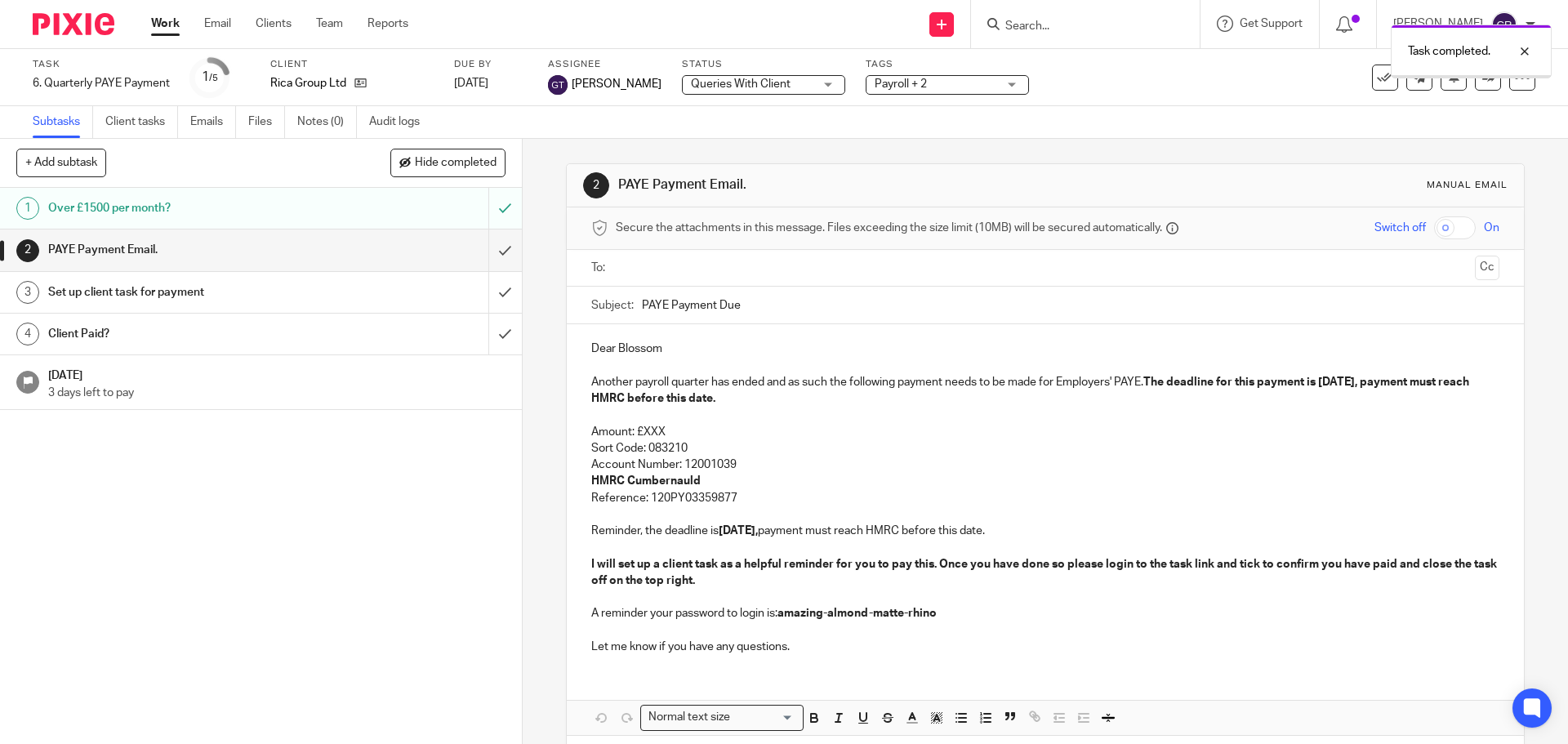
click at [721, 264] on input "text" at bounding box center [1044, 268] width 846 height 19
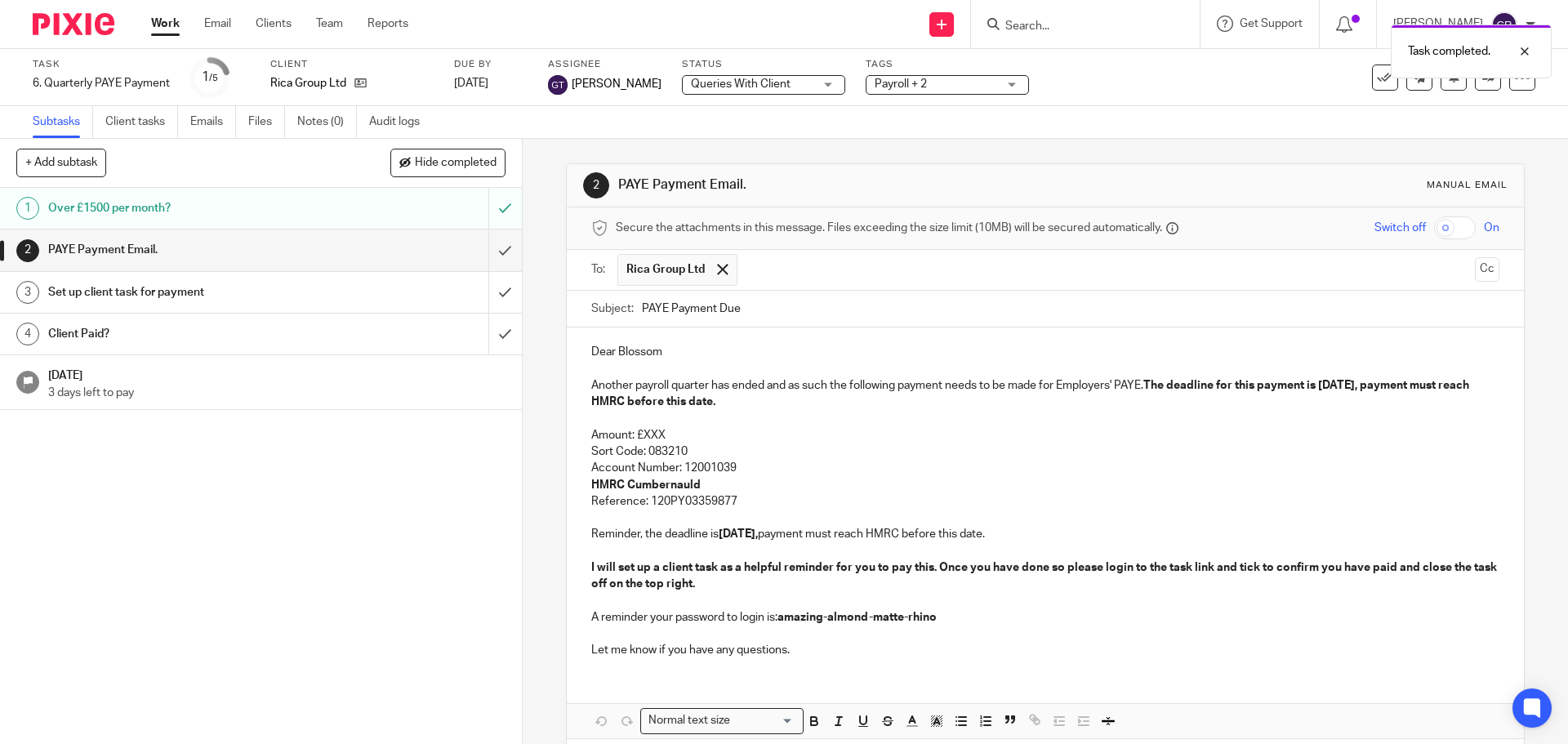
drag, startPoint x: 727, startPoint y: 291, endPoint x: 848, endPoint y: 301, distance: 121.4
click at [1474, 268] on button "Cc" at bounding box center [1486, 269] width 24 height 24
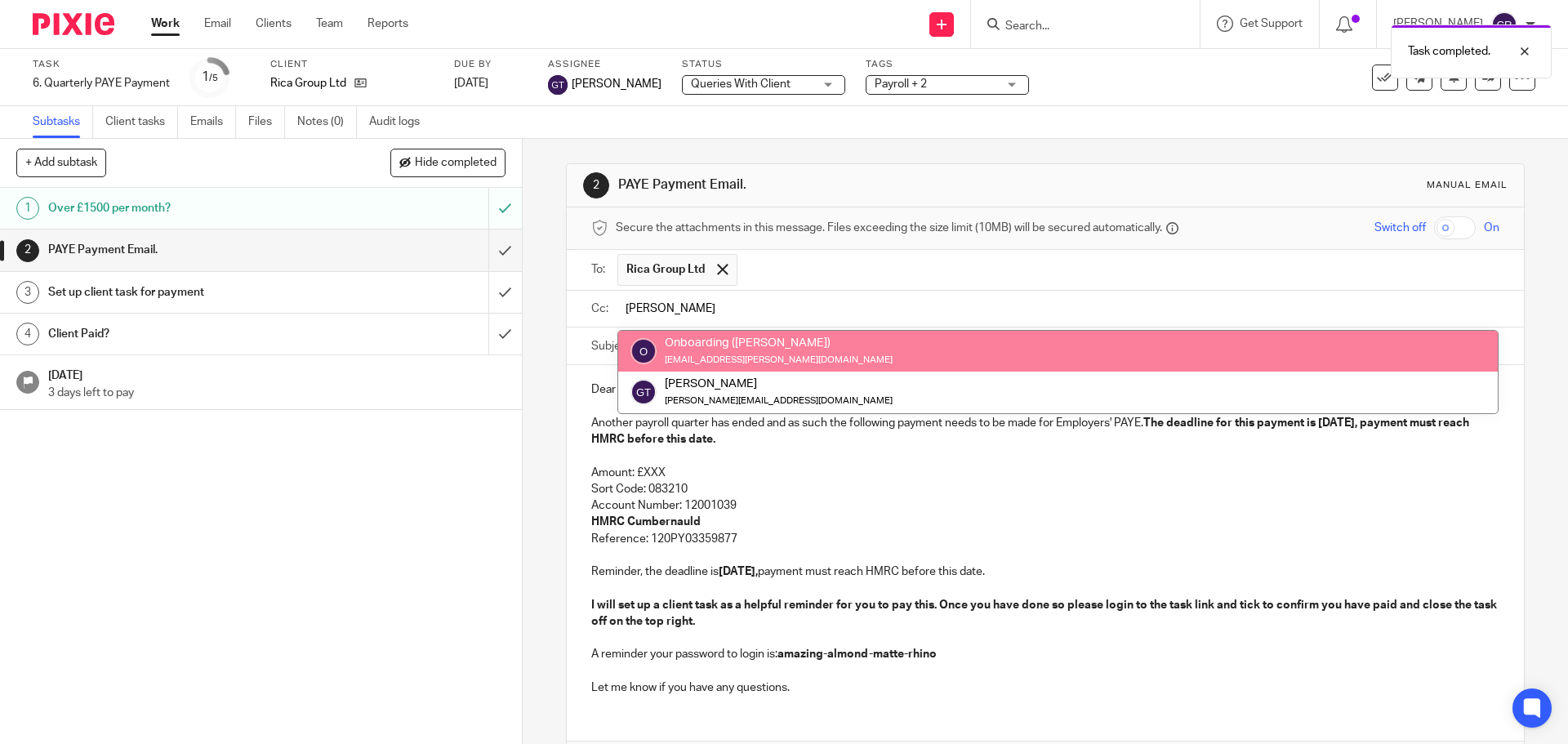
type input "greg"
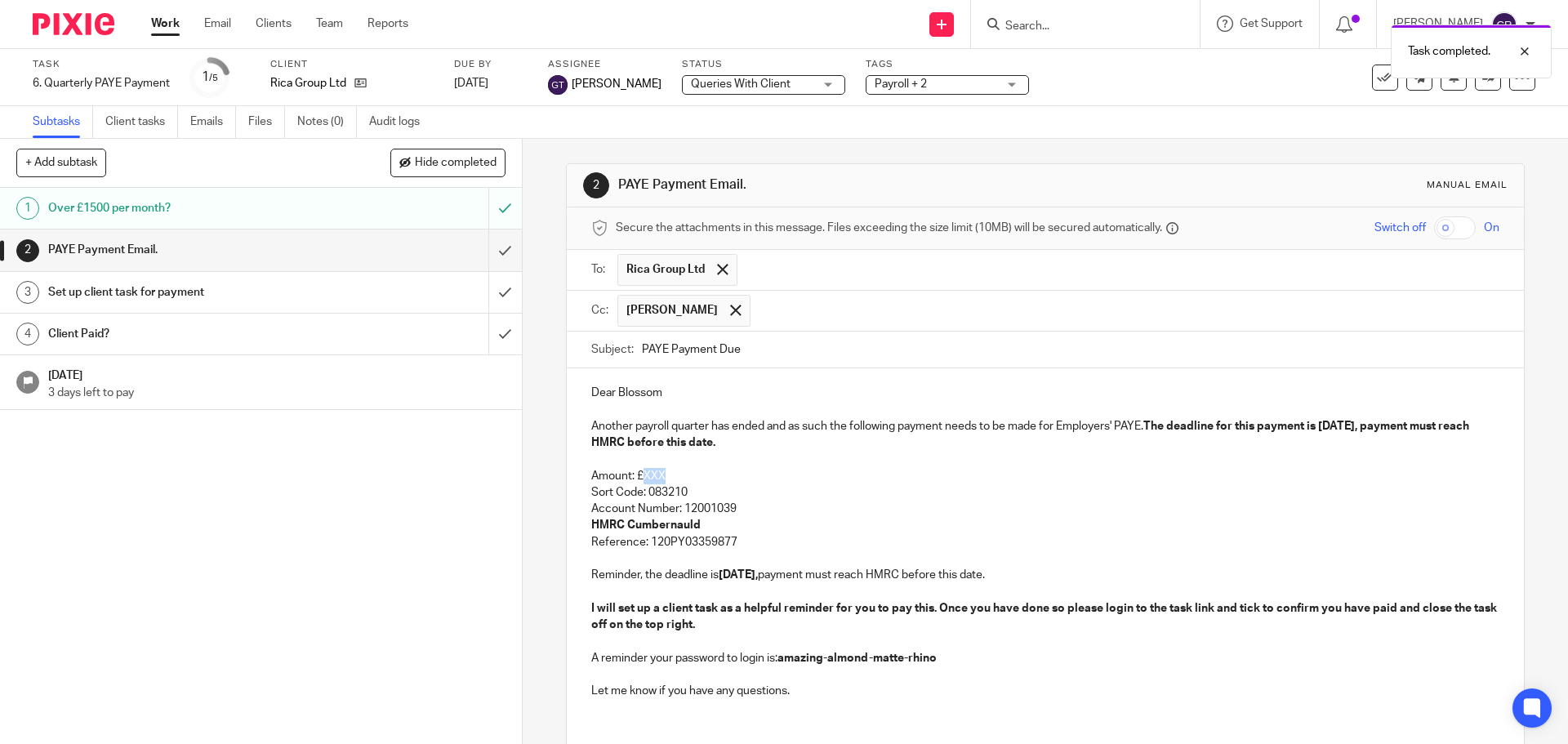
drag, startPoint x: 670, startPoint y: 471, endPoint x: 641, endPoint y: 474, distance: 29.2
click at [641, 474] on p "Amount: £XXX" at bounding box center [1045, 477] width 907 height 17
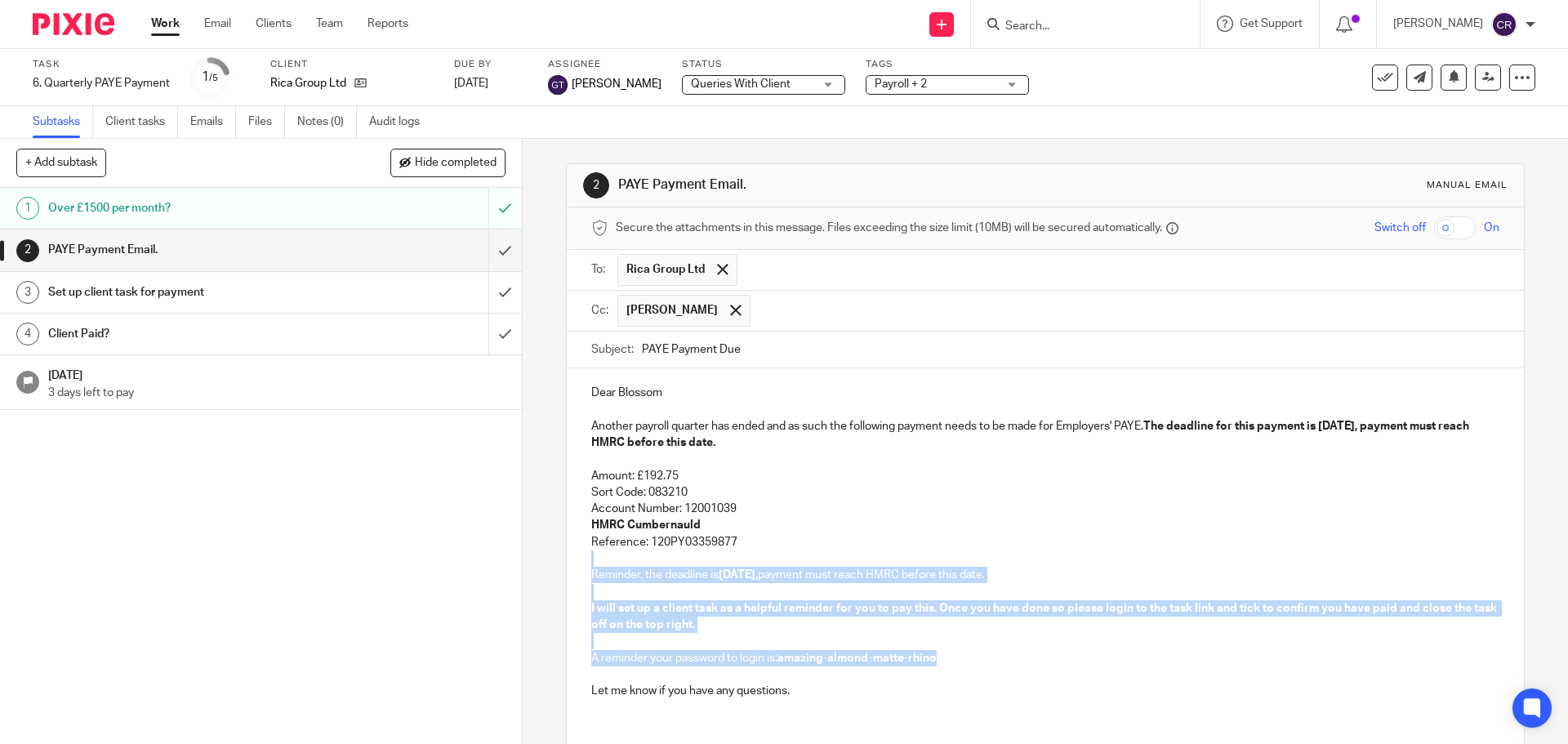
drag, startPoint x: 761, startPoint y: 544, endPoint x: 963, endPoint y: 650, distance: 228.1
click at [963, 650] on div "Dear Blossom Another payroll quarter has ended and as such the following paymen…" at bounding box center [1044, 540] width 956 height 343
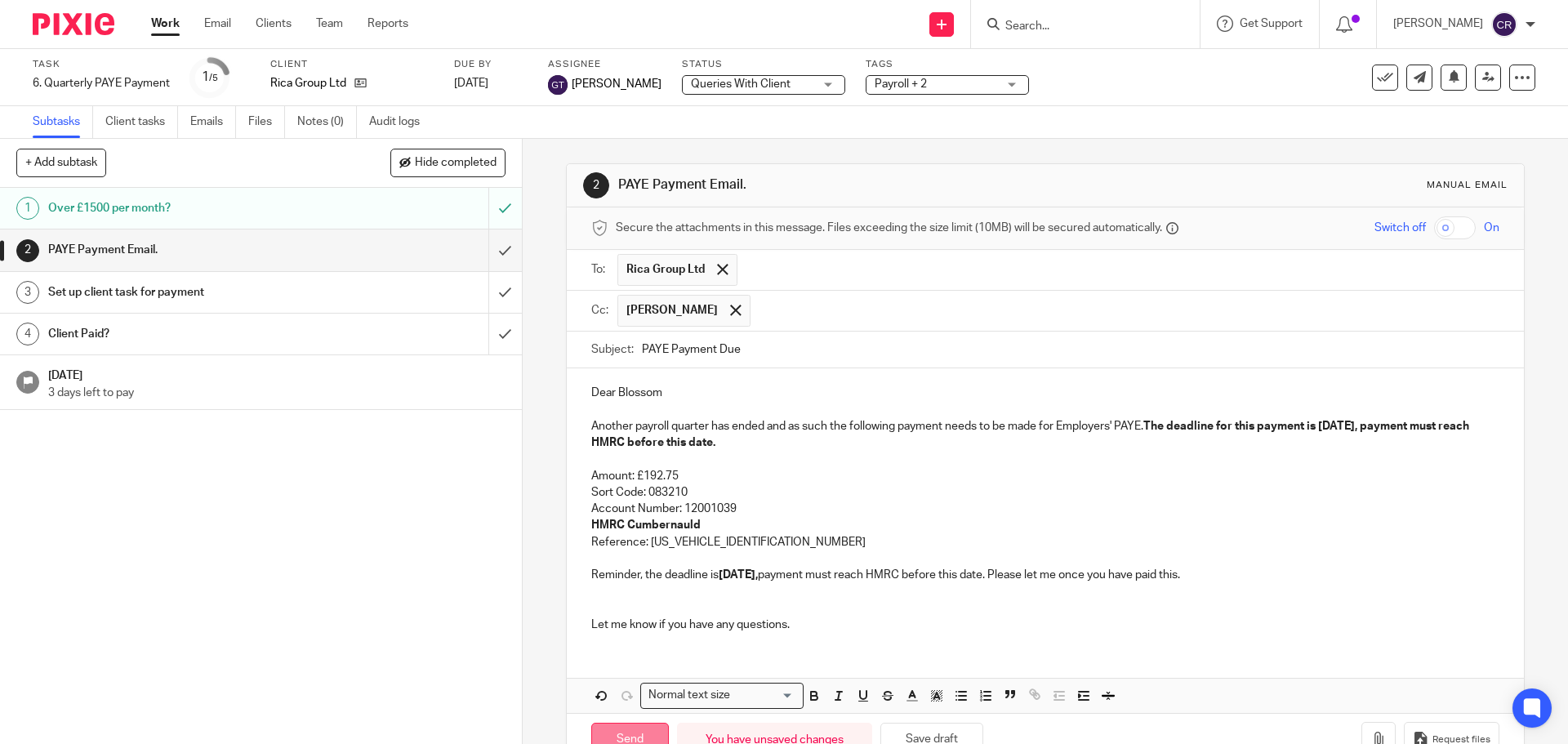
click at [618, 739] on input "Send" at bounding box center [631, 740] width 78 height 35
click at [495, 288] on input "submit" at bounding box center [261, 292] width 522 height 41
type input "Sent"
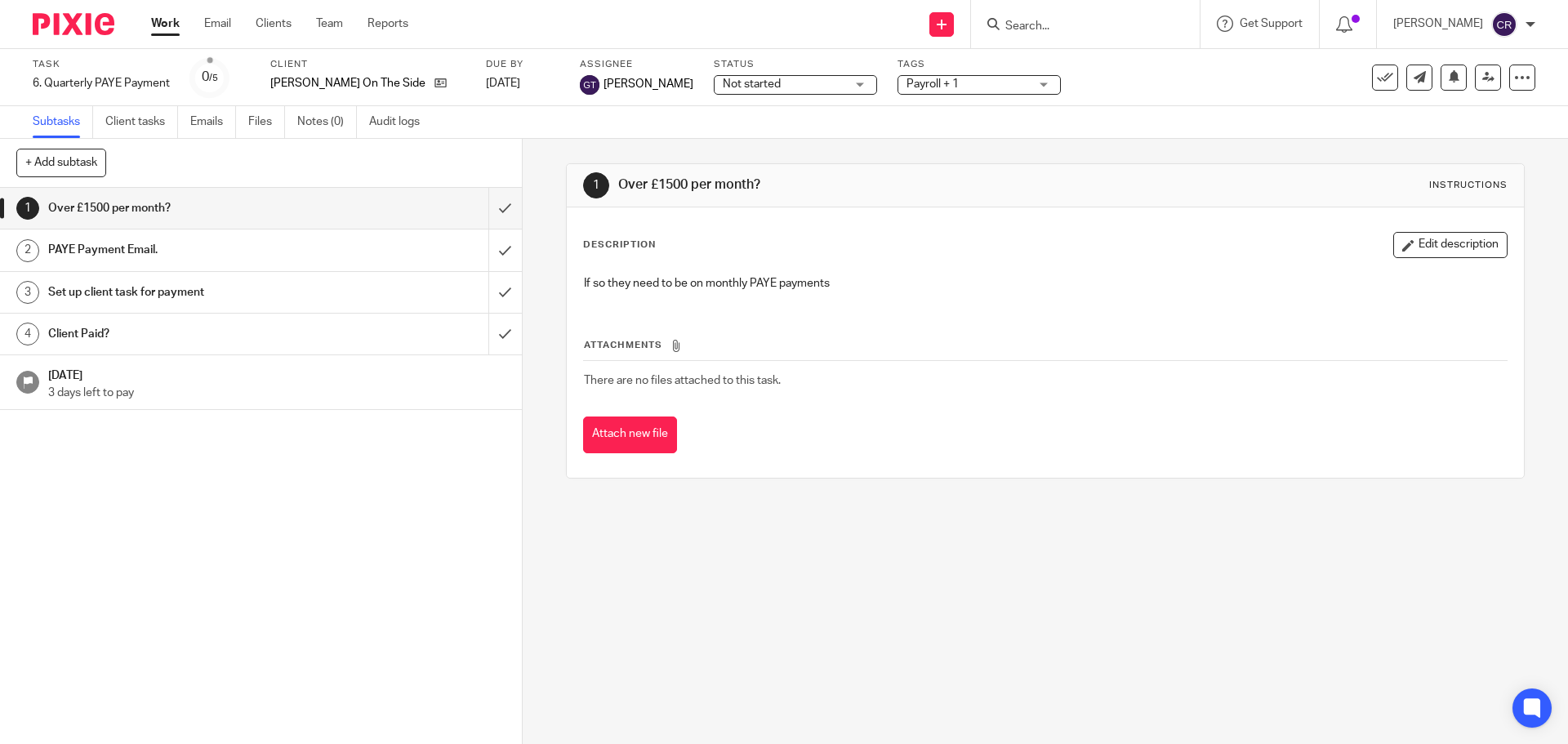
click at [742, 91] on span "Not started" at bounding box center [784, 84] width 122 height 17
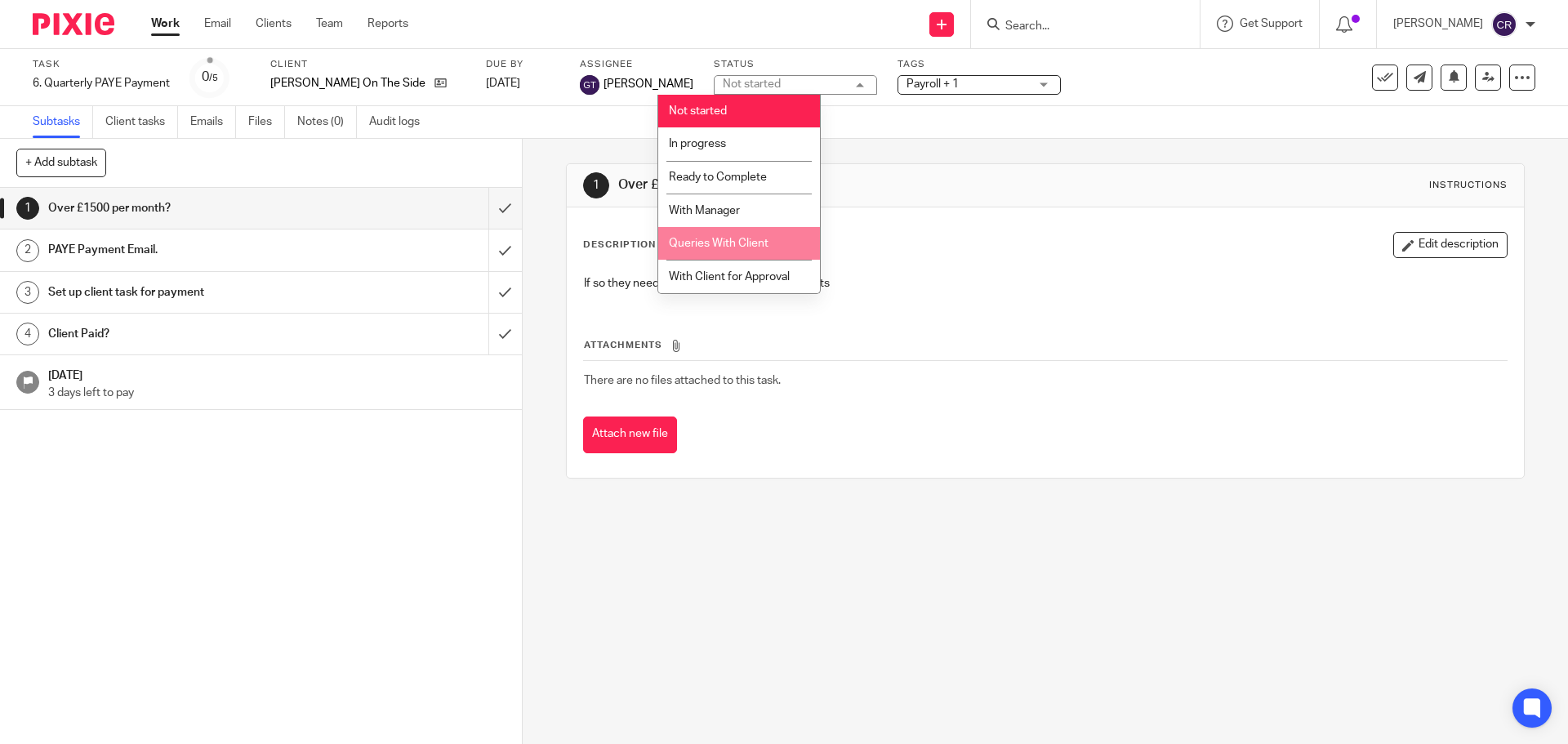
click at [745, 239] on span "Queries With Client" at bounding box center [718, 243] width 99 height 11
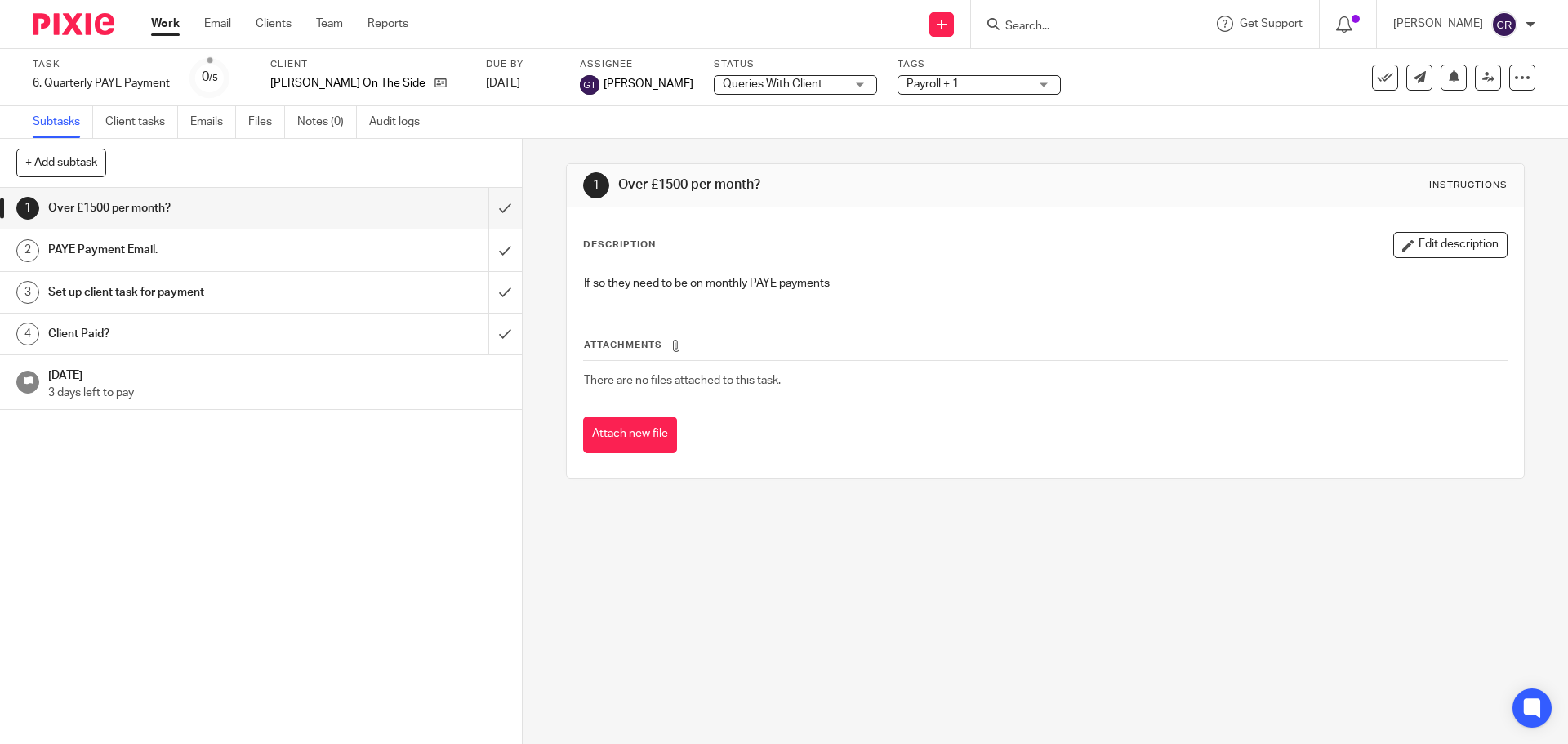
click at [880, 103] on div "Task 6. Quarterly PAYE Payment Save 6. Quarterly PAYE Payment 0 /5 Client Sammy…" at bounding box center [784, 78] width 1568 height 58
click at [906, 86] on span "Payroll + 1" at bounding box center [932, 84] width 52 height 11
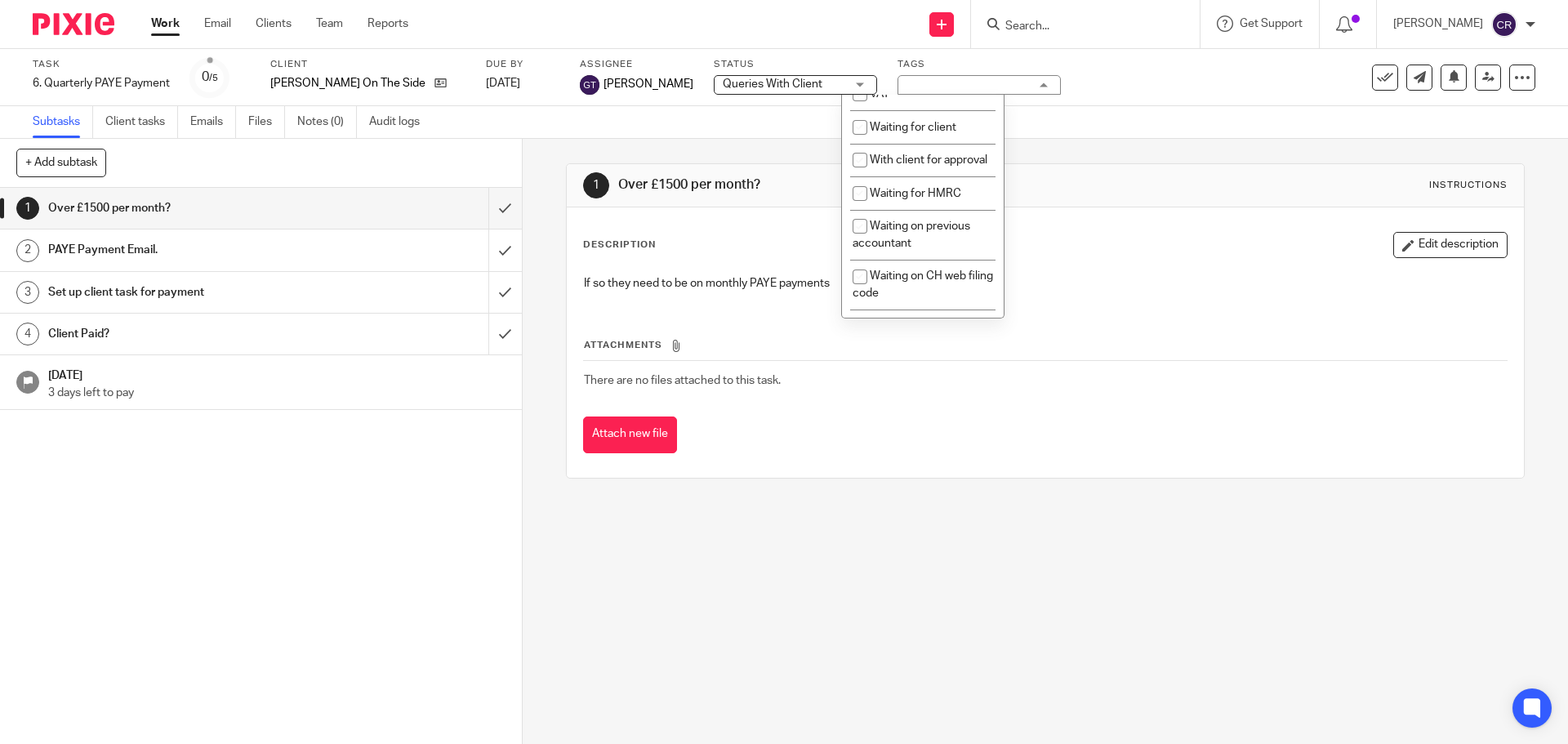
scroll to position [899, 0]
click at [941, 131] on span "Waiting for client" at bounding box center [912, 125] width 86 height 11
checkbox input "true"
click at [1059, 178] on h1 "Over £1500 per month?" at bounding box center [849, 185] width 462 height 17
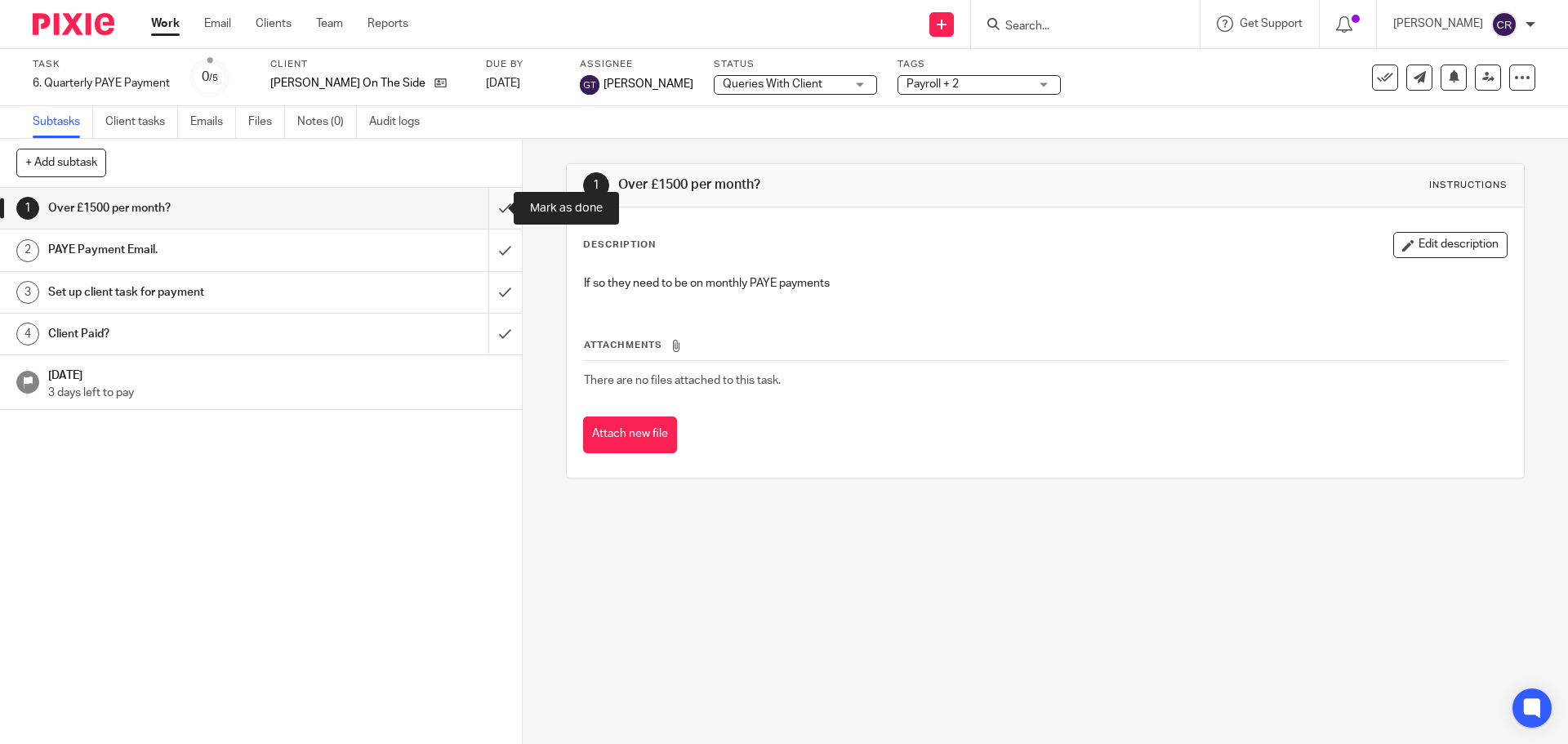
click at [485, 206] on input "submit" at bounding box center [261, 209] width 522 height 41
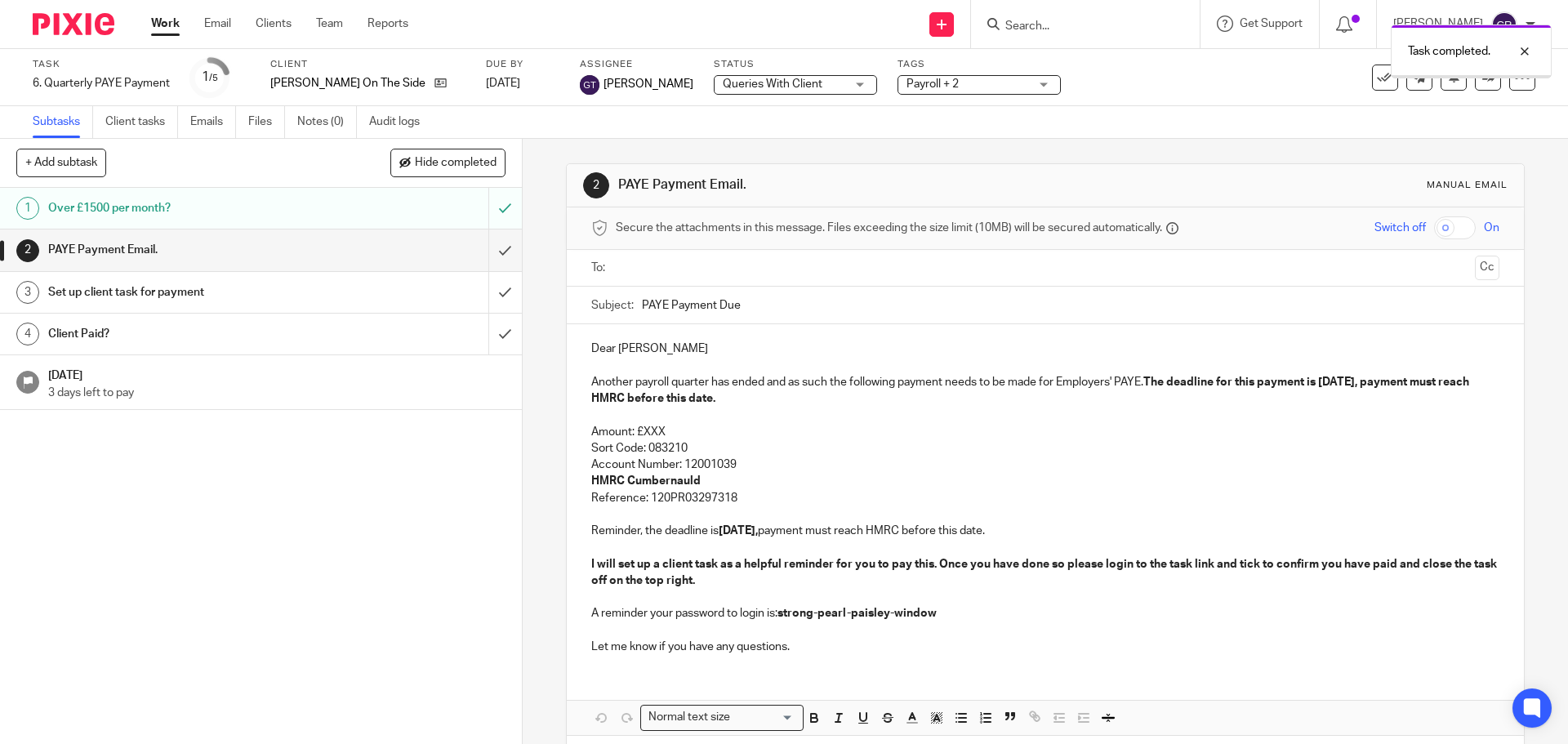
click at [711, 271] on input "text" at bounding box center [1044, 268] width 846 height 19
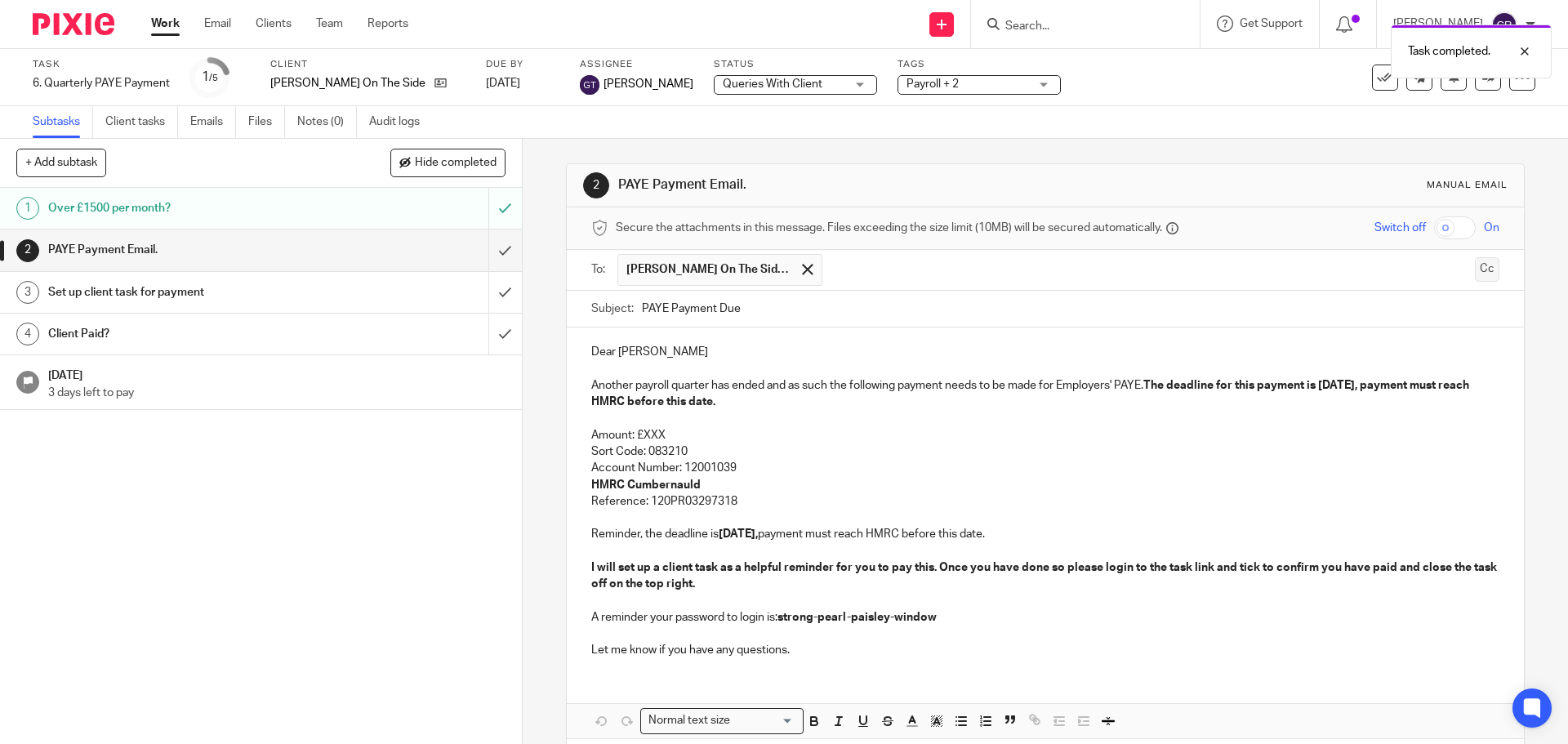
click at [1474, 272] on button "Cc" at bounding box center [1486, 269] width 24 height 24
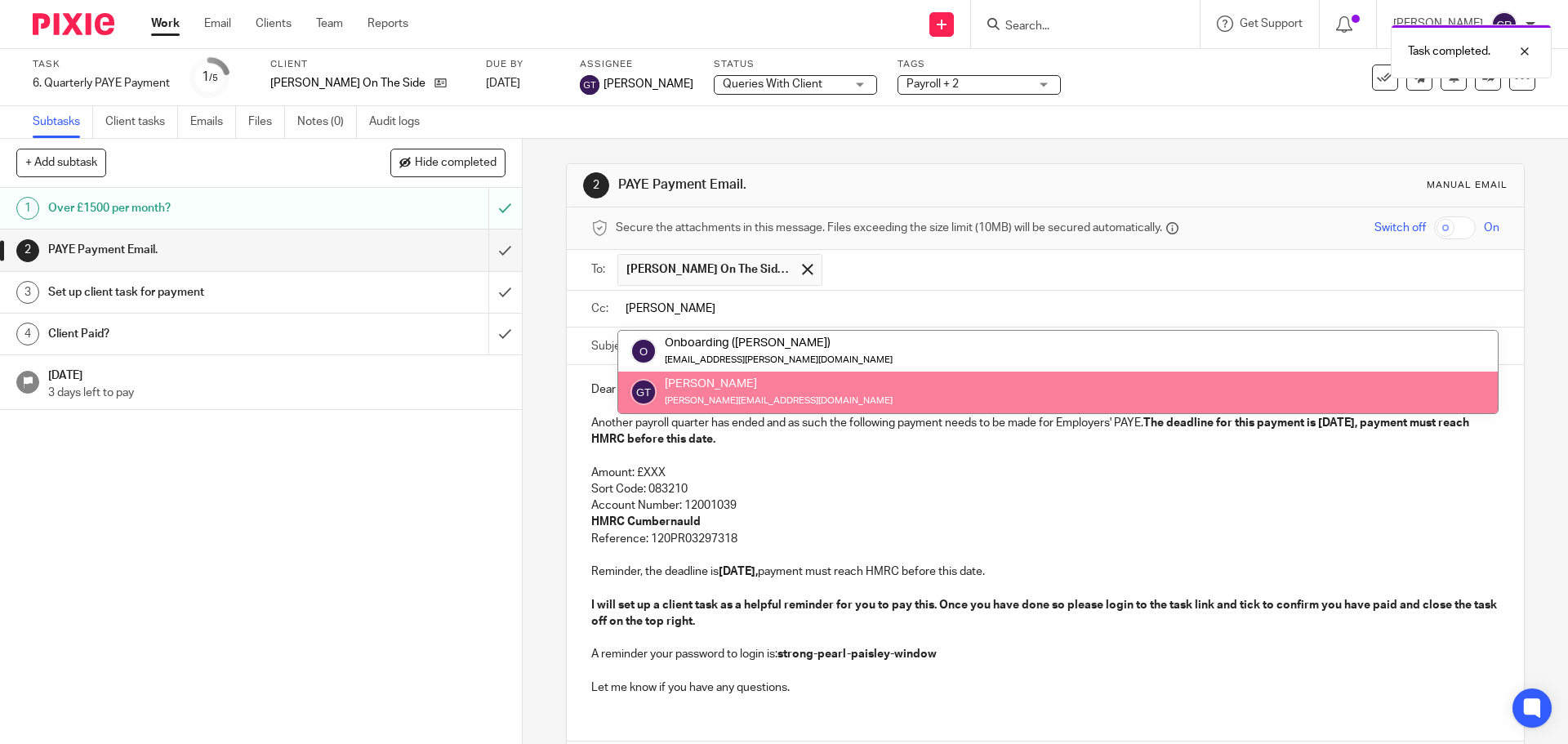
type input "greg"
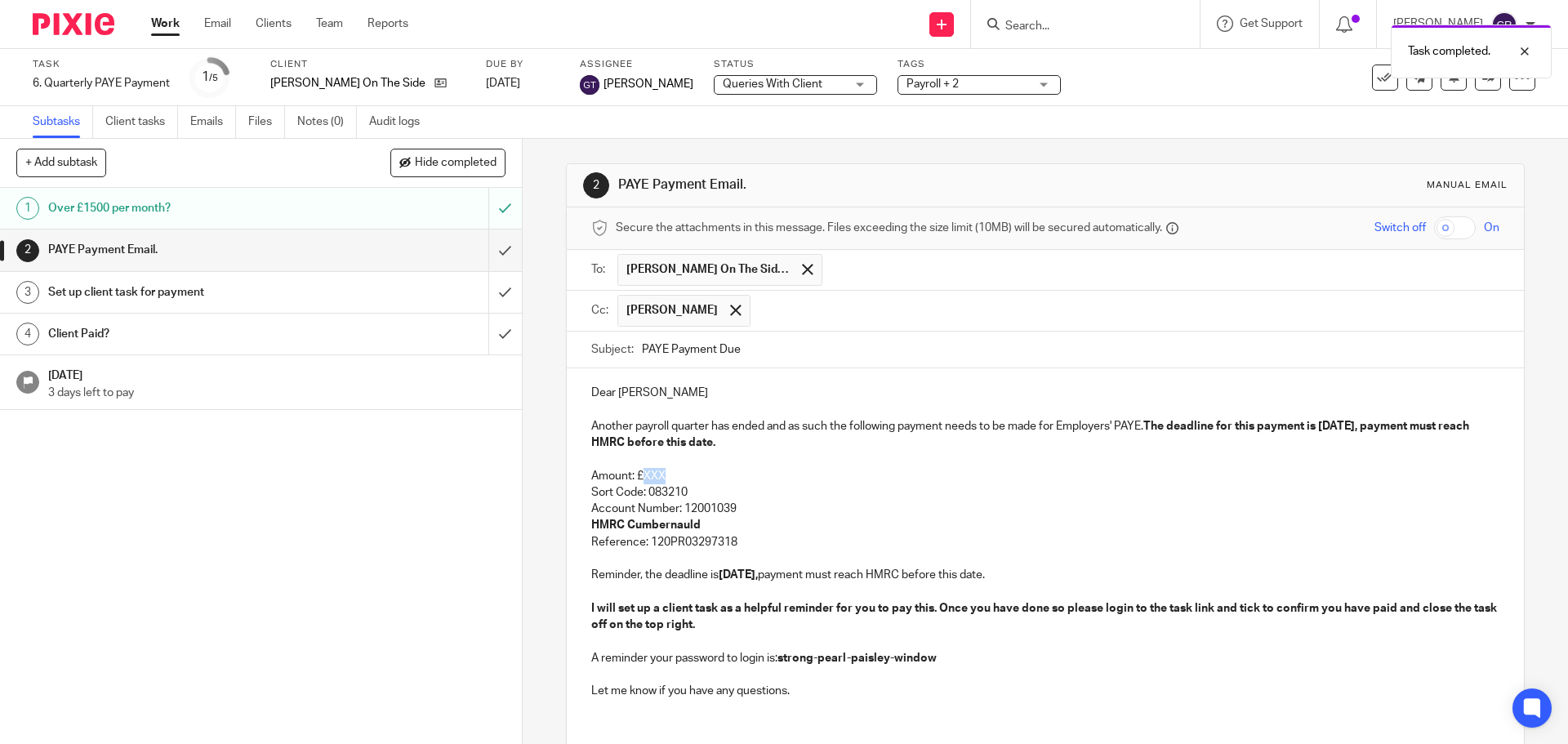
drag, startPoint x: 662, startPoint y: 479, endPoint x: 641, endPoint y: 478, distance: 21.0
click at [641, 478] on p "Amount: £XXX" at bounding box center [1045, 477] width 907 height 17
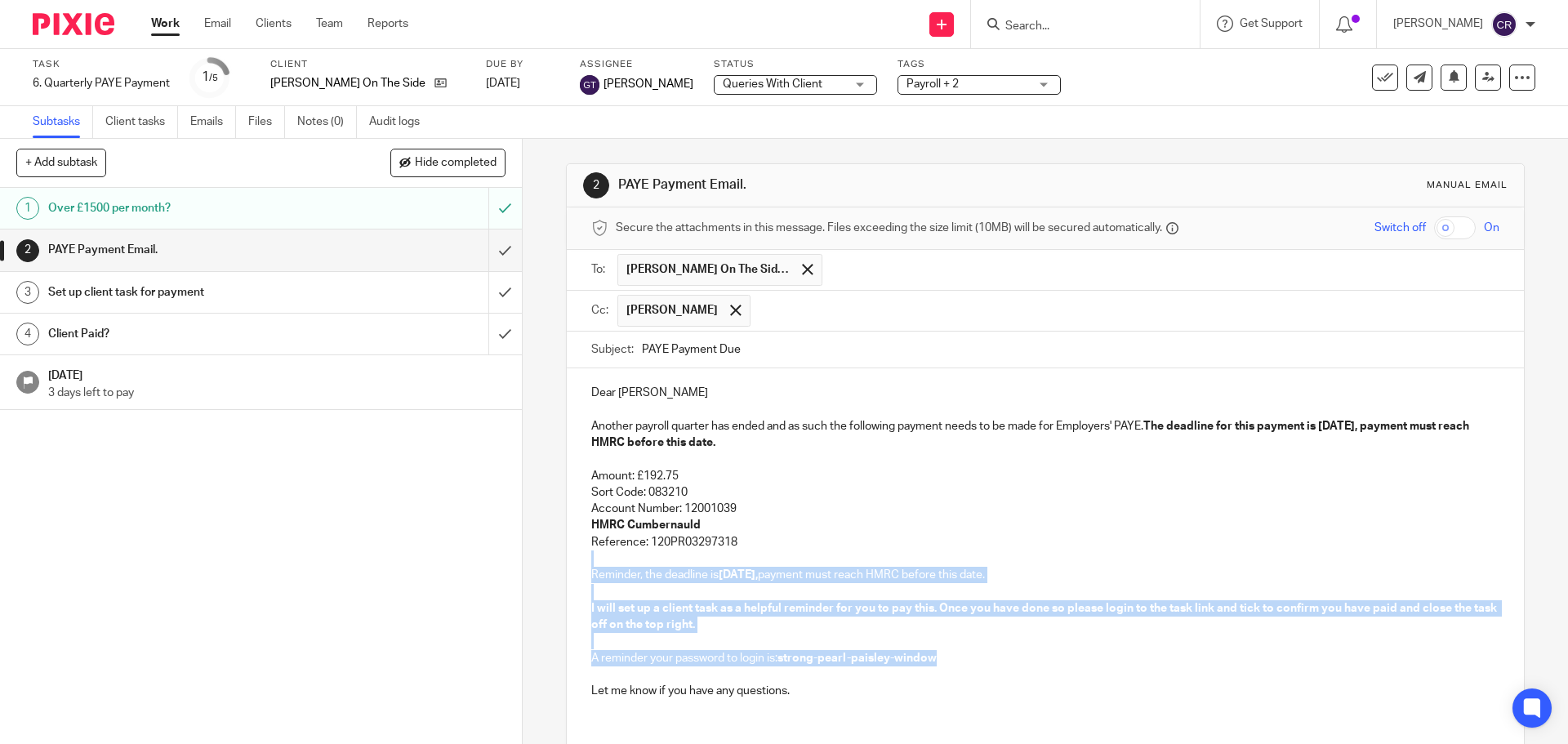
drag, startPoint x: 739, startPoint y: 545, endPoint x: 953, endPoint y: 662, distance: 243.9
click at [957, 660] on div "Dear Samantha Another payroll quarter has ended and as such the following payme…" at bounding box center [1044, 540] width 956 height 343
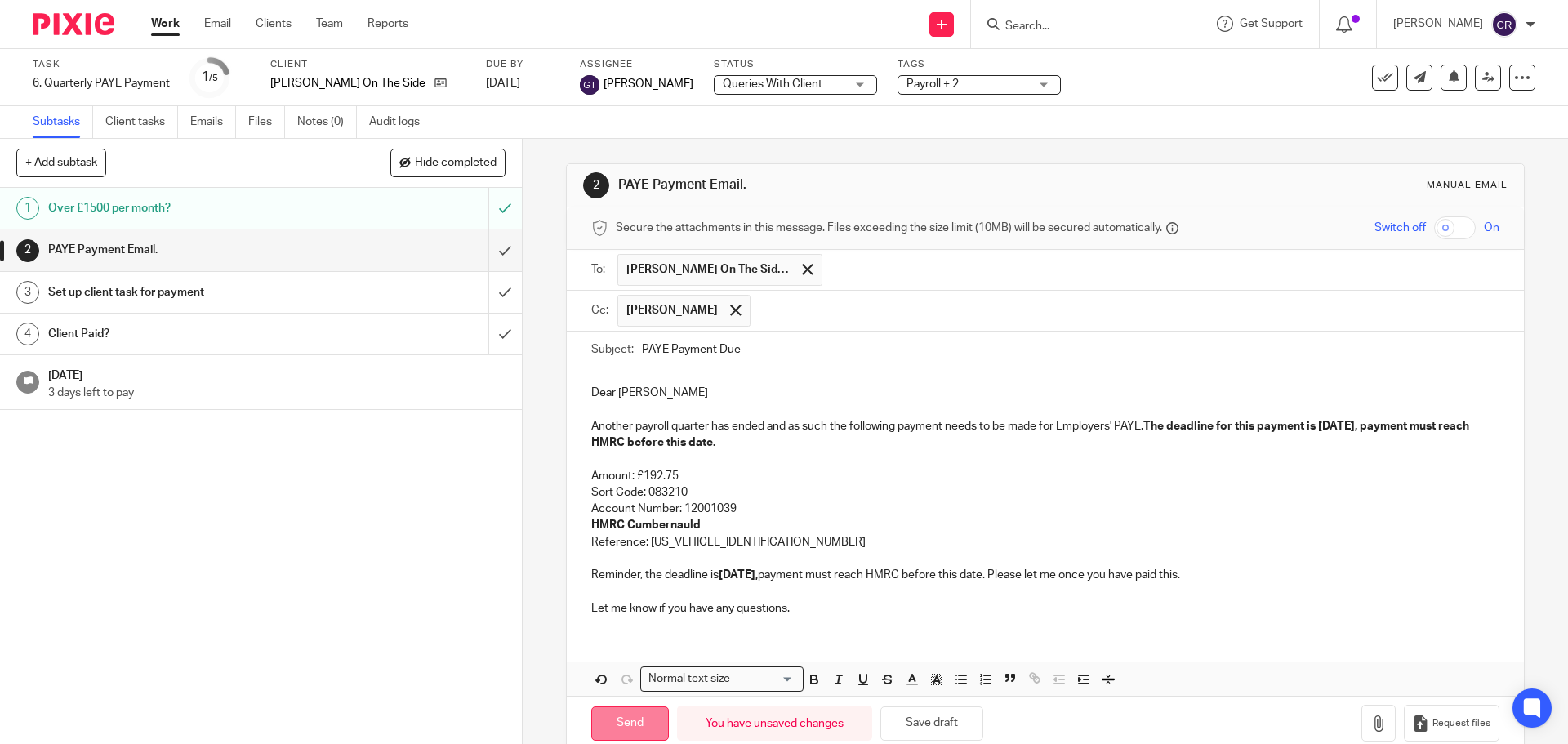
click at [622, 726] on input "Send" at bounding box center [631, 725] width 78 height 35
click at [489, 296] on input "submit" at bounding box center [261, 292] width 522 height 41
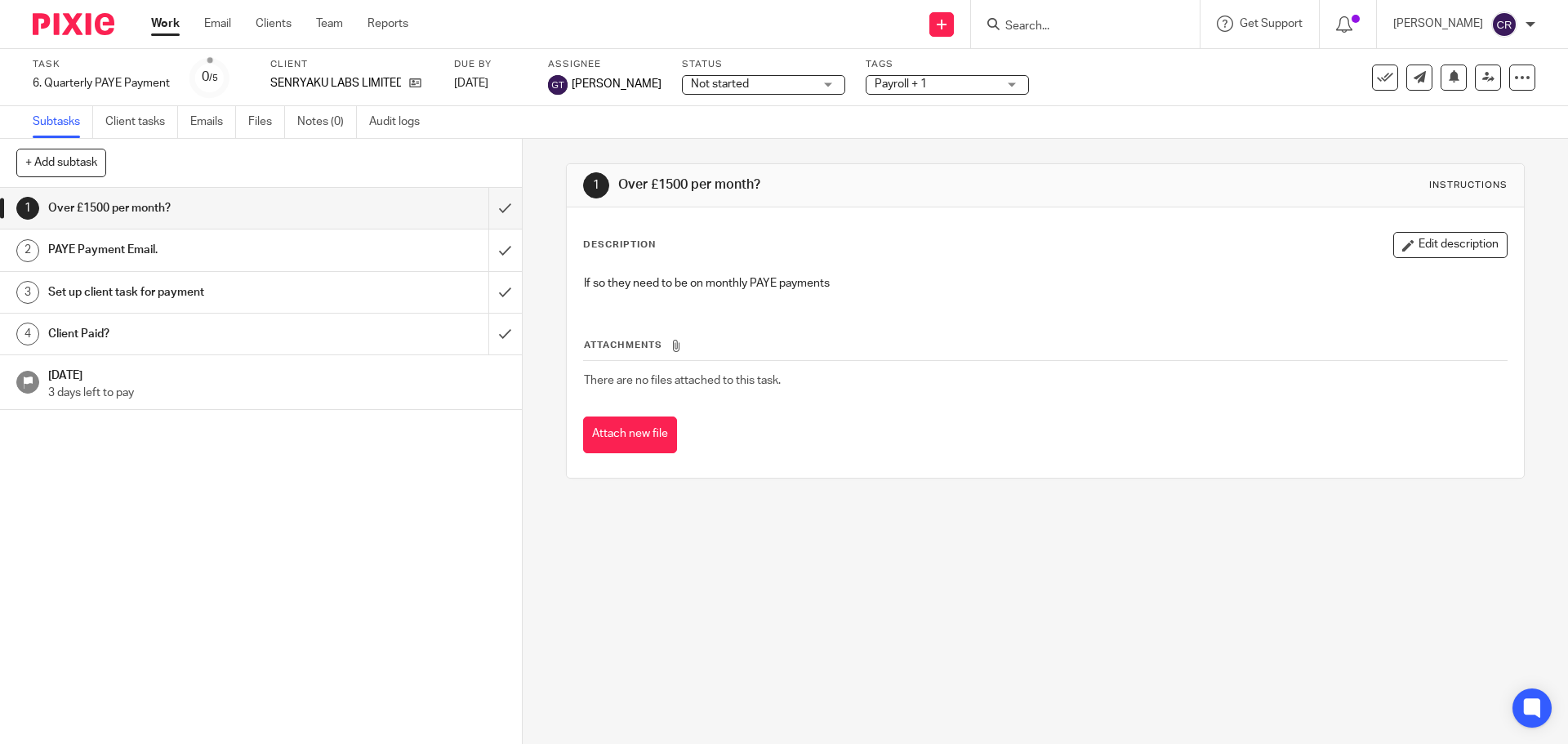
click at [764, 73] on div "Status Not started Not started Not started In progress Ready to Complete With M…" at bounding box center [763, 78] width 163 height 39
click at [766, 83] on span "Not started" at bounding box center [752, 84] width 122 height 17
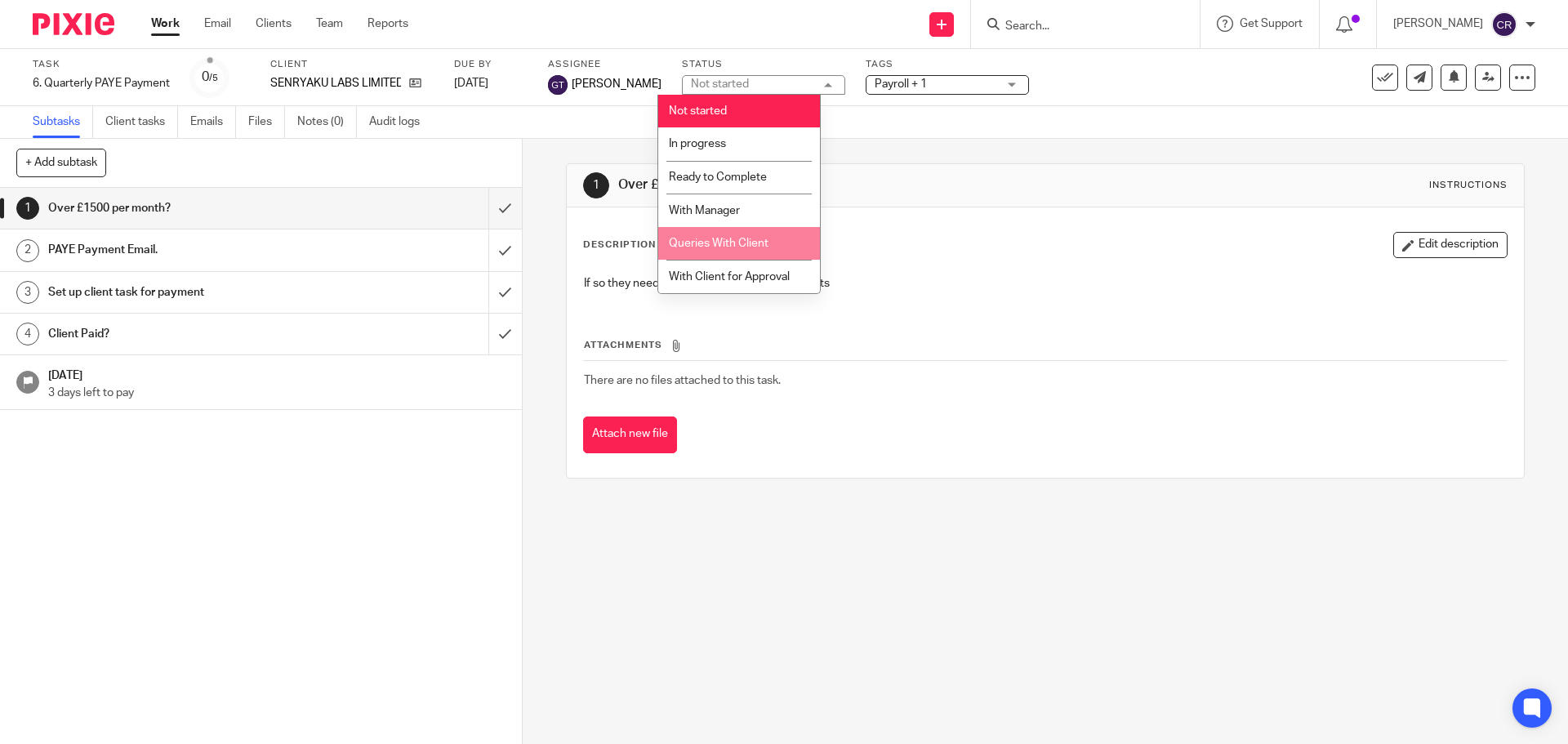
drag, startPoint x: 729, startPoint y: 234, endPoint x: 847, endPoint y: 134, distance: 154.7
click at [733, 234] on li "Queries With Client" at bounding box center [739, 244] width 161 height 33
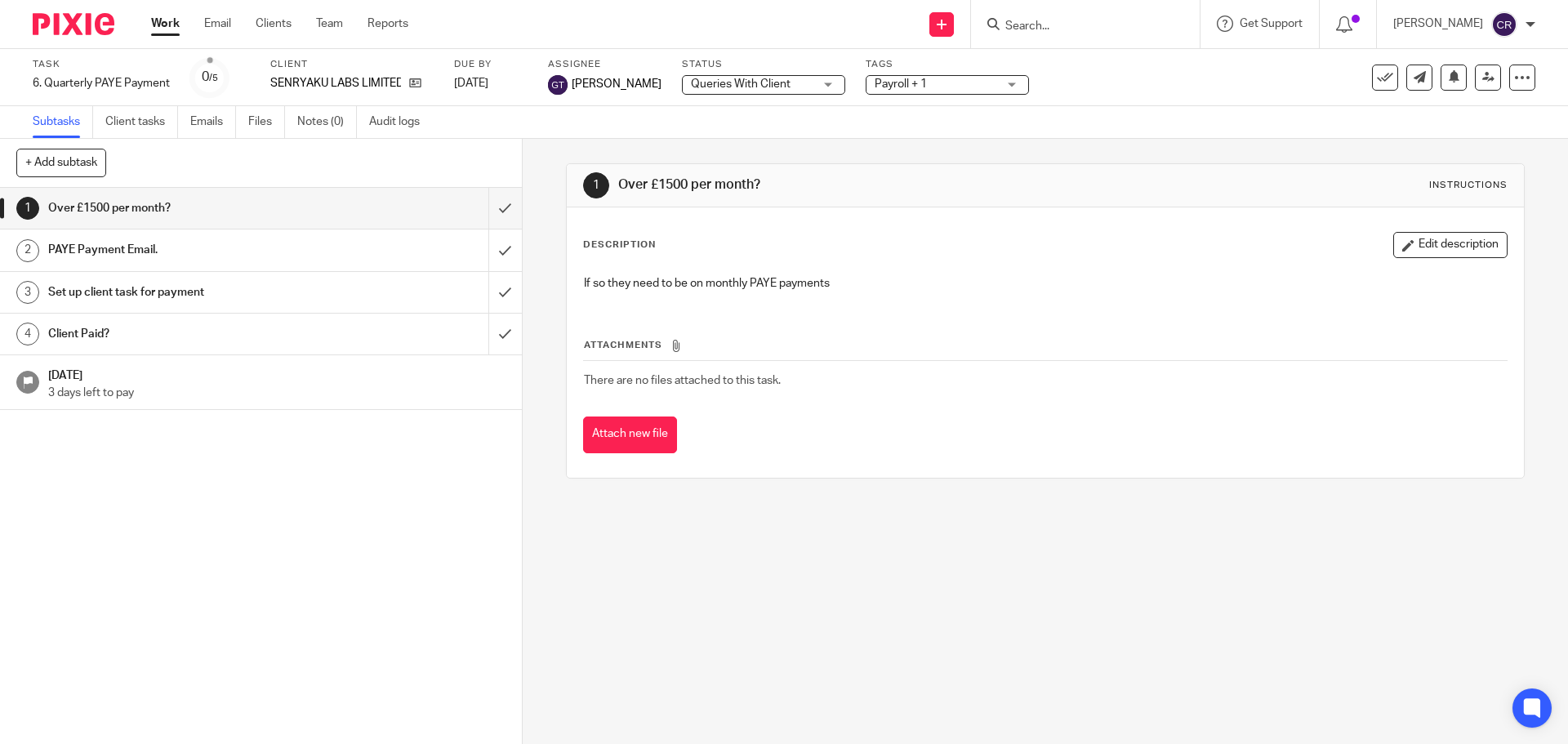
drag, startPoint x: 899, startPoint y: 90, endPoint x: 910, endPoint y: 105, distance: 18.6
click at [899, 90] on span "Payroll + 1" at bounding box center [936, 84] width 122 height 17
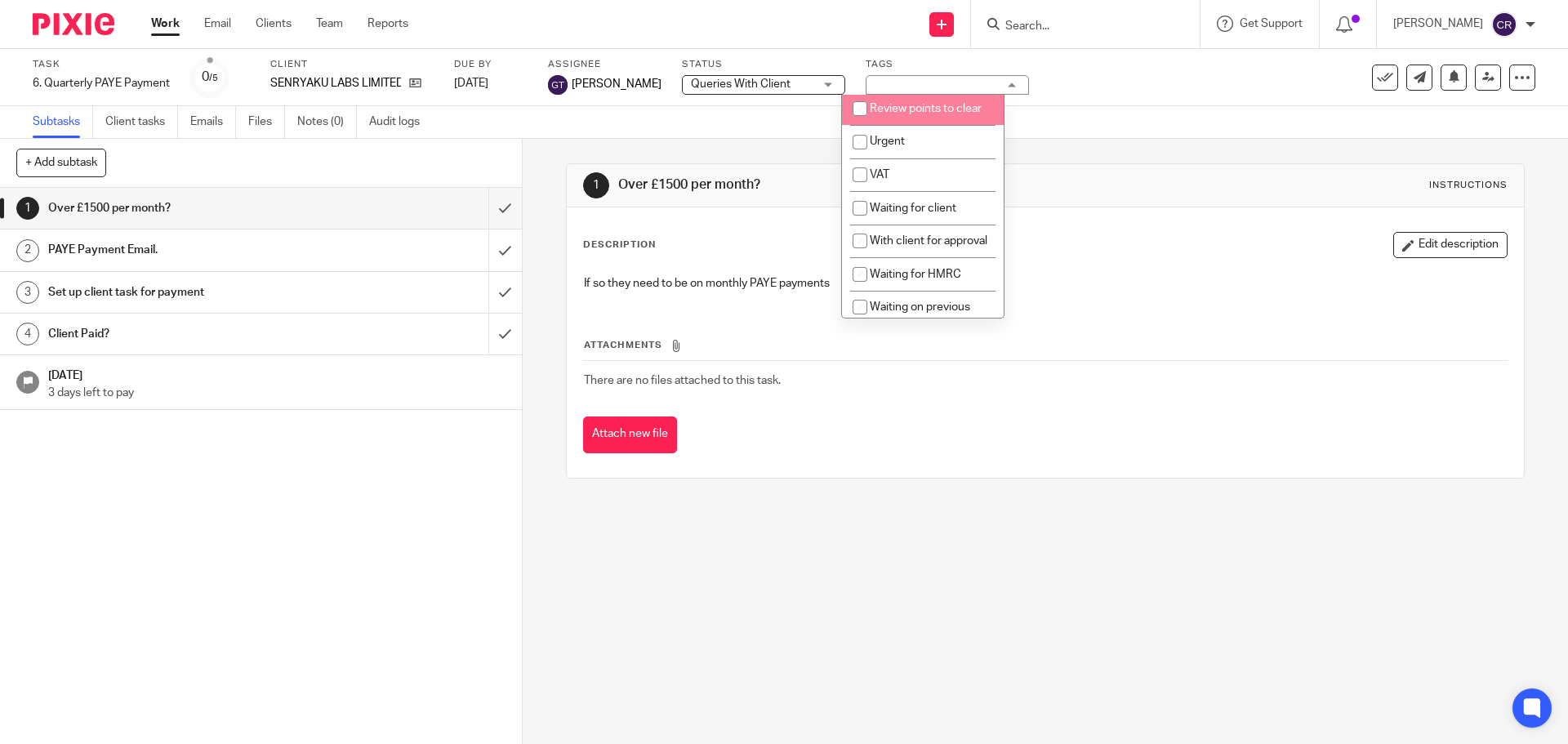
scroll to position [817, 0]
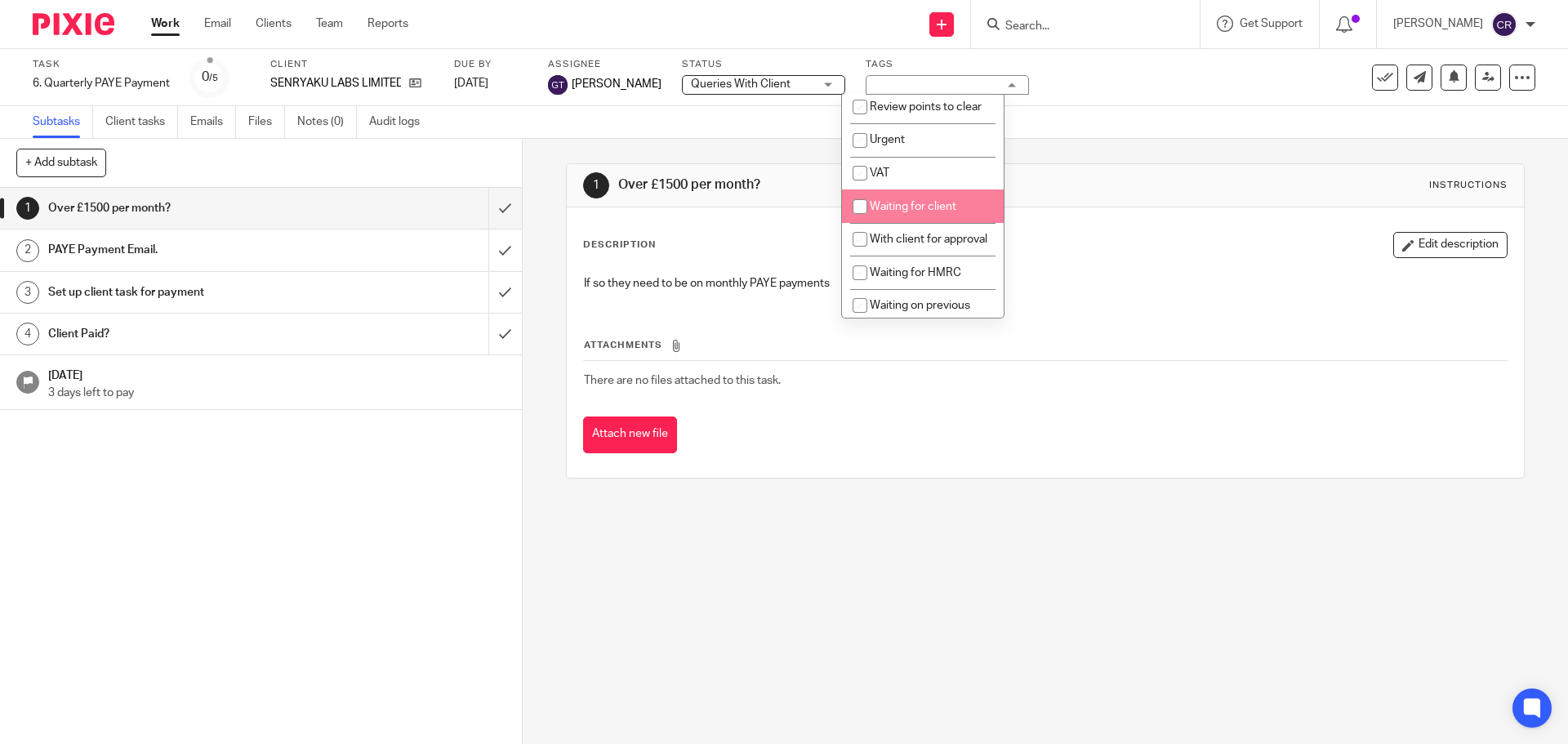
click at [884, 212] on span "Waiting for client" at bounding box center [912, 207] width 86 height 11
checkbox input "true"
click at [1122, 237] on div "Description Edit description" at bounding box center [1045, 245] width 924 height 26
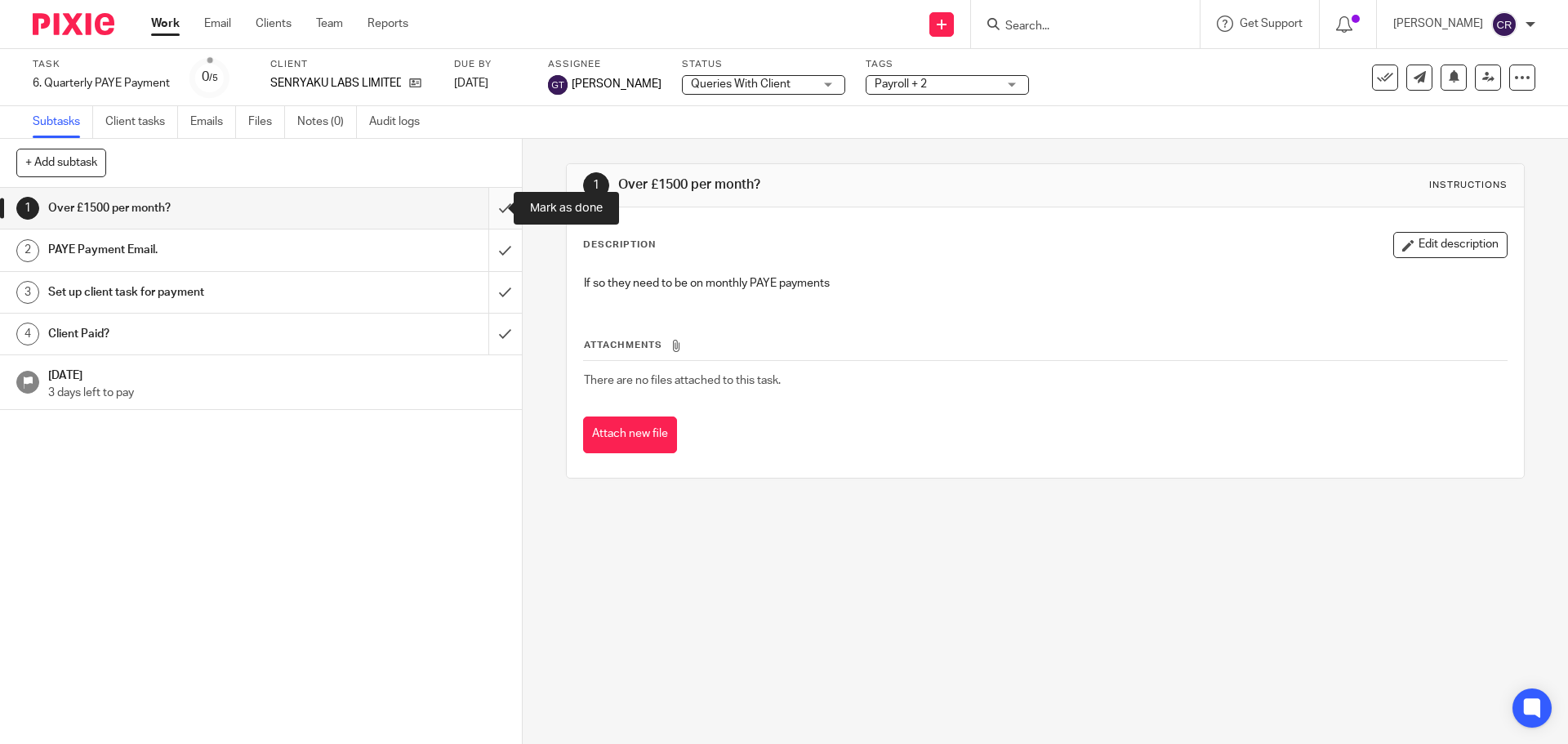
click at [492, 206] on input "submit" at bounding box center [261, 209] width 522 height 41
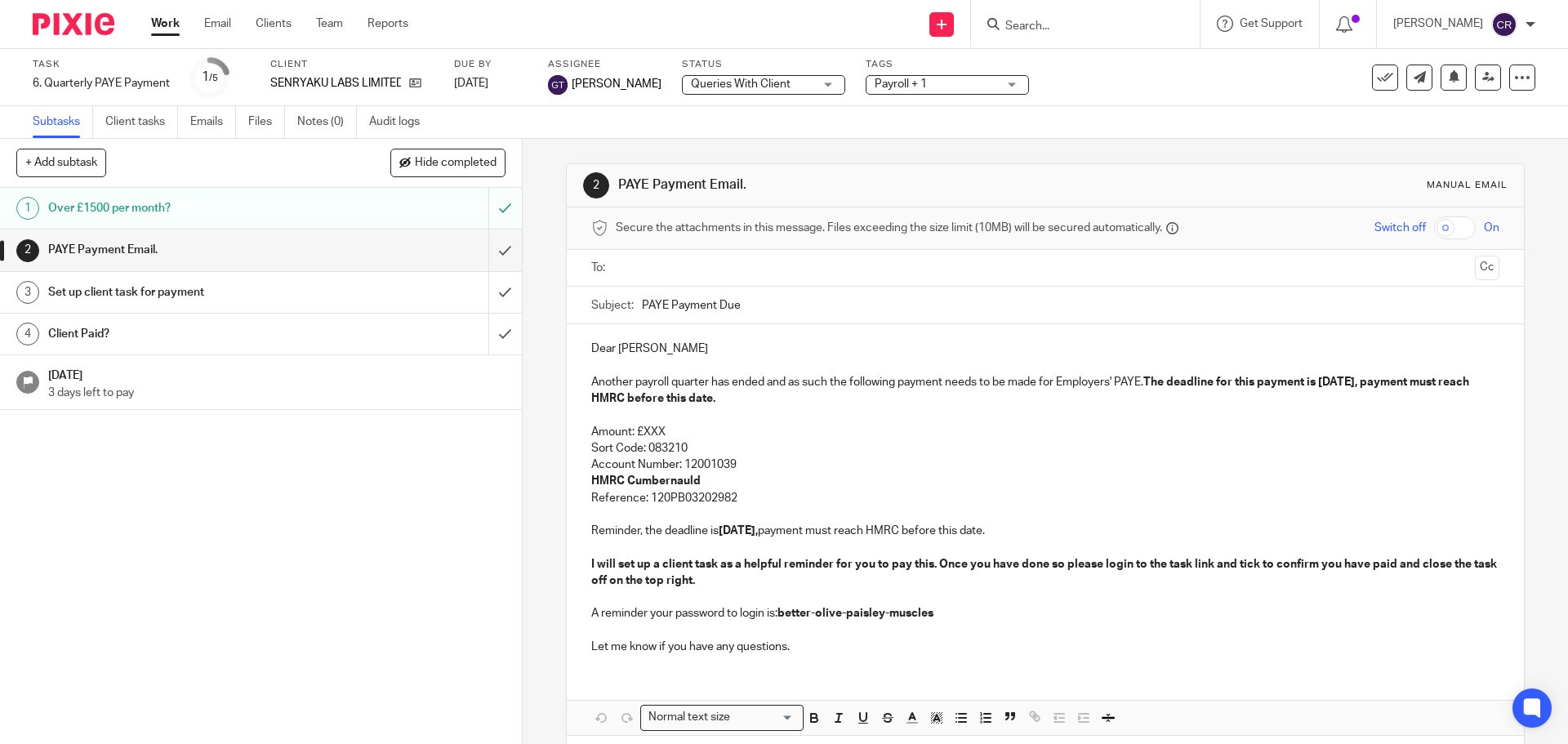
click at [646, 272] on input "text" at bounding box center [1044, 268] width 846 height 19
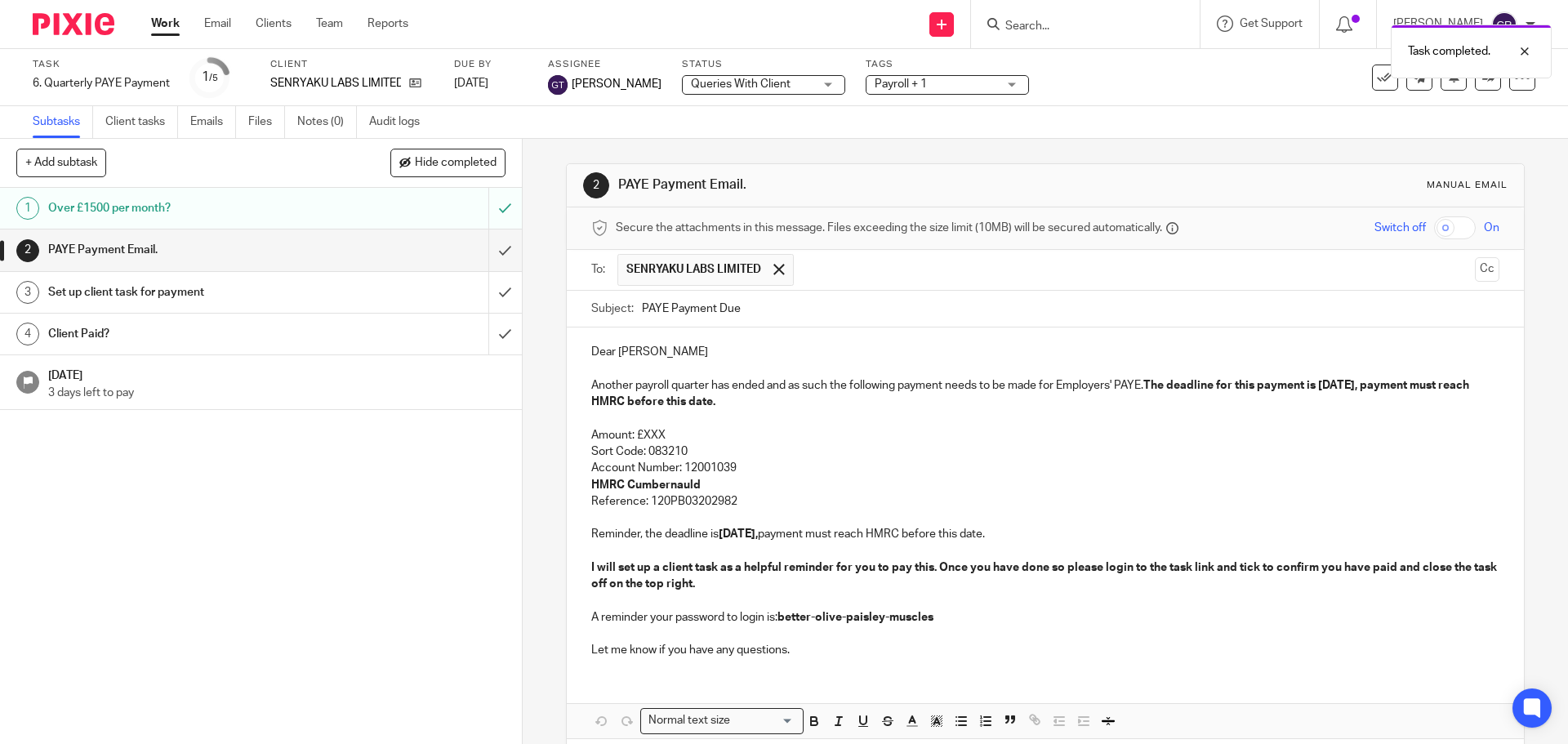
drag, startPoint x: 729, startPoint y: 293, endPoint x: 1190, endPoint y: 245, distance: 463.5
click at [1479, 270] on div "To: SENRYAKU LABS LIMITED SENRYAKU LABS LIMITED Cc" at bounding box center [1044, 270] width 956 height 41
click at [1474, 271] on button "Cc" at bounding box center [1486, 269] width 24 height 24
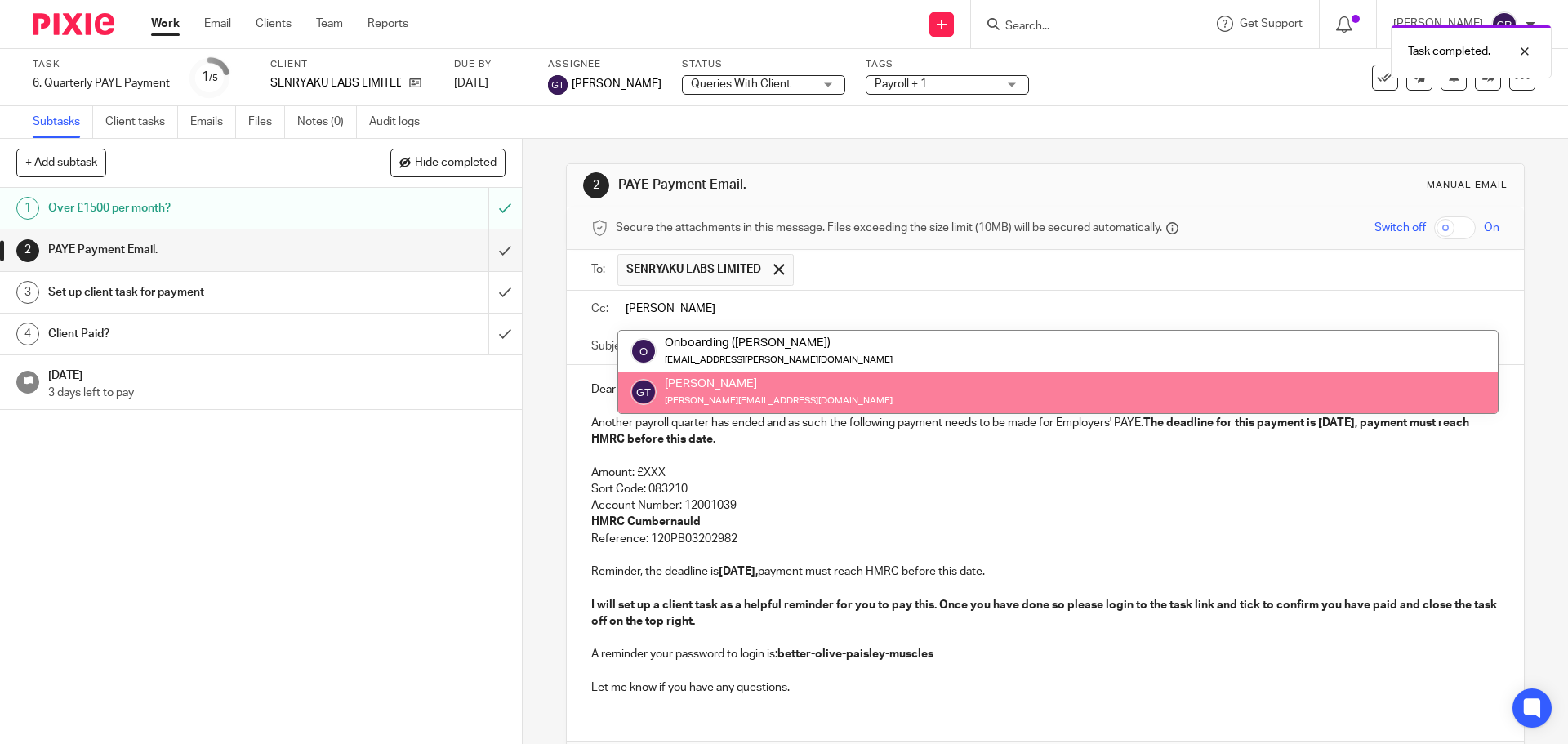
type input "greg"
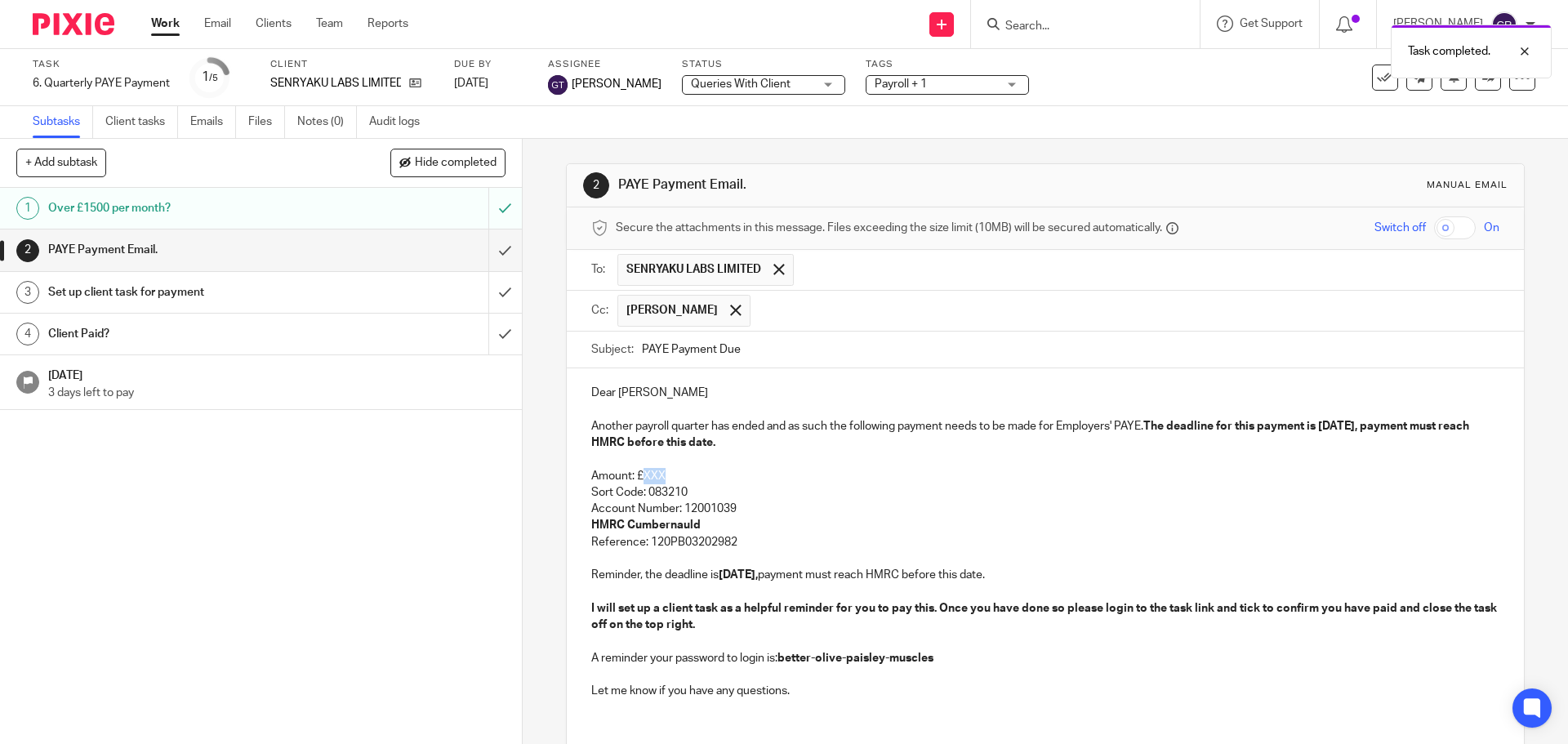
drag, startPoint x: 673, startPoint y: 471, endPoint x: 641, endPoint y: 473, distance: 32.1
click at [641, 473] on p "Amount: £XXX" at bounding box center [1045, 477] width 907 height 17
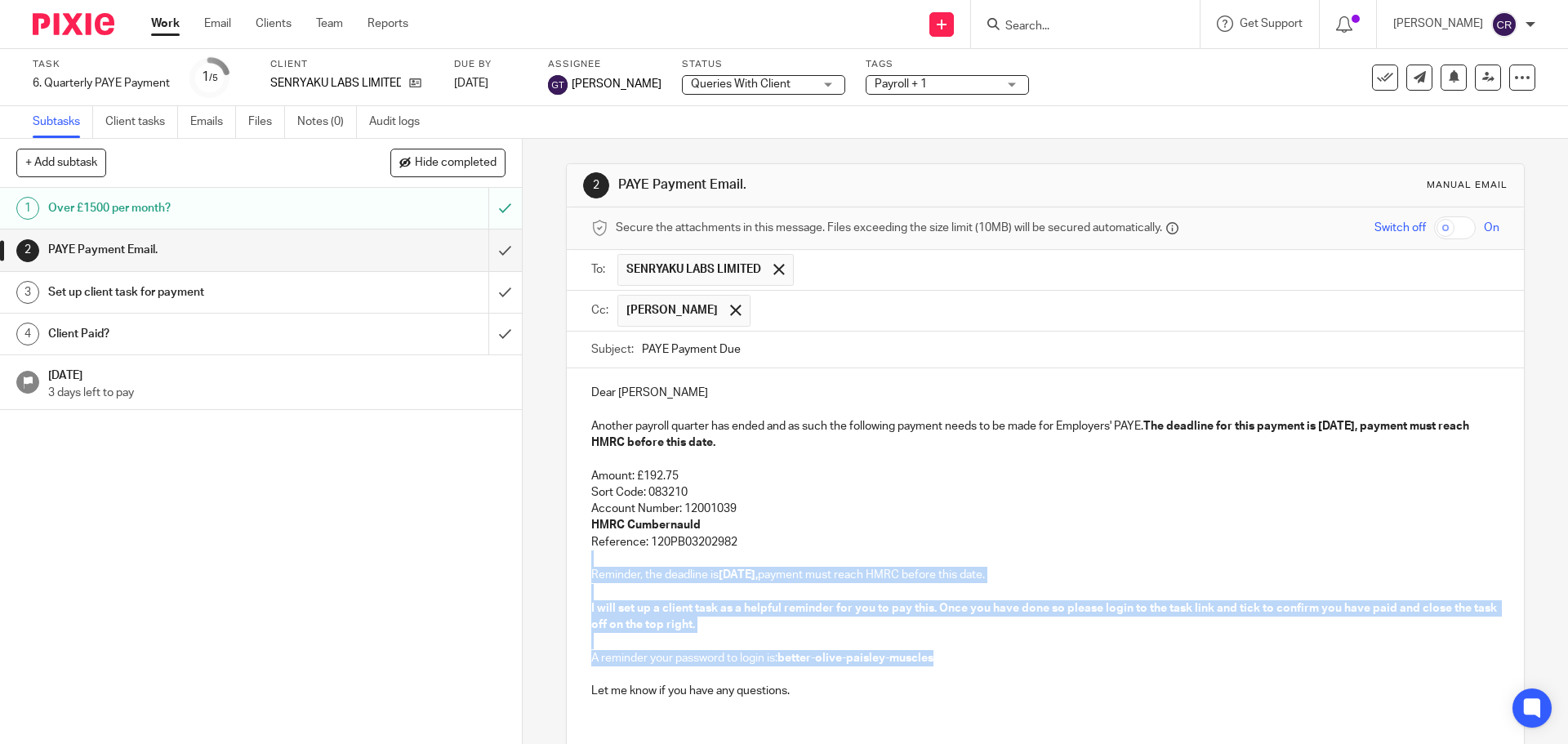
drag, startPoint x: 749, startPoint y: 539, endPoint x: 943, endPoint y: 661, distance: 229.2
click at [943, 661] on div "Dear Siddharth Another payroll quarter has ended and as such the following paym…" at bounding box center [1044, 540] width 956 height 343
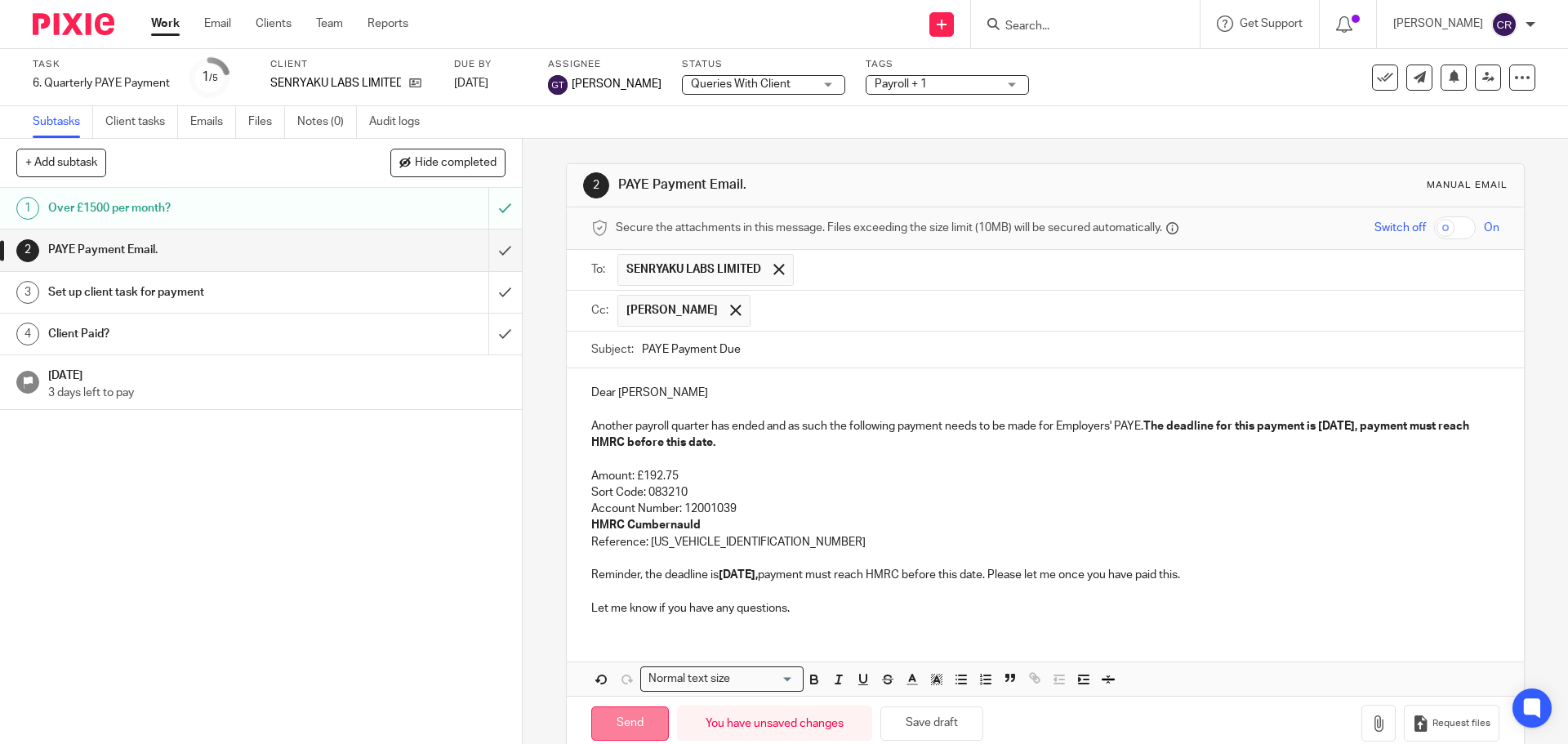
click at [607, 732] on input "Send" at bounding box center [631, 725] width 78 height 35
click at [483, 290] on input "submit" at bounding box center [261, 292] width 522 height 41
type input "Sent"
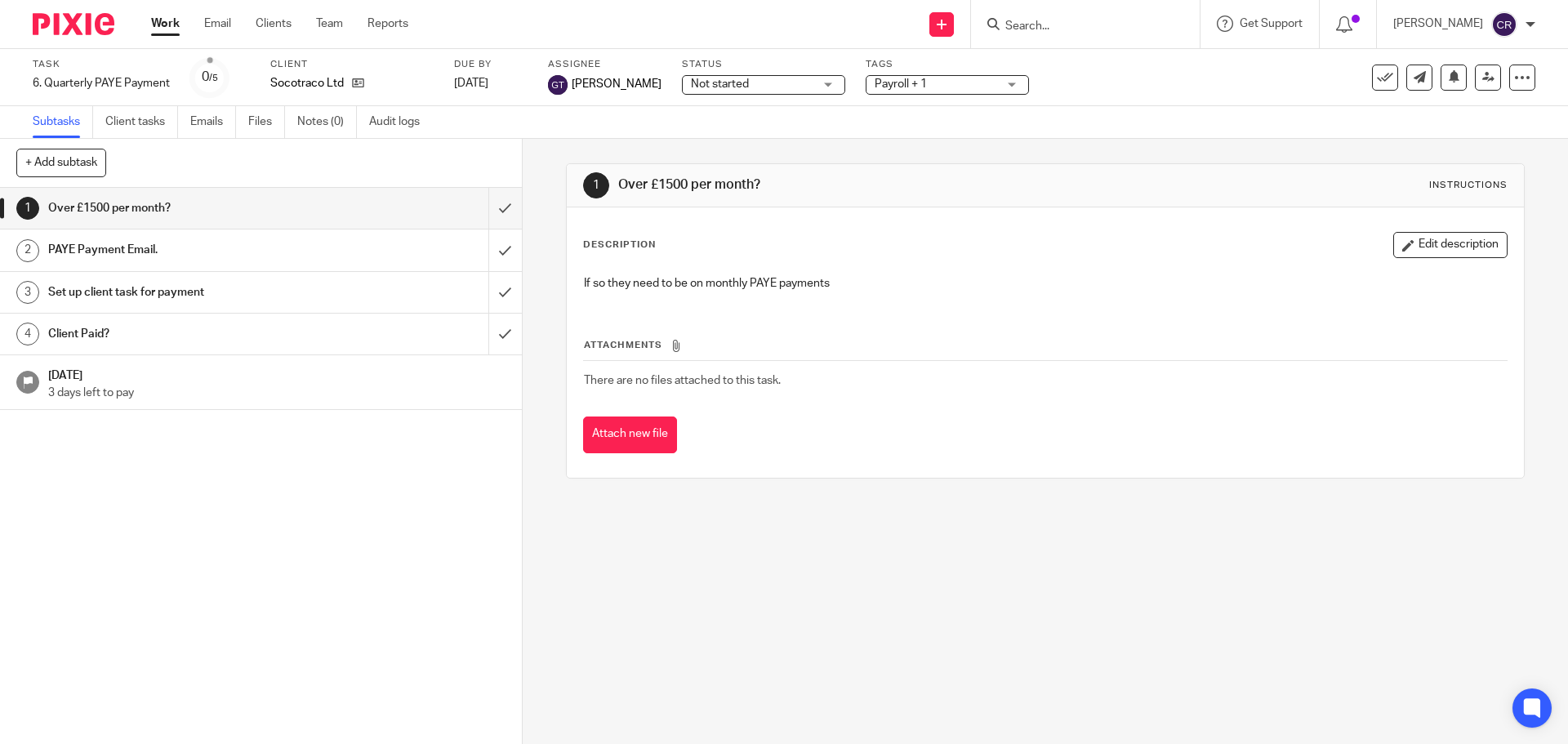
click at [695, 78] on span "Not started" at bounding box center [752, 84] width 122 height 17
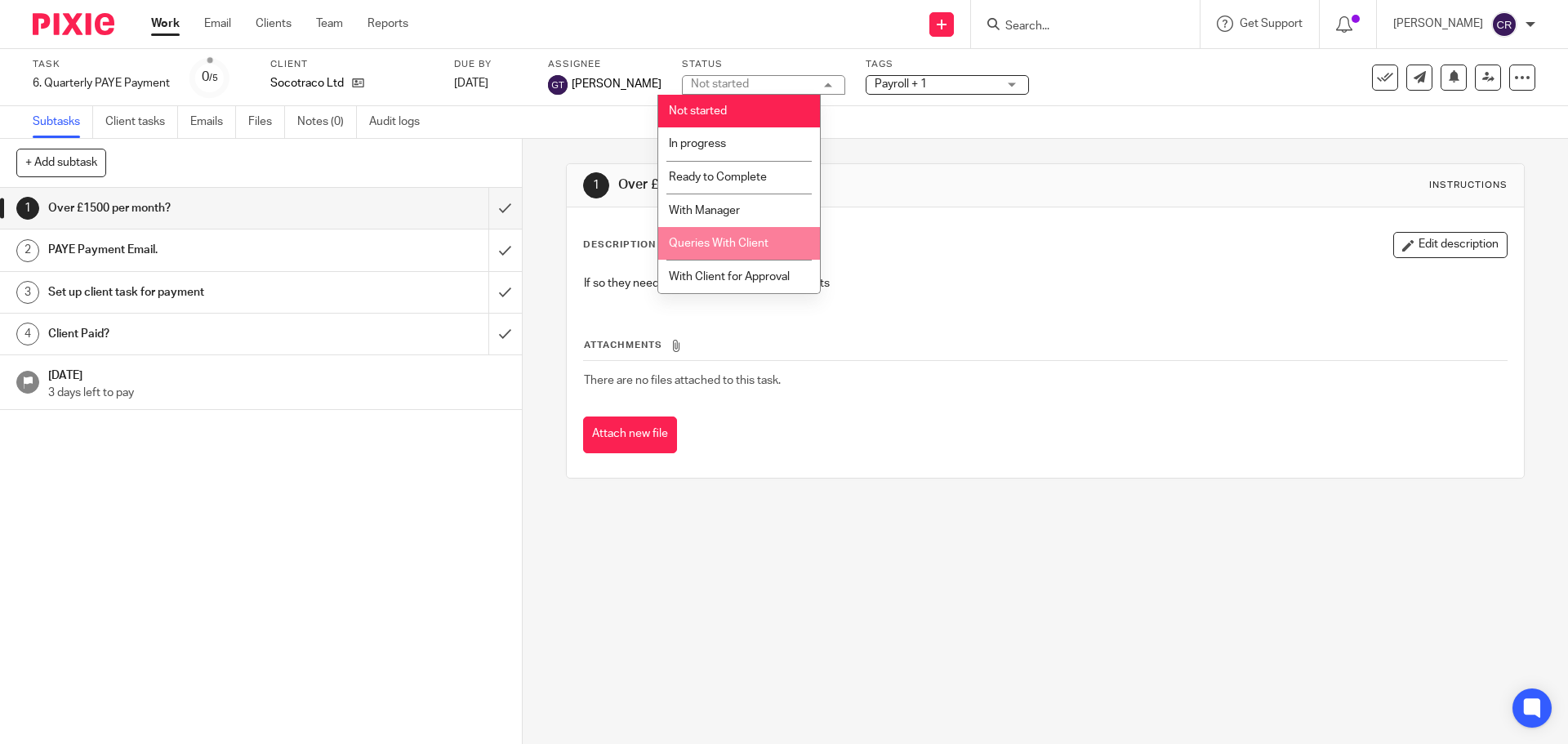
click at [731, 240] on span "Queries With Client" at bounding box center [718, 243] width 99 height 11
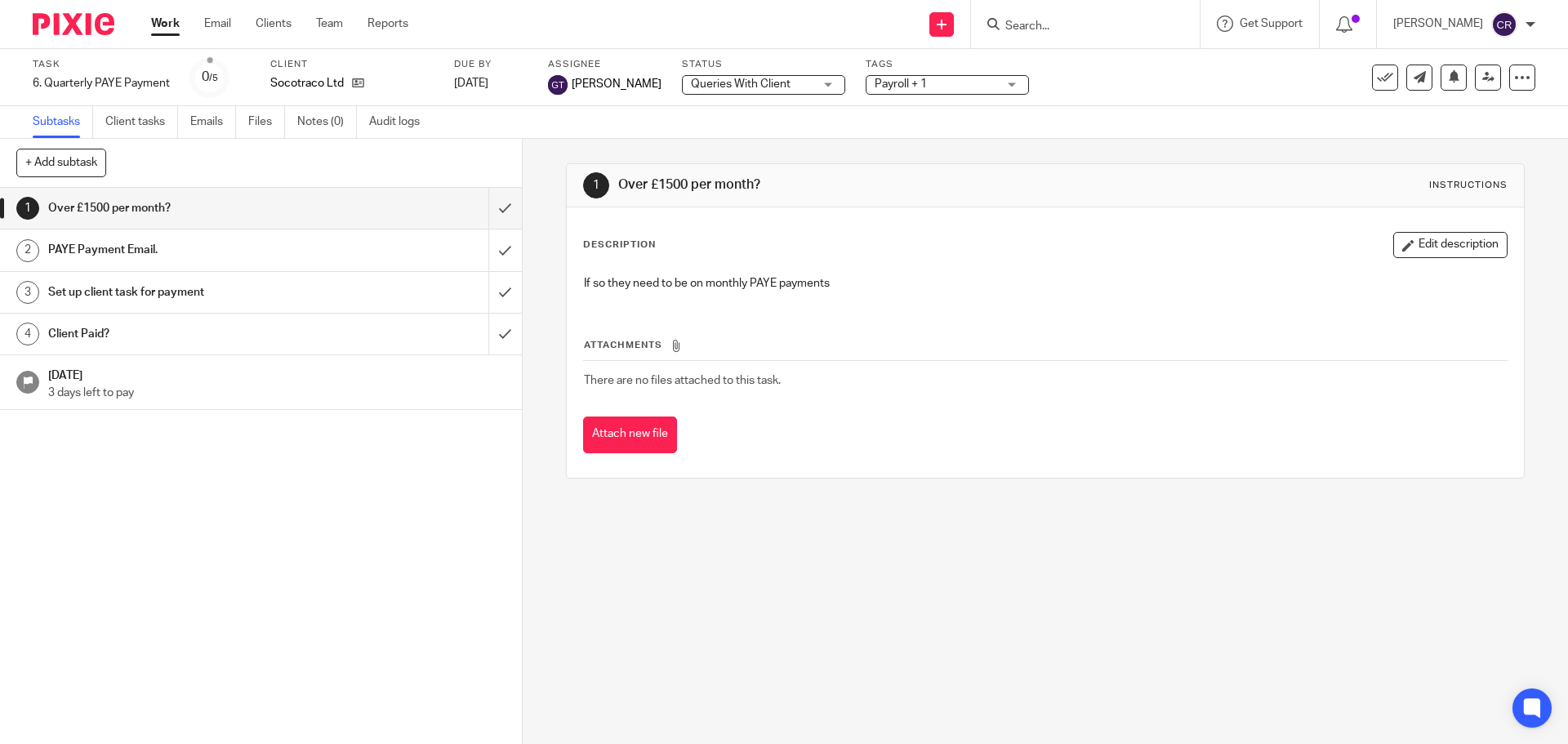
drag, startPoint x: 916, startPoint y: 91, endPoint x: 929, endPoint y: 140, distance: 50.7
click at [918, 93] on div "Payroll + 1" at bounding box center [947, 84] width 163 height 19
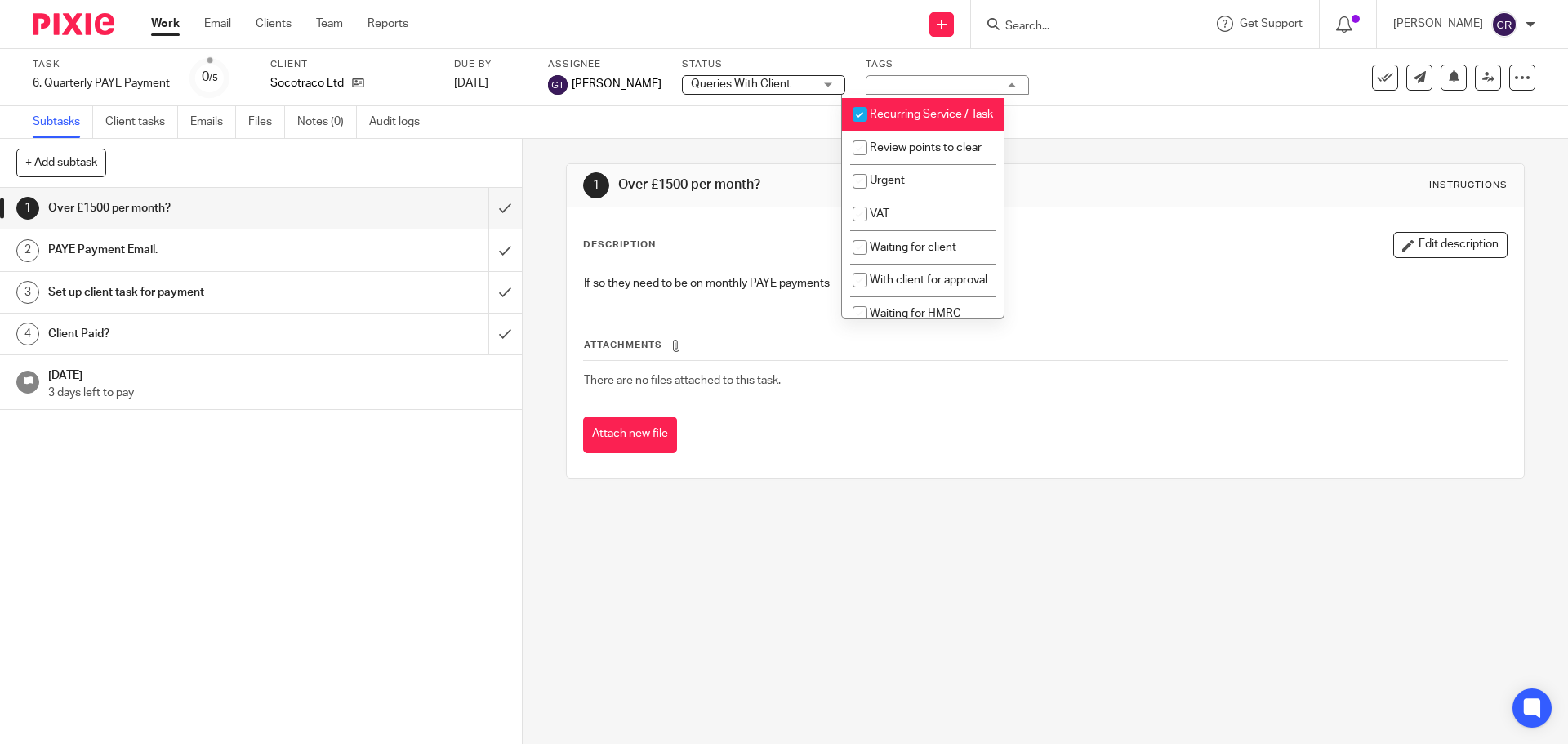
scroll to position [817, 0]
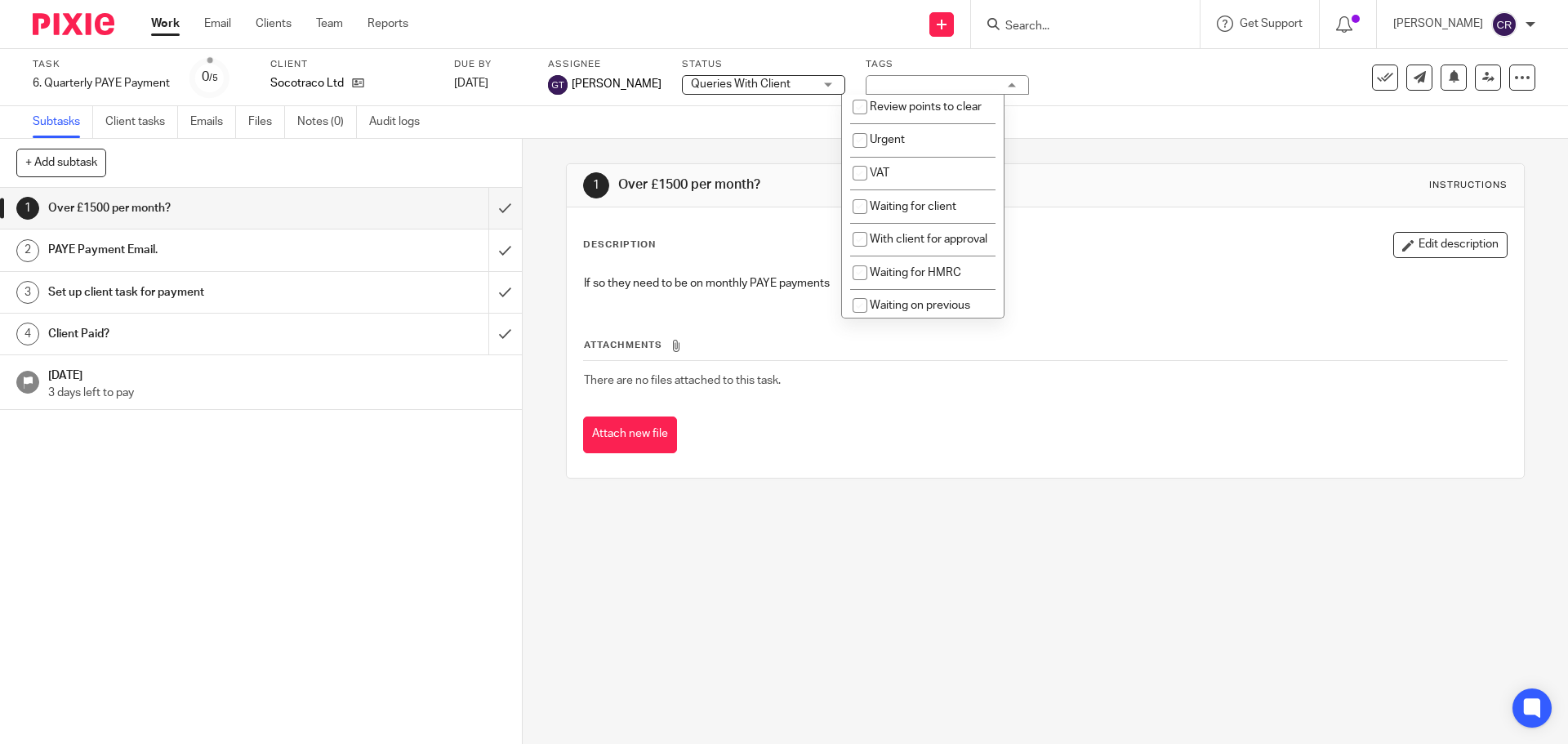
click at [936, 212] on span "Waiting for client" at bounding box center [912, 207] width 86 height 11
checkbox input "true"
click at [1061, 249] on div "Description Edit description" at bounding box center [1045, 245] width 924 height 26
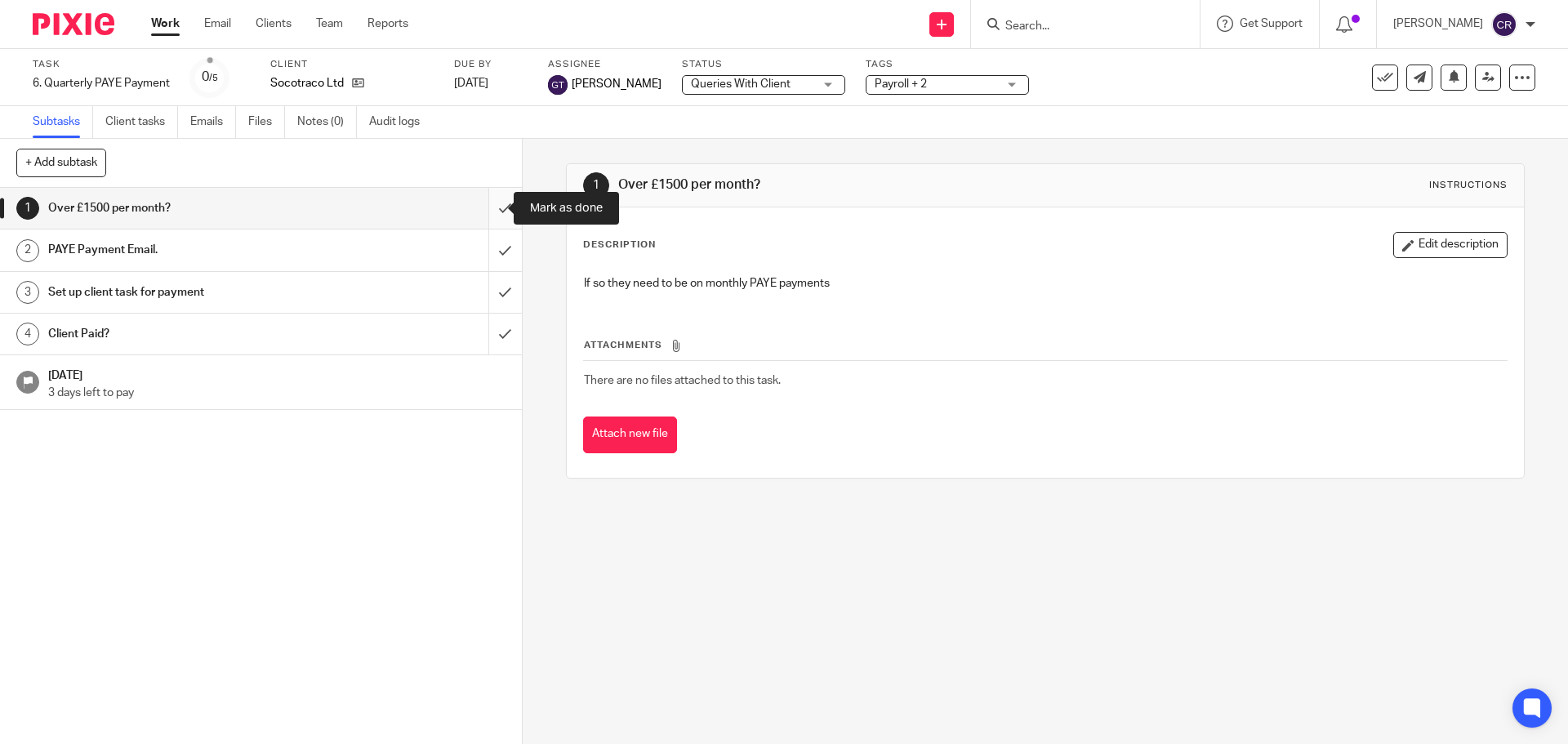
click at [492, 203] on input "submit" at bounding box center [261, 209] width 522 height 41
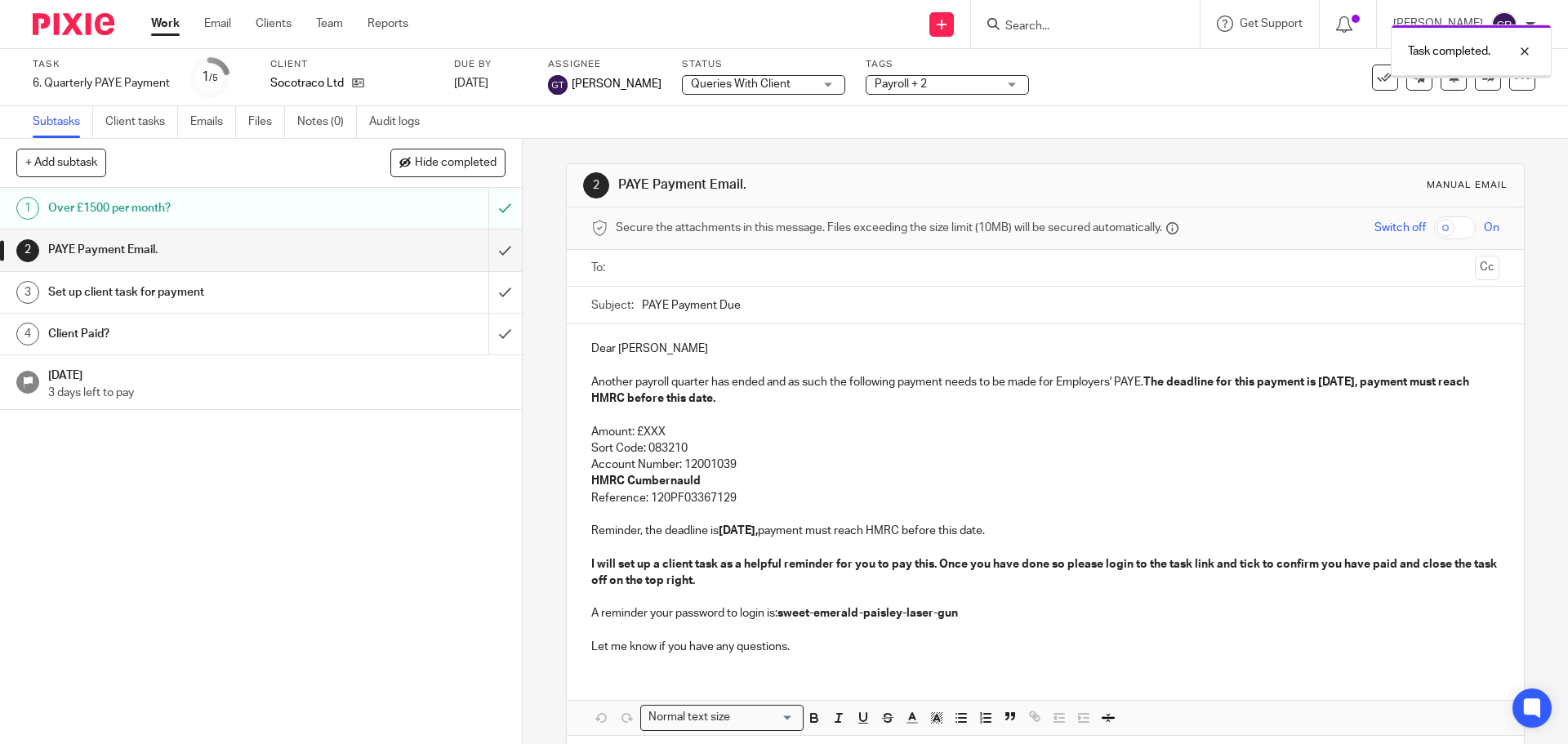
click at [687, 270] on input "text" at bounding box center [1044, 268] width 846 height 19
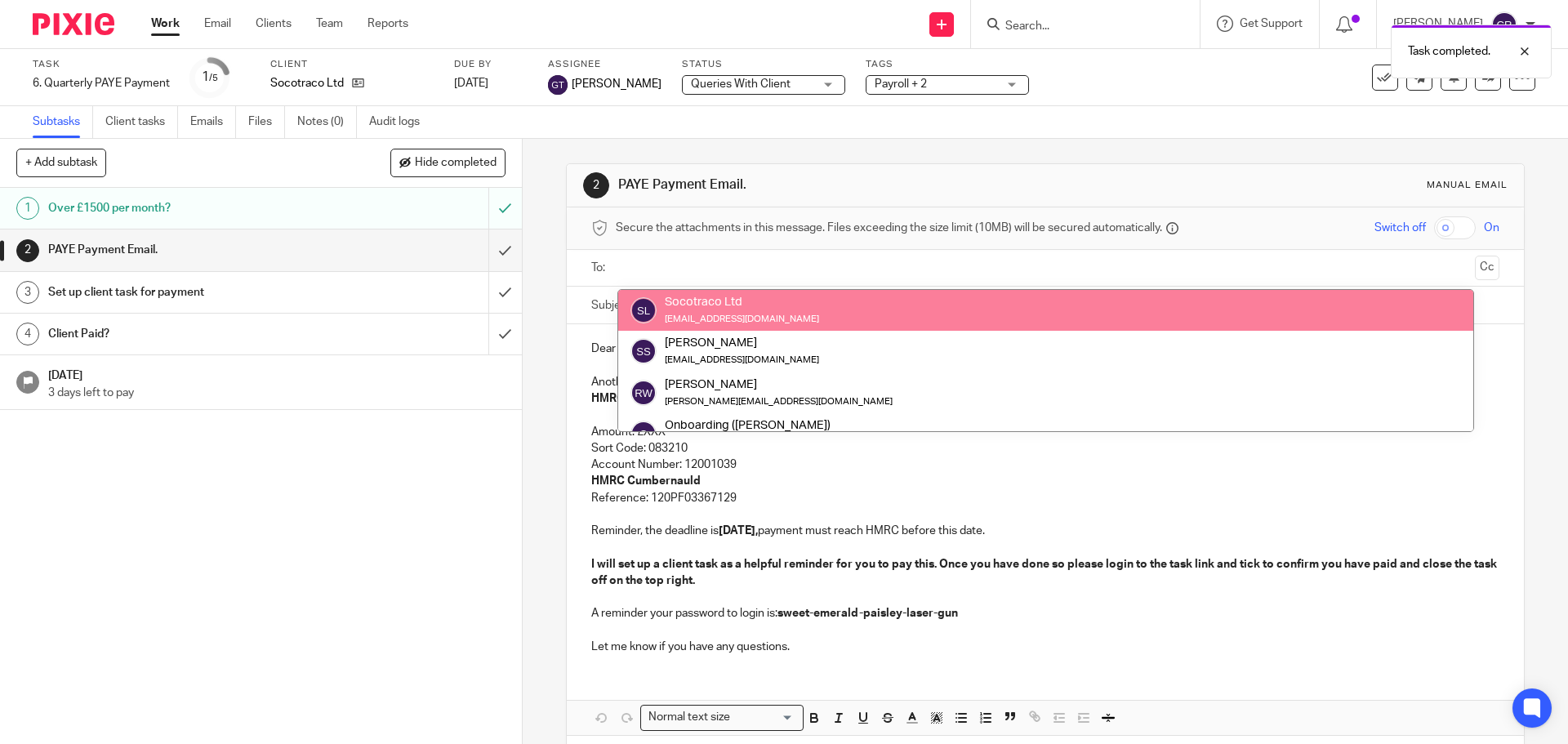
drag, startPoint x: 732, startPoint y: 310, endPoint x: 1366, endPoint y: 294, distance: 634.2
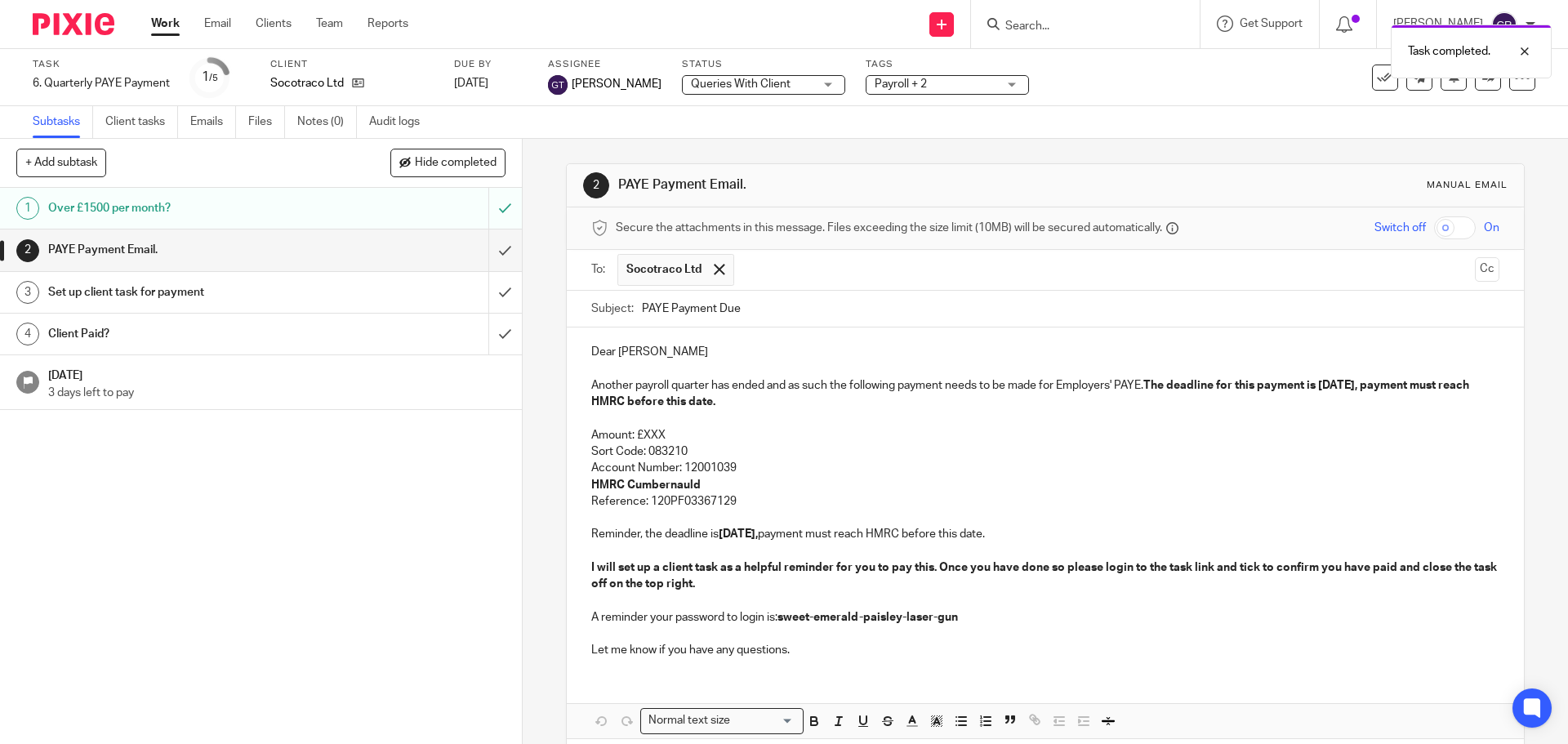
click at [1474, 269] on button "Cc" at bounding box center [1486, 269] width 24 height 24
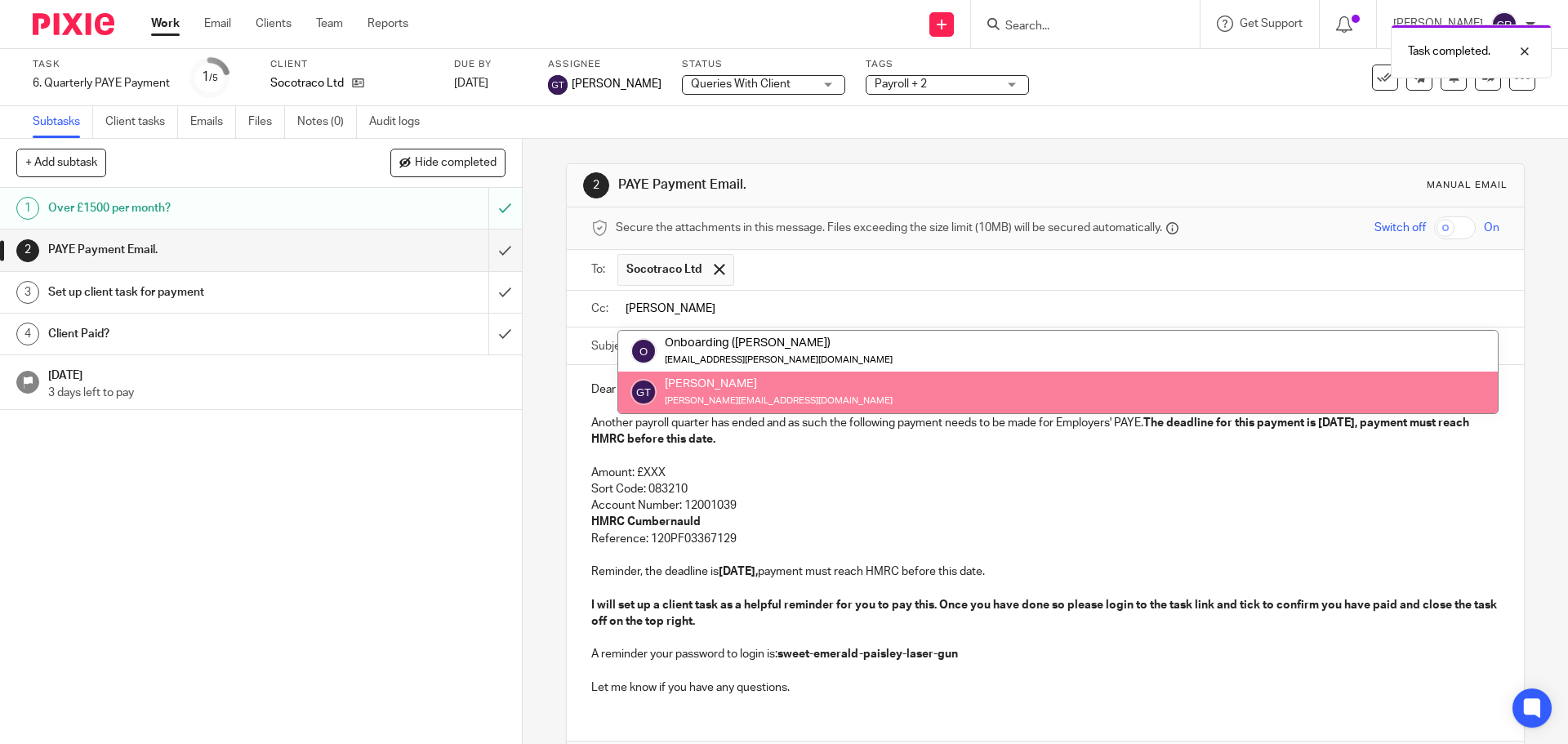
type input "greg"
drag, startPoint x: 942, startPoint y: 394, endPoint x: 736, endPoint y: 450, distance: 213.5
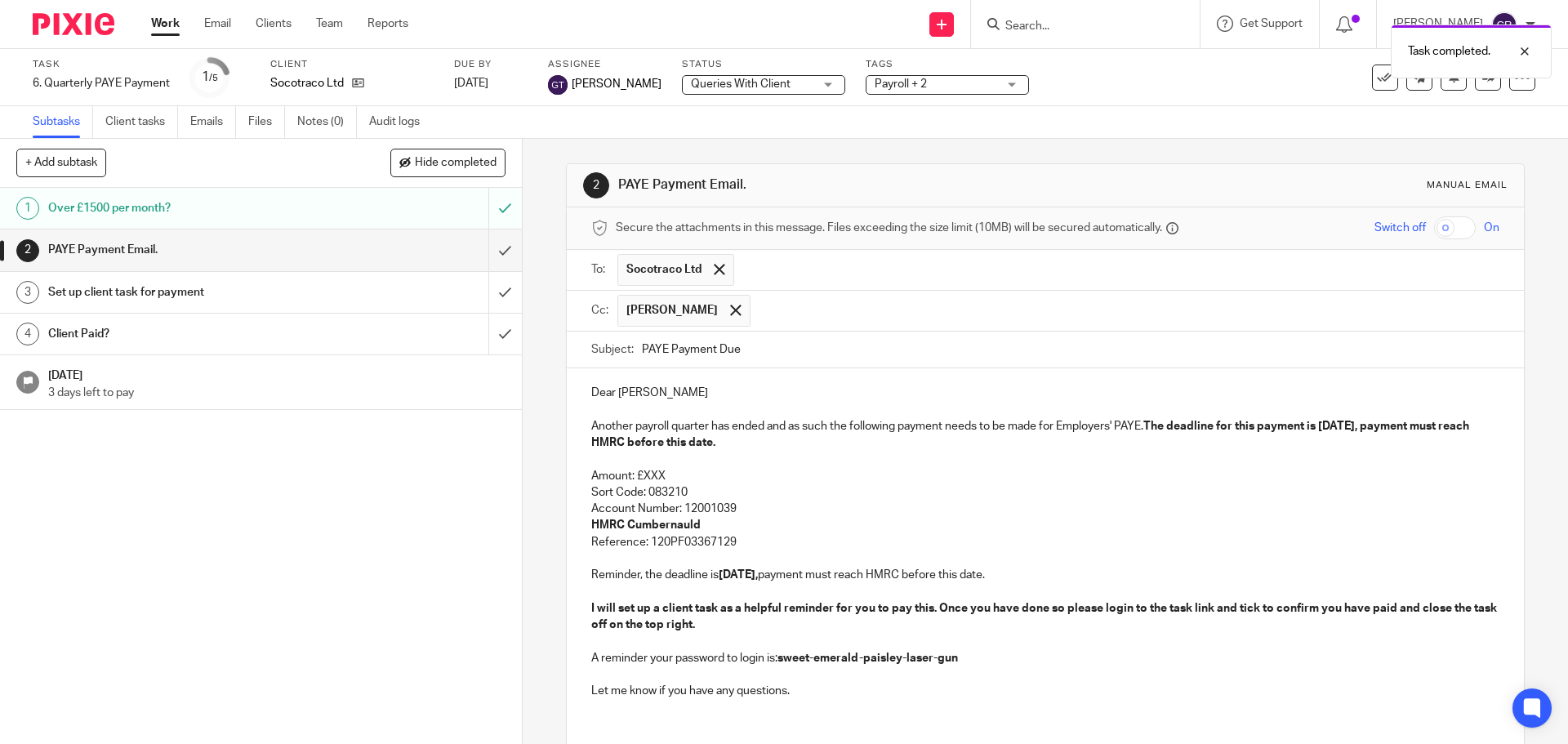
click at [692, 475] on p "Amount: £XXX" at bounding box center [1045, 477] width 907 height 17
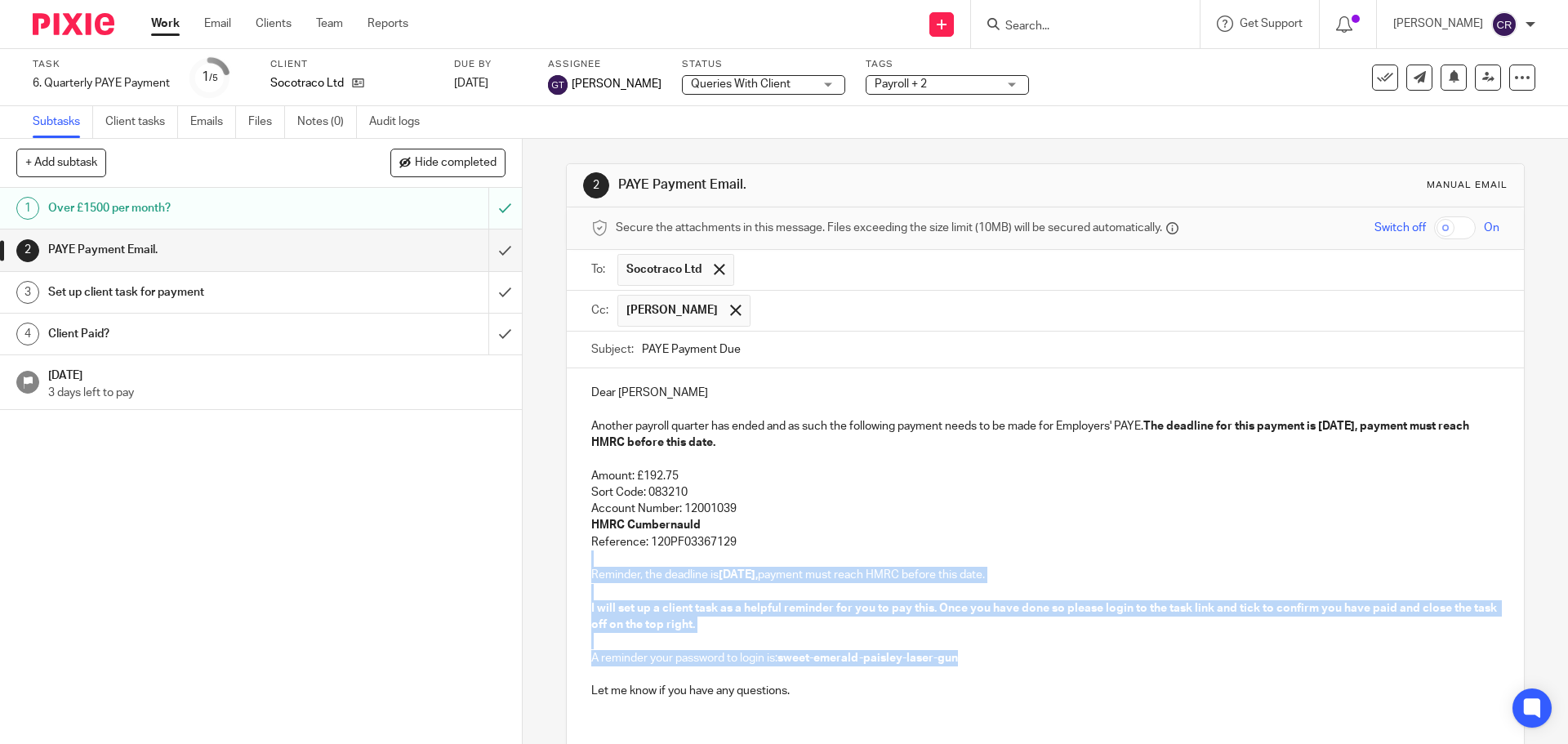
drag, startPoint x: 748, startPoint y: 545, endPoint x: 963, endPoint y: 664, distance: 245.7
click at [964, 664] on div "Dear Saeed Another payroll quarter has ended and as such the following payment …" at bounding box center [1044, 540] width 956 height 343
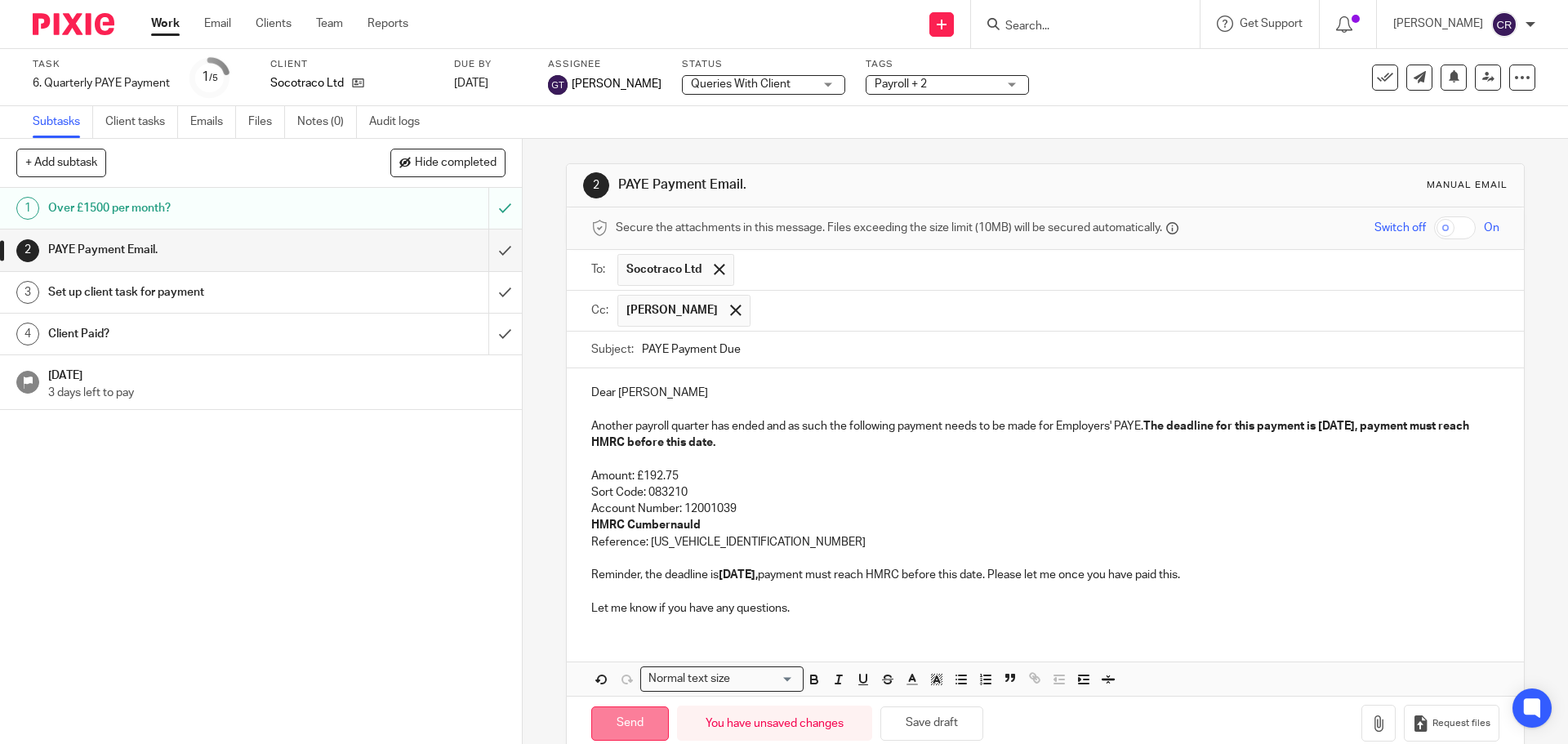
click at [609, 717] on input "Send" at bounding box center [631, 725] width 78 height 35
click at [491, 298] on input "submit" at bounding box center [261, 292] width 522 height 41
type input "Sent"
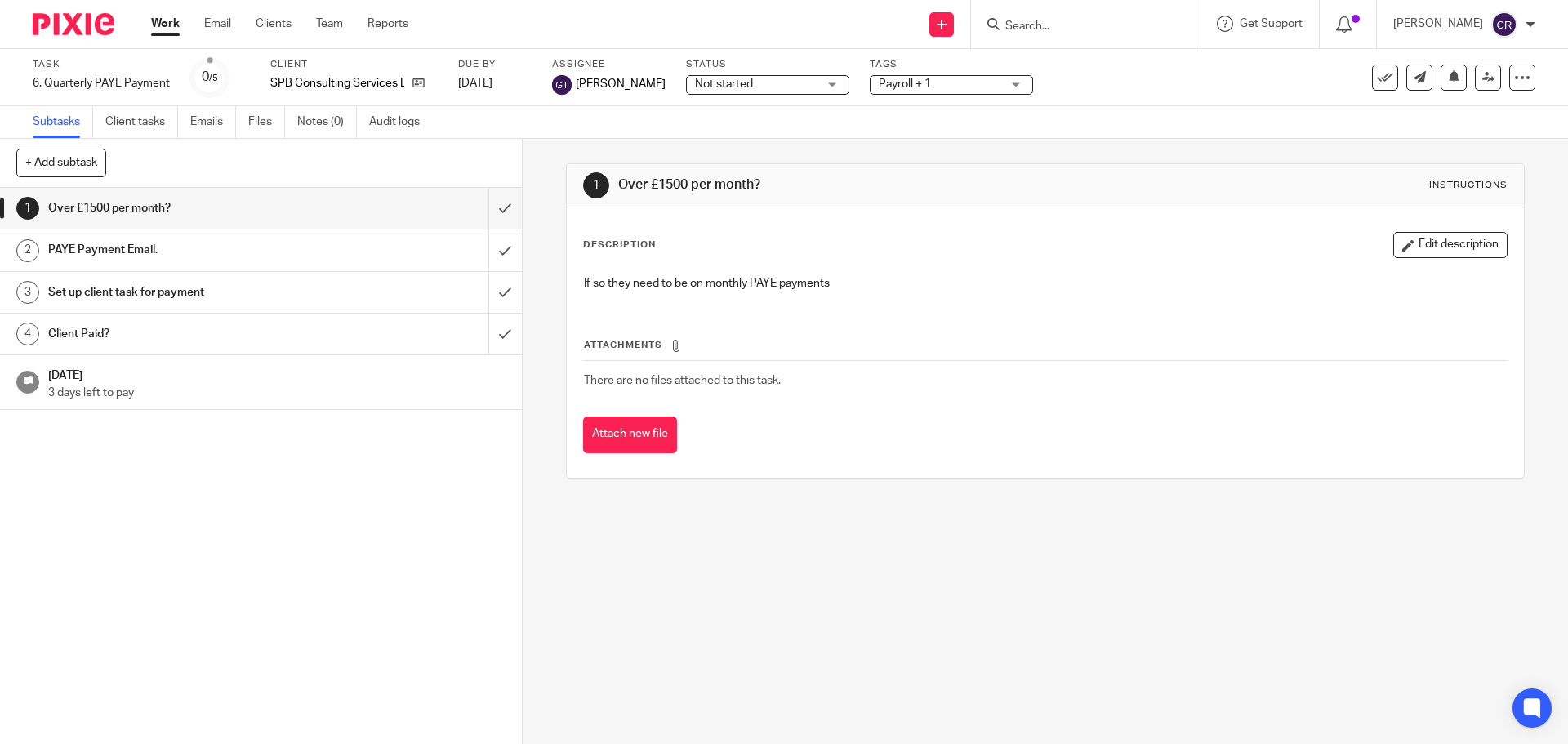
click at [728, 88] on span "Not started" at bounding box center [723, 84] width 58 height 11
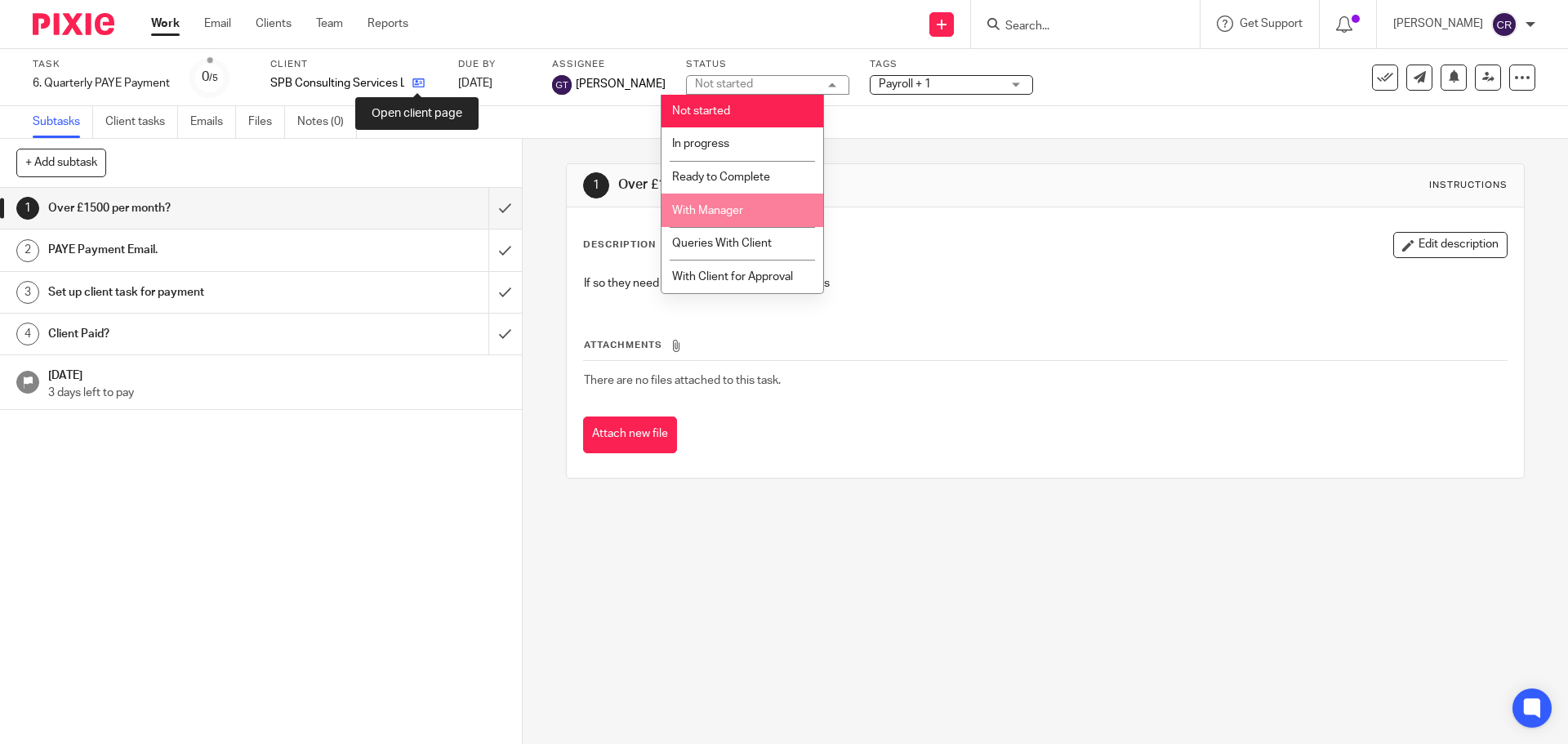
click at [418, 83] on icon at bounding box center [418, 83] width 12 height 12
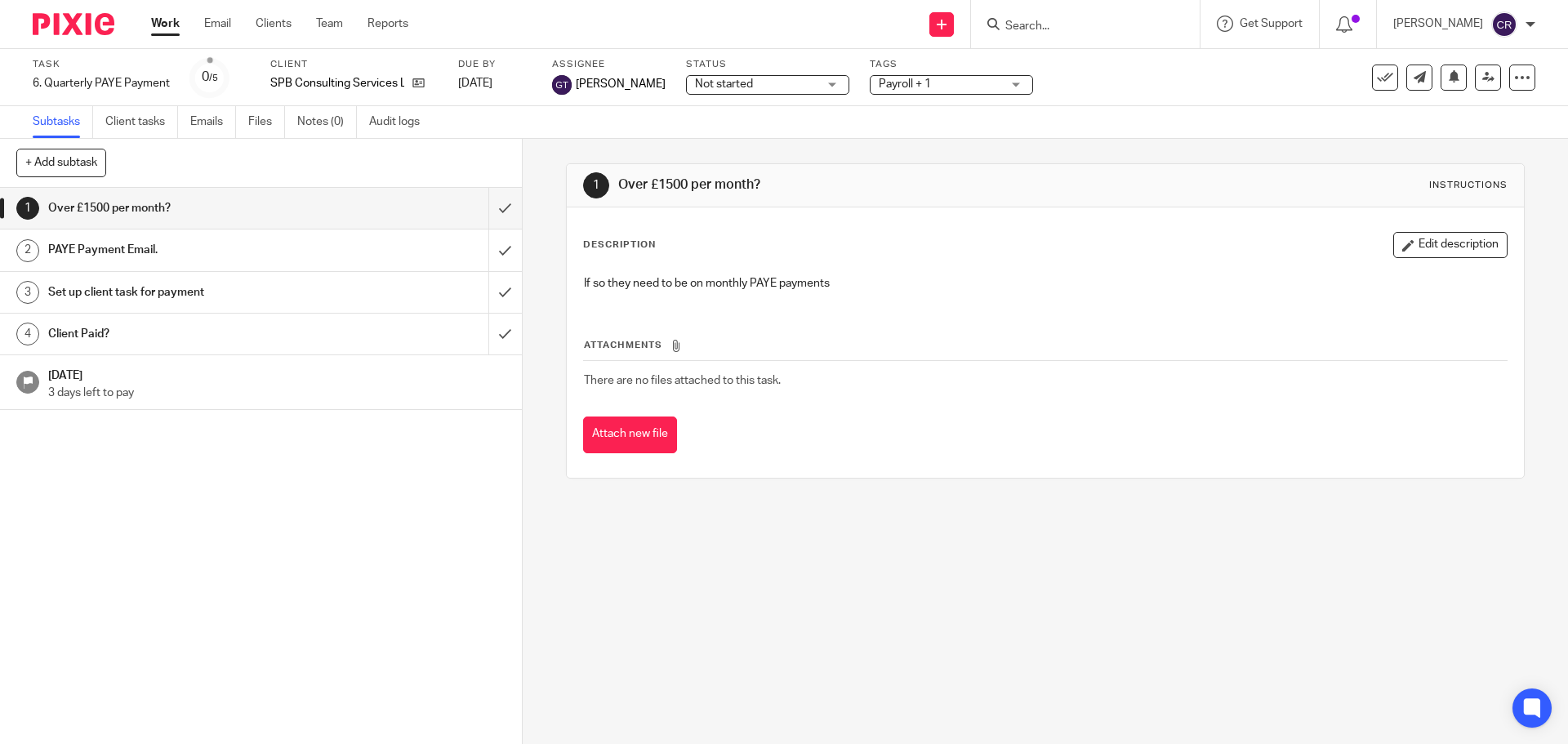
click at [733, 81] on span "Not started" at bounding box center [756, 84] width 122 height 17
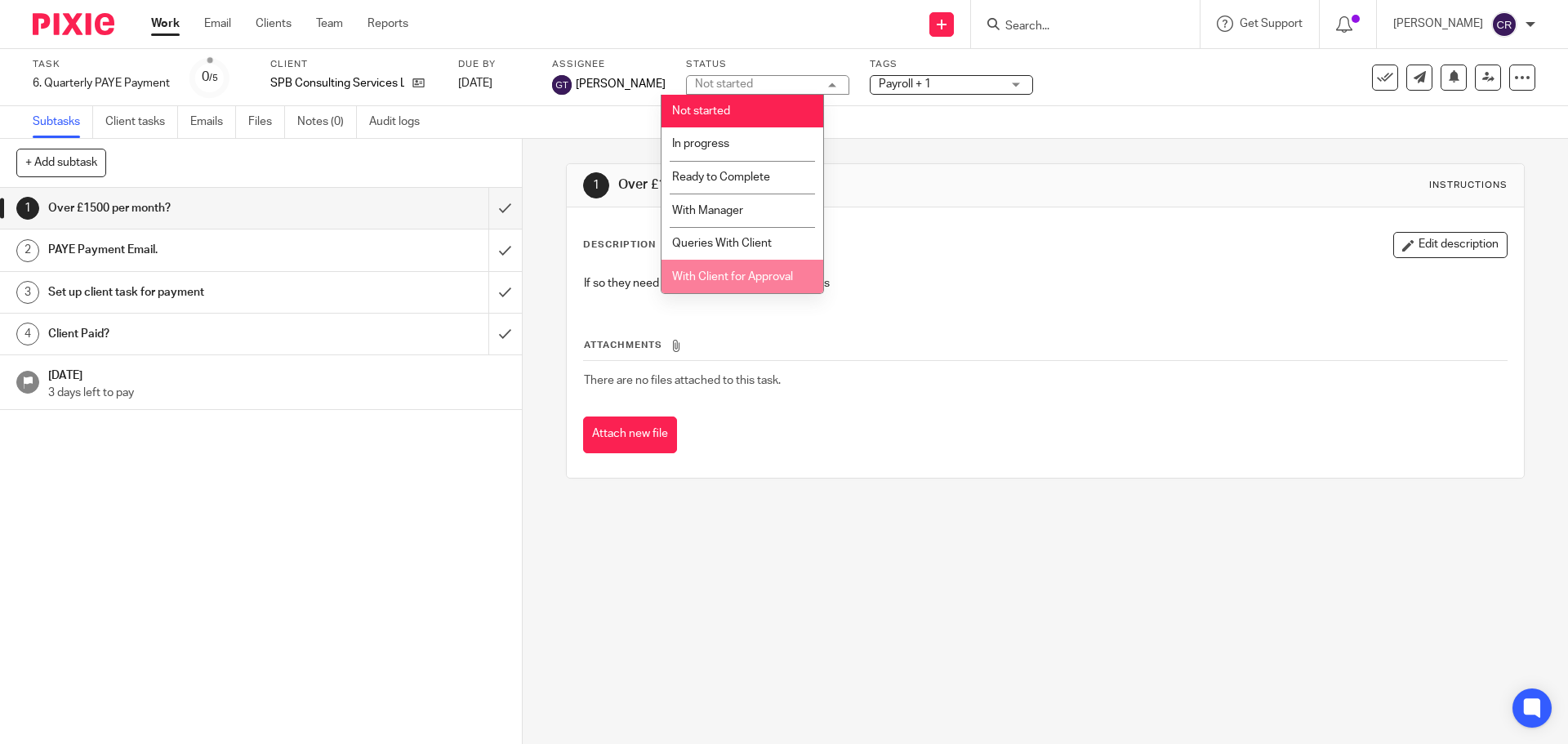
click at [755, 250] on li "Queries With Client" at bounding box center [742, 244] width 161 height 33
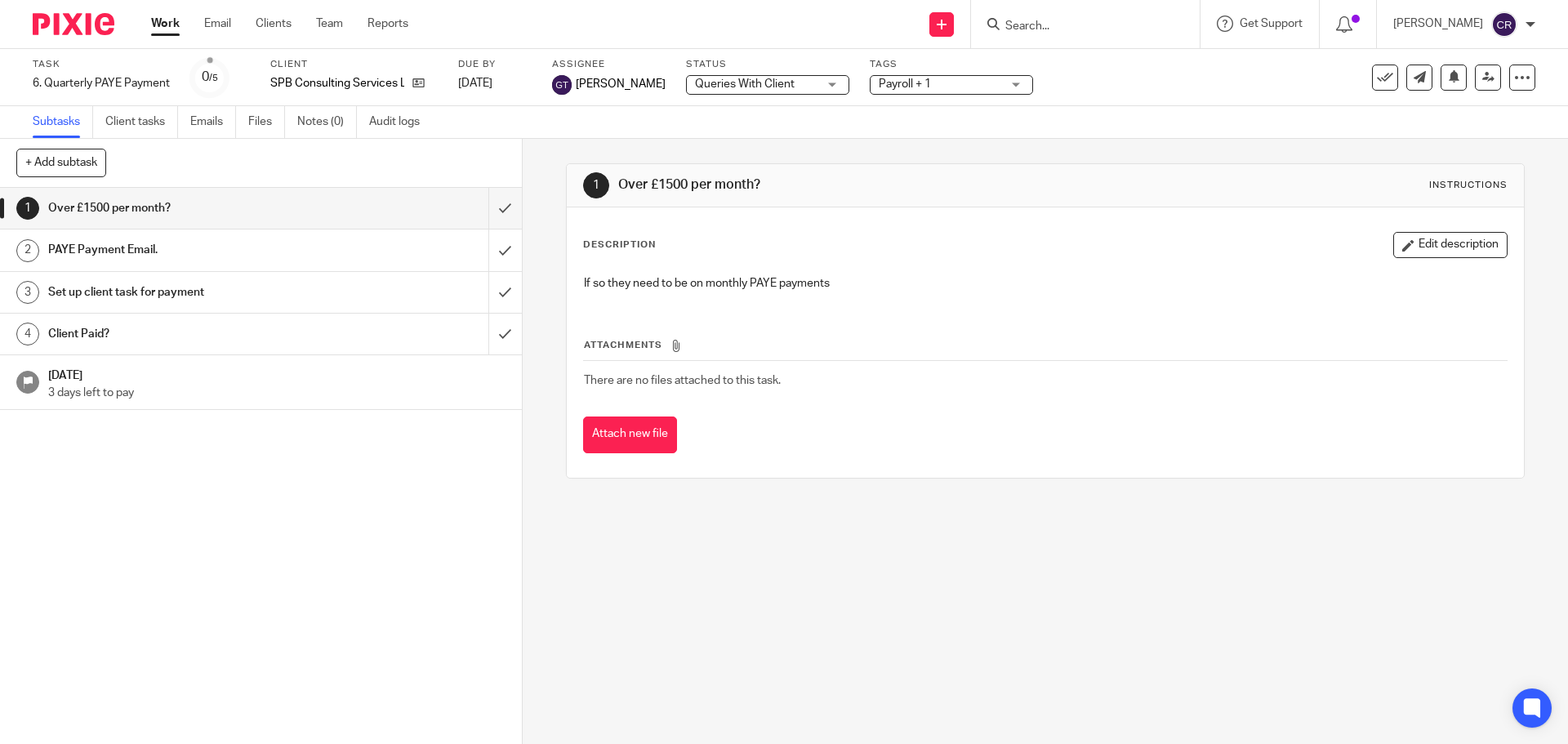
drag, startPoint x: 892, startPoint y: 86, endPoint x: 895, endPoint y: 215, distance: 129.0
click at [892, 87] on span "Payroll + 1" at bounding box center [904, 84] width 52 height 11
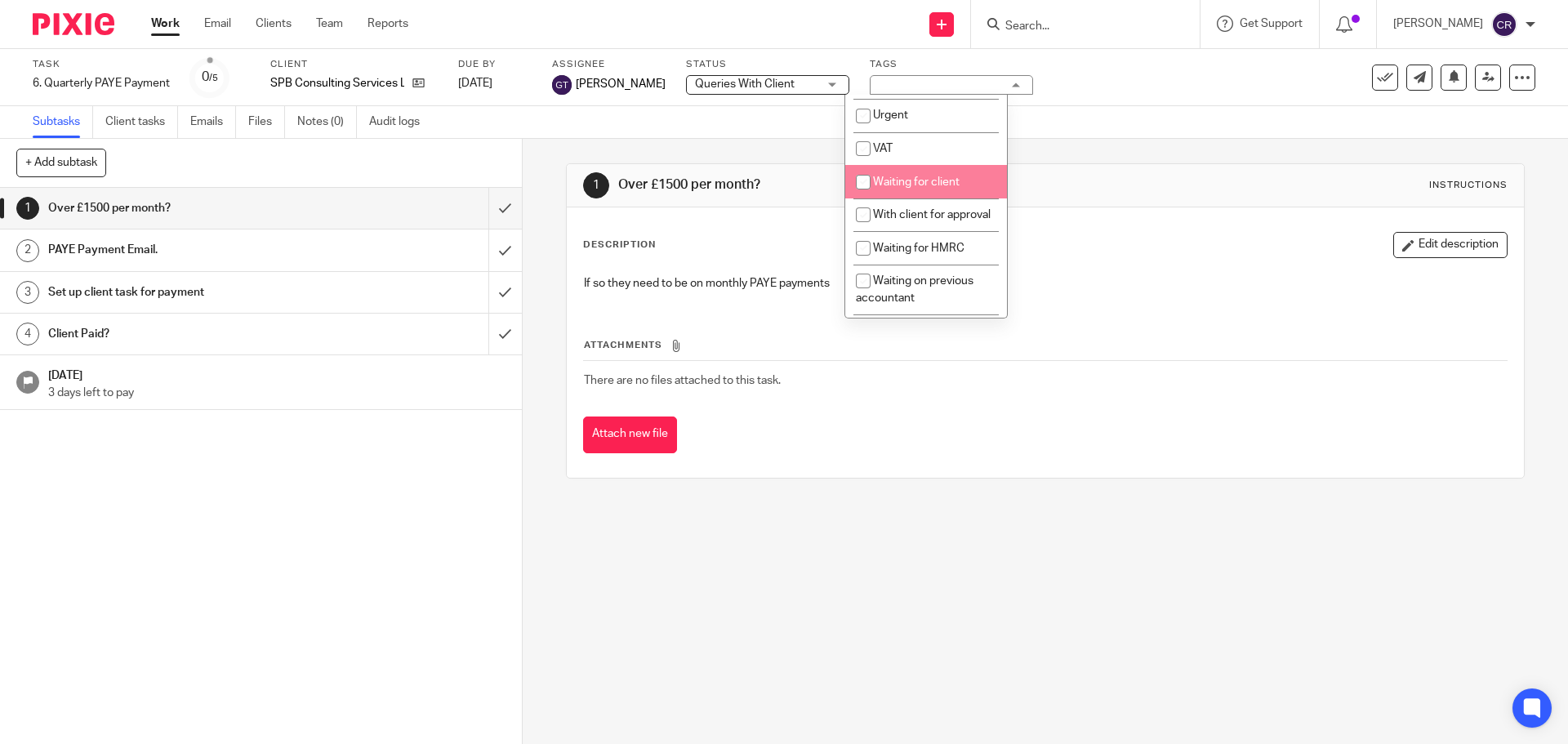
scroll to position [899, 0]
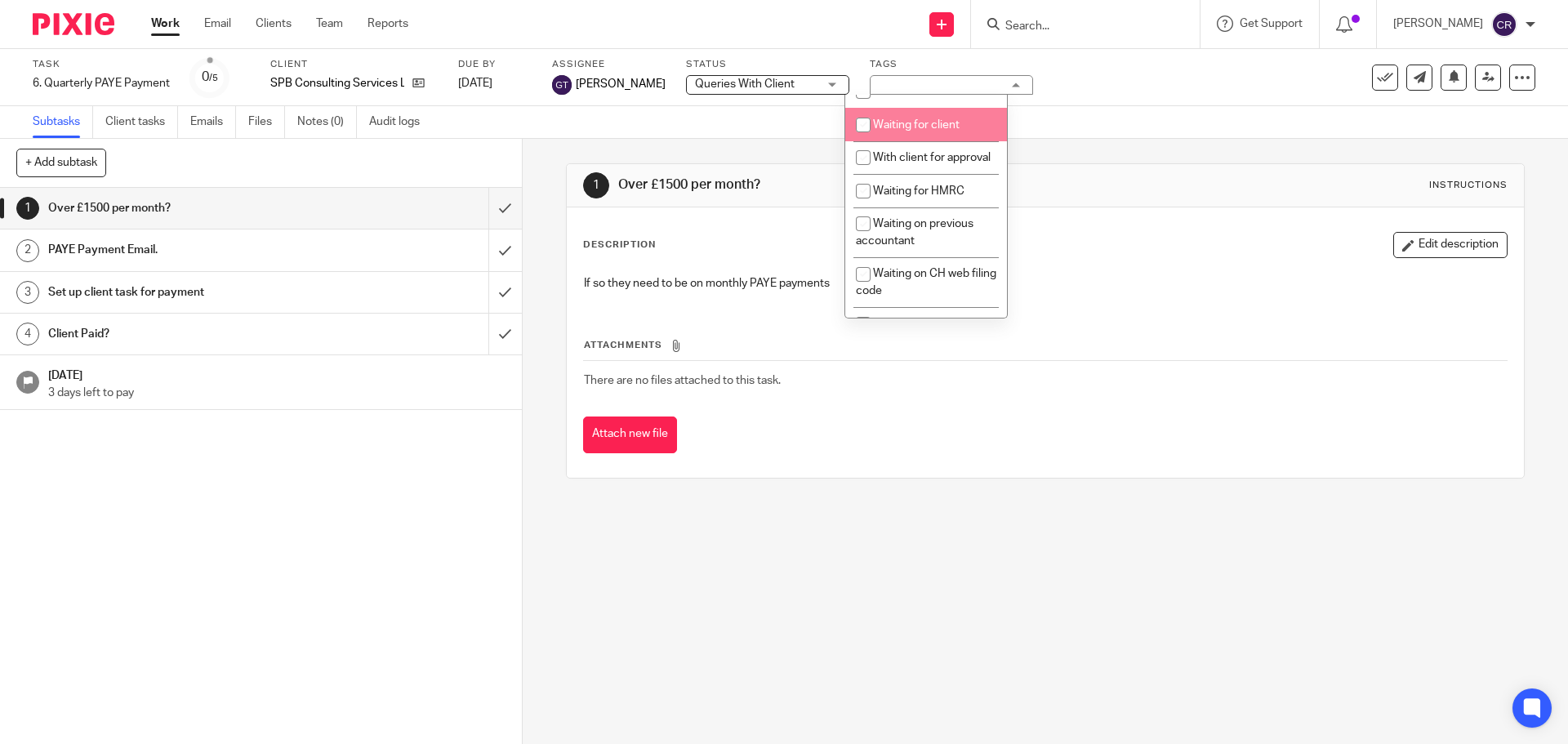
click at [919, 131] on span "Waiting for client" at bounding box center [915, 125] width 86 height 11
checkbox input "true"
drag, startPoint x: 1063, startPoint y: 180, endPoint x: 818, endPoint y: 211, distance: 247.0
click at [1054, 181] on h1 "Over £1500 per month?" at bounding box center [849, 185] width 462 height 17
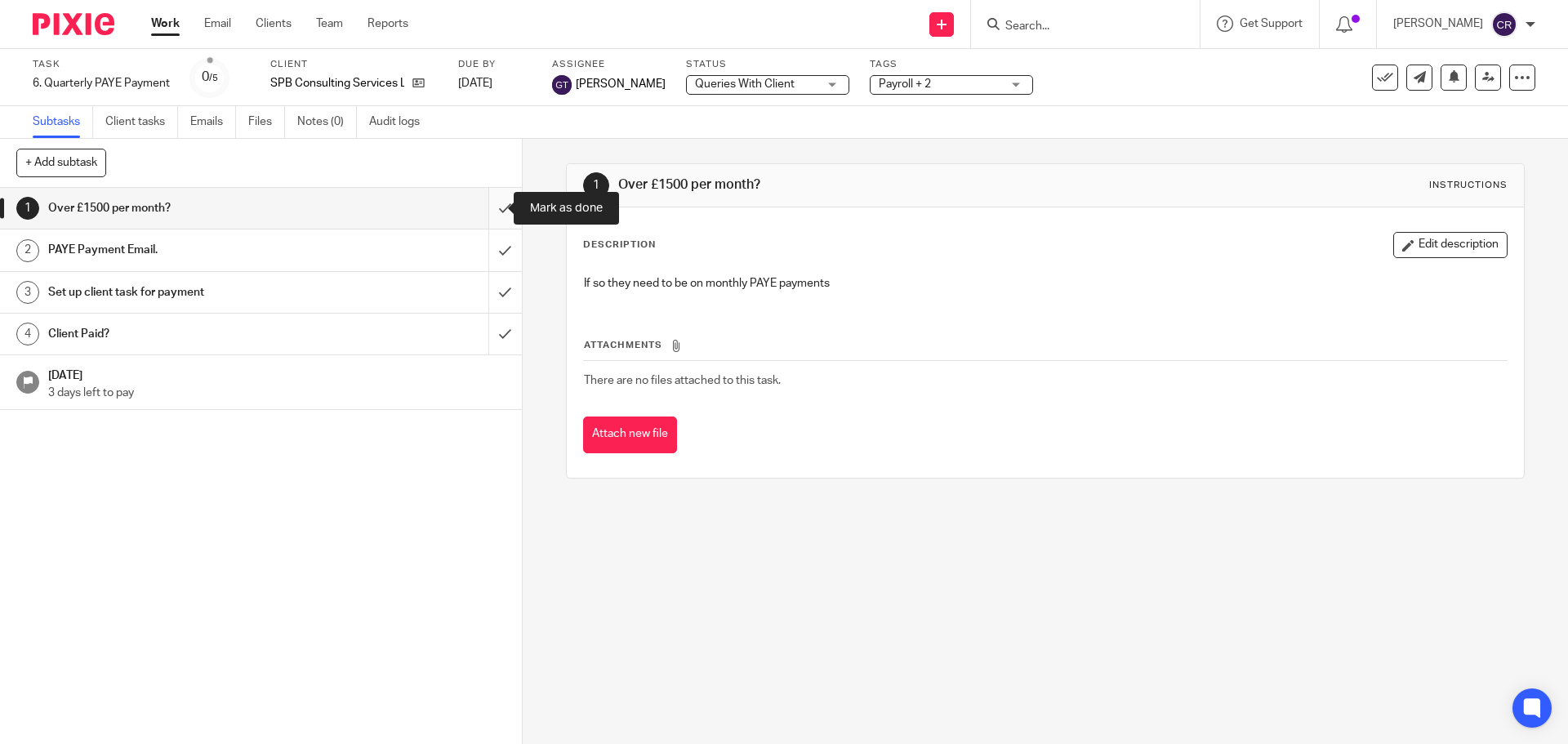
click at [482, 210] on input "submit" at bounding box center [261, 209] width 522 height 41
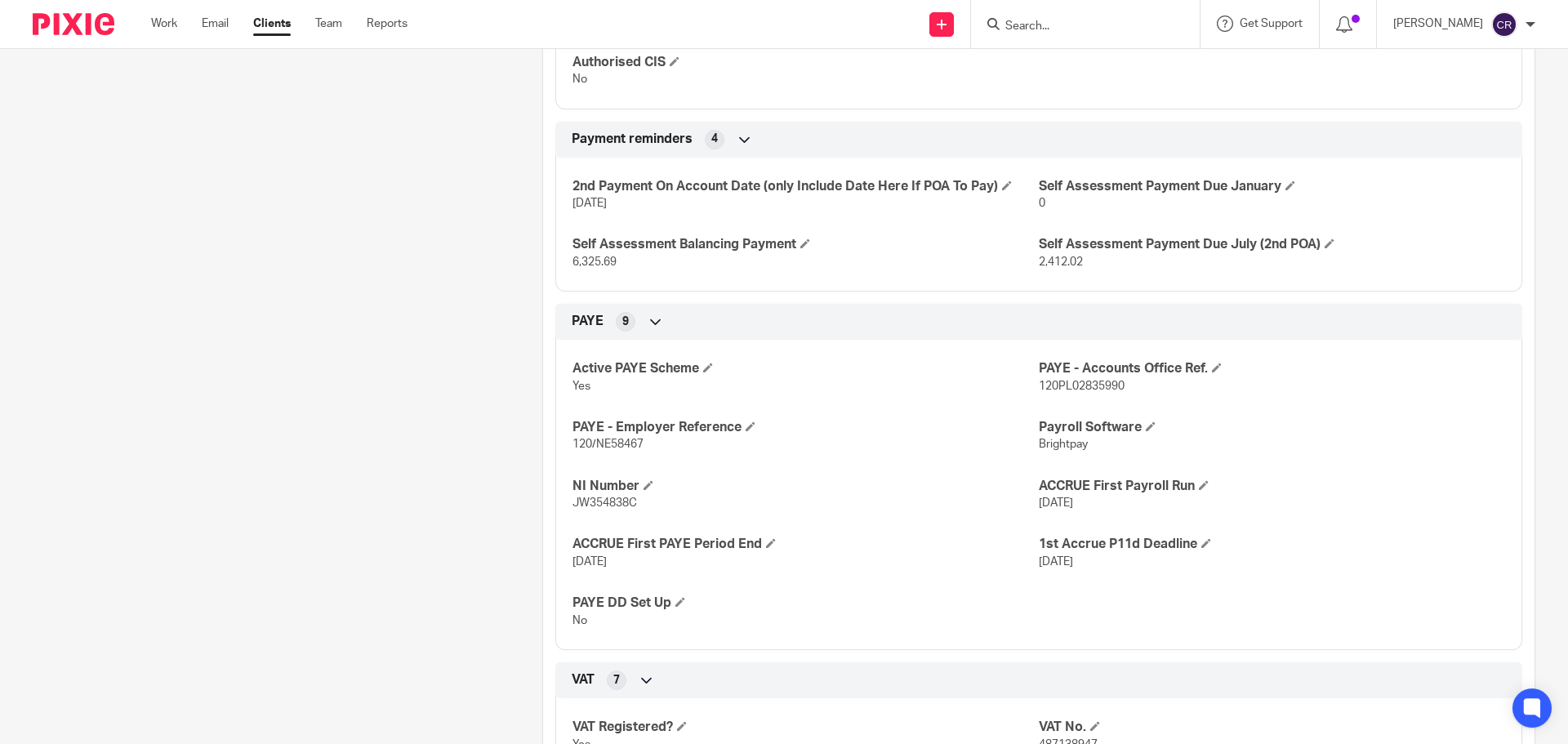
scroll to position [981, 0]
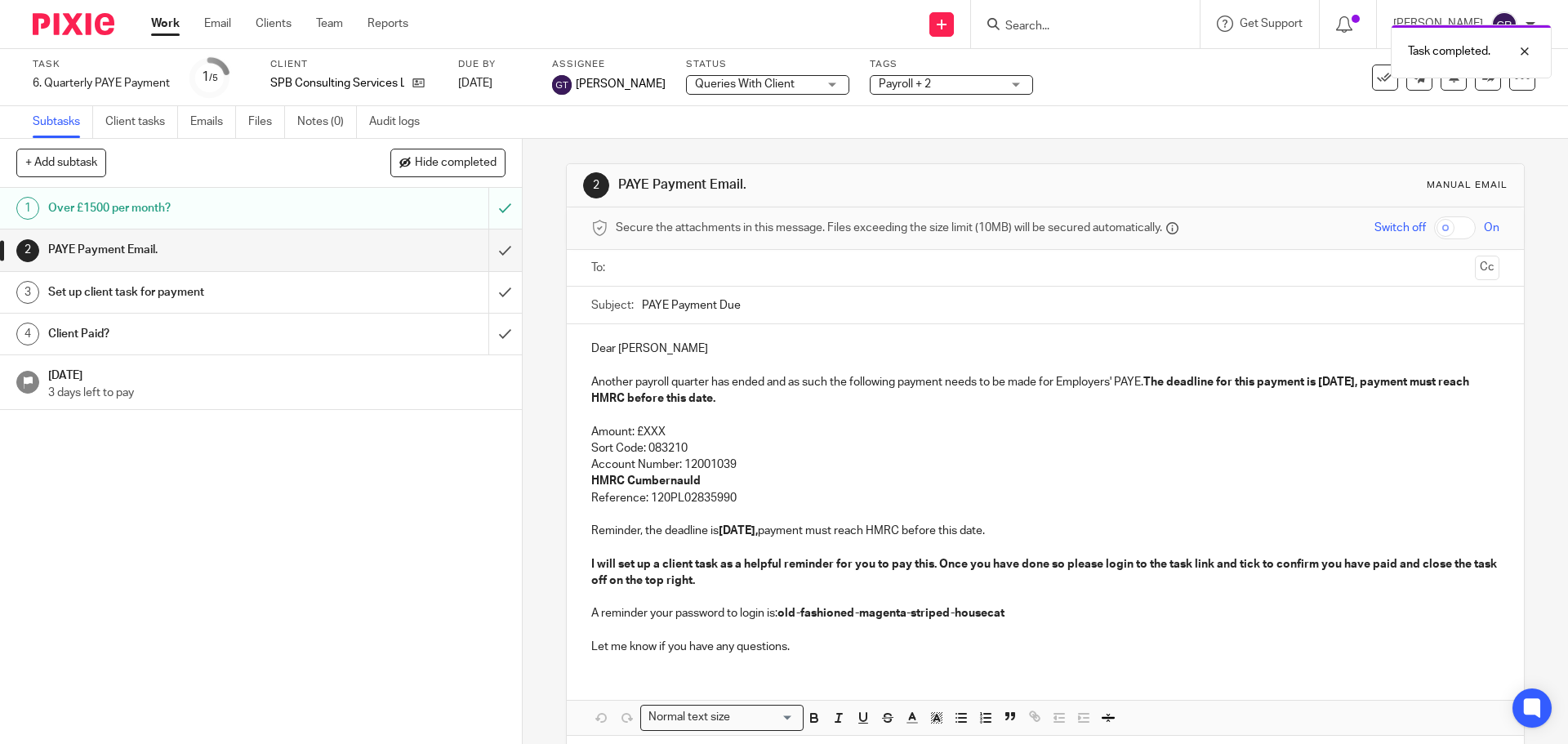
click at [719, 272] on input "text" at bounding box center [1044, 268] width 846 height 19
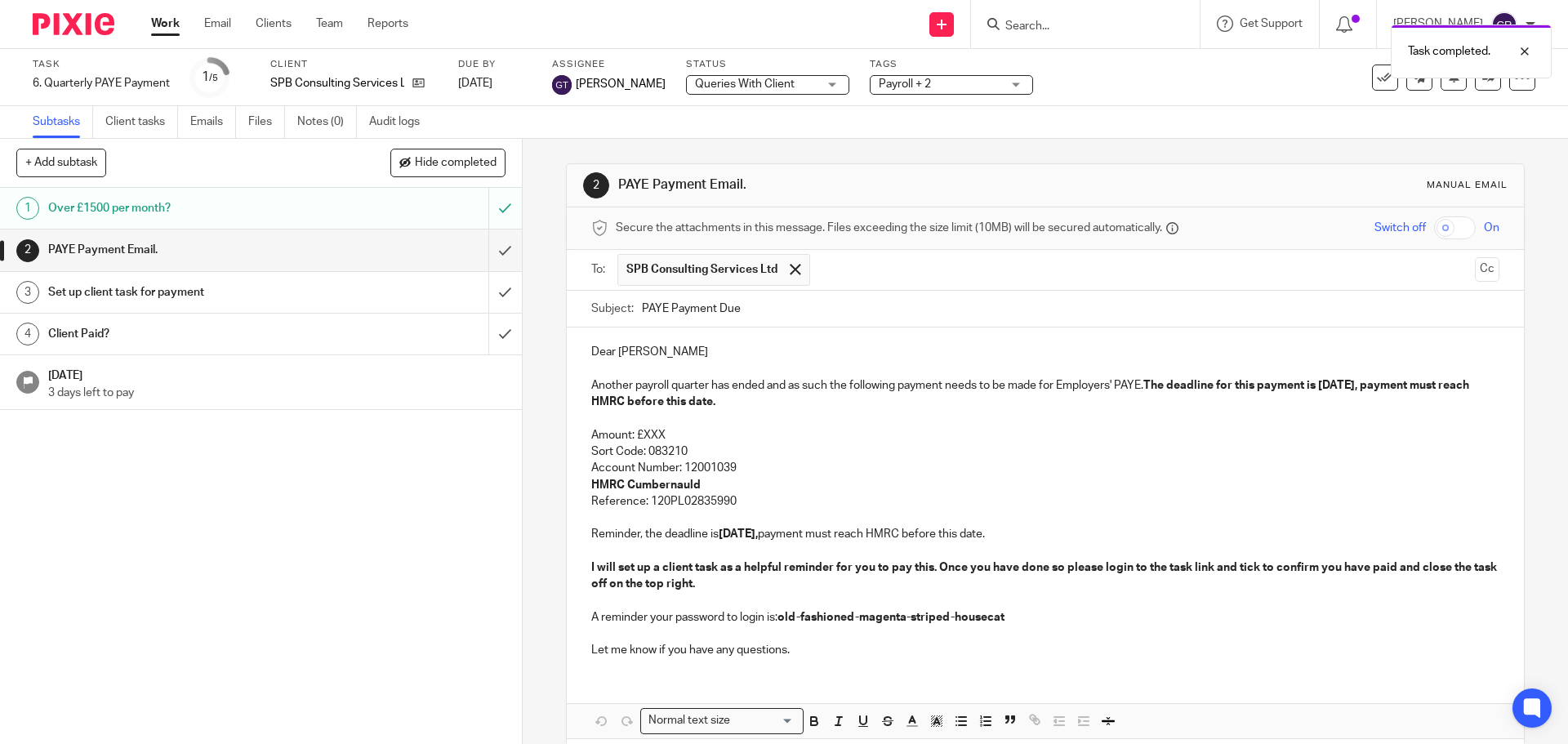
drag, startPoint x: 739, startPoint y: 301, endPoint x: 1181, endPoint y: 253, distance: 444.6
click at [1474, 263] on button "Cc" at bounding box center [1486, 269] width 24 height 24
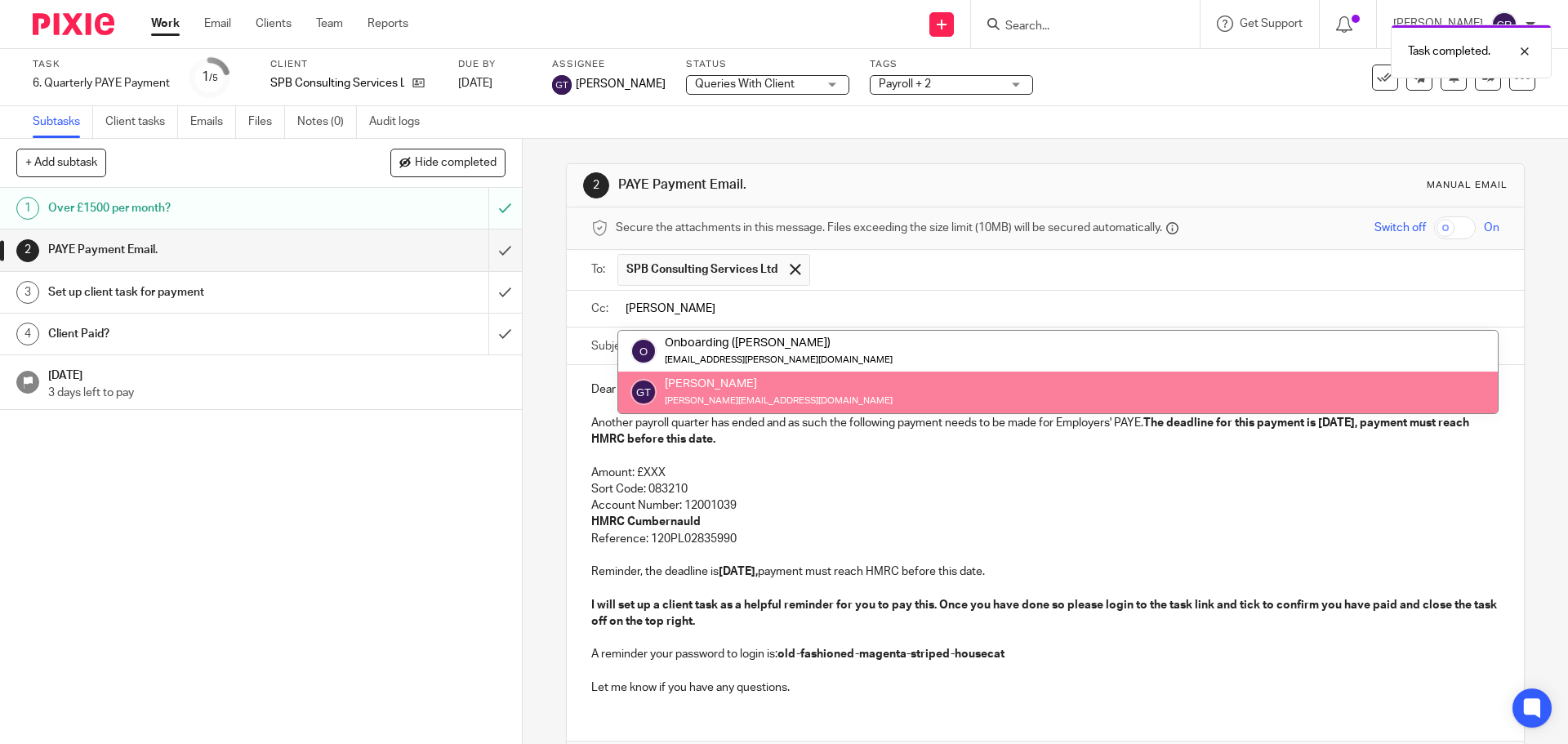
type input "greg"
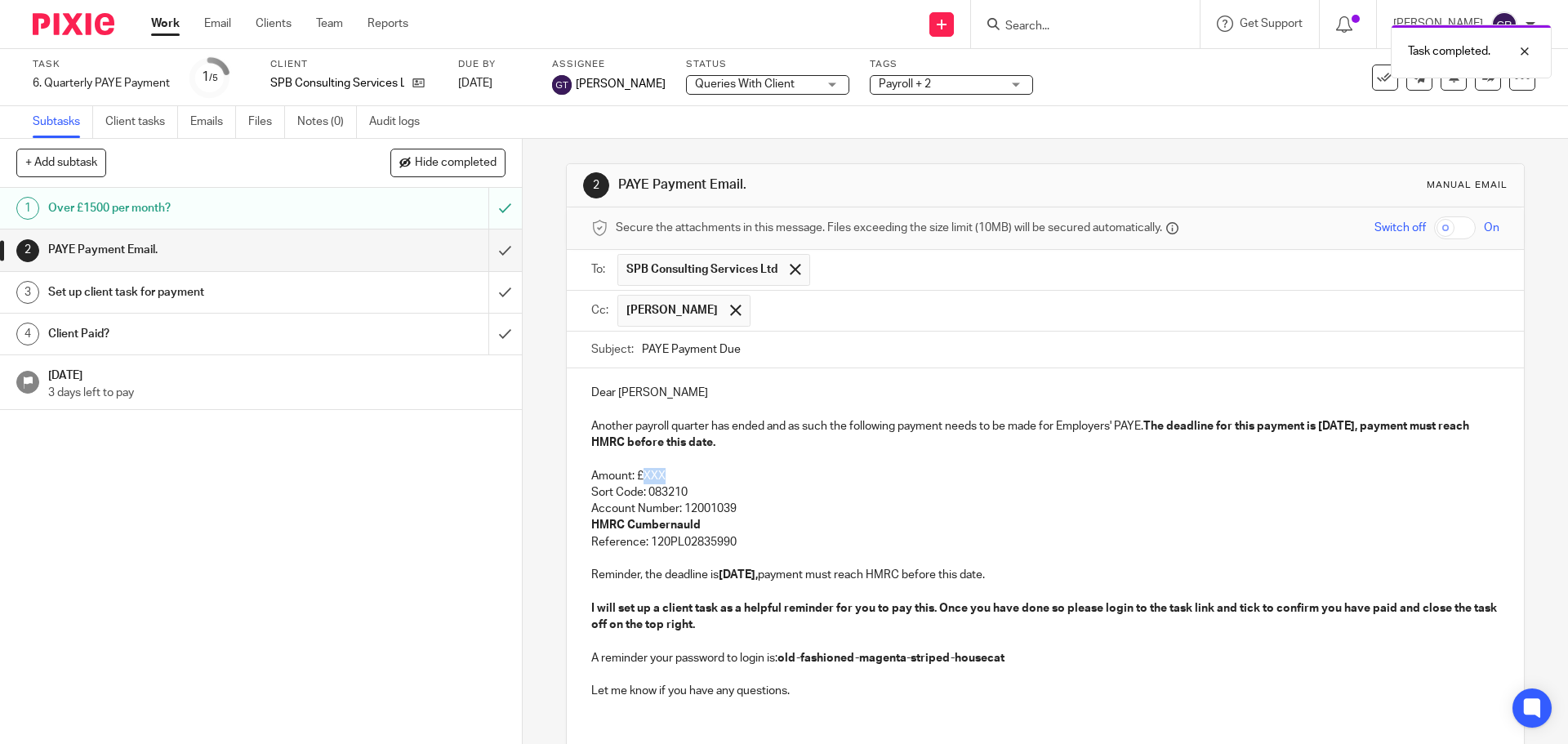
drag, startPoint x: 671, startPoint y: 470, endPoint x: 639, endPoint y: 469, distance: 32.0
click at [639, 469] on p "Amount: £XXX" at bounding box center [1045, 477] width 907 height 17
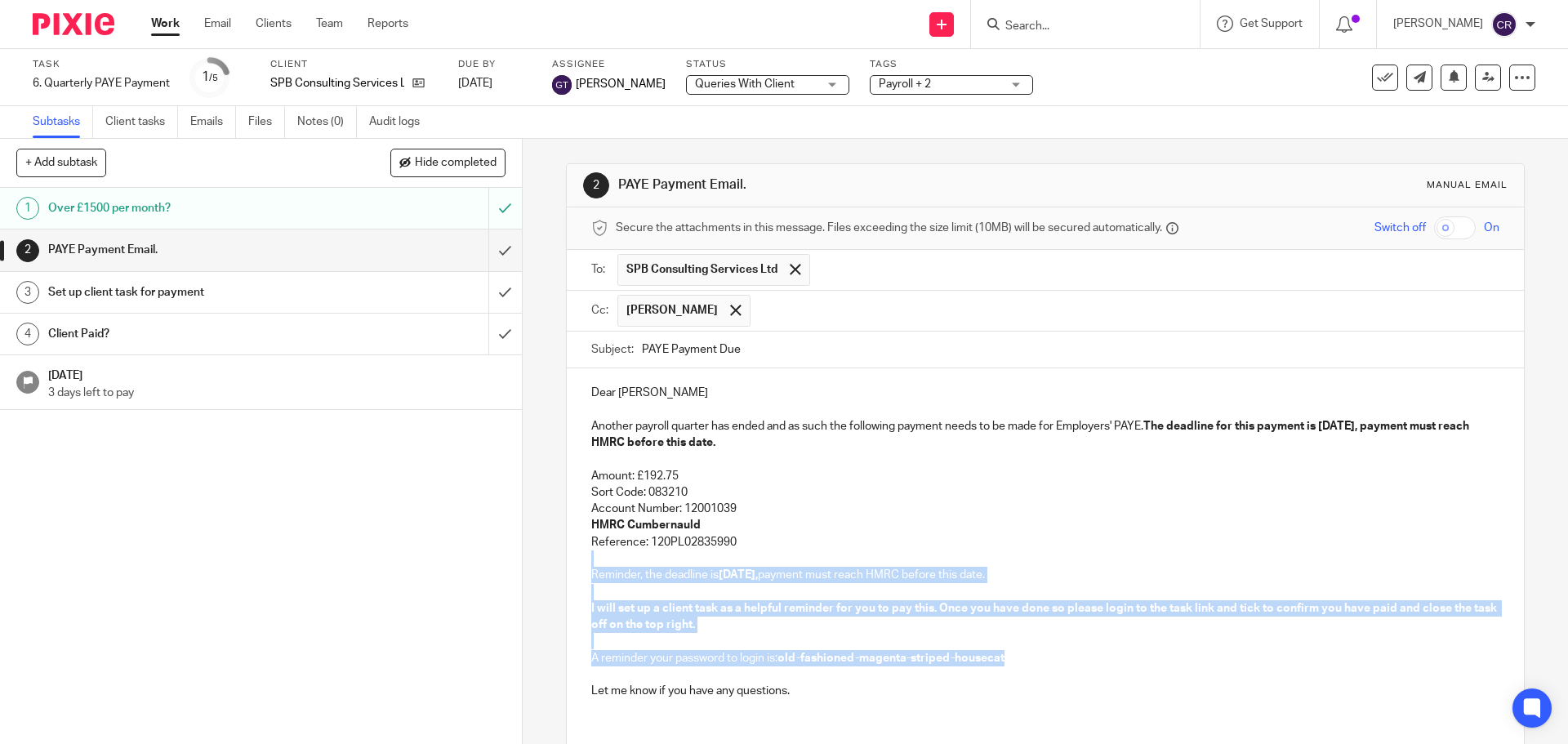
drag, startPoint x: 804, startPoint y: 544, endPoint x: 1009, endPoint y: 663, distance: 237.0
click at [1009, 663] on div "Dear Stuart Another payroll quarter has ended and as such the following payment…" at bounding box center [1044, 540] width 956 height 343
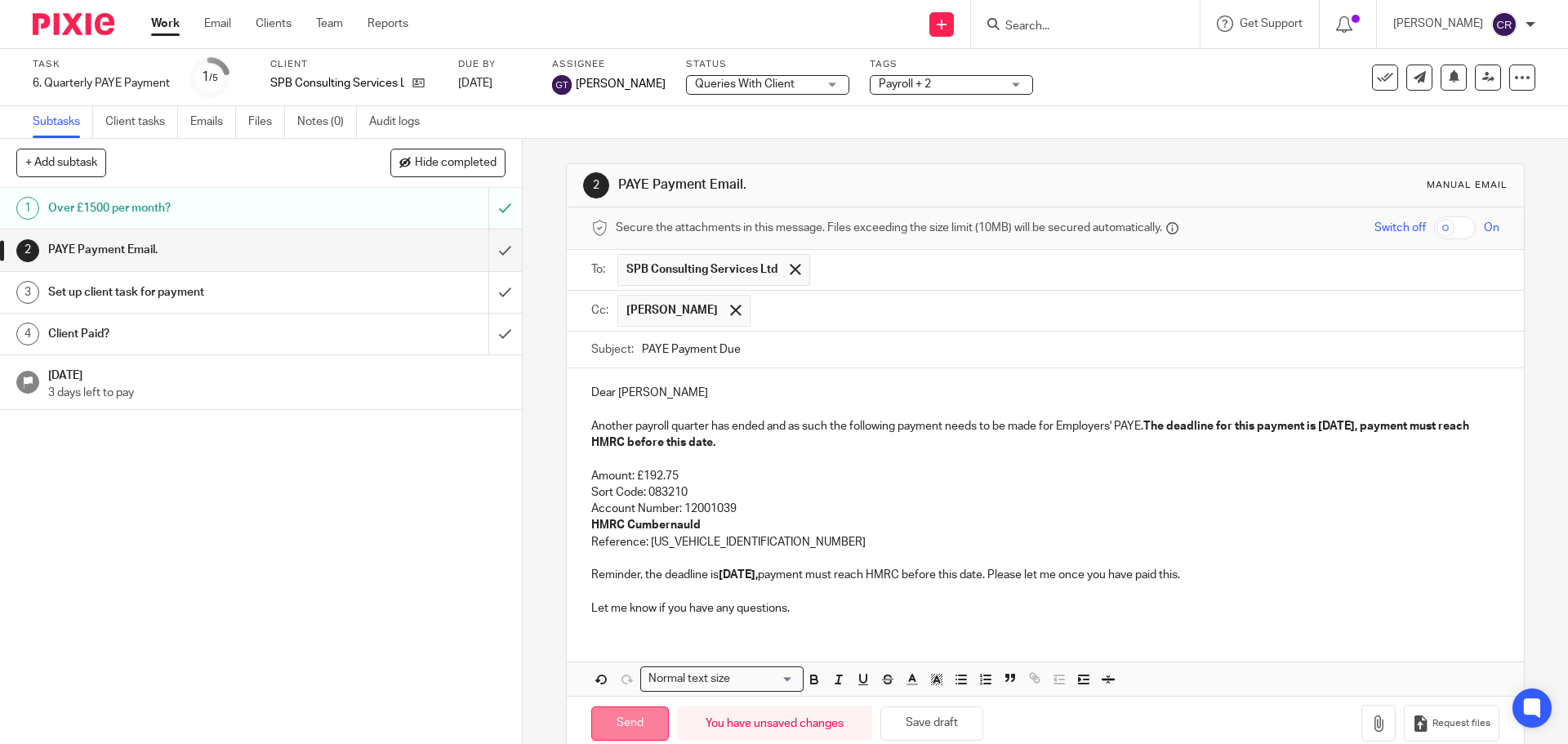
click at [625, 719] on input "Send" at bounding box center [631, 725] width 78 height 35
type input "Sent"
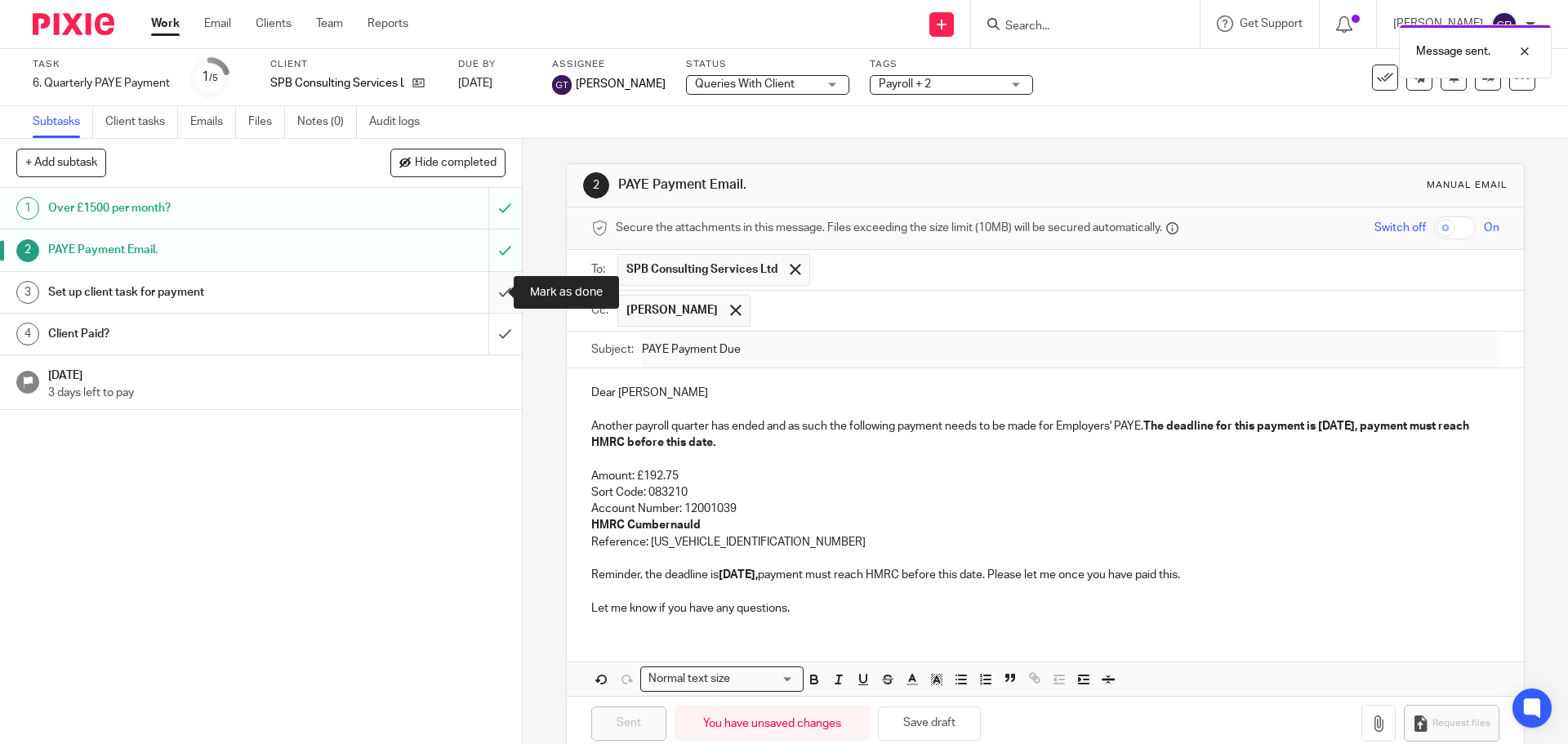
click at [495, 299] on input "submit" at bounding box center [261, 292] width 522 height 41
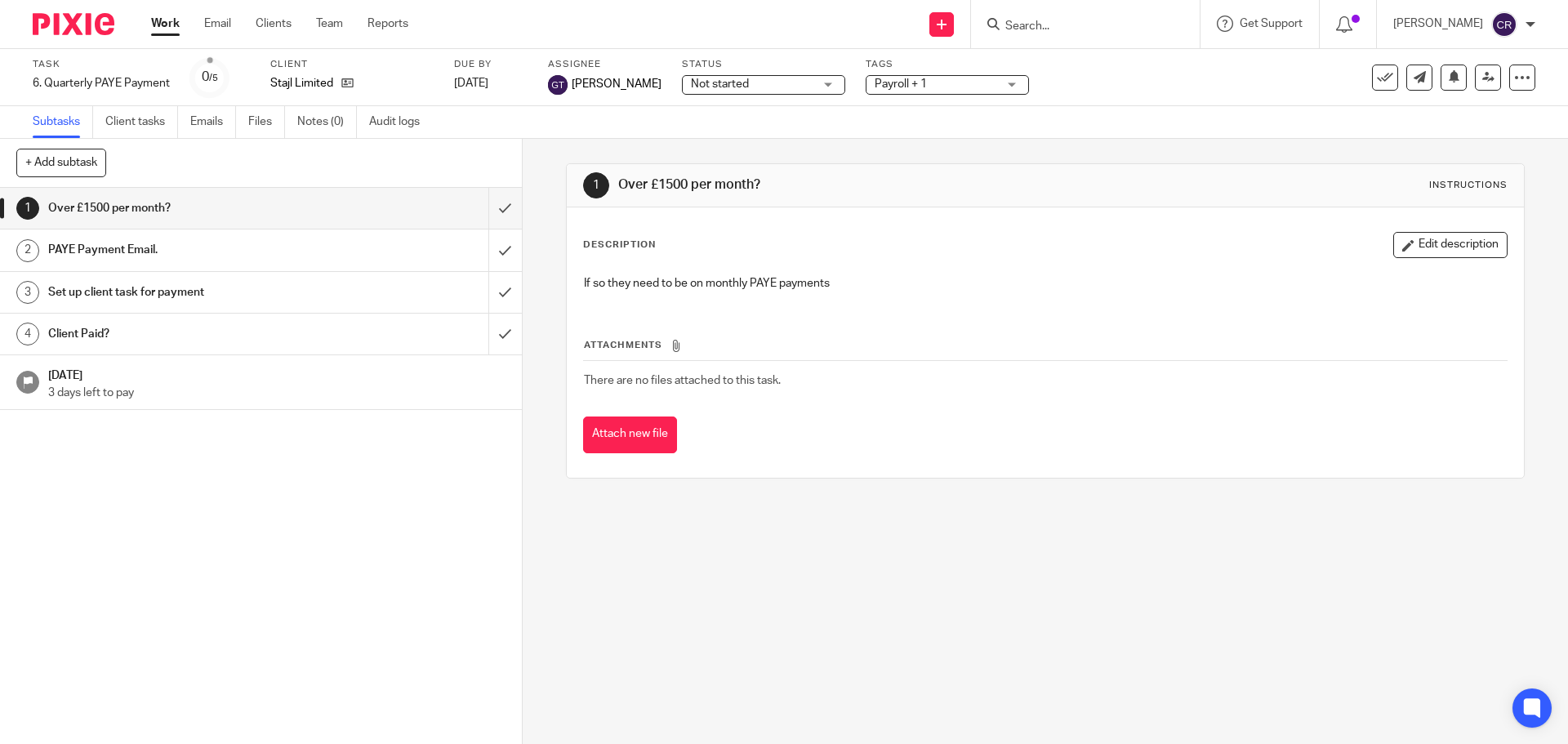
click at [710, 85] on span "Not started" at bounding box center [720, 84] width 58 height 11
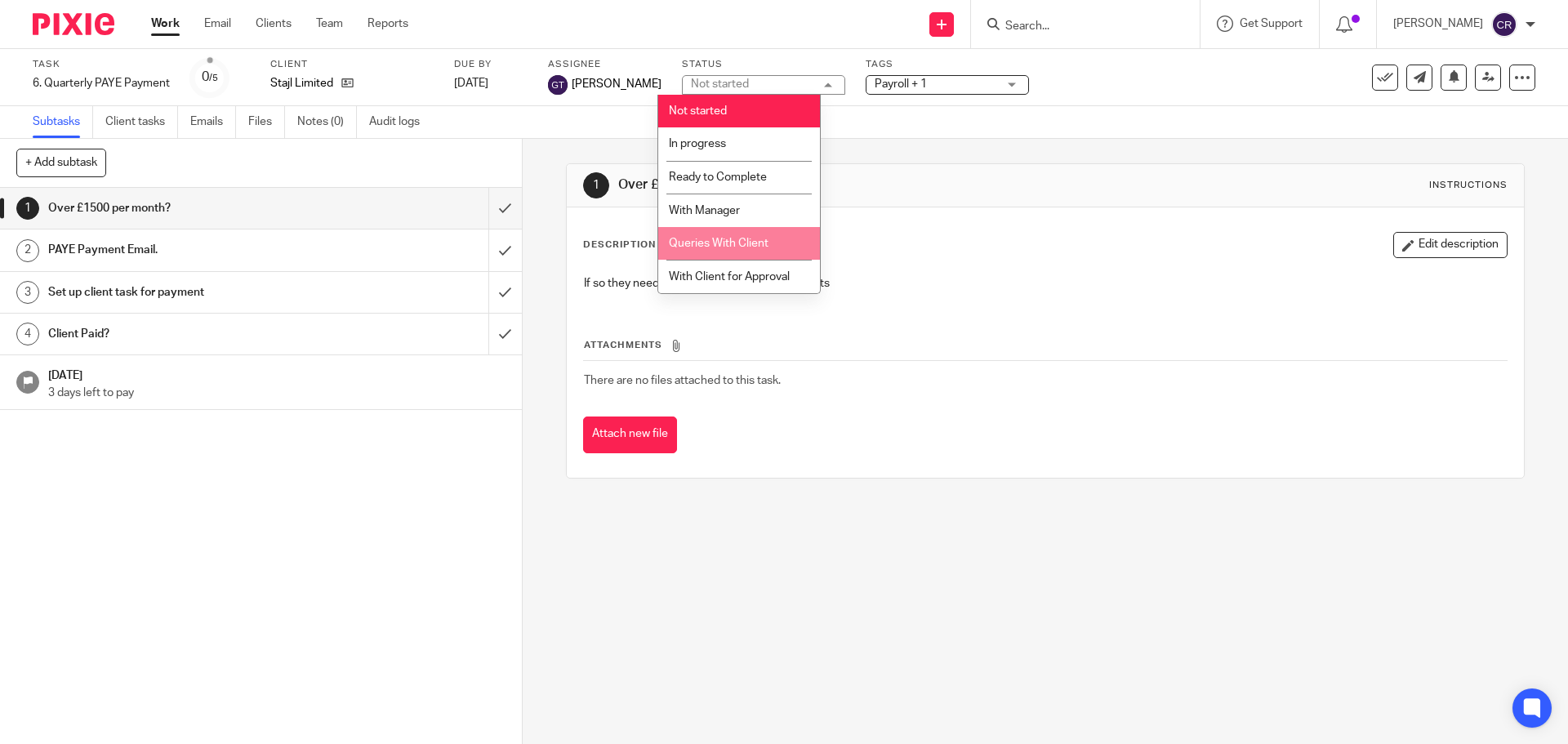
click at [776, 246] on li "Queries With Client" at bounding box center [739, 244] width 161 height 33
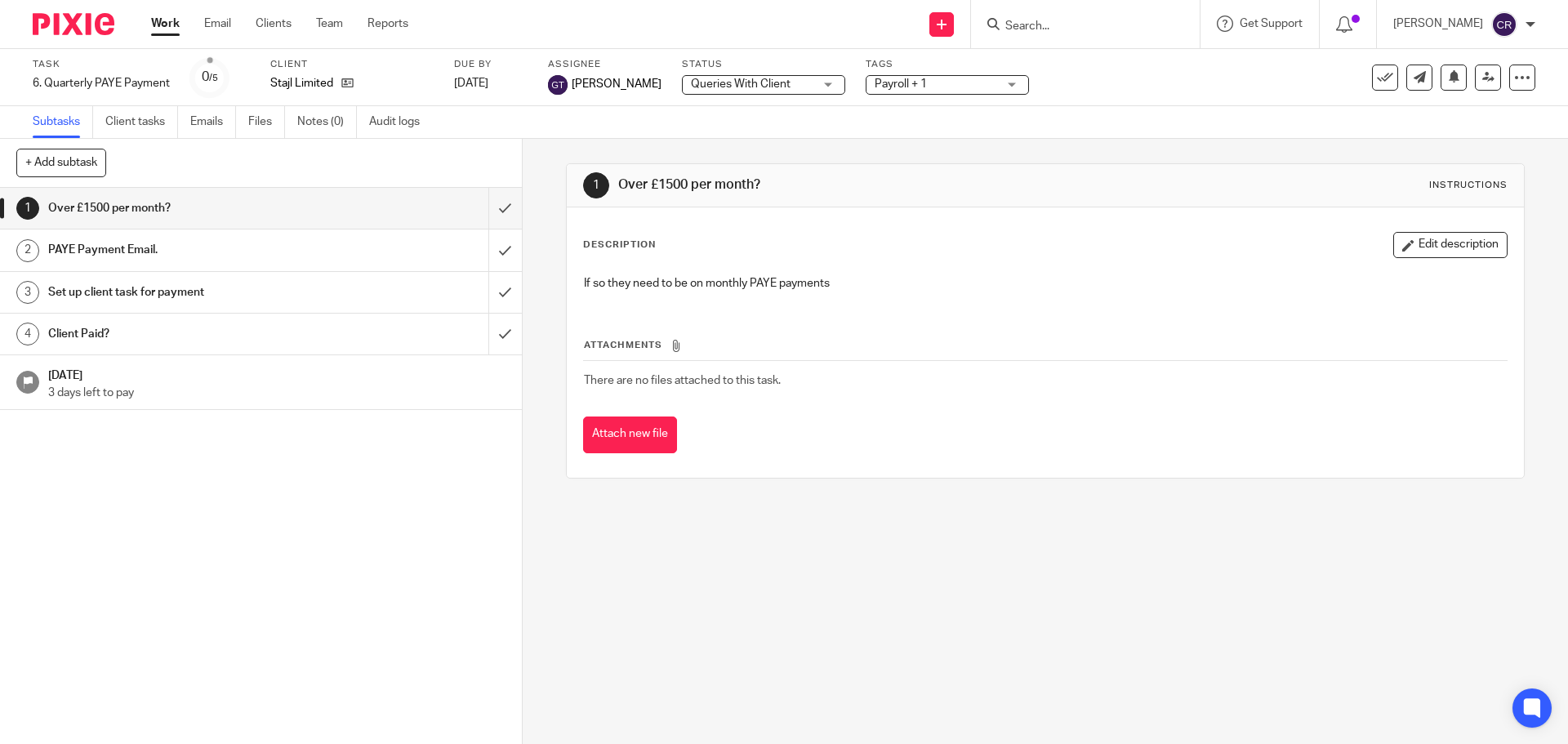
click at [923, 97] on div "Task 6. Quarterly PAYE Payment Save 6. Quarterly PAYE Payment 0 /5 Client Stajl…" at bounding box center [784, 78] width 1568 height 58
click at [926, 89] on span "Payroll + 1" at bounding box center [936, 84] width 122 height 17
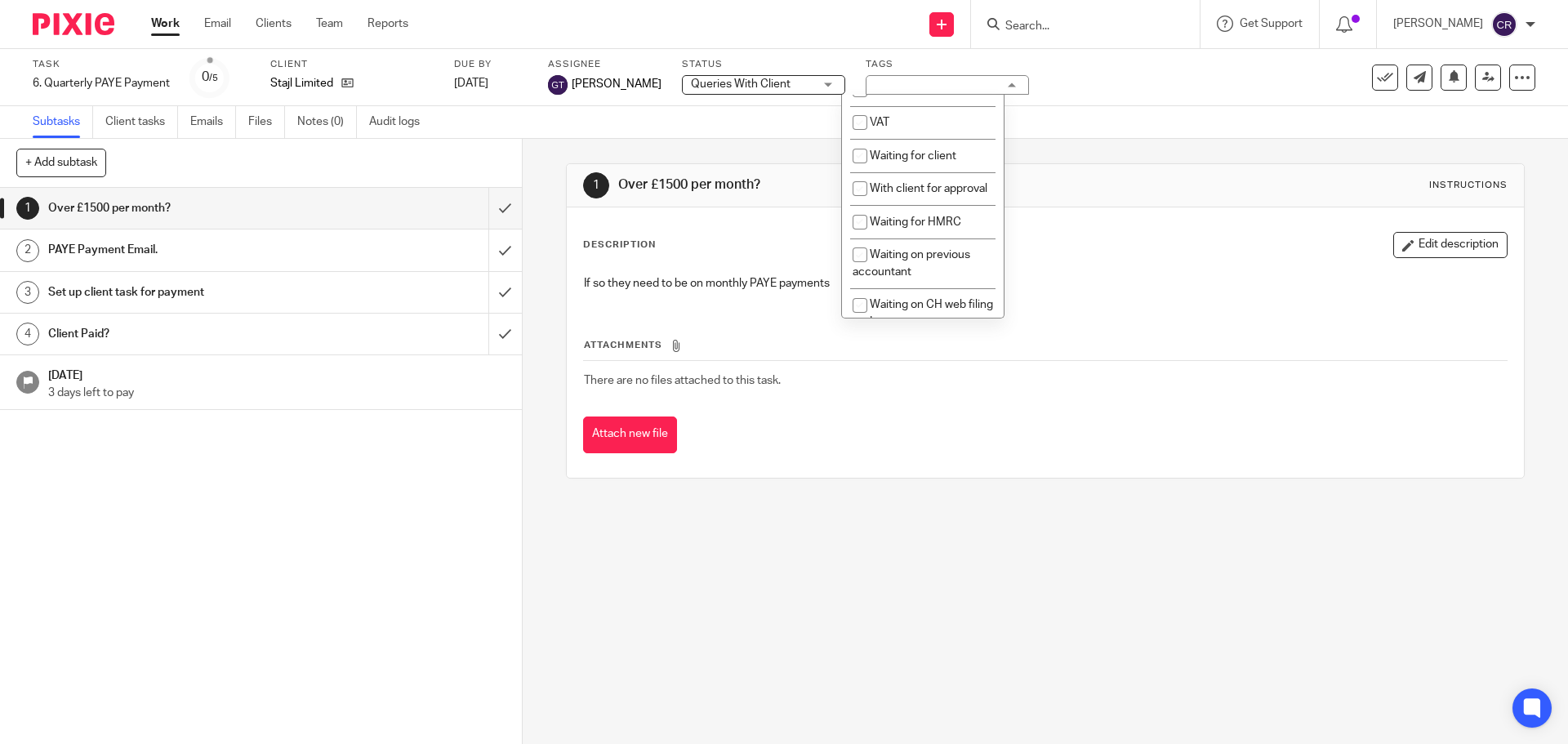
scroll to position [899, 0]
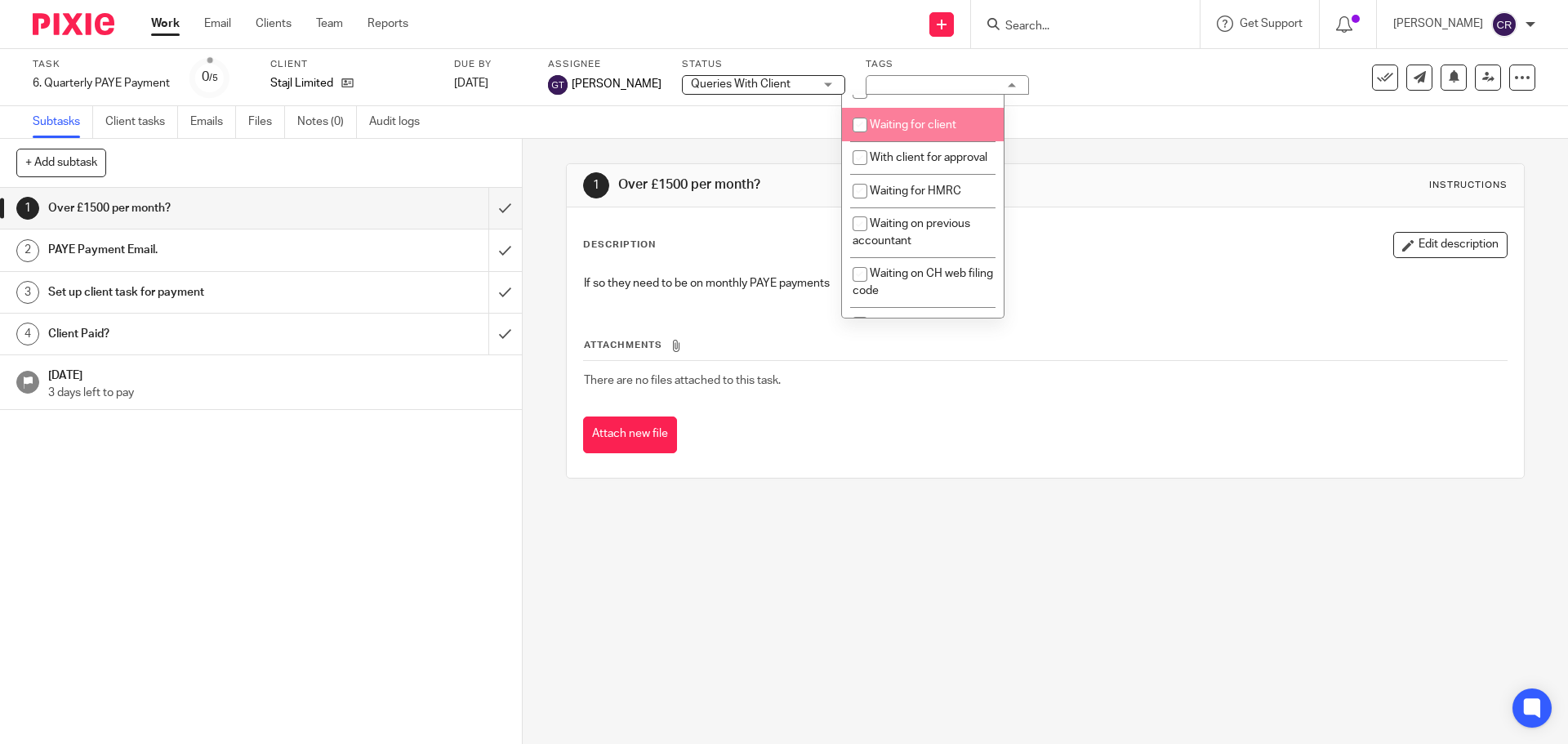
click at [928, 131] on span "Waiting for client" at bounding box center [912, 125] width 86 height 11
checkbox input "true"
click at [489, 213] on input "submit" at bounding box center [261, 209] width 522 height 41
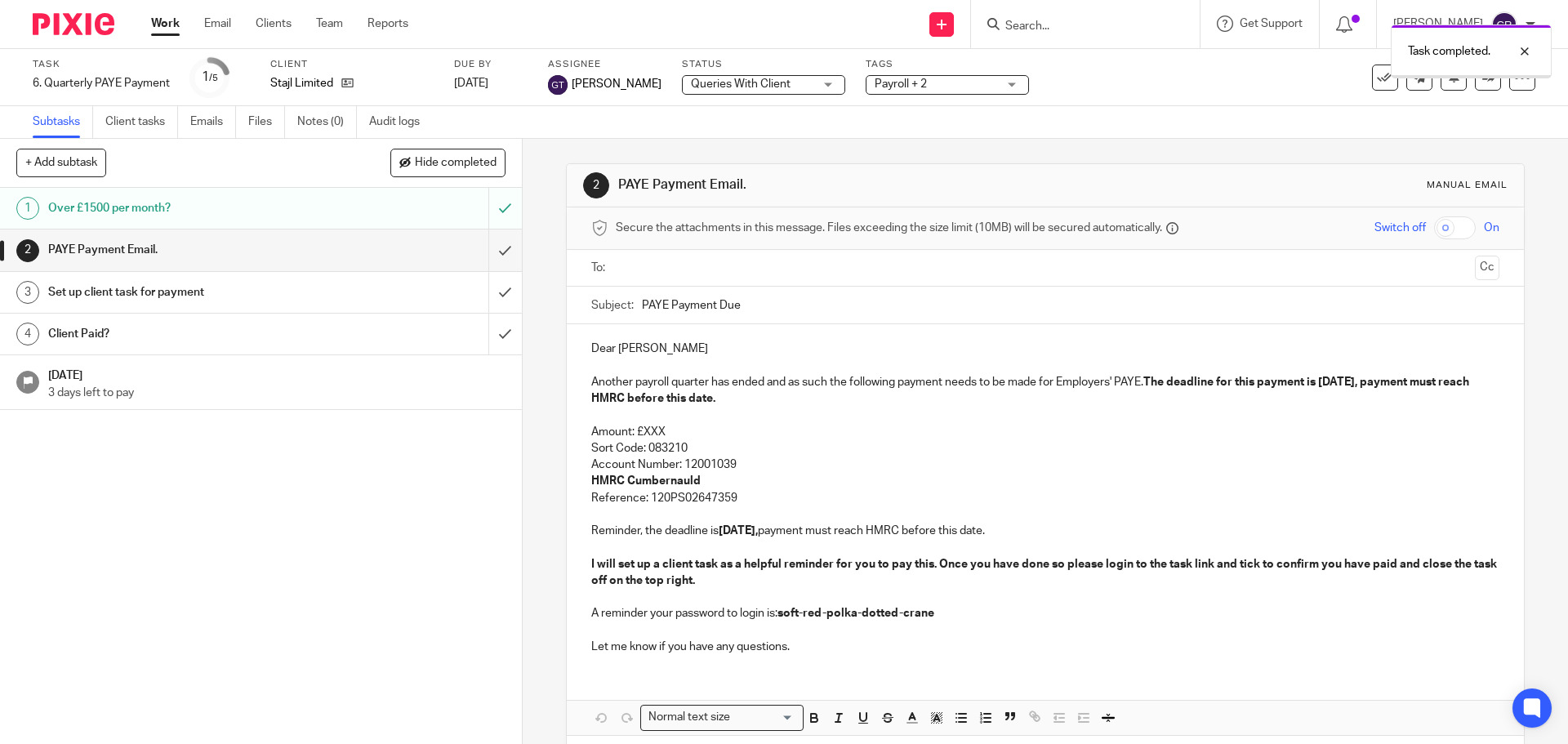
click at [686, 265] on input "text" at bounding box center [1044, 268] width 846 height 19
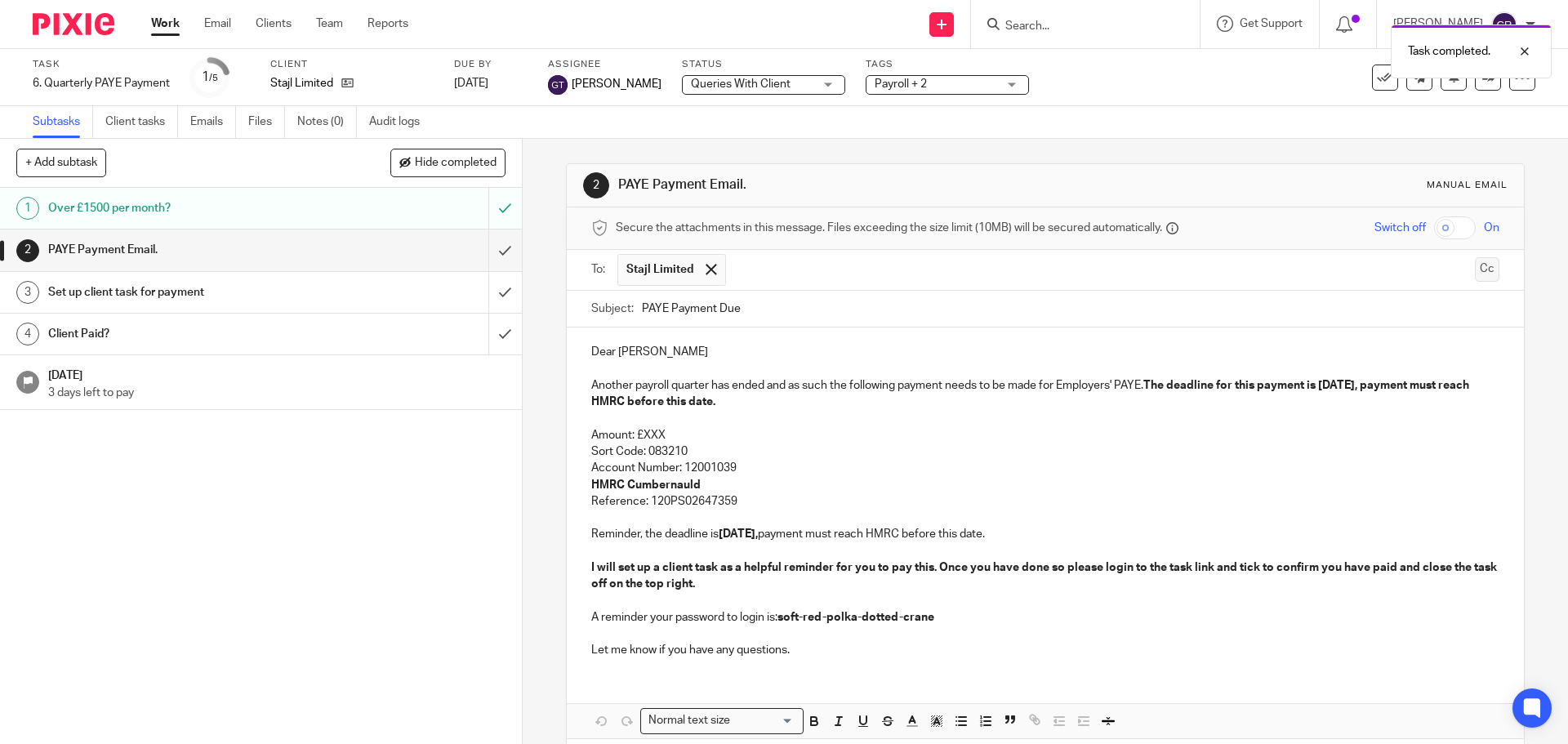
click at [1474, 273] on button "Cc" at bounding box center [1486, 269] width 24 height 24
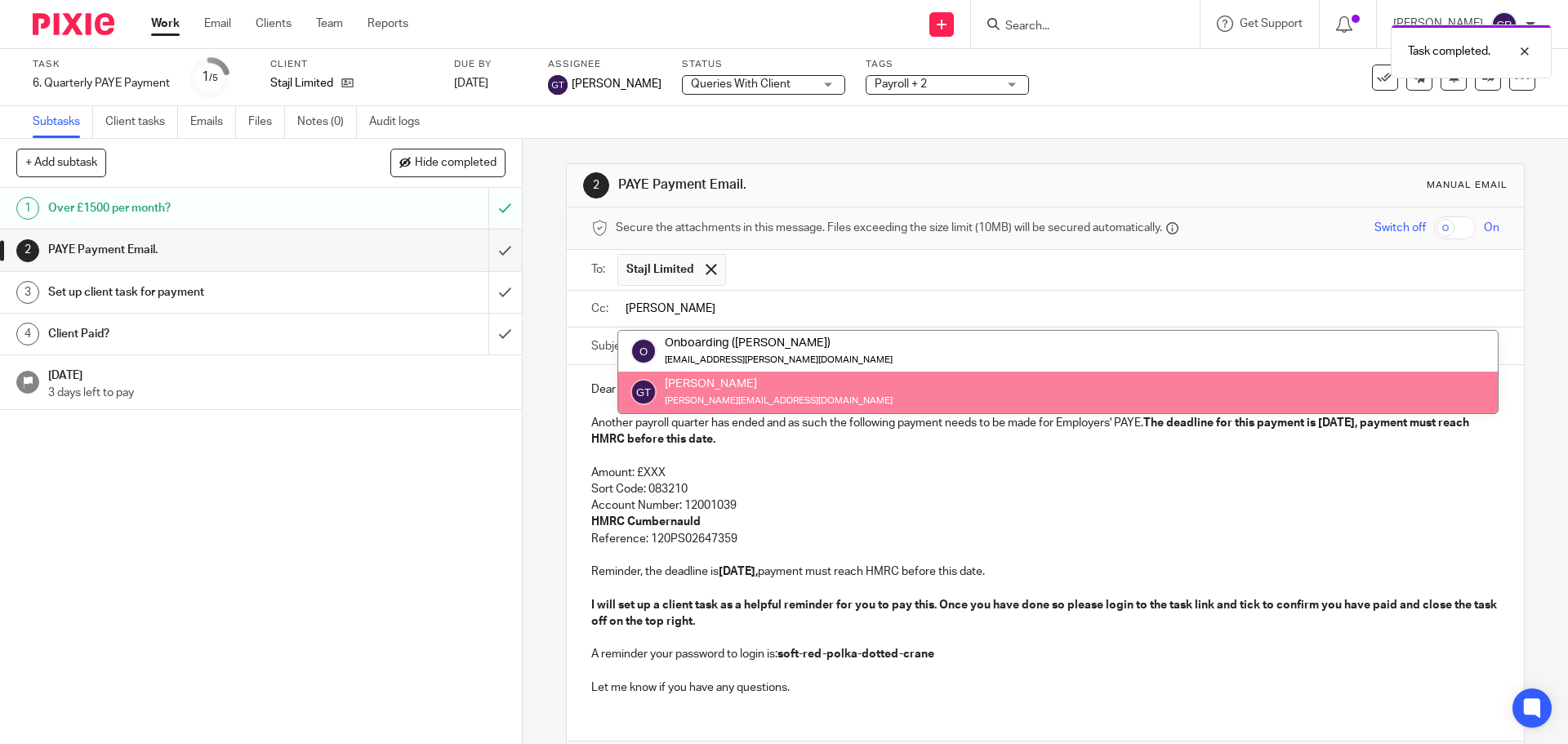
type input "[PERSON_NAME]"
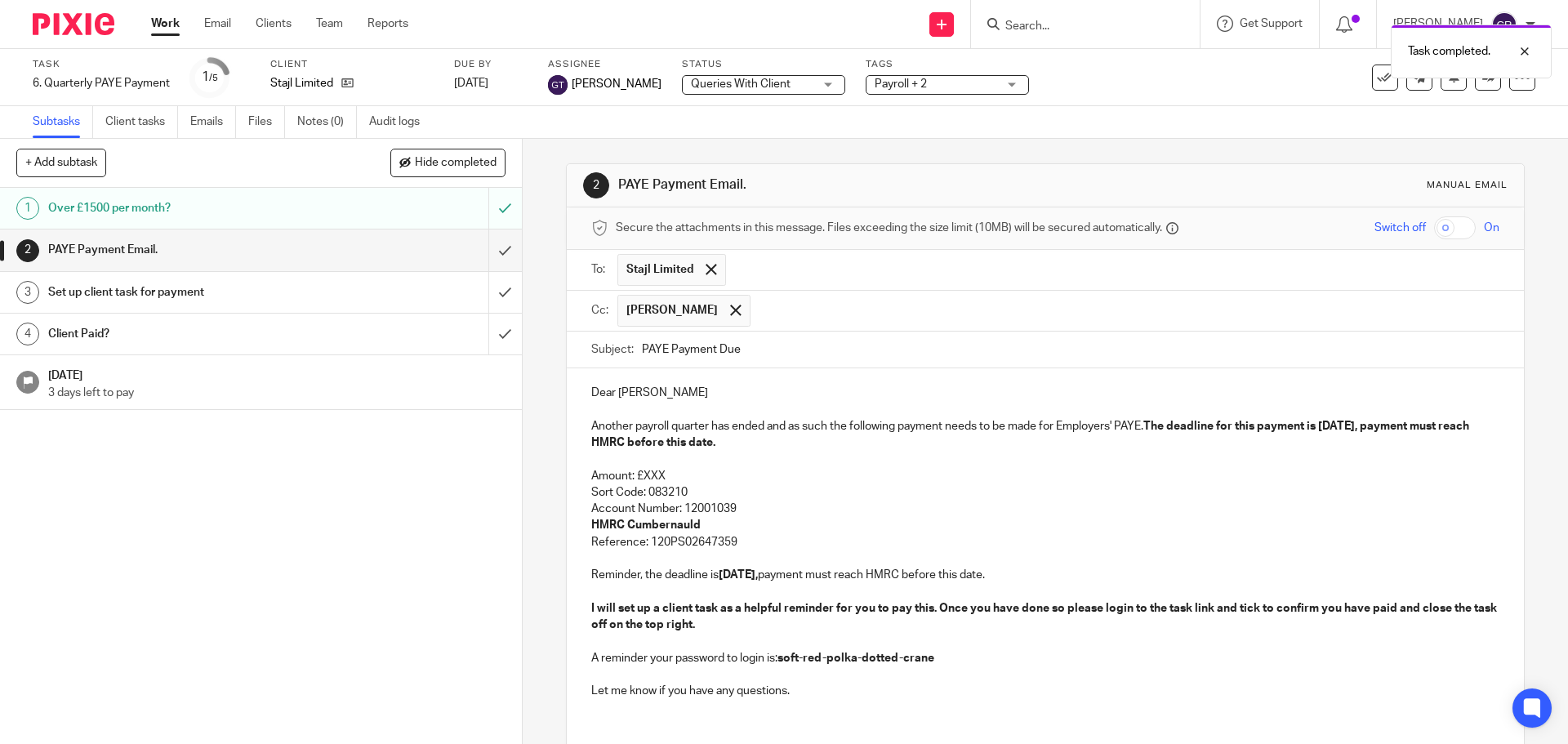
drag, startPoint x: 847, startPoint y: 387, endPoint x: 785, endPoint y: 429, distance: 74.9
drag, startPoint x: 695, startPoint y: 471, endPoint x: 641, endPoint y: 475, distance: 54.1
click at [641, 475] on p "Amount: £XXX" at bounding box center [1045, 477] width 907 height 17
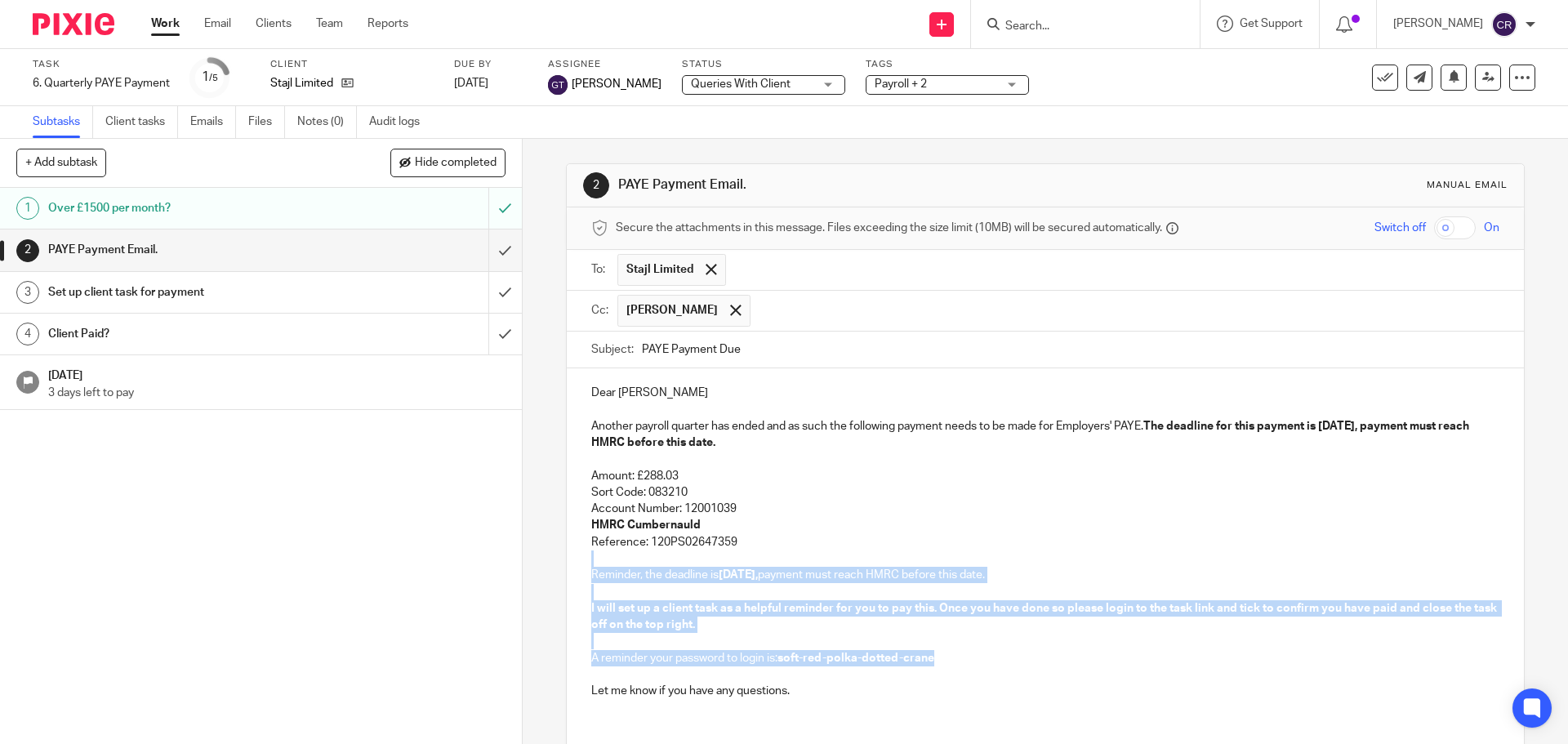
drag, startPoint x: 746, startPoint y: 539, endPoint x: 965, endPoint y: 653, distance: 246.9
click at [965, 653] on div "Dear [PERSON_NAME] Another payroll quarter has ended and as such the following …" at bounding box center [1044, 540] width 956 height 343
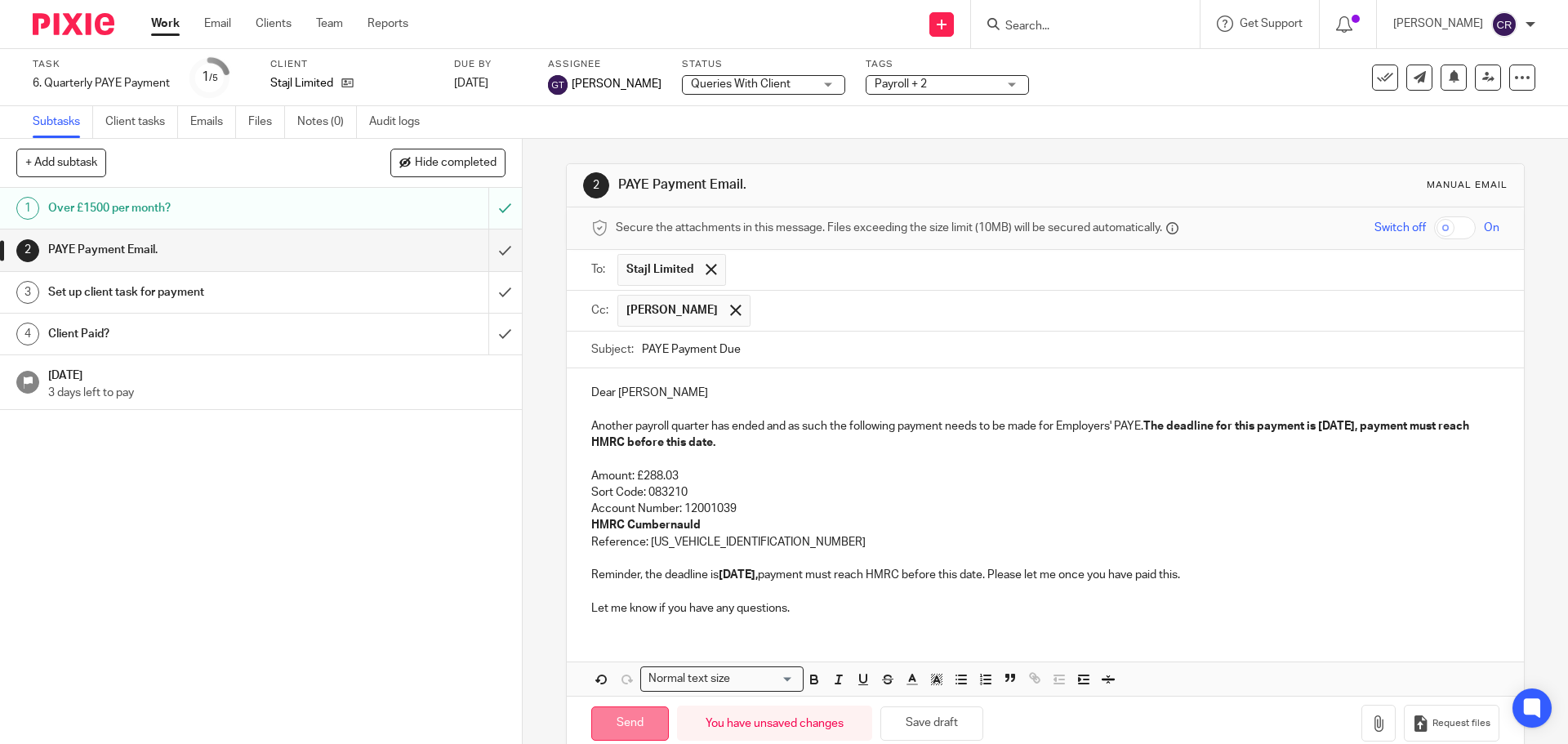
click at [607, 725] on input "Send" at bounding box center [631, 725] width 78 height 35
drag, startPoint x: 485, startPoint y: 288, endPoint x: 487, endPoint y: 271, distance: 17.1
click at [485, 289] on input "submit" at bounding box center [261, 292] width 522 height 41
type input "Sent"
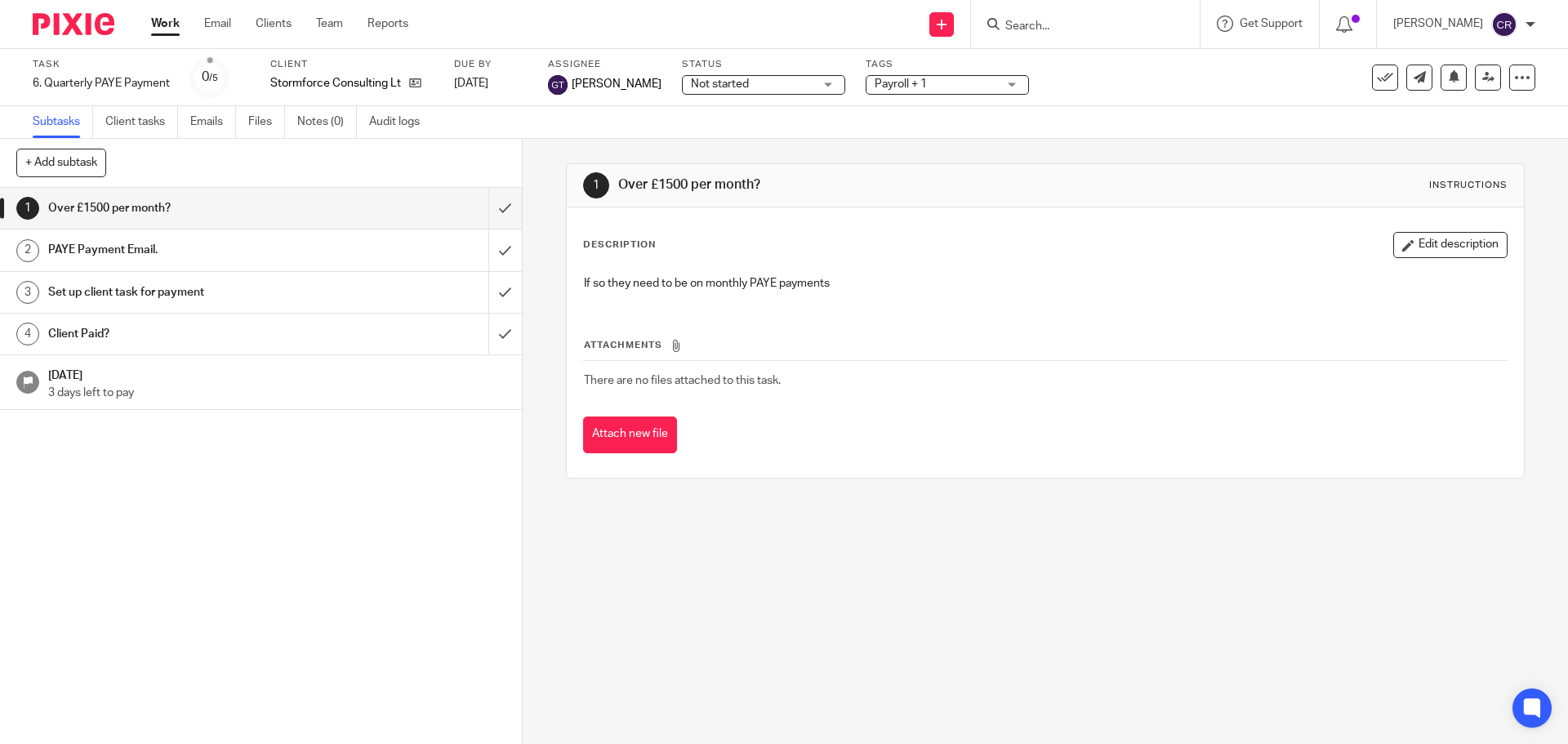
click at [712, 61] on label "Status" at bounding box center [763, 65] width 163 height 13
click at [710, 85] on span "Not started" at bounding box center [720, 84] width 58 height 11
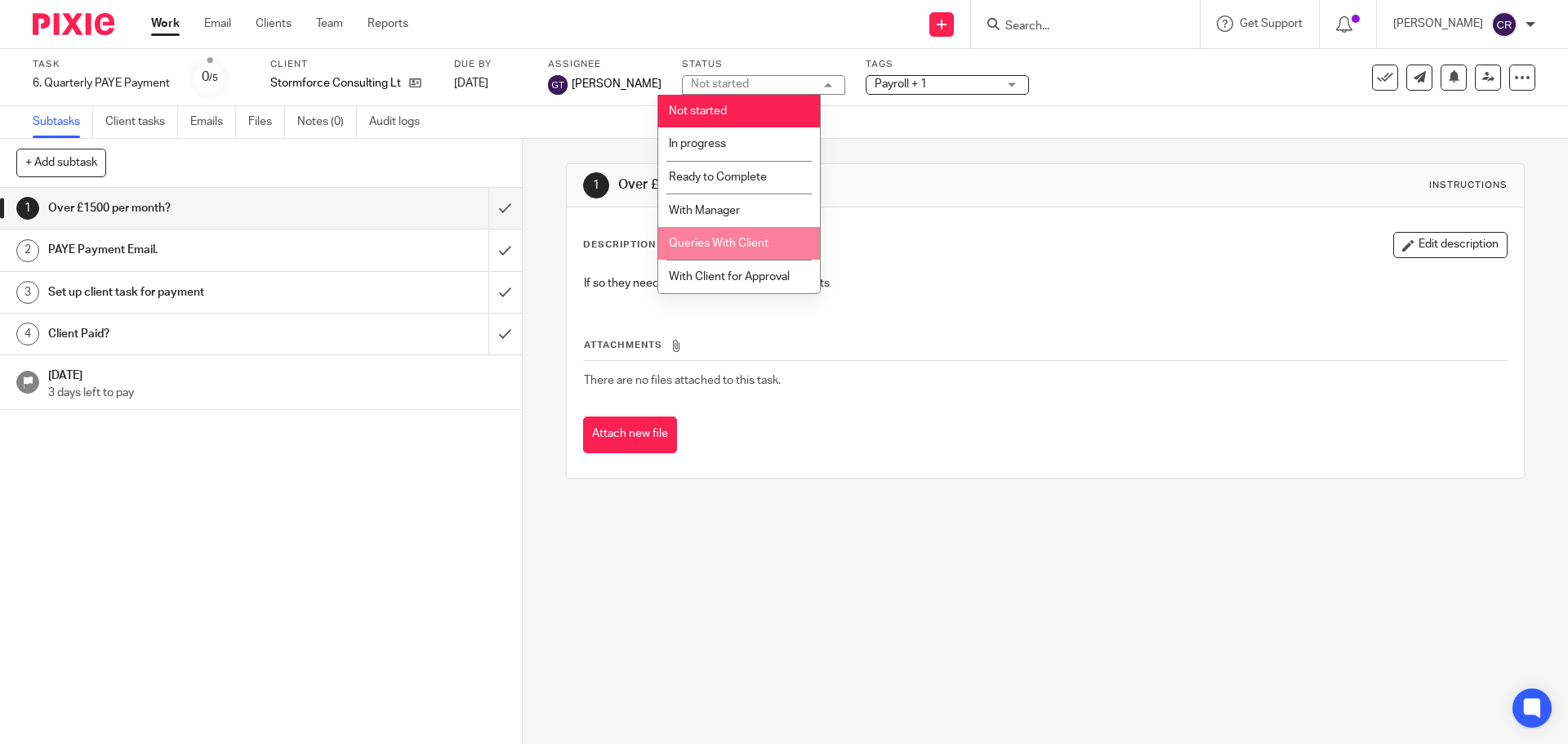
click at [721, 227] on li "Queries With Client" at bounding box center [739, 244] width 161 height 33
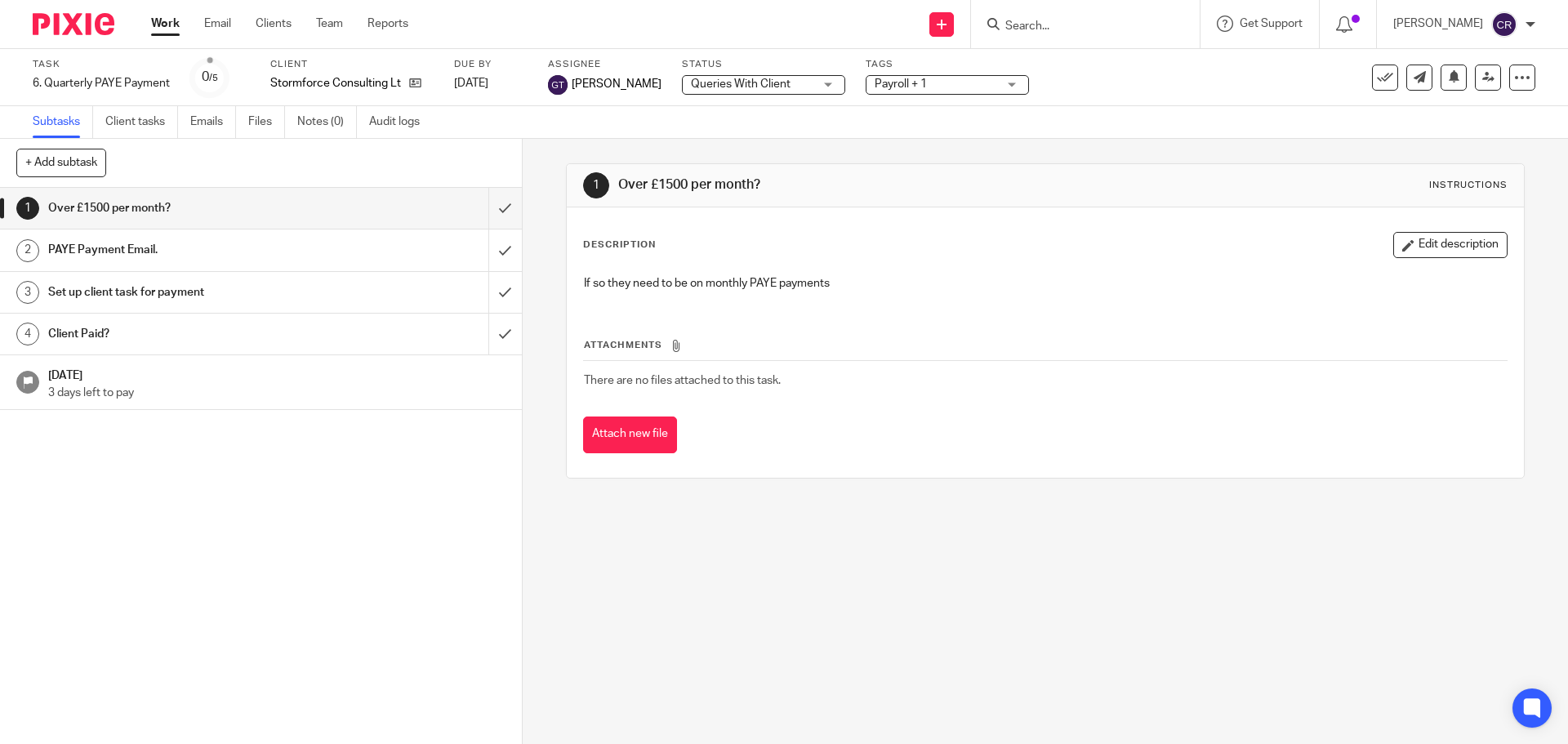
drag, startPoint x: 885, startPoint y: 84, endPoint x: 918, endPoint y: 181, distance: 102.5
click at [886, 86] on span "Payroll + 1" at bounding box center [900, 84] width 52 height 11
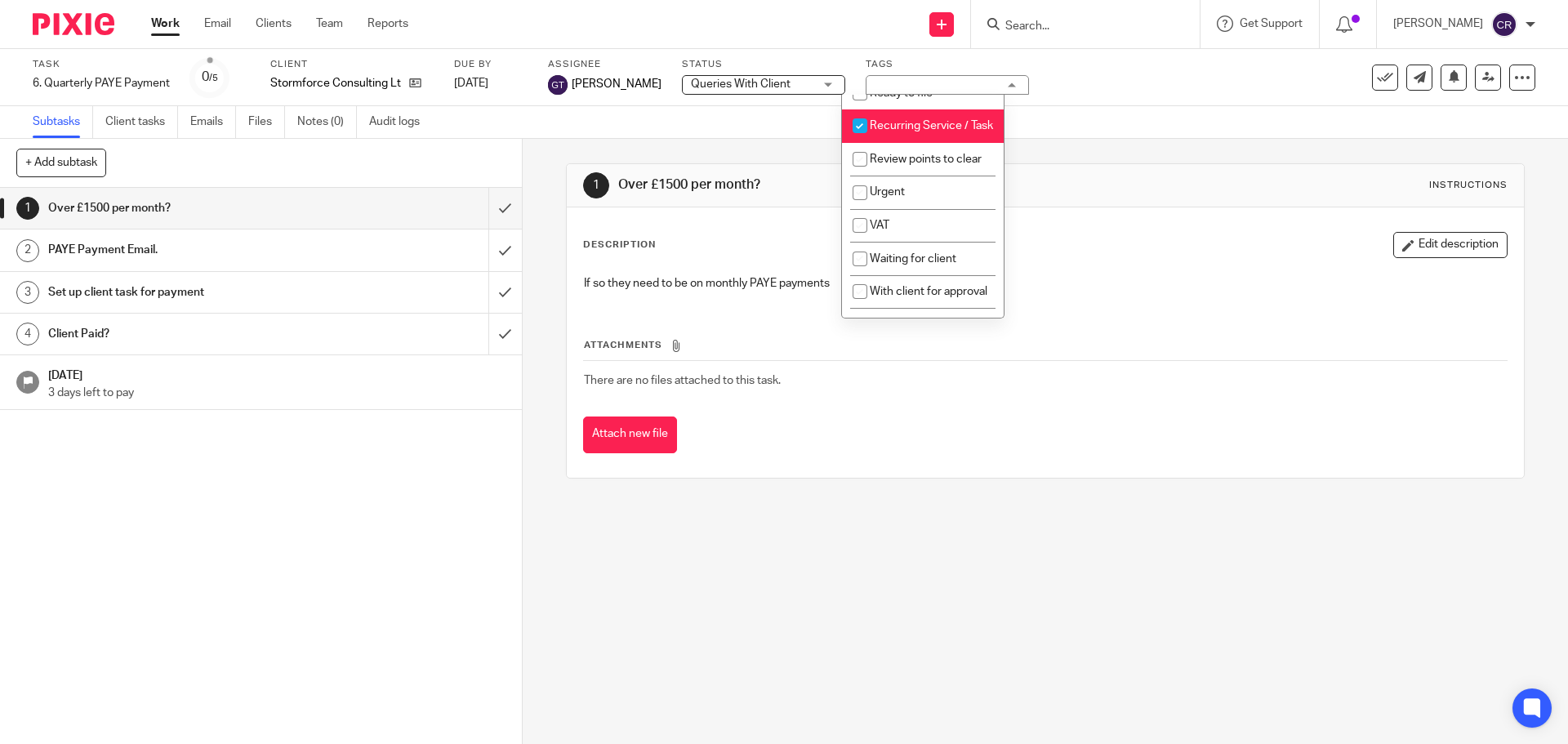
scroll to position [817, 0]
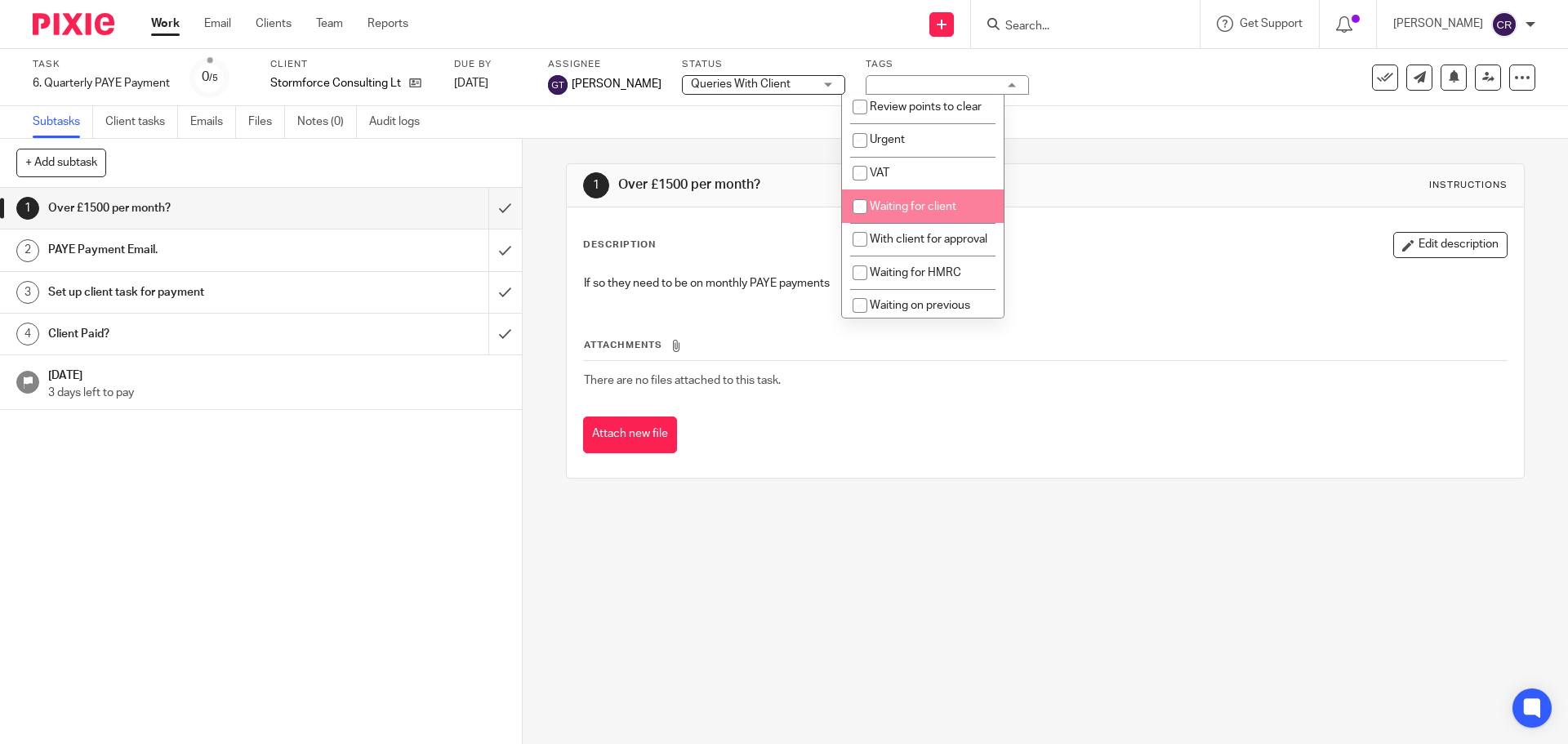
click at [924, 212] on span "Waiting for client" at bounding box center [912, 207] width 86 height 11
checkbox input "true"
click at [1039, 245] on div "Description Edit description" at bounding box center [1045, 245] width 924 height 26
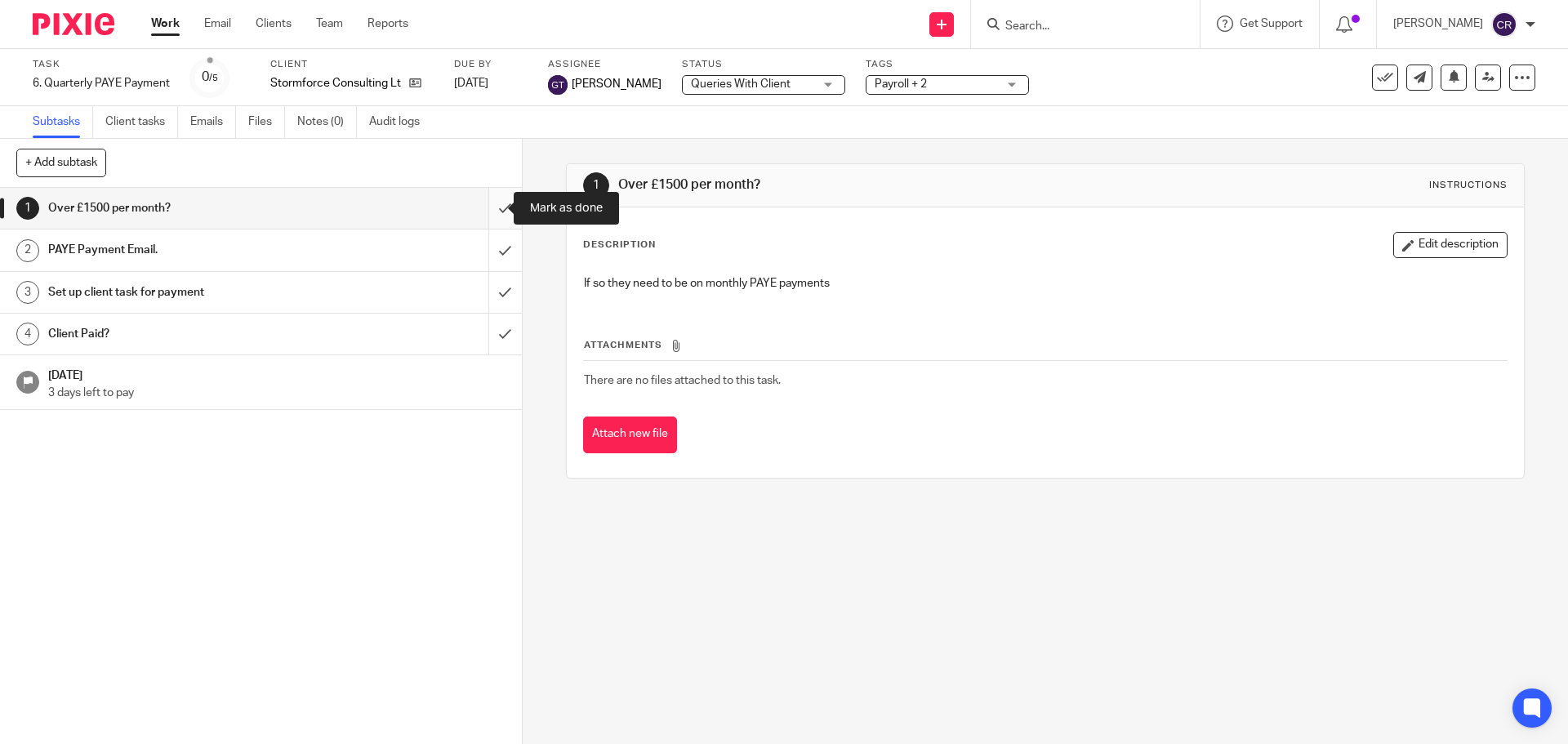
click at [474, 209] on input "submit" at bounding box center [261, 209] width 522 height 41
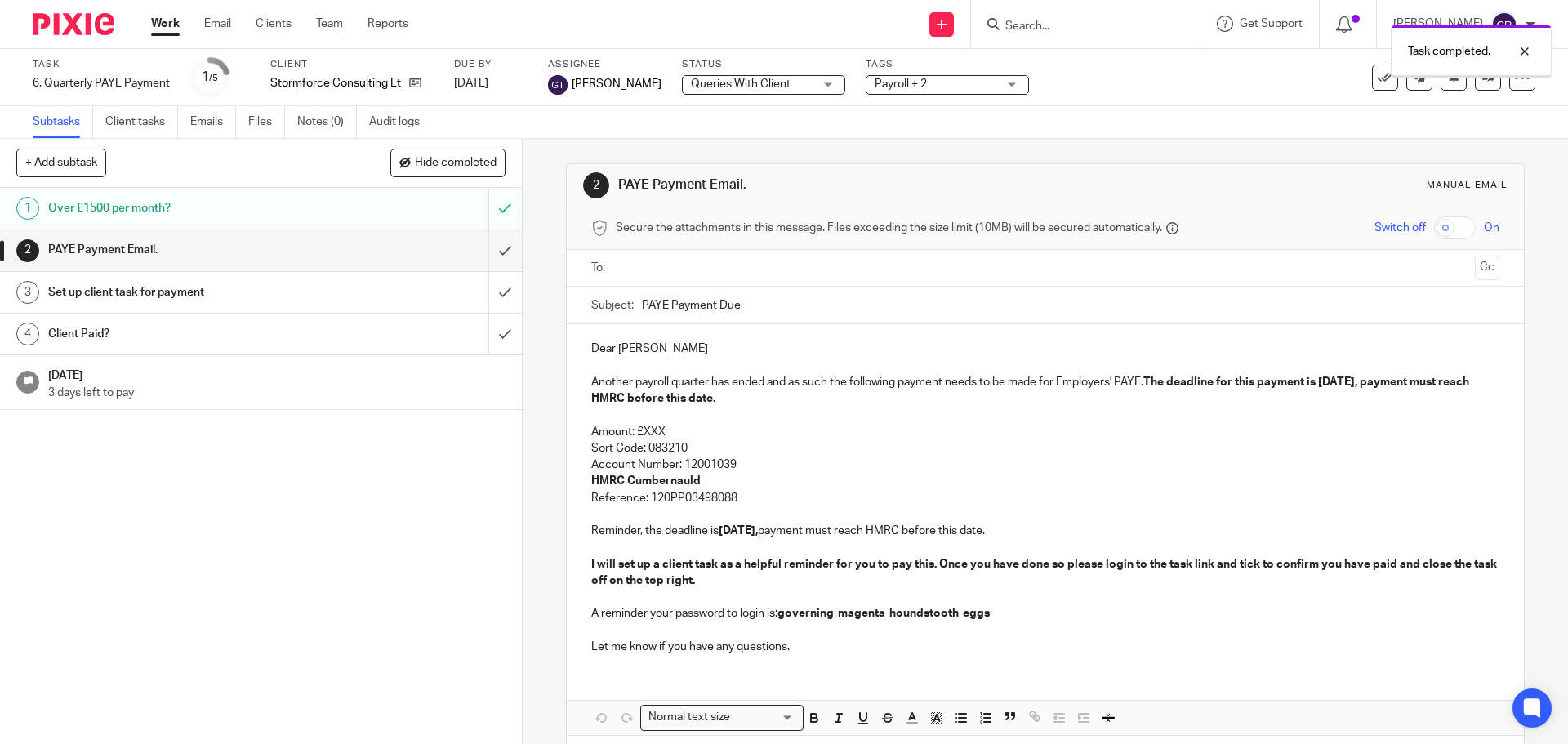
click at [685, 266] on input "text" at bounding box center [1044, 268] width 846 height 19
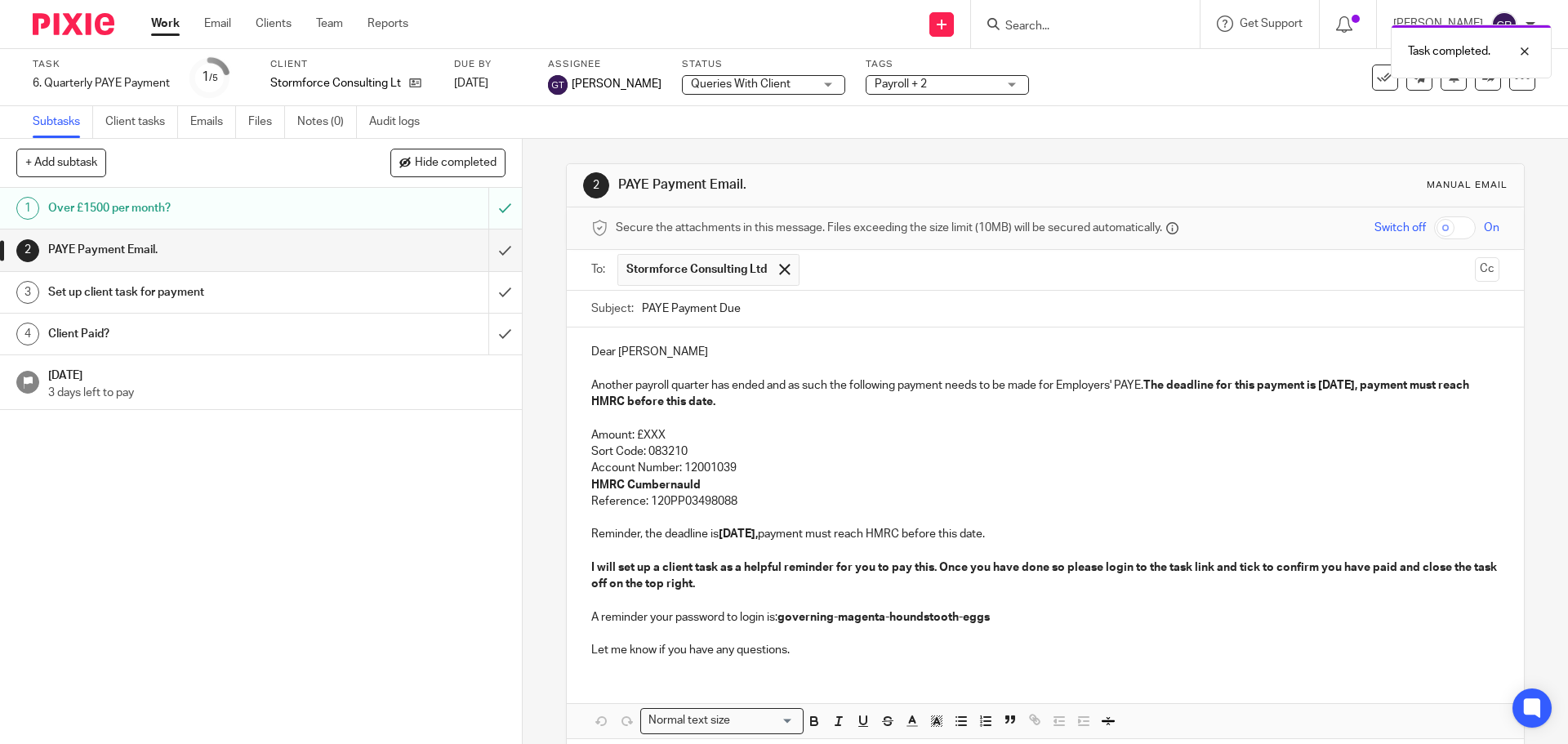
drag, startPoint x: 816, startPoint y: 311, endPoint x: 887, endPoint y: 299, distance: 72.0
click at [1474, 270] on button "Cc" at bounding box center [1486, 269] width 24 height 24
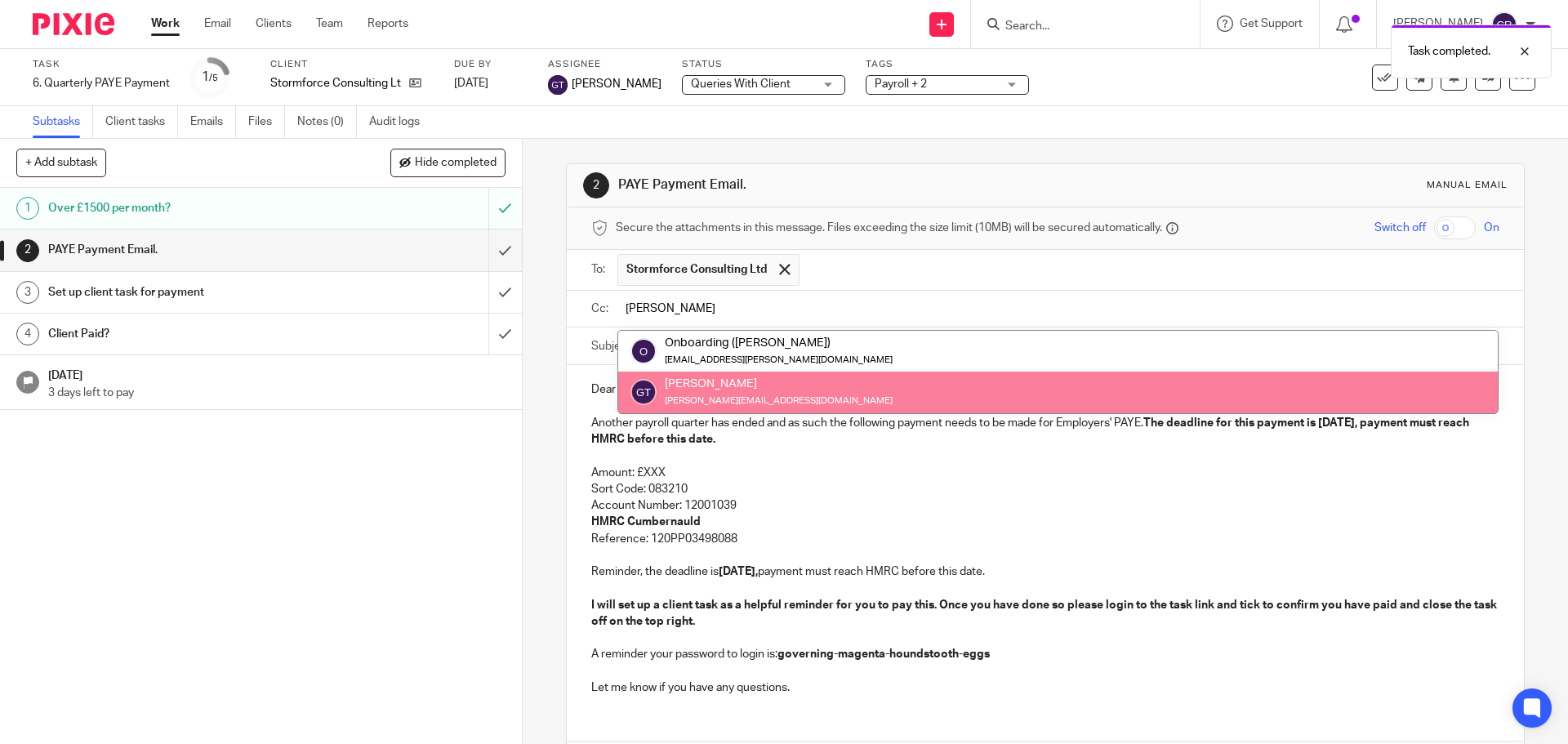
type input "greg"
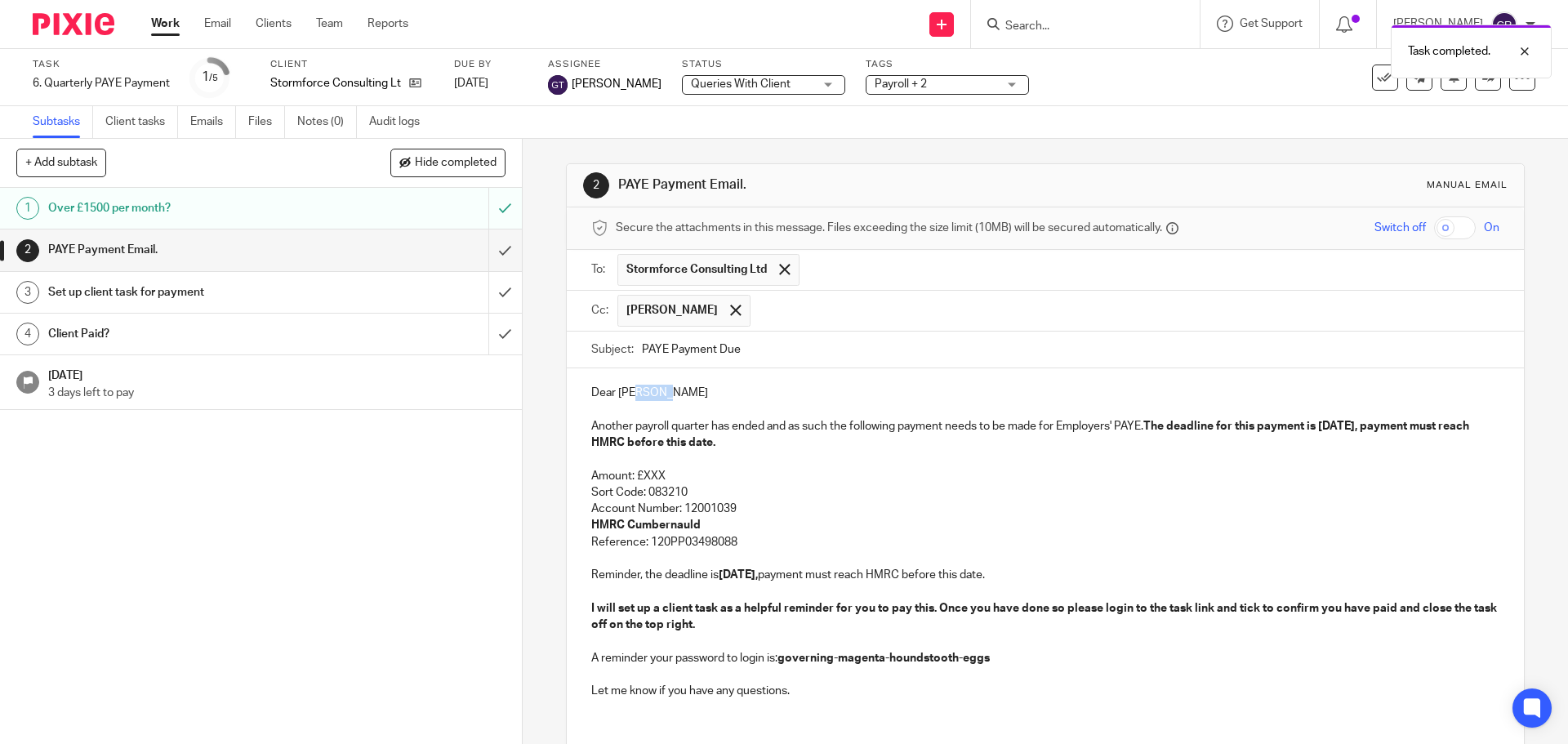
drag, startPoint x: 674, startPoint y: 390, endPoint x: 633, endPoint y: 395, distance: 41.3
click at [633, 395] on p "Dear Son Thai" at bounding box center [1045, 393] width 907 height 17
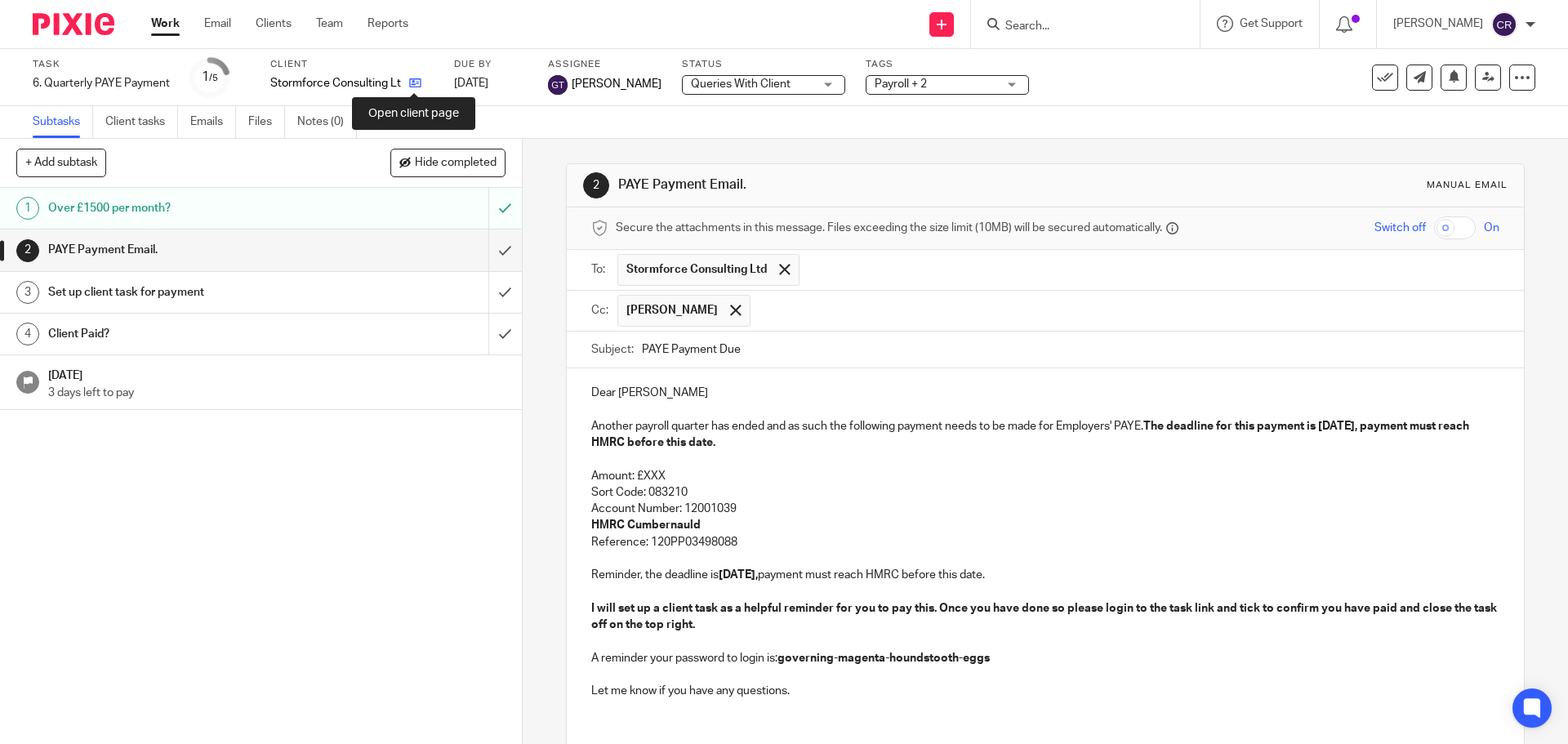
click at [413, 84] on icon at bounding box center [414, 83] width 12 height 12
click at [678, 388] on p "Dear Sonny" at bounding box center [1045, 393] width 907 height 17
drag, startPoint x: 673, startPoint y: 475, endPoint x: 642, endPoint y: 476, distance: 31.0
click at [642, 476] on p "Amount: £XXX" at bounding box center [1045, 477] width 907 height 17
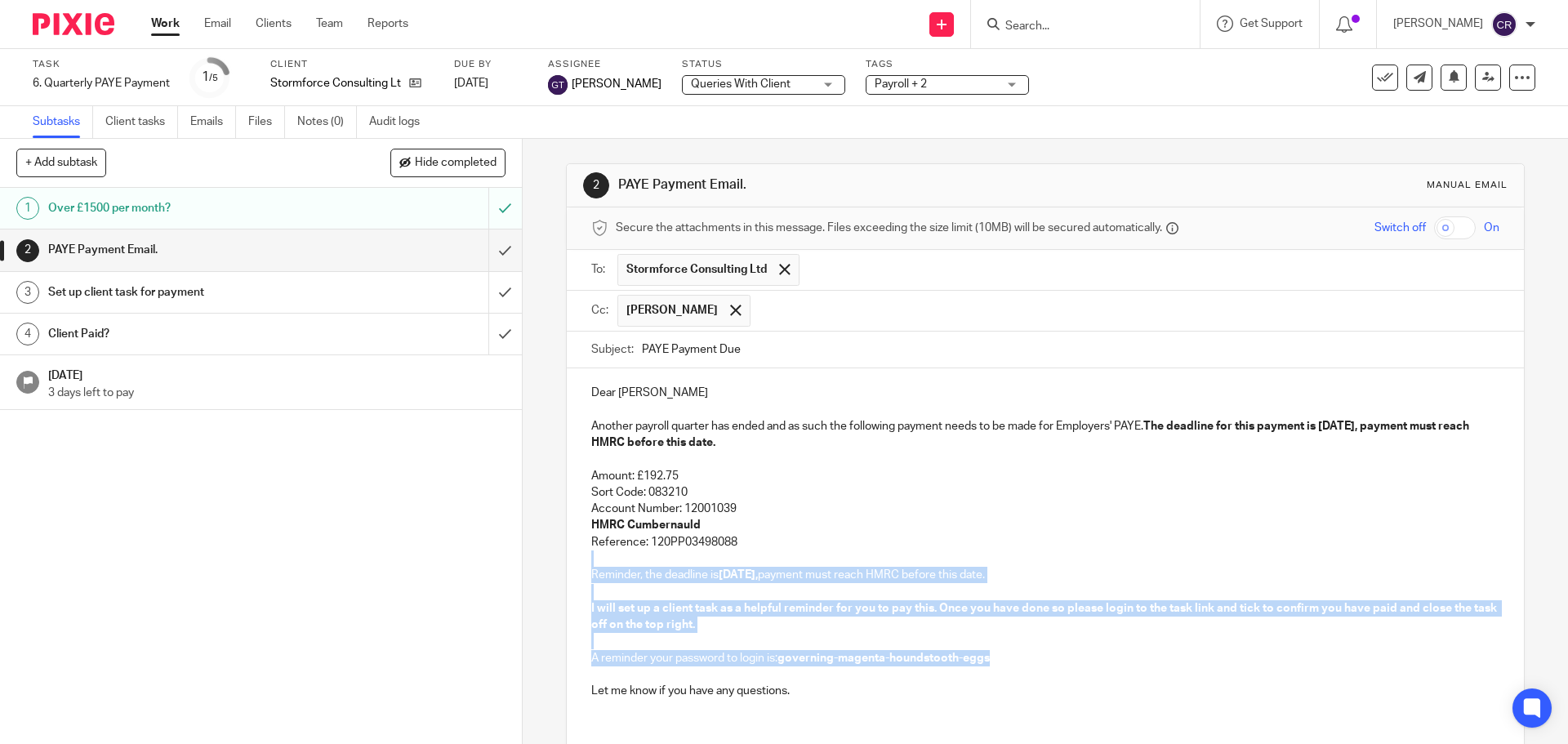
drag, startPoint x: 757, startPoint y: 541, endPoint x: 1001, endPoint y: 662, distance: 272.4
click at [1001, 662] on div "Dear Sonny Another payroll quarter has ended and as such the following payment …" at bounding box center [1044, 540] width 956 height 343
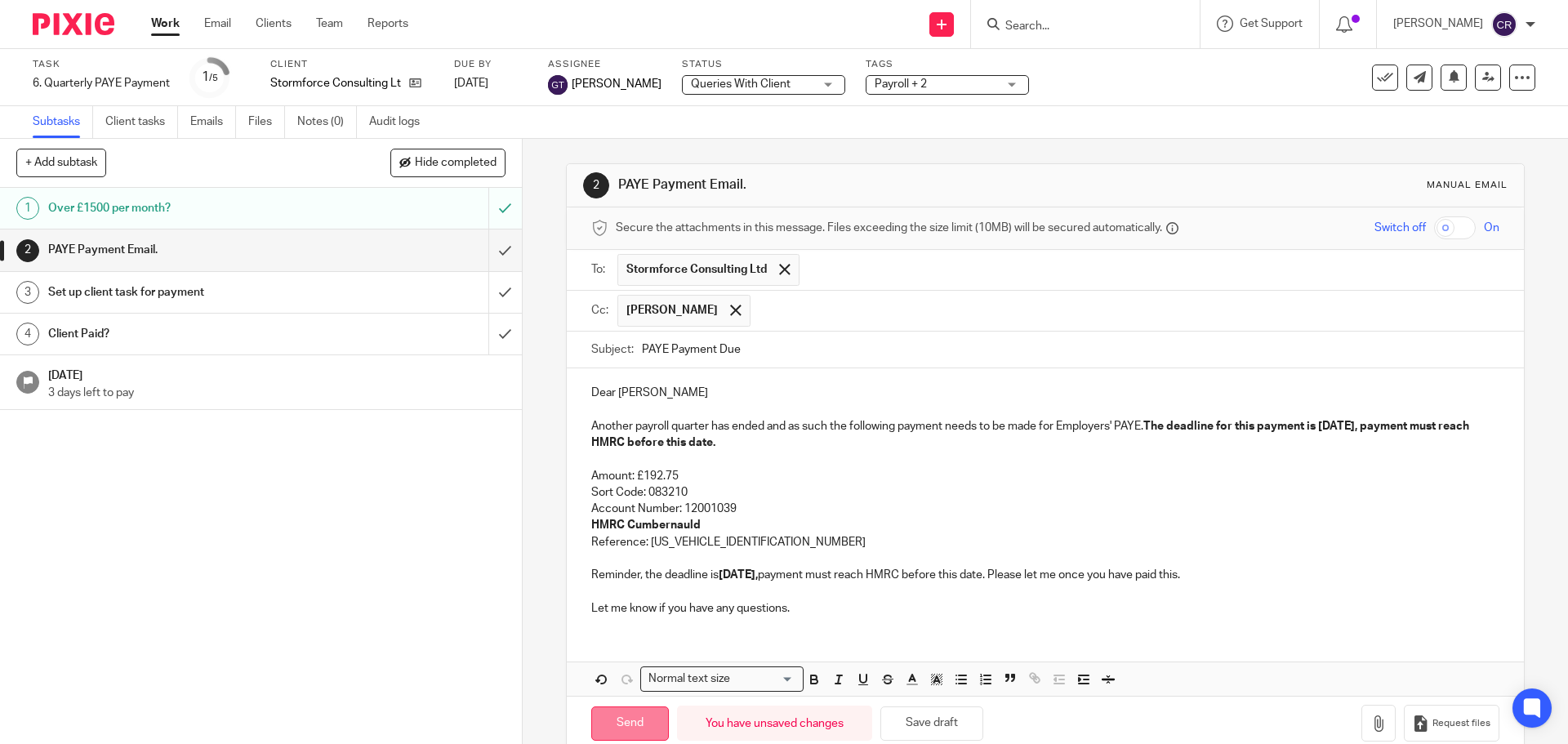
click at [623, 722] on input "Send" at bounding box center [631, 725] width 78 height 35
click at [488, 291] on input "submit" at bounding box center [261, 292] width 522 height 41
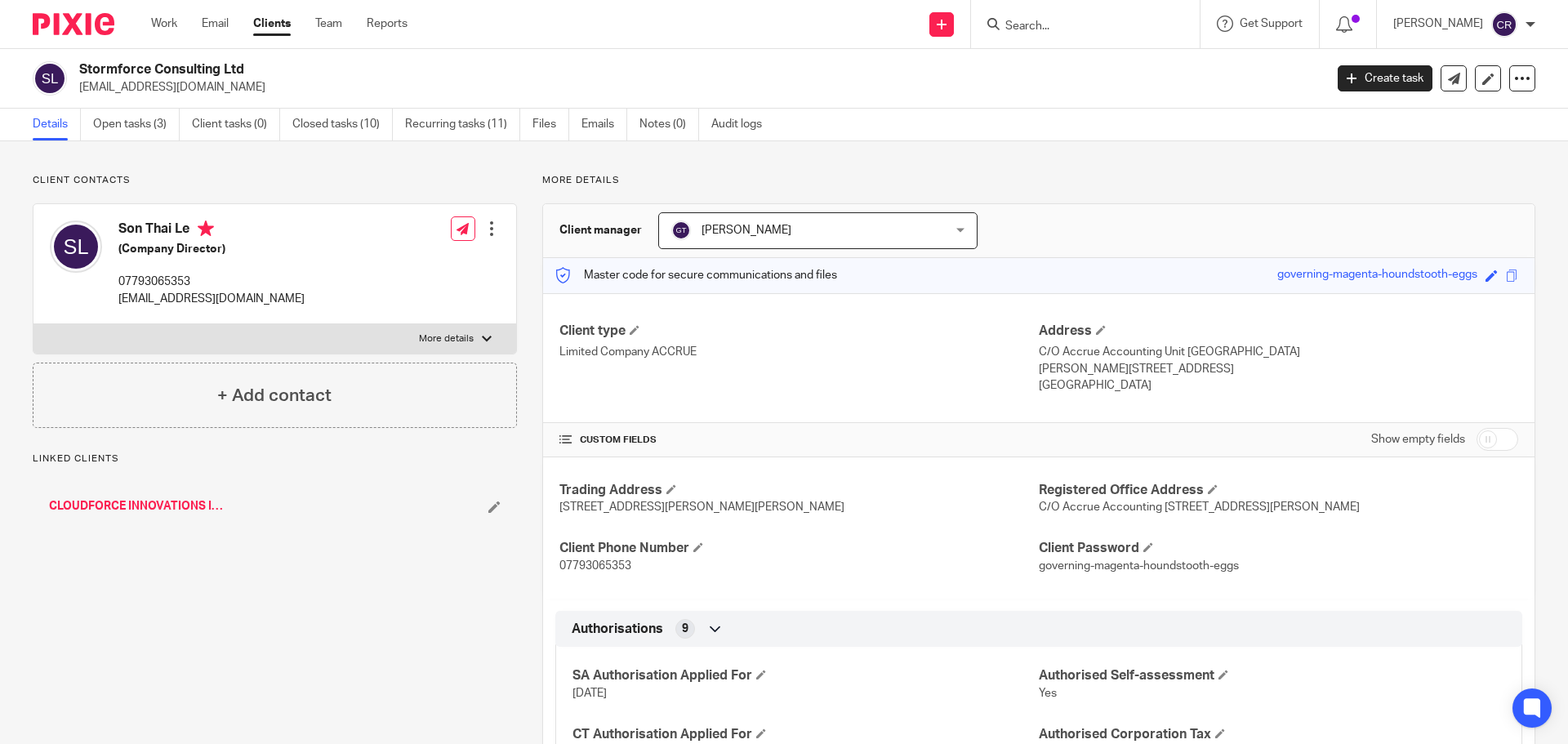
click at [137, 504] on link "CLOUDFORCE INNOVATIONS INVESTMENTS LIMITED" at bounding box center [139, 507] width 181 height 17
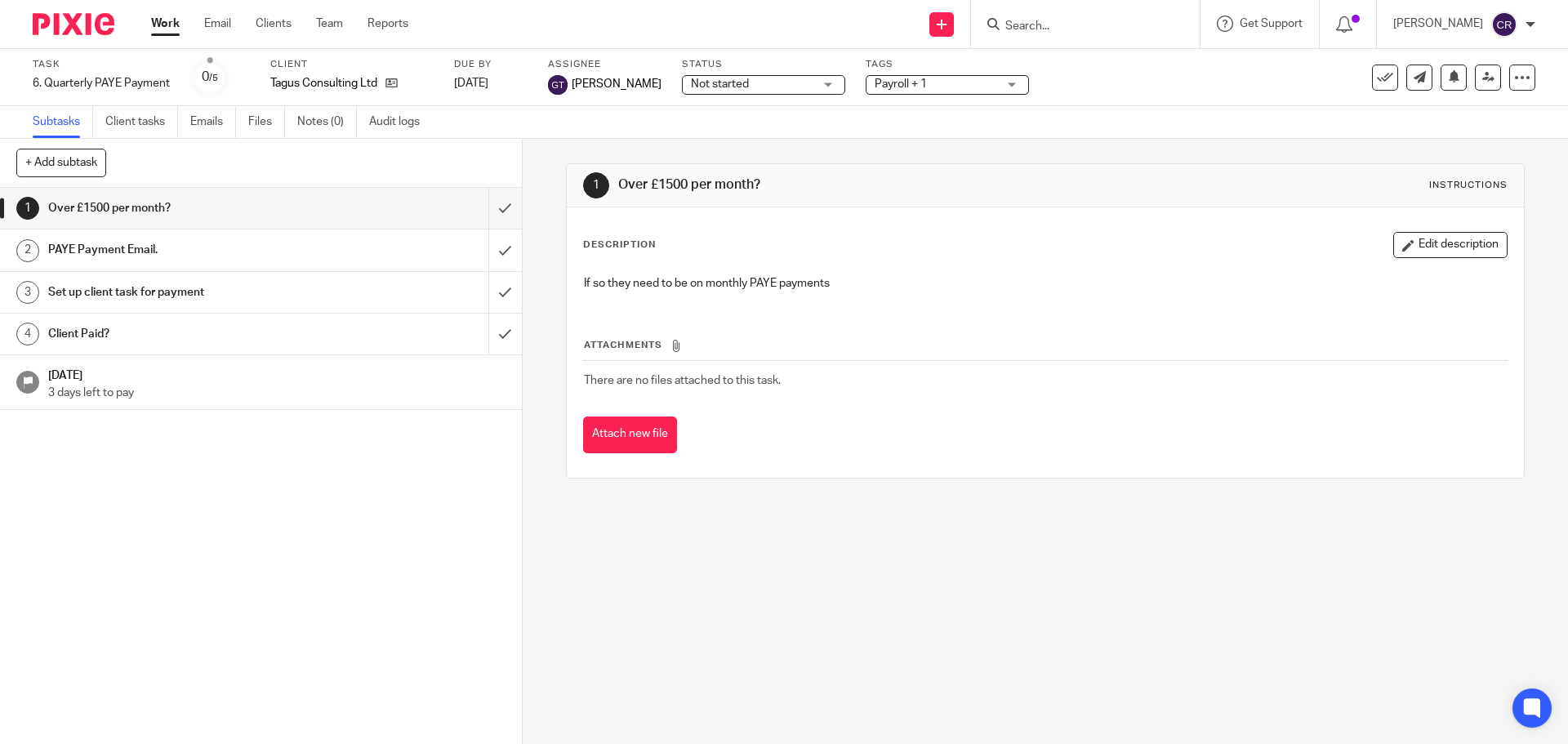
click at [755, 96] on div "Status Not started Not started Not started In progress Ready to Complete With M…" at bounding box center [763, 78] width 163 height 39
click at [776, 88] on span "Not started" at bounding box center [752, 84] width 122 height 17
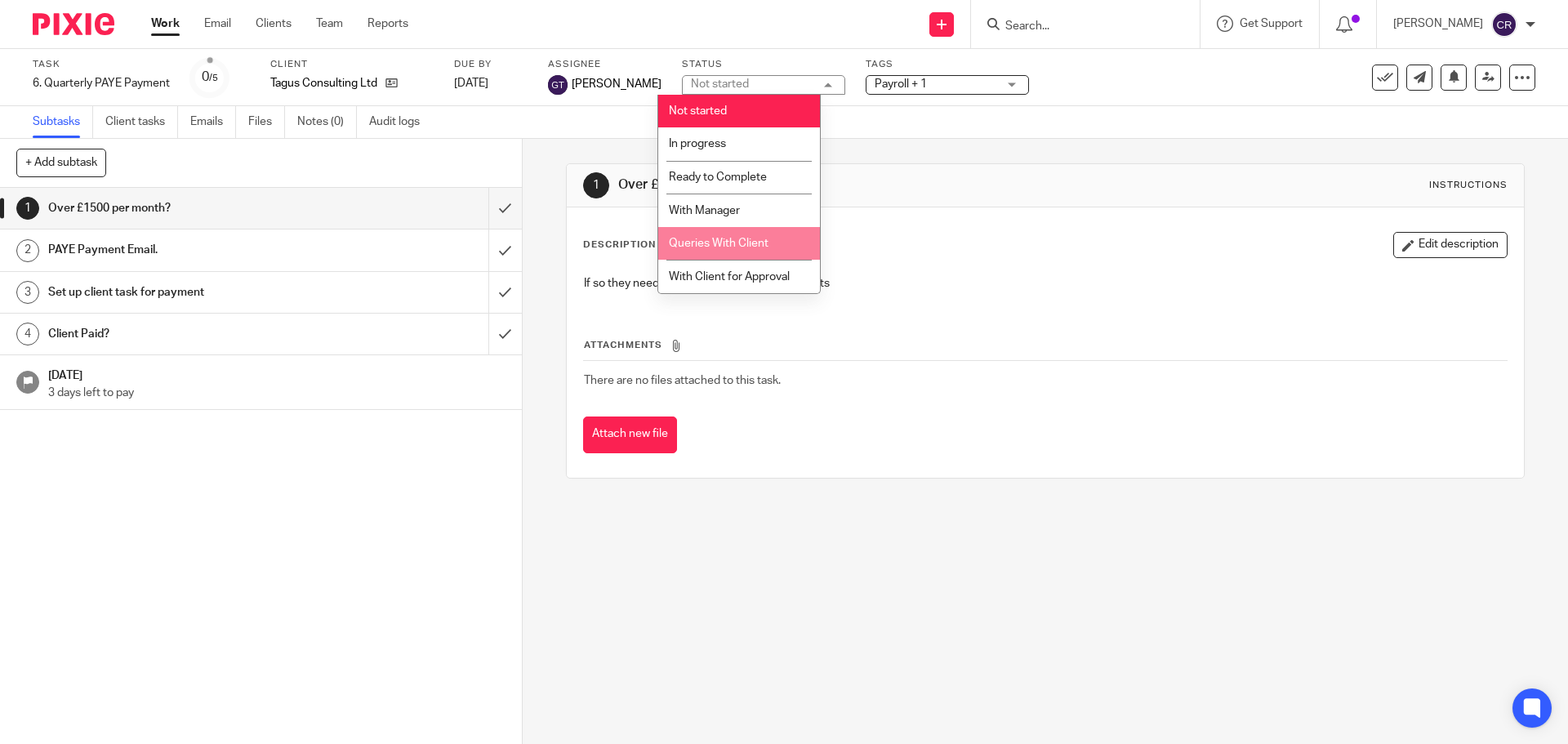
click at [769, 243] on li "Queries With Client" at bounding box center [739, 244] width 161 height 33
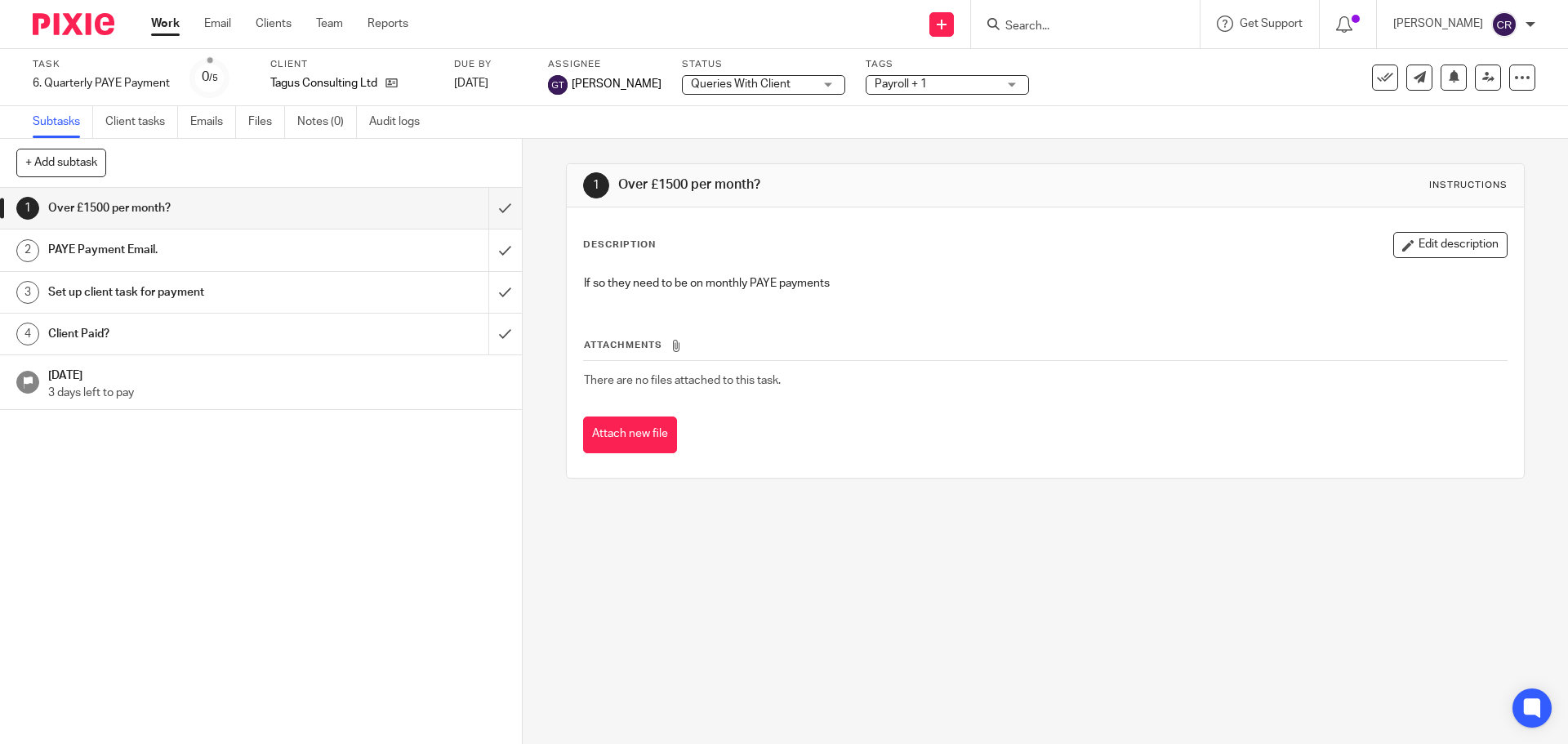
click at [921, 94] on div "Payroll + 1" at bounding box center [947, 84] width 163 height 19
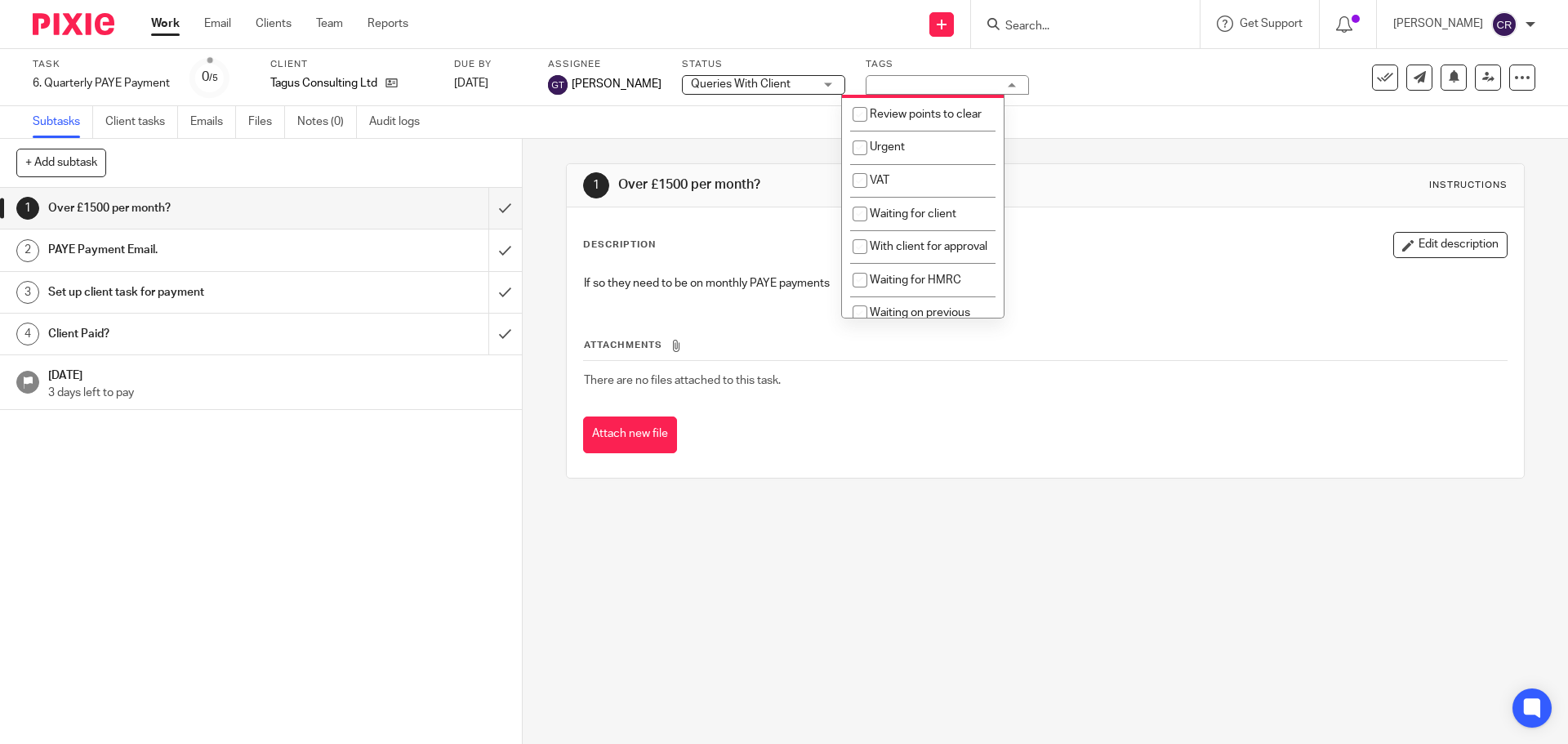
scroll to position [817, 0]
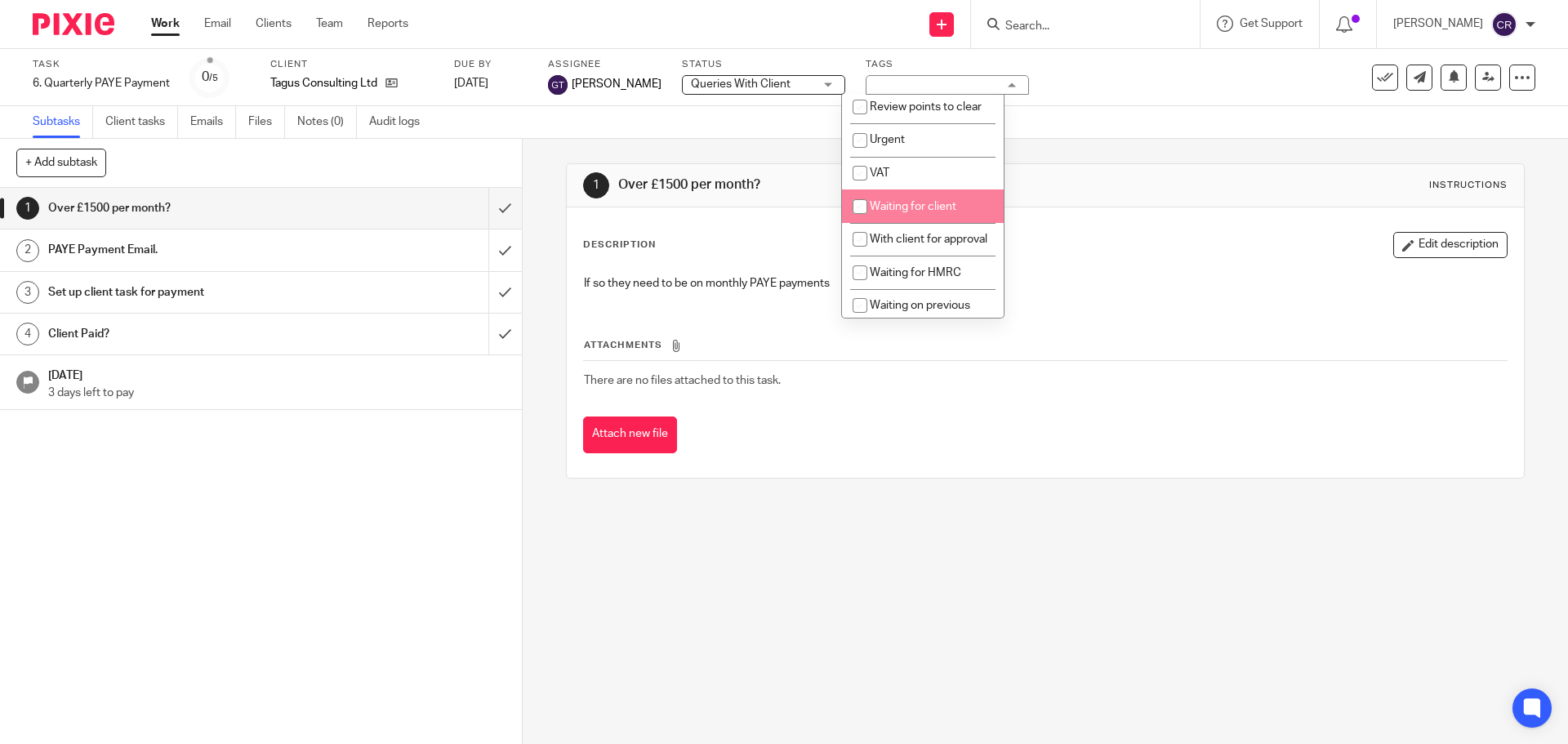
click at [938, 212] on span "Waiting for client" at bounding box center [912, 207] width 86 height 11
checkbox input "true"
click at [789, 257] on div "Description Edit description" at bounding box center [1045, 245] width 924 height 26
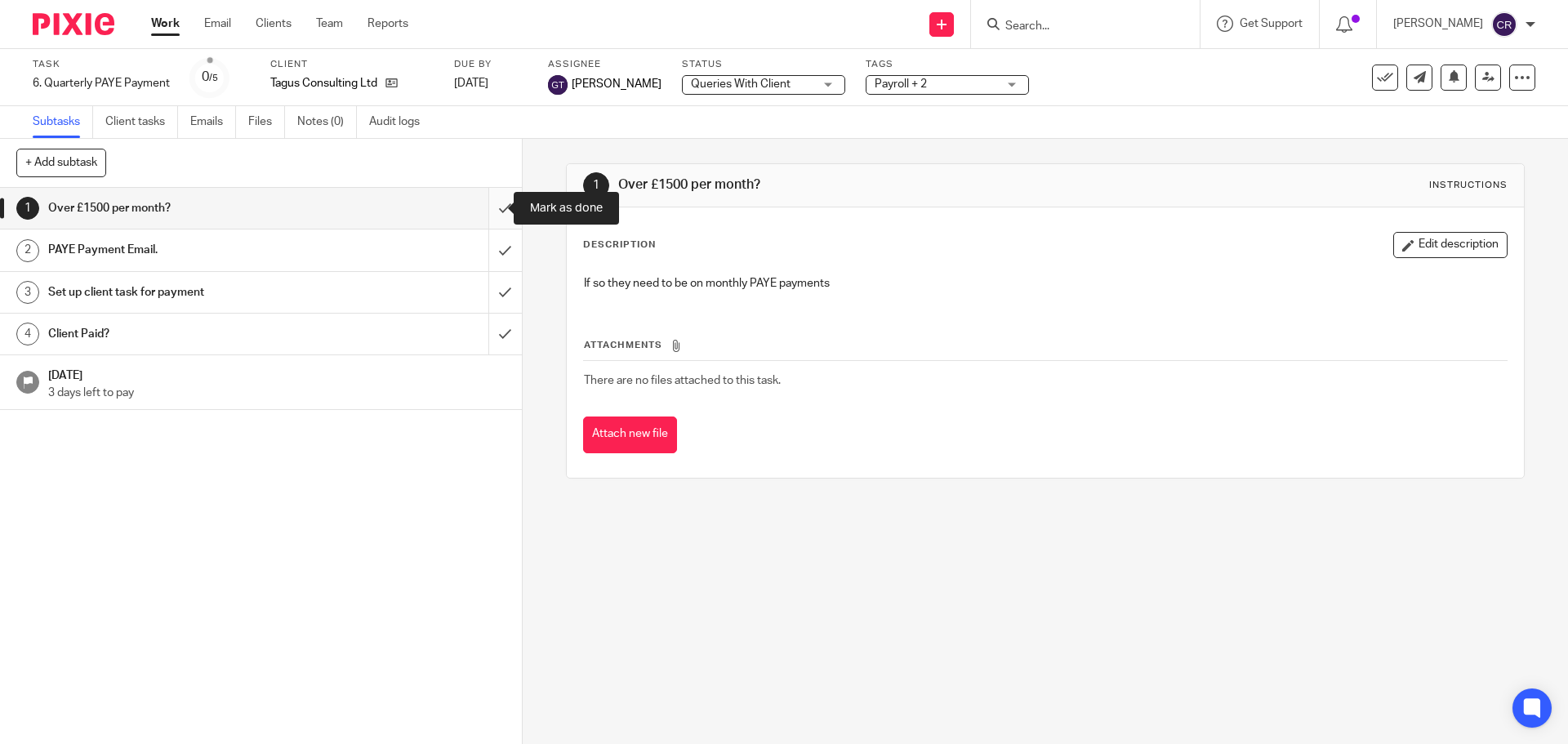
click at [497, 208] on input "submit" at bounding box center [261, 209] width 522 height 41
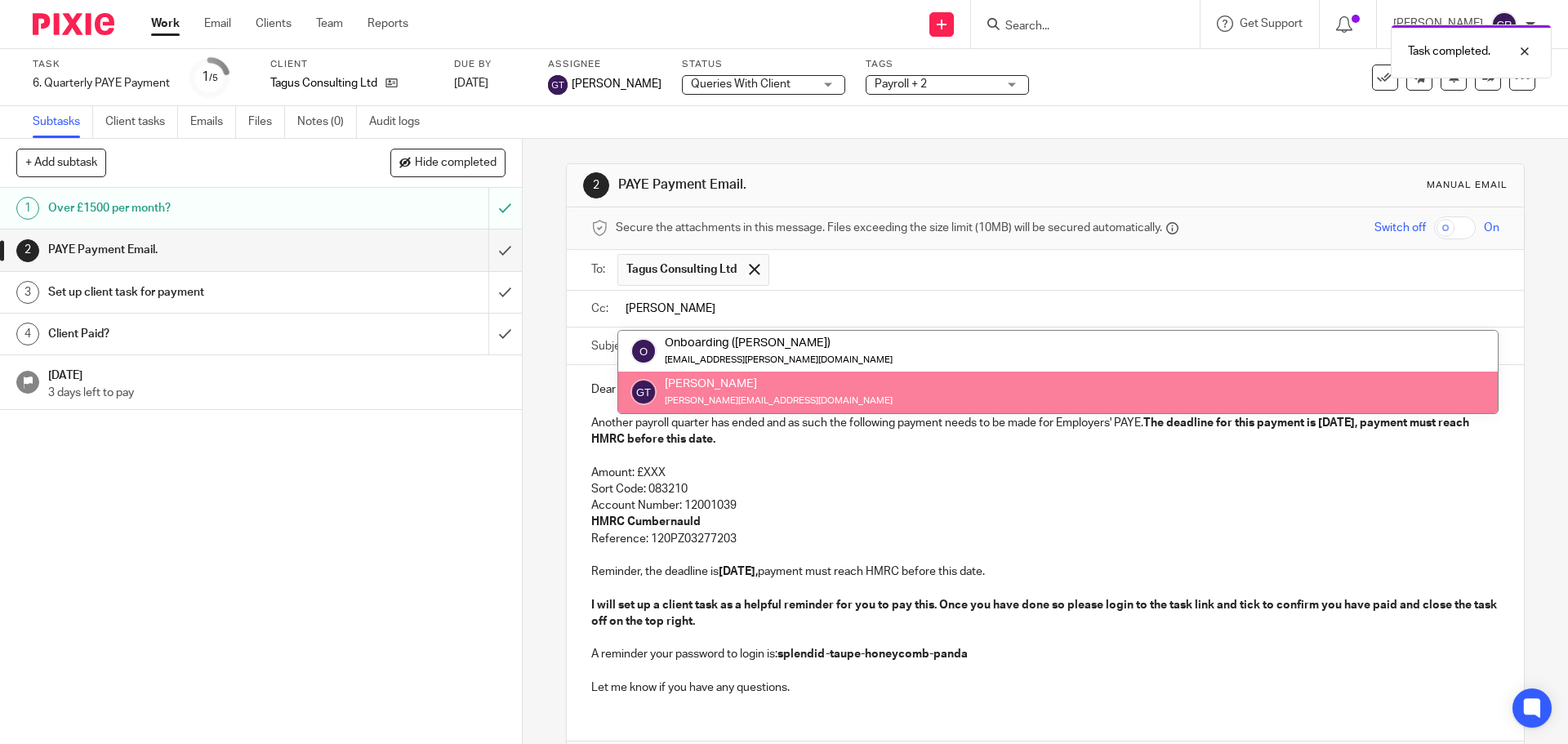
type input "[PERSON_NAME]"
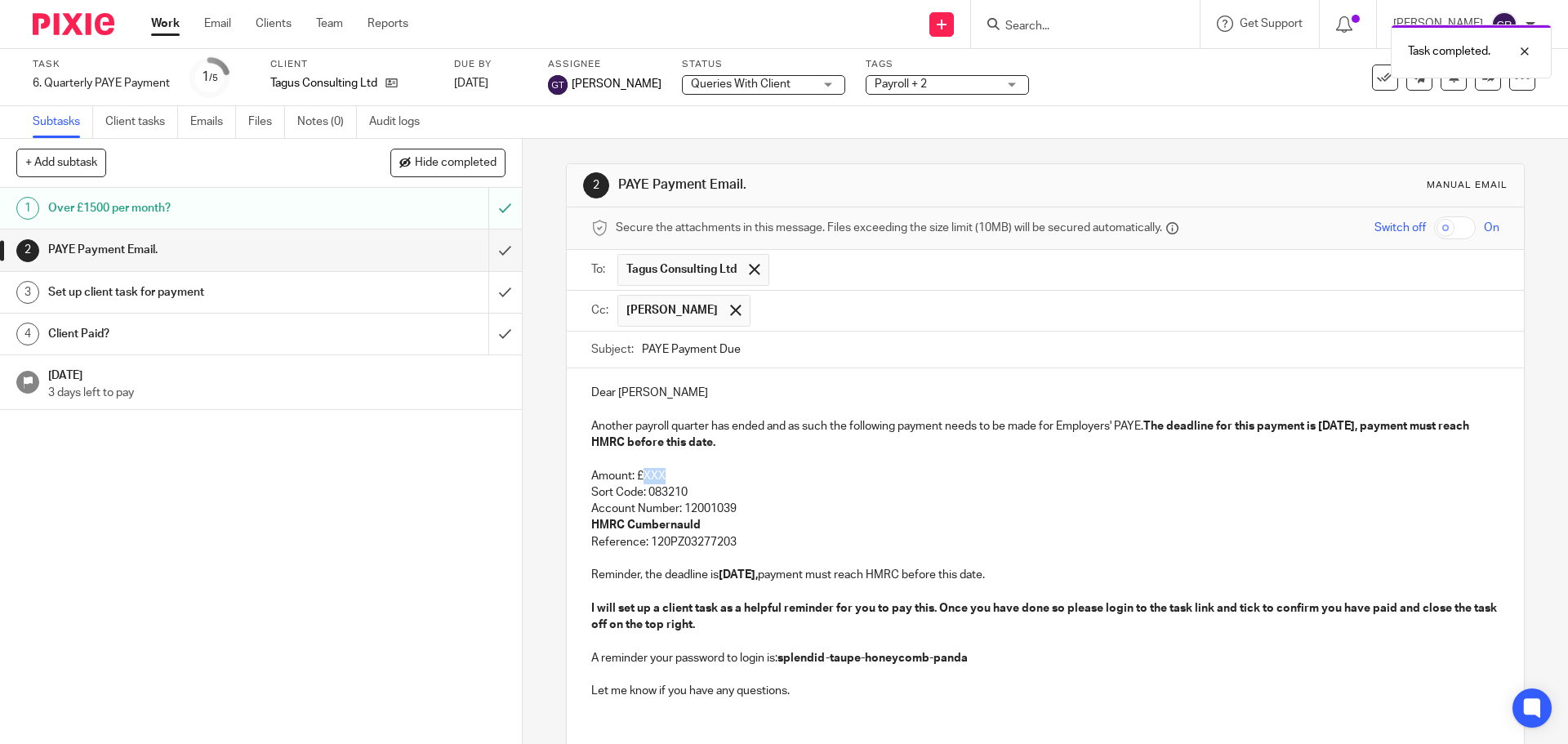
drag, startPoint x: 663, startPoint y: 468, endPoint x: 639, endPoint y: 477, distance: 25.6
click at [639, 477] on p "Amount: £XXX" at bounding box center [1045, 477] width 907 height 17
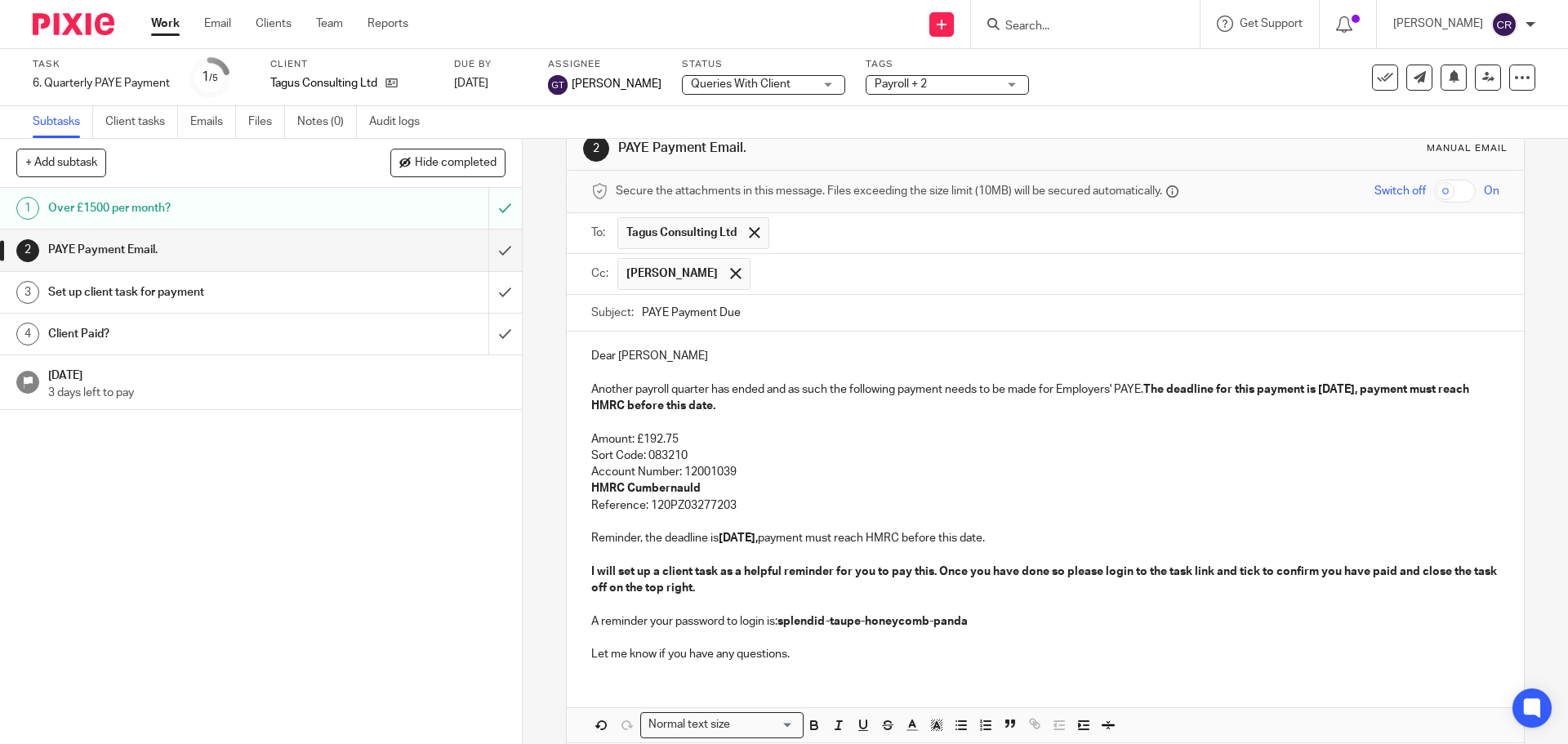
scroll to position [114, 0]
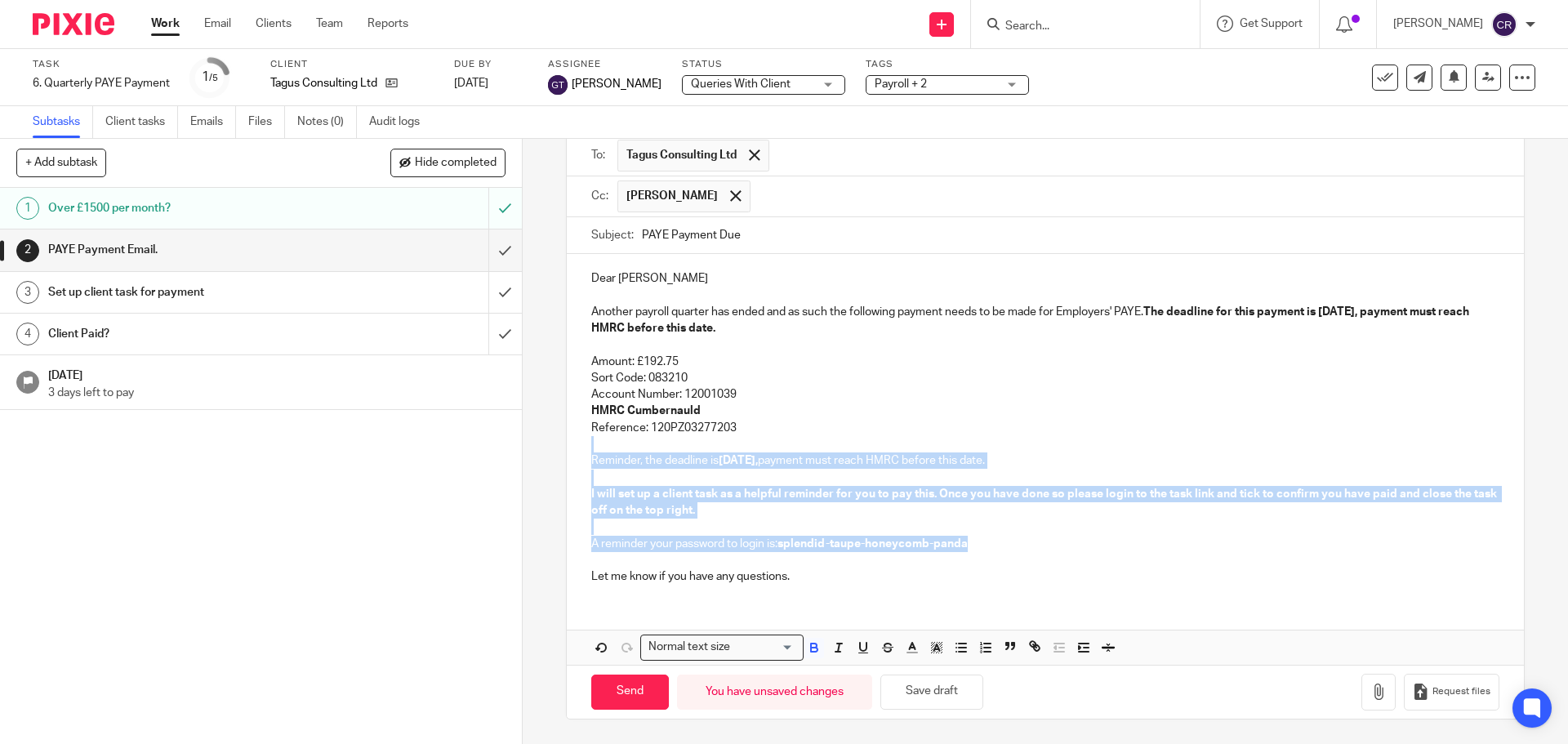
drag, startPoint x: 823, startPoint y: 429, endPoint x: 1012, endPoint y: 544, distance: 221.2
click at [1012, 544] on div "Dear Joao Another payroll quarter has ended and as such the following payment n…" at bounding box center [1044, 426] width 956 height 343
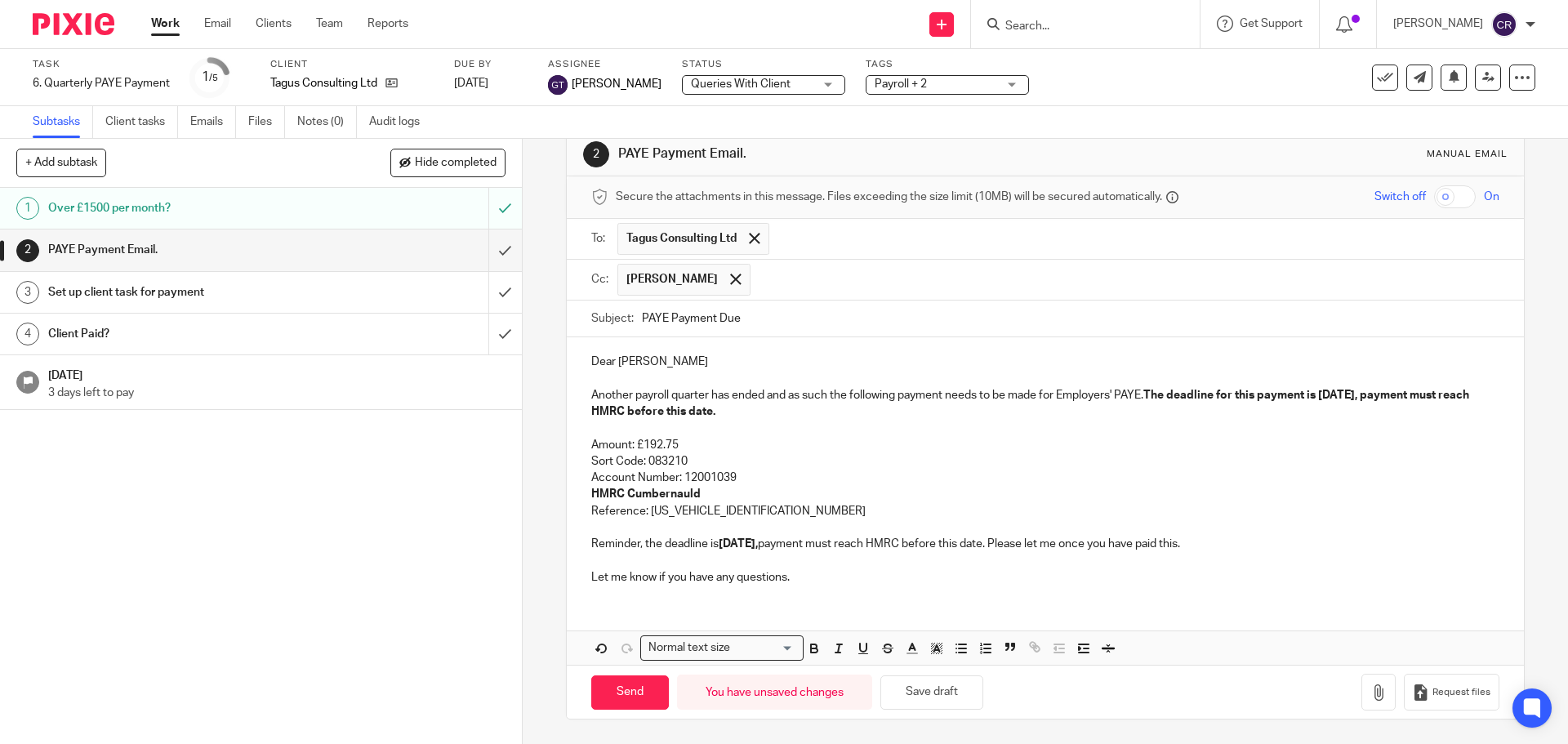
scroll to position [31, 0]
click at [626, 693] on input "Send" at bounding box center [631, 693] width 78 height 35
click at [490, 296] on input "submit" at bounding box center [261, 292] width 522 height 41
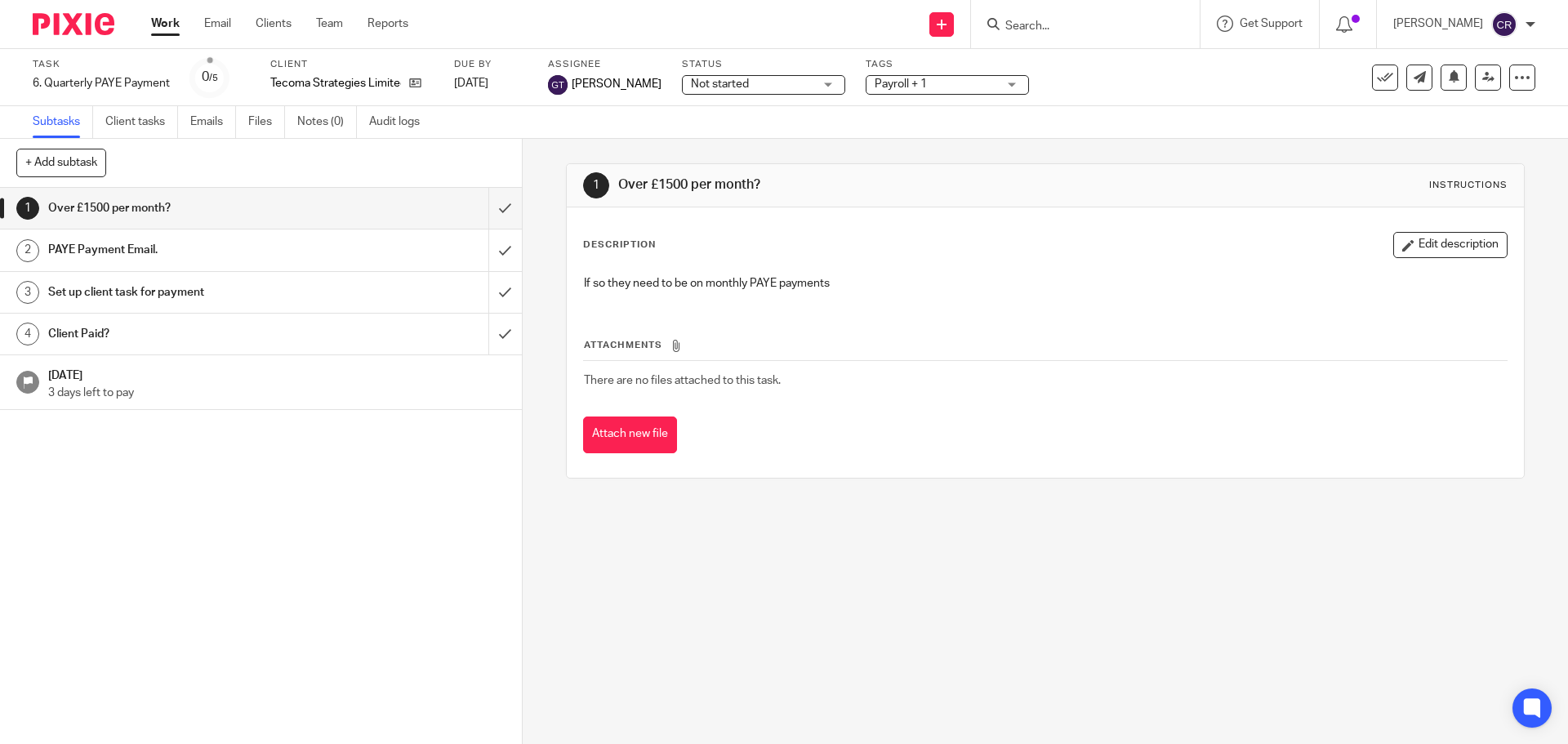
click at [755, 82] on span "Not started" at bounding box center [752, 84] width 122 height 17
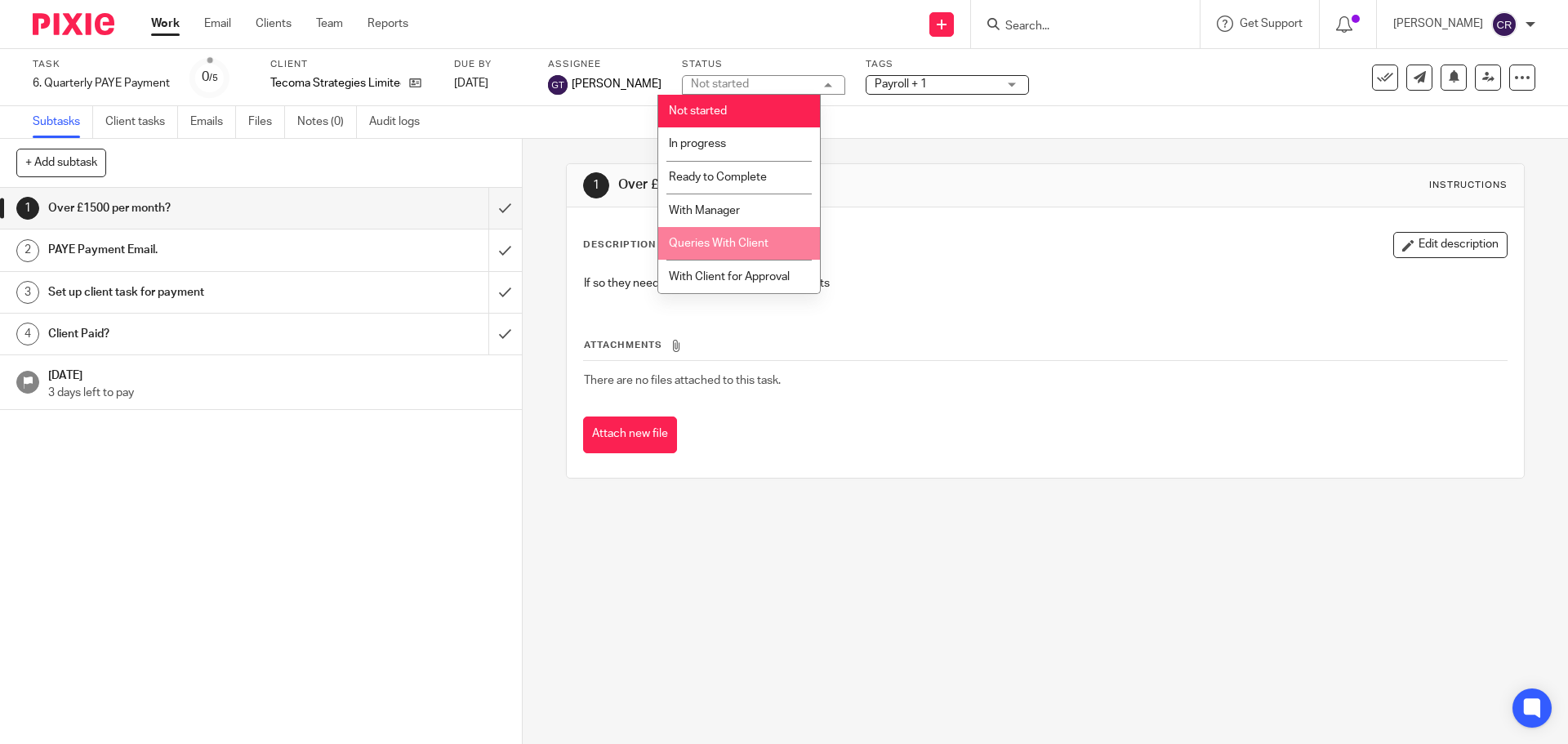
click at [743, 240] on span "Queries With Client" at bounding box center [718, 243] width 99 height 11
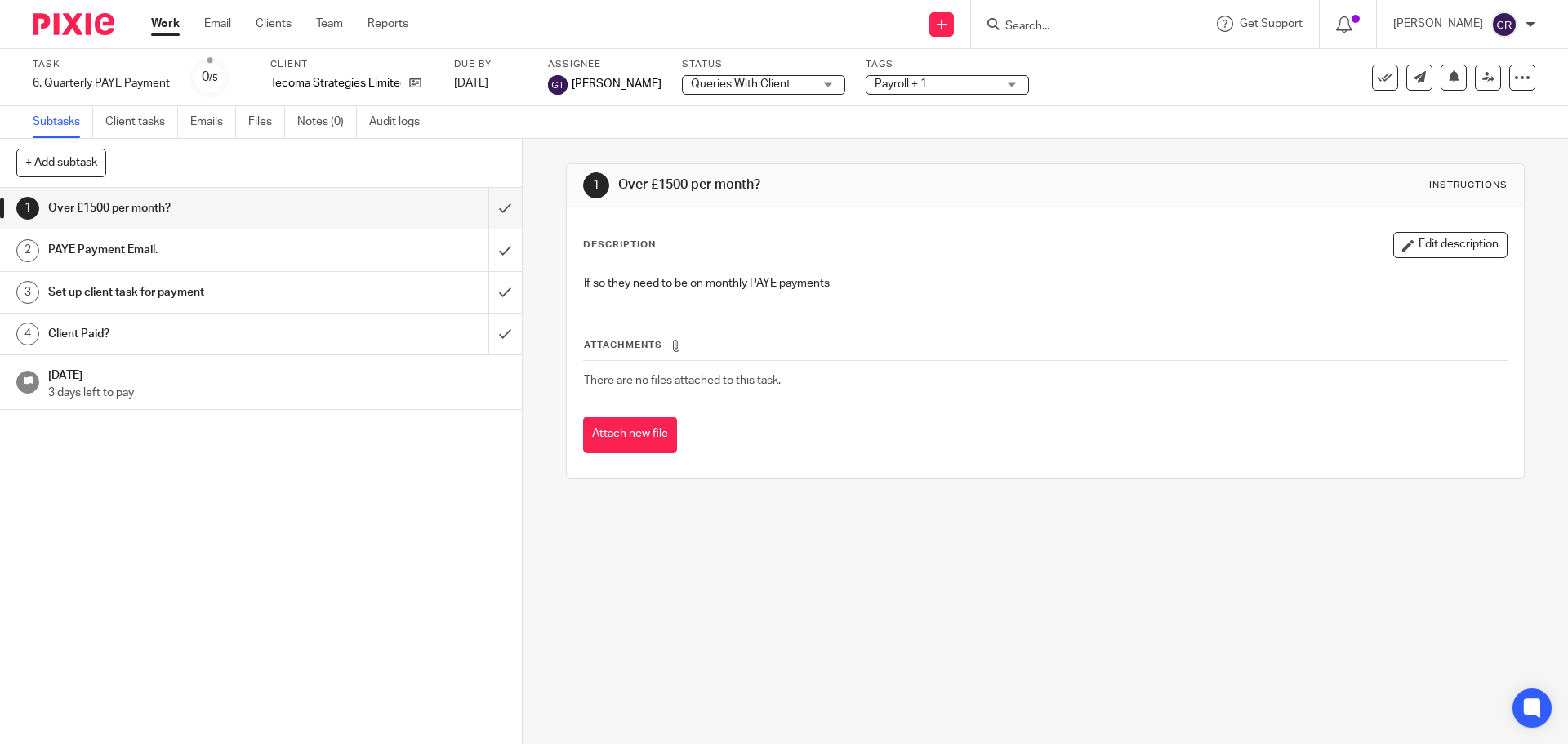
click at [924, 85] on span "Payroll + 1" at bounding box center [936, 84] width 122 height 17
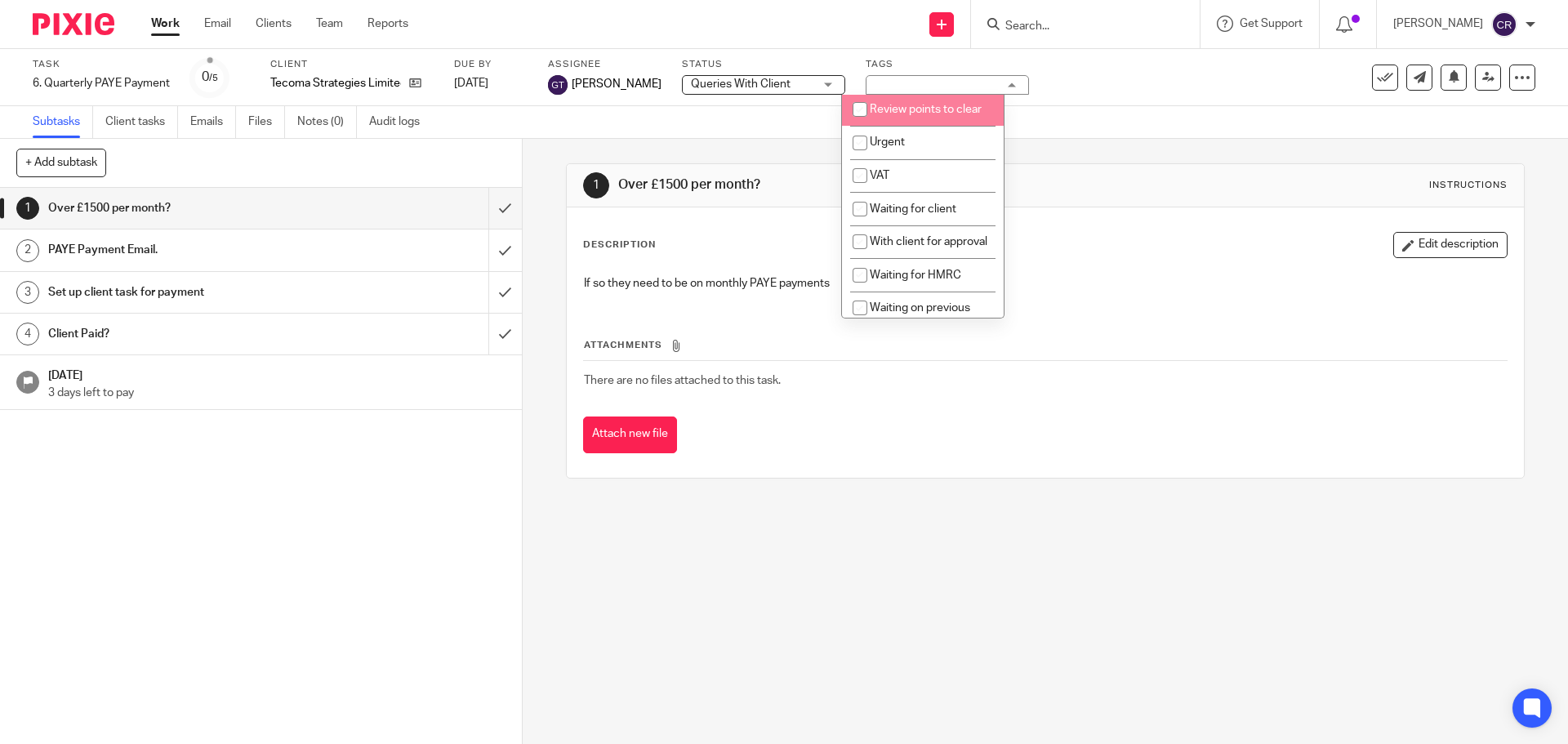
scroll to position [817, 0]
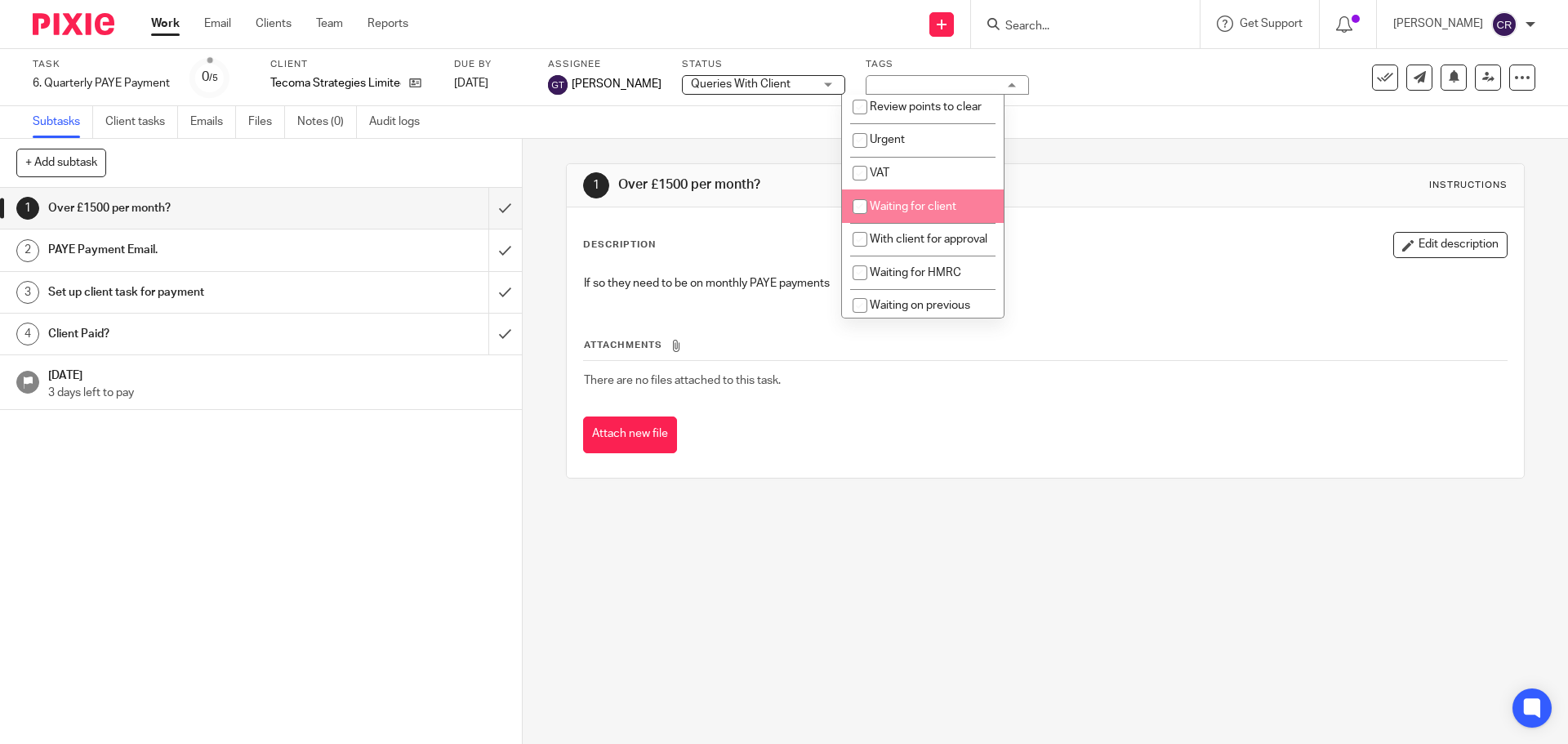
click at [920, 223] on li "Waiting for client" at bounding box center [923, 206] width 161 height 33
checkbox input "true"
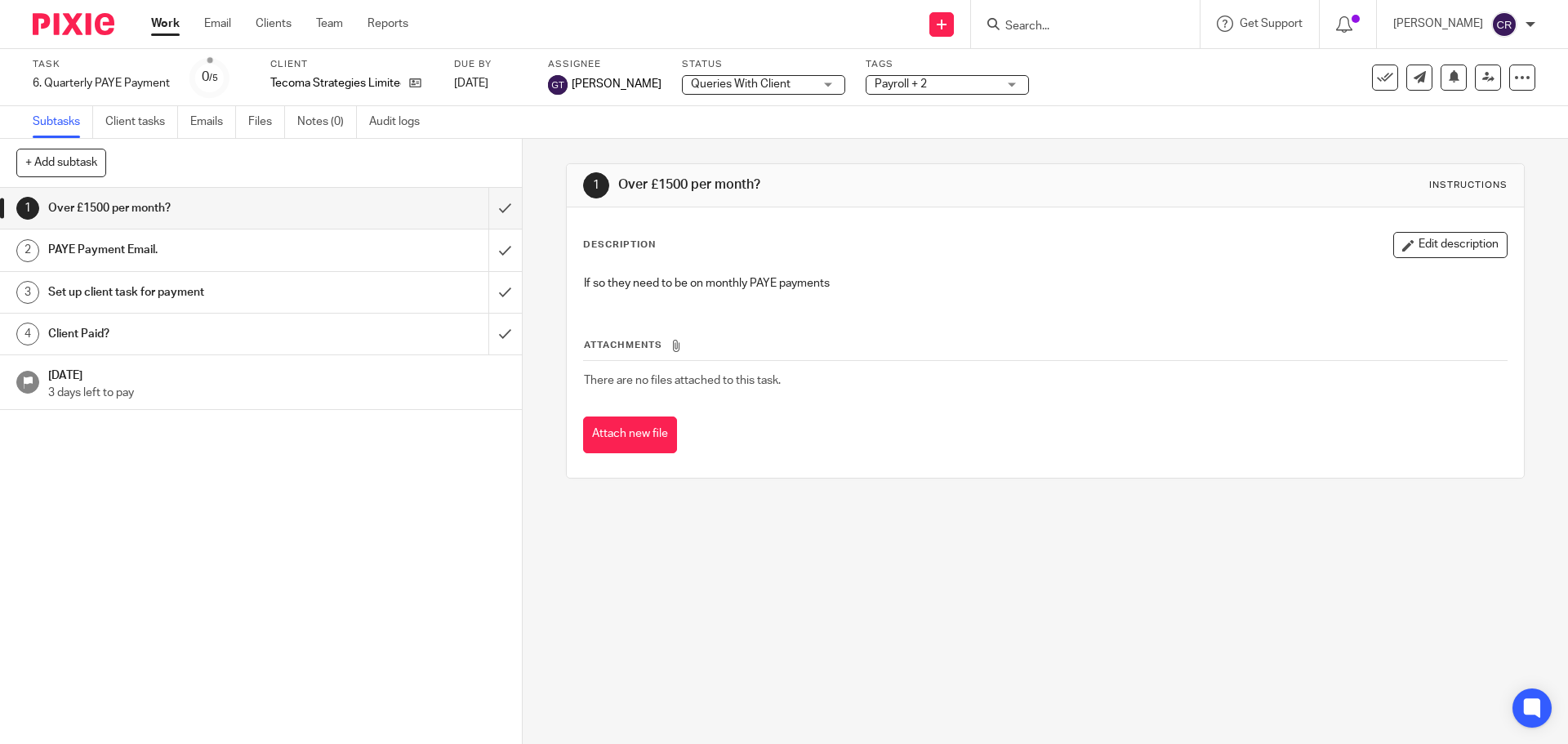
click at [1083, 250] on div "Description Edit description" at bounding box center [1045, 245] width 924 height 26
click at [480, 206] on input "submit" at bounding box center [261, 209] width 522 height 41
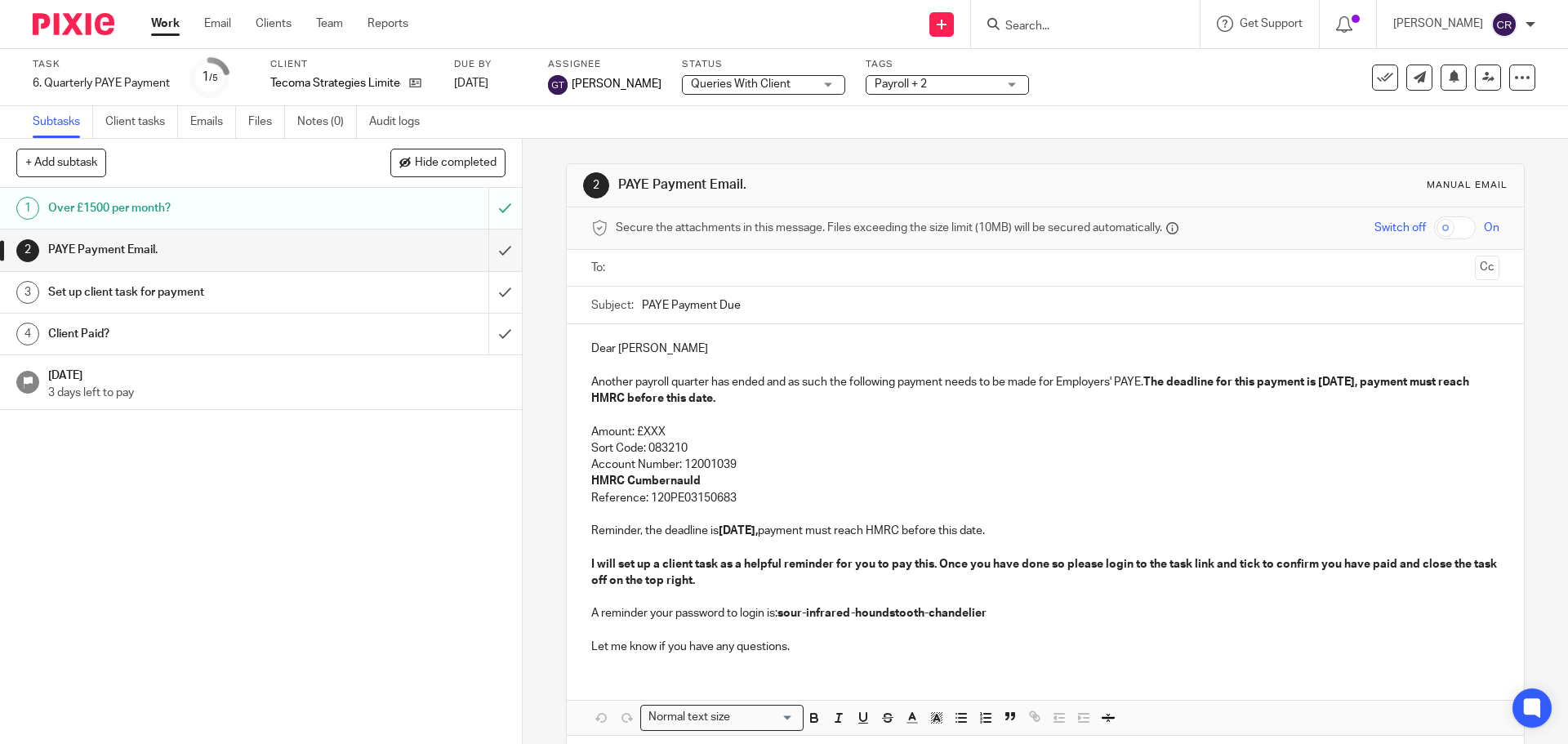
drag, startPoint x: 706, startPoint y: 258, endPoint x: 715, endPoint y: 268, distance: 13.5
click at [706, 260] on input "text" at bounding box center [1044, 268] width 846 height 19
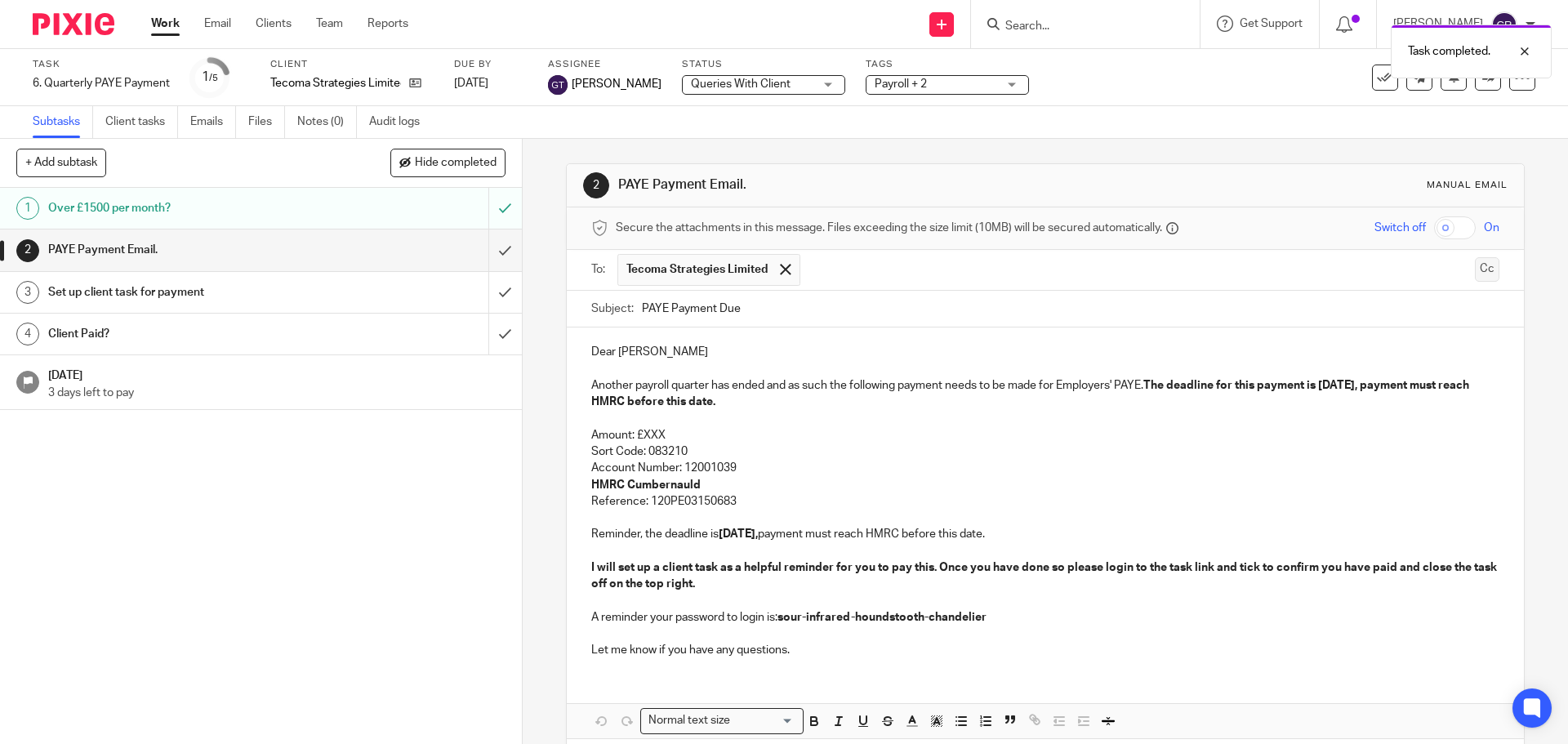
click at [1474, 273] on button "Cc" at bounding box center [1486, 269] width 24 height 24
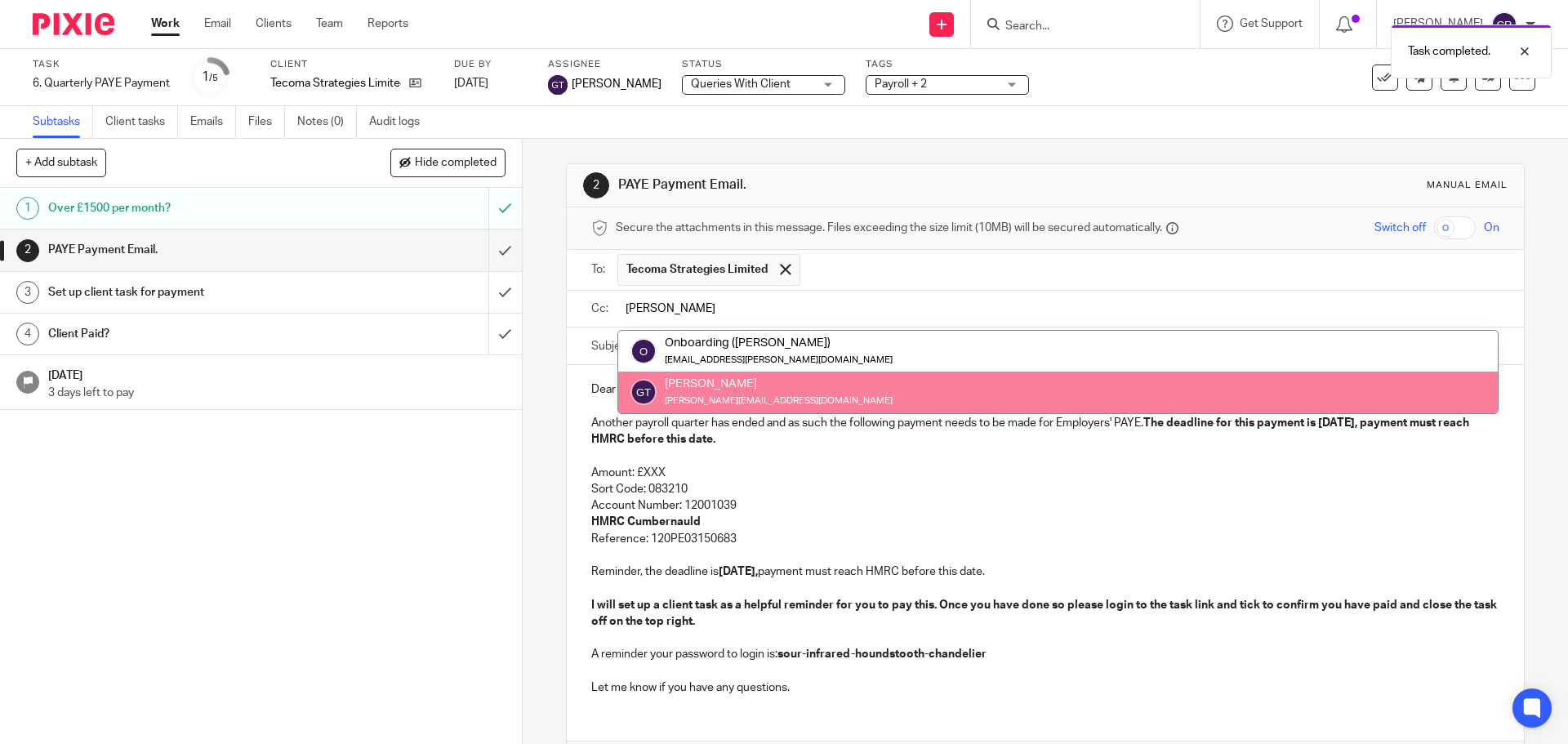
type input "greg"
drag, startPoint x: 1028, startPoint y: 416, endPoint x: 1009, endPoint y: 425, distance: 21.0
click at [1027, 418] on p "Another payroll quarter has ended and as such the following payment needs to be…" at bounding box center [1045, 431] width 907 height 33
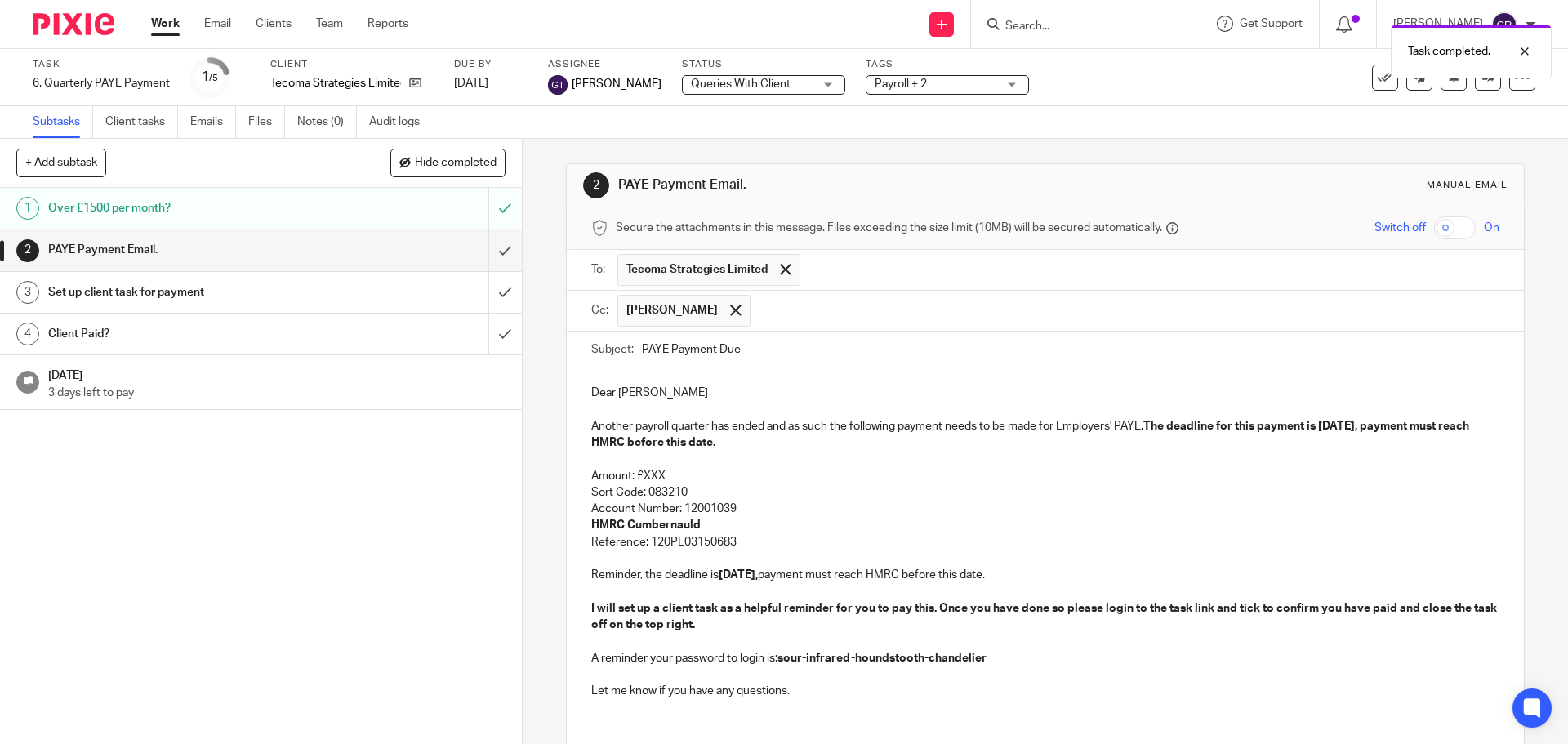
click at [686, 484] on p "Sort Code: 083210" at bounding box center [1045, 493] width 907 height 17
click at [681, 477] on p "Amount: £XXX" at bounding box center [1045, 477] width 907 height 17
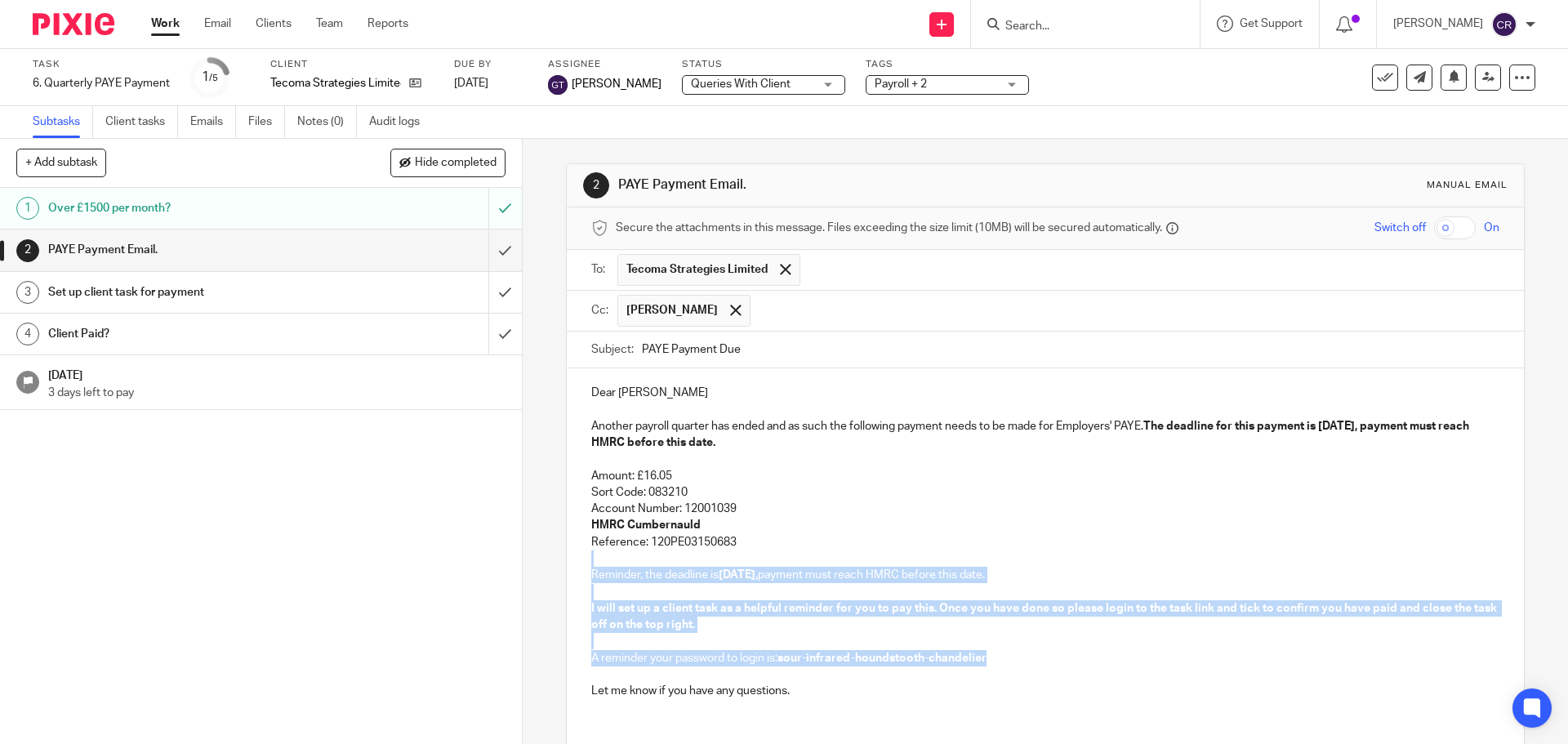
drag, startPoint x: 746, startPoint y: 547, endPoint x: 990, endPoint y: 662, distance: 269.7
click at [990, 662] on div "Dear Matthew Another payroll quarter has ended and as such the following paymen…" at bounding box center [1044, 540] width 956 height 343
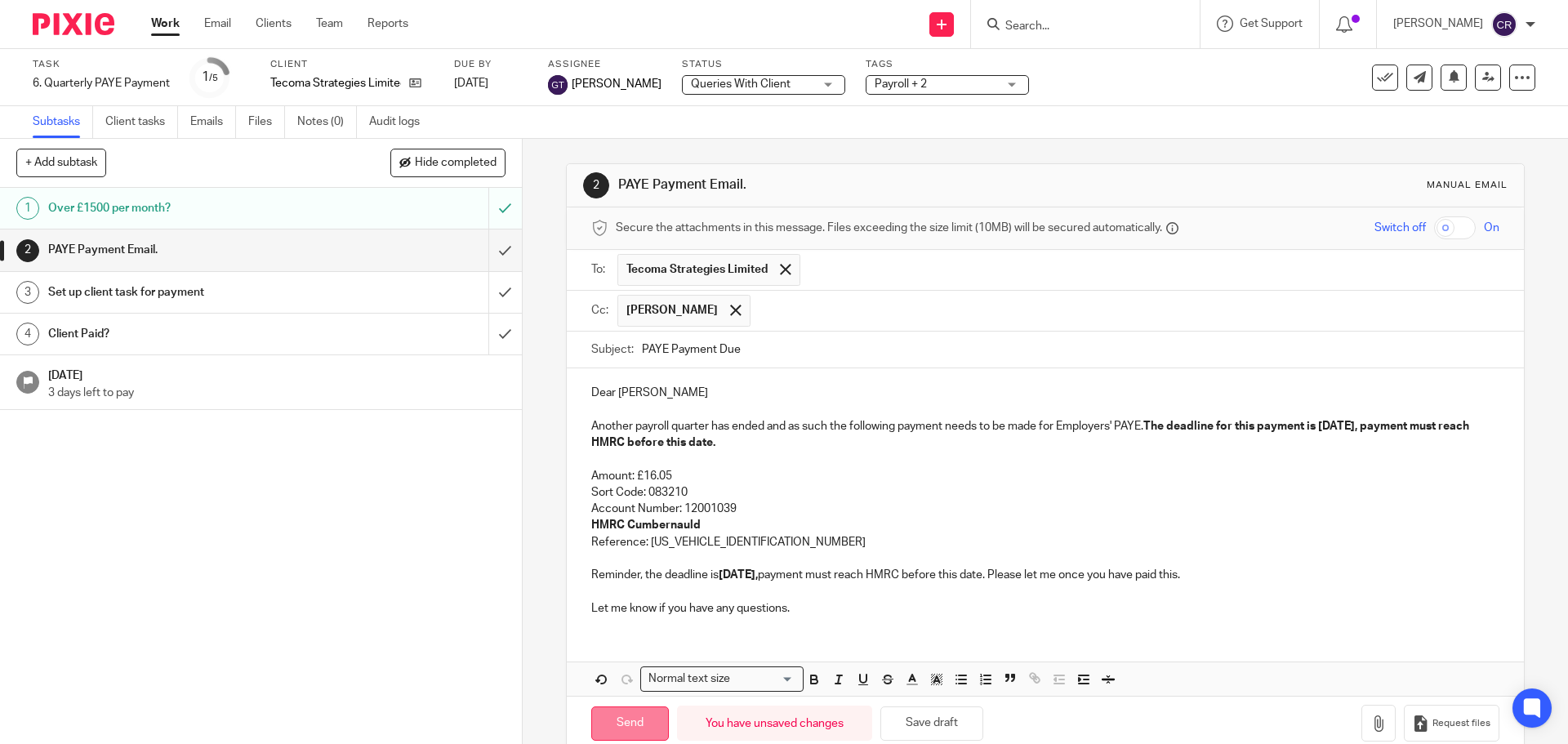
click at [628, 722] on input "Send" at bounding box center [631, 725] width 78 height 35
click at [482, 301] on input "submit" at bounding box center [261, 292] width 522 height 41
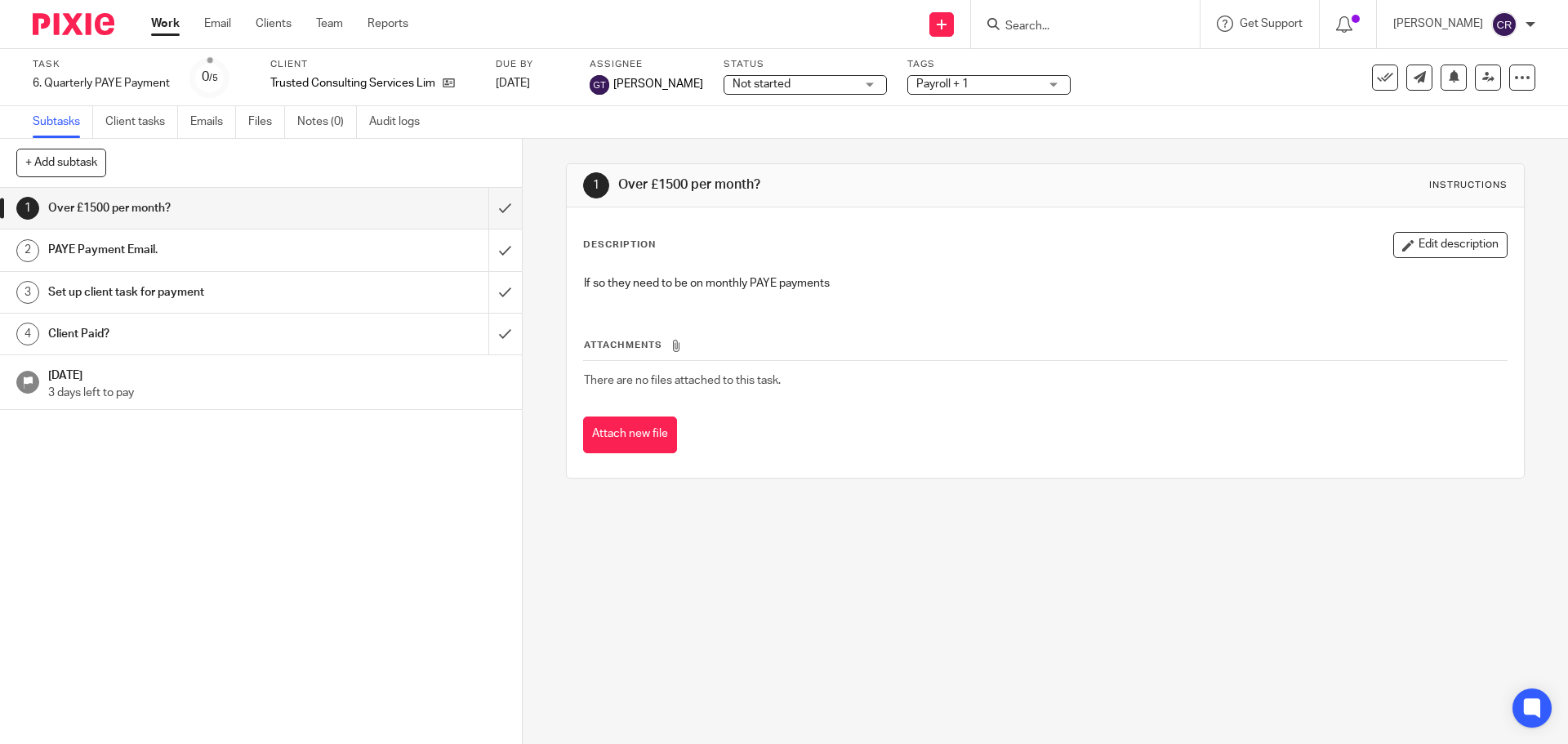
drag, startPoint x: 789, startPoint y: 83, endPoint x: 797, endPoint y: 174, distance: 91.4
click at [789, 83] on span "Not started" at bounding box center [794, 84] width 122 height 17
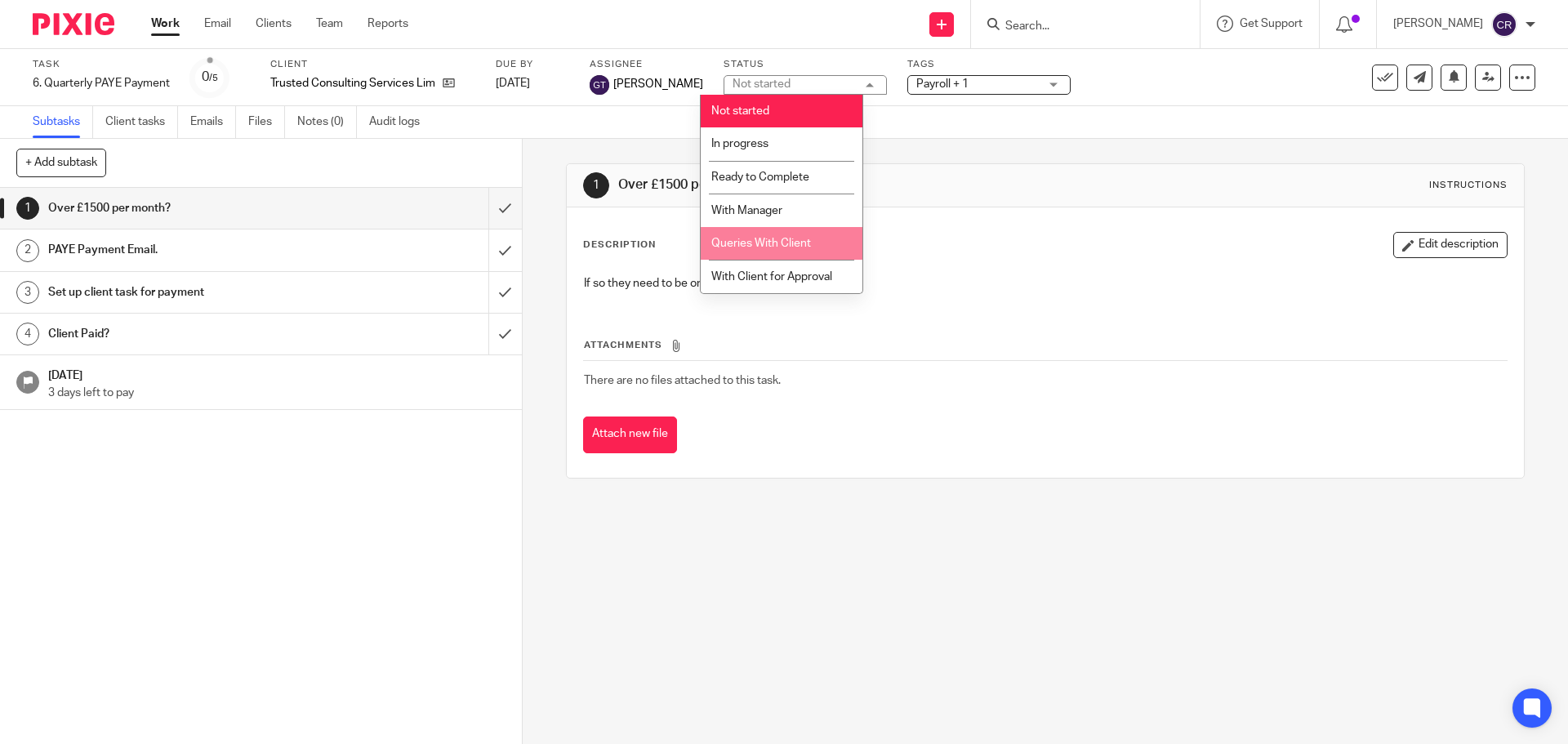
click at [815, 243] on li "Queries With Client" at bounding box center [782, 244] width 161 height 33
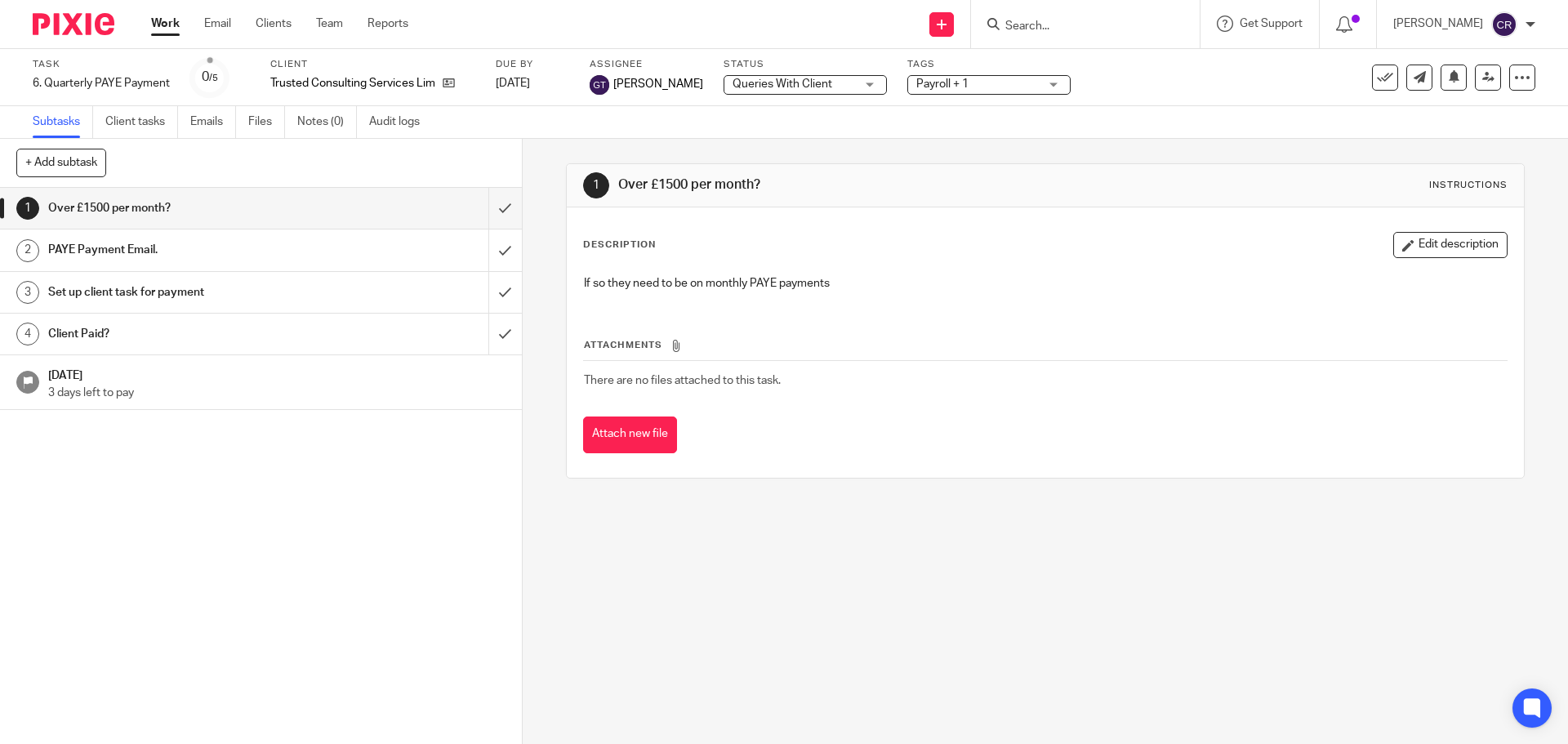
click at [967, 82] on span "Payroll + 1" at bounding box center [977, 84] width 122 height 17
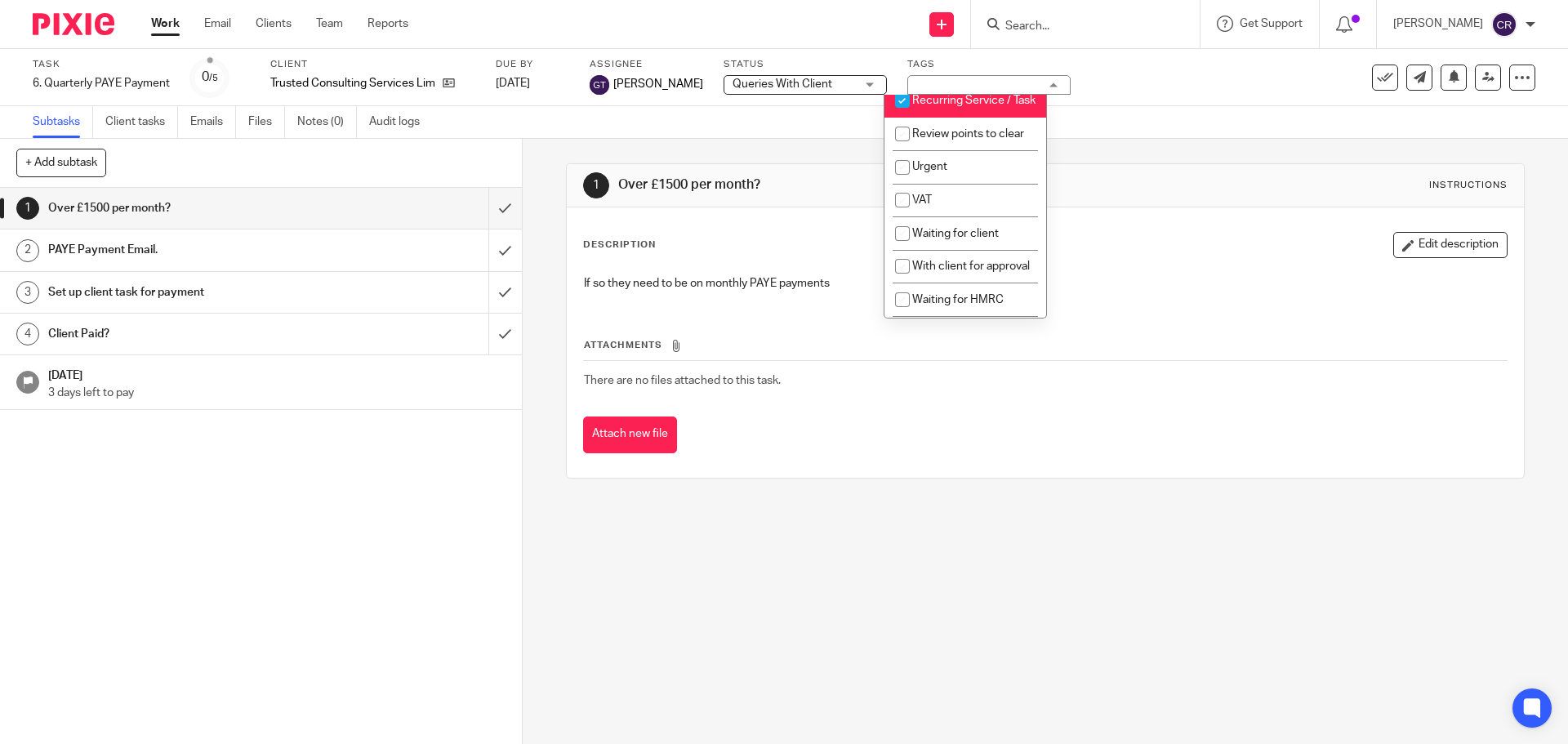
scroll to position [817, 0]
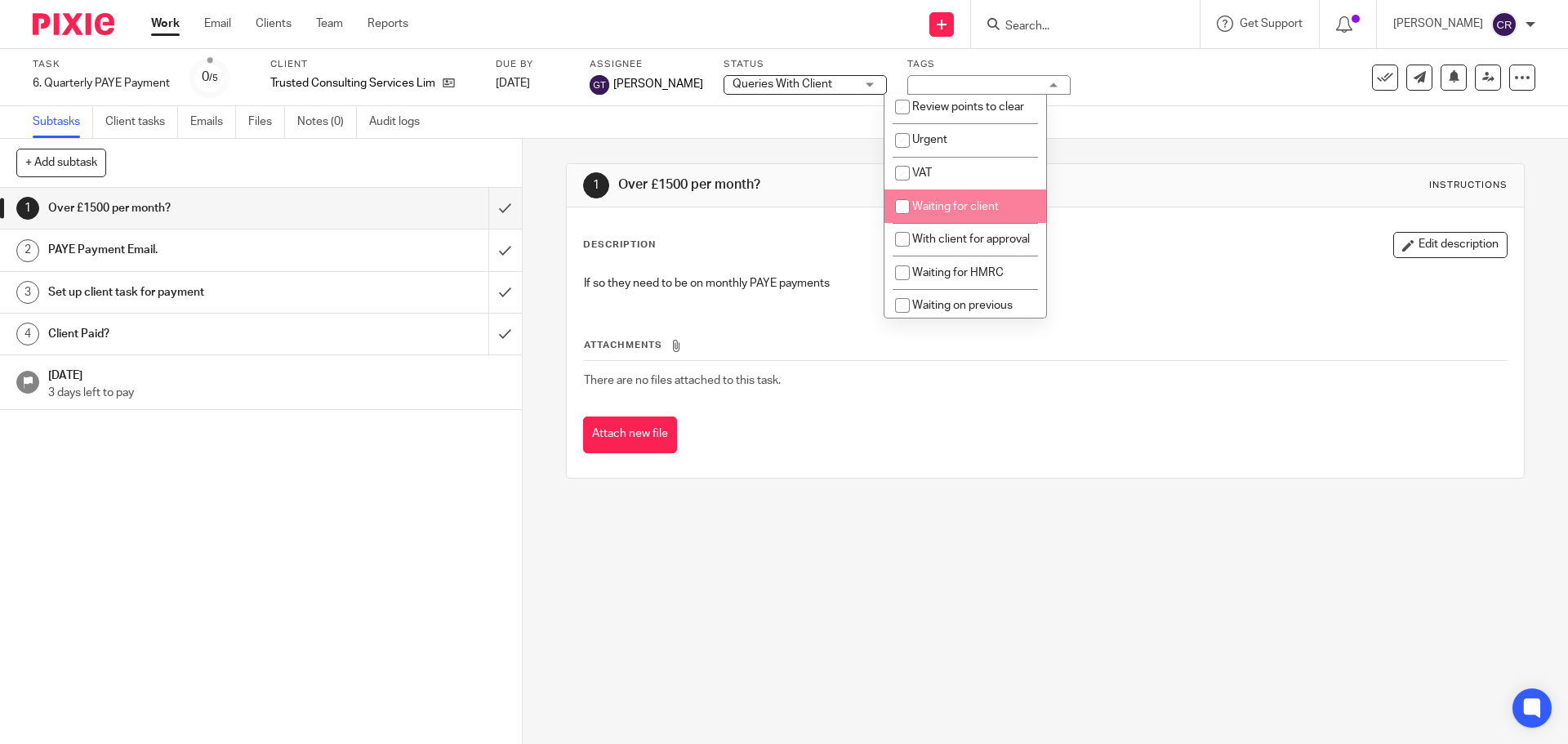
click at [962, 223] on li "Waiting for client" at bounding box center [965, 206] width 161 height 33
checkbox input "true"
click at [1122, 265] on div "Description Edit description If so they need to be on monthly PAYE payments" at bounding box center [1045, 268] width 924 height 72
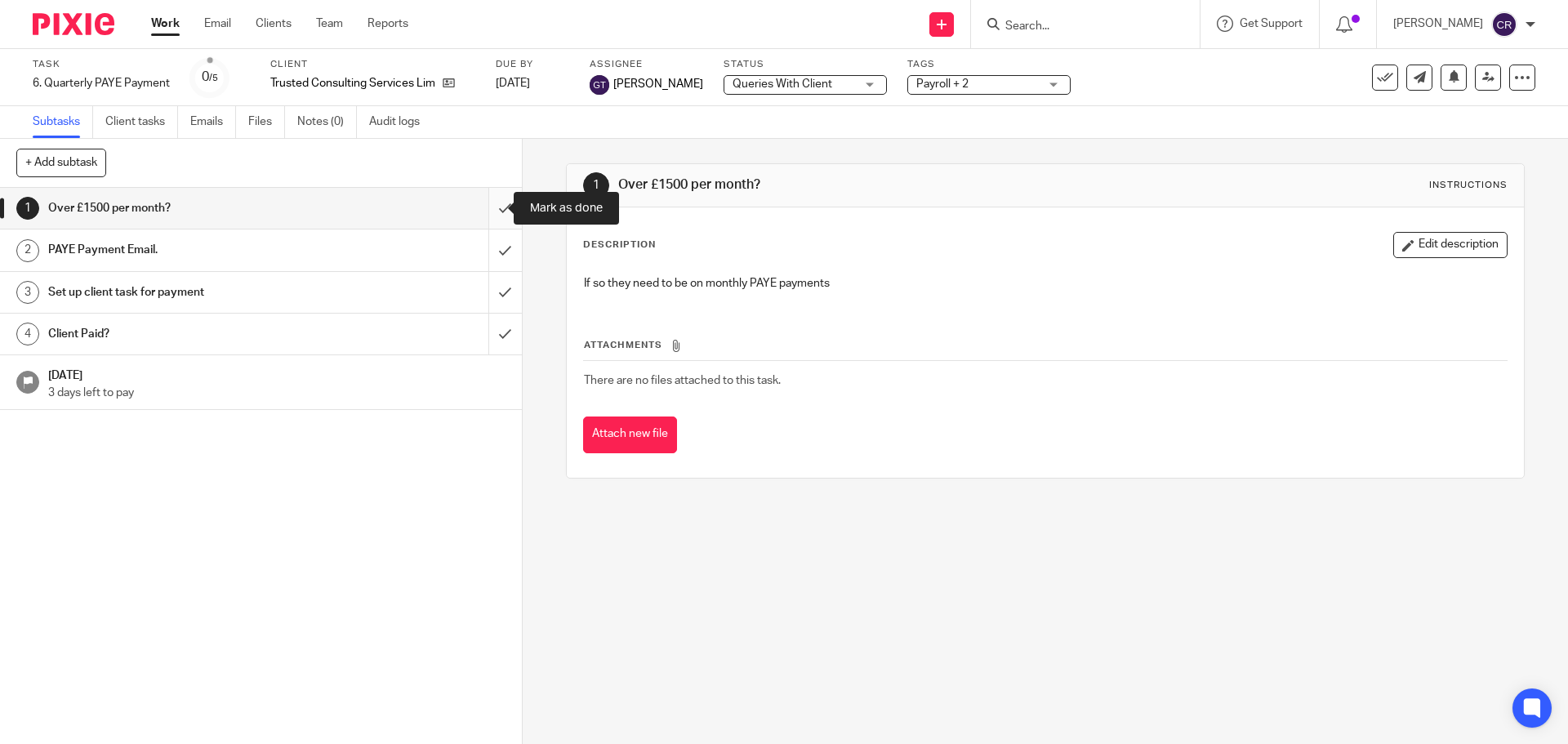
click at [493, 212] on input "submit" at bounding box center [261, 209] width 522 height 41
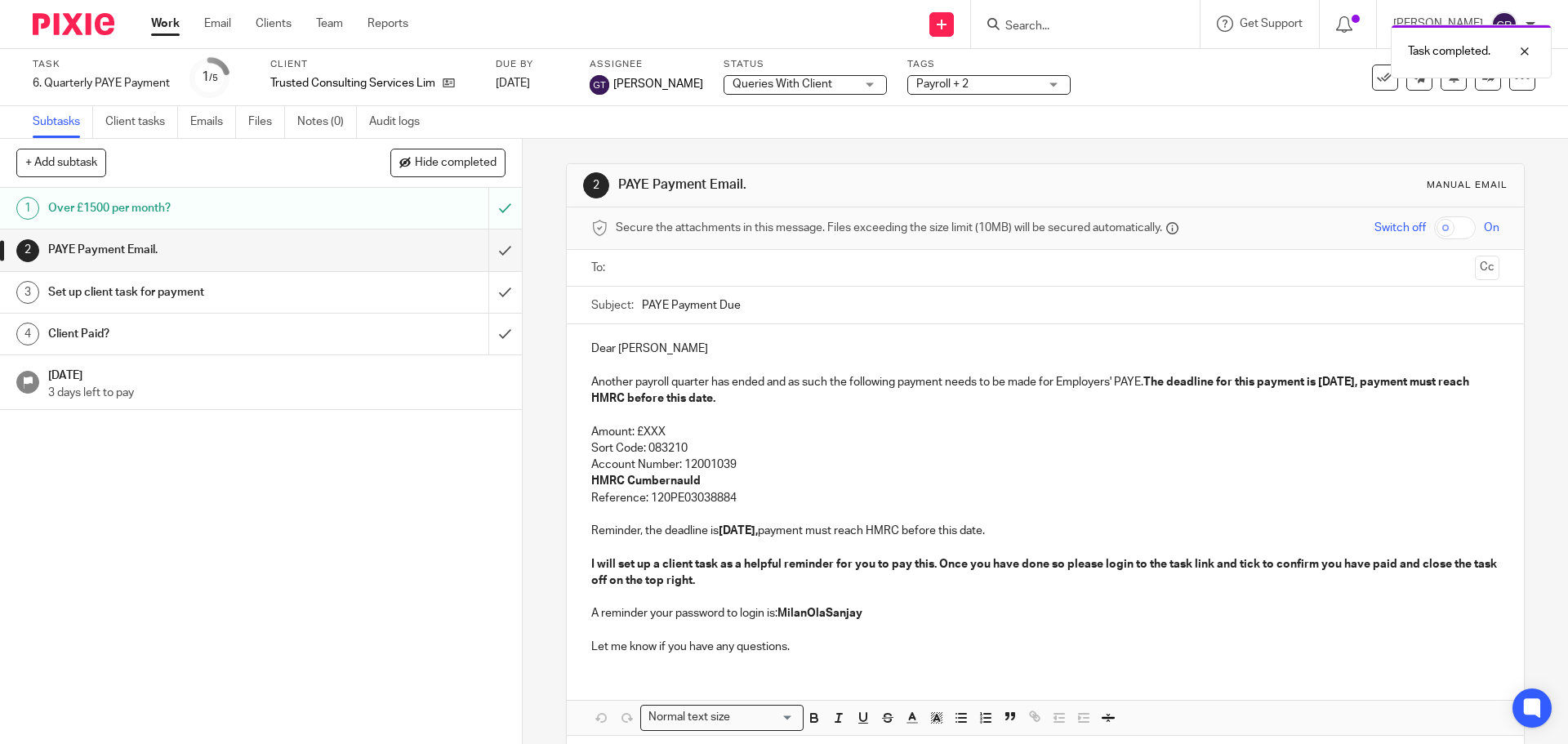
click at [701, 270] on input "text" at bounding box center [1044, 268] width 846 height 19
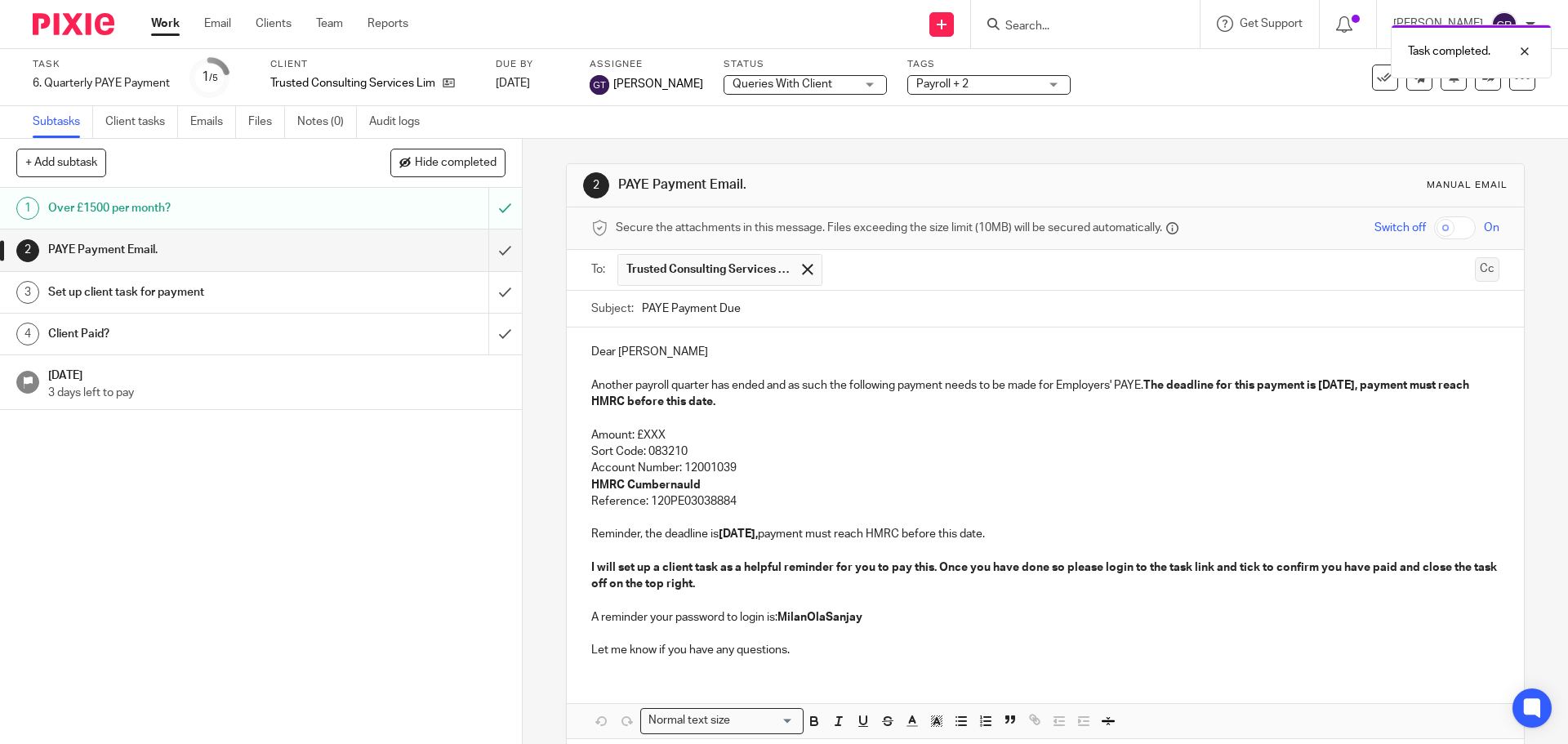
click at [1474, 268] on button "Cc" at bounding box center [1486, 269] width 24 height 24
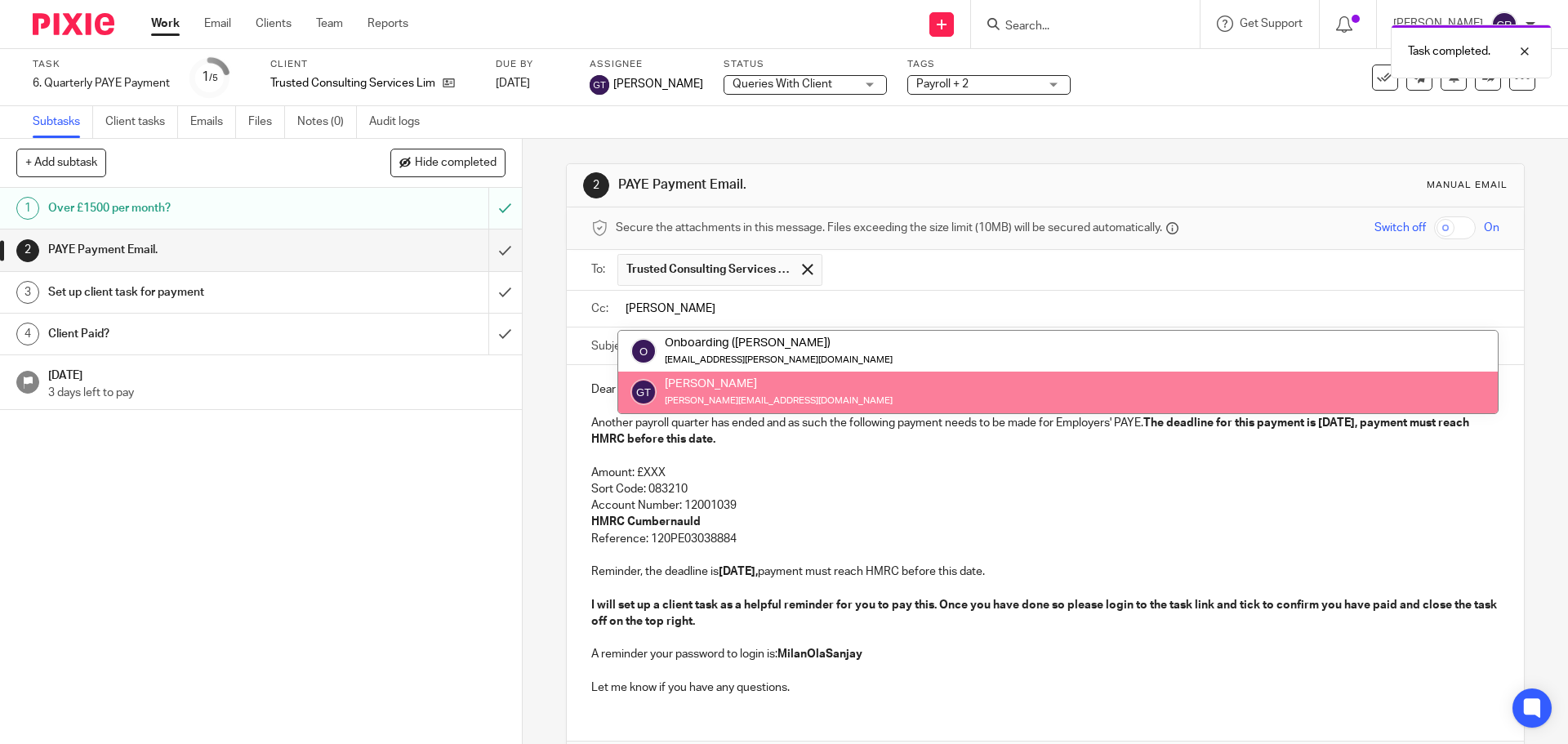
type input "greg"
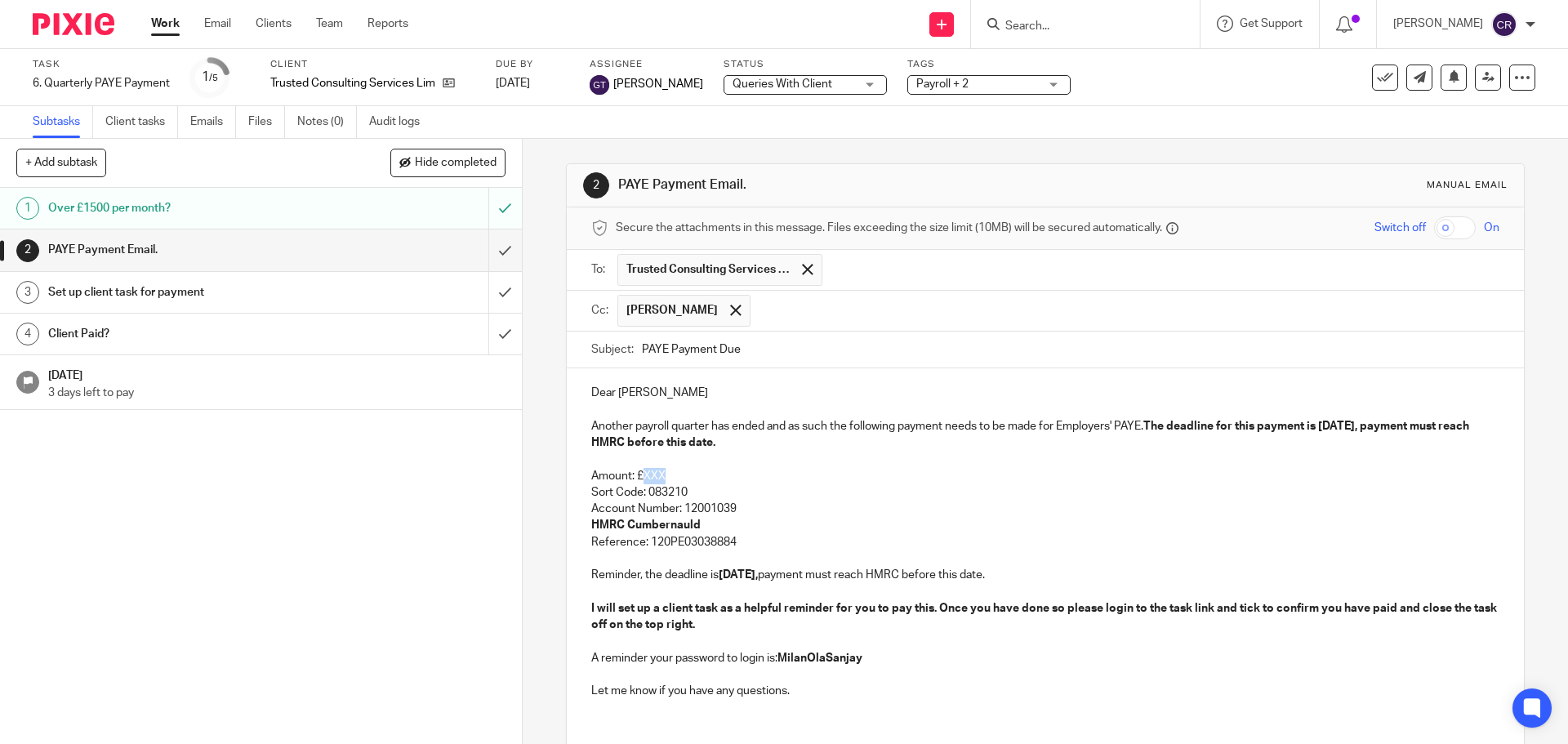
drag, startPoint x: 671, startPoint y: 473, endPoint x: 640, endPoint y: 475, distance: 31.1
click at [640, 475] on p "Amount: £XXX" at bounding box center [1045, 477] width 907 height 17
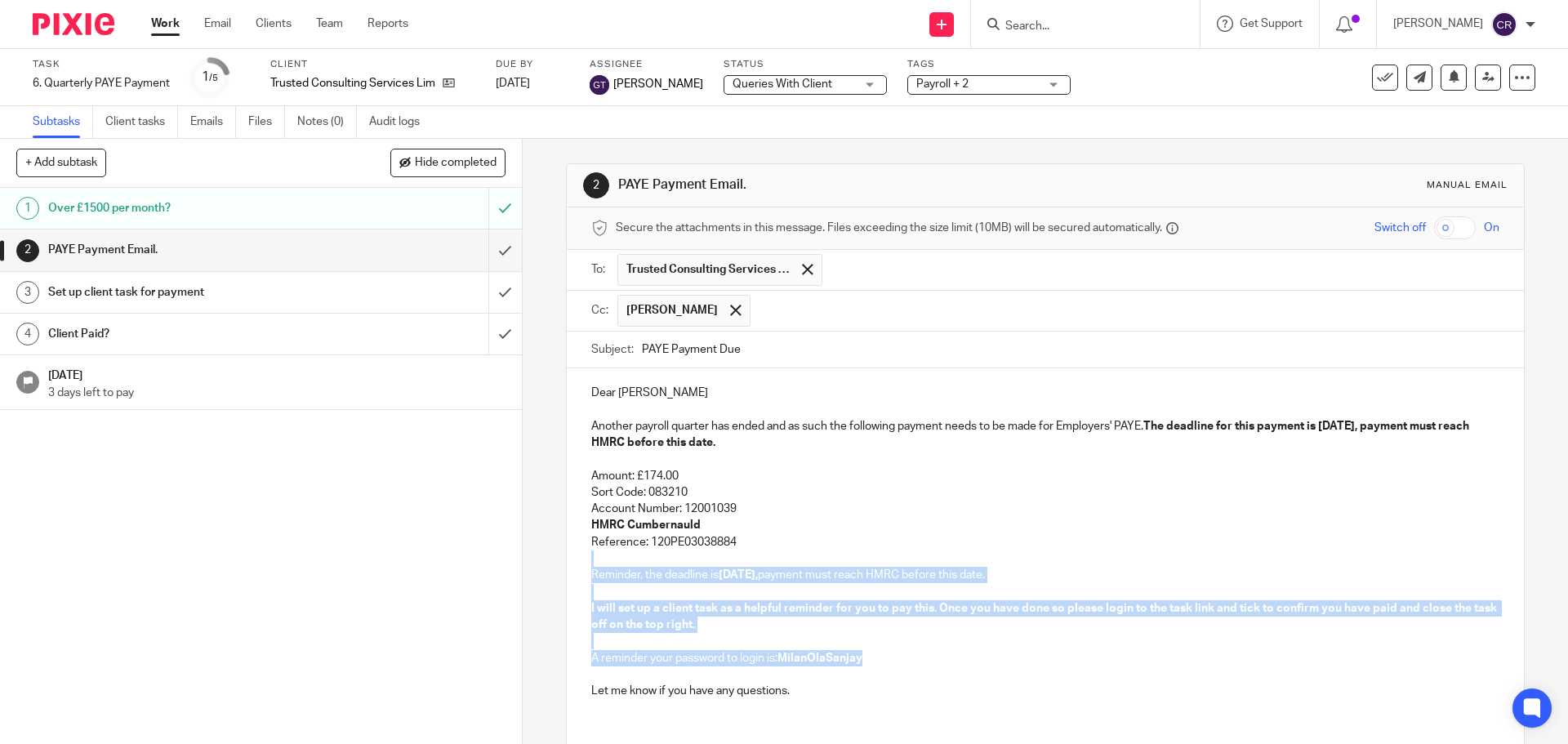
drag, startPoint x: 792, startPoint y: 541, endPoint x: 913, endPoint y: 659, distance: 169.0
click at [913, 659] on div "Dear Tarun Another payroll quarter has ended and as such the following payment …" at bounding box center [1044, 540] width 956 height 343
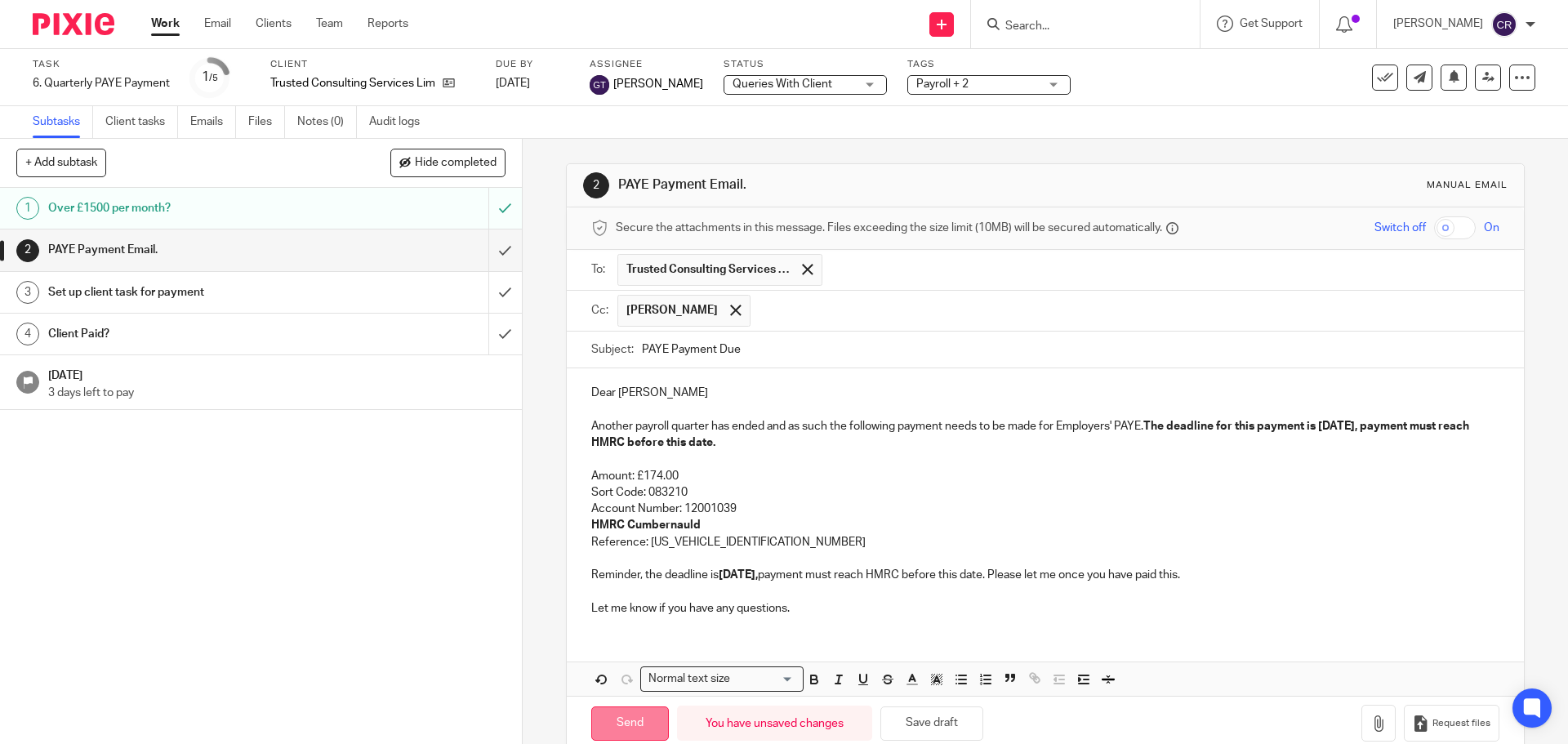
click at [644, 726] on input "Send" at bounding box center [631, 725] width 78 height 35
type input "Sent"
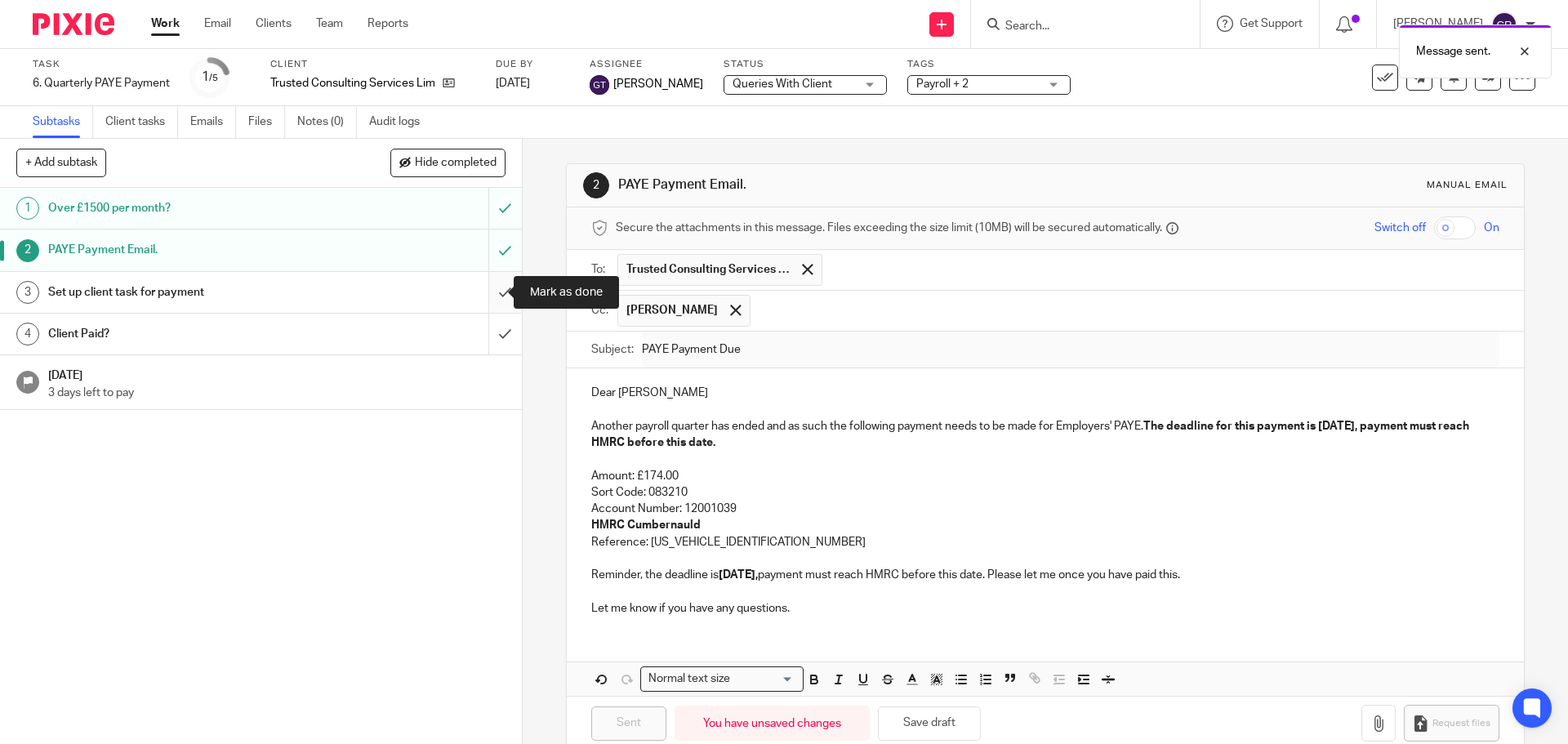
click at [491, 301] on input "submit" at bounding box center [261, 292] width 522 height 41
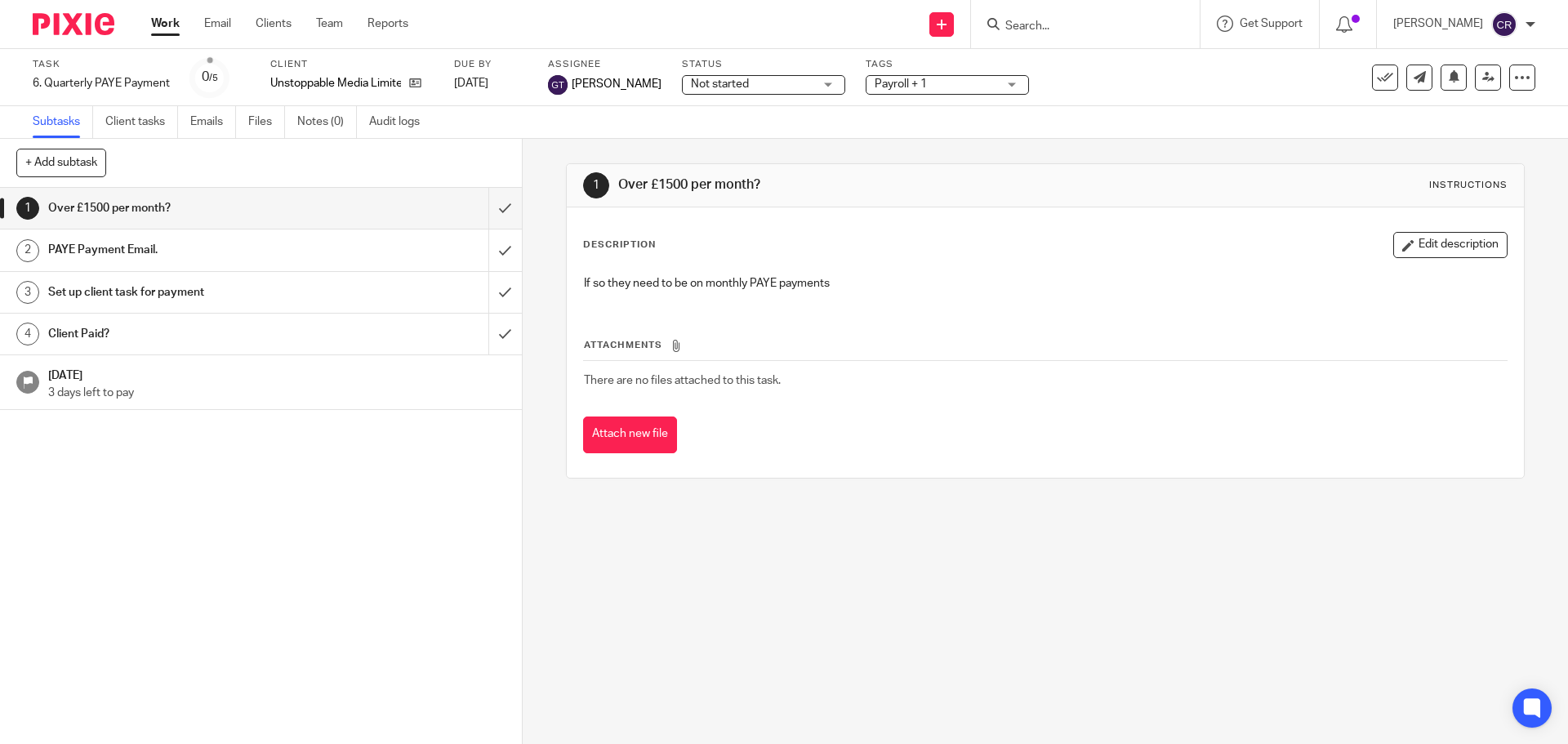
drag, startPoint x: 0, startPoint y: 0, endPoint x: 715, endPoint y: 73, distance: 718.7
click at [719, 67] on label "Status" at bounding box center [763, 65] width 163 height 13
drag, startPoint x: 714, startPoint y: 78, endPoint x: 721, endPoint y: 93, distance: 16.6
click at [714, 79] on span "Not started" at bounding box center [752, 84] width 122 height 17
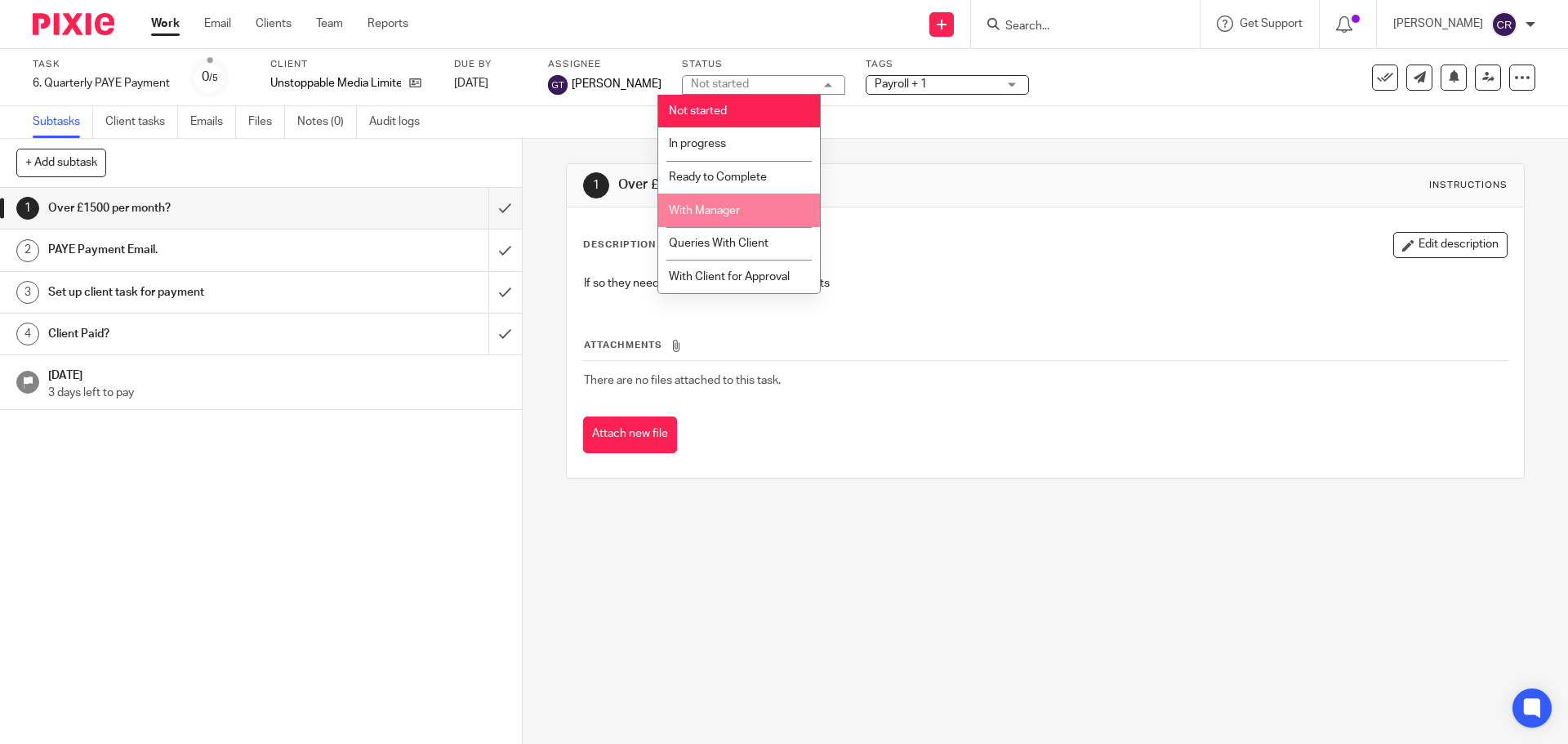
click at [701, 203] on li "With Manager" at bounding box center [739, 211] width 161 height 33
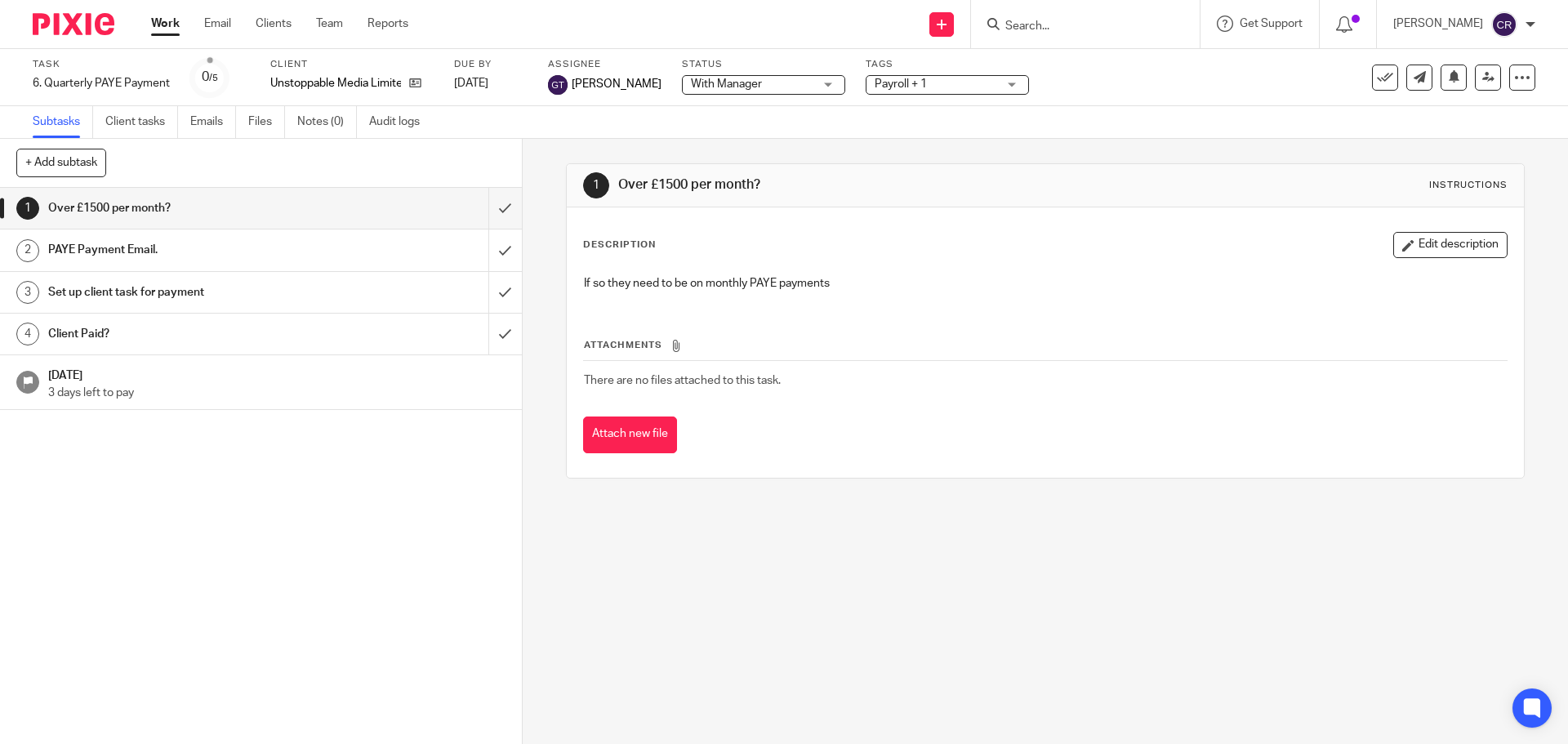
drag, startPoint x: 943, startPoint y: 72, endPoint x: 940, endPoint y: 87, distance: 15.3
click at [942, 75] on div "Tags Payroll + 1 Admin Tasks Advisory / Proactive Annual accounts Bookkeeping B…" at bounding box center [947, 78] width 163 height 39
click at [956, 95] on div "Tags Payroll + 1 Admin Tasks Advisory / Proactive Annual accounts Bookkeeping B…" at bounding box center [947, 78] width 163 height 39
click at [953, 91] on span "Payroll + 1" at bounding box center [936, 84] width 122 height 17
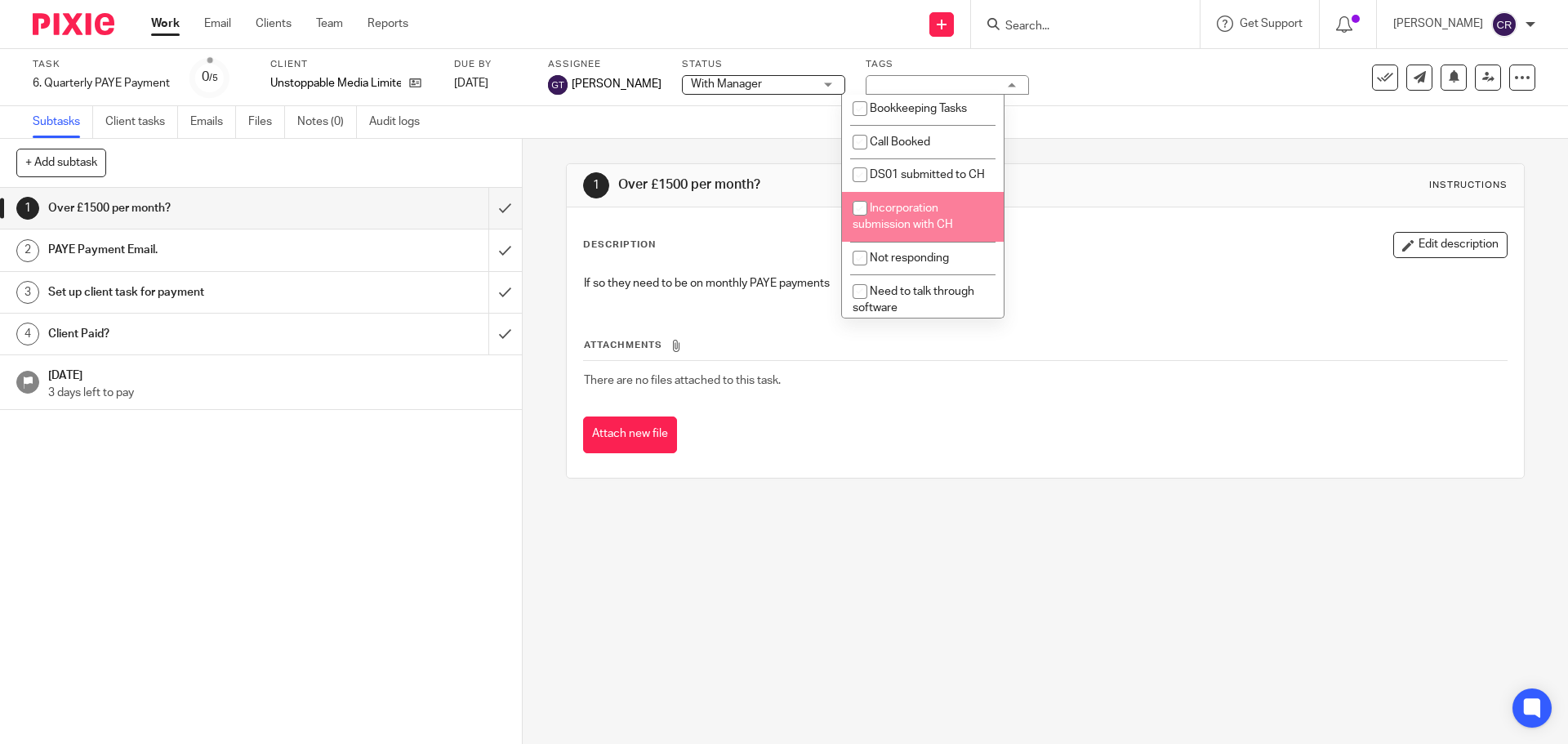
scroll to position [490, 0]
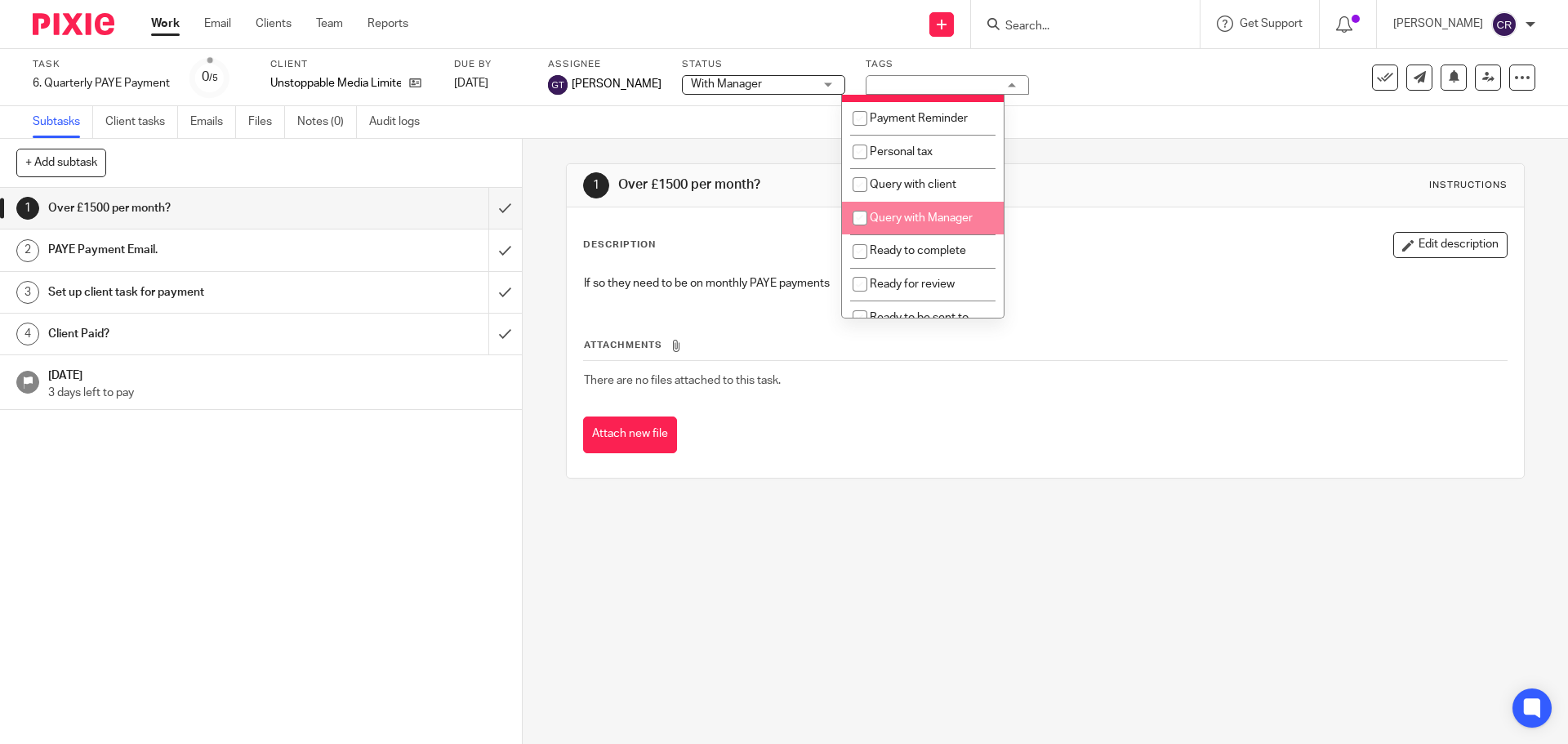
drag, startPoint x: 958, startPoint y: 220, endPoint x: 1039, endPoint y: 237, distance: 82.8
click at [958, 221] on li "Query with Manager" at bounding box center [923, 218] width 161 height 33
checkbox input "true"
drag, startPoint x: 1157, startPoint y: 251, endPoint x: 1258, endPoint y: 259, distance: 101.3
click at [1163, 253] on div "Description Edit description" at bounding box center [1045, 245] width 924 height 26
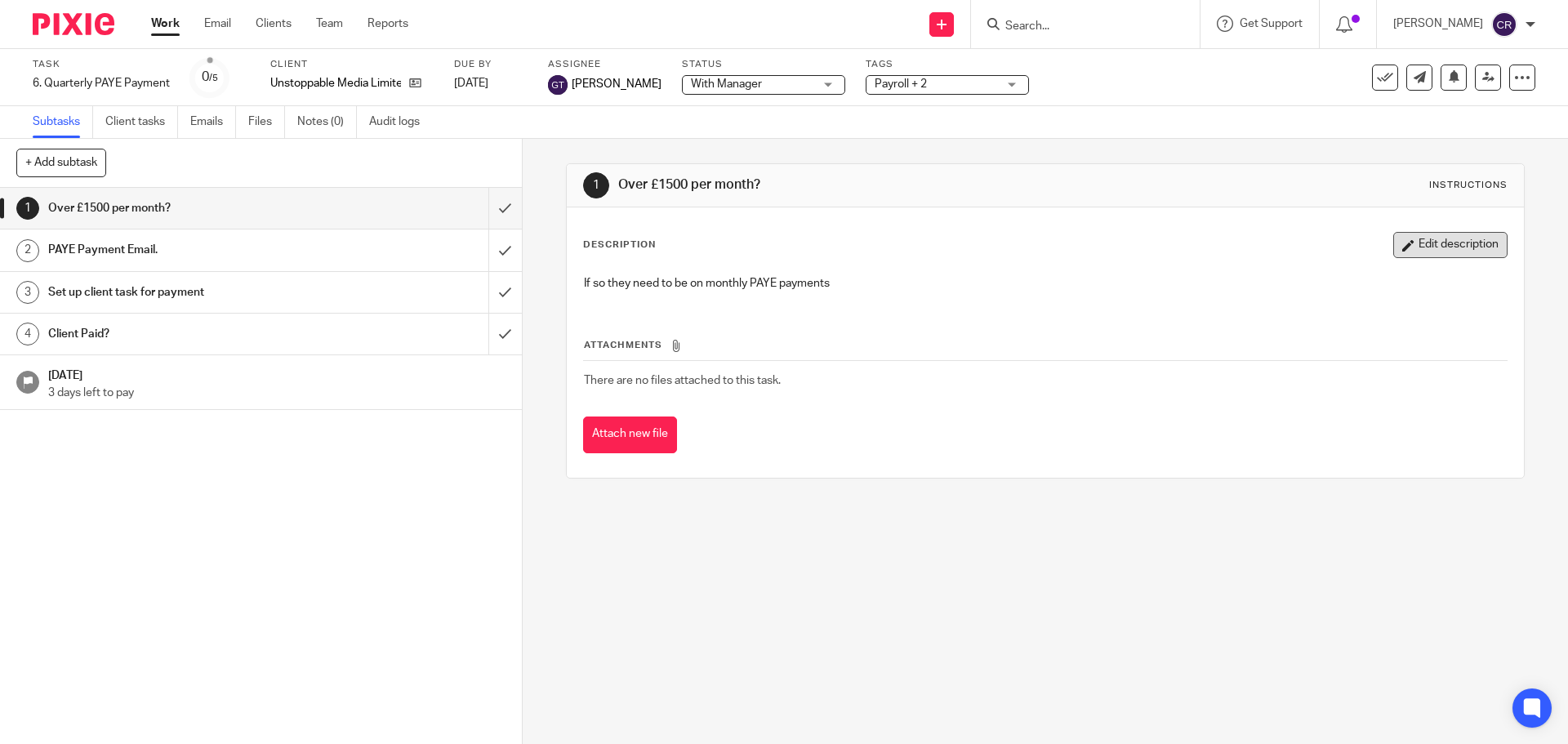
click at [1428, 239] on button "Edit description" at bounding box center [1449, 245] width 114 height 26
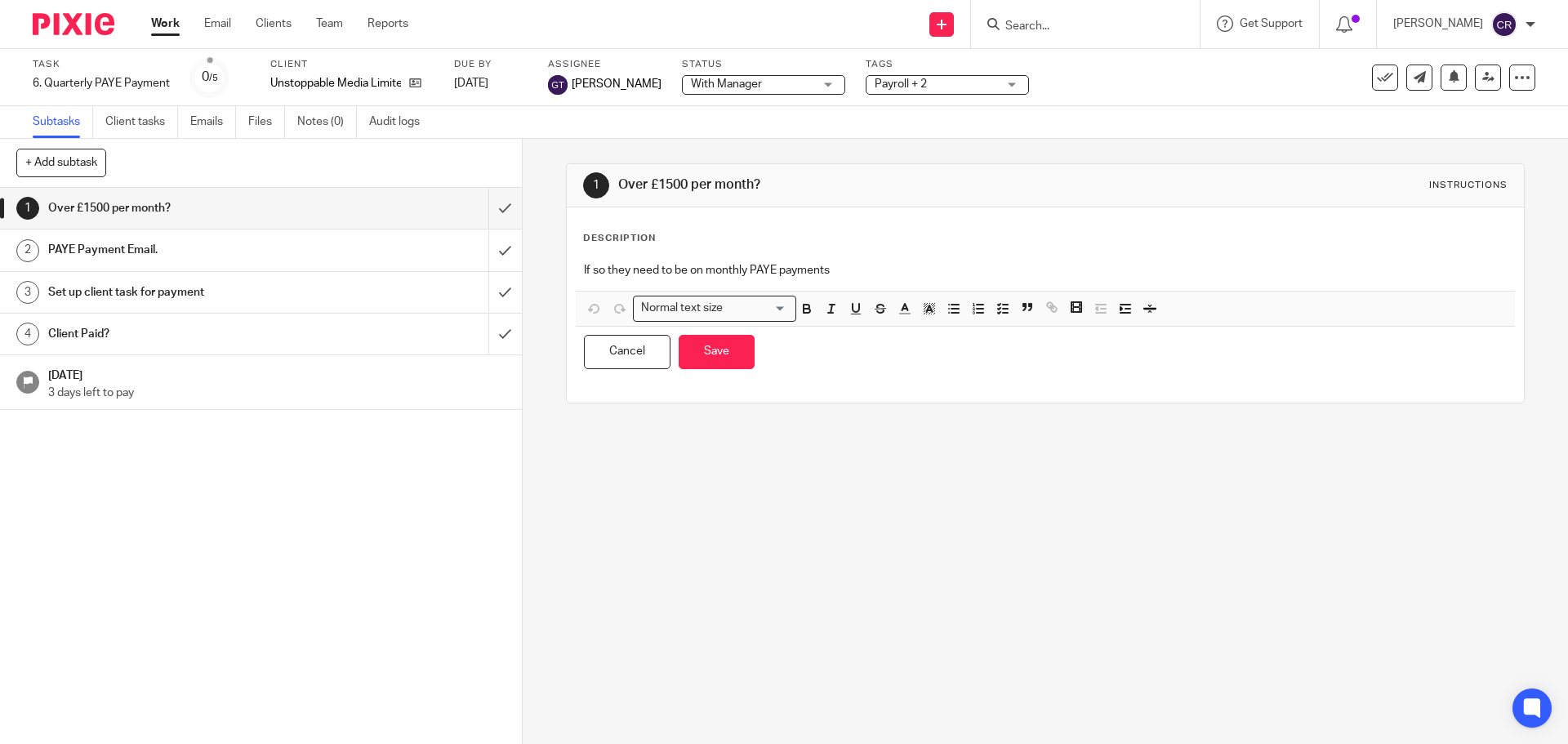
click at [1166, 263] on p "If so they need to be on monthly PAYE payments" at bounding box center [1045, 271] width 922 height 17
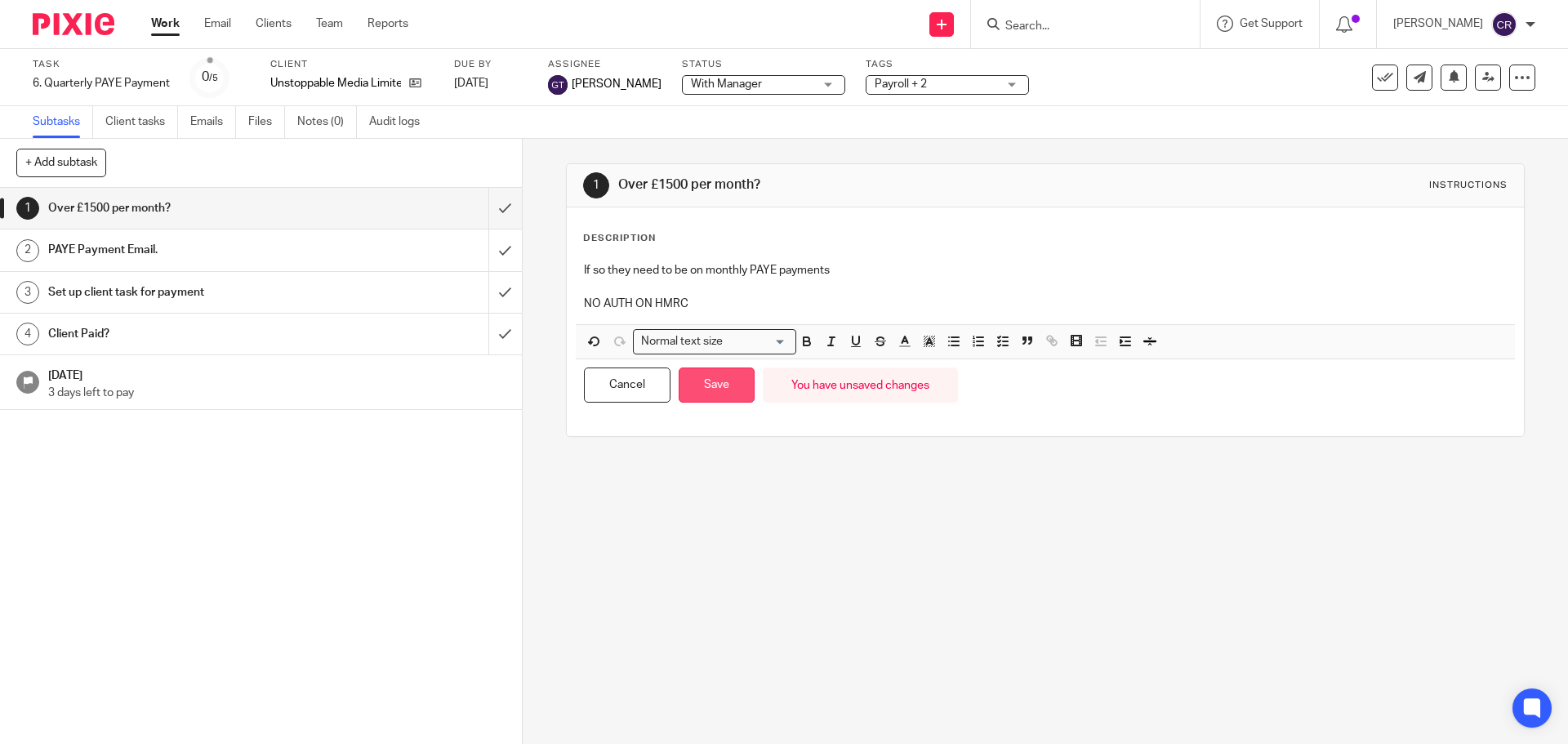
click at [703, 392] on button "Save" at bounding box center [717, 385] width 76 height 35
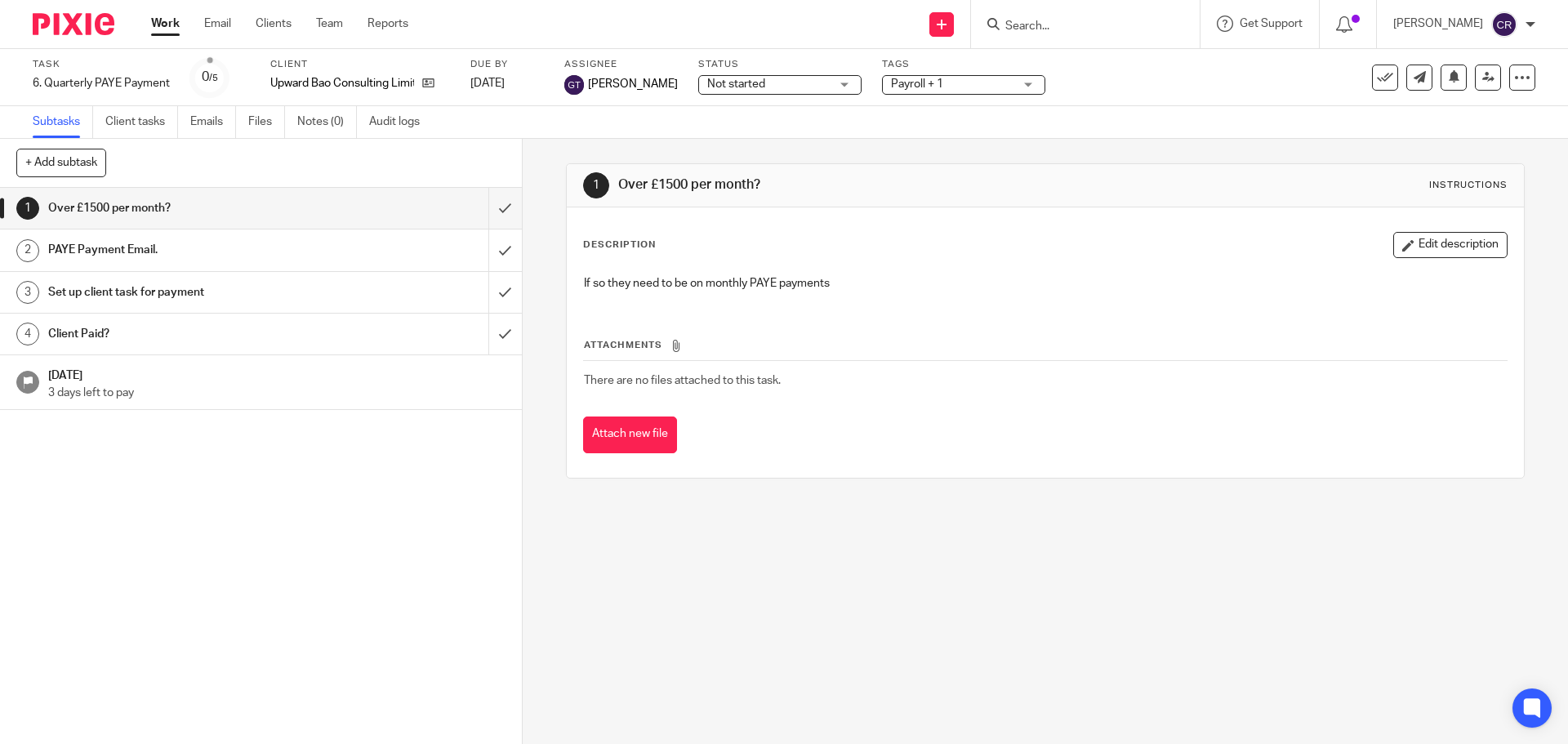
click at [763, 89] on span "Not started" at bounding box center [769, 84] width 122 height 17
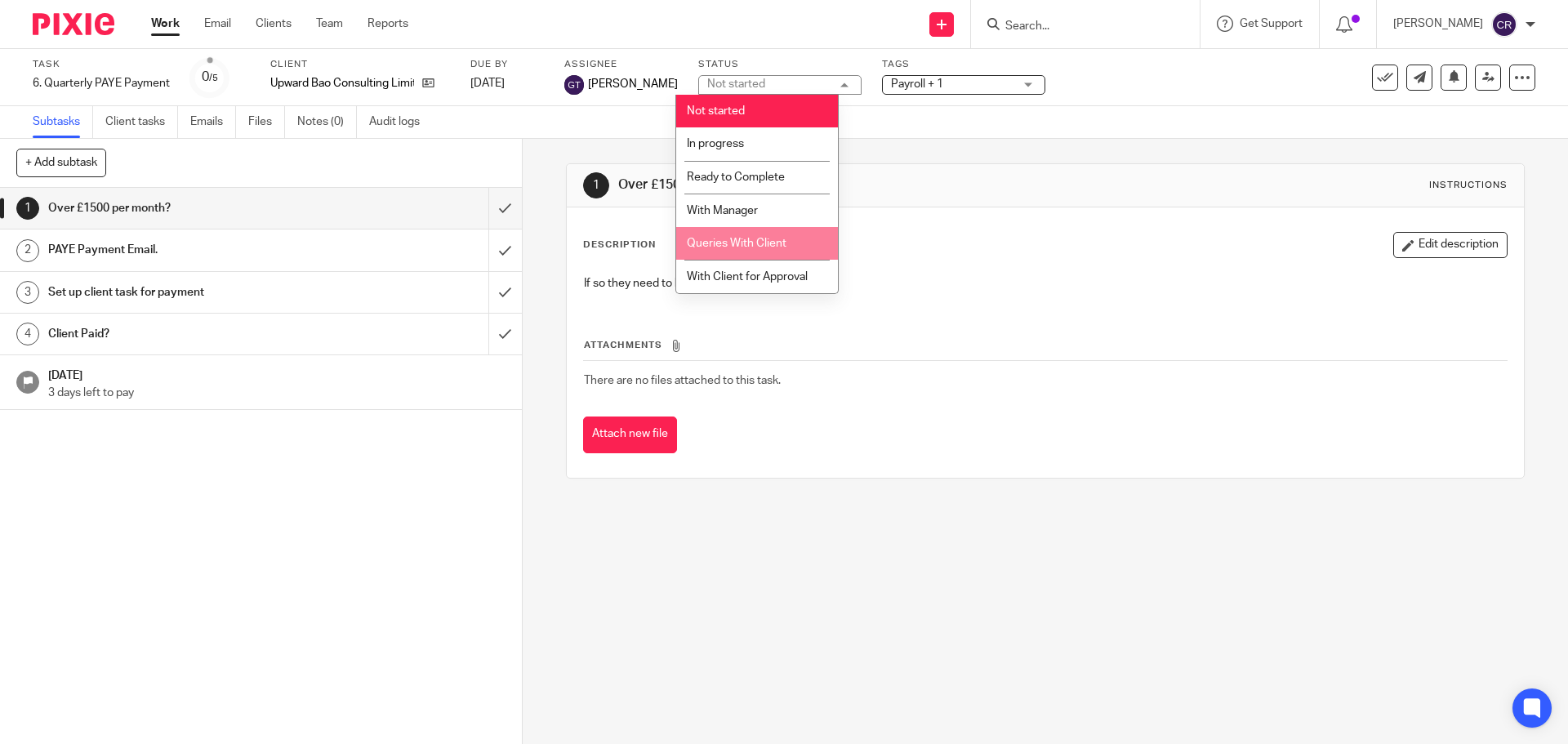
click at [771, 236] on li "Queries With Client" at bounding box center [757, 244] width 161 height 33
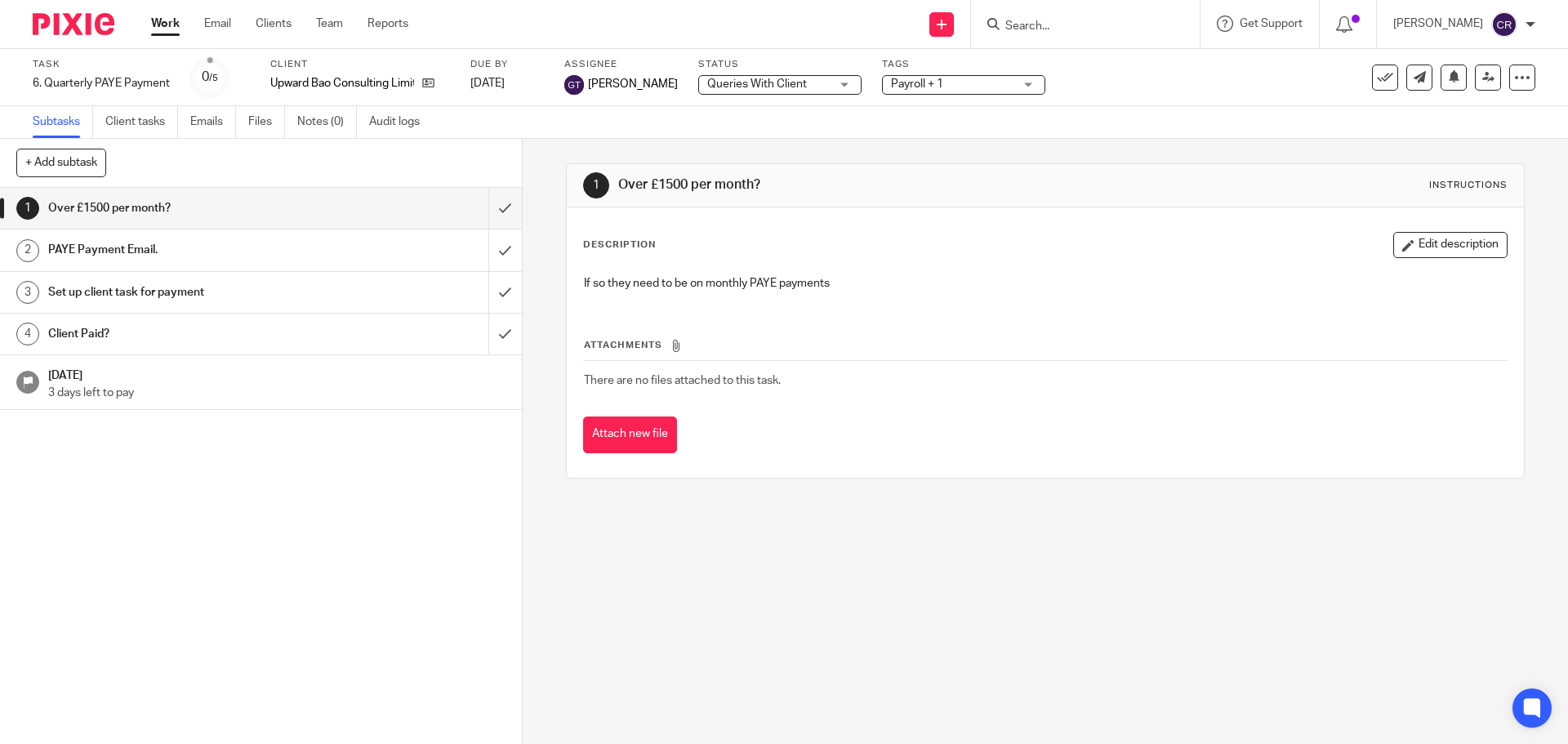
drag, startPoint x: 961, startPoint y: 79, endPoint x: 961, endPoint y: 89, distance: 10.0
click at [961, 83] on span "Payroll + 1" at bounding box center [952, 84] width 122 height 17
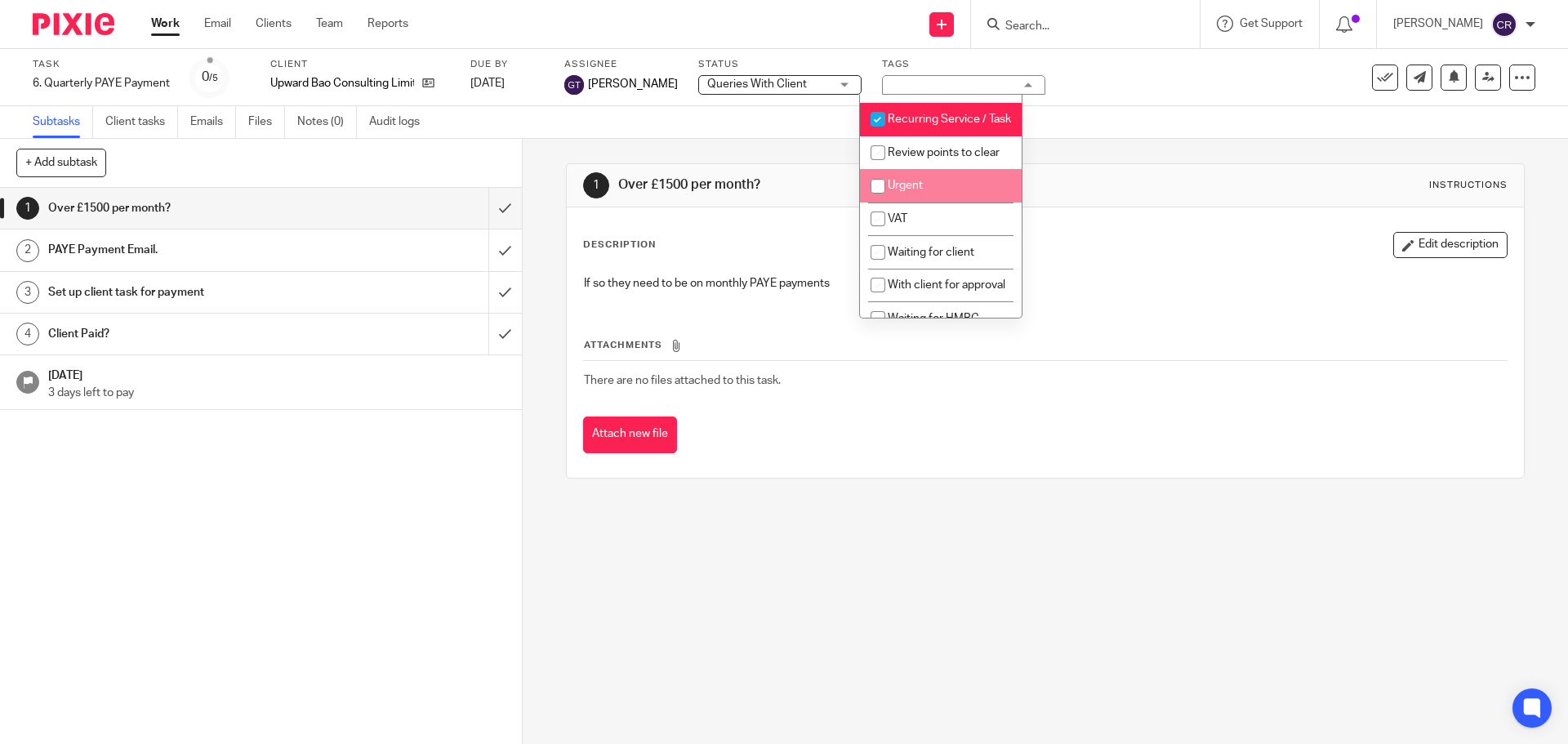
scroll to position [817, 0]
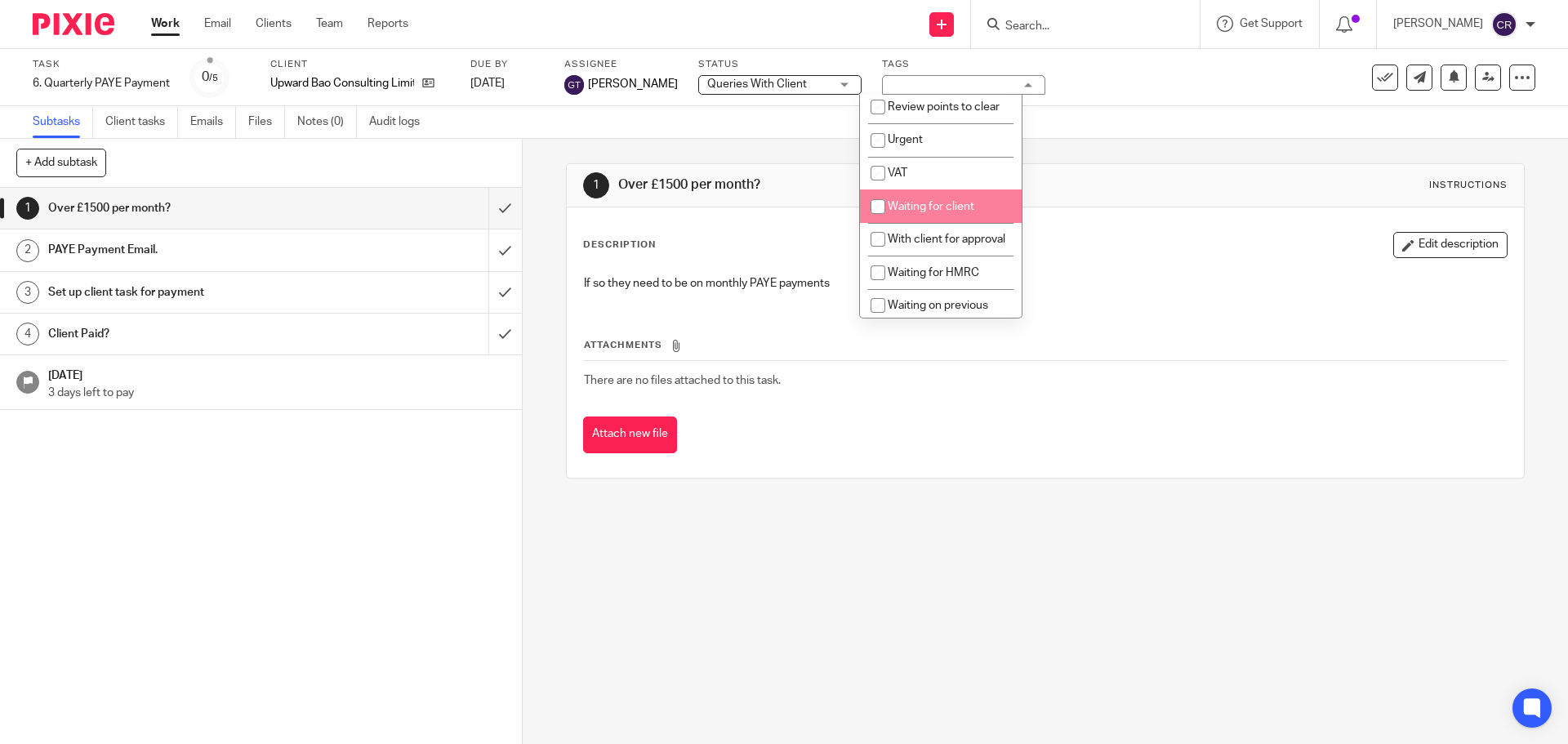
click at [936, 223] on li "Waiting for client" at bounding box center [940, 206] width 161 height 33
checkbox input "true"
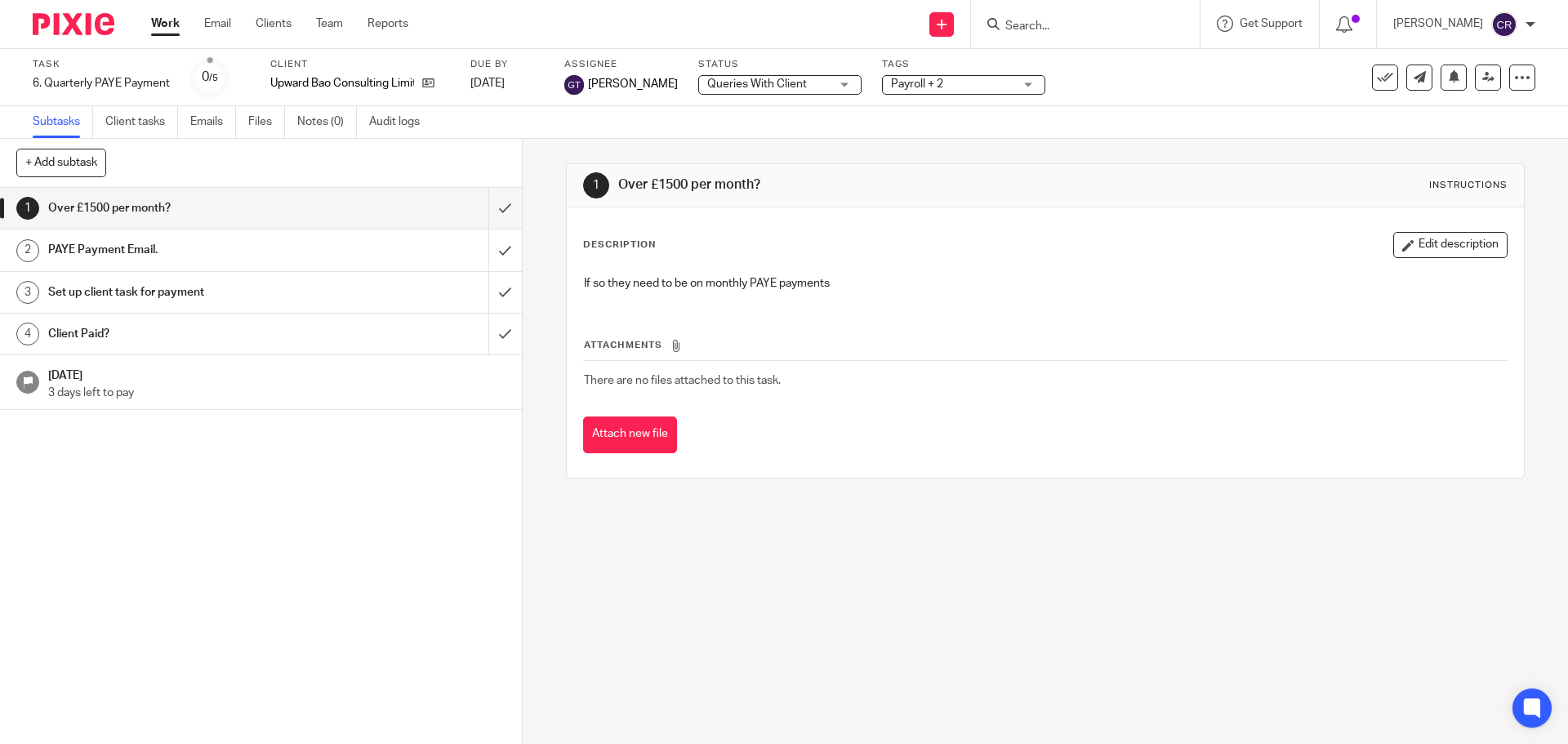
click at [1097, 253] on div "Description Edit description" at bounding box center [1045, 245] width 924 height 26
click at [489, 210] on input "submit" at bounding box center [261, 209] width 522 height 41
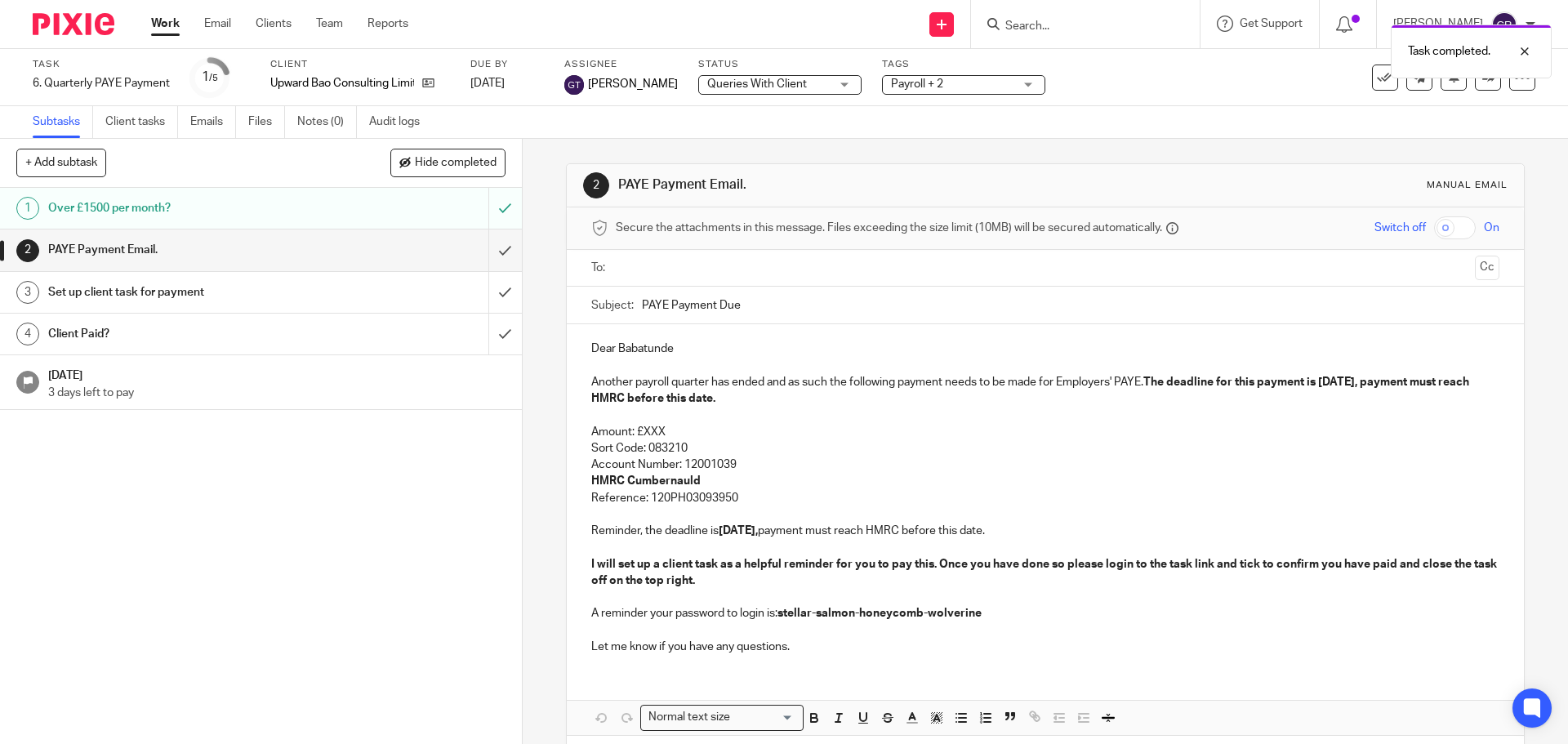
drag, startPoint x: 699, startPoint y: 264, endPoint x: 708, endPoint y: 276, distance: 15.0
click at [699, 270] on input "text" at bounding box center [1044, 268] width 846 height 19
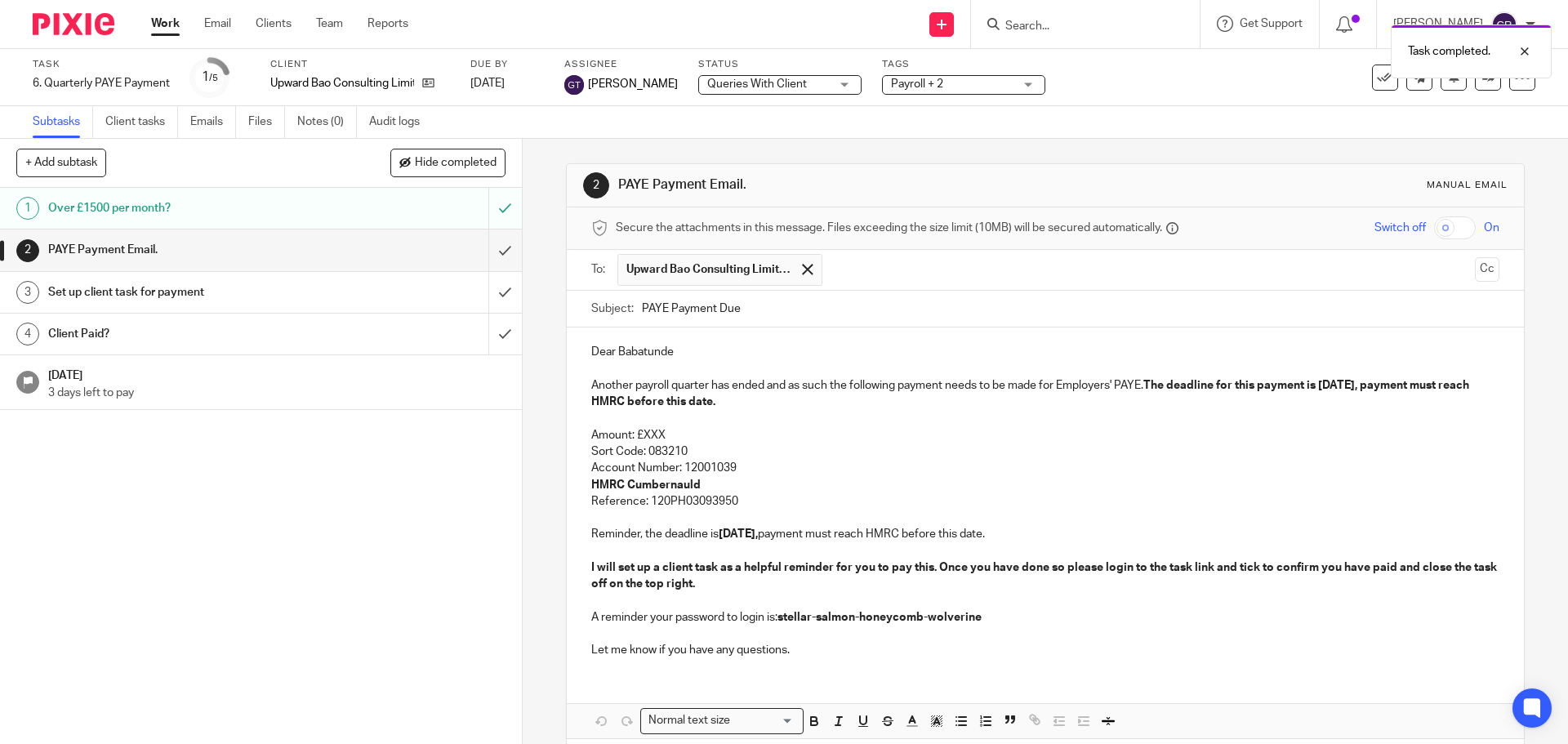
drag, startPoint x: 735, startPoint y: 304, endPoint x: 1323, endPoint y: 278, distance: 588.6
click at [1466, 286] on div "To: Upward Bao Consulting Limited Upward Bao Consulting Limited Cc" at bounding box center [1045, 269] width 907 height 40
click at [1474, 276] on button "Cc" at bounding box center [1486, 269] width 24 height 24
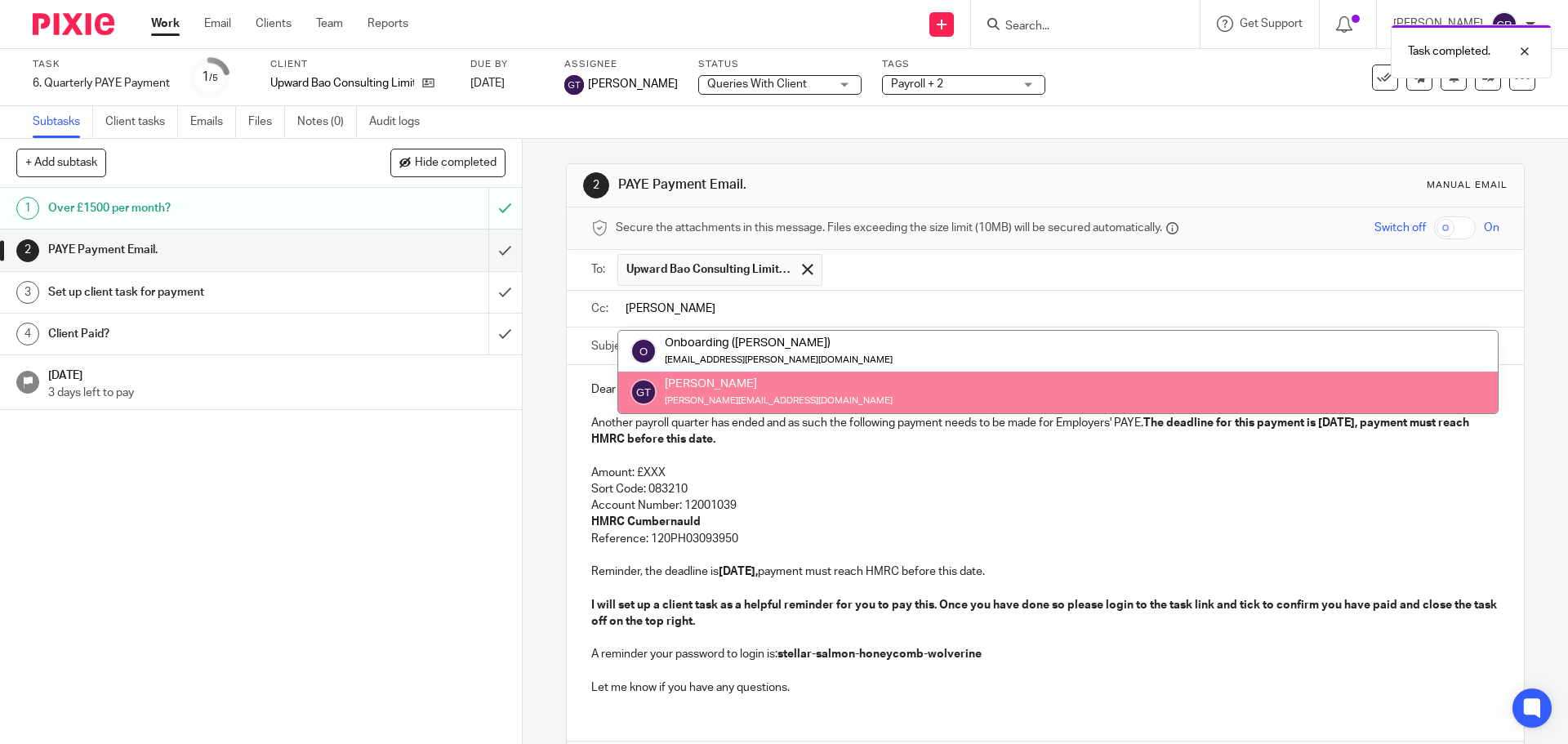
type input "greg"
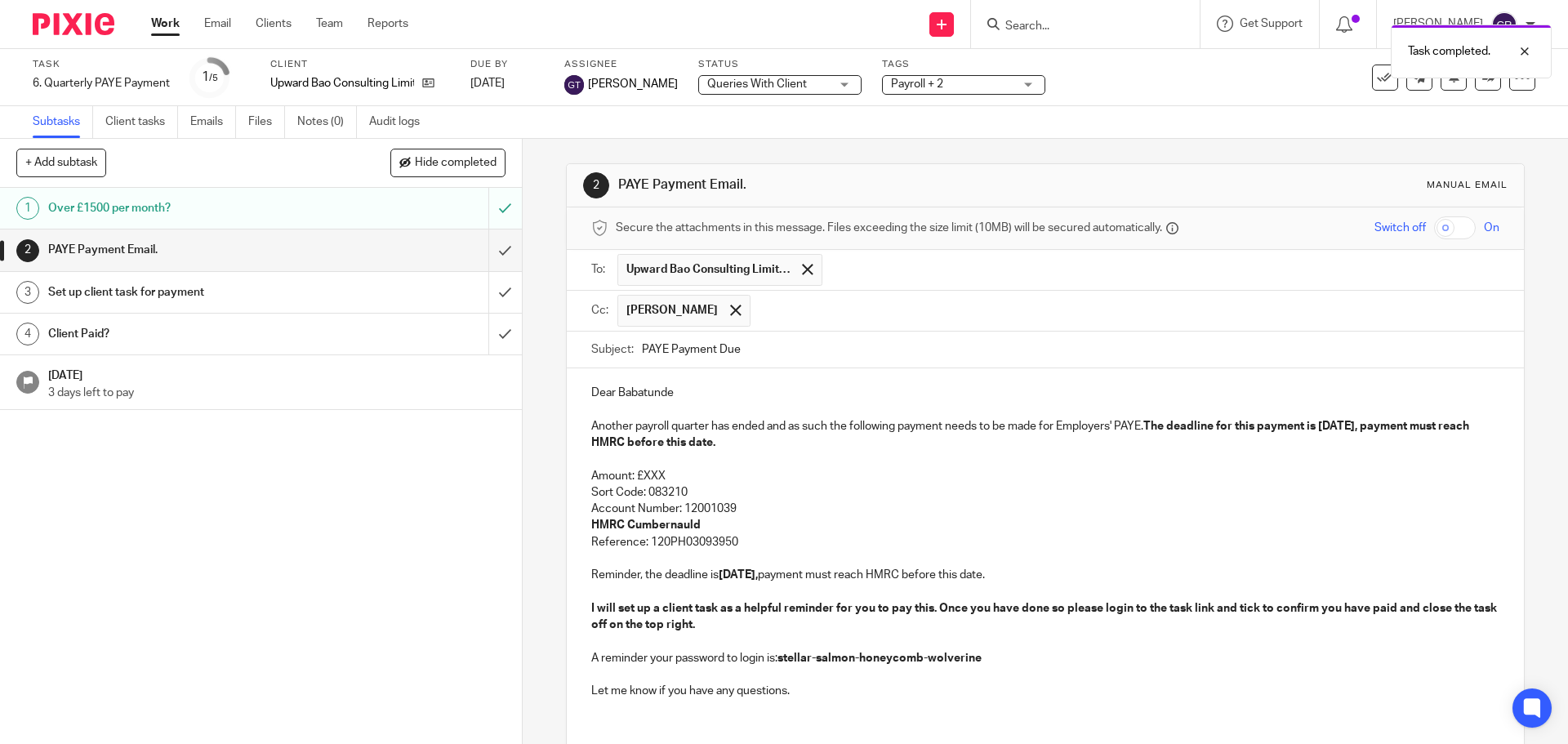
drag, startPoint x: 844, startPoint y: 391, endPoint x: 860, endPoint y: 401, distance: 18.9
drag, startPoint x: 675, startPoint y: 480, endPoint x: 642, endPoint y: 480, distance: 33.0
click at [642, 480] on p "Amount: £XXX" at bounding box center [1045, 477] width 907 height 17
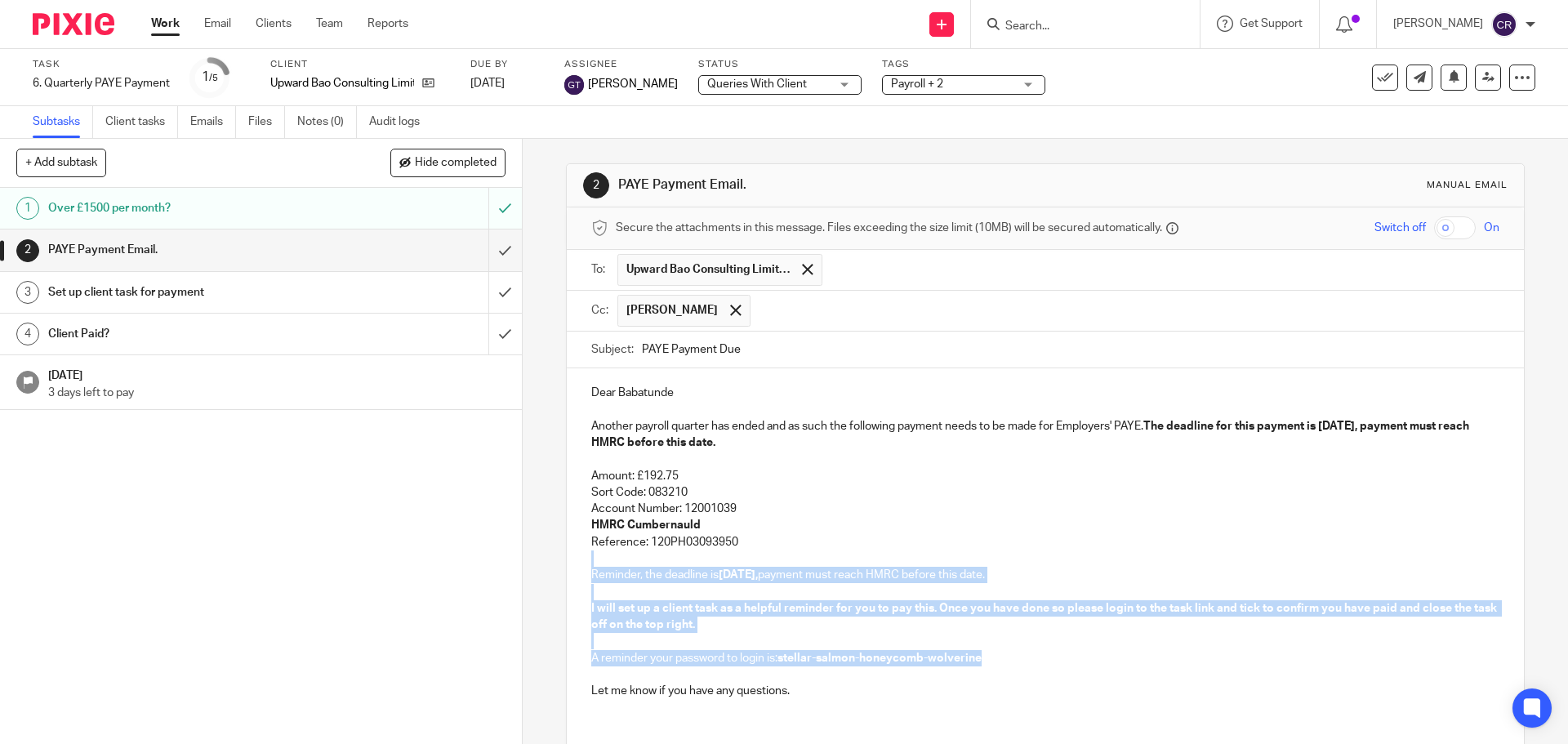
drag, startPoint x: 861, startPoint y: 565, endPoint x: 983, endPoint y: 665, distance: 157.7
click at [983, 665] on div "Dear Babatunde Another payroll quarter has ended and as such the following paym…" at bounding box center [1044, 540] width 956 height 343
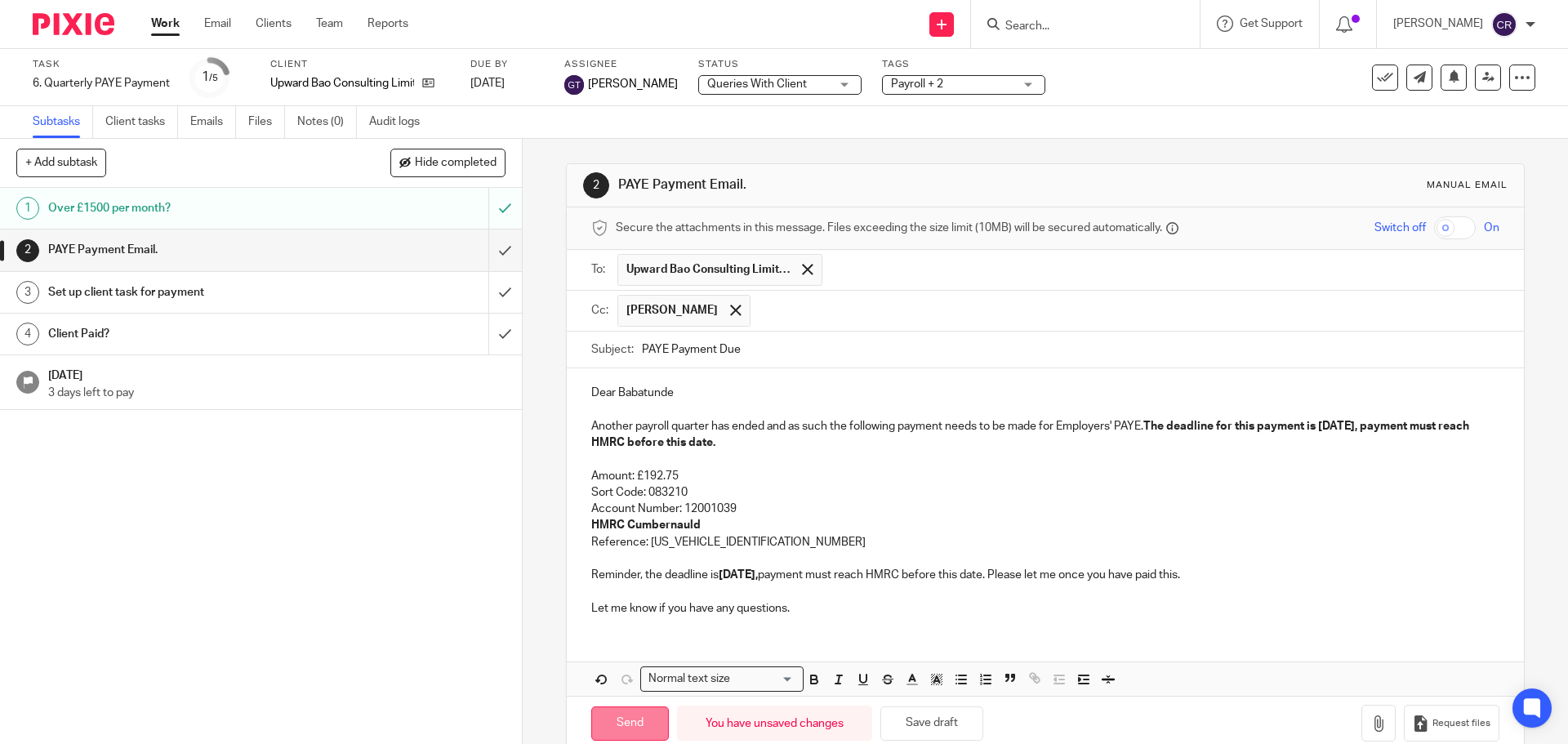
click at [631, 723] on input "Send" at bounding box center [631, 725] width 78 height 35
click at [491, 289] on input "submit" at bounding box center [261, 292] width 522 height 41
type input "Sent"
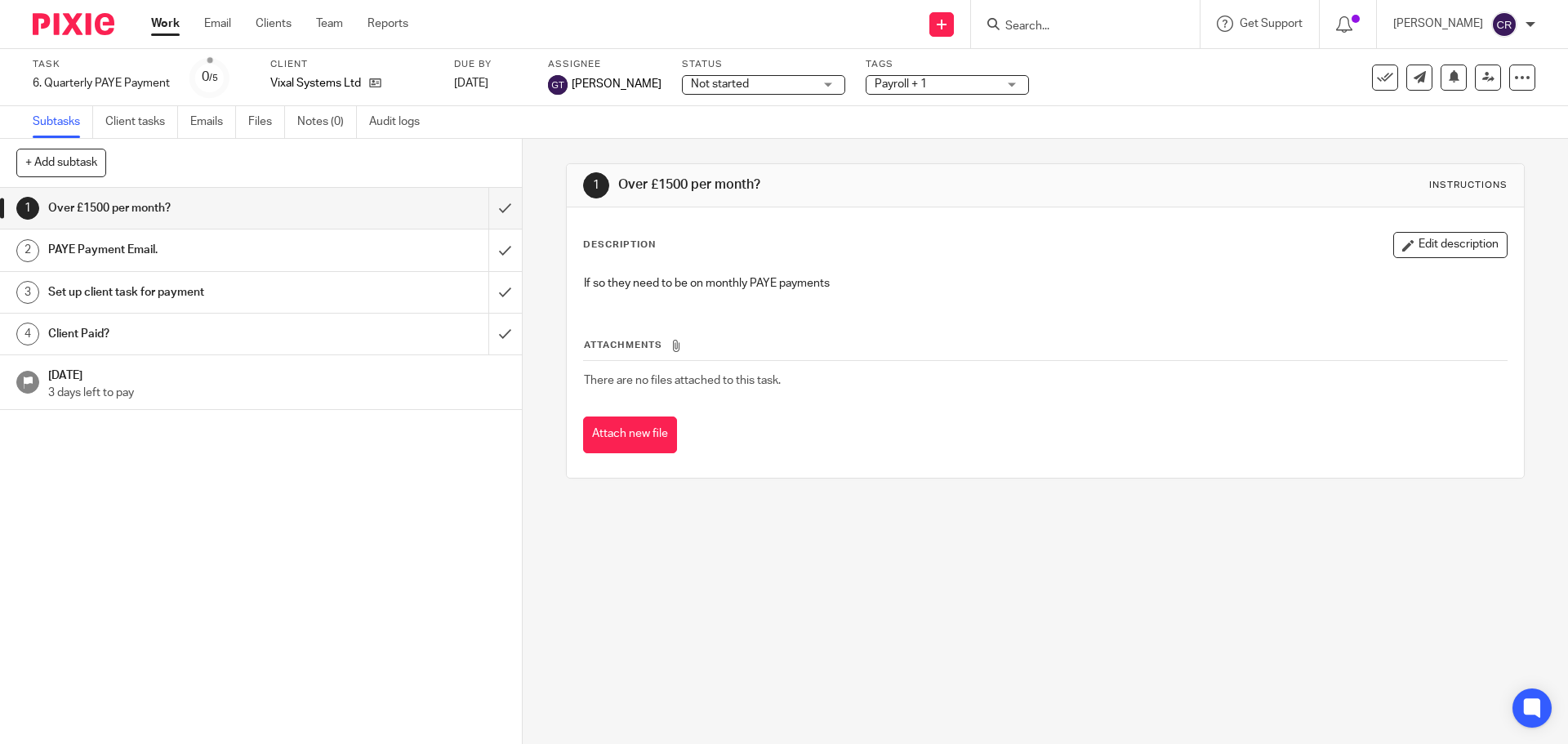
click at [768, 95] on div "Status Not started Not started Not started In progress Ready to Complete With M…" at bounding box center [763, 78] width 163 height 39
click at [765, 88] on span "Not started" at bounding box center [752, 84] width 122 height 17
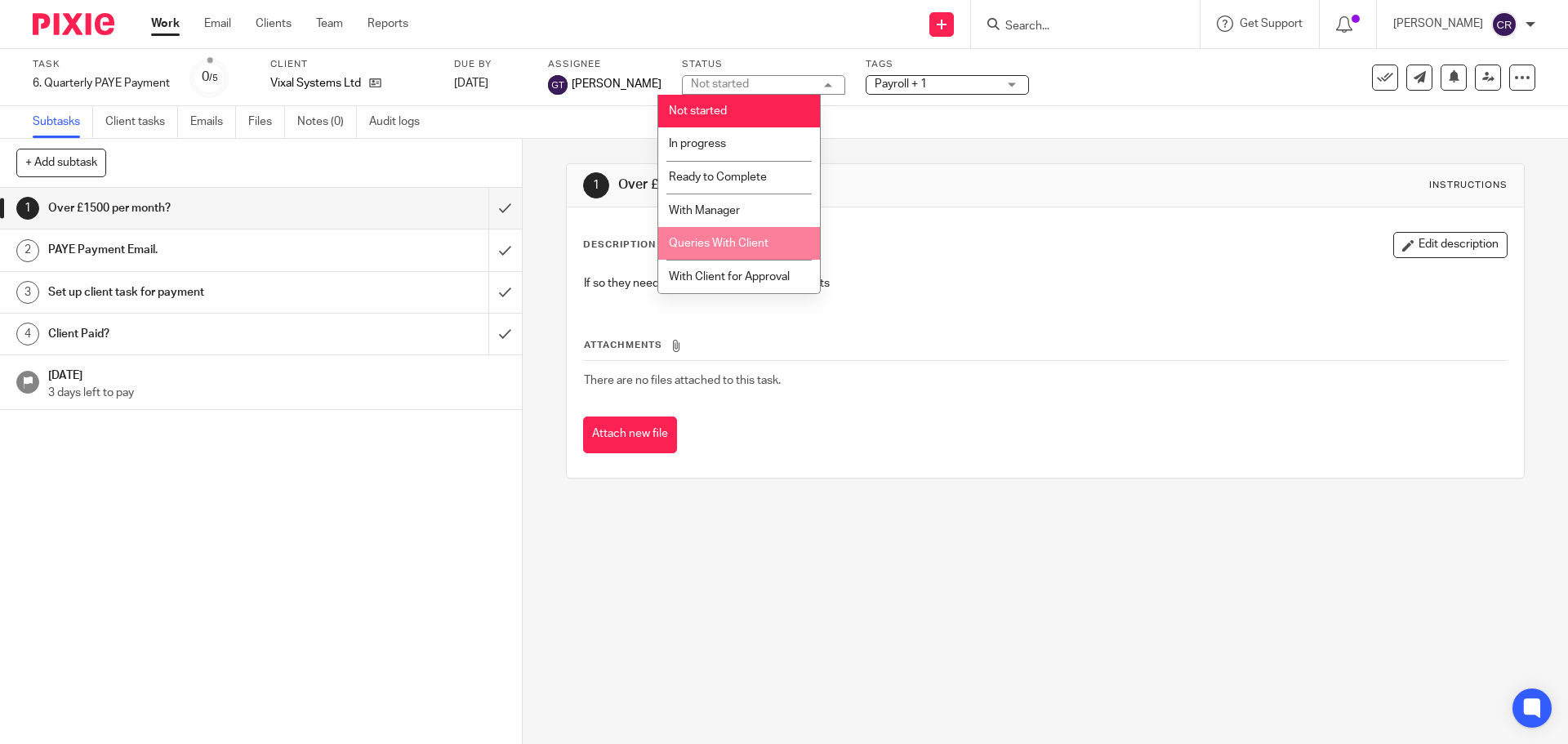
drag, startPoint x: 769, startPoint y: 244, endPoint x: 838, endPoint y: 160, distance: 108.7
click at [769, 244] on li "Queries With Client" at bounding box center [739, 244] width 161 height 33
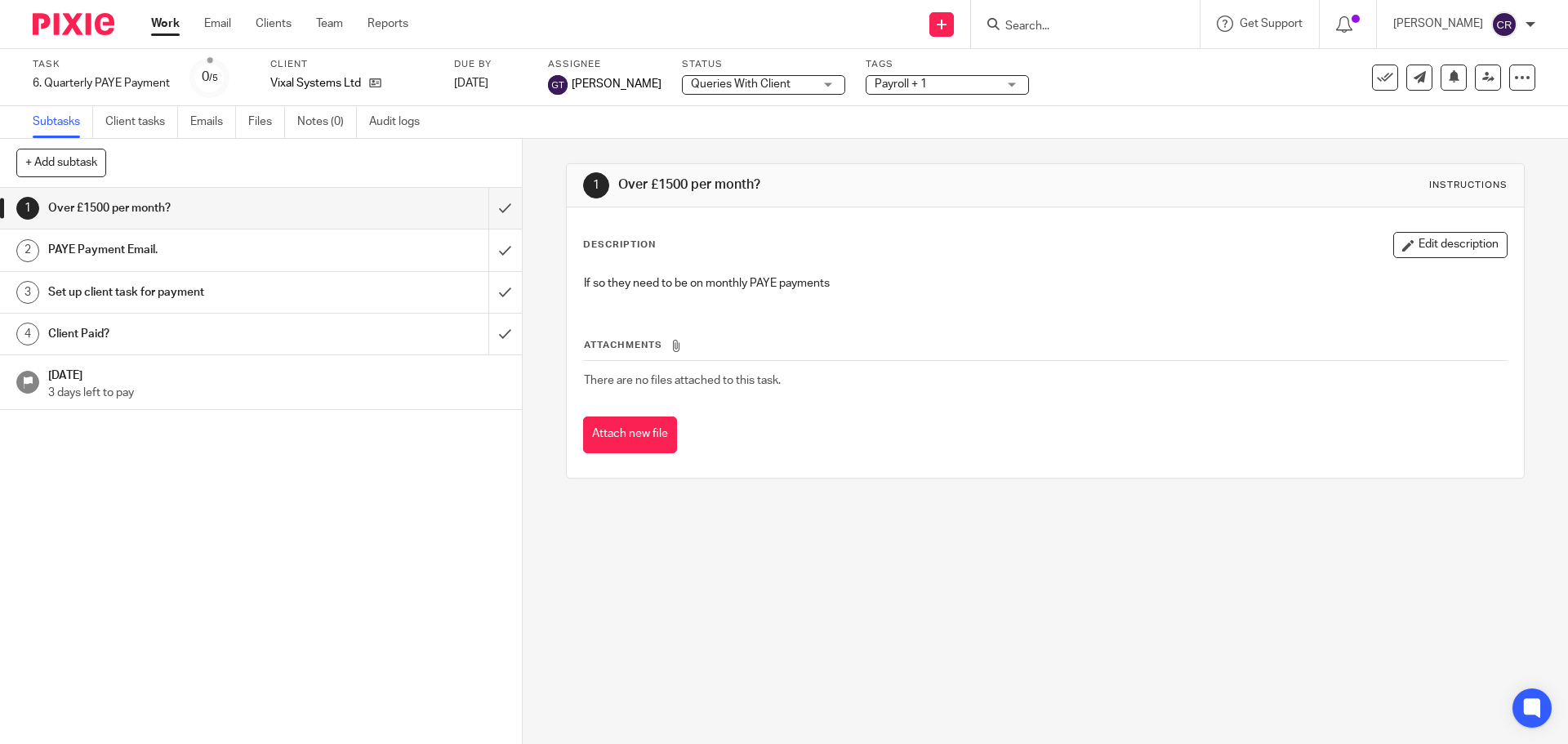
click at [899, 83] on span "Payroll + 1" at bounding box center [900, 84] width 52 height 11
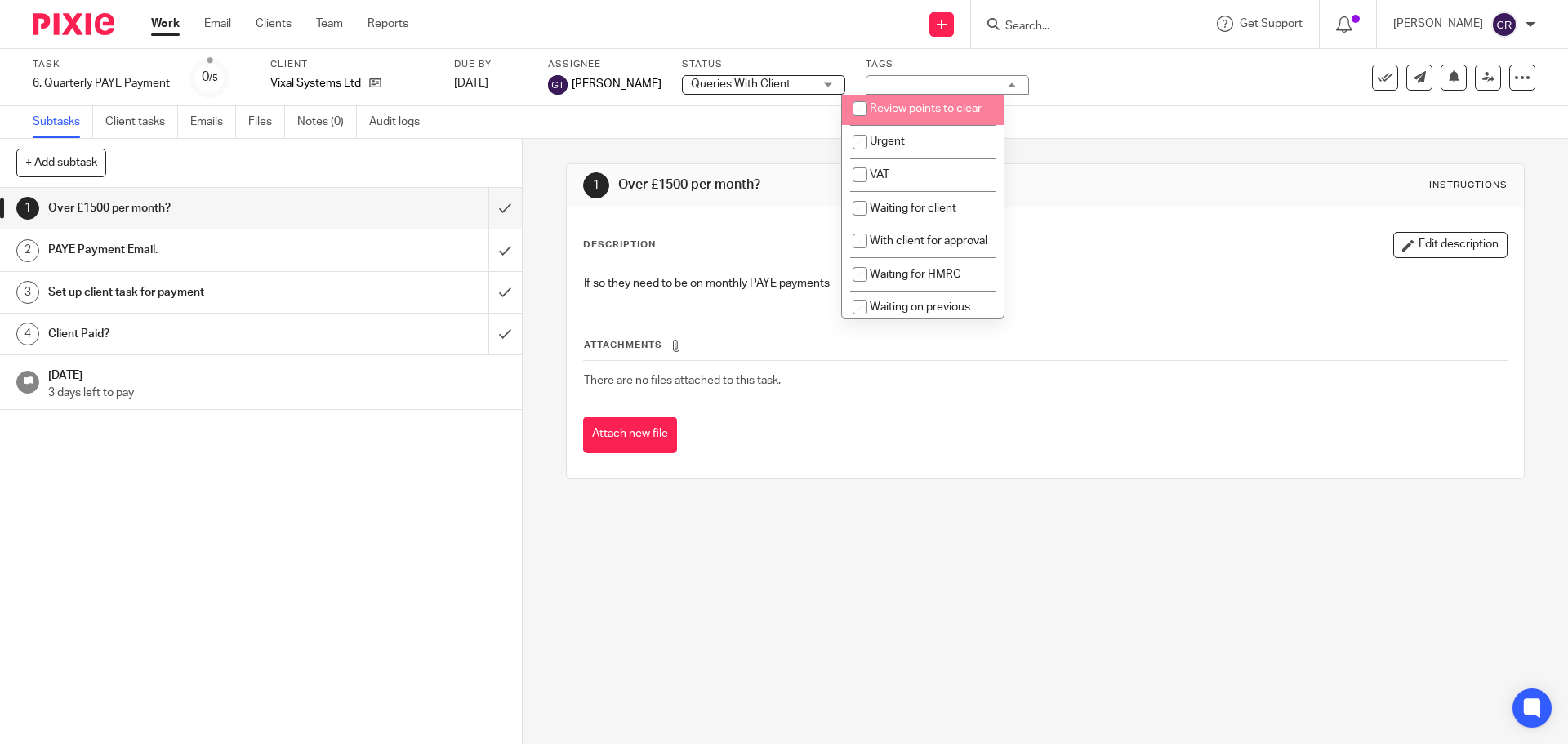
scroll to position [817, 0]
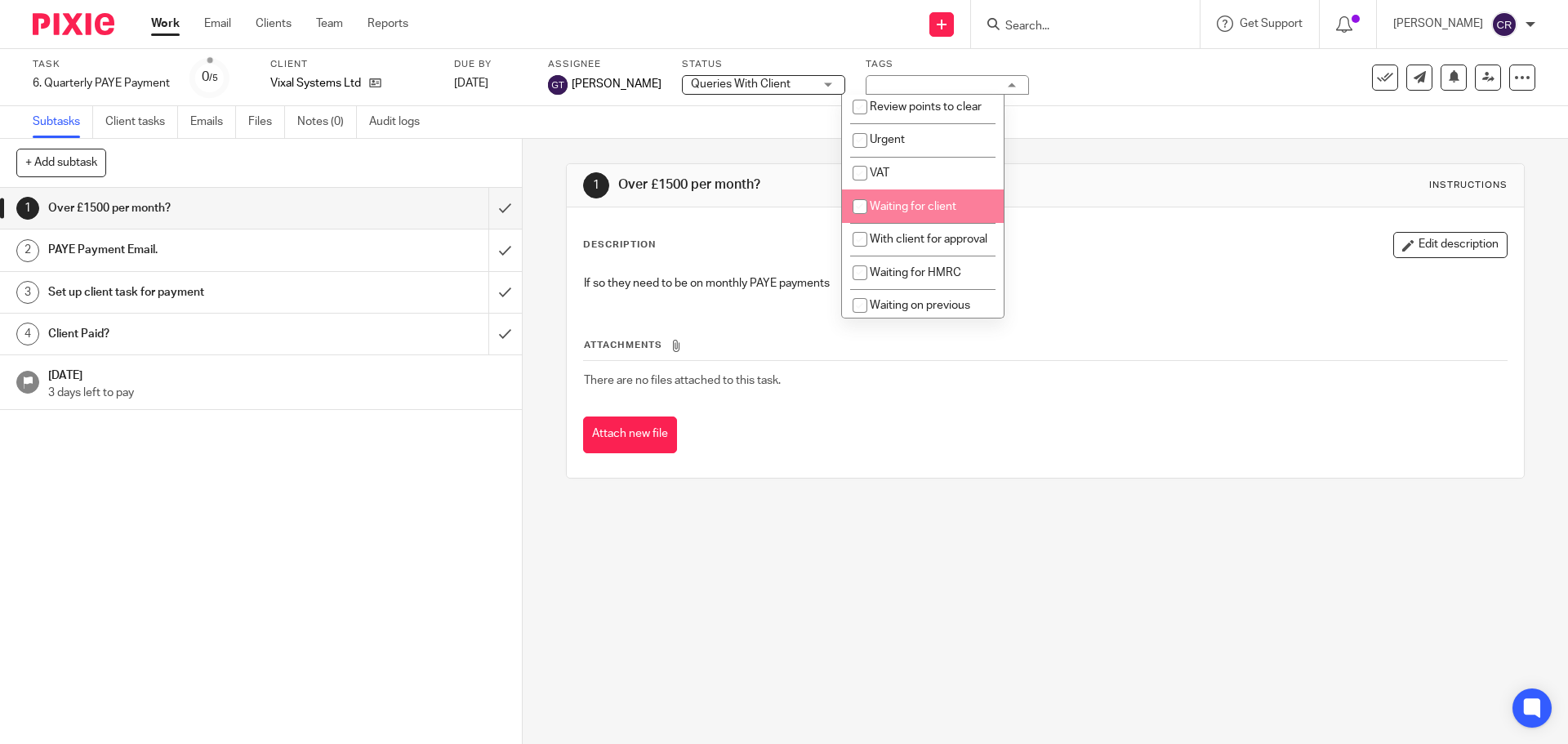
click at [924, 212] on span "Waiting for client" at bounding box center [912, 207] width 86 height 11
checkbox input "true"
click at [1144, 223] on div "Description Edit description If so they need to be on monthly PAYE payments Att…" at bounding box center [1044, 342] width 956 height 270
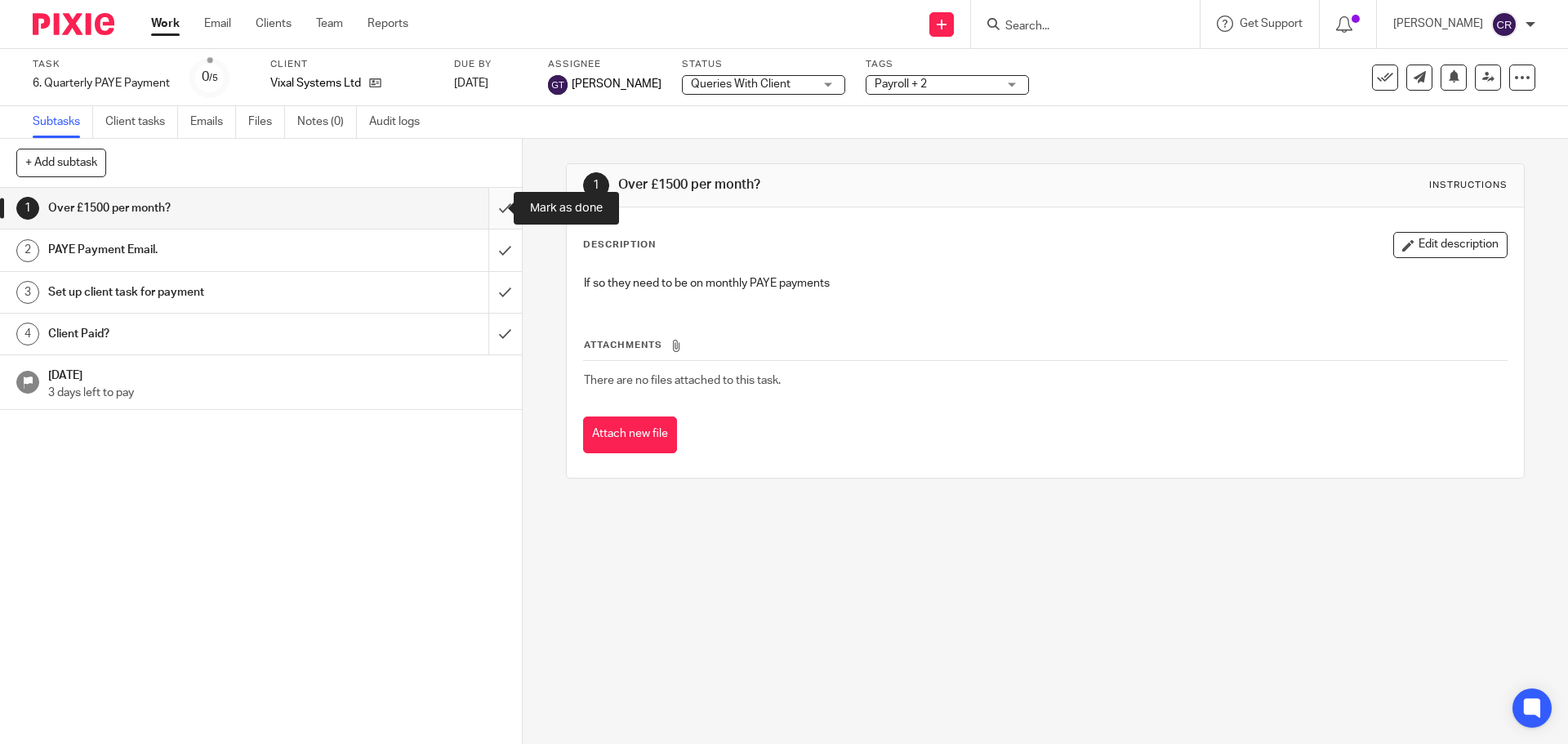
click at [490, 205] on input "submit" at bounding box center [261, 209] width 522 height 41
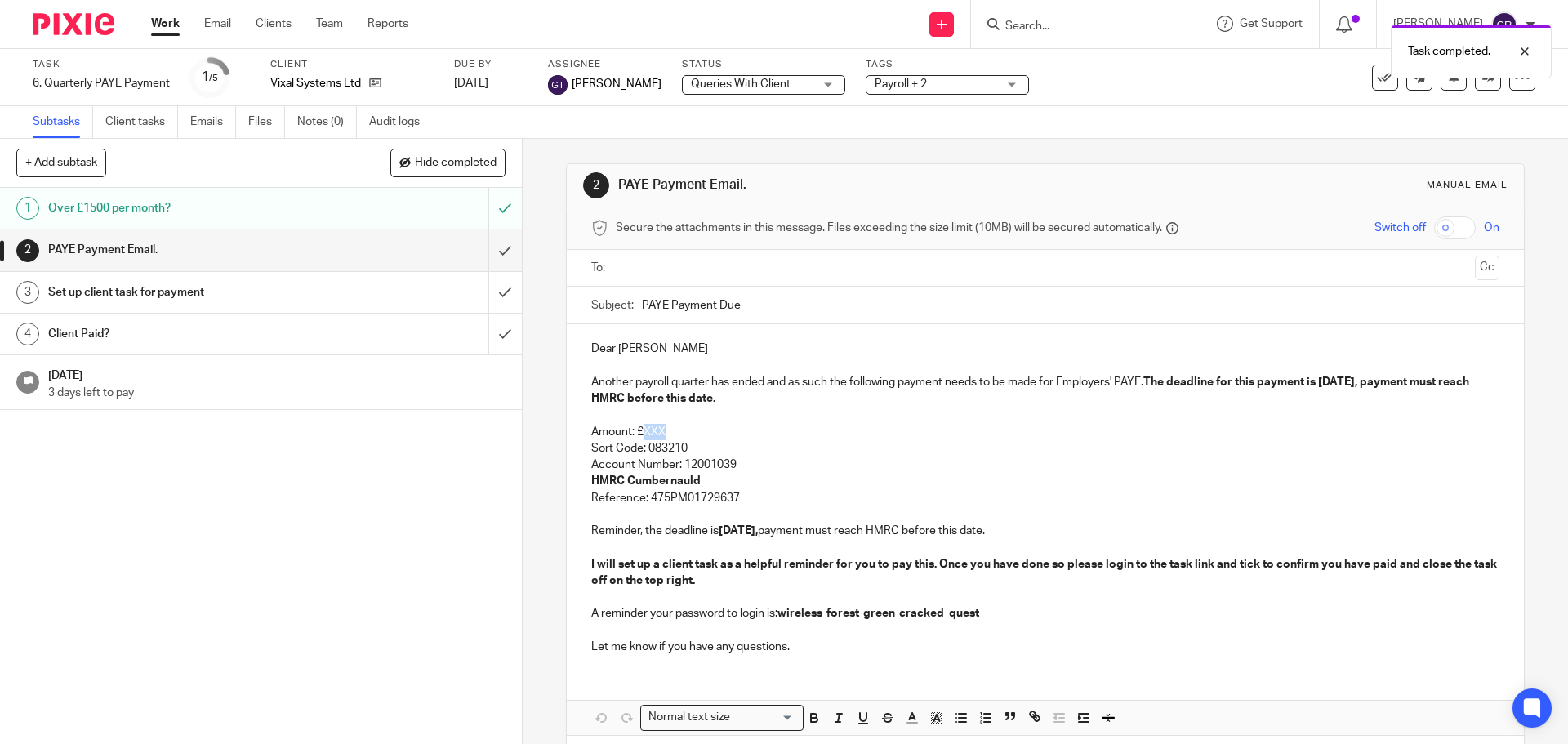
drag, startPoint x: 663, startPoint y: 425, endPoint x: 640, endPoint y: 429, distance: 23.3
click at [640, 429] on p "Amount: £XXX" at bounding box center [1045, 432] width 907 height 17
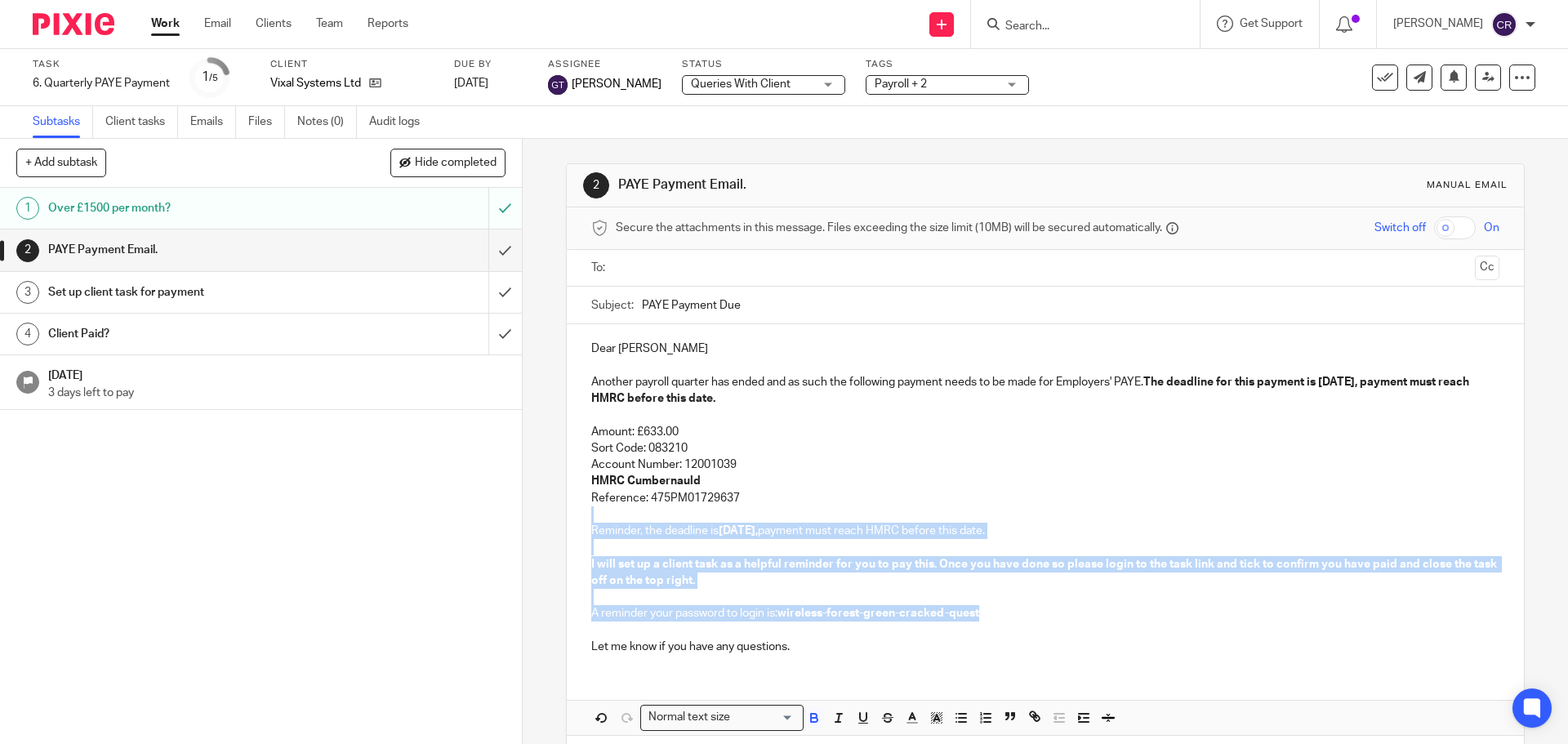
drag, startPoint x: 760, startPoint y: 490, endPoint x: 990, endPoint y: 611, distance: 259.9
click at [990, 611] on div "Dear Steve Another payroll quarter has ended and as such the following payment …" at bounding box center [1044, 496] width 956 height 343
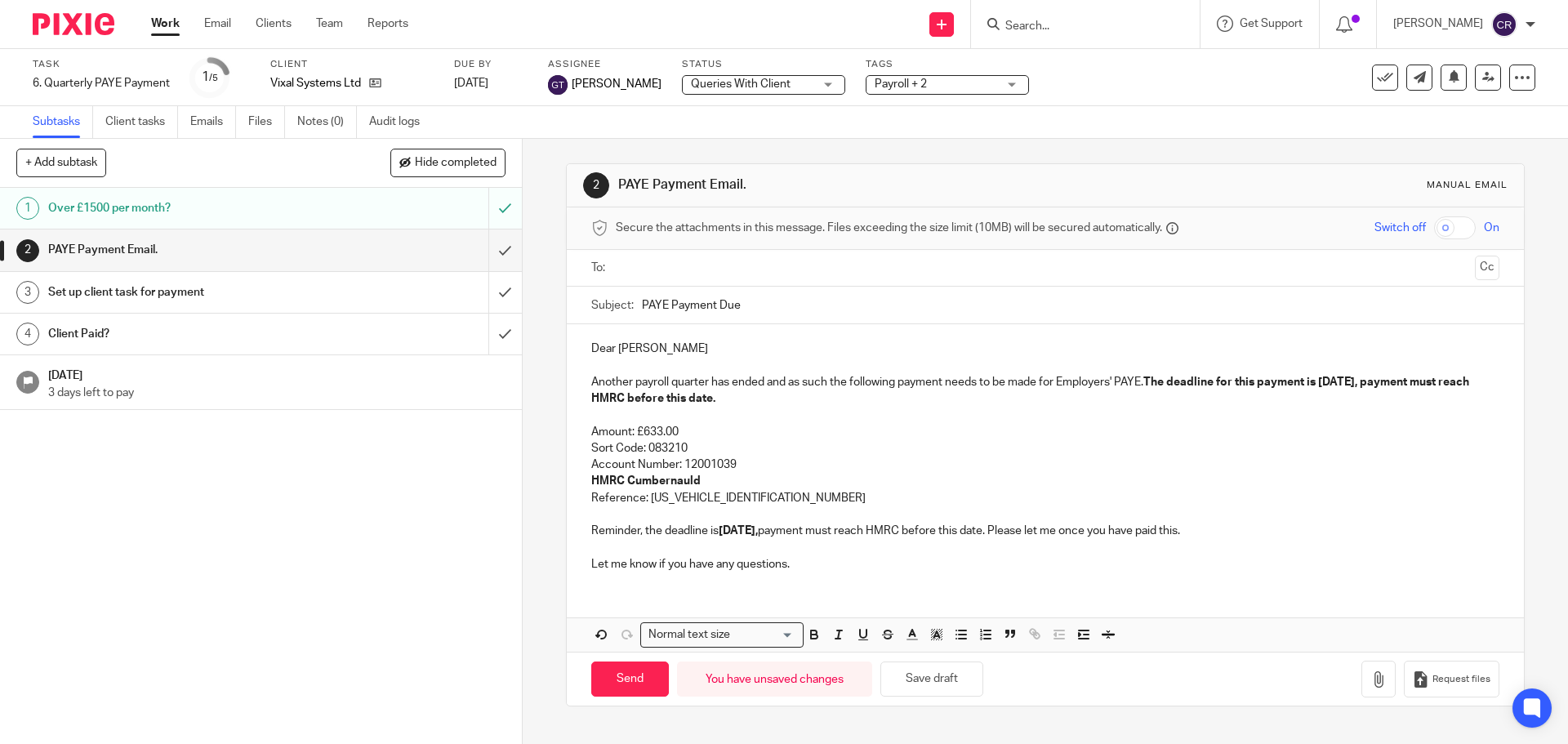
click at [731, 250] on form "Secure the attachments in this message. Files exceeding the size limit (10MB) w…" at bounding box center [1044, 456] width 956 height 498
click at [732, 260] on input "text" at bounding box center [1044, 268] width 846 height 19
drag, startPoint x: 751, startPoint y: 301, endPoint x: 1200, endPoint y: 298, distance: 449.0
click at [1474, 269] on button "Cc" at bounding box center [1486, 269] width 24 height 24
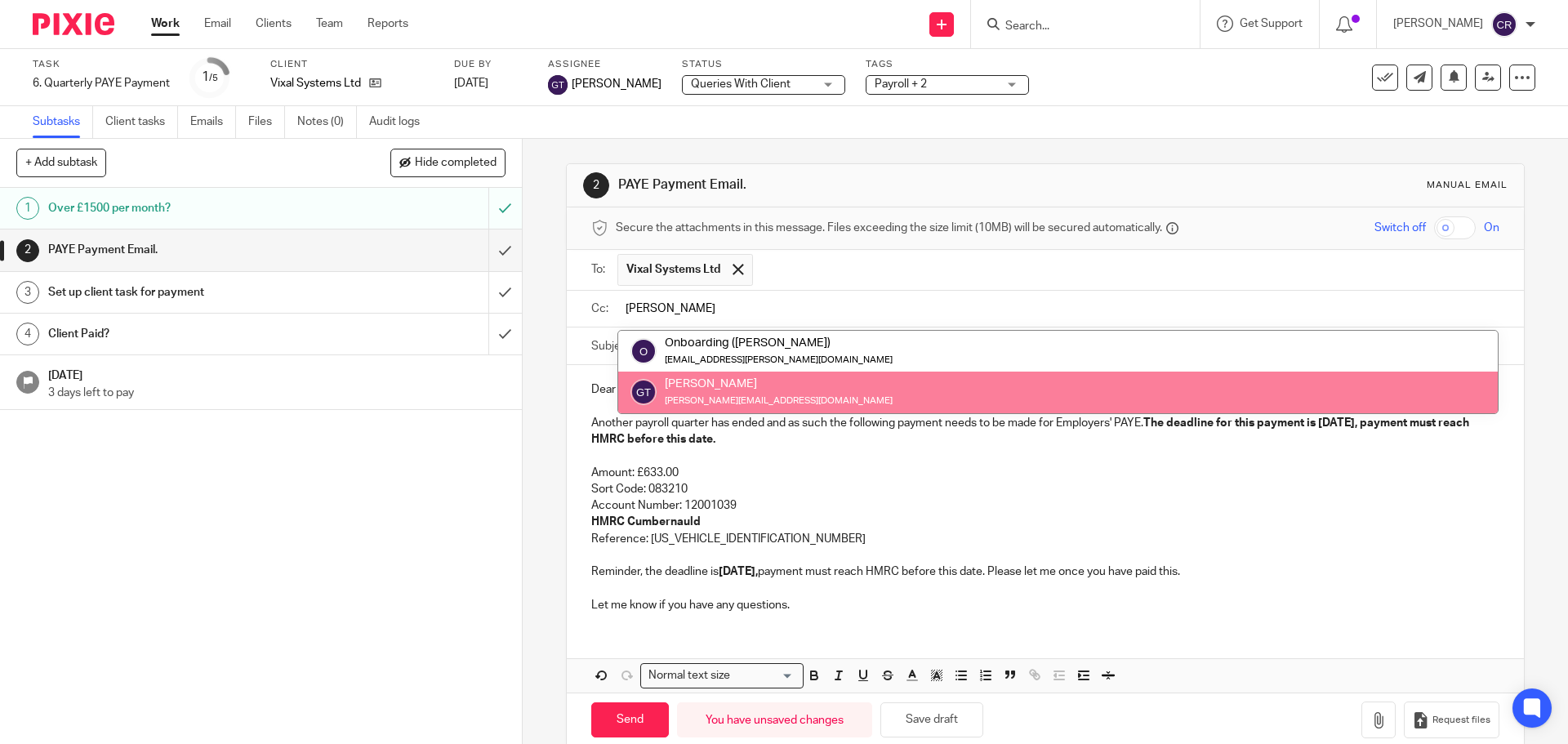
type input "[PERSON_NAME]"
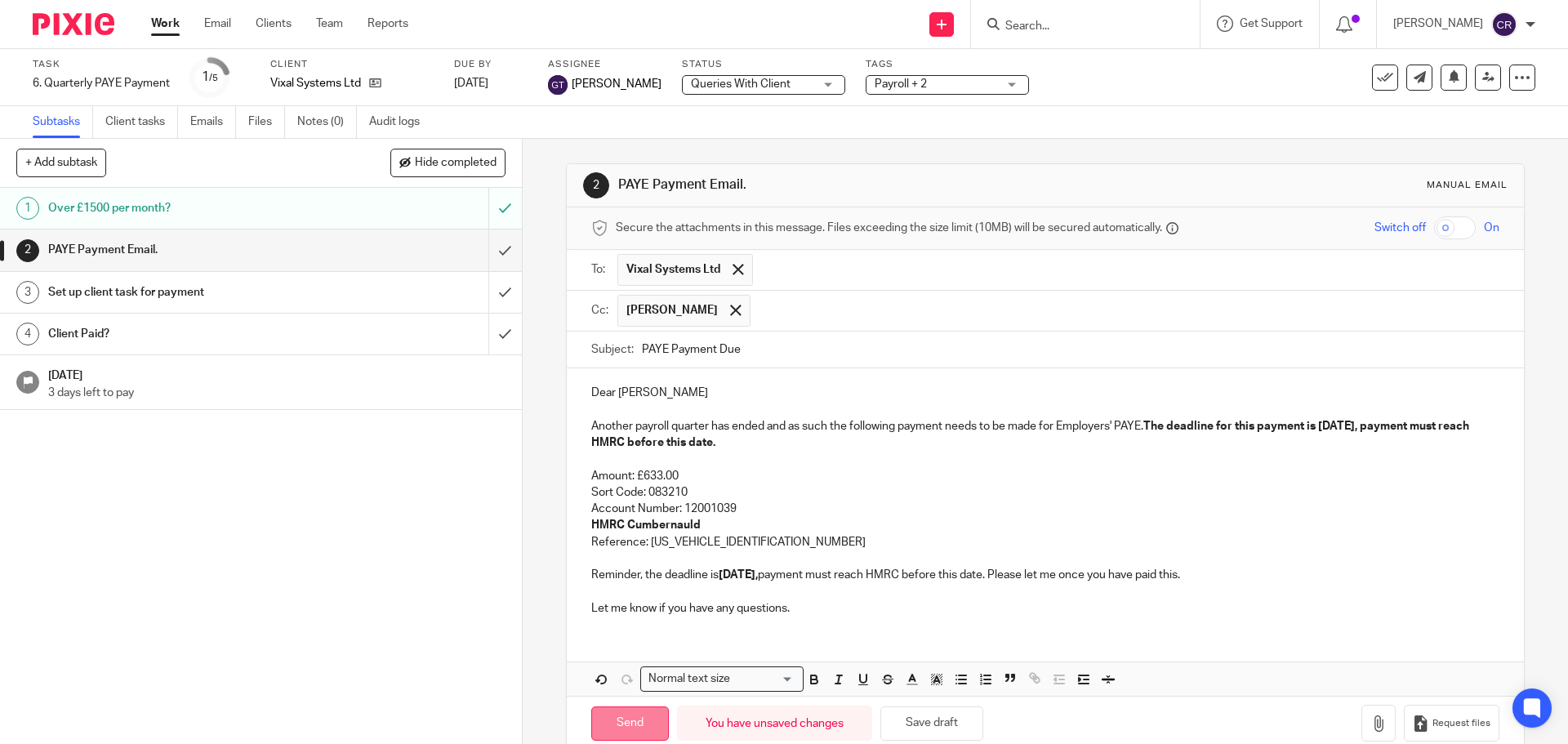
click at [609, 727] on input "Send" at bounding box center [631, 725] width 78 height 35
click at [489, 287] on input "submit" at bounding box center [261, 292] width 522 height 41
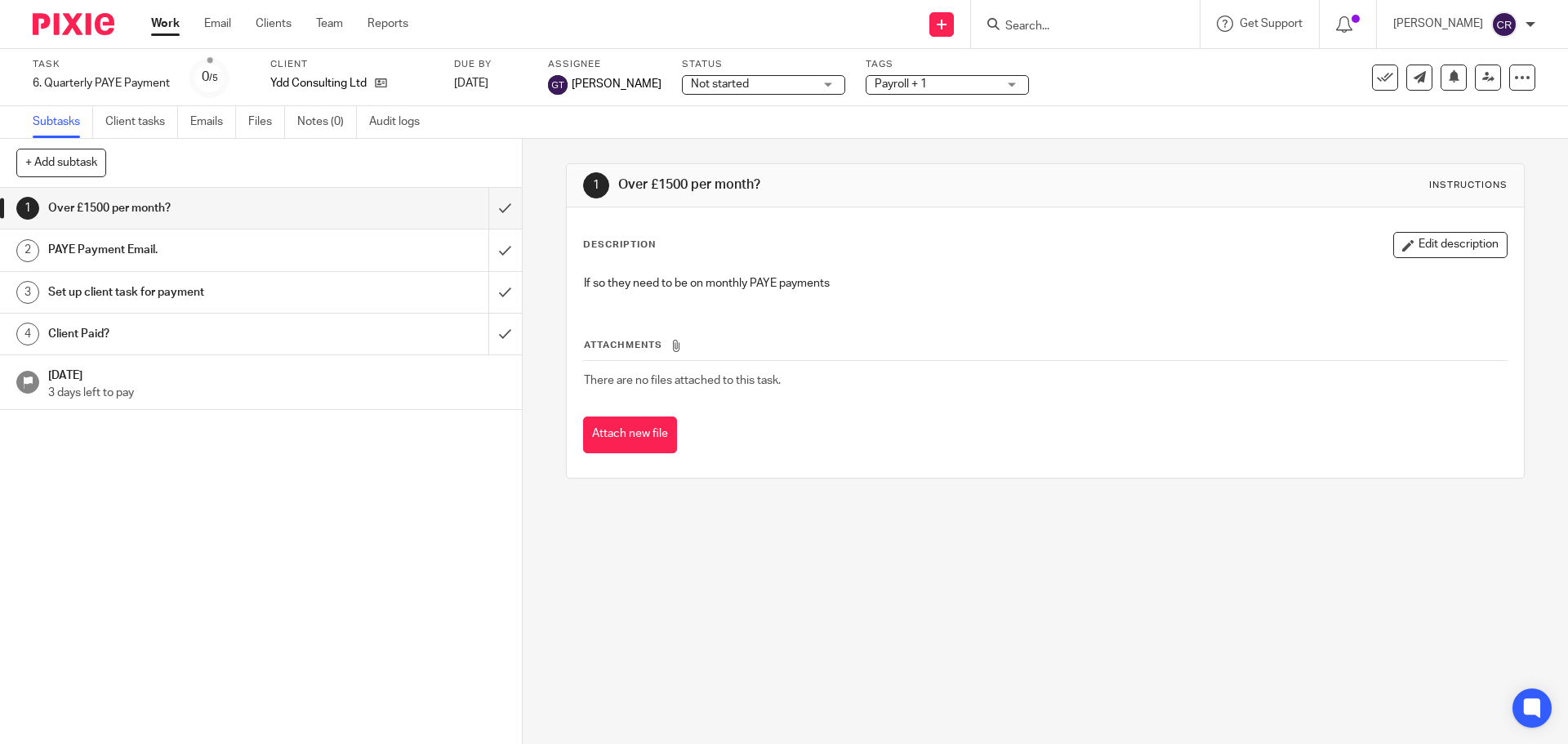
click at [759, 79] on span "Not started" at bounding box center [752, 84] width 122 height 17
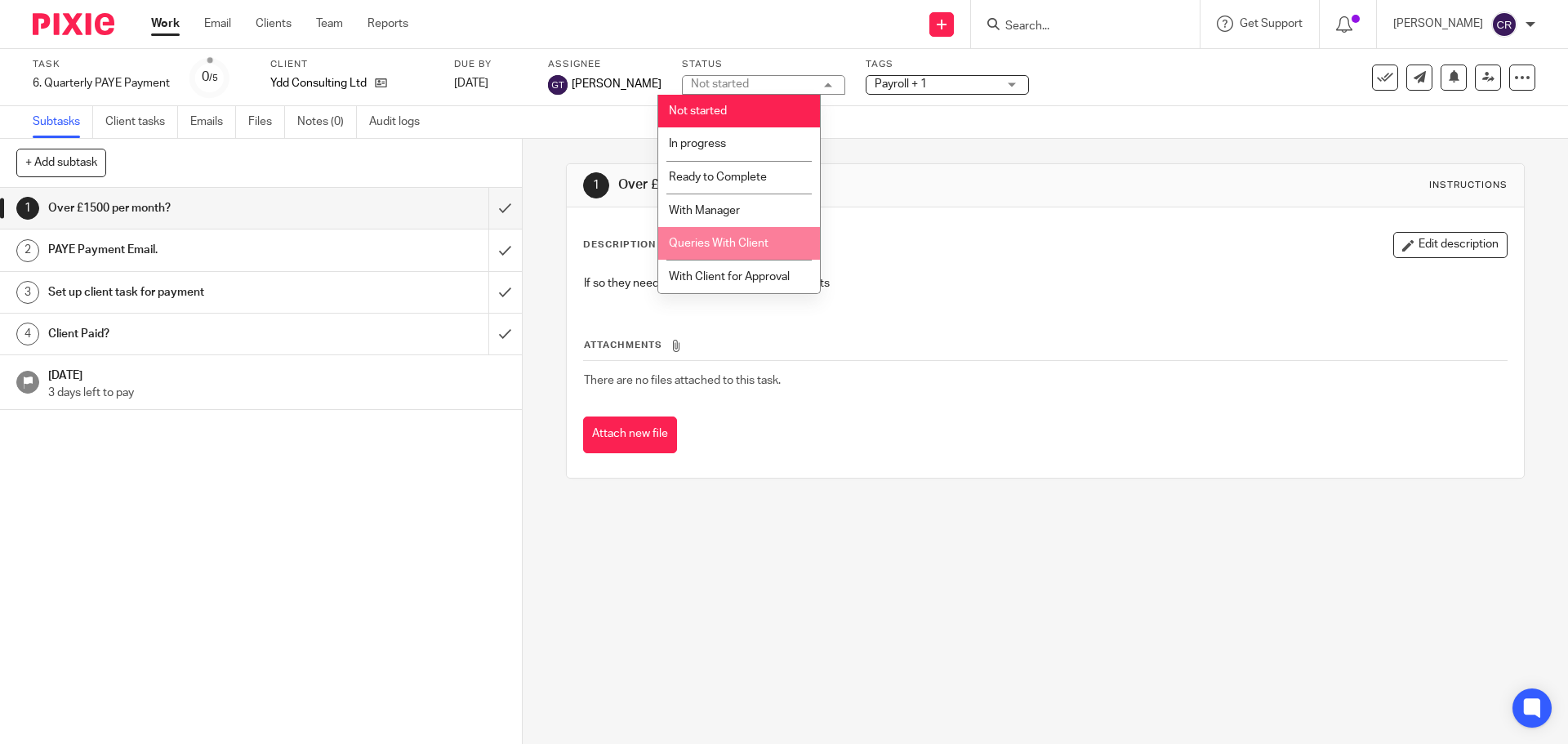
drag, startPoint x: 745, startPoint y: 245, endPoint x: 804, endPoint y: 219, distance: 64.5
click at [750, 244] on span "Queries With Client" at bounding box center [718, 243] width 99 height 11
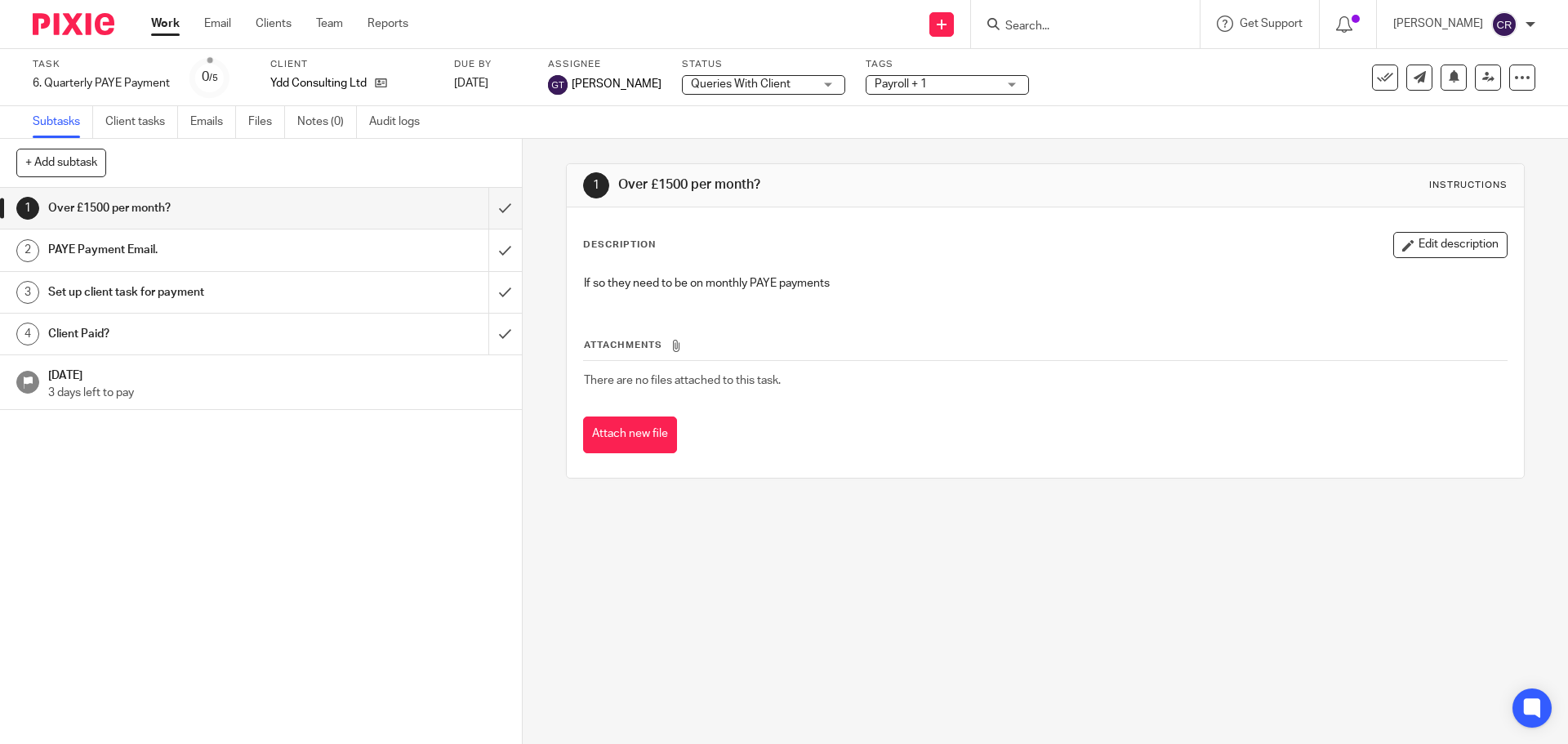
click at [911, 77] on span "Payroll + 1" at bounding box center [936, 84] width 122 height 17
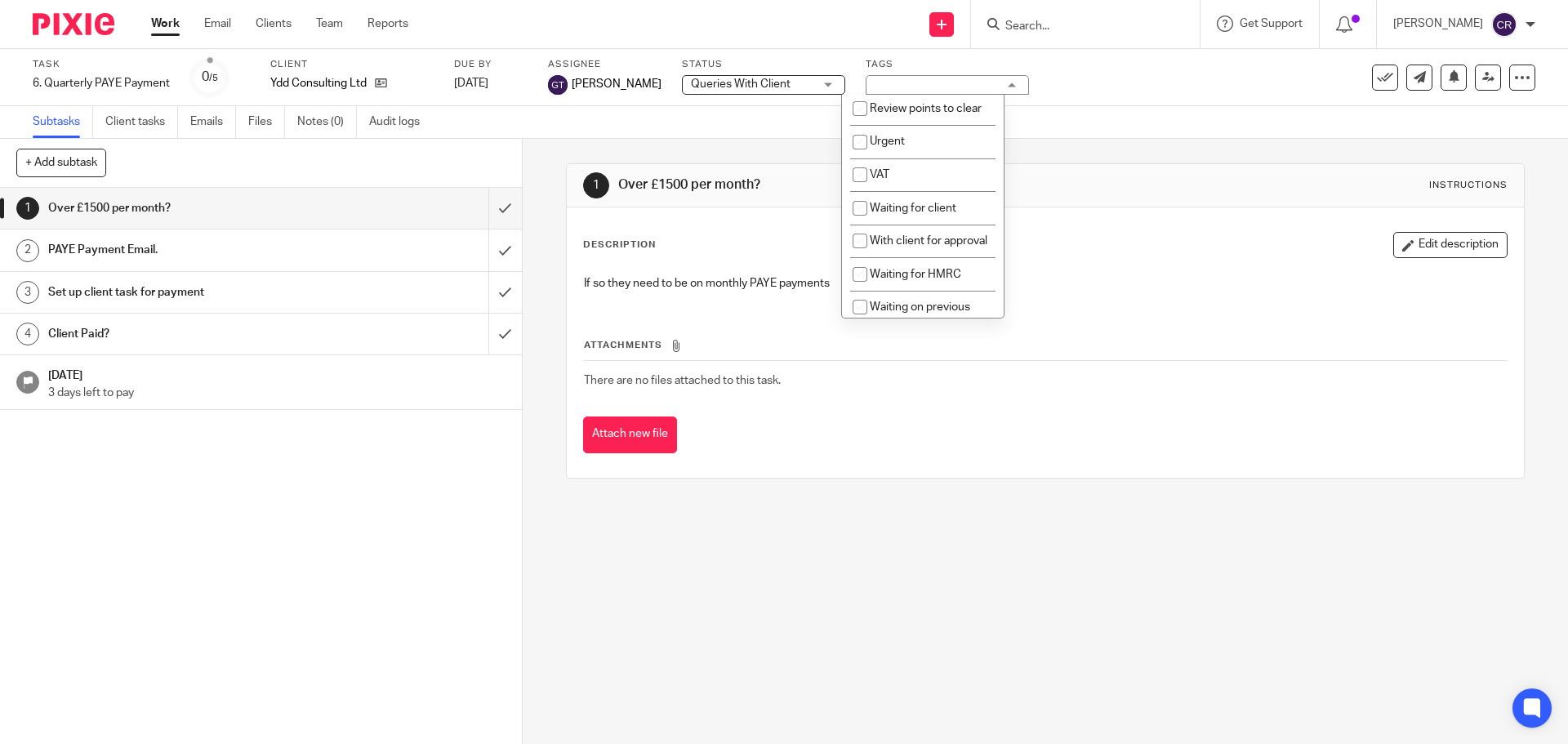
scroll to position [817, 0]
click at [913, 212] on span "Waiting for client" at bounding box center [912, 207] width 86 height 11
checkbox input "true"
click at [1054, 250] on div "Description Edit description" at bounding box center [1045, 245] width 924 height 26
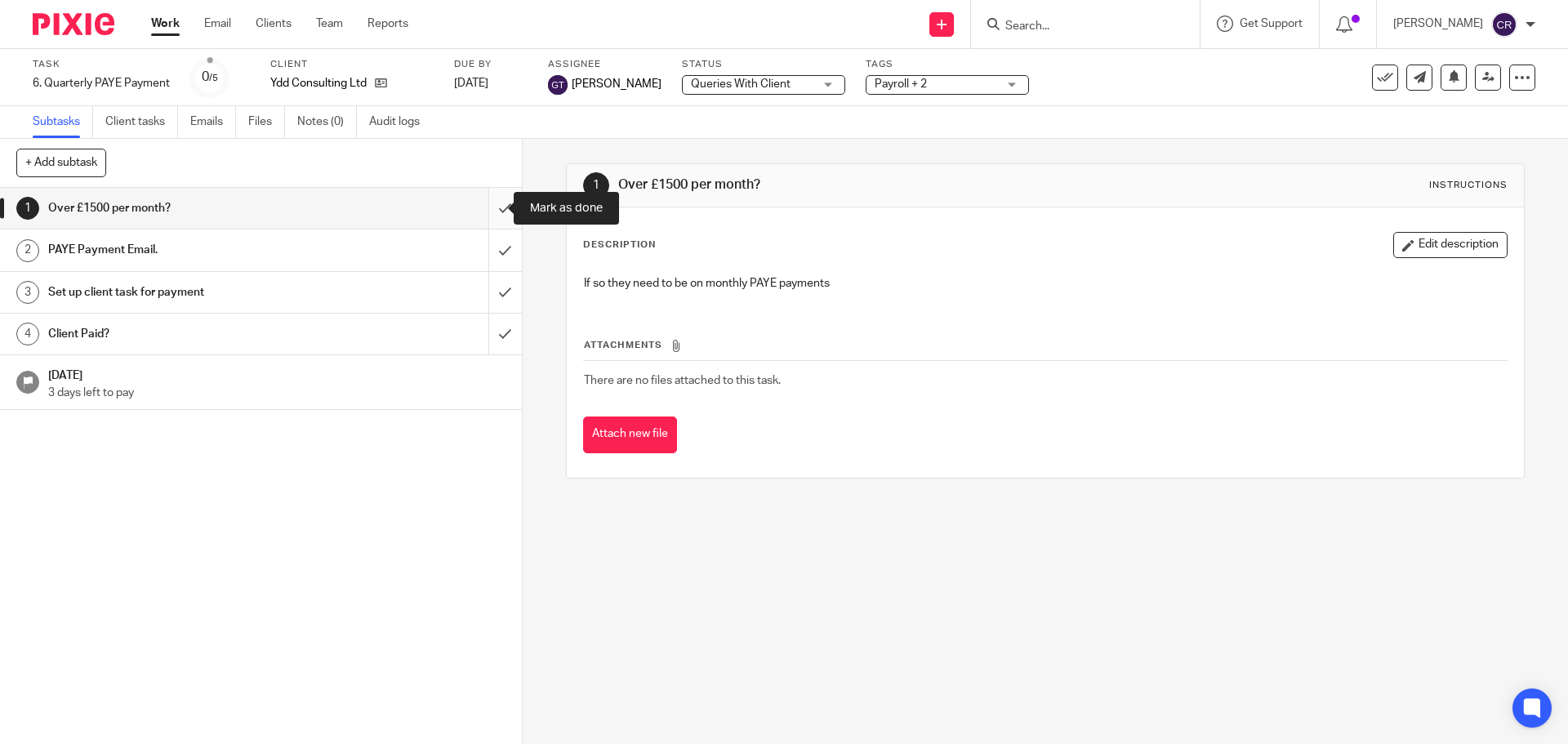
click at [487, 203] on input "submit" at bounding box center [261, 209] width 522 height 41
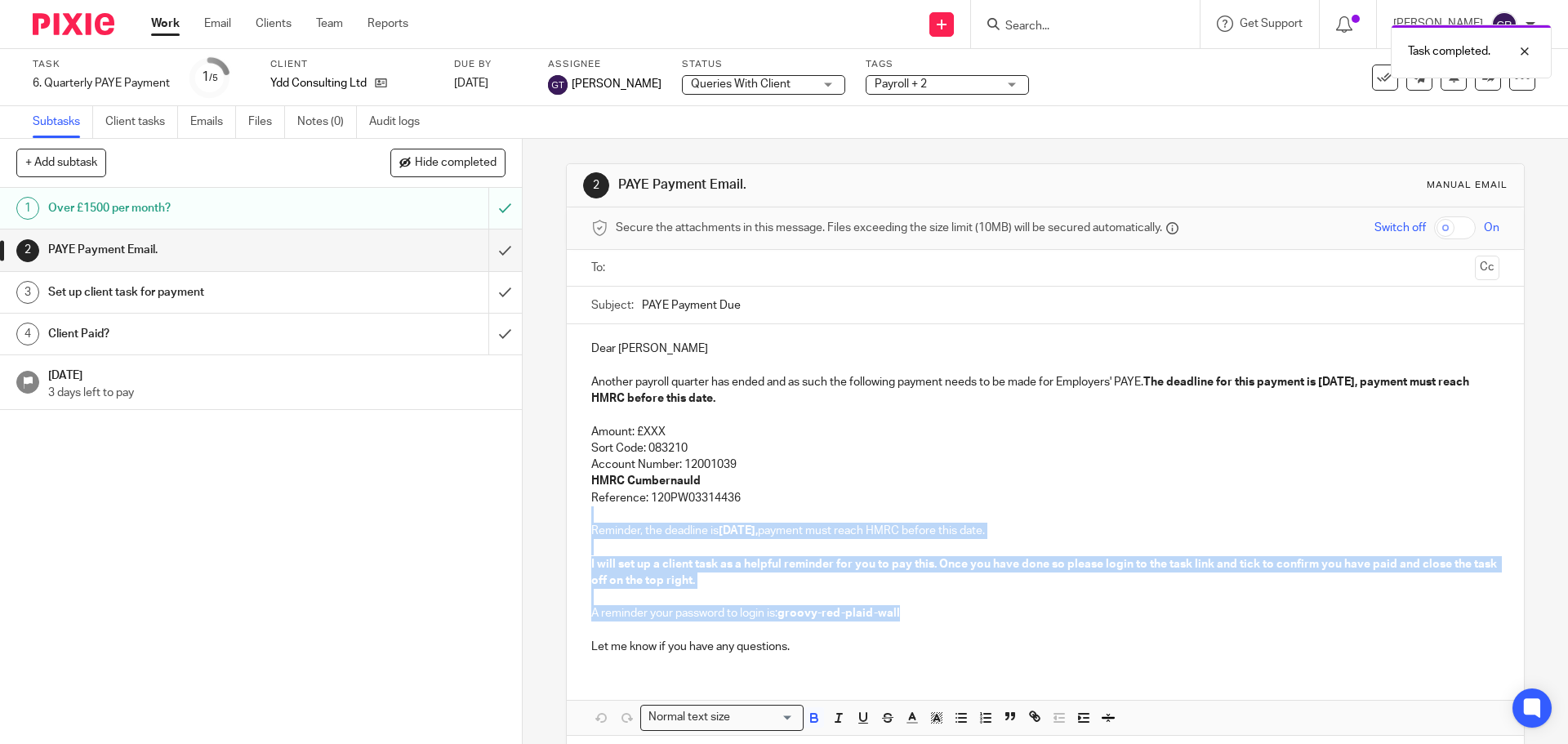
drag, startPoint x: 760, startPoint y: 496, endPoint x: 912, endPoint y: 608, distance: 188.8
click at [912, 608] on div "Dear [PERSON_NAME] Another payroll quarter has ended and as such the following …" at bounding box center [1044, 496] width 956 height 343
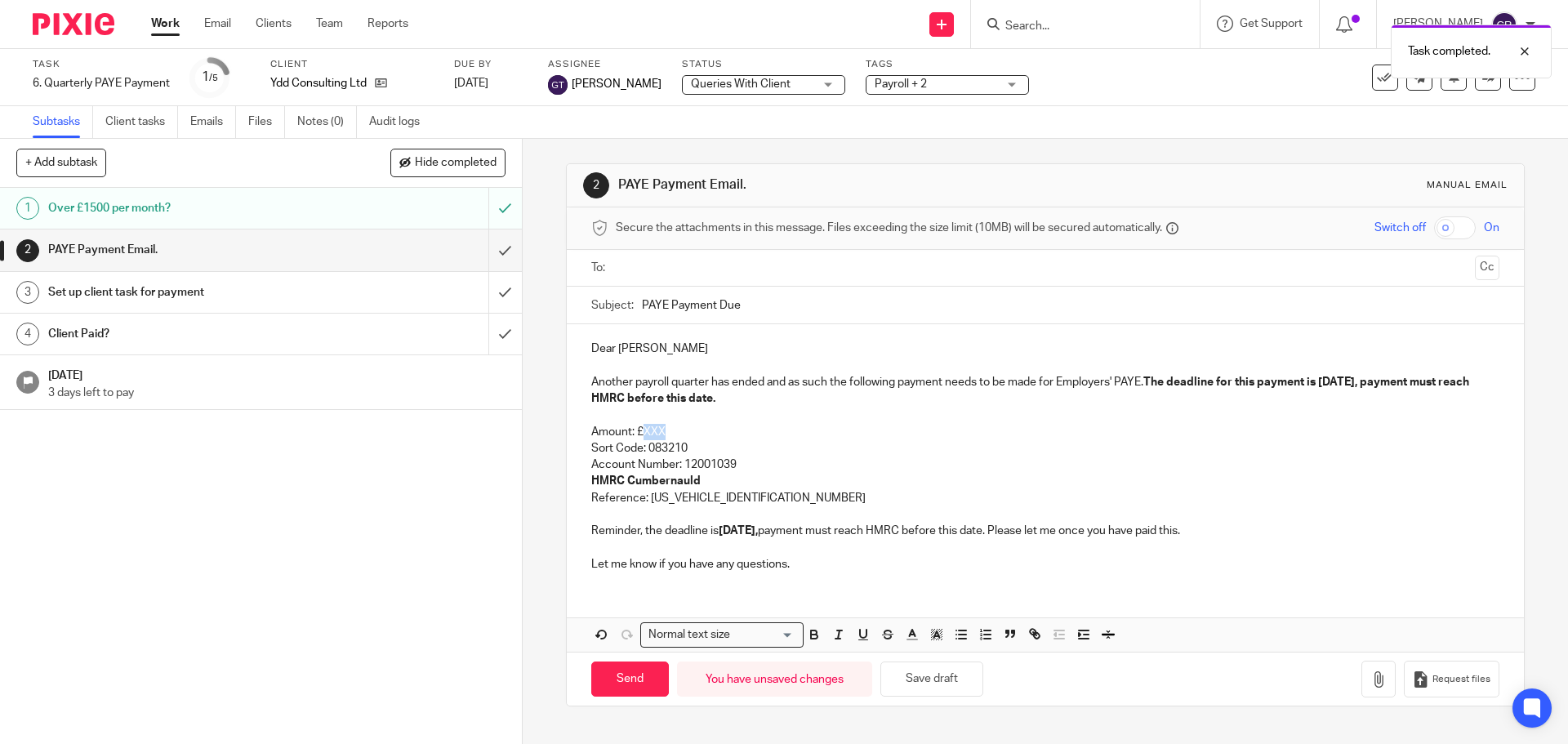
drag, startPoint x: 677, startPoint y: 430, endPoint x: 641, endPoint y: 430, distance: 36.0
click at [641, 430] on p "Amount: £XXX" at bounding box center [1045, 432] width 907 height 17
click at [830, 271] on input "text" at bounding box center [1044, 268] width 846 height 19
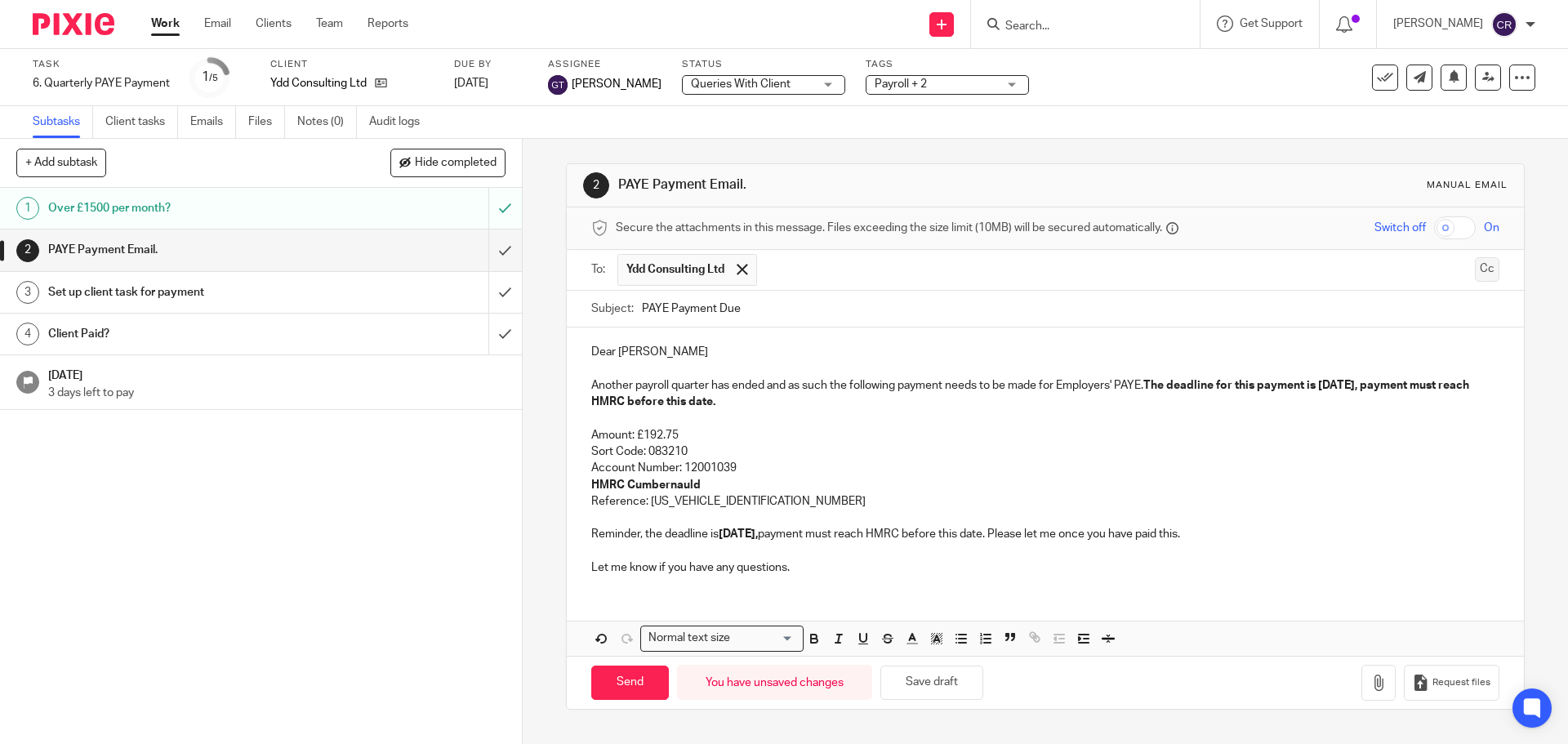
click at [1474, 269] on button "Cc" at bounding box center [1486, 269] width 24 height 24
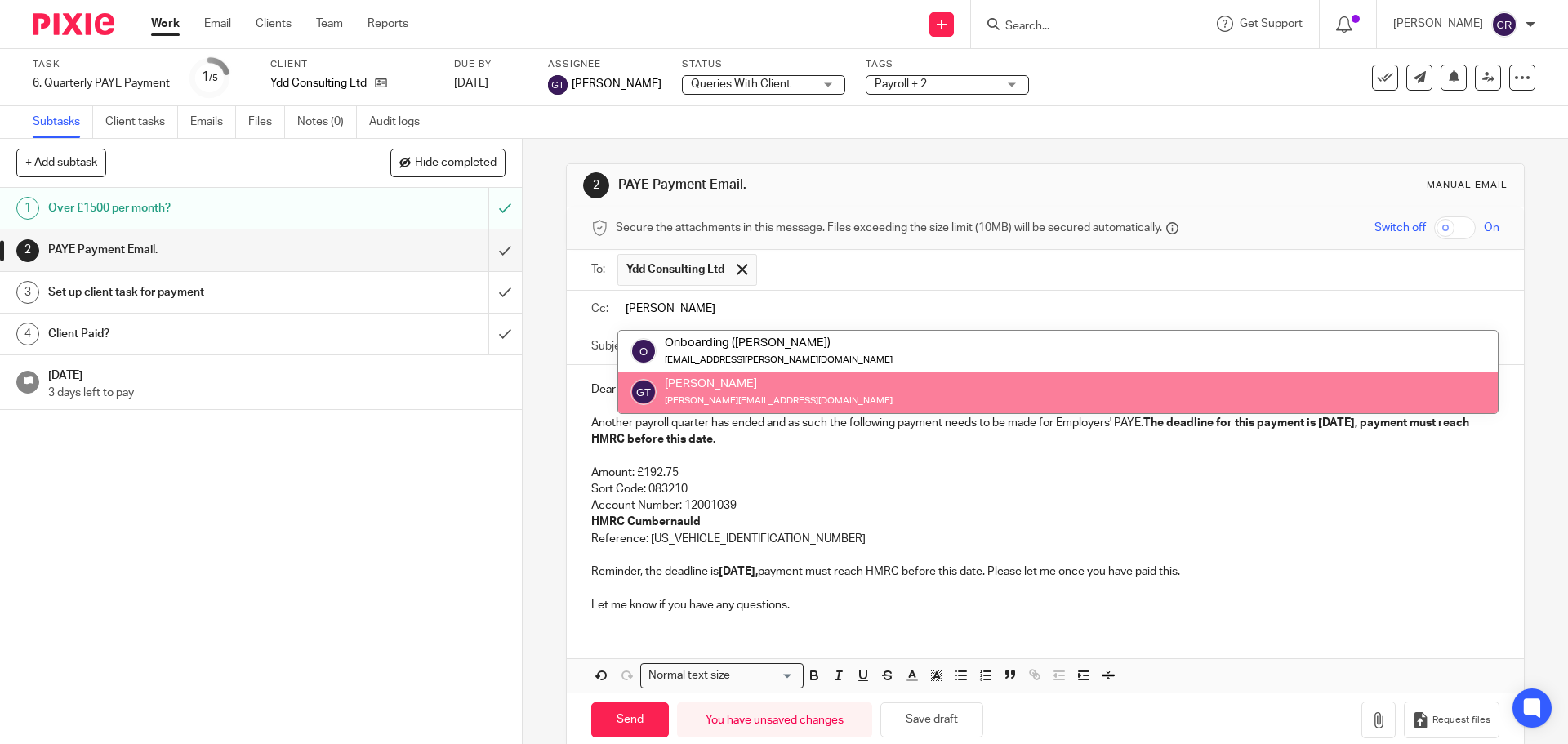
type input "greg"
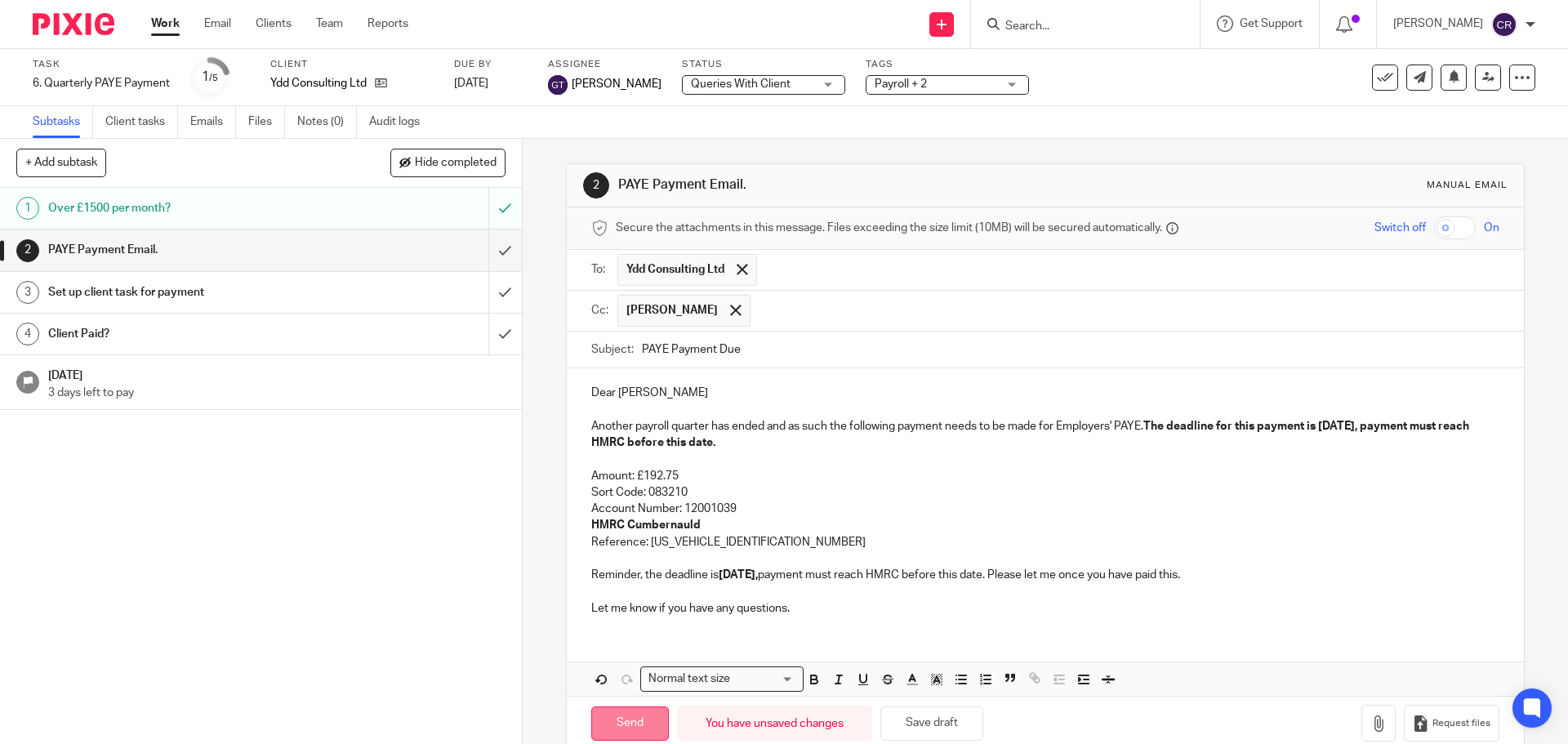
click at [624, 718] on input "Send" at bounding box center [631, 725] width 78 height 35
type input "Sent"
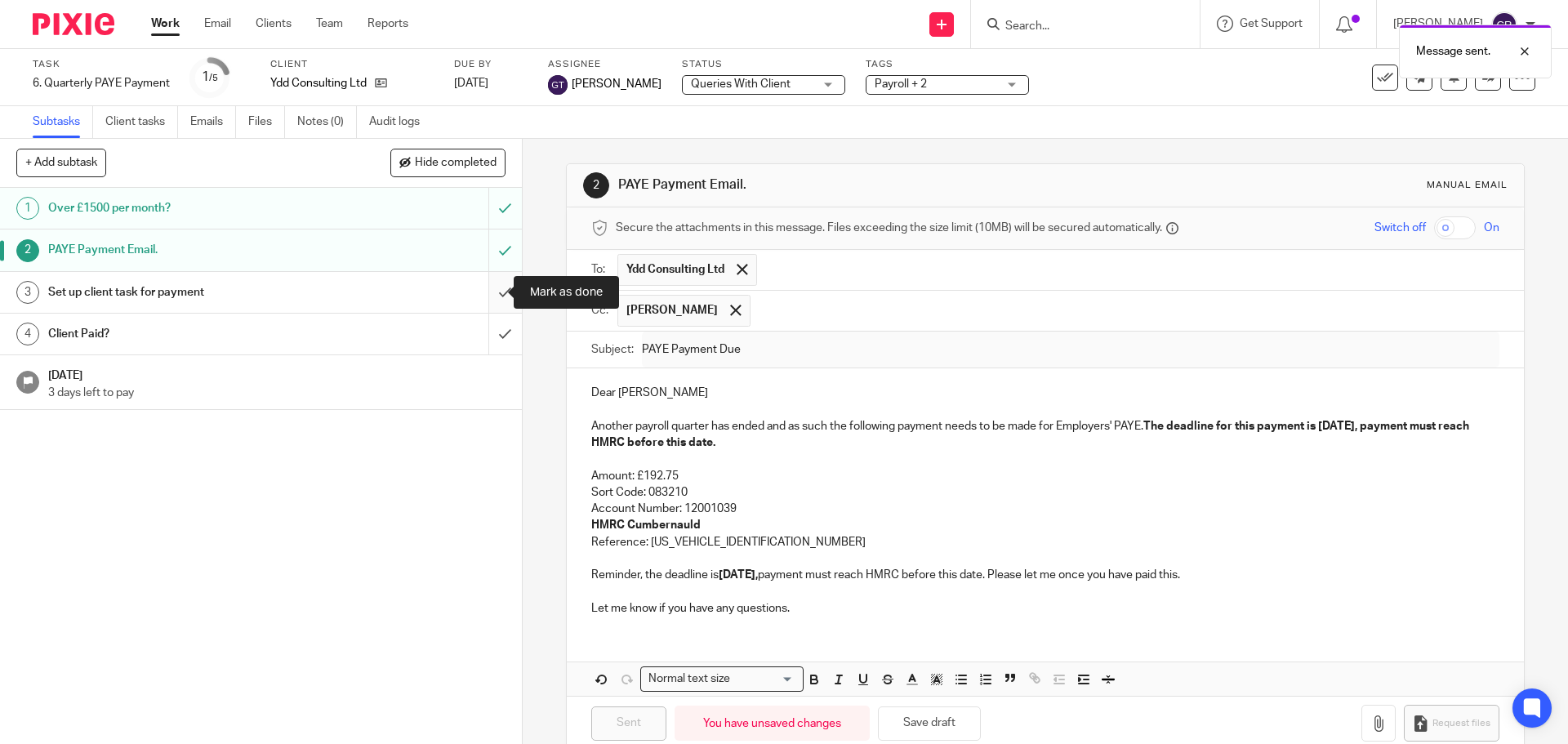
click at [491, 292] on input "submit" at bounding box center [261, 292] width 522 height 41
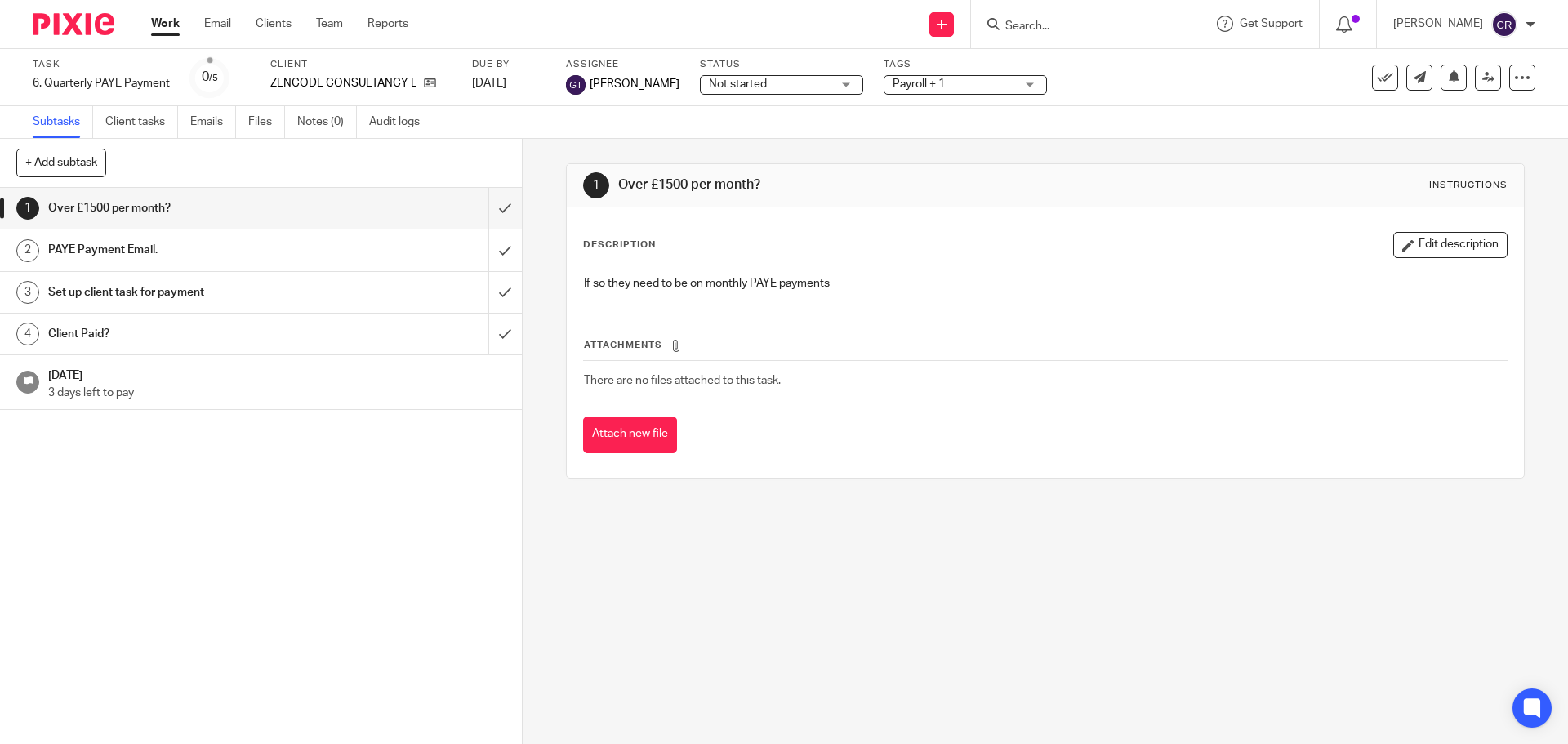
click at [724, 66] on label "Status" at bounding box center [782, 65] width 163 height 13
click at [708, 91] on span "Not started" at bounding box center [770, 84] width 122 height 17
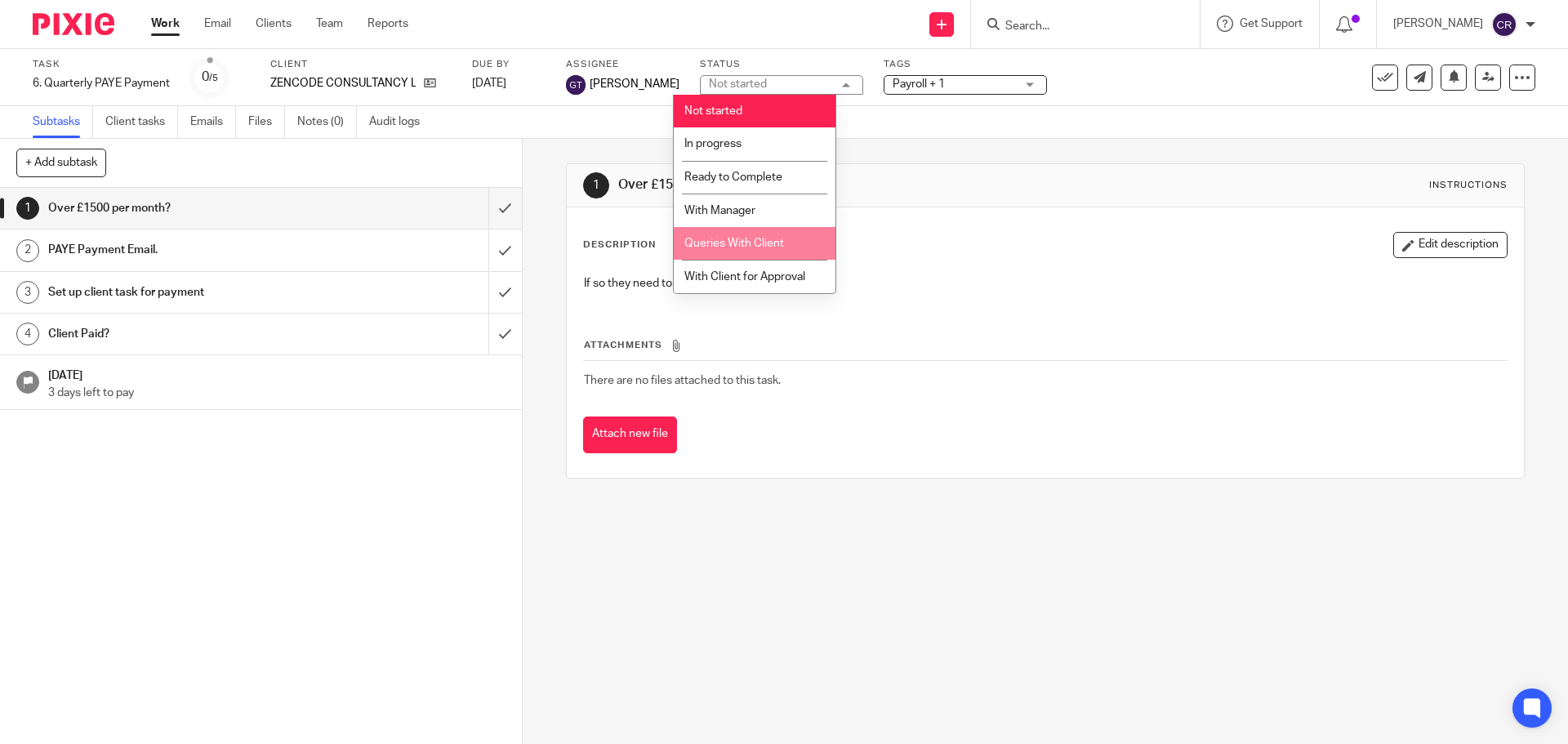
click at [736, 248] on span "Queries With Client" at bounding box center [733, 243] width 99 height 11
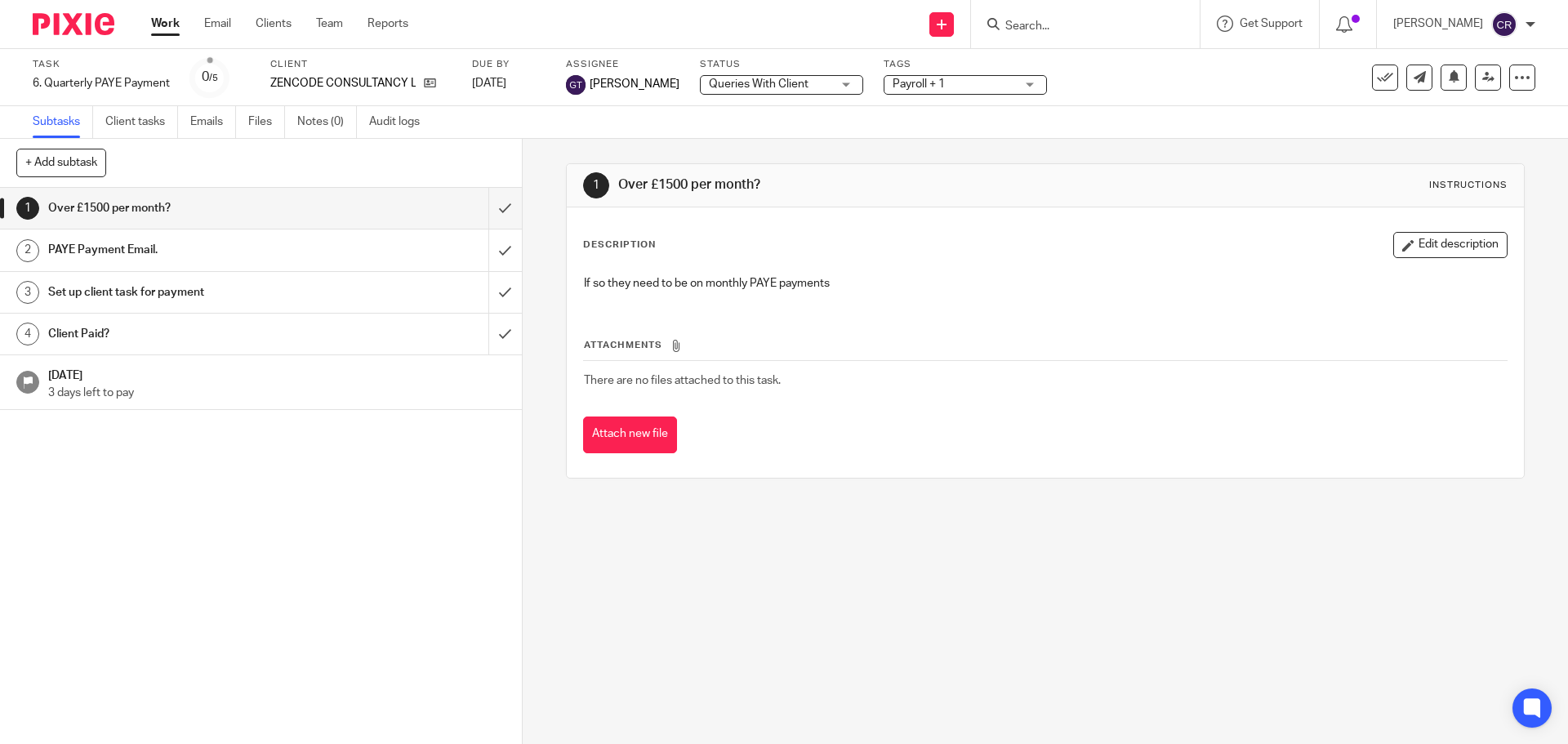
click at [911, 70] on label "Tags" at bounding box center [965, 65] width 163 height 13
click at [911, 82] on span "Payroll + 1" at bounding box center [918, 84] width 52 height 11
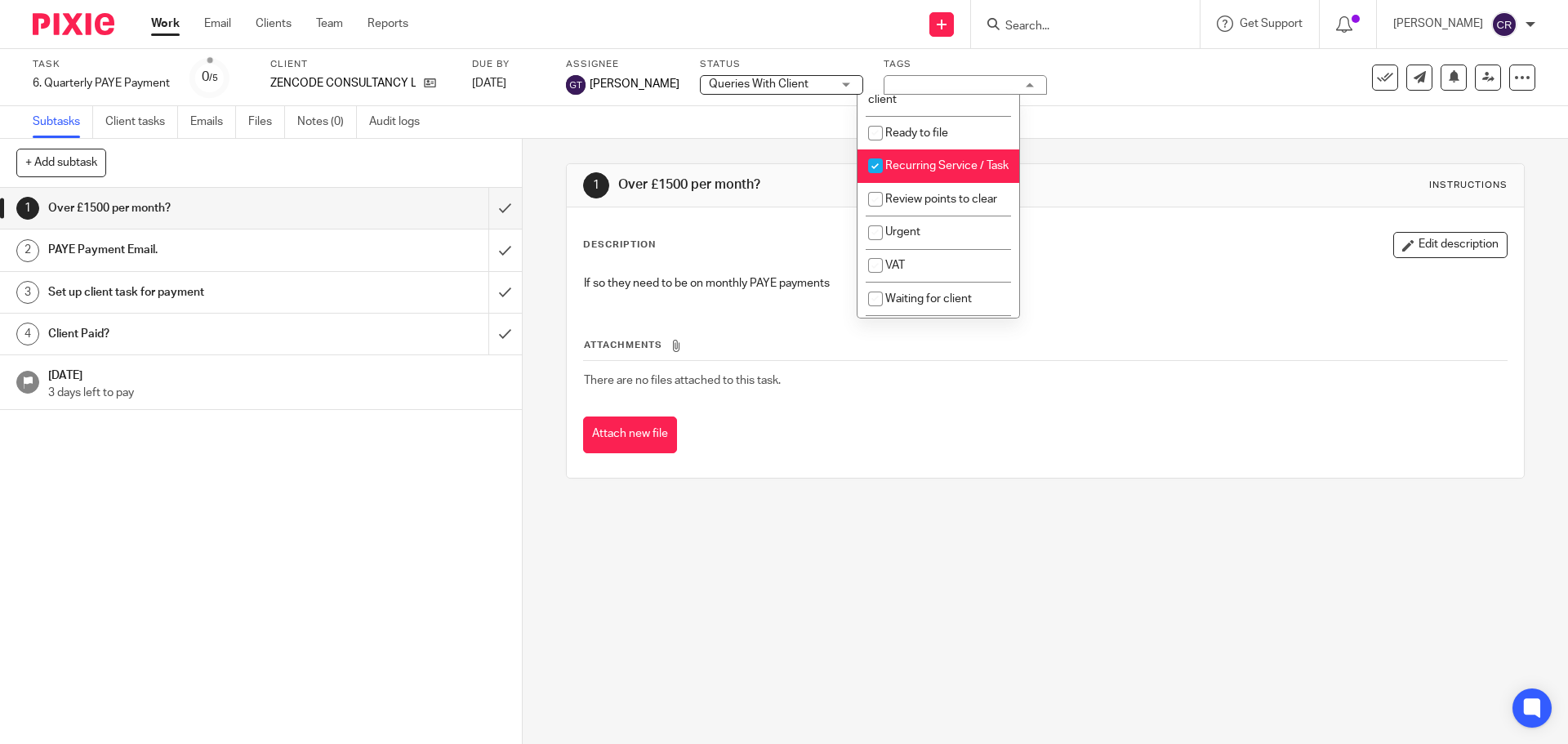
scroll to position [899, 0]
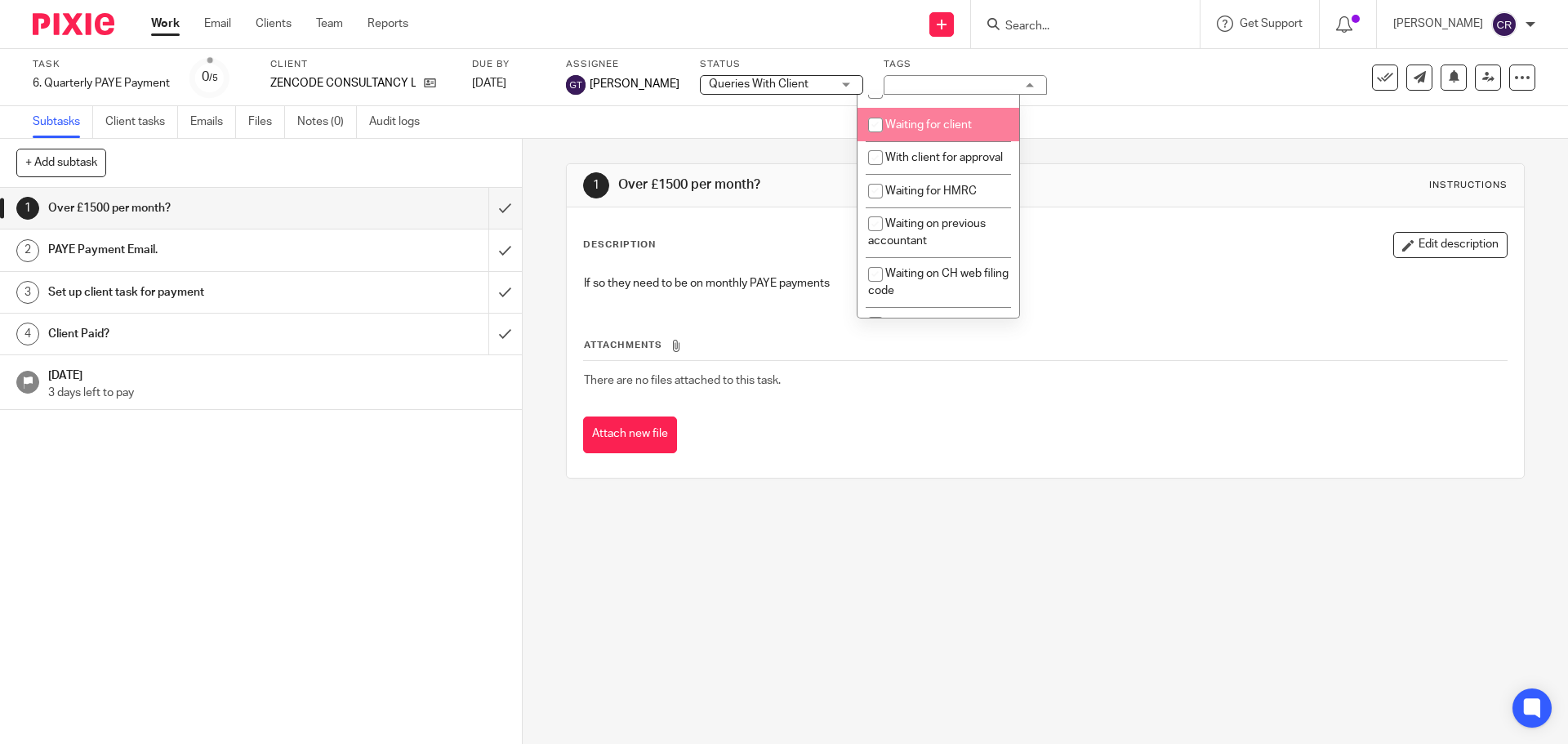
click at [958, 131] on span "Waiting for client" at bounding box center [928, 125] width 86 height 11
checkbox input "true"
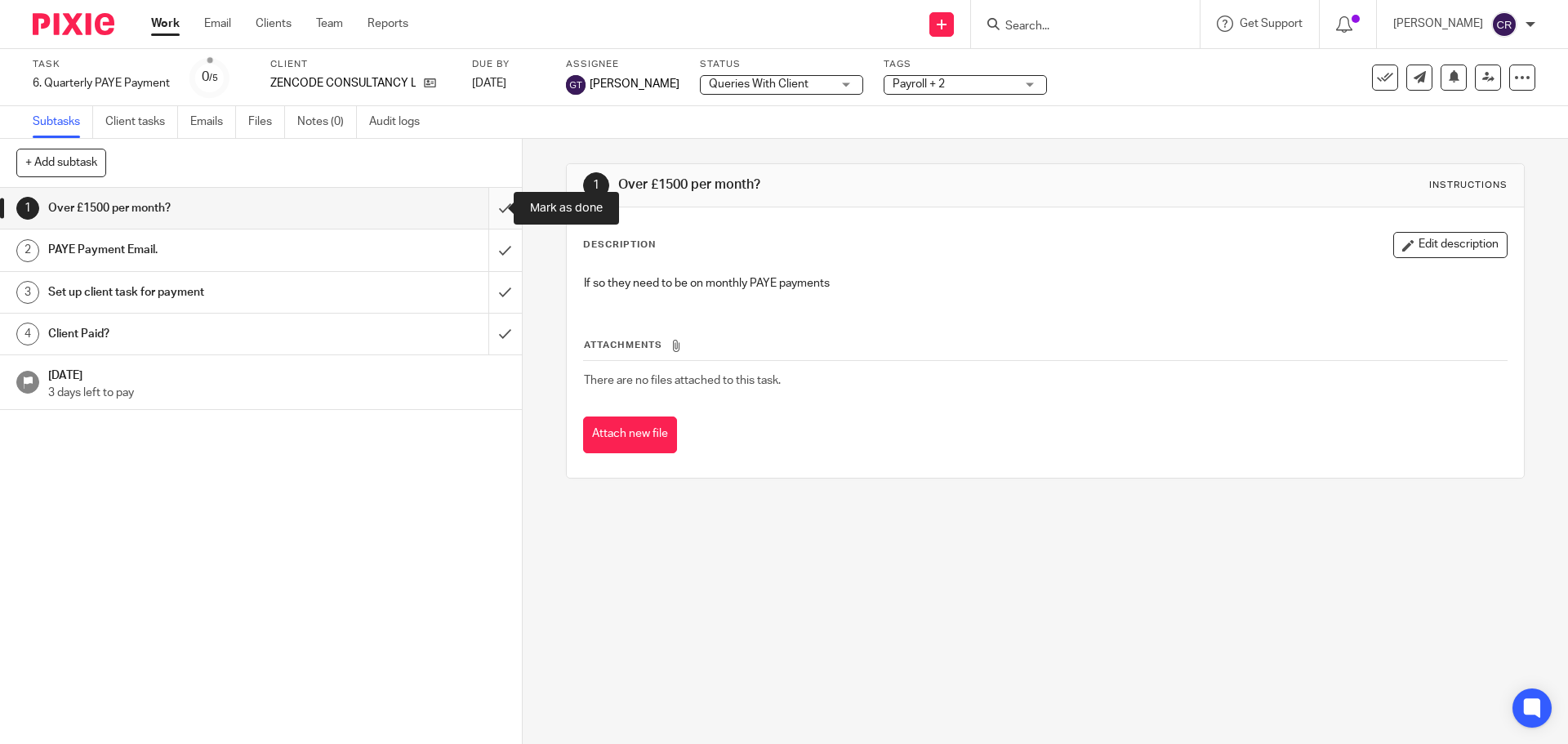
click at [489, 209] on input "submit" at bounding box center [261, 209] width 522 height 41
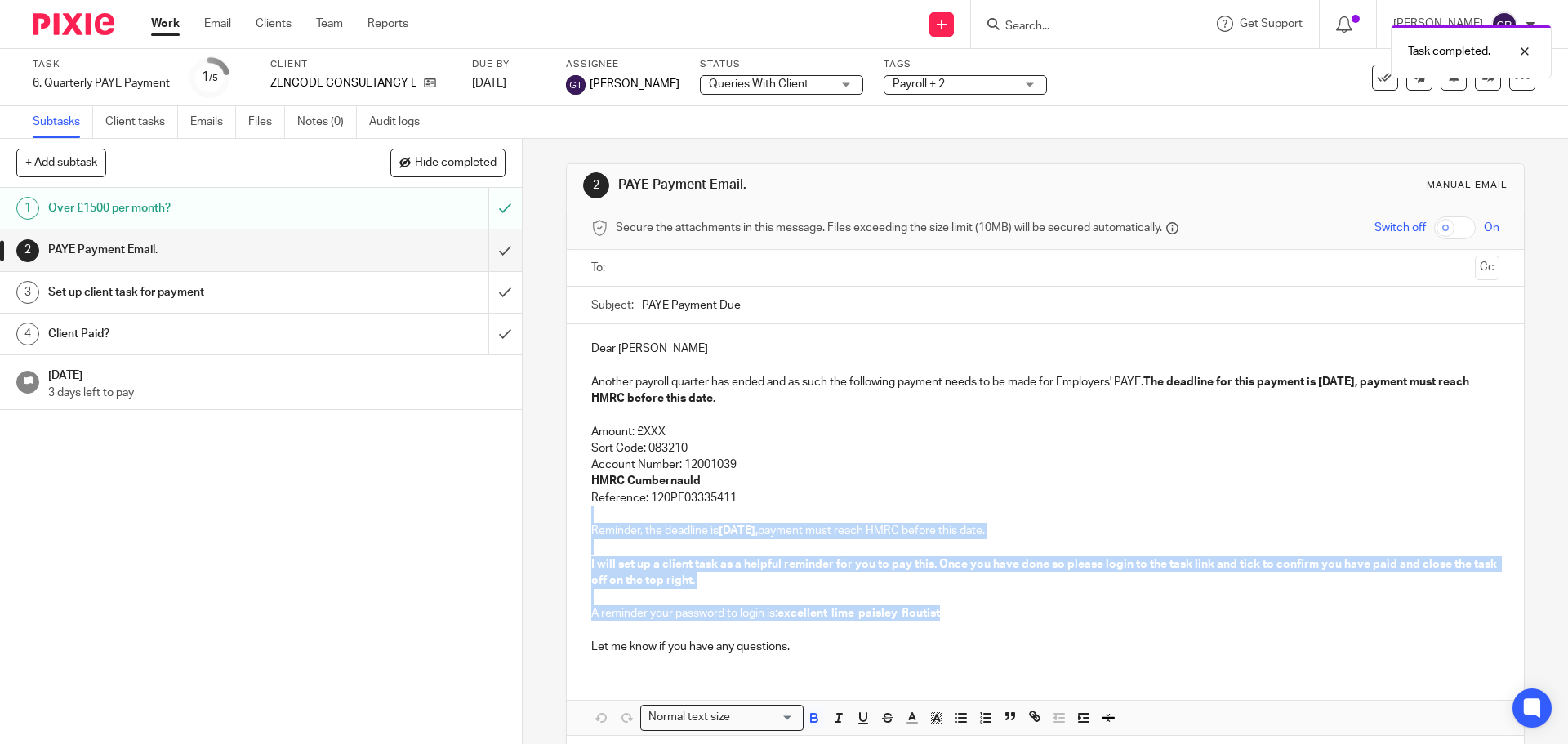
drag, startPoint x: 745, startPoint y: 502, endPoint x: 949, endPoint y: 619, distance: 235.2
click at [949, 619] on div "Dear [PERSON_NAME] Another payroll quarter has ended and as such the following …" at bounding box center [1044, 496] width 956 height 343
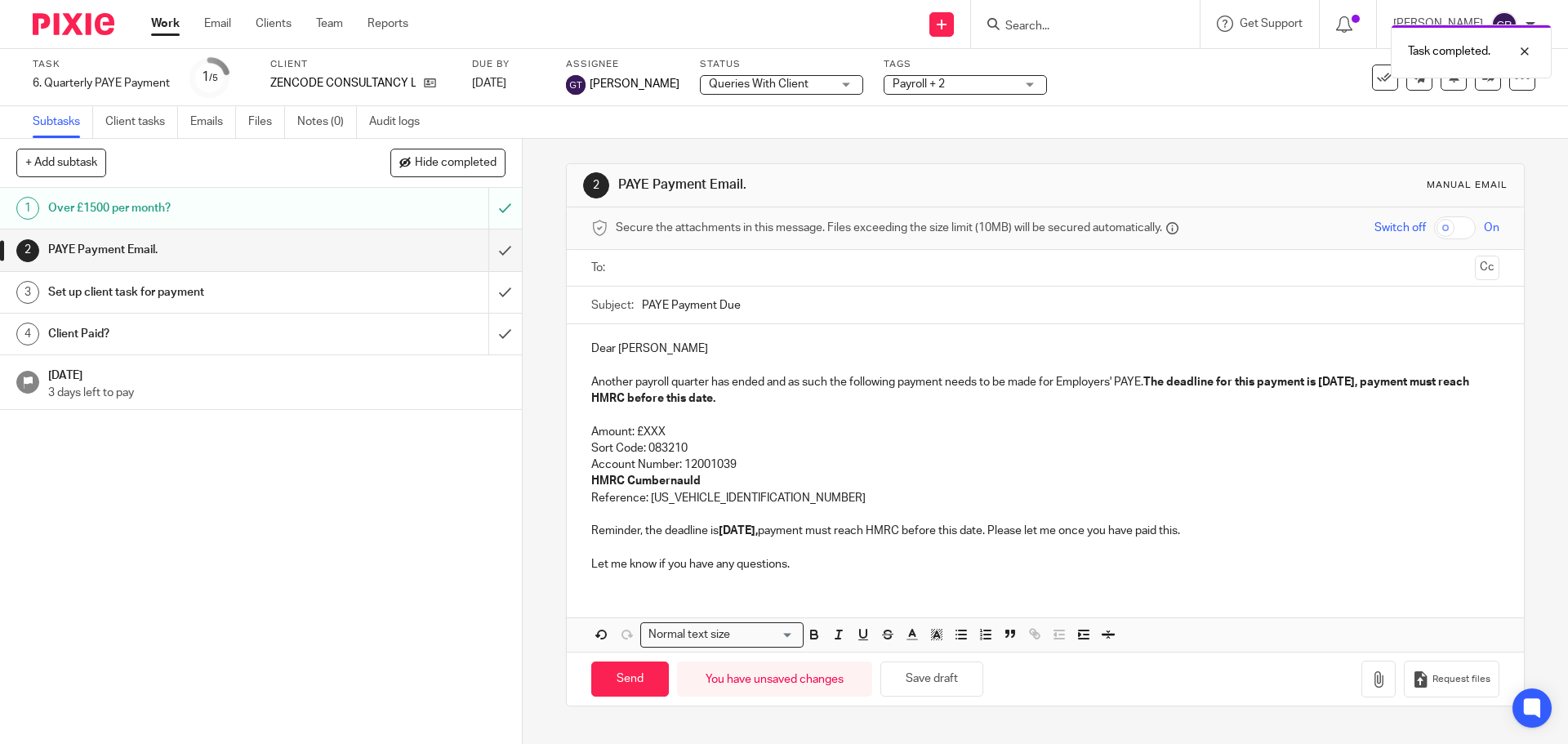
click at [712, 274] on input "text" at bounding box center [1044, 268] width 846 height 19
click at [1474, 270] on button "Cc" at bounding box center [1486, 269] width 24 height 24
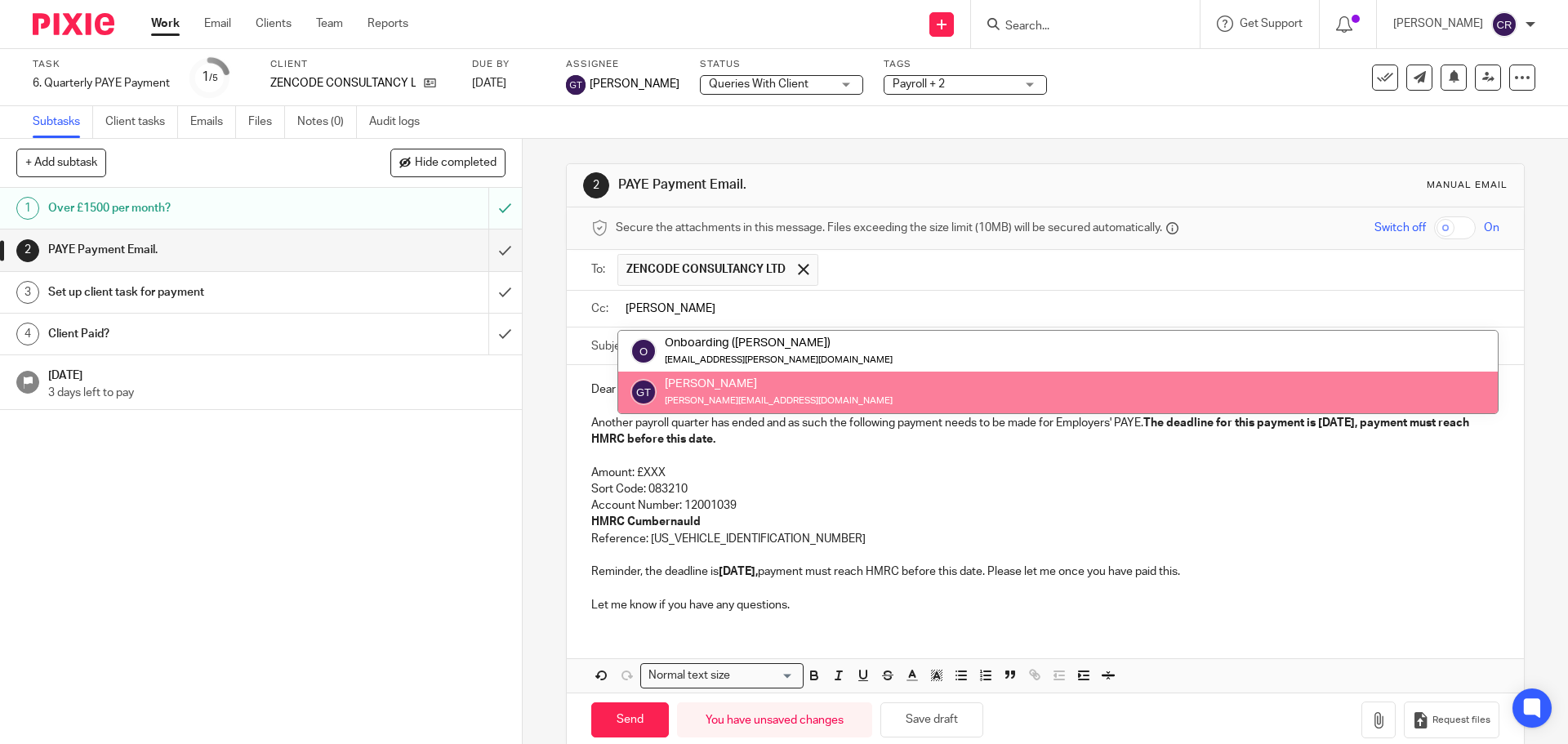
type input "greg"
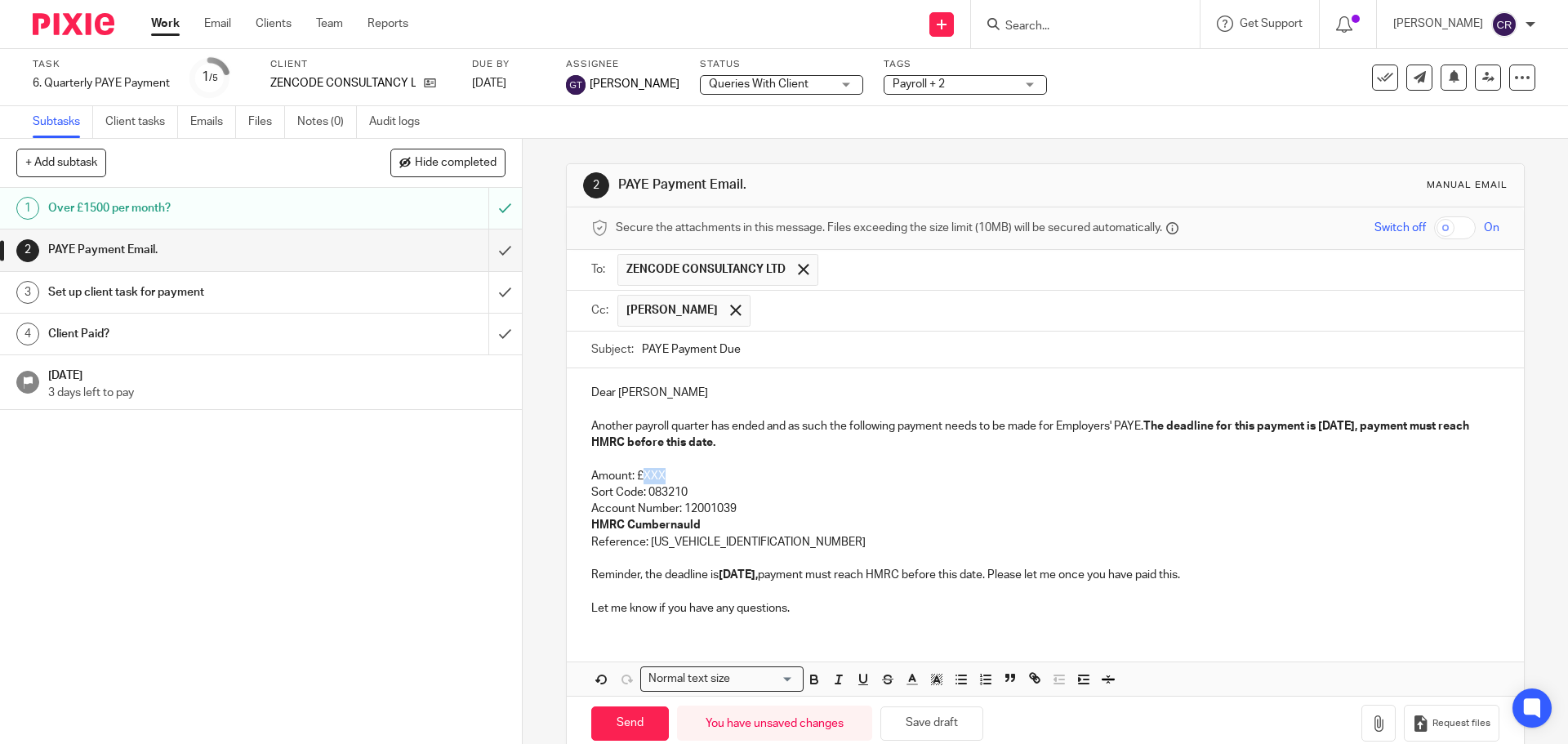
drag, startPoint x: 672, startPoint y: 478, endPoint x: 640, endPoint y: 477, distance: 32.0
click at [640, 477] on p "Amount: £XXX" at bounding box center [1045, 477] width 907 height 17
click at [614, 734] on input "Send" at bounding box center [631, 725] width 78 height 35
click at [495, 292] on input "submit" at bounding box center [261, 292] width 522 height 41
type input "Sent"
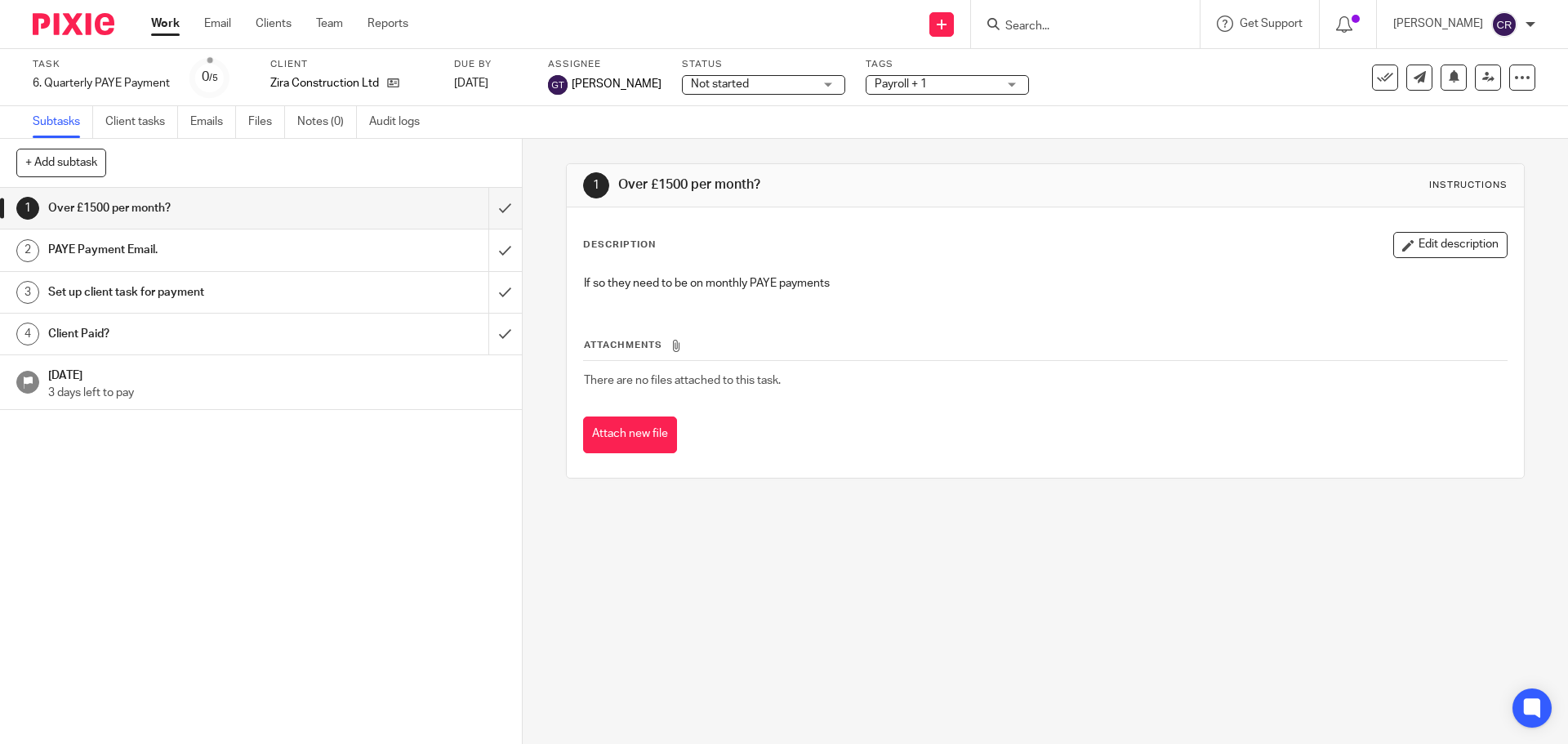
click at [700, 91] on span "Not started" at bounding box center [752, 84] width 122 height 17
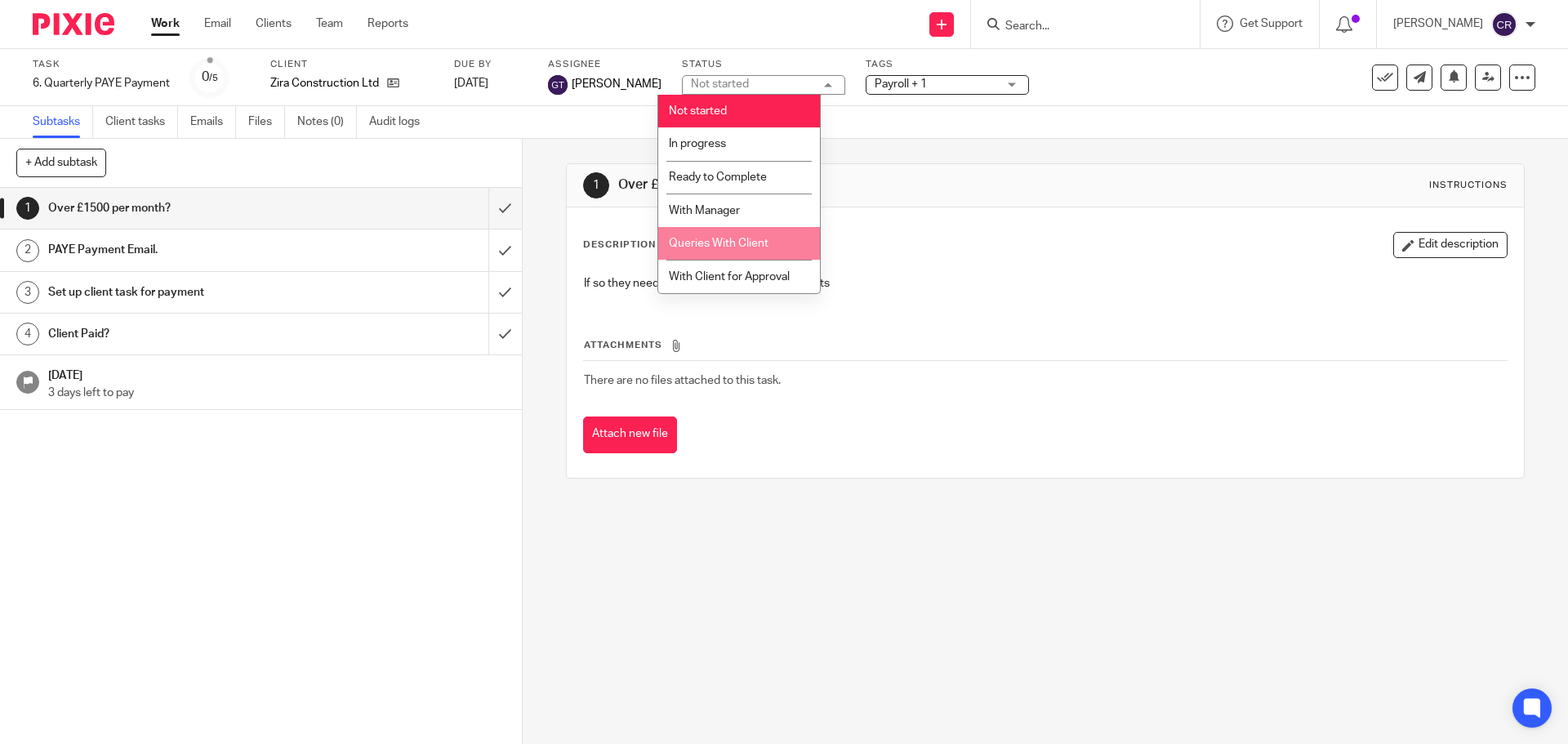
drag, startPoint x: 735, startPoint y: 245, endPoint x: 771, endPoint y: 212, distance: 48.8
click at [736, 245] on span "Queries With Client" at bounding box center [718, 243] width 99 height 11
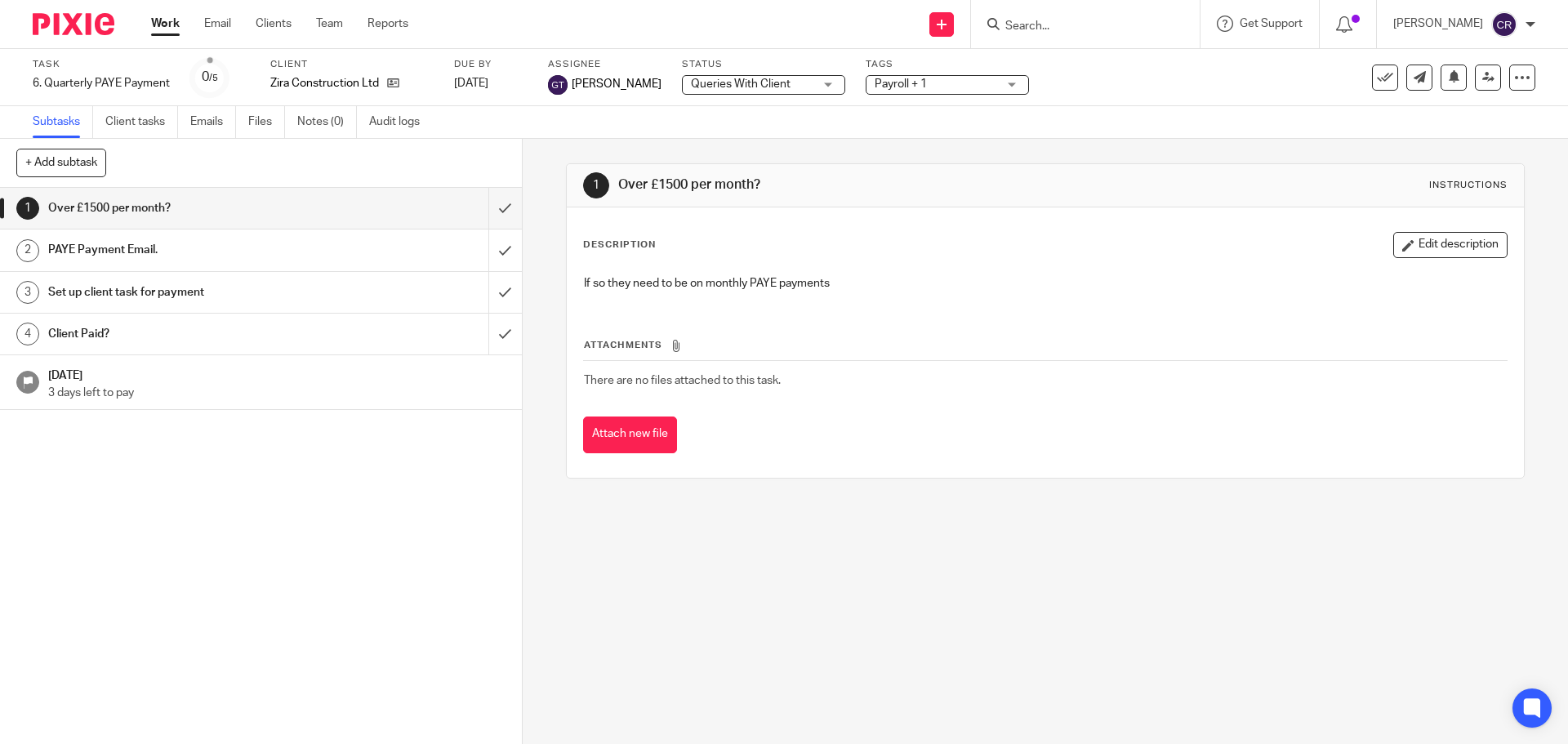
click at [875, 79] on span "Payroll + 1" at bounding box center [900, 84] width 52 height 11
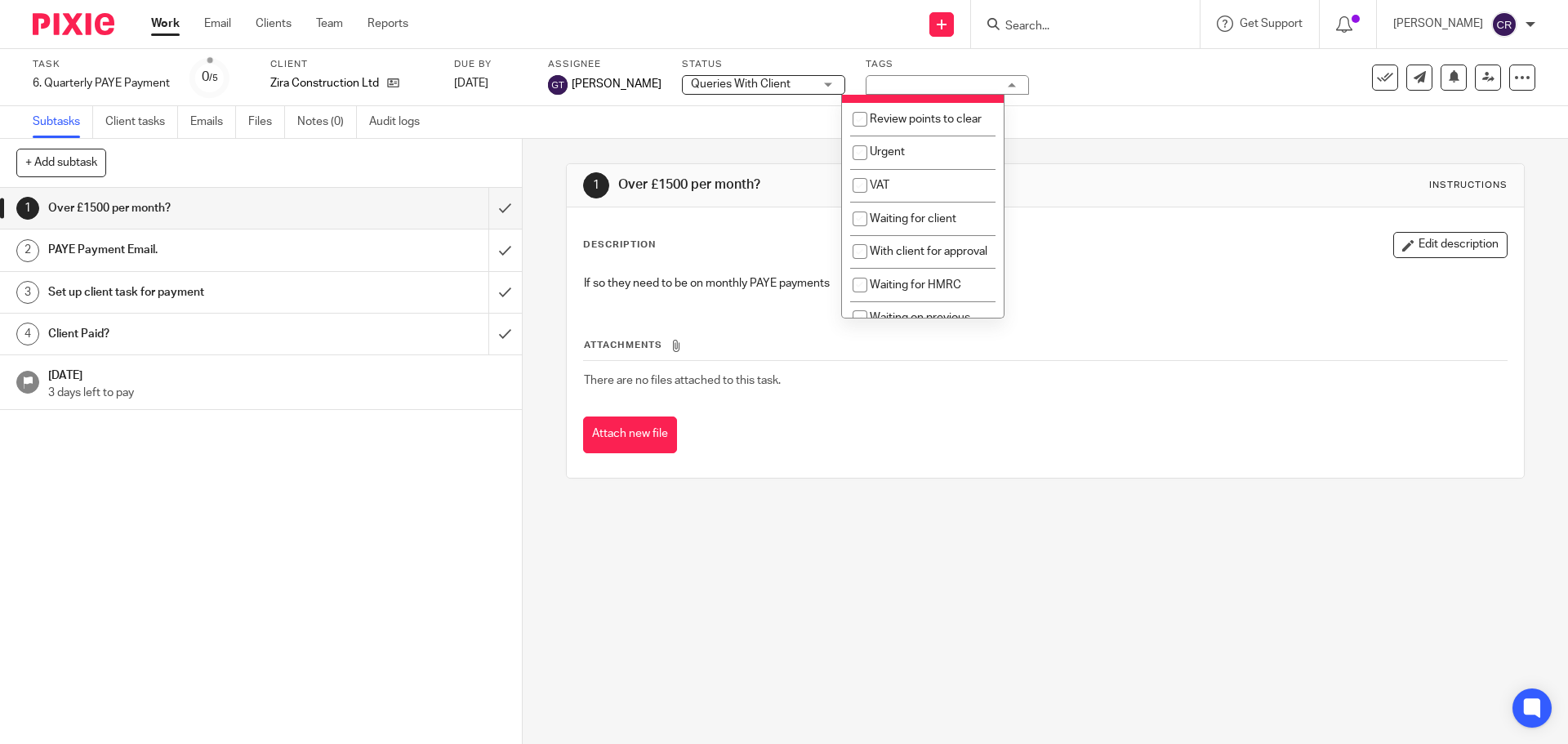
scroll to position [817, 0]
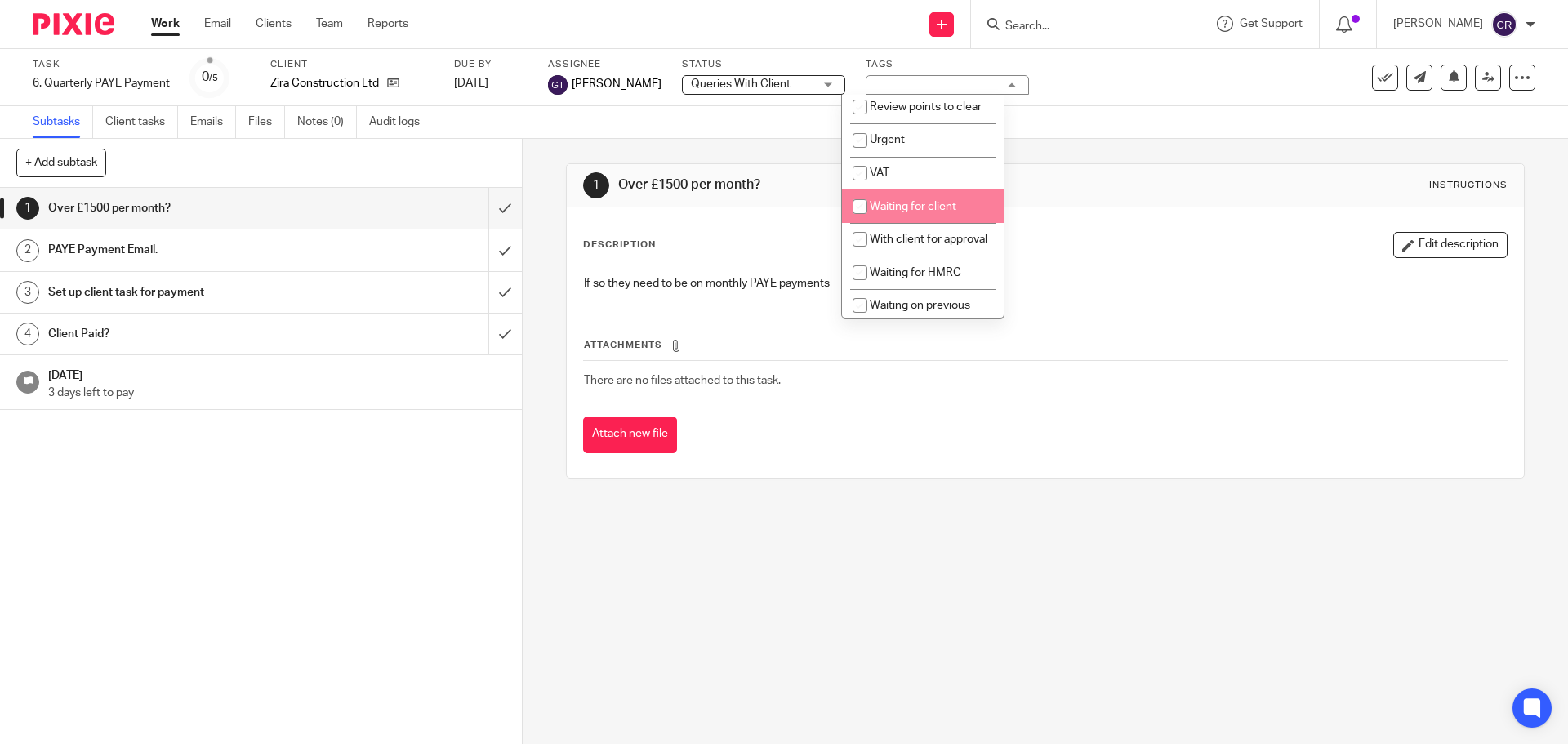
click at [911, 223] on li "Waiting for client" at bounding box center [923, 206] width 161 height 33
checkbox input "true"
click at [1070, 261] on div "Description Edit description If so they need to be on monthly PAYE payments" at bounding box center [1045, 268] width 924 height 72
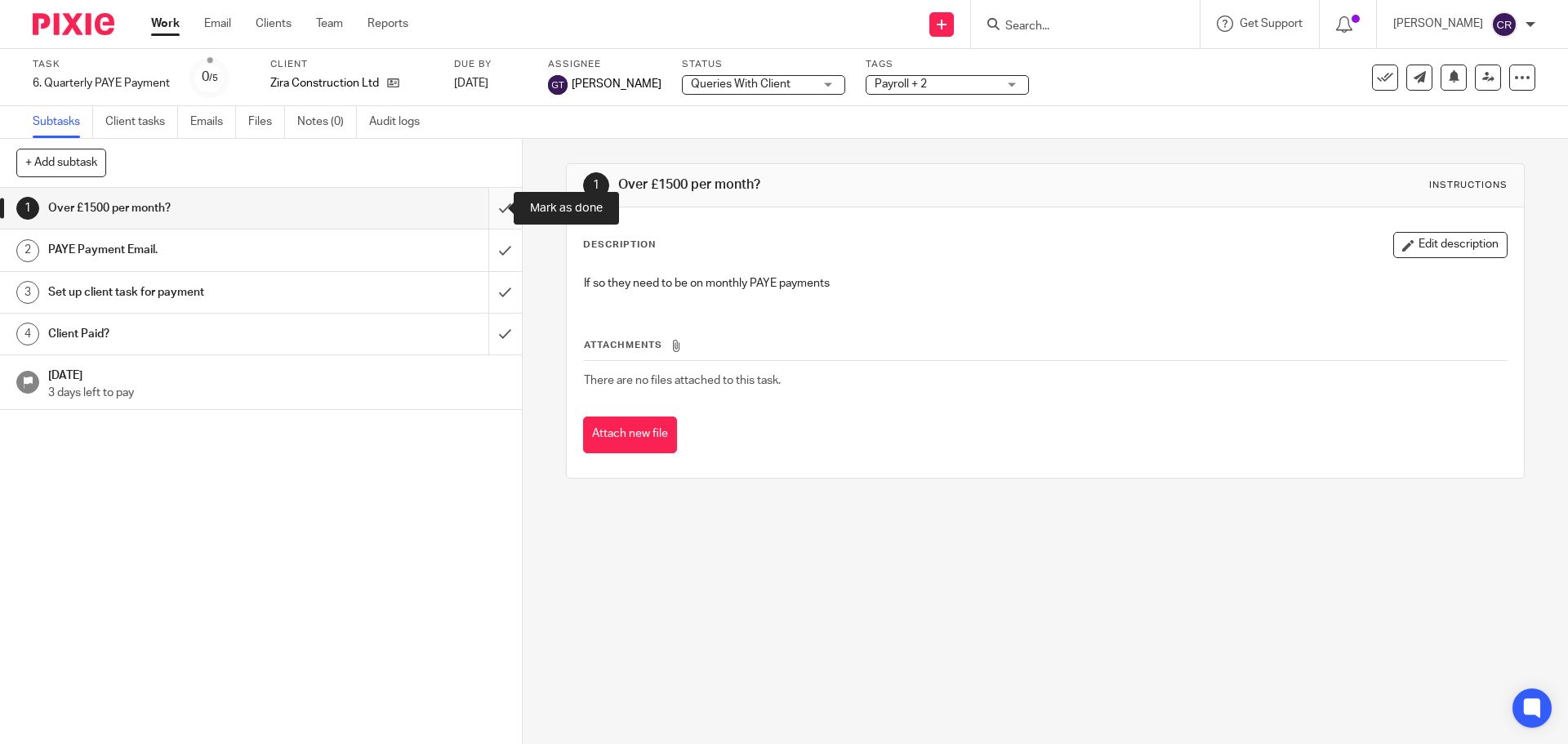
click at [498, 205] on input "submit" at bounding box center [261, 209] width 522 height 41
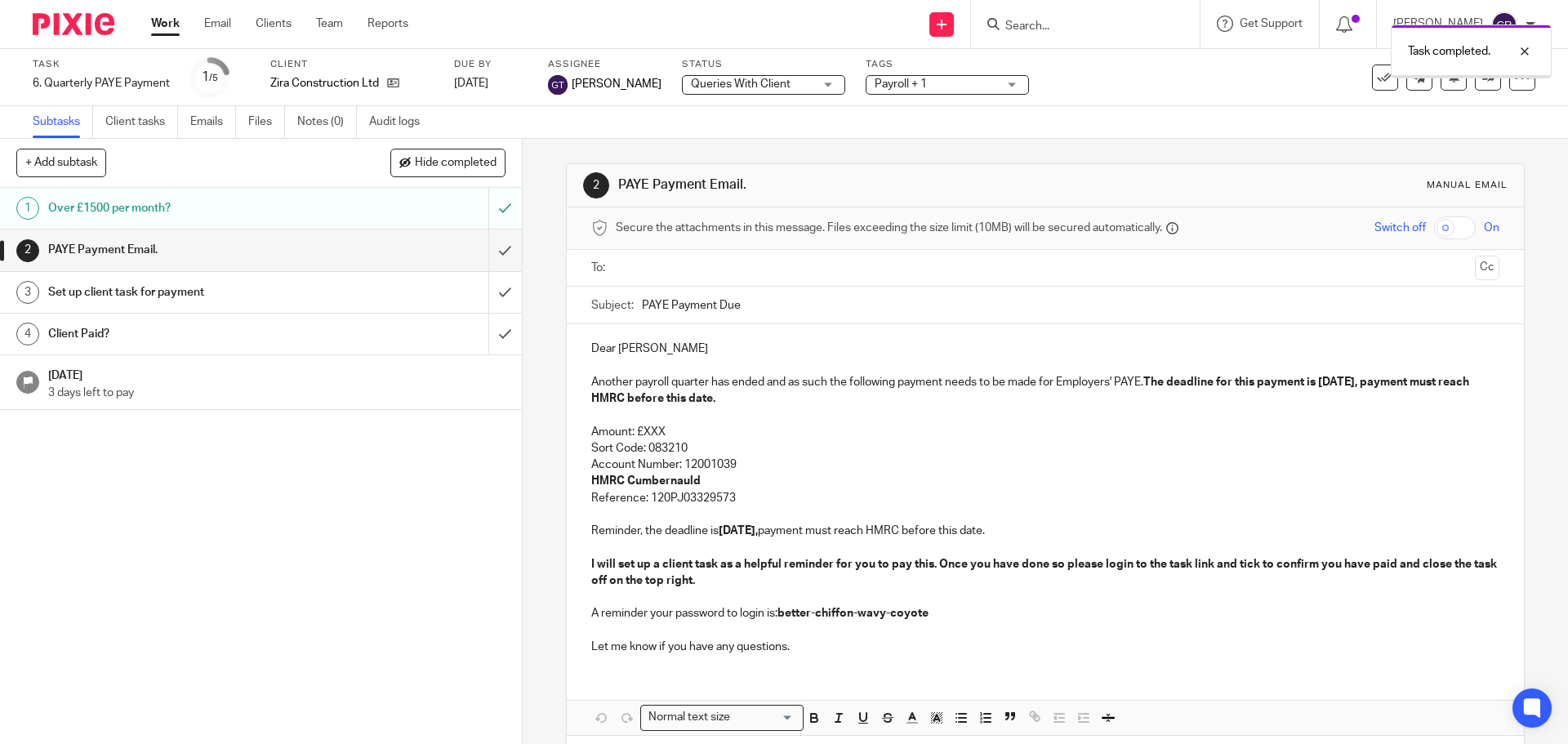
click at [676, 260] on input "text" at bounding box center [1044, 268] width 846 height 19
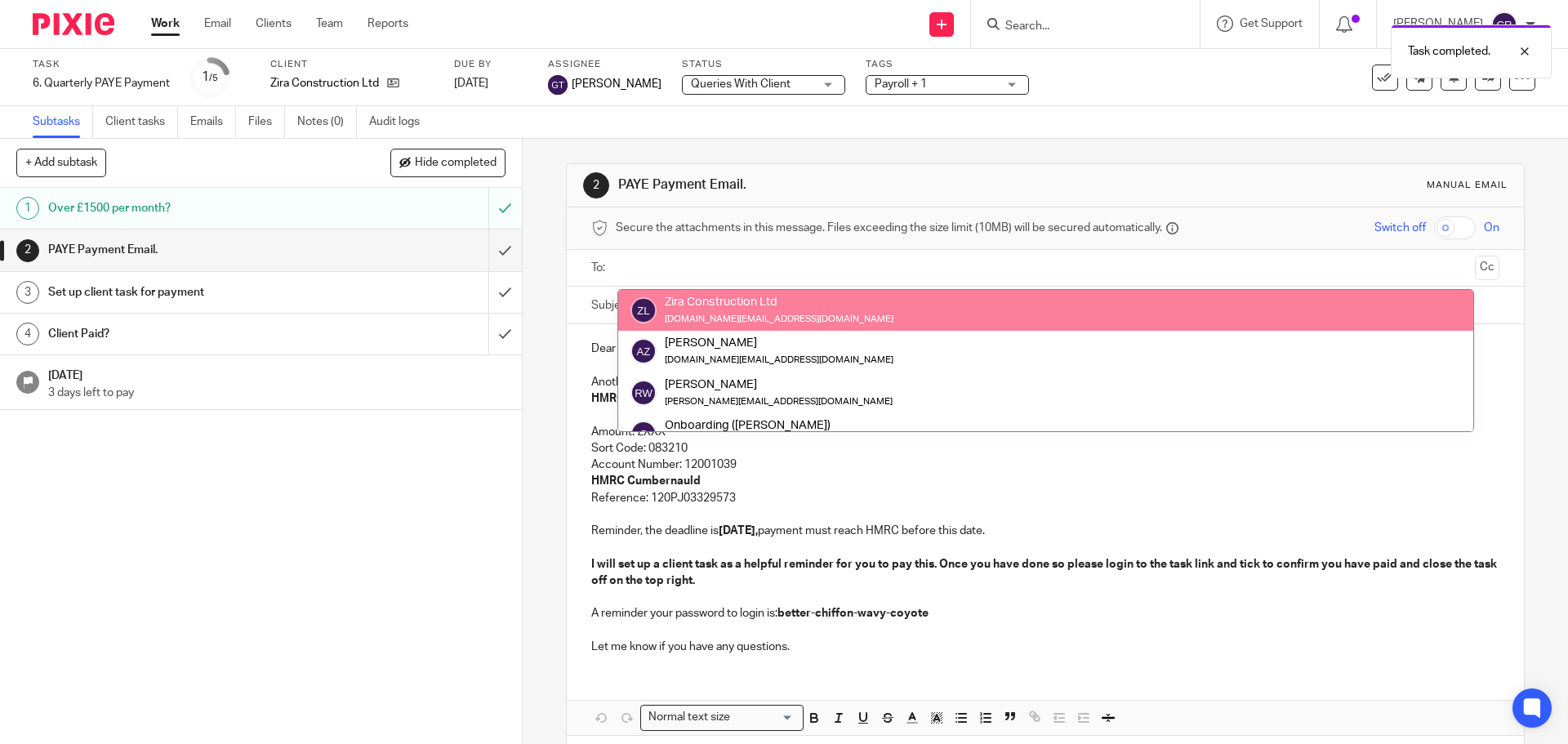
drag, startPoint x: 708, startPoint y: 301, endPoint x: 899, endPoint y: 286, distance: 191.6
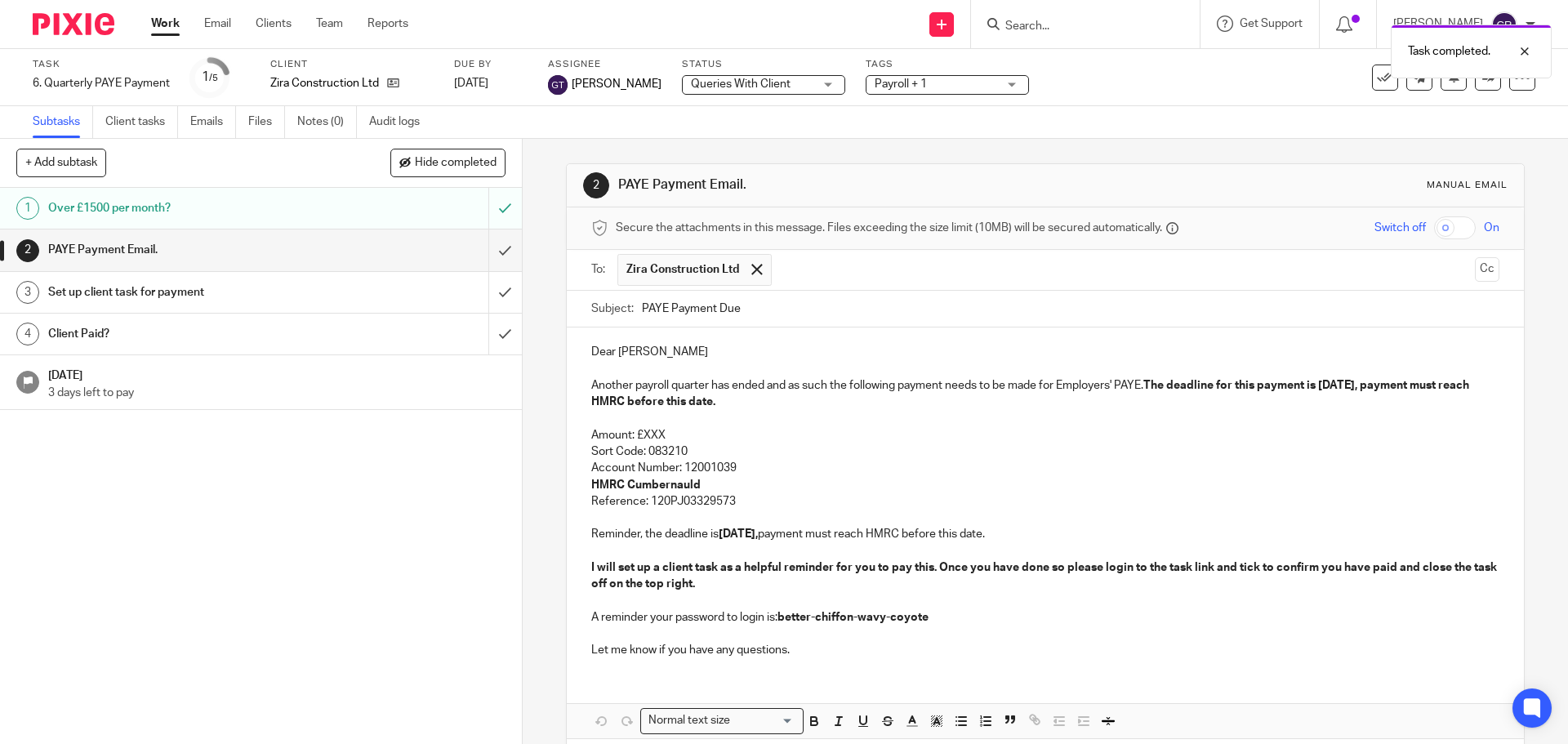
click at [1474, 269] on button "Cc" at bounding box center [1486, 269] width 24 height 24
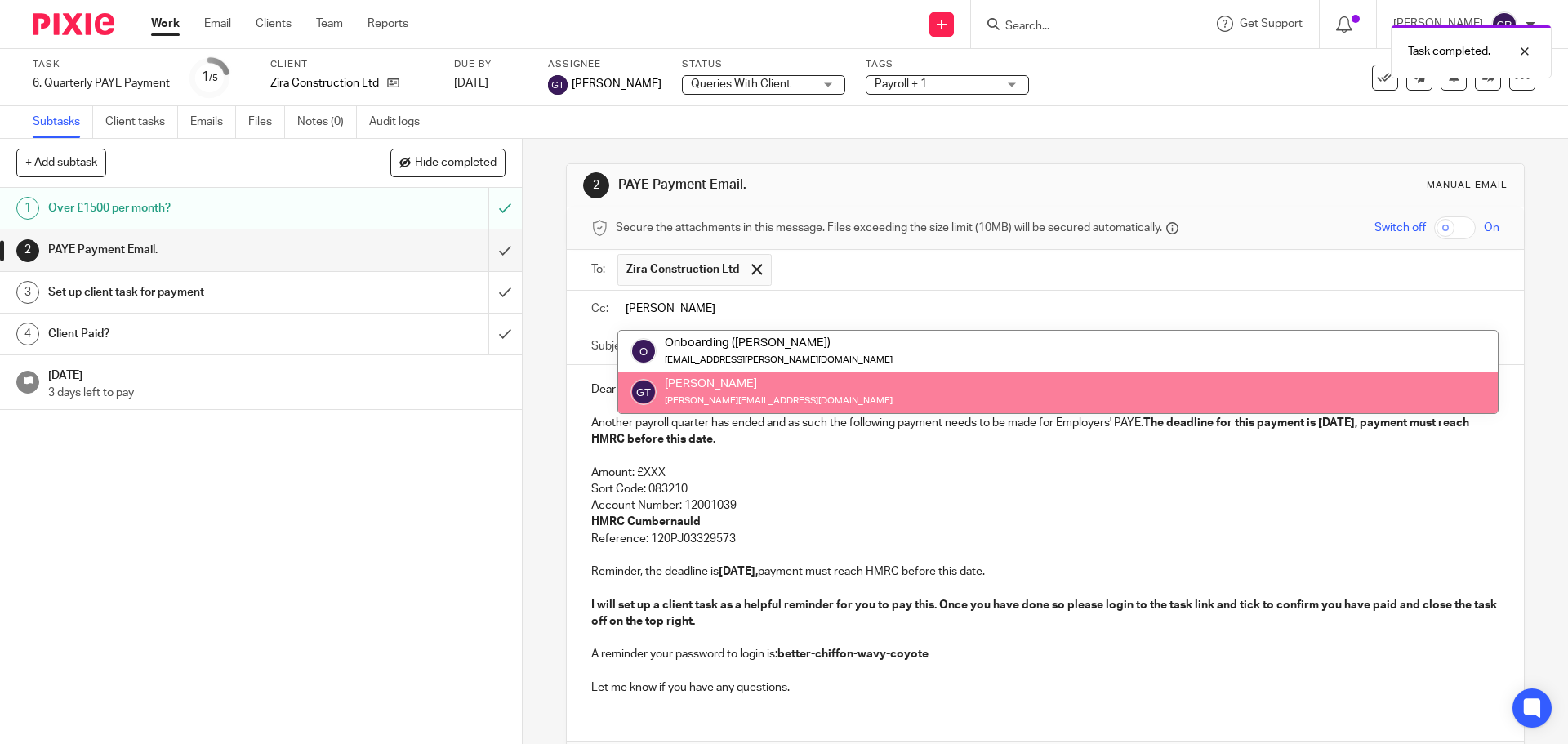
type input "greg"
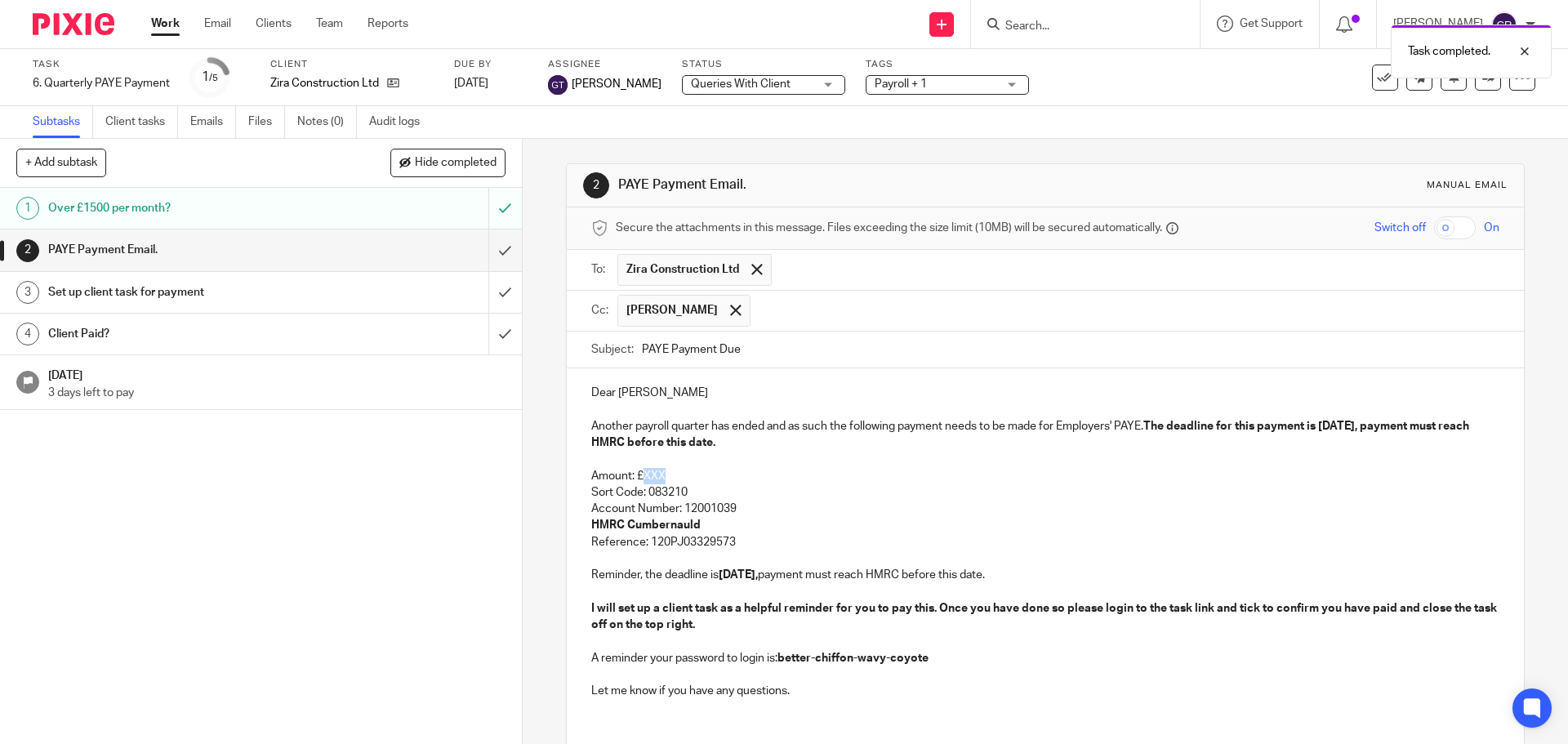
drag, startPoint x: 673, startPoint y: 478, endPoint x: 641, endPoint y: 475, distance: 32.1
click at [641, 475] on p "Amount: £XXX" at bounding box center [1045, 477] width 907 height 17
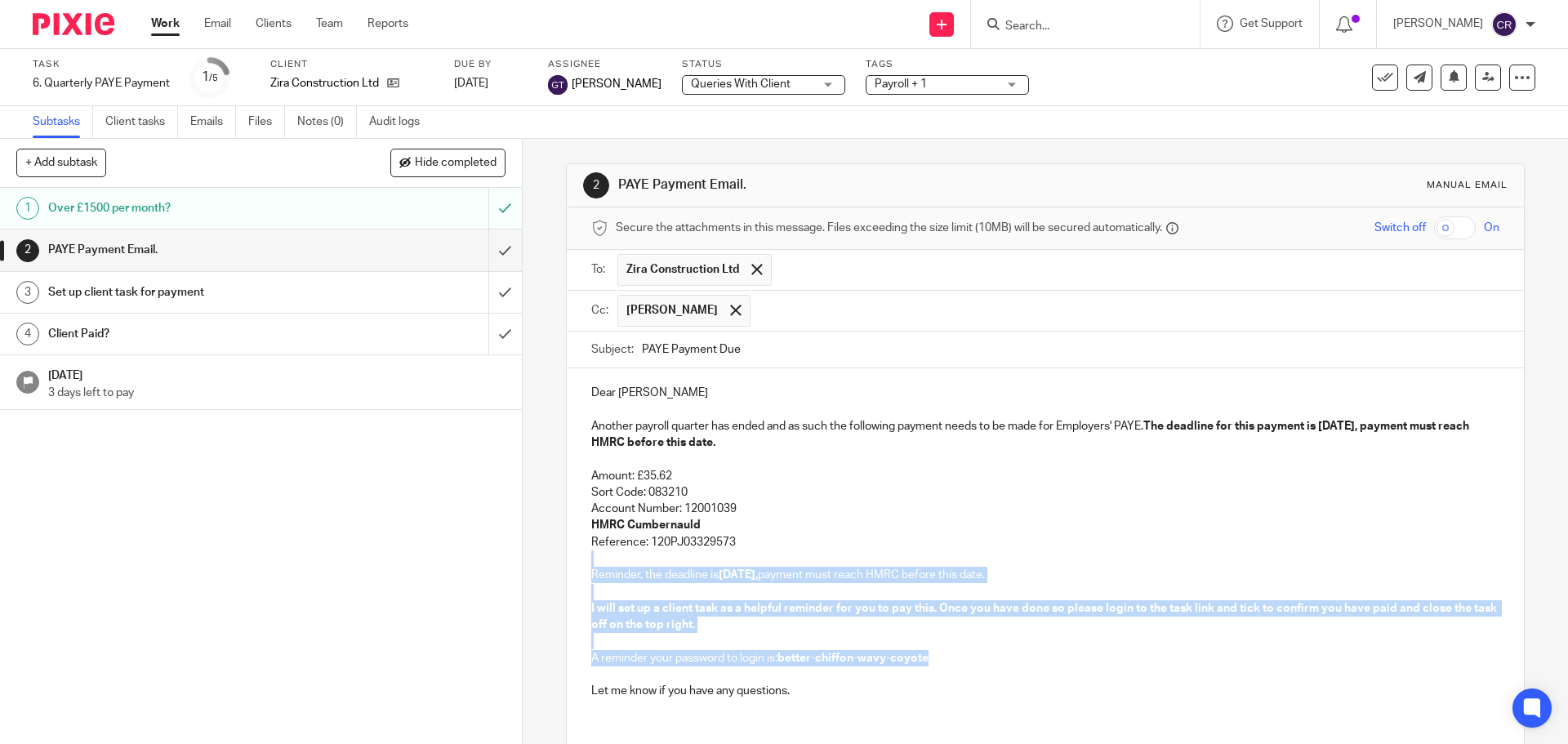
drag, startPoint x: 902, startPoint y: 538, endPoint x: 1053, endPoint y: 652, distance: 189.2
click at [1055, 652] on div "Dear Admir Another payroll quarter has ended and as such the following payment …" at bounding box center [1044, 540] width 956 height 343
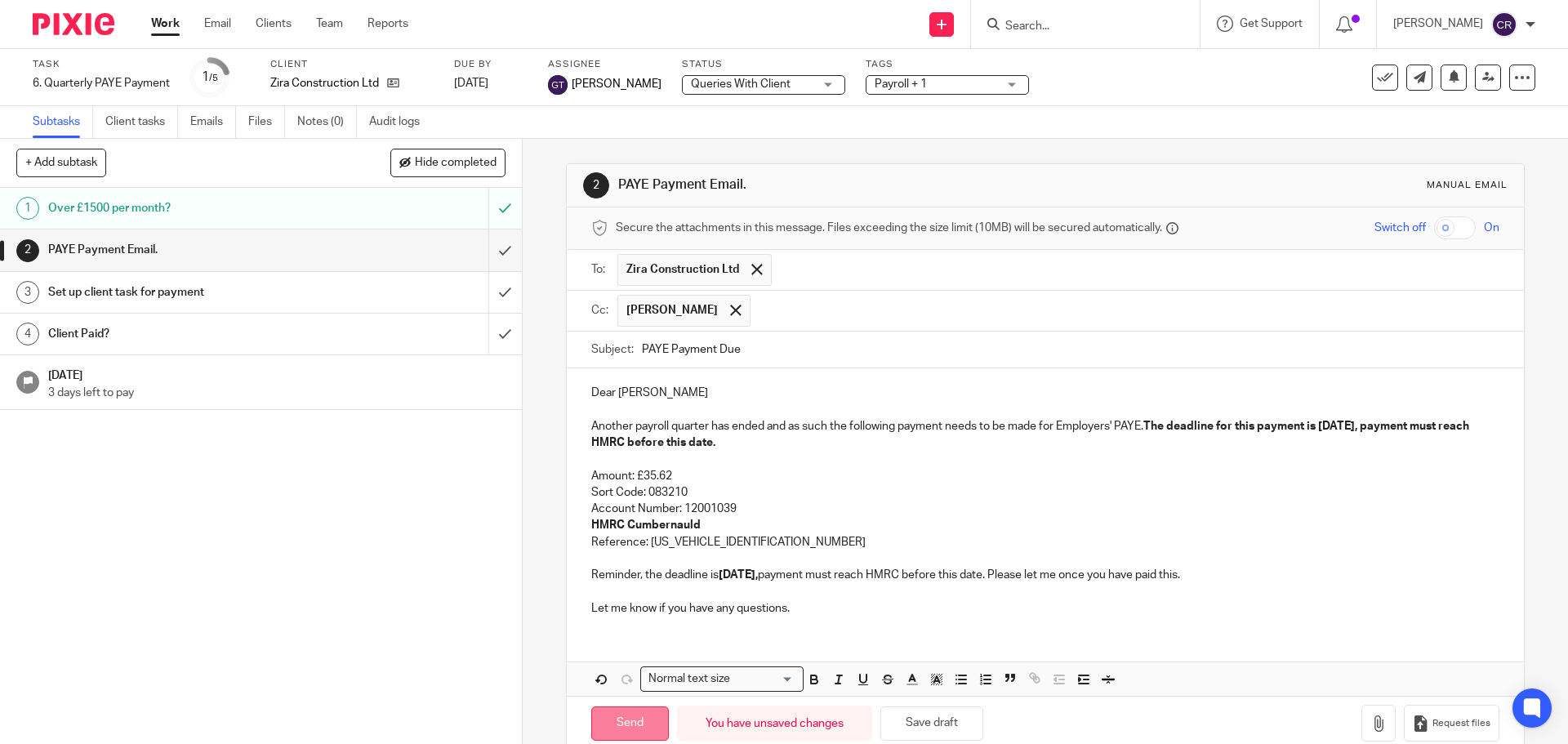
click at [635, 725] on input "Send" at bounding box center [631, 725] width 78 height 35
type input "Sent"
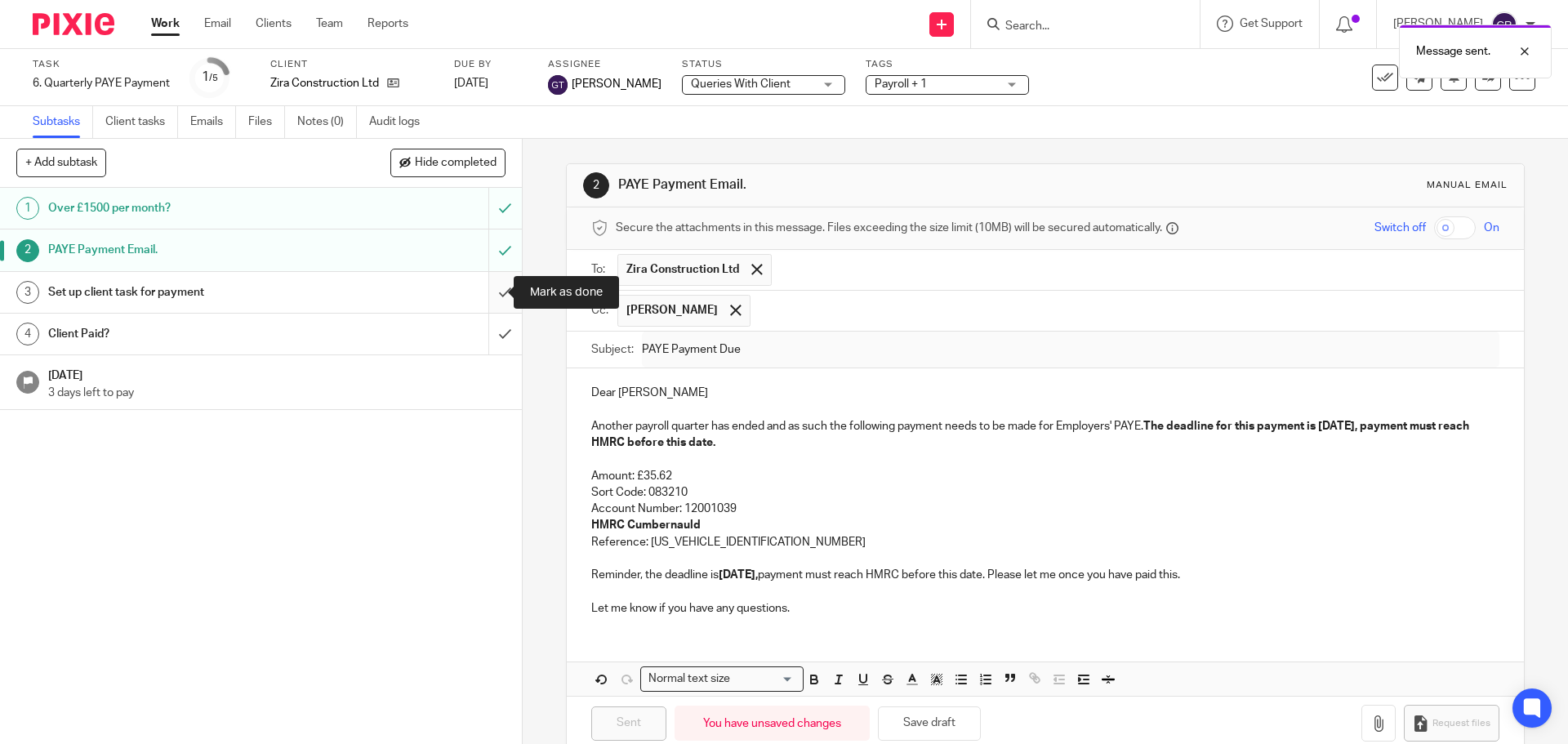
click at [485, 298] on input "submit" at bounding box center [261, 292] width 522 height 41
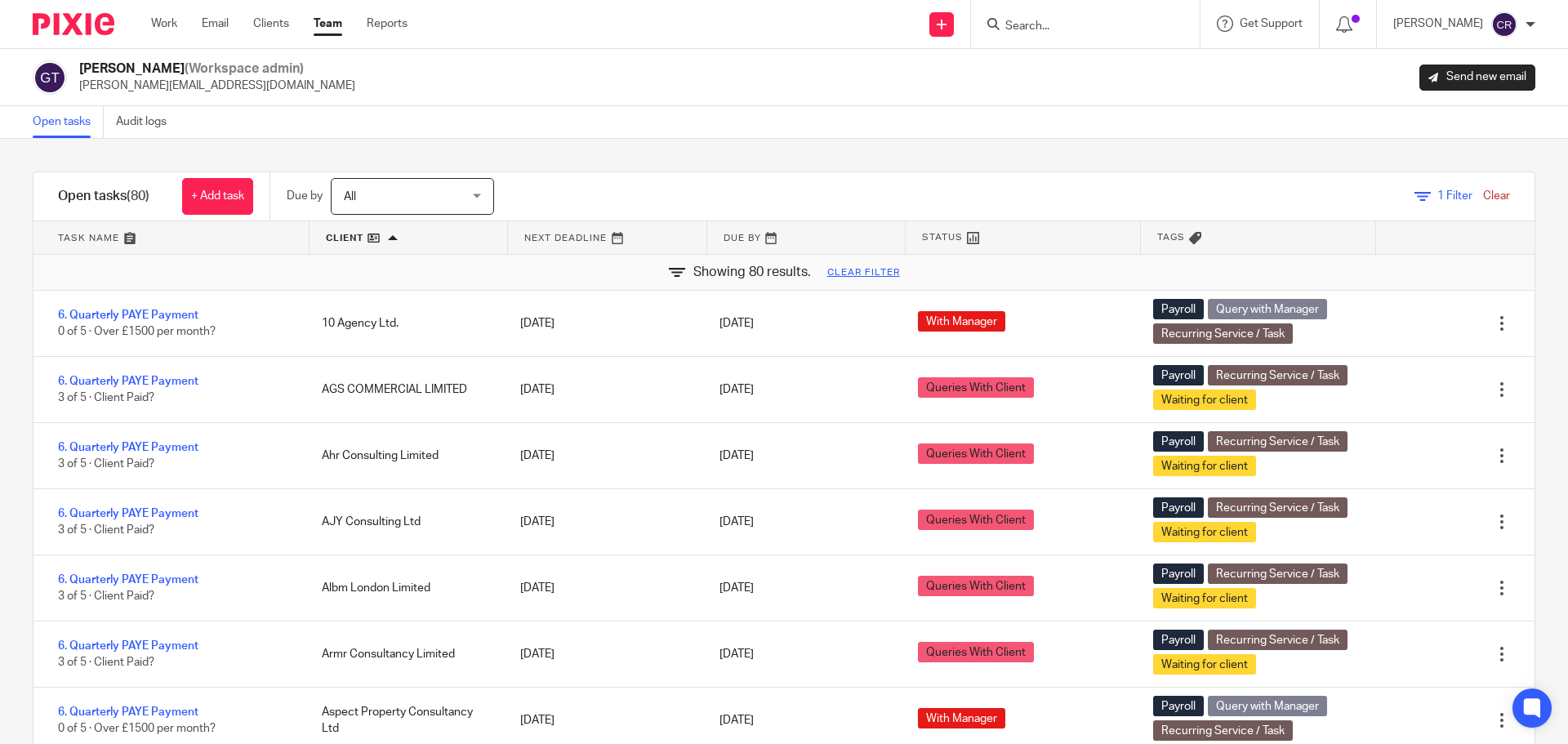
click at [1042, 25] on input "Search" at bounding box center [1077, 27] width 147 height 15
paste input "[EMAIL_ADDRESS][DOMAIN_NAME]"
type input "[EMAIL_ADDRESS][DOMAIN_NAME]"
click at [1058, 81] on link at bounding box center [1127, 70] width 253 height 38
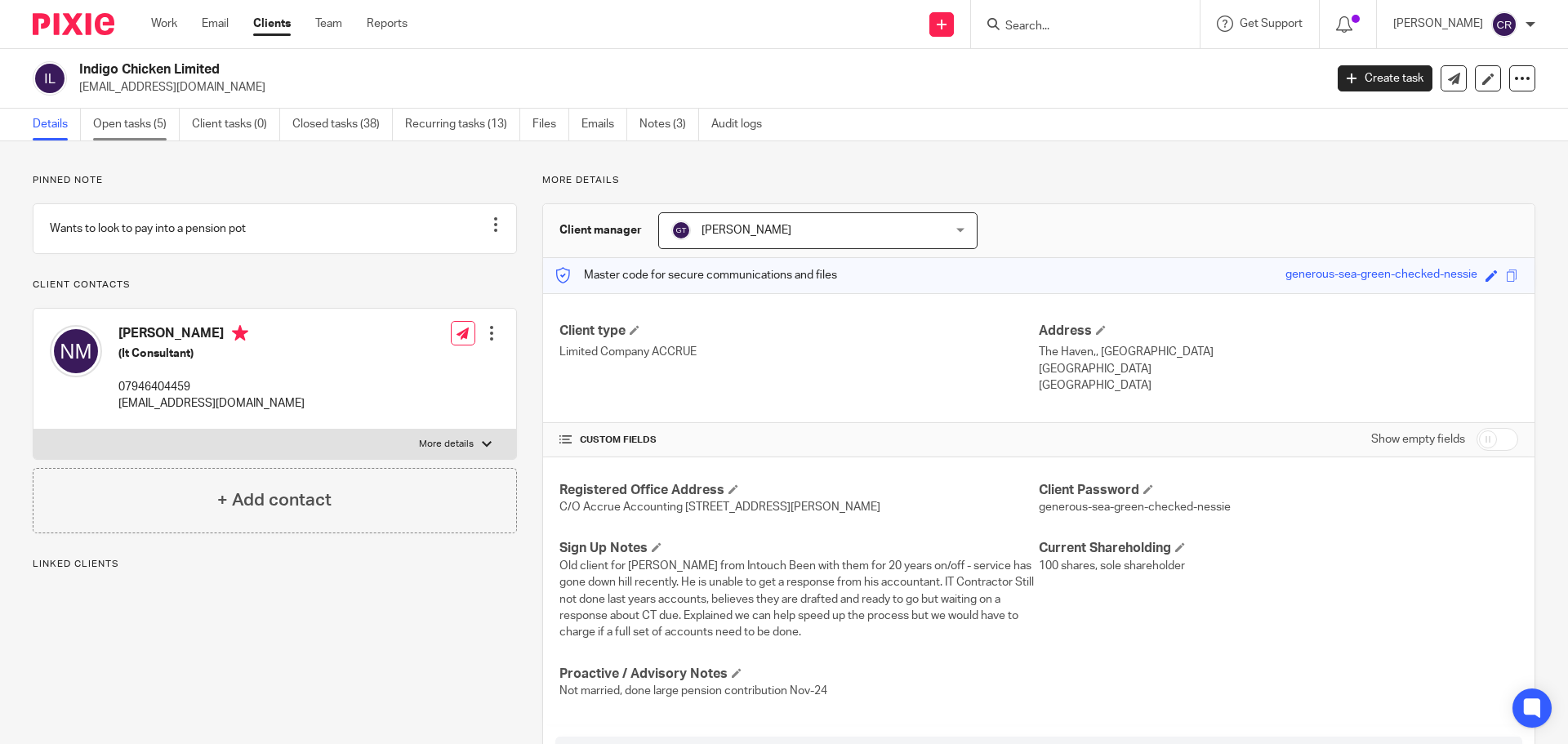
drag, startPoint x: 128, startPoint y: 120, endPoint x: 168, endPoint y: 121, distance: 40.0
click at [128, 120] on link "Open tasks (5)" at bounding box center [135, 124] width 86 height 32
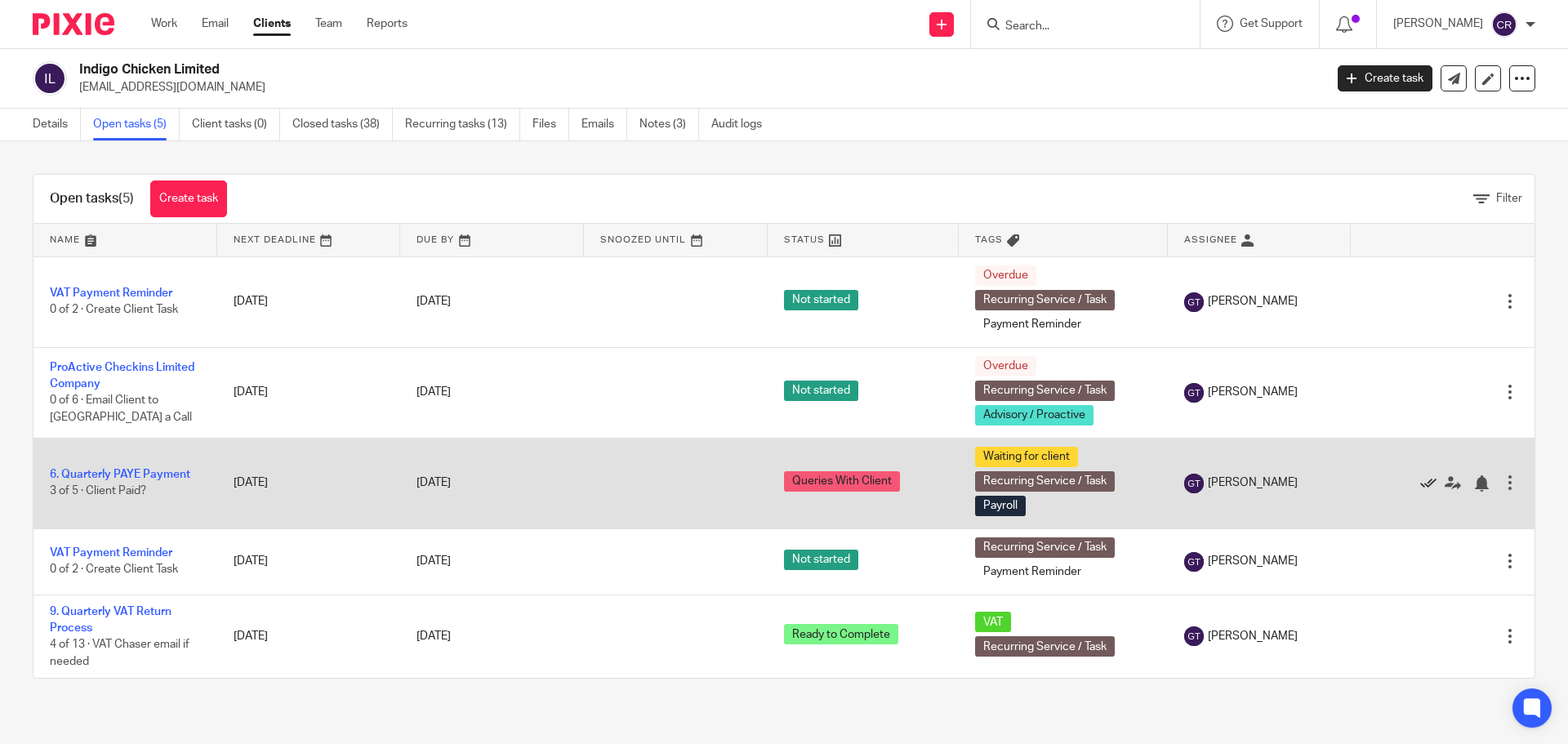
click at [1420, 484] on icon at bounding box center [1428, 483] width 17 height 17
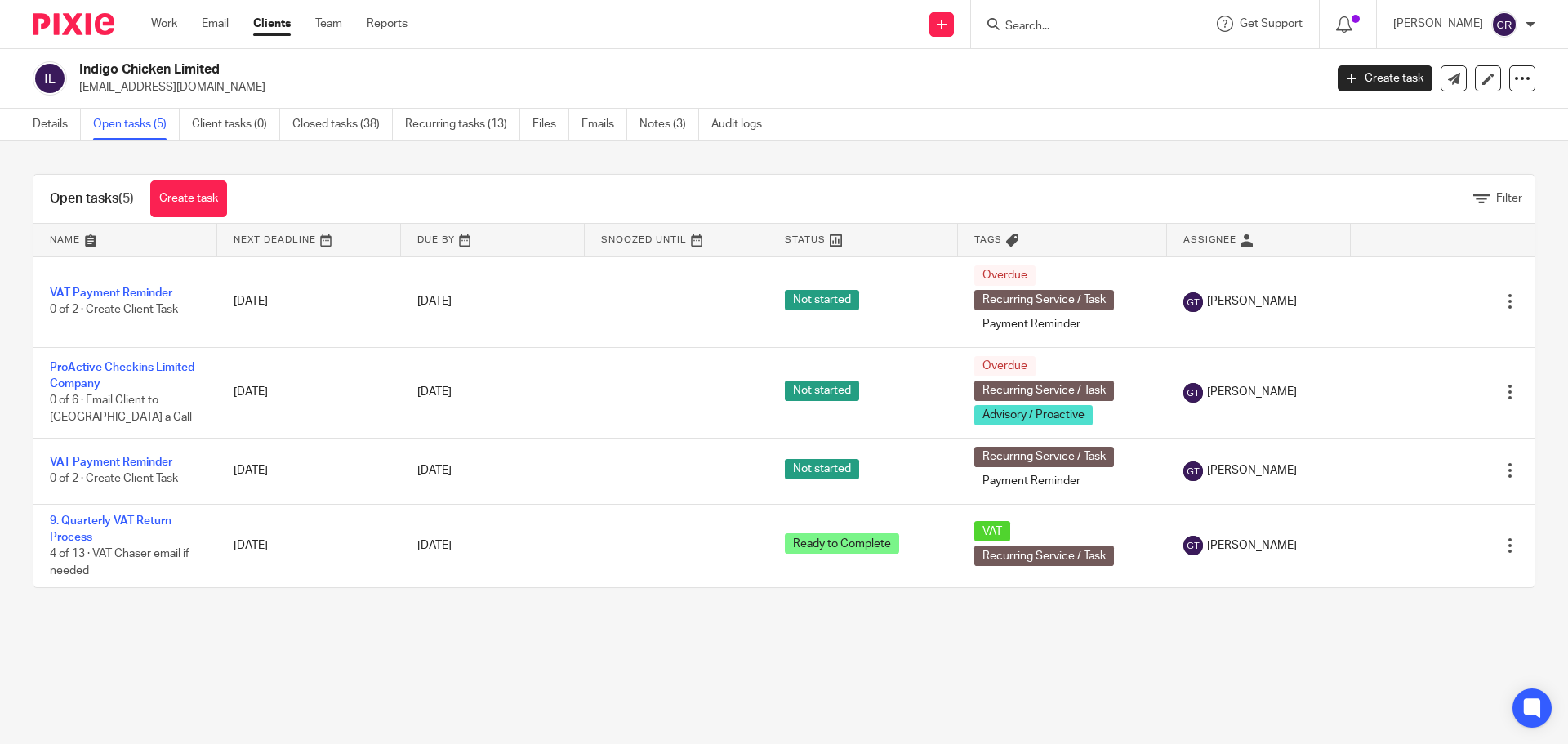
click at [1029, 22] on input "Search" at bounding box center [1077, 27] width 147 height 15
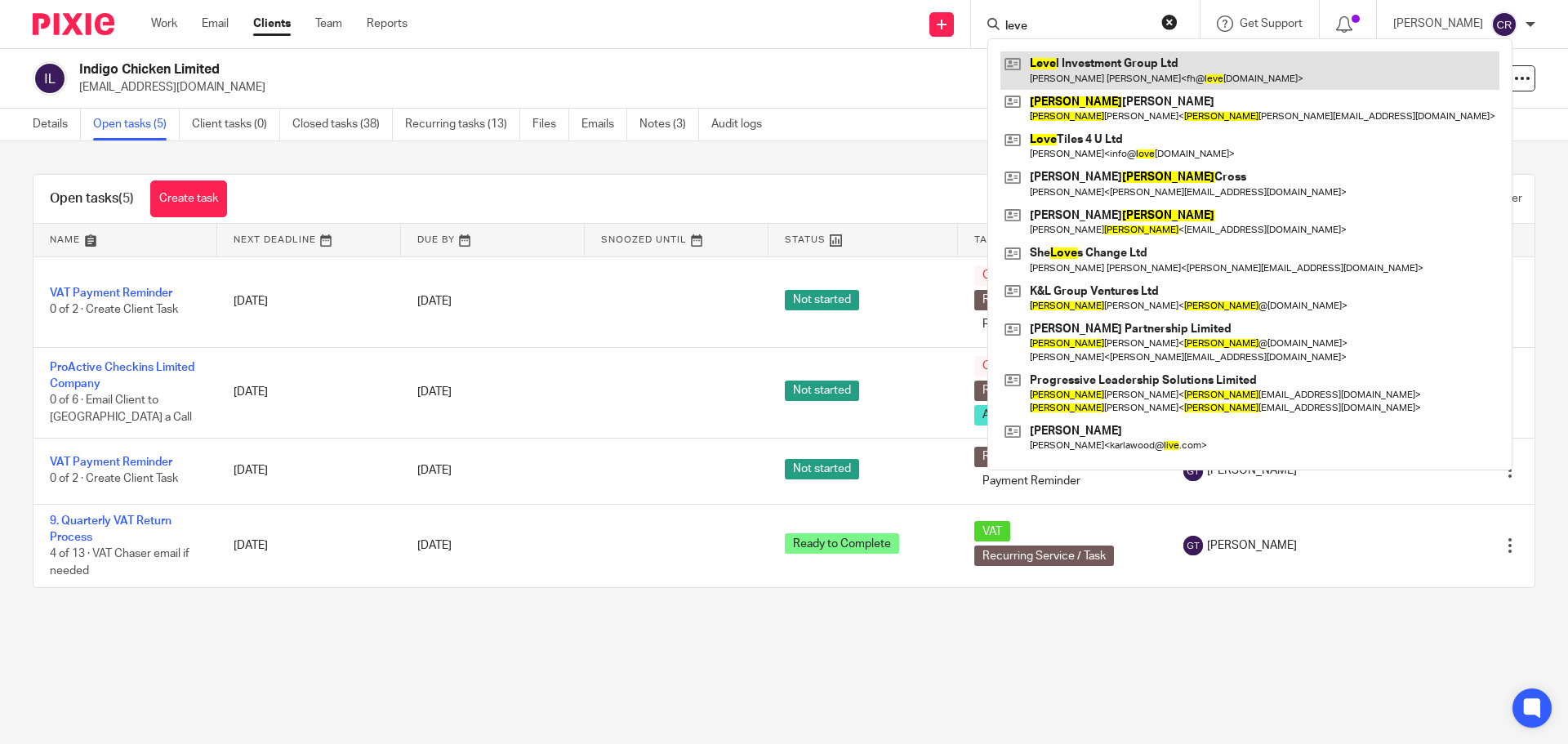
type input "leve"
click at [1123, 62] on link at bounding box center [1250, 70] width 499 height 38
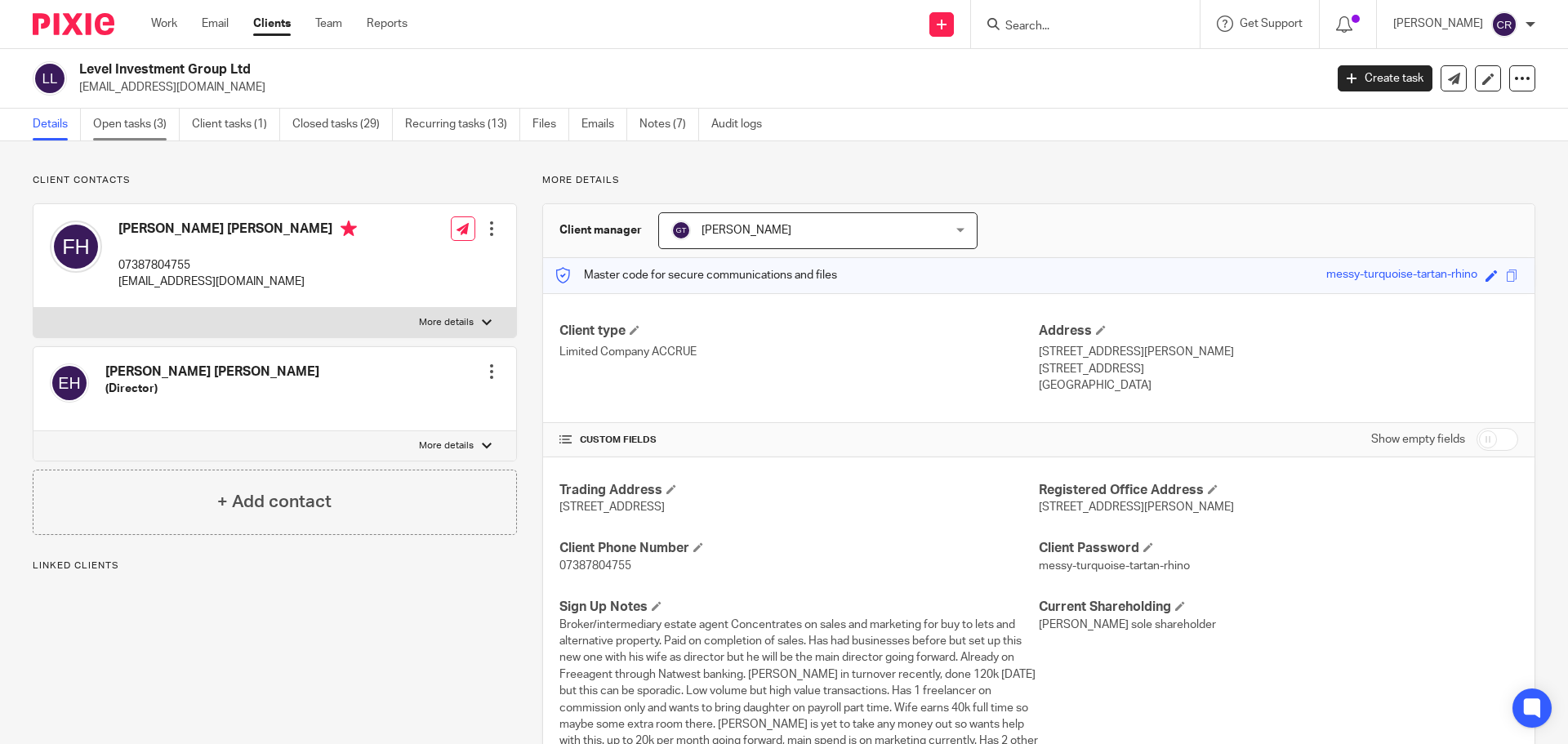
click at [132, 123] on link "Open tasks (3)" at bounding box center [135, 124] width 86 height 32
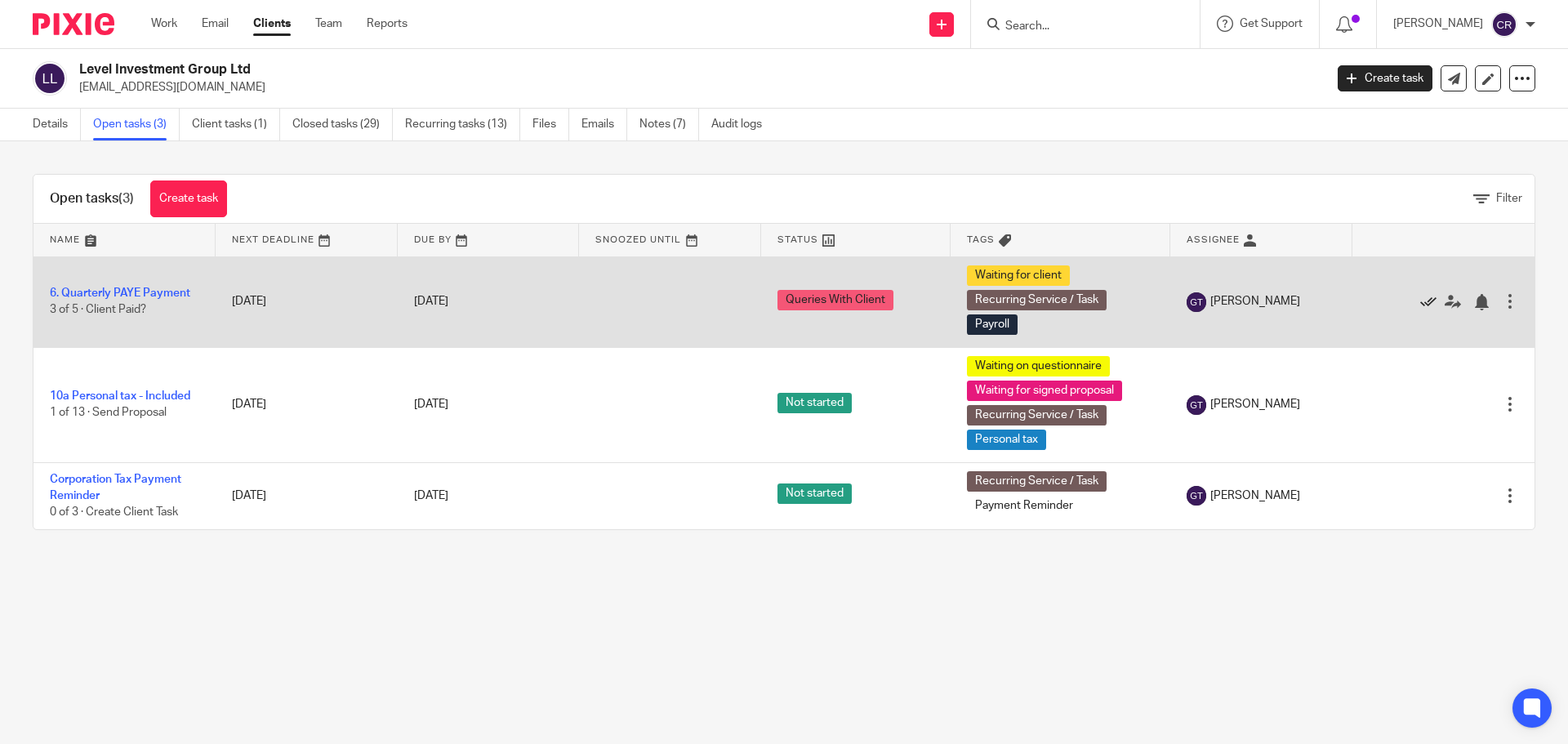
click at [1420, 301] on icon at bounding box center [1428, 302] width 17 height 17
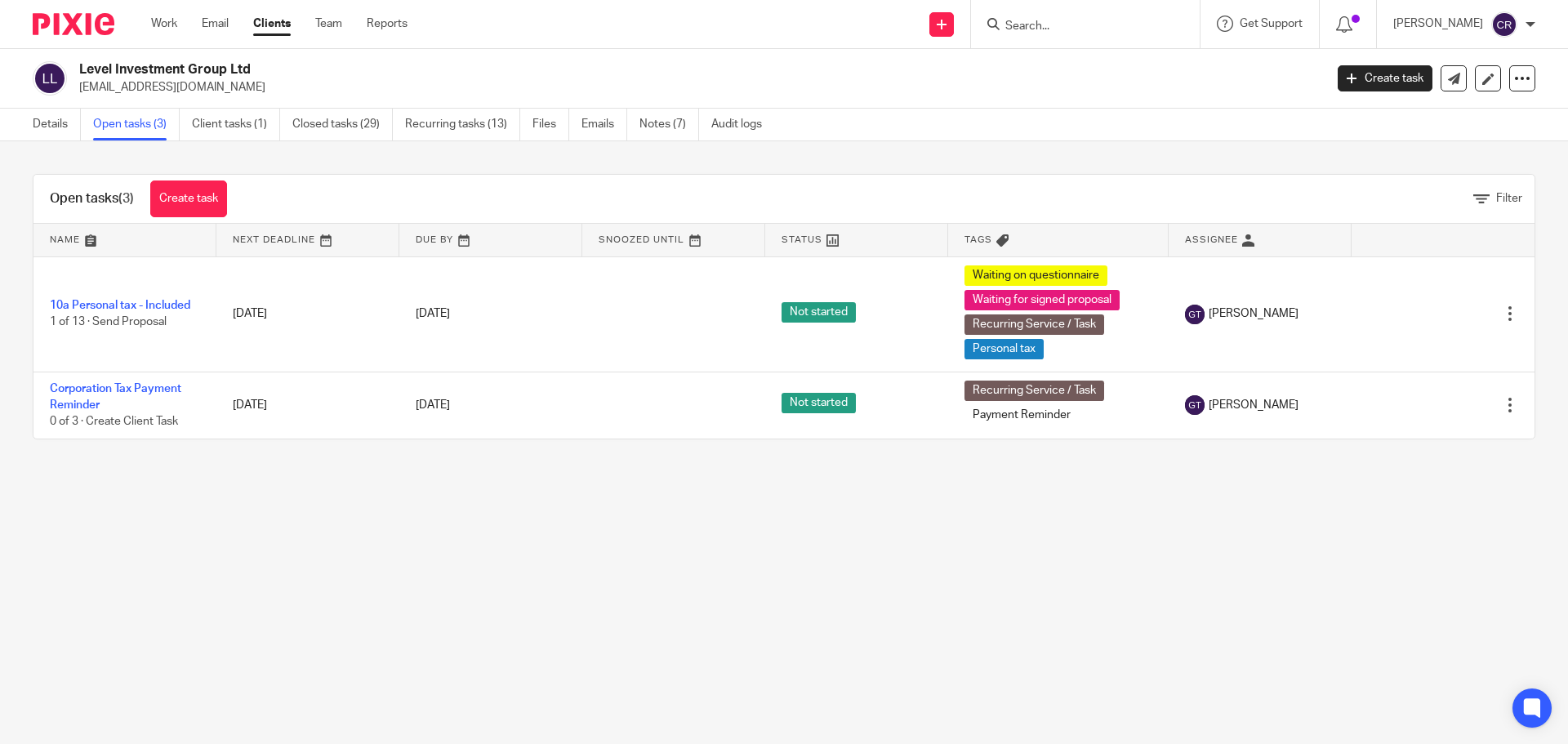
click at [1083, 20] on input "Search" at bounding box center [1077, 27] width 147 height 15
type input "d"
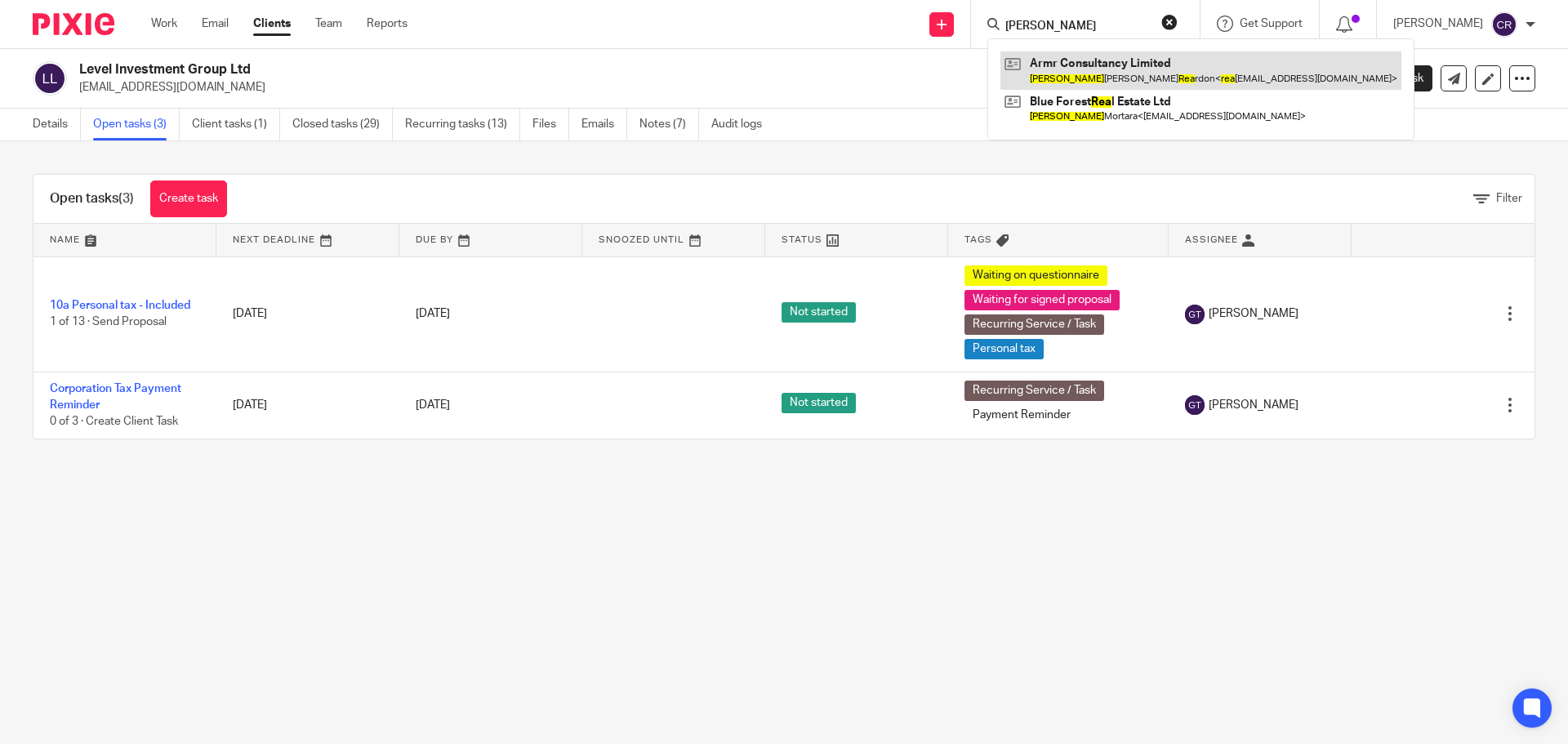
type input "[PERSON_NAME]"
click at [1181, 68] on link at bounding box center [1201, 70] width 401 height 38
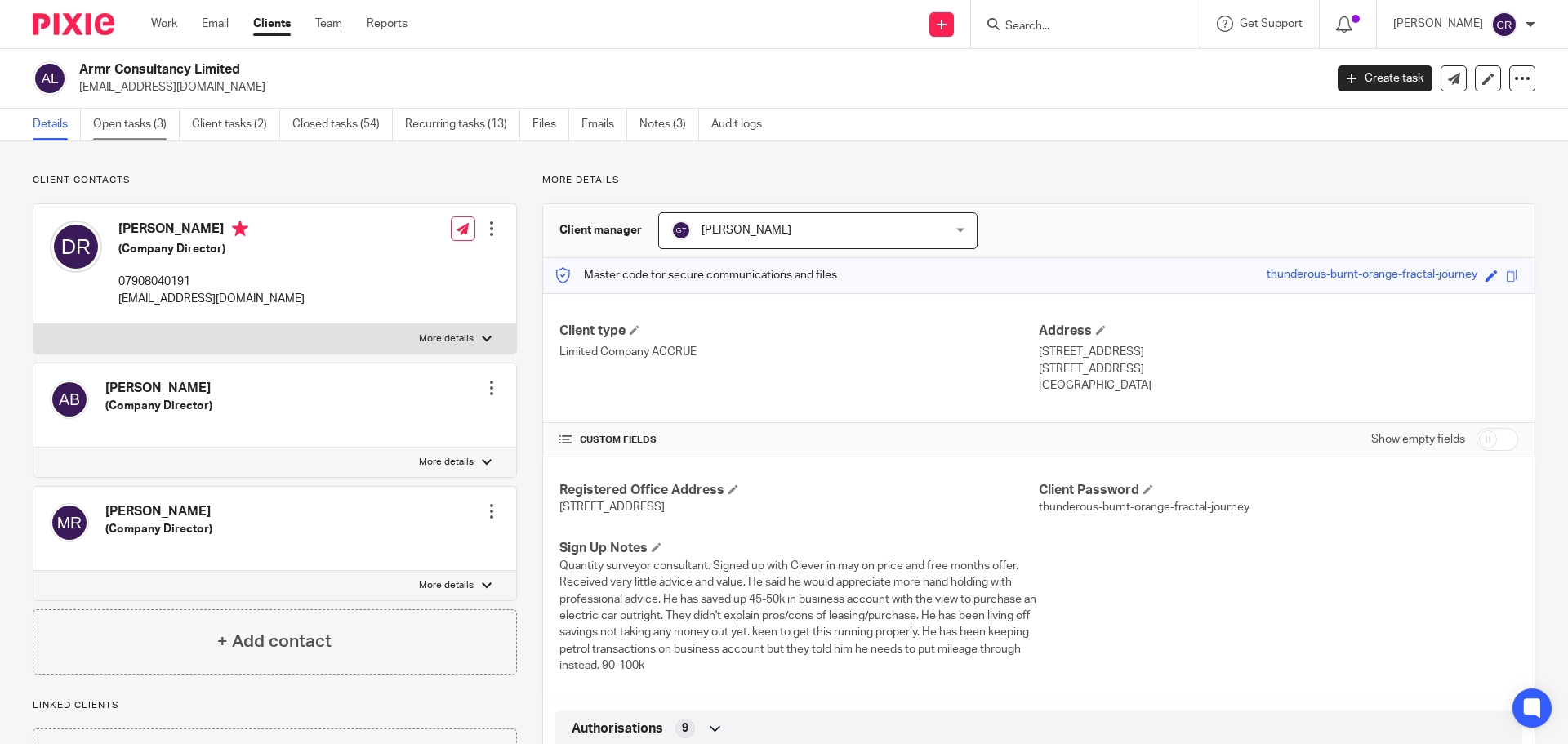
drag, startPoint x: 126, startPoint y: 125, endPoint x: 134, endPoint y: 126, distance: 8.1
click at [128, 126] on link "Open tasks (3)" at bounding box center [135, 124] width 86 height 32
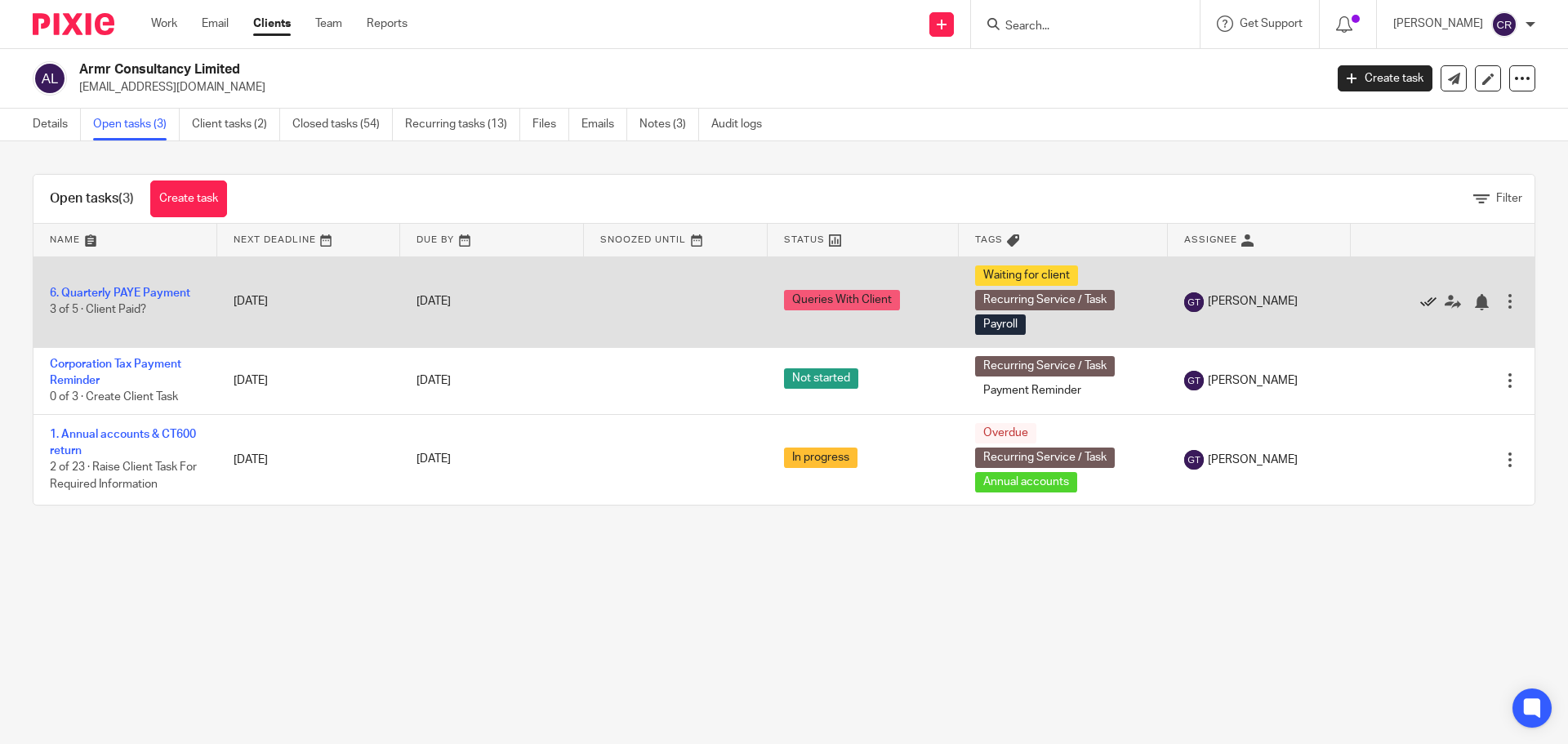
click at [1420, 299] on icon at bounding box center [1428, 302] width 17 height 17
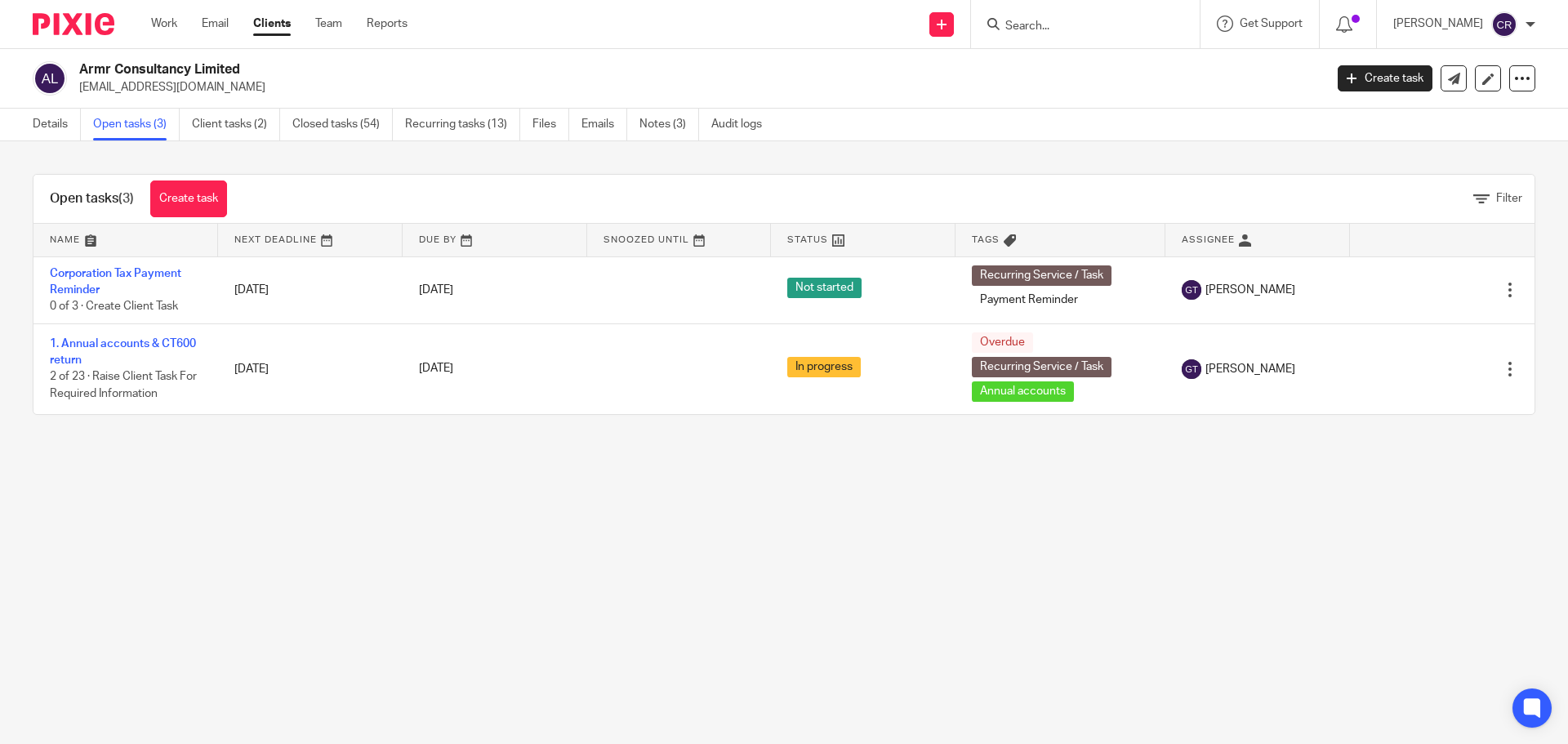
click at [1062, 19] on input "Search" at bounding box center [1077, 27] width 147 height 15
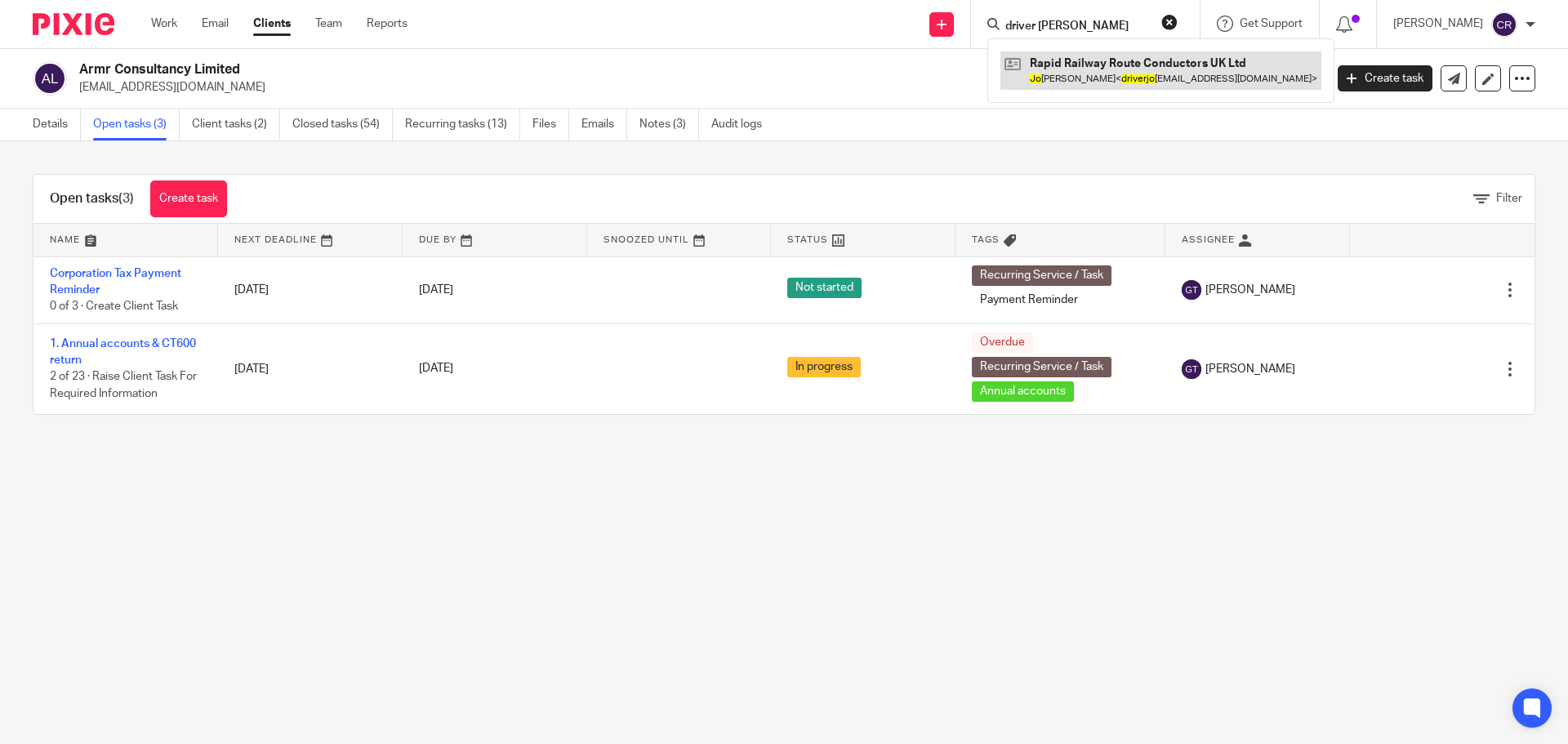
type input "driver jo"
click at [1075, 66] on link at bounding box center [1161, 70] width 321 height 38
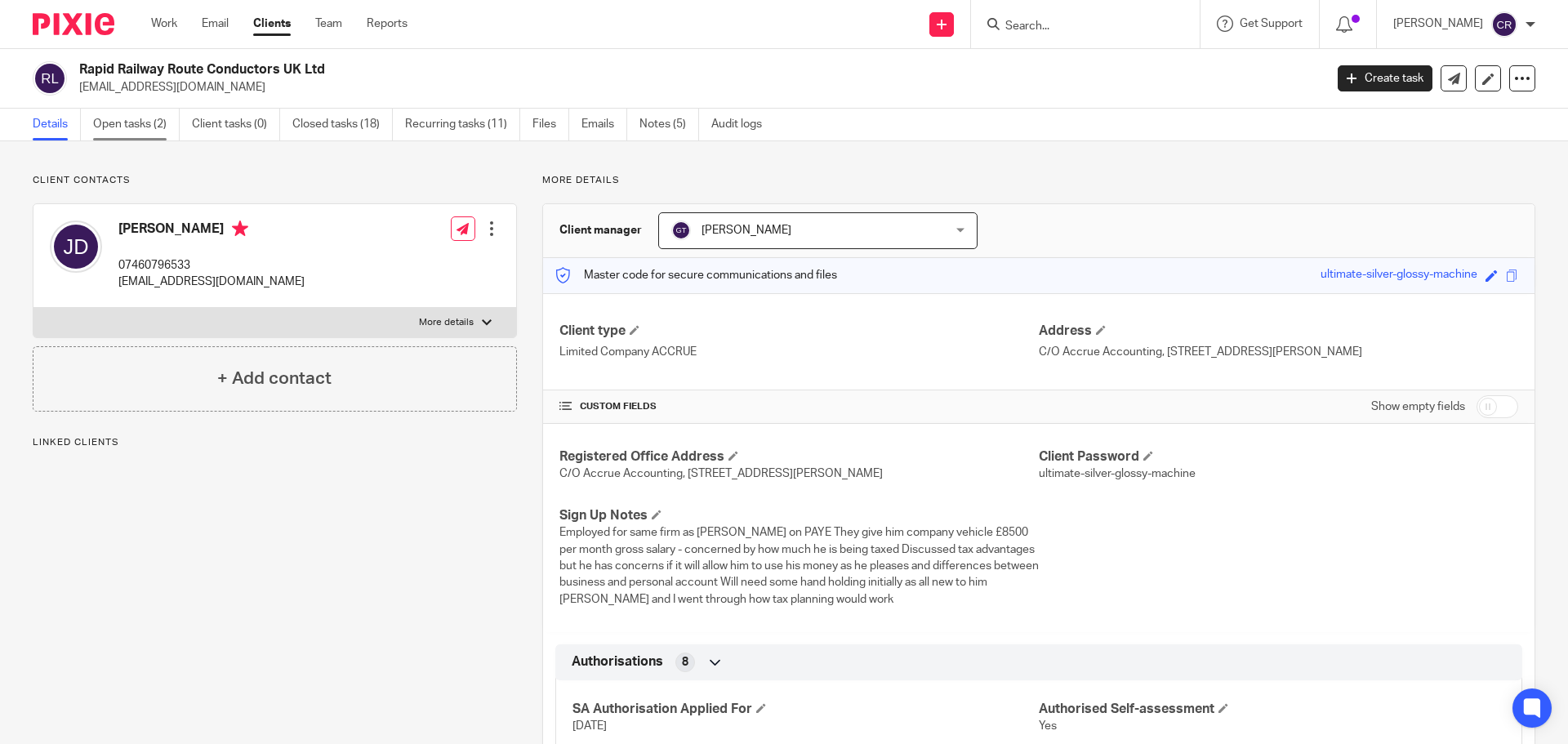
click at [135, 130] on link "Open tasks (2)" at bounding box center [135, 124] width 86 height 32
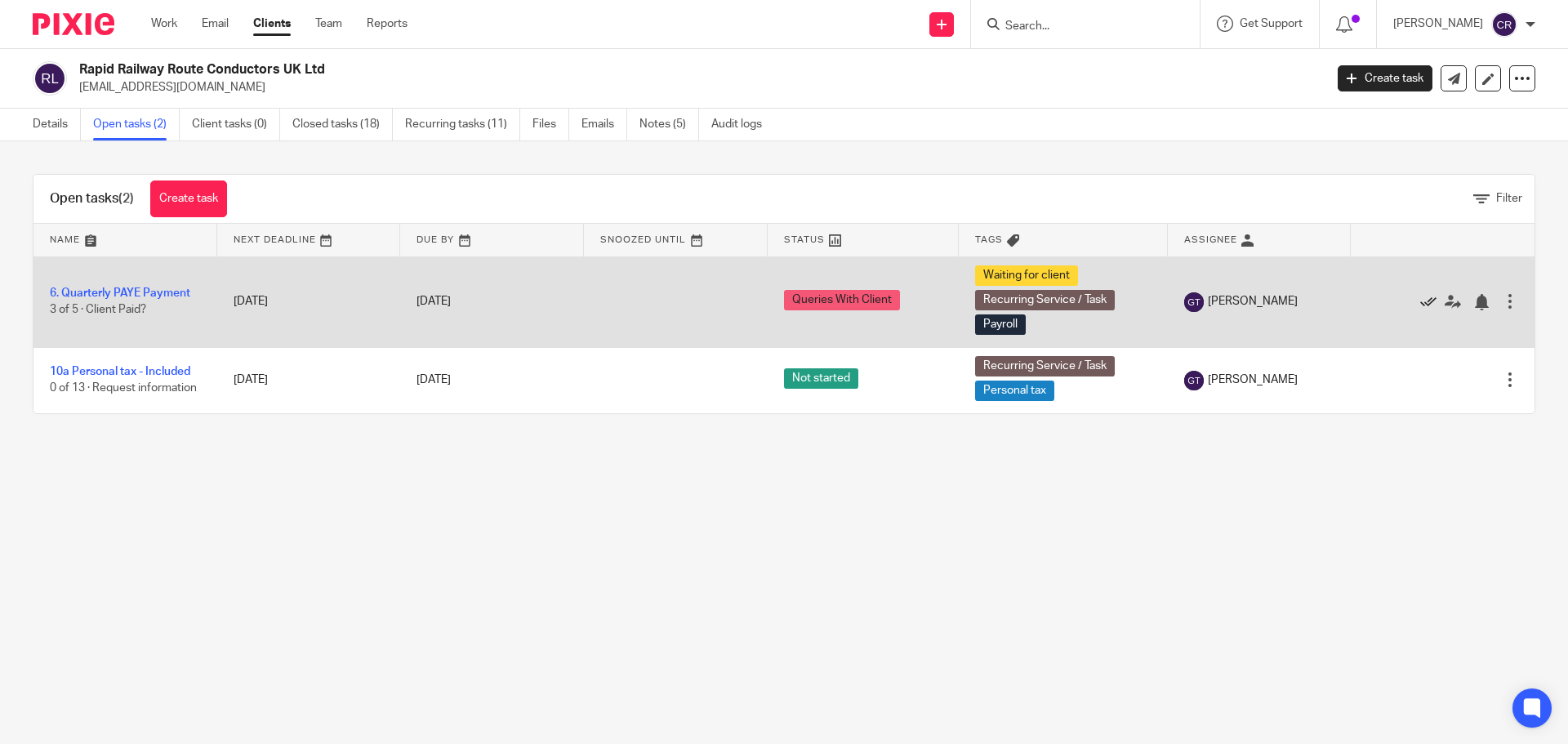
click at [1420, 301] on icon at bounding box center [1428, 302] width 17 height 17
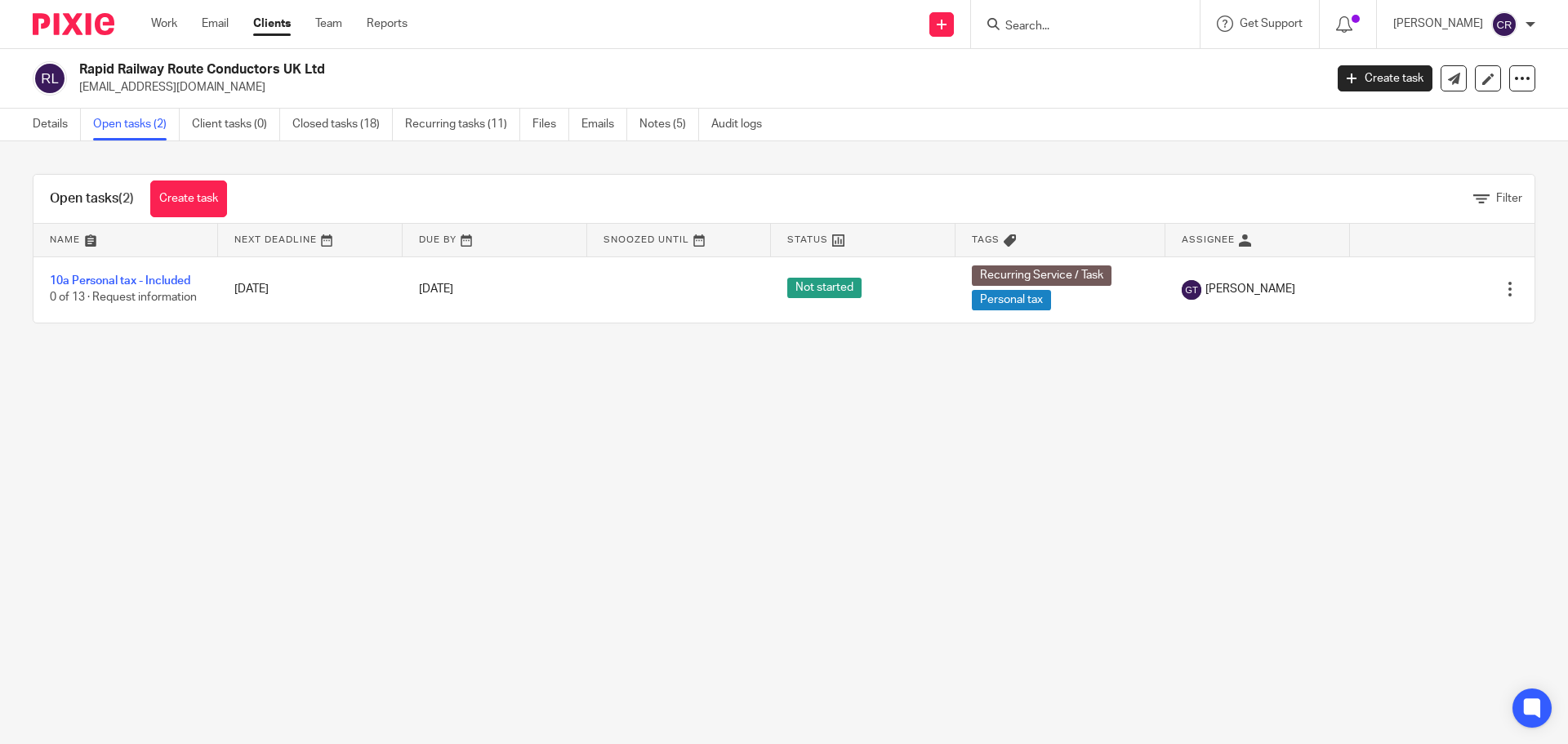
click at [1062, 28] on input "Search" at bounding box center [1077, 27] width 147 height 15
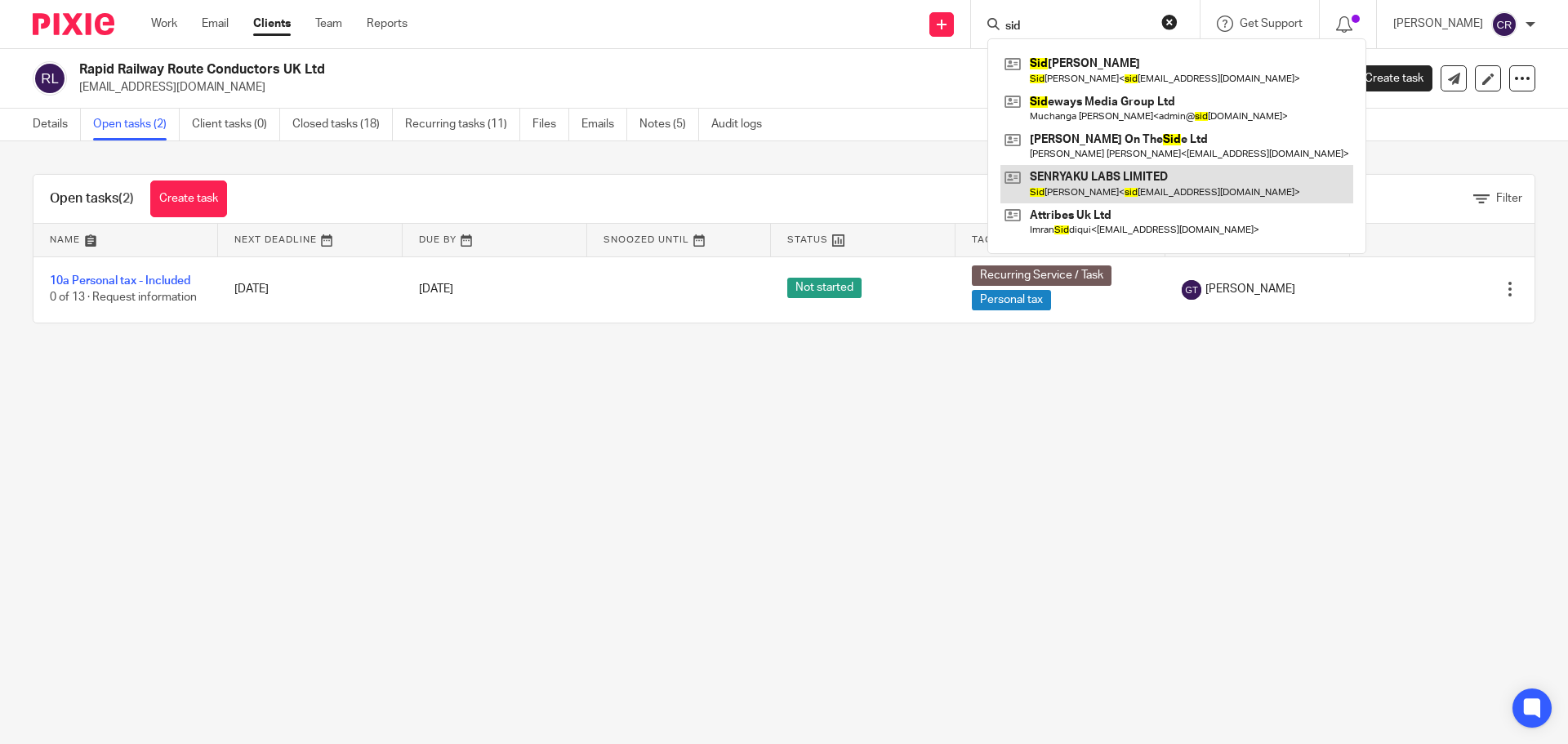
type input "sid"
click at [1115, 174] on link at bounding box center [1177, 184] width 352 height 38
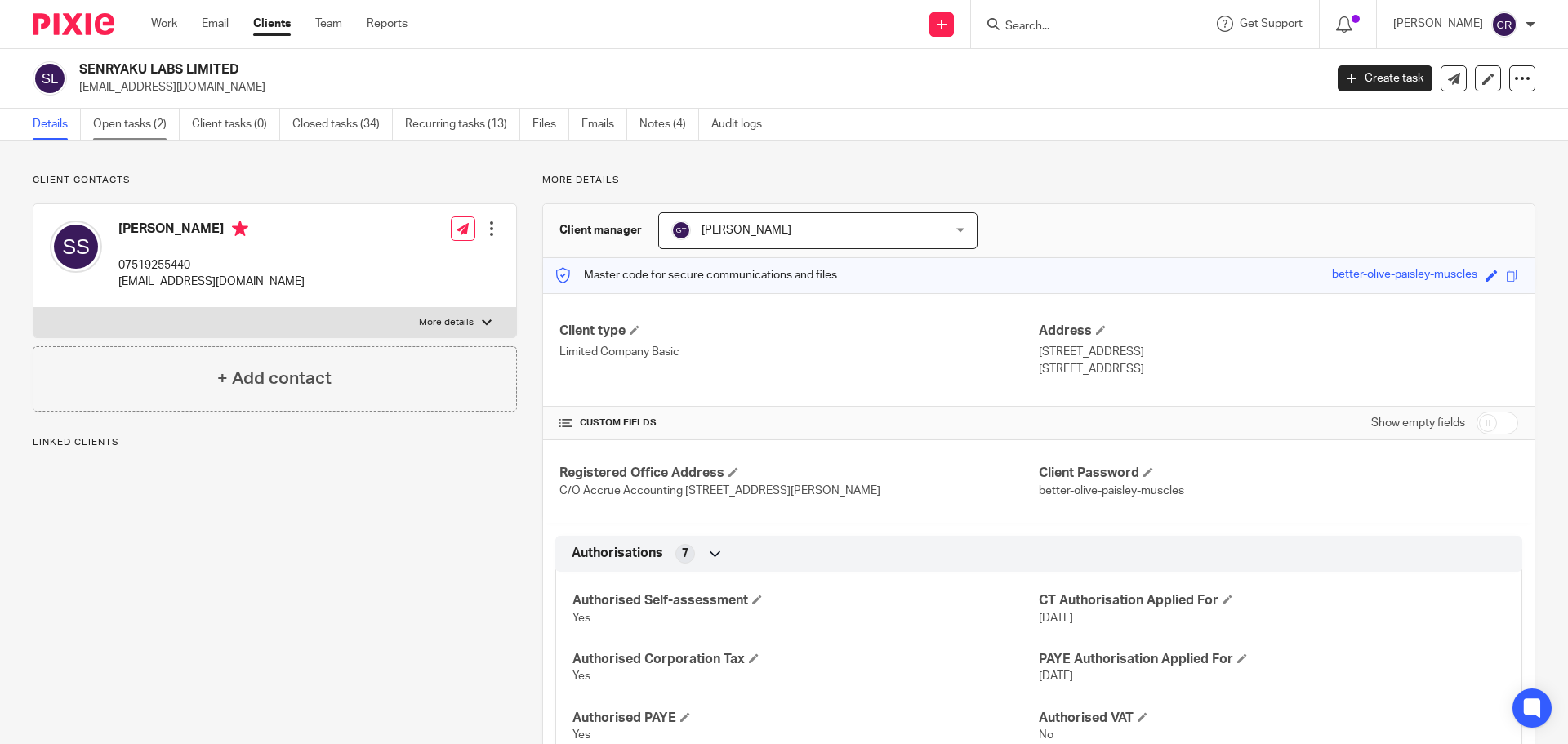
click at [139, 128] on link "Open tasks (2)" at bounding box center [135, 124] width 86 height 32
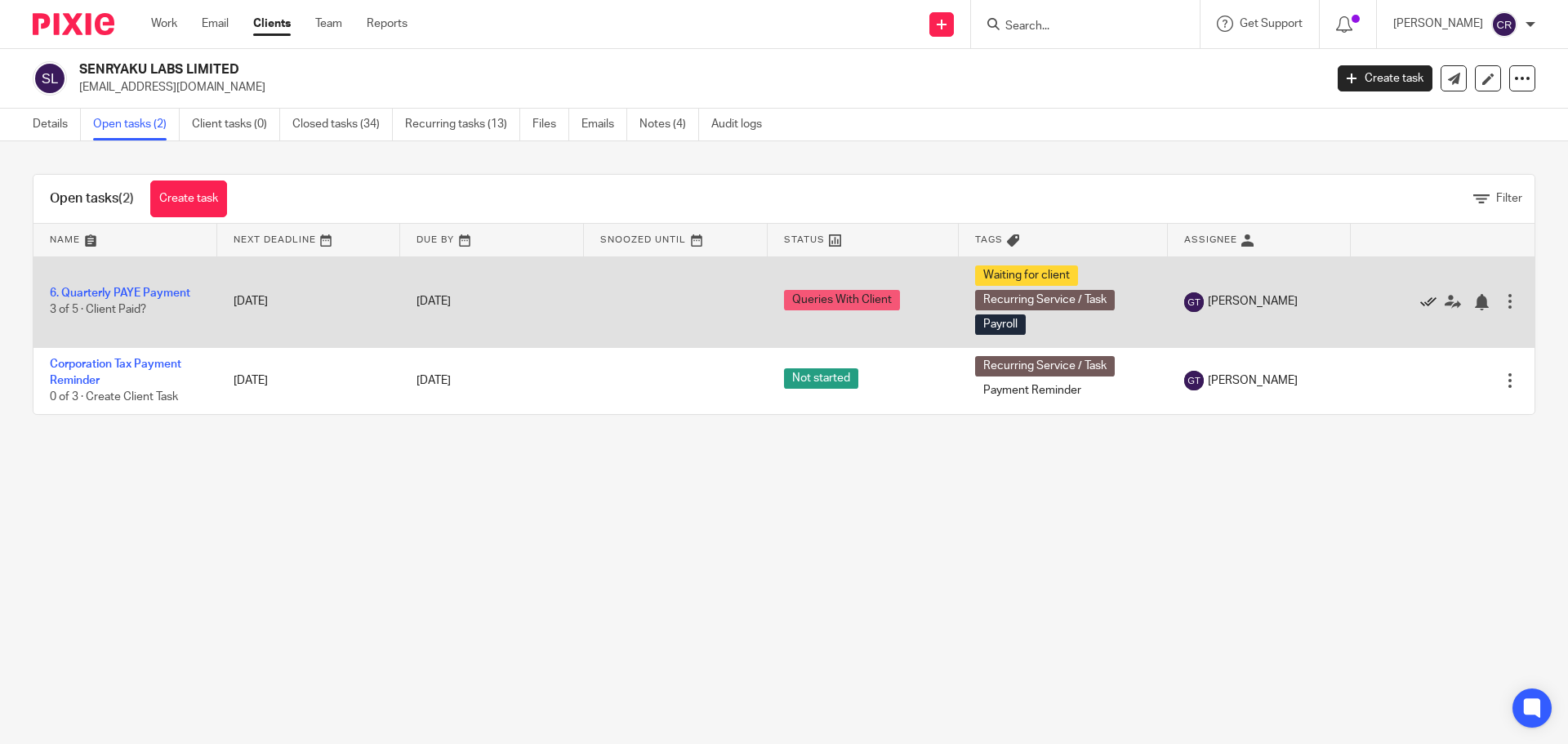
click at [1420, 298] on icon at bounding box center [1428, 302] width 17 height 17
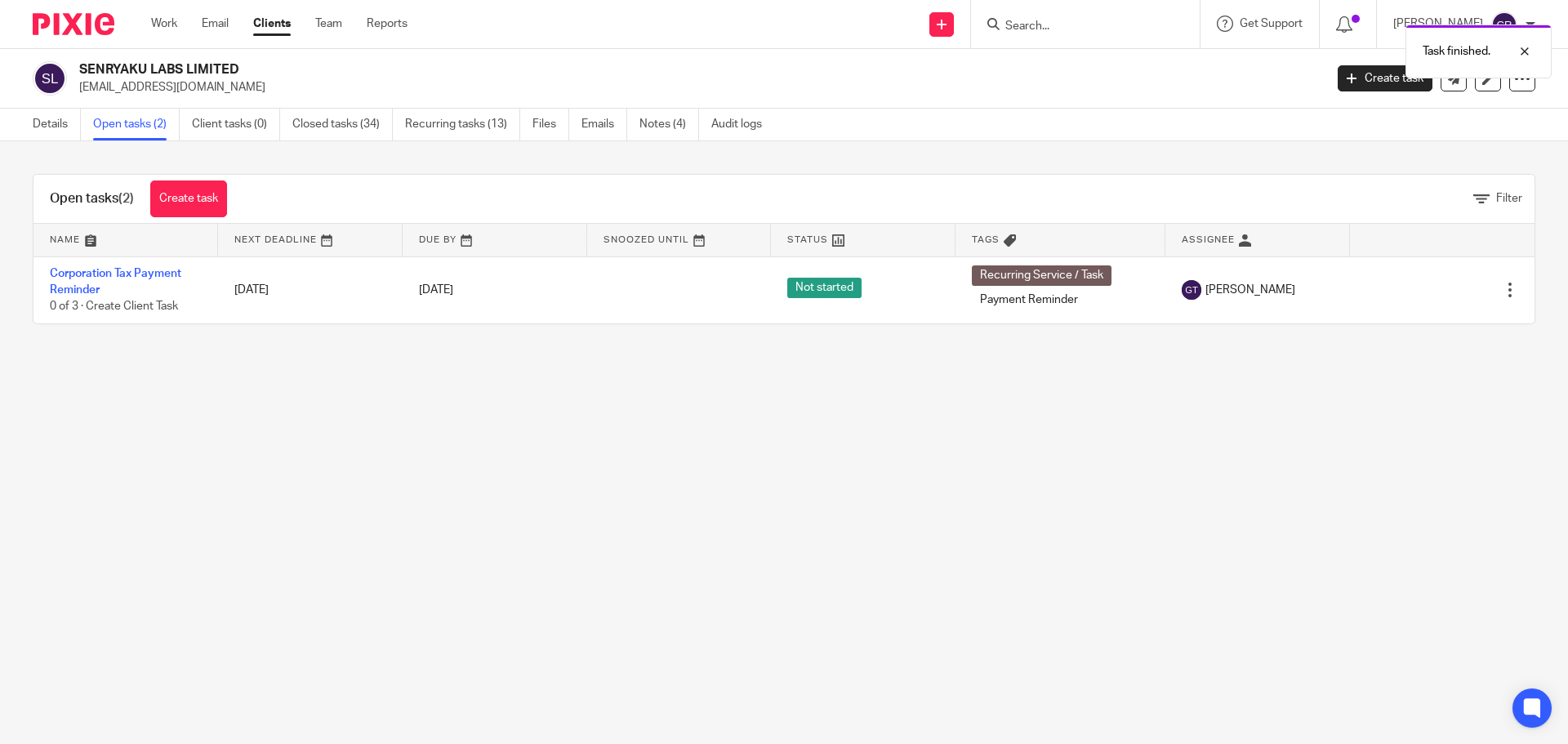
click at [1037, 22] on div "Task finished." at bounding box center [1167, 47] width 768 height 62
click at [1521, 53] on div at bounding box center [1512, 51] width 45 height 19
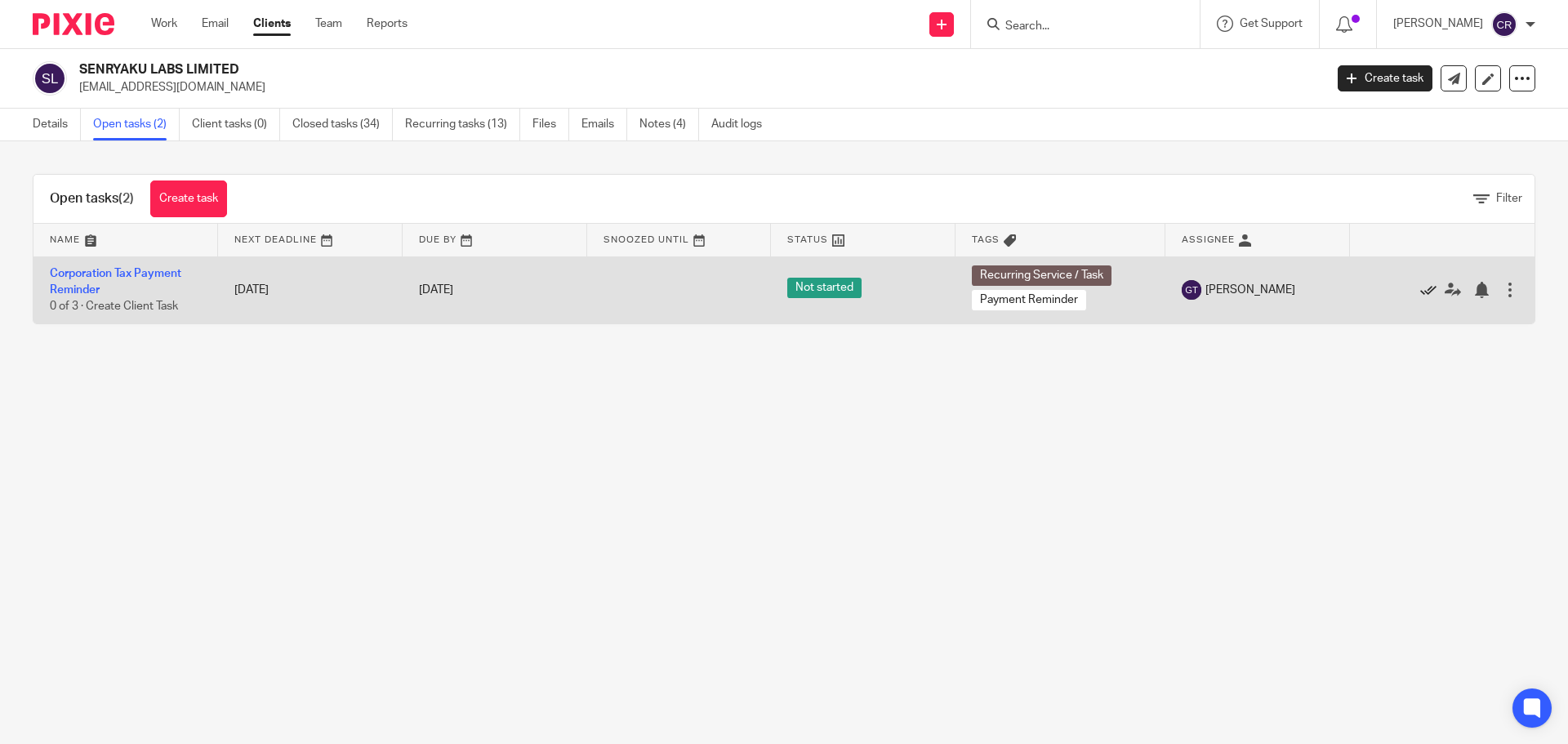
click at [1420, 289] on icon at bounding box center [1428, 290] width 17 height 17
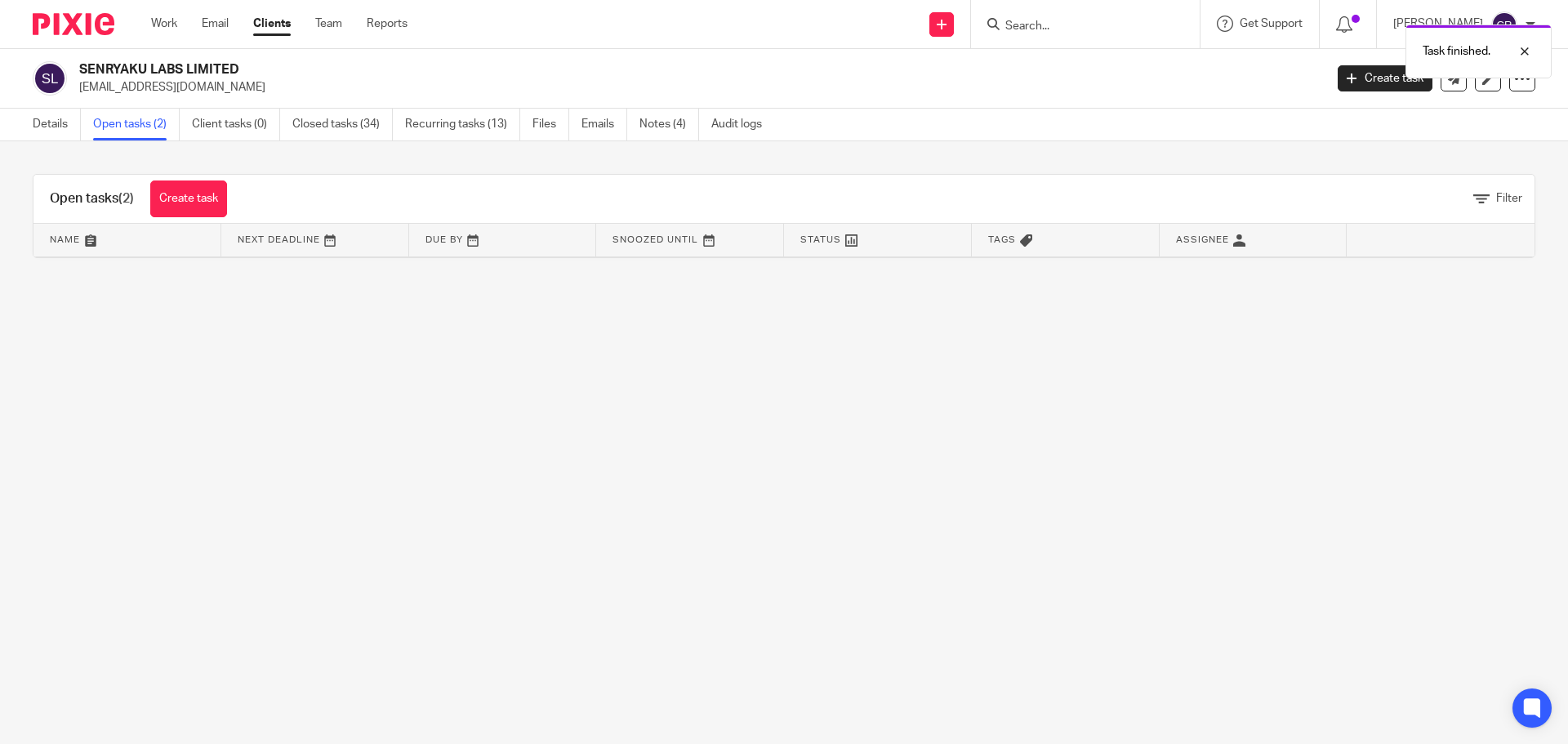
click at [1040, 19] on div "Task finished." at bounding box center [1167, 47] width 768 height 62
click at [1521, 57] on div at bounding box center [1512, 51] width 45 height 19
click at [1057, 18] on form at bounding box center [1090, 24] width 174 height 20
click at [1053, 20] on input "Search" at bounding box center [1077, 27] width 147 height 15
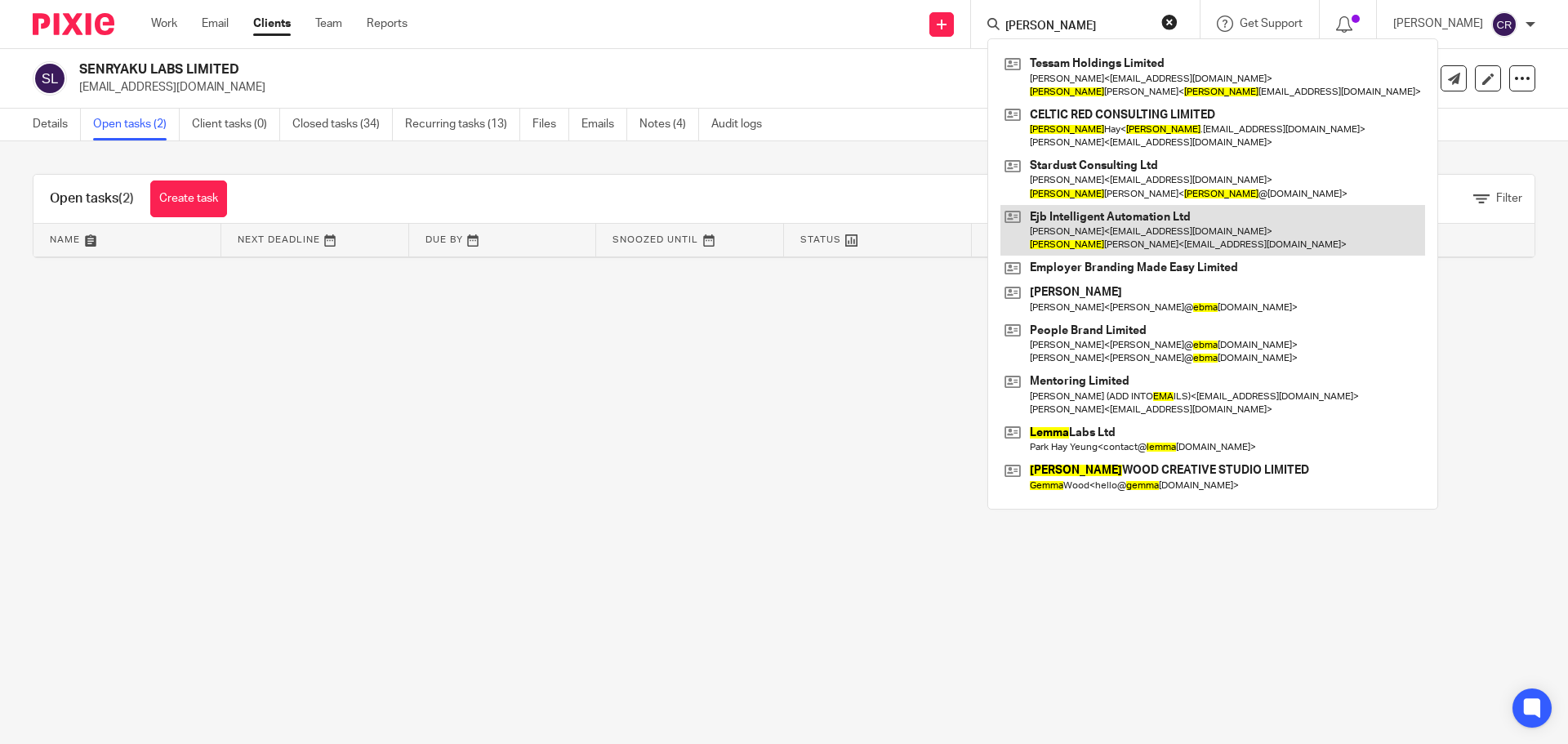
type input "emma"
click at [1104, 225] on link at bounding box center [1213, 230] width 425 height 51
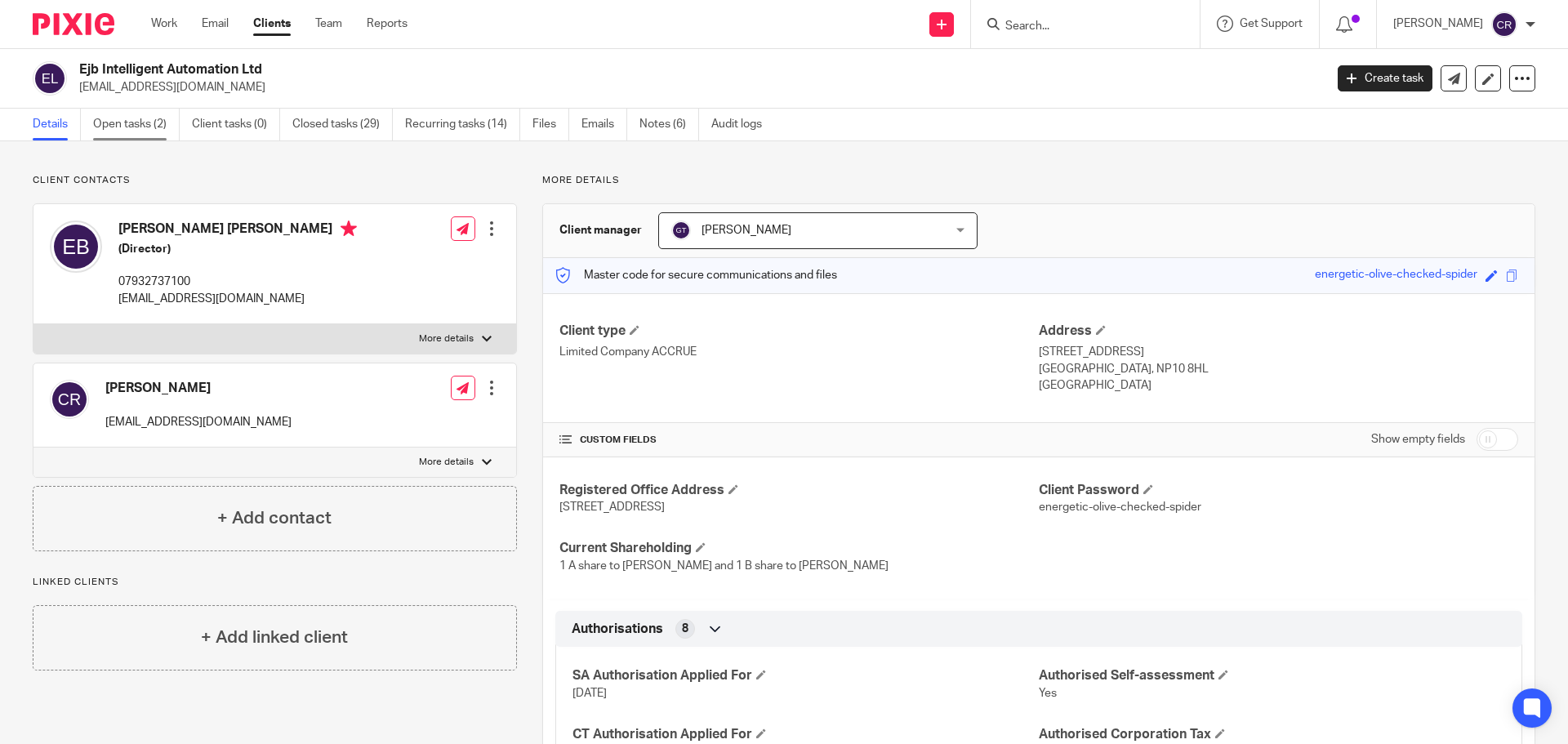
click at [106, 132] on link "Open tasks (2)" at bounding box center [135, 124] width 86 height 32
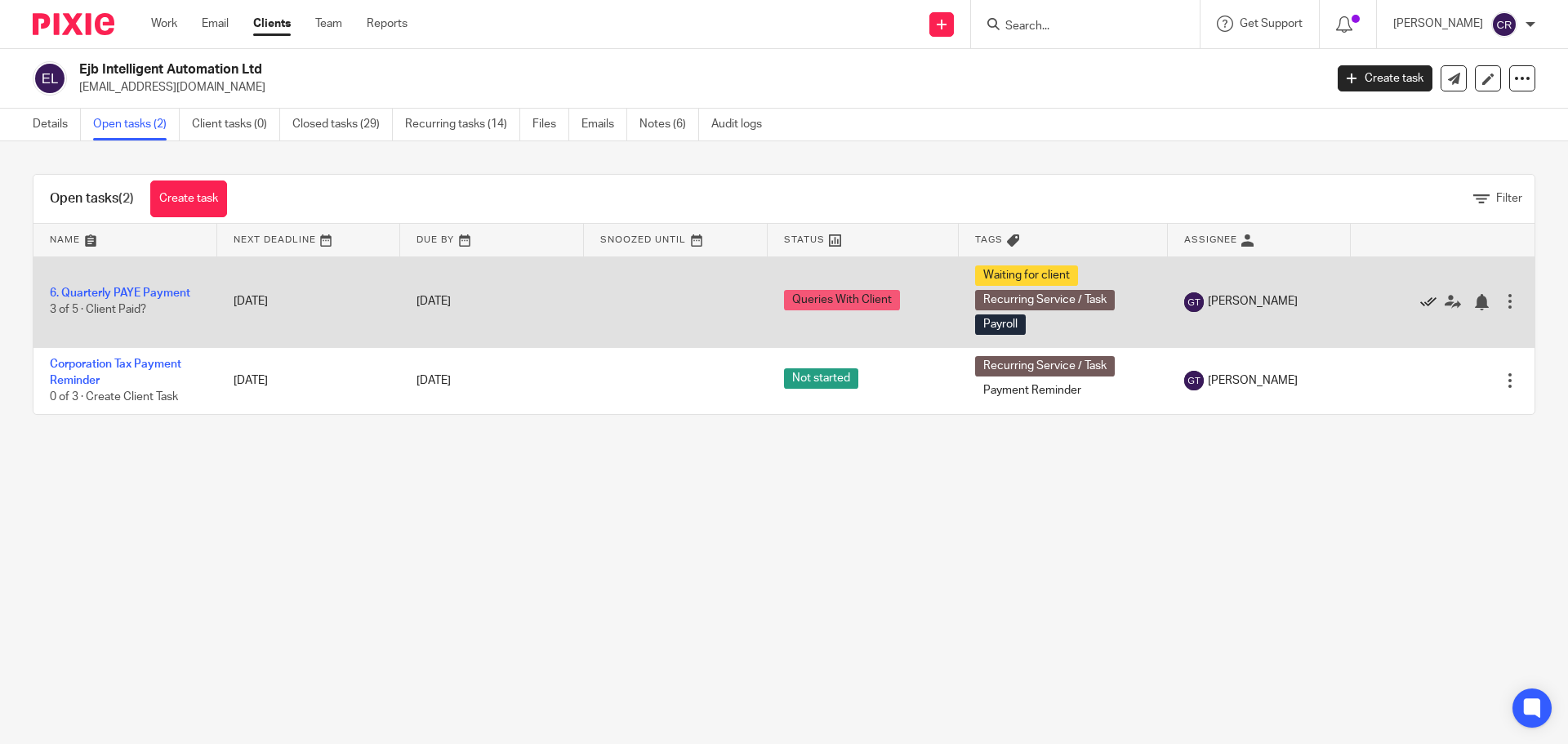
click at [1420, 304] on icon at bounding box center [1428, 302] width 17 height 17
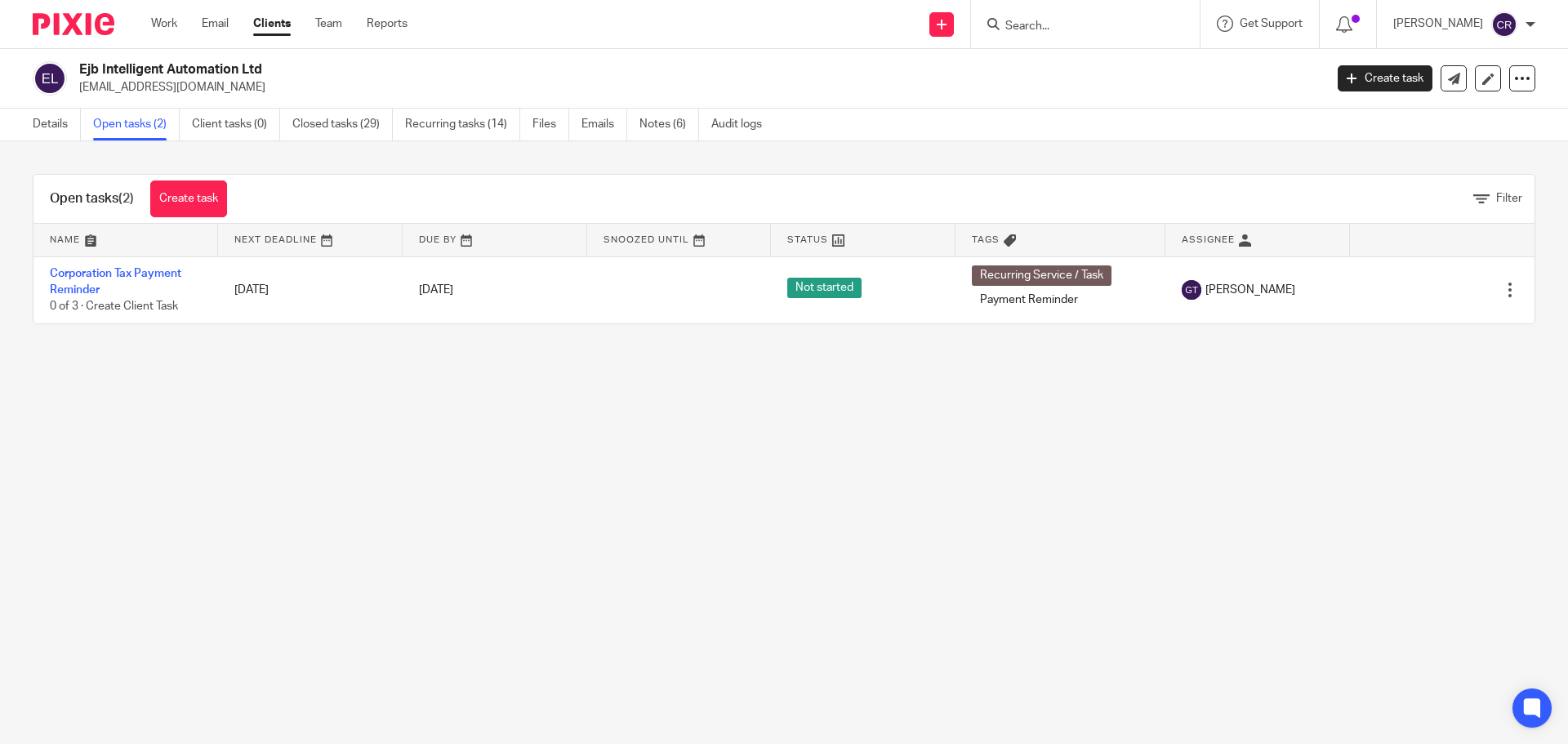
drag, startPoint x: 1399, startPoint y: 289, endPoint x: 1265, endPoint y: 217, distance: 152.1
click at [1420, 289] on icon at bounding box center [1428, 290] width 17 height 17
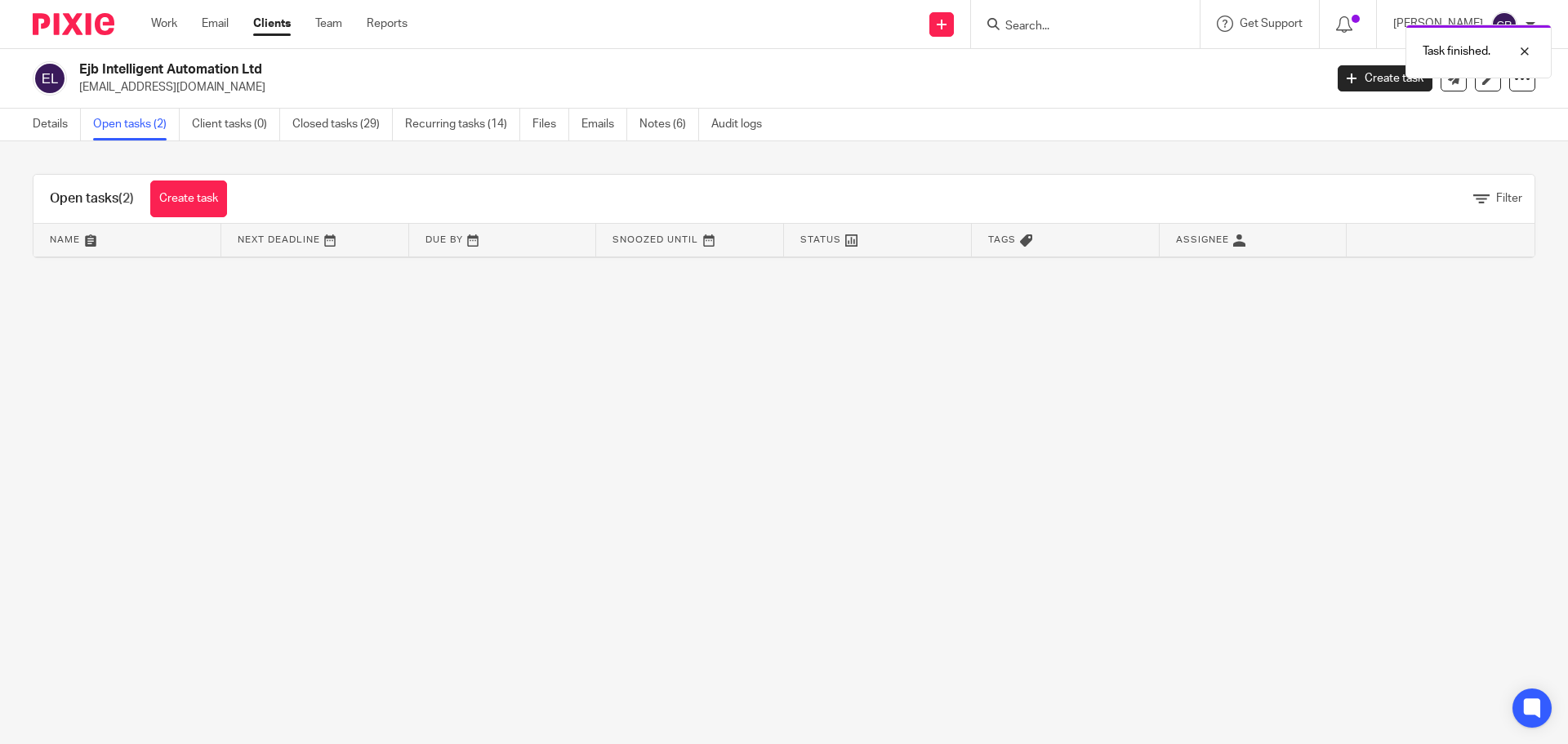
click at [1051, 27] on div "Task finished." at bounding box center [1167, 47] width 768 height 62
click at [1521, 53] on div at bounding box center [1512, 51] width 45 height 19
click at [1057, 27] on input "Search" at bounding box center [1077, 27] width 147 height 15
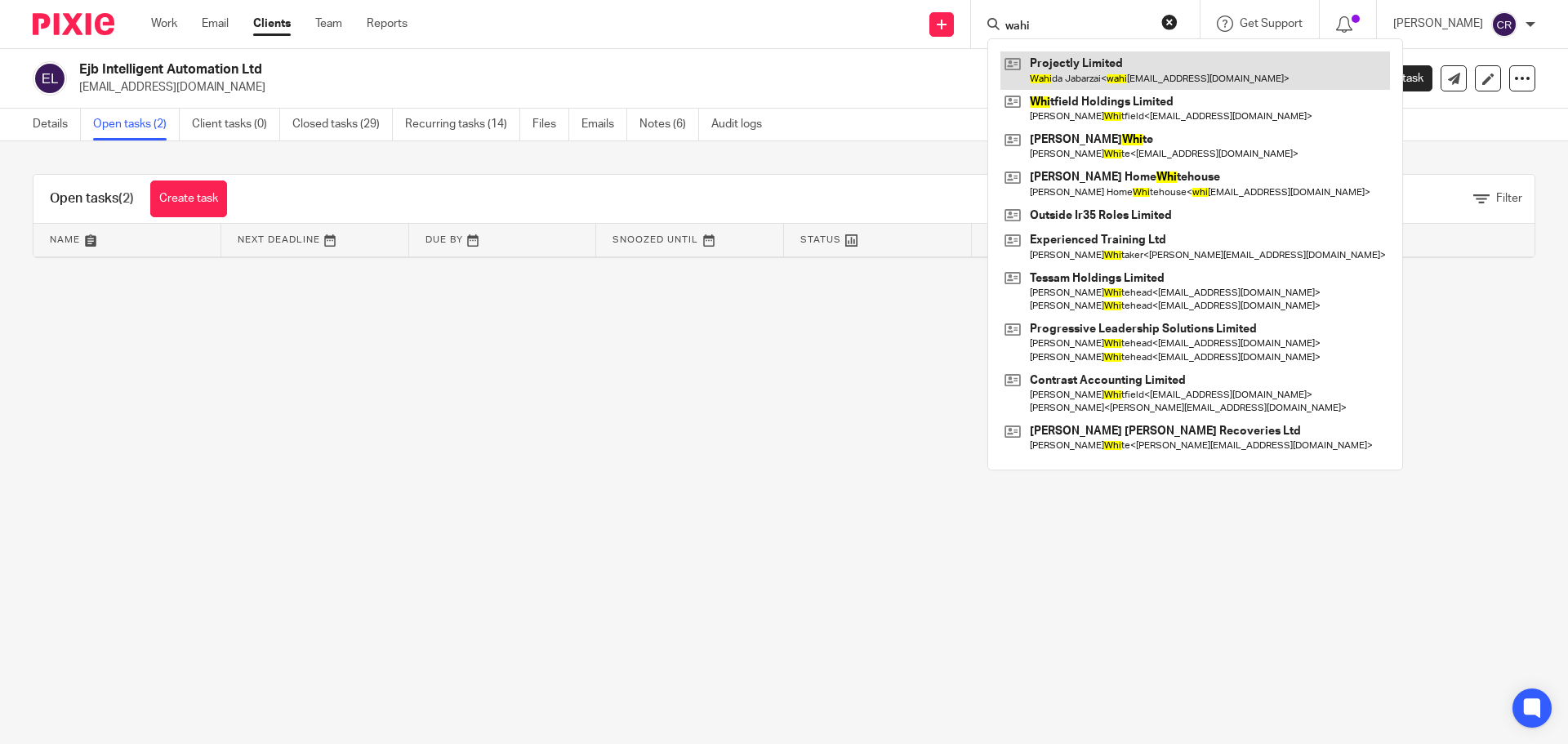
type input "wahi"
click at [1103, 65] on link at bounding box center [1195, 70] width 389 height 38
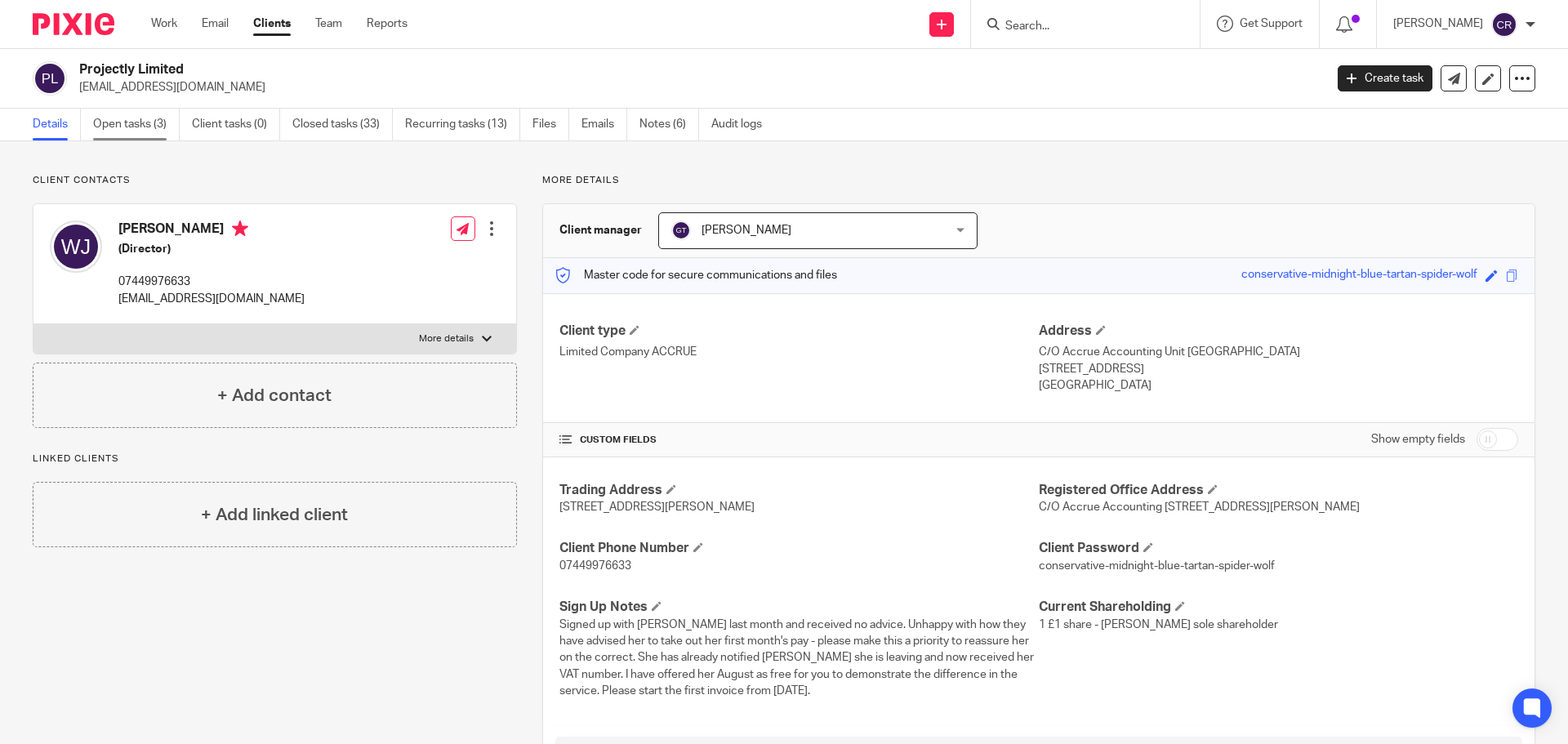
click at [138, 120] on link "Open tasks (3)" at bounding box center [135, 124] width 86 height 32
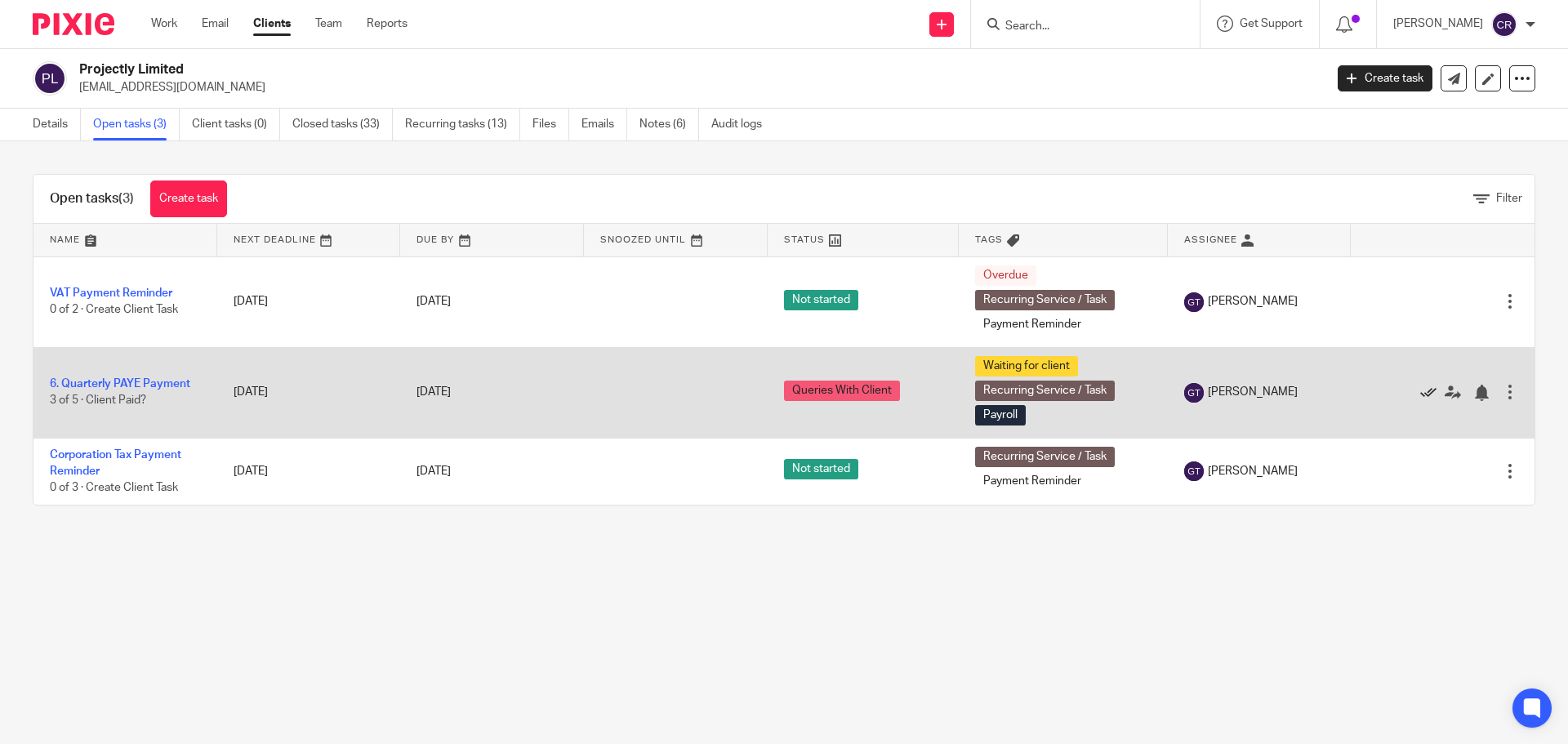
click at [1420, 394] on icon at bounding box center [1428, 393] width 17 height 17
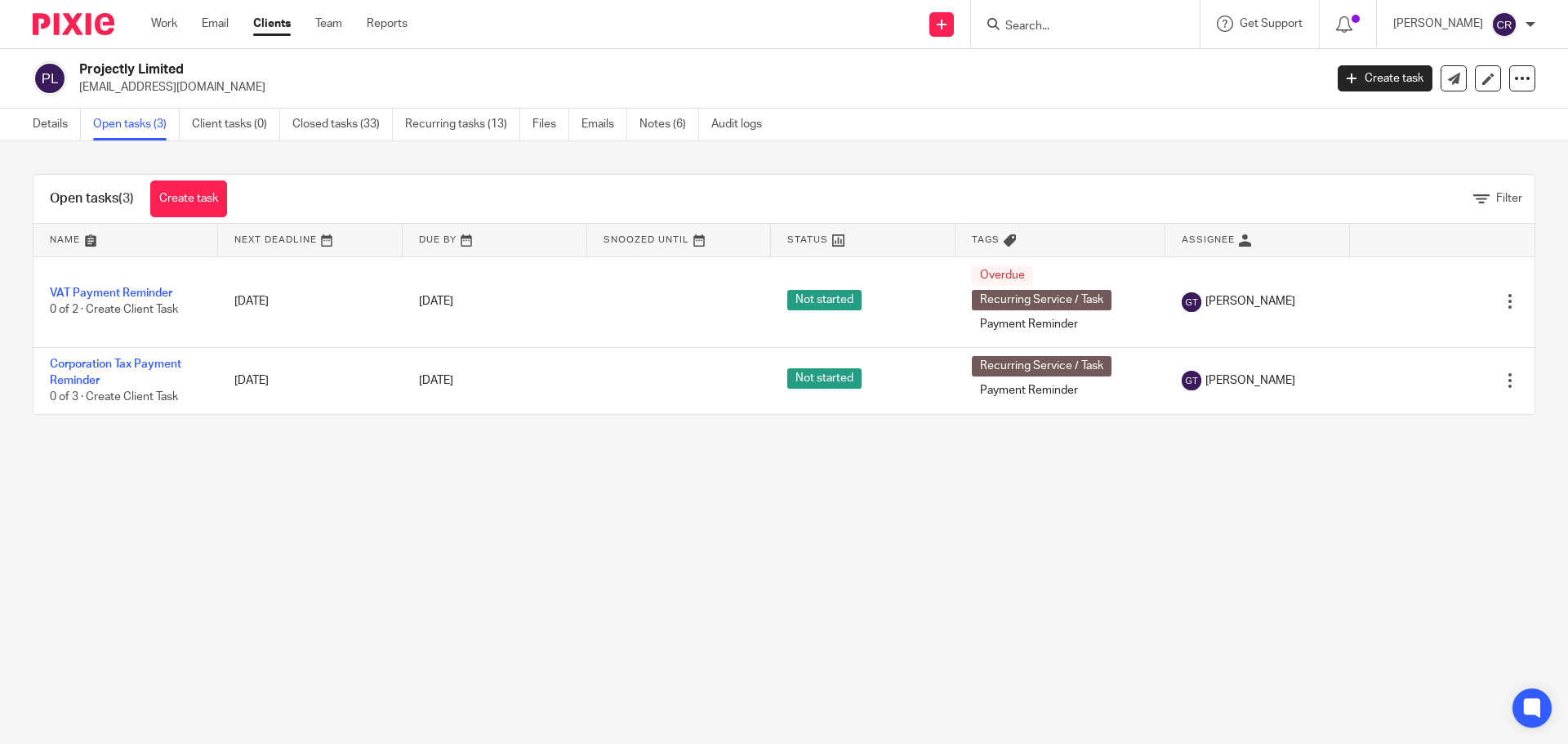
click at [1067, 24] on input "Search" at bounding box center [1077, 27] width 147 height 15
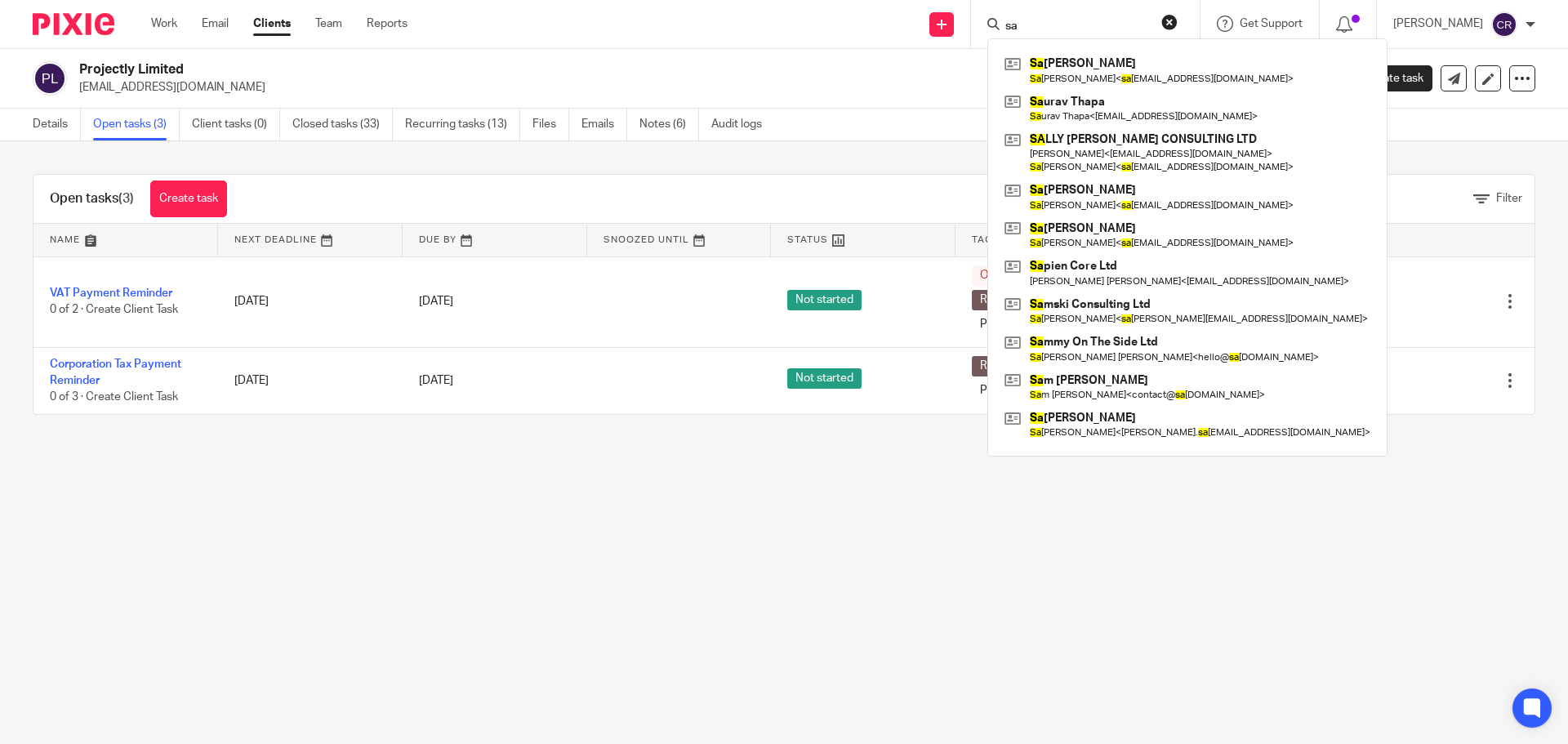
type input "s"
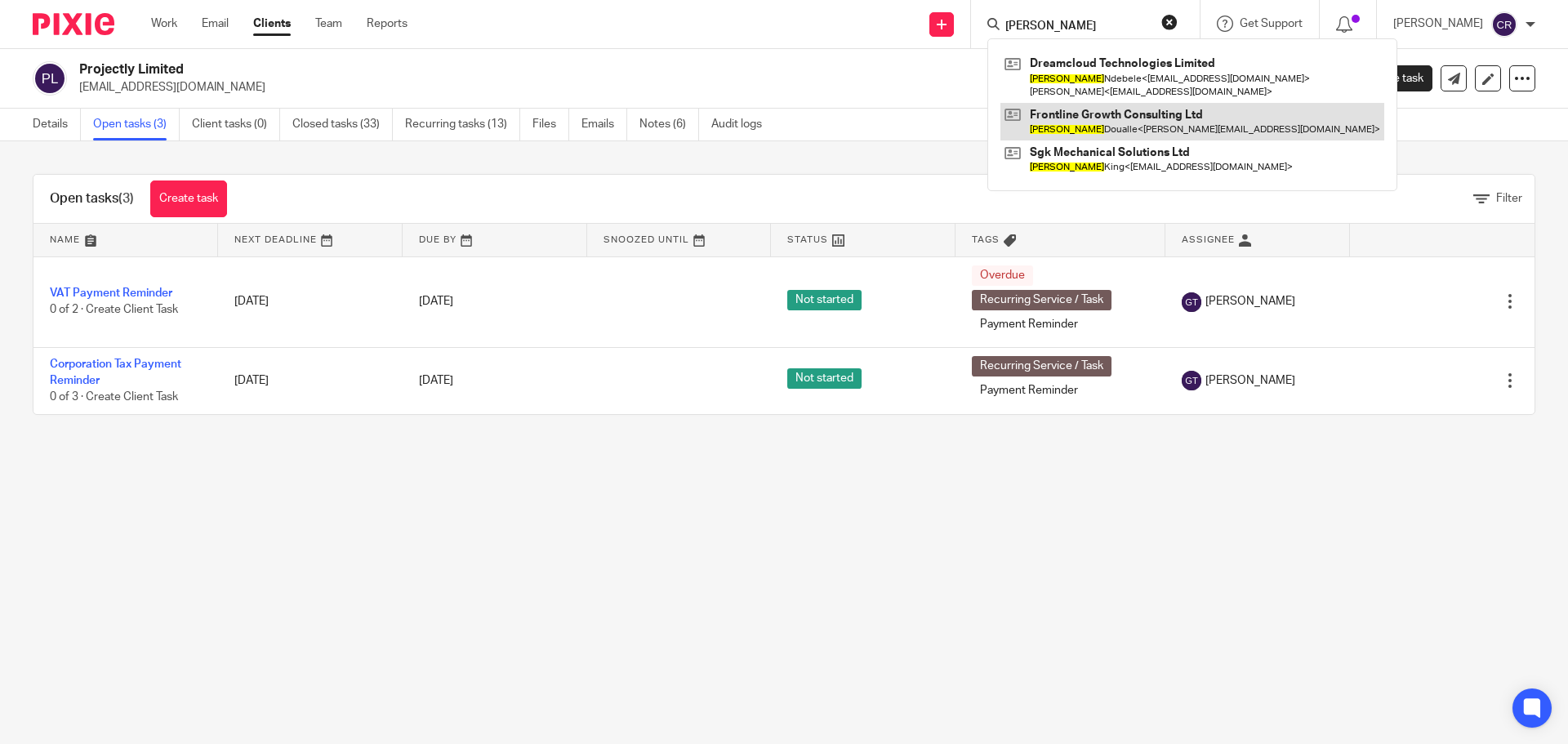
type input "samuel"
click at [1119, 131] on link at bounding box center [1192, 122] width 384 height 38
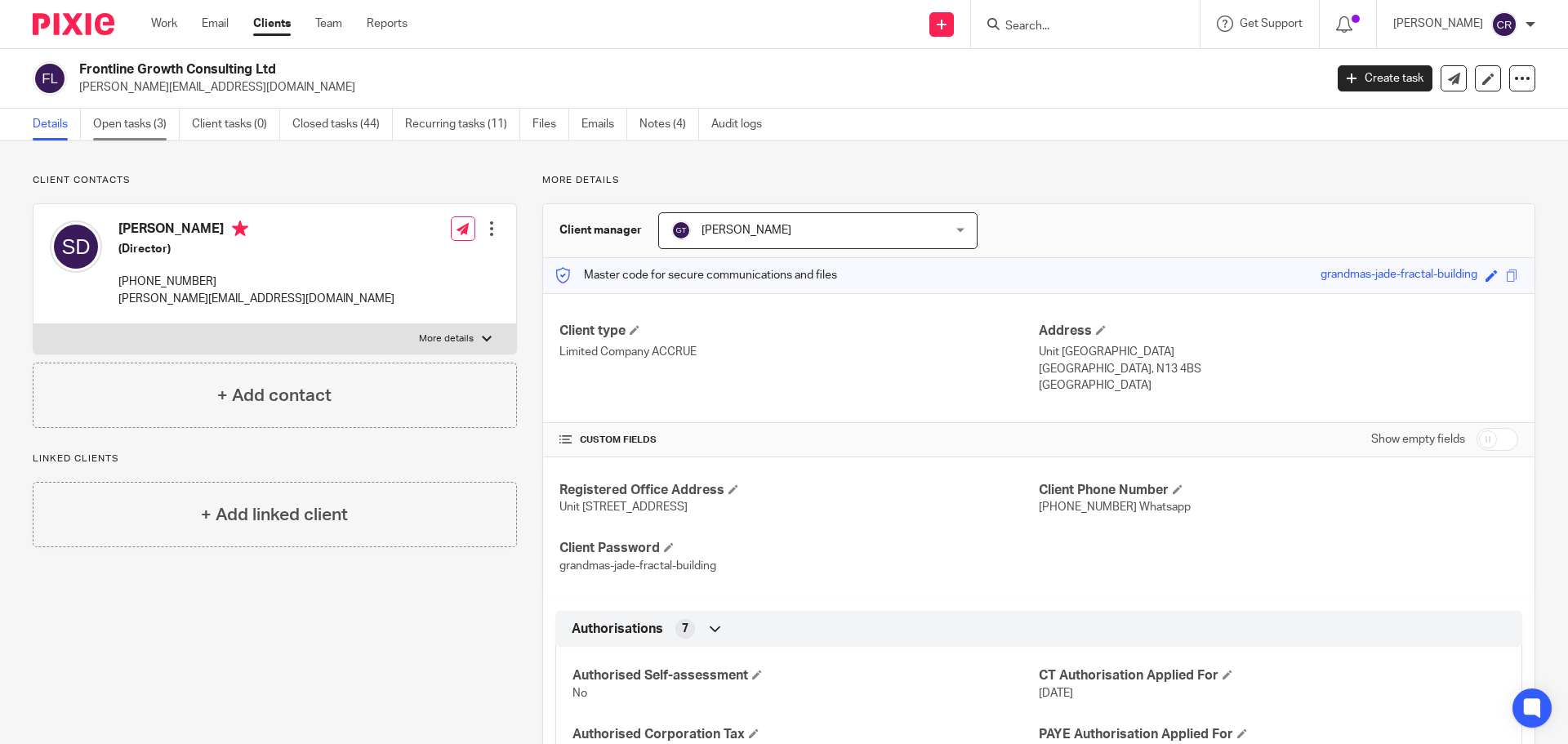
click at [124, 129] on link "Open tasks (3)" at bounding box center [135, 124] width 86 height 32
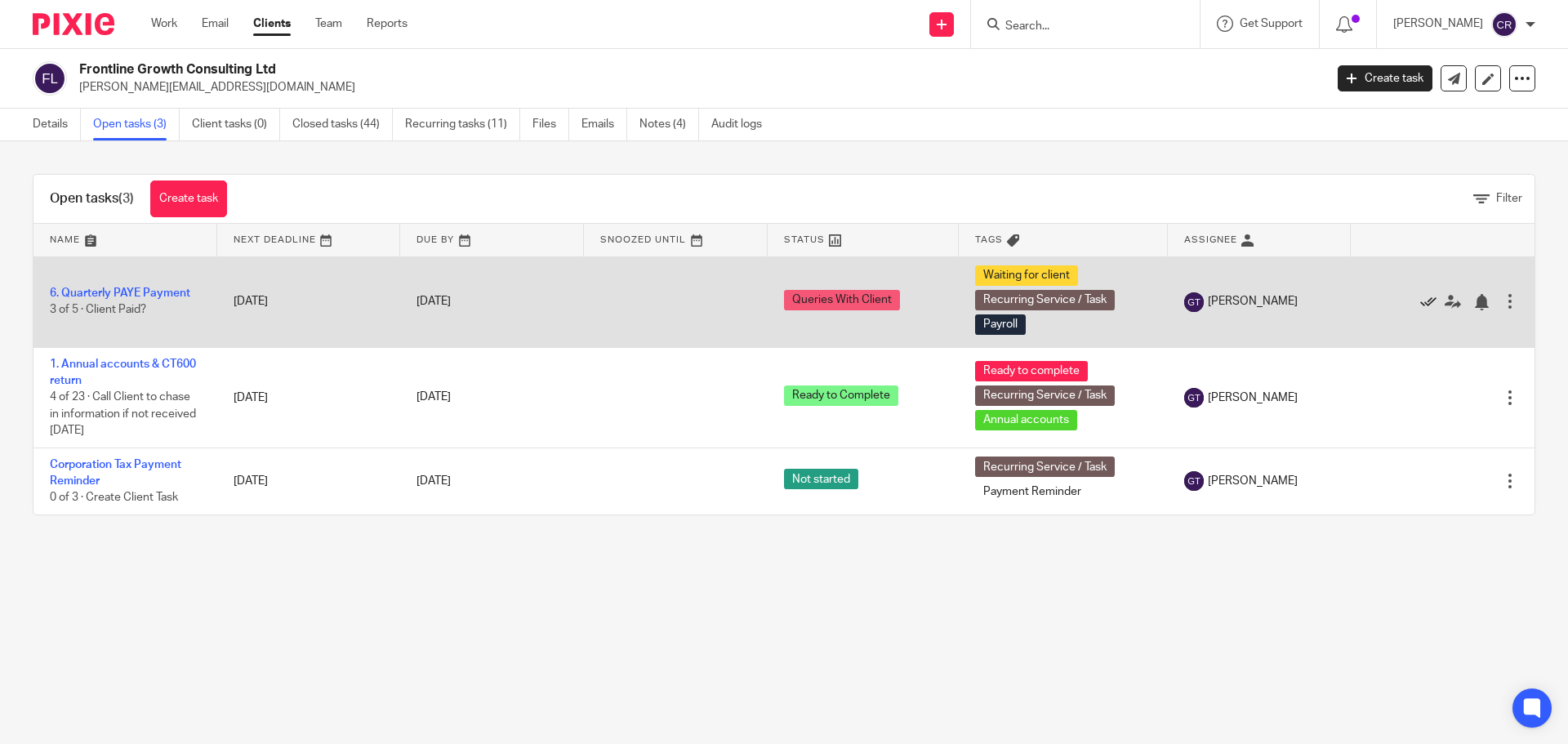
click at [1420, 302] on icon at bounding box center [1428, 302] width 17 height 17
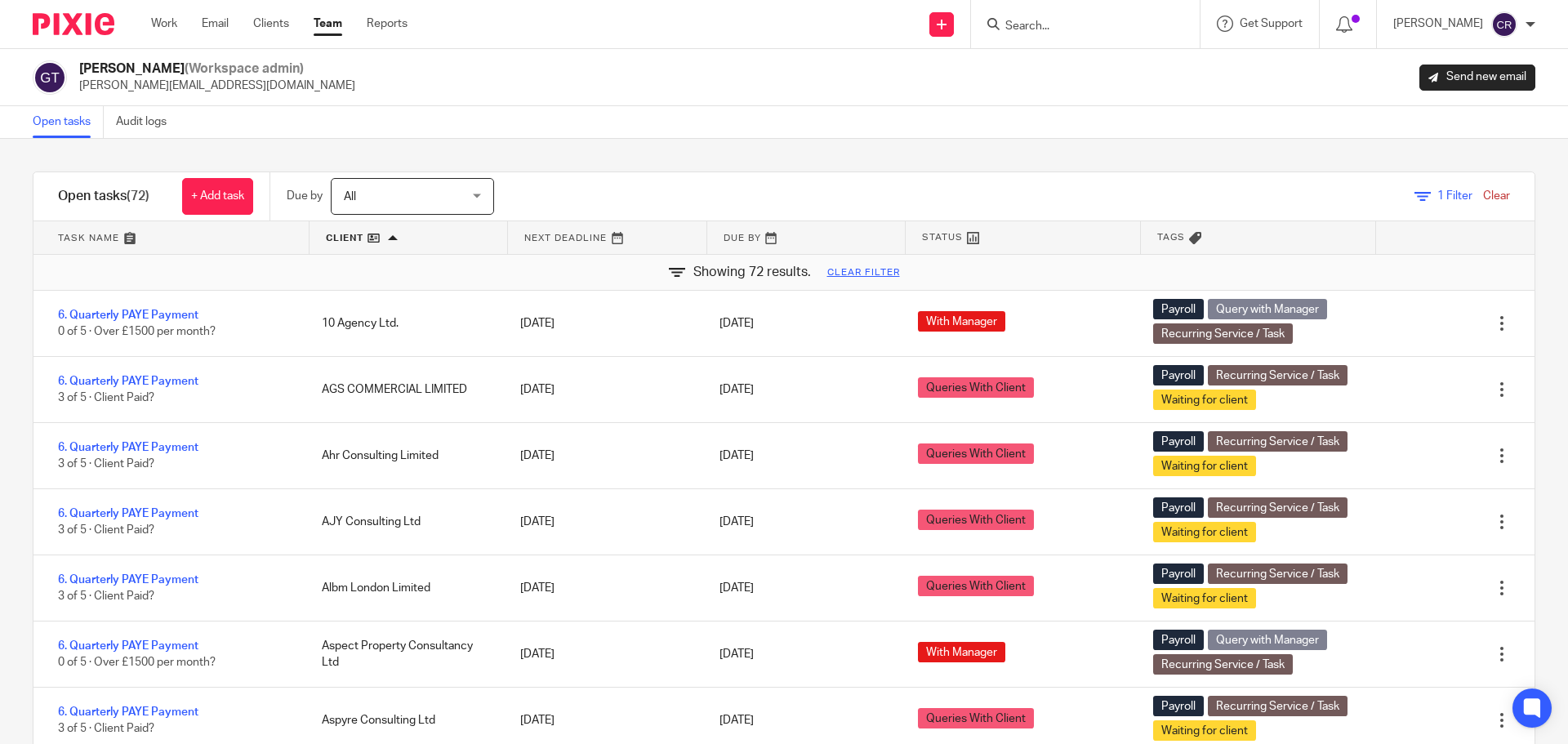
click at [391, 197] on span "All" at bounding box center [403, 196] width 120 height 34
click at [681, 172] on div "Open tasks (72) + Add task Due by All All Today Tomorrow This week Next week Th…" at bounding box center [784, 474] width 1502 height 605
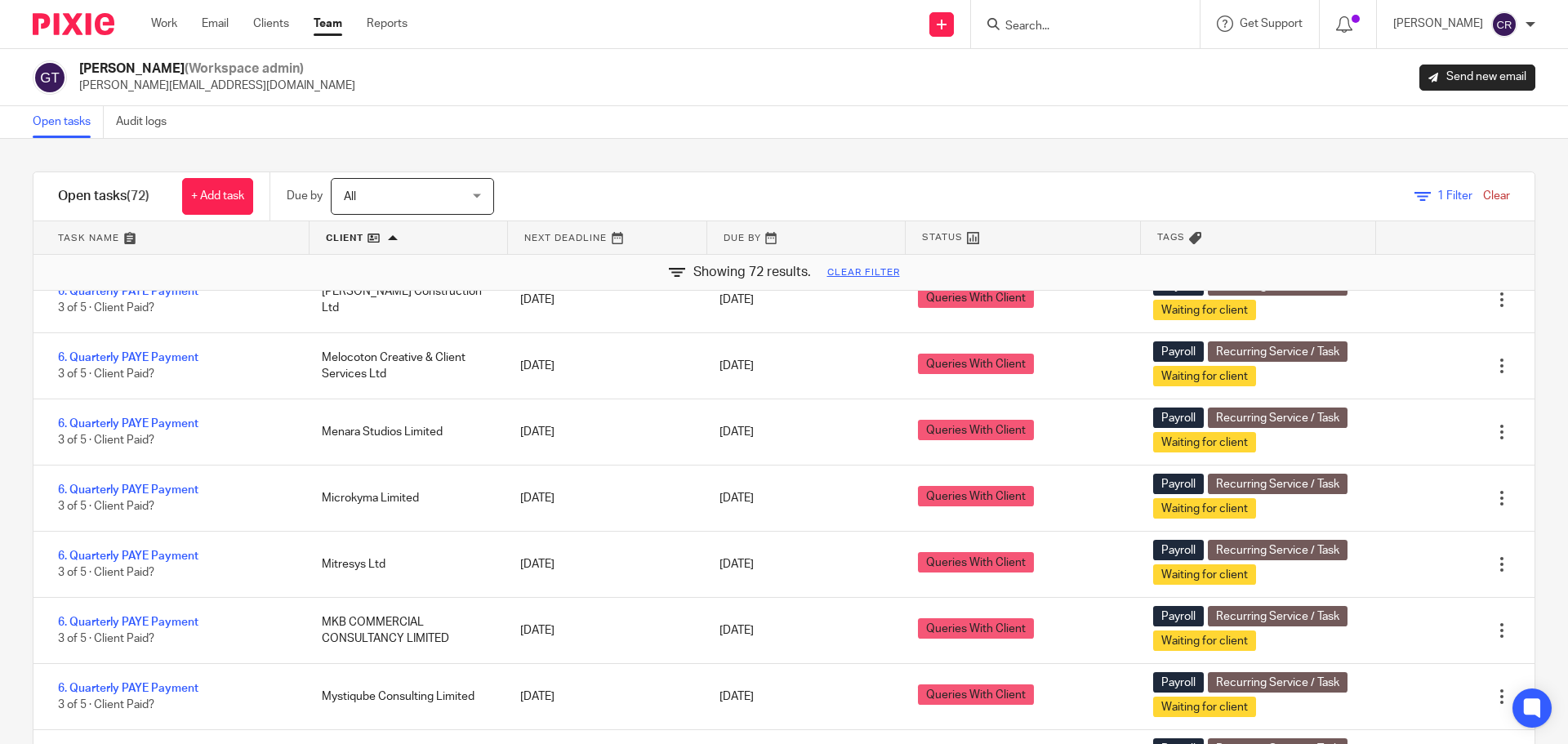
scroll to position [2777, 0]
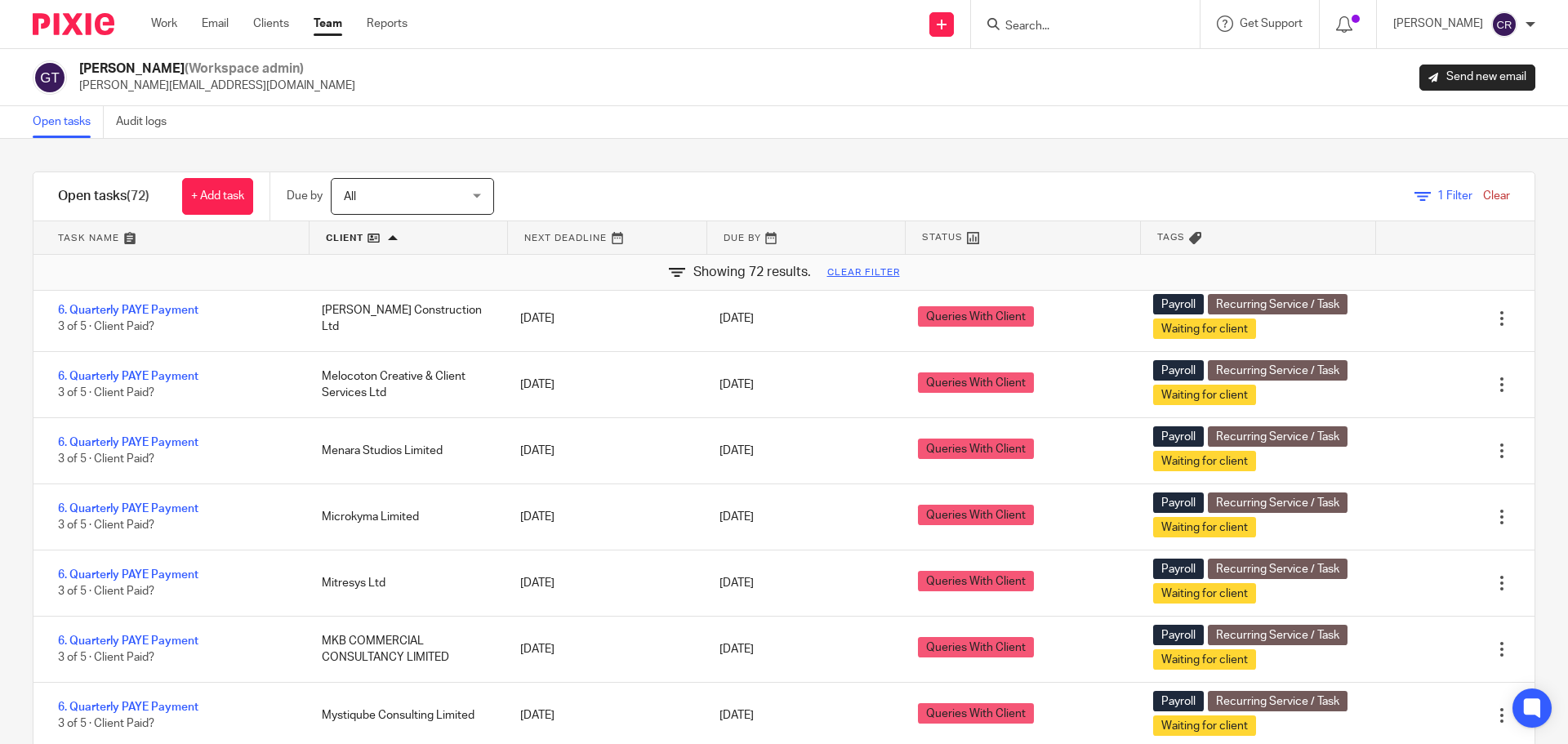
click at [1061, 21] on input "Search" at bounding box center [1077, 27] width 147 height 15
type input "pgf"
click at [1142, 65] on link at bounding box center [1103, 70] width 205 height 38
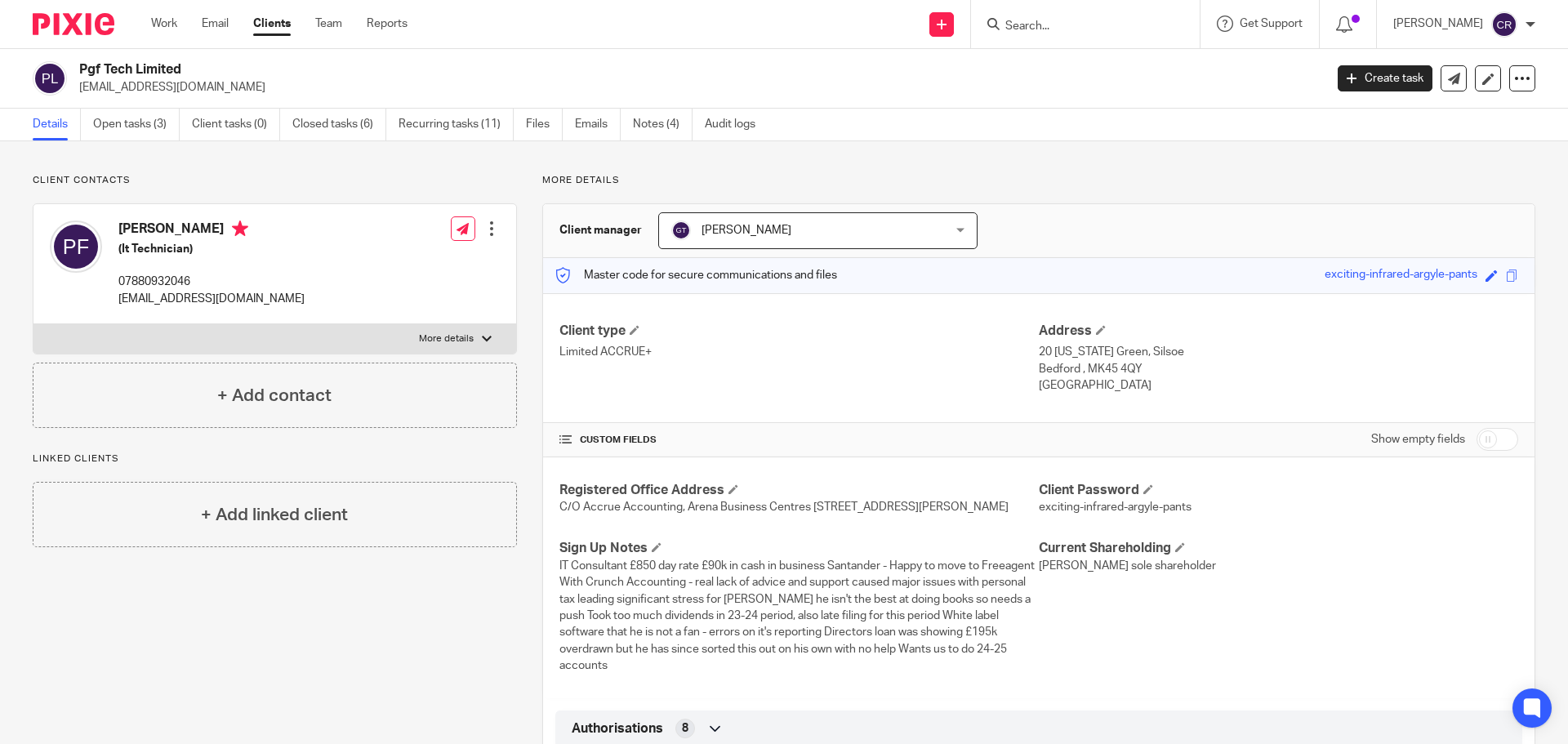
click at [1061, 26] on input "Search" at bounding box center [1077, 27] width 147 height 15
type input "s.f."
click at [1113, 57] on link at bounding box center [1139, 70] width 276 height 38
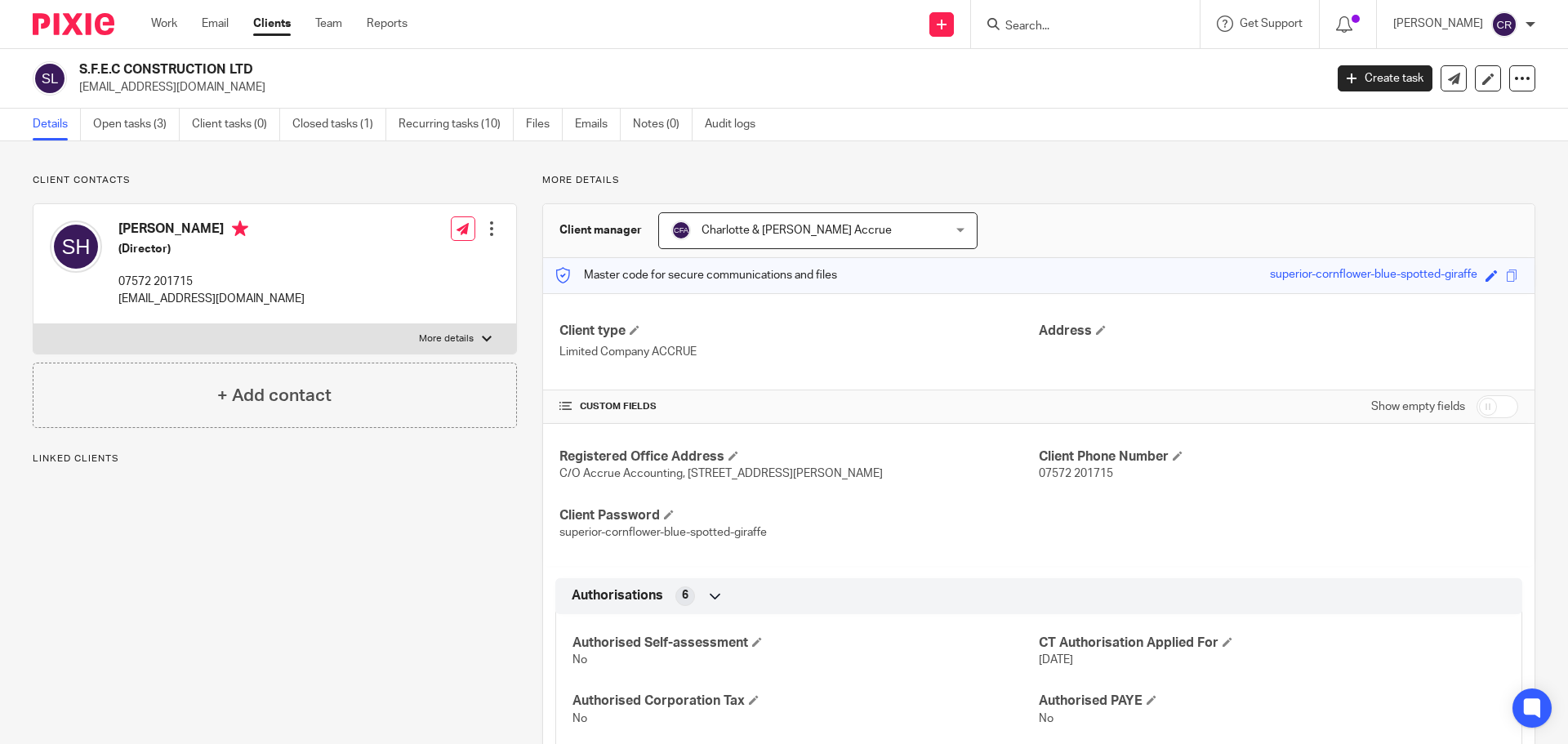
click at [1508, 396] on div "CUSTOM FIELDS Show empty fields" at bounding box center [1039, 407] width 991 height 33
click at [1485, 405] on input "checkbox" at bounding box center [1497, 406] width 42 height 23
checkbox input "true"
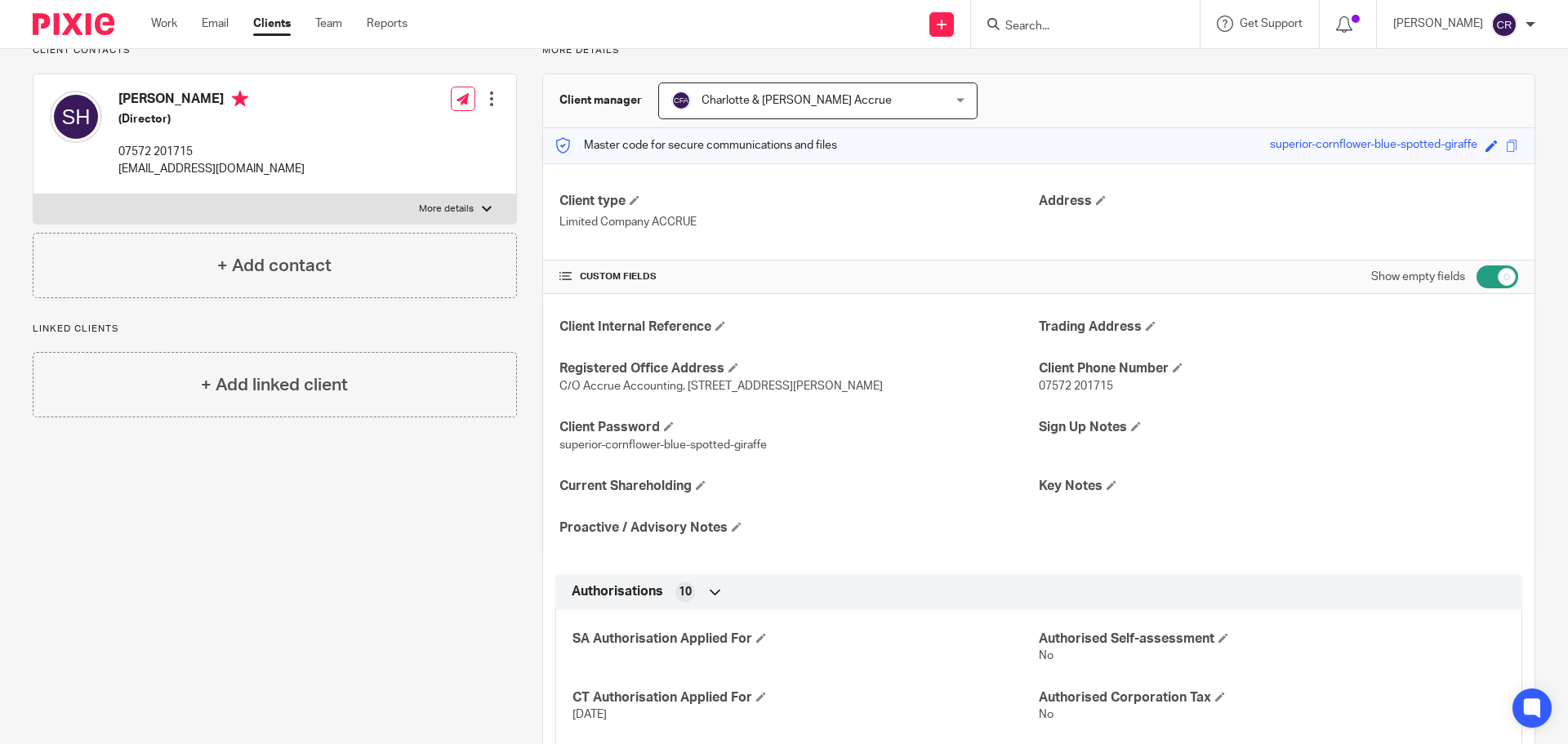
scroll to position [327, 0]
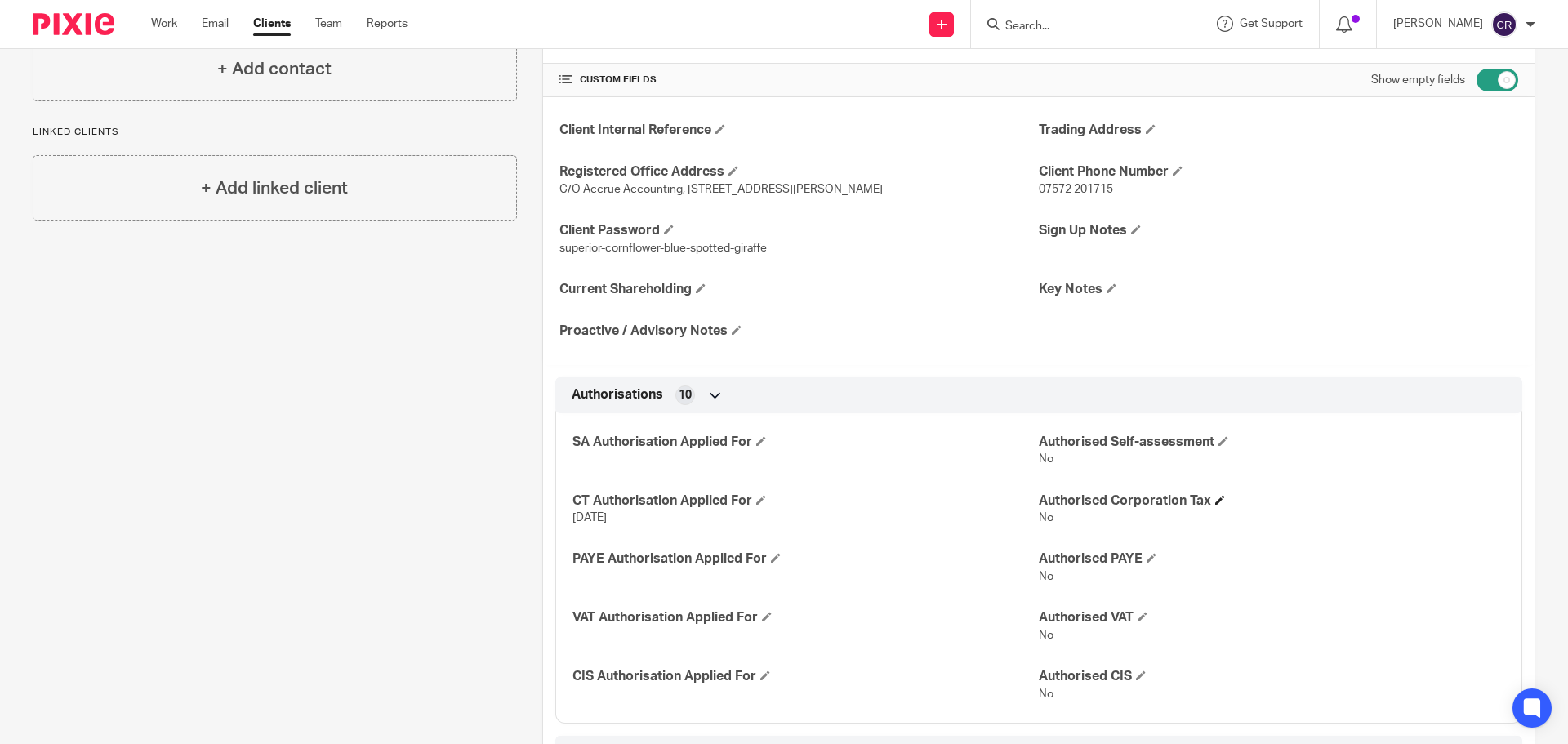
click at [1215, 496] on span at bounding box center [1219, 500] width 10 height 10
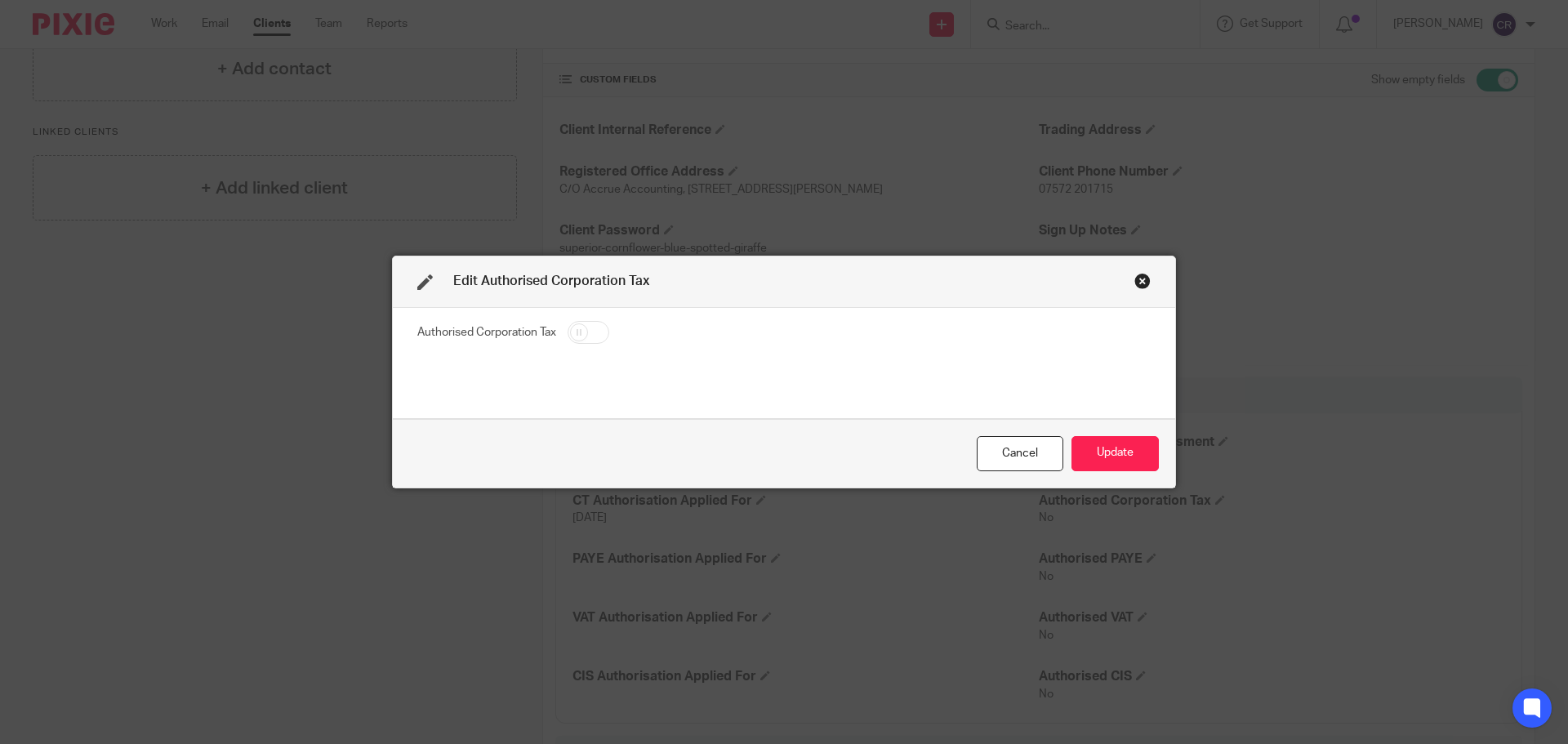
click at [575, 334] on input "checkbox" at bounding box center [588, 332] width 42 height 23
checkbox input "true"
drag, startPoint x: 1125, startPoint y: 447, endPoint x: 1026, endPoint y: 381, distance: 119.0
click at [1124, 446] on button "Update" at bounding box center [1115, 454] width 87 height 35
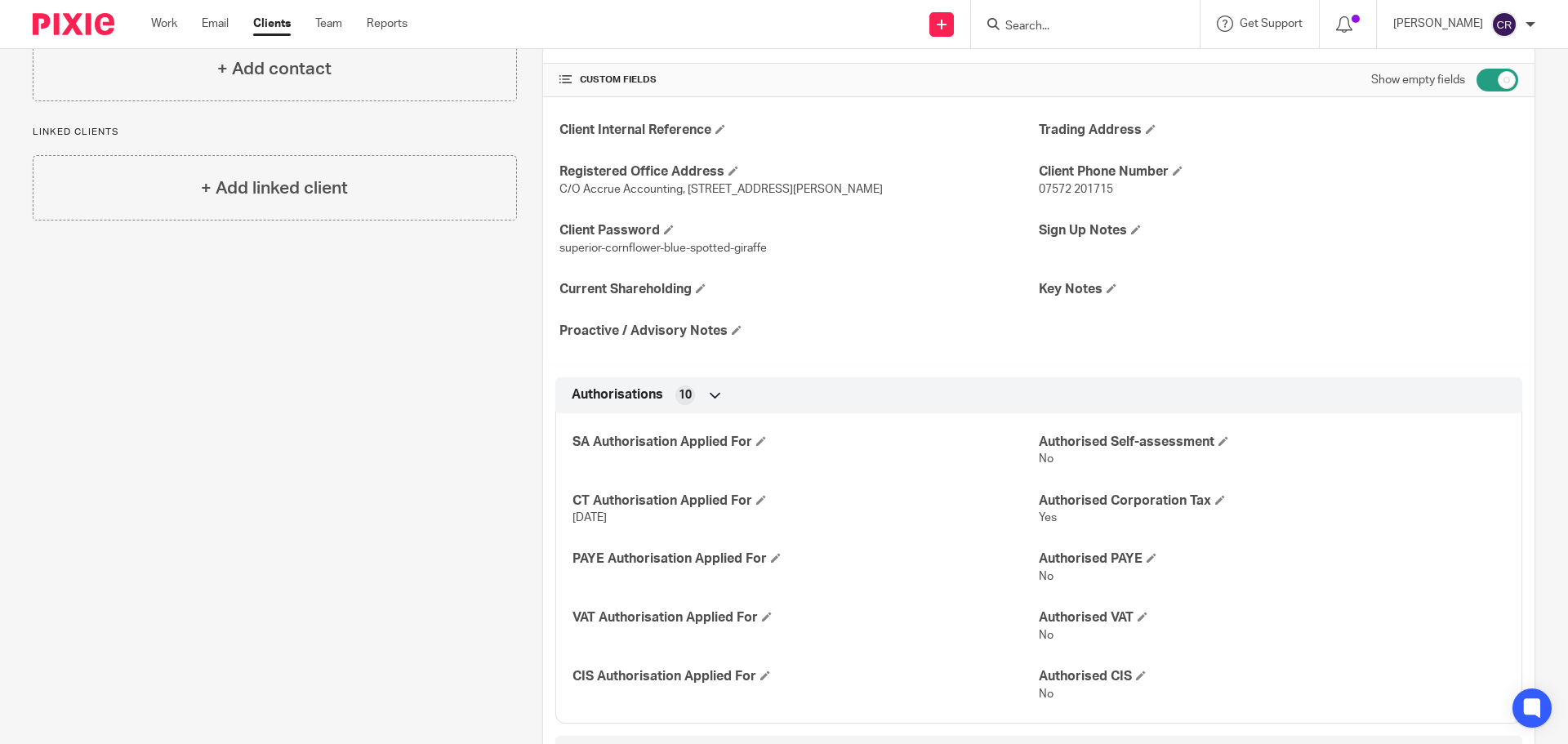
click at [1050, 23] on input "Search" at bounding box center [1077, 27] width 147 height 15
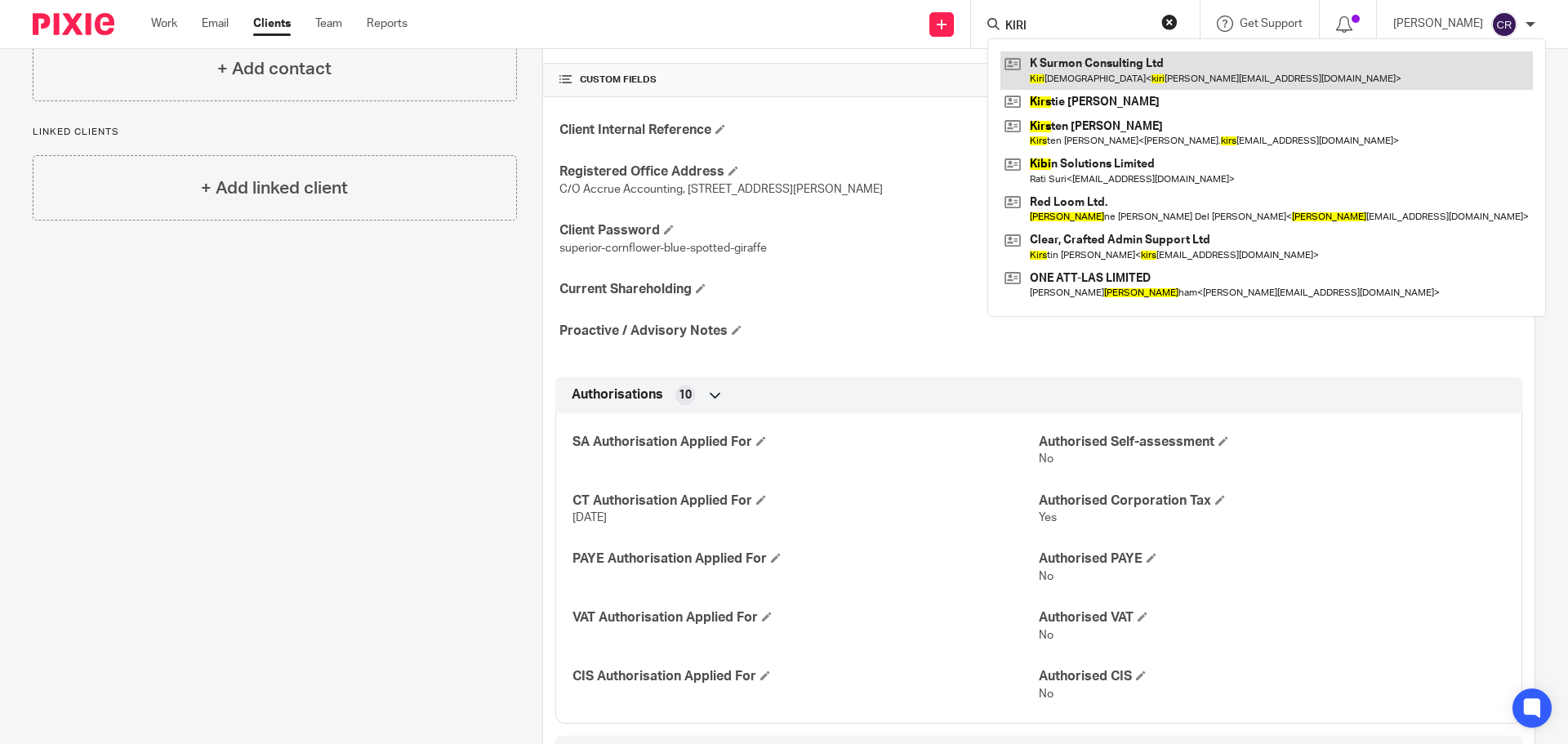
type input "KIRI"
click at [1124, 65] on link at bounding box center [1267, 70] width 532 height 38
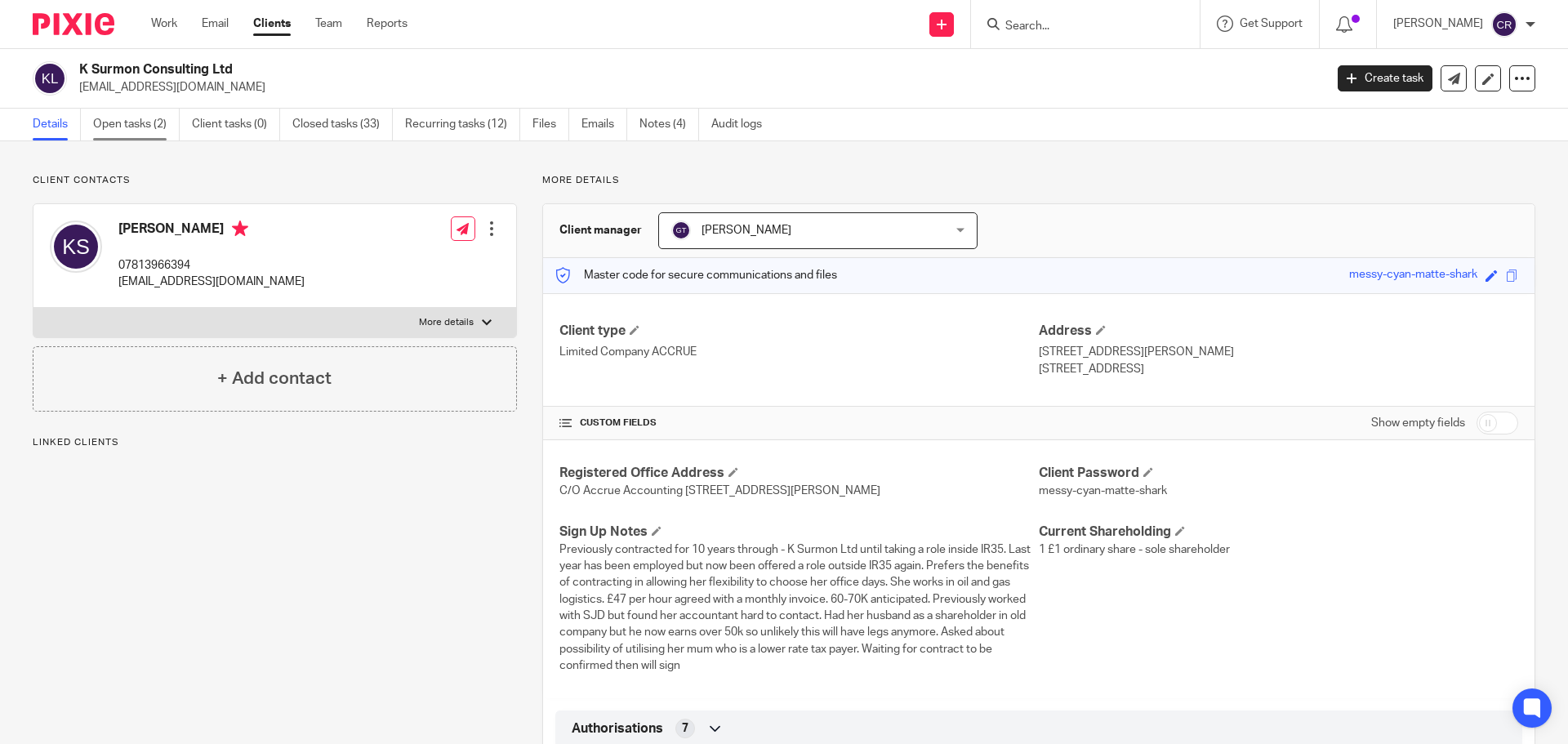
click at [134, 127] on link "Open tasks (2)" at bounding box center [135, 124] width 86 height 32
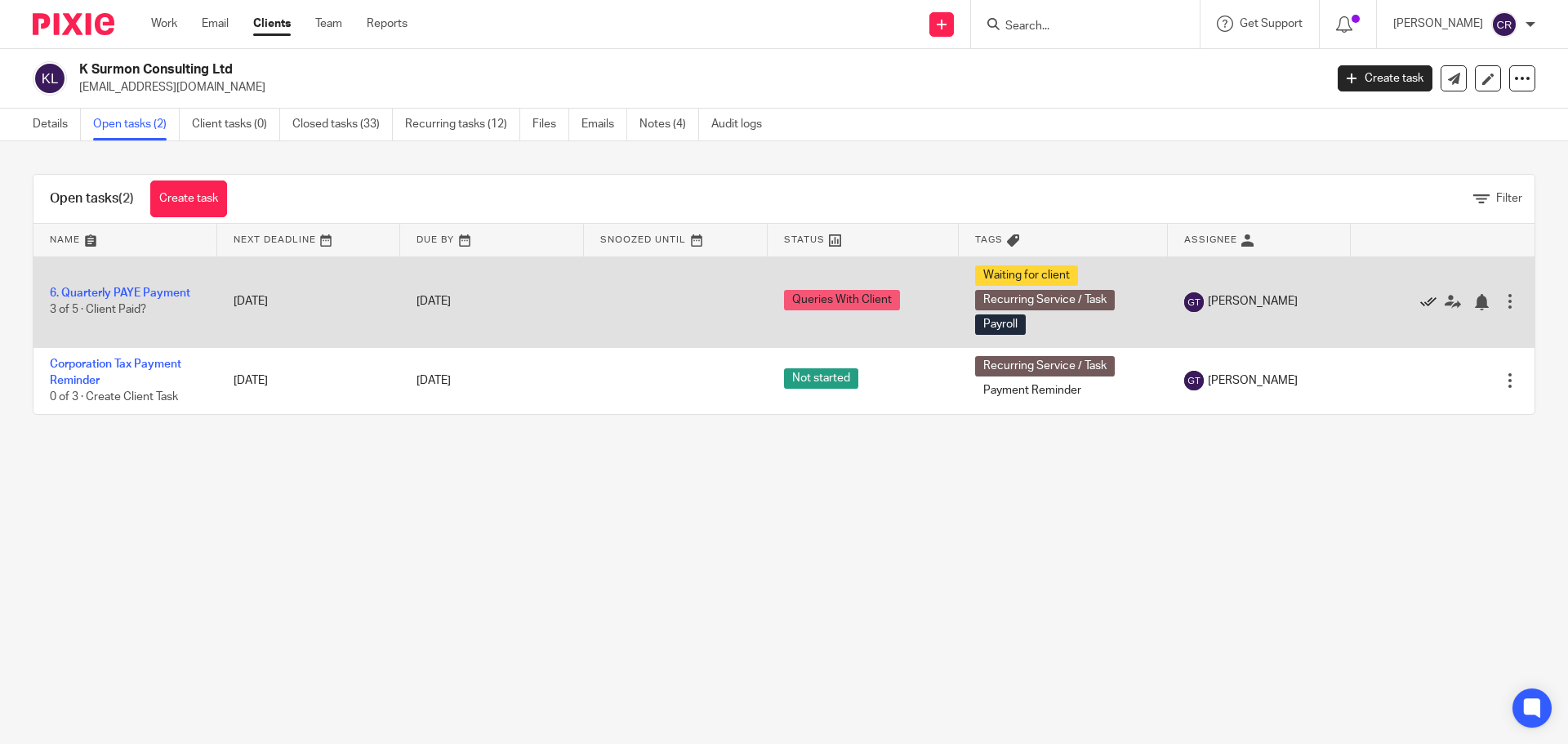
click at [1420, 301] on icon at bounding box center [1428, 302] width 17 height 17
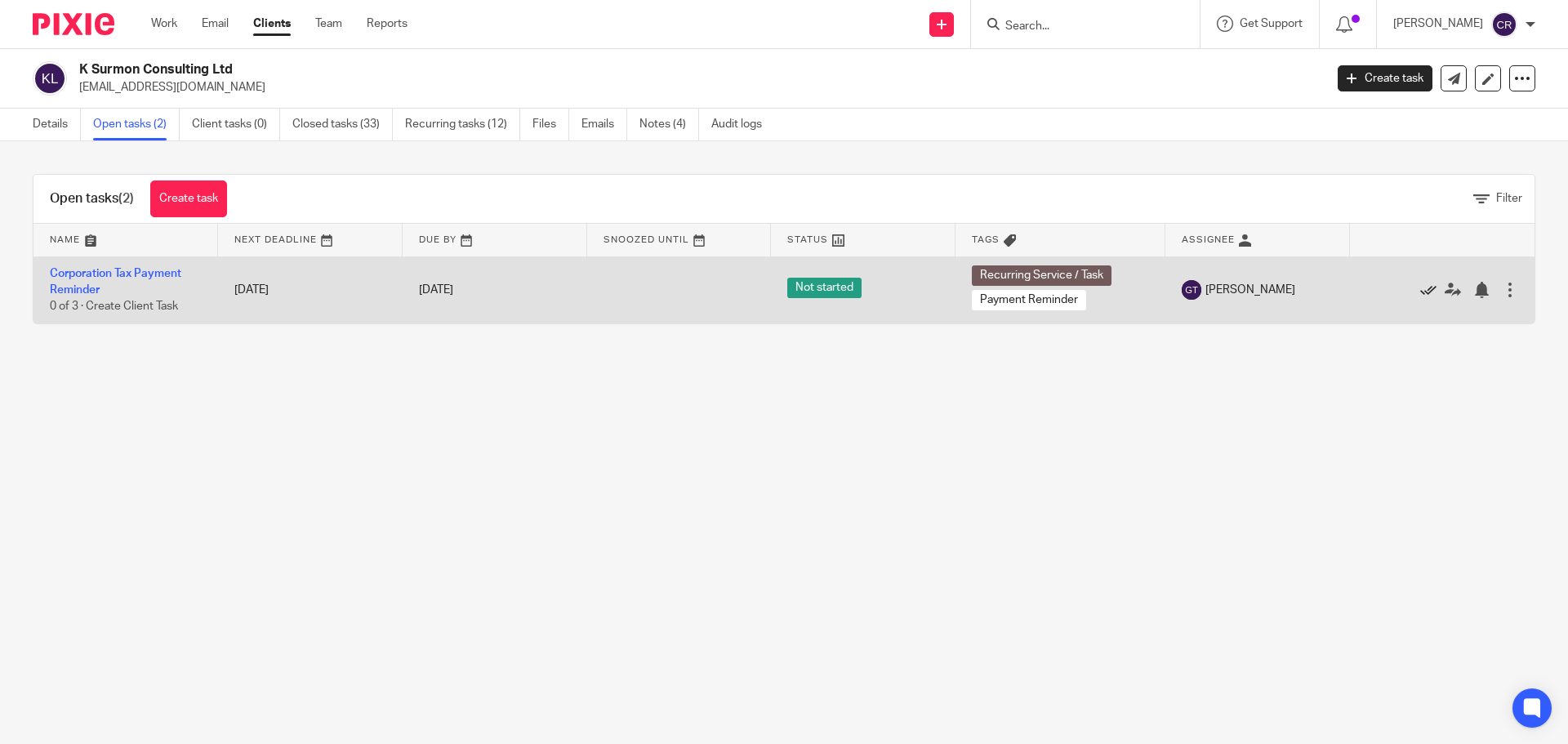
click at [1420, 294] on icon at bounding box center [1428, 290] width 17 height 17
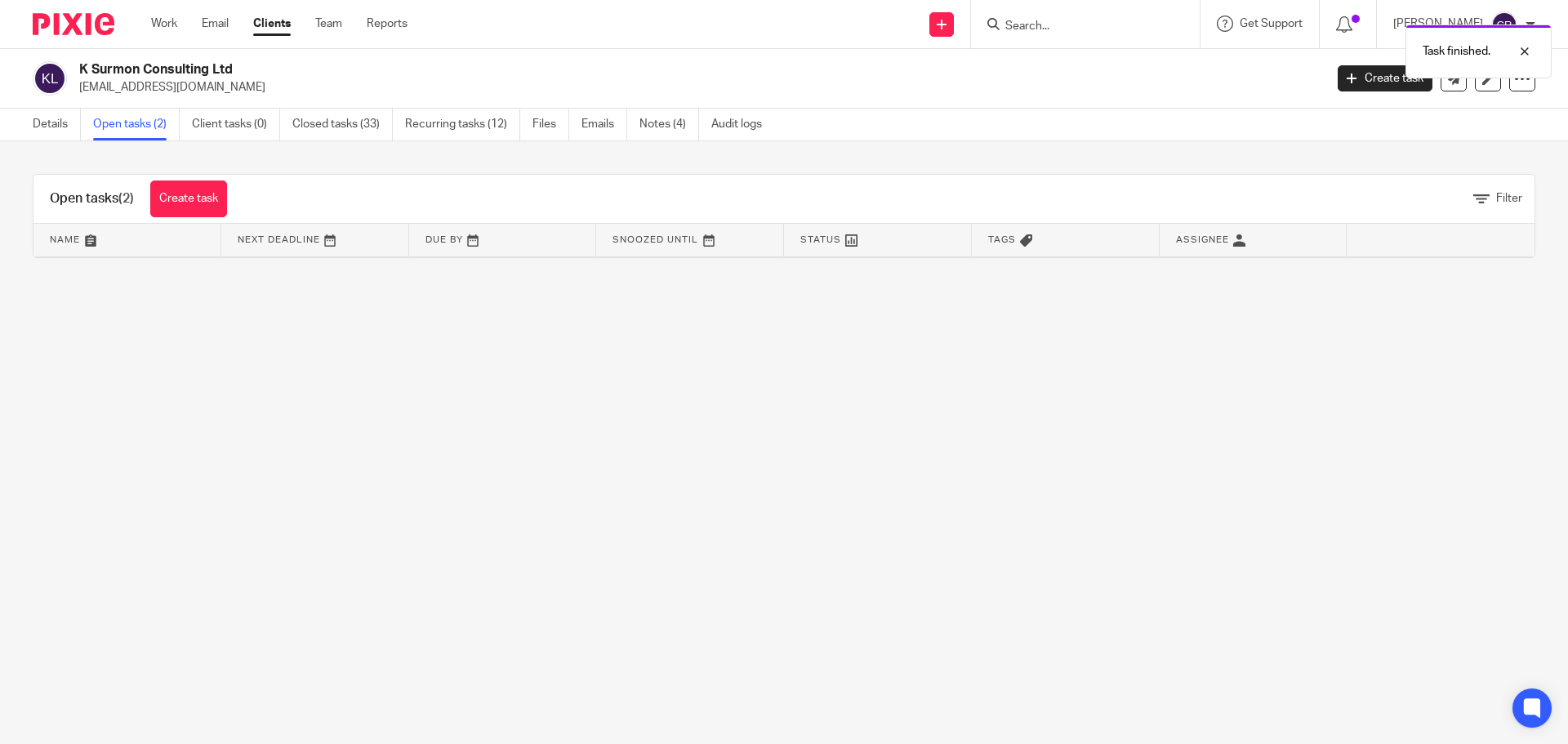
click at [150, 28] on div "Work Email Clients Team Reports Work Email Clients Team Reports Settings" at bounding box center [283, 24] width 298 height 48
